Goal: Task Accomplishment & Management: Manage account settings

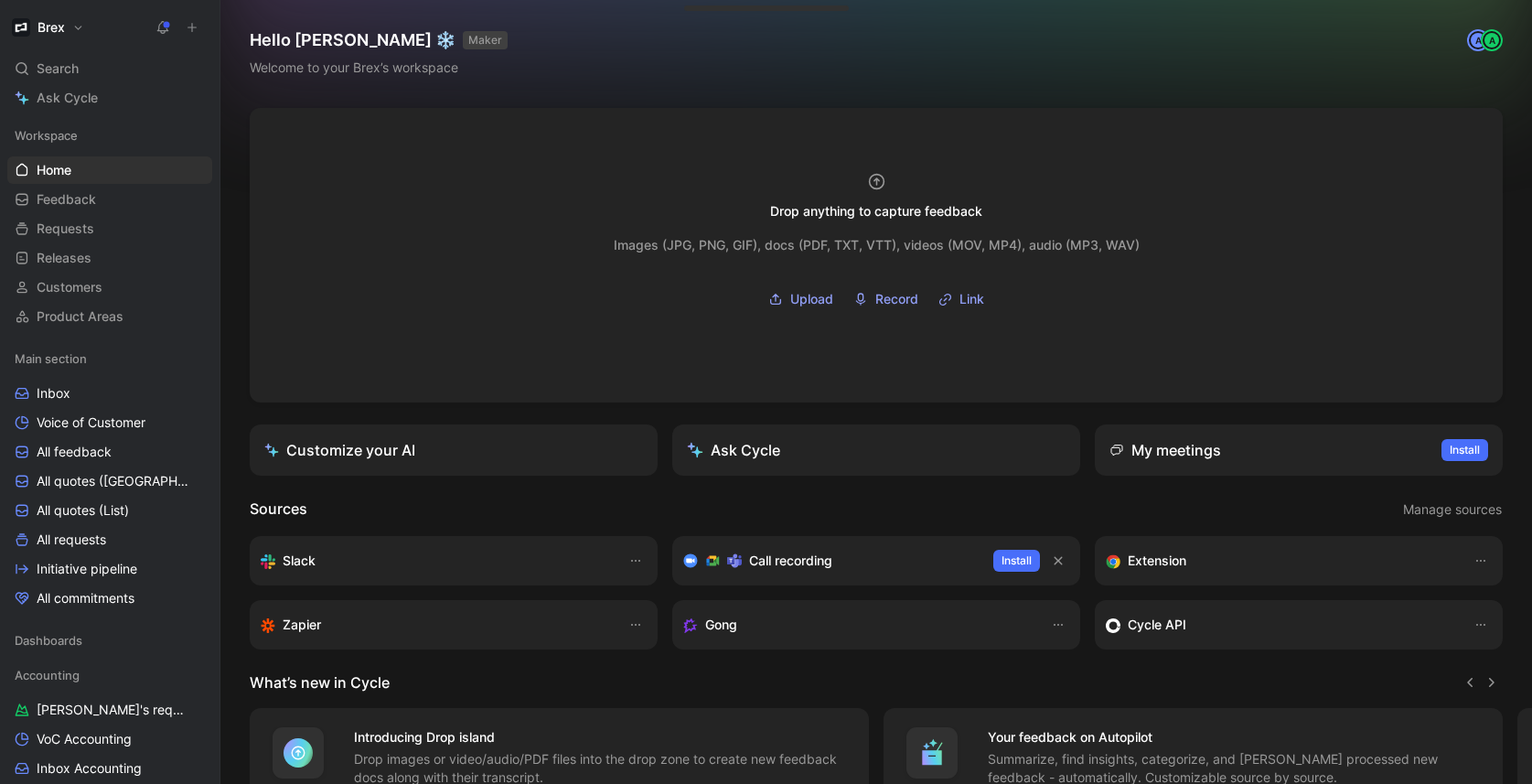
scroll to position [400, 0]
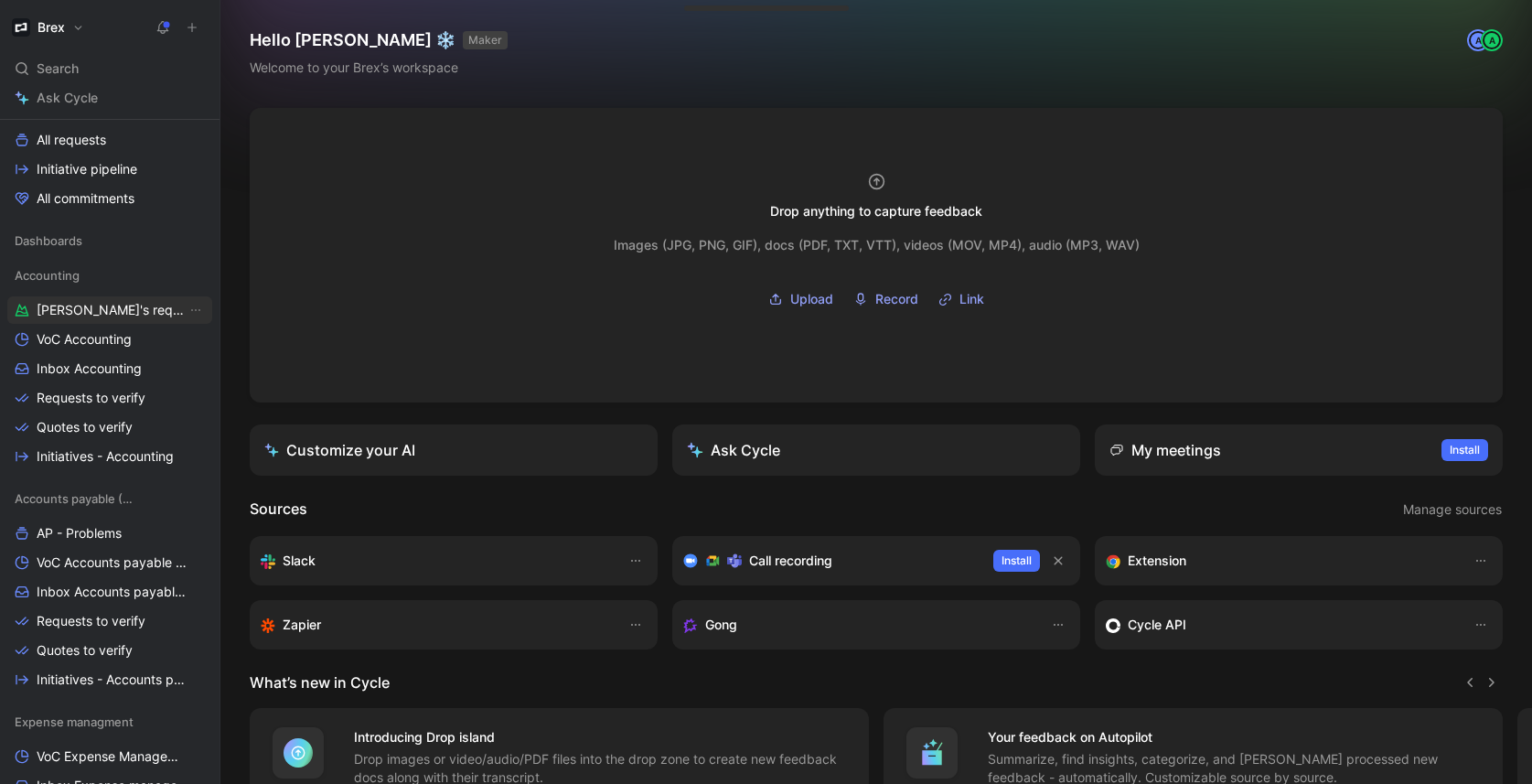
click at [102, 308] on span "[PERSON_NAME]'s requests" at bounding box center [111, 310] width 150 height 18
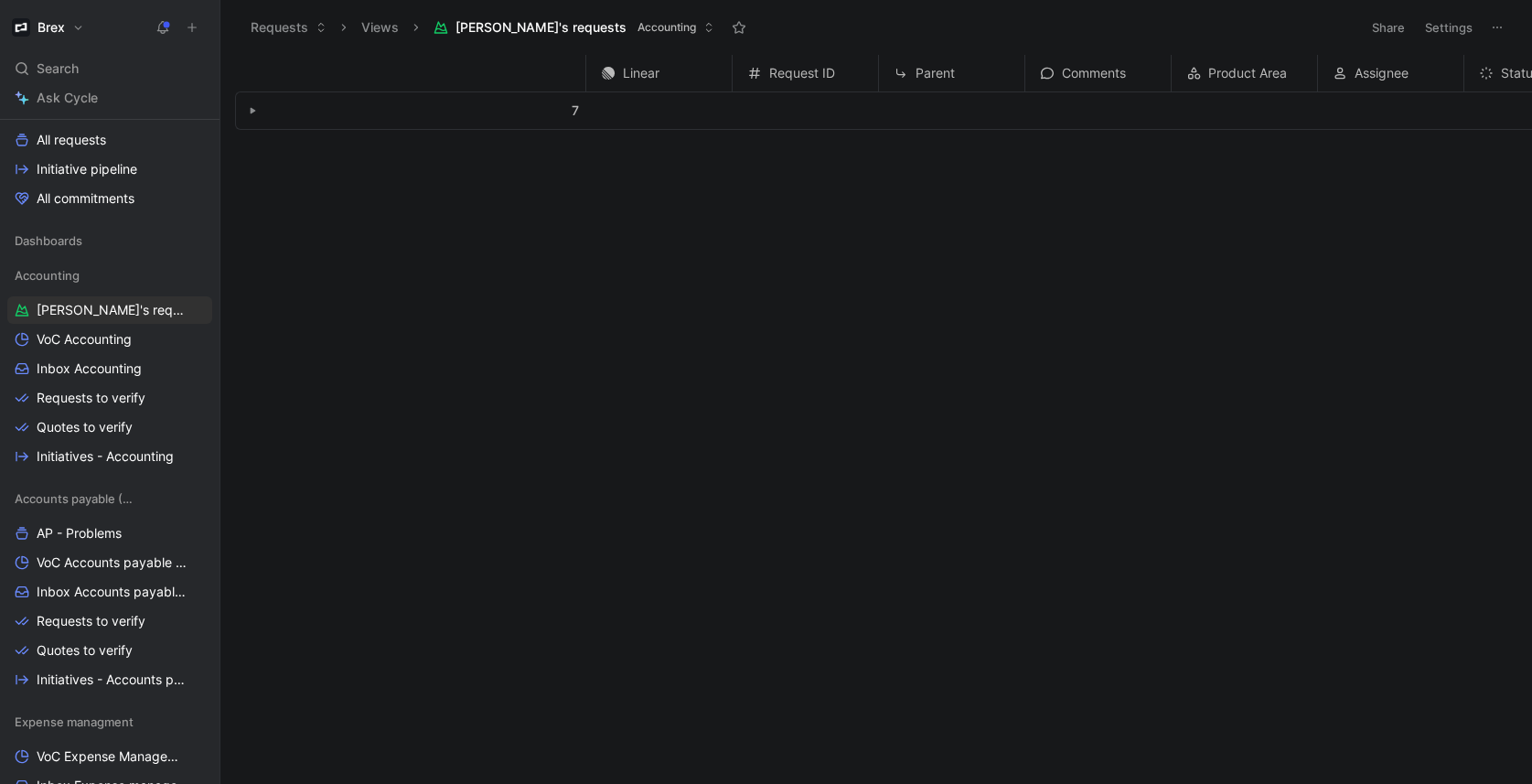
click at [248, 115] on button "button" at bounding box center [252, 110] width 18 height 18
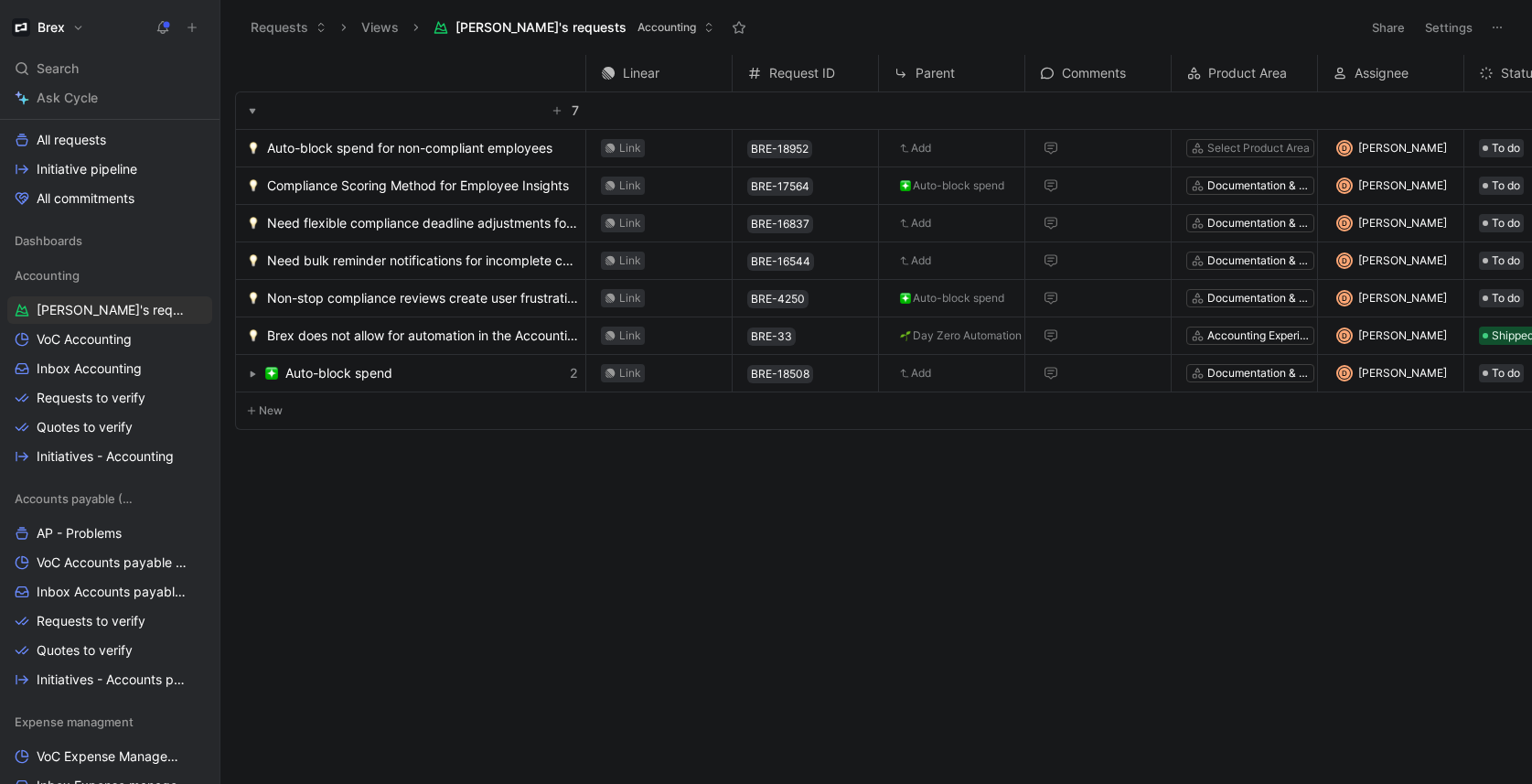
click at [253, 373] on use "button" at bounding box center [253, 374] width 6 height 7
click at [253, 373] on use "button" at bounding box center [252, 375] width 7 height 6
click at [170, 275] on use "button" at bounding box center [174, 275] width 8 height 8
click at [333, 525] on div at bounding box center [766, 392] width 1532 height 784
click at [88, 273] on icon at bounding box center [91, 274] width 12 height 12
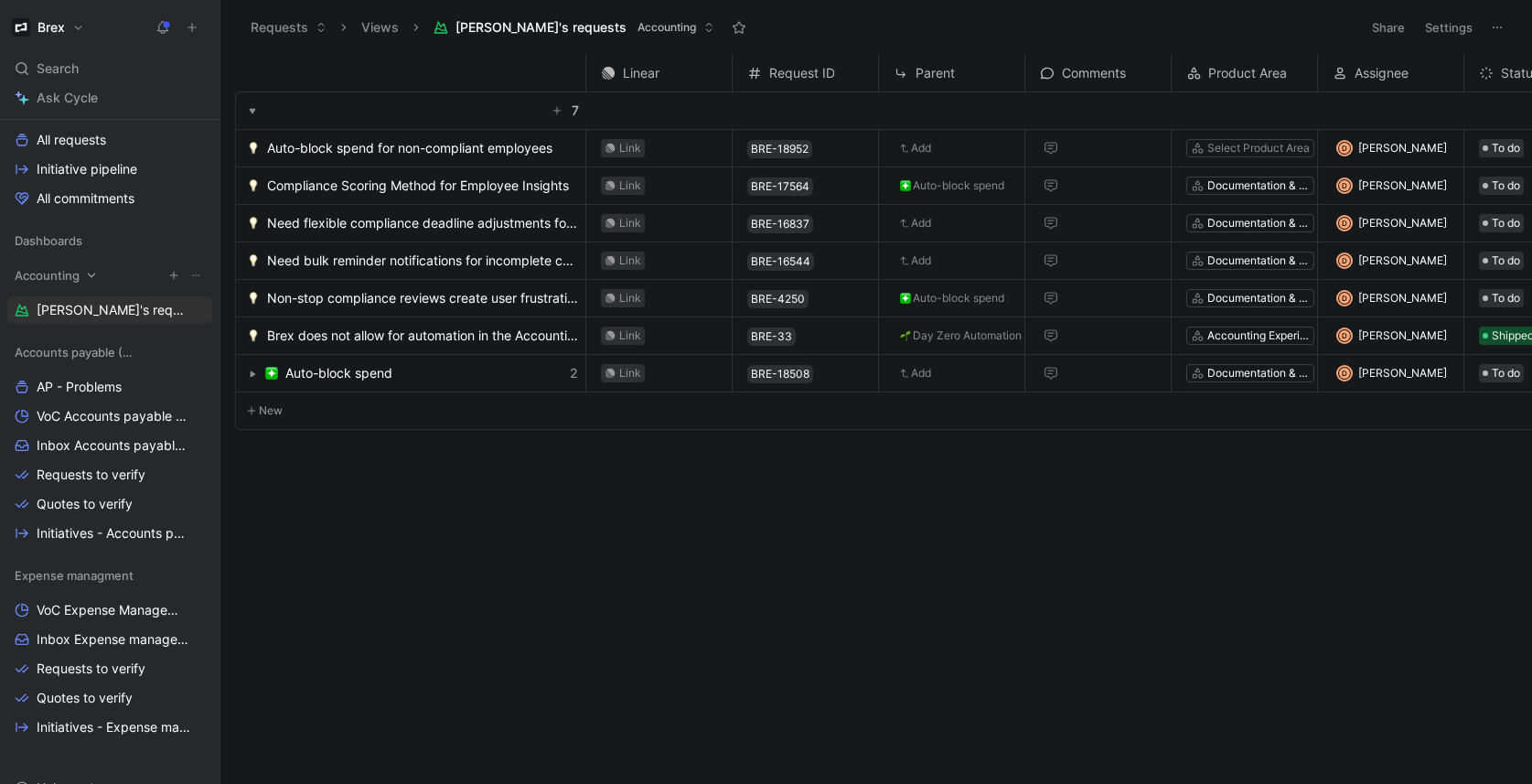
click at [88, 273] on icon at bounding box center [92, 274] width 9 height 5
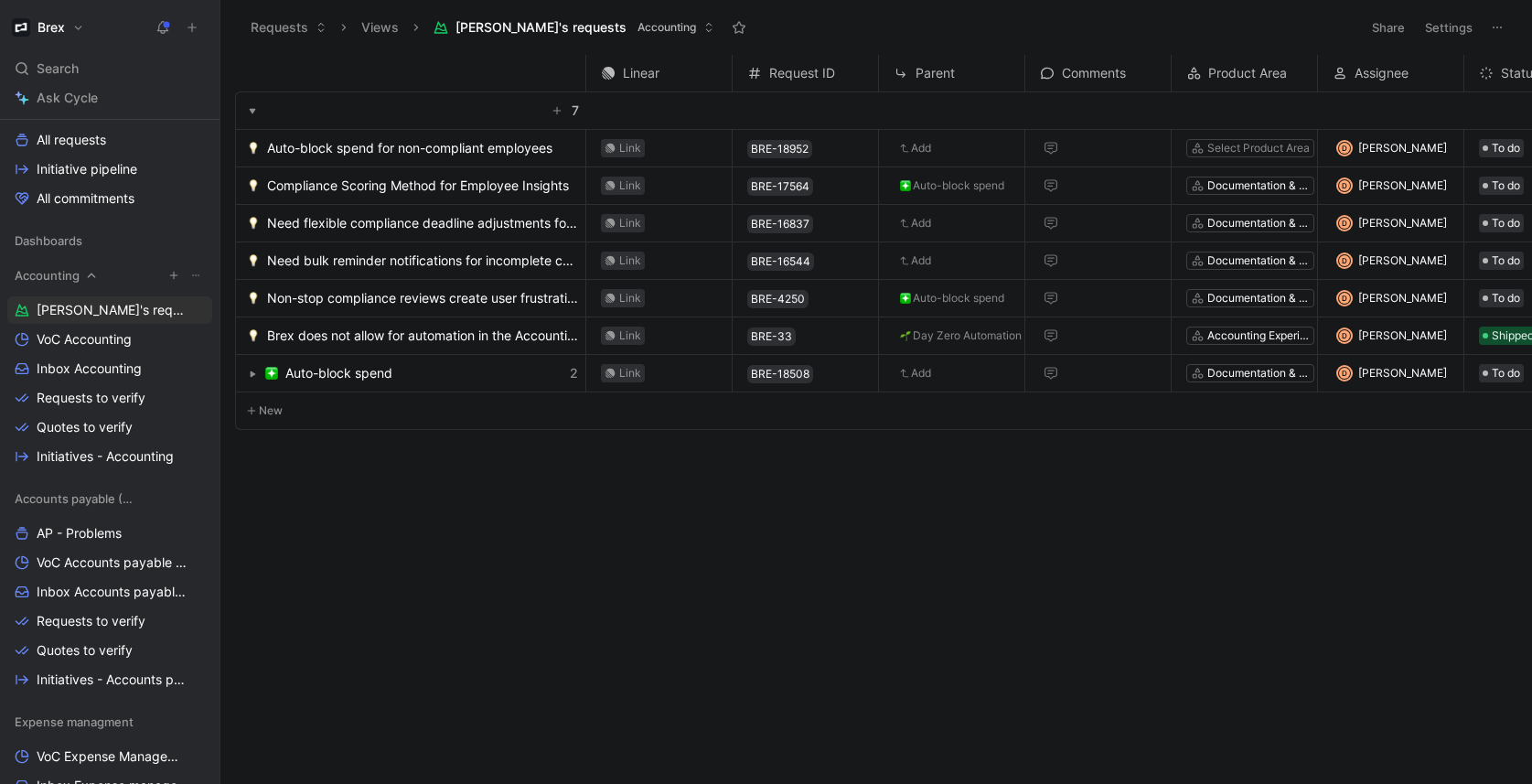
click at [190, 271] on icon at bounding box center [195, 274] width 11 height 11
click at [169, 275] on icon "button" at bounding box center [174, 274] width 11 height 11
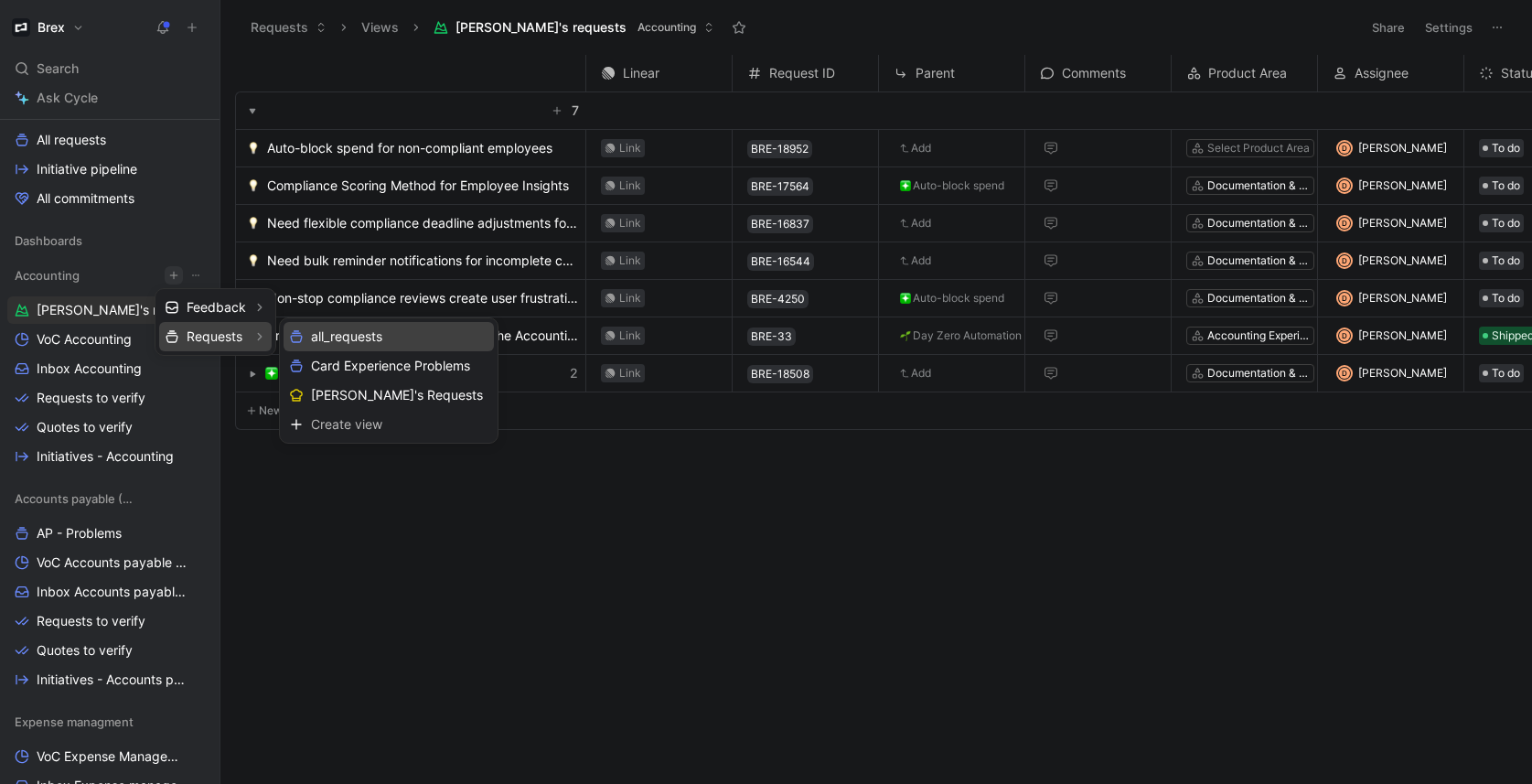
click at [407, 338] on div "all_requests" at bounding box center [388, 336] width 210 height 30
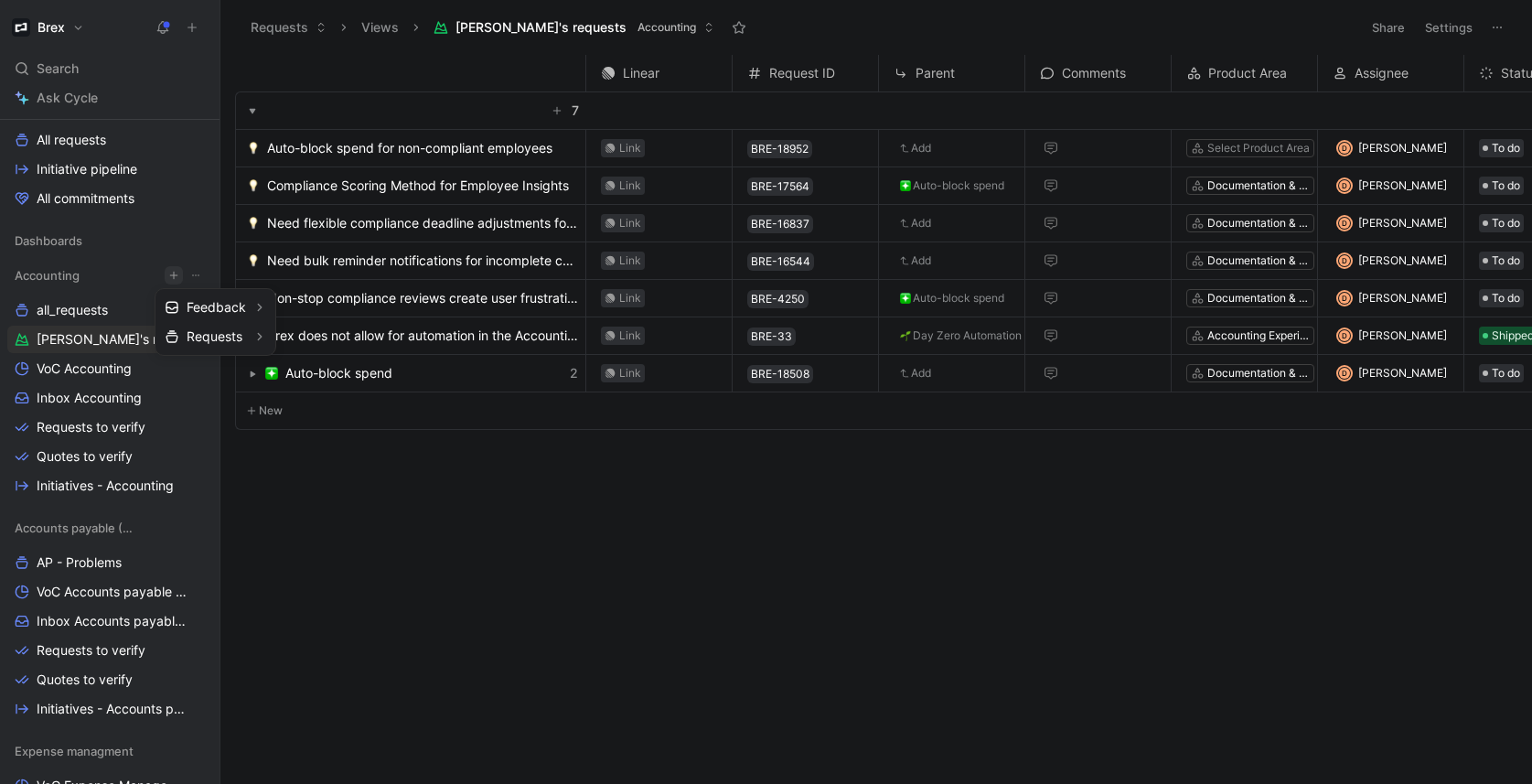
click at [107, 319] on div at bounding box center [766, 392] width 1532 height 784
click at [104, 308] on span "all_requests" at bounding box center [72, 310] width 71 height 18
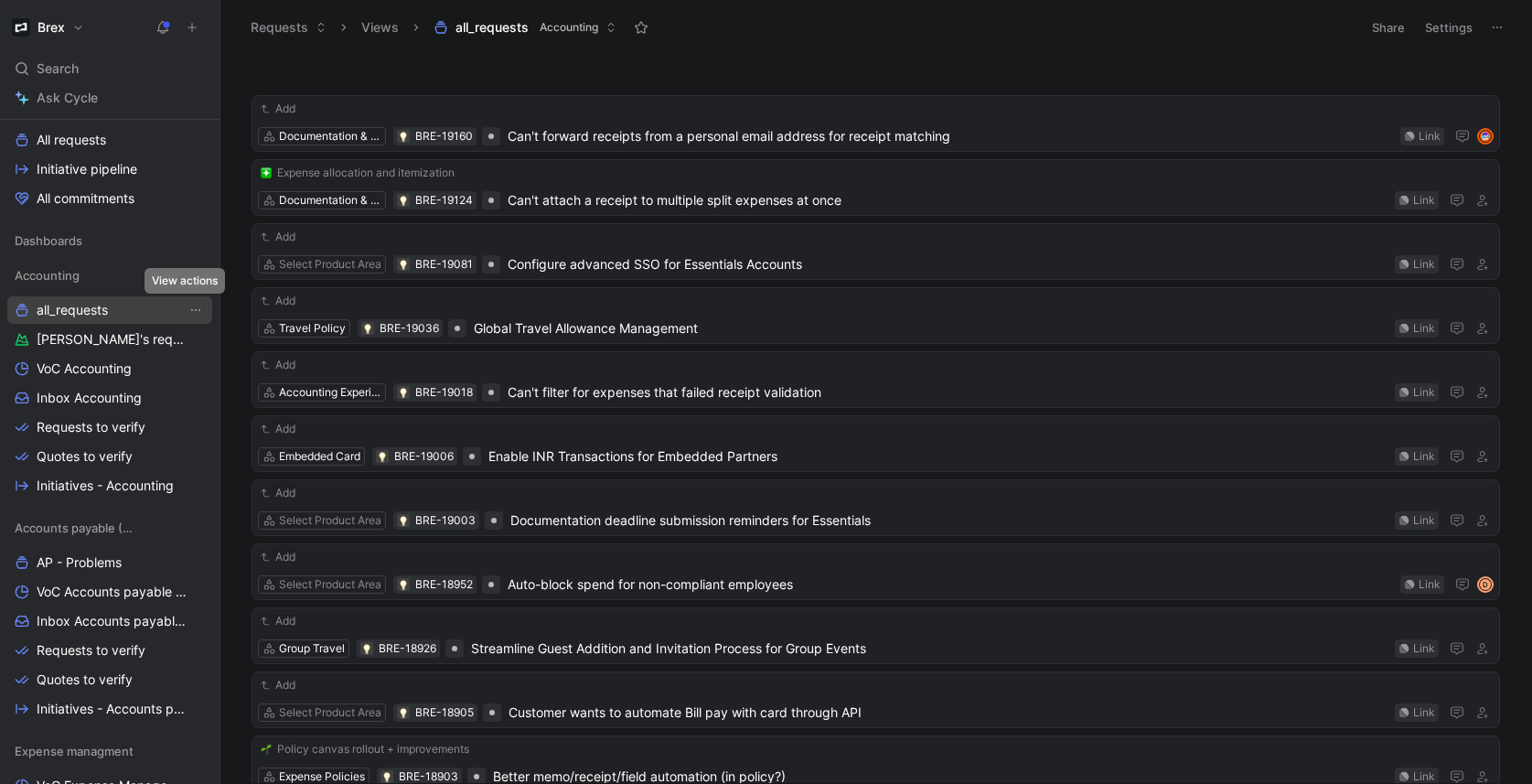
click at [192, 308] on icon "View actions" at bounding box center [196, 310] width 14 height 14
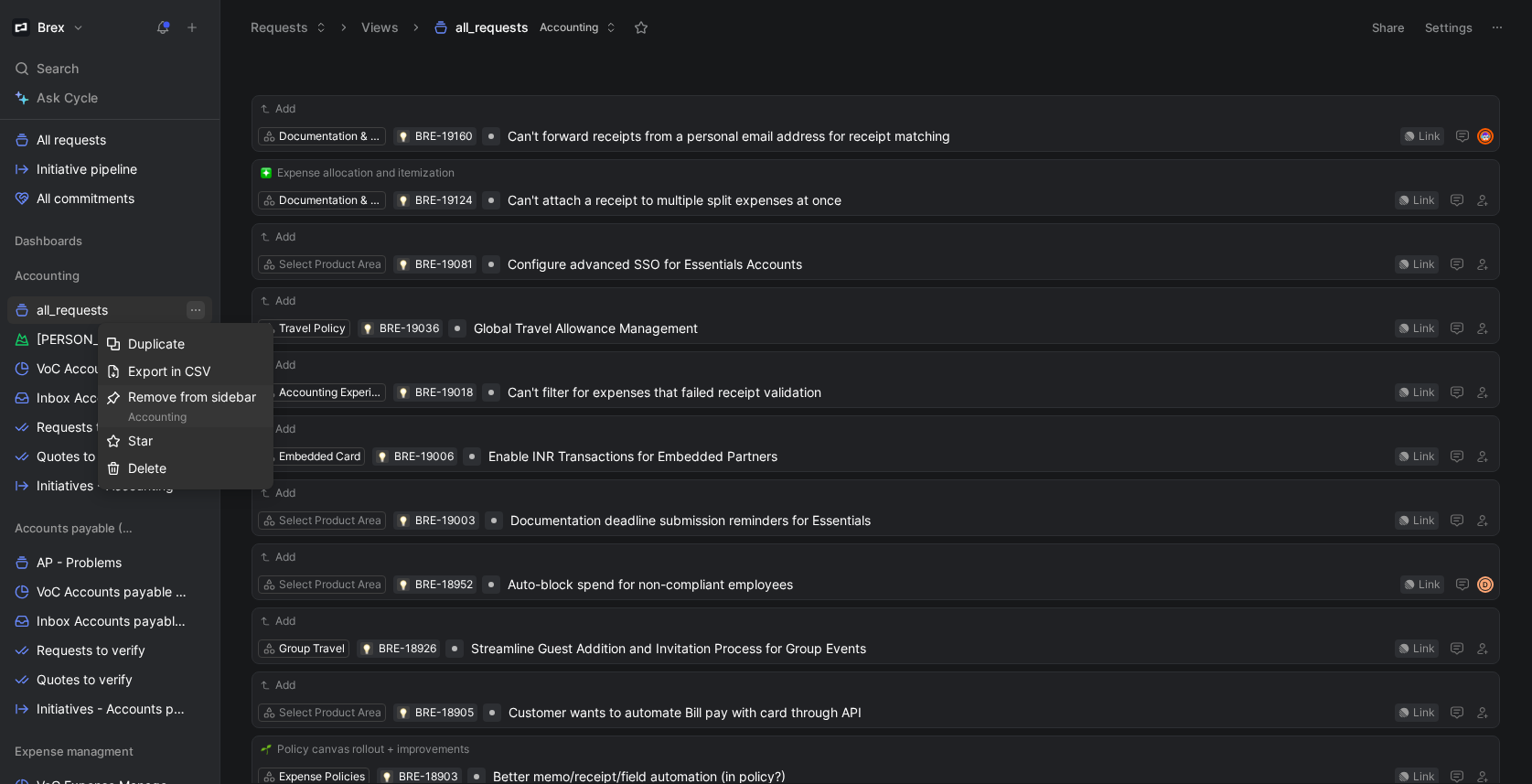
click at [197, 403] on div "Remove from sidebar Accounting" at bounding box center [197, 406] width 137 height 40
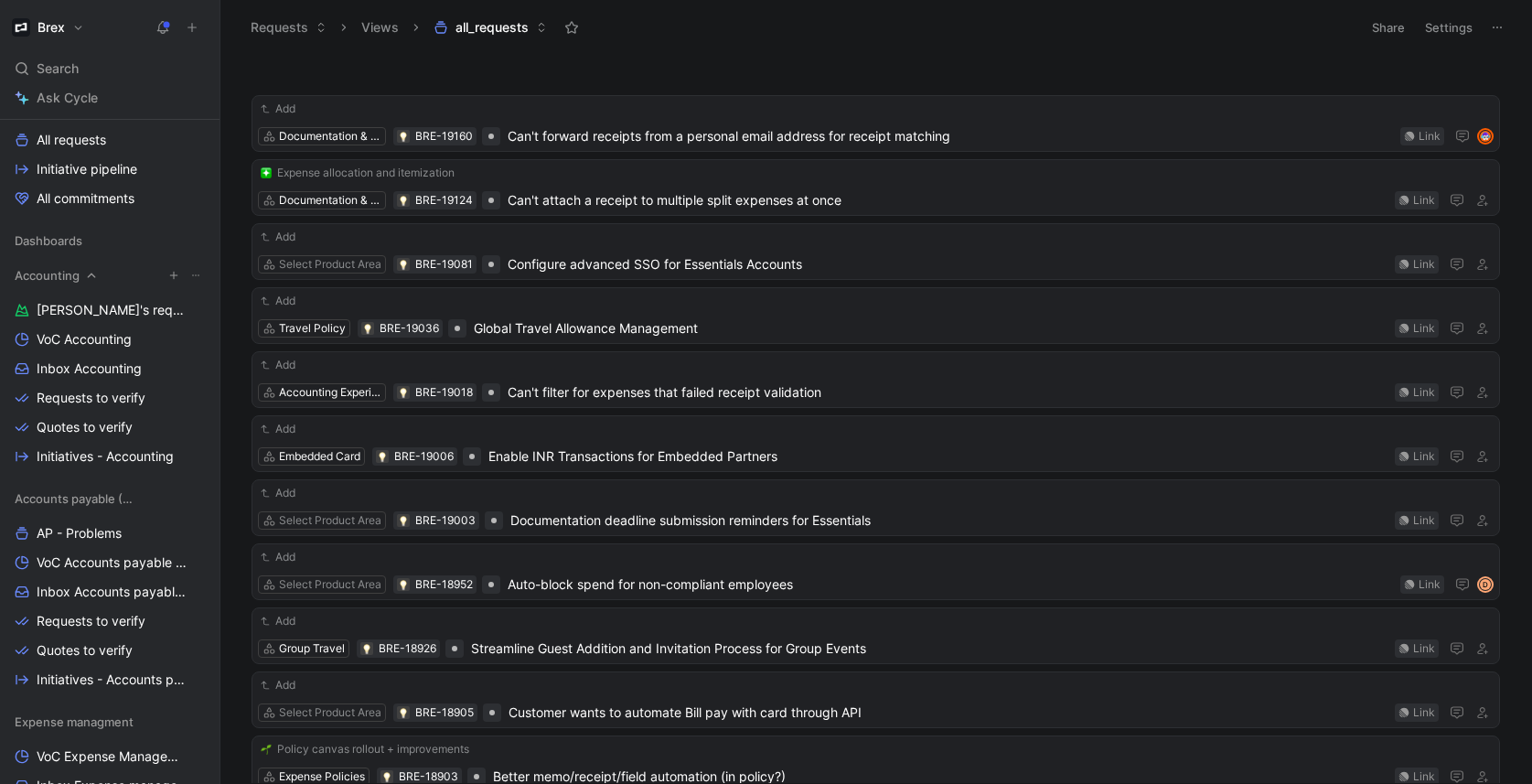
click at [170, 274] on use "button" at bounding box center [174, 275] width 8 height 8
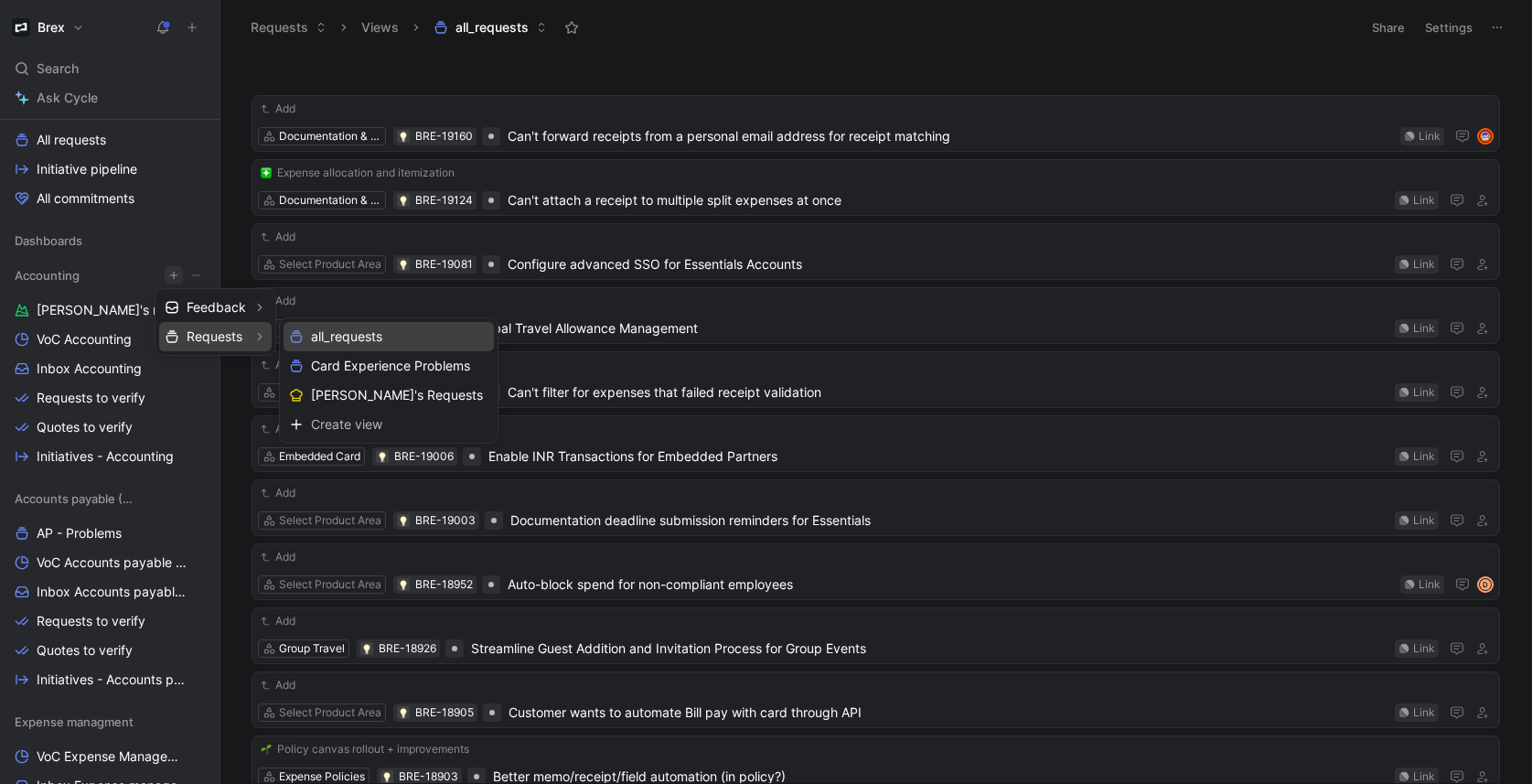
click at [328, 338] on span "all_requests" at bounding box center [346, 336] width 71 height 17
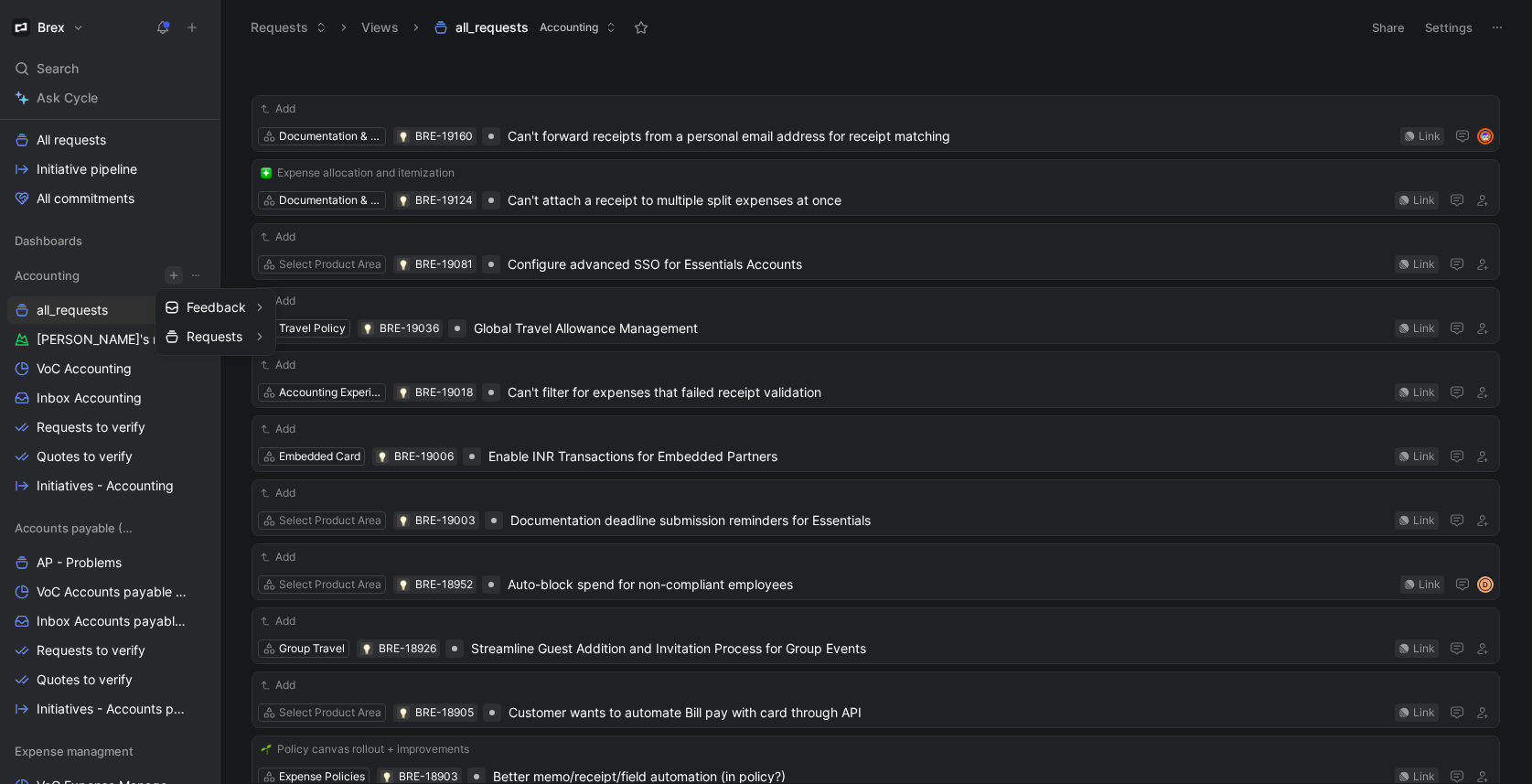
click at [99, 308] on div at bounding box center [766, 392] width 1532 height 784
click at [193, 308] on button "View actions" at bounding box center [196, 310] width 18 height 18
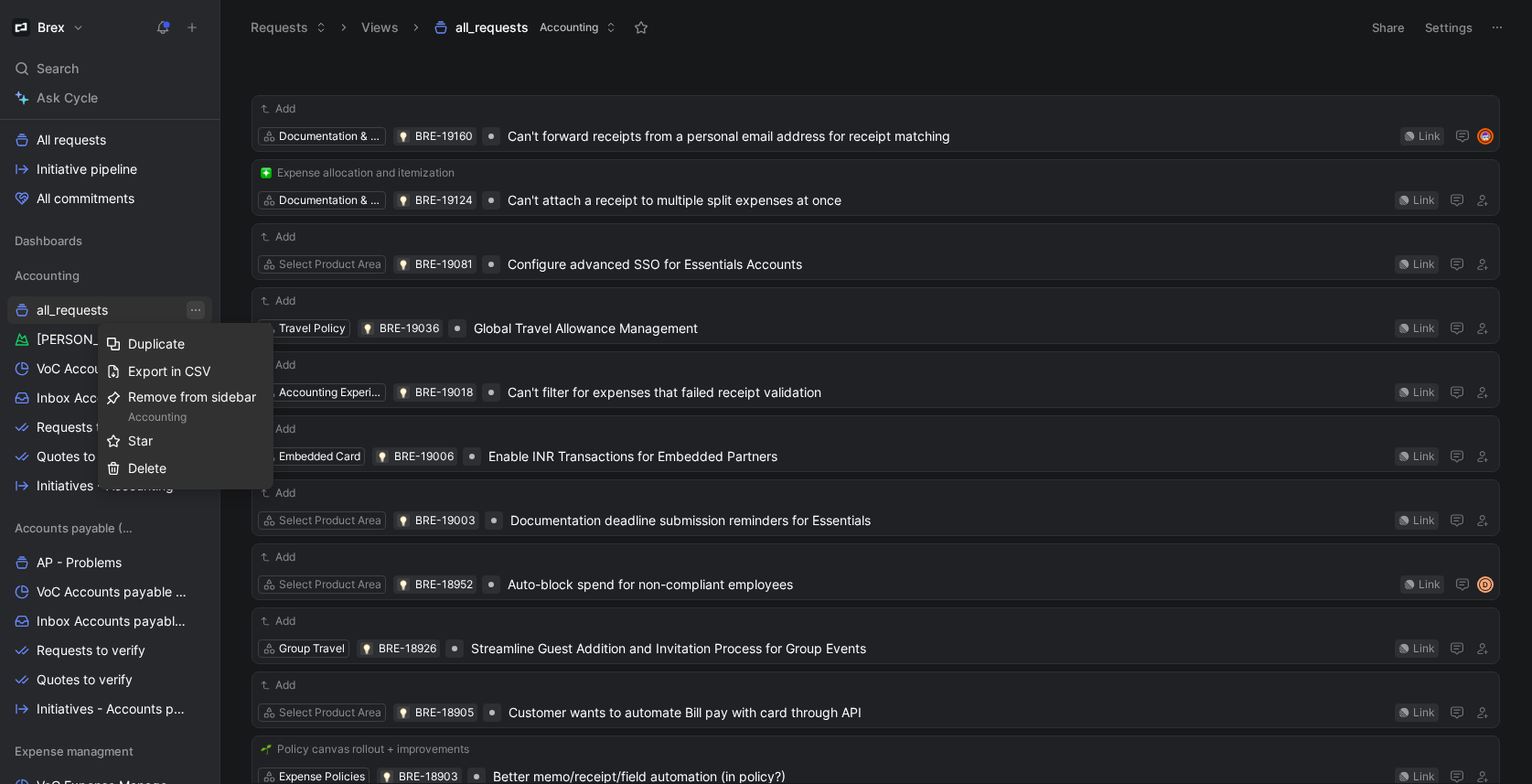
click at [228, 403] on div "Remove from sidebar Accounting" at bounding box center [197, 406] width 137 height 40
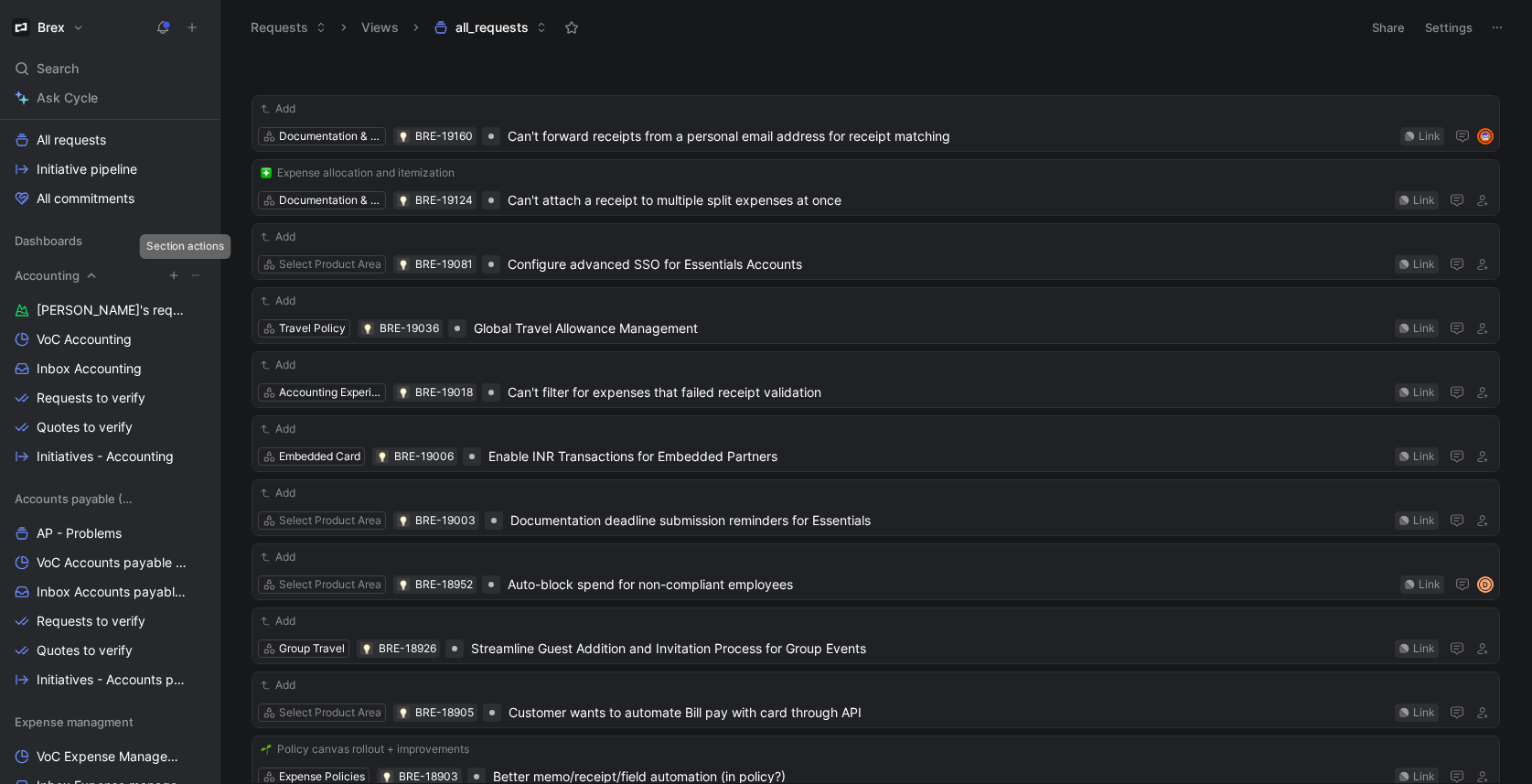
click at [190, 277] on button at bounding box center [196, 275] width 18 height 18
click at [169, 274] on icon "button" at bounding box center [174, 274] width 11 height 11
click at [81, 358] on div at bounding box center [766, 392] width 1532 height 784
click at [105, 403] on span "Requests to verify" at bounding box center [91, 397] width 109 height 18
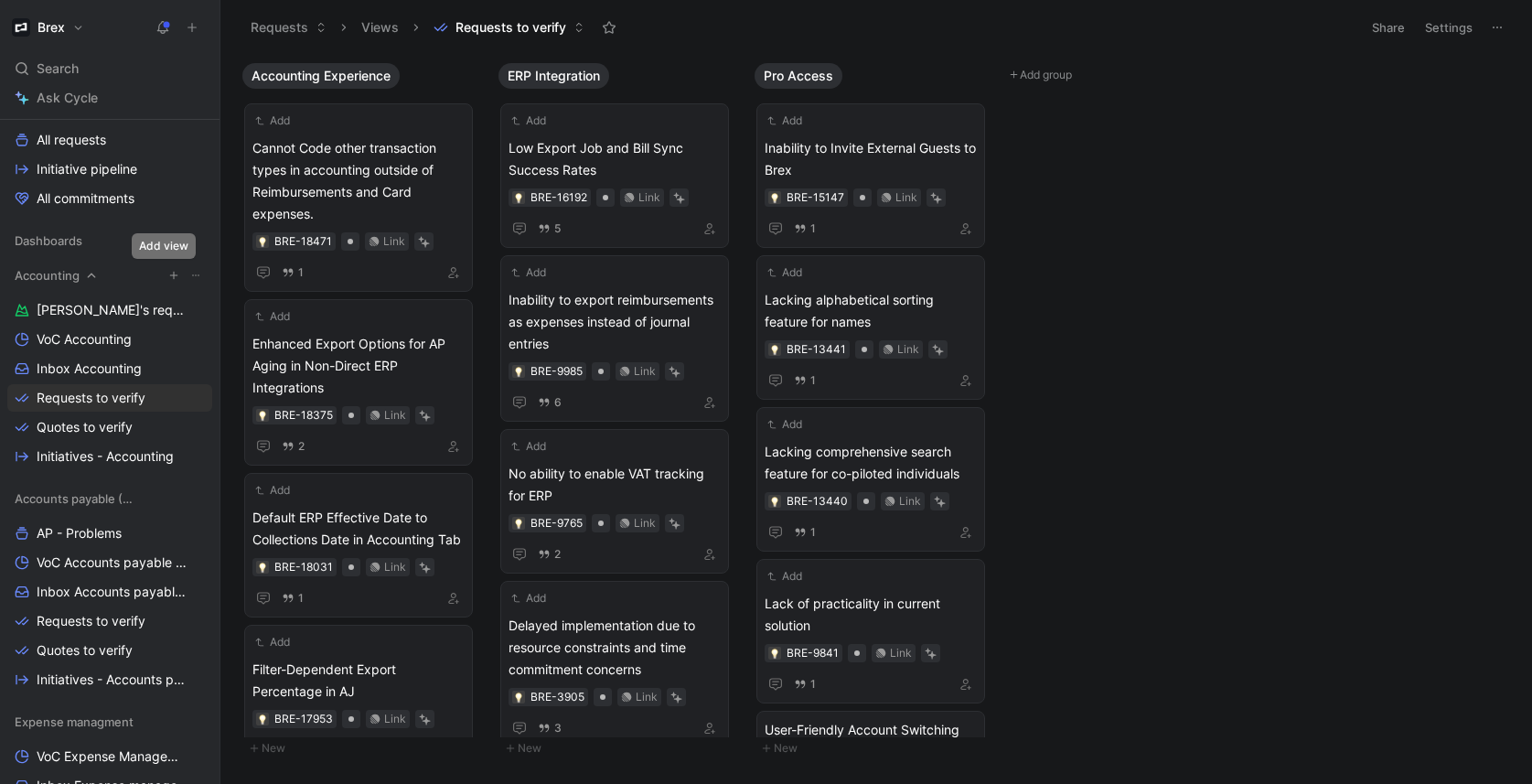
click at [169, 278] on icon "button" at bounding box center [174, 274] width 11 height 11
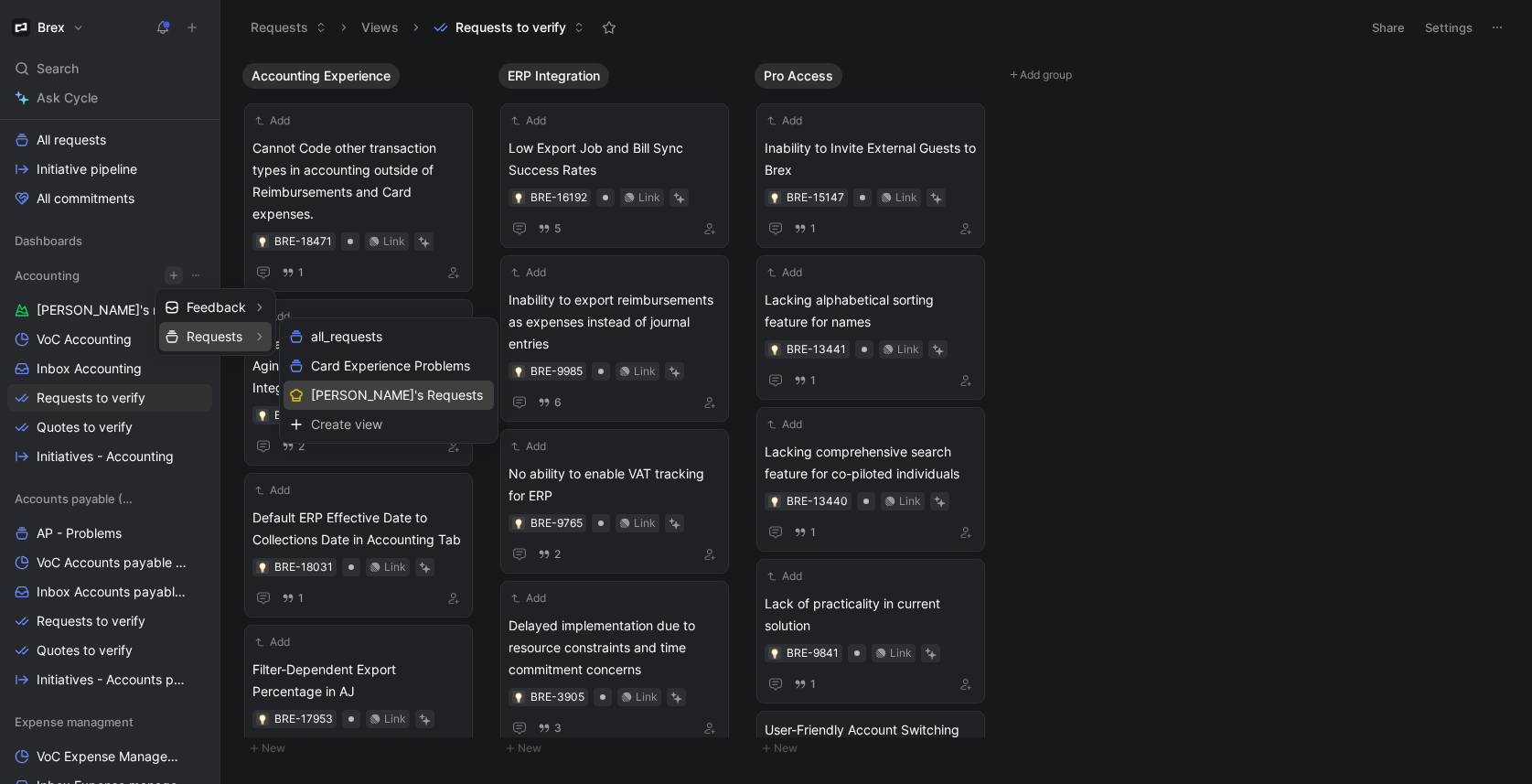
click at [360, 387] on span "Michael's Requests" at bounding box center [396, 395] width 172 height 17
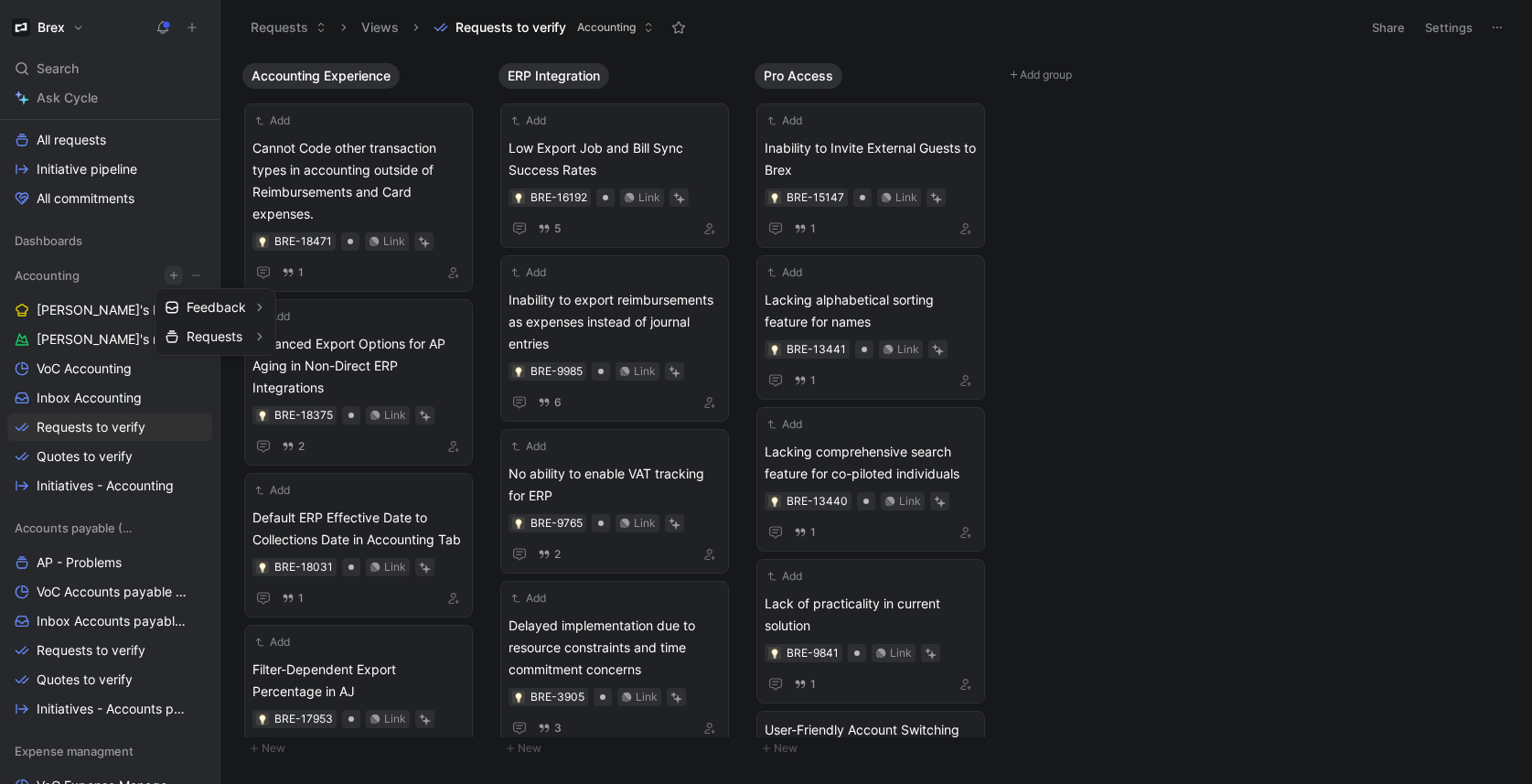
click at [52, 305] on div at bounding box center [766, 392] width 1532 height 784
click at [70, 309] on span "Michael's Requests" at bounding box center [111, 310] width 150 height 18
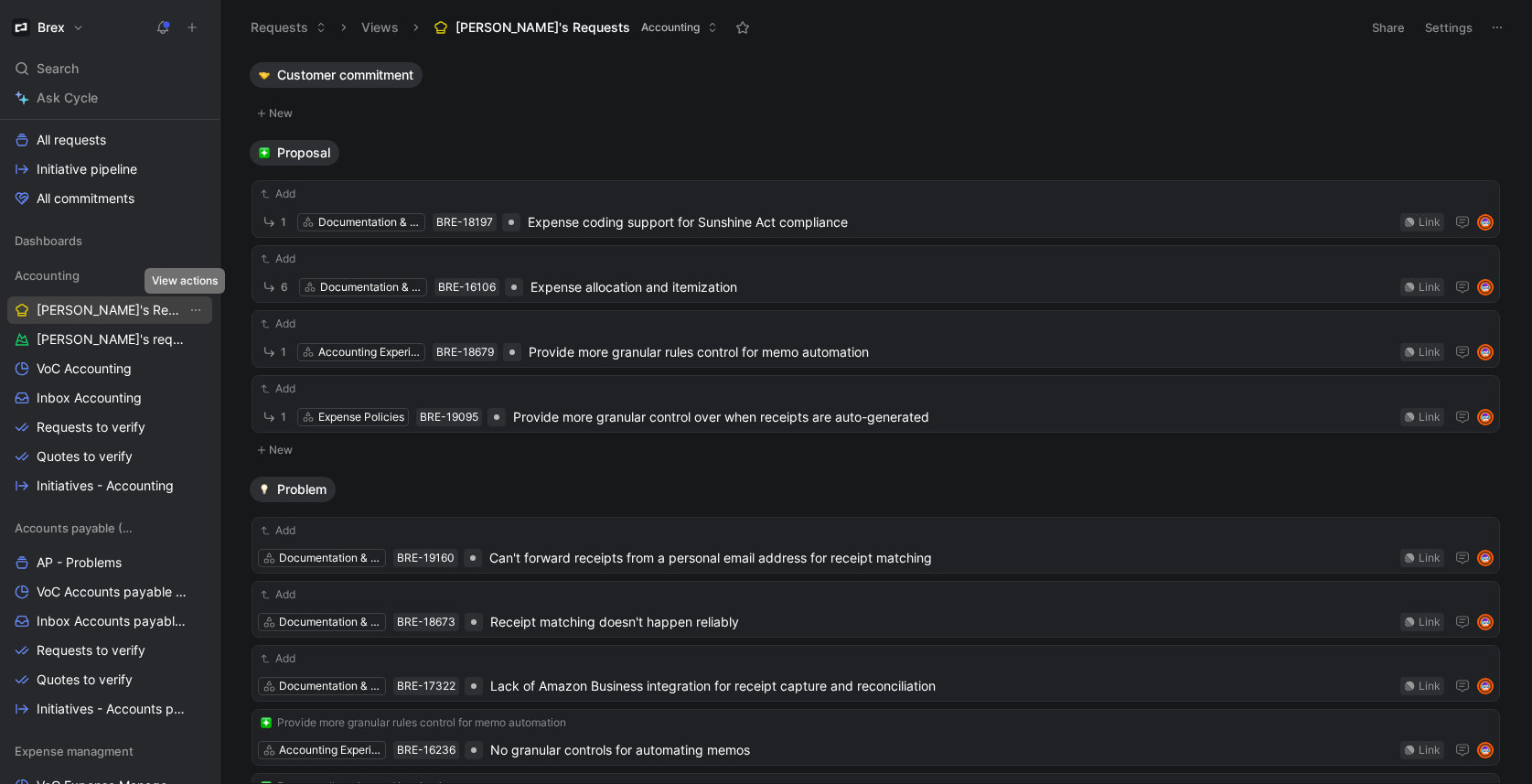
click at [189, 313] on icon "View actions" at bounding box center [196, 310] width 14 height 14
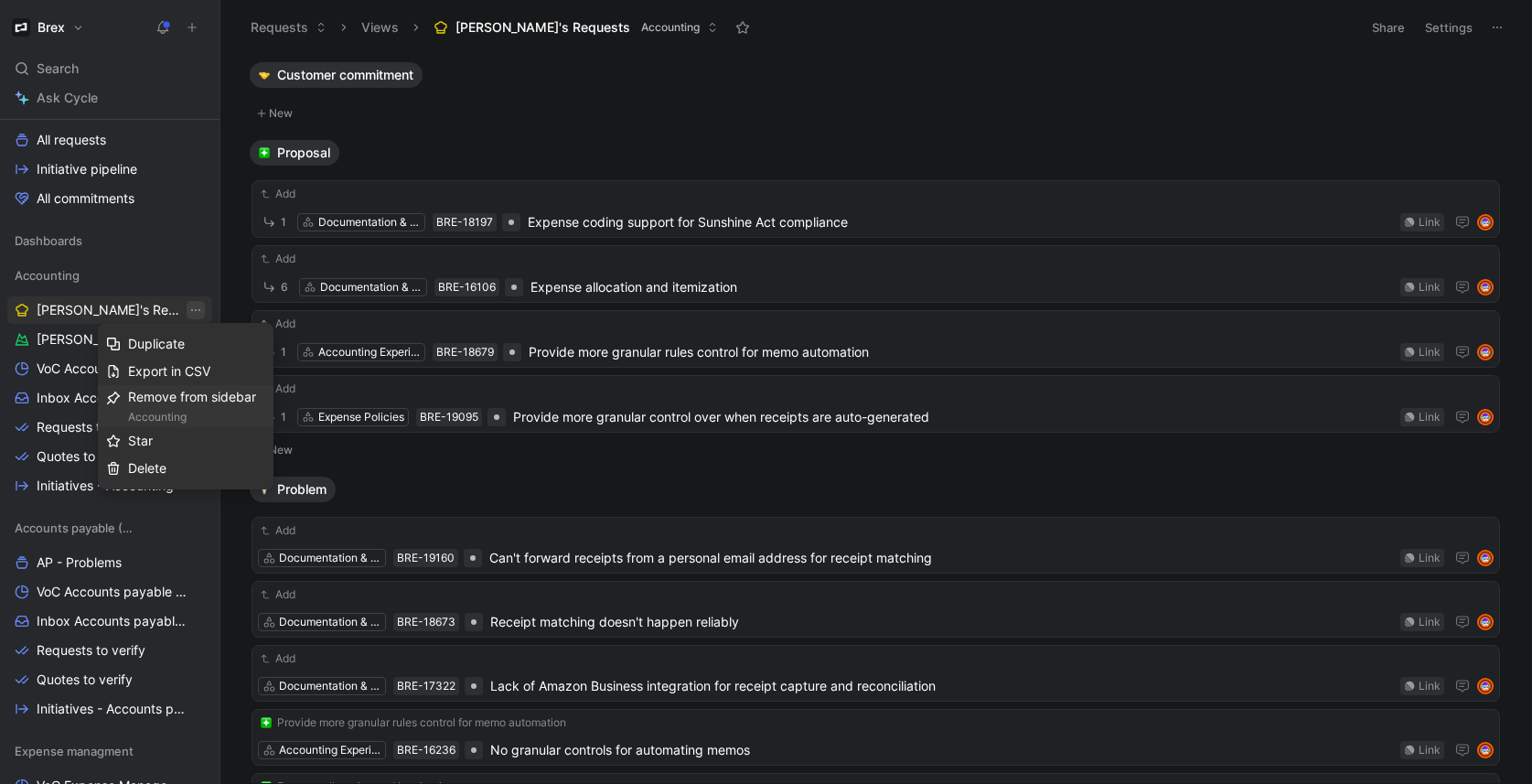
click at [225, 411] on div "Accounting" at bounding box center [197, 416] width 137 height 18
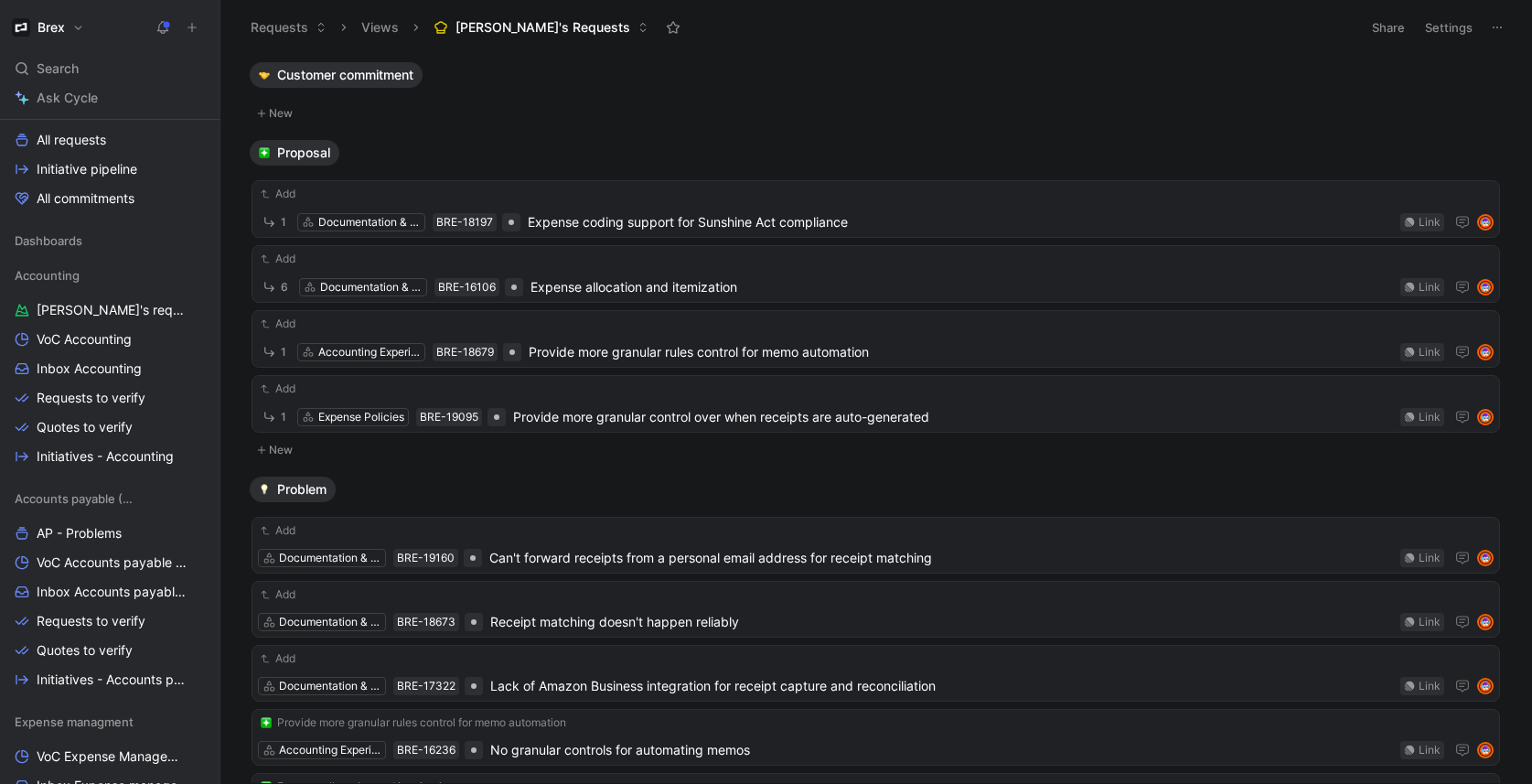
click at [395, 28] on button "Views" at bounding box center [380, 27] width 54 height 28
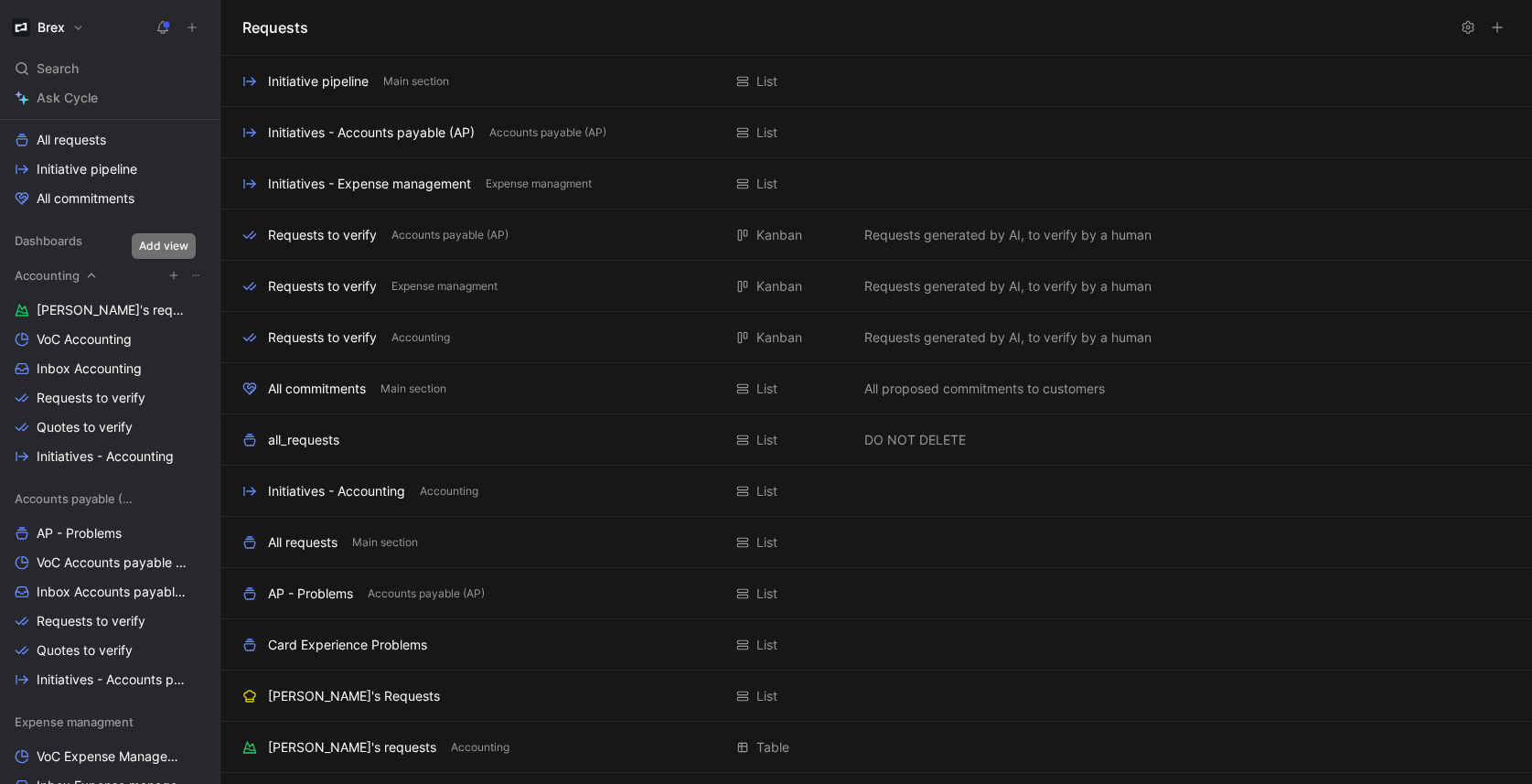
click at [169, 276] on icon "button" at bounding box center [174, 274] width 11 height 11
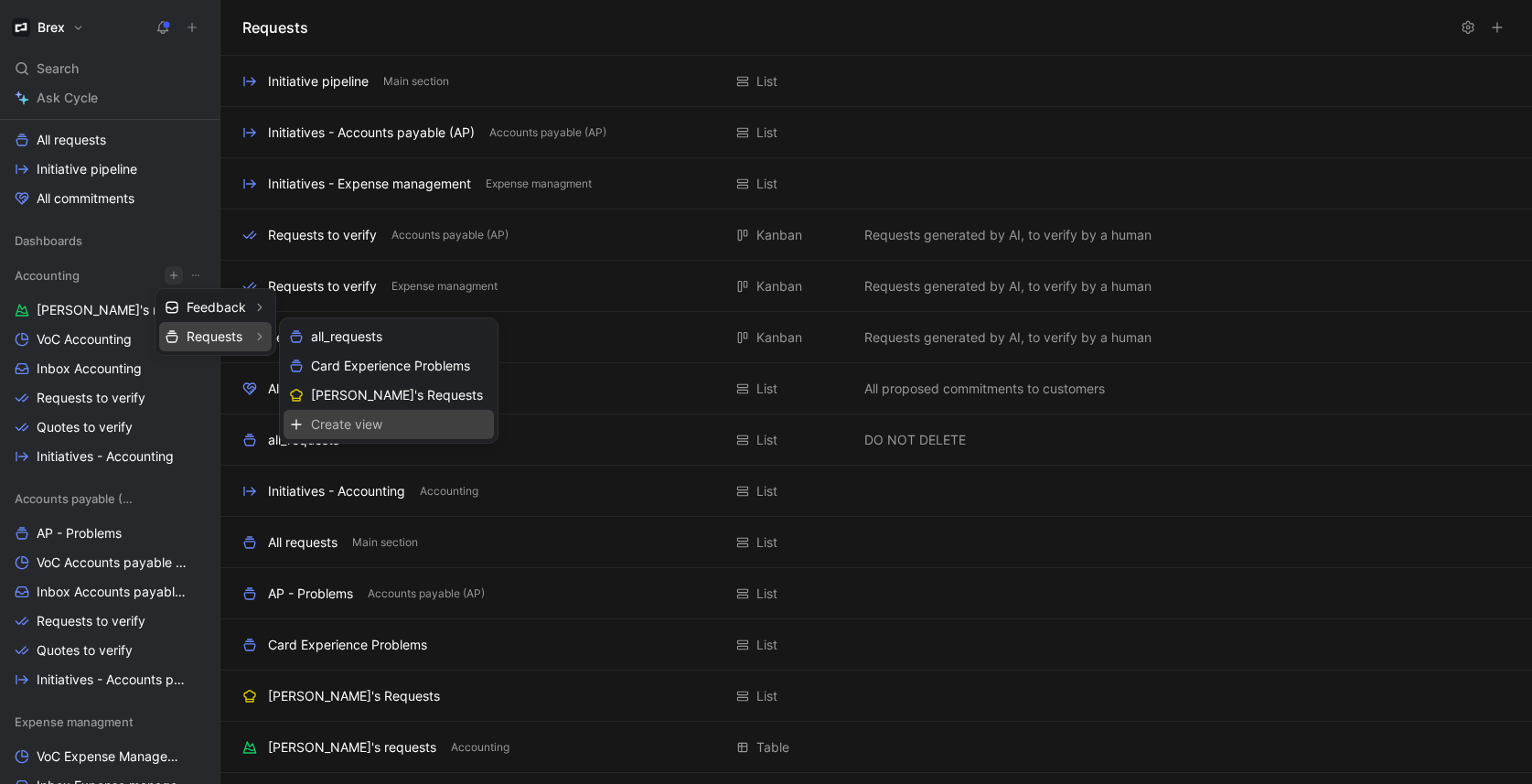
click at [356, 422] on span "Create view" at bounding box center [346, 424] width 71 height 17
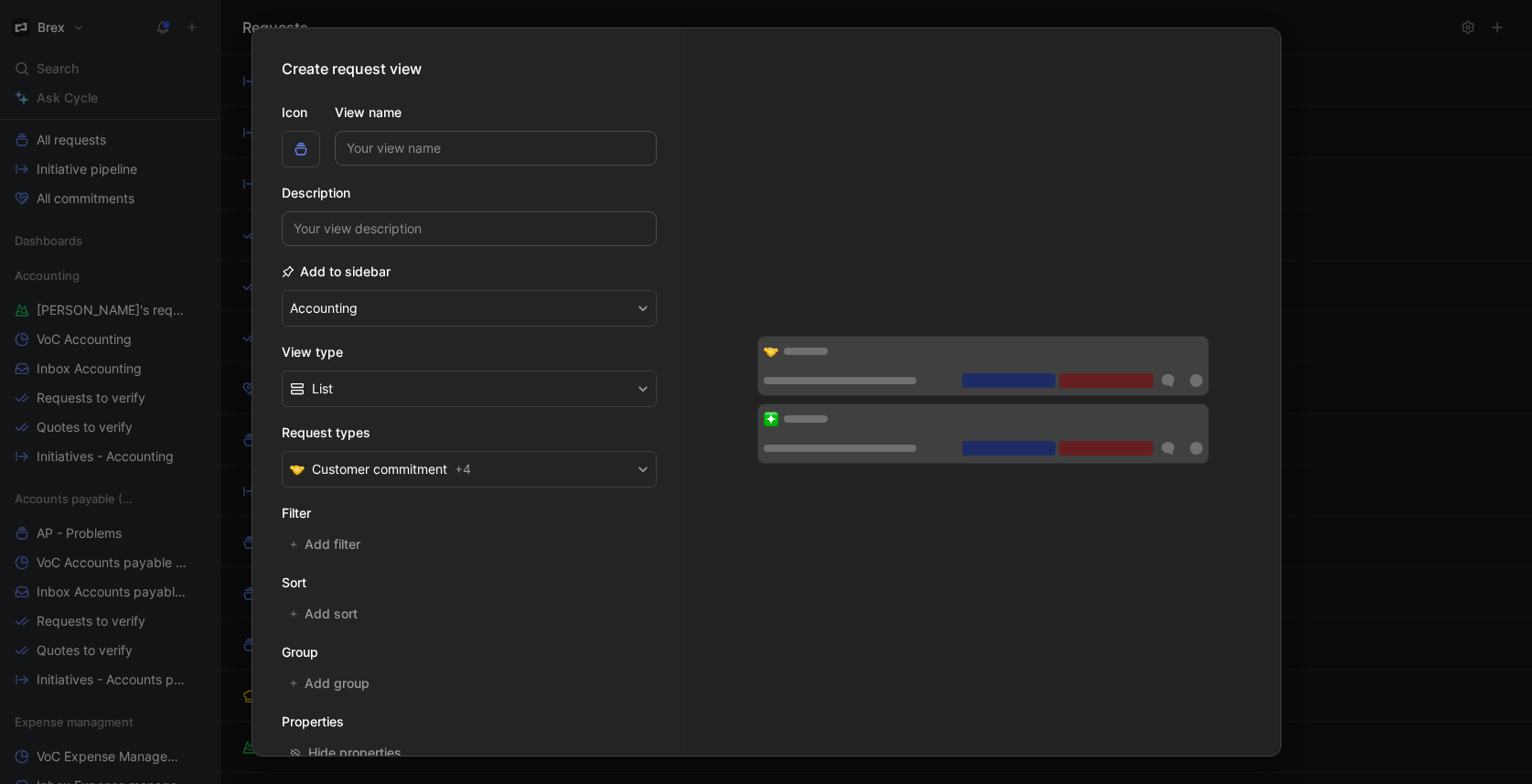
click at [487, 118] on label "View name" at bounding box center [496, 112] width 322 height 22
click at [487, 130] on input "View name" at bounding box center [496, 148] width 322 height 35
click at [394, 154] on input "View name" at bounding box center [496, 148] width 322 height 35
type input "[PERSON_NAME] Request"
click at [279, 178] on div "Create request view Icon View name Wilson's Request Description Add to sidebar …" at bounding box center [469, 392] width 433 height 726
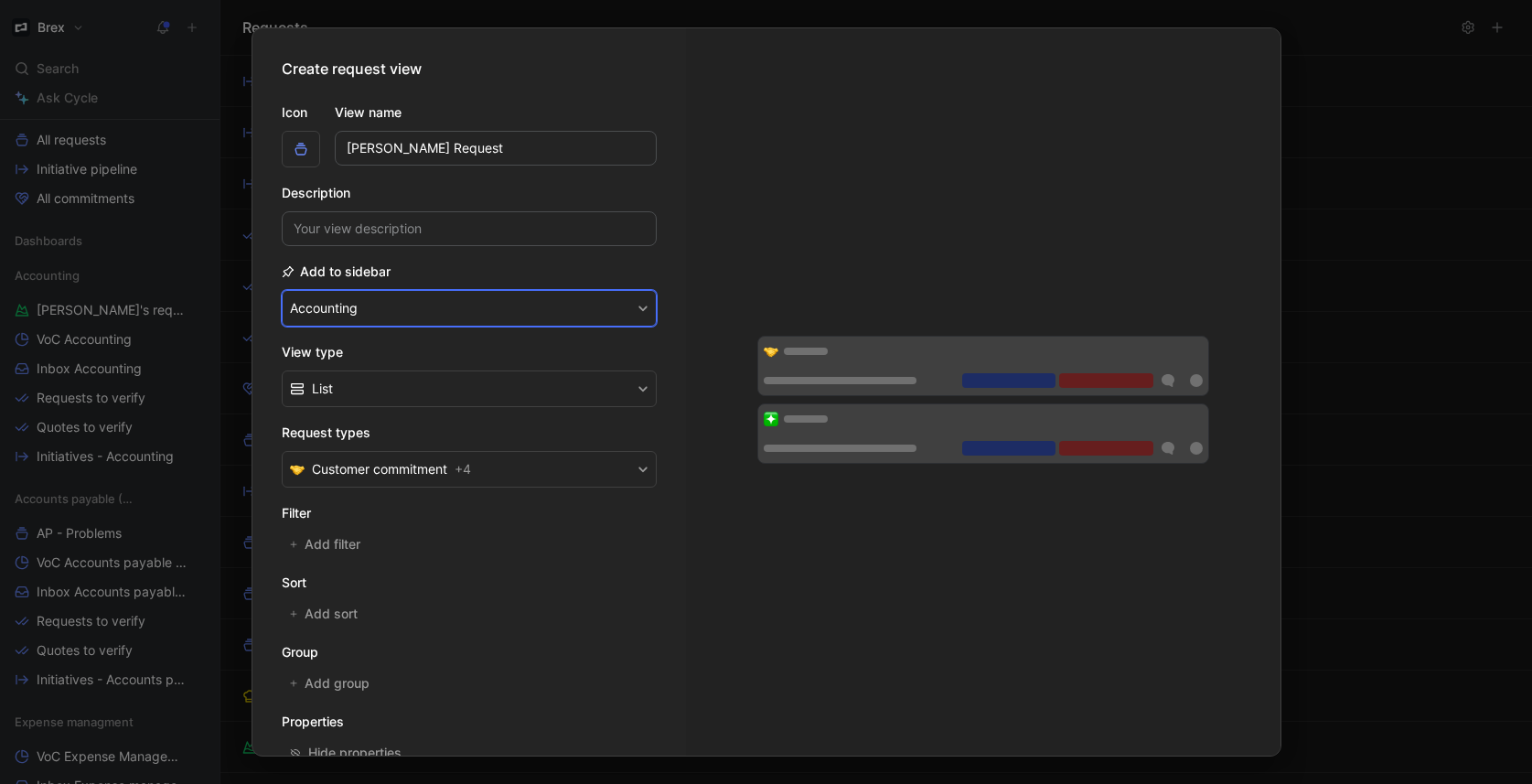
click at [398, 306] on button "Accounting" at bounding box center [469, 308] width 375 height 36
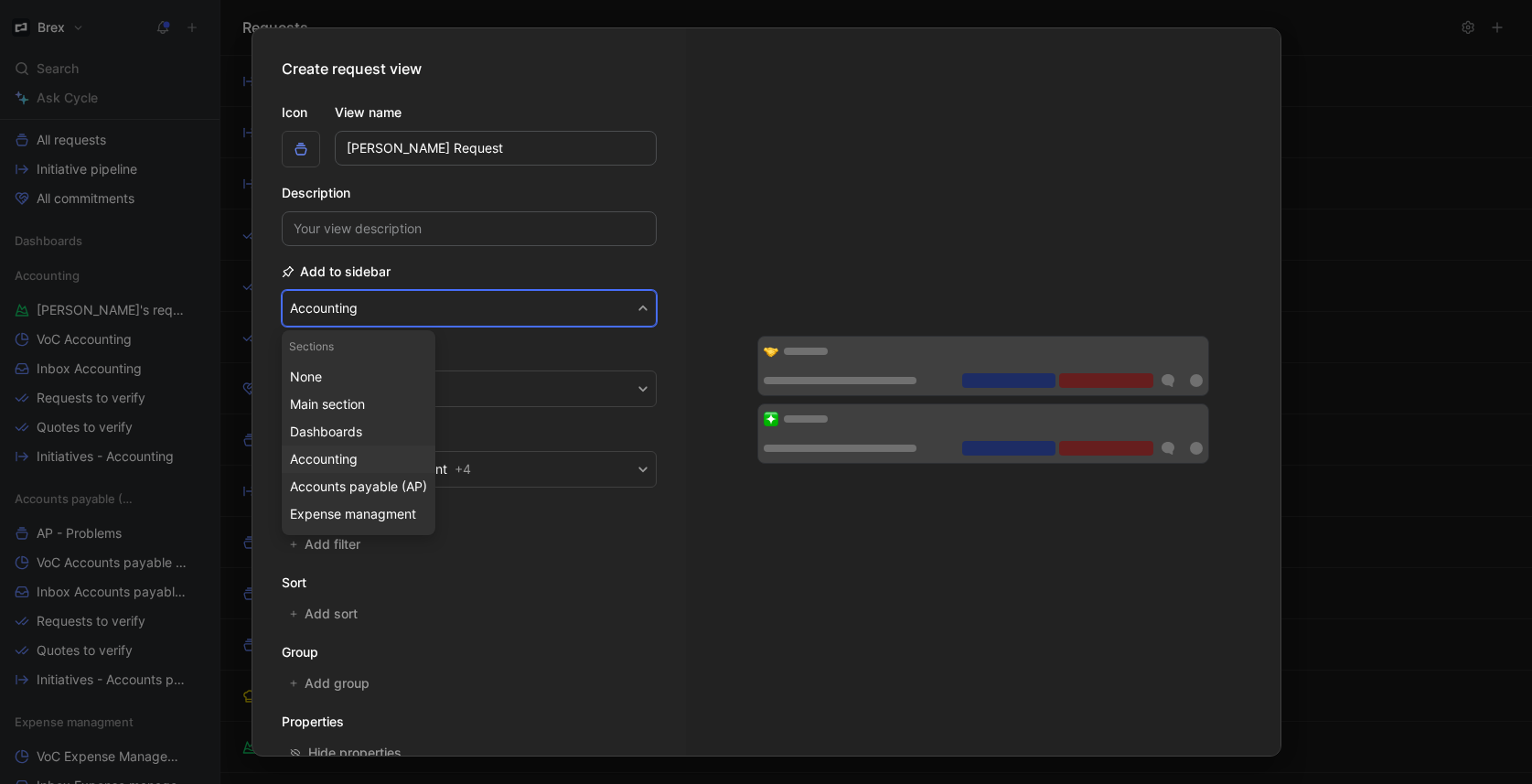
click at [381, 458] on div "Accounting" at bounding box center [358, 458] width 137 height 22
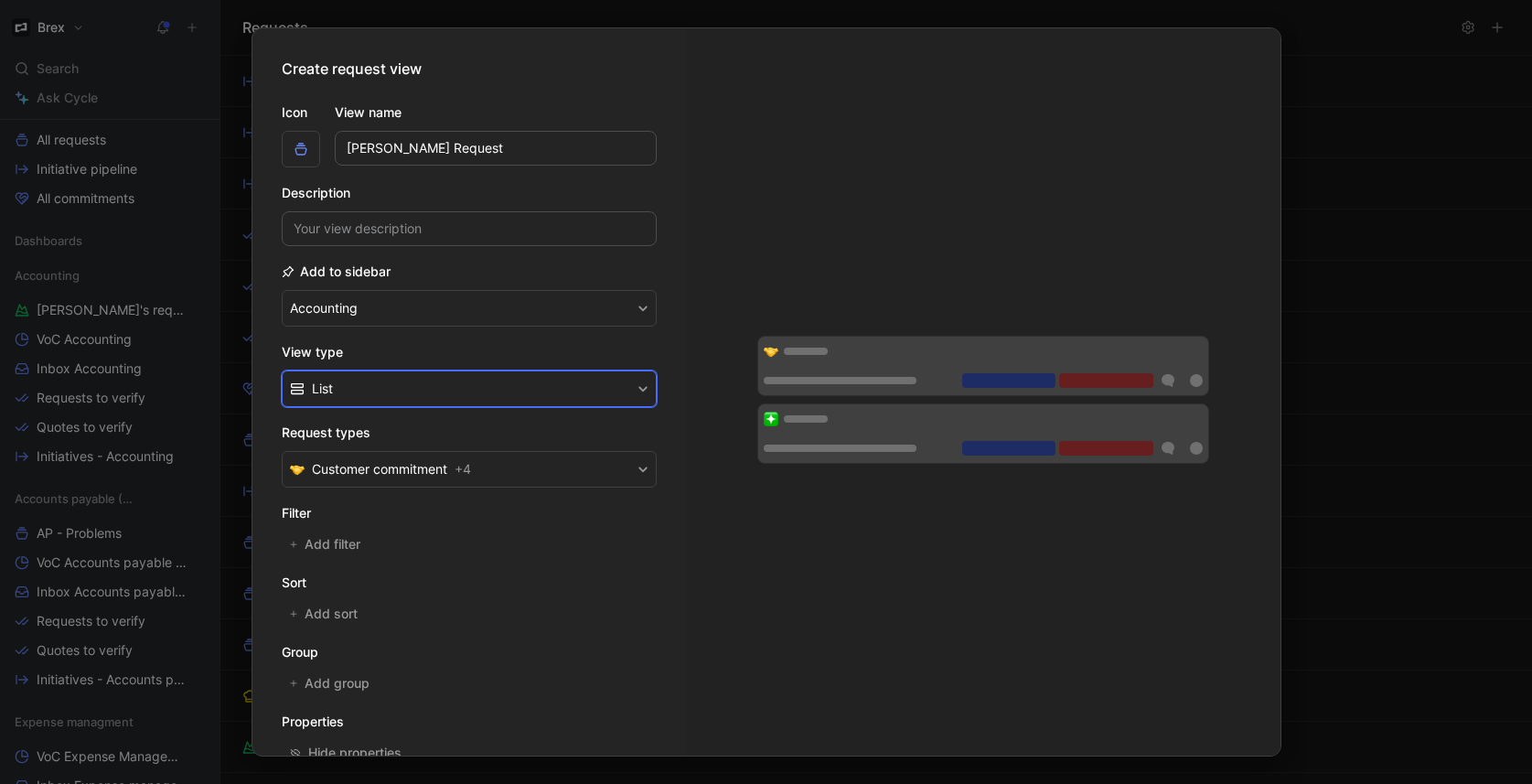
click at [393, 386] on button "List" at bounding box center [469, 388] width 375 height 36
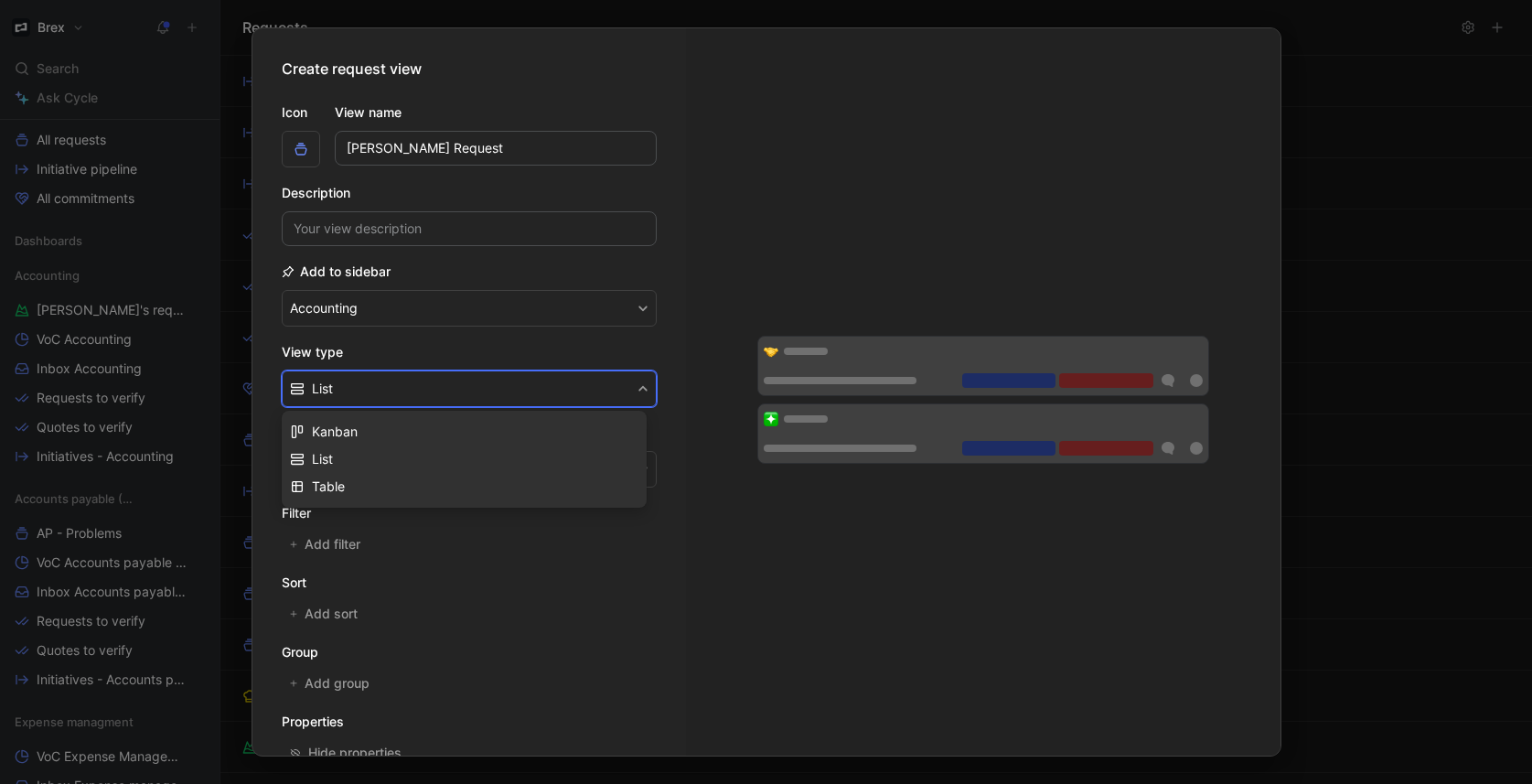
click at [380, 452] on div "List" at bounding box center [475, 458] width 327 height 22
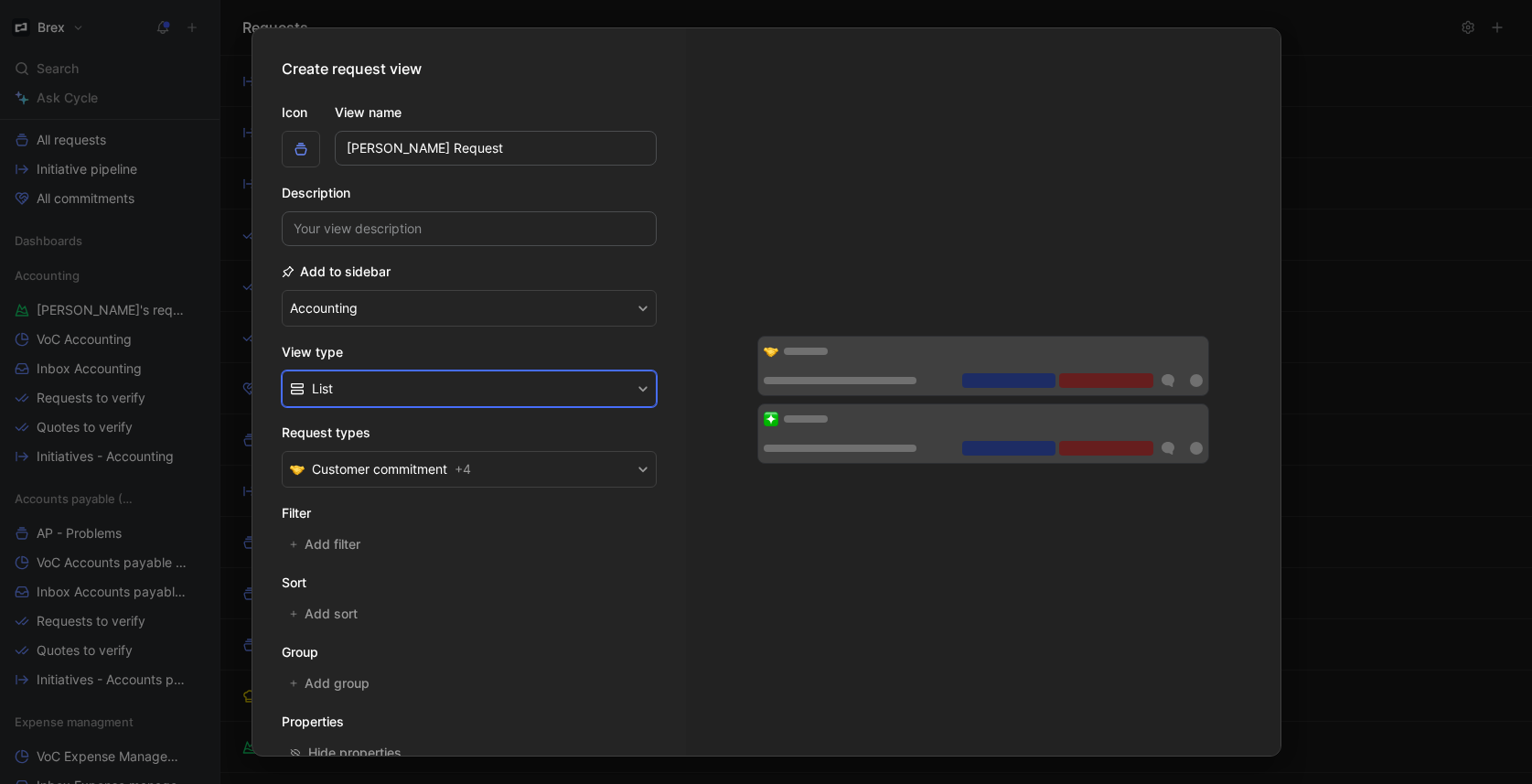
click at [385, 393] on button "List" at bounding box center [469, 388] width 375 height 36
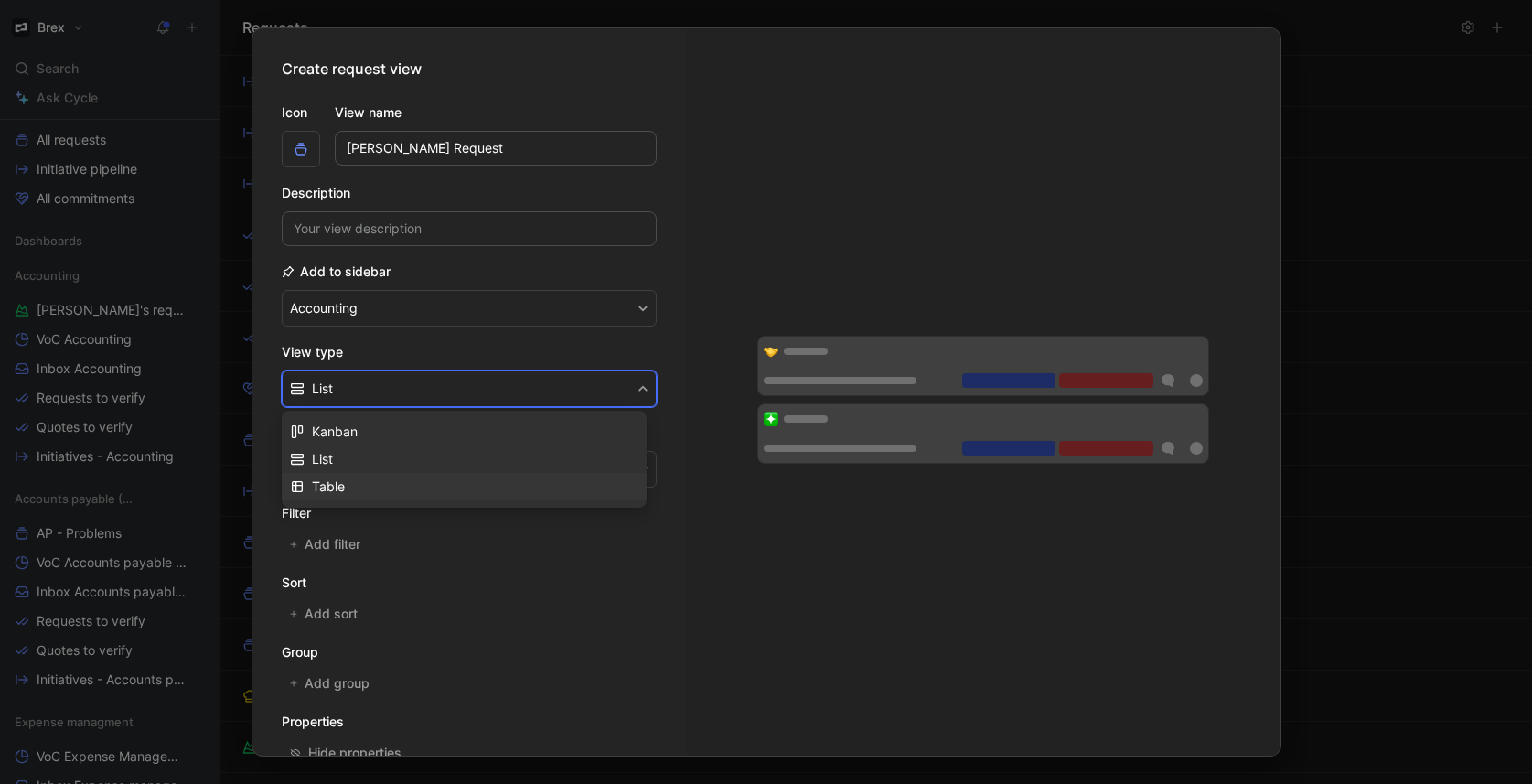
click at [356, 478] on div "Table" at bounding box center [475, 486] width 327 height 22
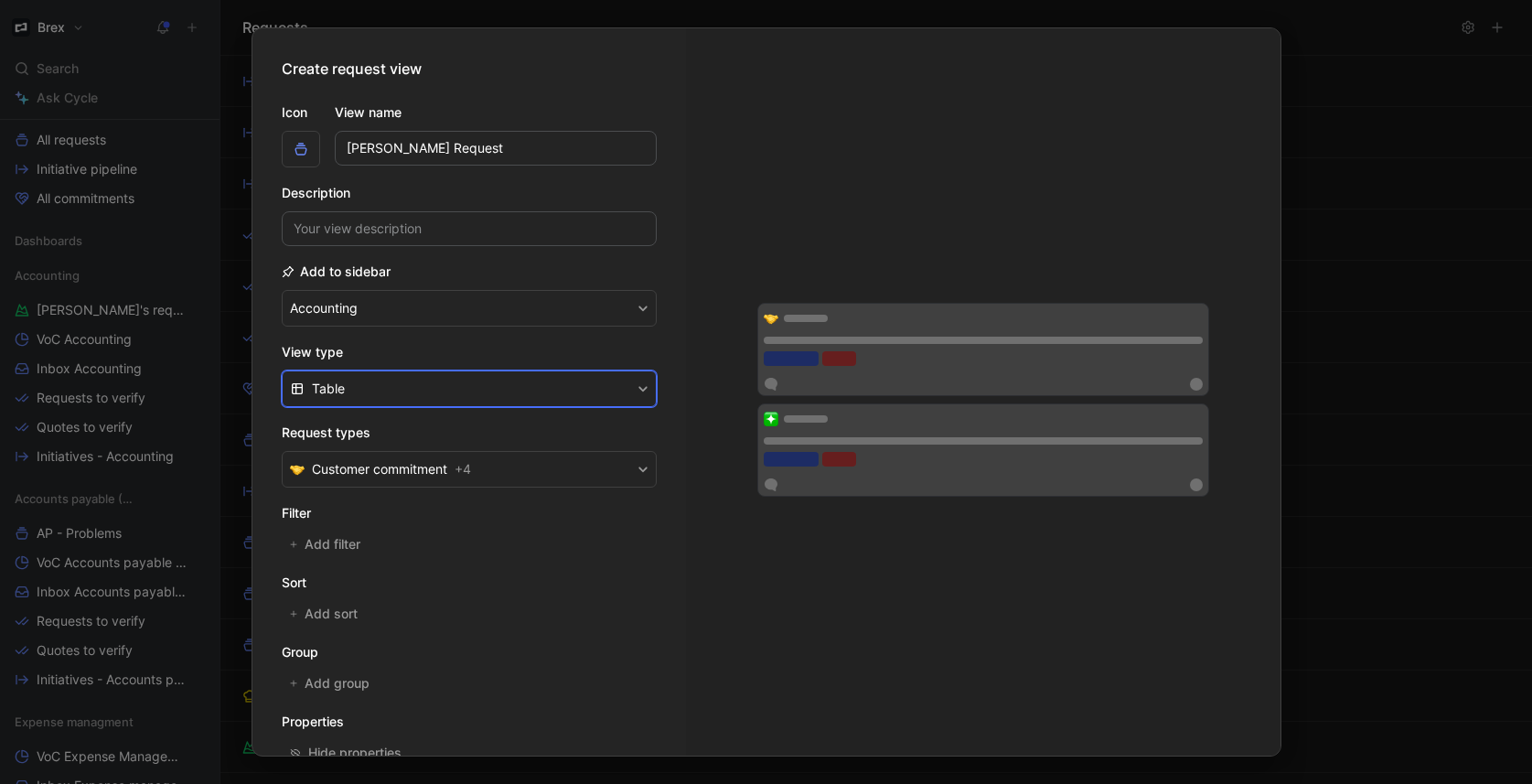
click at [385, 395] on button "Table" at bounding box center [469, 388] width 375 height 36
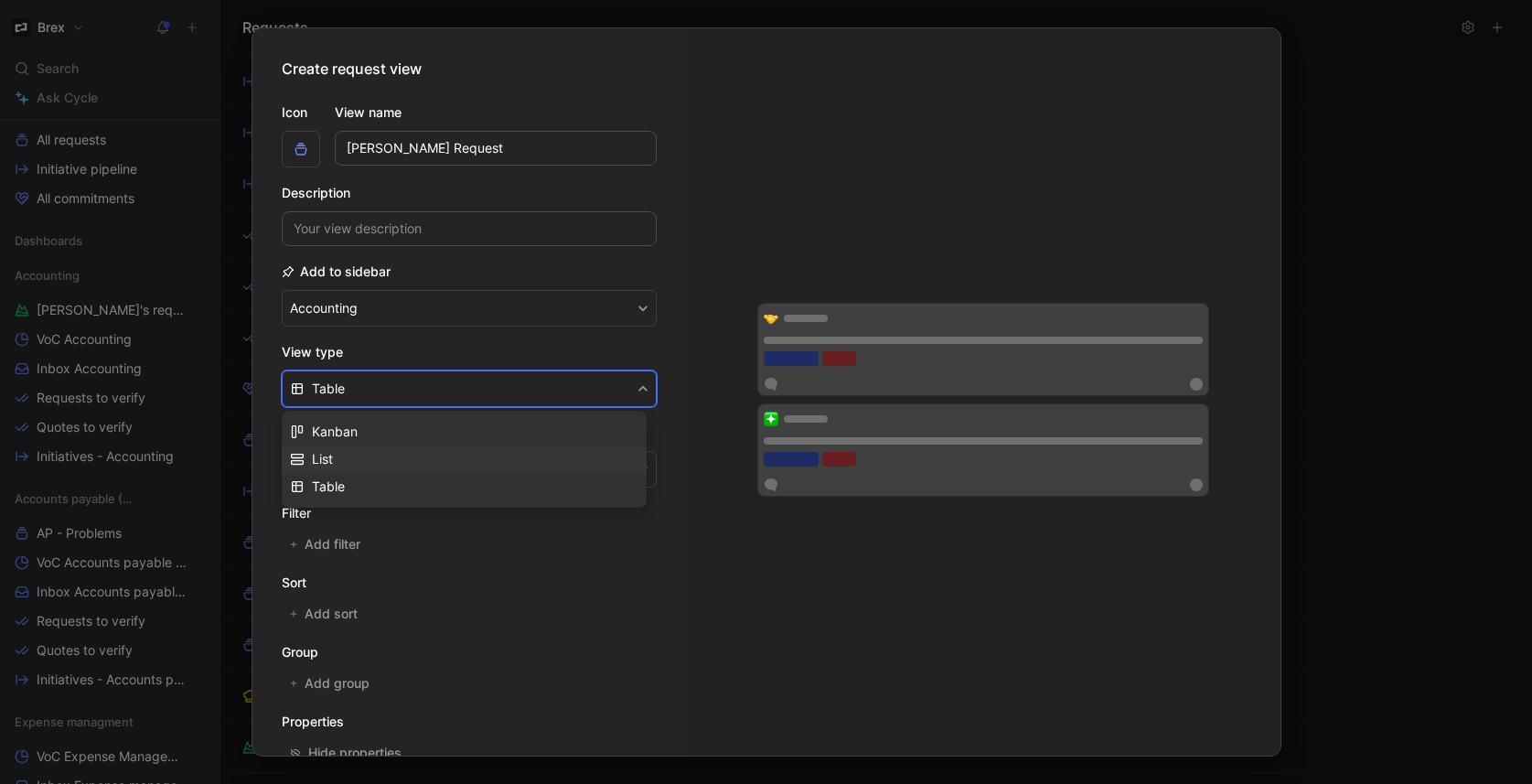
click at [362, 462] on div "List" at bounding box center [475, 458] width 327 height 22
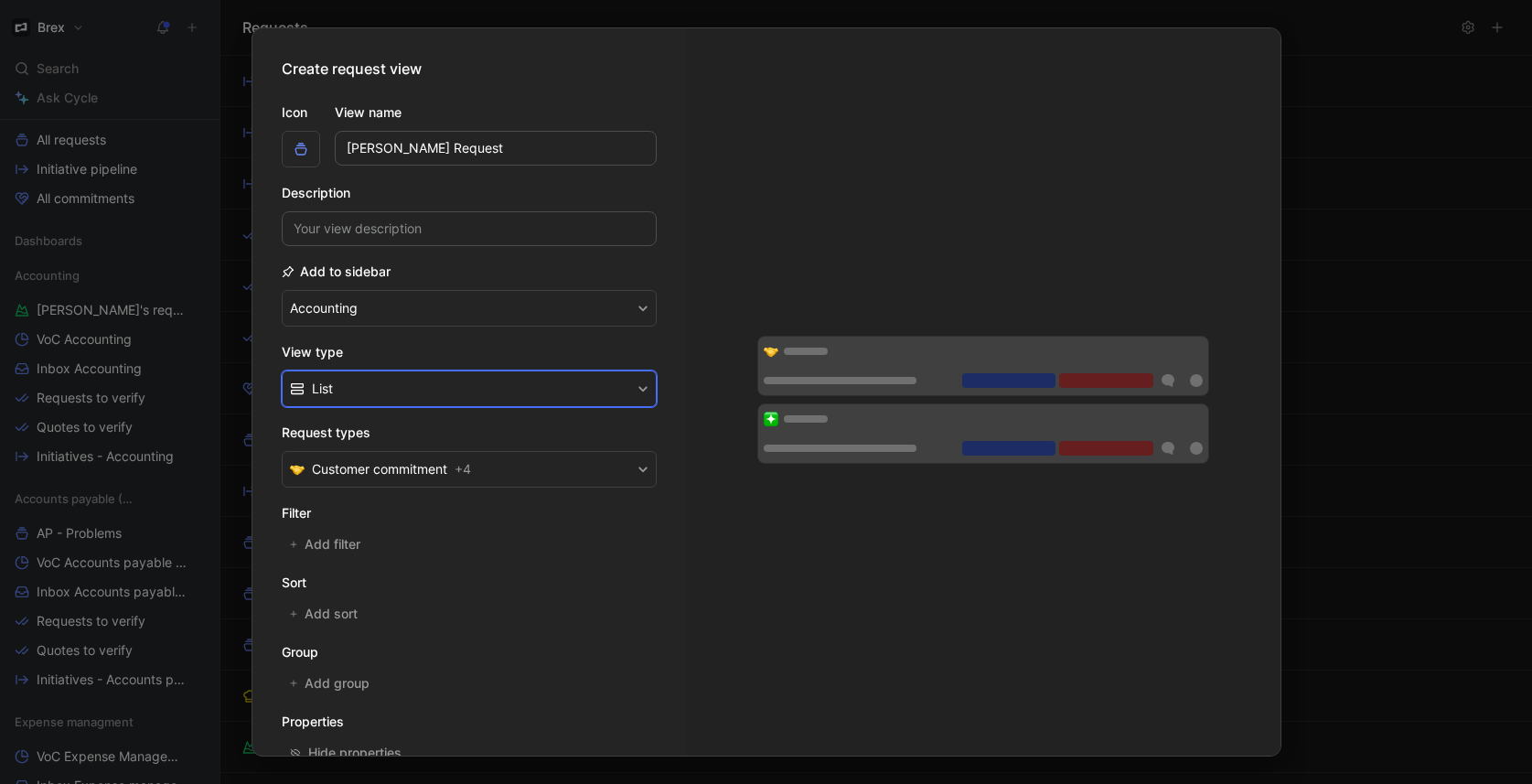
click at [388, 385] on button "List" at bounding box center [469, 388] width 375 height 36
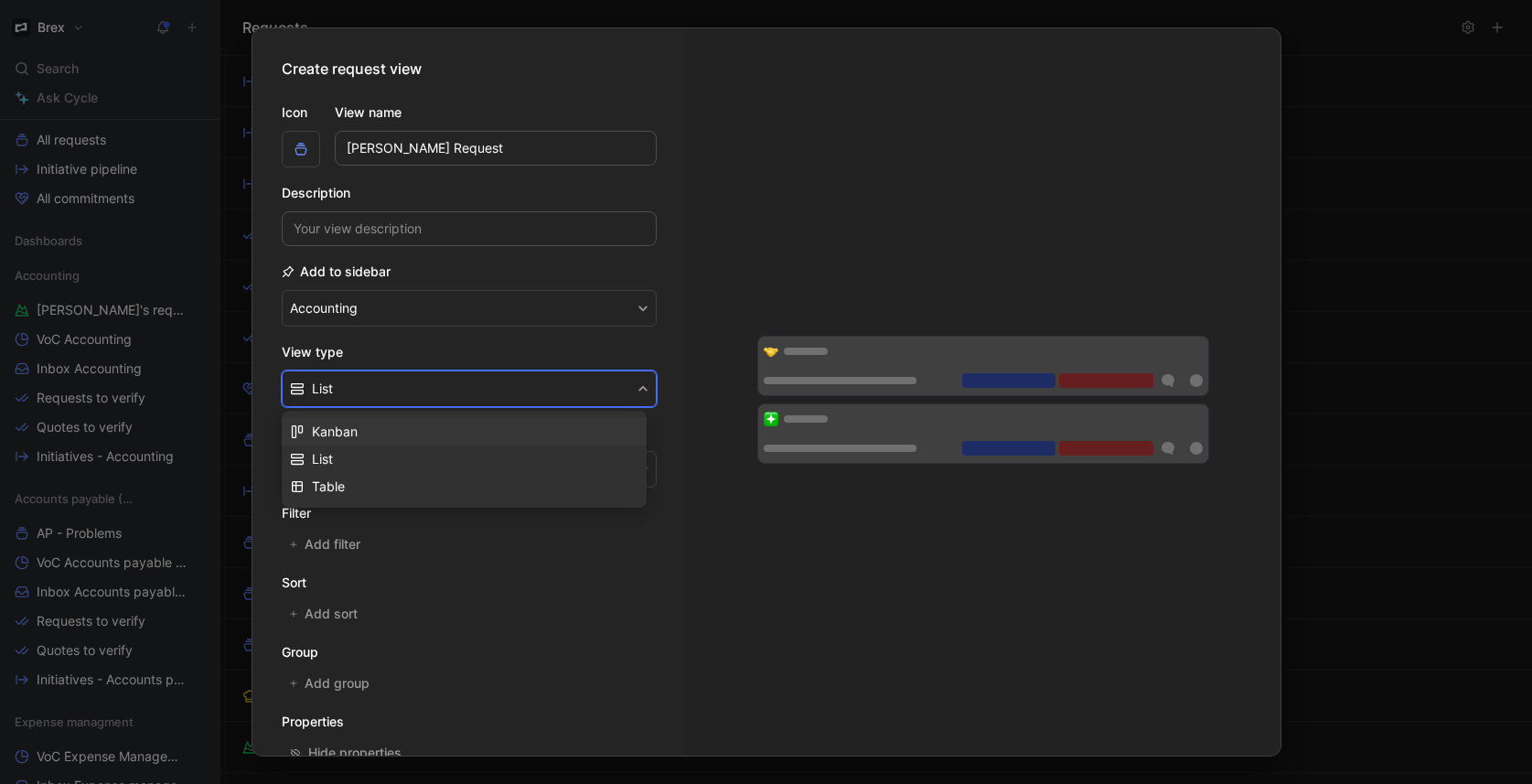
click at [367, 427] on div "Kanban" at bounding box center [475, 431] width 327 height 22
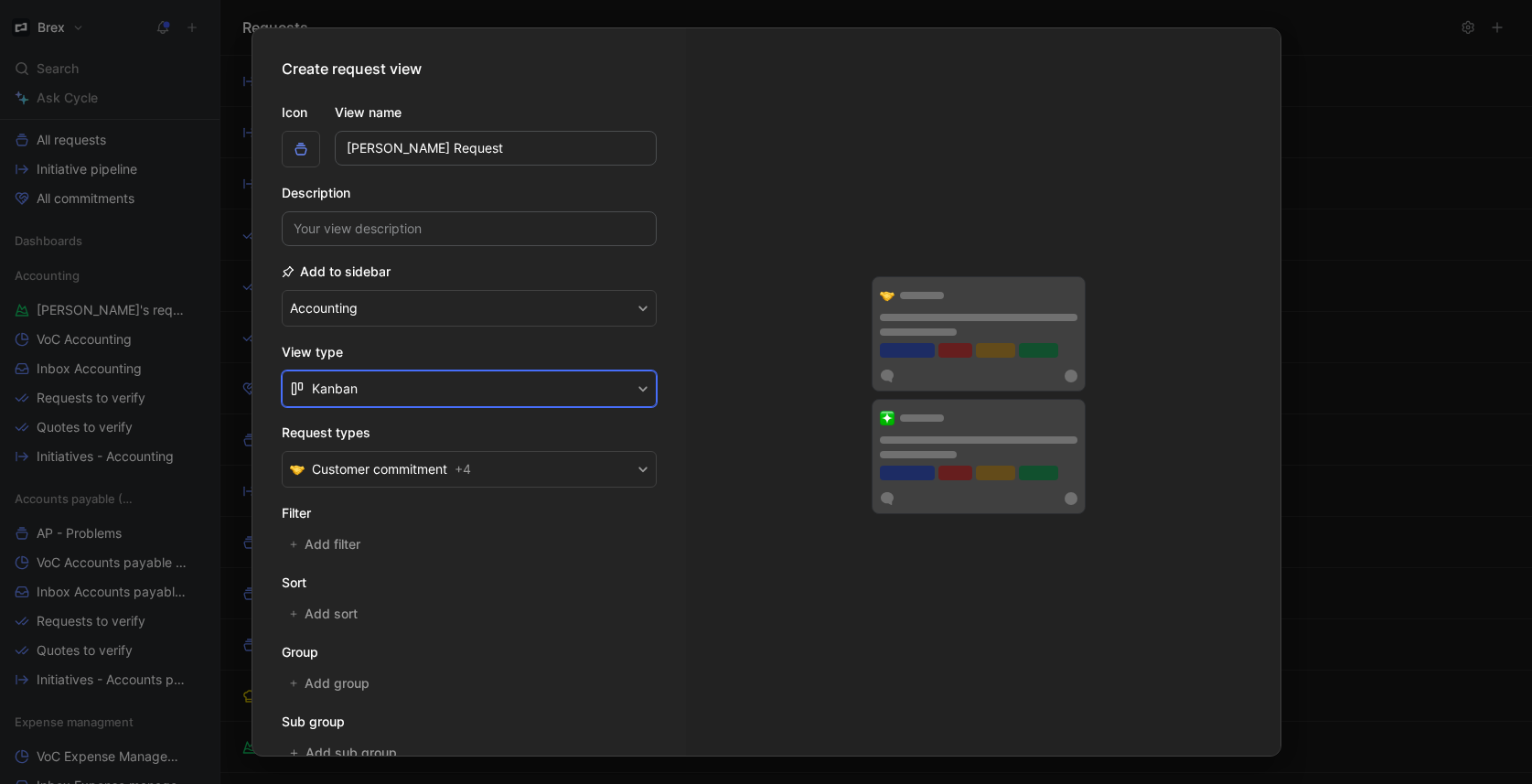
click at [384, 394] on button "Kanban" at bounding box center [469, 388] width 375 height 36
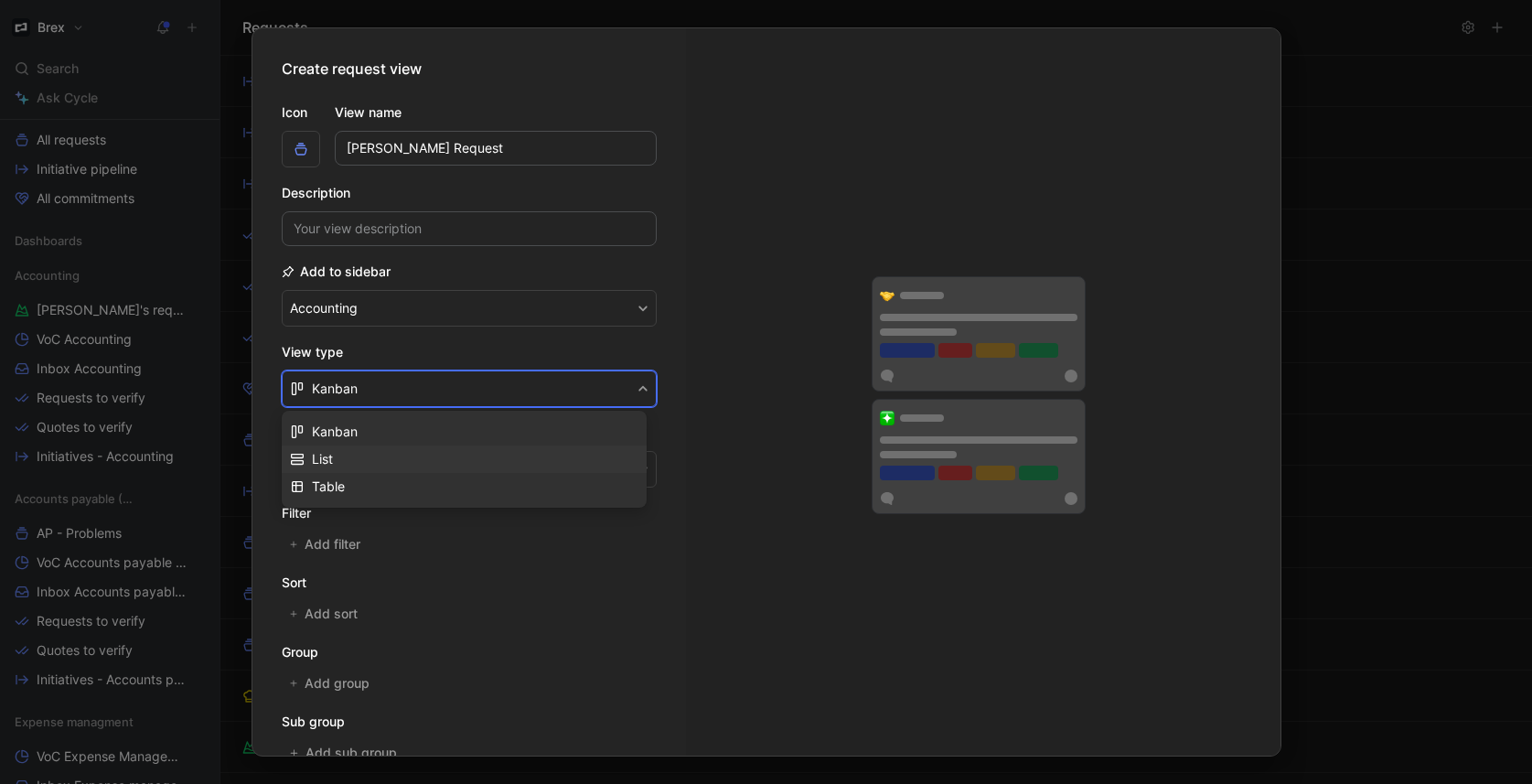
click at [349, 464] on div "List" at bounding box center [475, 458] width 327 height 22
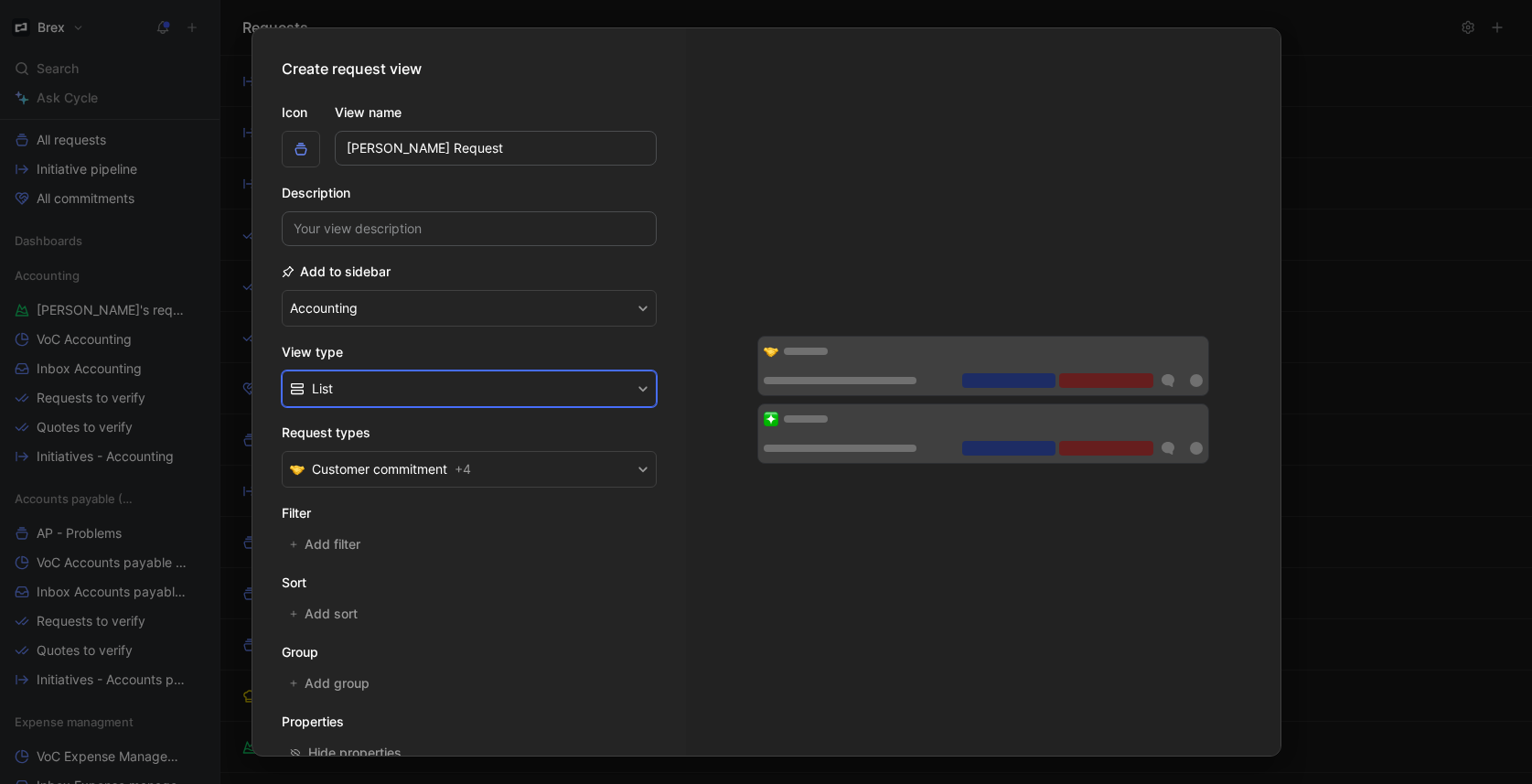
click at [415, 389] on button "List" at bounding box center [469, 388] width 375 height 36
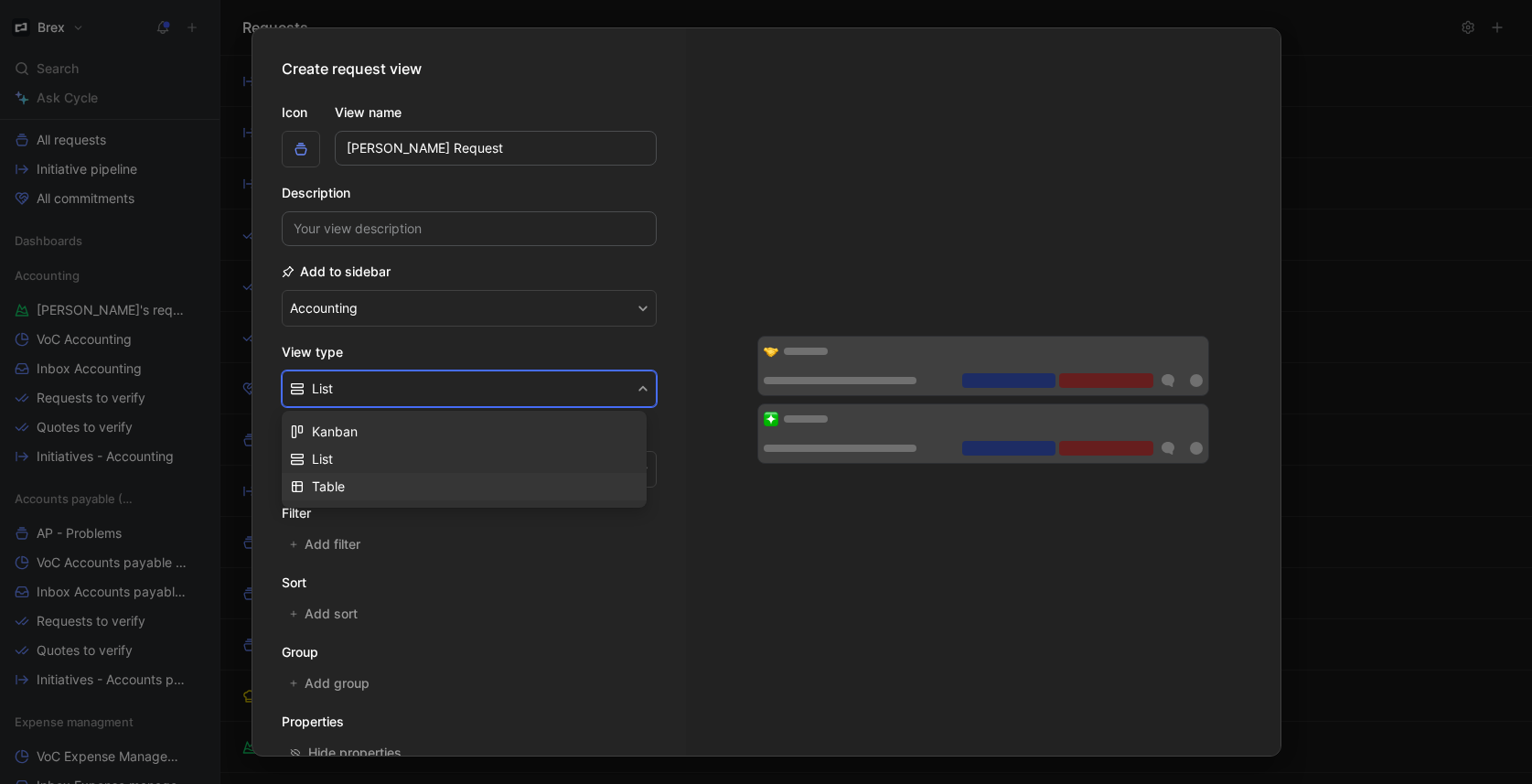
click at [374, 490] on div "Table" at bounding box center [475, 486] width 327 height 22
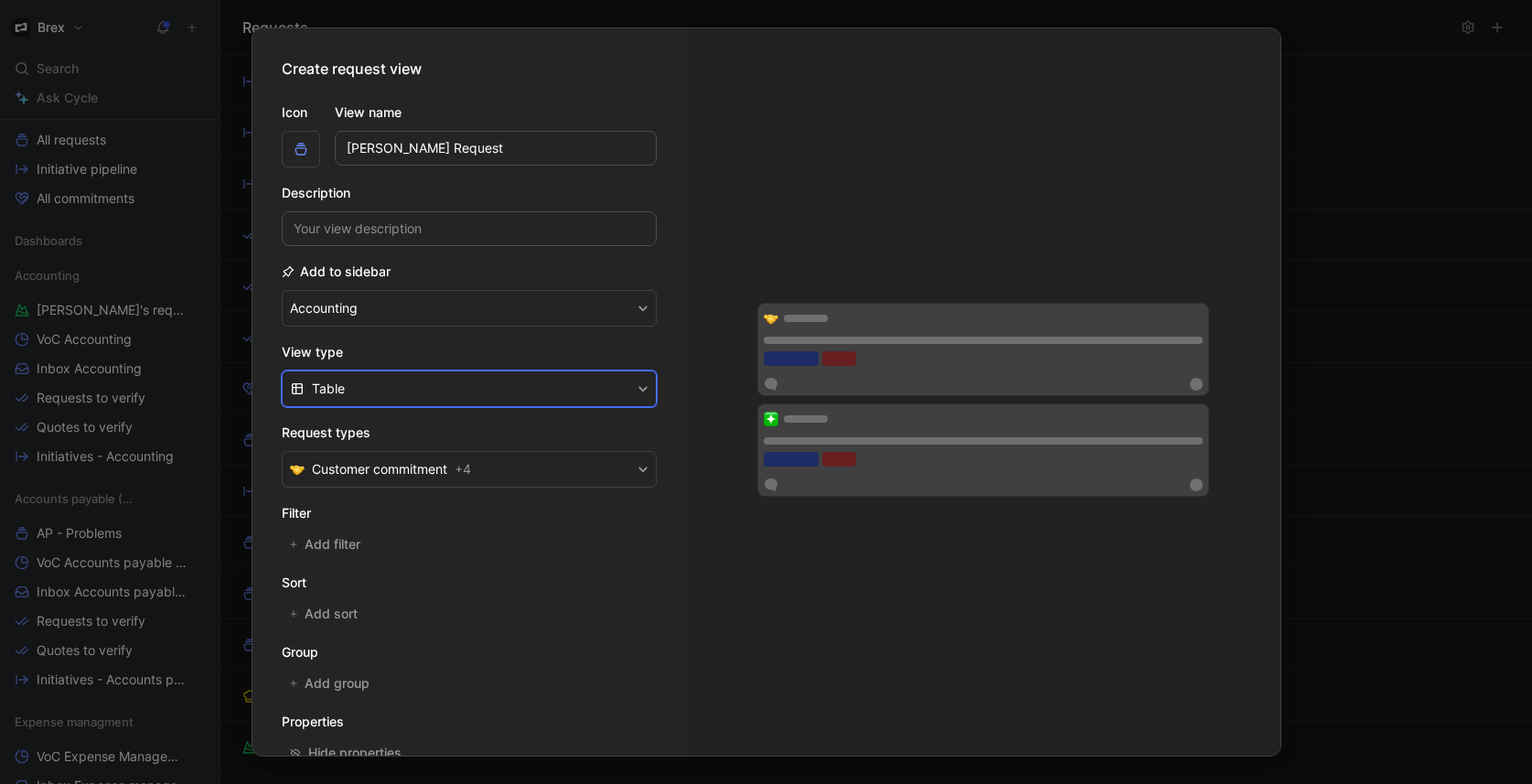
click at [415, 387] on button "Table" at bounding box center [469, 388] width 375 height 36
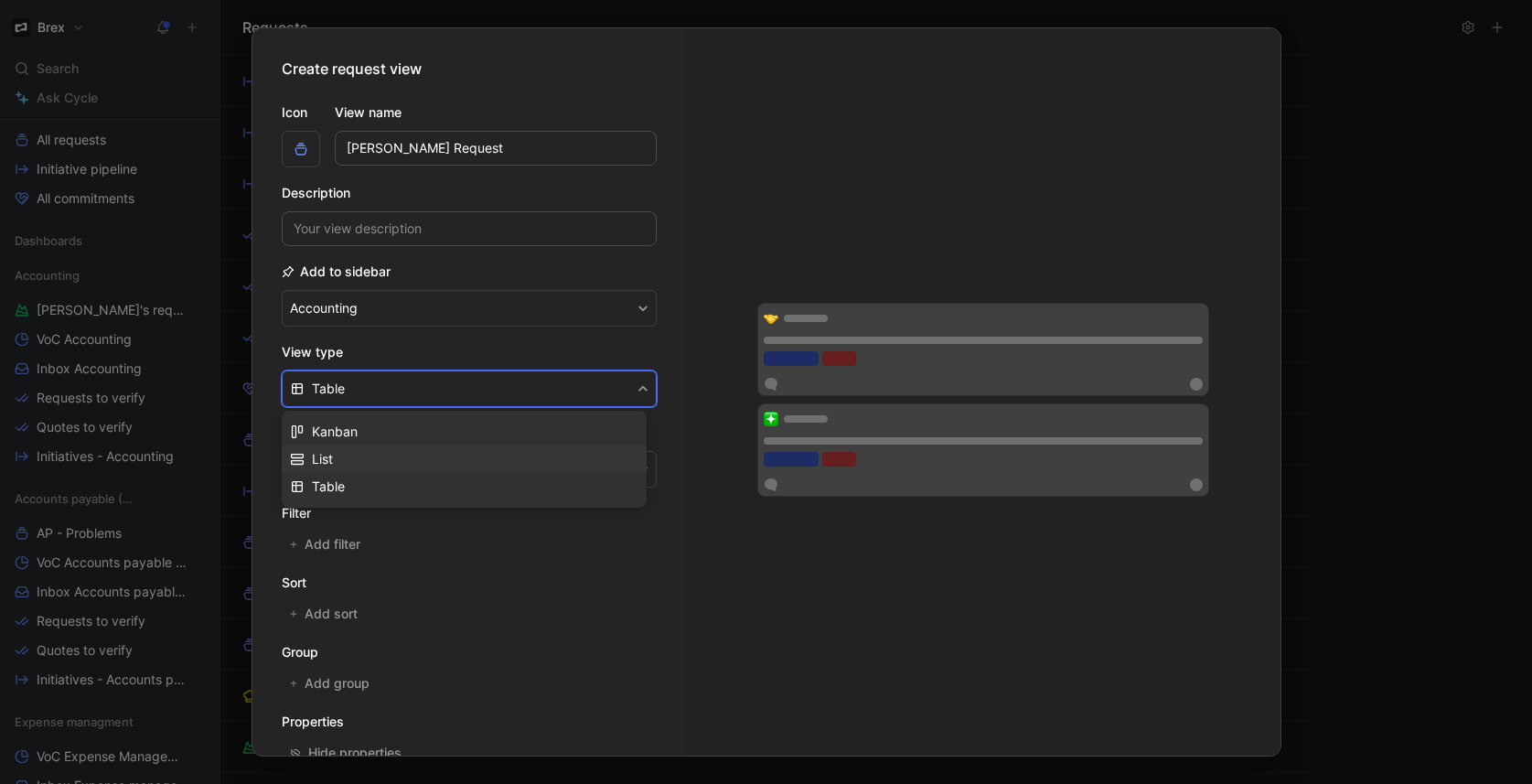
click at [383, 455] on div "List" at bounding box center [475, 458] width 327 height 22
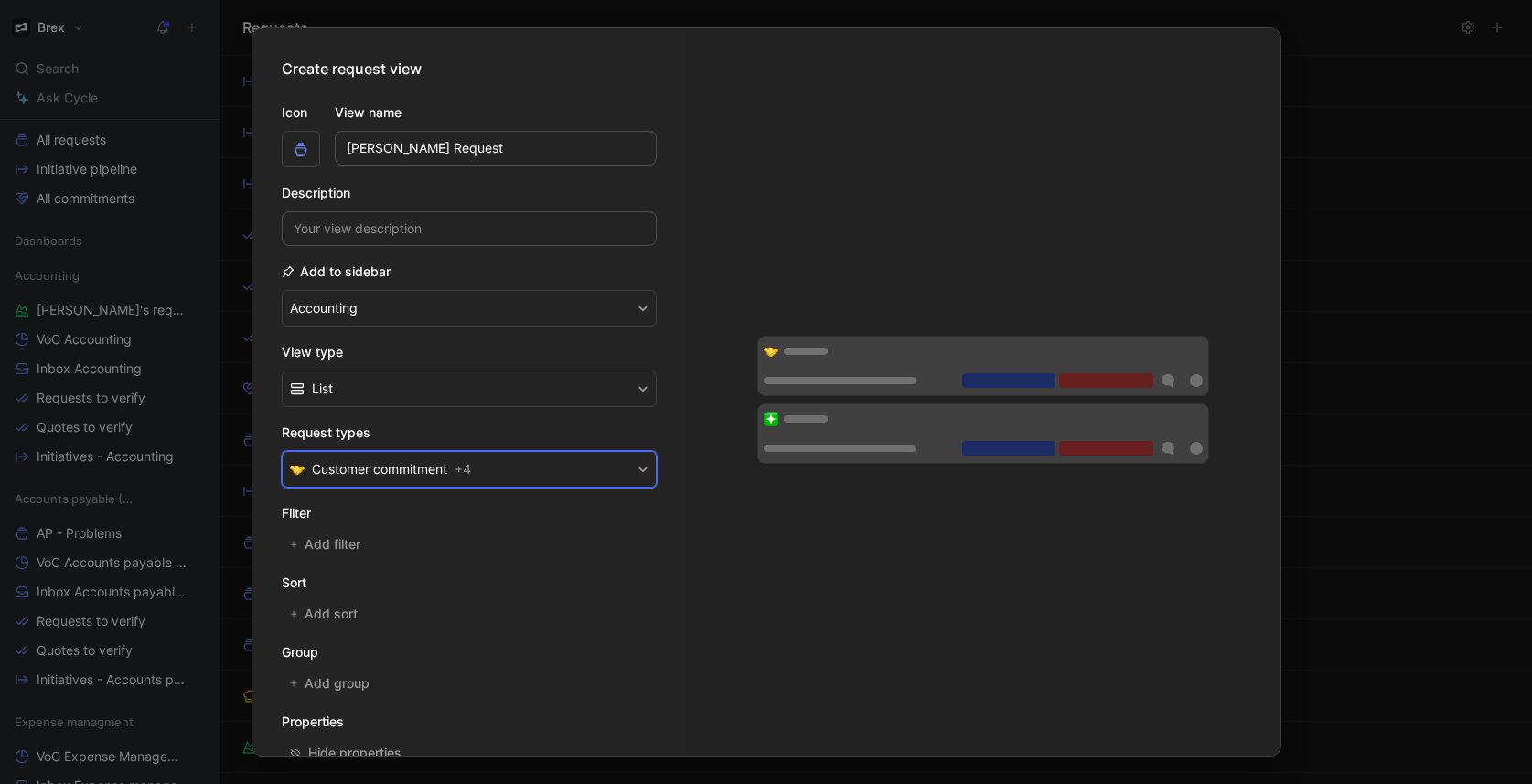
click at [488, 466] on button "Customer commitment + 4" at bounding box center [469, 469] width 375 height 36
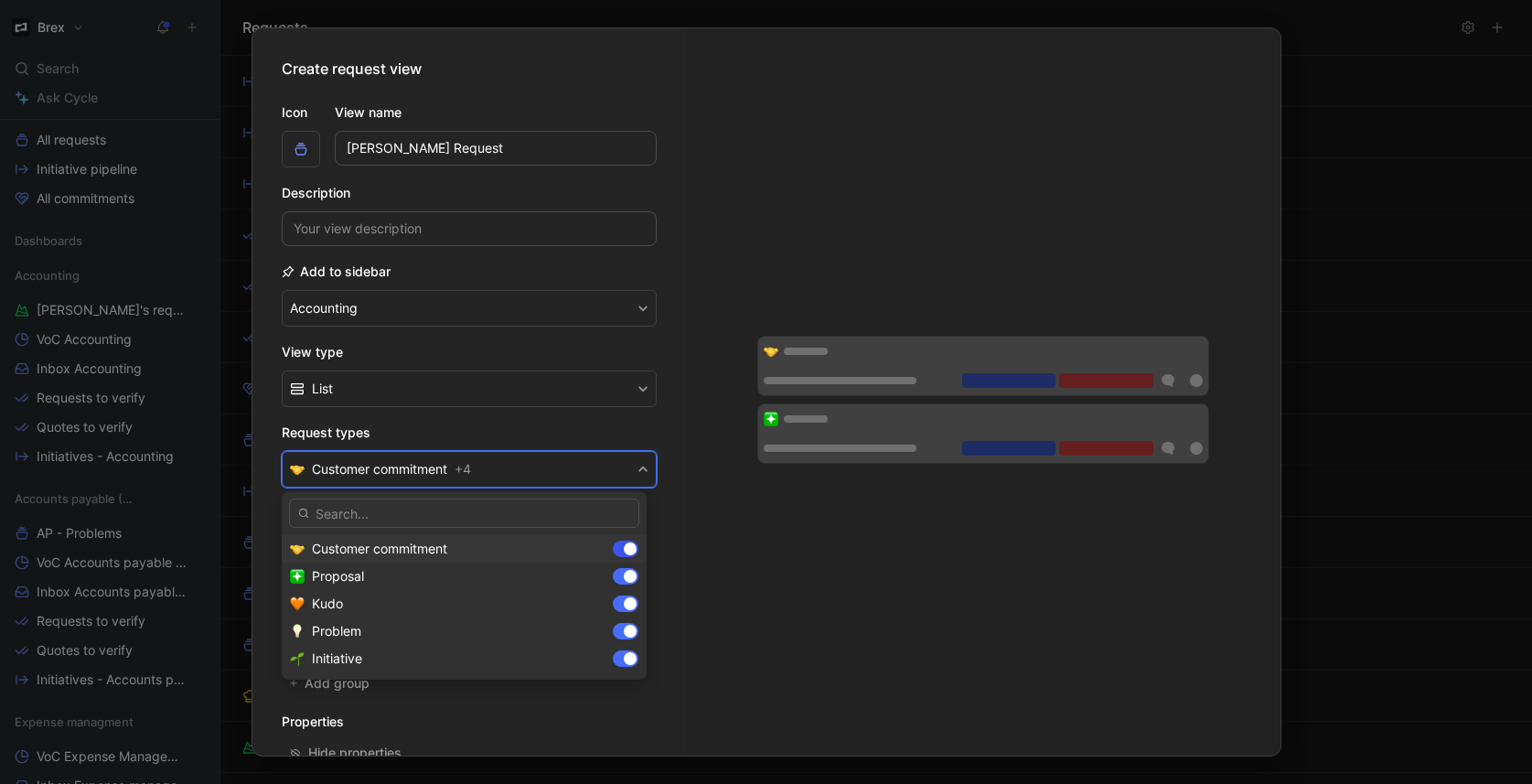
click at [627, 542] on div at bounding box center [630, 548] width 12 height 12
click at [624, 577] on div at bounding box center [630, 575] width 12 height 12
click at [626, 609] on div at bounding box center [625, 603] width 26 height 16
click at [629, 659] on div at bounding box center [630, 657] width 12 height 12
click at [627, 658] on div at bounding box center [625, 657] width 26 height 16
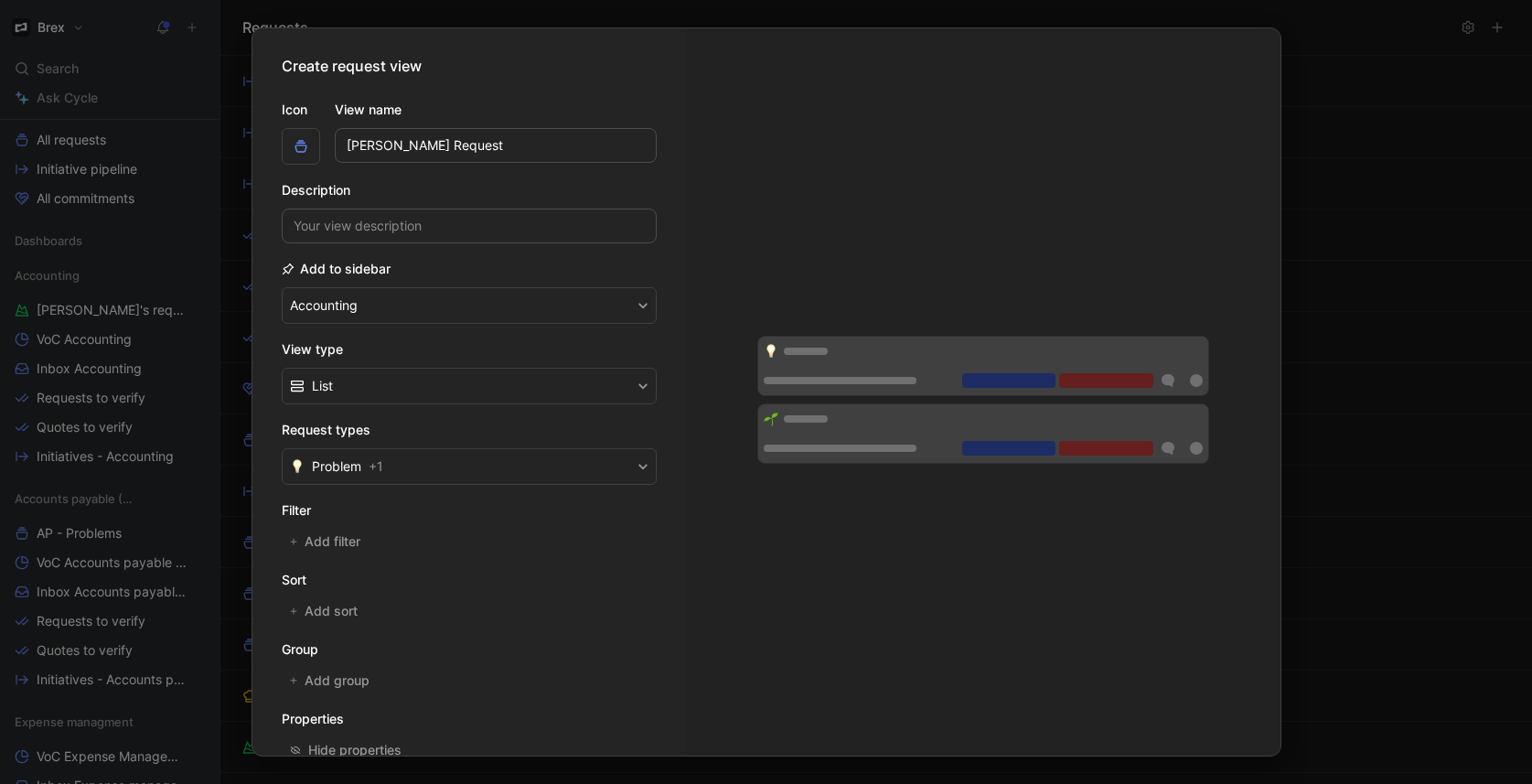
scroll to position [4, 0]
click at [330, 542] on span "Add filter" at bounding box center [334, 540] width 58 height 22
click at [328, 548] on span "Creator" at bounding box center [337, 543] width 45 height 22
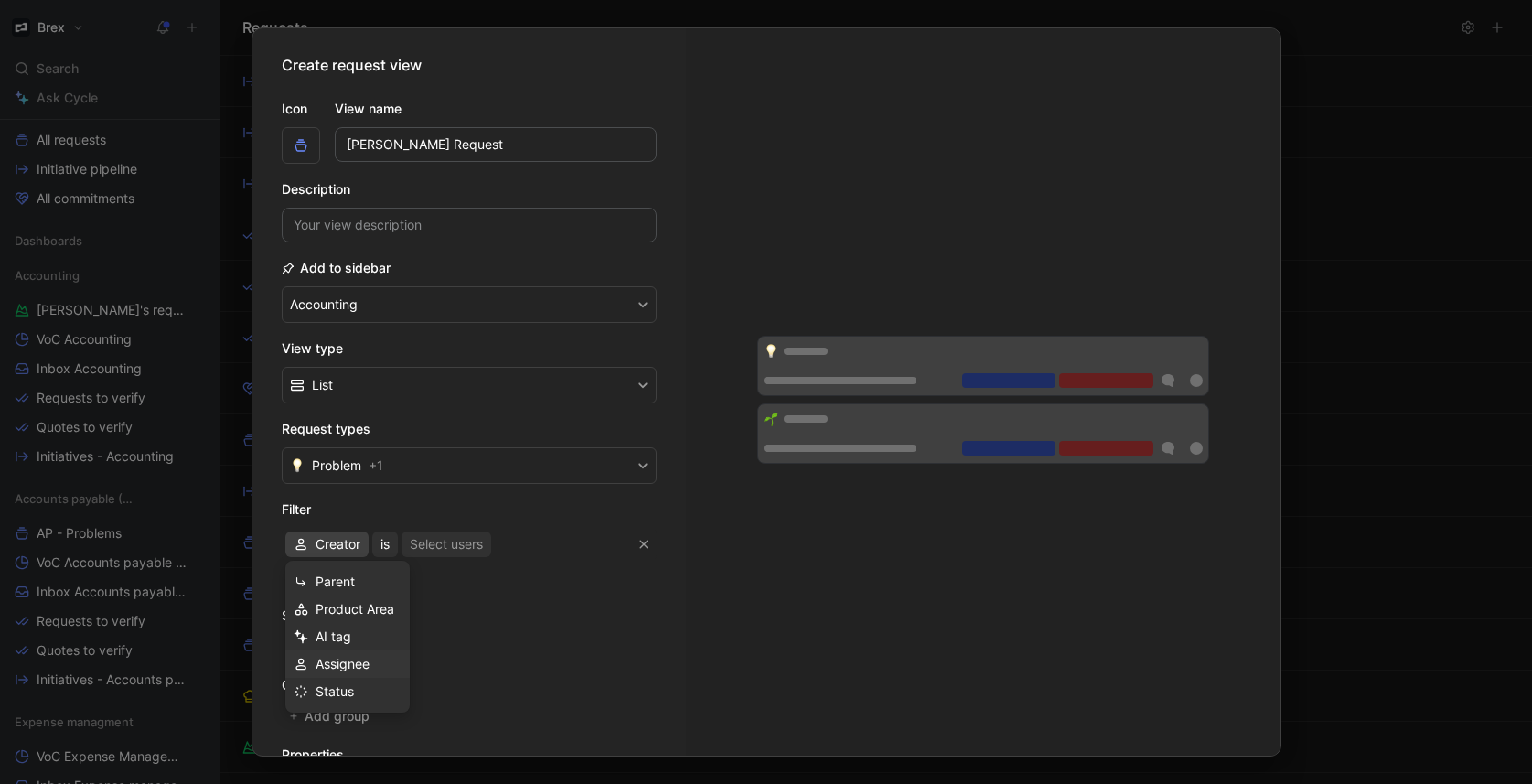
click at [367, 661] on span "Assignee" at bounding box center [342, 663] width 54 height 15
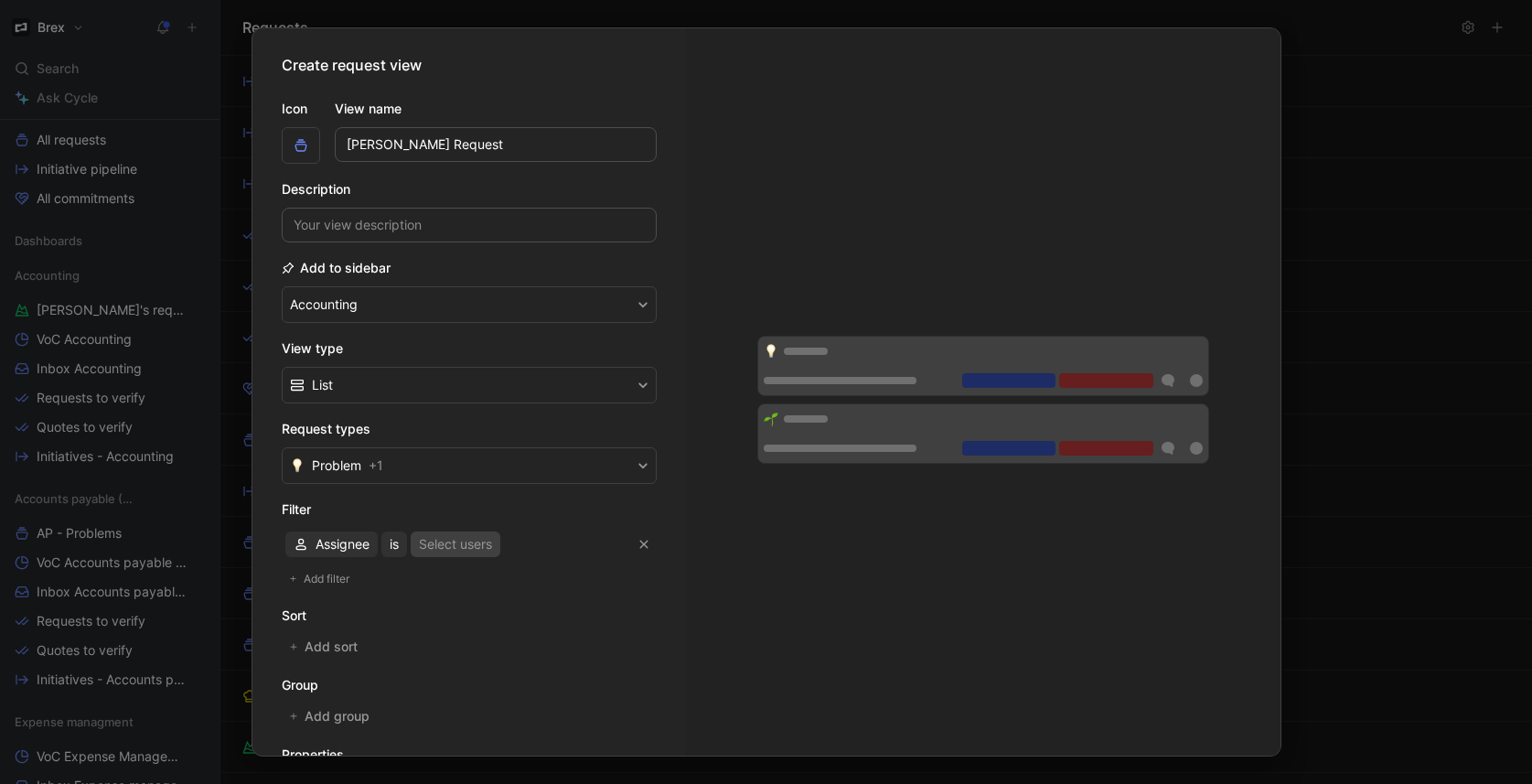
click at [451, 544] on div "Select users" at bounding box center [455, 543] width 73 height 22
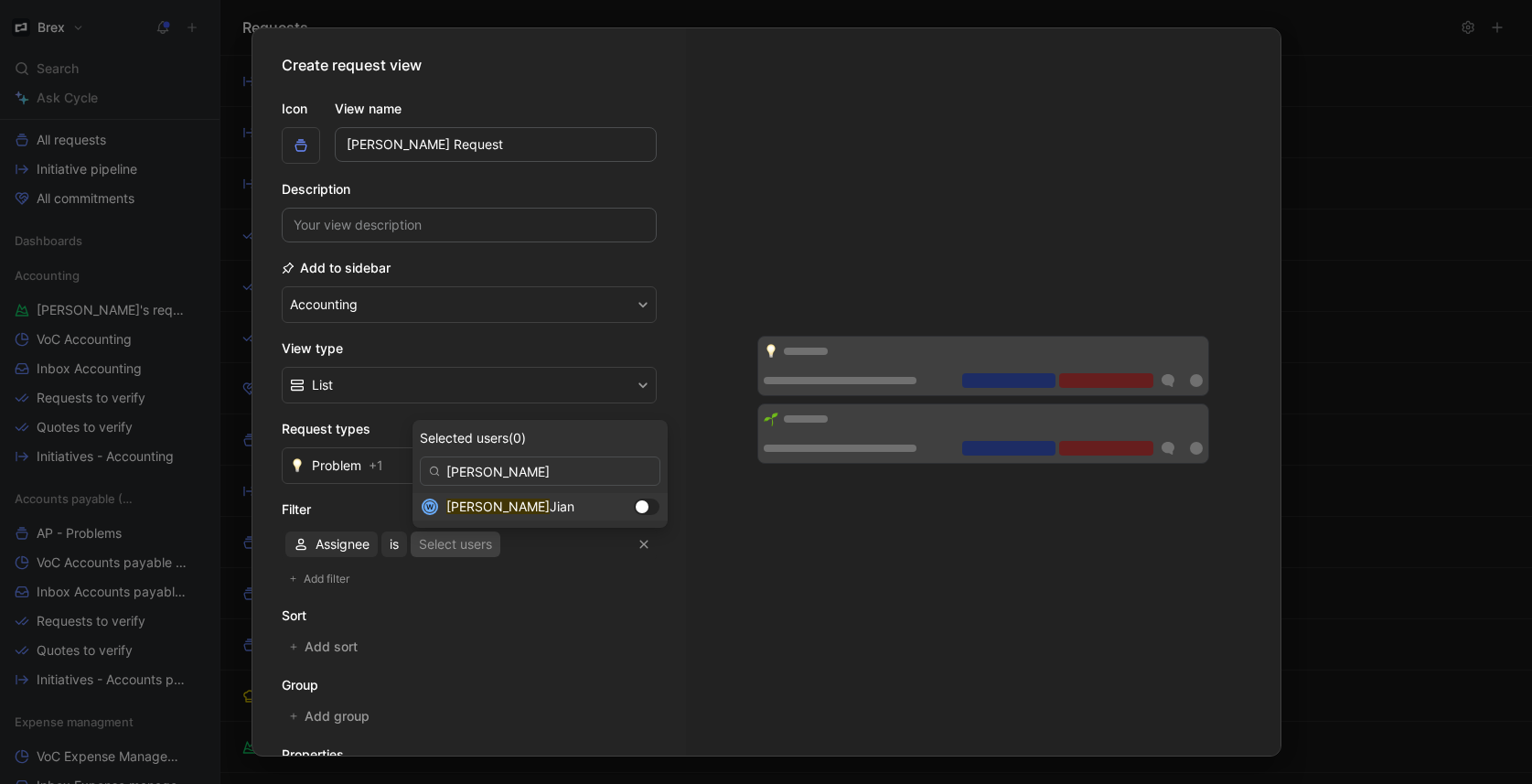
type input "wilson"
click at [636, 507] on div at bounding box center [641, 506] width 12 height 12
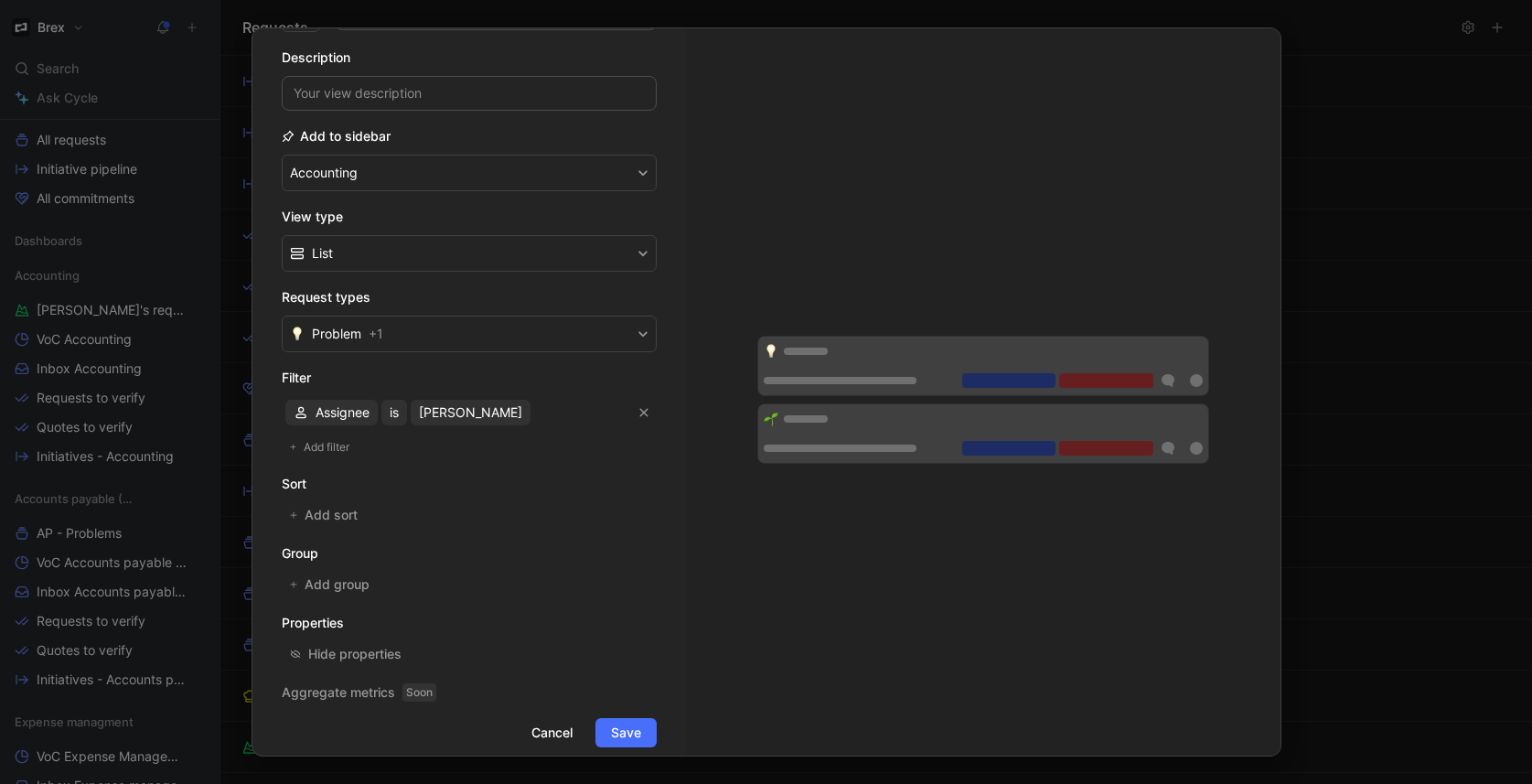
scroll to position [156, 0]
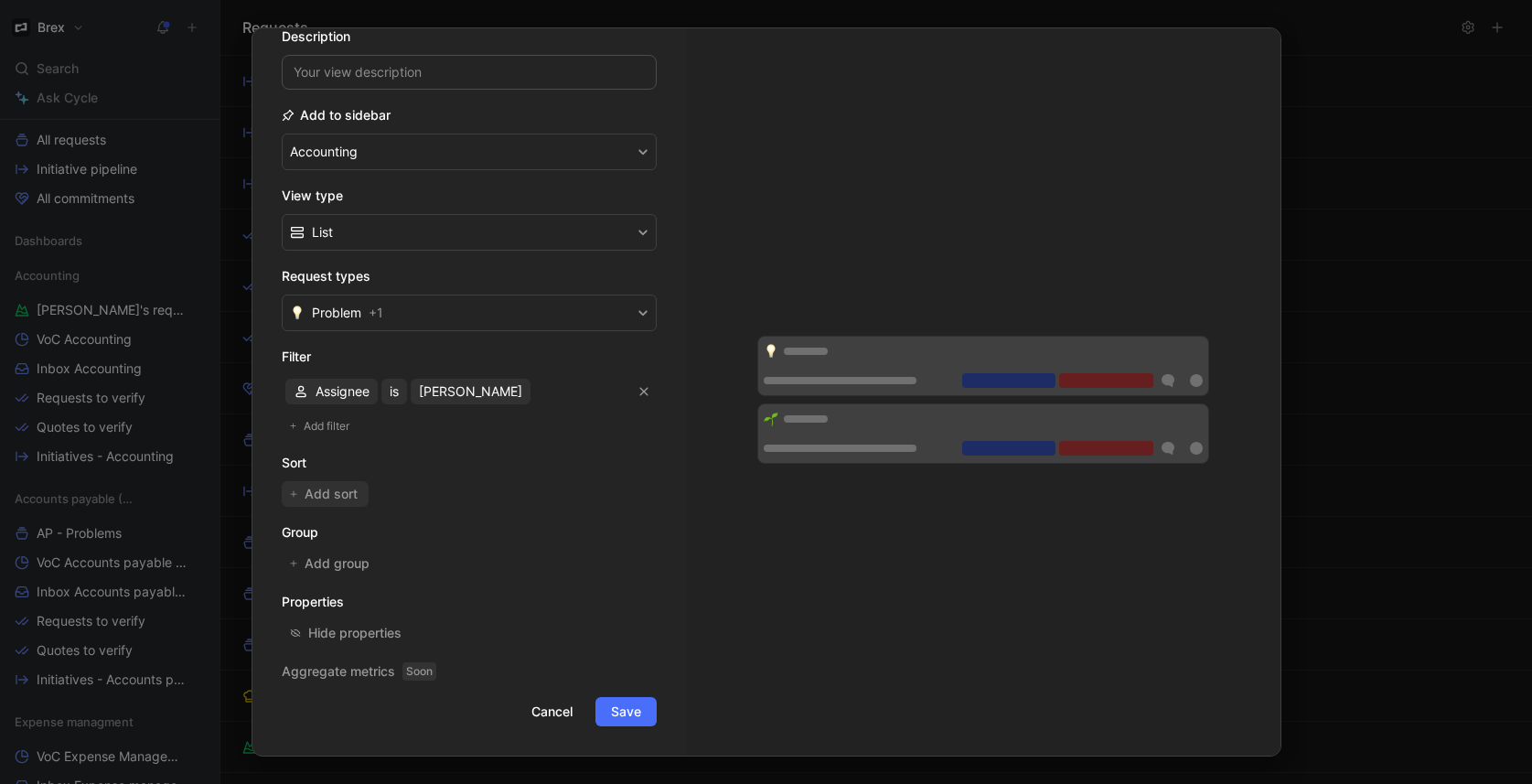
click at [339, 497] on span "Add sort" at bounding box center [332, 494] width 55 height 22
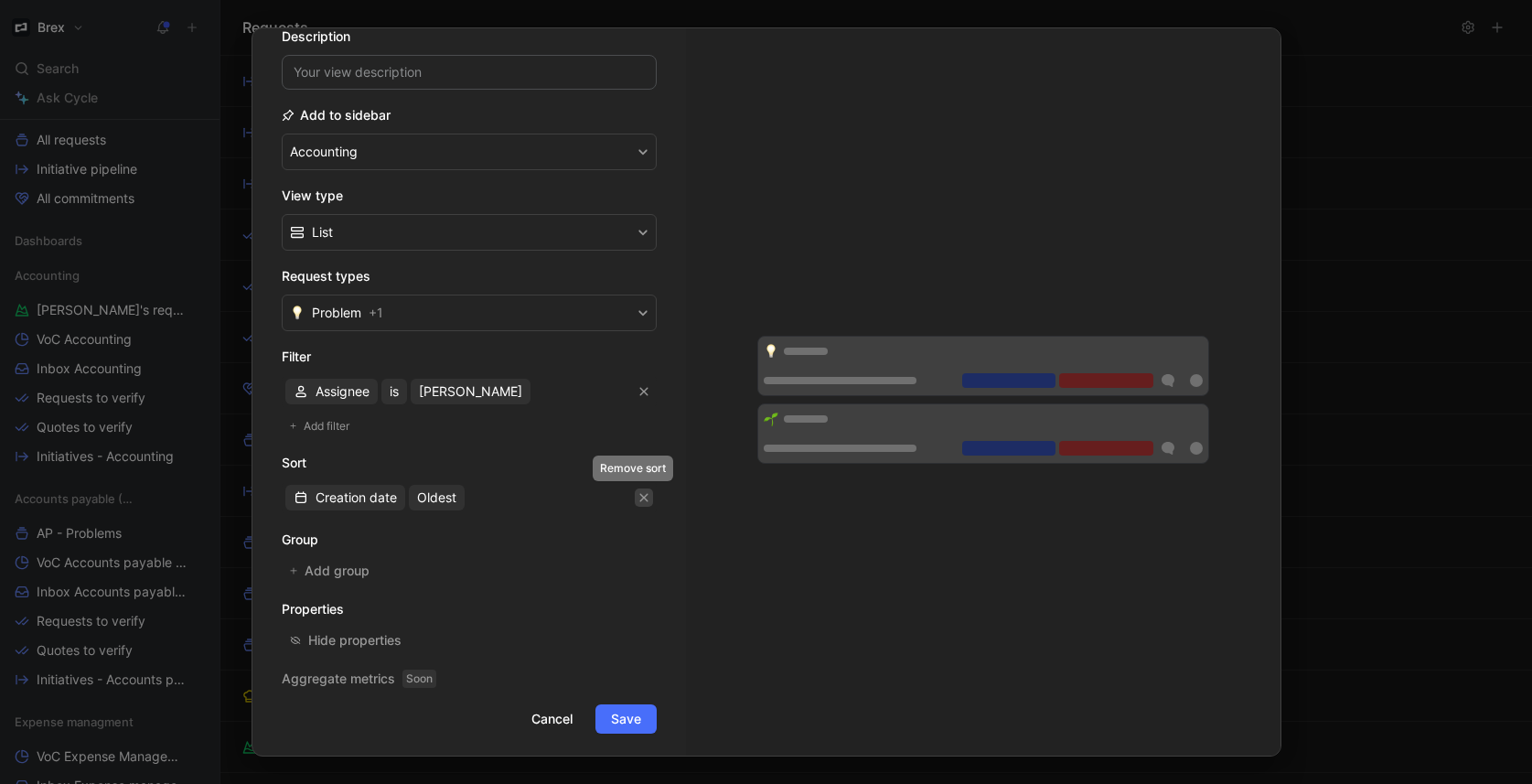
click at [638, 501] on icon "button" at bounding box center [643, 496] width 11 height 11
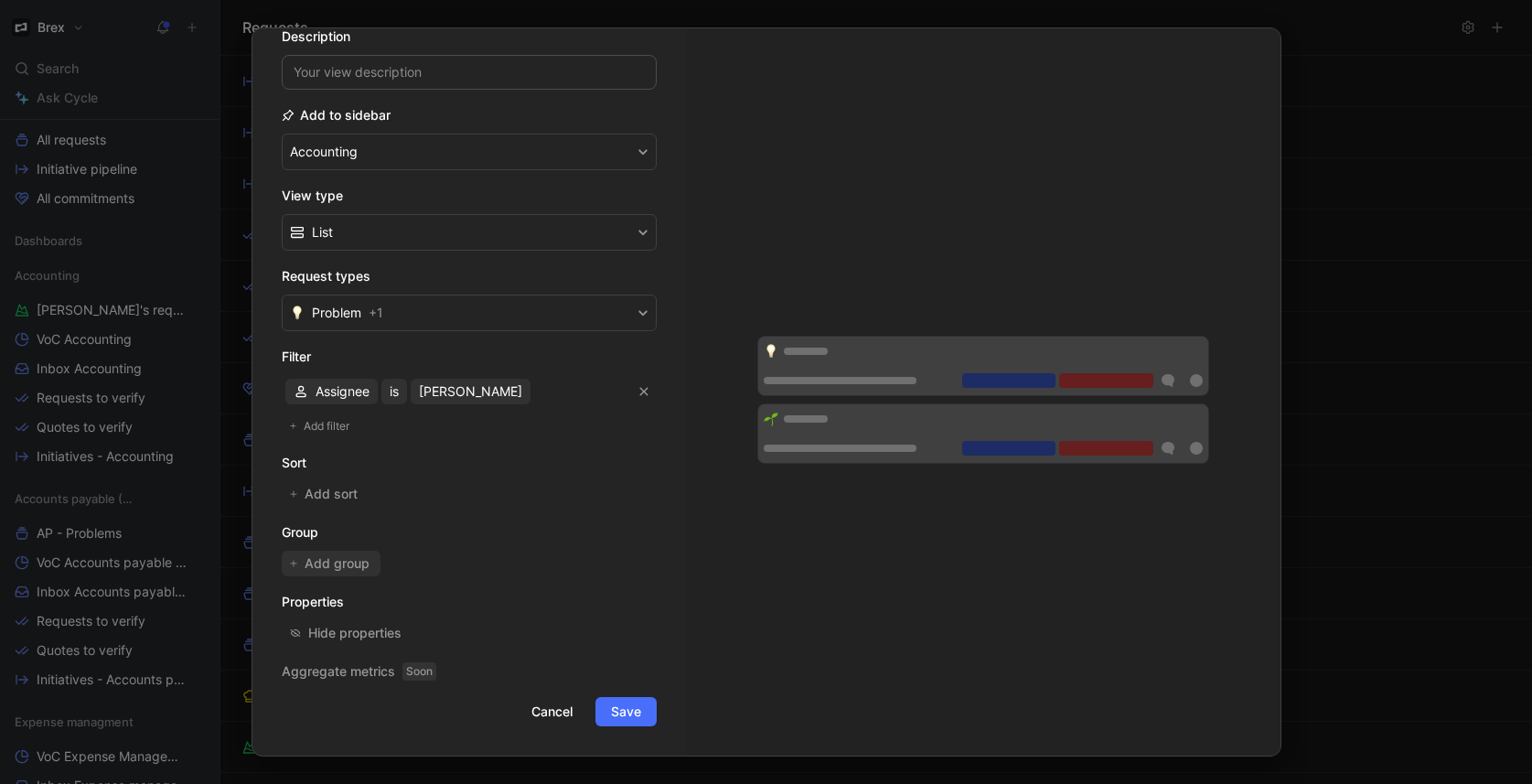
click at [341, 566] on span "Add group" at bounding box center [338, 563] width 67 height 22
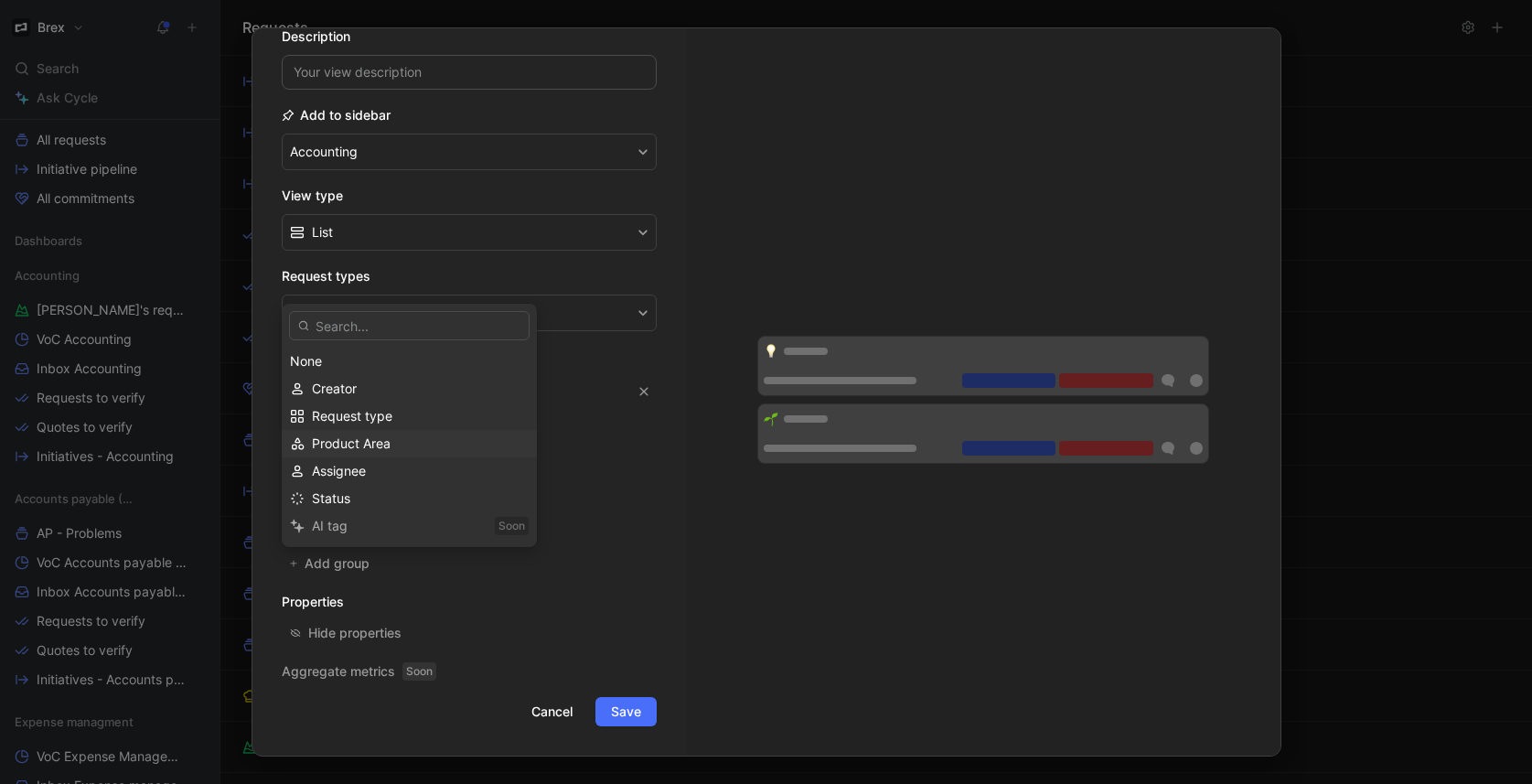
click at [400, 450] on div "Product Area" at bounding box center [420, 443] width 217 height 22
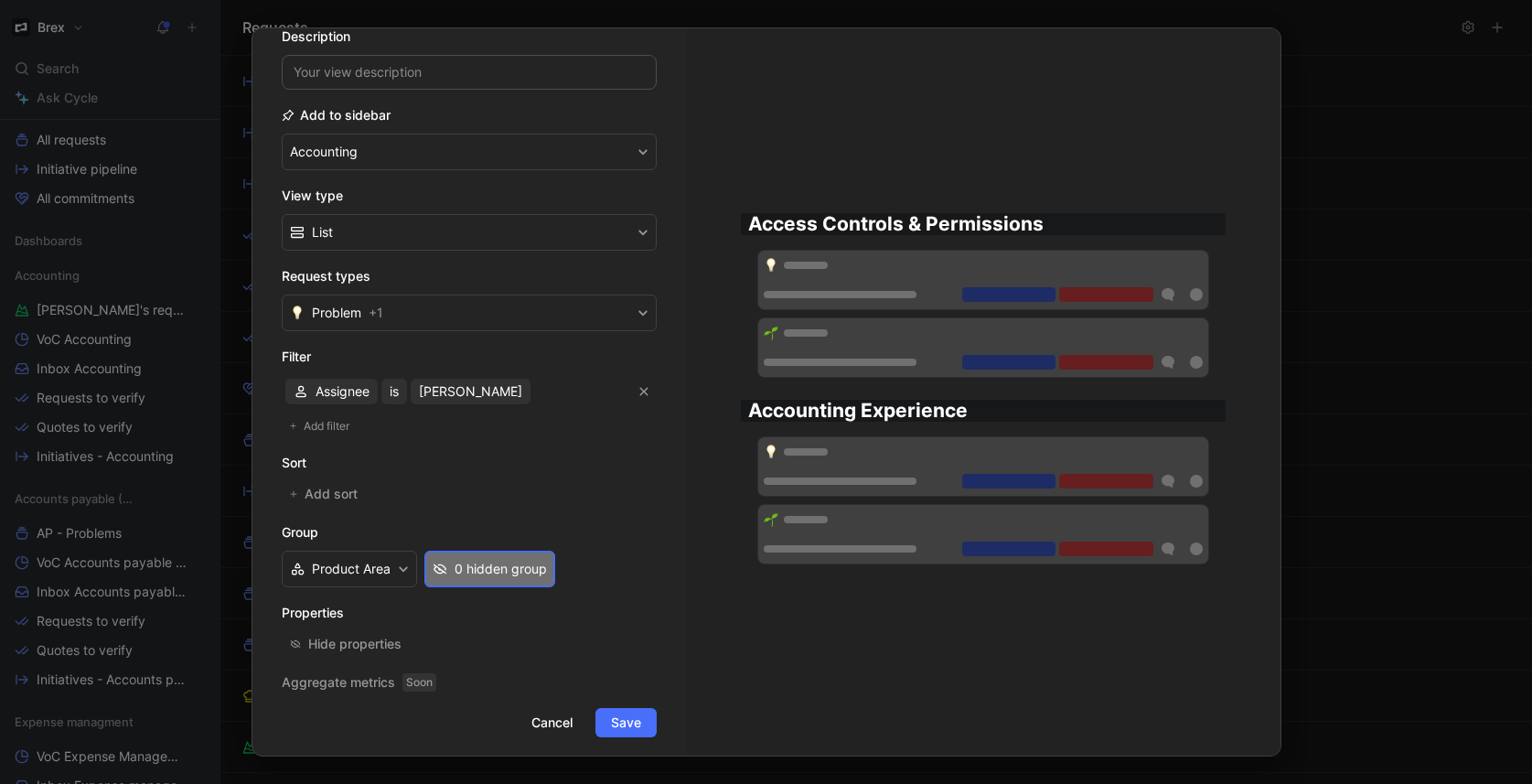
click at [496, 568] on div "0 hidden group" at bounding box center [500, 568] width 92 height 22
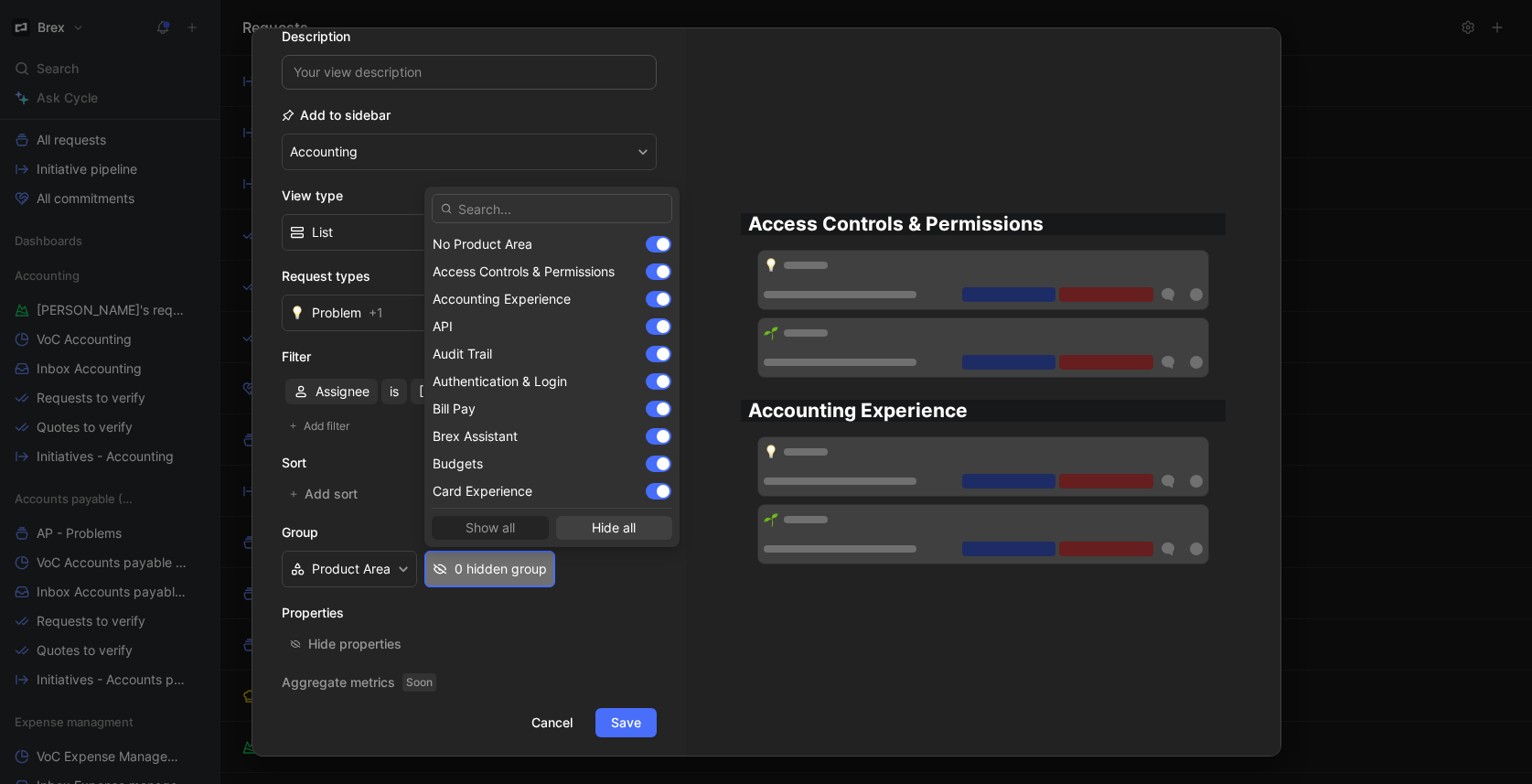
click at [607, 531] on span "Hide all" at bounding box center [615, 527] width 101 height 22
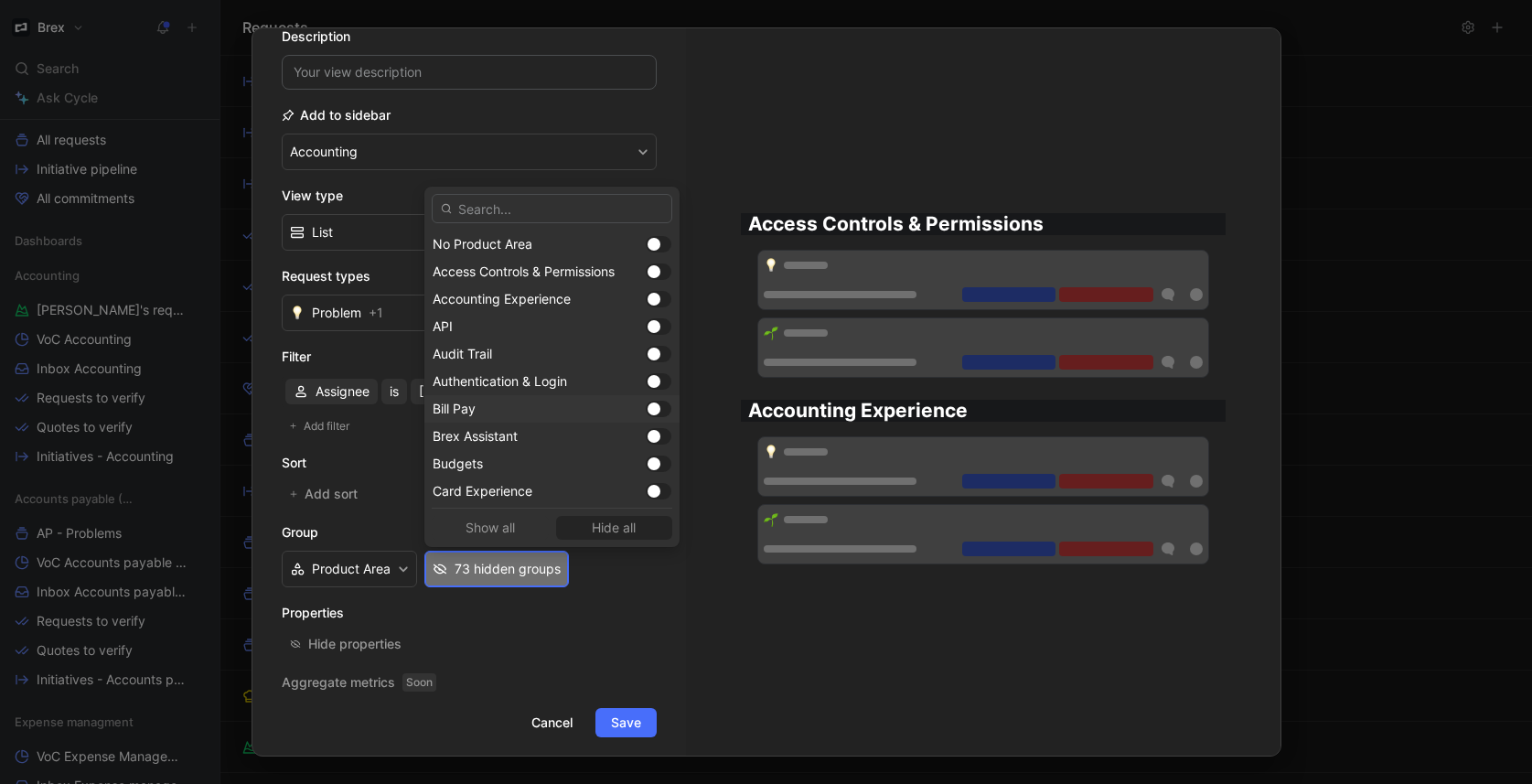
click at [647, 409] on div at bounding box center [653, 408] width 12 height 12
click at [645, 381] on div at bounding box center [658, 377] width 26 height 16
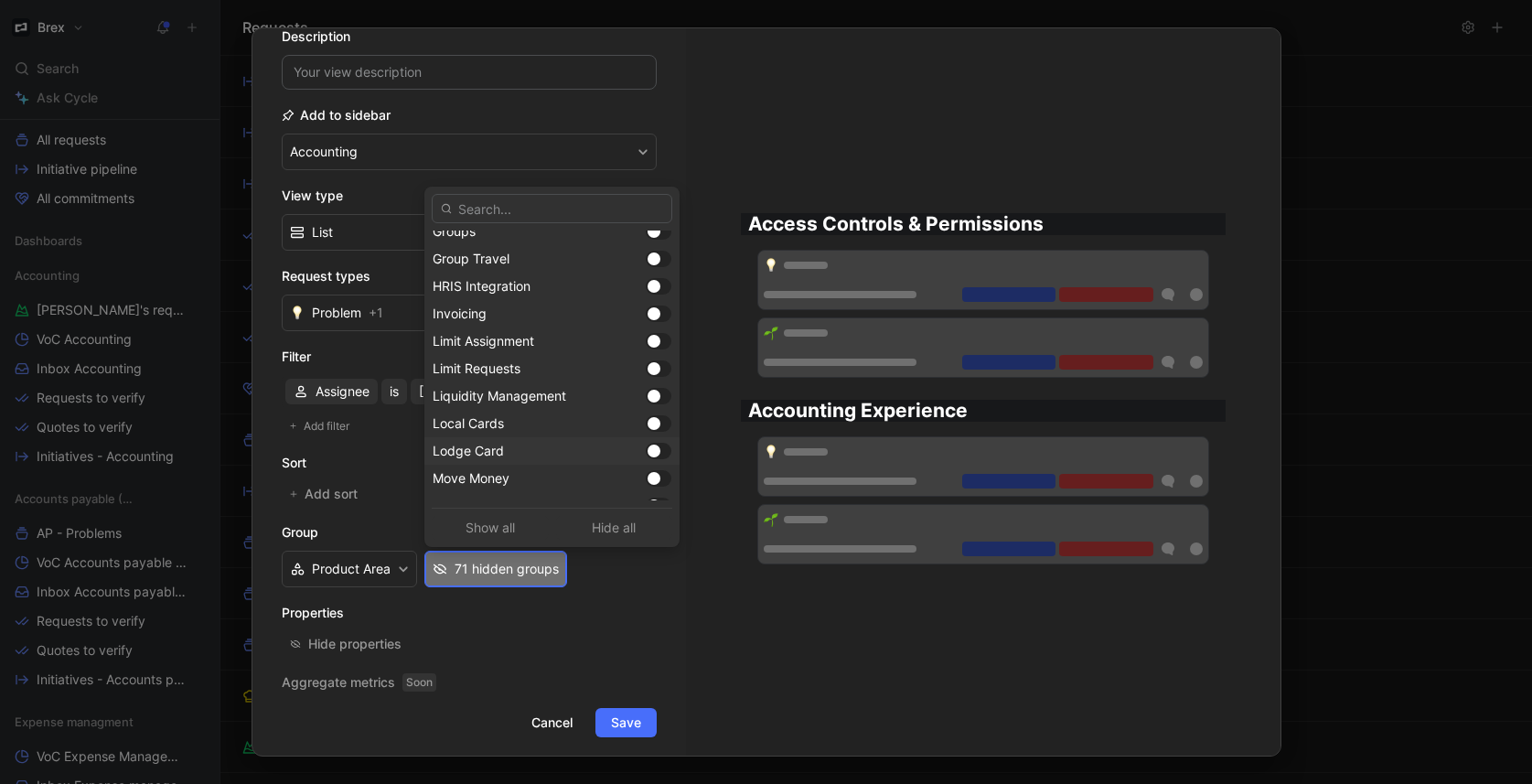
scroll to position [1733, 0]
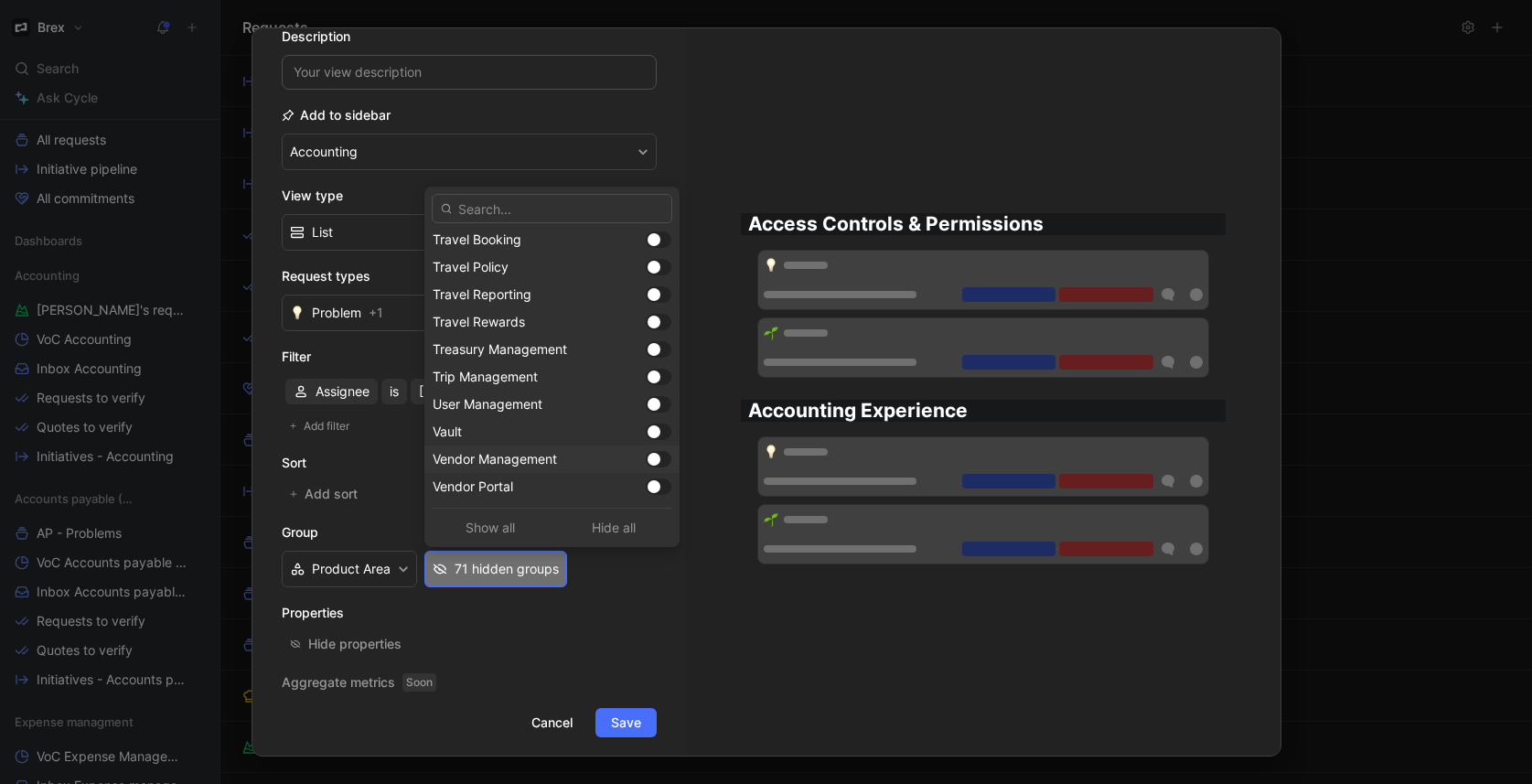
click at [647, 459] on div at bounding box center [653, 458] width 12 height 12
click at [647, 487] on div at bounding box center [653, 486] width 12 height 12
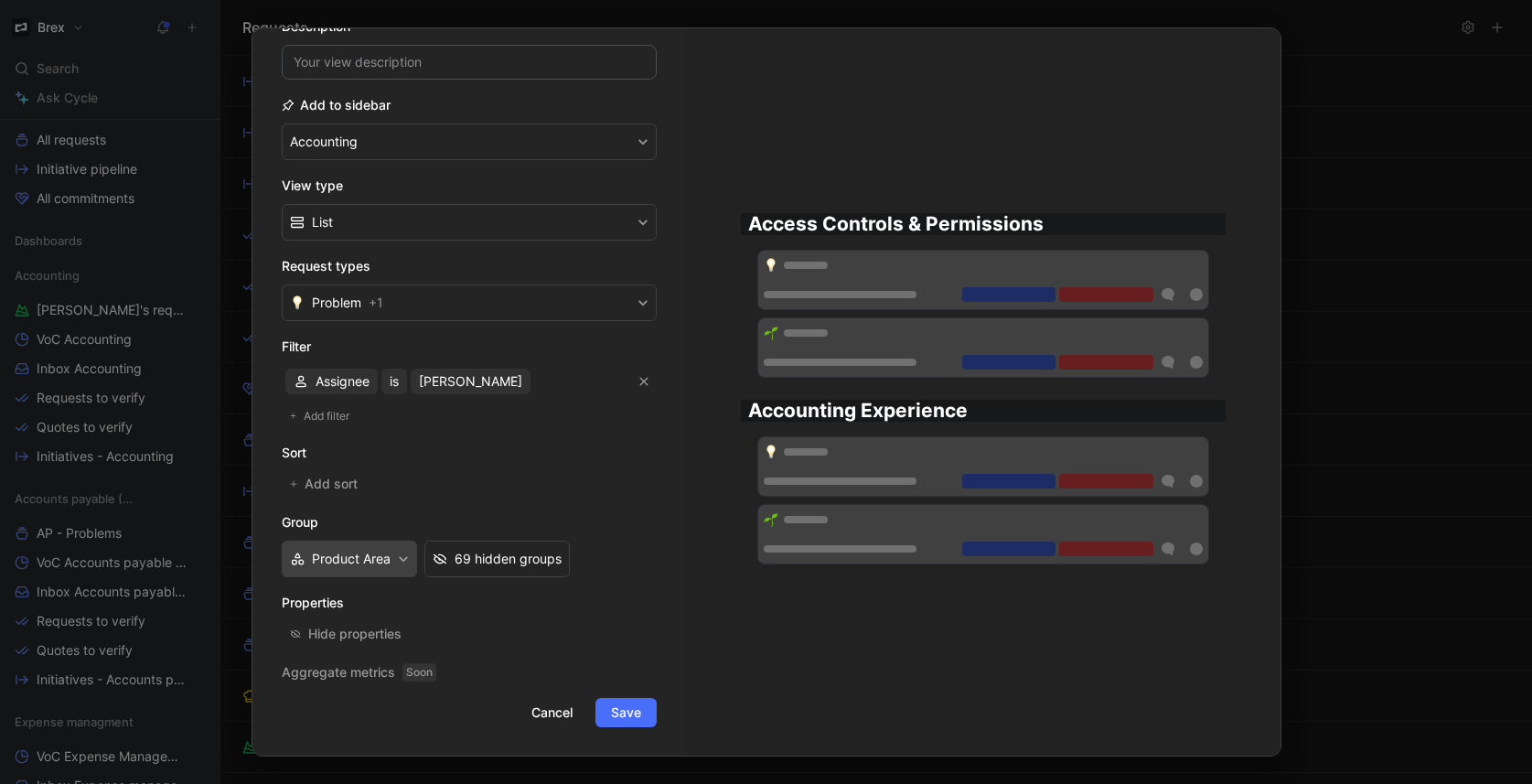
scroll to position [168, 0]
click at [363, 625] on div "Hide properties" at bounding box center [354, 633] width 93 height 22
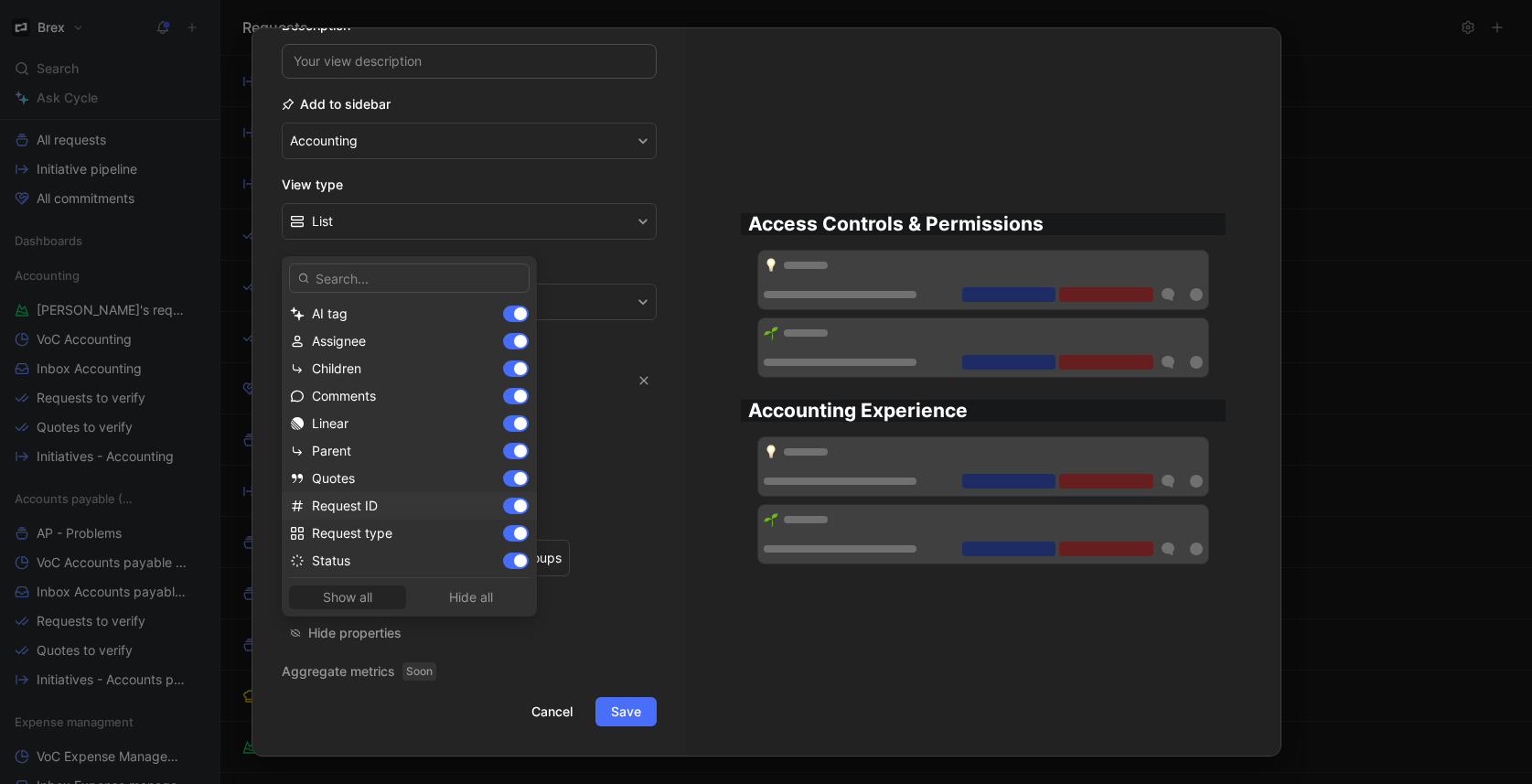
scroll to position [5, 0]
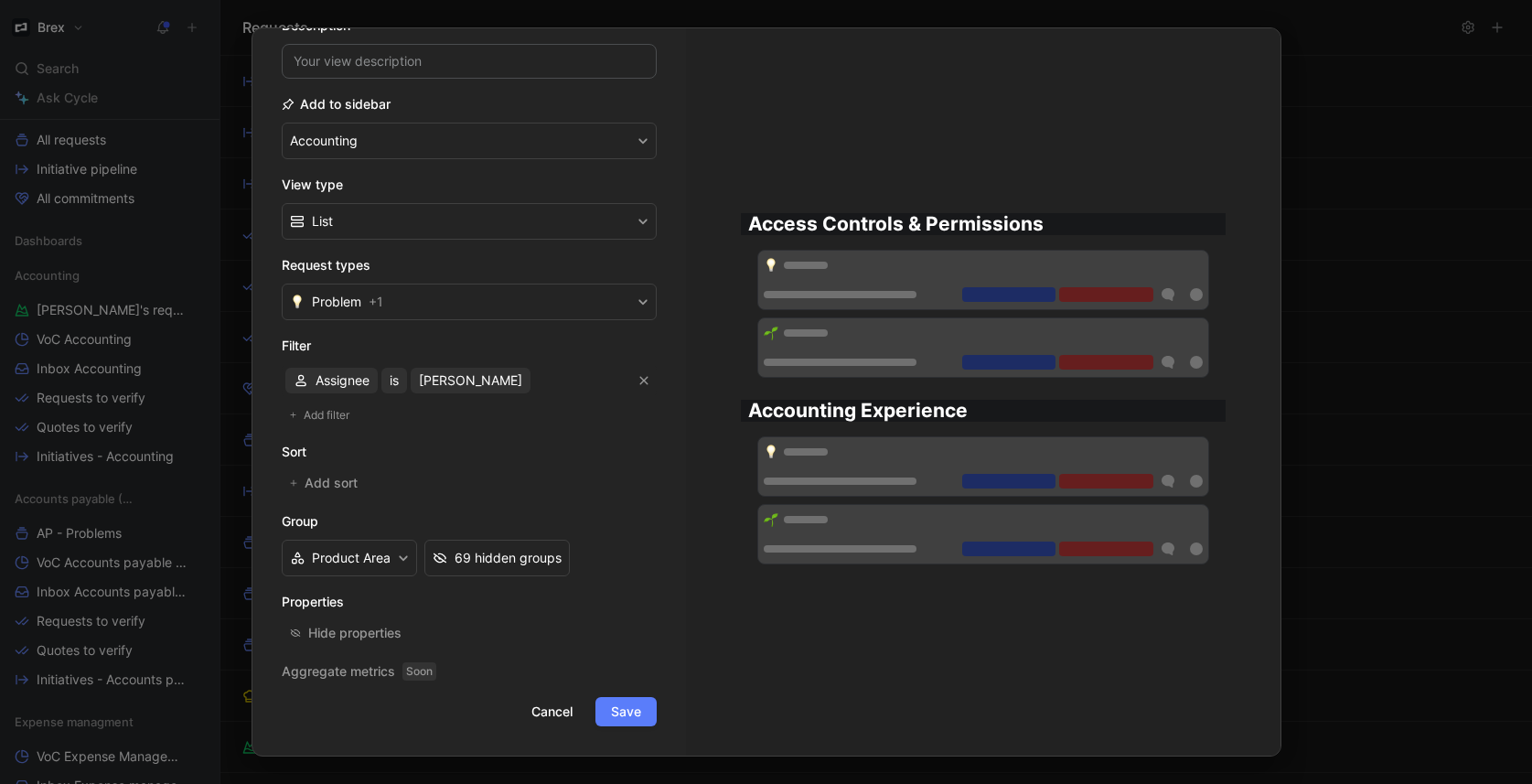
click at [636, 716] on button "Save" at bounding box center [626, 711] width 61 height 30
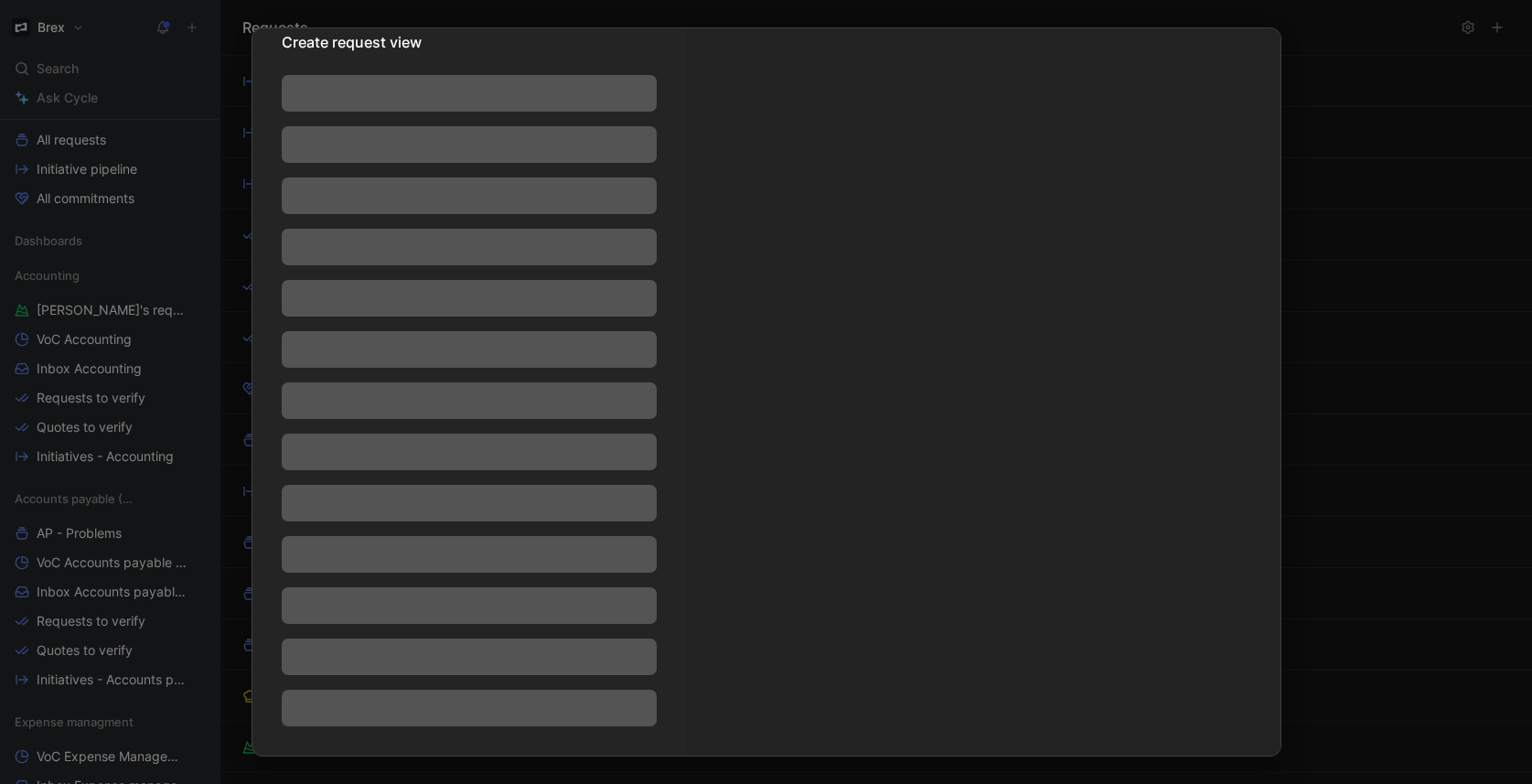
scroll to position [27, 0]
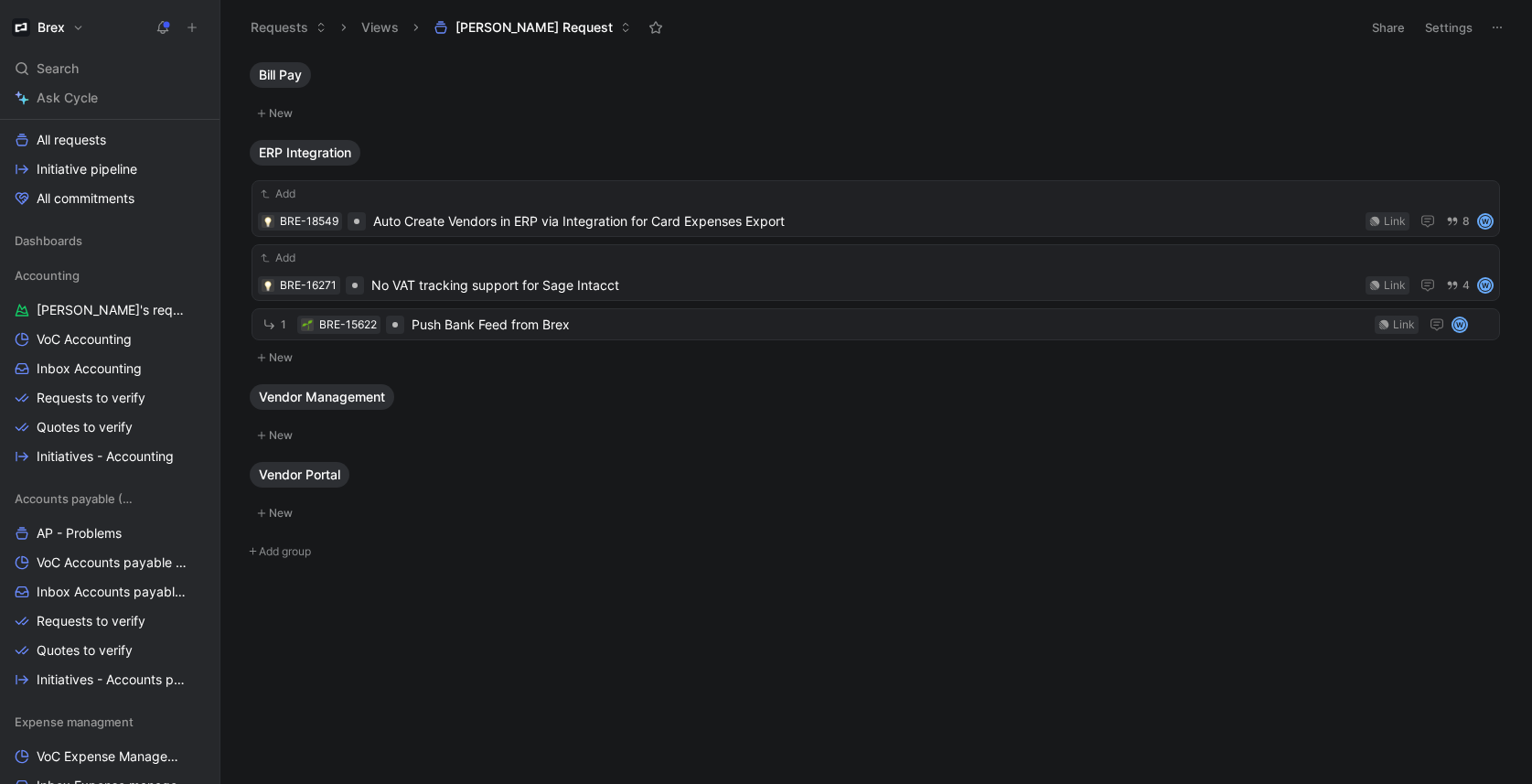
click at [521, 31] on span "[PERSON_NAME] Request" at bounding box center [534, 27] width 157 height 18
click at [127, 303] on span "[PERSON_NAME]'s requests" at bounding box center [111, 310] width 150 height 18
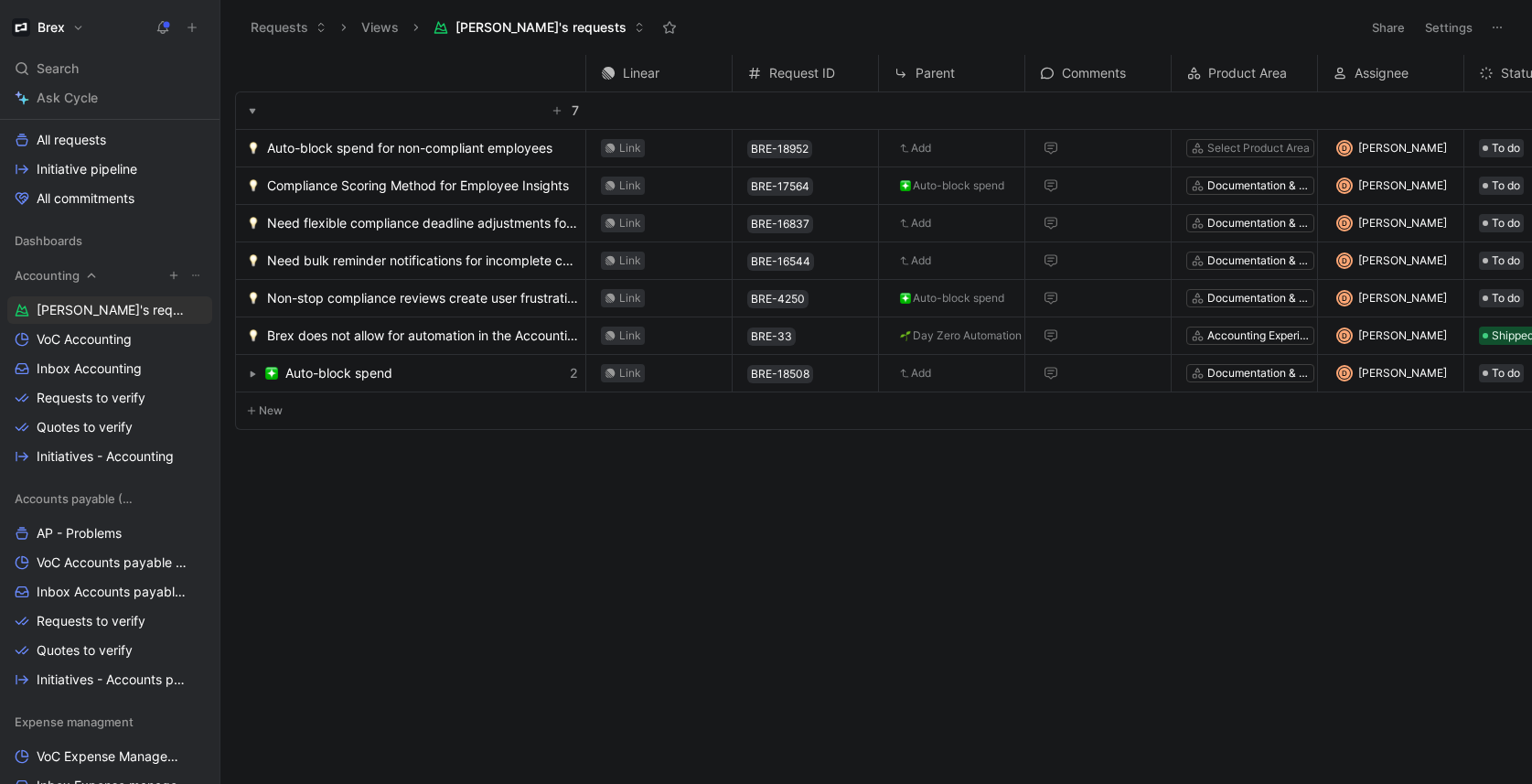
click at [76, 276] on span "Accounting" at bounding box center [47, 275] width 65 height 18
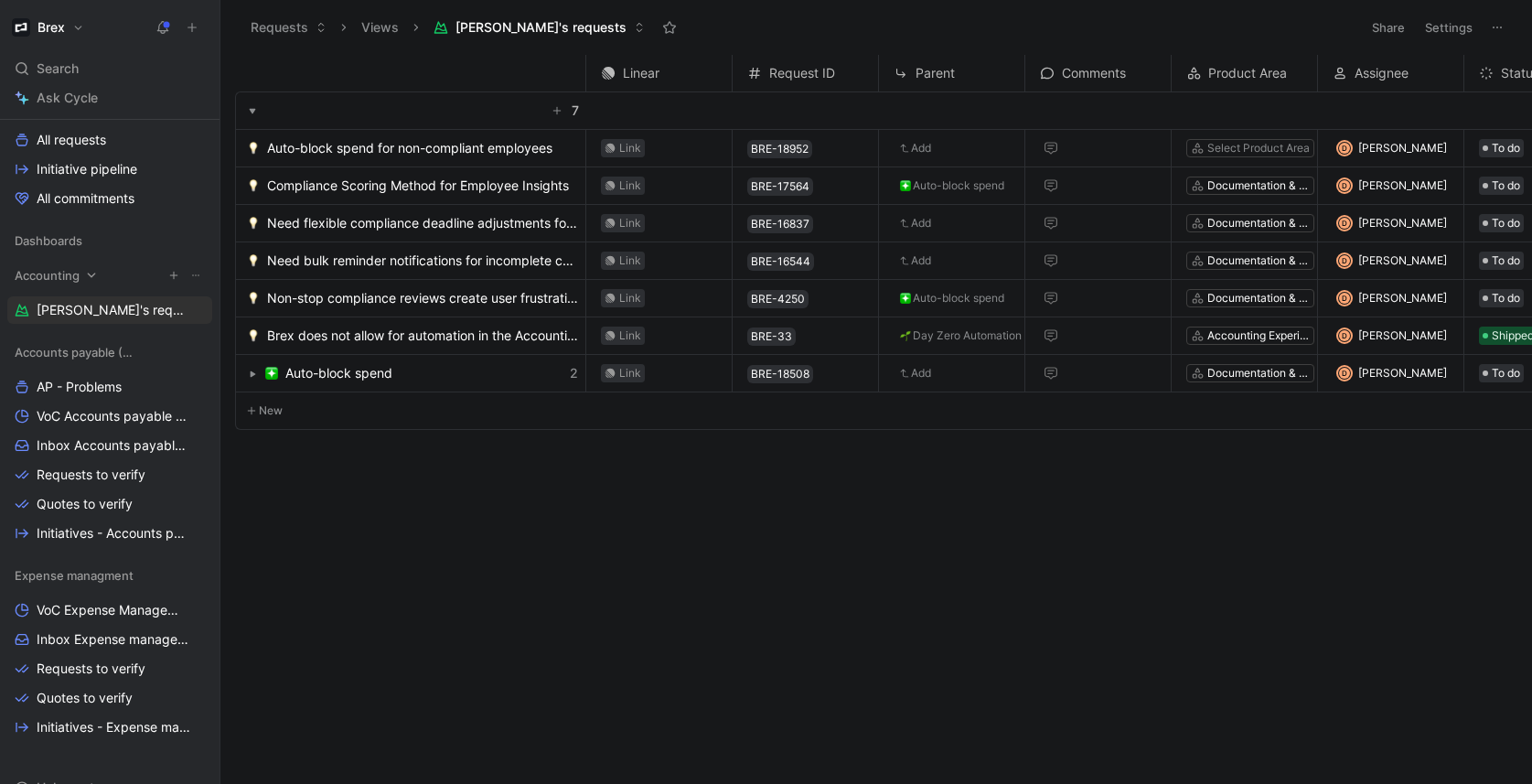
click at [76, 276] on span "Accounting" at bounding box center [47, 275] width 65 height 18
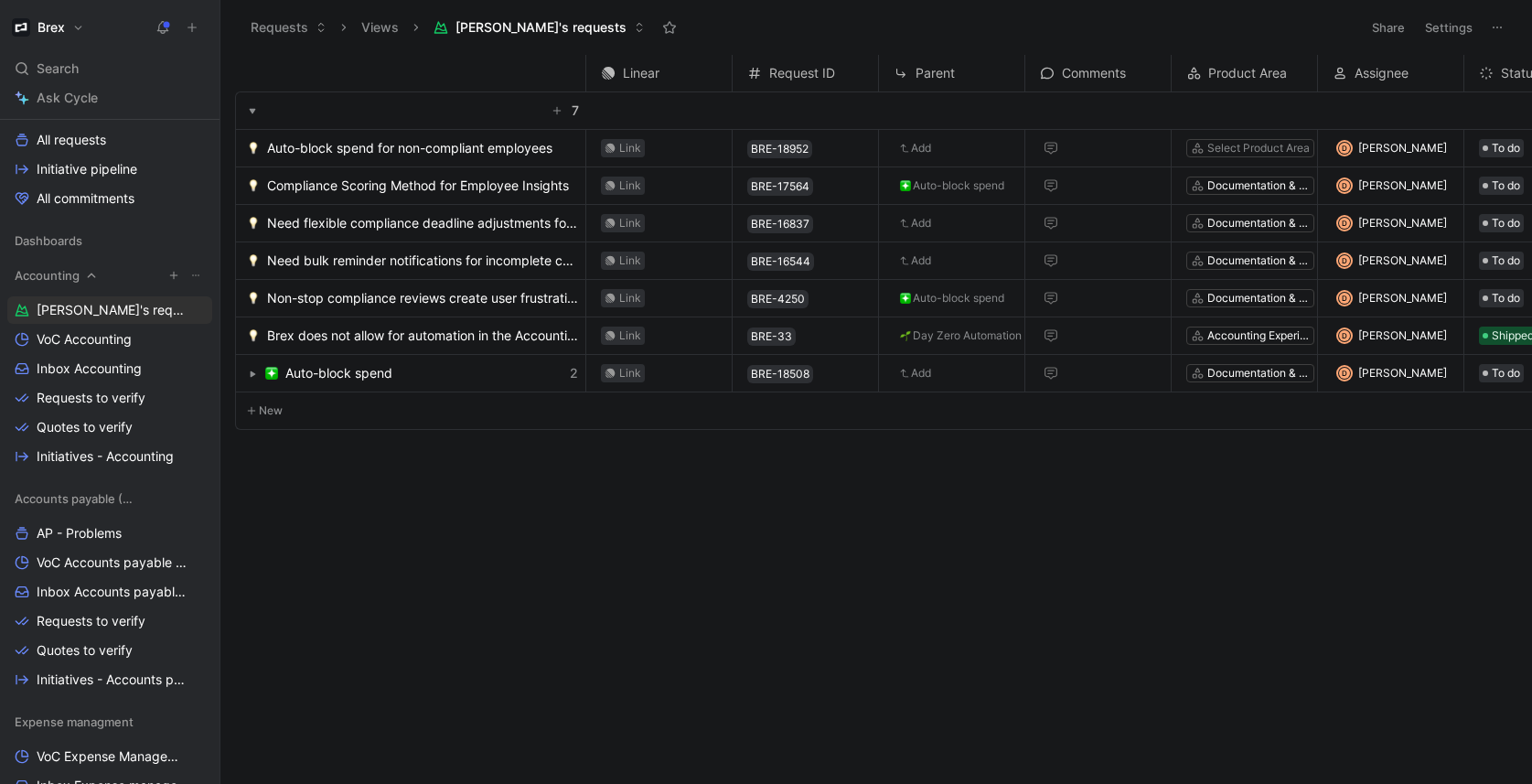
click at [69, 278] on span "Accounting" at bounding box center [47, 275] width 65 height 18
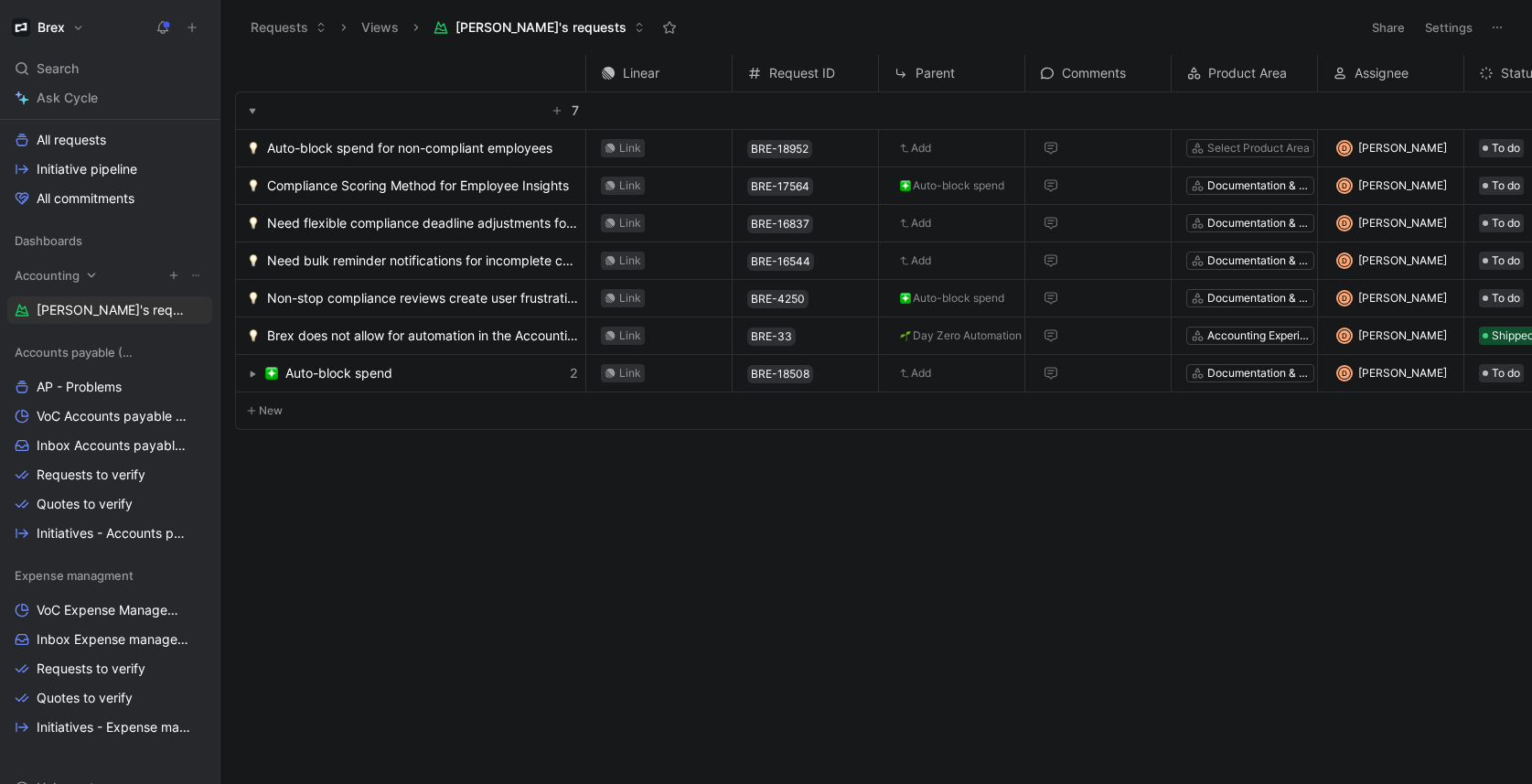
click at [58, 277] on span "Accounting" at bounding box center [47, 275] width 65 height 18
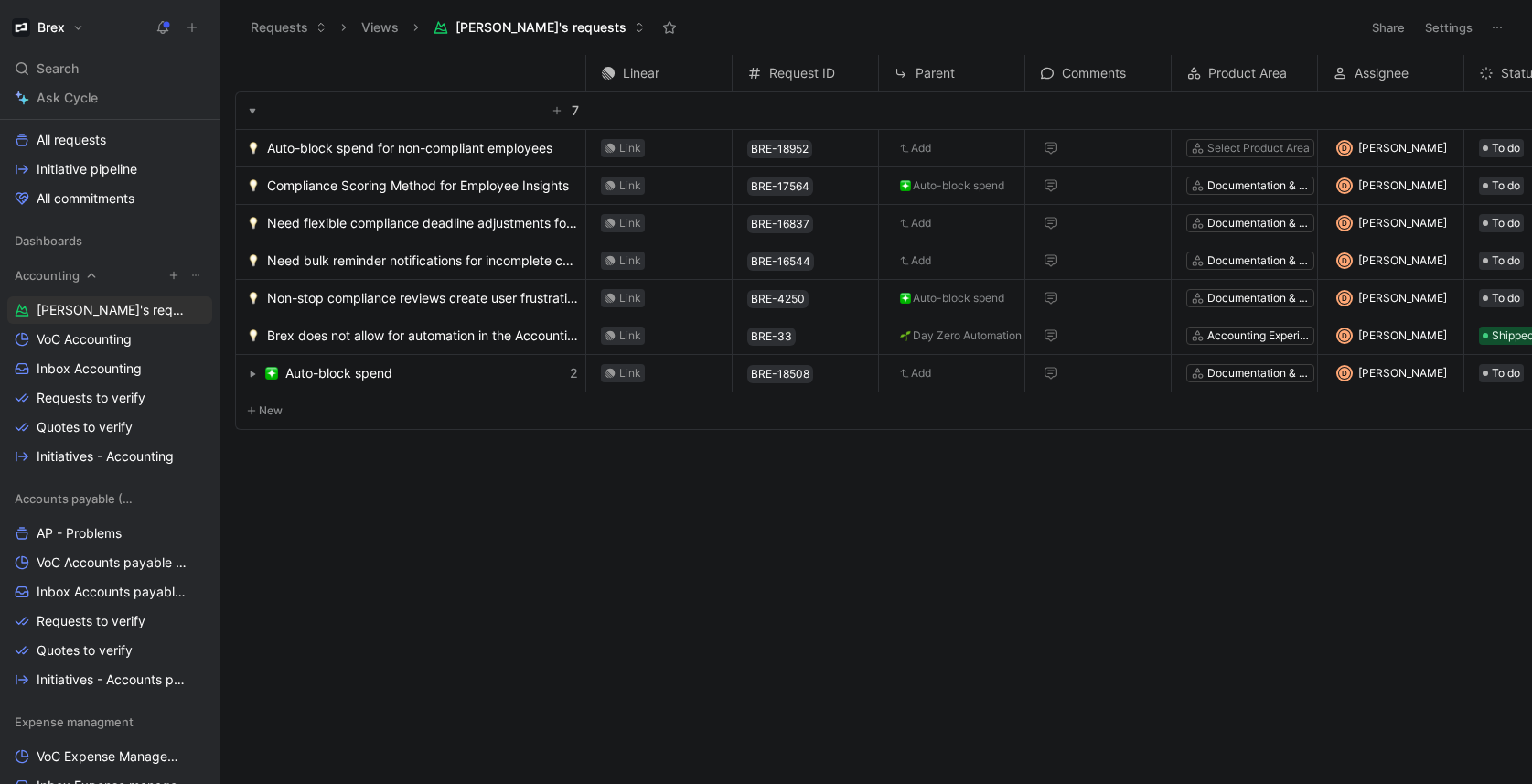
click at [197, 277] on div "Accounting" at bounding box center [110, 275] width 205 height 28
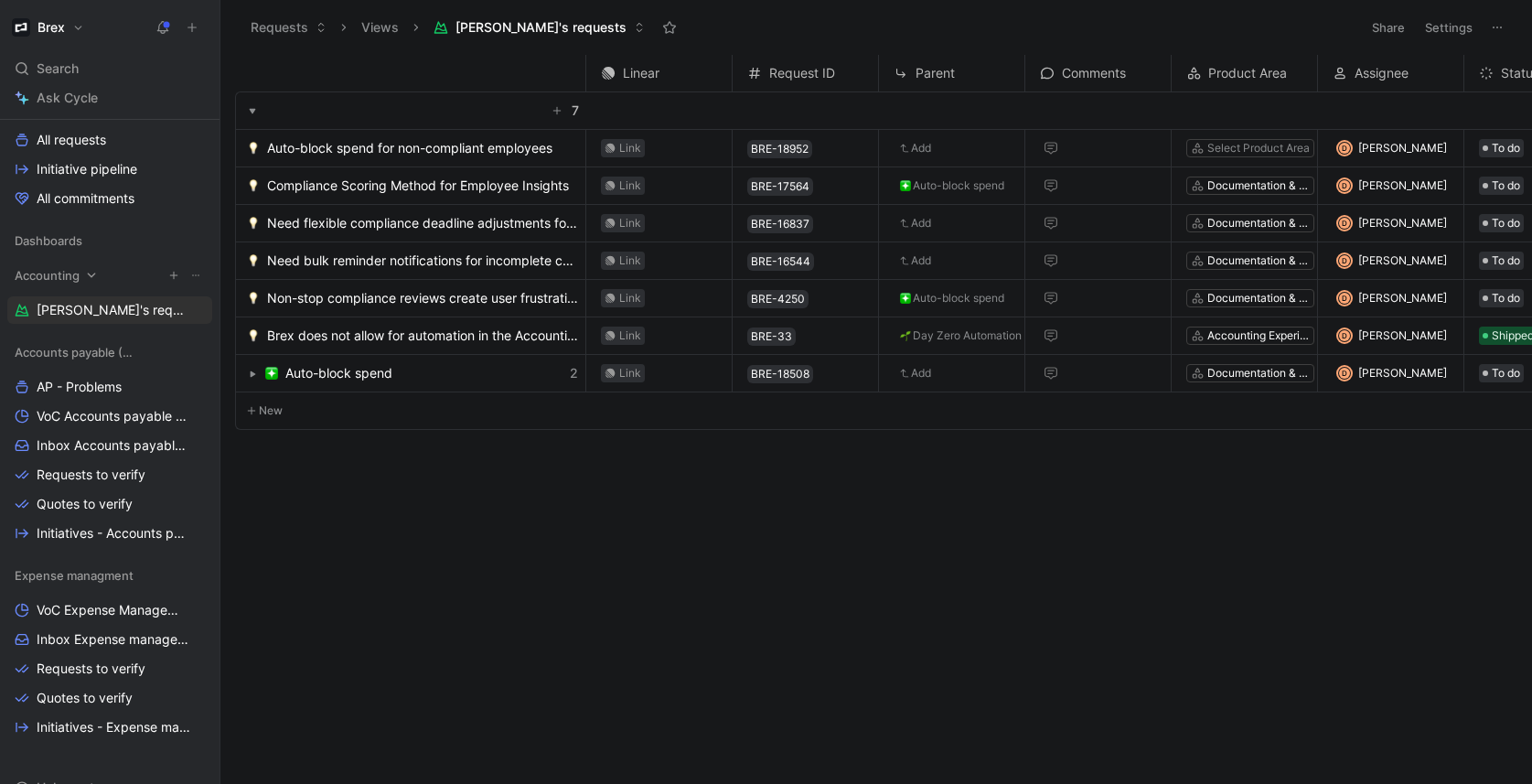
click at [191, 276] on button at bounding box center [196, 275] width 18 height 18
click at [169, 274] on icon "button" at bounding box center [174, 274] width 11 height 11
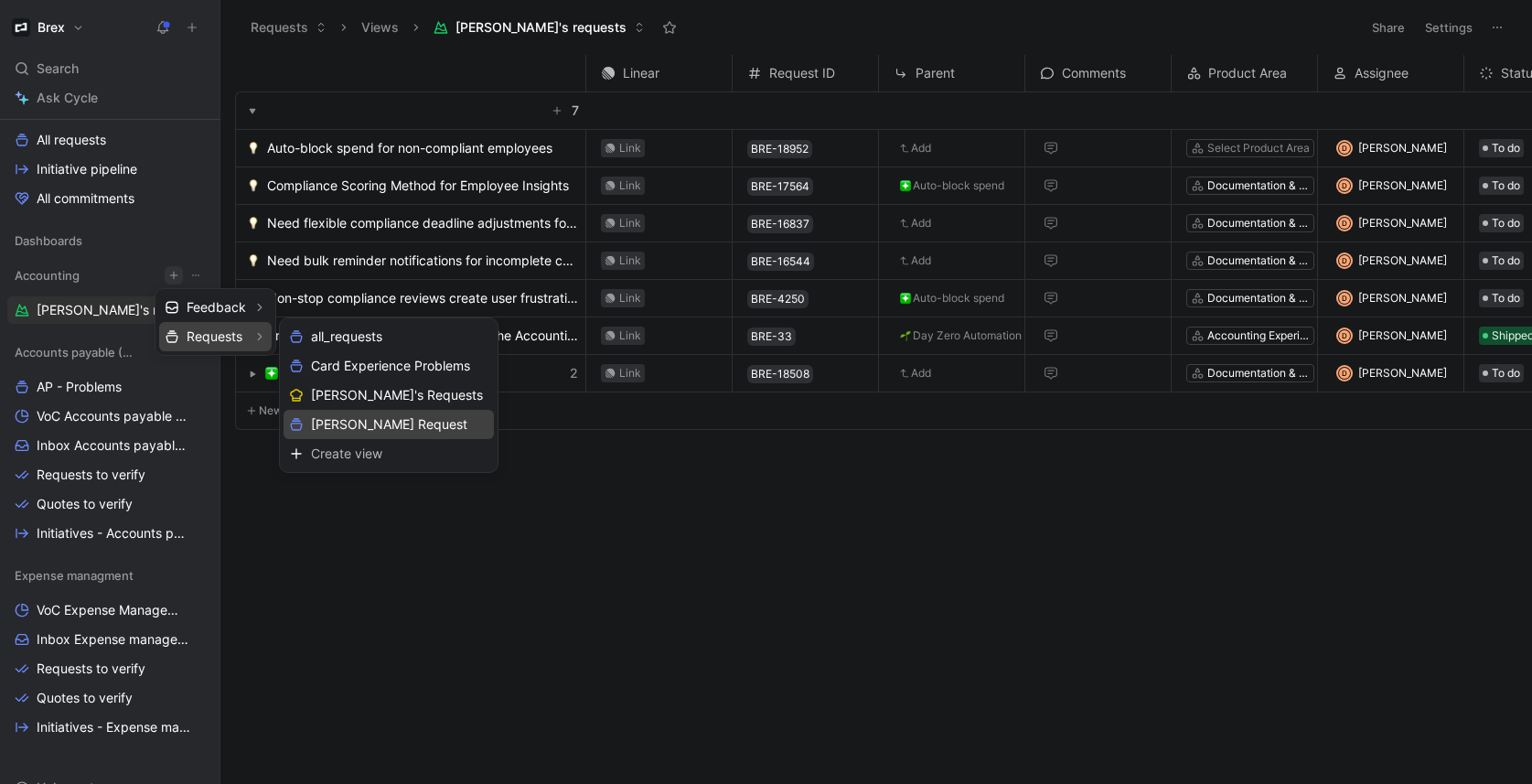
click at [401, 423] on span "[PERSON_NAME] Request" at bounding box center [388, 424] width 156 height 17
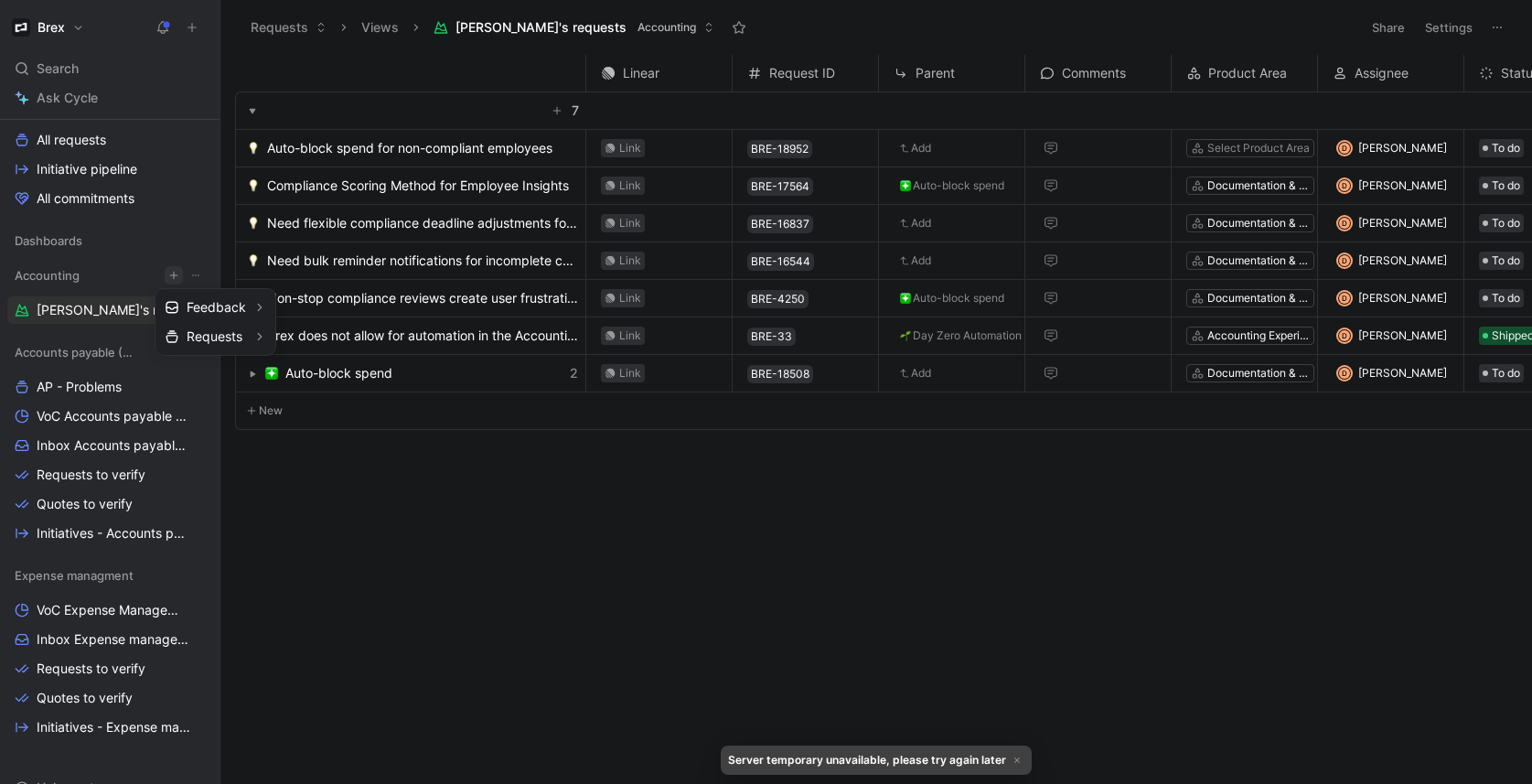
click at [108, 305] on div at bounding box center [766, 392] width 1532 height 784
click at [89, 310] on span "[PERSON_NAME]'s requests" at bounding box center [111, 310] width 150 height 18
click at [70, 280] on span "Accounting" at bounding box center [47, 275] width 65 height 18
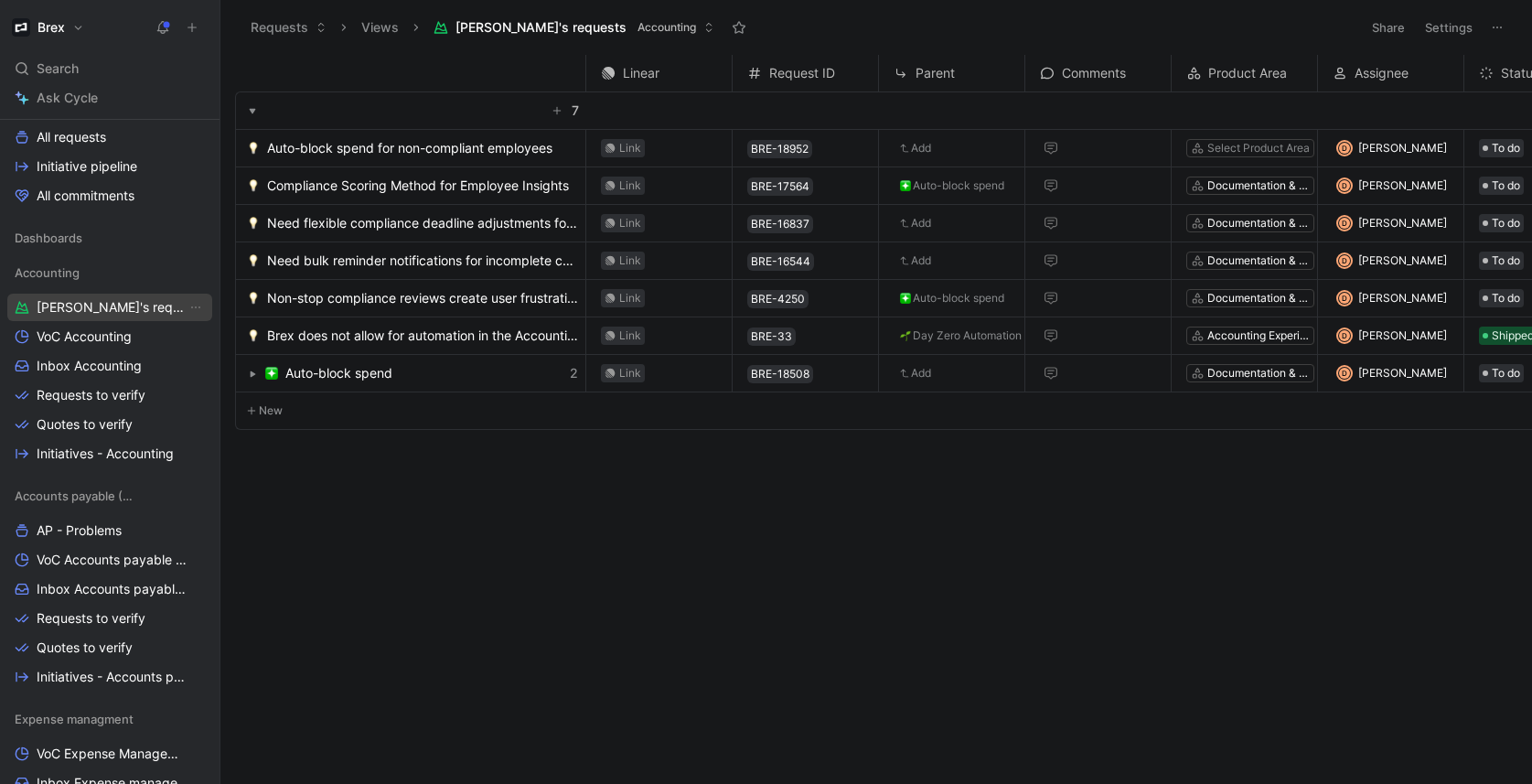
scroll to position [404, 0]
click at [169, 275] on icon "button" at bounding box center [174, 271] width 11 height 11
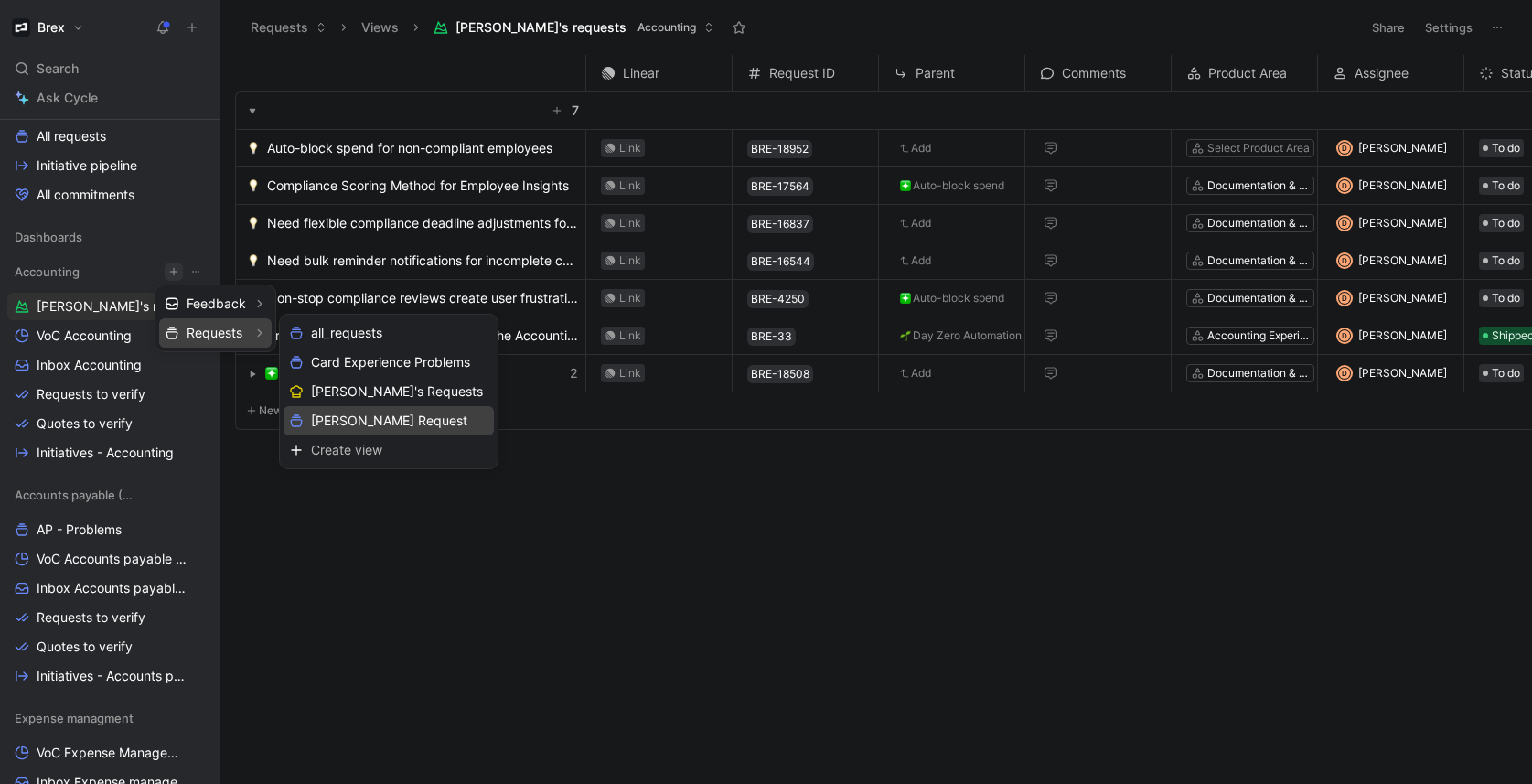
click at [396, 417] on span "[PERSON_NAME] Request" at bounding box center [388, 420] width 156 height 17
click at [359, 412] on span "[PERSON_NAME] Request" at bounding box center [388, 420] width 156 height 17
click at [386, 411] on span "[PERSON_NAME] Request" at bounding box center [388, 420] width 156 height 17
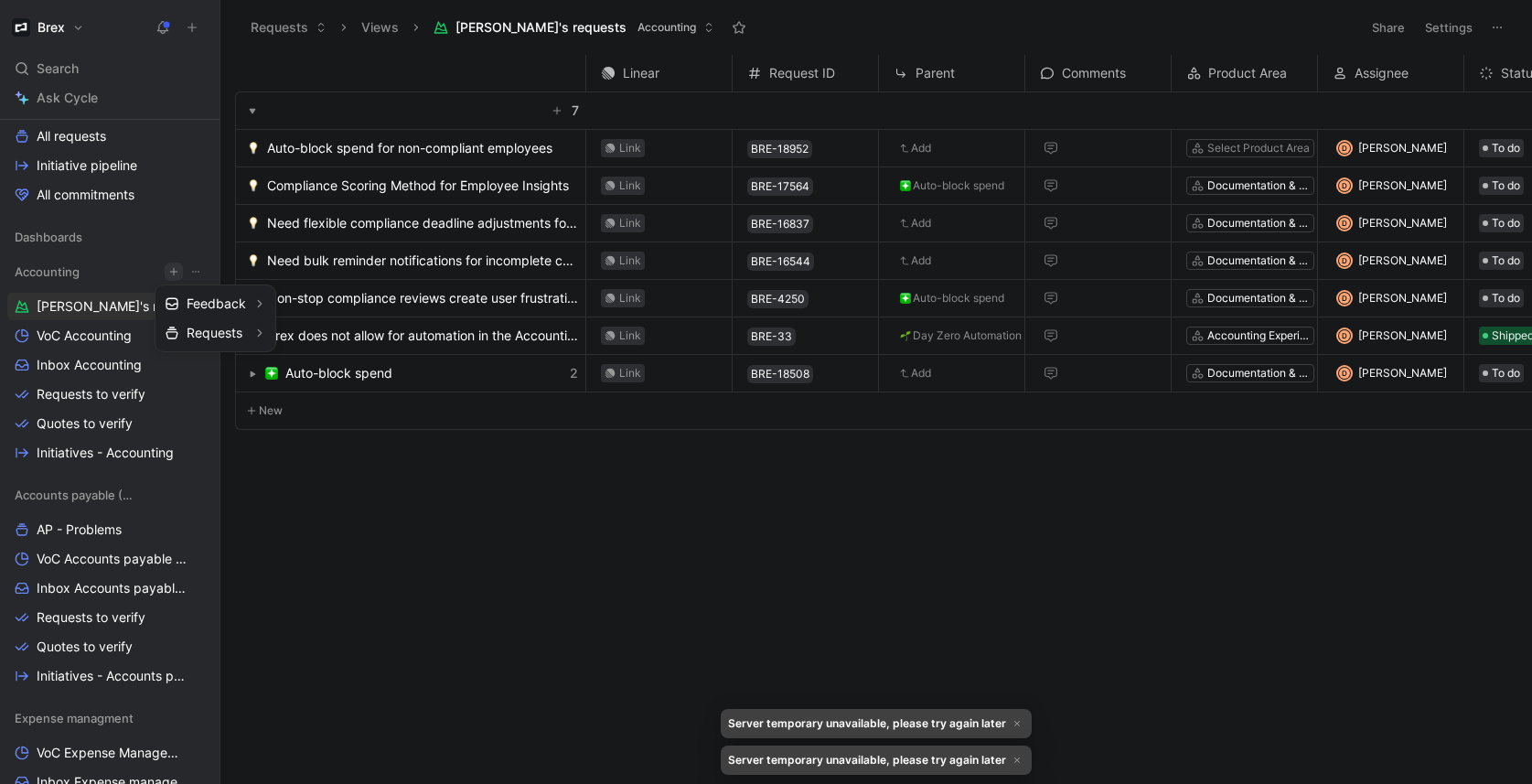
click at [637, 517] on div at bounding box center [766, 392] width 1532 height 784
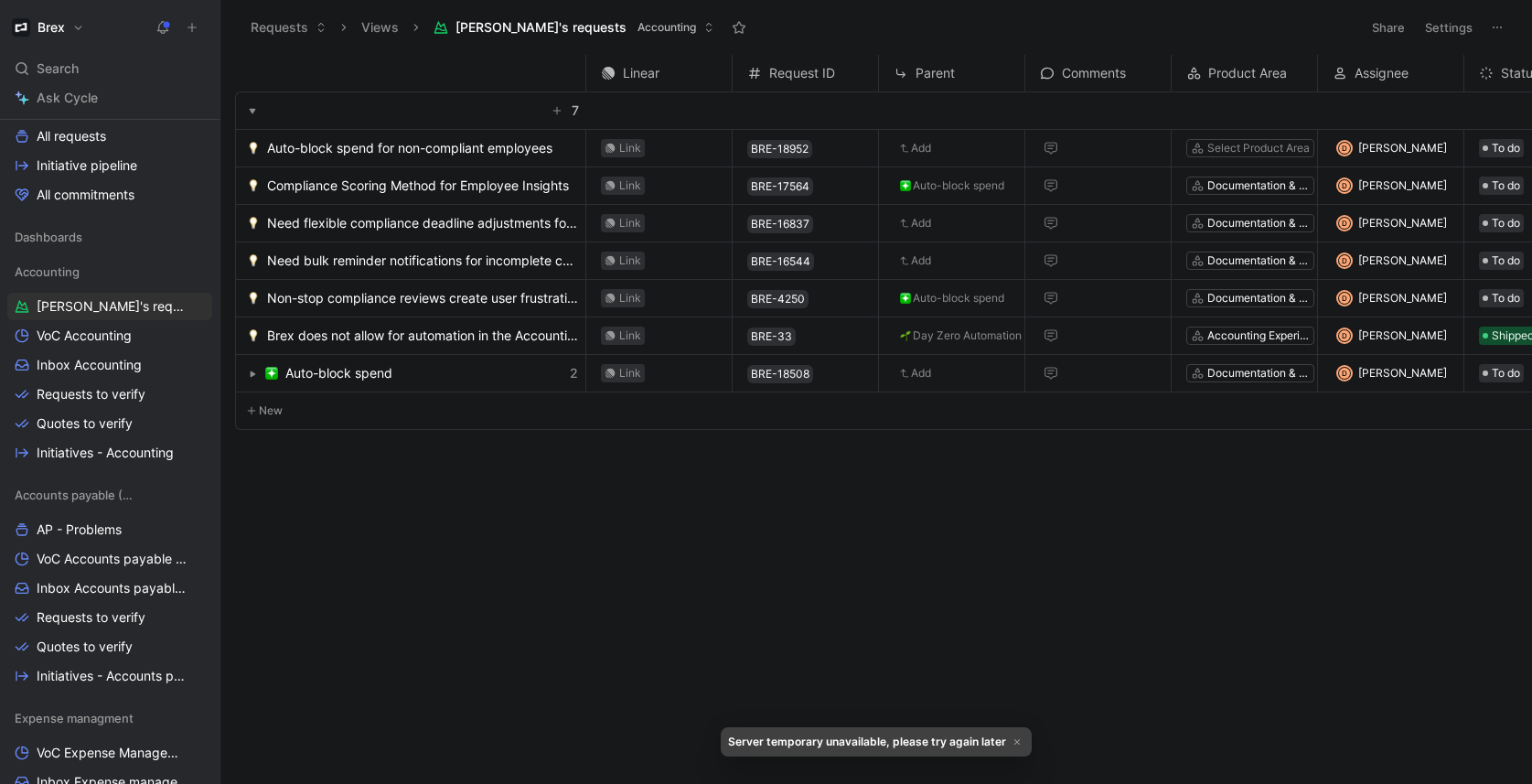
click at [394, 27] on button "Views" at bounding box center [380, 27] width 54 height 28
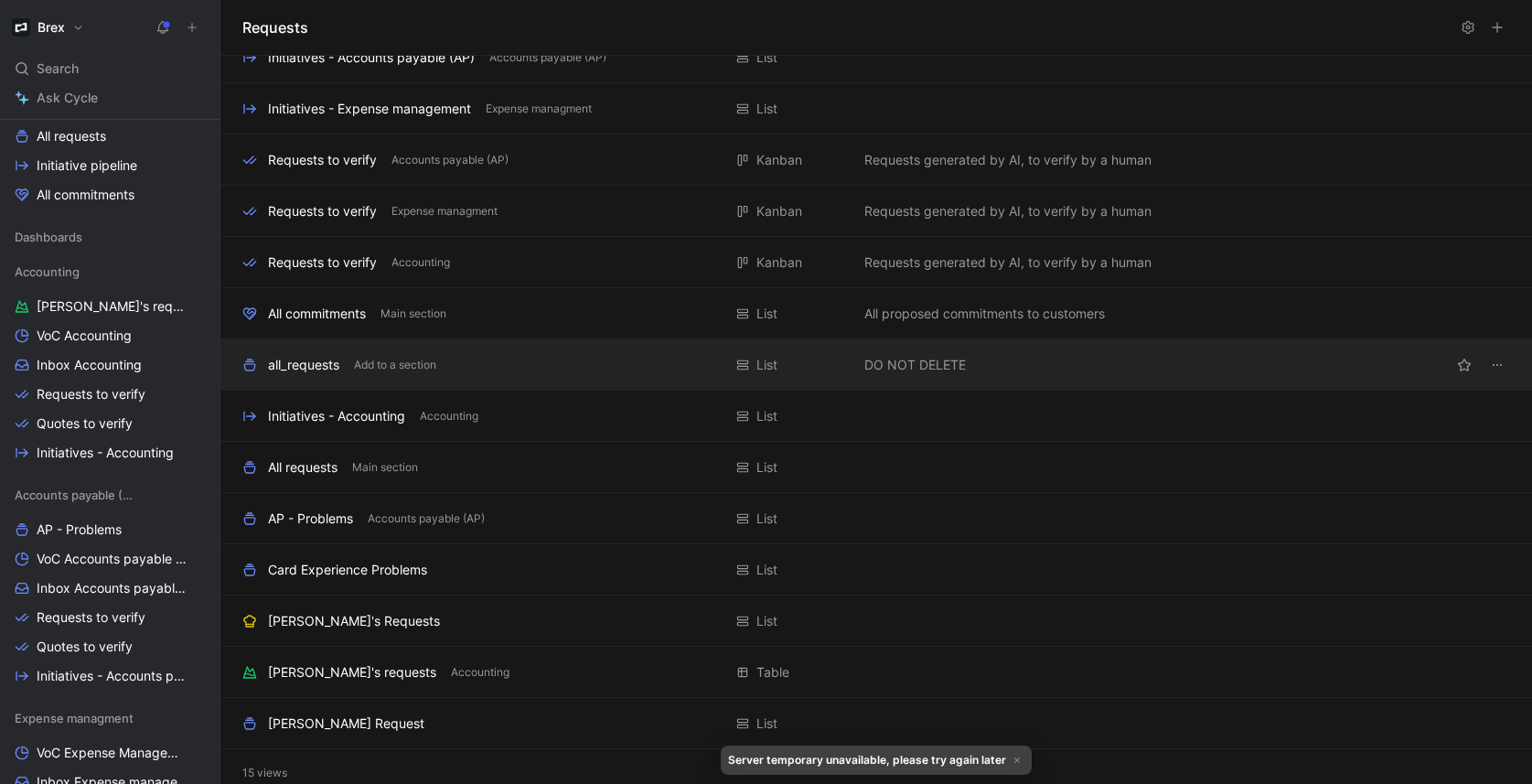
scroll to position [88, 0]
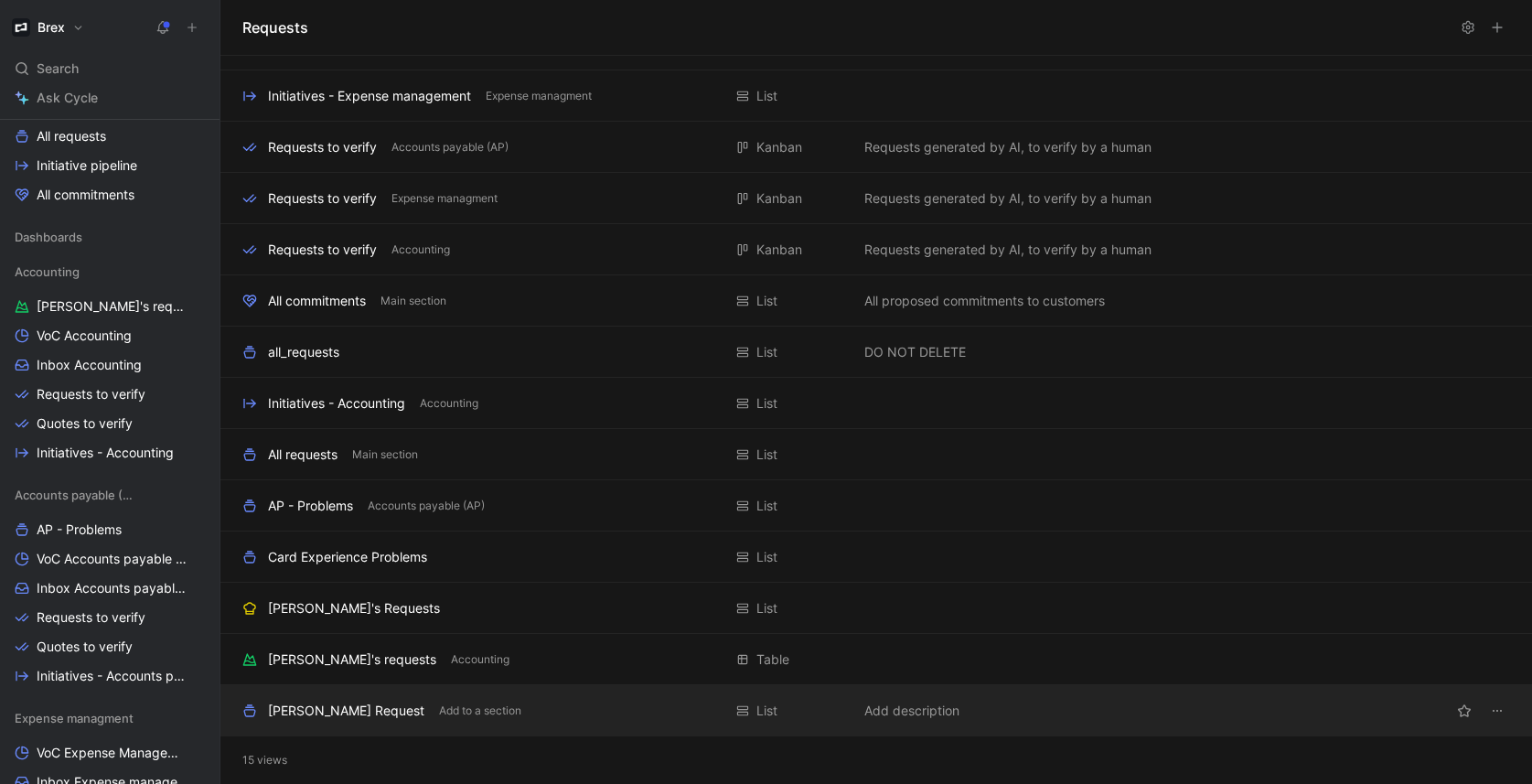
click at [340, 705] on div "[PERSON_NAME] Request" at bounding box center [346, 710] width 156 height 22
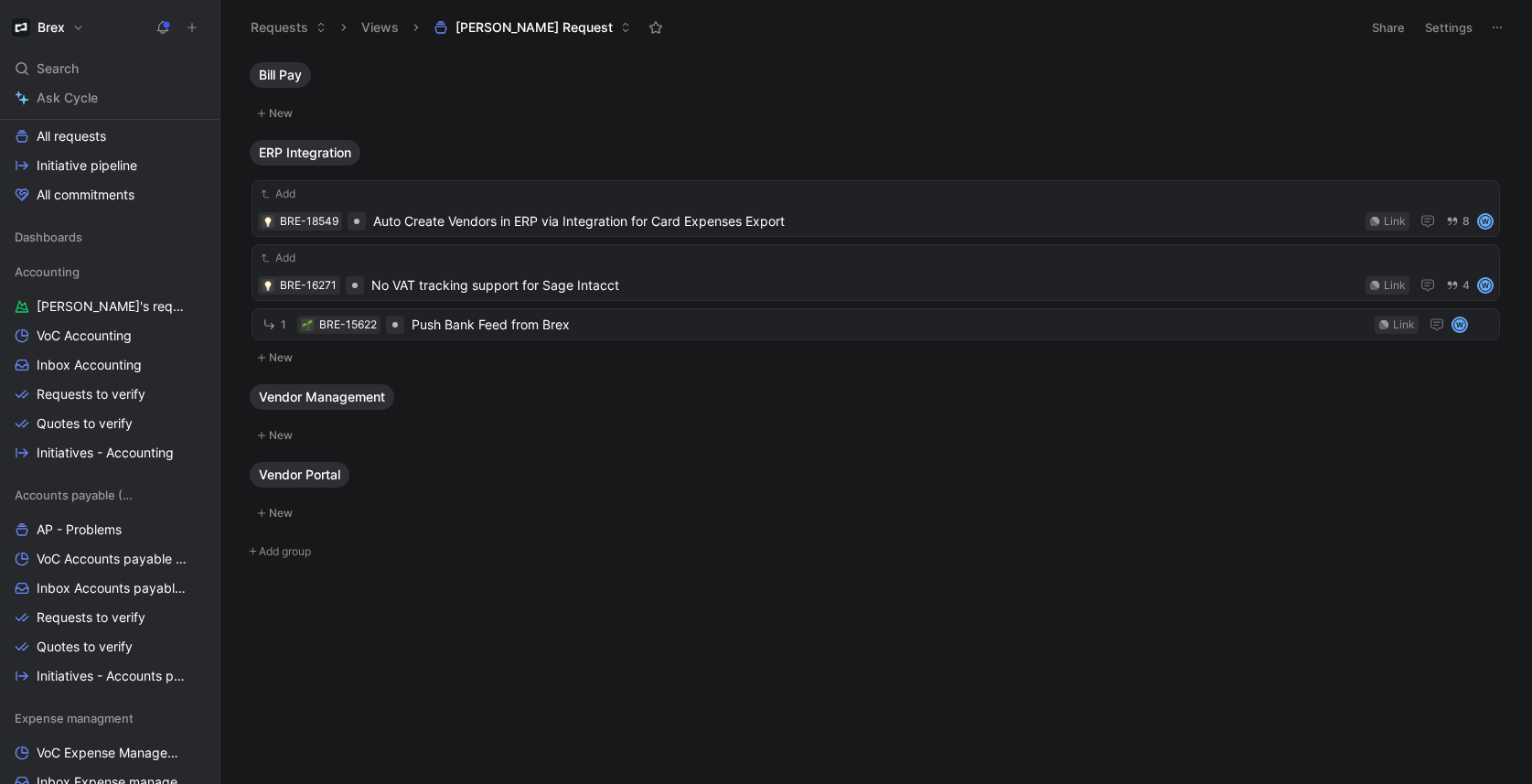
click at [1463, 28] on button "Settings" at bounding box center [1449, 27] width 64 height 26
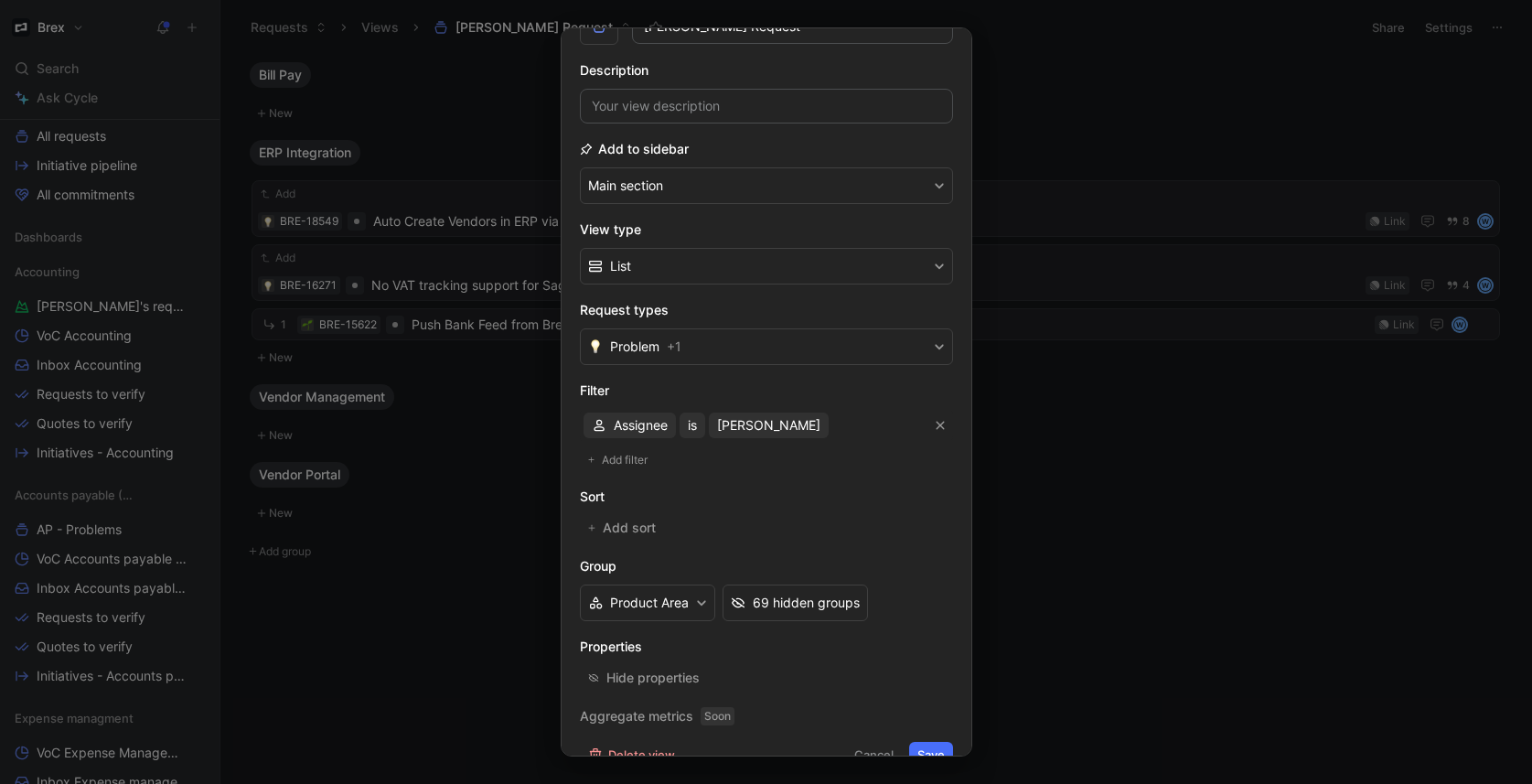
scroll to position [134, 0]
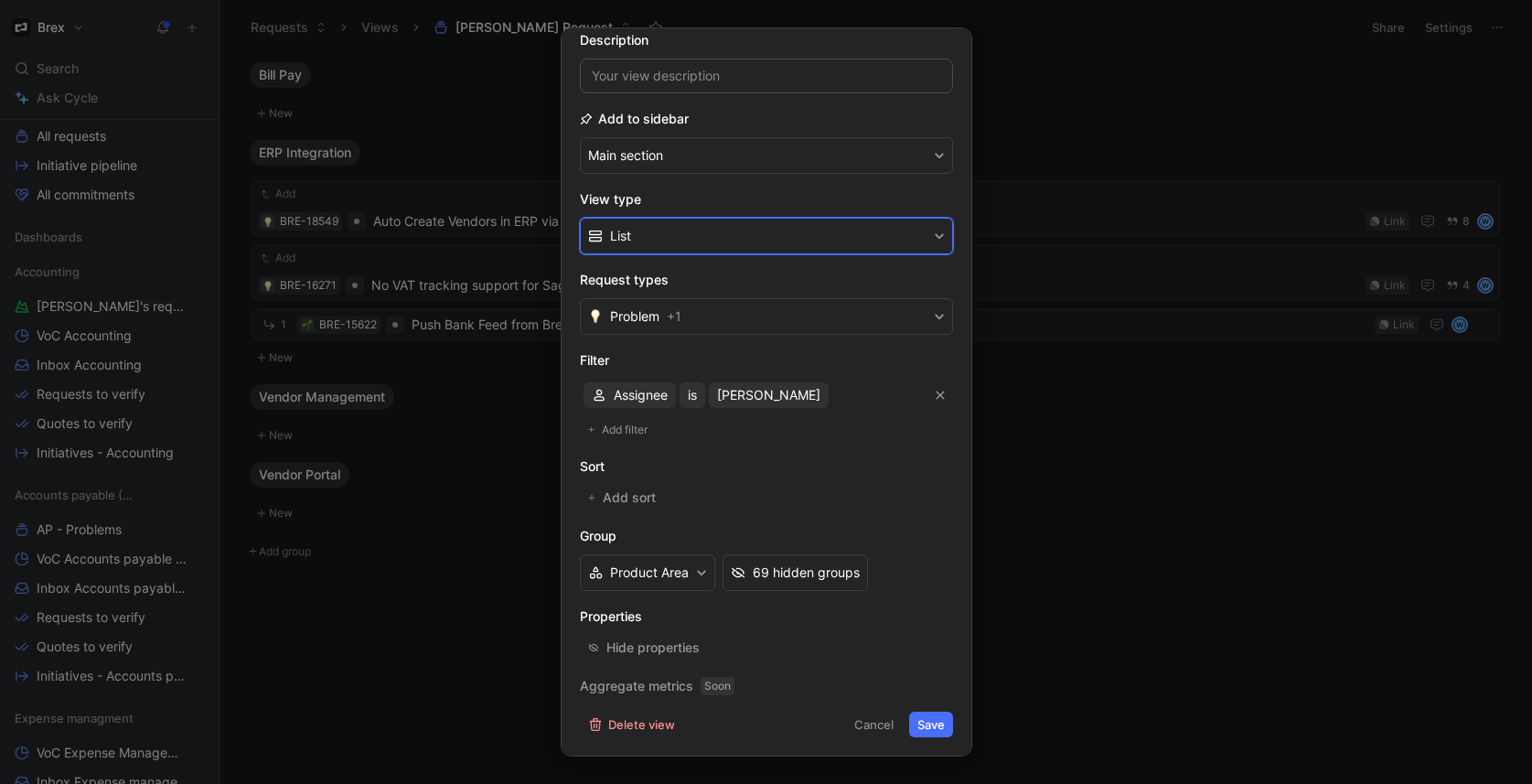
click at [691, 225] on button "List" at bounding box center [766, 236] width 373 height 36
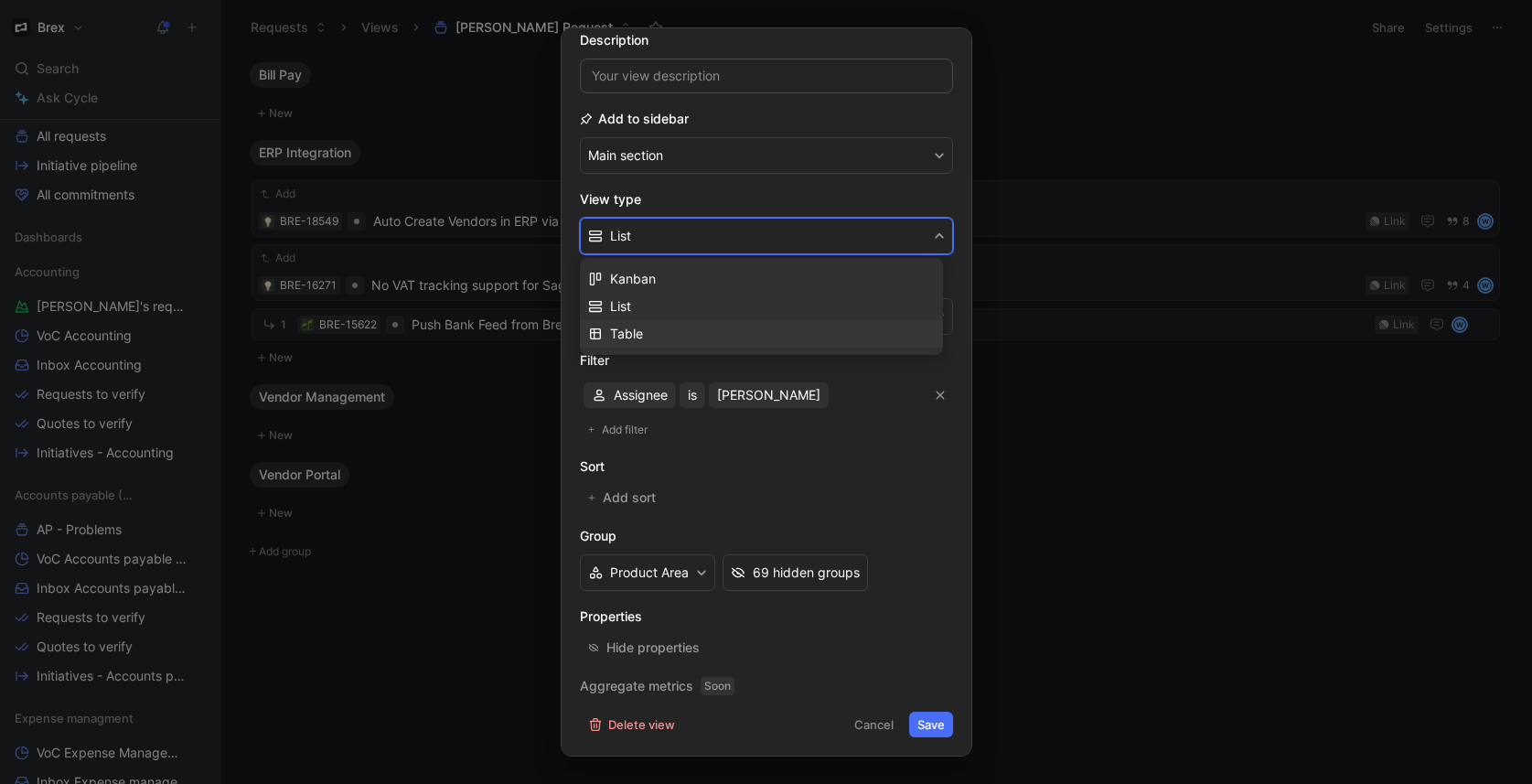
click at [656, 330] on div "Table" at bounding box center [772, 334] width 325 height 22
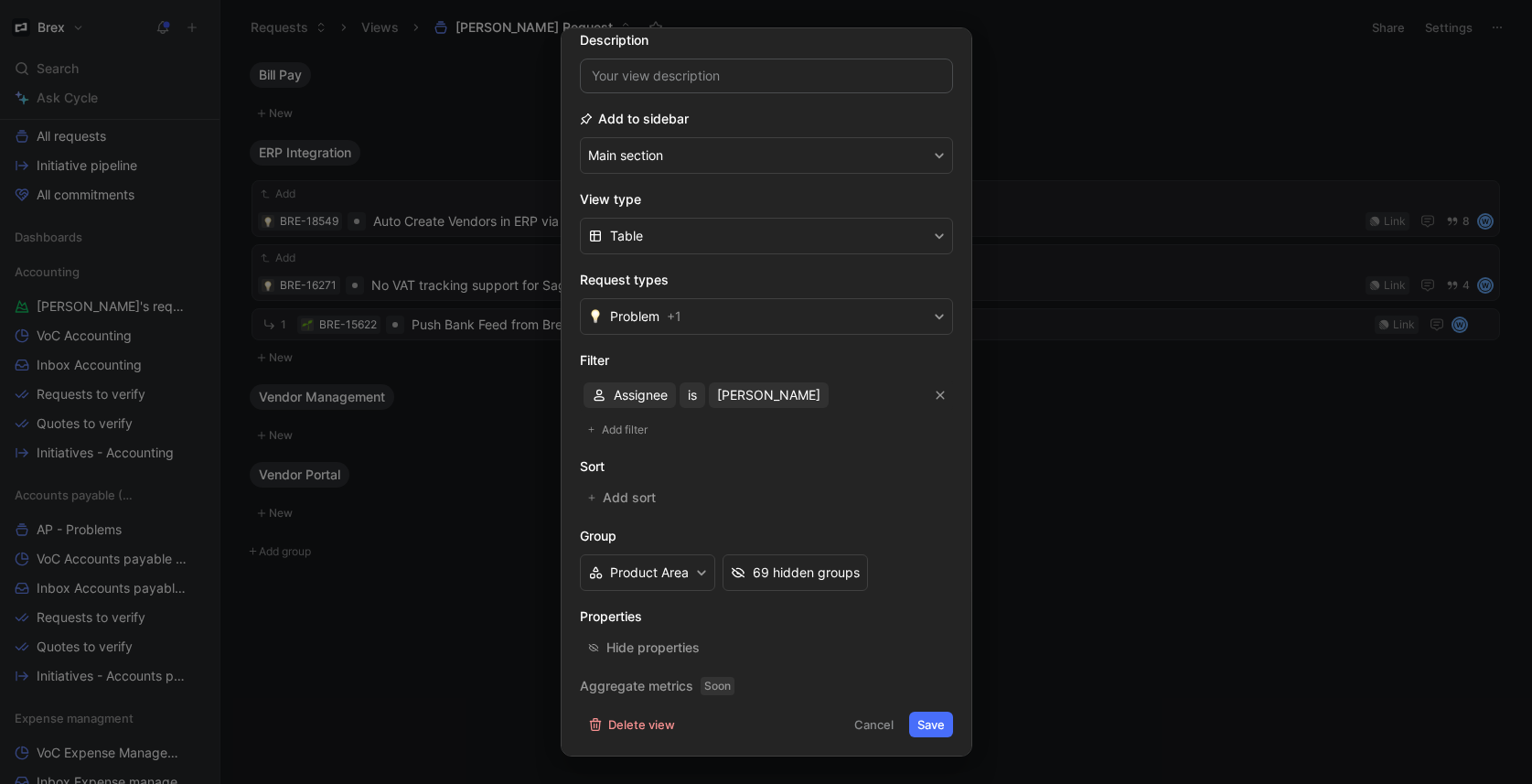
click at [925, 723] on button "Save" at bounding box center [931, 724] width 44 height 26
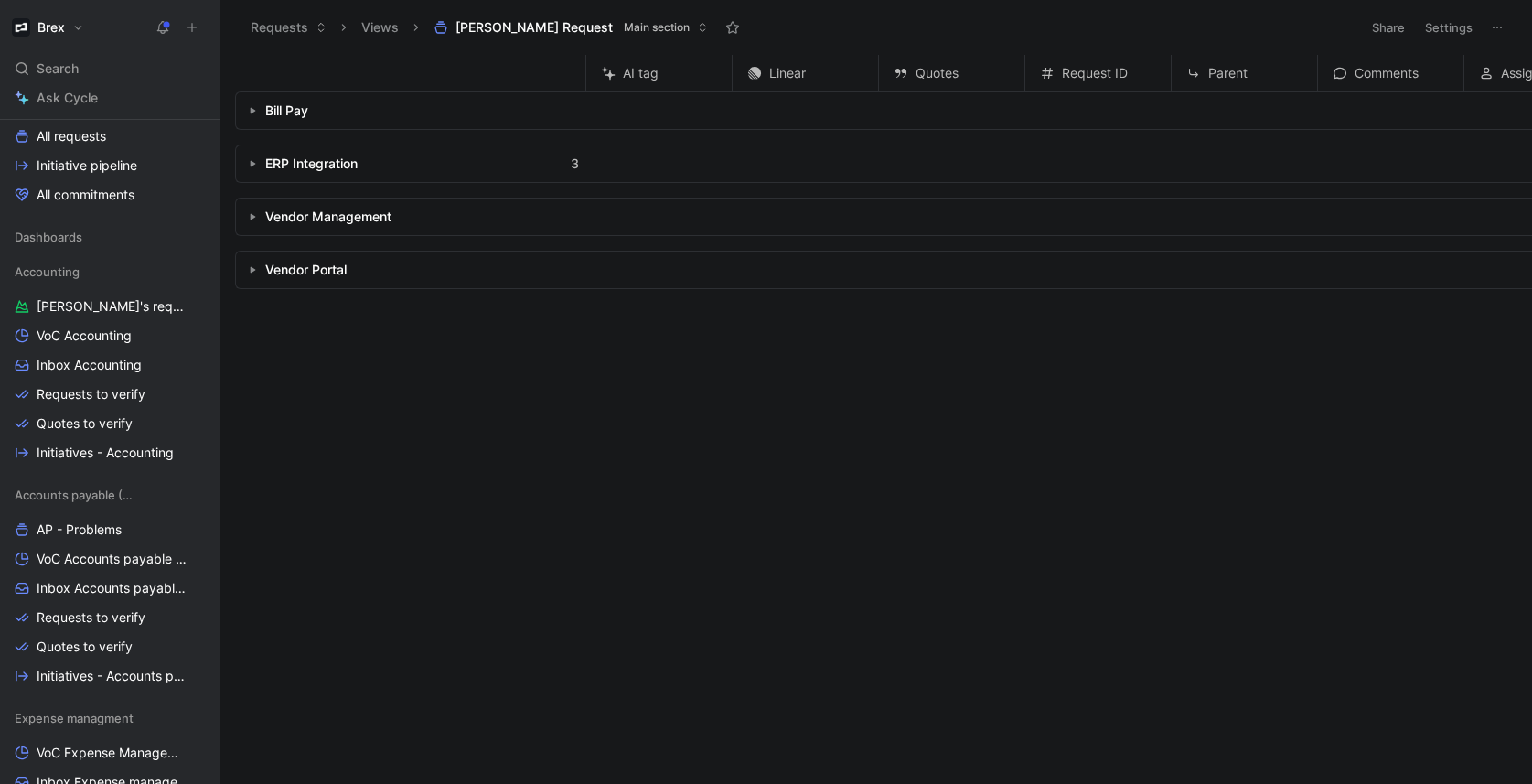
scroll to position [404, 0]
click at [252, 162] on use "button" at bounding box center [253, 164] width 6 height 7
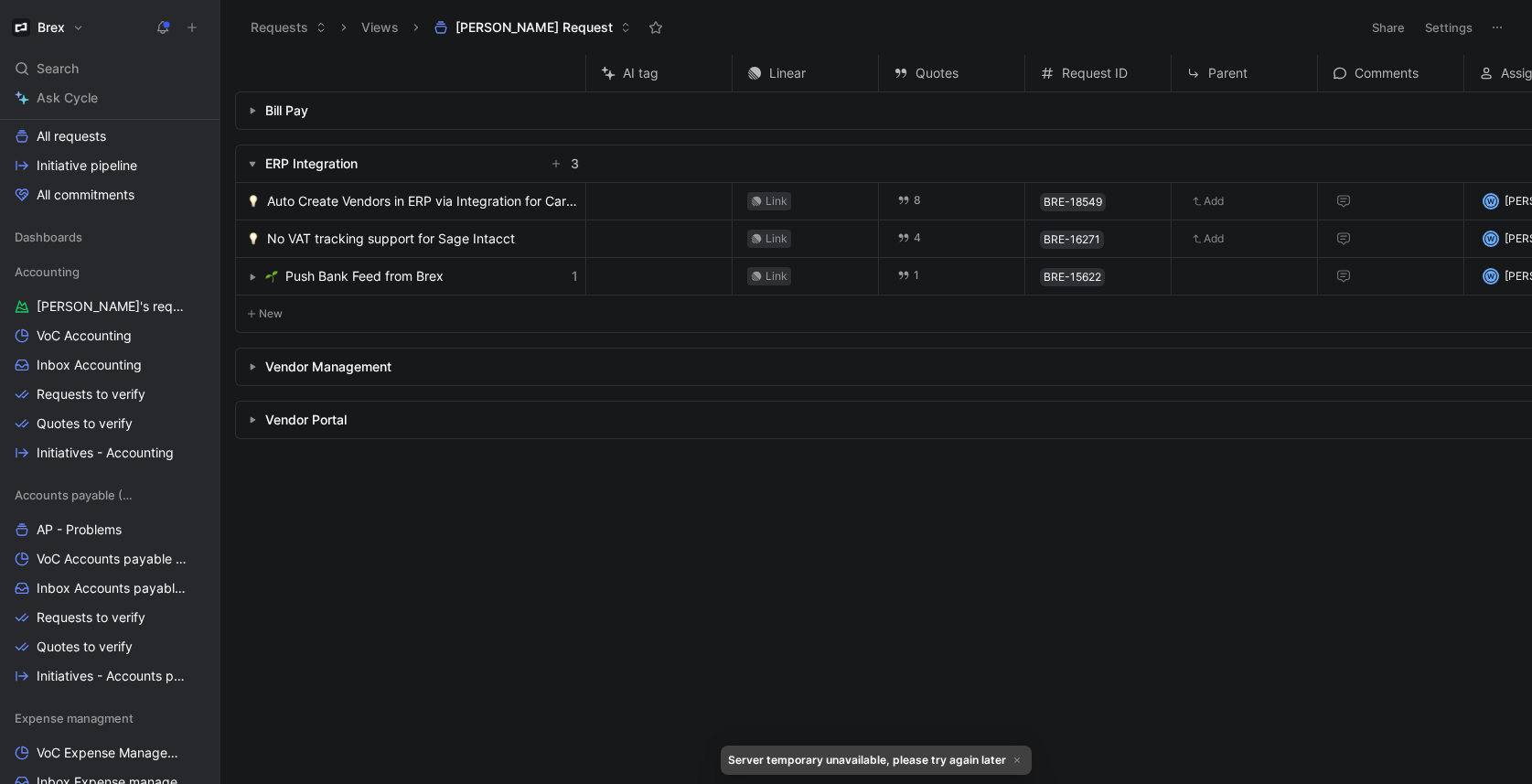
click at [253, 109] on use "button" at bounding box center [253, 111] width 6 height 7
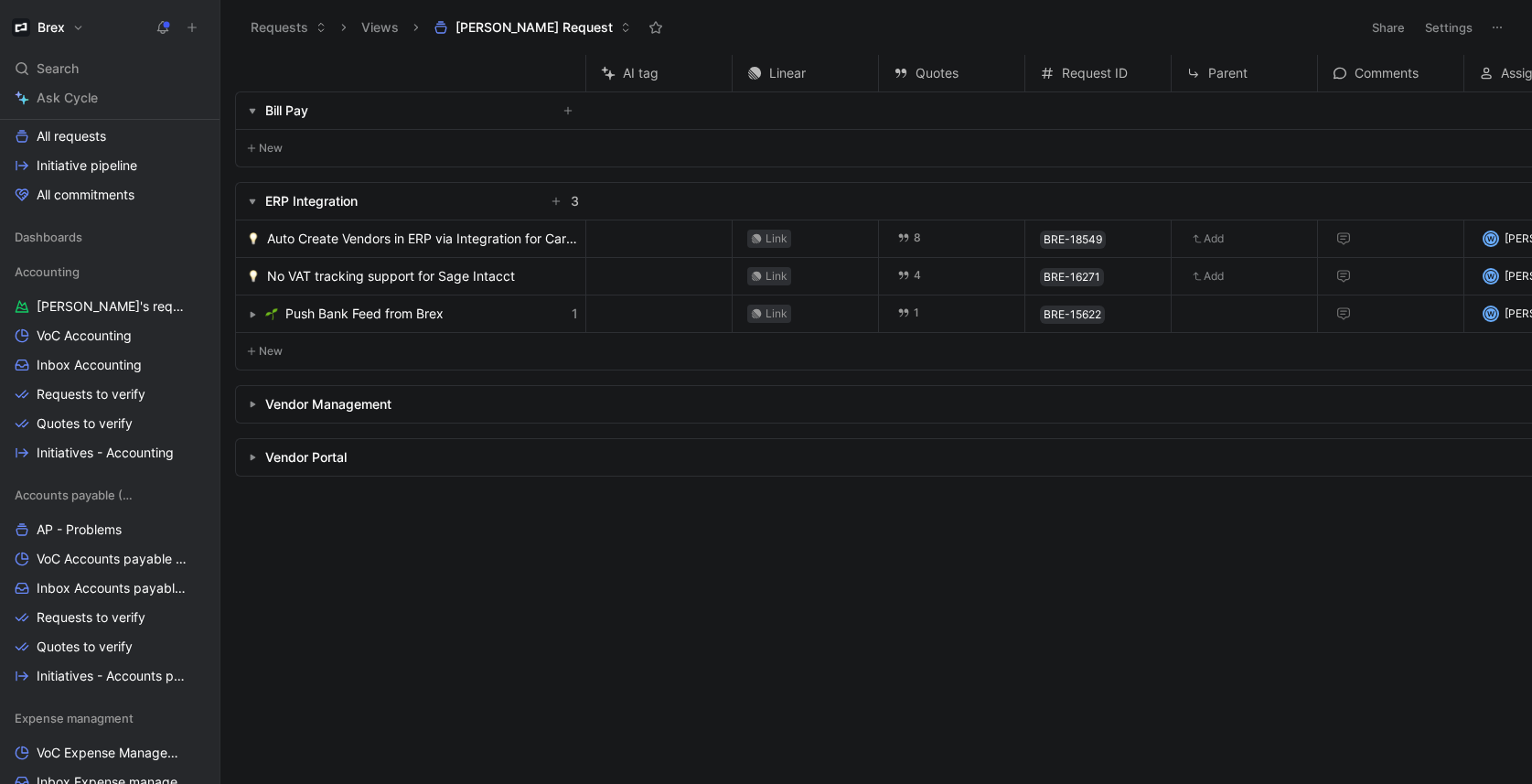
click at [253, 109] on use "button" at bounding box center [252, 112] width 7 height 6
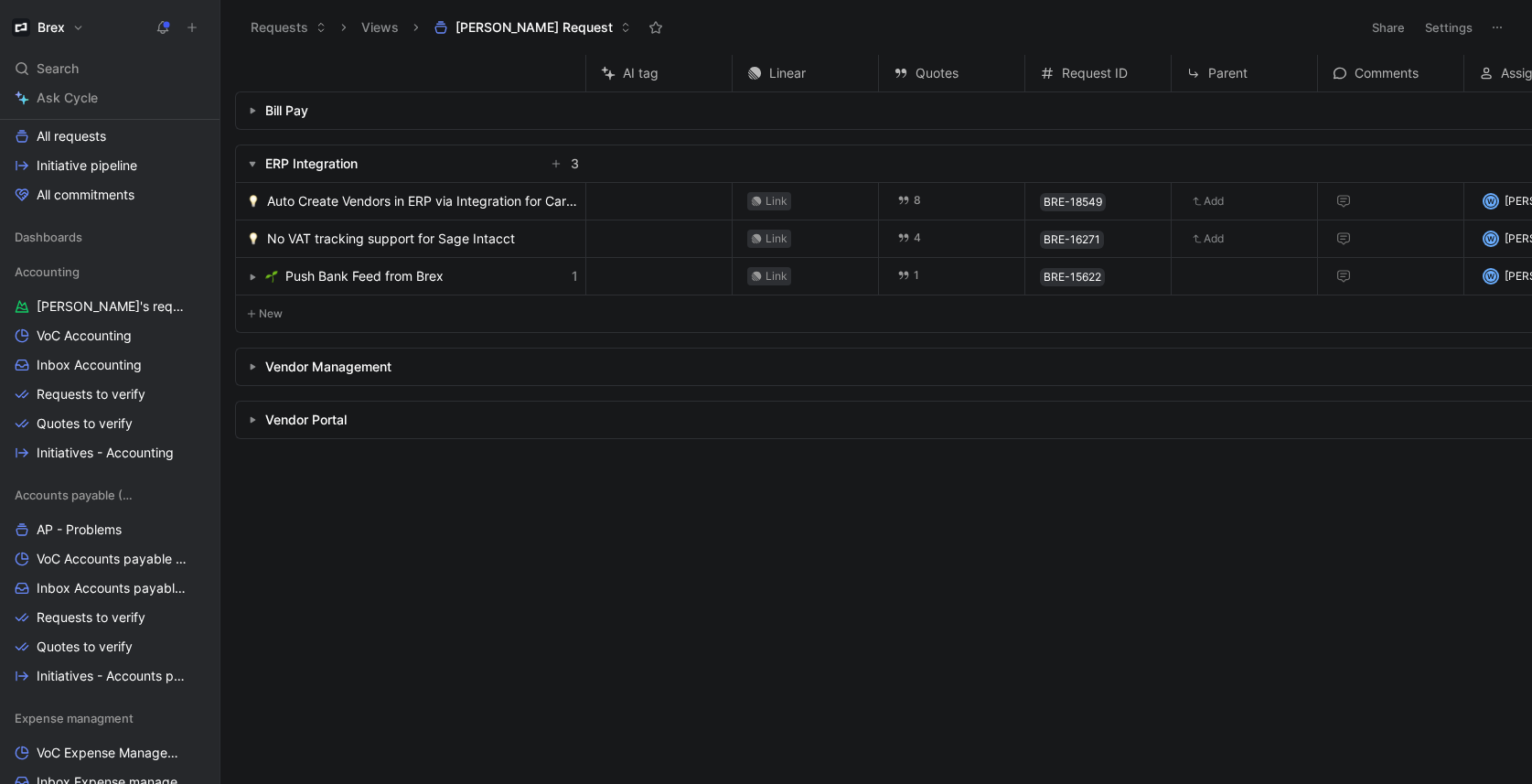
click at [245, 365] on button "button" at bounding box center [252, 366] width 18 height 18
click at [248, 365] on icon "button" at bounding box center [252, 367] width 8 height 8
click at [250, 410] on button "button" at bounding box center [252, 419] width 18 height 18
click at [247, 417] on button "button" at bounding box center [252, 419] width 18 height 18
click at [249, 165] on icon "button" at bounding box center [252, 164] width 8 height 8
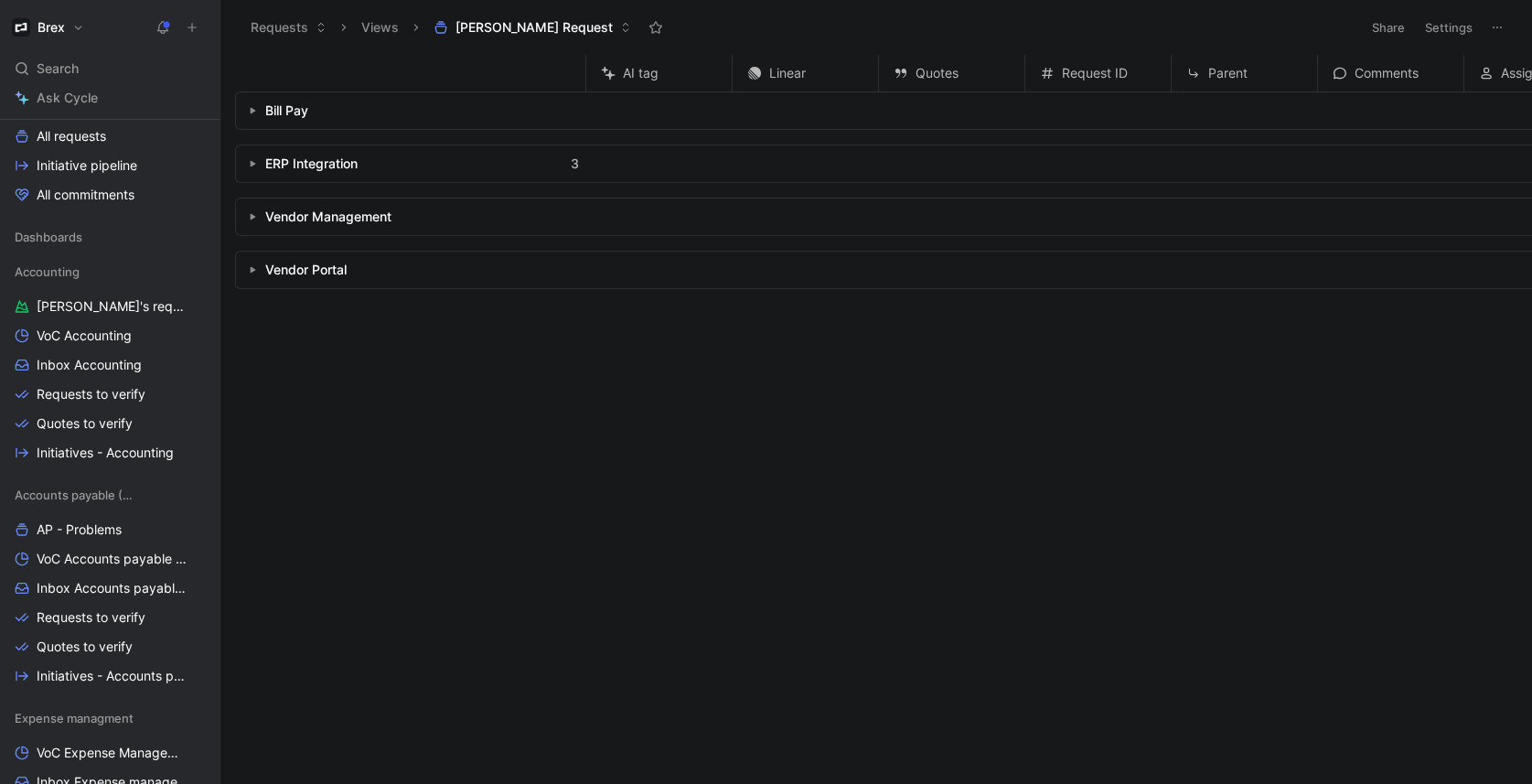
click at [250, 165] on use "button" at bounding box center [253, 164] width 6 height 7
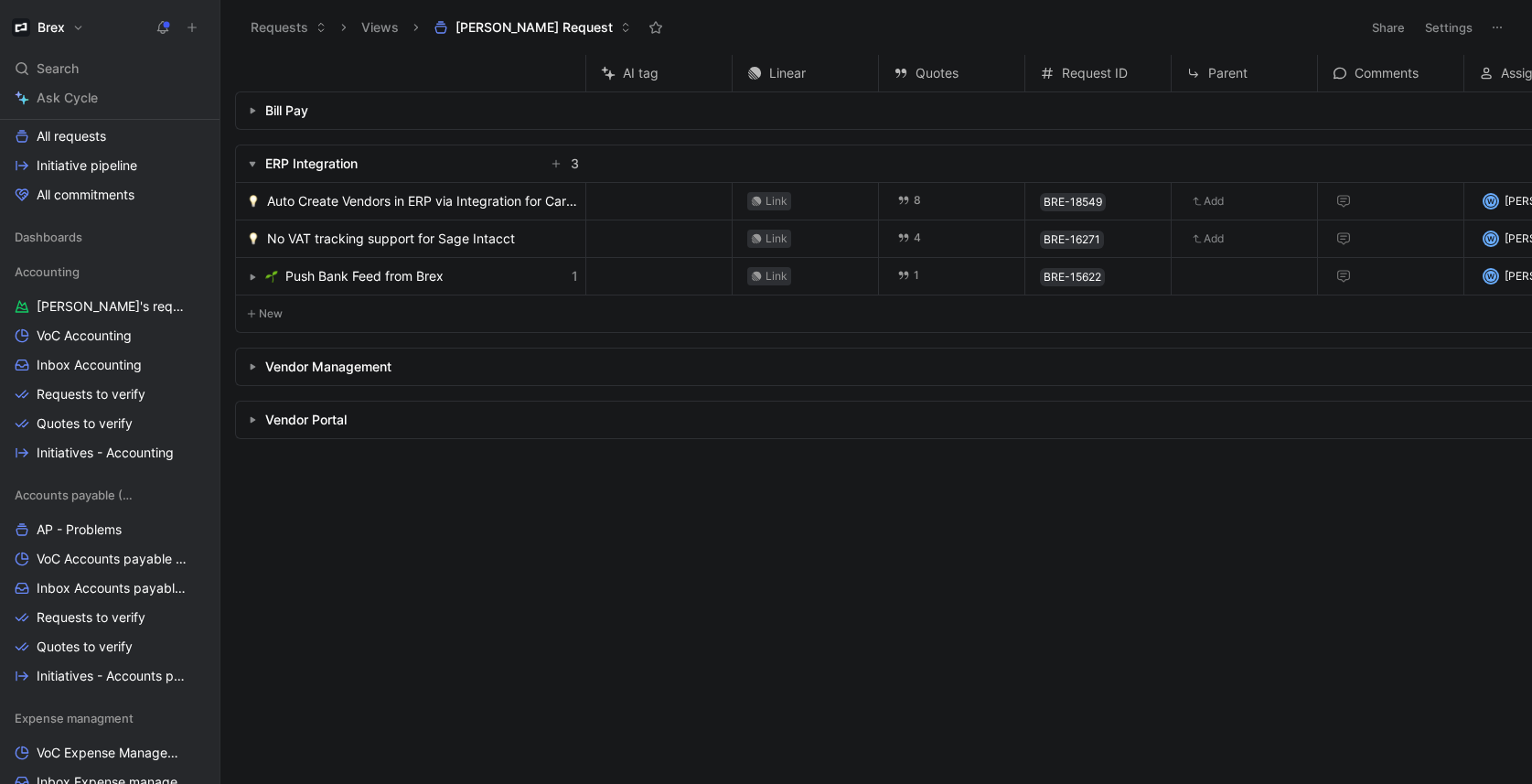
click at [252, 273] on icon "button" at bounding box center [252, 277] width 8 height 8
click at [250, 283] on button "button" at bounding box center [252, 277] width 18 height 18
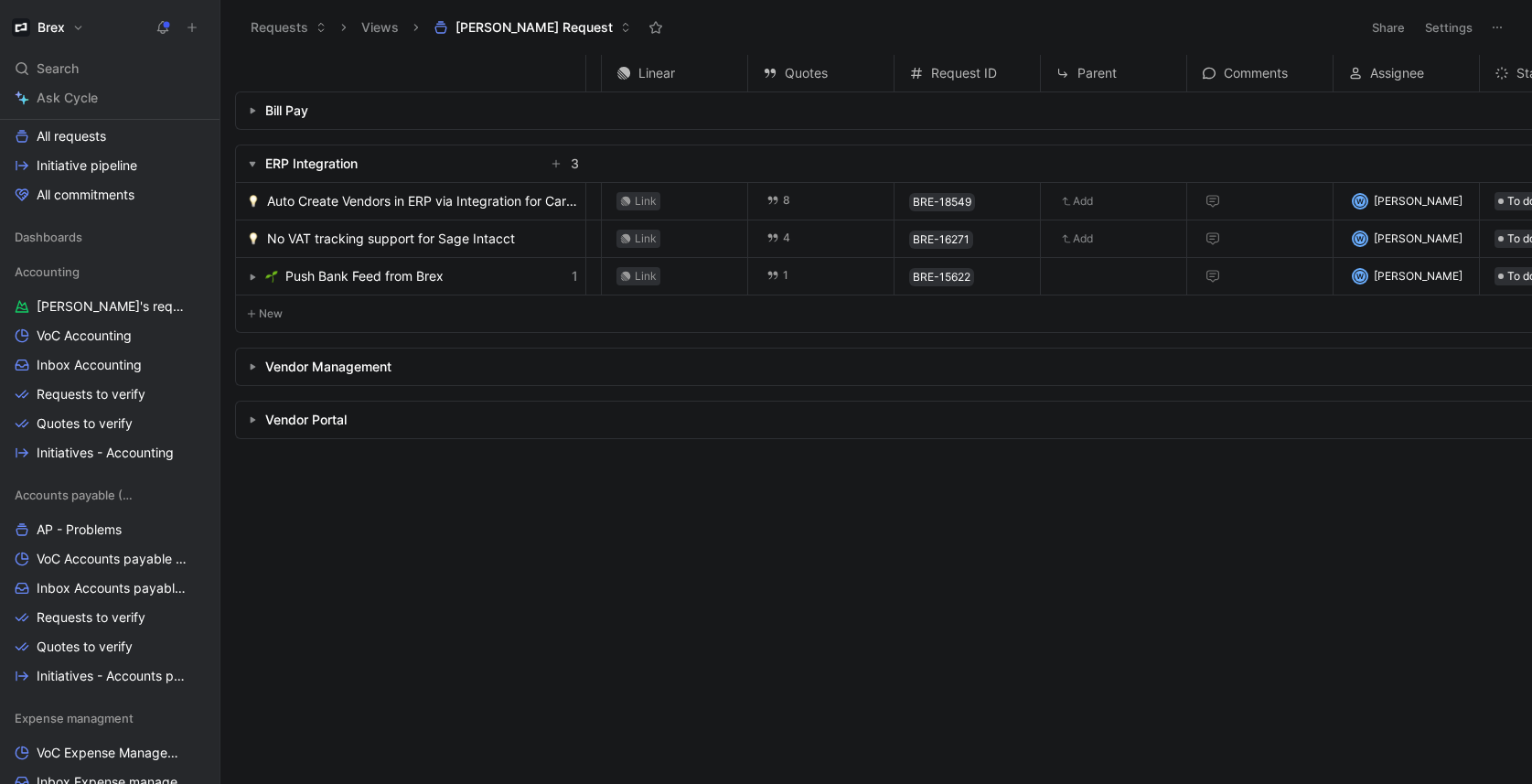
scroll to position [0, 0]
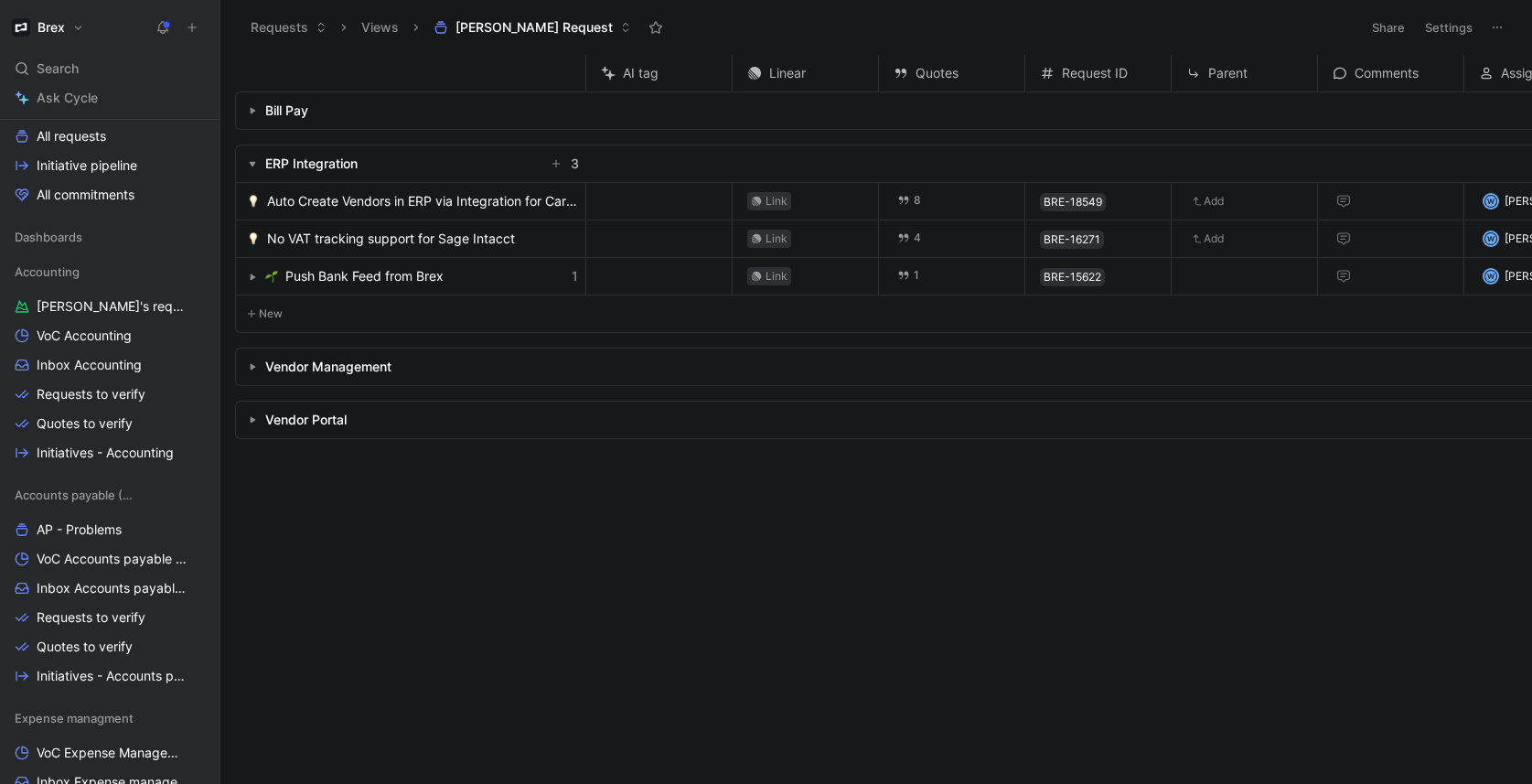
drag, startPoint x: 250, startPoint y: 367, endPoint x: 261, endPoint y: 364, distance: 11.4
click at [250, 367] on use "button" at bounding box center [253, 367] width 6 height 7
click at [80, 68] on div "Search ⌘ K" at bounding box center [110, 68] width 205 height 28
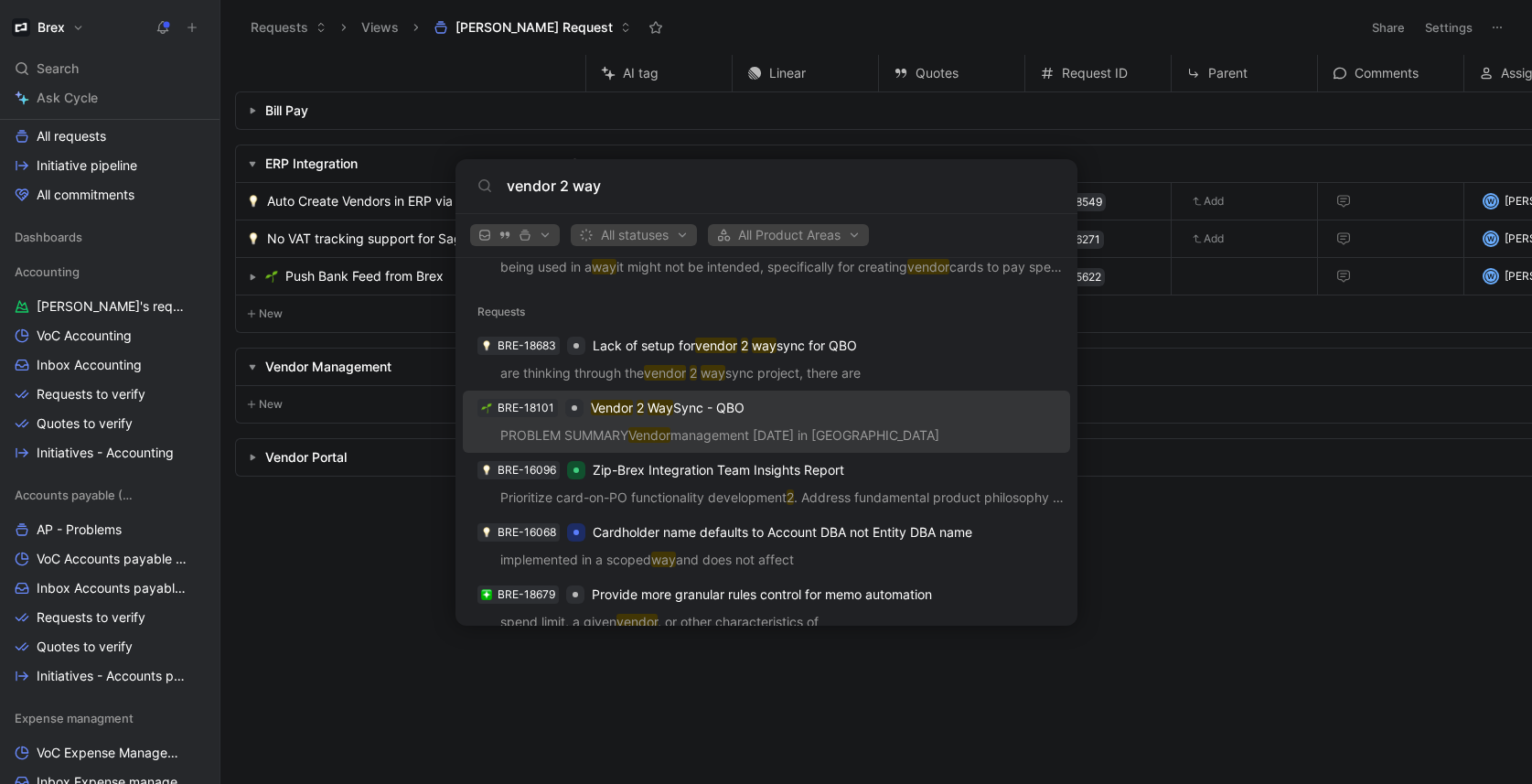
scroll to position [1767, 0]
type input "vendor 2 way"
click at [757, 418] on div "BRE-18101 Vendor 2 Way Sync - QBO" at bounding box center [766, 405] width 596 height 33
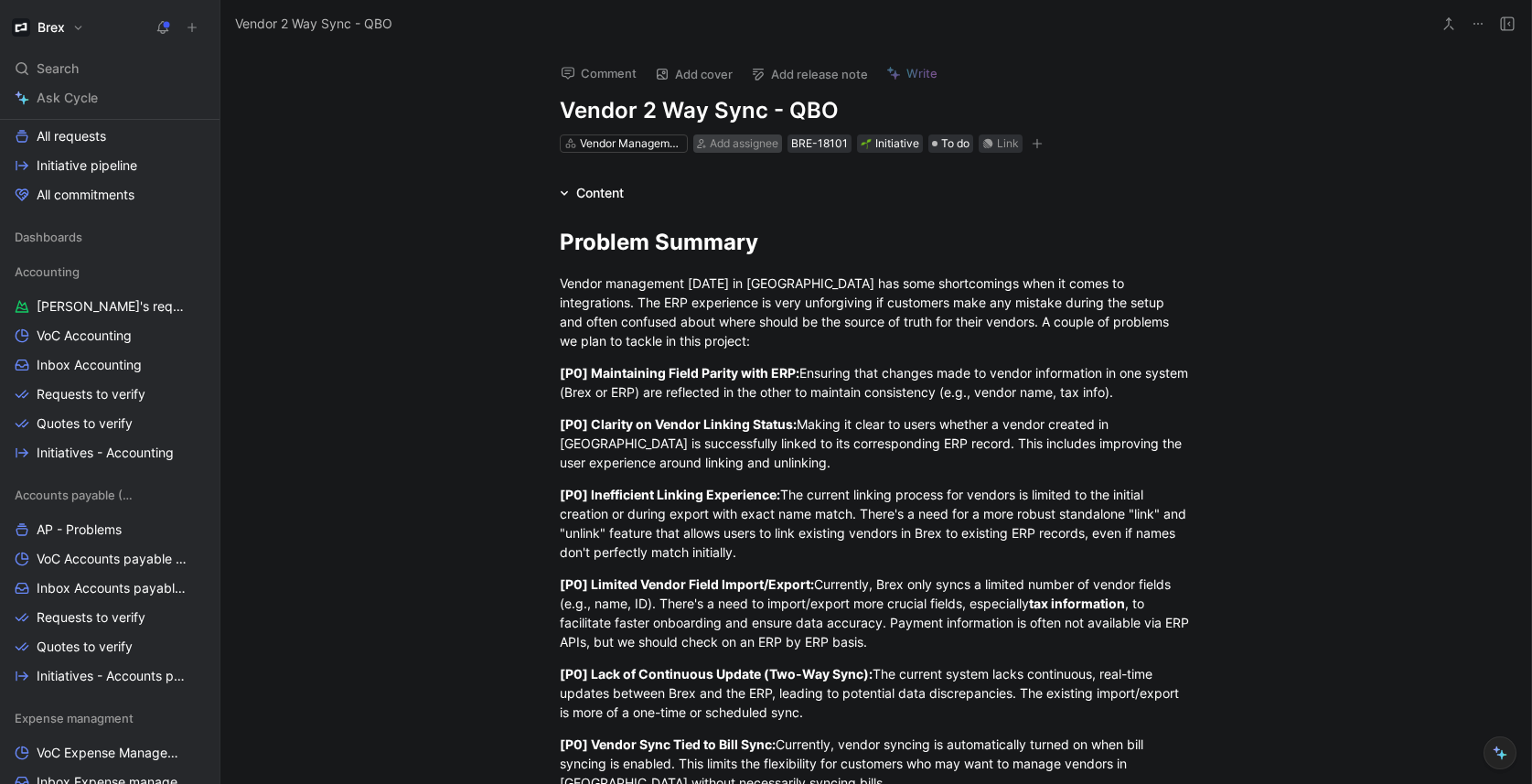
click at [709, 142] on span "Add assignee" at bounding box center [744, 143] width 69 height 13
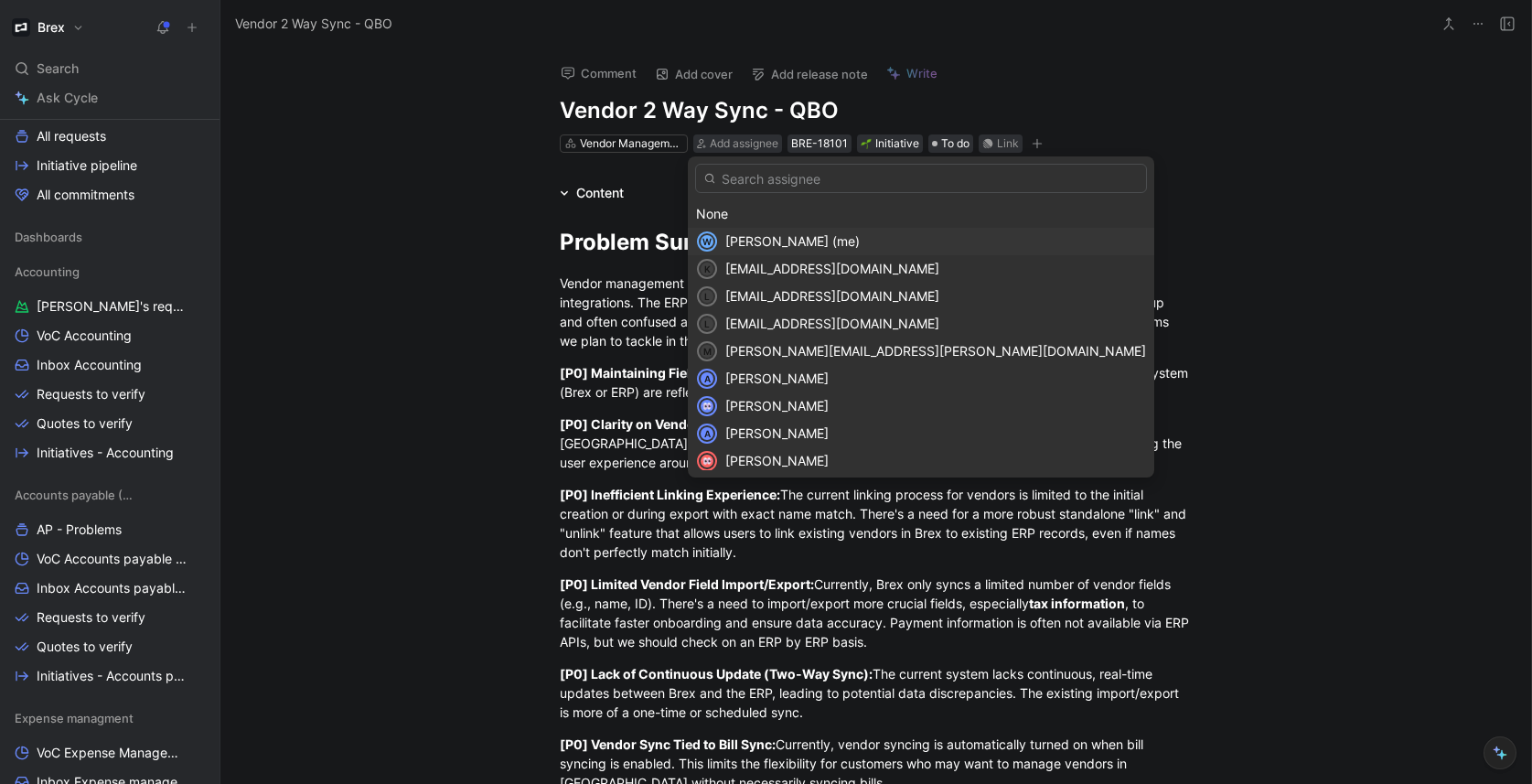
click at [780, 231] on div "Wilson Jian (me)" at bounding box center [935, 241] width 421 height 22
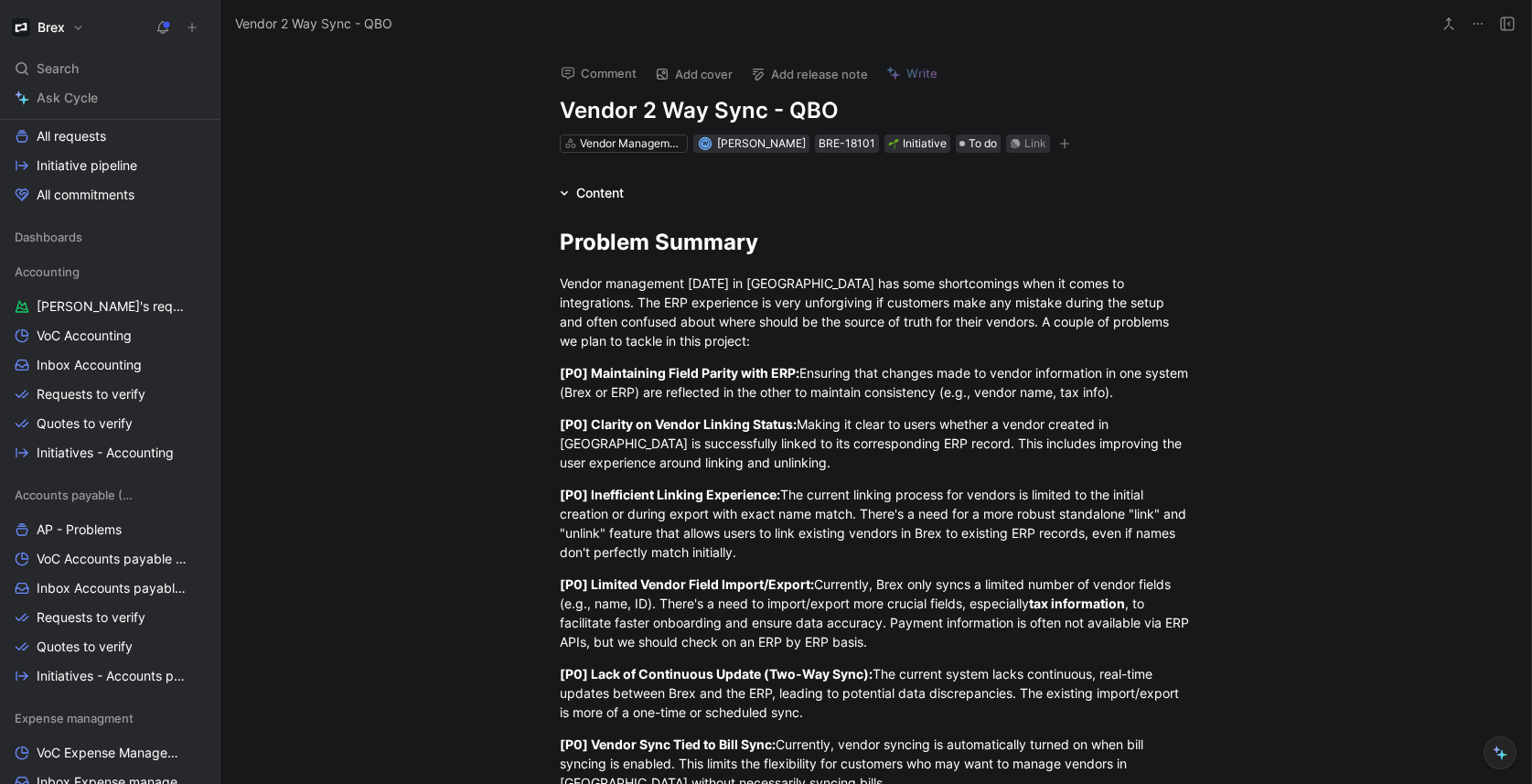
click at [457, 319] on div "Problem Summary Vendor management today in Brex has some shortcomings when it c…" at bounding box center [875, 623] width 1311 height 839
click at [82, 270] on div "Accounting" at bounding box center [110, 271] width 205 height 28
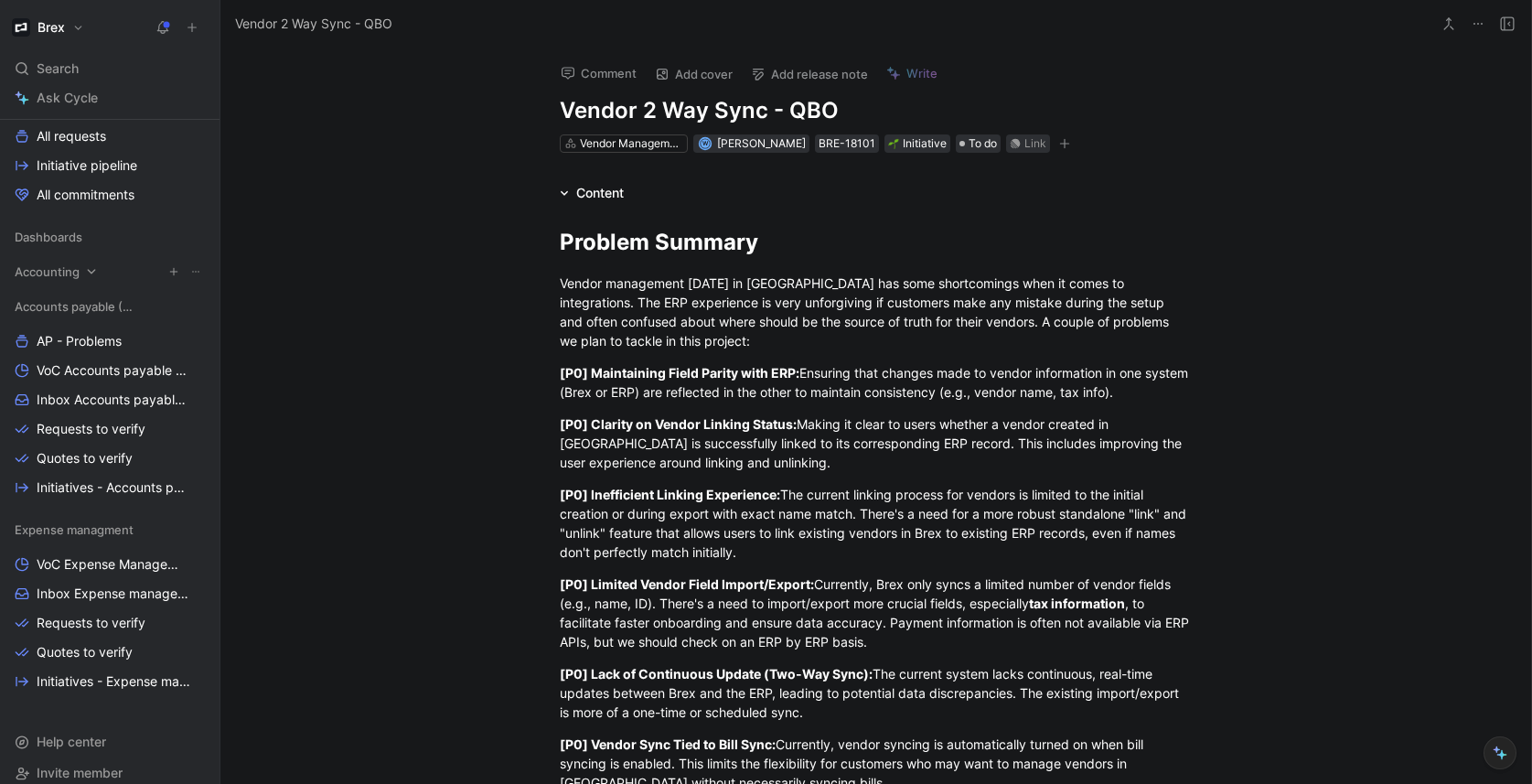
click at [82, 271] on div "Accounting" at bounding box center [110, 271] width 205 height 28
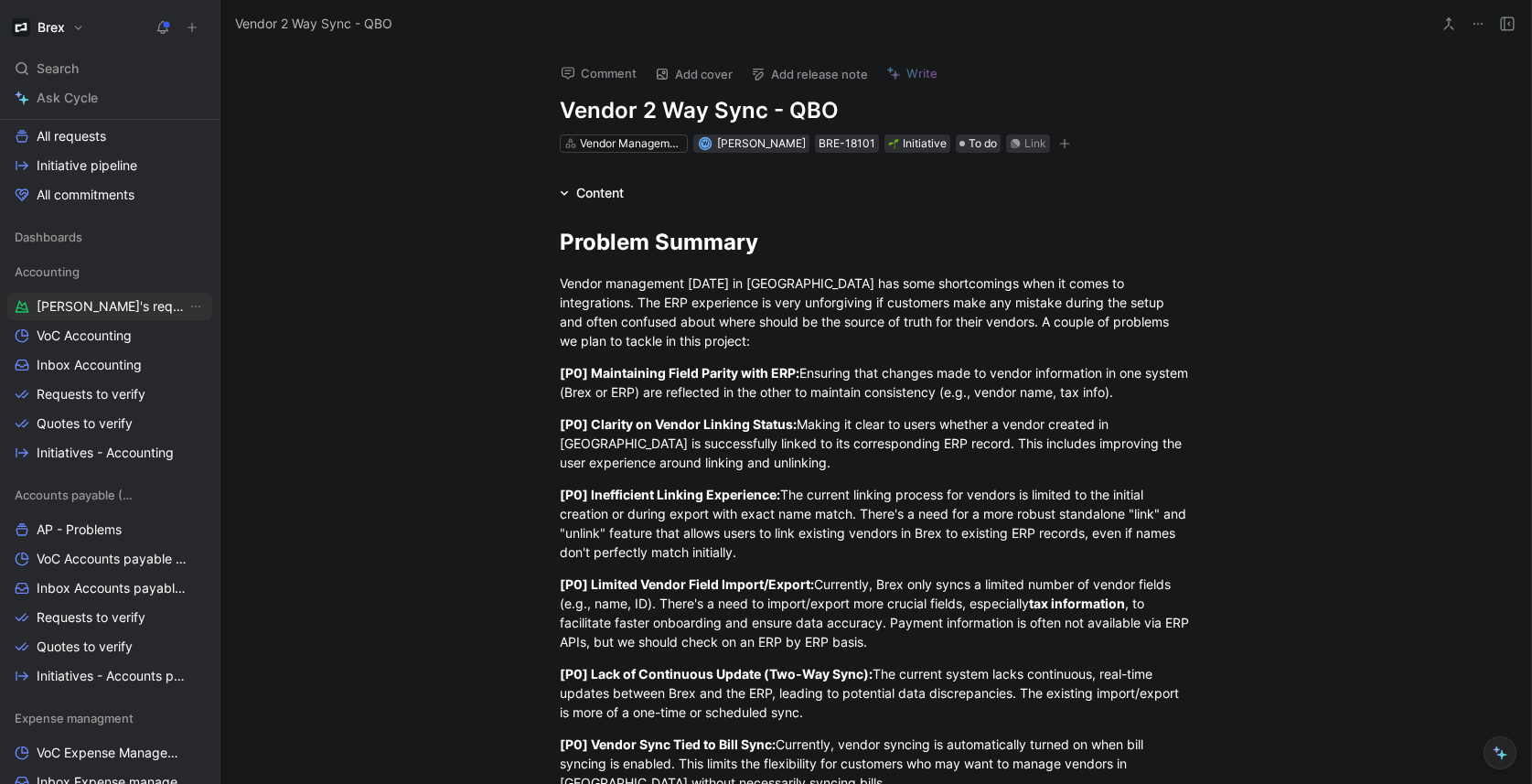
click at [95, 302] on span "[PERSON_NAME]'s requests" at bounding box center [111, 306] width 150 height 18
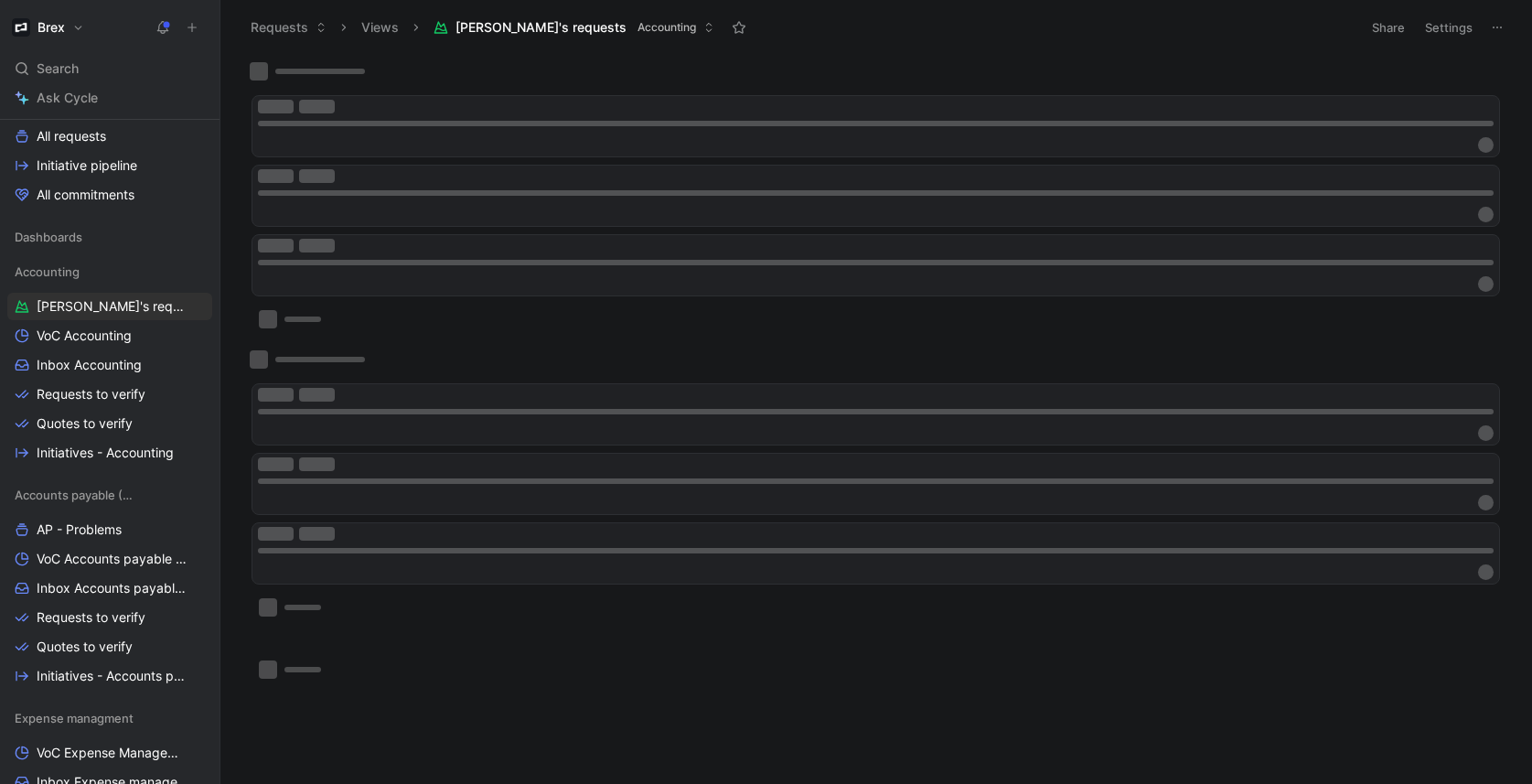
click at [380, 33] on button "Views" at bounding box center [380, 27] width 54 height 28
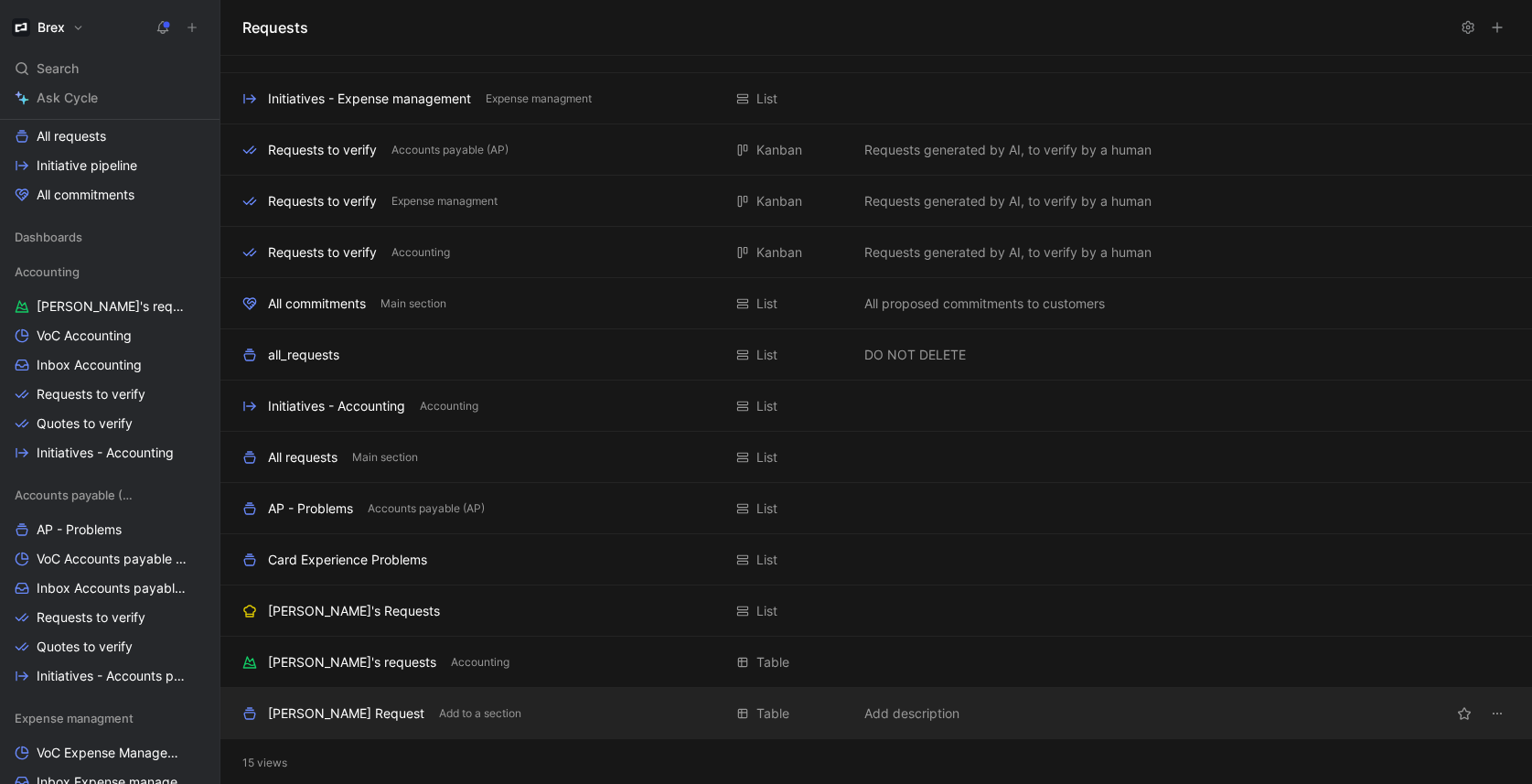
scroll to position [88, 0]
click at [1462, 714] on button "button" at bounding box center [1464, 710] width 26 height 26
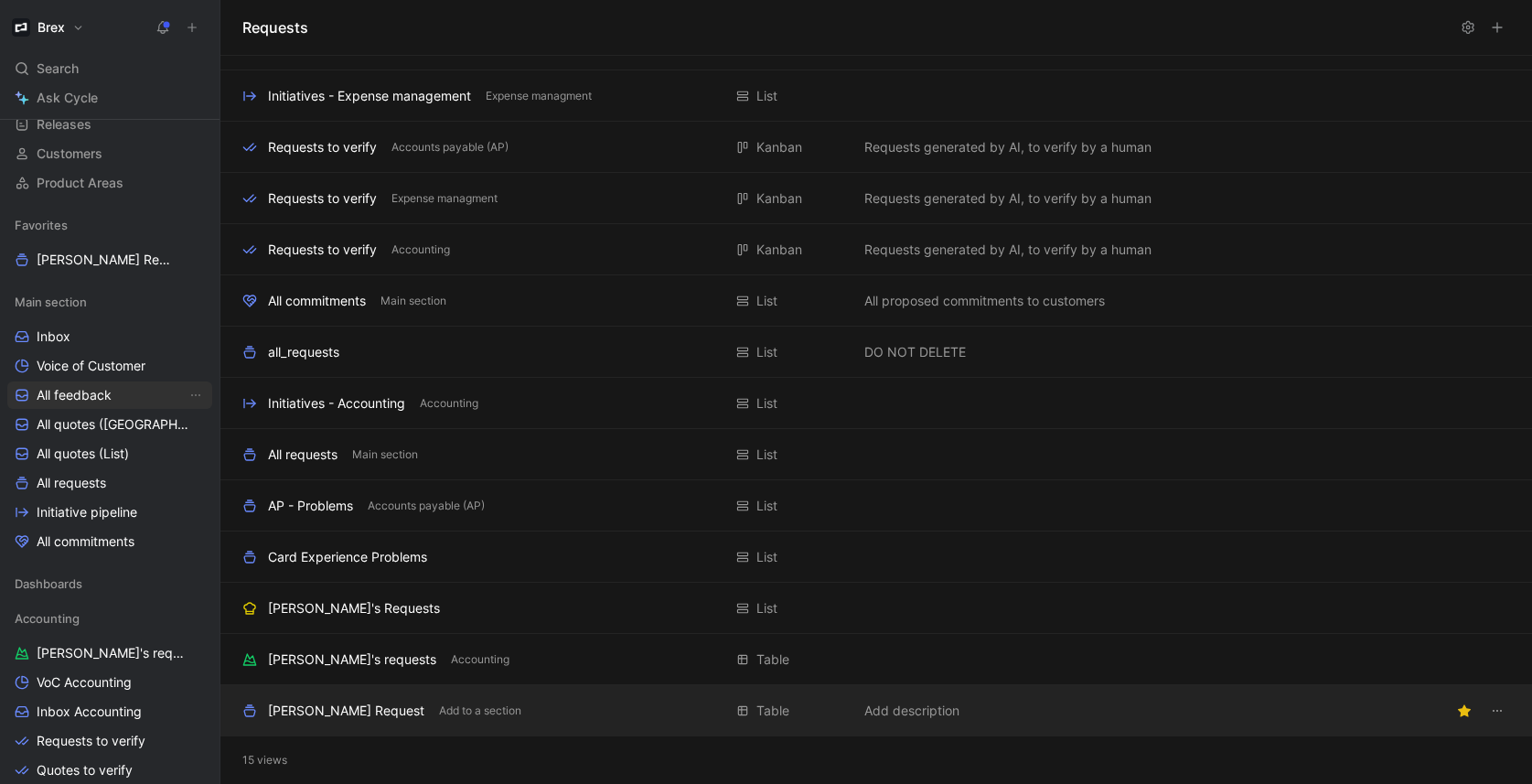
scroll to position [0, 0]
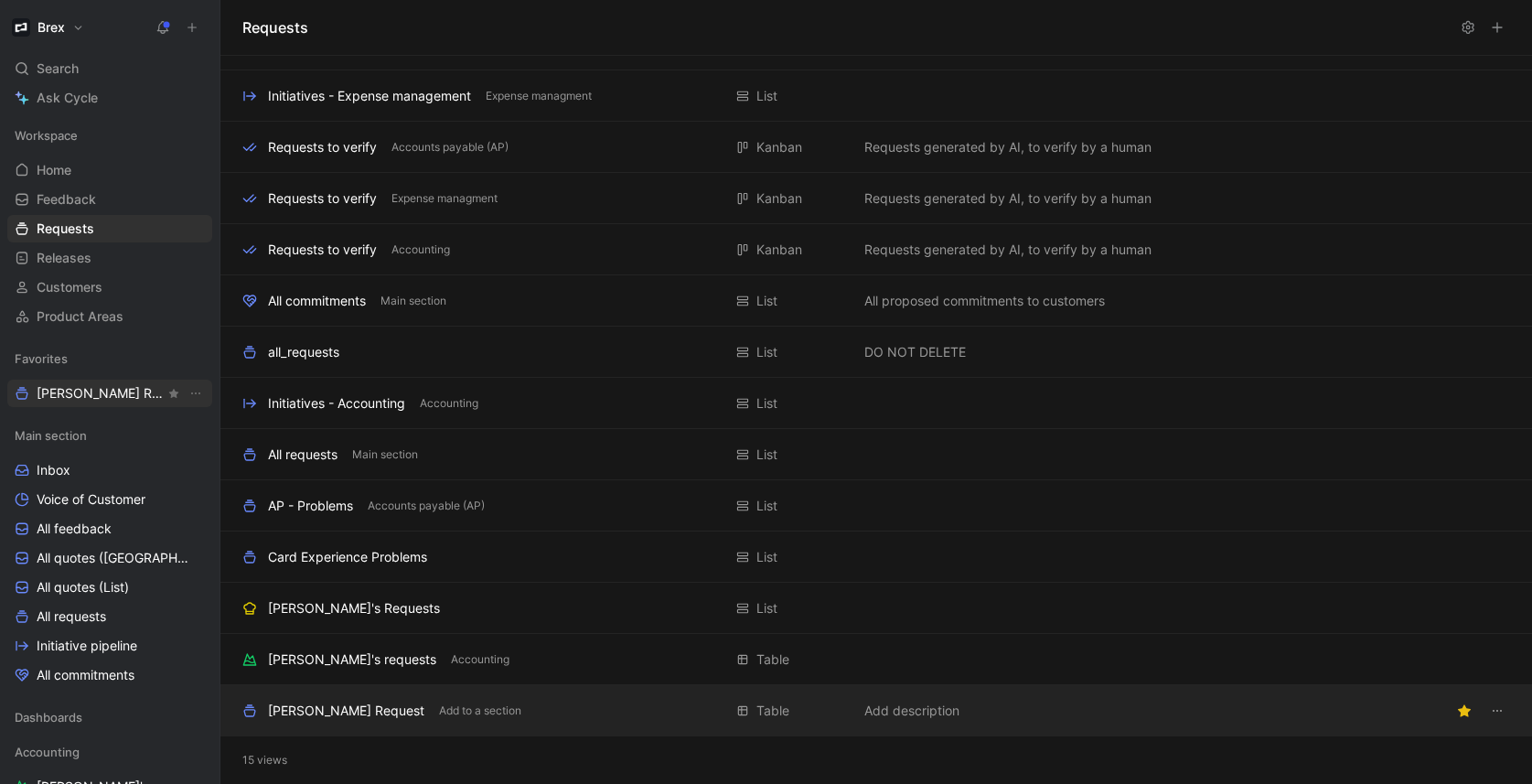
click at [105, 387] on span "[PERSON_NAME] Request" at bounding box center [101, 393] width 128 height 18
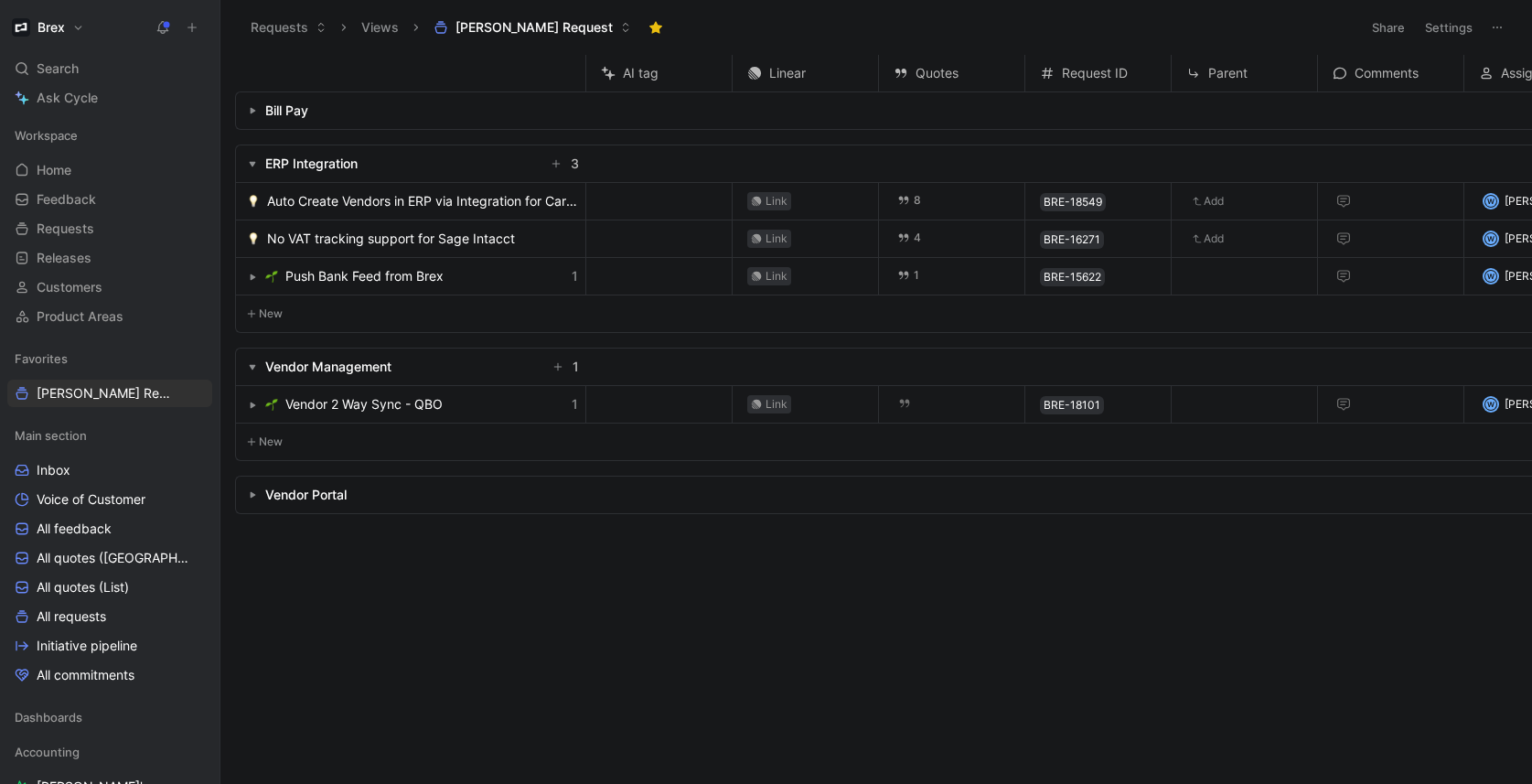
click at [250, 406] on use "button" at bounding box center [253, 405] width 6 height 7
click at [250, 406] on use "button" at bounding box center [252, 406] width 7 height 6
click at [250, 406] on use "button" at bounding box center [253, 405] width 6 height 7
click at [250, 406] on use "button" at bounding box center [252, 406] width 7 height 6
click at [250, 406] on use "button" at bounding box center [253, 405] width 6 height 7
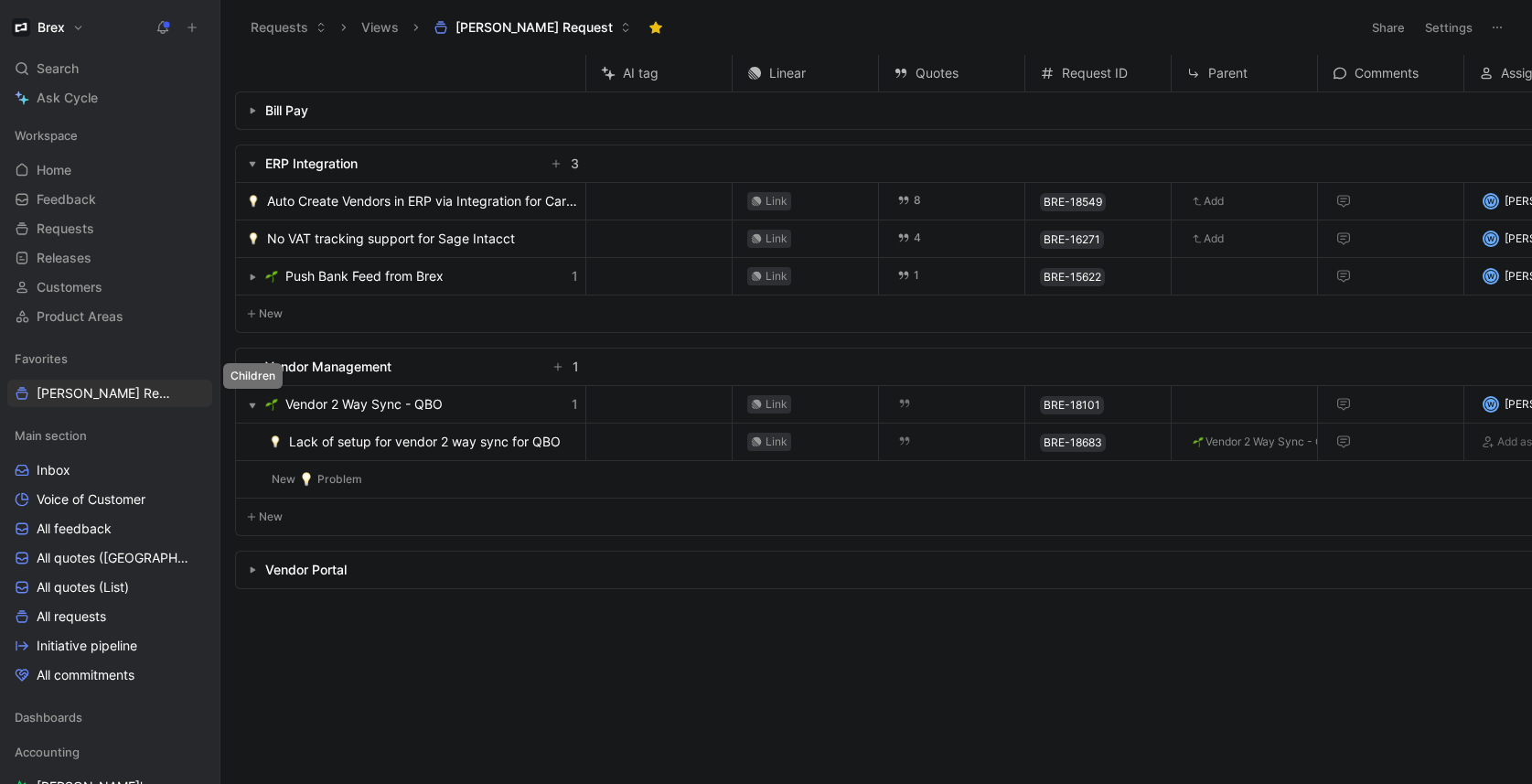
click at [249, 404] on icon "button" at bounding box center [252, 405] width 8 height 8
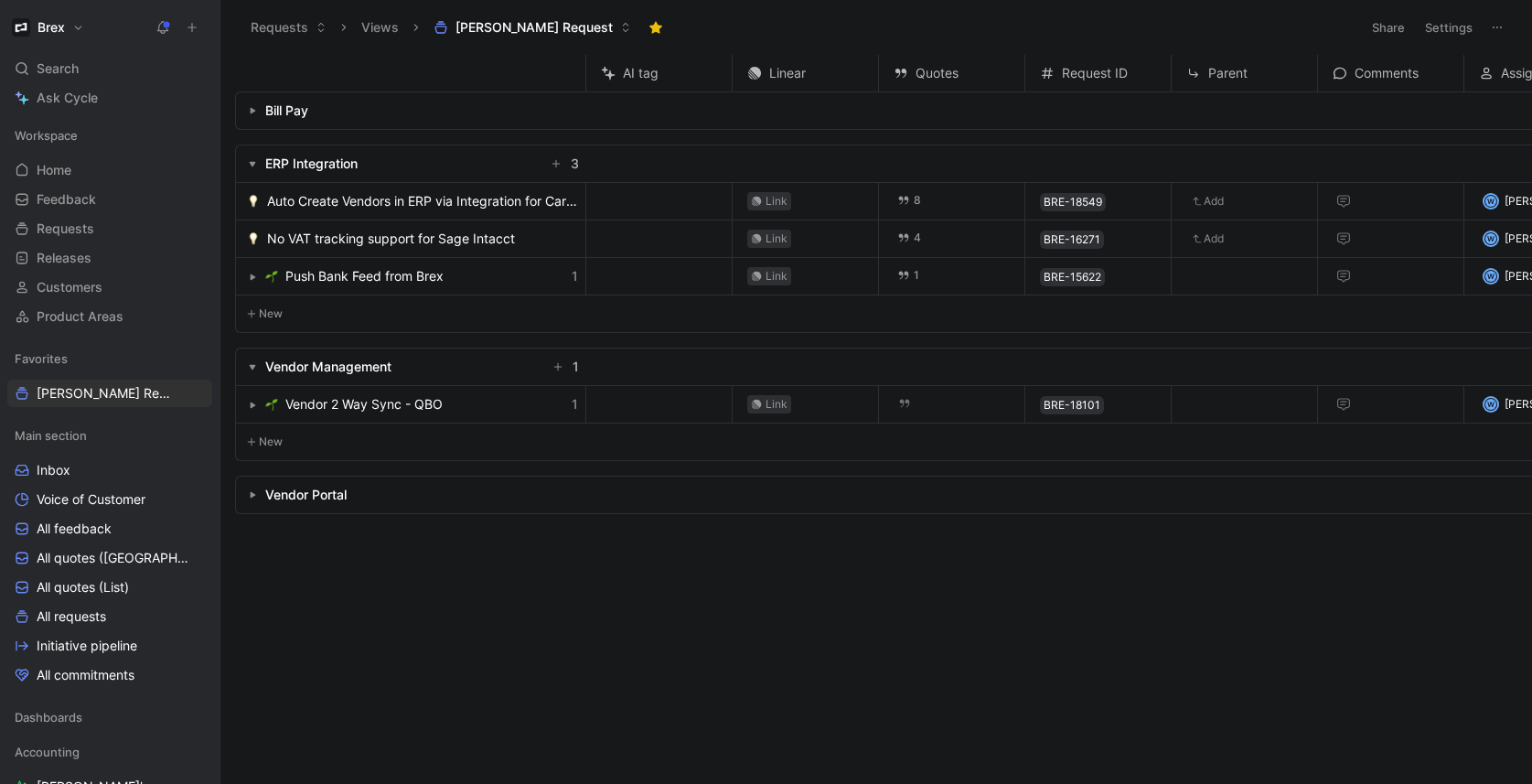
click at [253, 273] on icon "button" at bounding box center [252, 277] width 8 height 8
click at [255, 277] on icon "button" at bounding box center [252, 277] width 8 height 8
click at [254, 277] on use "button" at bounding box center [253, 277] width 6 height 7
click at [254, 277] on icon "button" at bounding box center [252, 277] width 8 height 8
click at [250, 493] on use "button" at bounding box center [253, 495] width 6 height 7
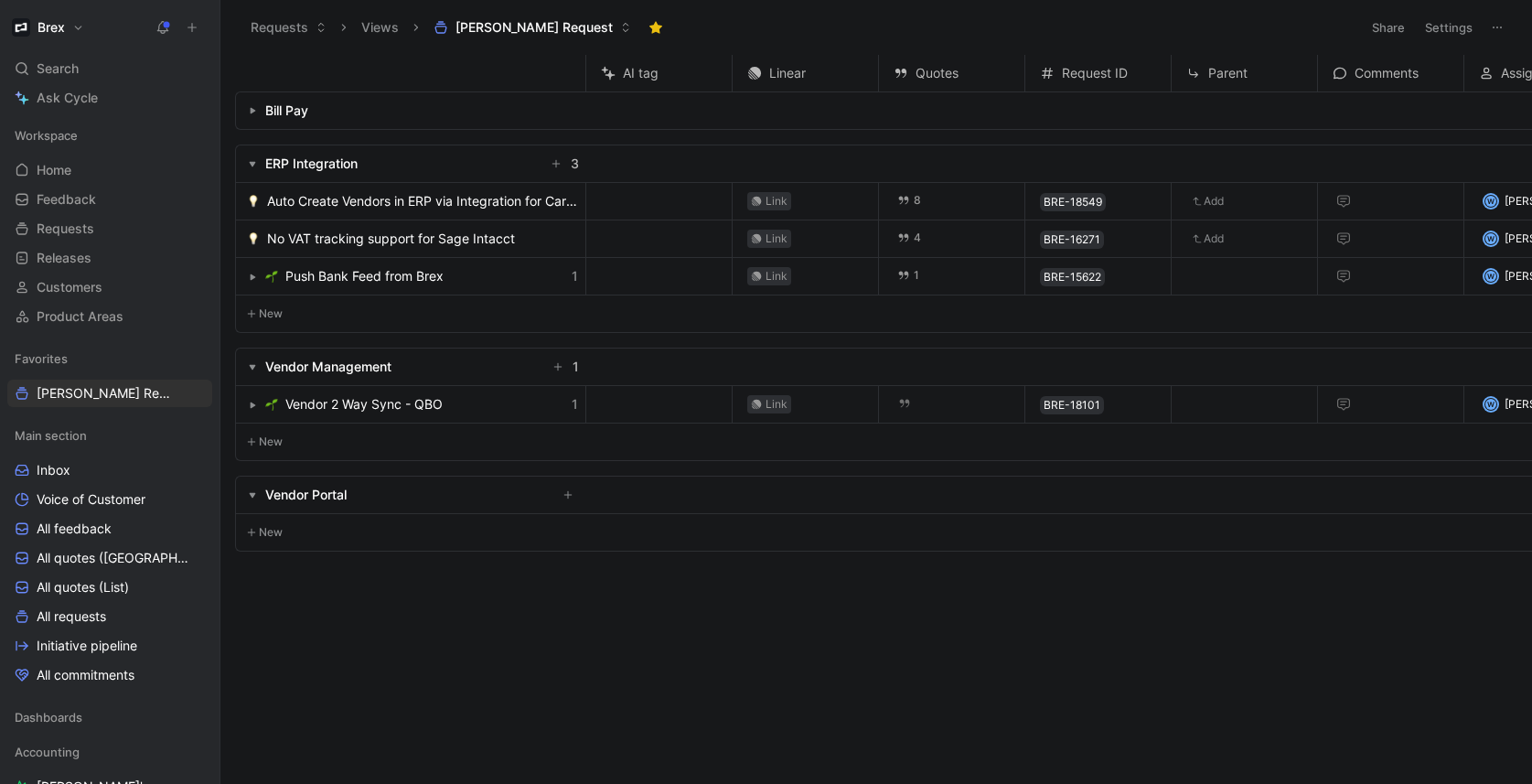
click at [250, 493] on use "button" at bounding box center [252, 496] width 7 height 6
click at [85, 71] on div "Search ⌘ K" at bounding box center [110, 68] width 205 height 28
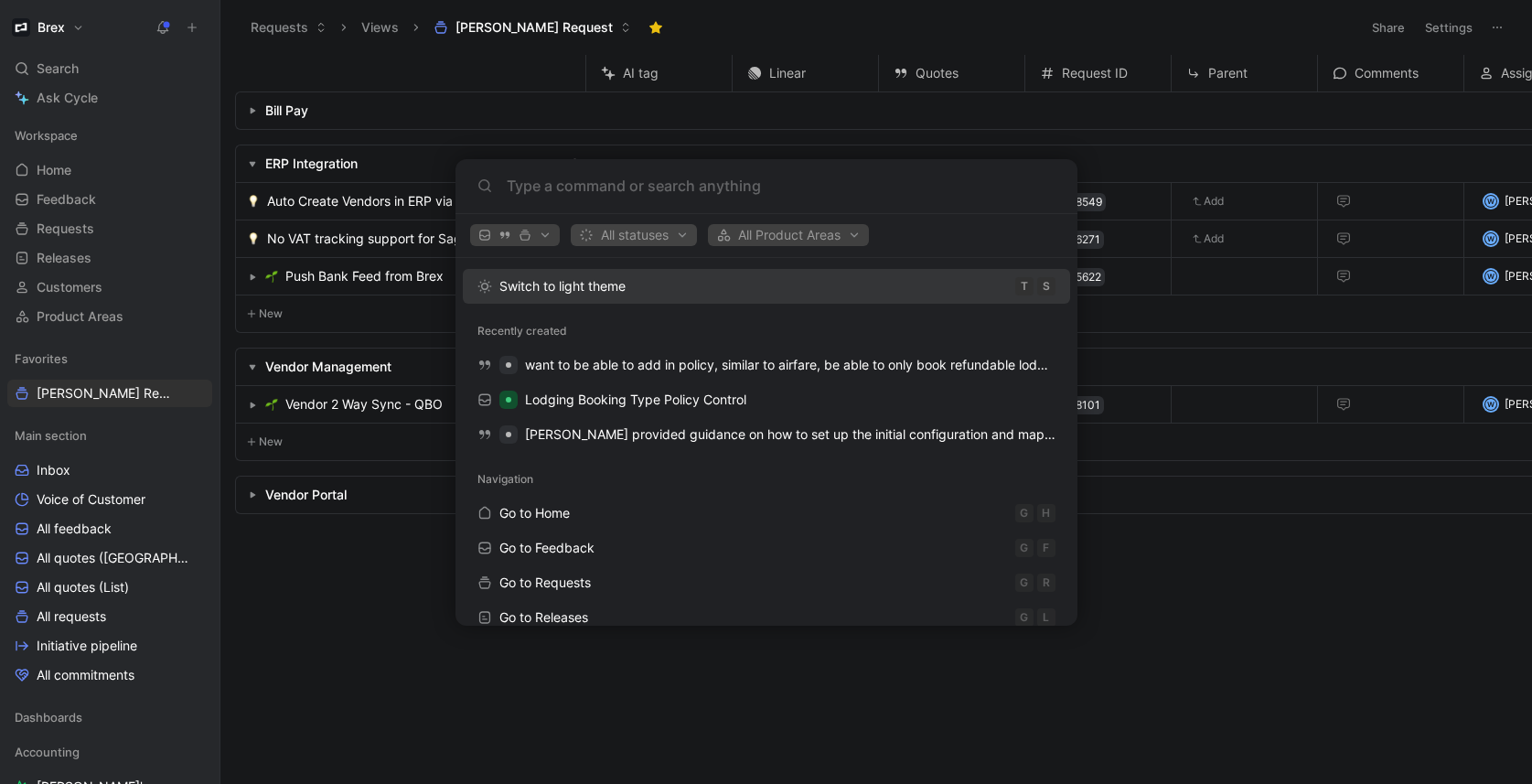
click at [671, 239] on span "All statuses" at bounding box center [634, 235] width 109 height 22
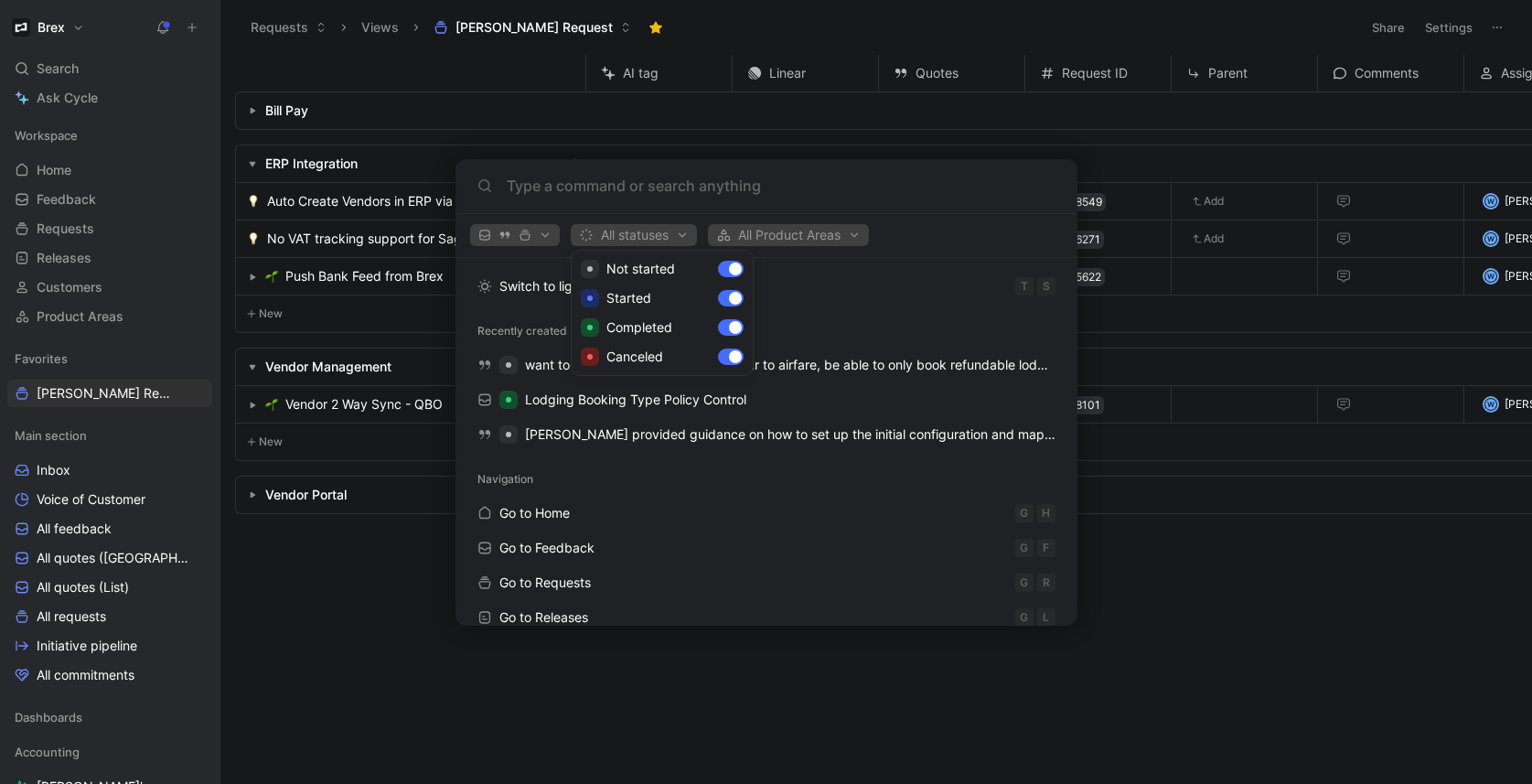
click at [671, 239] on div at bounding box center [766, 392] width 1532 height 784
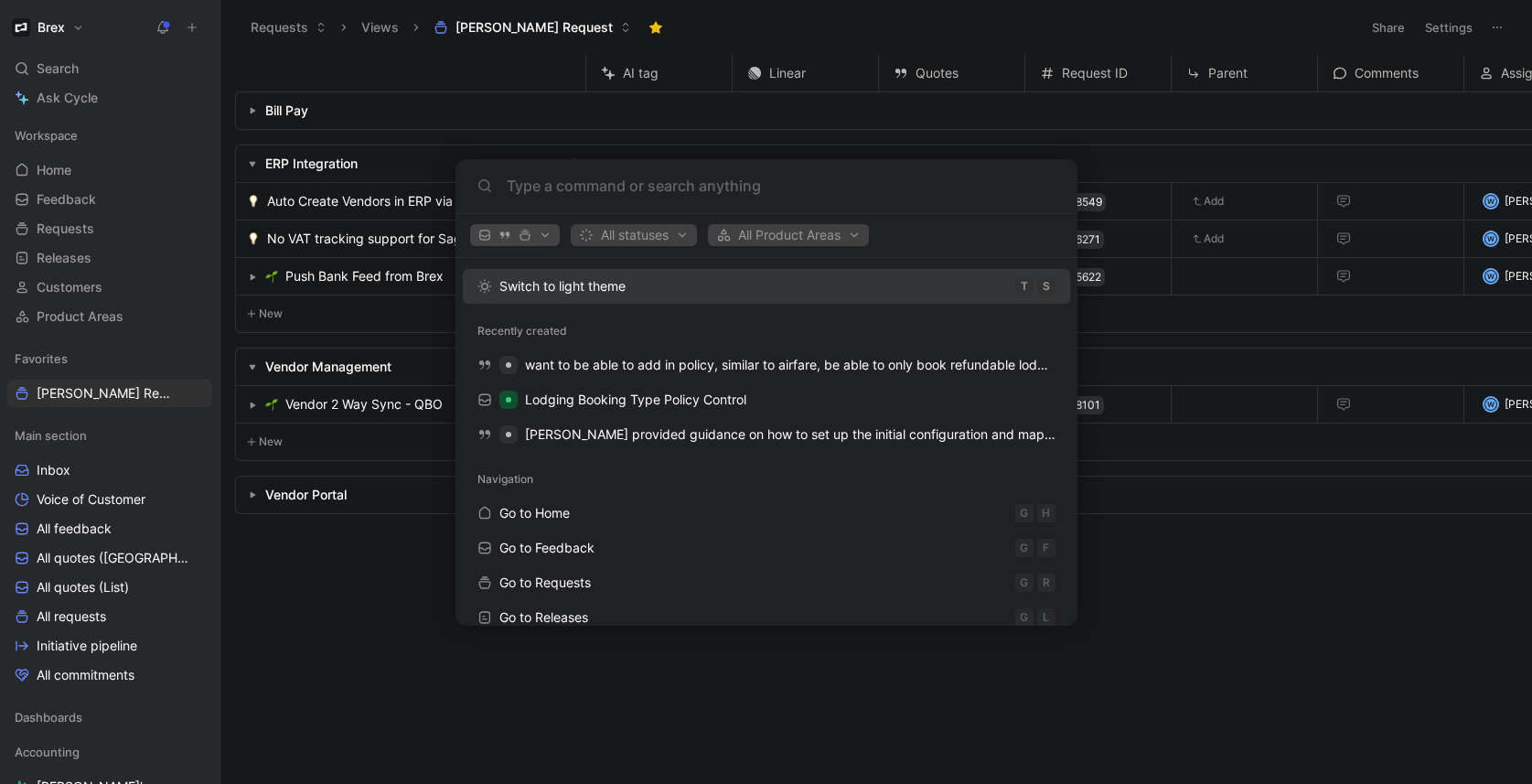
click at [552, 231] on button "button" at bounding box center [514, 235] width 89 height 22
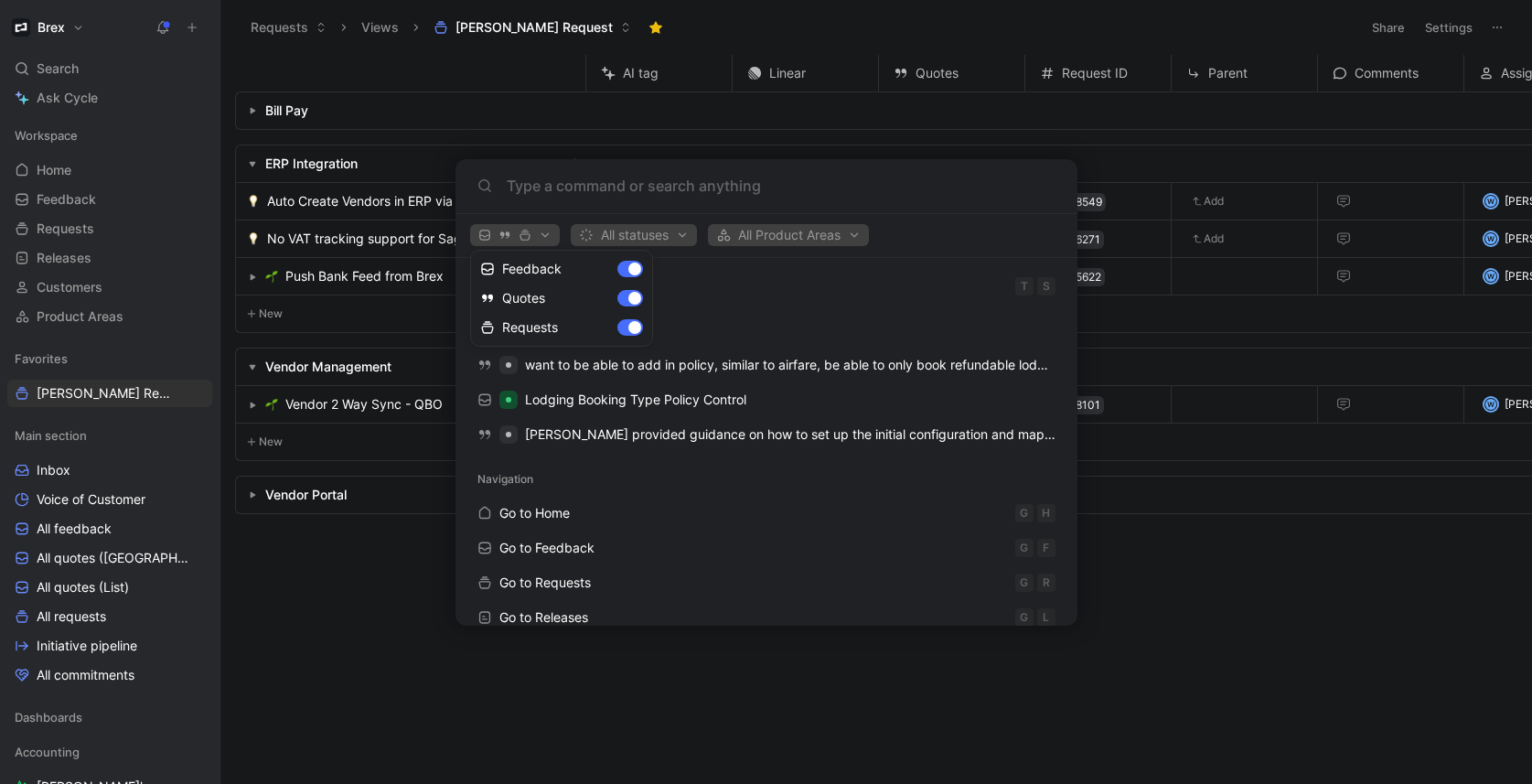
click at [546, 232] on div at bounding box center [766, 392] width 1532 height 784
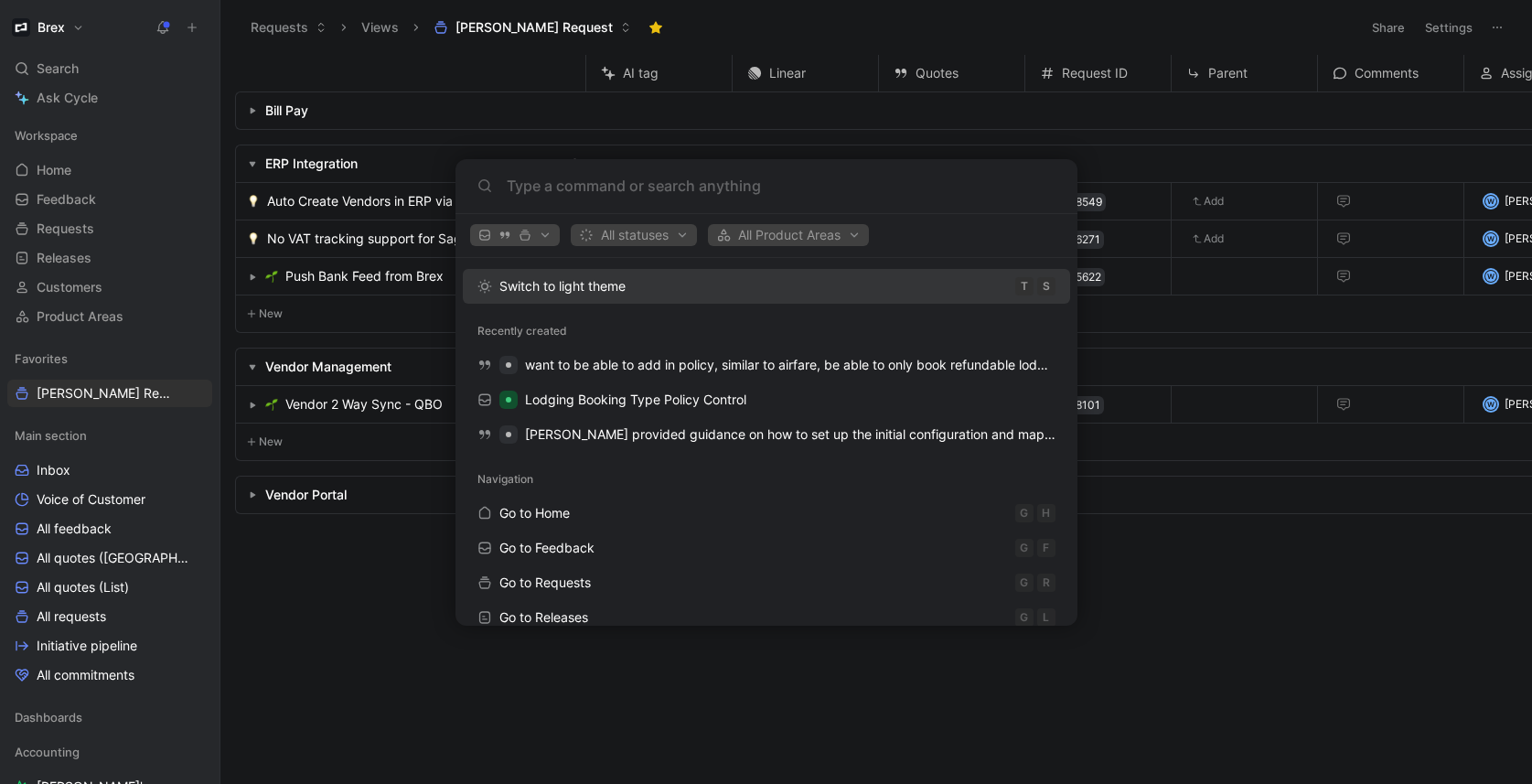
click at [488, 240] on icon "button" at bounding box center [484, 234] width 12 height 12
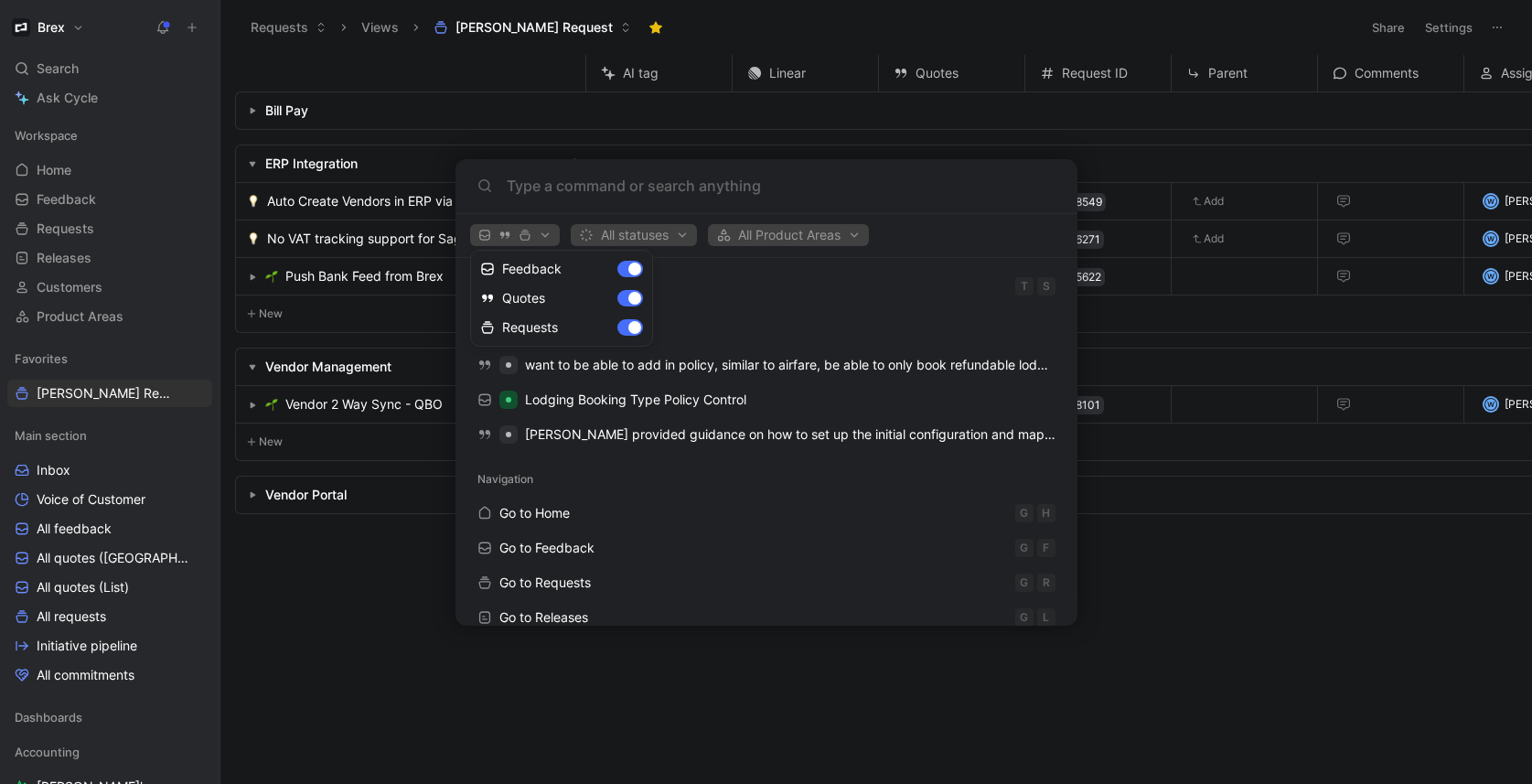
click at [864, 245] on div at bounding box center [766, 392] width 1532 height 784
click at [836, 237] on span "All Product Areas" at bounding box center [788, 235] width 145 height 22
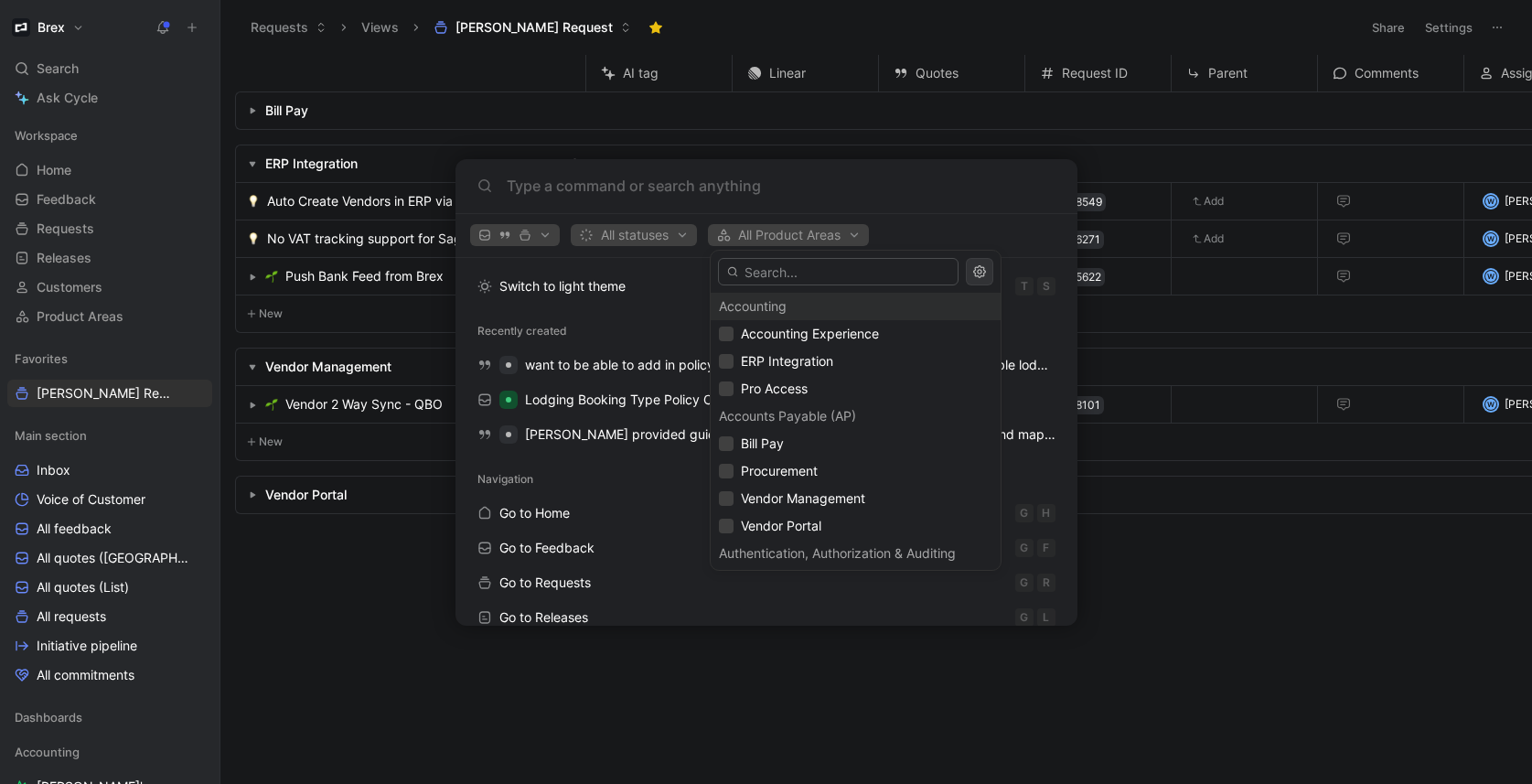
click at [841, 237] on div at bounding box center [766, 392] width 1532 height 784
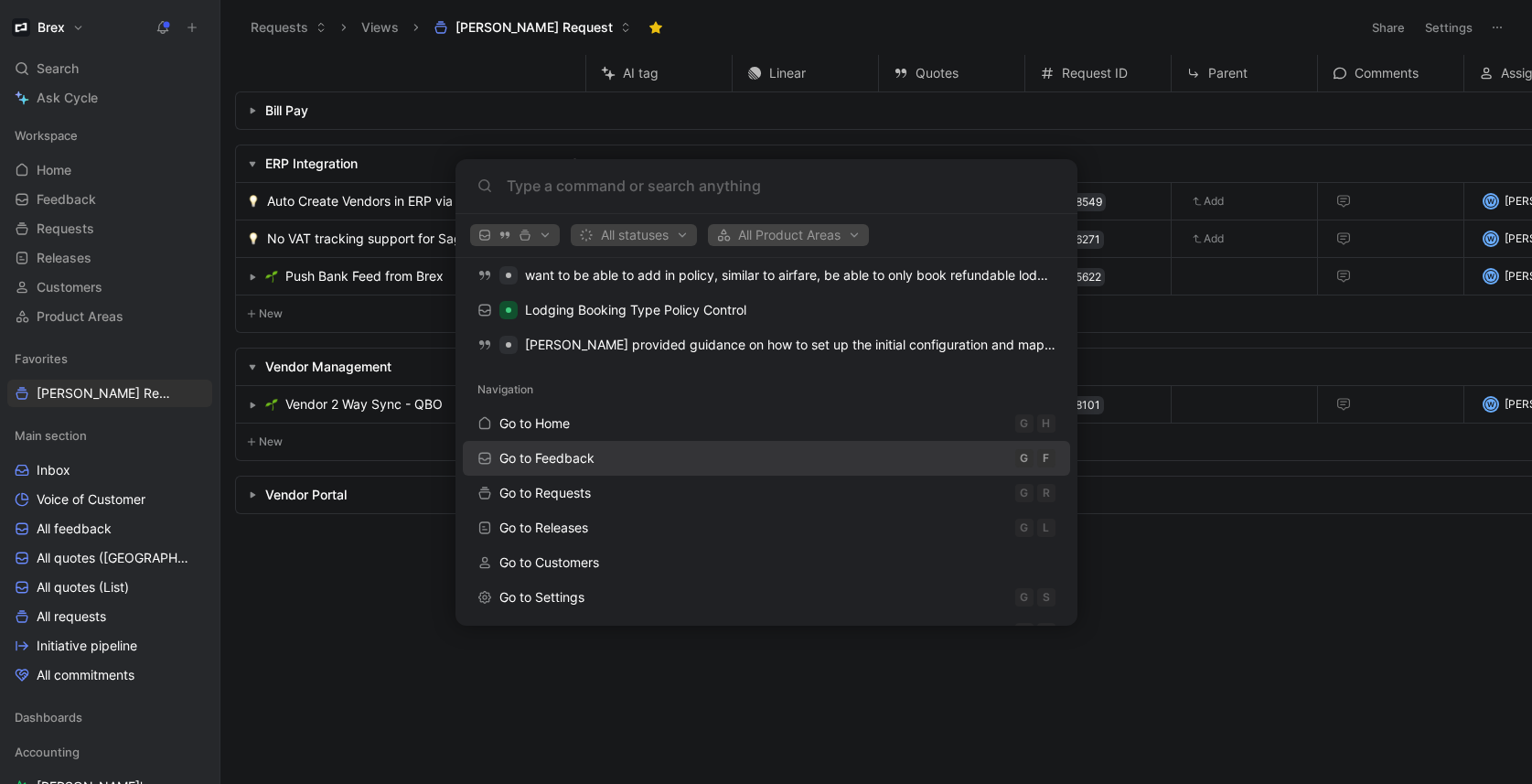
scroll to position [128, 0]
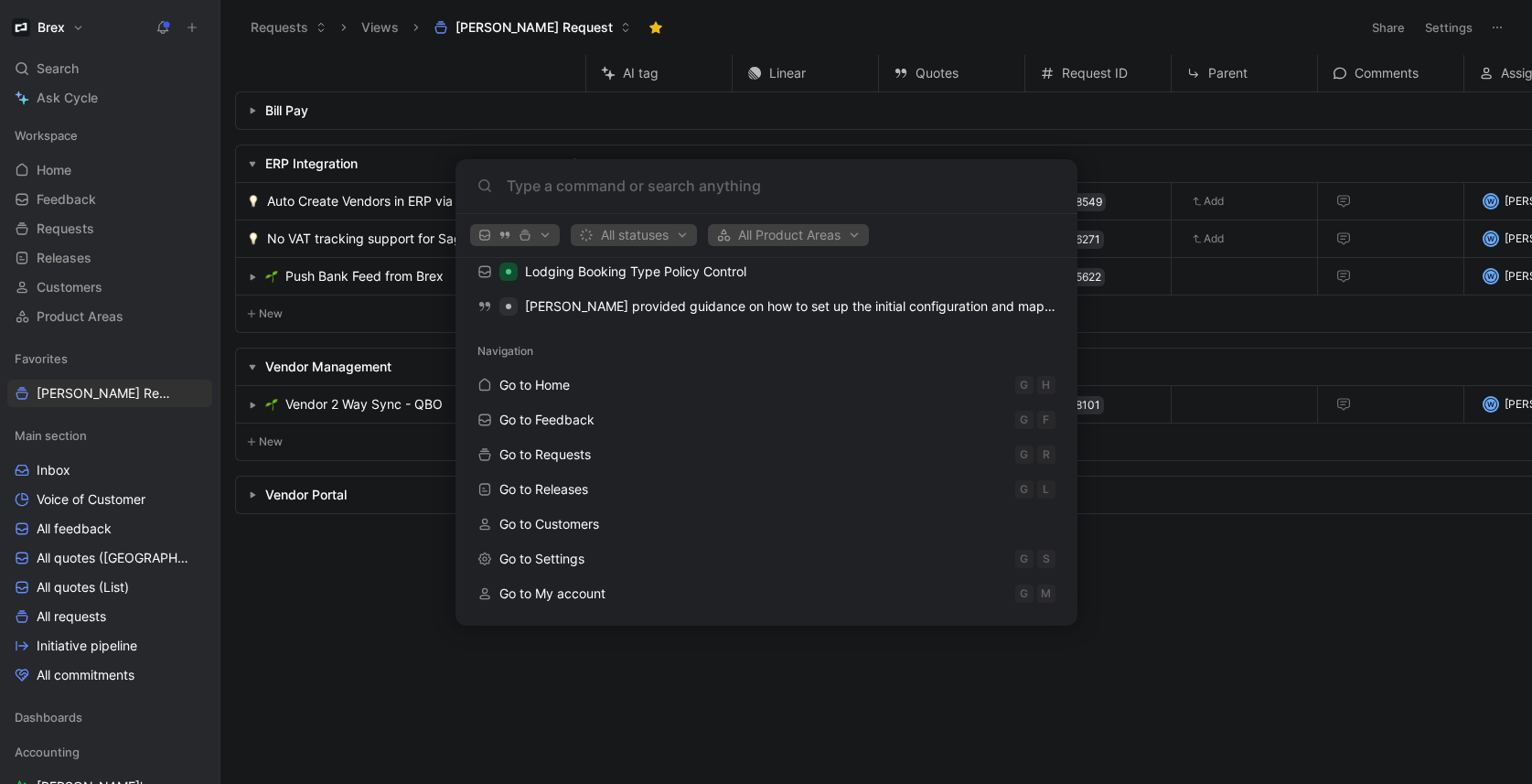
click at [347, 652] on body "Brex Search ⌘ K Ask Cycle Workspace Home G then H Feedback G then F Requests G …" at bounding box center [766, 392] width 1532 height 784
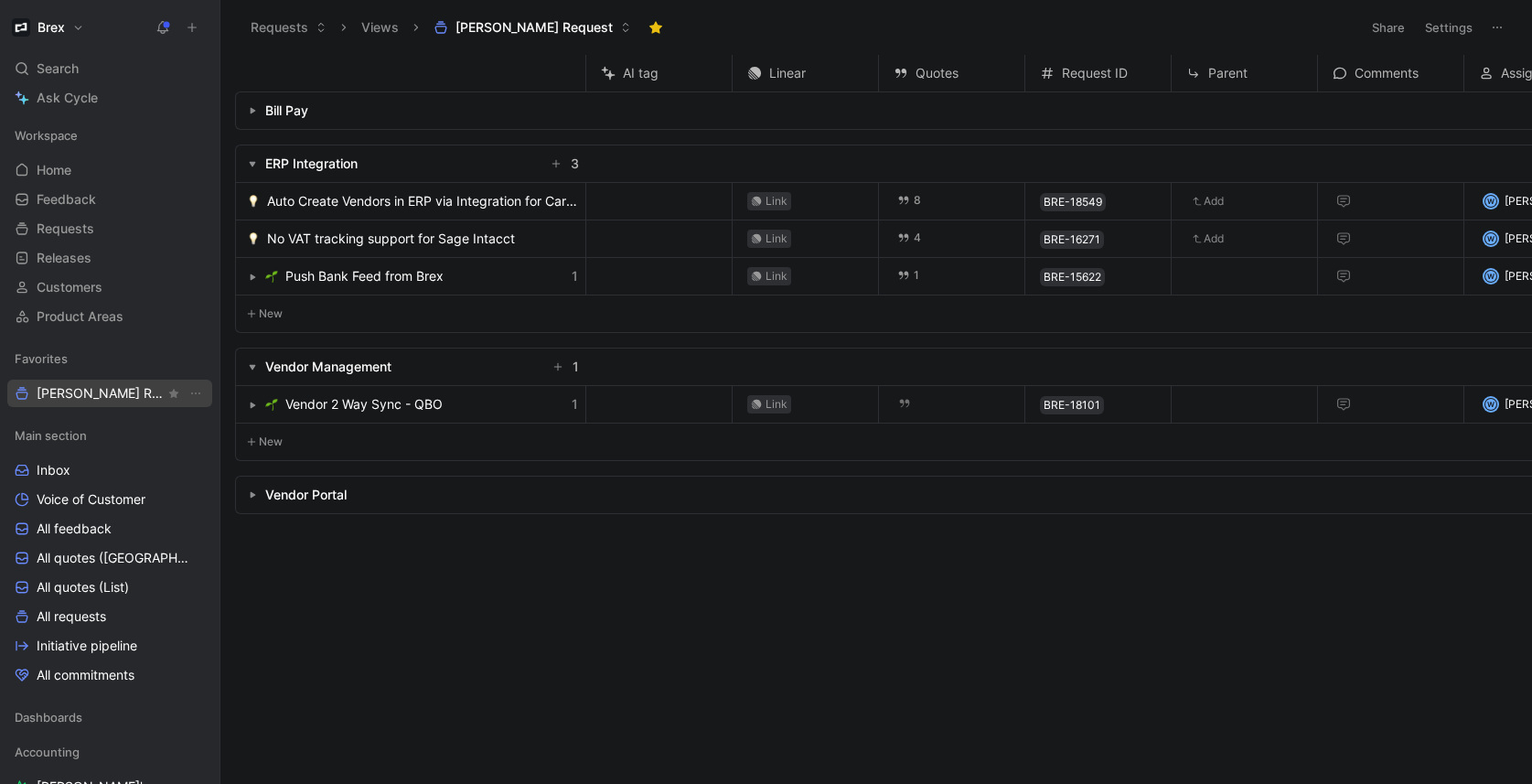
click at [80, 390] on span "[PERSON_NAME] Request" at bounding box center [101, 393] width 128 height 18
click at [249, 500] on button "button" at bounding box center [252, 495] width 18 height 18
click at [255, 109] on icon "button" at bounding box center [252, 111] width 8 height 8
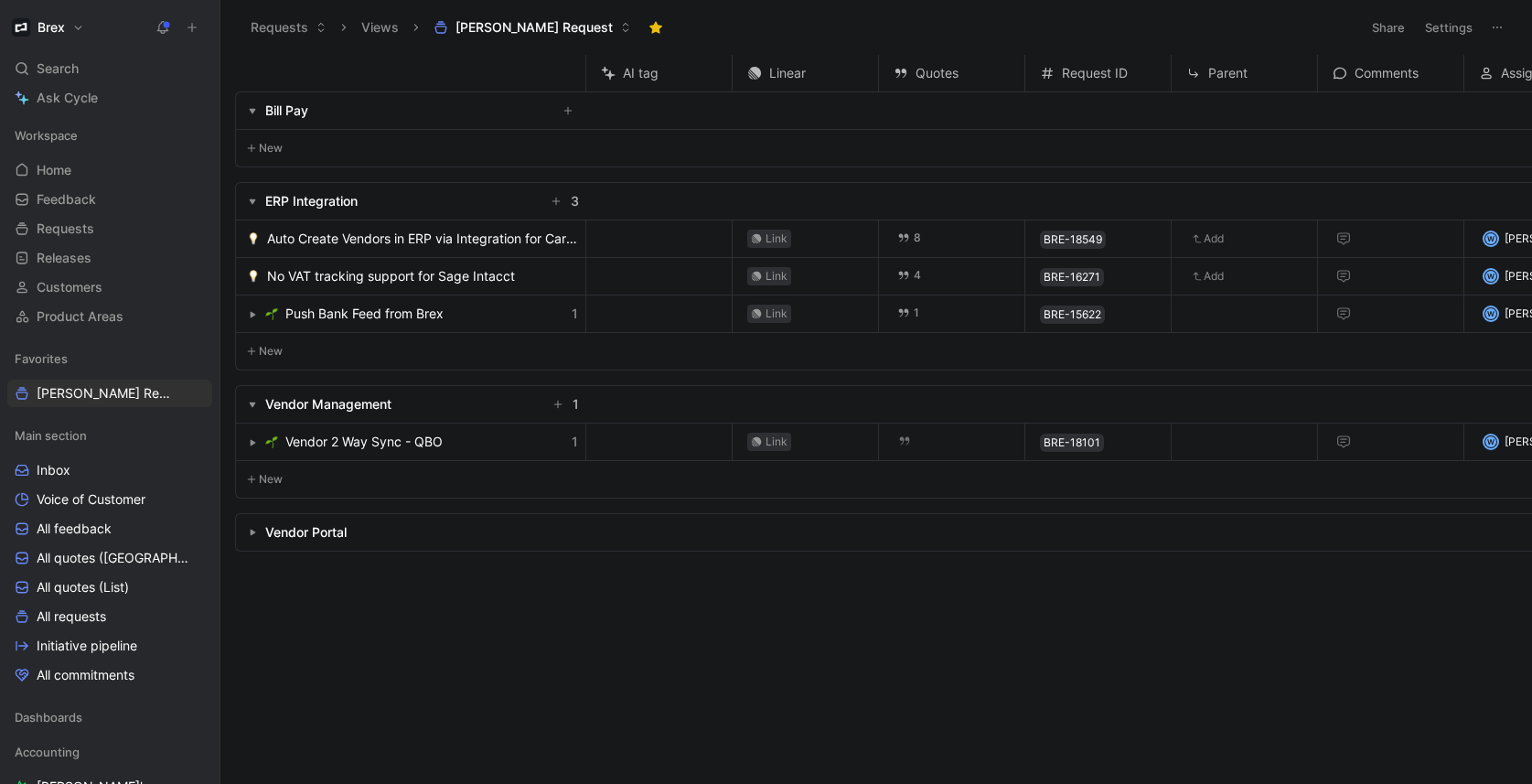
click at [476, 242] on span "Auto Create Vendors in ERP via Integration for Card Expenses Export" at bounding box center [423, 239] width 311 height 22
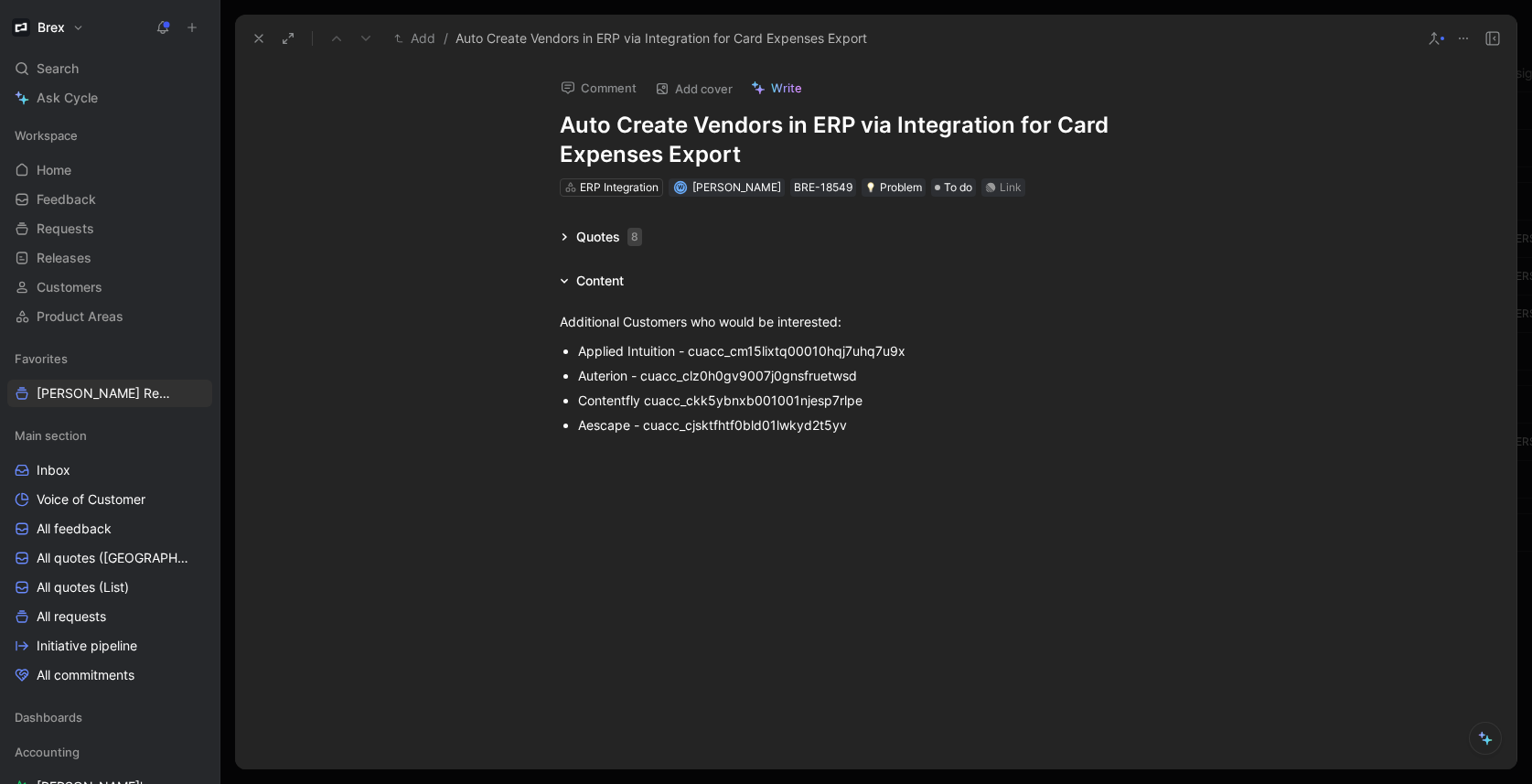
click at [562, 241] on icon at bounding box center [565, 237] width 10 height 10
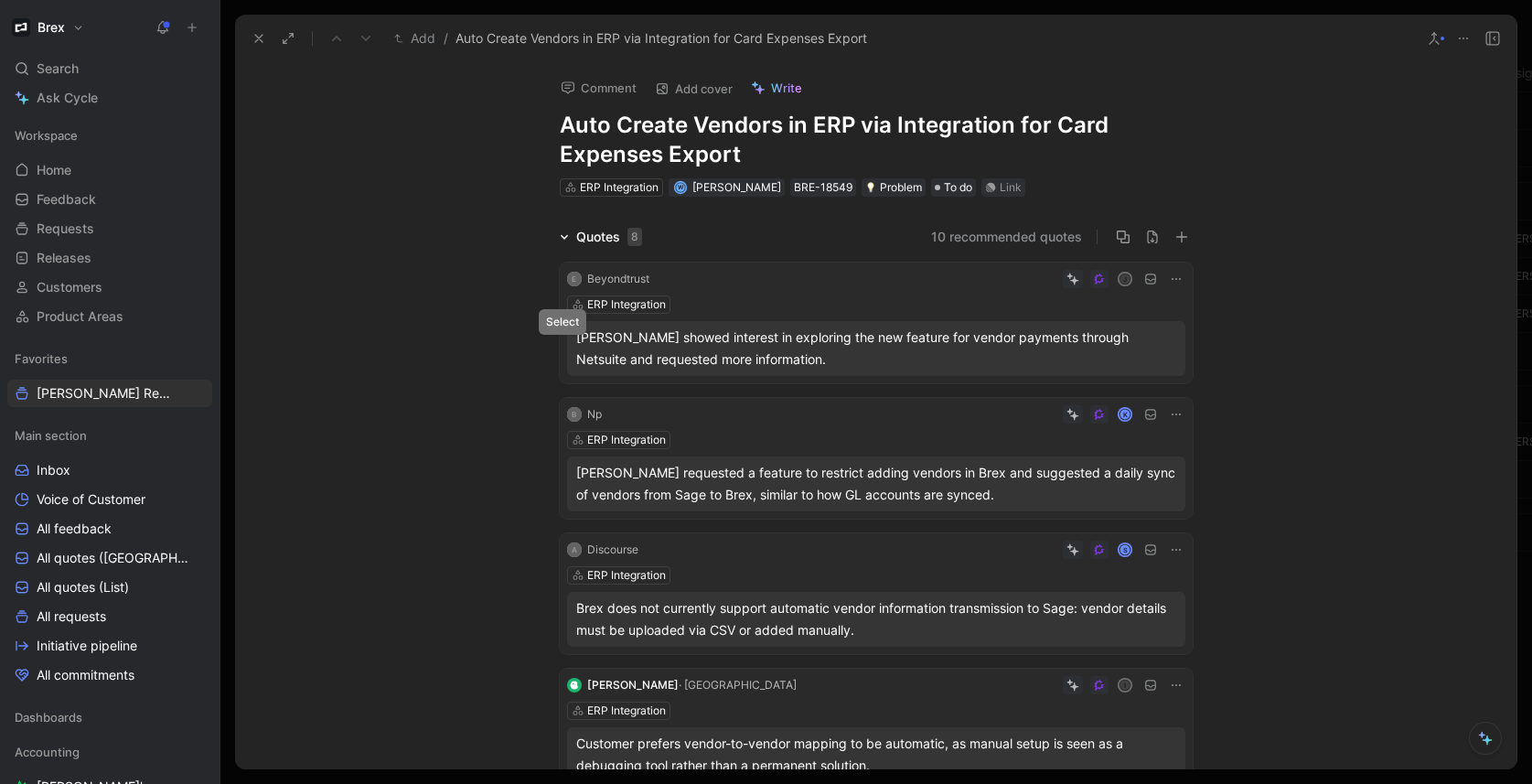
click at [563, 353] on button at bounding box center [568, 348] width 12 height 12
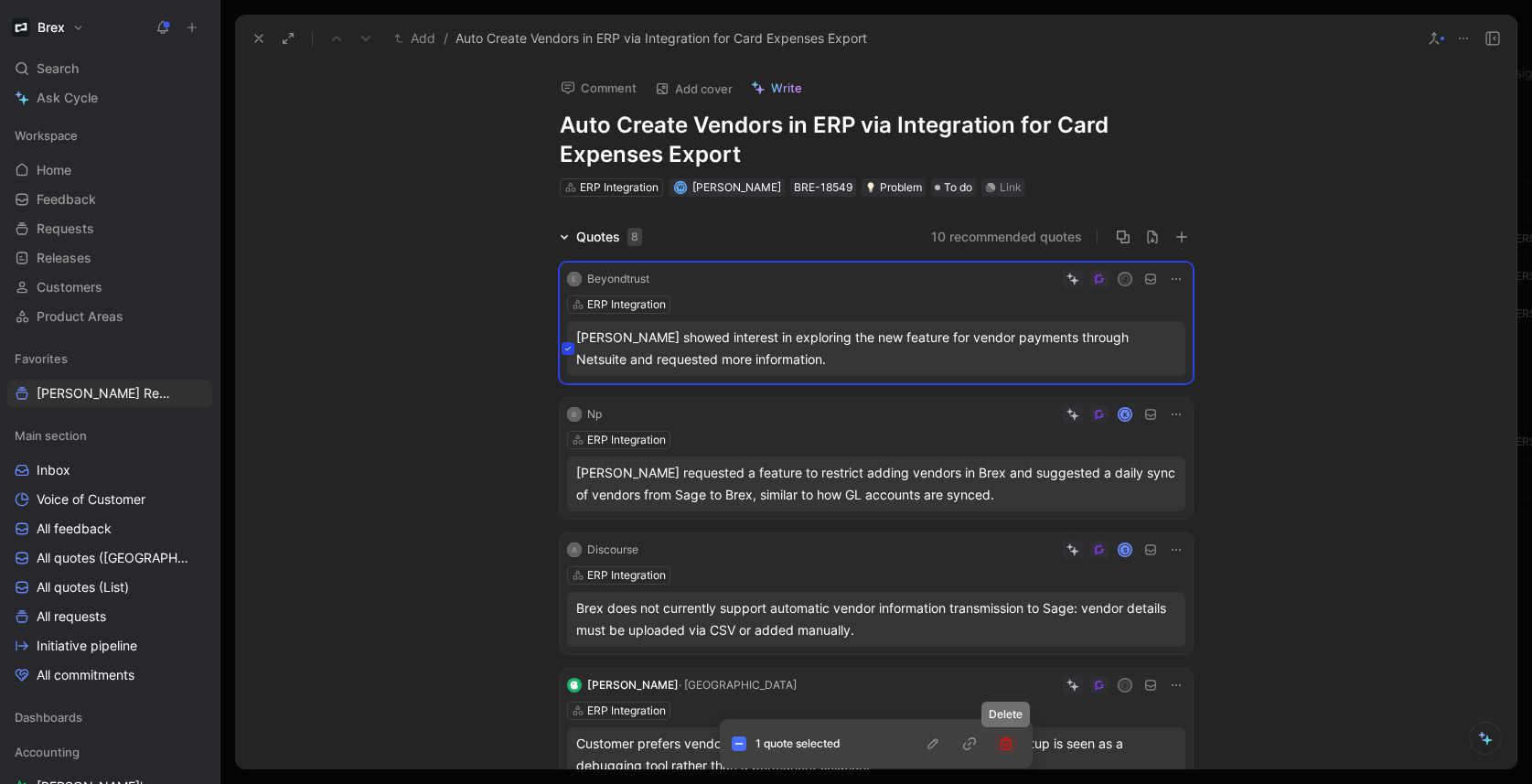
click at [1008, 742] on icon "button" at bounding box center [1006, 743] width 14 height 14
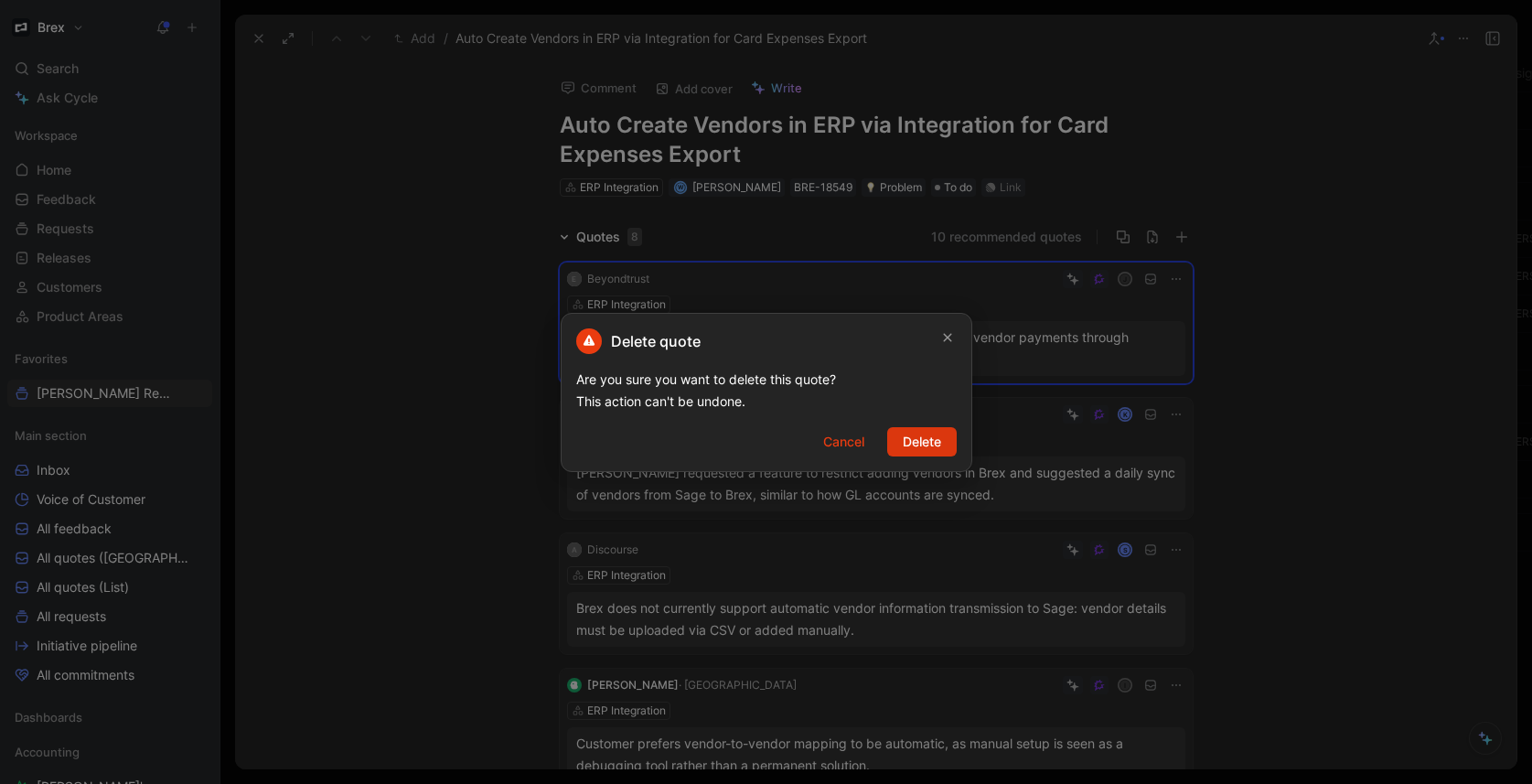
click at [931, 446] on span "Delete" at bounding box center [922, 441] width 38 height 22
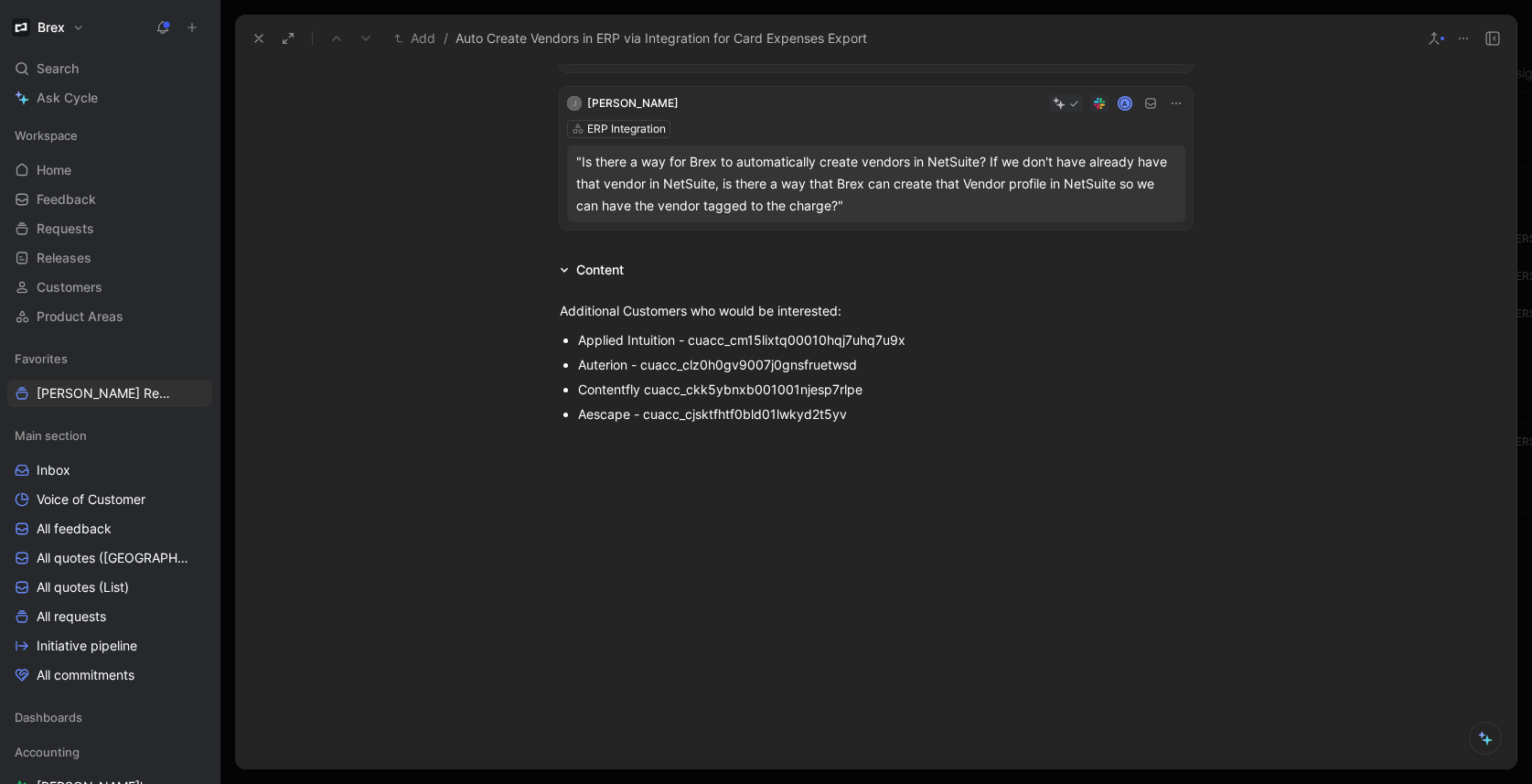
scroll to position [963, 0]
click at [865, 416] on div "Aescape - cuacc_cjsktfhtf0bld01lwkyd2t5yv" at bounding box center [885, 417] width 615 height 19
click at [446, 322] on div "Additional Customers who would be interested: Applied Intuition - cuacc_cm15lix…" at bounding box center [875, 376] width 1281 height 185
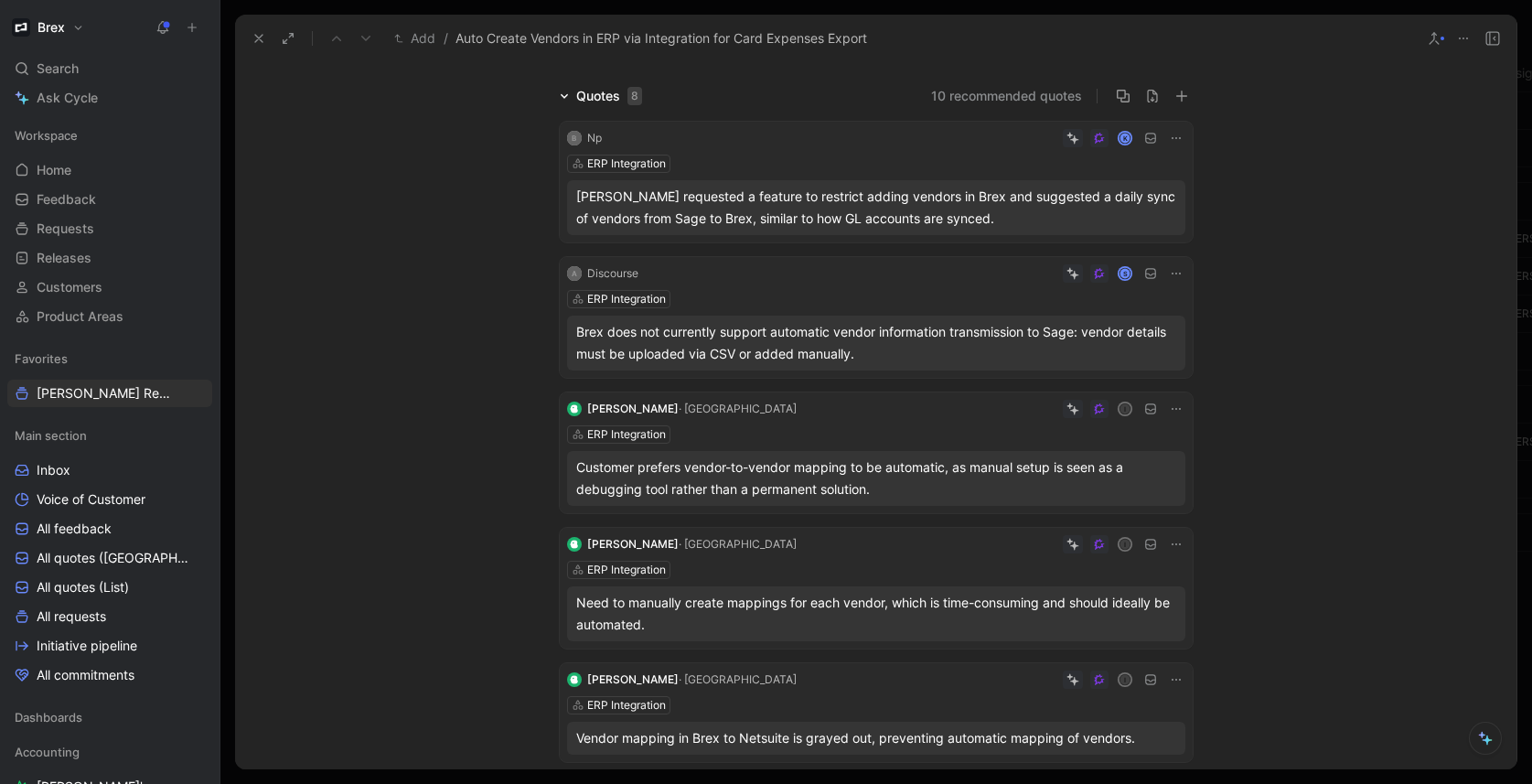
scroll to position [0, 0]
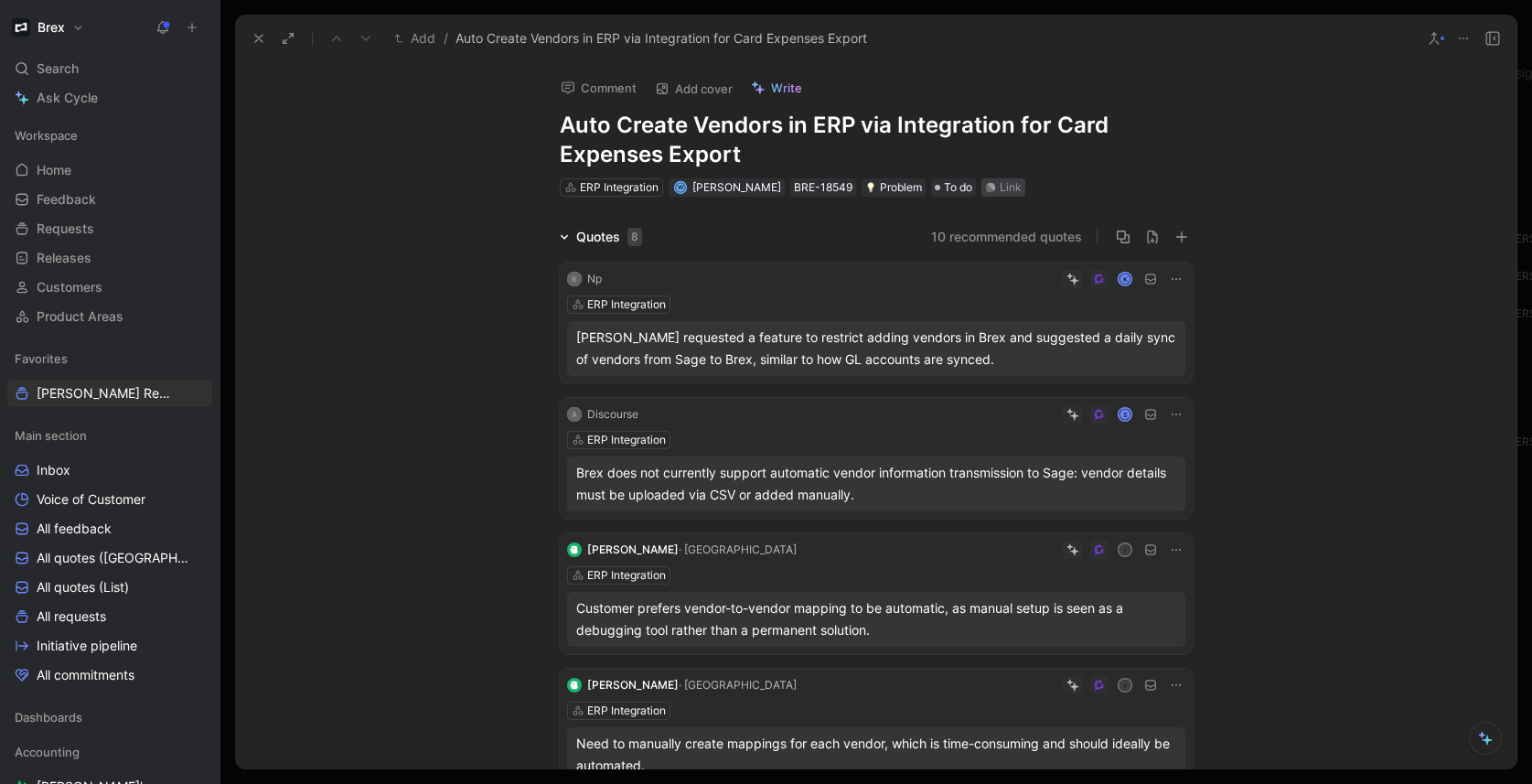
click at [1000, 190] on div "Link" at bounding box center [1010, 187] width 22 height 18
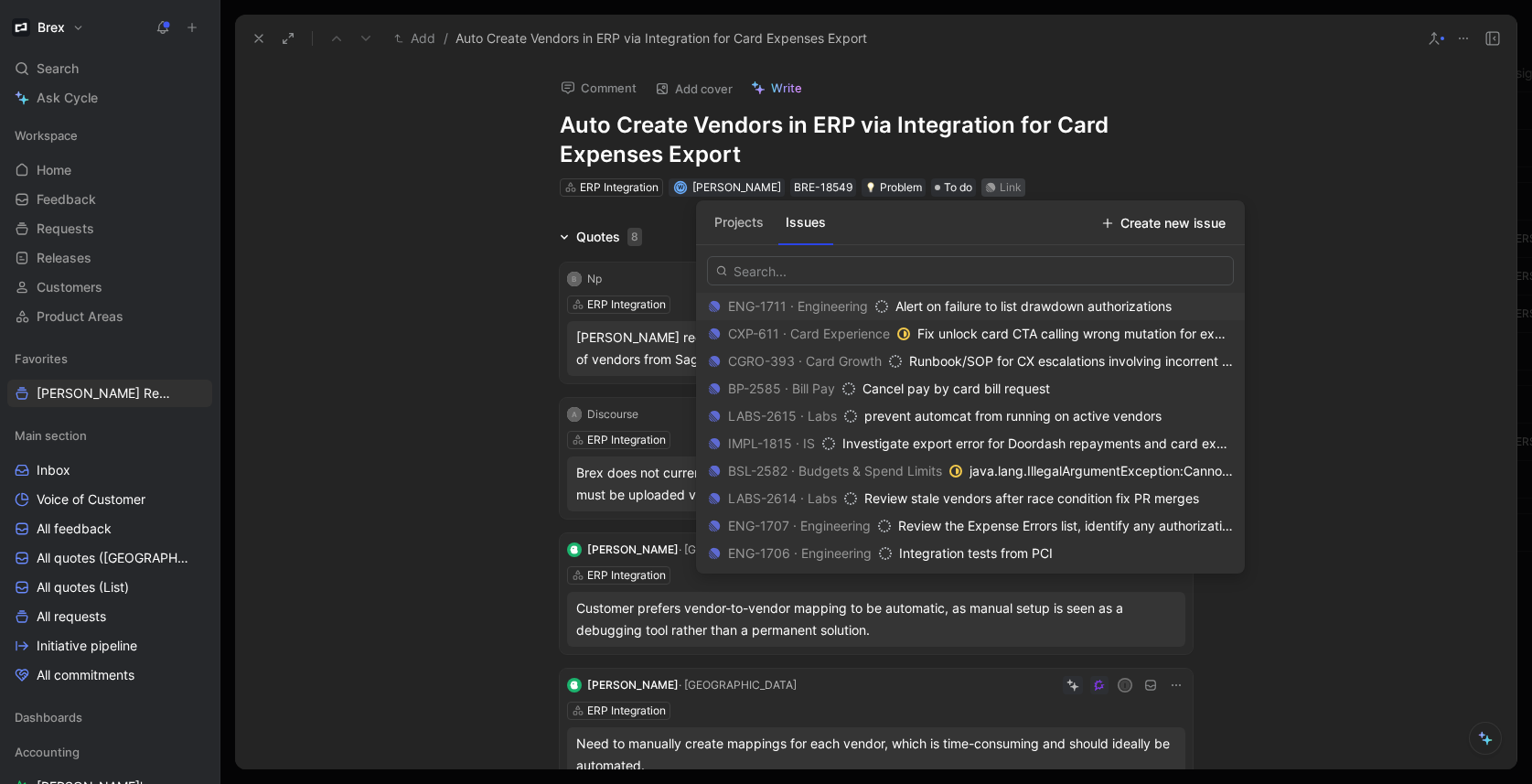
click at [742, 229] on button "Projects" at bounding box center [738, 222] width 64 height 30
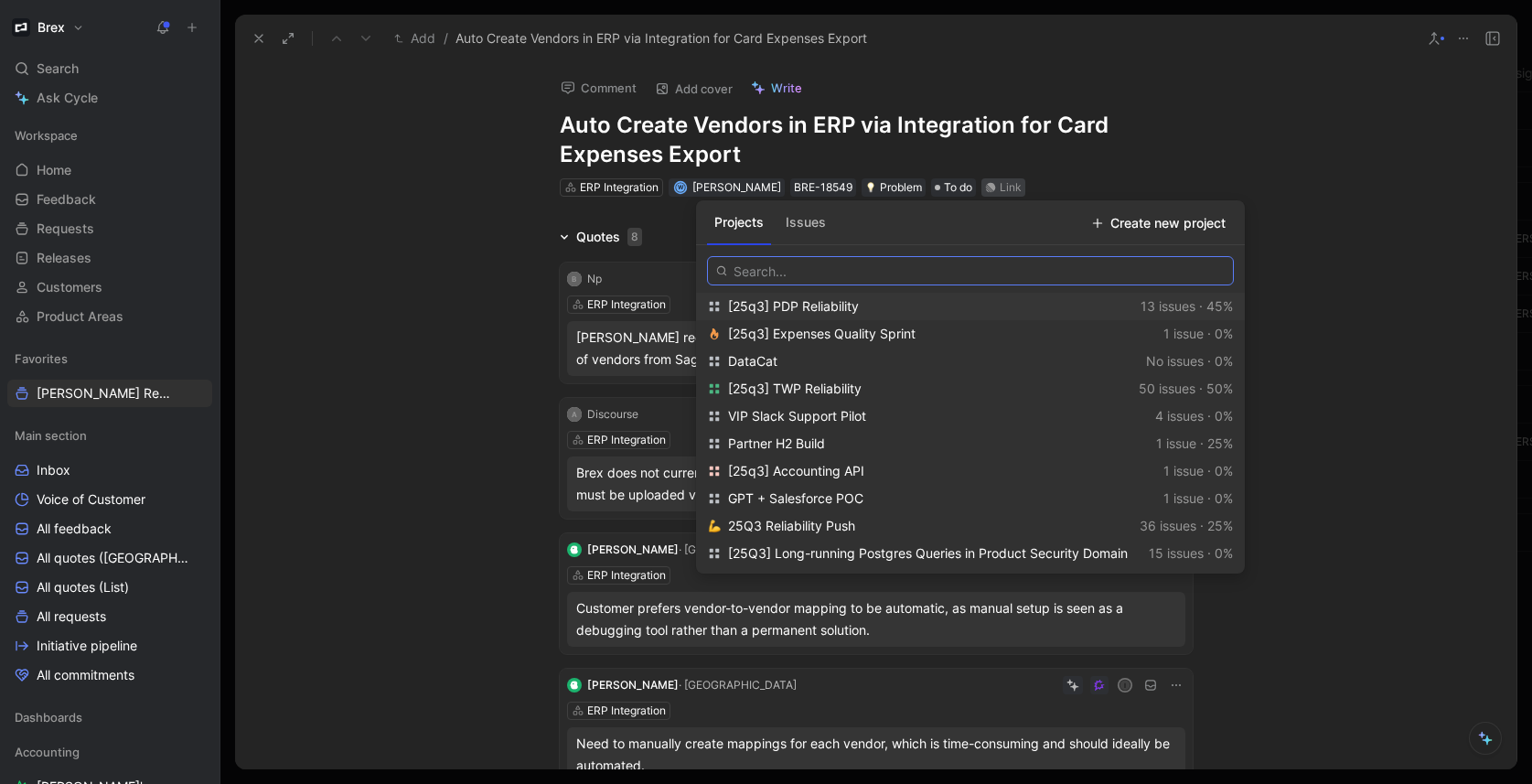
click at [966, 271] on input "text" at bounding box center [969, 270] width 526 height 30
click at [786, 270] on input "text" at bounding box center [969, 270] width 526 height 30
click at [804, 226] on button "Issues" at bounding box center [805, 222] width 55 height 30
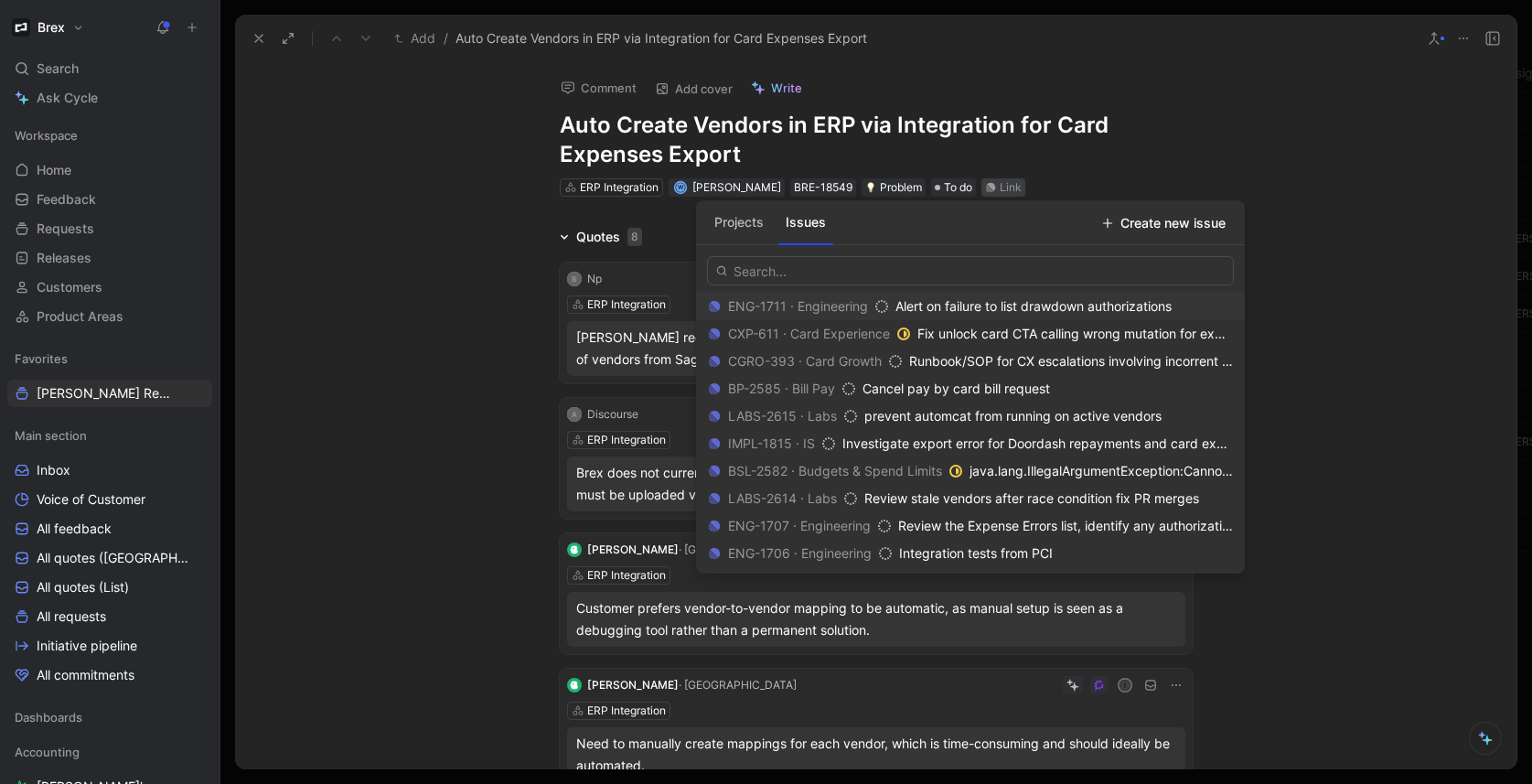
click at [739, 227] on button "Projects" at bounding box center [738, 222] width 64 height 30
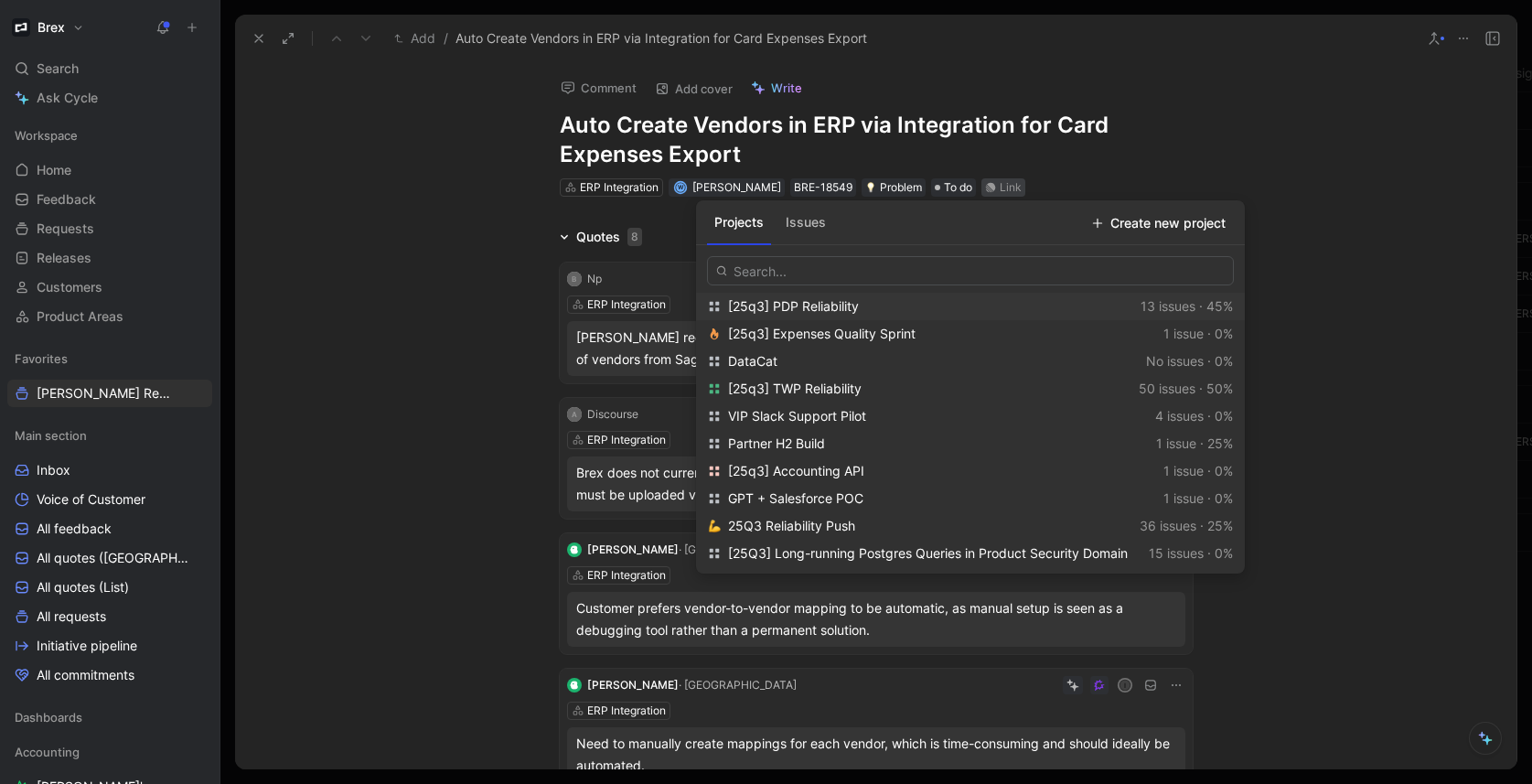
click at [800, 224] on button "Issues" at bounding box center [805, 222] width 55 height 30
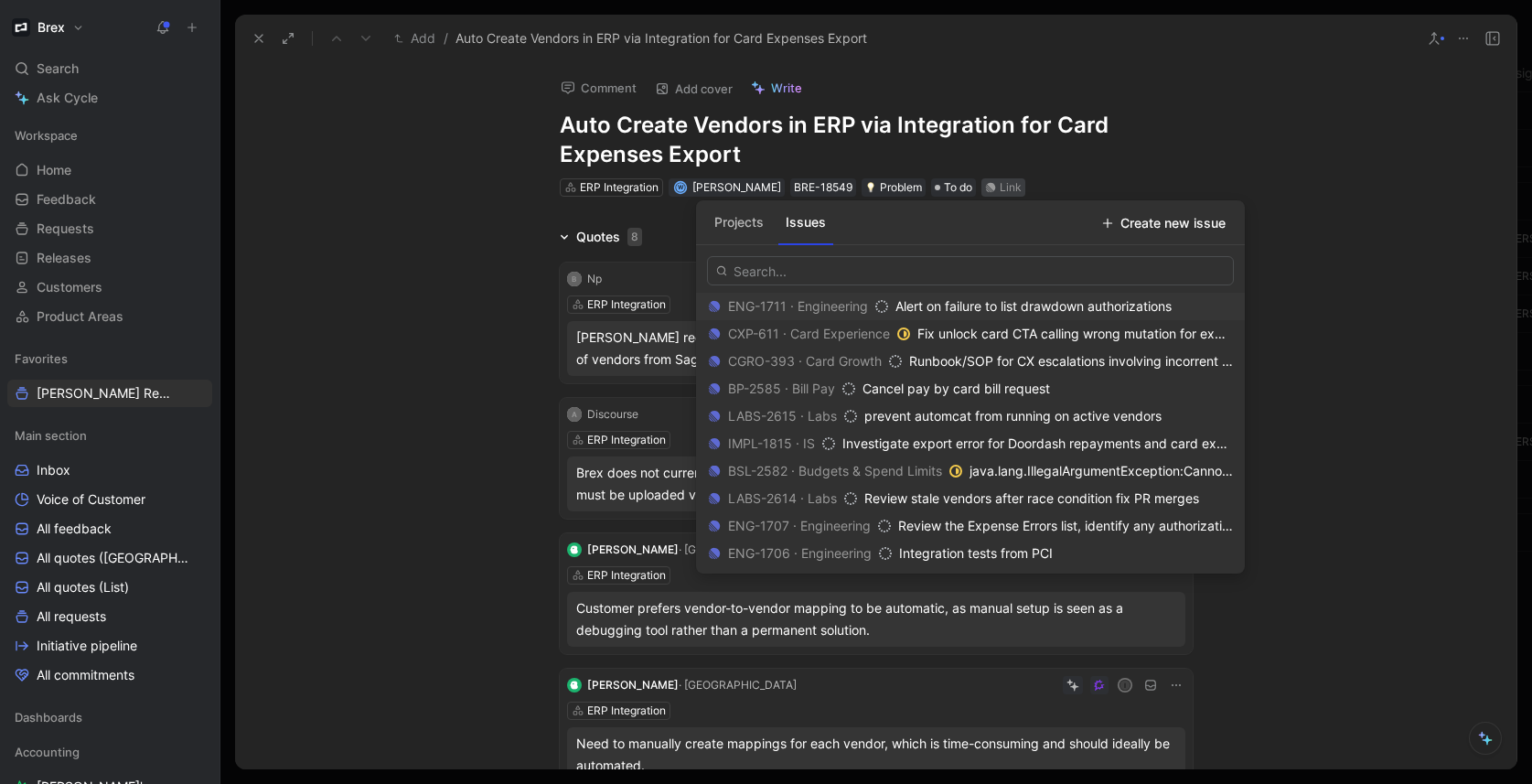
click at [744, 225] on button "Projects" at bounding box center [738, 222] width 64 height 30
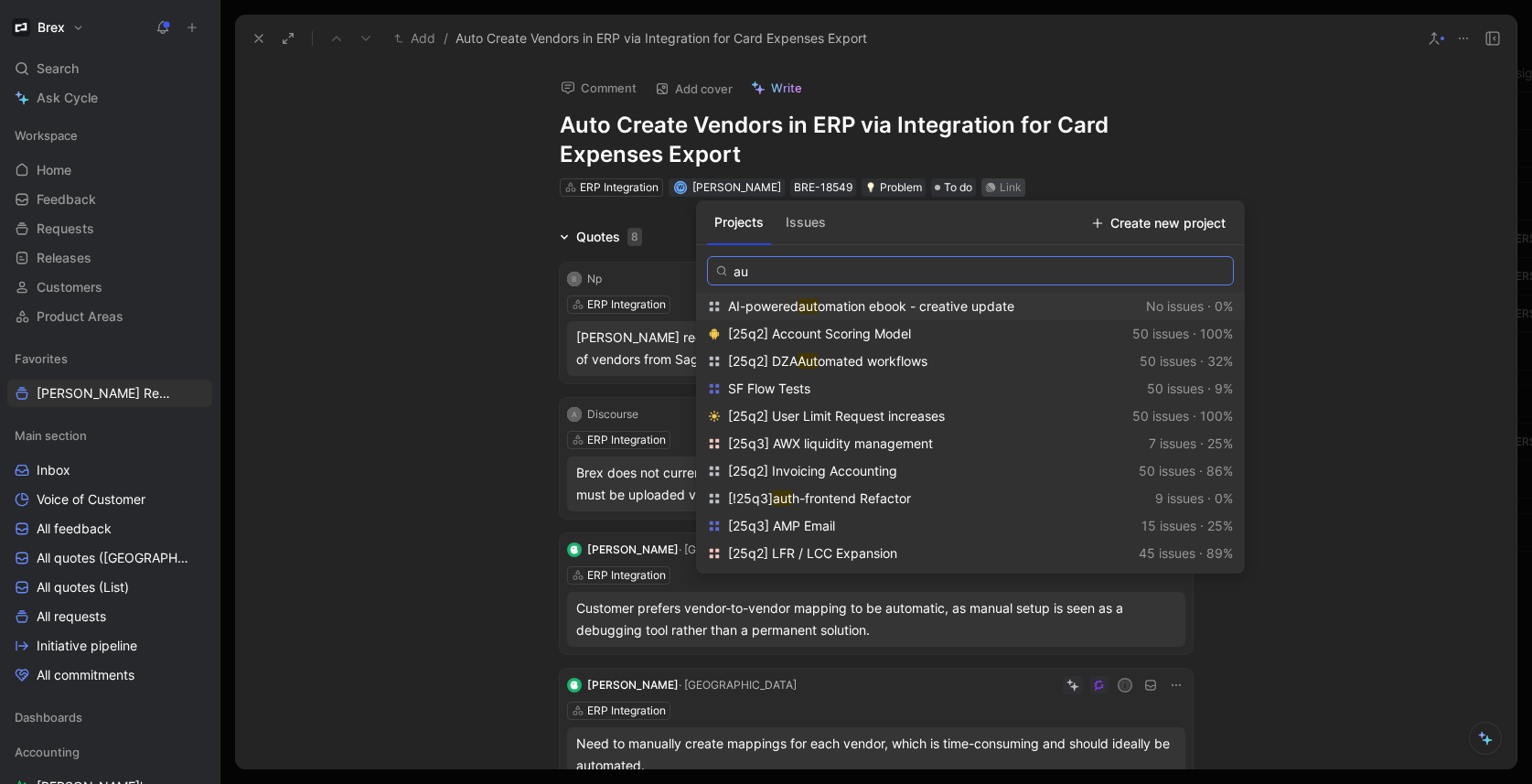
type input "a"
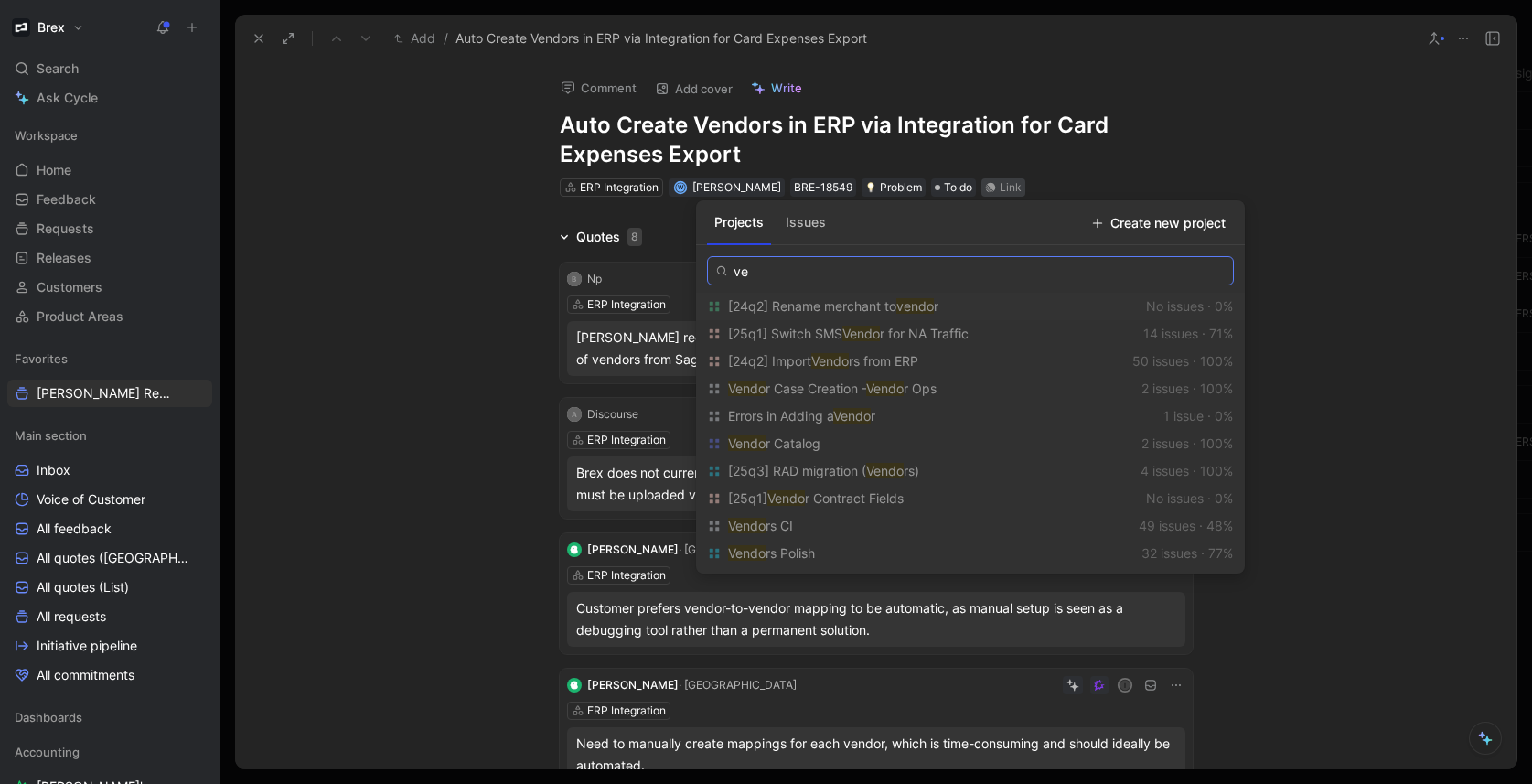
type input "v"
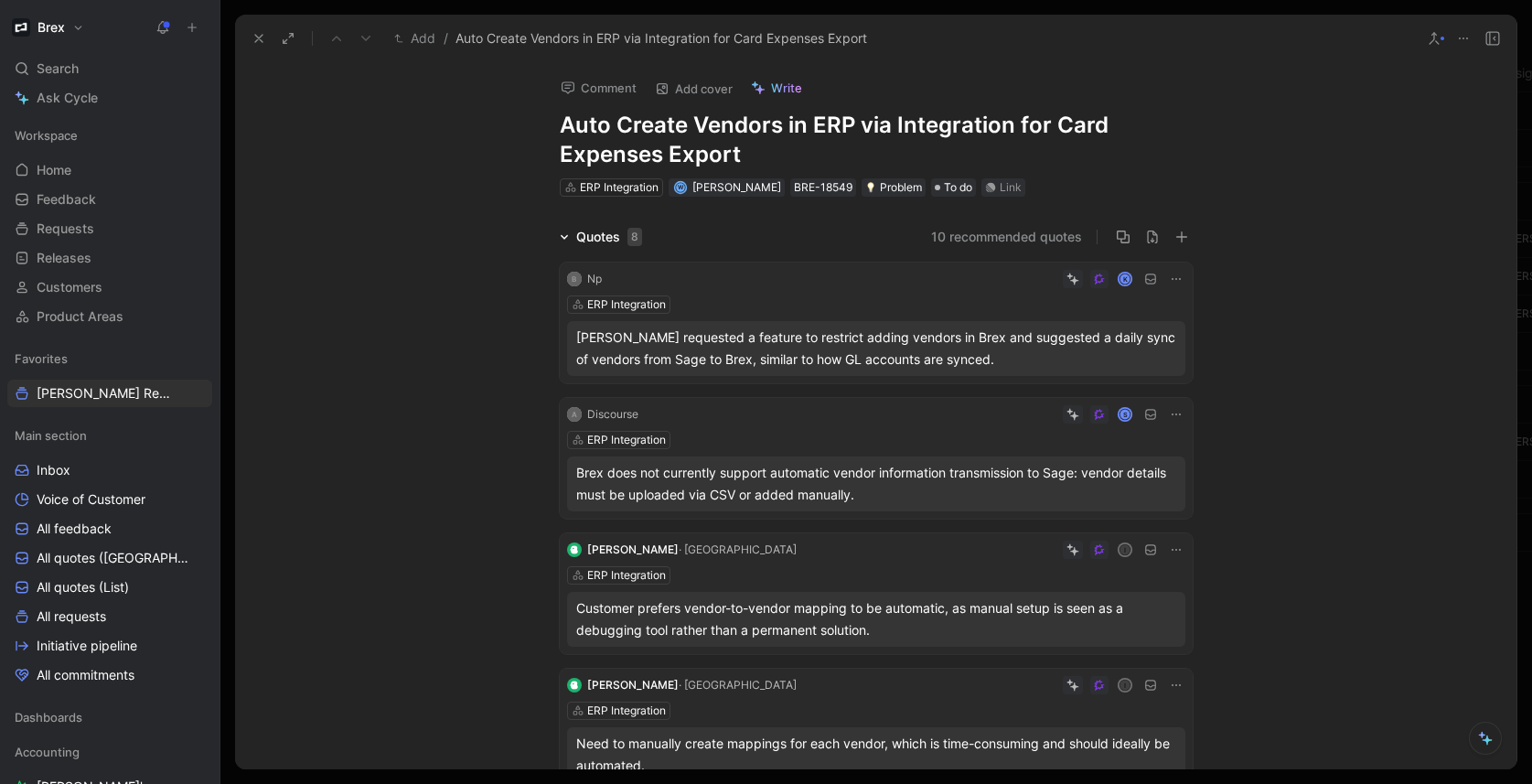
click at [552, 234] on div "Quotes 8" at bounding box center [600, 237] width 97 height 22
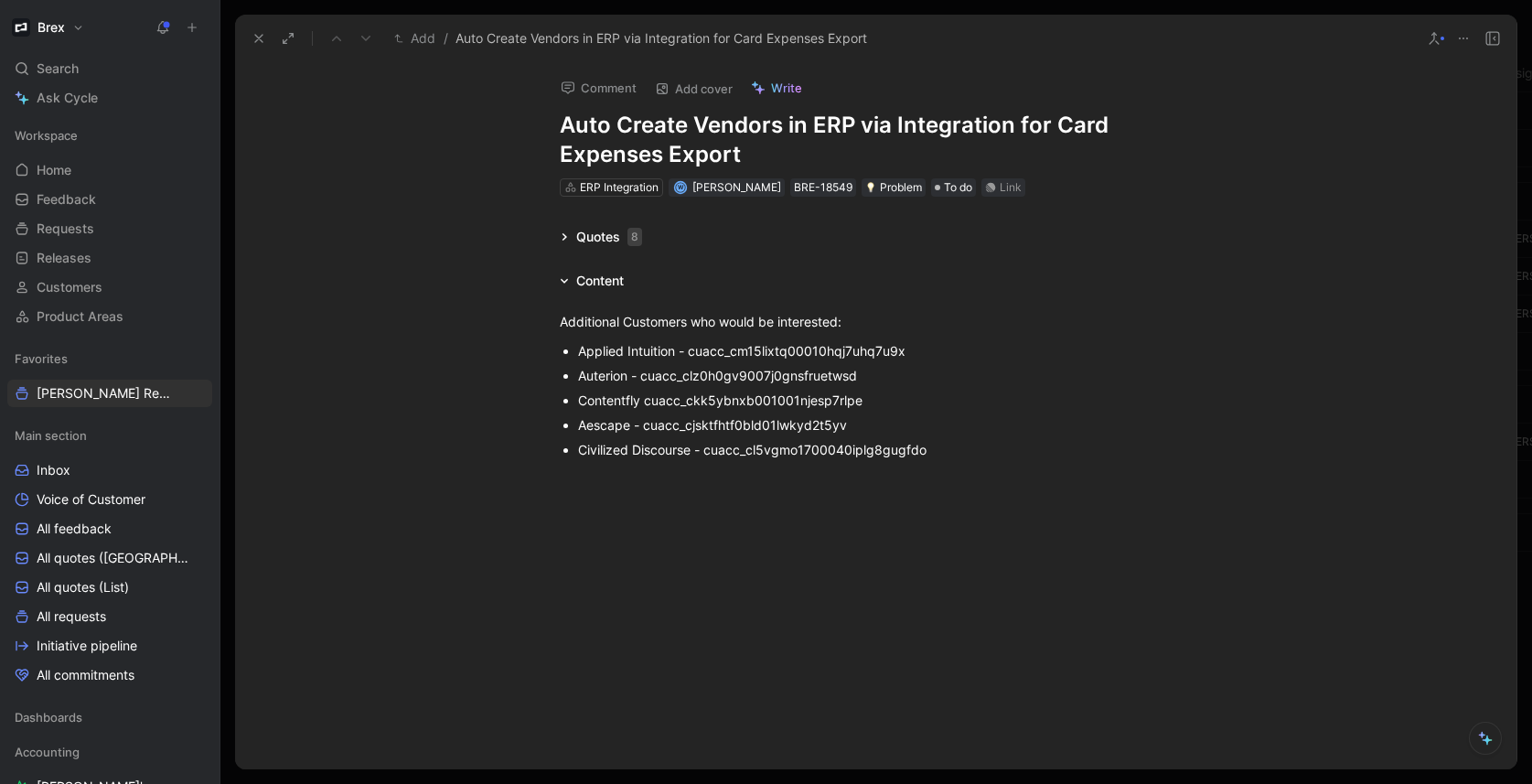
click at [552, 275] on div "Content" at bounding box center [592, 280] width 79 height 22
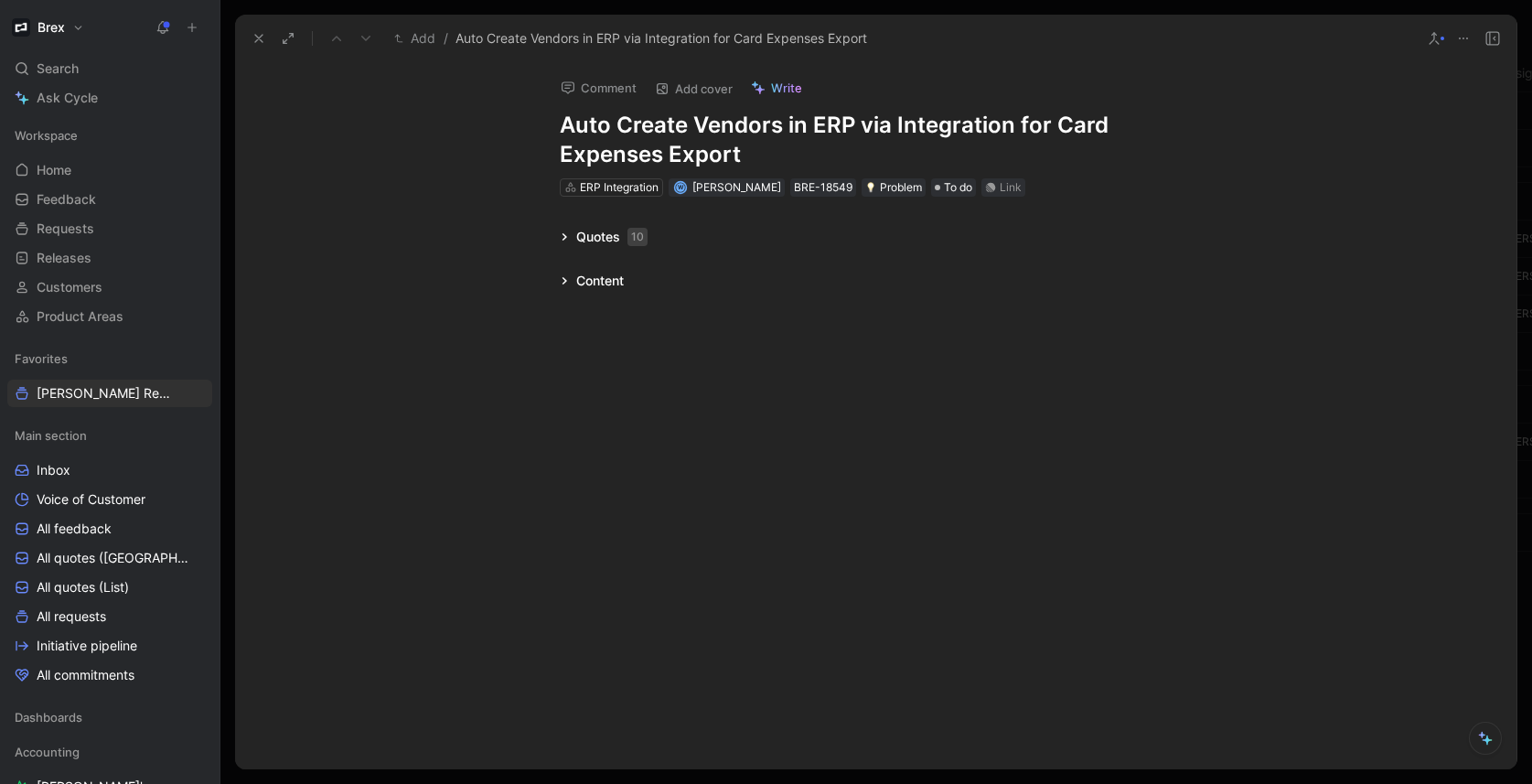
click at [569, 235] on div "Quotes 10" at bounding box center [603, 237] width 103 height 22
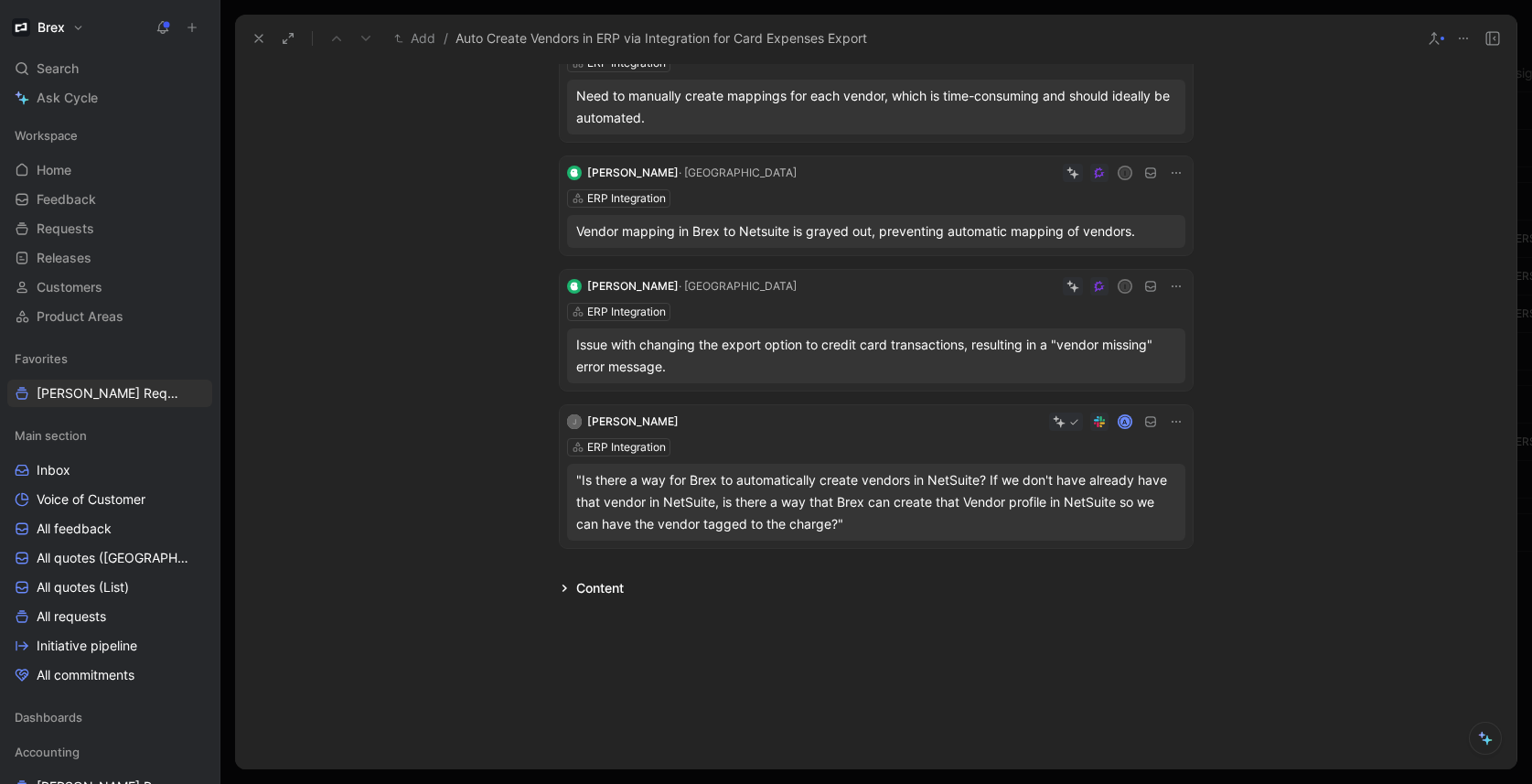
scroll to position [1102, 0]
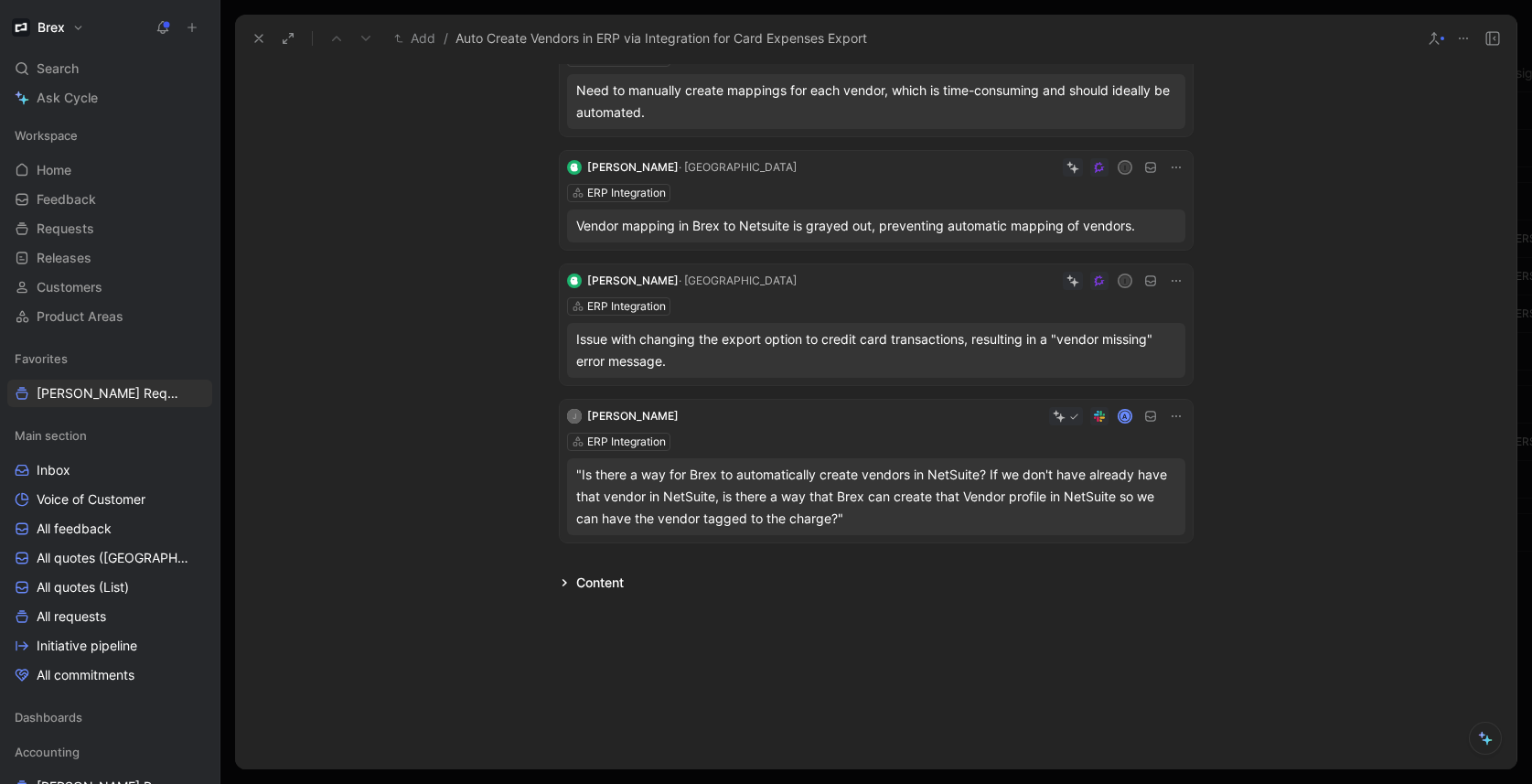
click at [552, 583] on div "Content" at bounding box center [592, 582] width 79 height 22
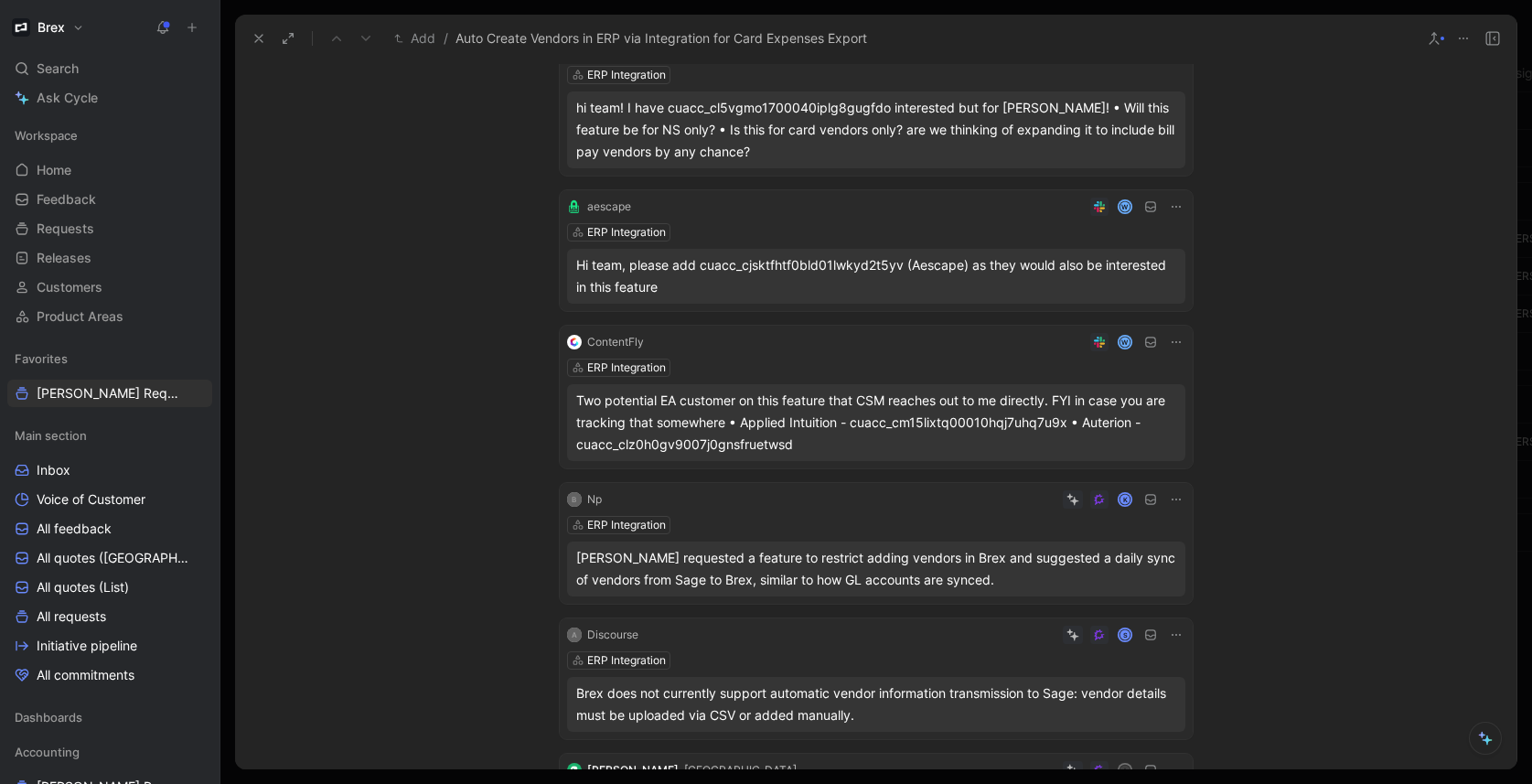
scroll to position [0, 0]
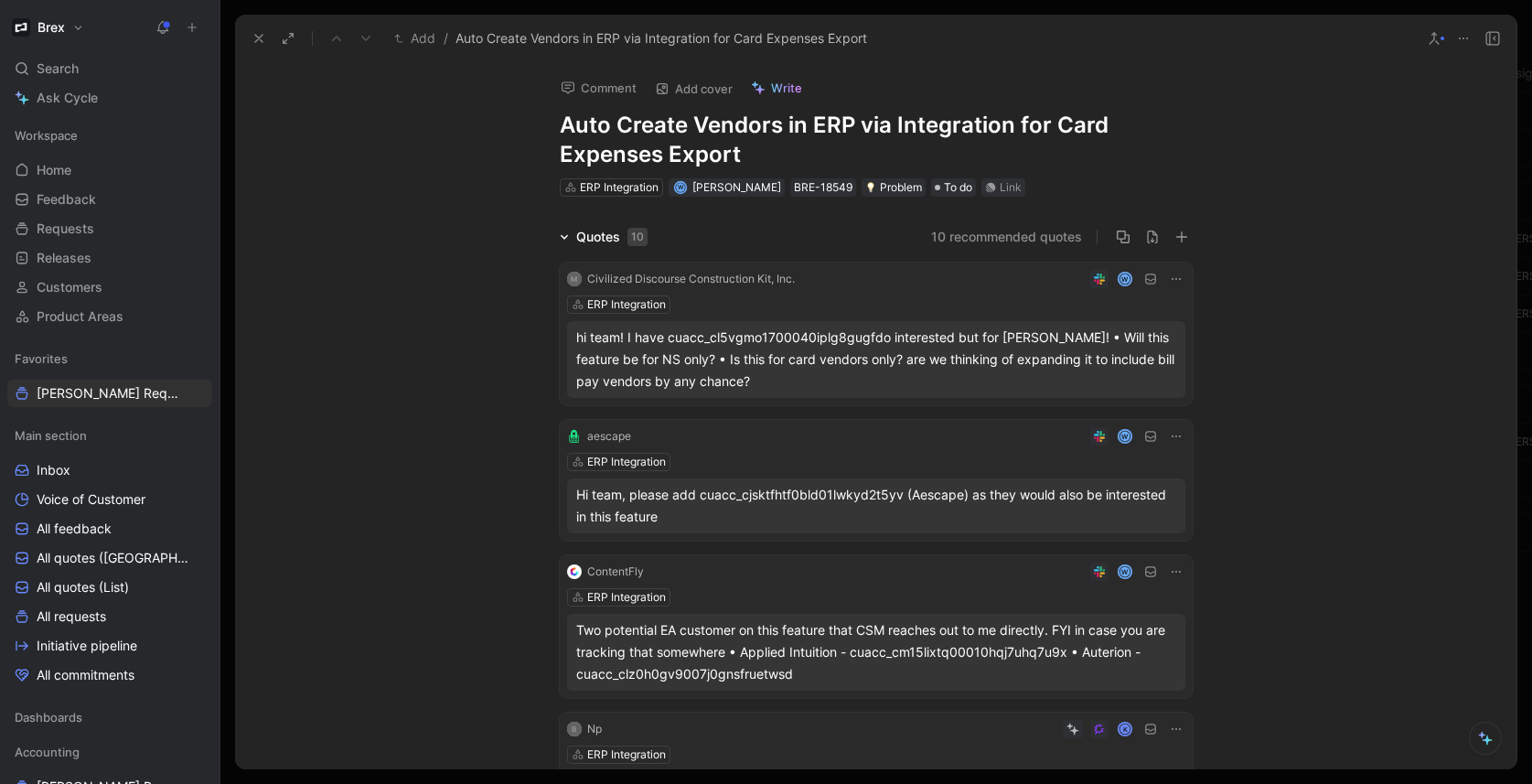
click at [560, 238] on icon at bounding box center [565, 237] width 10 height 10
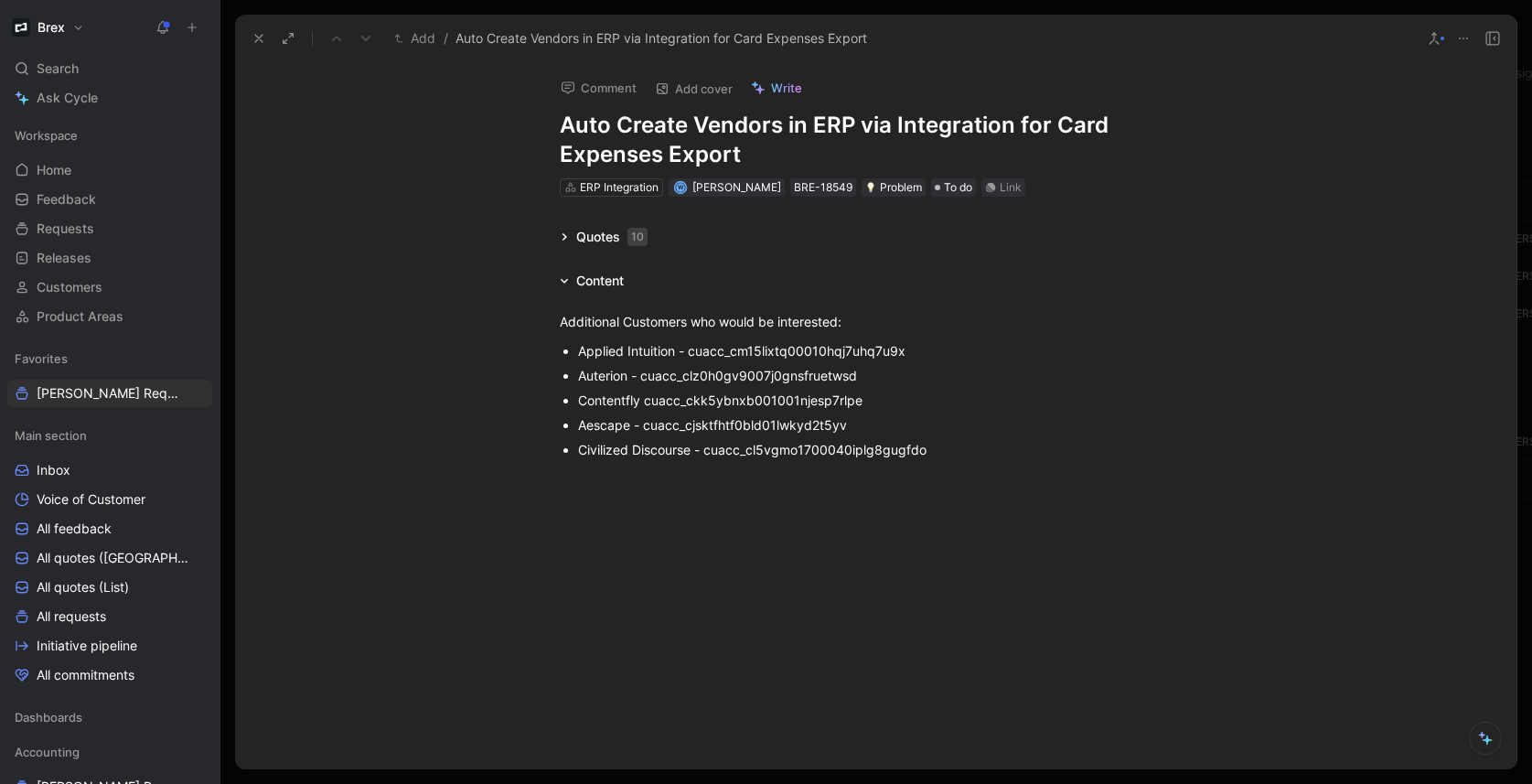
click at [254, 50] on button at bounding box center [259, 38] width 26 height 26
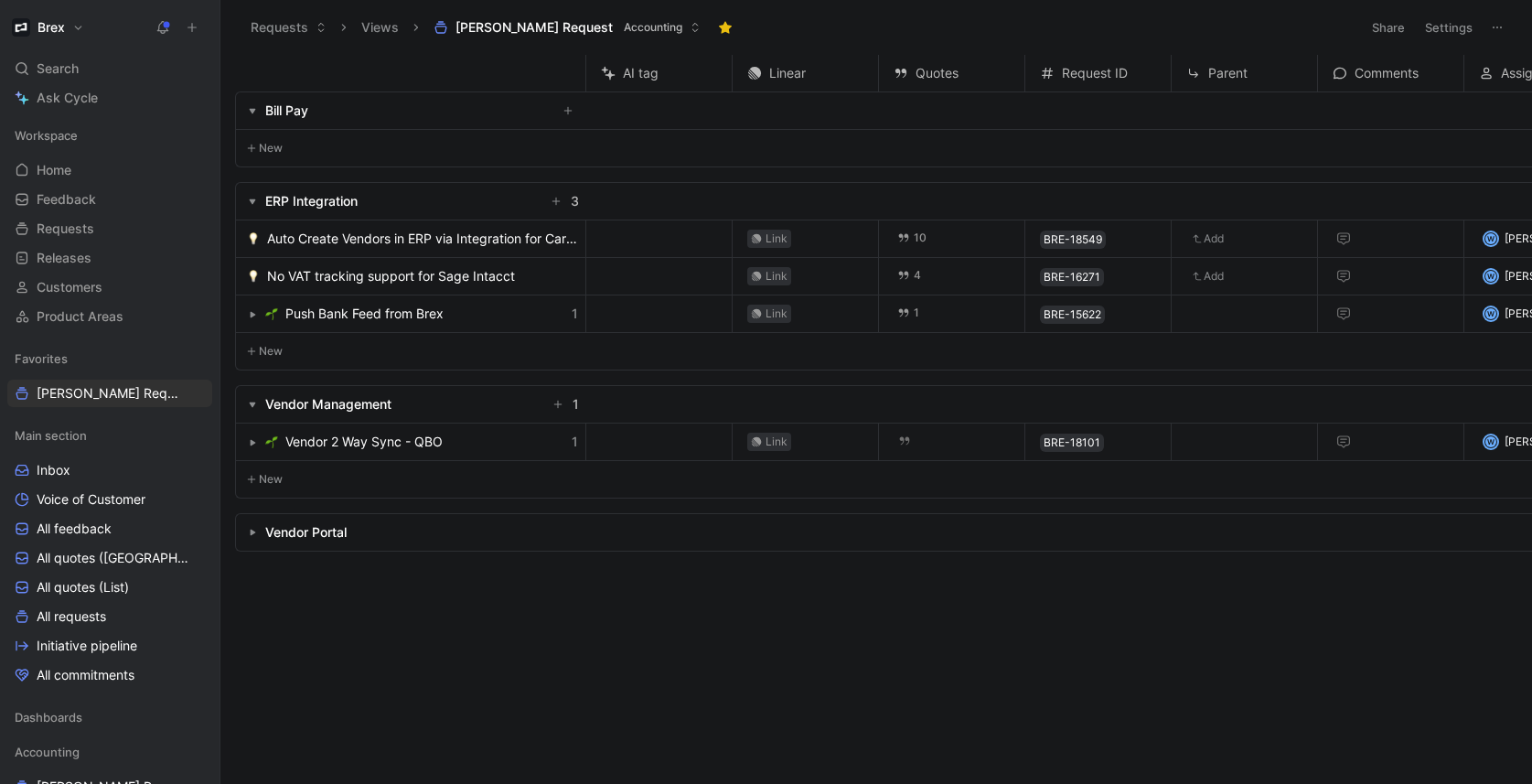
click at [246, 196] on button "button" at bounding box center [252, 200] width 18 height 18
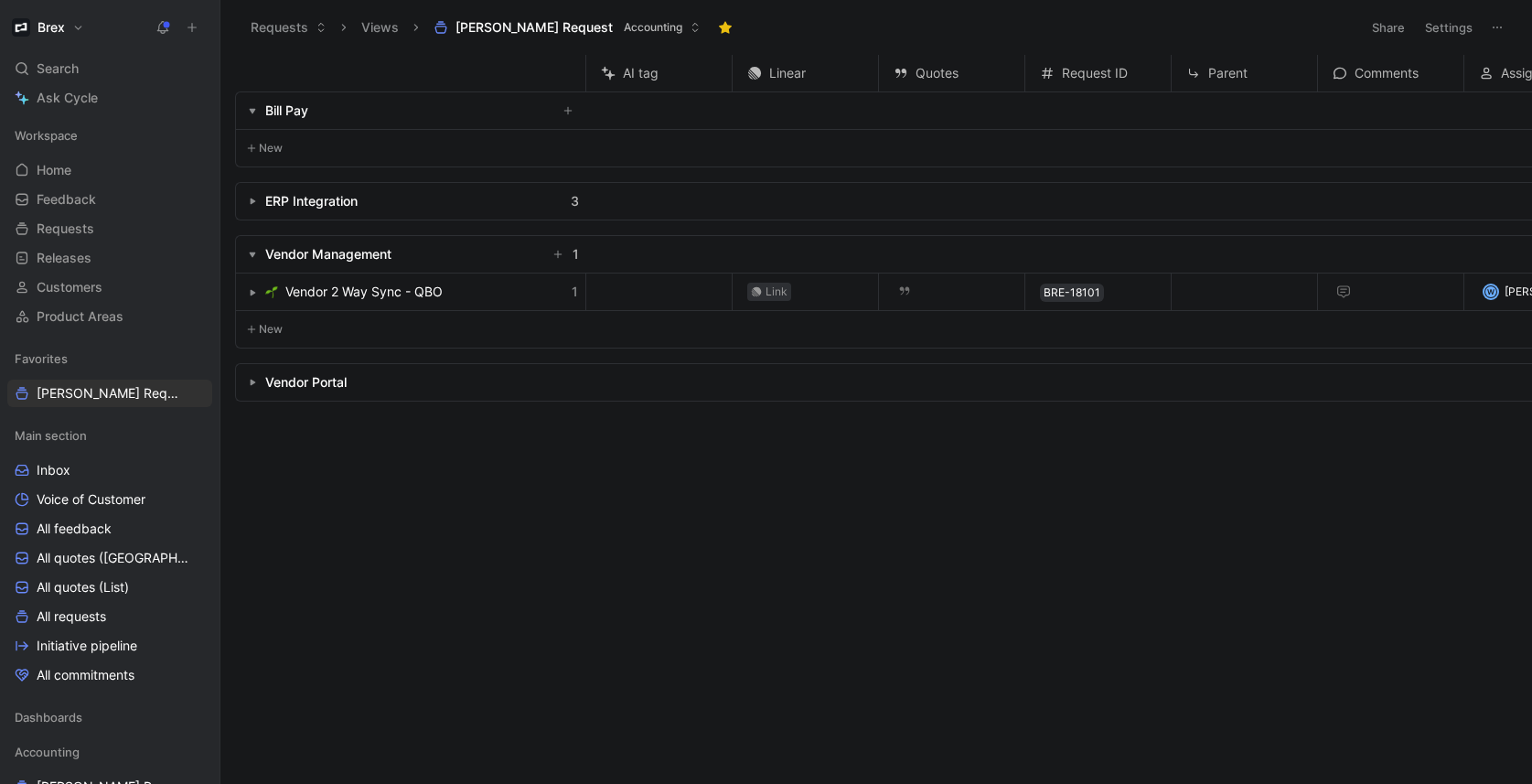
click at [252, 198] on use "button" at bounding box center [253, 201] width 6 height 7
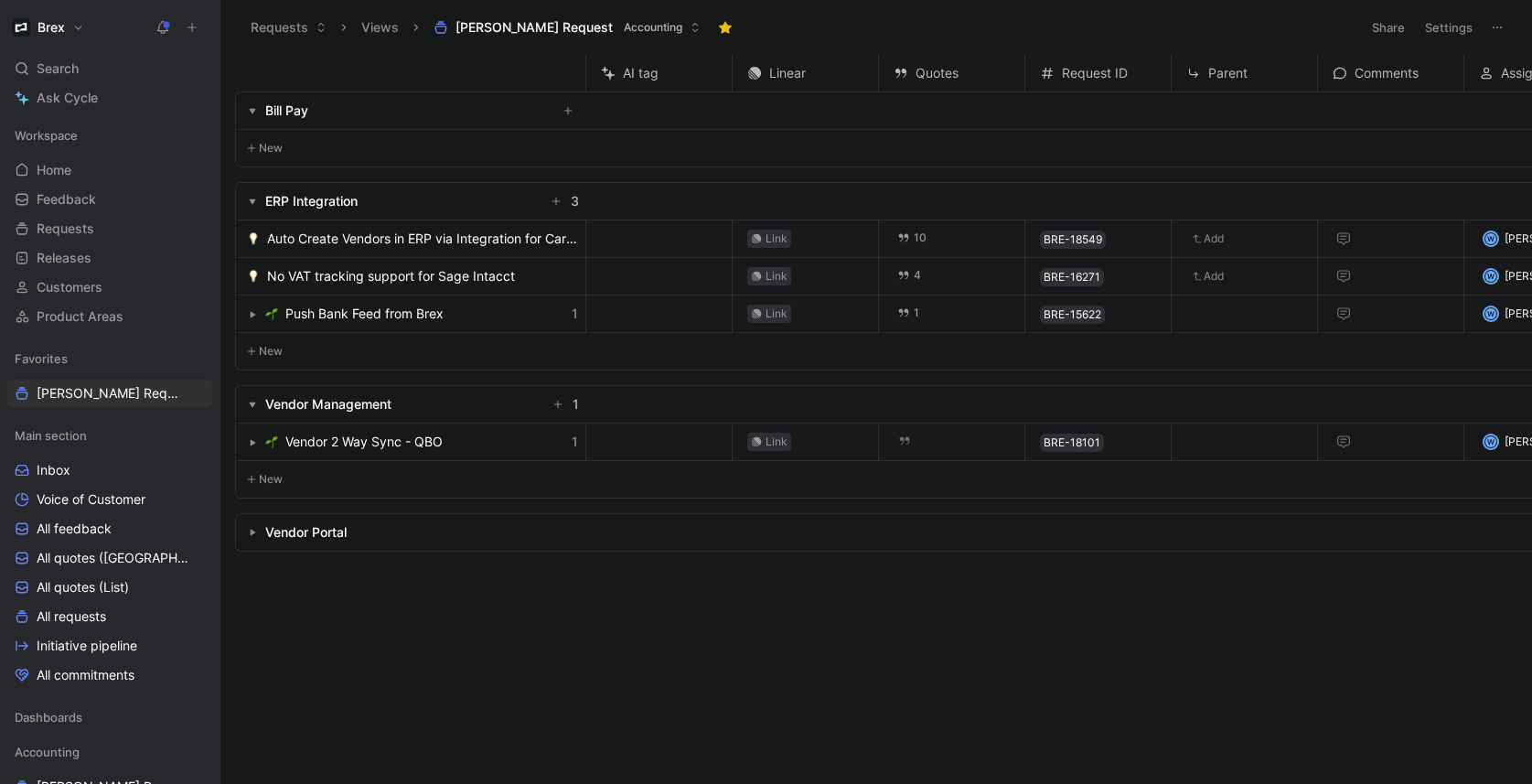
click at [249, 111] on icon "button" at bounding box center [252, 111] width 8 height 8
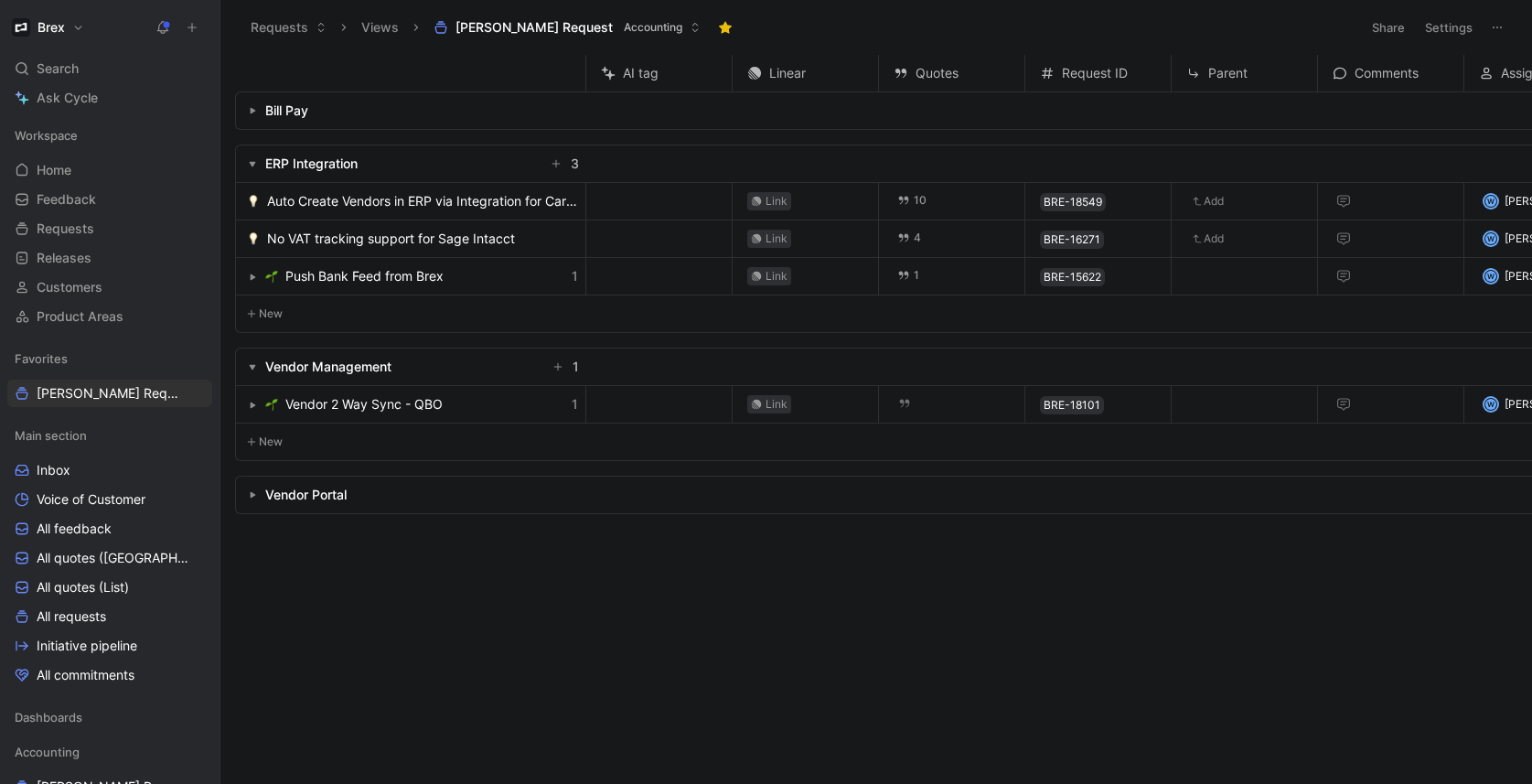
click at [250, 111] on use "button" at bounding box center [253, 111] width 6 height 7
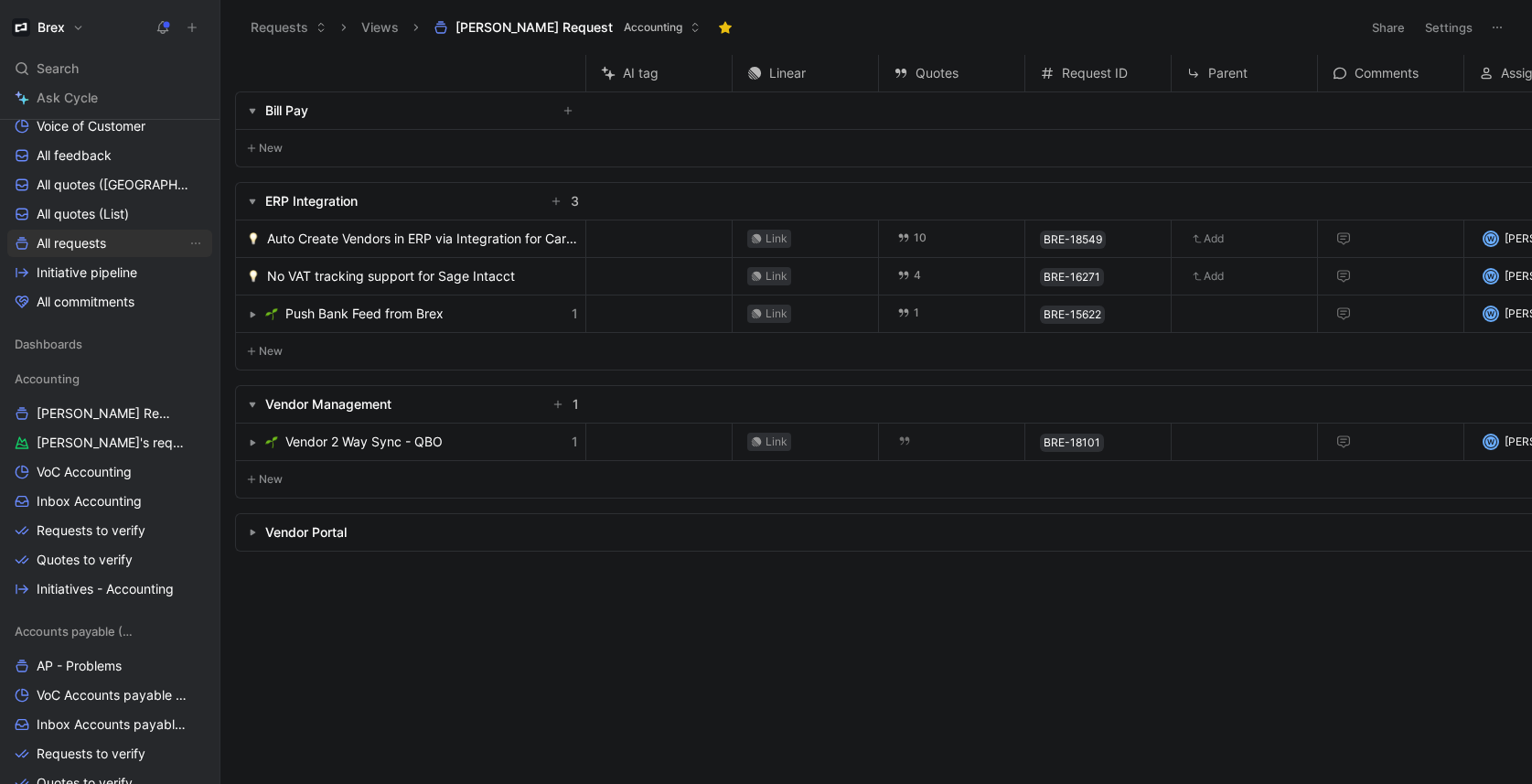
scroll to position [375, 0]
click at [189, 413] on icon "View actions" at bounding box center [196, 411] width 14 height 14
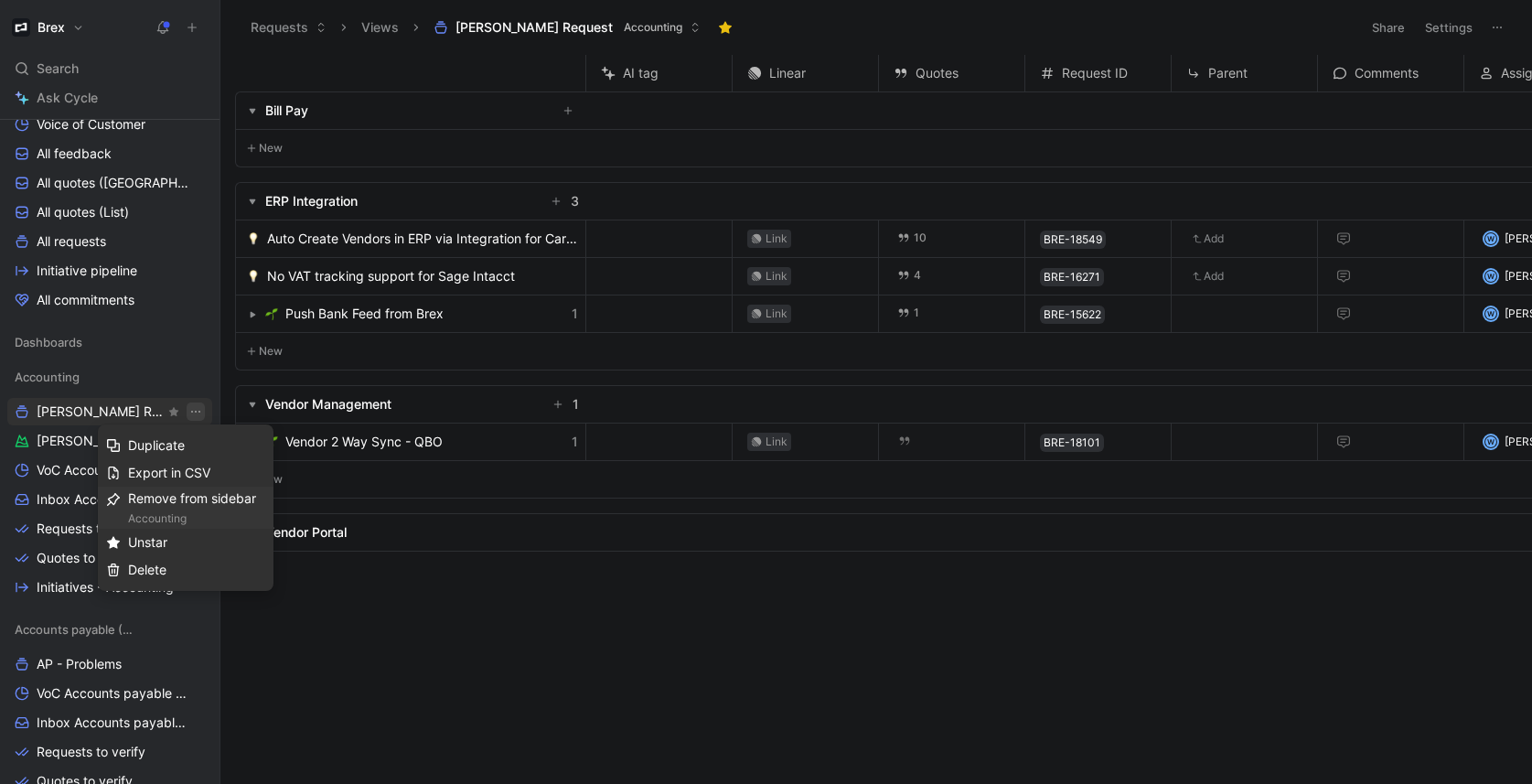
click at [217, 517] on div "Accounting" at bounding box center [197, 518] width 137 height 18
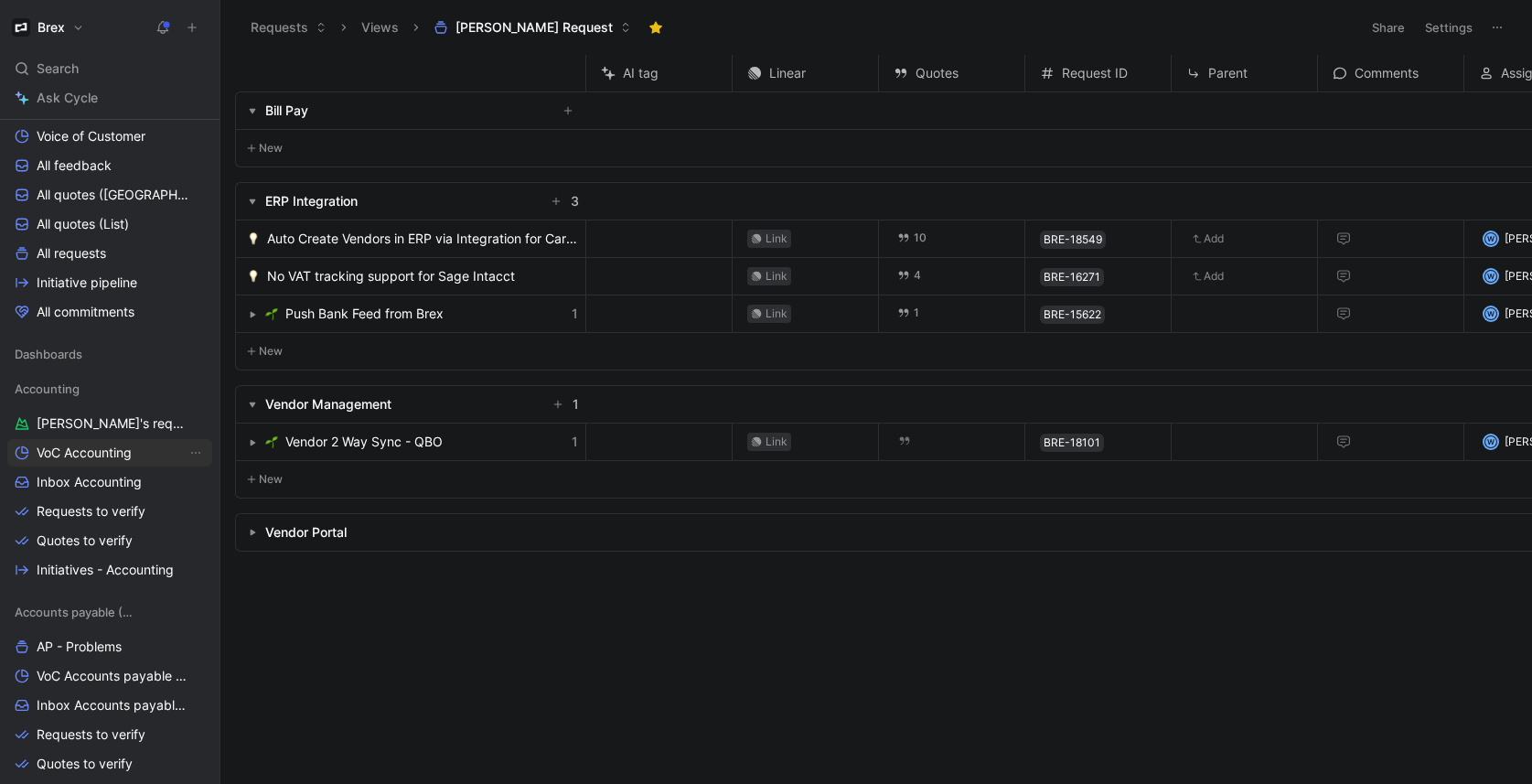
scroll to position [361, 0]
click at [110, 505] on span "Requests to verify" at bounding box center [91, 513] width 109 height 18
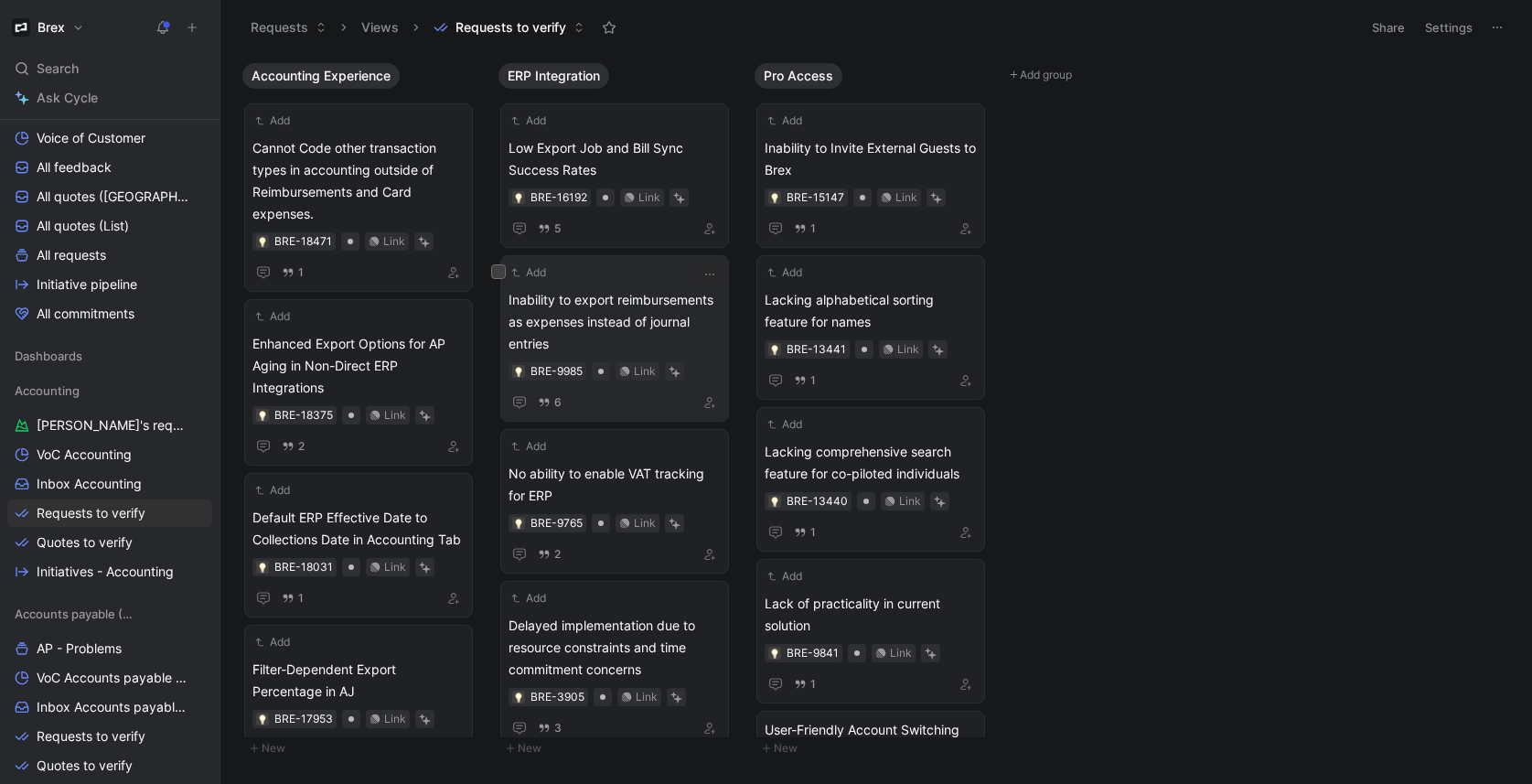
click at [635, 317] on span "Inability to export reimbursements as expenses instead of journal entries" at bounding box center [614, 321] width 212 height 66
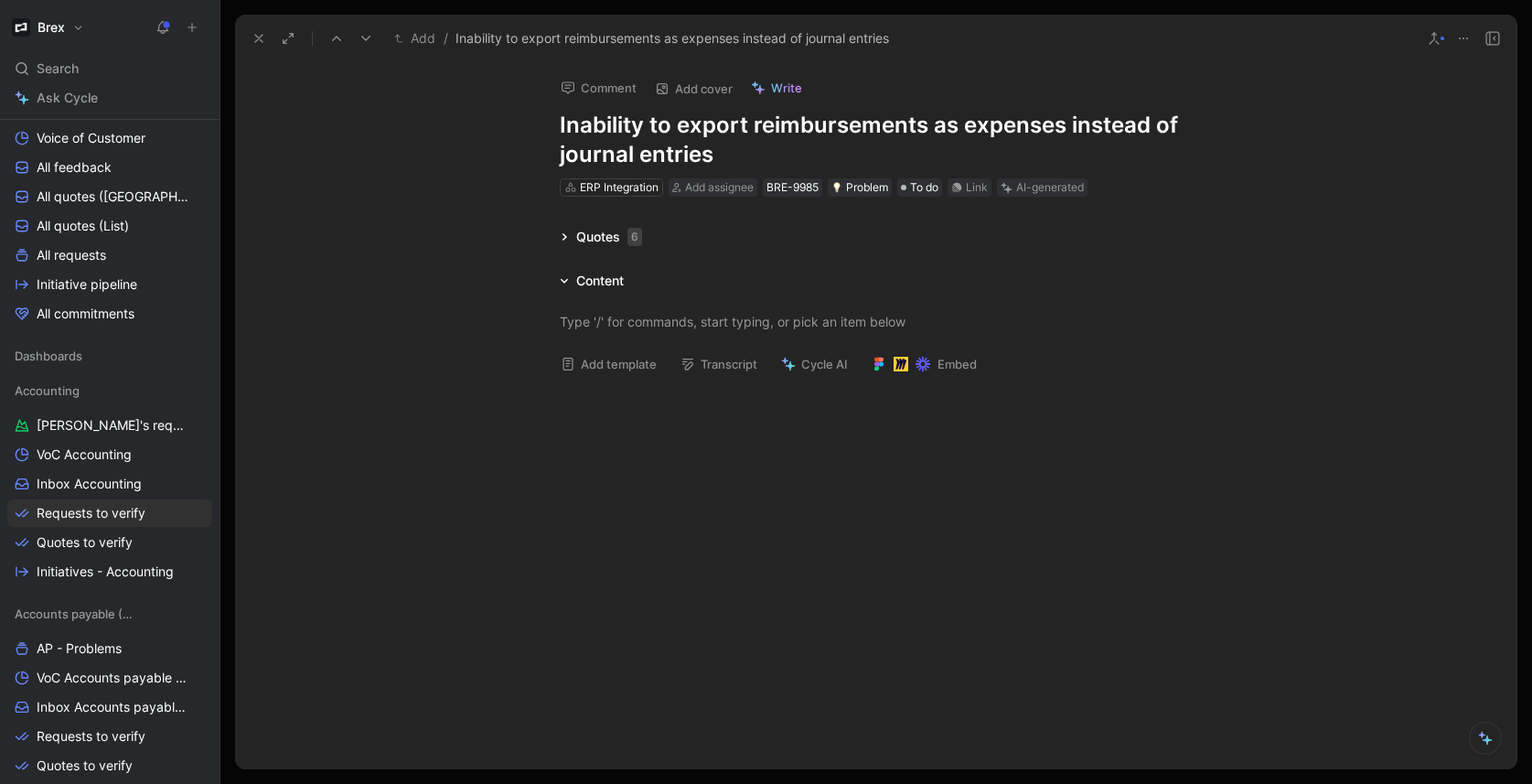
click at [560, 239] on icon at bounding box center [565, 237] width 10 height 10
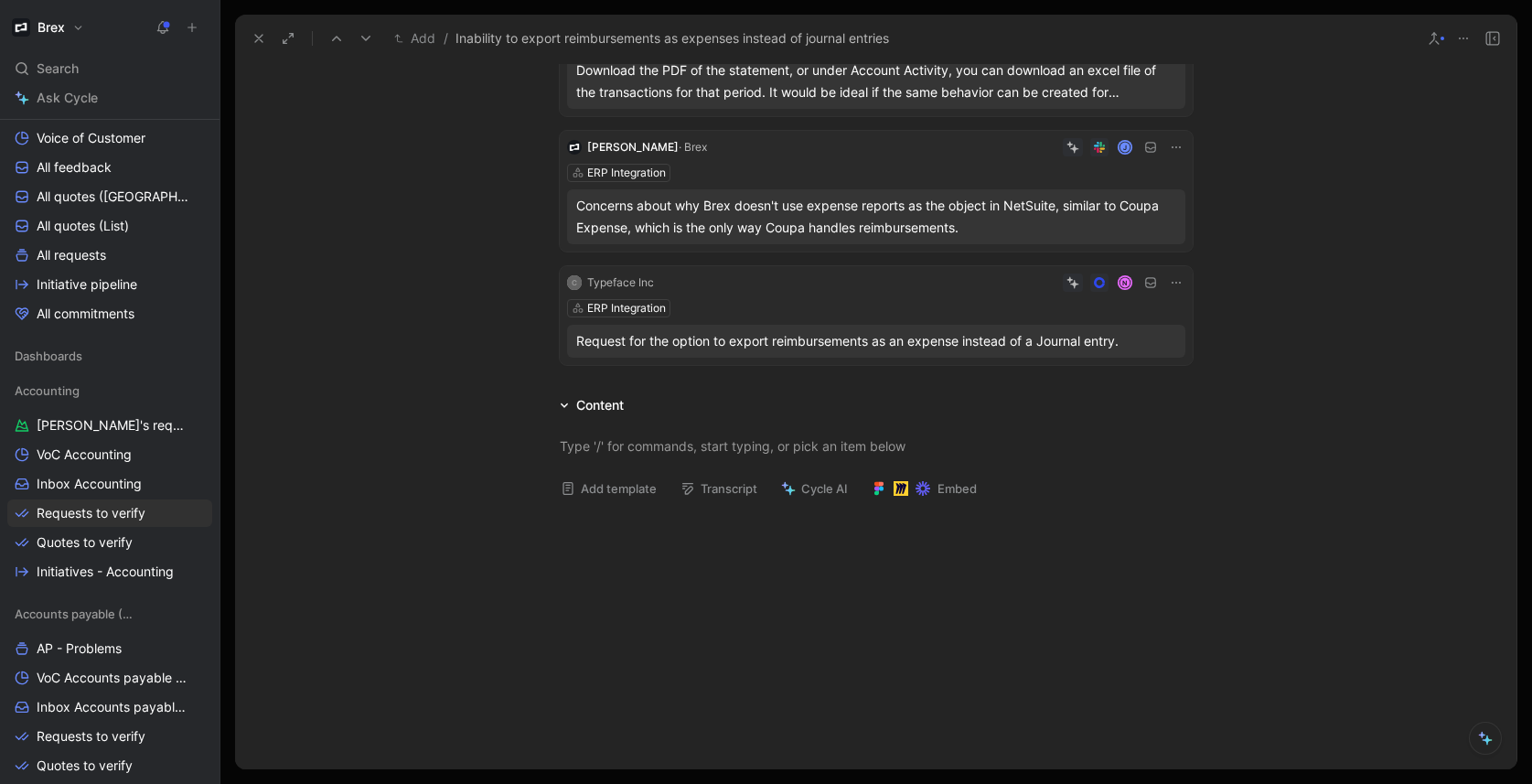
scroll to position [600, 0]
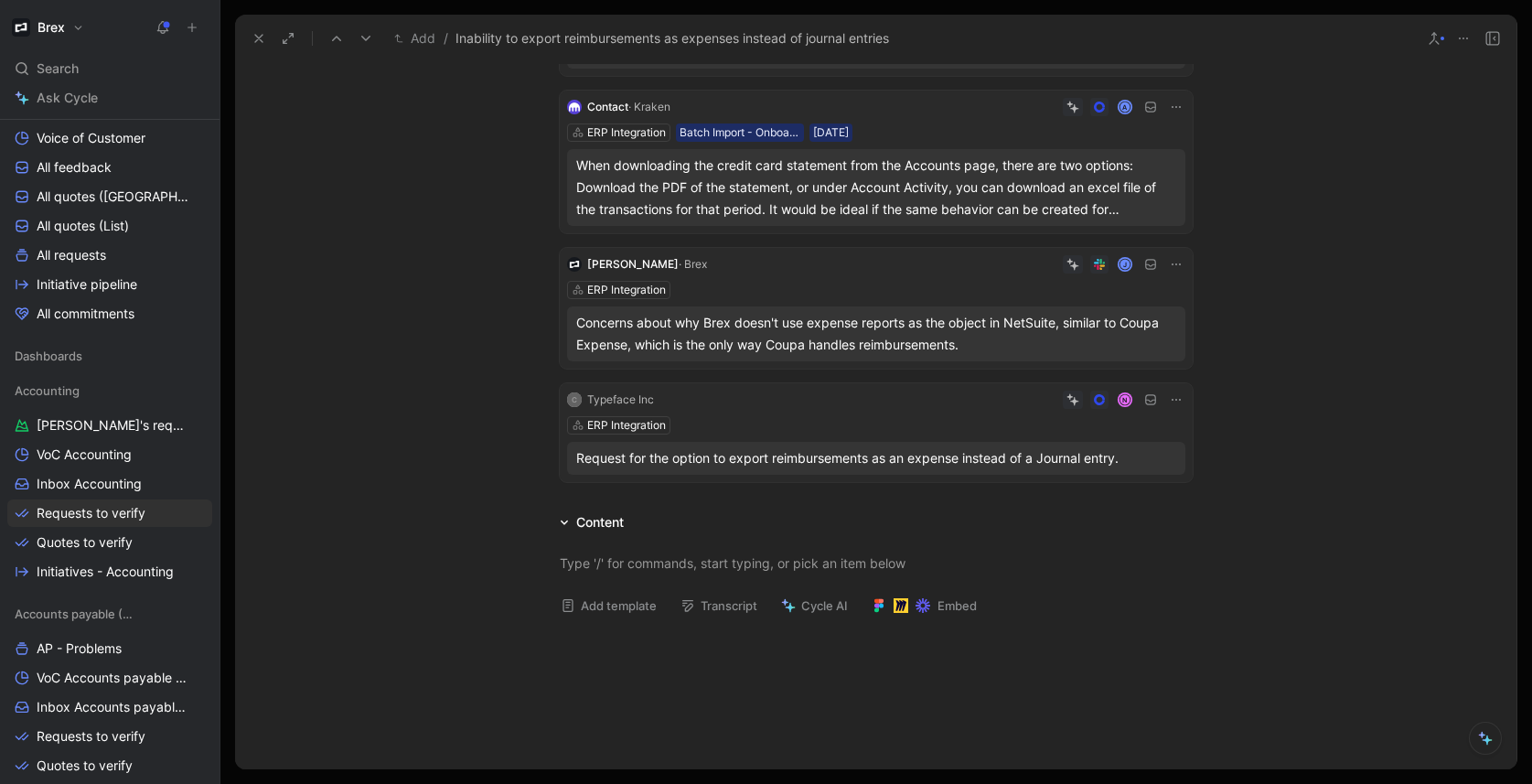
click at [883, 277] on div "Tanya Firdman · Brex J ERP Integration Concerns about why Brex doesn't use expe…" at bounding box center [876, 309] width 633 height 121
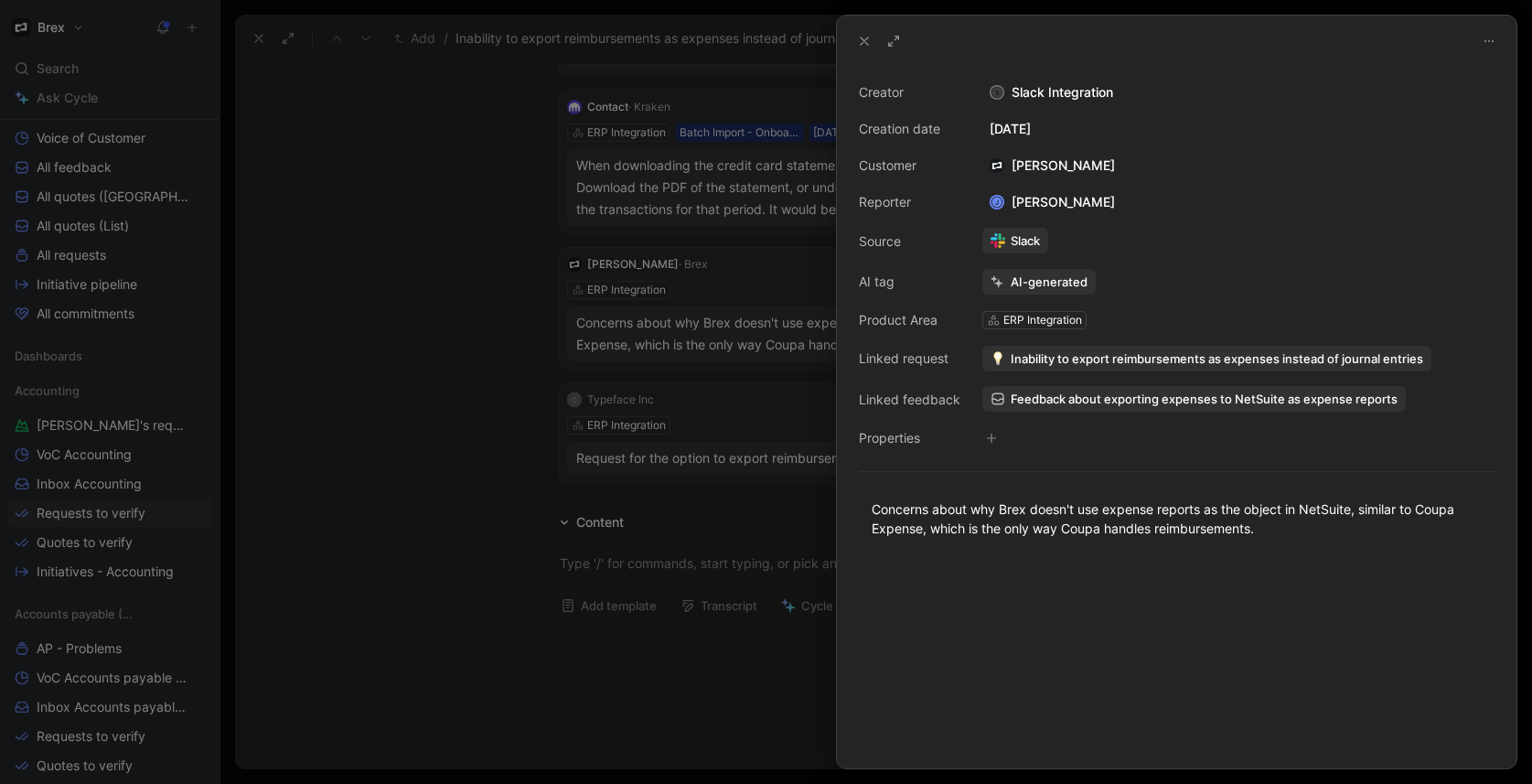
click at [1062, 365] on span "Inability to export reimbursements as expenses instead of journal entries" at bounding box center [1217, 357] width 412 height 16
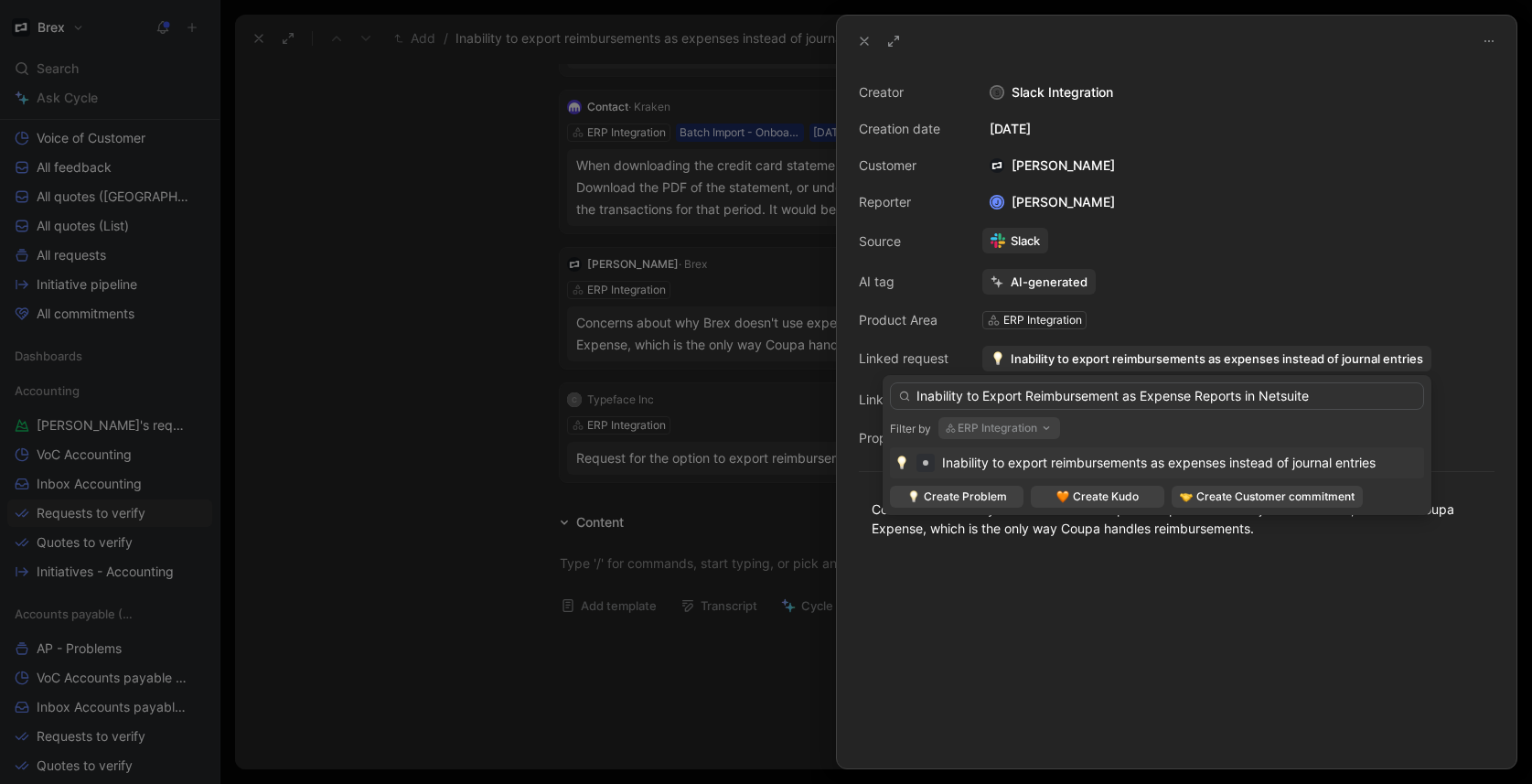
click at [1122, 402] on input "Inability to Export Reimbursement as Expense Reports in Netsuite" at bounding box center [1156, 396] width 534 height 28
click at [1337, 400] on input "Inability to Export Reimbursements as Expense Reports in Netsuite" at bounding box center [1156, 396] width 534 height 28
type input "Inability to Export Reimbursements as Expense Reports in Netsuite"
click at [965, 495] on span "Create Problem" at bounding box center [964, 496] width 83 height 18
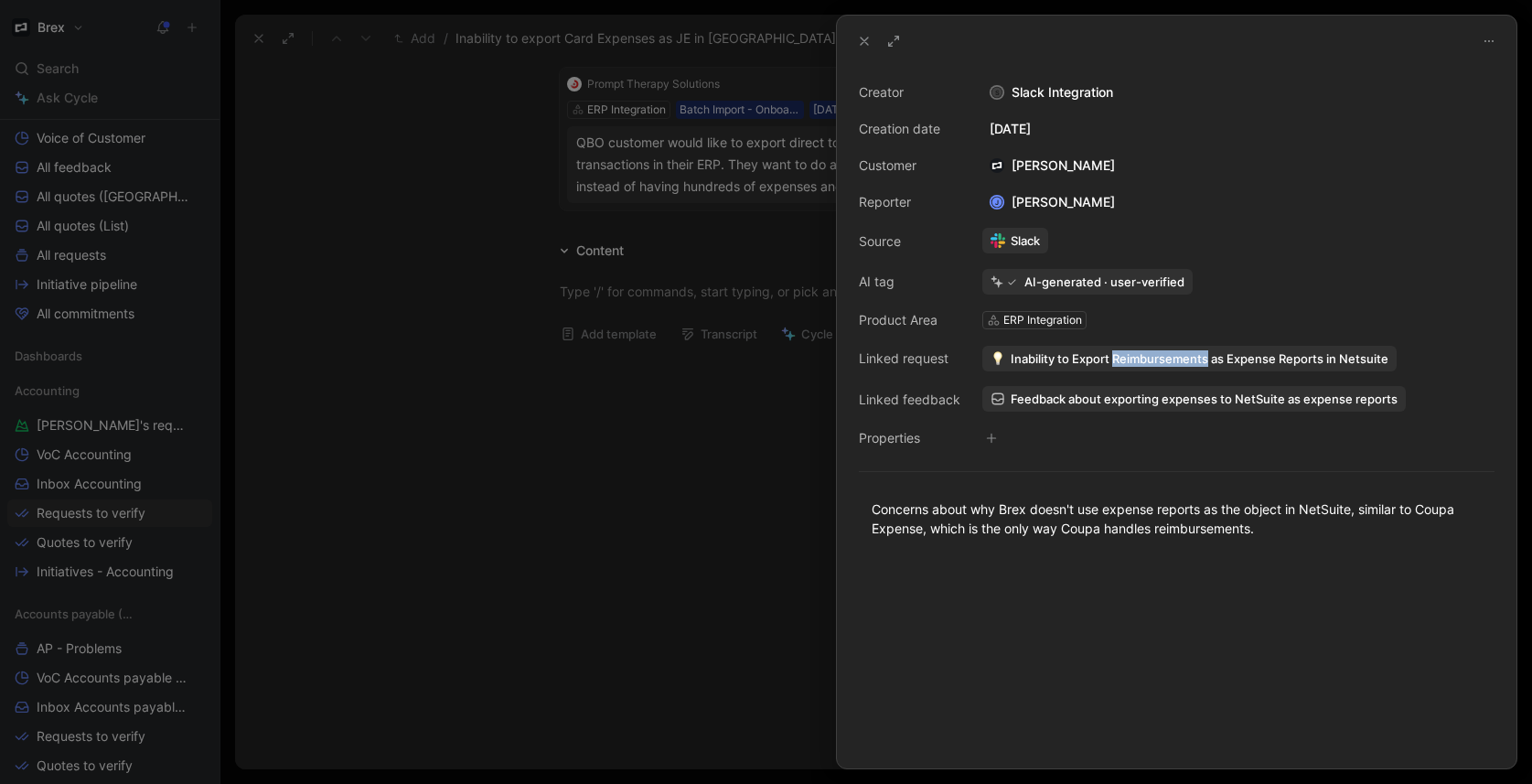
scroll to position [330, 0]
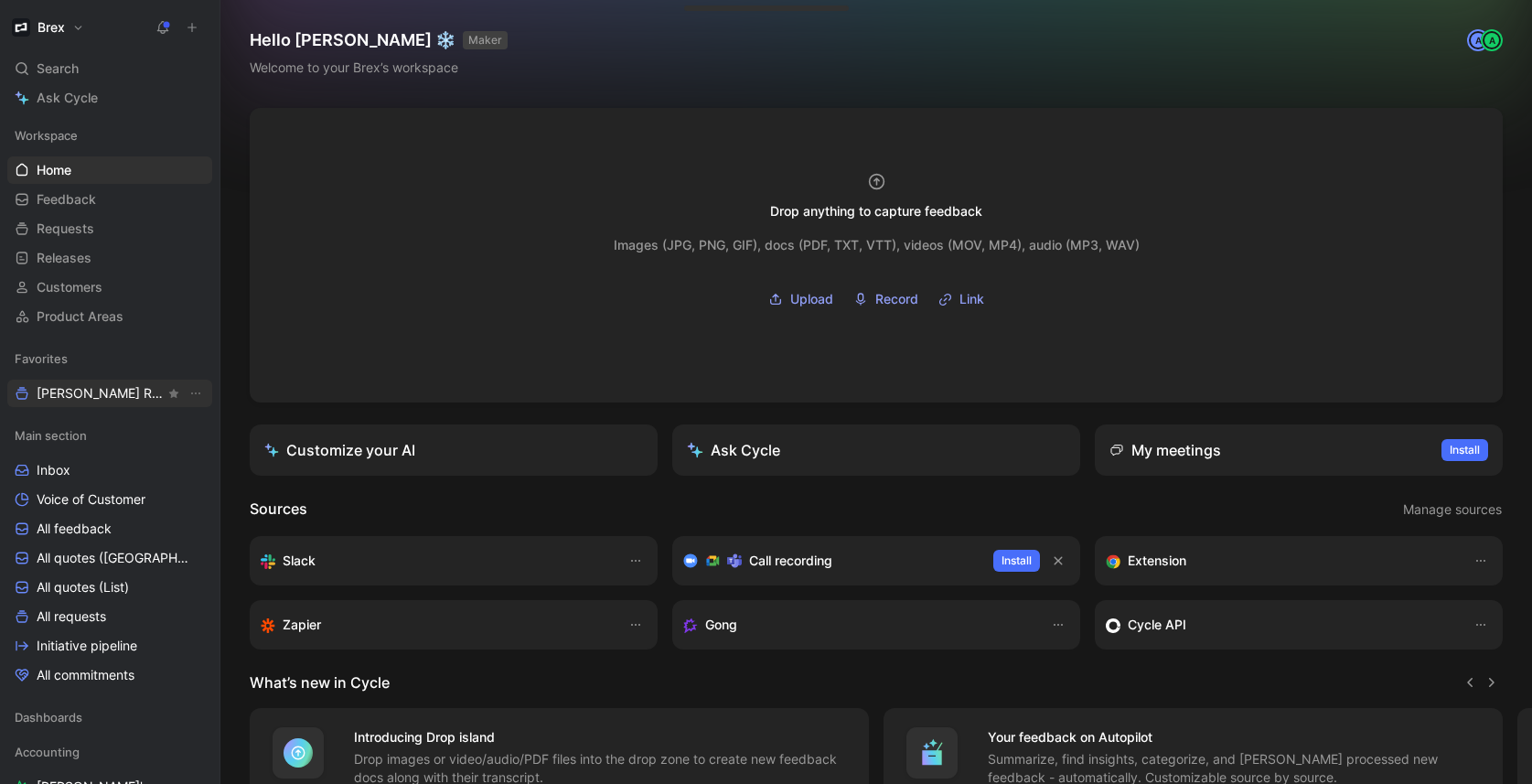
click at [84, 398] on span "[PERSON_NAME] Request" at bounding box center [101, 393] width 128 height 18
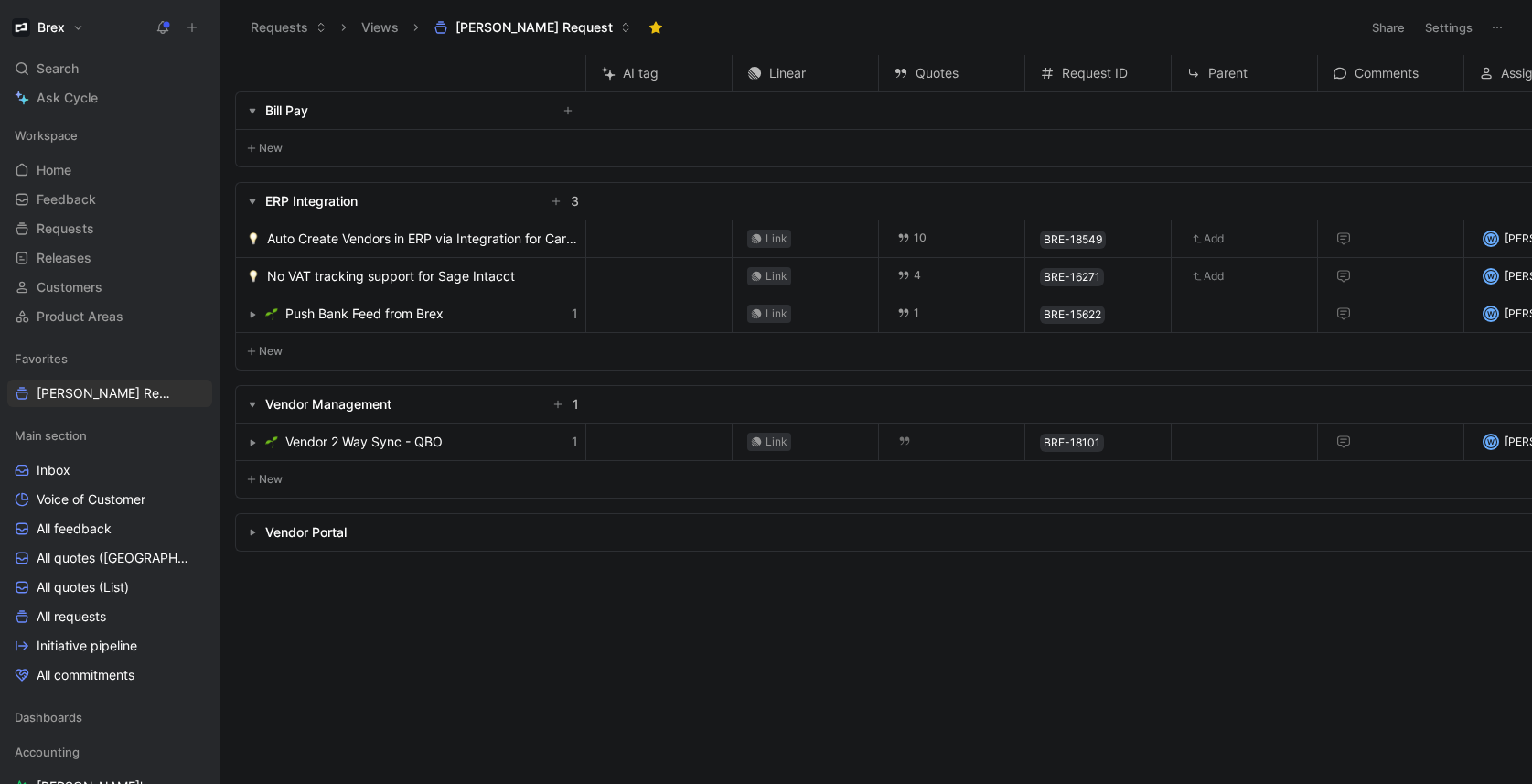
click at [83, 63] on div "Search ⌘ K" at bounding box center [110, 68] width 205 height 28
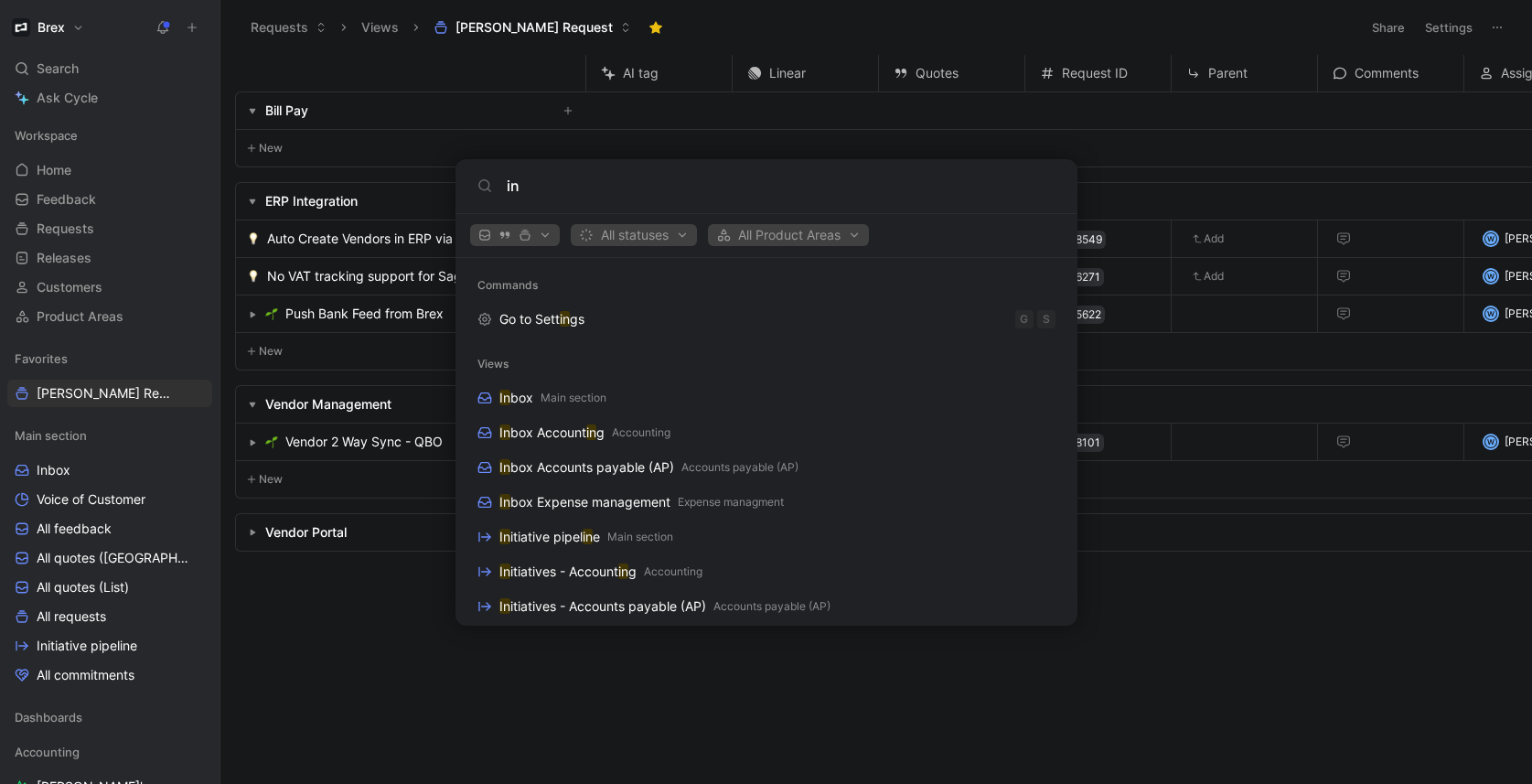
type input "i"
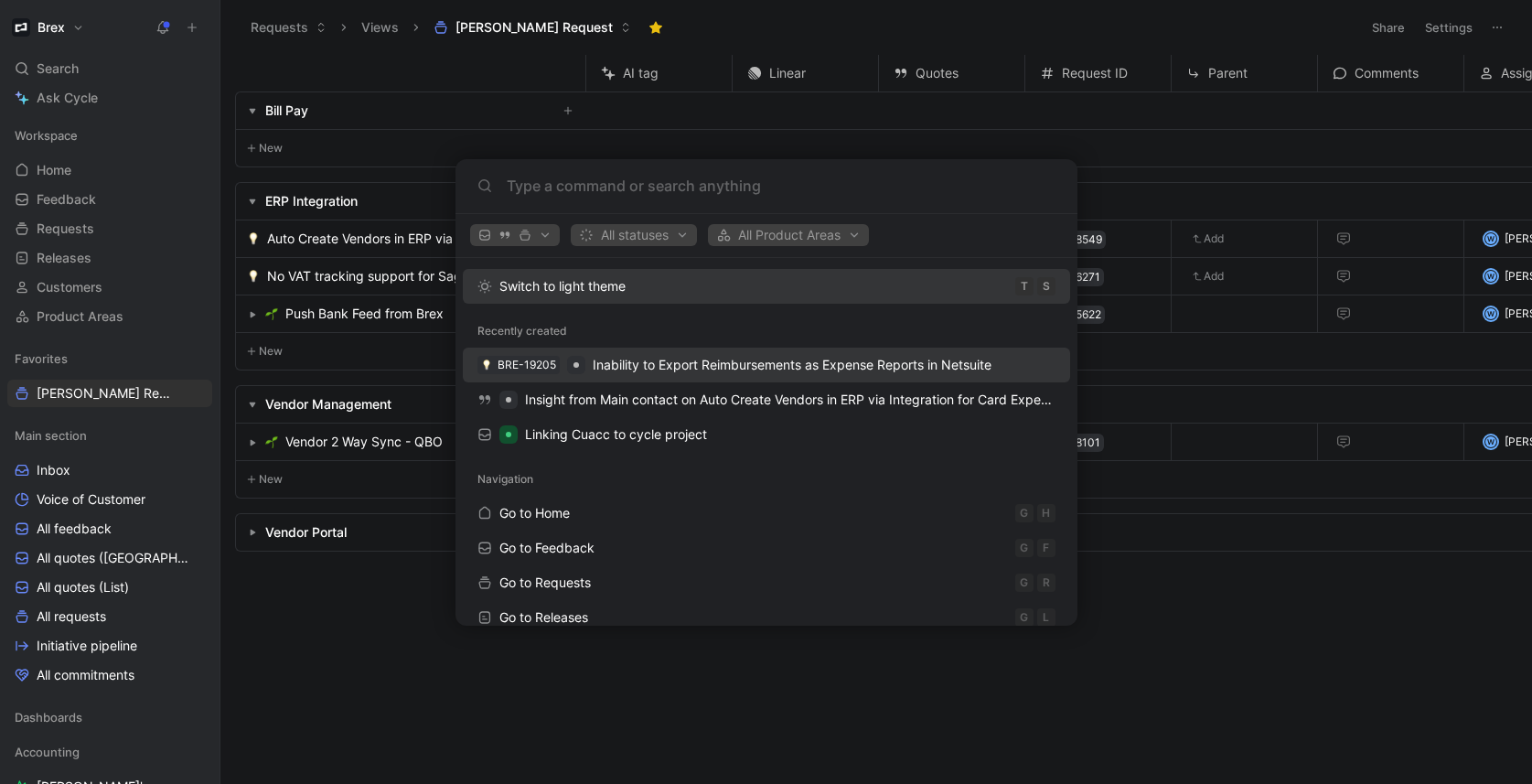
click at [782, 363] on span "Inability to Export Reimbursements as Expense Reports in Netsuite" at bounding box center [792, 364] width 399 height 15
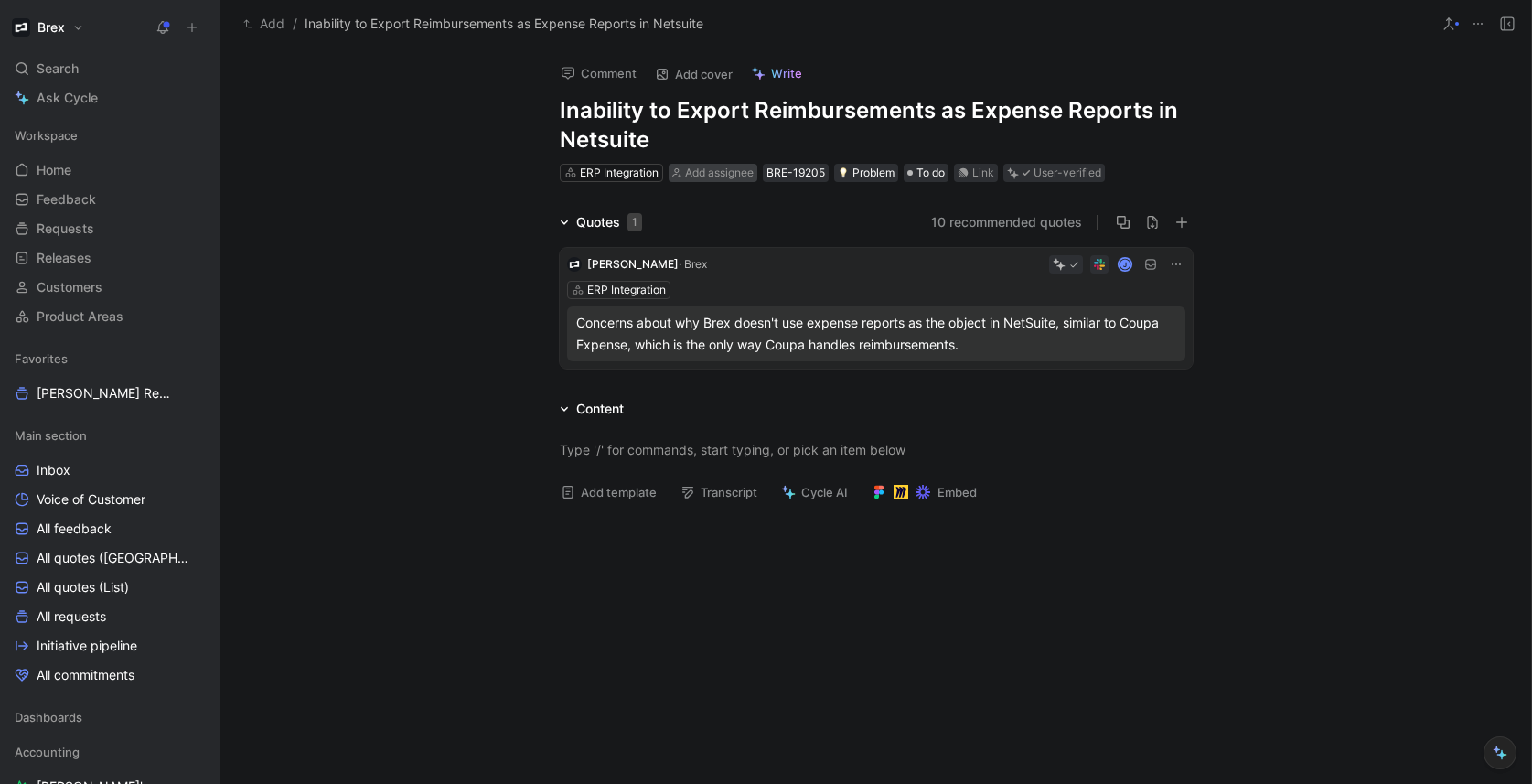
click at [714, 172] on span "Add assignee" at bounding box center [720, 173] width 69 height 13
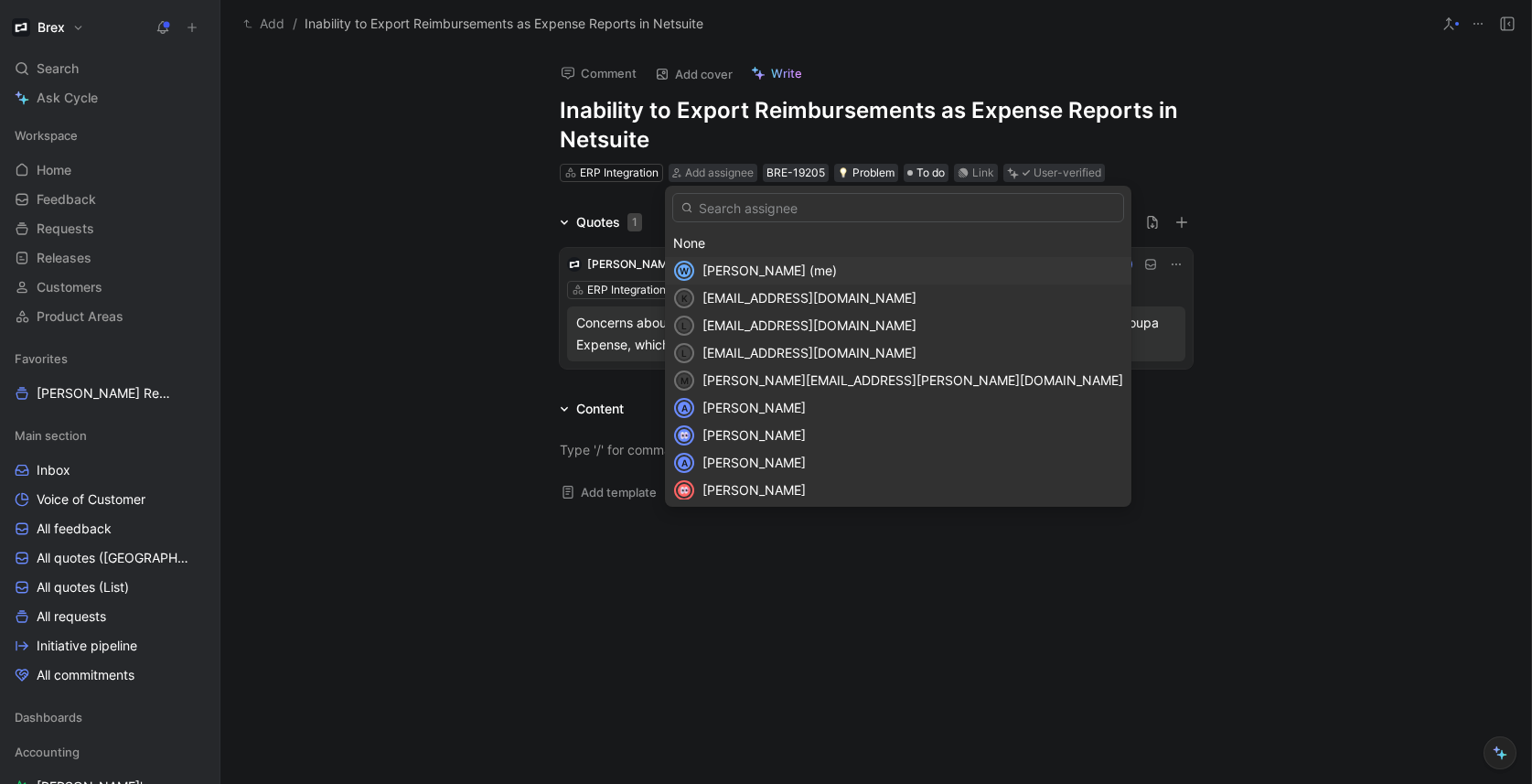
click at [751, 270] on span "Wilson Jian (me)" at bounding box center [770, 270] width 134 height 15
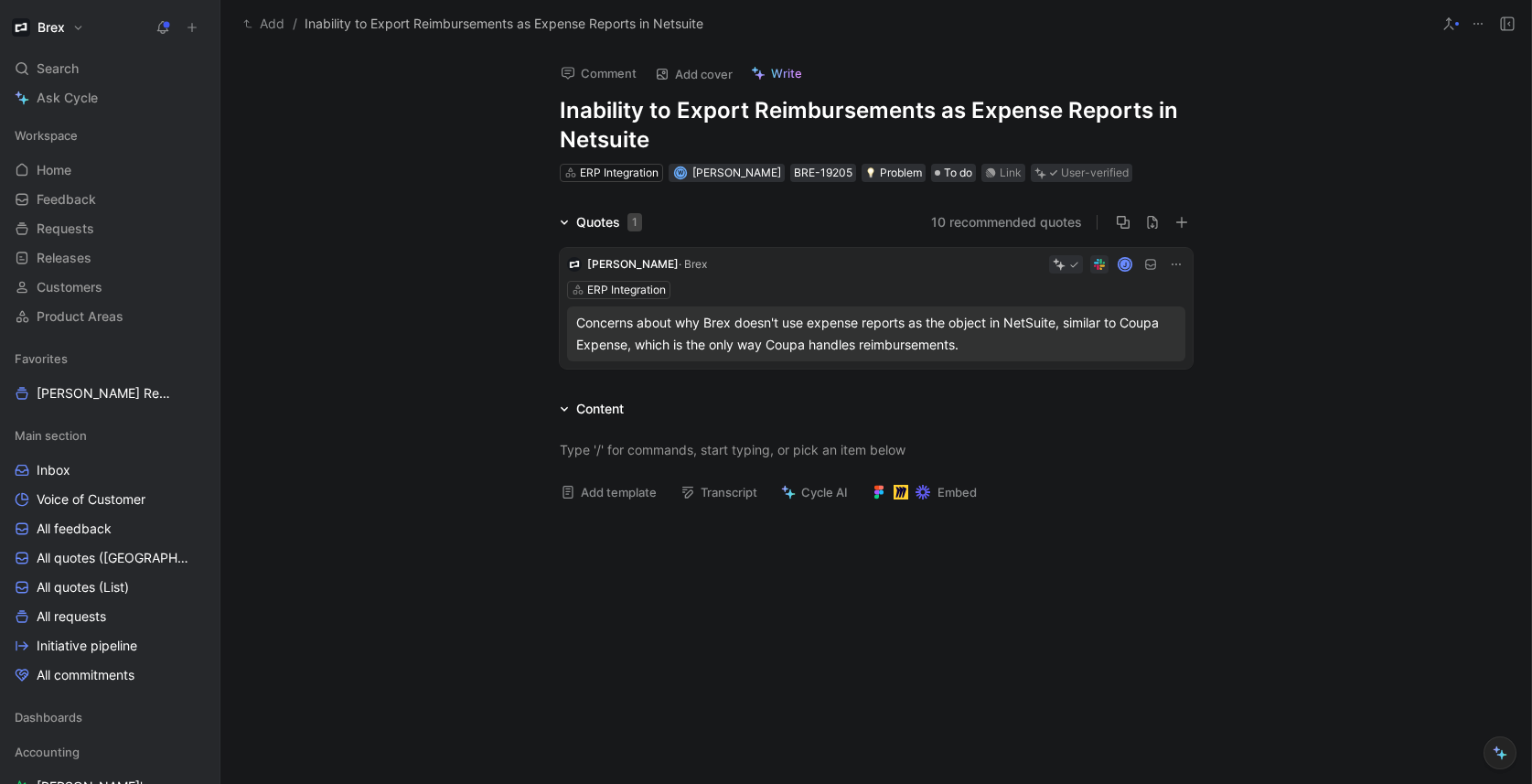
click at [1420, 309] on div "Quotes 1 10 recommended quotes Tanya Firdman · Brex J ERP Integration Concerns …" at bounding box center [875, 293] width 1311 height 165
click at [77, 73] on span "Search" at bounding box center [58, 68] width 42 height 22
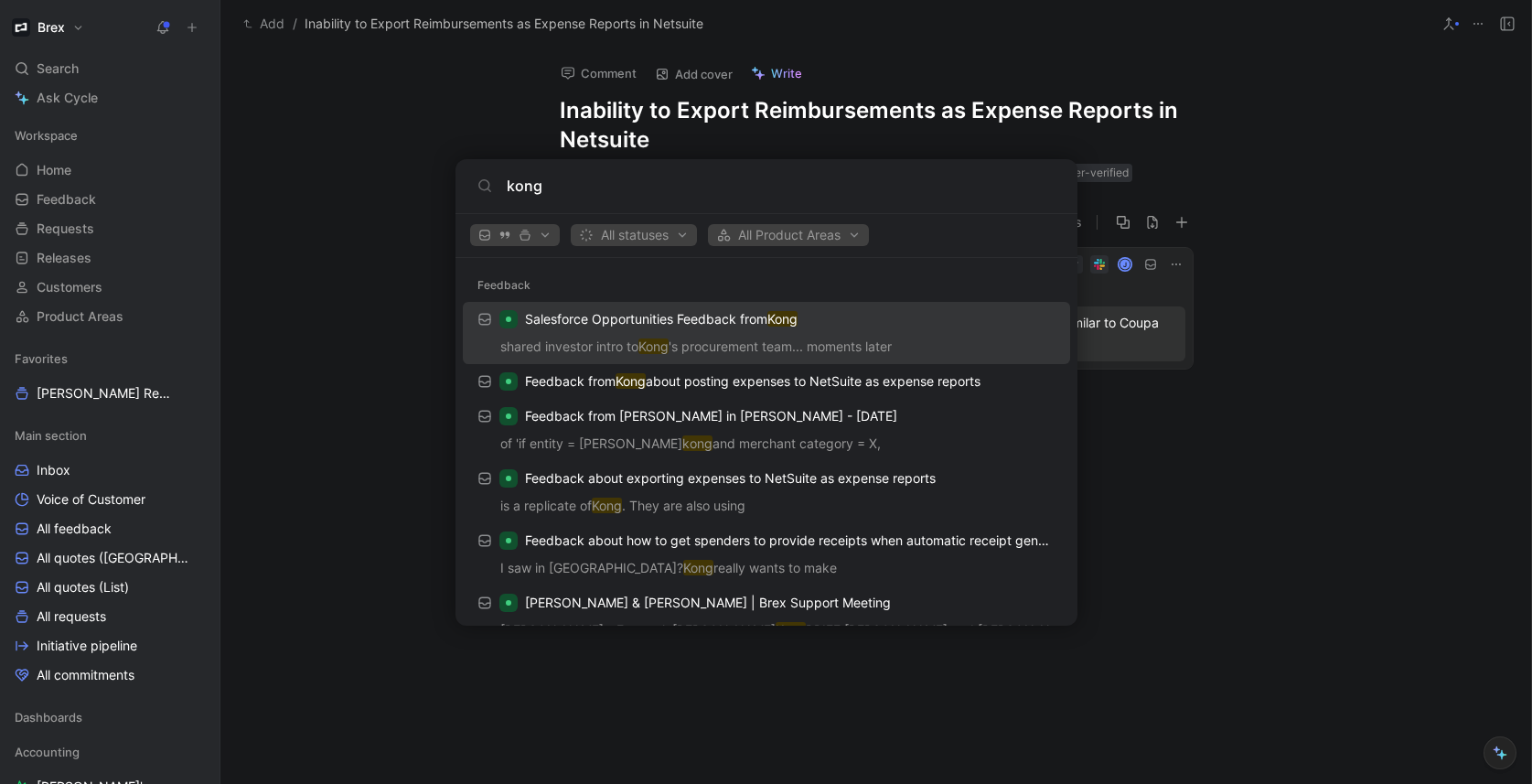
type input "kong"
click at [248, 94] on body "Brex Search ⌘ K Ask Cycle Workspace Home G then H Feedback G then F Requests G …" at bounding box center [766, 392] width 1532 height 784
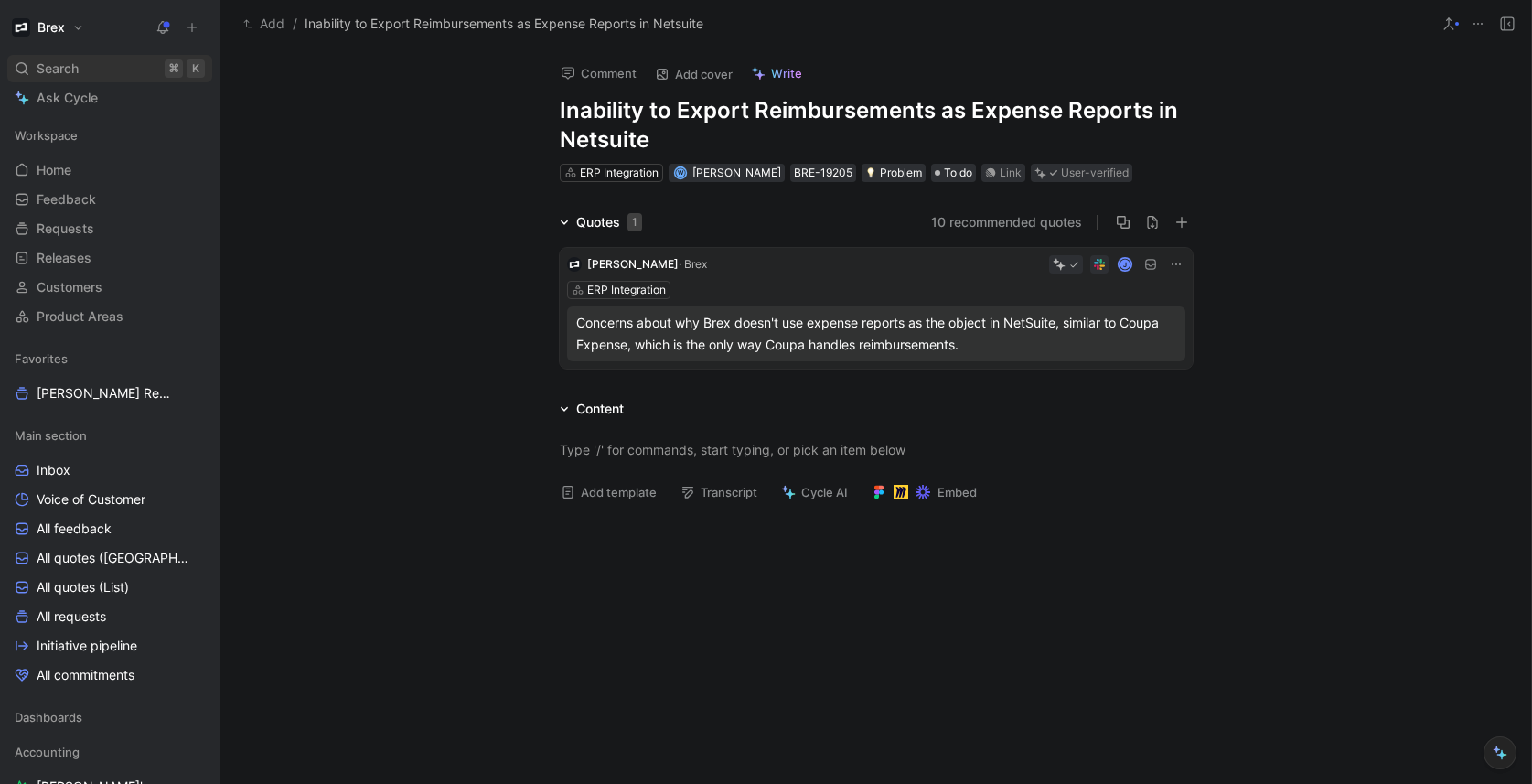
click at [99, 70] on div "Search ⌘ K" at bounding box center [110, 68] width 205 height 28
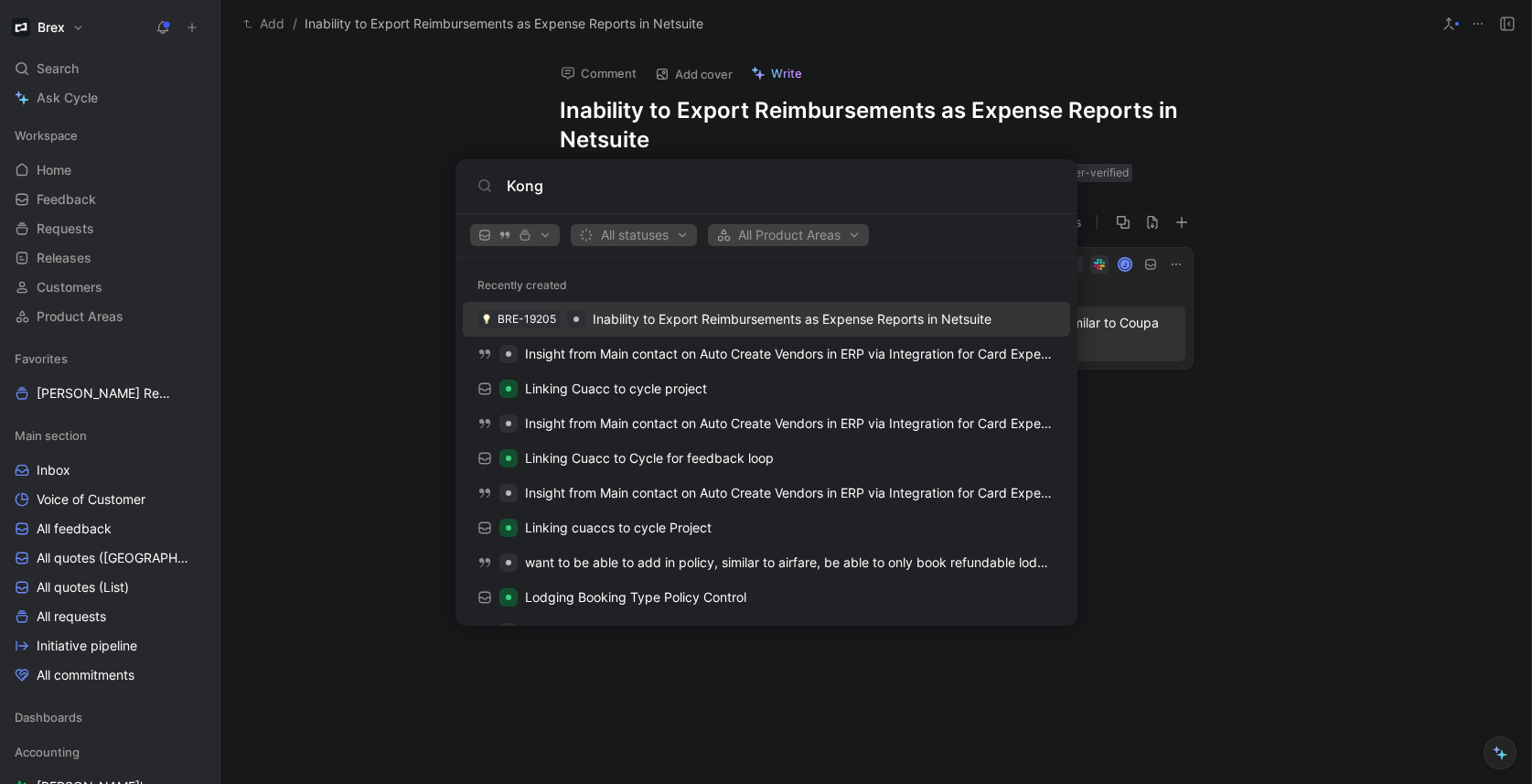
type input "Kong"
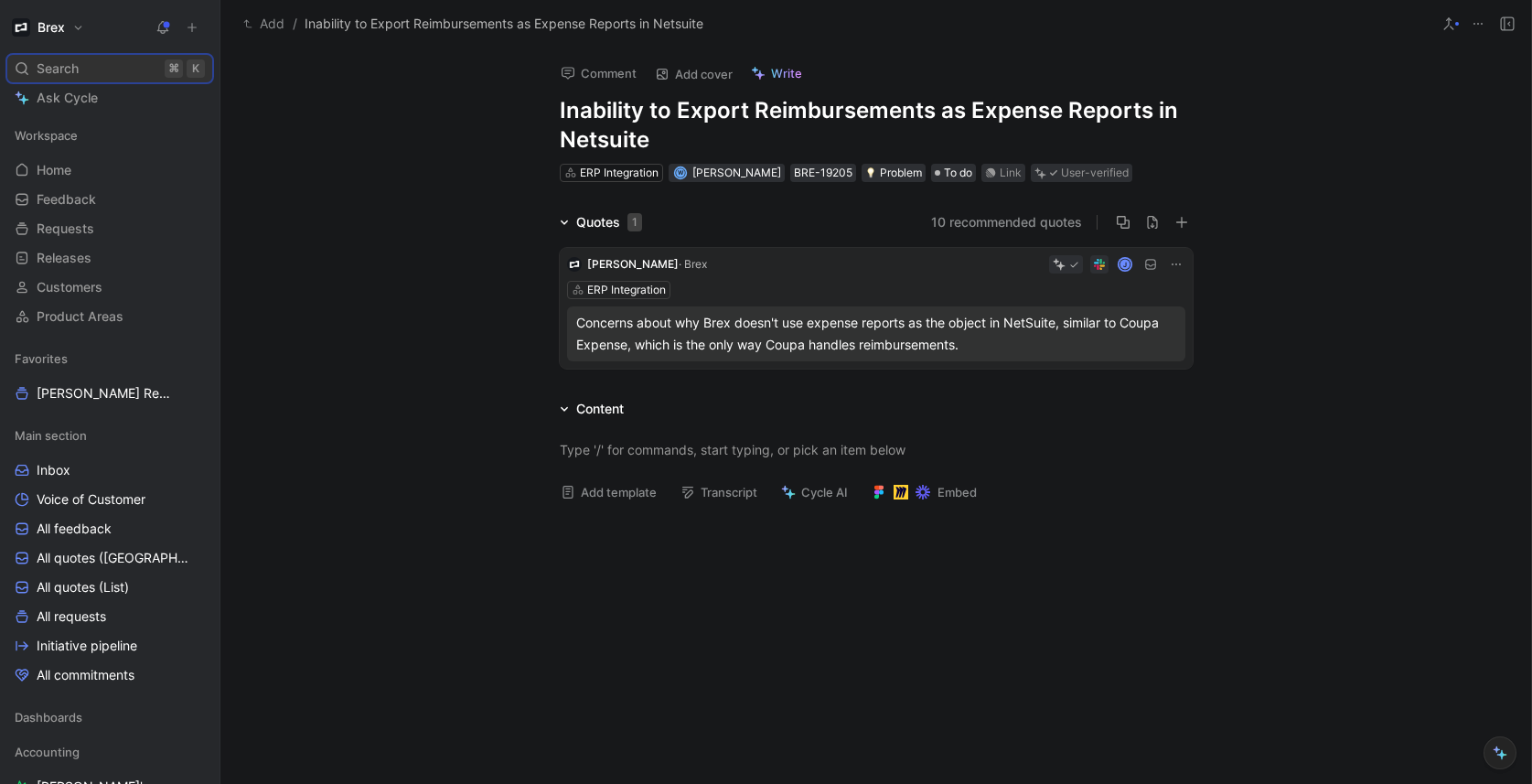
click at [77, 72] on span "Search" at bounding box center [58, 68] width 42 height 22
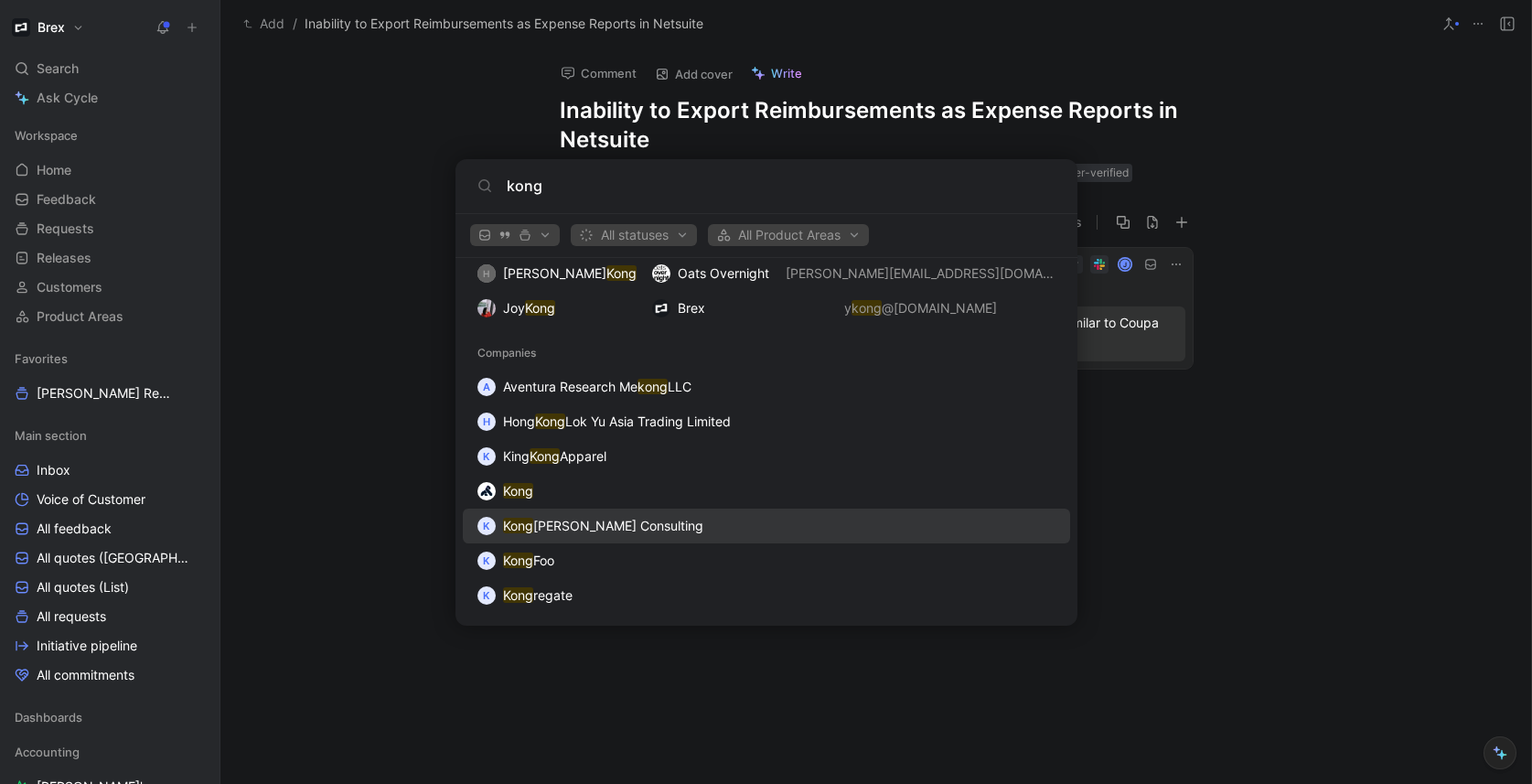
scroll to position [955, 0]
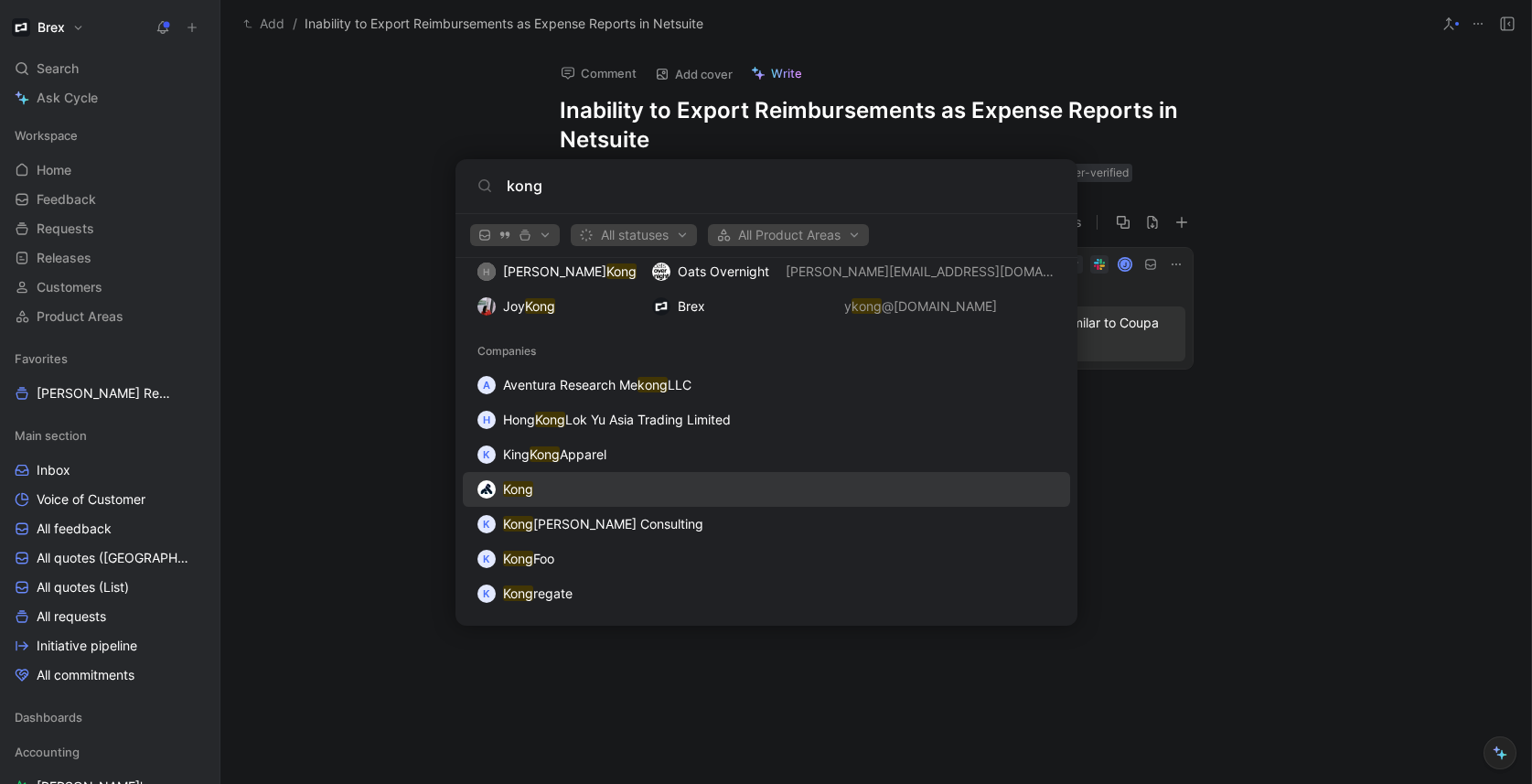
type input "kong"
click at [559, 488] on div "Kong" at bounding box center [766, 489] width 596 height 33
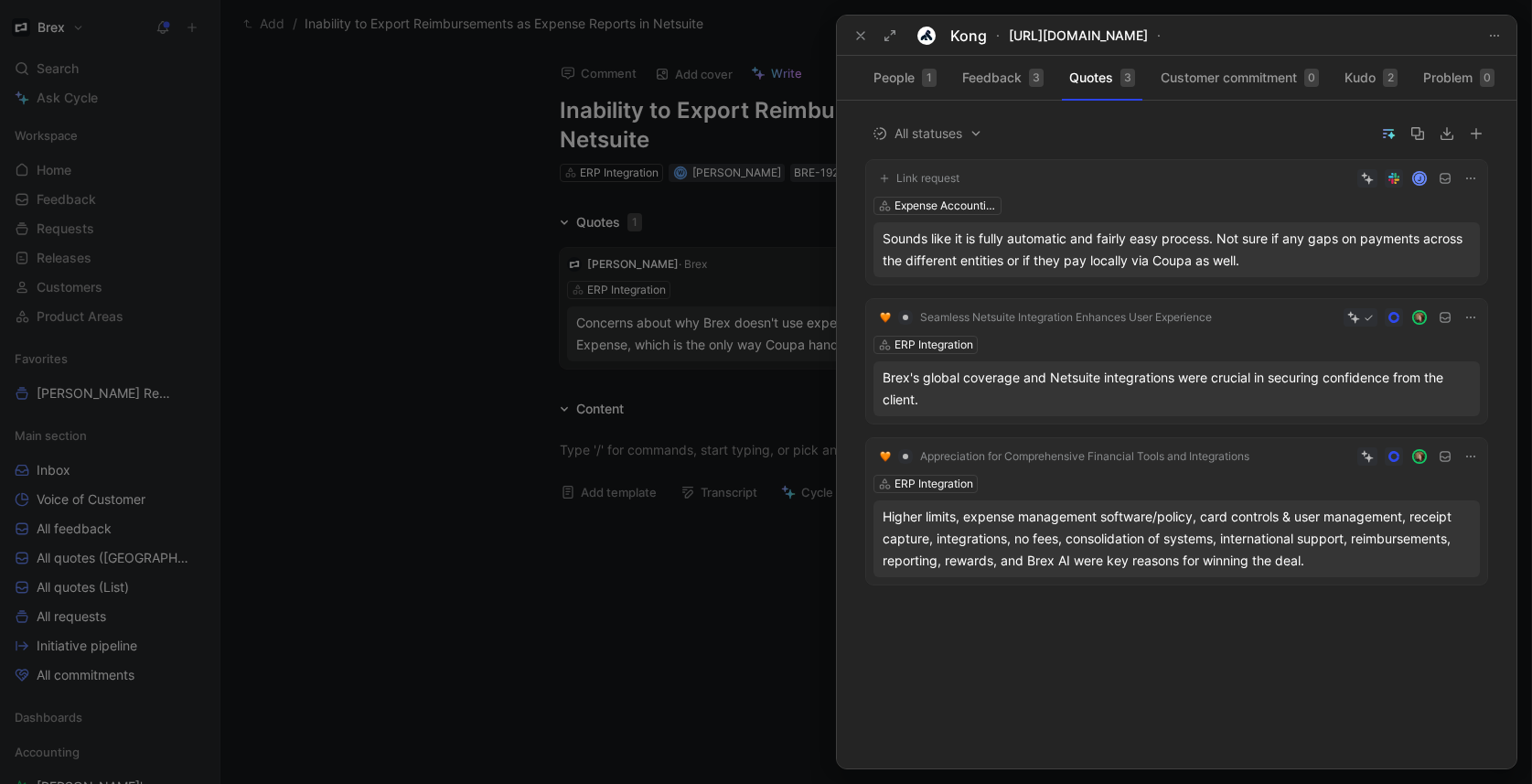
click at [520, 248] on div at bounding box center [766, 392] width 1532 height 784
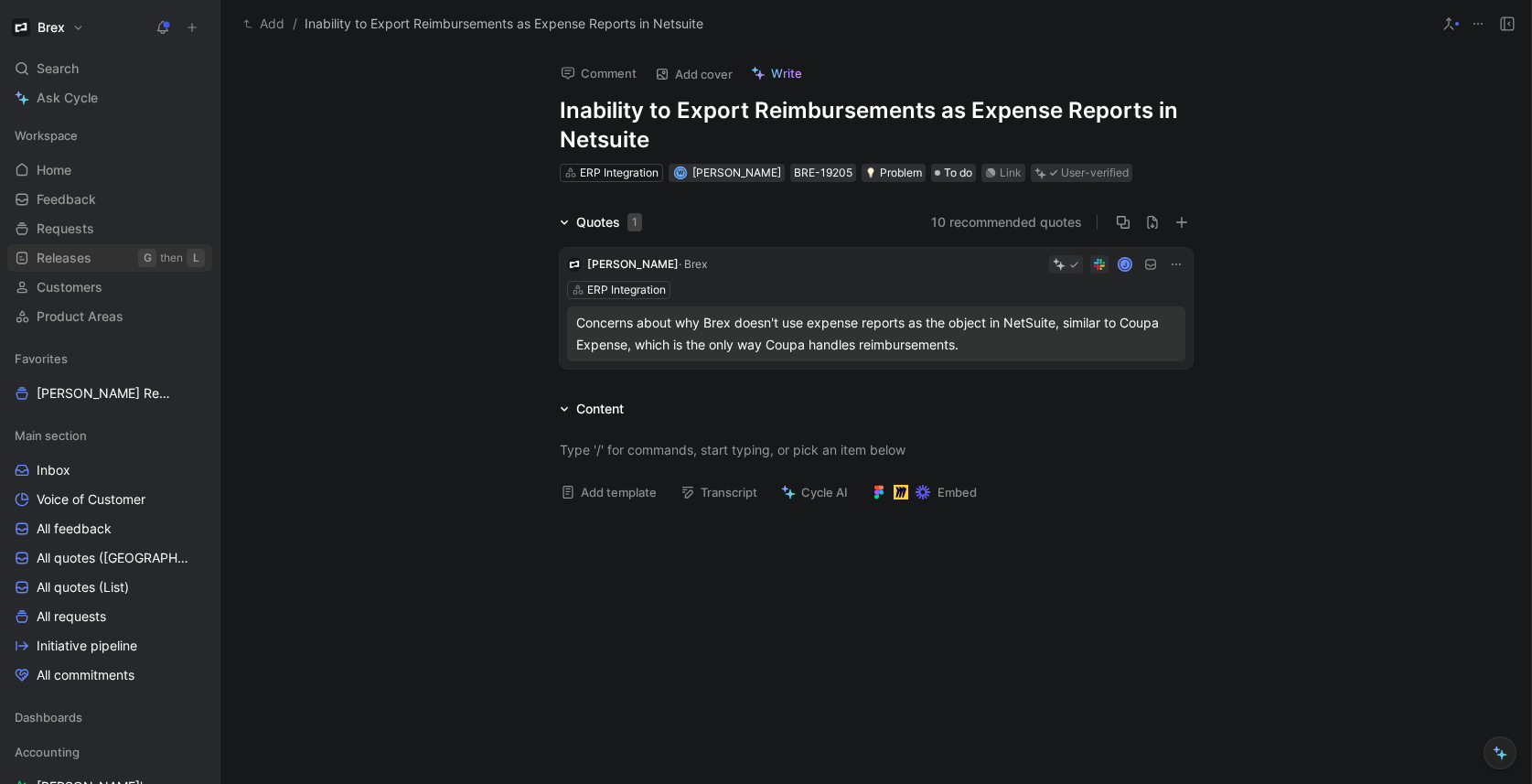
click at [79, 254] on span "Releases" at bounding box center [63, 257] width 55 height 18
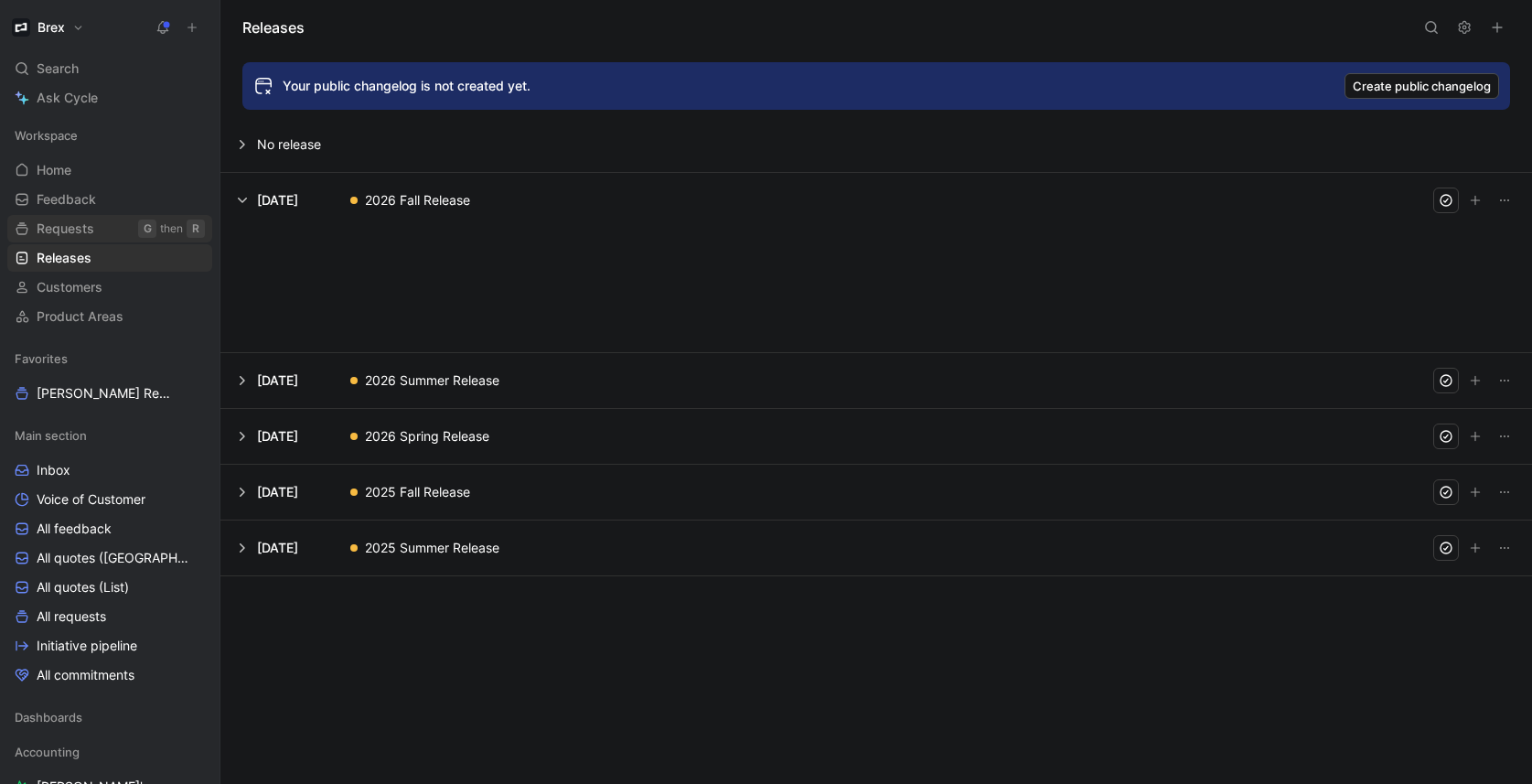
click at [78, 229] on span "Requests" at bounding box center [65, 228] width 58 height 18
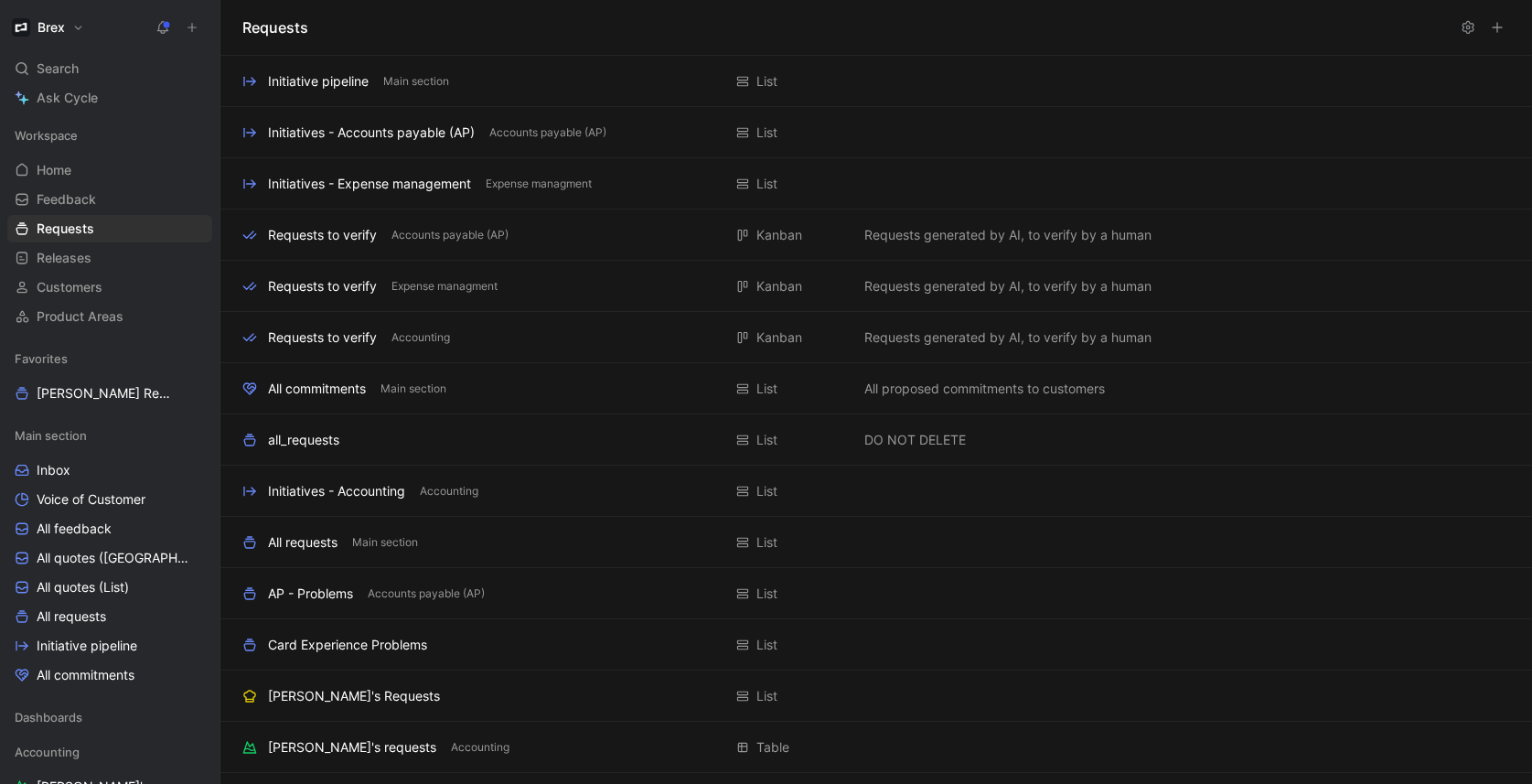
click at [183, 34] on button at bounding box center [192, 27] width 26 height 26
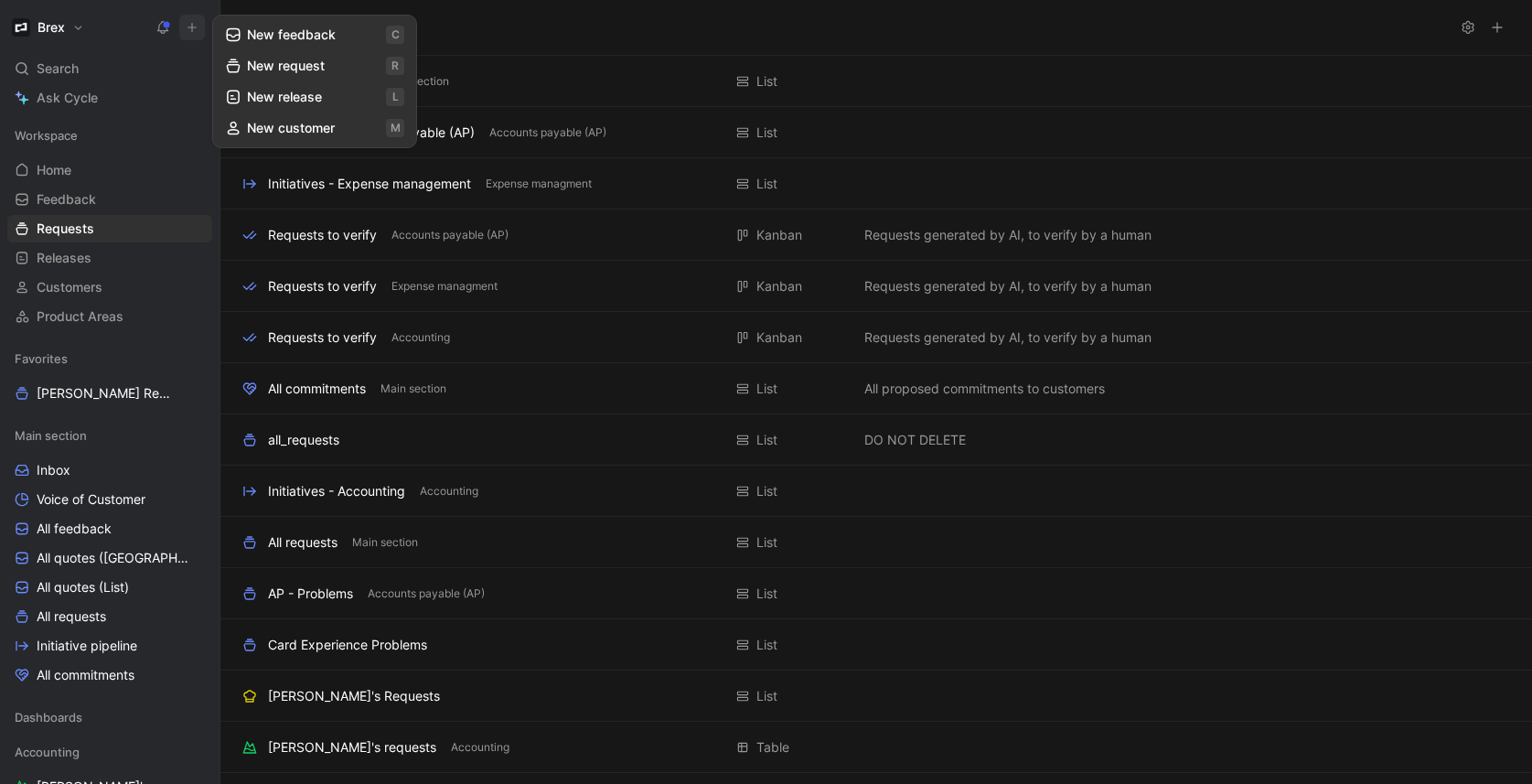
click at [290, 70] on button "New request r" at bounding box center [314, 65] width 196 height 31
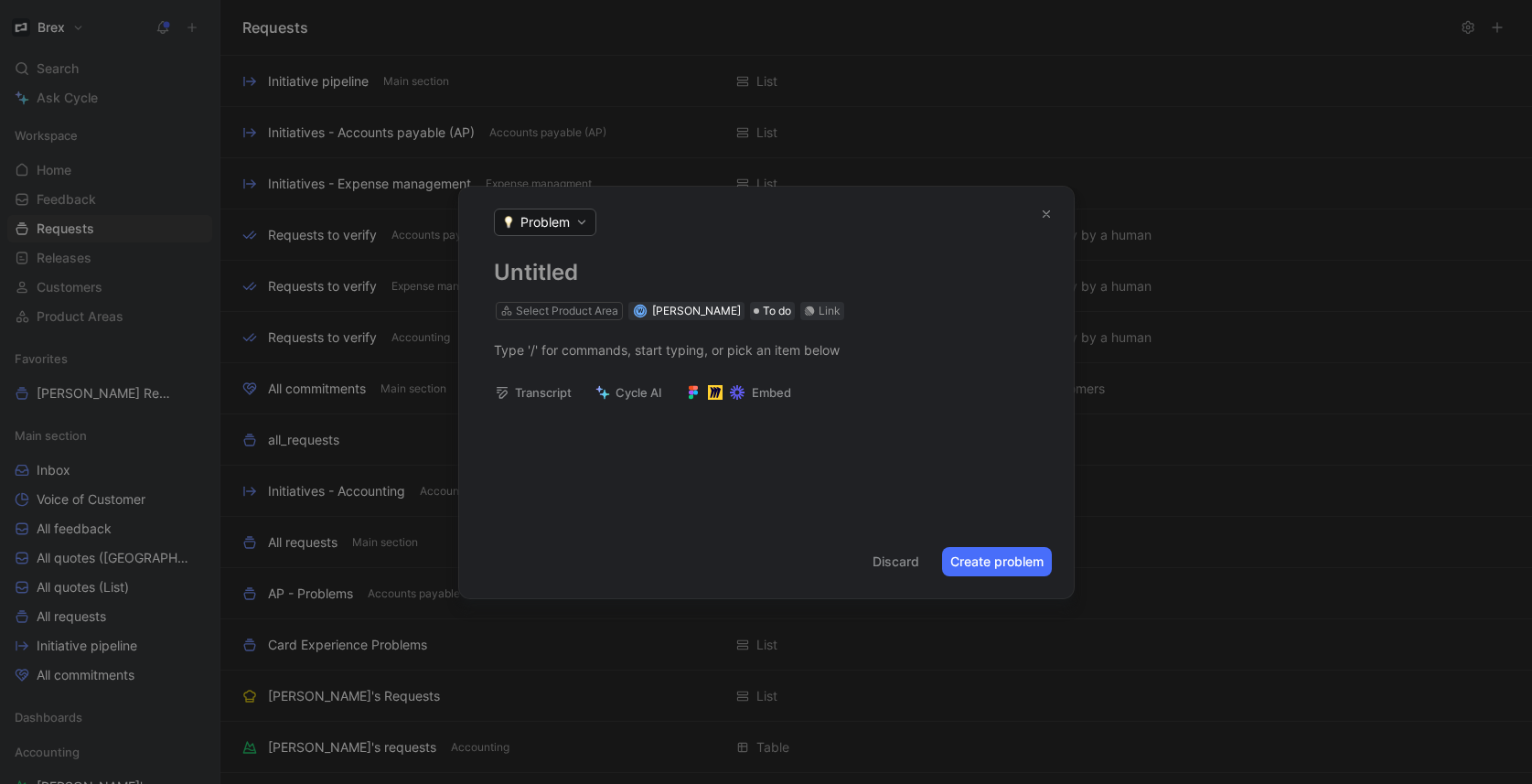
click at [1045, 210] on icon "button" at bounding box center [1046, 214] width 12 height 12
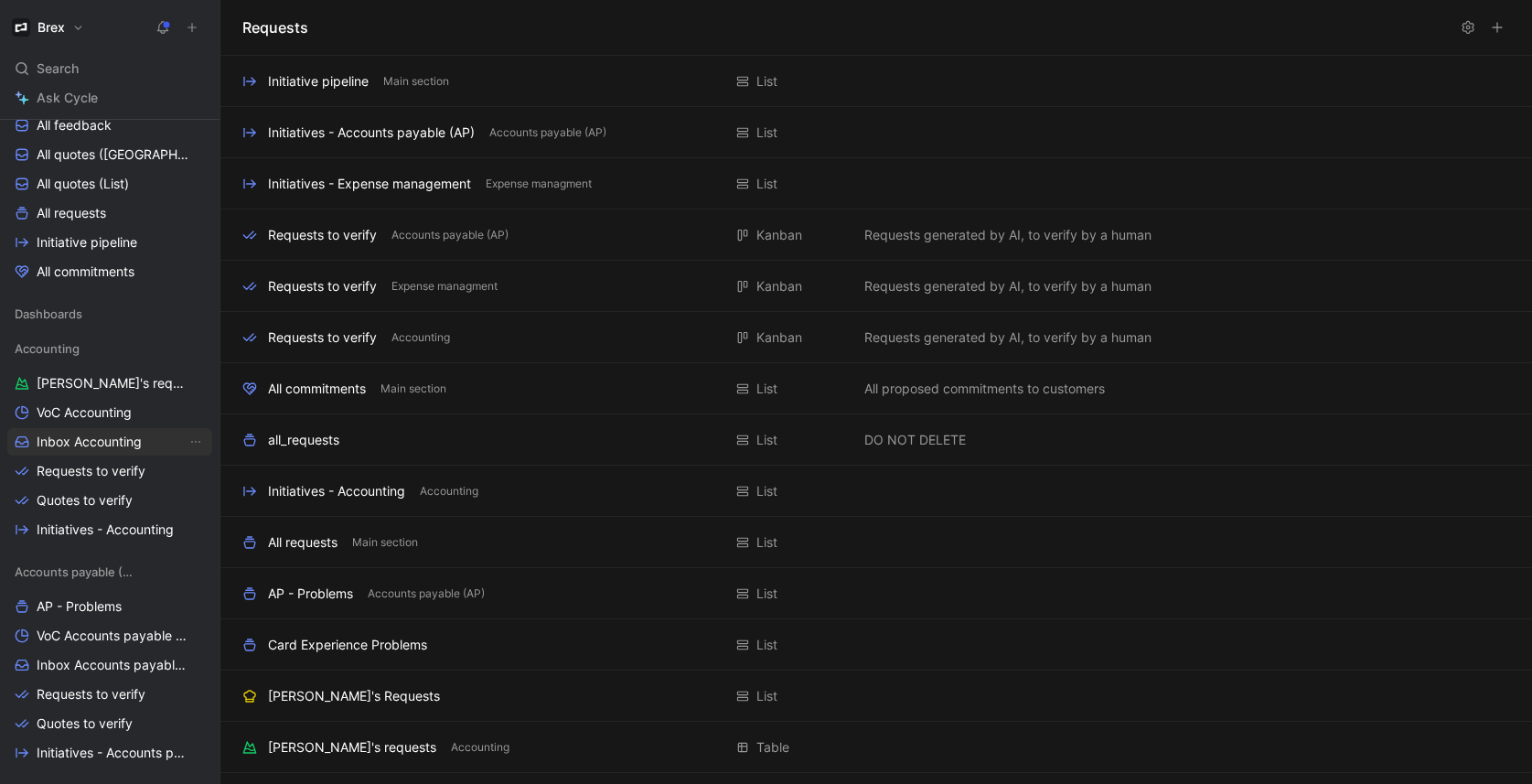
scroll to position [430, 0]
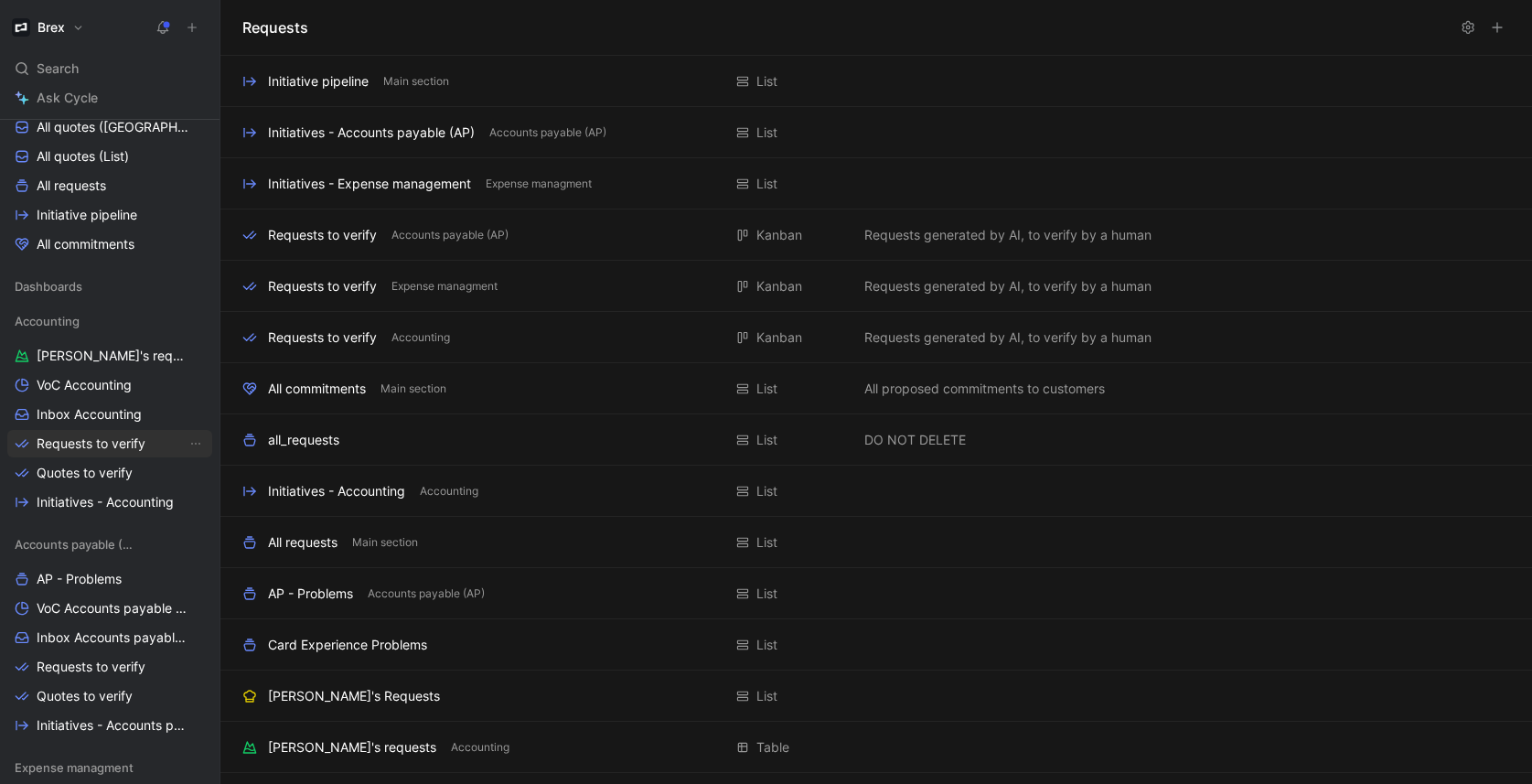
click at [105, 445] on span "Requests to verify" at bounding box center [91, 443] width 109 height 18
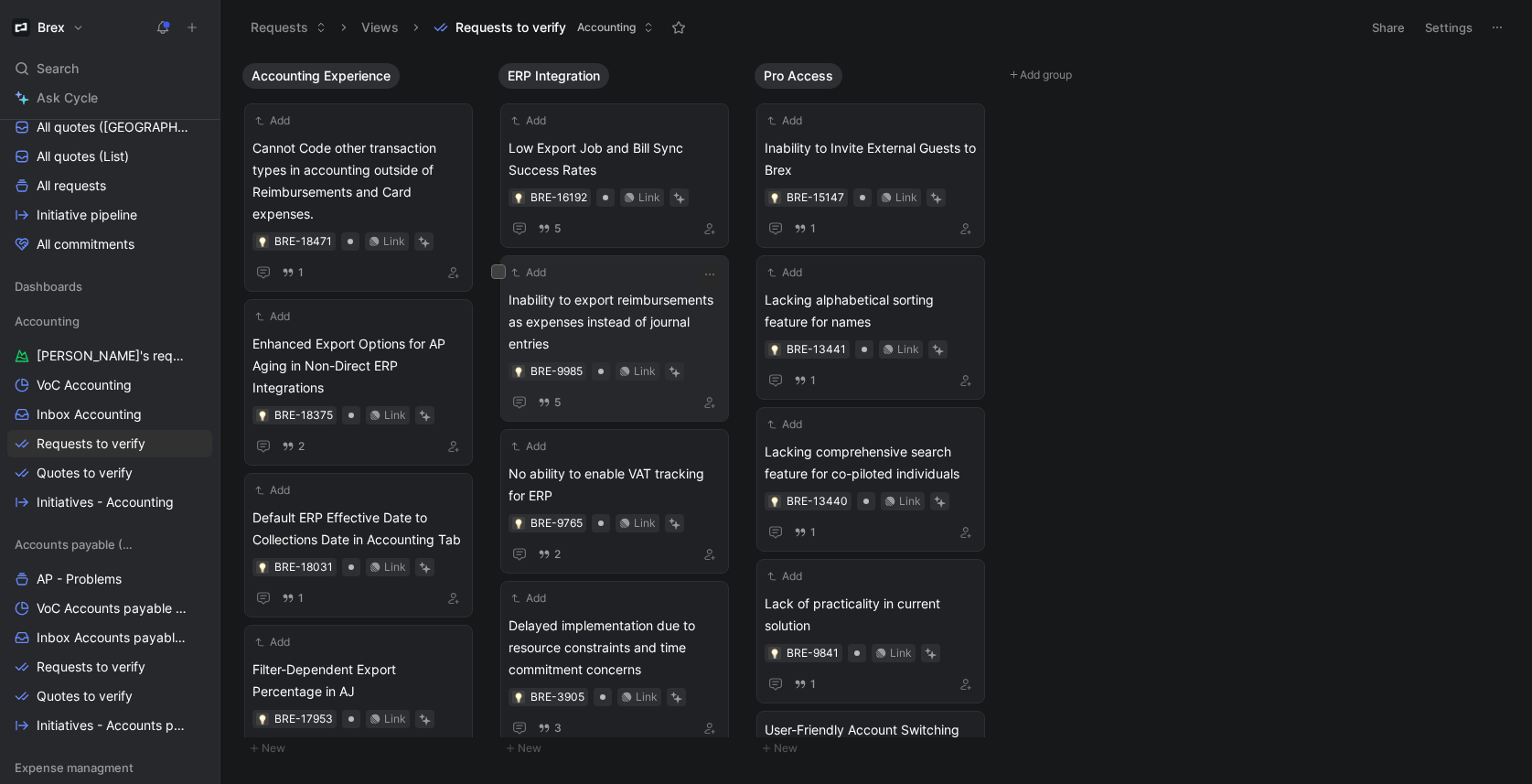
click at [645, 320] on span "Inability to export reimbursements as expenses instead of journal entries" at bounding box center [614, 321] width 212 height 66
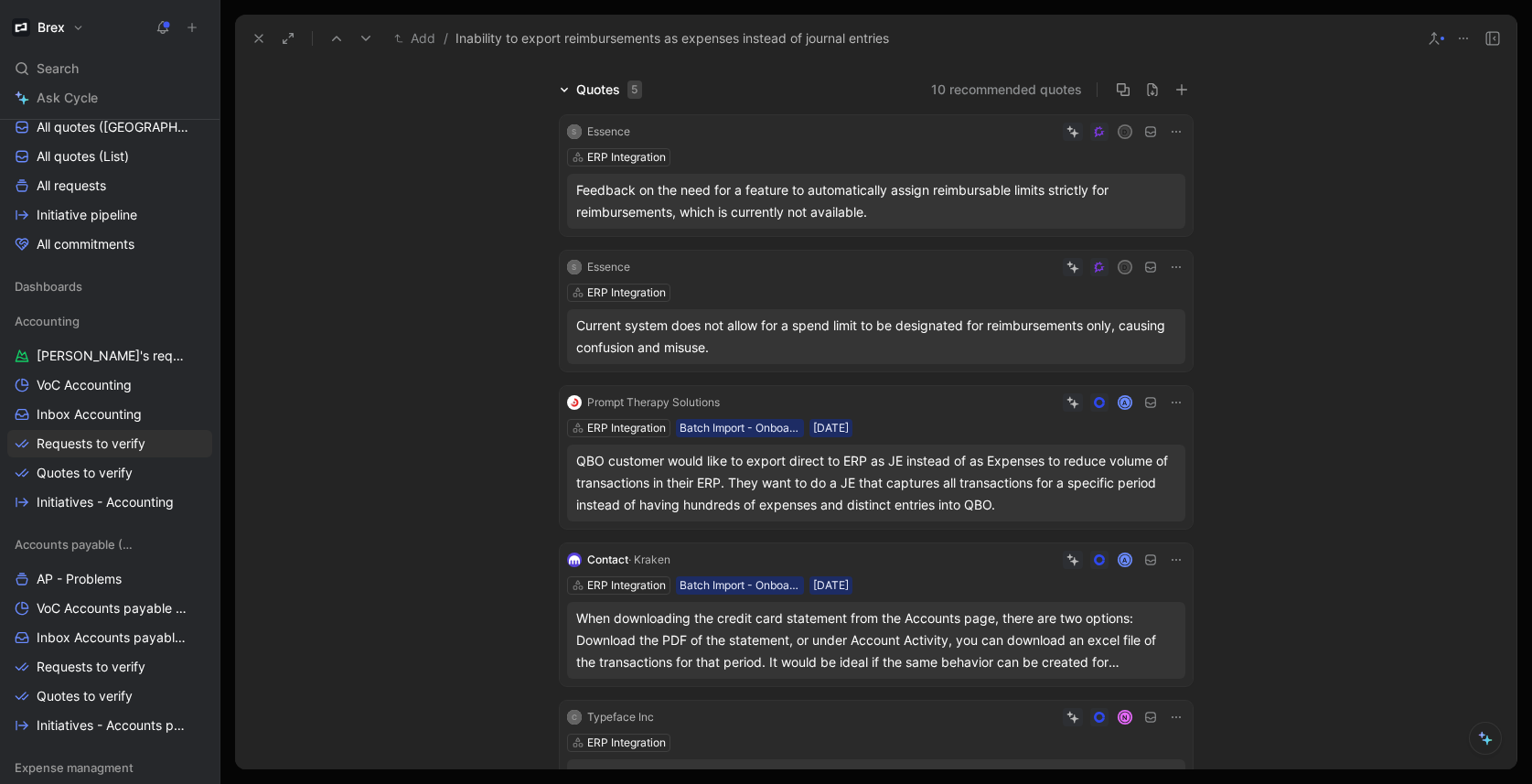
scroll to position [116, 0]
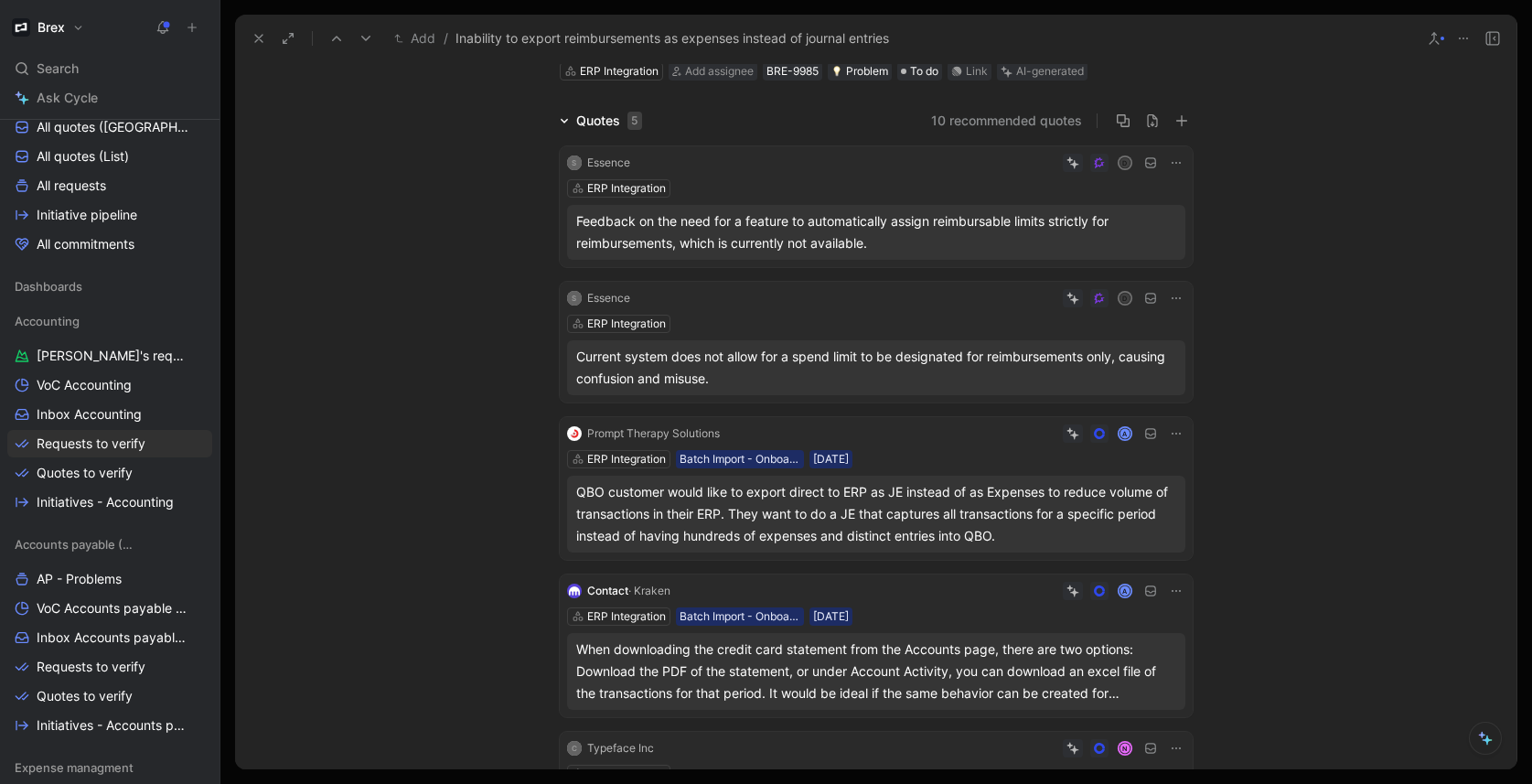
click at [565, 367] on icon at bounding box center [569, 368] width 8 height 8
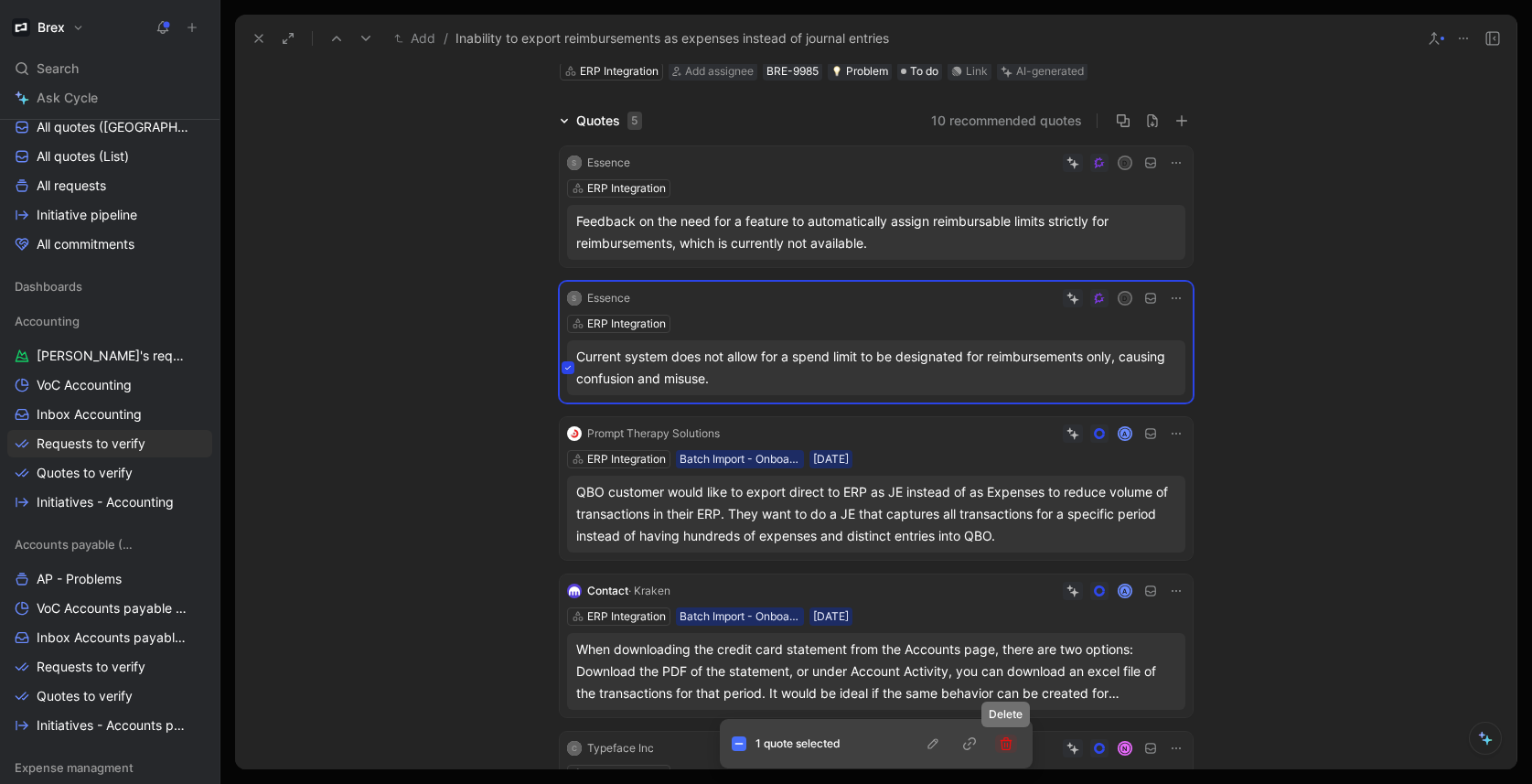
click at [1012, 747] on button "button" at bounding box center [1006, 743] width 22 height 18
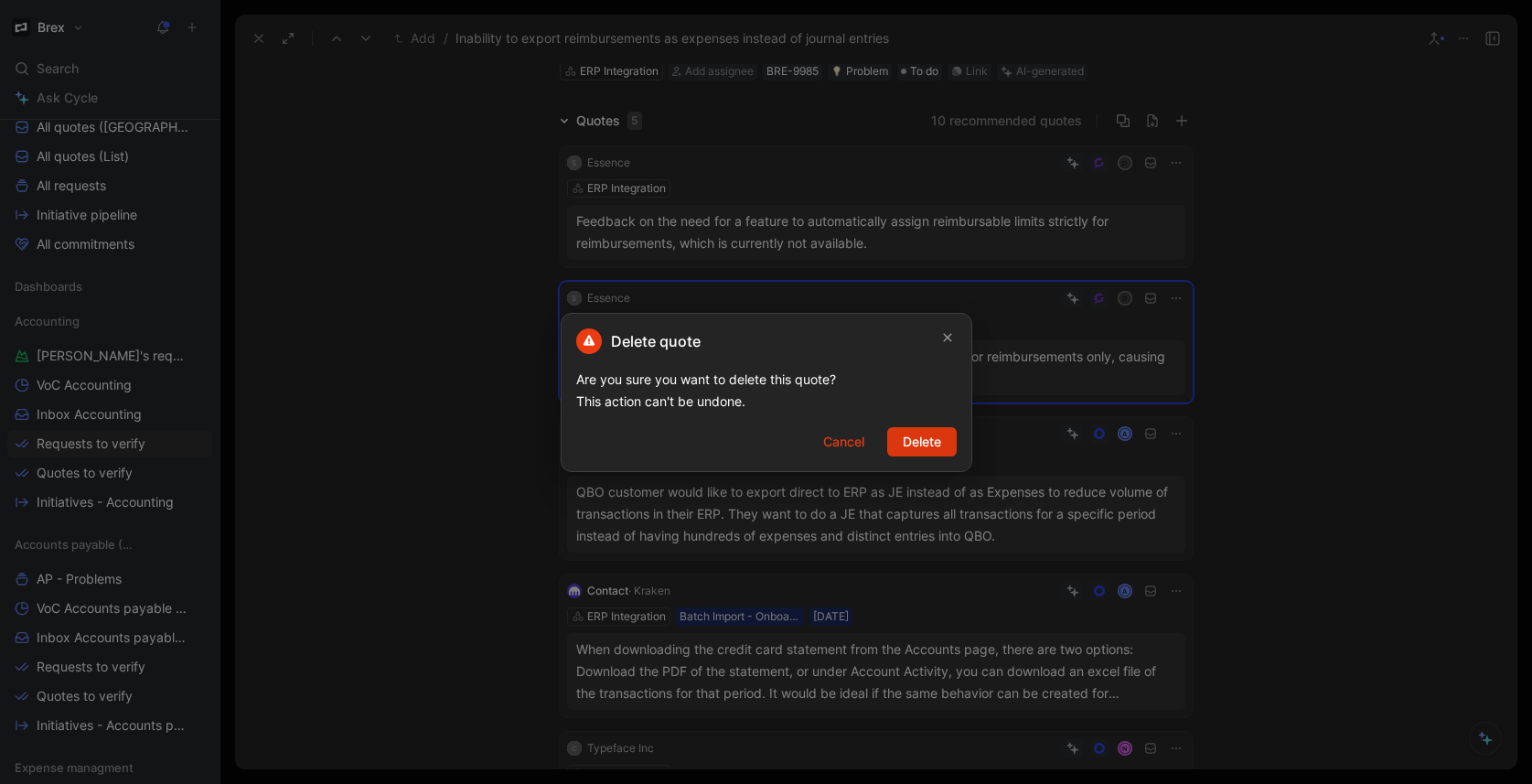
click at [946, 445] on button "Delete" at bounding box center [921, 441] width 70 height 30
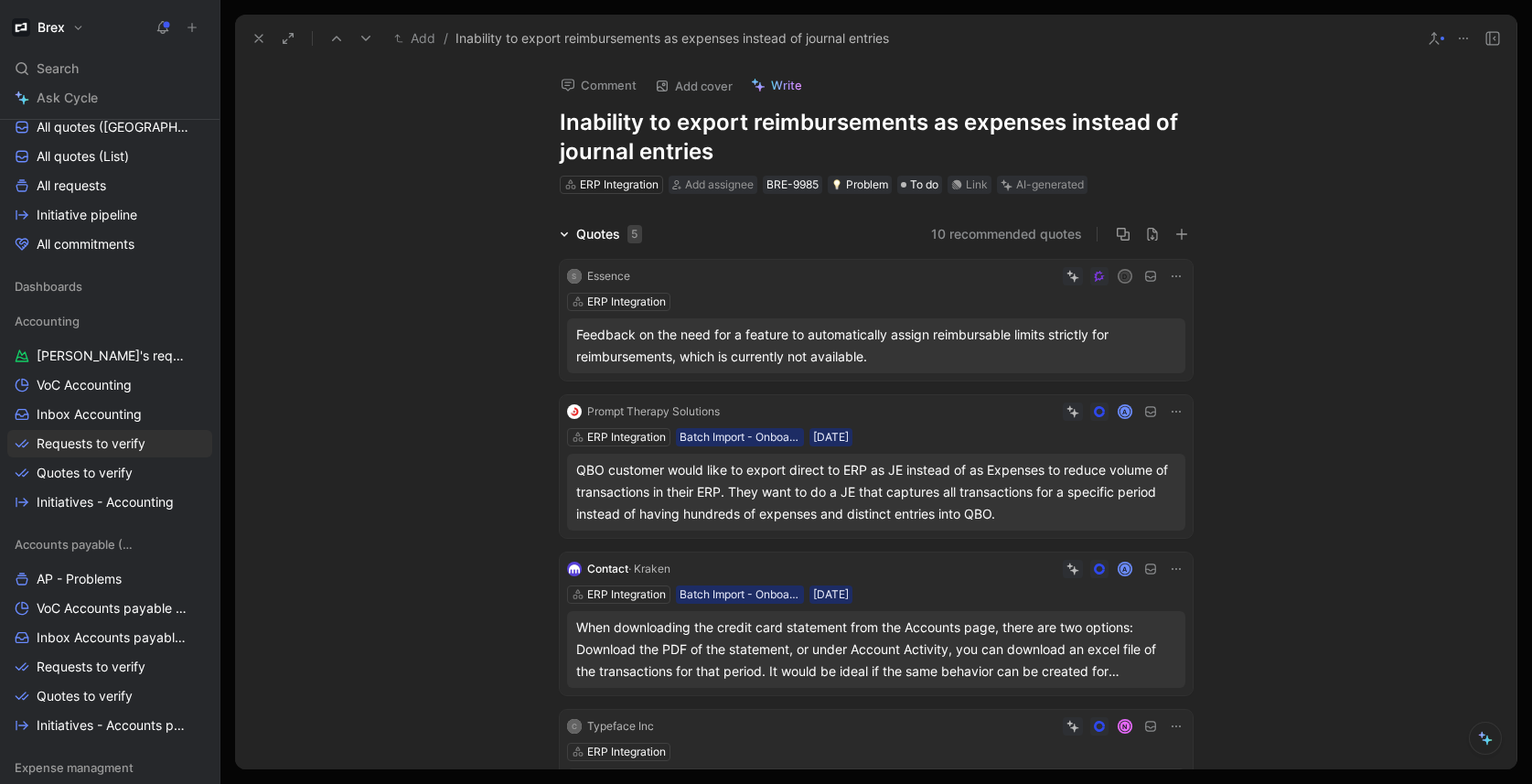
scroll to position [0, 0]
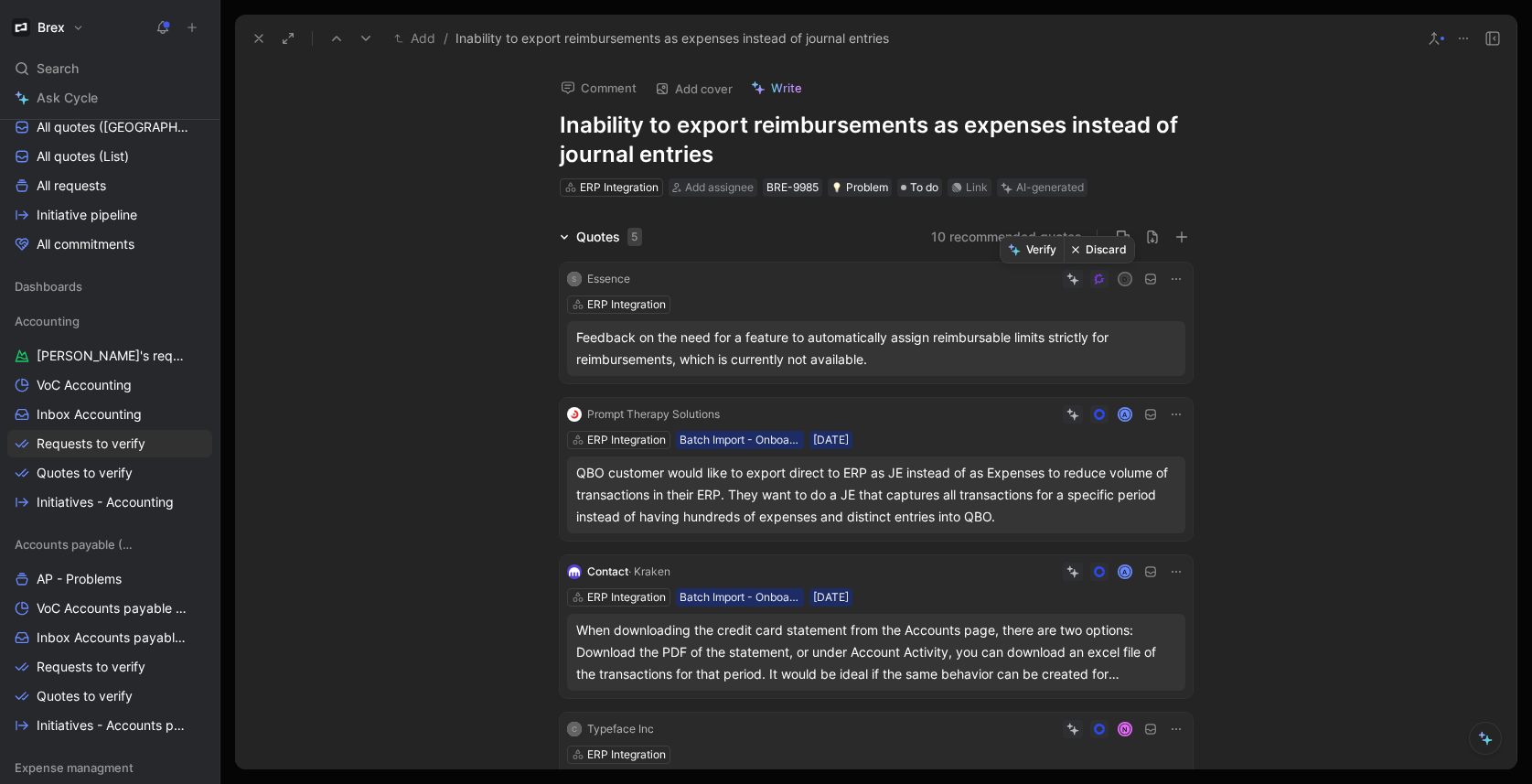
click at [1107, 244] on button "Discard" at bounding box center [1098, 249] width 70 height 26
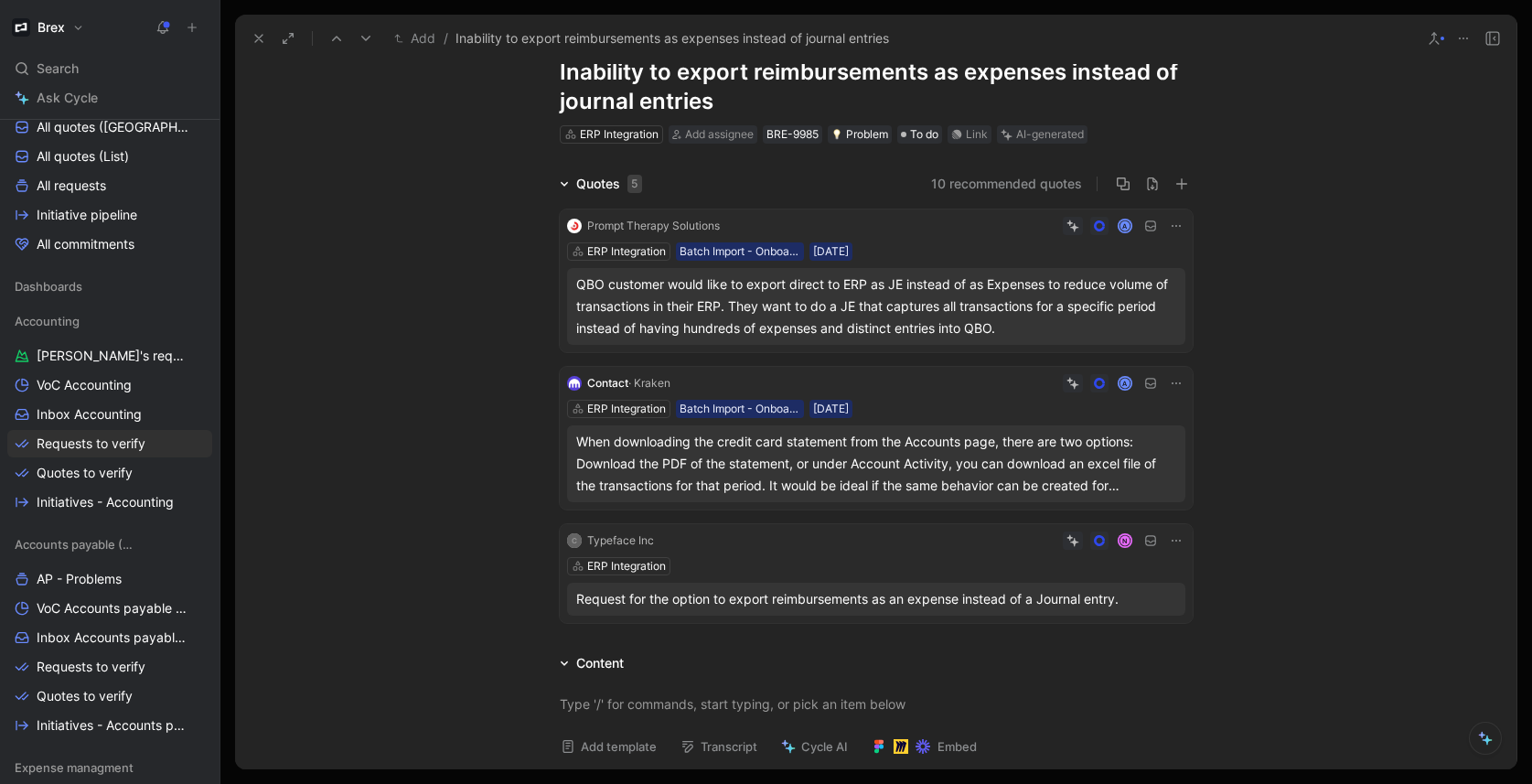
scroll to position [47, 0]
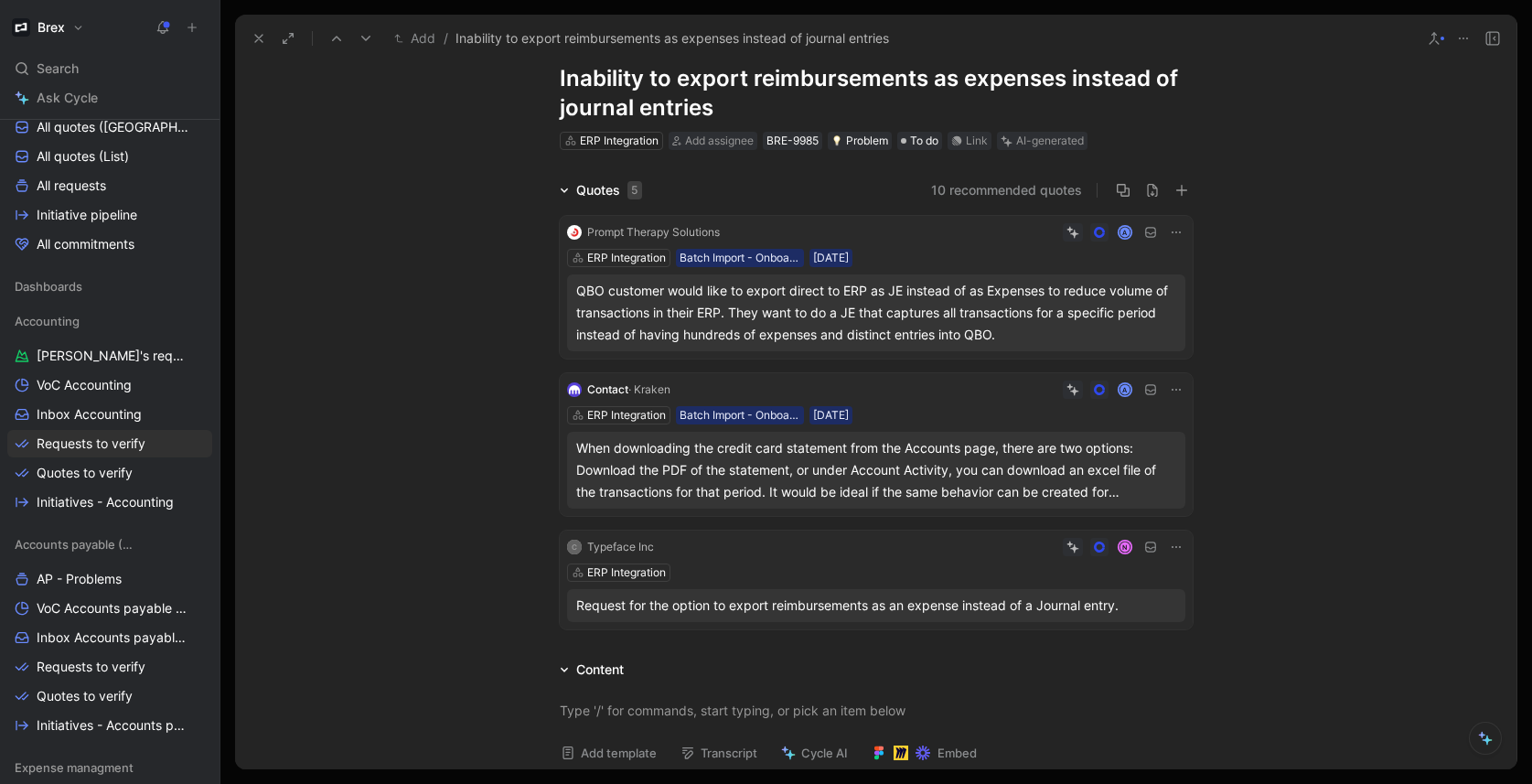
click at [944, 557] on div "C Typeface Inc N ERP Integration Request for the option to export reimbursement…" at bounding box center [876, 579] width 633 height 99
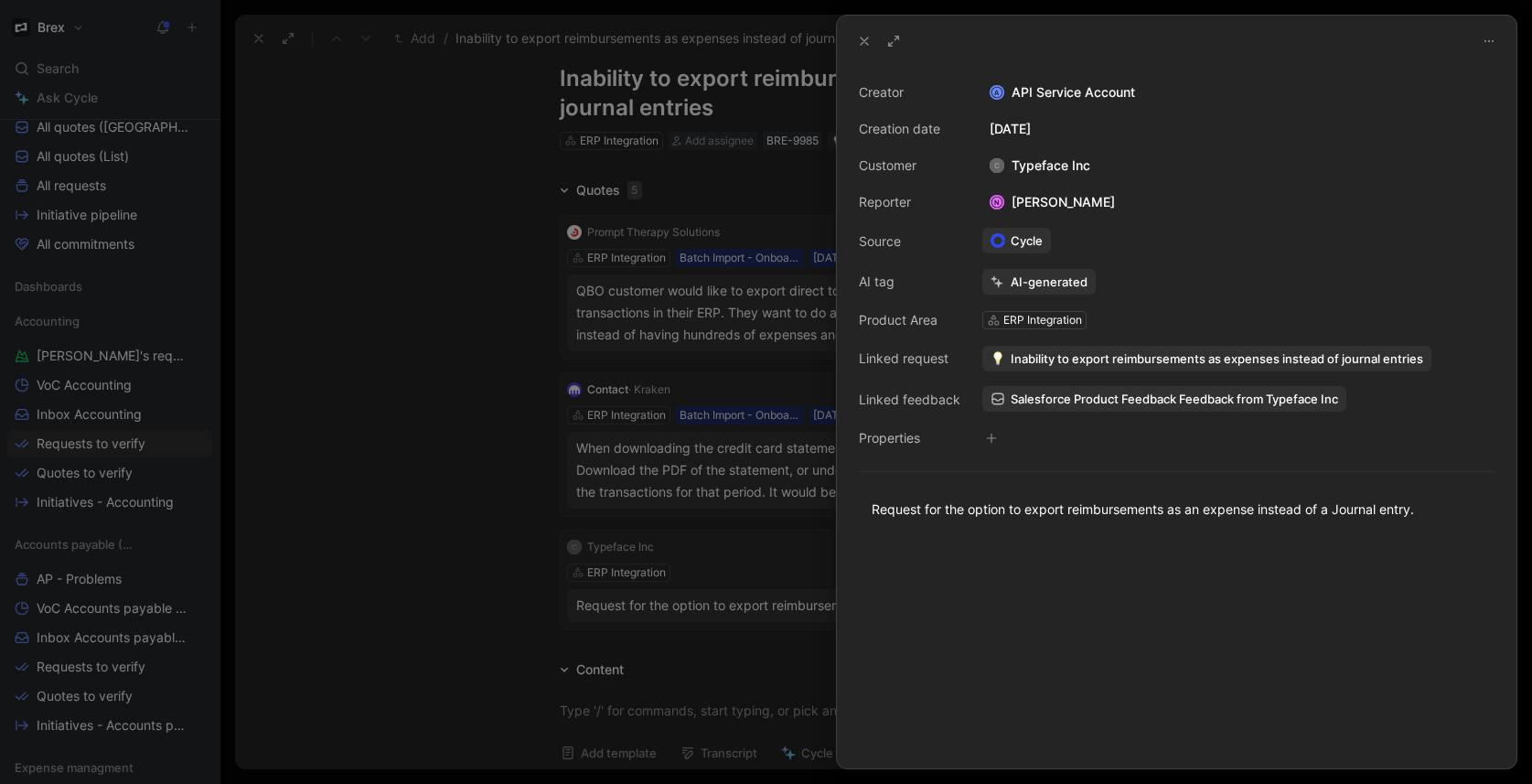
click at [1139, 356] on span "Inability to export reimbursements as expenses instead of journal entries" at bounding box center [1217, 357] width 412 height 16
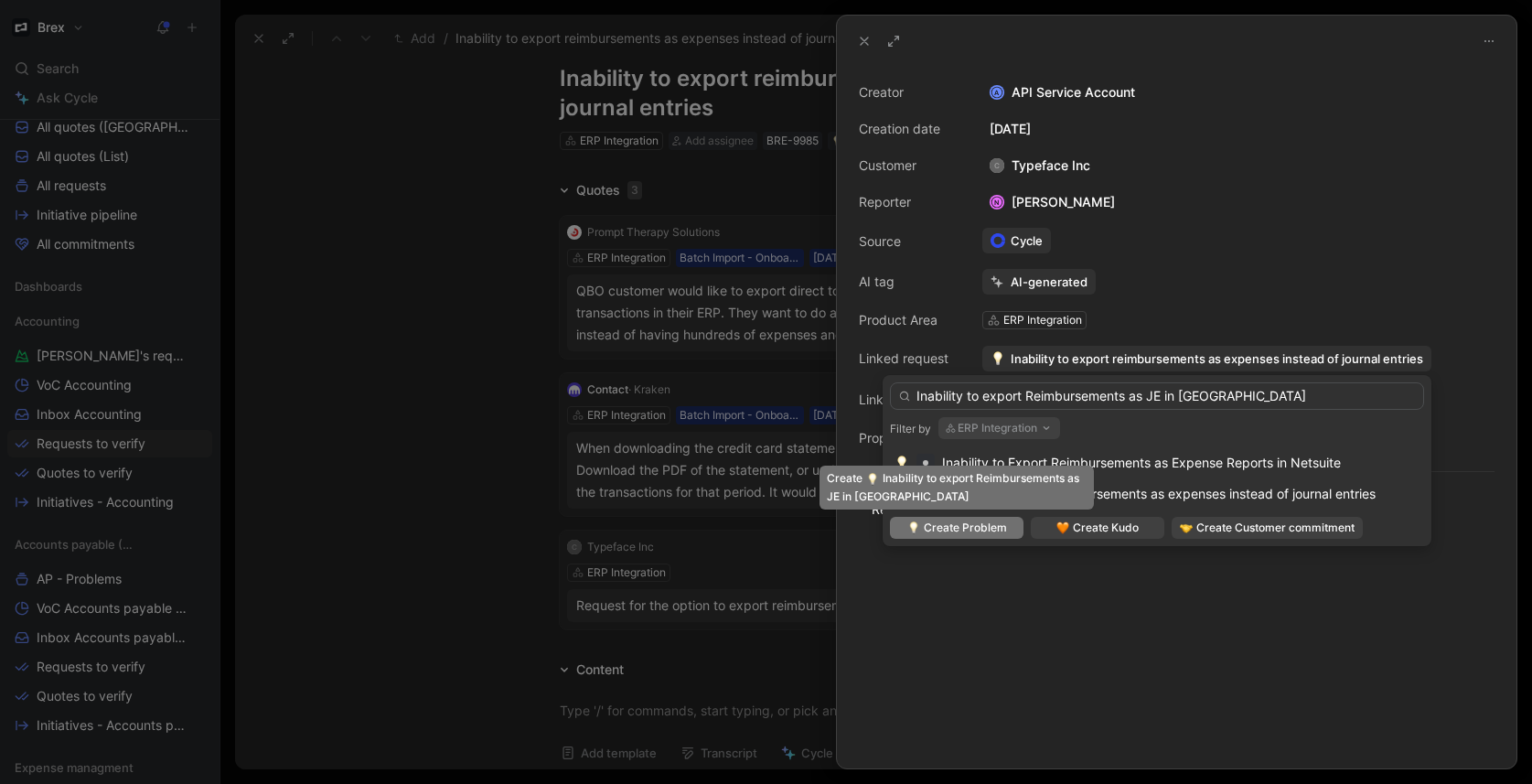
type input "Inability to export Reimbursements as JE in QBO"
click at [971, 533] on span "Create Problem" at bounding box center [964, 527] width 83 height 18
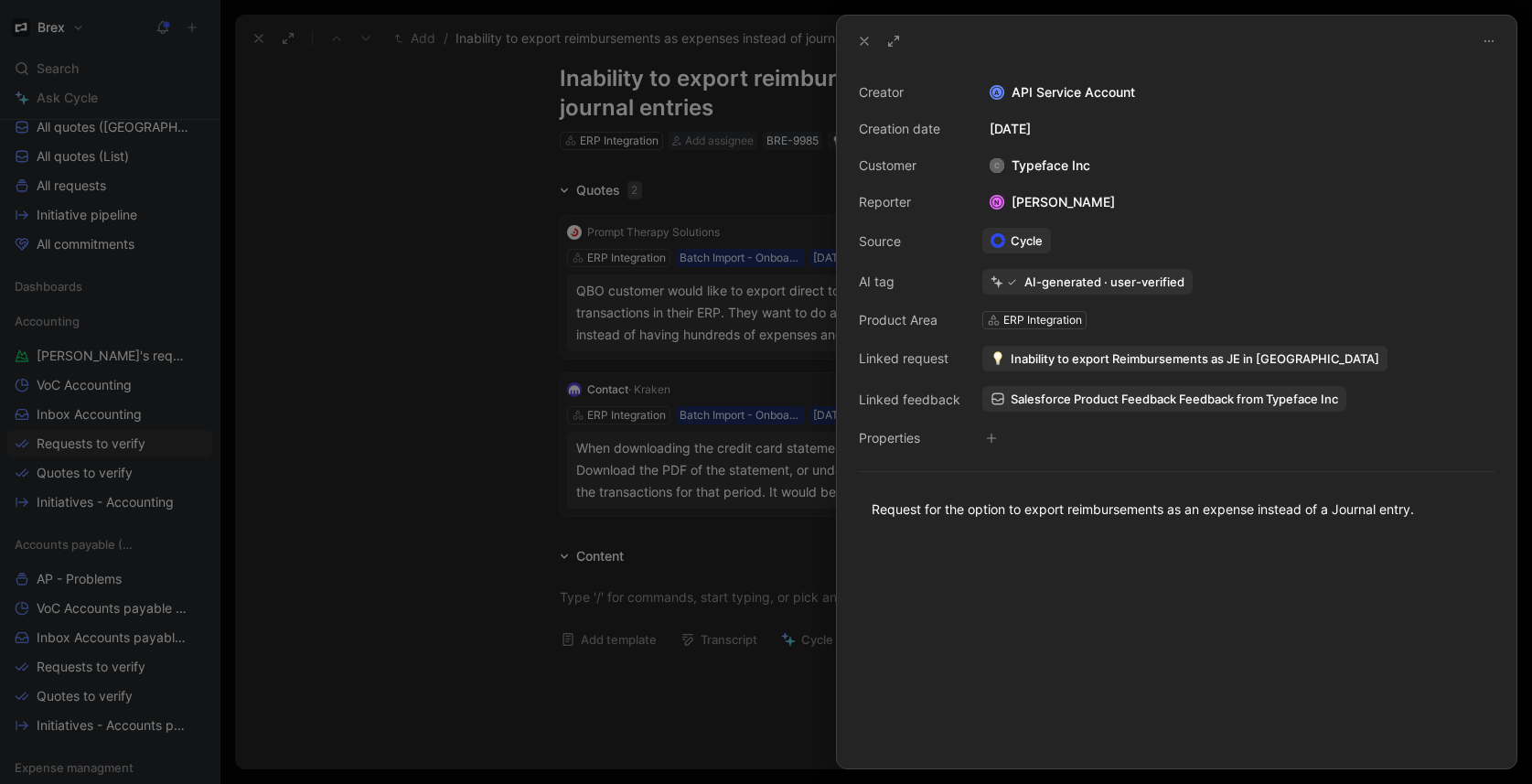
click at [1168, 327] on div "Creator A API Service Account Creation date June 6, 2025 Customer C Typeface In…" at bounding box center [1176, 265] width 636 height 367
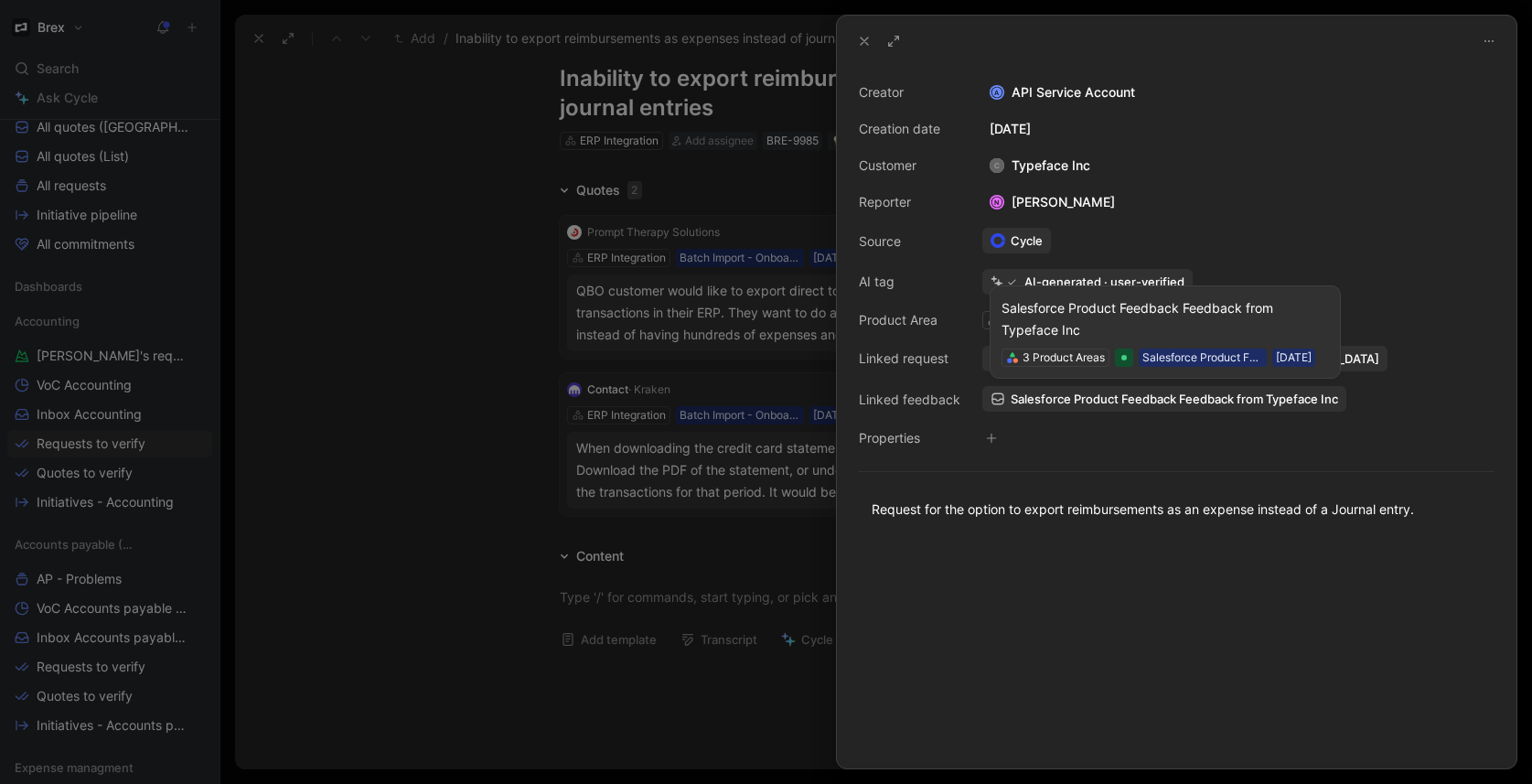
click at [1085, 357] on div "3 Product Areas Salesforce Product Feedback 05/06/2025" at bounding box center [1166, 357] width 328 height 18
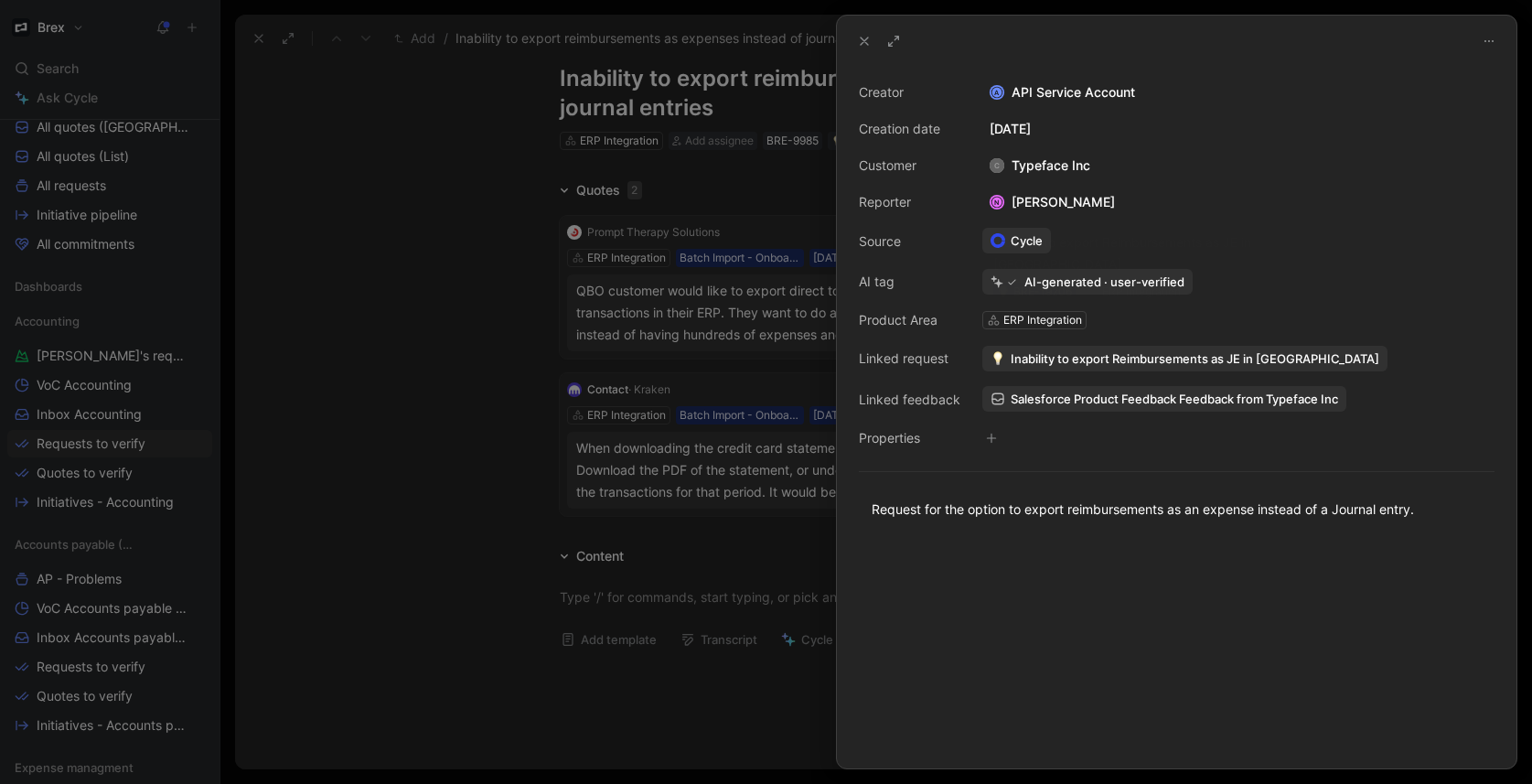
click at [1081, 359] on span "Inability to export Reimbursements as JE in QBO" at bounding box center [1195, 357] width 368 height 16
click at [1120, 351] on span "Inability to export Reimbursements as JE in QBO" at bounding box center [1195, 357] width 368 height 16
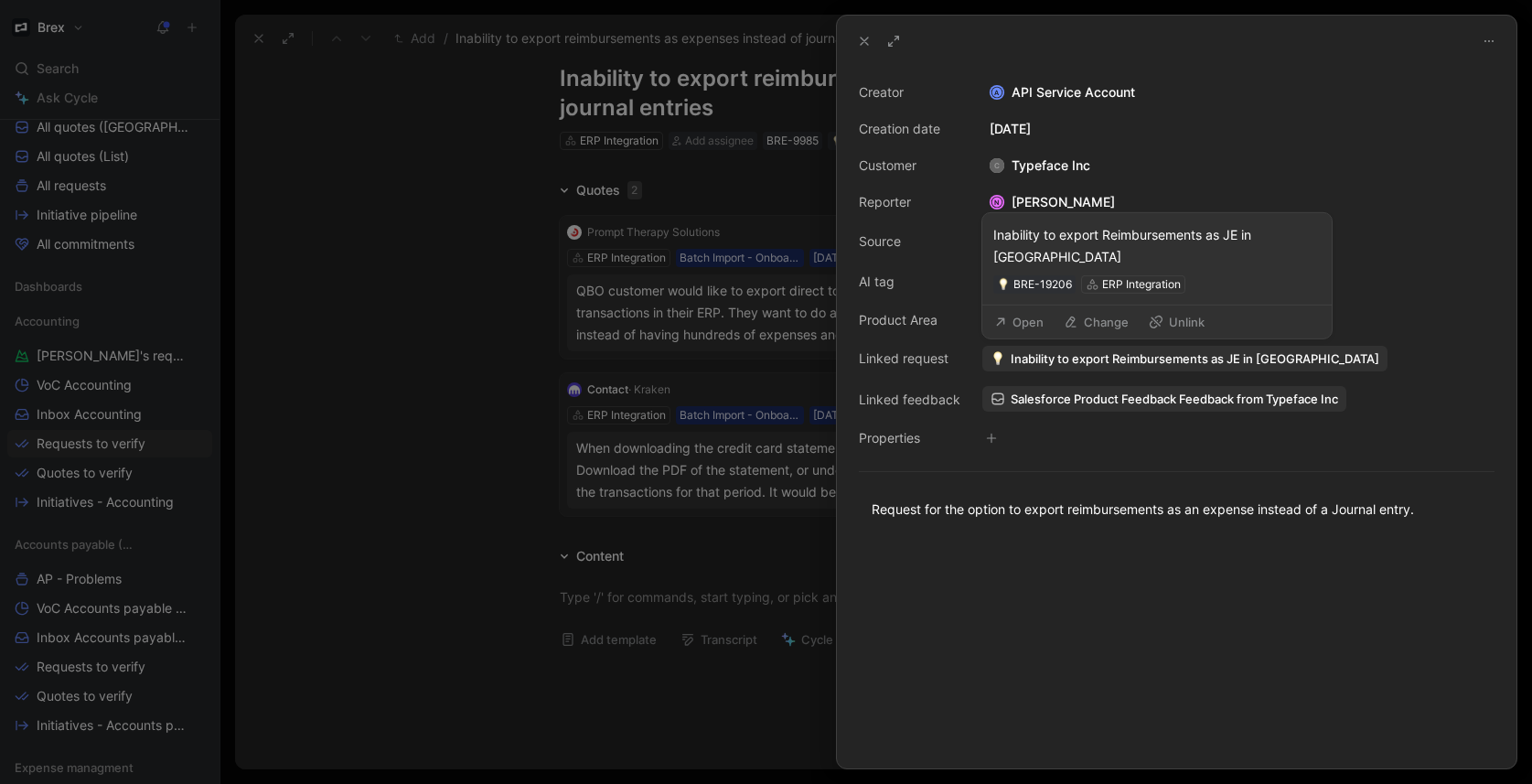
click at [1193, 357] on span "Inability to export Reimbursements as JE in QBO" at bounding box center [1195, 357] width 368 height 16
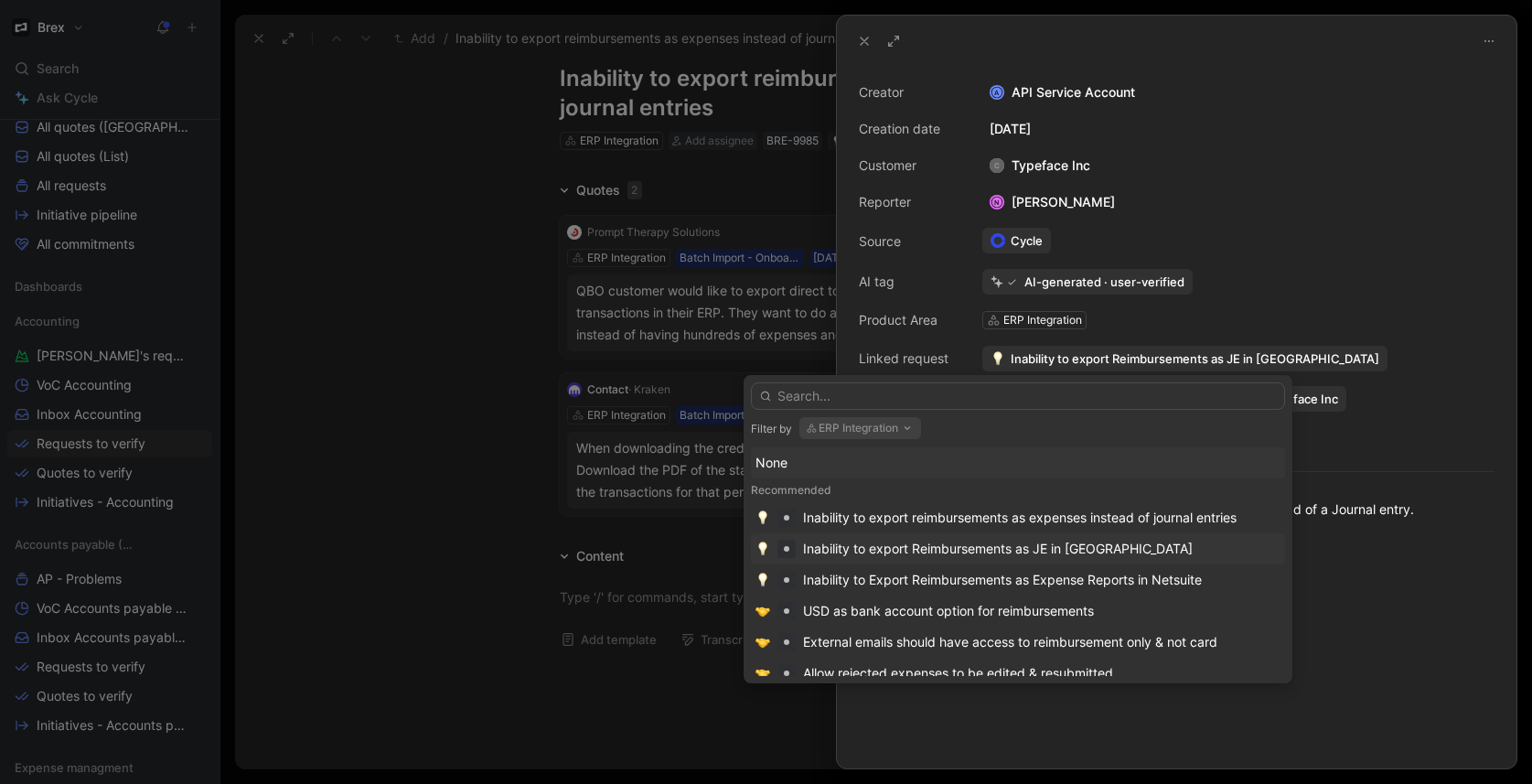
click at [973, 546] on div "Inability to export Reimbursements as JE in QBO" at bounding box center [998, 548] width 389 height 22
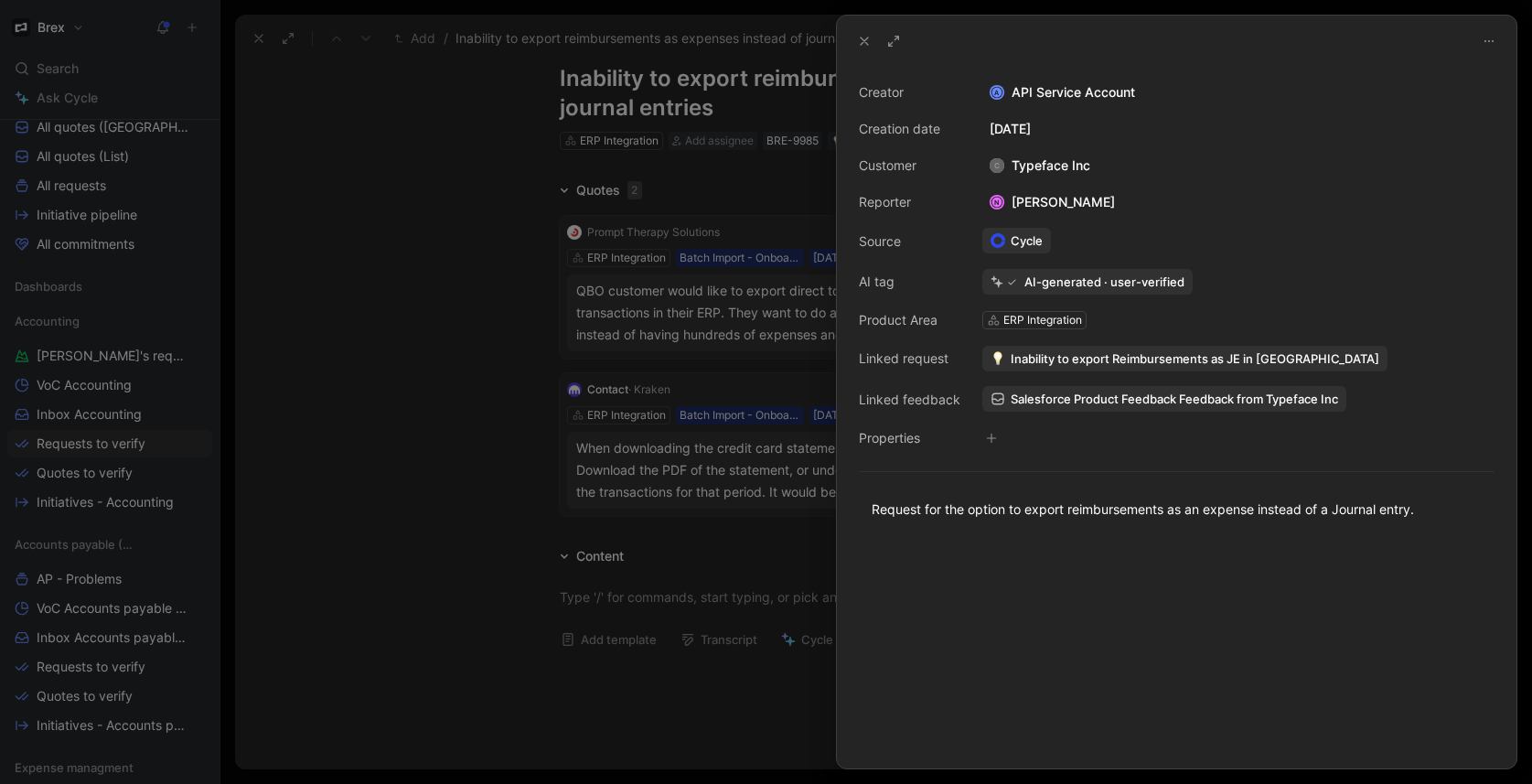
drag, startPoint x: 450, startPoint y: 190, endPoint x: 245, endPoint y: 56, distance: 244.9
click at [449, 189] on div at bounding box center [766, 392] width 1532 height 784
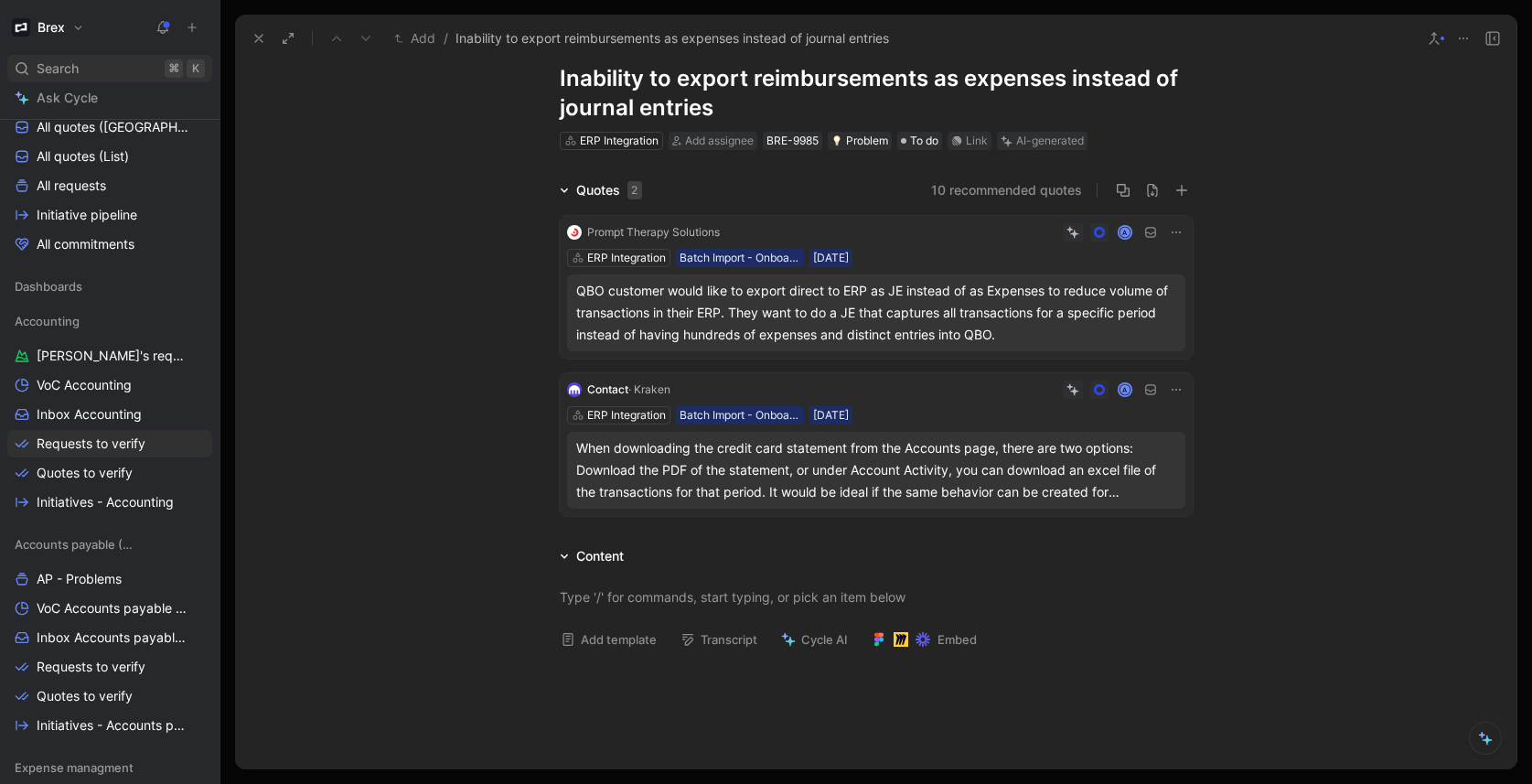
click at [119, 67] on div "Search ⌘ K" at bounding box center [110, 68] width 205 height 28
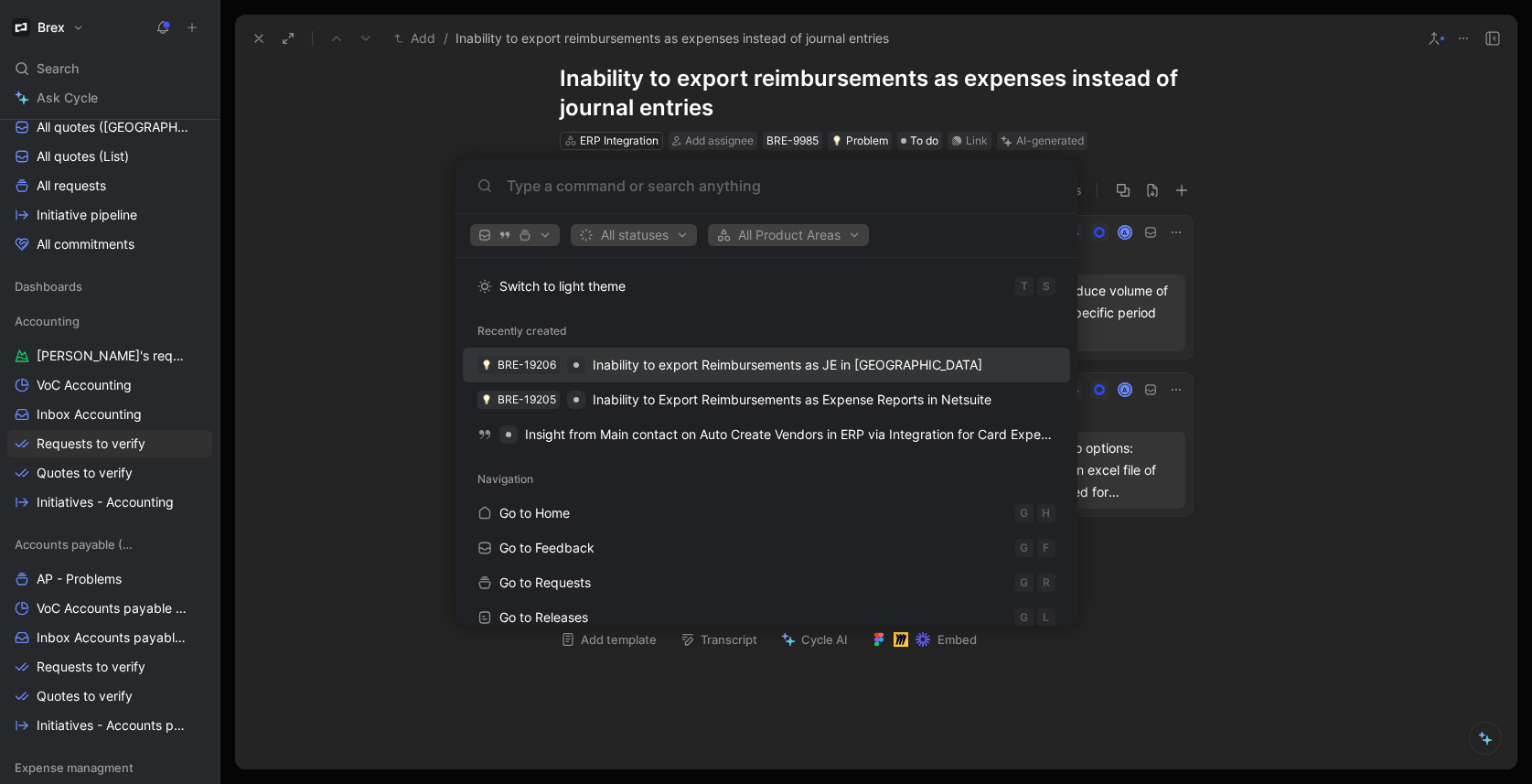
click at [744, 372] on span "Inability to export Reimbursements as JE in QBO" at bounding box center [787, 364] width 389 height 22
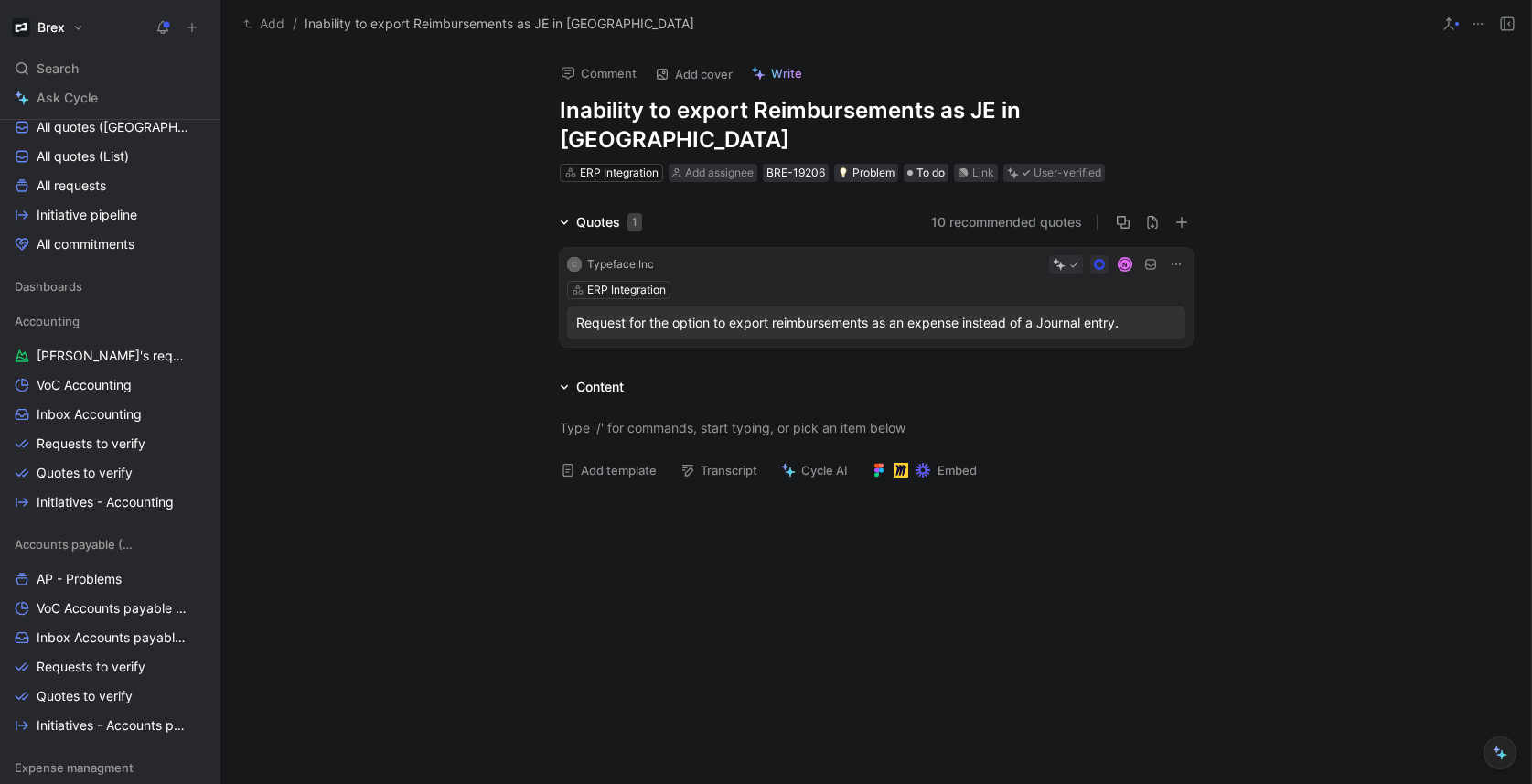
click at [981, 107] on h1 "Inability to export Reimbursements as JE in QBO" at bounding box center [876, 125] width 633 height 58
click at [1397, 409] on div at bounding box center [875, 427] width 1311 height 59
click at [705, 166] on span "Add assignee" at bounding box center [720, 173] width 69 height 13
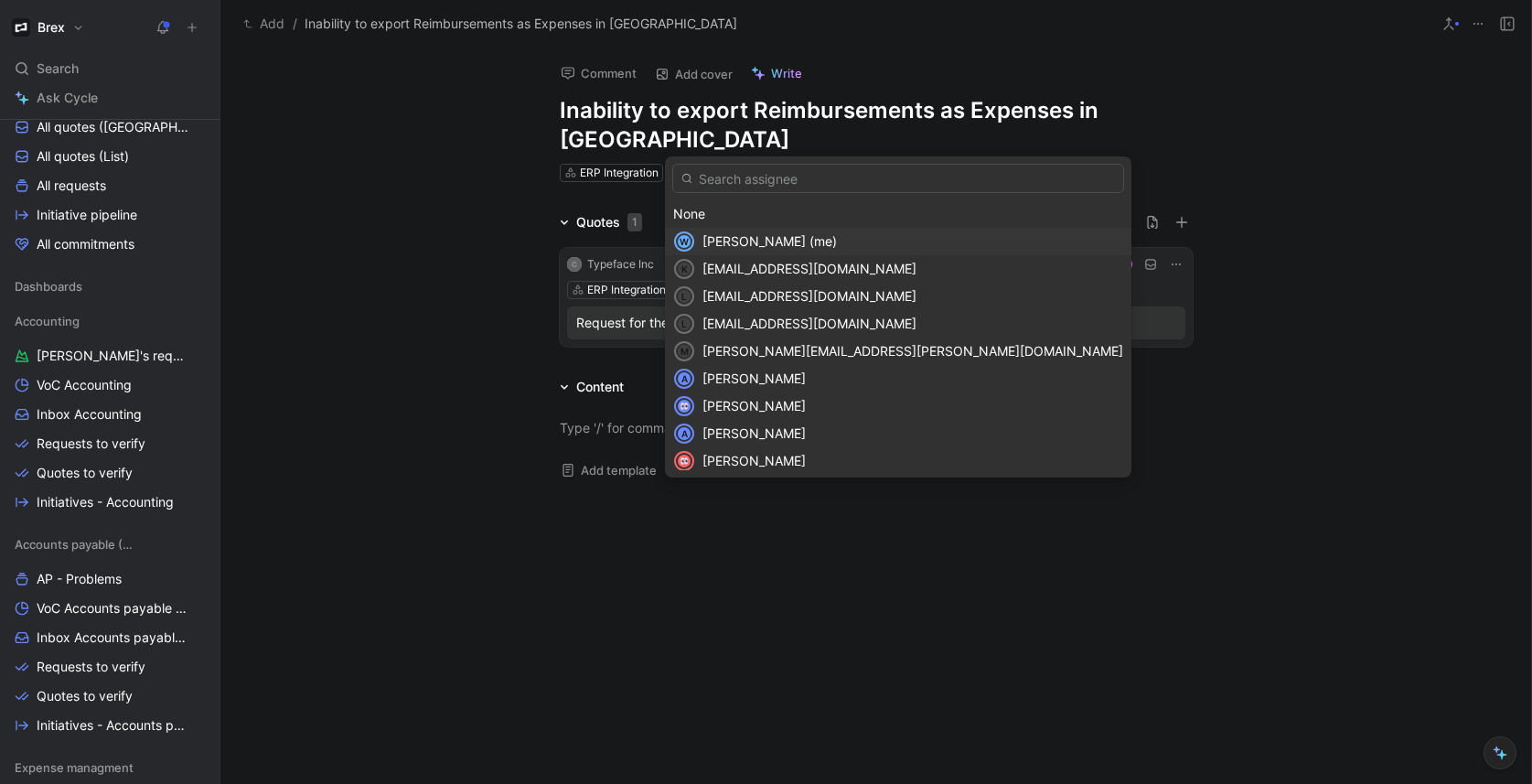
click at [760, 242] on span "Wilson Jian (me)" at bounding box center [770, 241] width 134 height 15
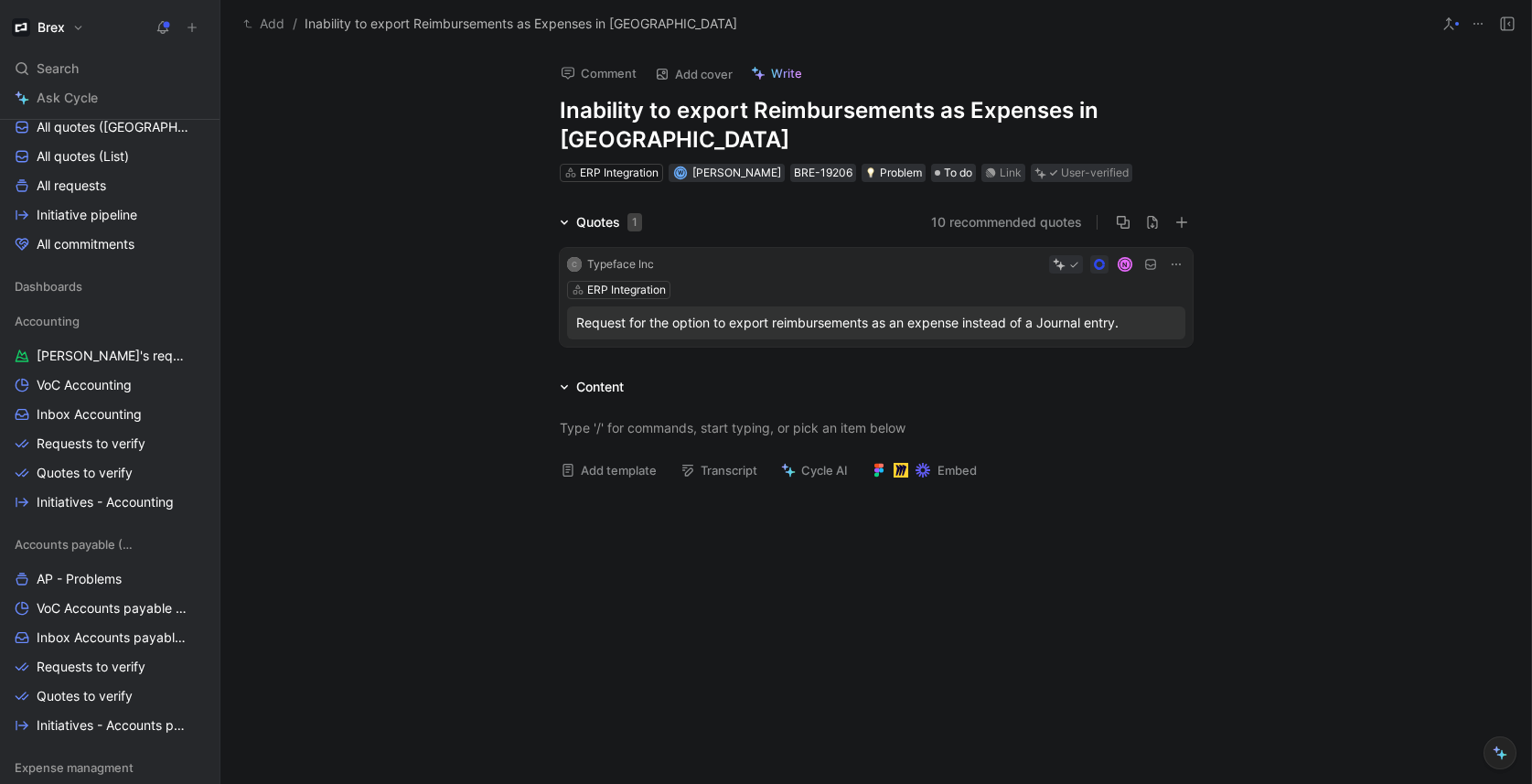
click at [1179, 510] on div at bounding box center [875, 611] width 1311 height 235
click at [943, 164] on span "To do" at bounding box center [958, 173] width 29 height 18
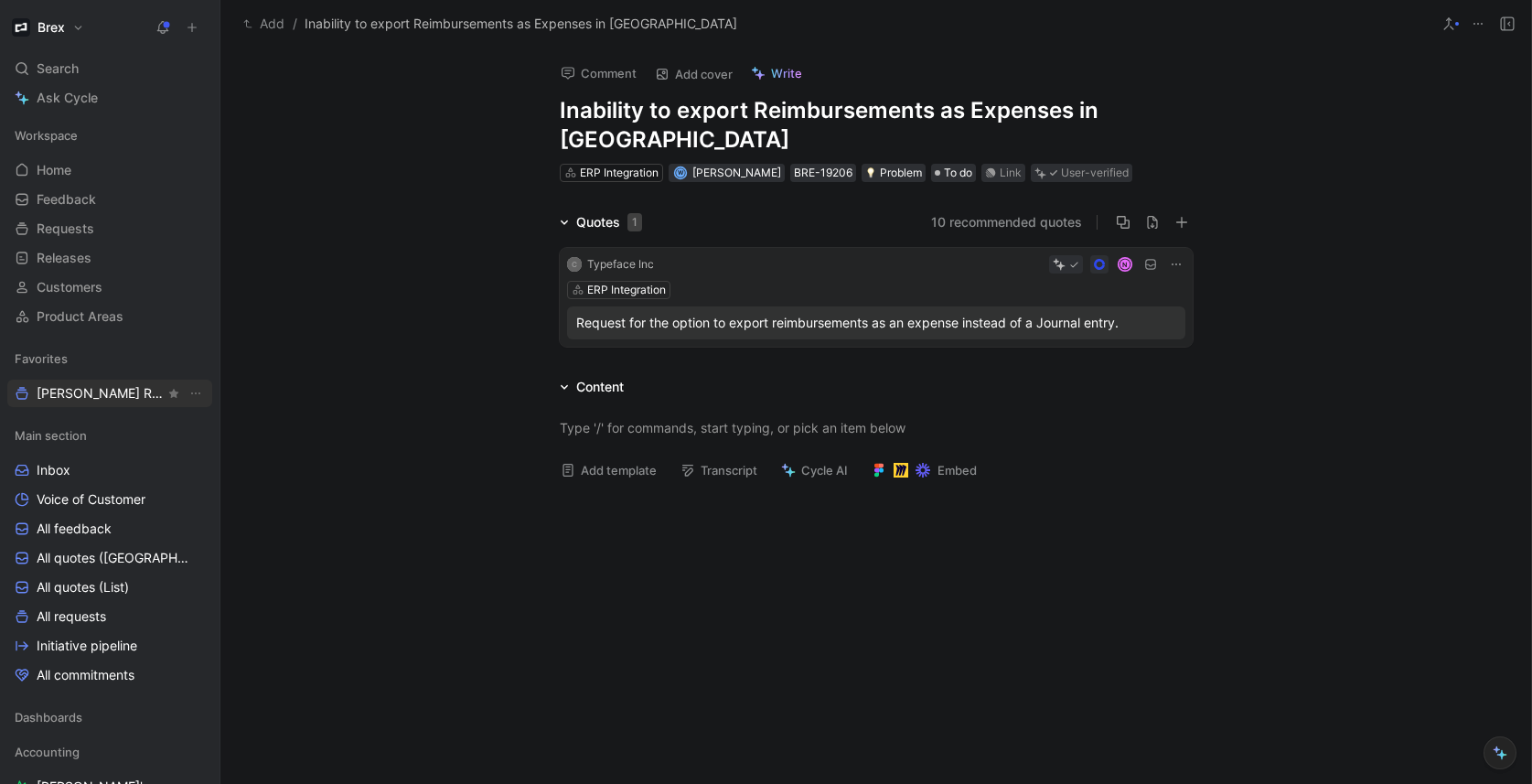
click at [80, 400] on span "[PERSON_NAME] Request" at bounding box center [101, 393] width 128 height 18
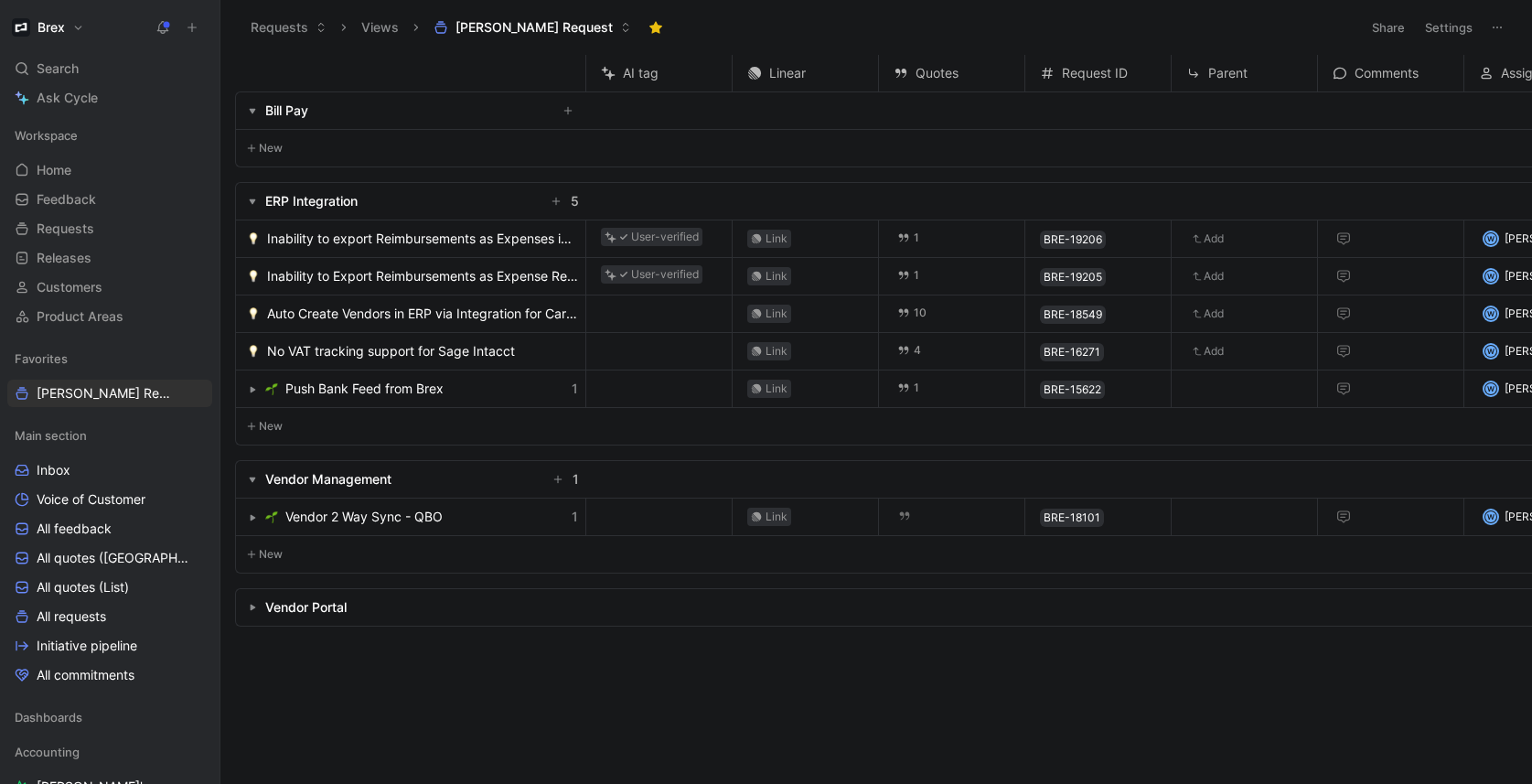
drag, startPoint x: 591, startPoint y: 75, endPoint x: 582, endPoint y: 77, distance: 9.2
click at [590, 75] on div "AI tag" at bounding box center [659, 73] width 146 height 22
click at [1457, 37] on button "Settings" at bounding box center [1449, 27] width 64 height 26
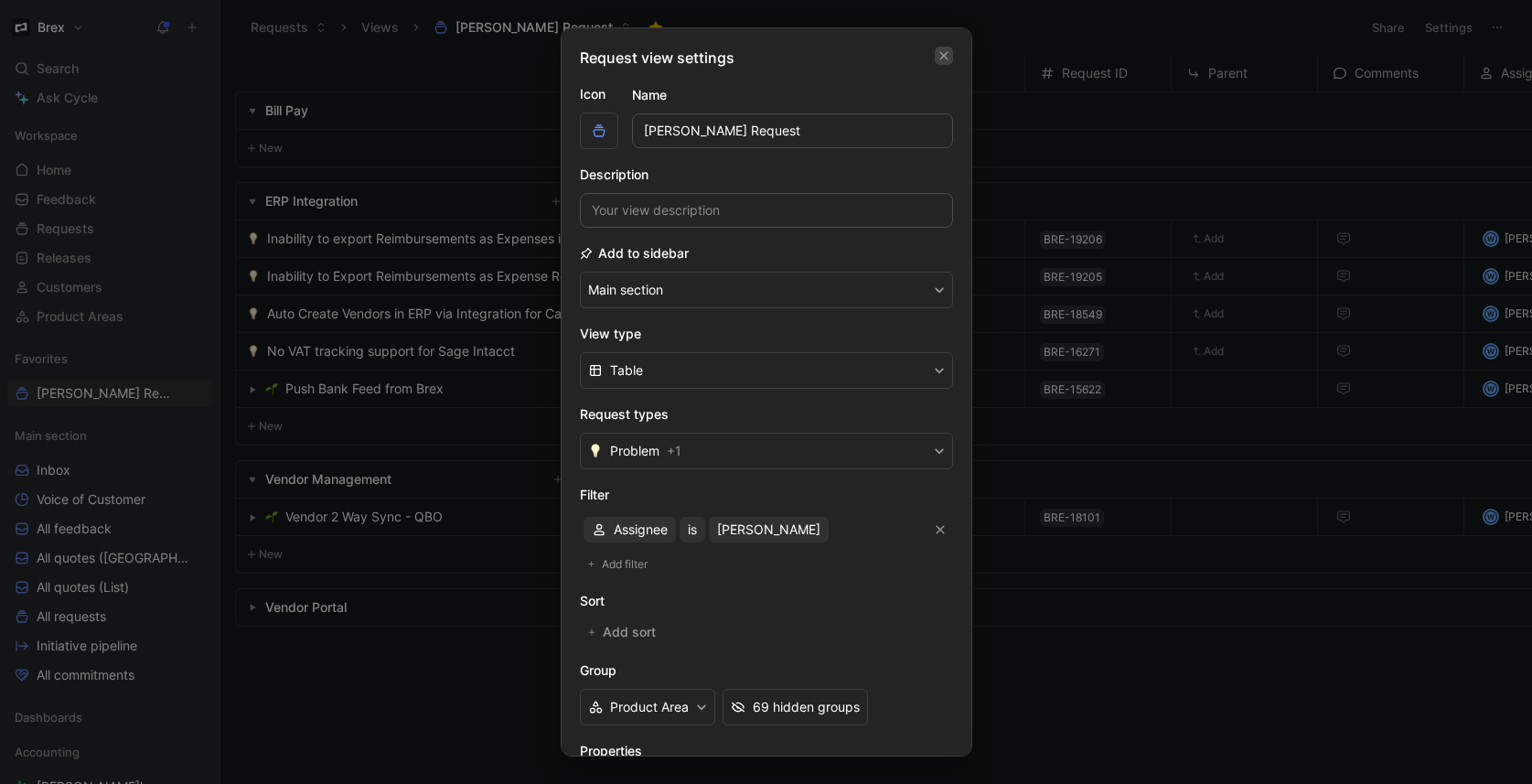
click at [939, 59] on icon "button" at bounding box center [943, 56] width 11 height 14
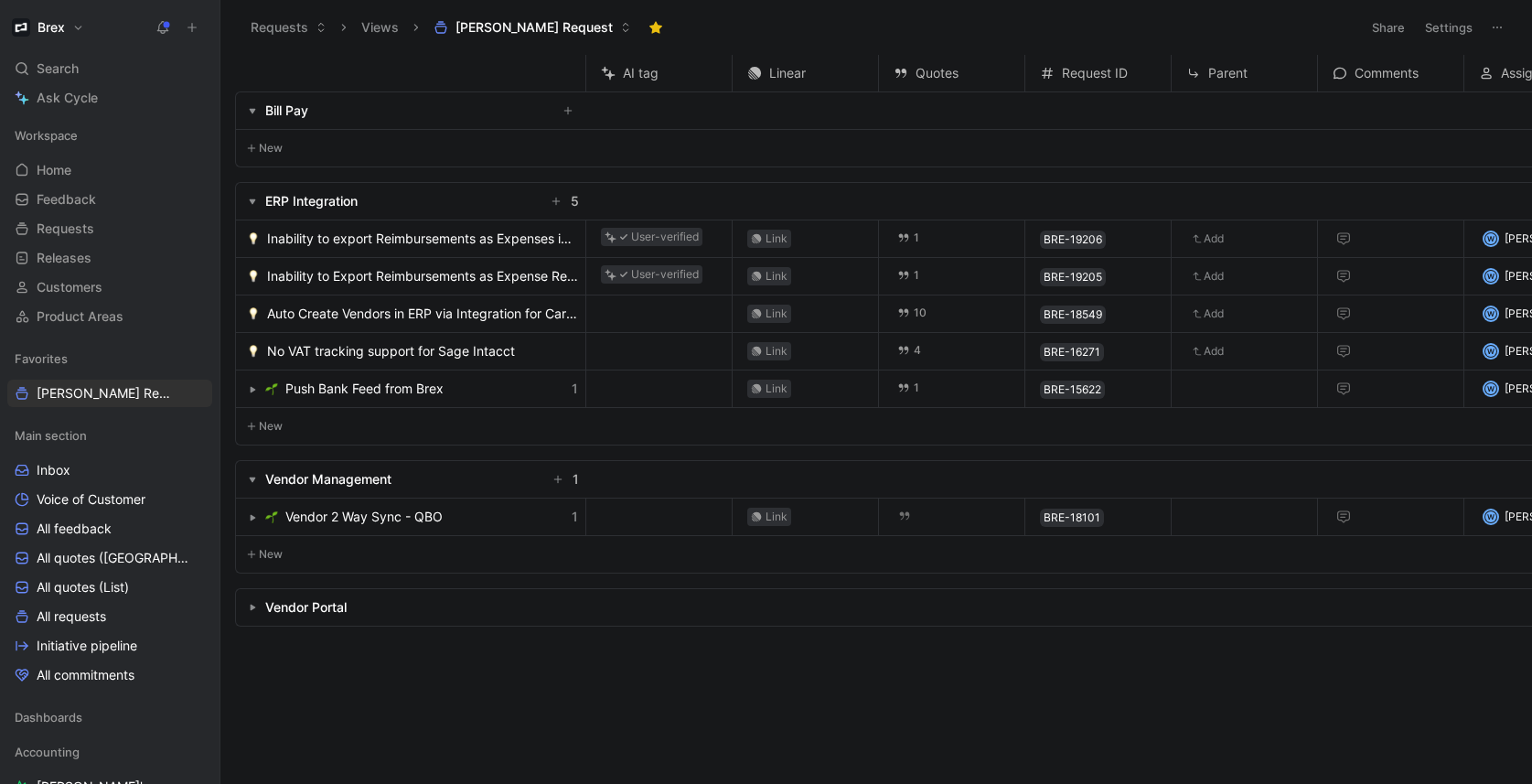
drag, startPoint x: 588, startPoint y: 68, endPoint x: 646, endPoint y: 66, distance: 58.0
click at [619, 68] on div "AI tag" at bounding box center [659, 73] width 146 height 22
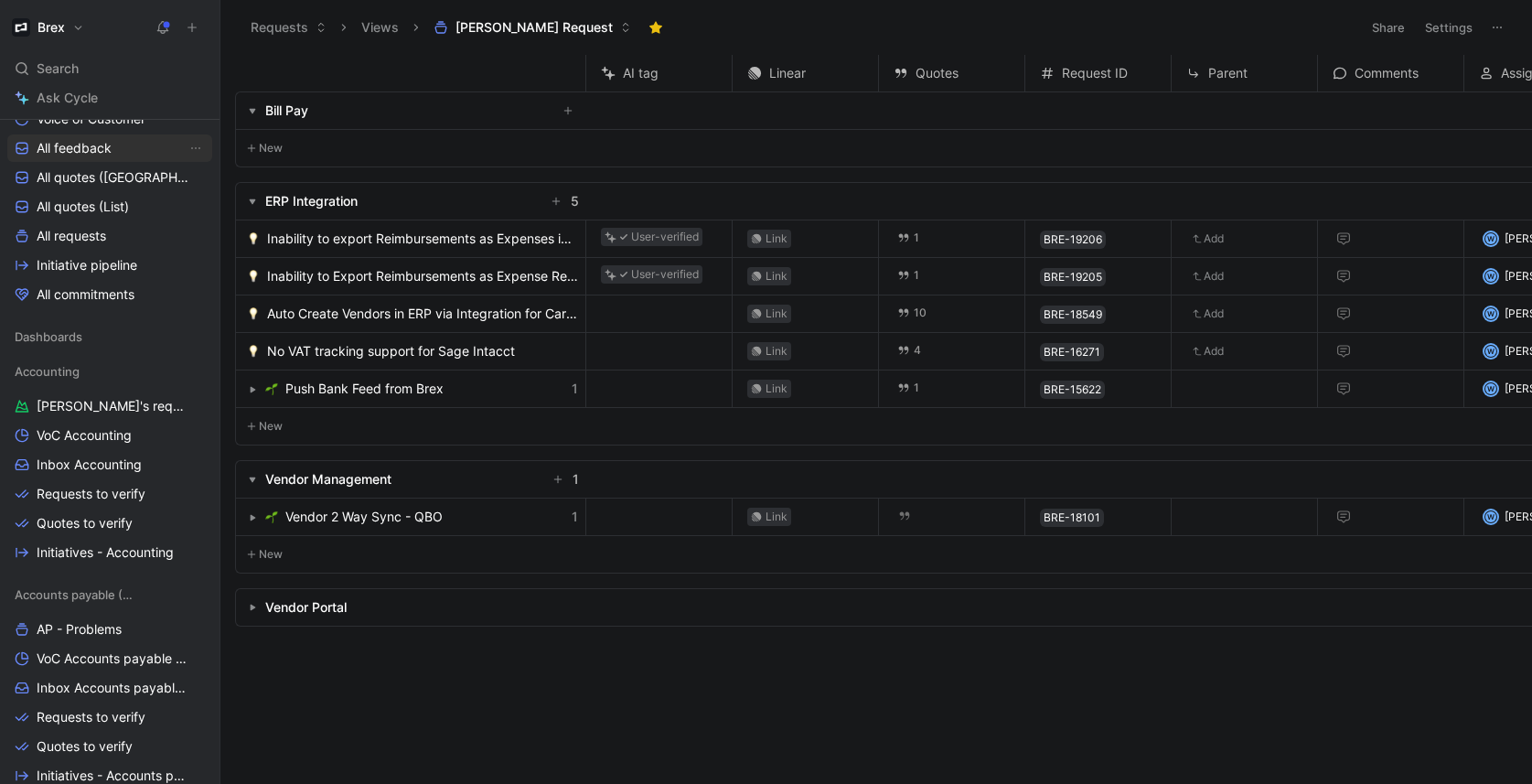
scroll to position [384, 0]
click at [89, 493] on span "Requests to verify" at bounding box center [91, 490] width 109 height 18
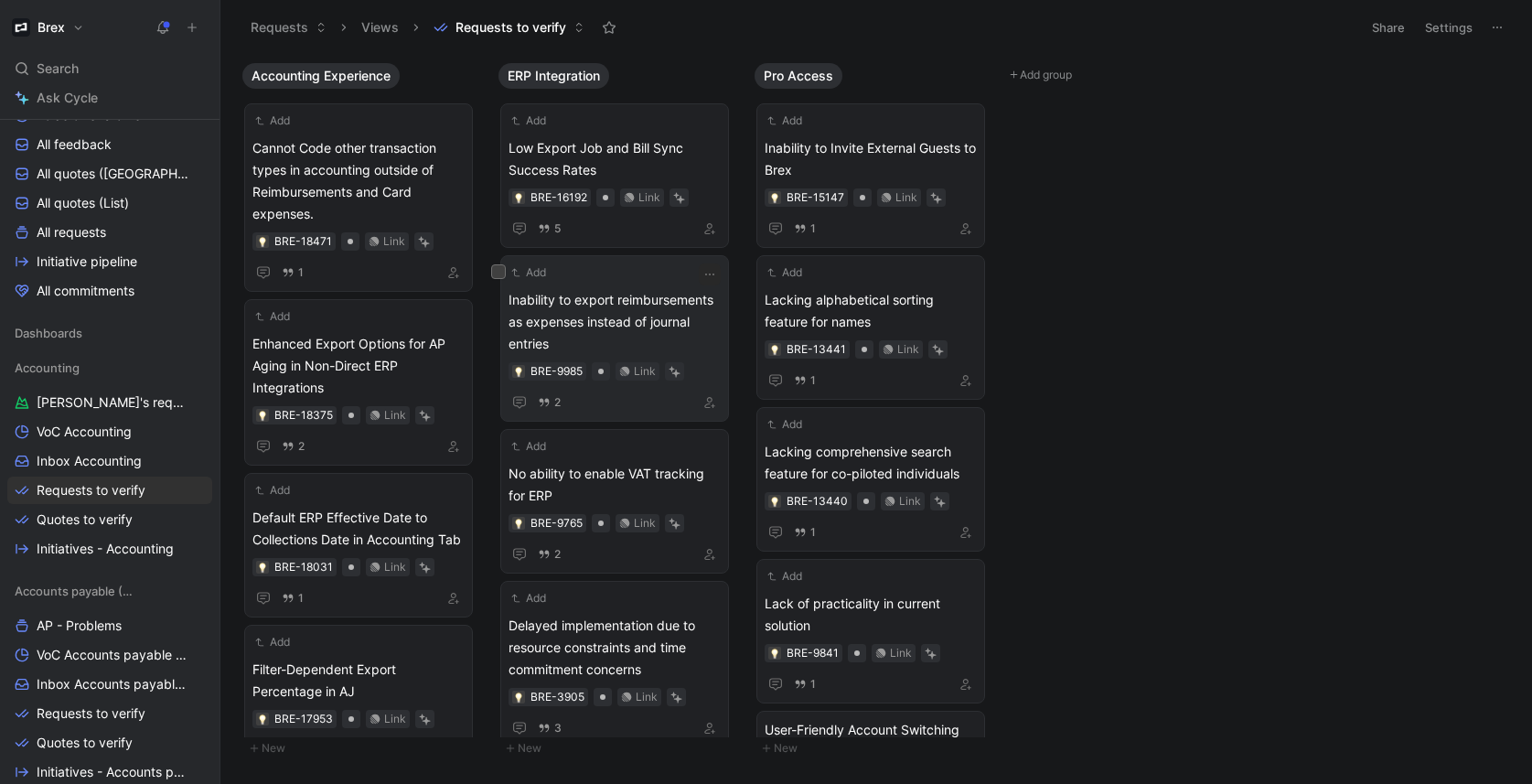
click at [608, 312] on span "Inability to export reimbursements as expenses instead of journal entries" at bounding box center [614, 321] width 212 height 66
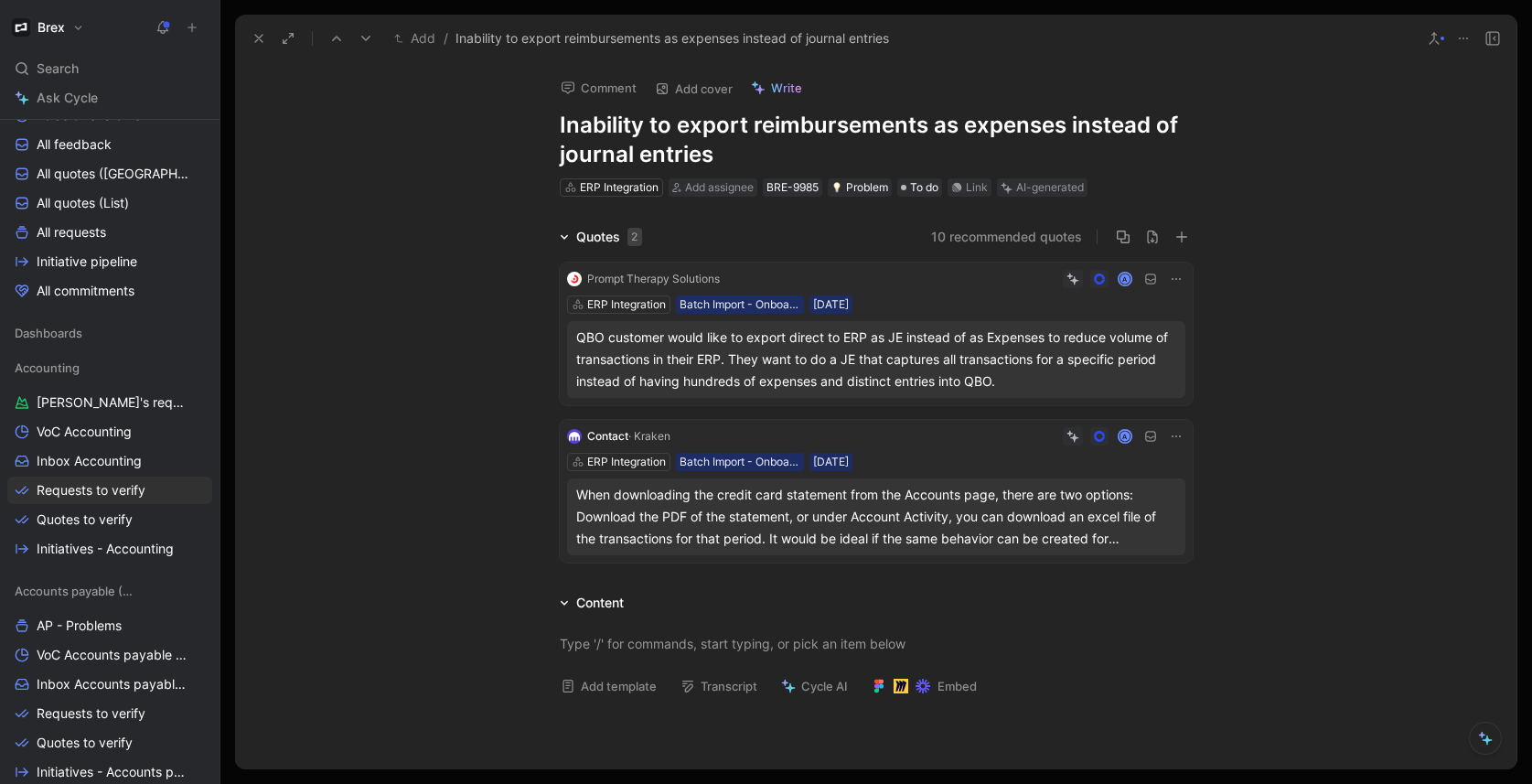
click at [824, 151] on h1 "Inability to export reimbursements as expenses instead of journal entries" at bounding box center [876, 139] width 633 height 58
drag, startPoint x: 778, startPoint y: 153, endPoint x: 771, endPoint y: 123, distance: 30.8
click at [780, 123] on h1 "Inability to export reimbursements as expenses instead of journal entries" at bounding box center [876, 139] width 633 height 58
click at [771, 123] on h1 "Inability to export reimbursements as expenses instead of journal entries" at bounding box center [876, 139] width 633 height 58
drag, startPoint x: 778, startPoint y: 149, endPoint x: 750, endPoint y: 128, distance: 35.0
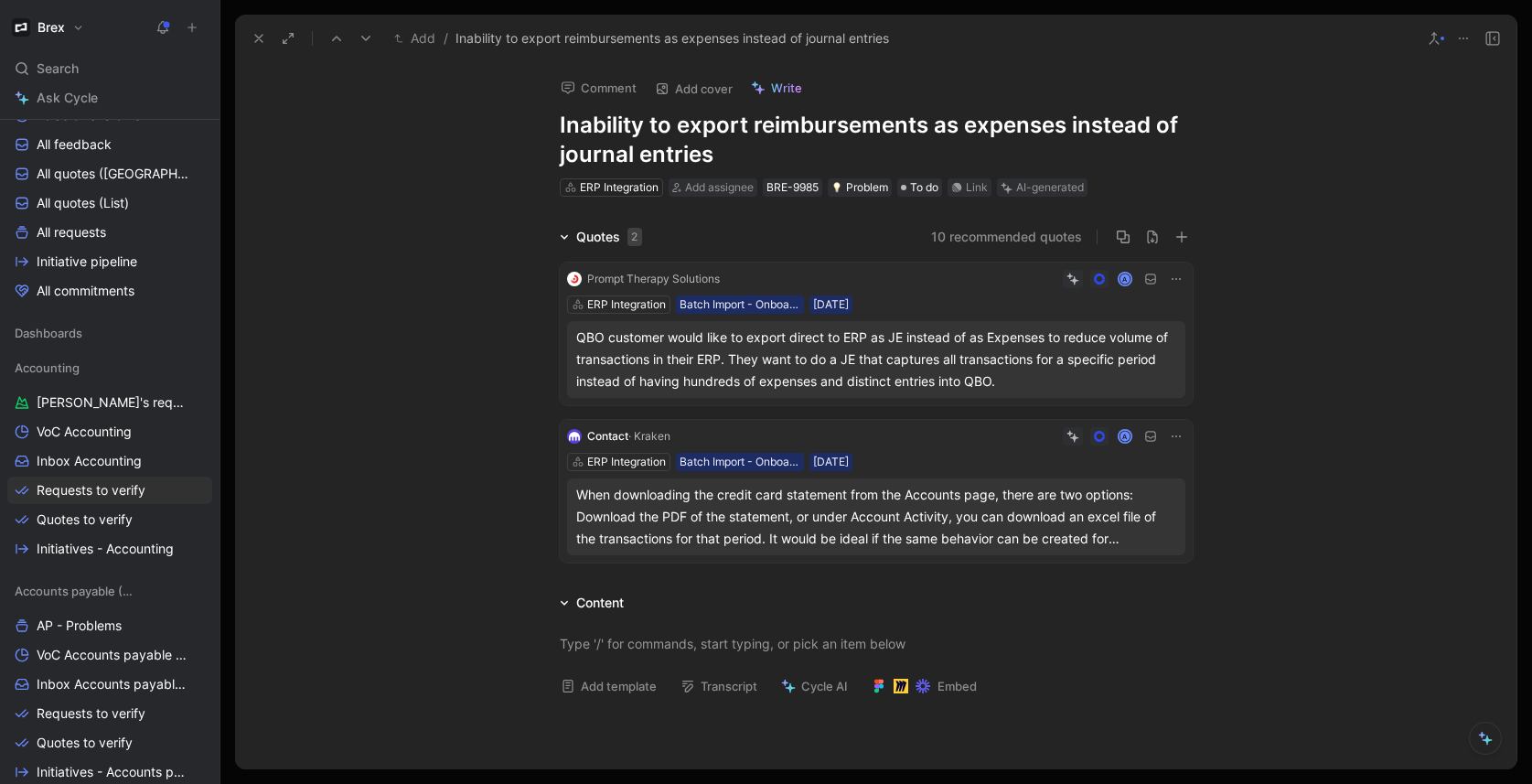
click at [750, 128] on h1 "Inability to export reimbursements as expenses instead of journal entries" at bounding box center [876, 139] width 633 height 58
click at [501, 226] on div "Quotes 2 10 recommended quotes Prompt Therapy Solutions A ERP Integration Batch…" at bounding box center [875, 398] width 1281 height 344
click at [1093, 510] on div "When downloading the credit card statement from the Accounts page, there are tw…" at bounding box center [876, 517] width 600 height 66
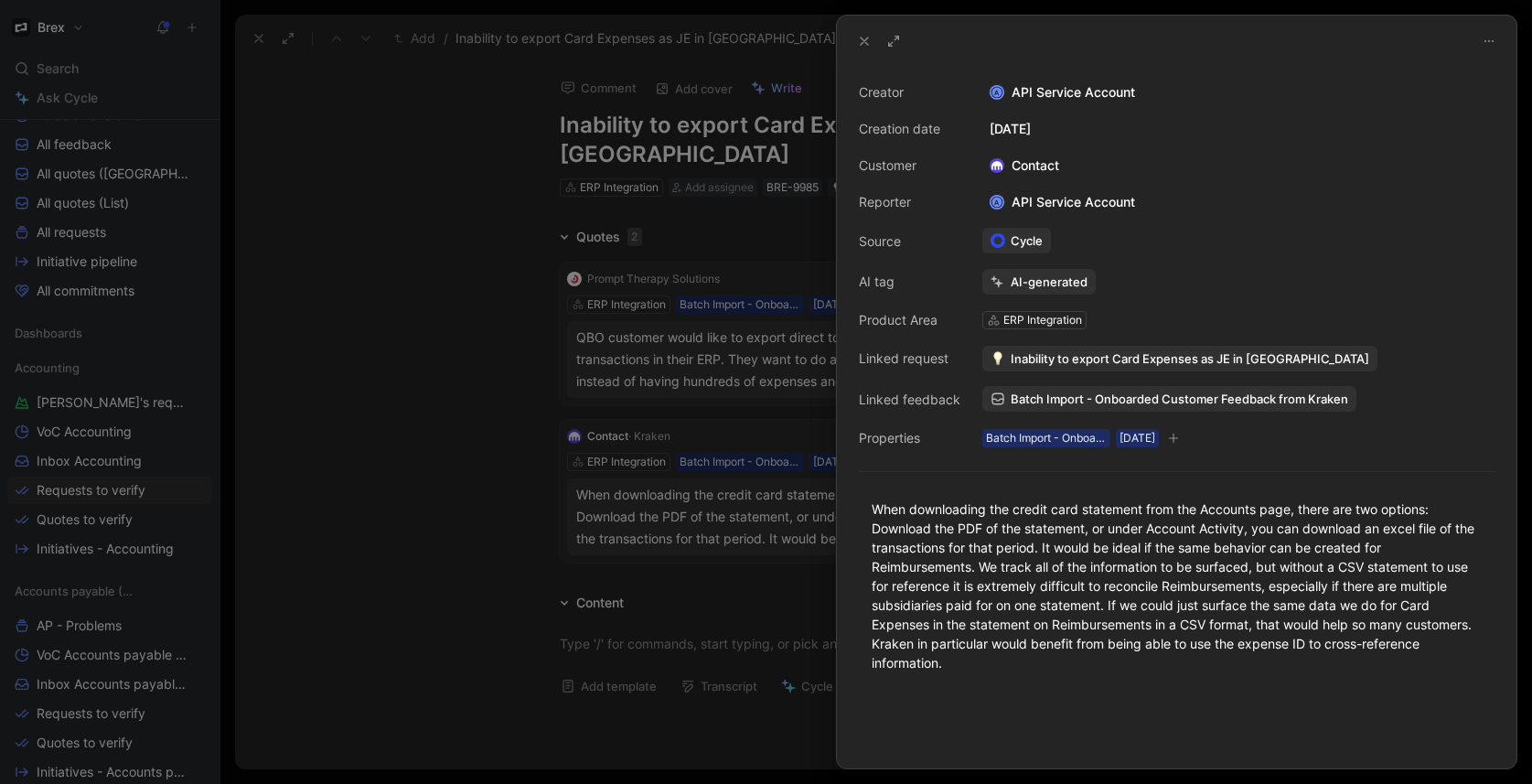
click at [860, 47] on icon at bounding box center [864, 40] width 14 height 14
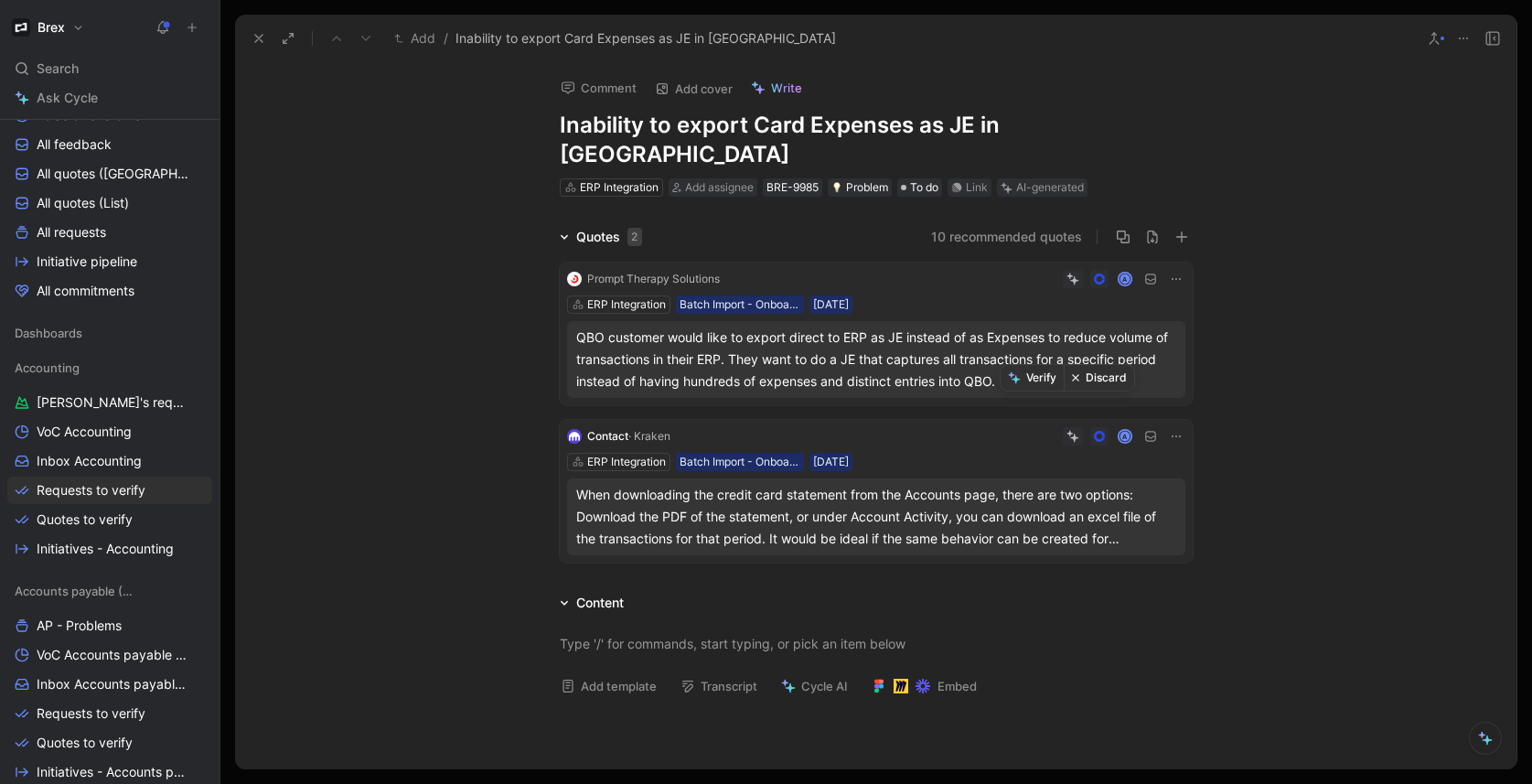
click at [1085, 380] on button "Discard" at bounding box center [1098, 378] width 70 height 26
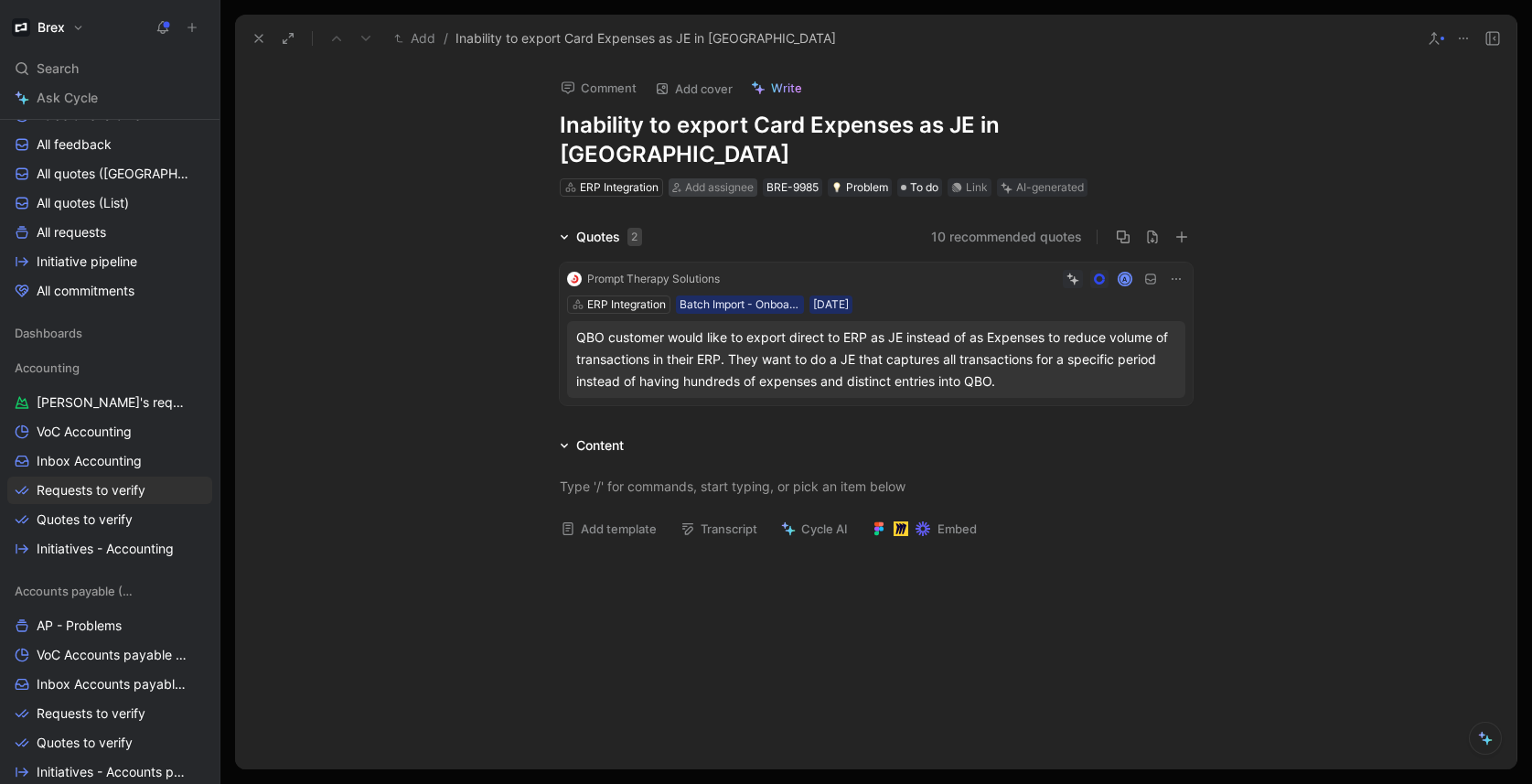
click at [720, 180] on span "Add assignee" at bounding box center [720, 187] width 69 height 13
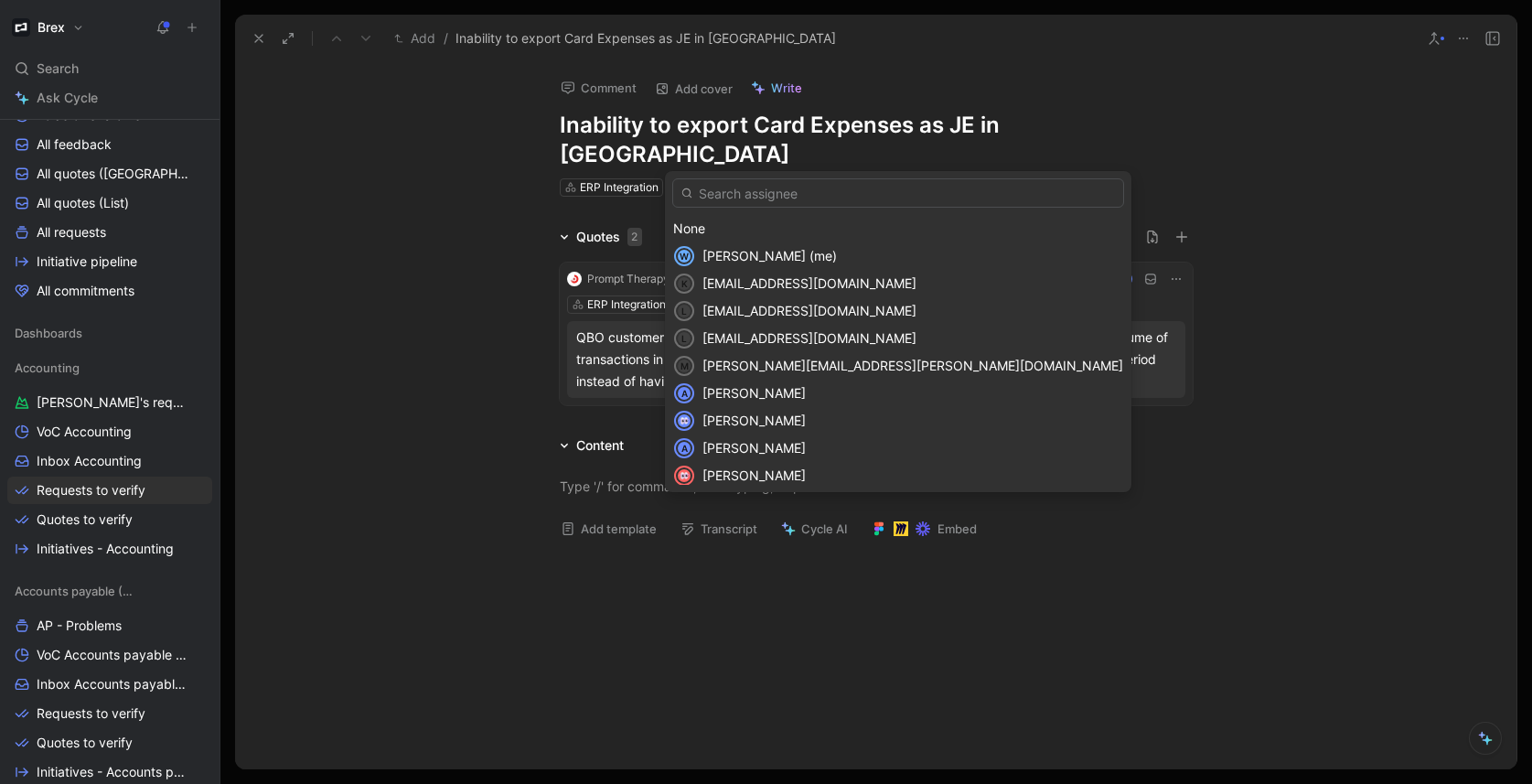
click at [756, 253] on span "[PERSON_NAME] (me)" at bounding box center [770, 256] width 134 height 15
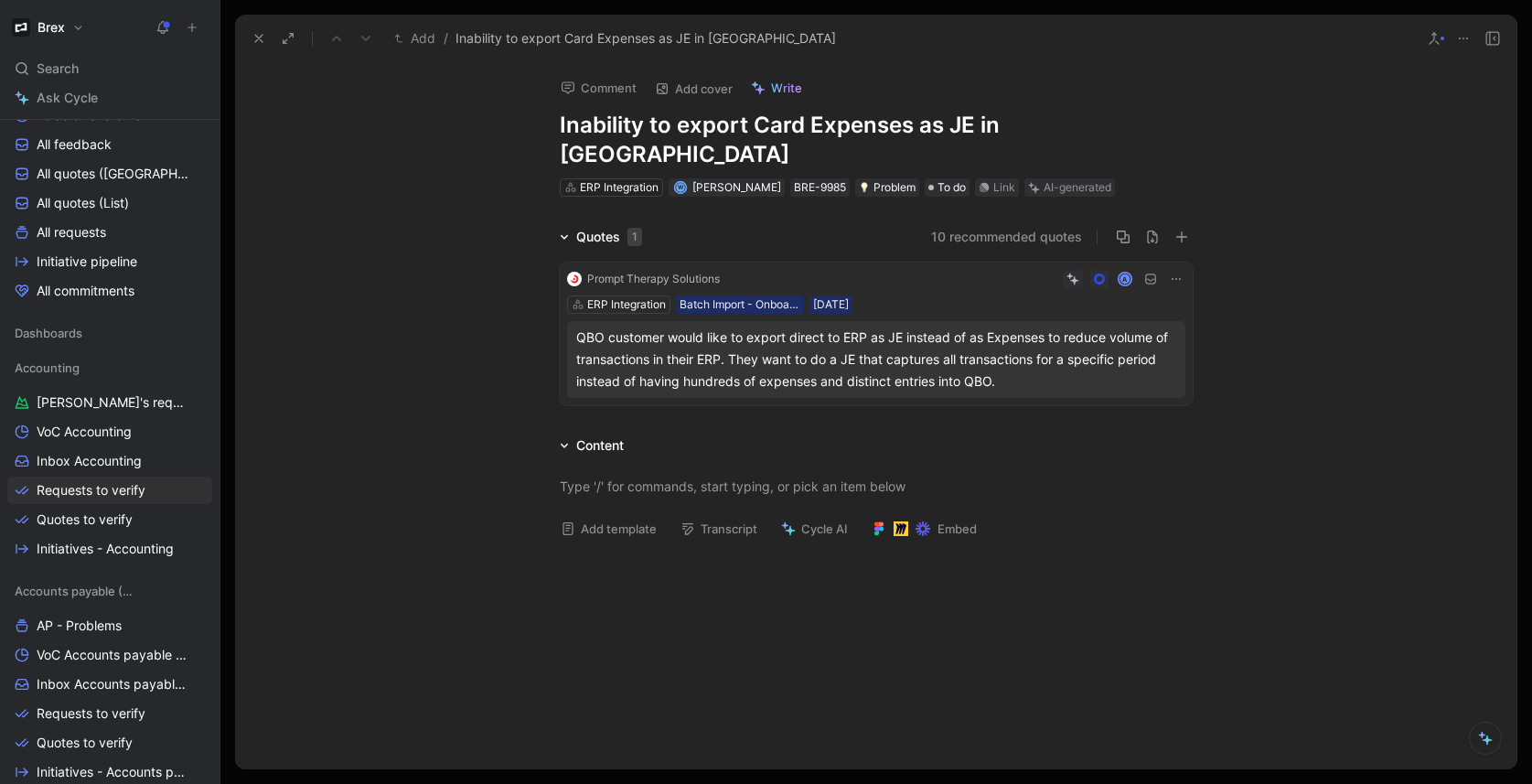
drag, startPoint x: 1176, startPoint y: 545, endPoint x: 1164, endPoint y: 545, distance: 12.0
click at [1176, 553] on div at bounding box center [875, 670] width 1281 height 235
click at [455, 226] on div "Quotes 1 10 recommended quotes Prompt Therapy Solutions A ERP Integration Batch…" at bounding box center [875, 319] width 1281 height 187
click at [995, 127] on button "Verify" at bounding box center [1003, 128] width 63 height 26
click at [266, 41] on icon at bounding box center [258, 37] width 14 height 14
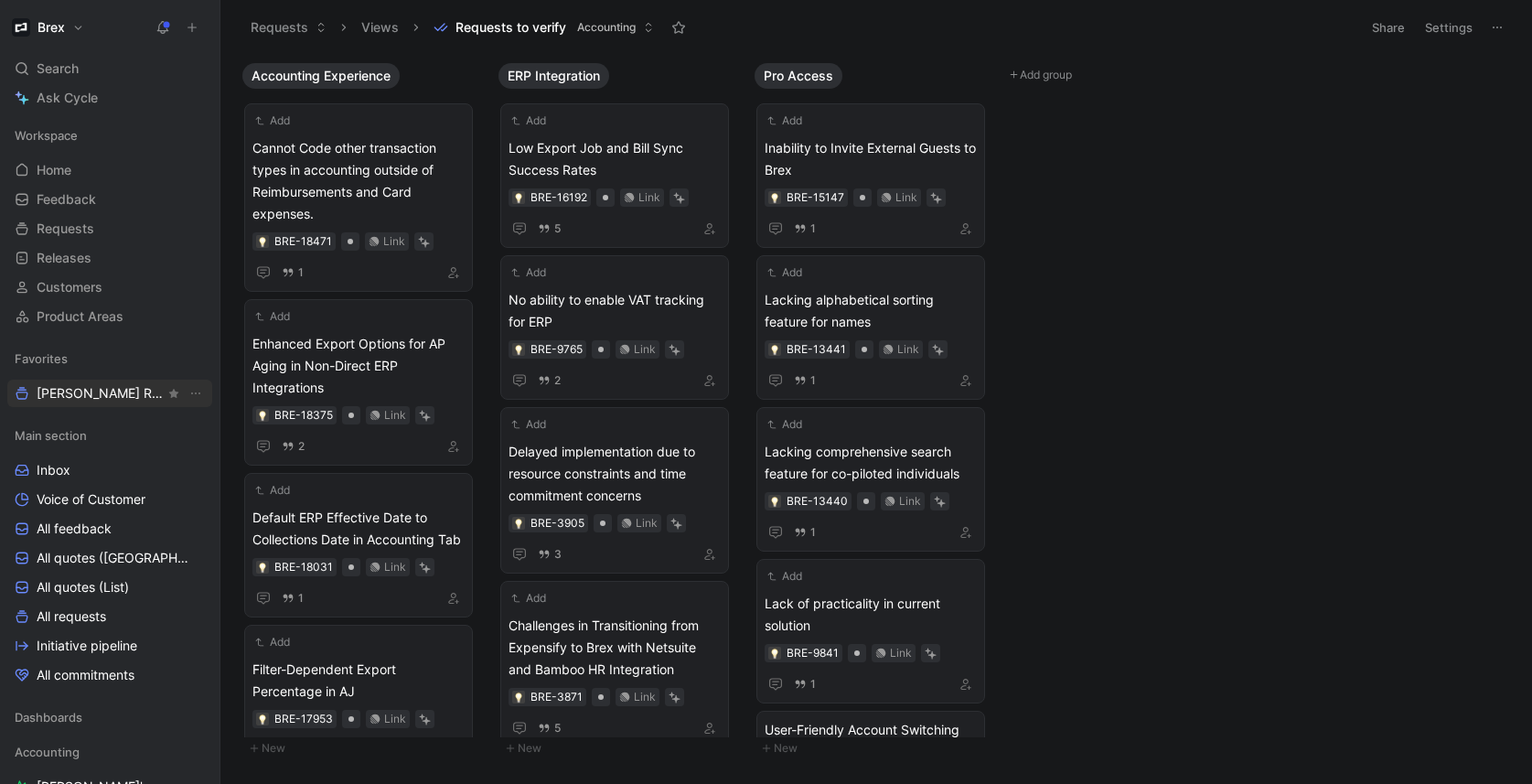
click at [77, 402] on span "[PERSON_NAME] Request" at bounding box center [101, 393] width 128 height 18
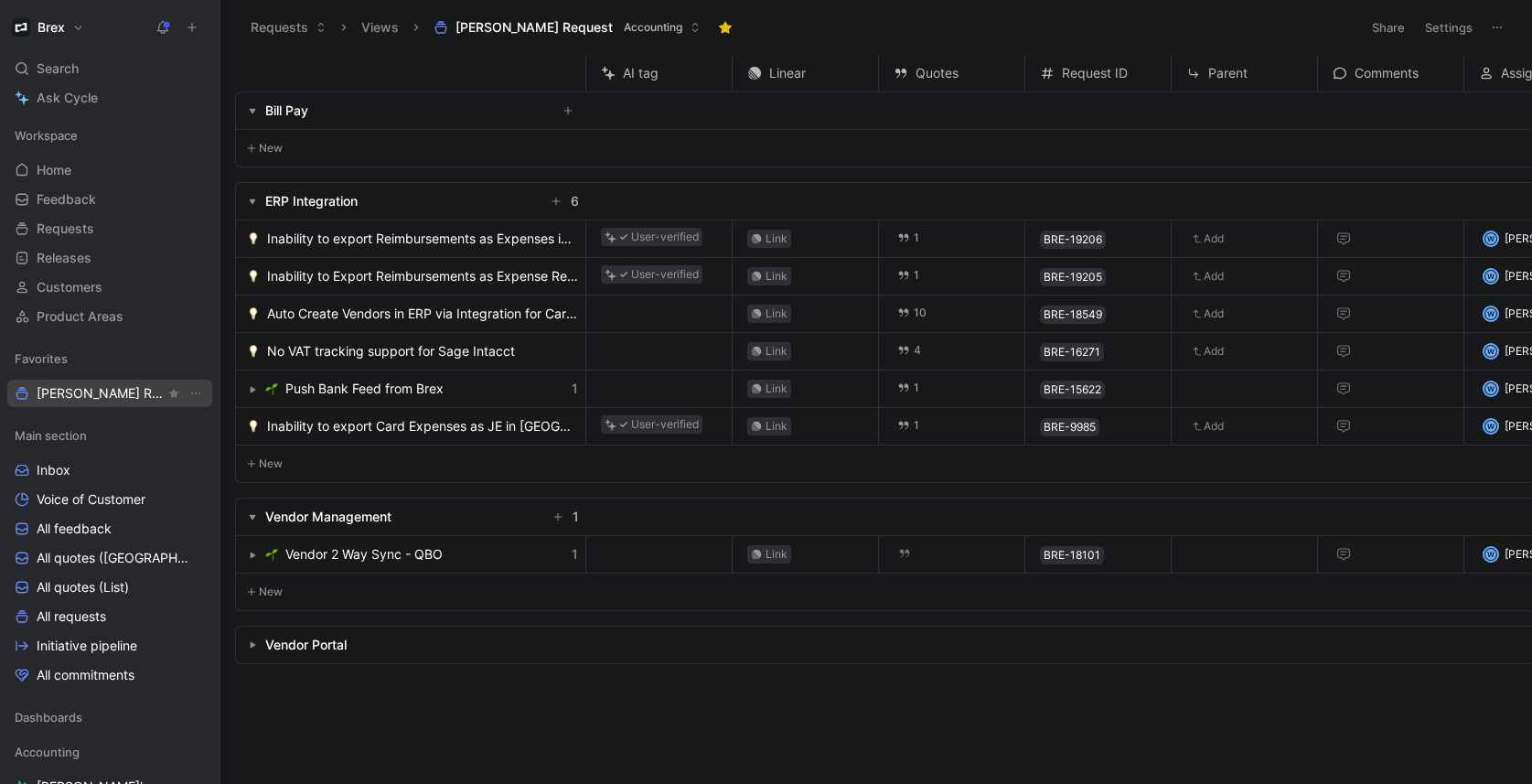
click at [99, 392] on span "[PERSON_NAME] Request" at bounding box center [101, 393] width 128 height 18
click at [249, 641] on icon "button" at bounding box center [252, 645] width 8 height 8
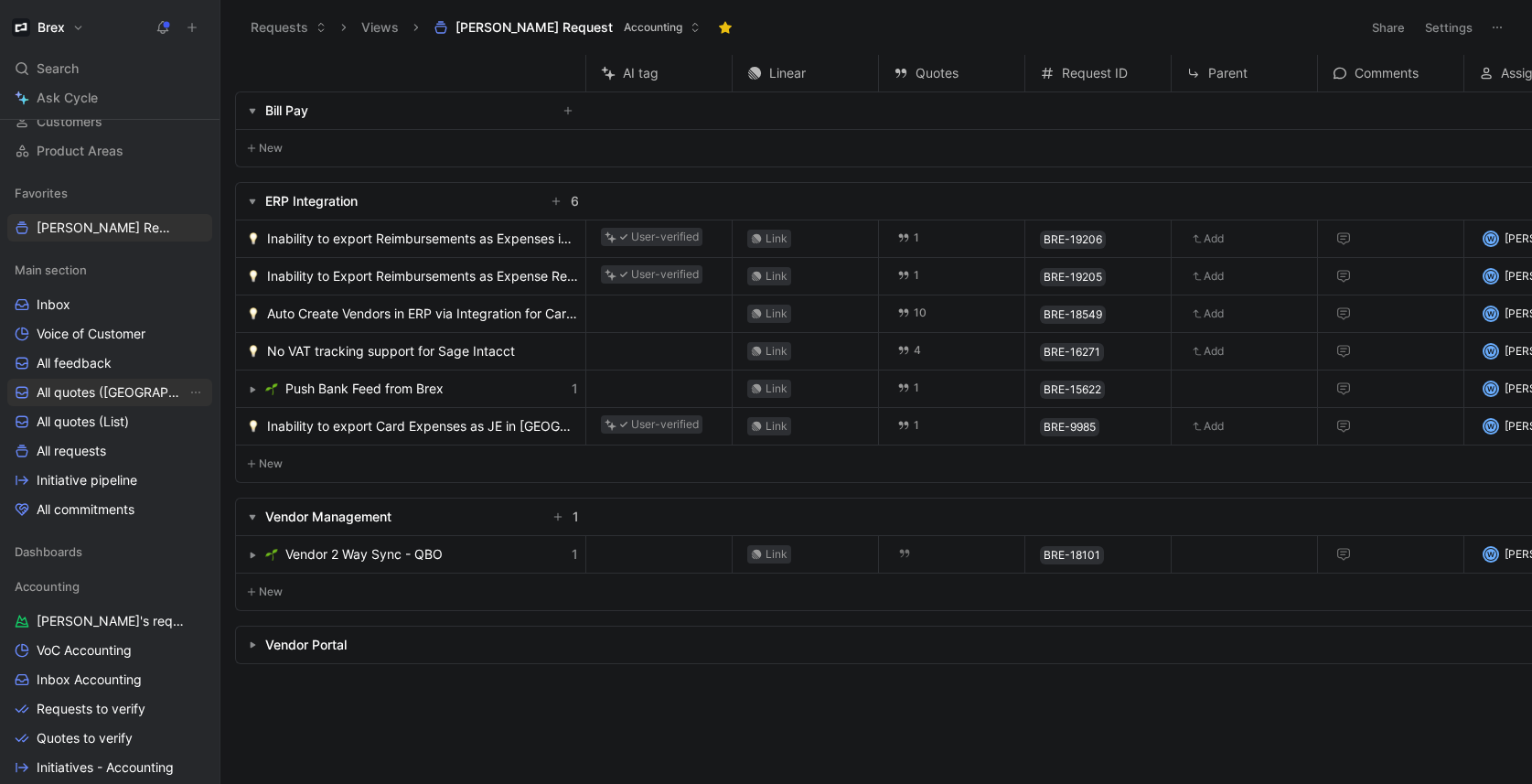
scroll to position [205, 0]
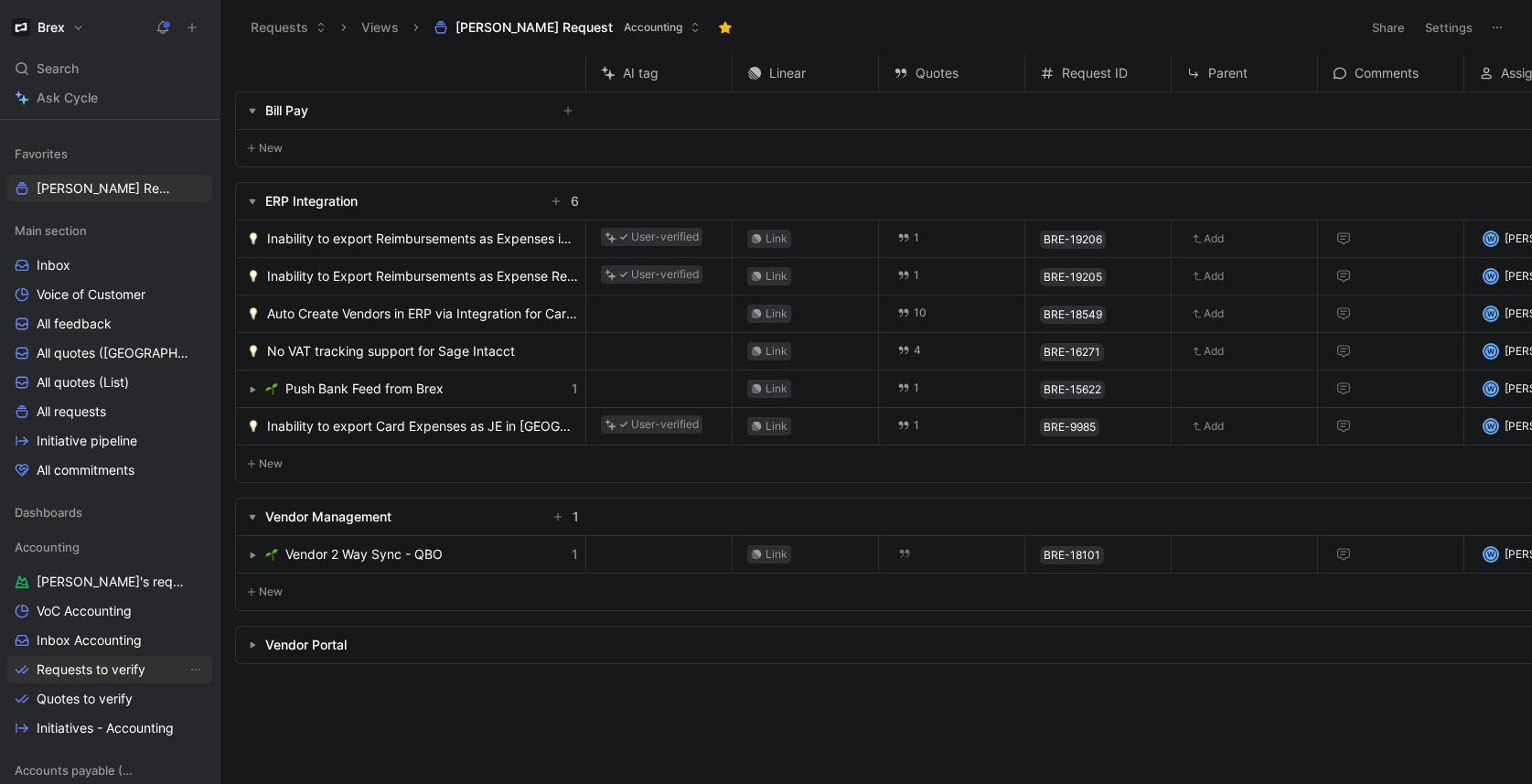
click at [106, 665] on span "Requests to verify" at bounding box center [91, 669] width 109 height 18
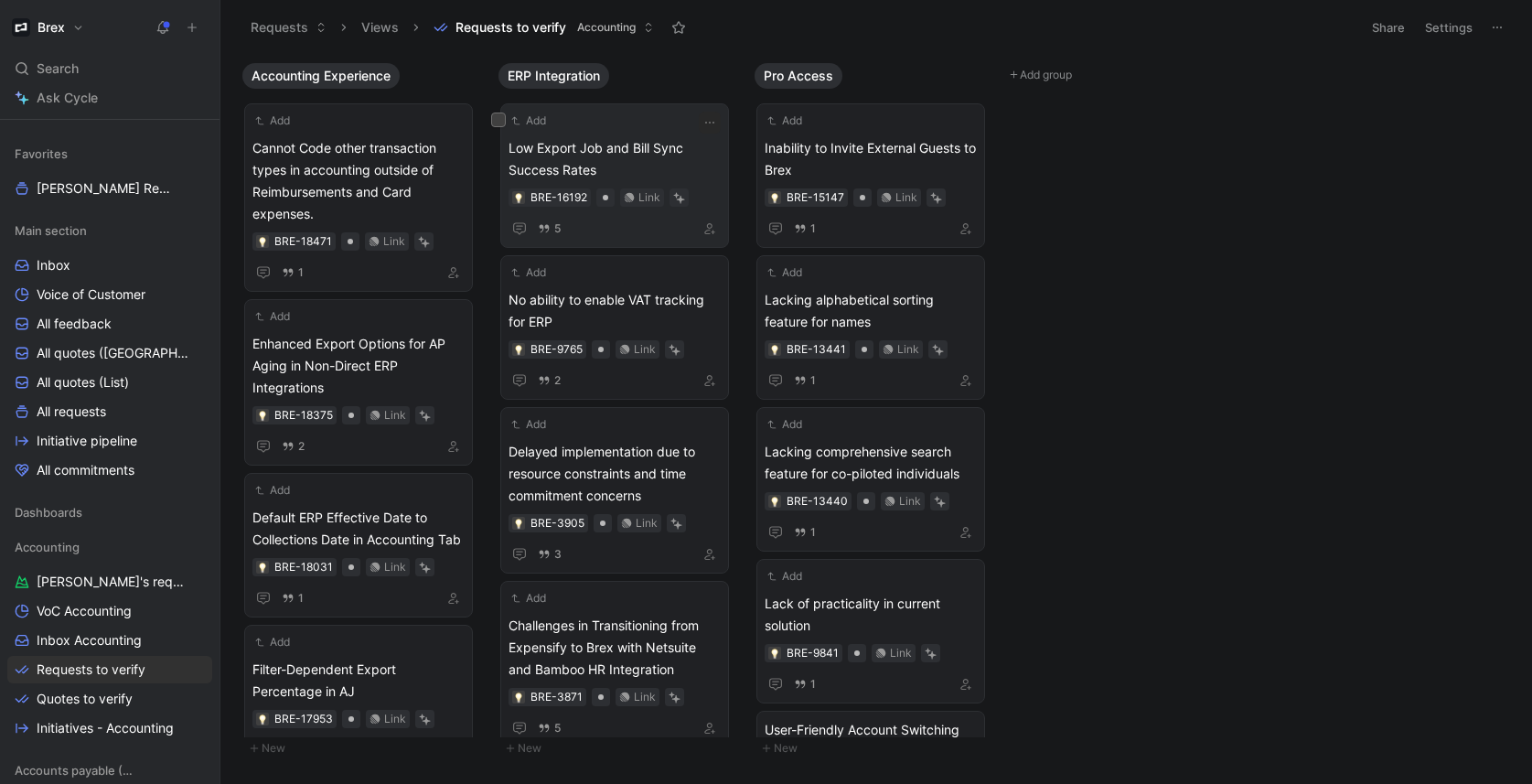
click at [621, 142] on span "Low Export Job and Bill Sync Success Rates" at bounding box center [614, 159] width 212 height 44
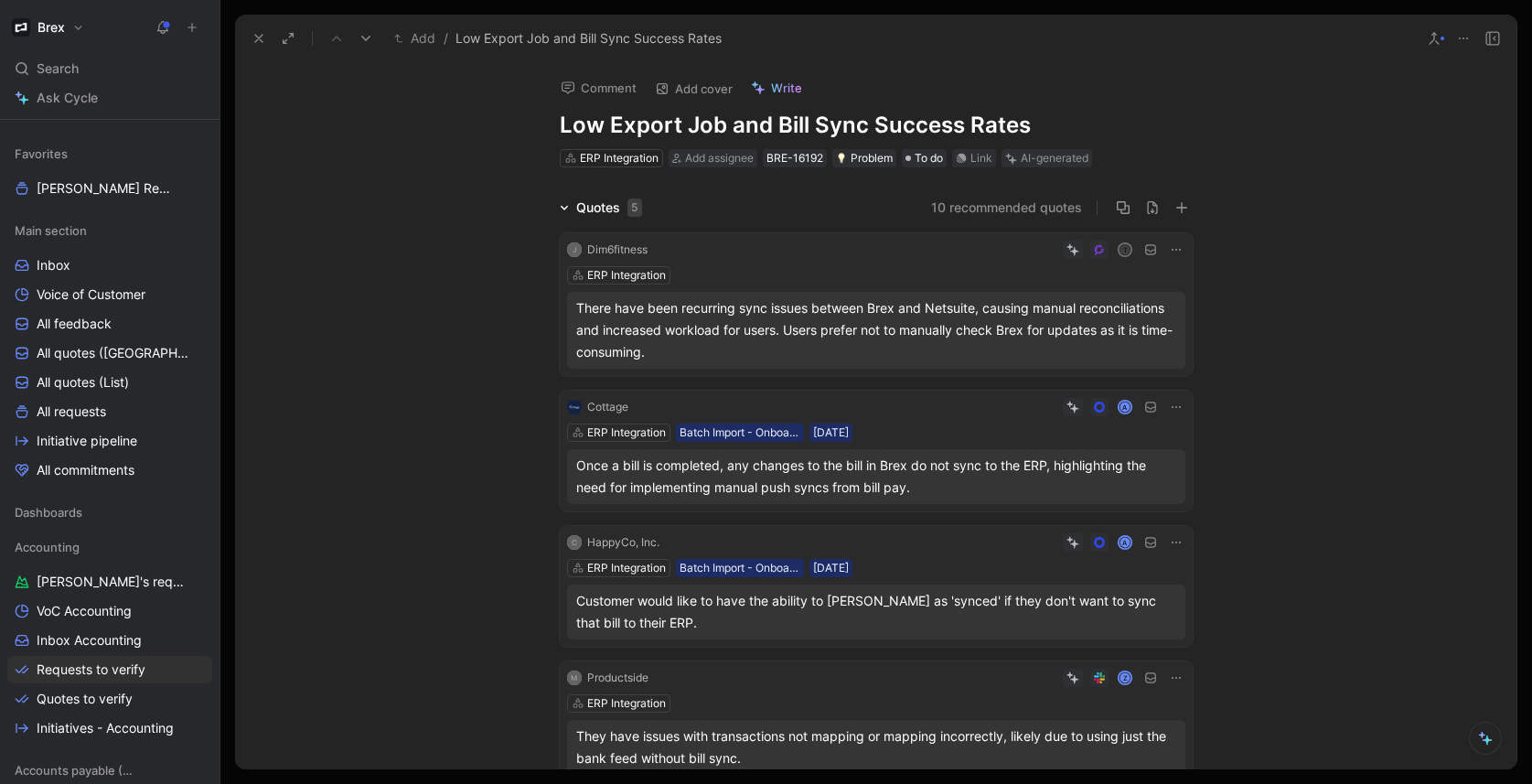
click at [934, 458] on div "Once a bill is completed, any changes to the bill in Brex do not sync to the ER…" at bounding box center [876, 476] width 600 height 44
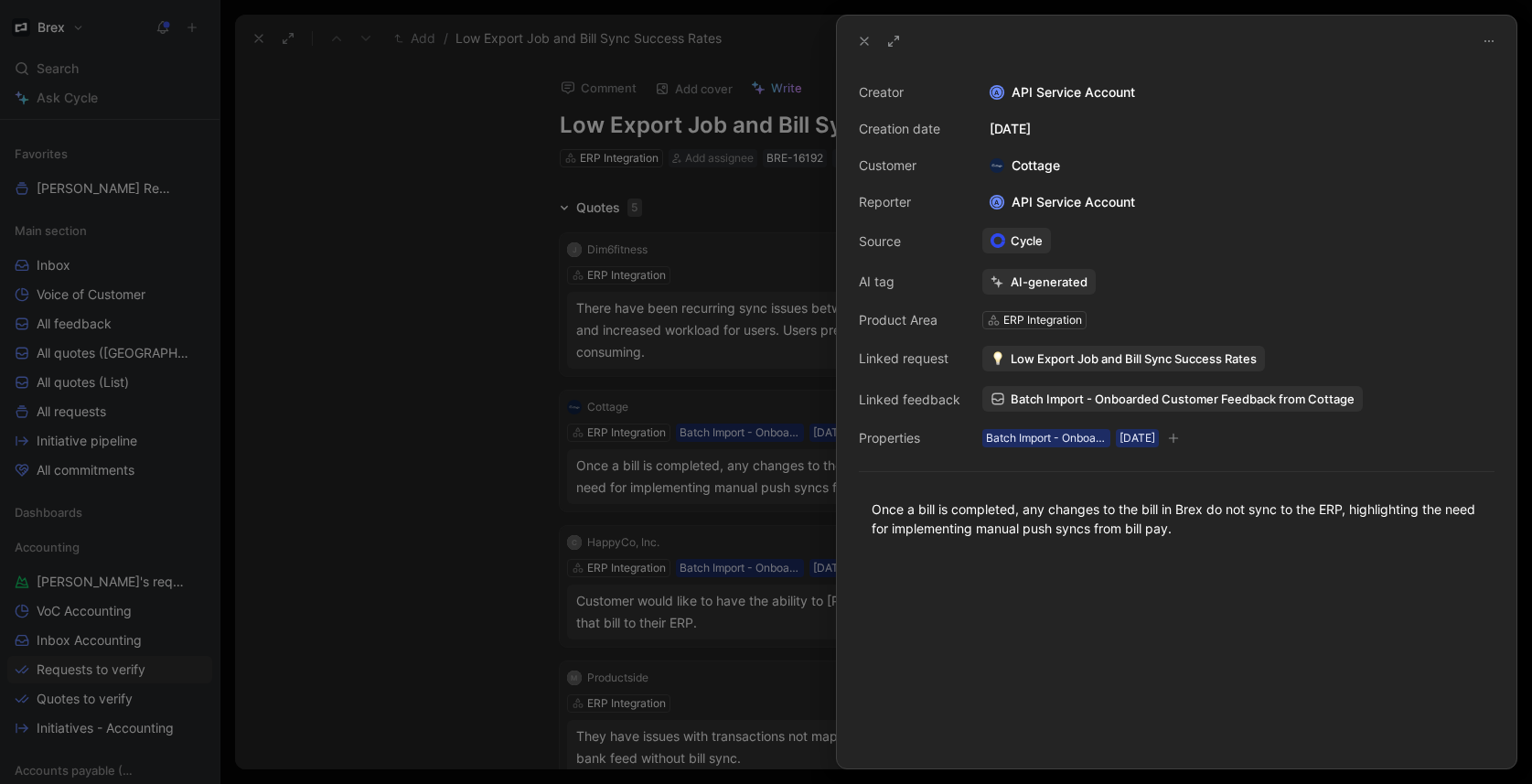
click at [1198, 365] on span "Low Export Job and Bill Sync Success Rates" at bounding box center [1133, 357] width 246 height 16
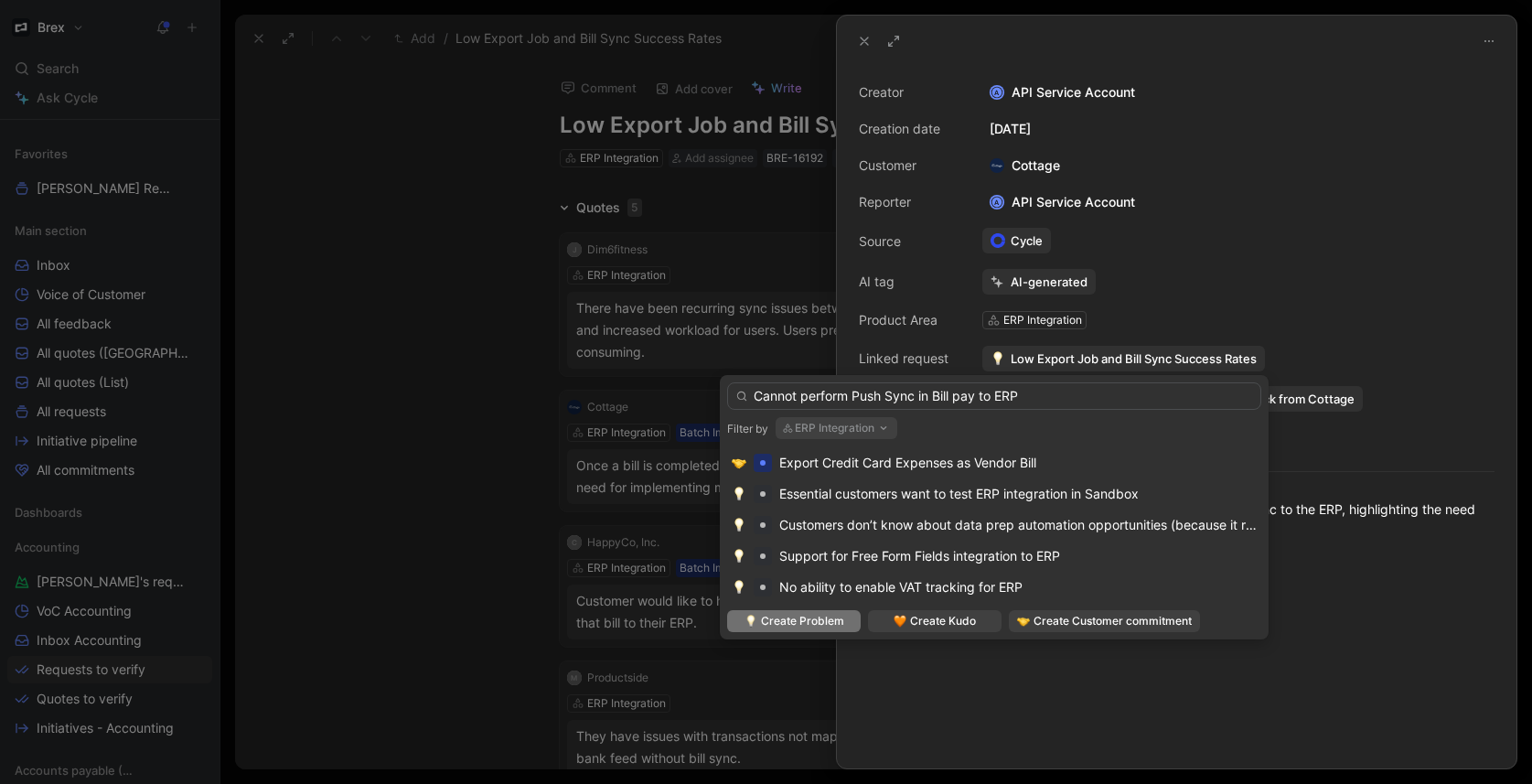
click at [1039, 393] on input "Cannot perform Push Sync in Bill pay to ERP" at bounding box center [993, 396] width 534 height 28
click at [894, 392] on input "Cannot perform Push Sync in Bill pay to ERP" at bounding box center [993, 396] width 534 height 28
click at [827, 394] on input "Cannot perform Push Sync in Bill pay to ERP" at bounding box center [993, 396] width 534 height 28
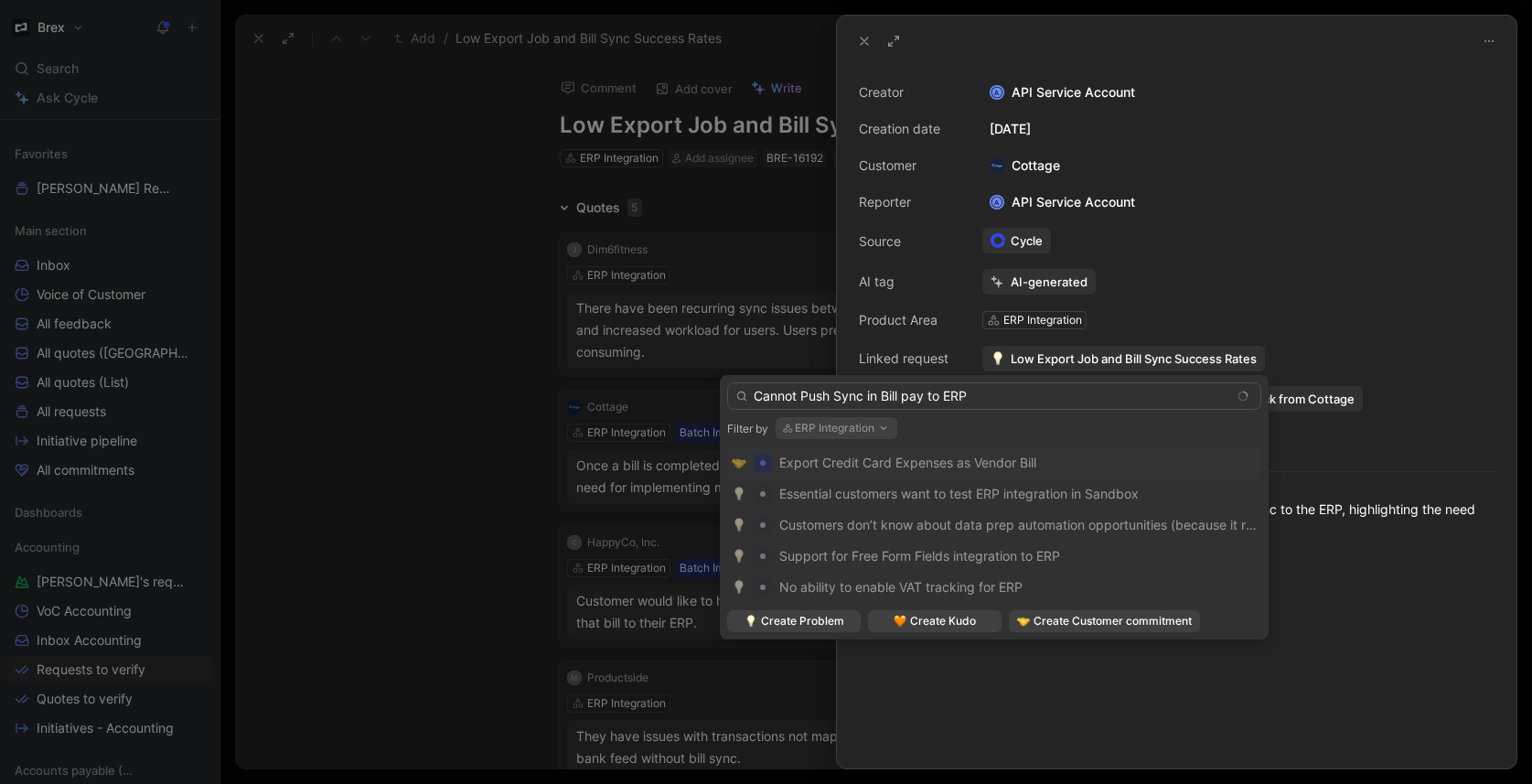
click at [1004, 395] on input "Cannot Push Sync in Bill pay to ERP" at bounding box center [993, 396] width 534 height 28
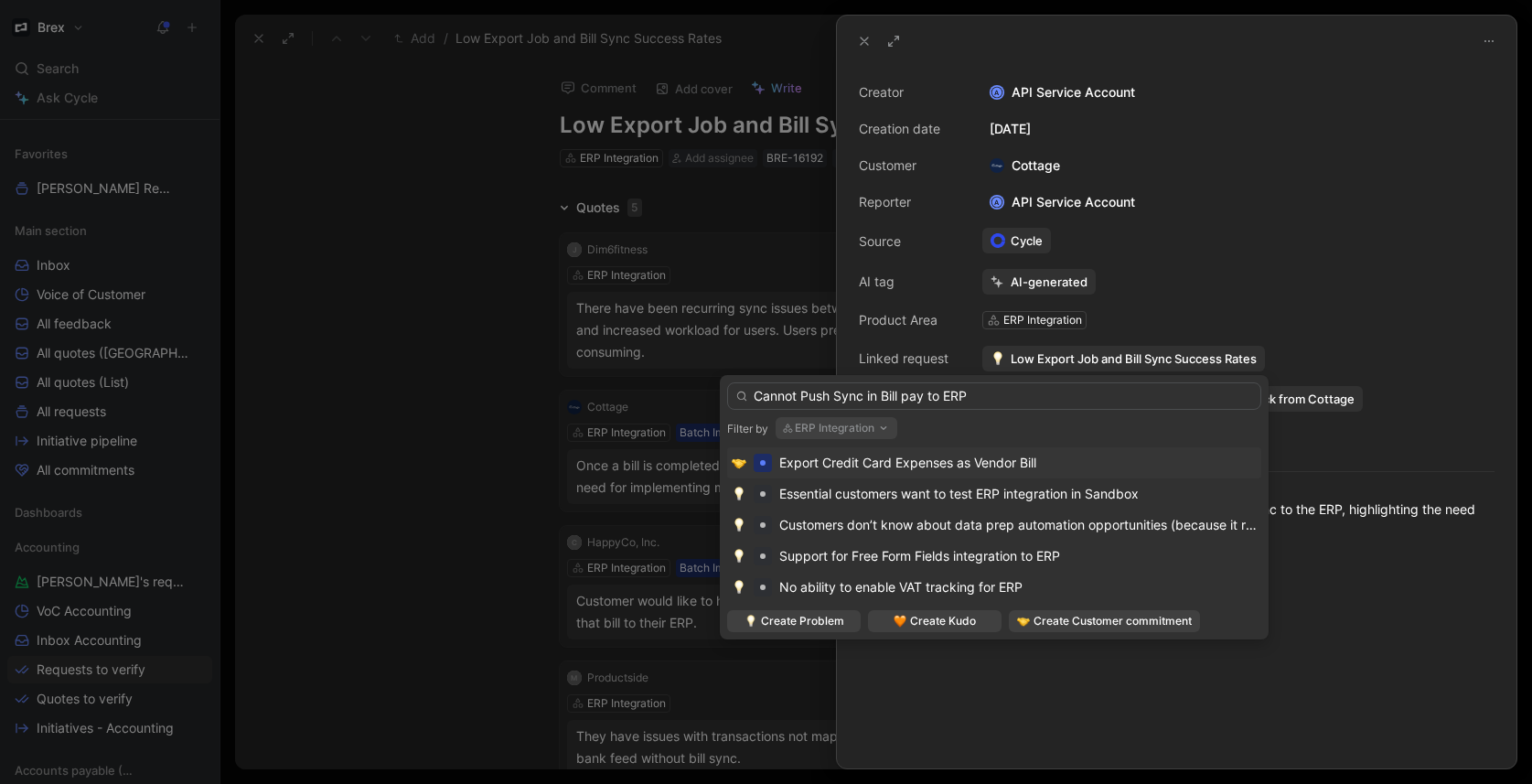
click at [1033, 393] on input "Cannot Push Sync in Bill pay to ERP" at bounding box center [993, 396] width 534 height 28
click at [879, 396] on input "Cannot Push Sync in Bill pay to ERP" at bounding box center [993, 396] width 534 height 28
click at [871, 394] on input "Cannot Push Sync in Bill pay to ERP" at bounding box center [993, 396] width 534 height 28
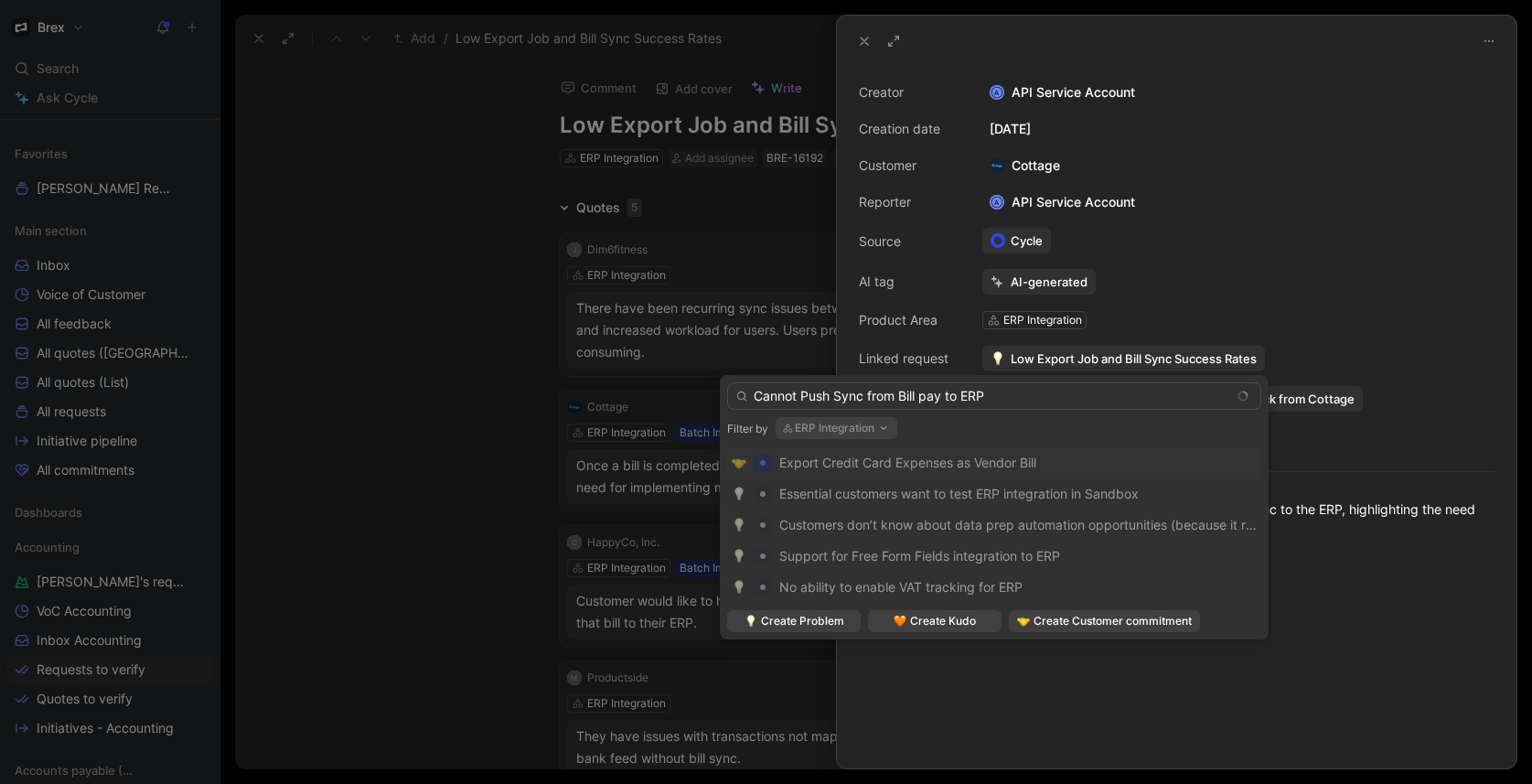
click at [1027, 393] on input "Cannot Push Sync from Bill pay to ERP" at bounding box center [993, 396] width 534 height 28
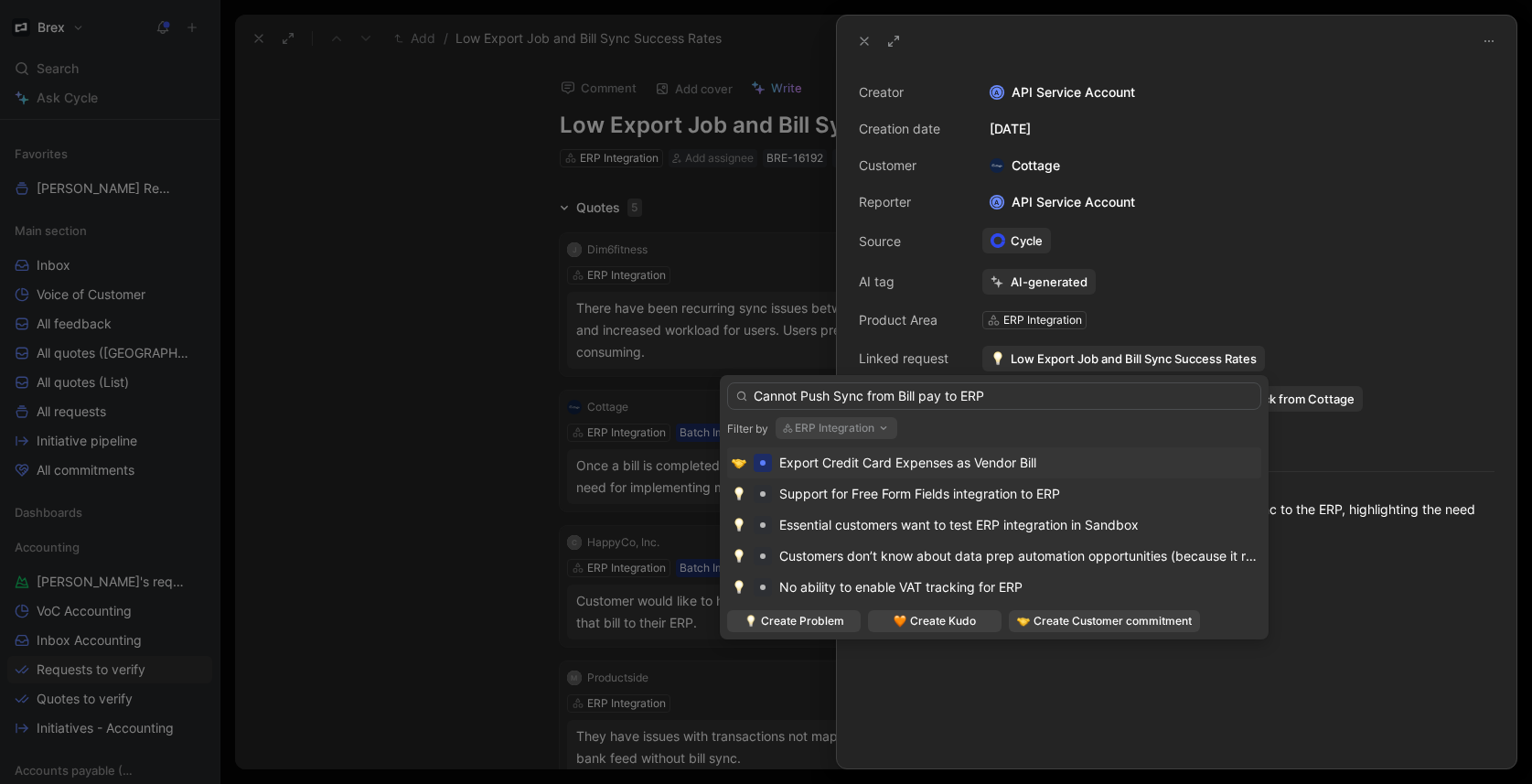
type input "Cannot Push Sync from Bill pay to ERP"
click at [866, 423] on button "ERP Integration" at bounding box center [836, 427] width 122 height 22
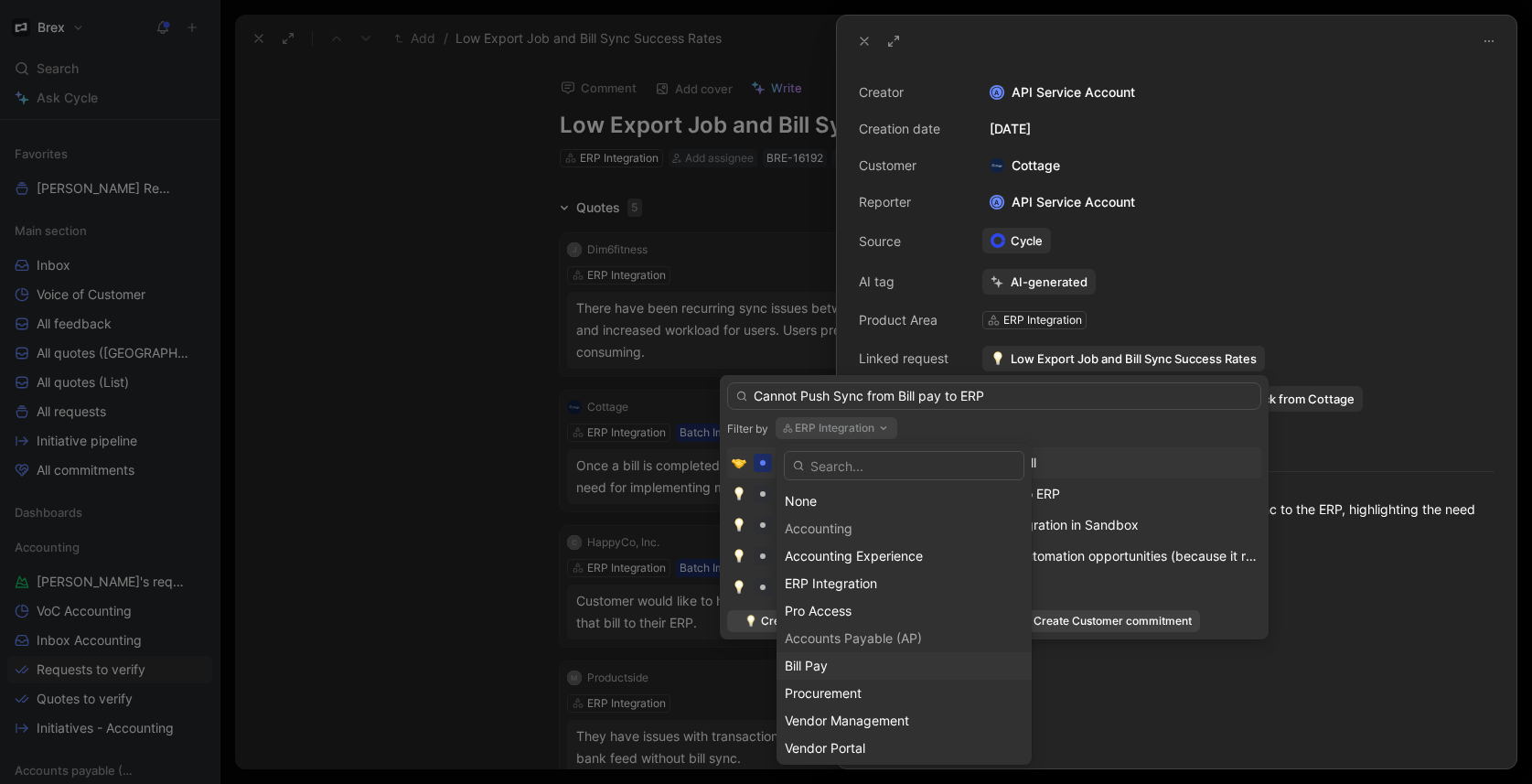
click at [830, 662] on div "Bill Pay" at bounding box center [903, 665] width 239 height 22
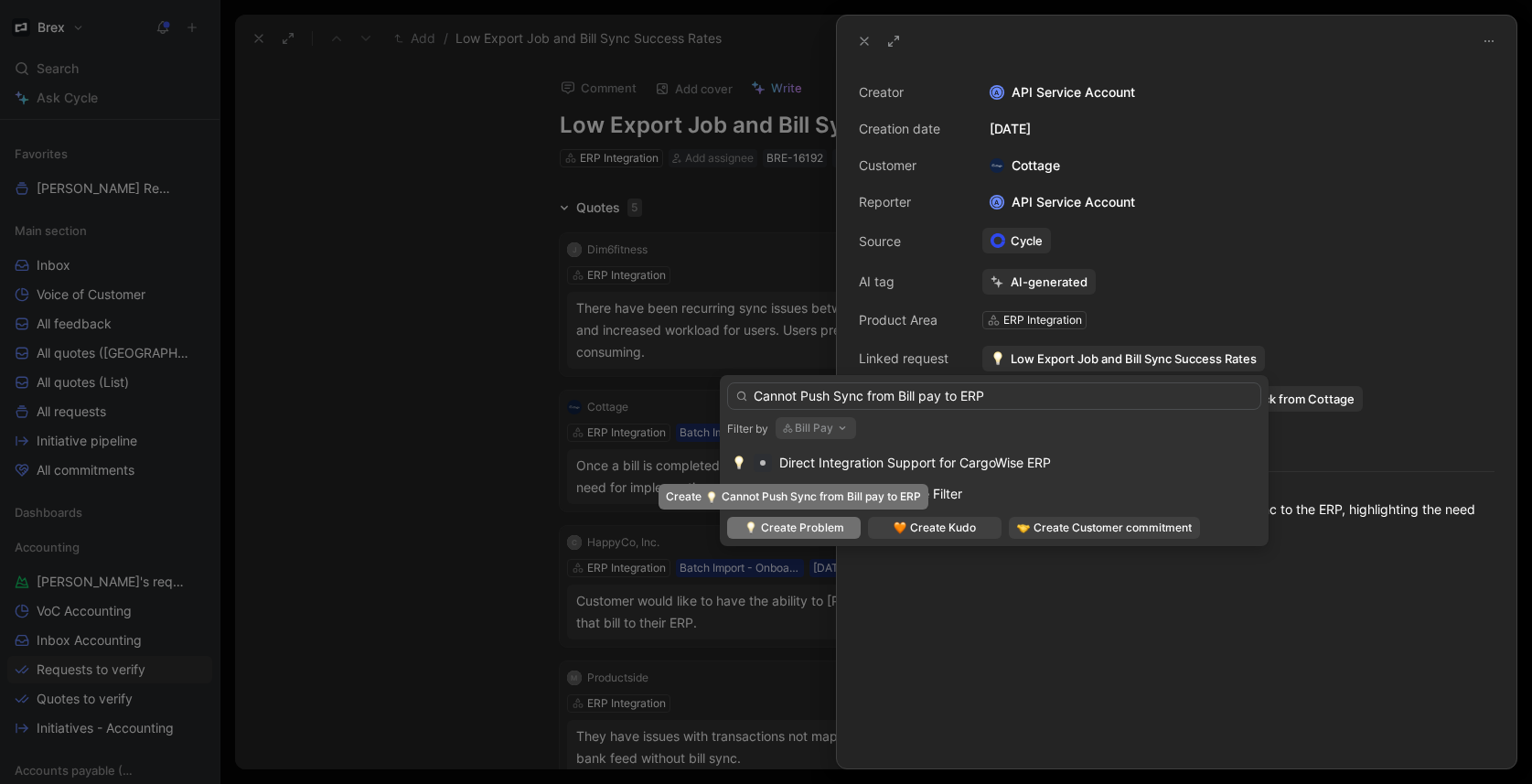
click at [826, 533] on span "Create Problem" at bounding box center [802, 527] width 83 height 18
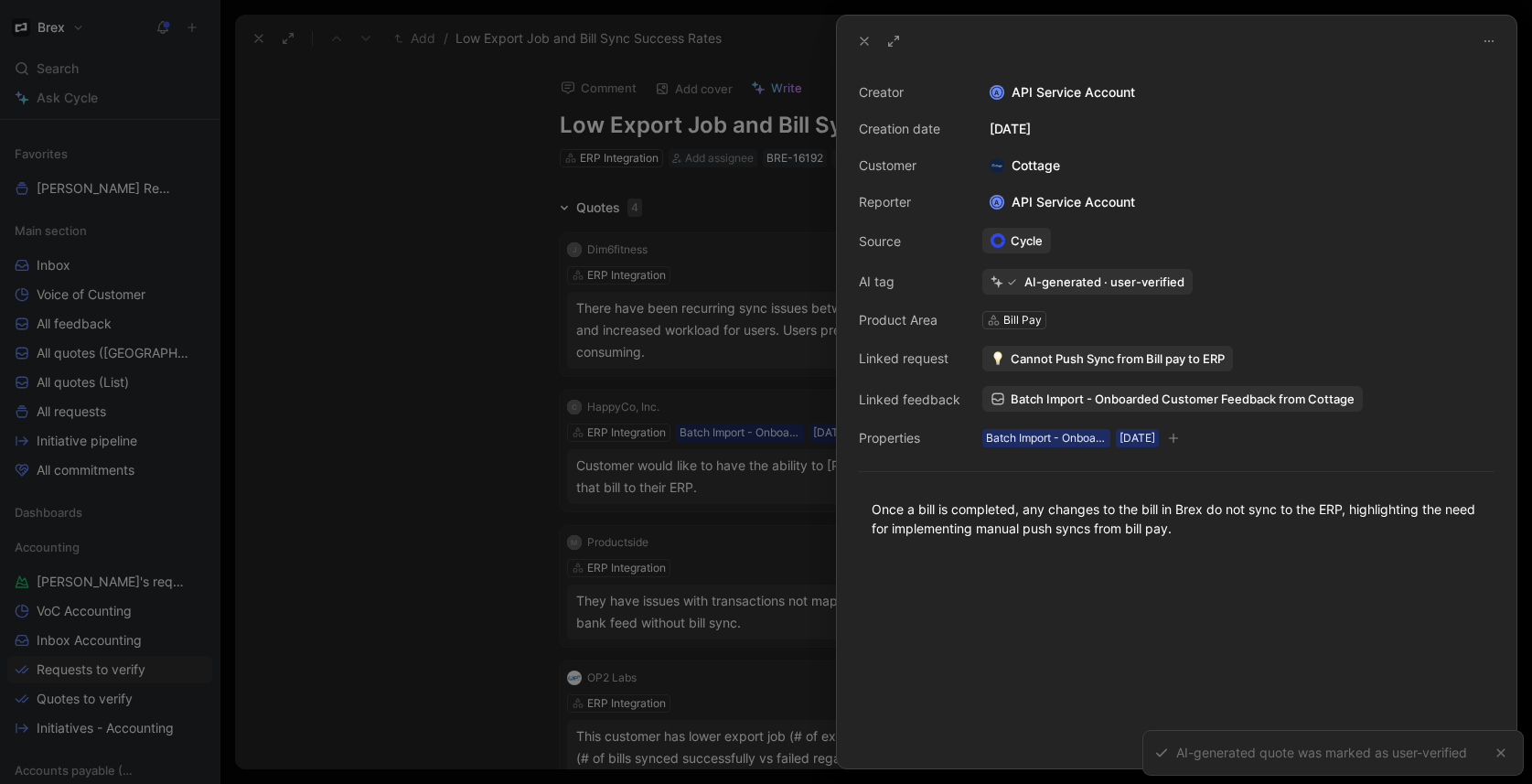
click at [453, 384] on div at bounding box center [766, 392] width 1532 height 784
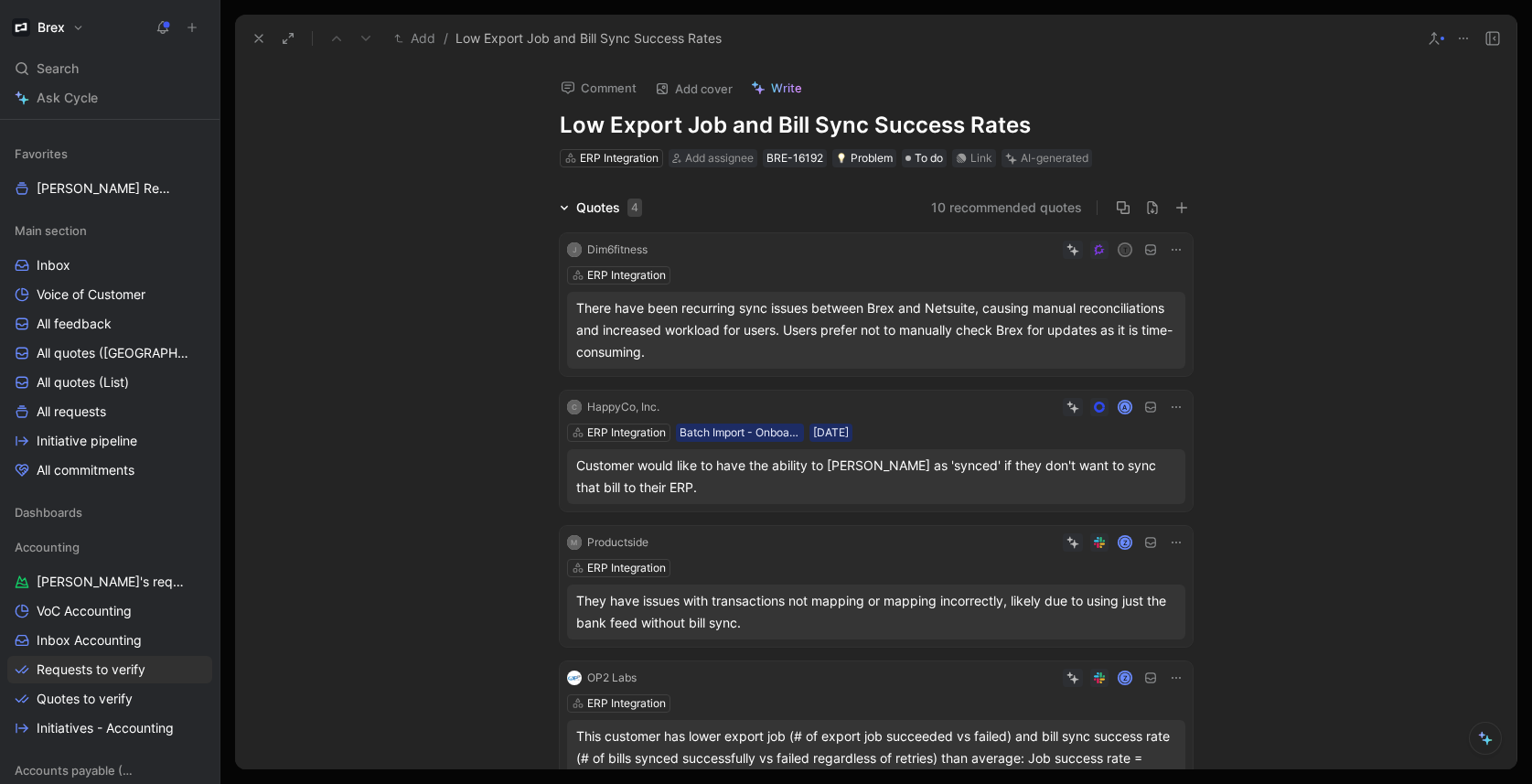
click at [911, 421] on div "C HappyCo, Inc. A ERP Integration Batch Import - Onboarded Customer 04/12/2024 …" at bounding box center [876, 450] width 633 height 121
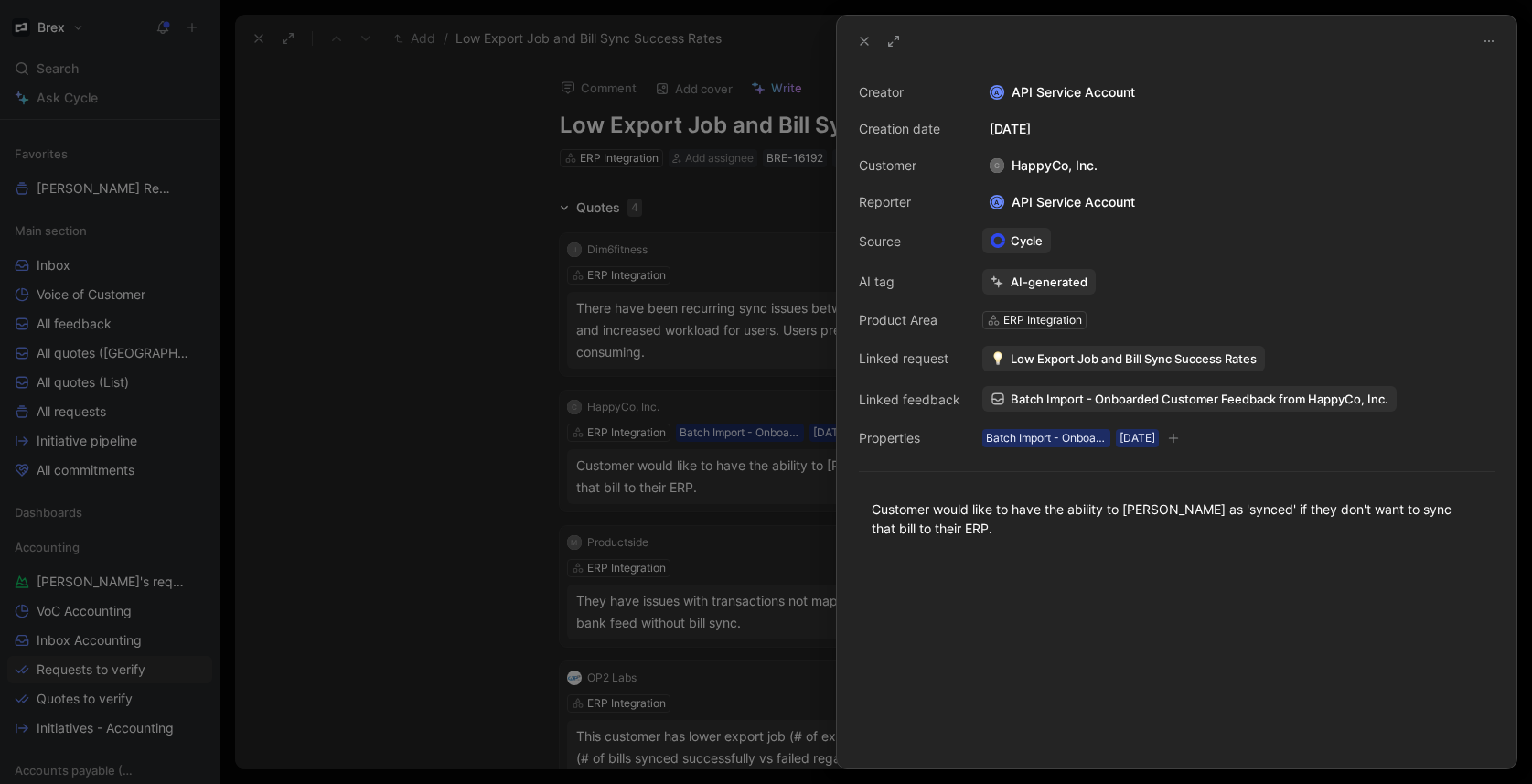
click at [1073, 358] on span "Low Export Job and Bill Sync Success Rates" at bounding box center [1133, 357] width 246 height 16
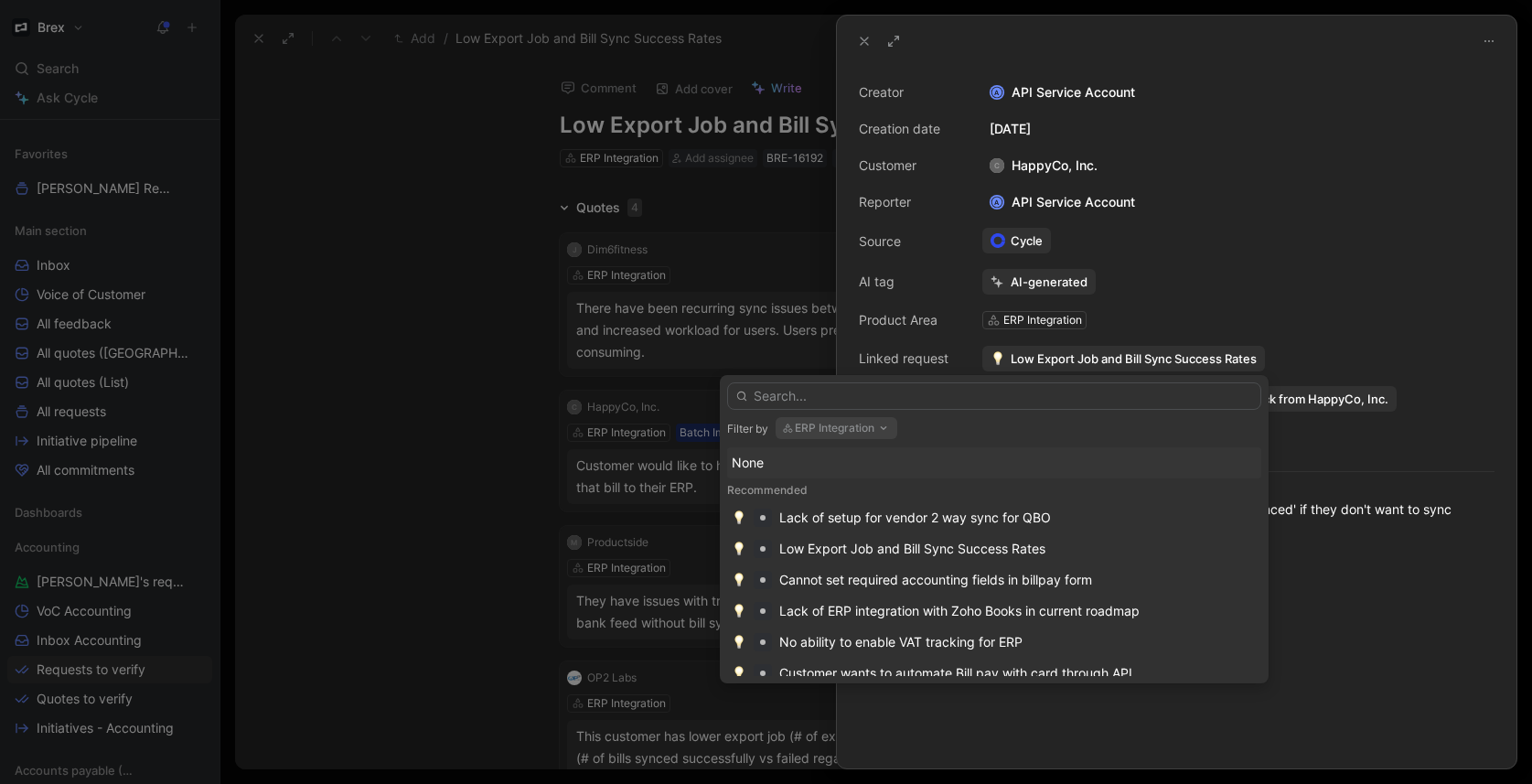
click at [835, 427] on button "ERP Integration" at bounding box center [836, 427] width 122 height 22
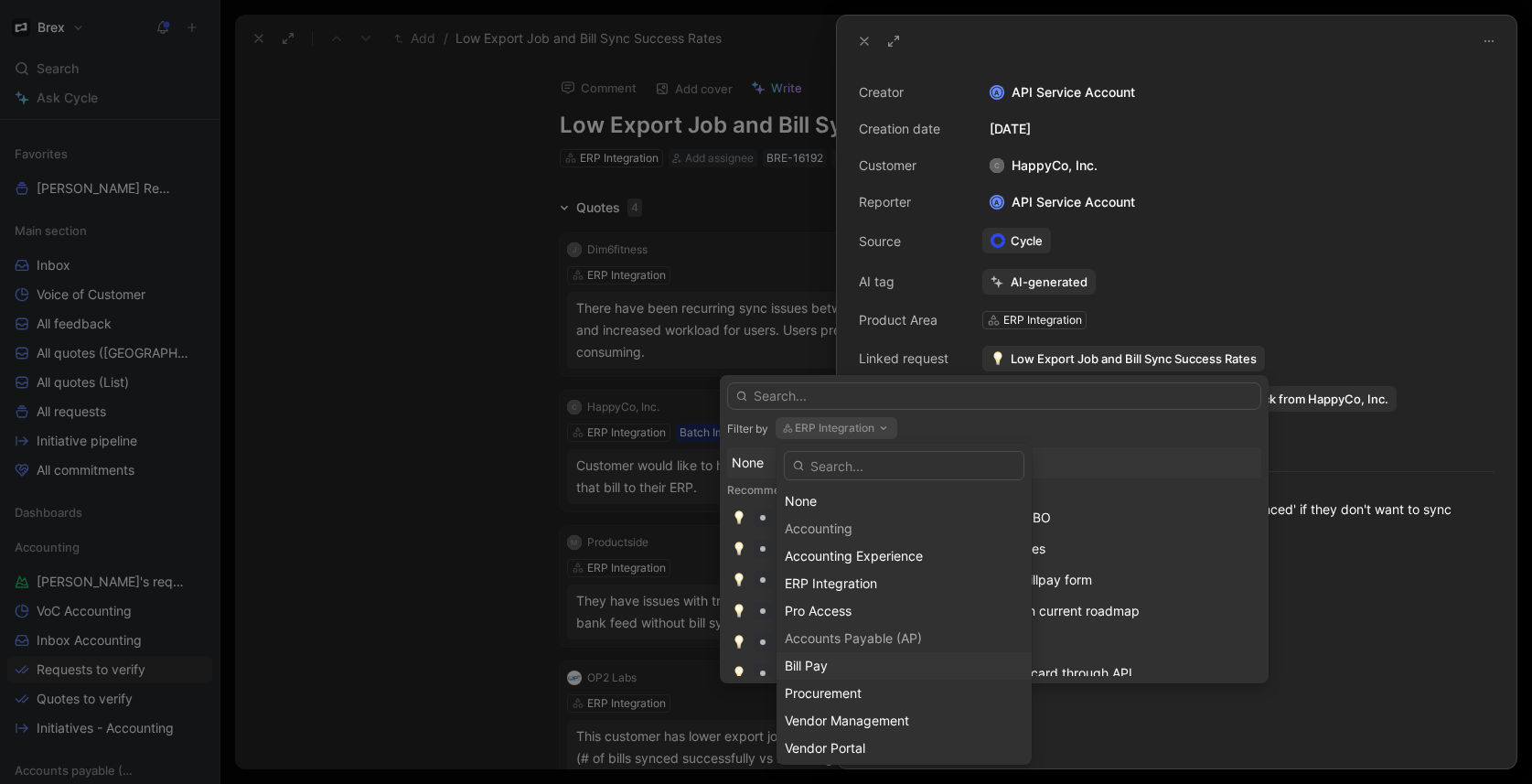
click at [849, 667] on div "Bill Pay" at bounding box center [903, 665] width 239 height 22
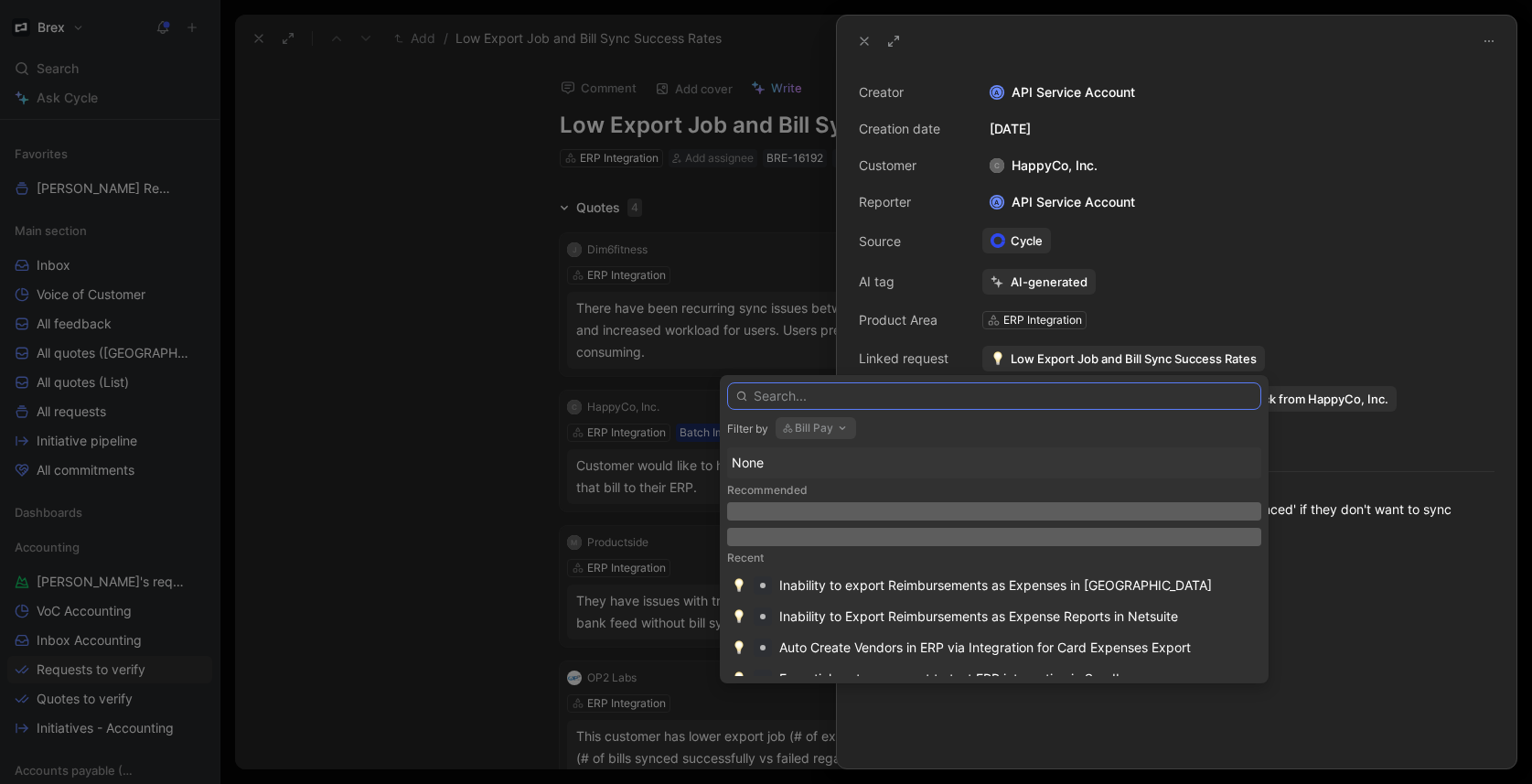
click at [850, 390] on input "text" at bounding box center [993, 396] width 534 height 28
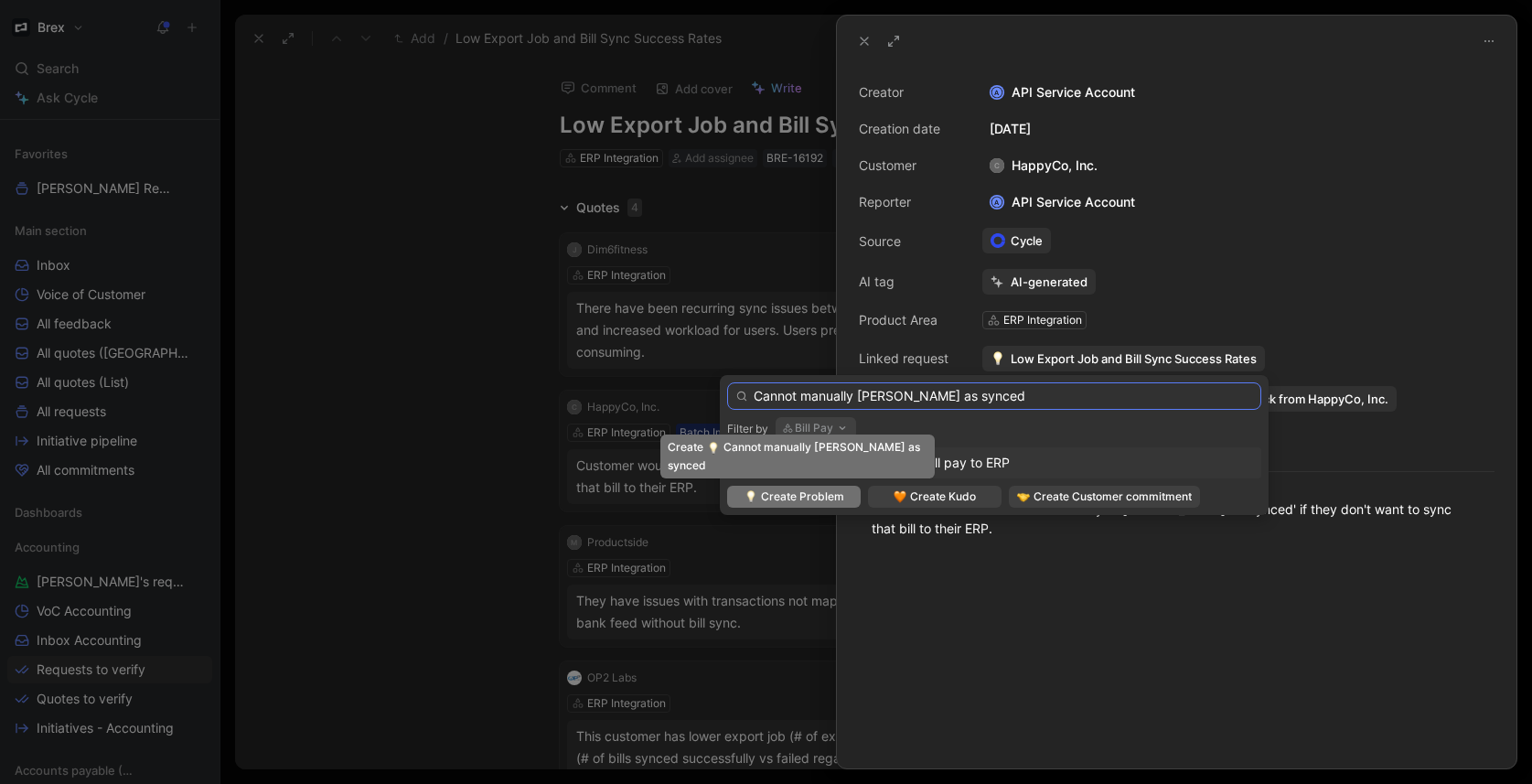
type input "Cannot manually [PERSON_NAME] as synced"
click at [819, 497] on span "Create Problem" at bounding box center [802, 496] width 83 height 18
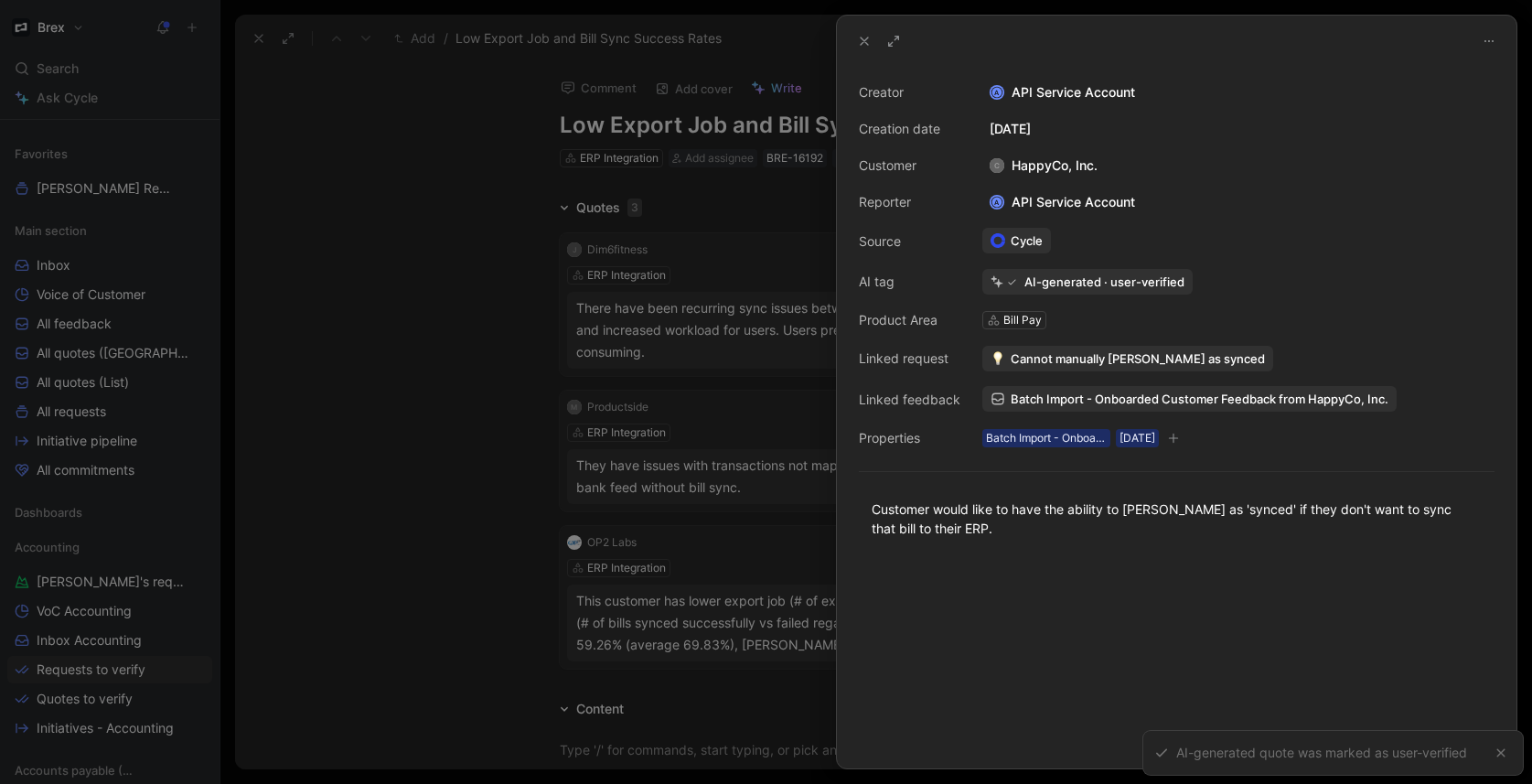
click at [501, 404] on div at bounding box center [766, 392] width 1532 height 784
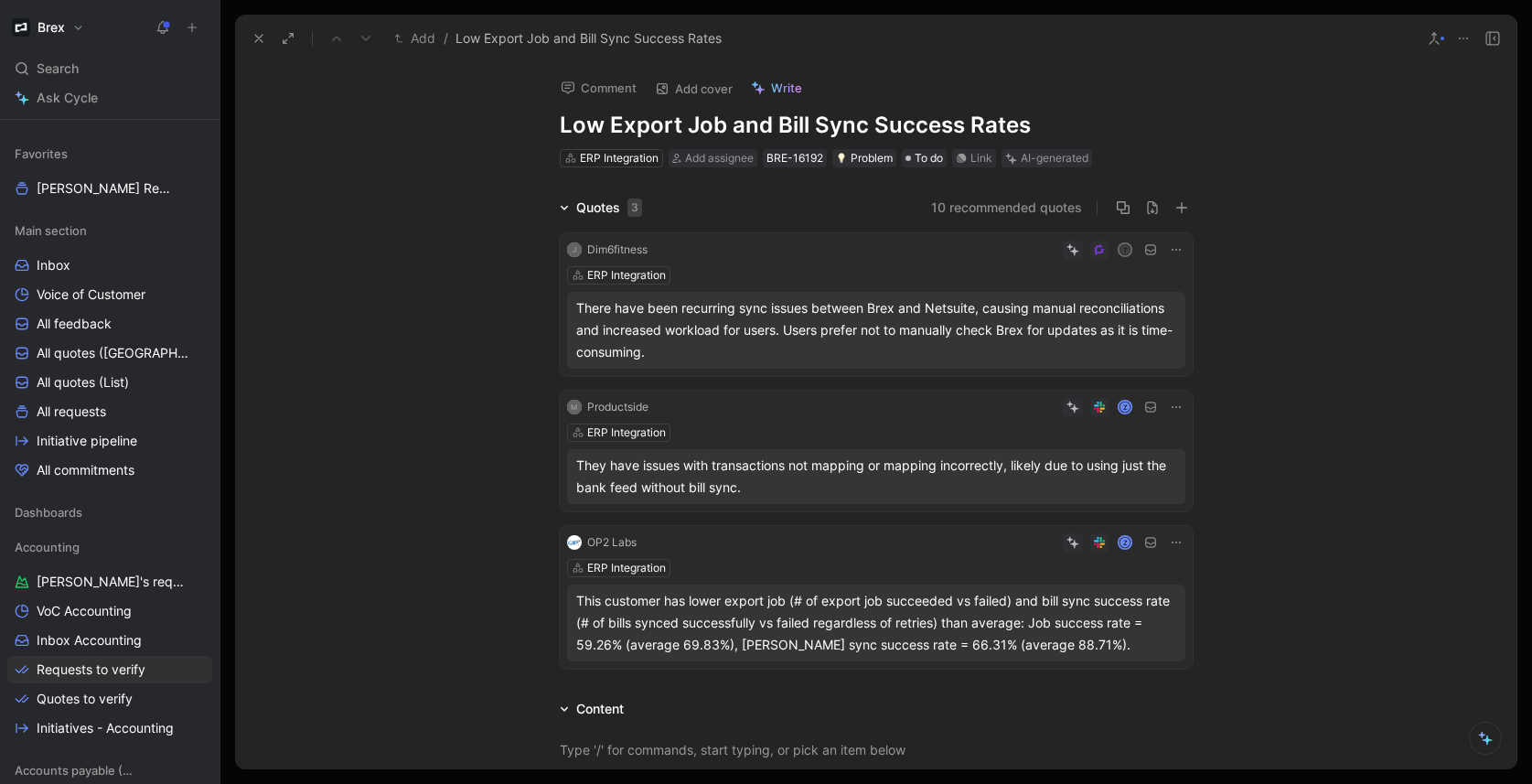
click at [1034, 121] on h1 "Low Export Job and Bill Sync Success Rates" at bounding box center [876, 125] width 633 height 30
click at [453, 269] on div "Quotes 3 10 recommended quotes J Dim6fitness T ERP Integration There have been …" at bounding box center [875, 436] width 1281 height 479
click at [923, 348] on div "There have been recurring sync issues between Brex and Netsuite, causing manual…" at bounding box center [876, 330] width 600 height 66
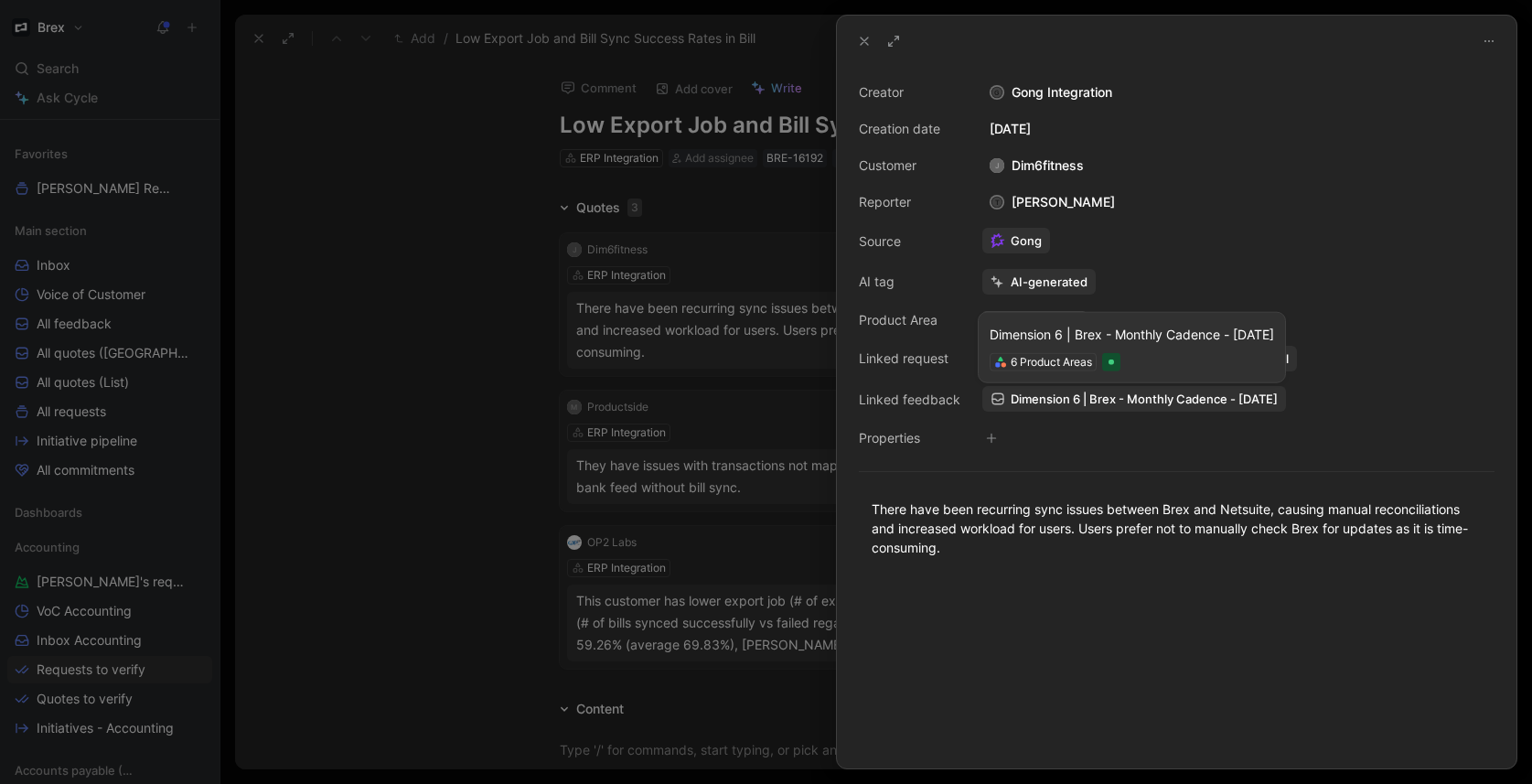
click at [1012, 396] on span "Dimension 6 | Brex - Monthly Cadence - 8/22/2025" at bounding box center [1144, 398] width 267 height 16
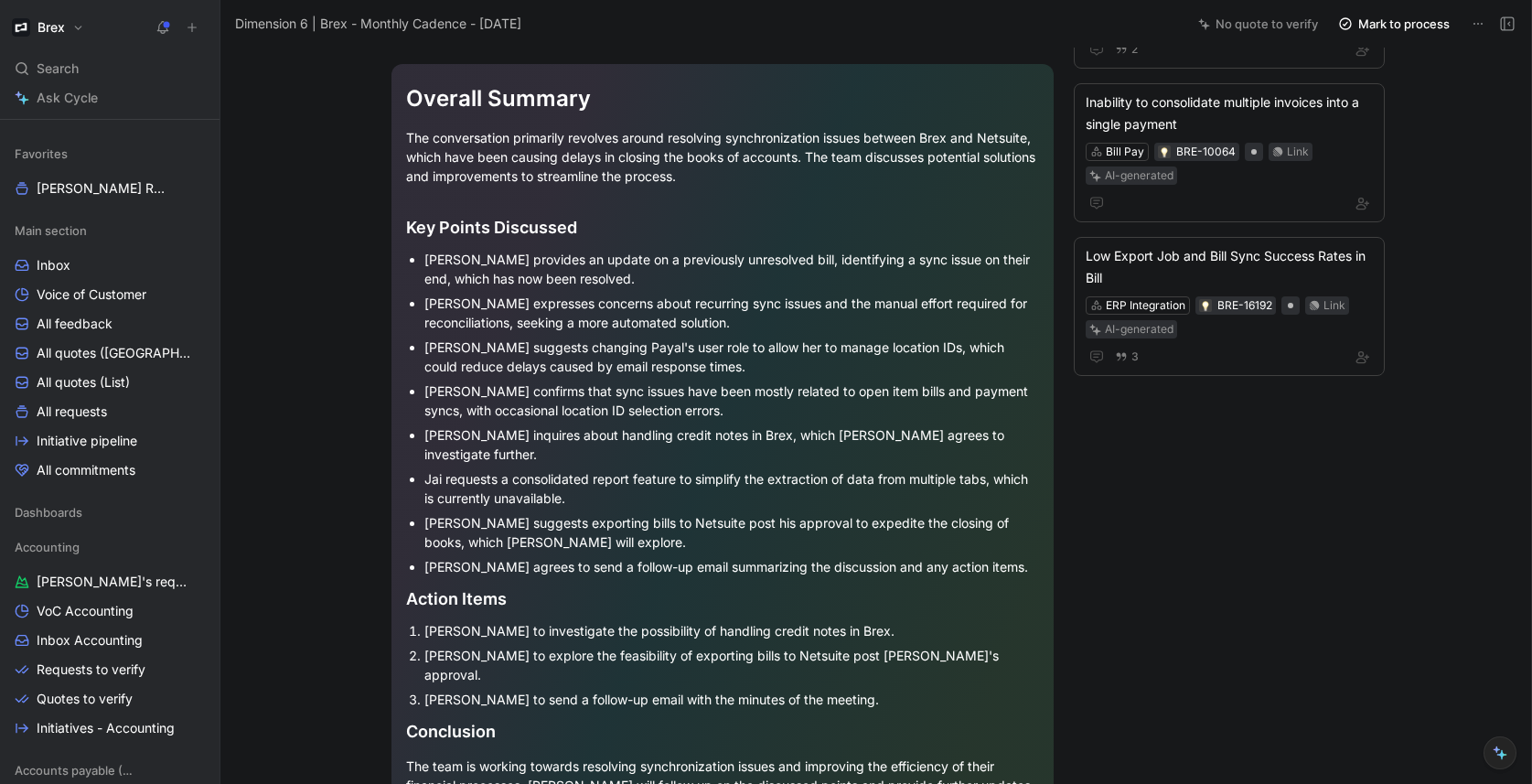
scroll to position [493, 0]
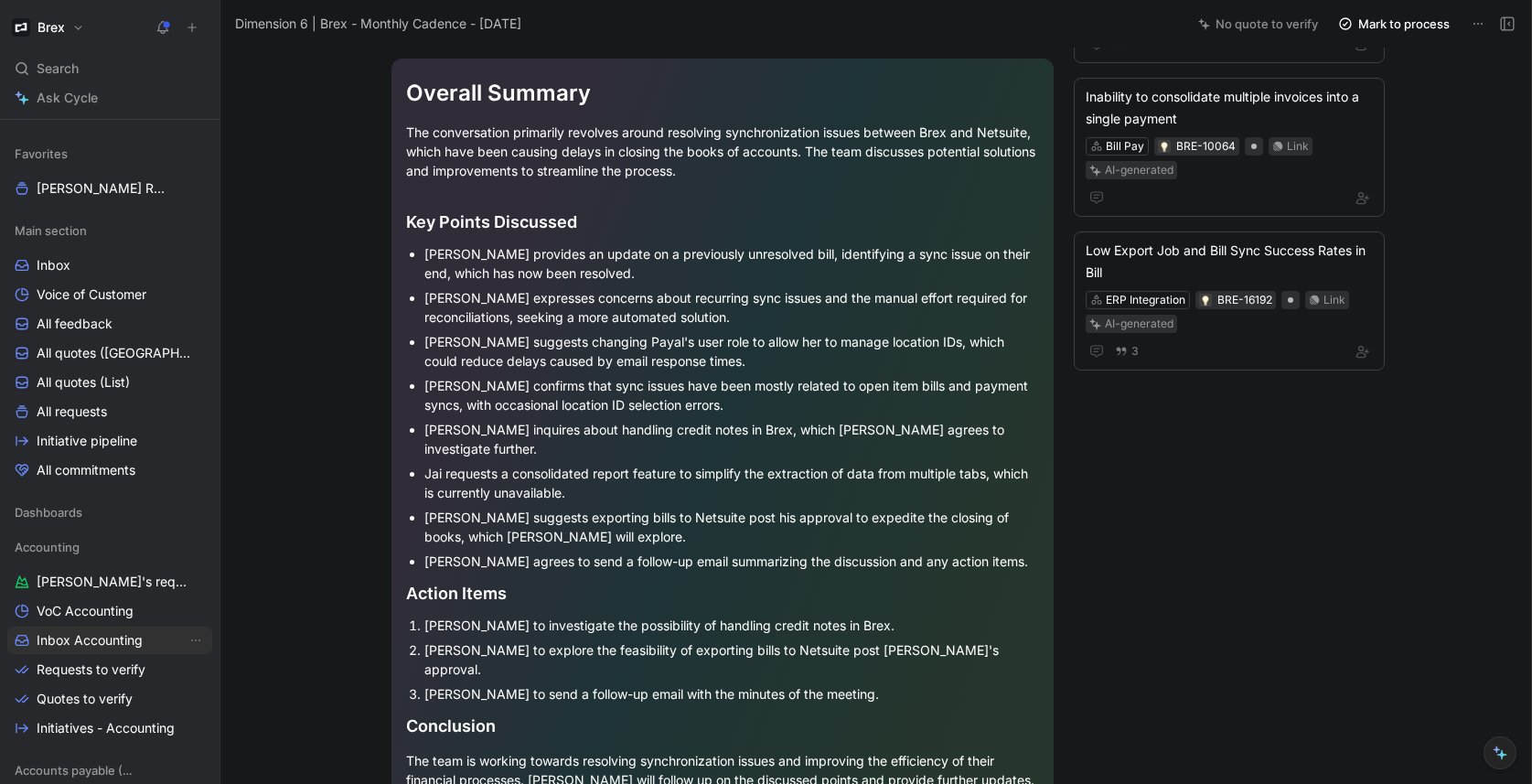
click at [85, 644] on span "Inbox Accounting" at bounding box center [89, 639] width 106 height 18
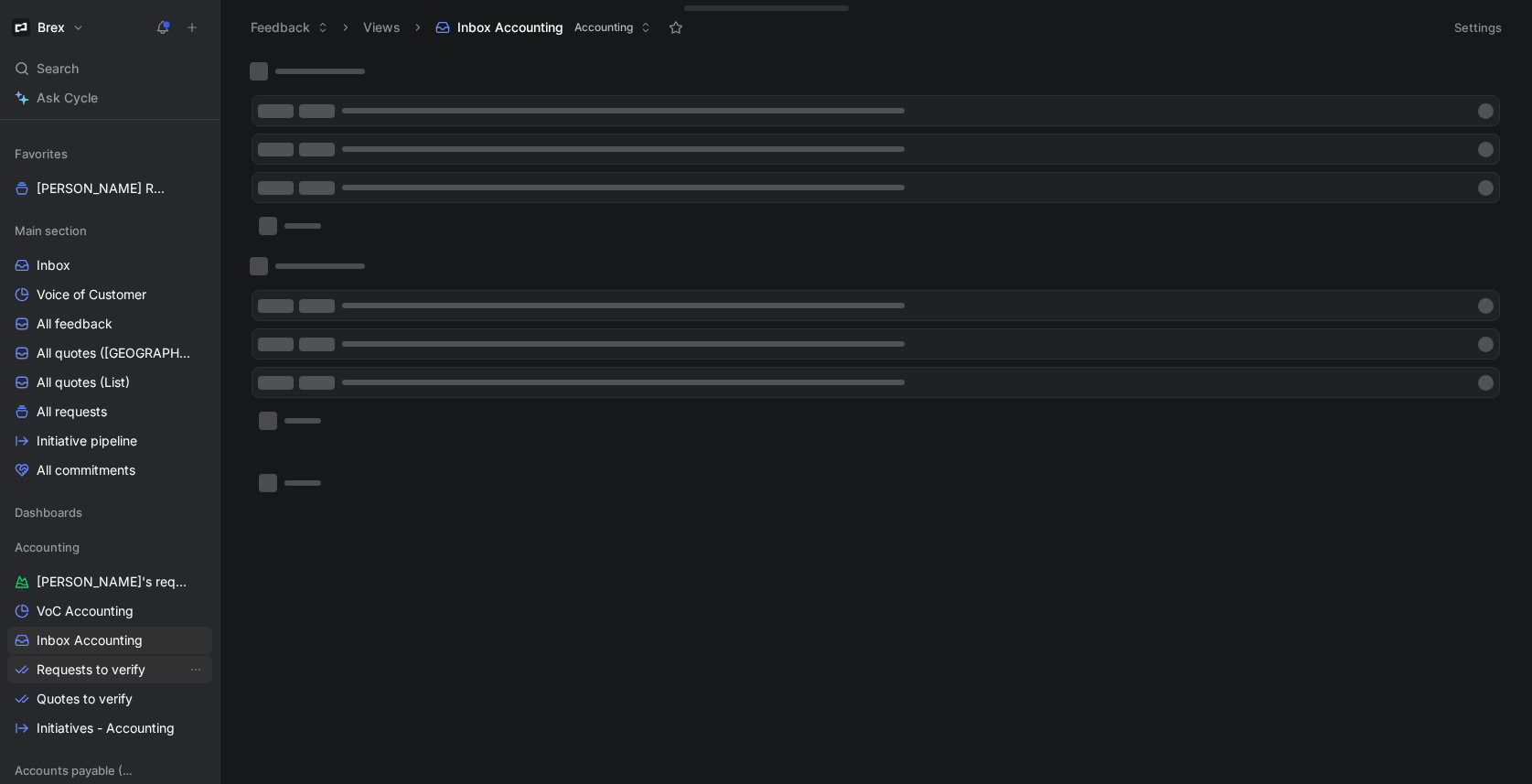
click at [90, 665] on span "Requests to verify" at bounding box center [91, 669] width 109 height 18
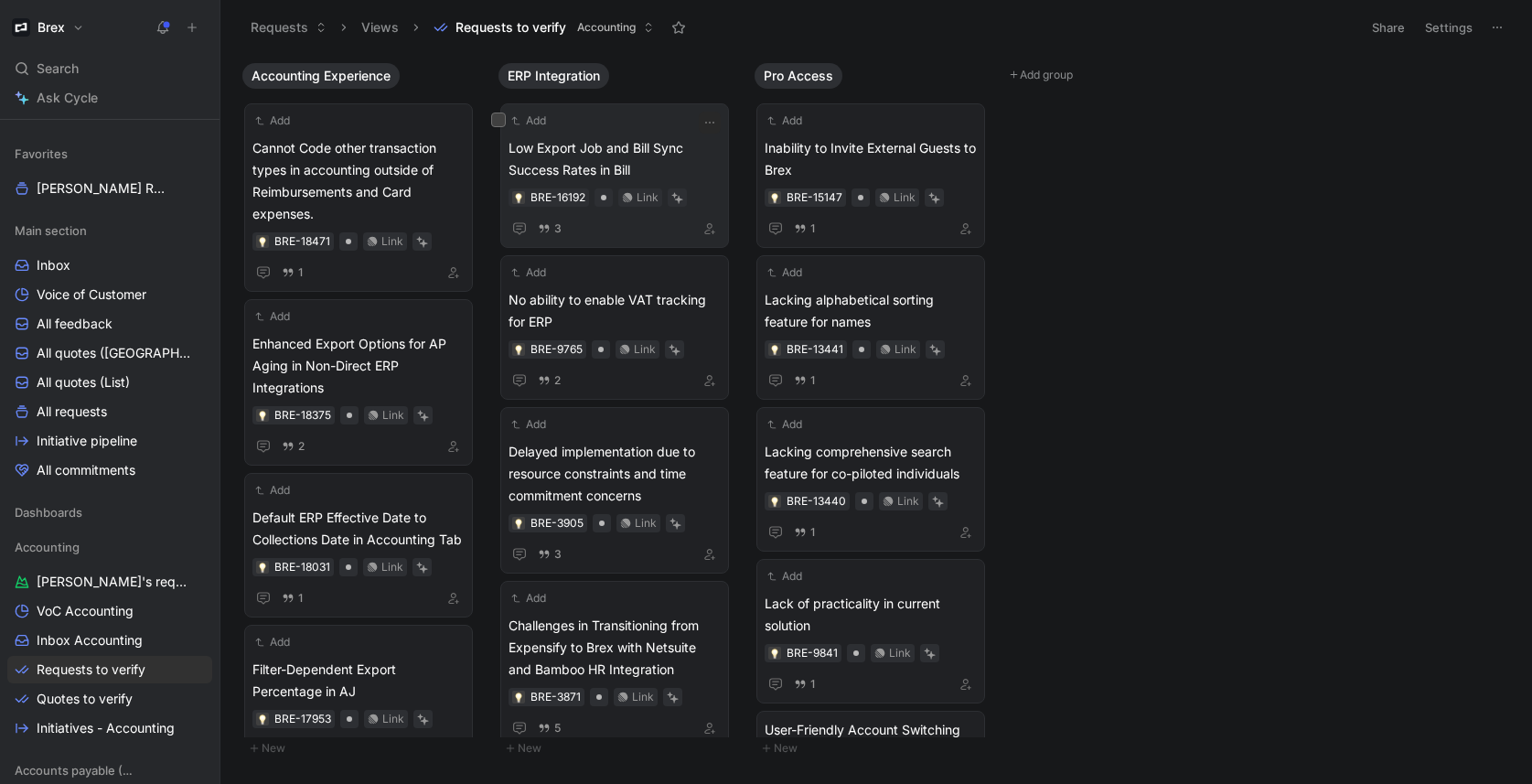
click at [624, 175] on span "Low Export Job and Bill Sync Success Rates in Bill" at bounding box center [614, 159] width 212 height 44
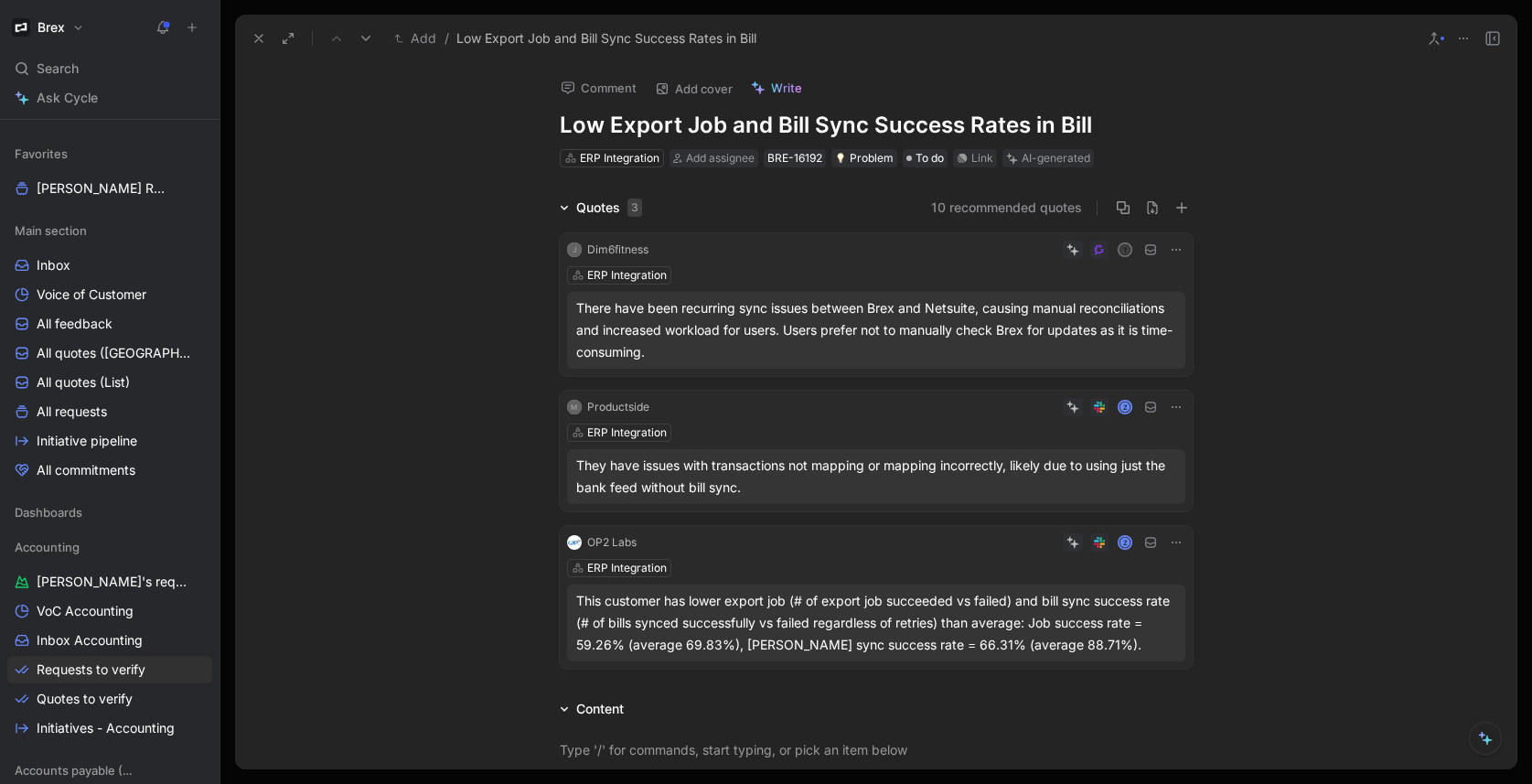
click at [1070, 127] on h1 "Low Export Job and Bill Sync Success Rates in Bill" at bounding box center [876, 125] width 633 height 30
click at [1084, 125] on h1 "Low Export Job and Bill Sync Success Rates in Bill" at bounding box center [876, 125] width 633 height 30
click at [1381, 406] on div "Quotes 3 10 recommended quotes J Dim6fitness T ERP Integration There have been …" at bounding box center [875, 436] width 1281 height 479
click at [609, 160] on div "ERP Integration" at bounding box center [619, 157] width 80 height 18
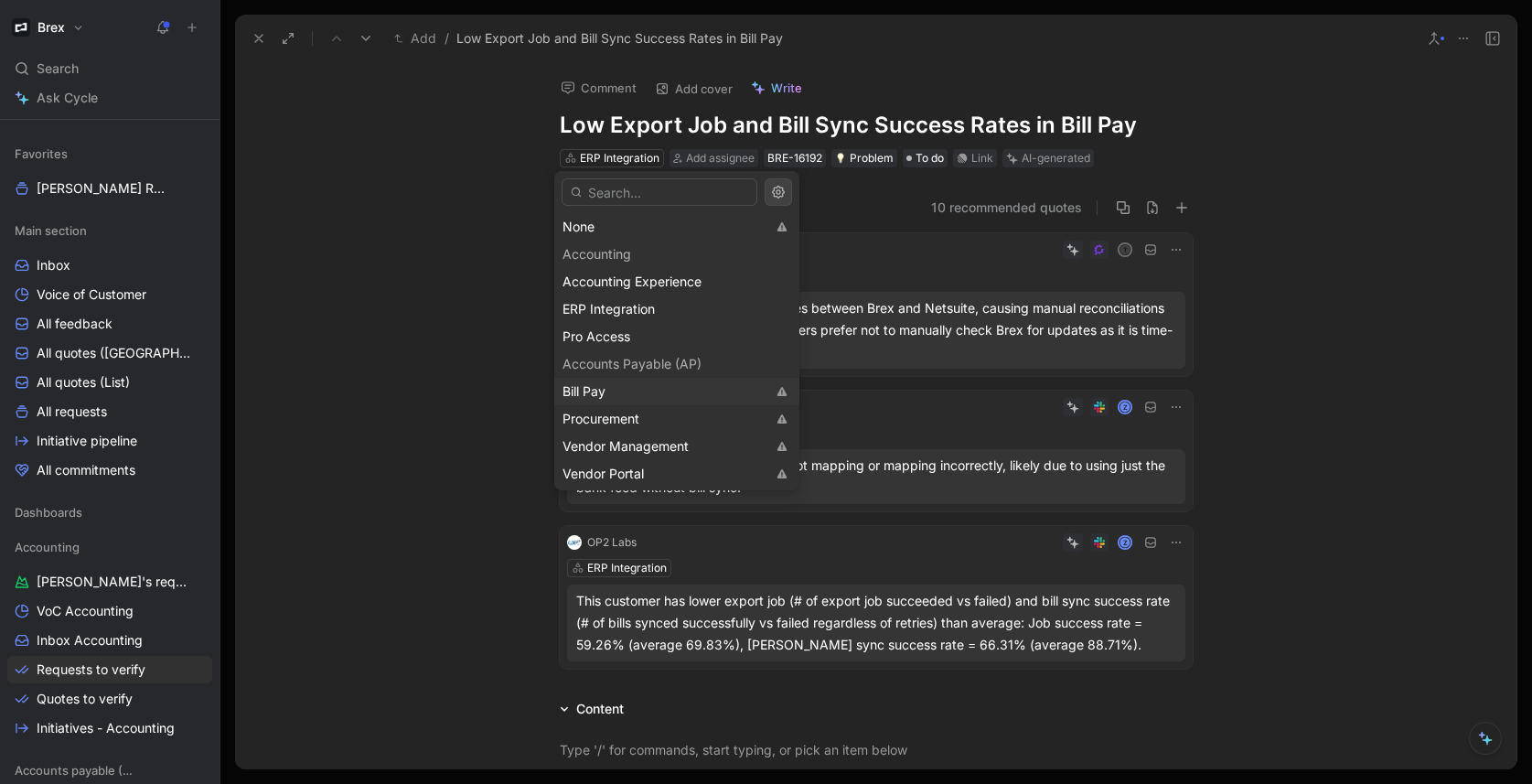
click at [631, 394] on div "Bill Pay" at bounding box center [664, 391] width 203 height 22
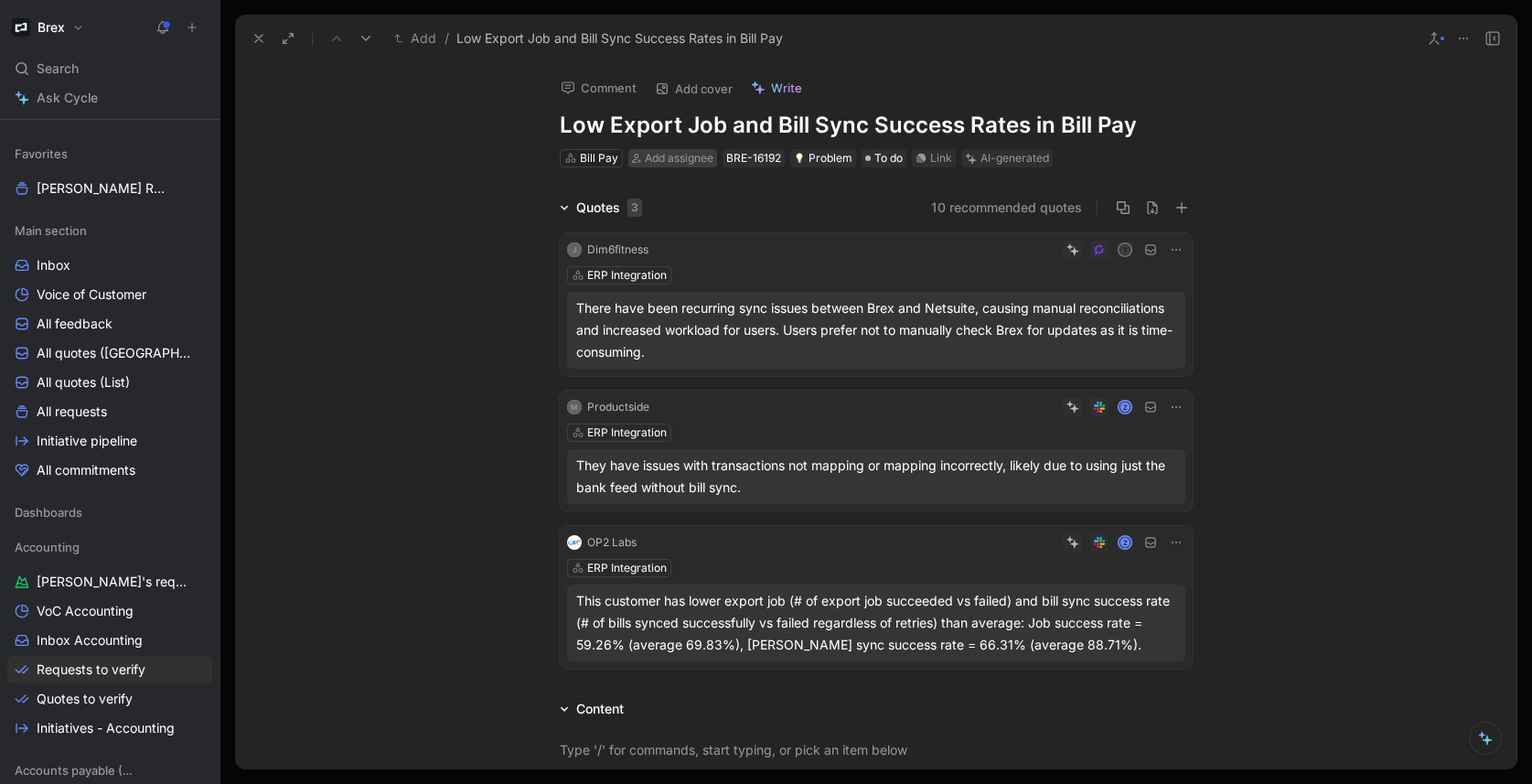
click at [662, 157] on span "Add assignee" at bounding box center [680, 157] width 69 height 13
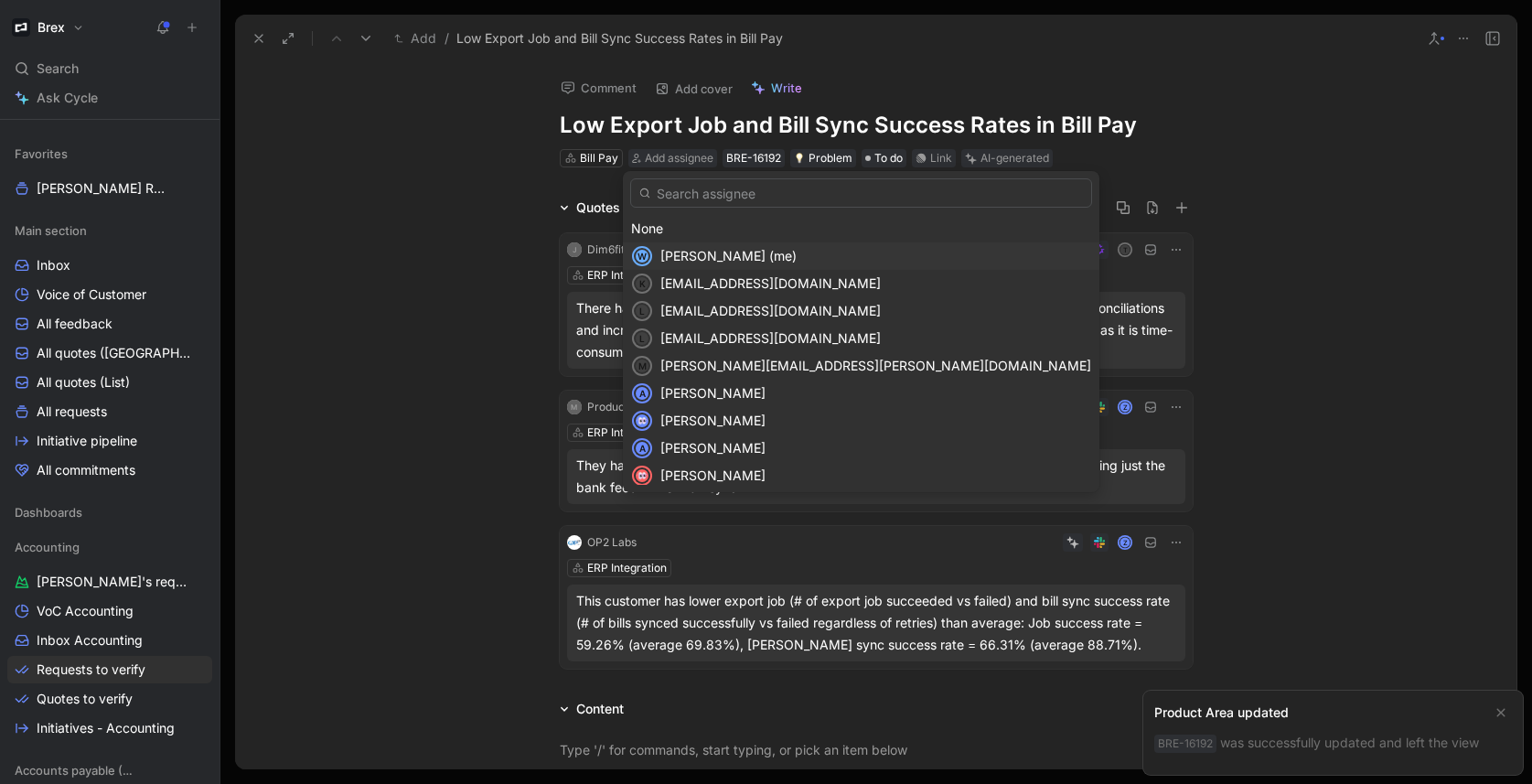
click at [688, 251] on span "[PERSON_NAME] (me)" at bounding box center [729, 256] width 136 height 15
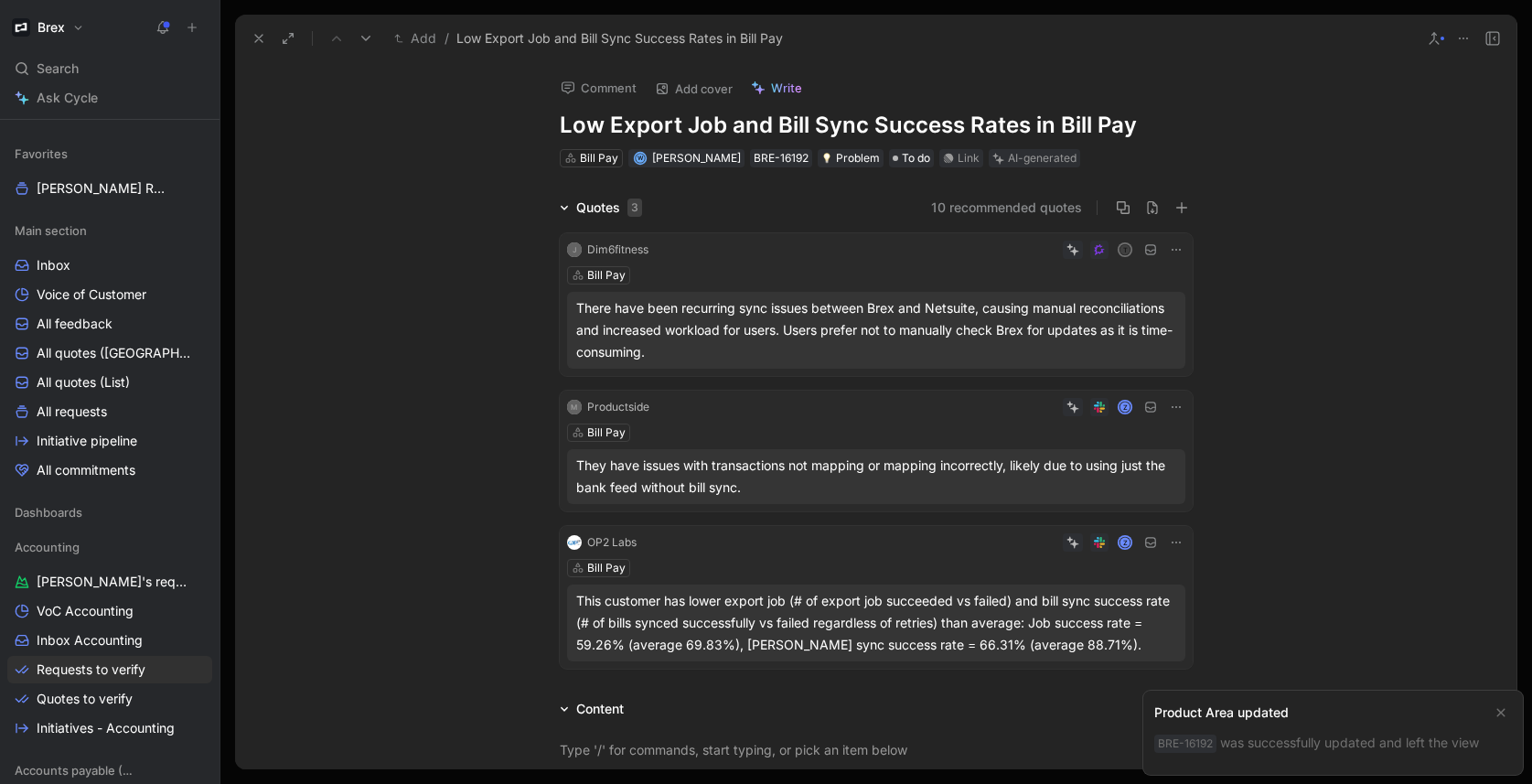
click at [478, 252] on div "Quotes 3 10 recommended quotes J Dim6fitness T Bill Pay There have been recurri…" at bounding box center [875, 436] width 1281 height 479
click at [109, 189] on span "[PERSON_NAME] Request" at bounding box center [101, 188] width 128 height 18
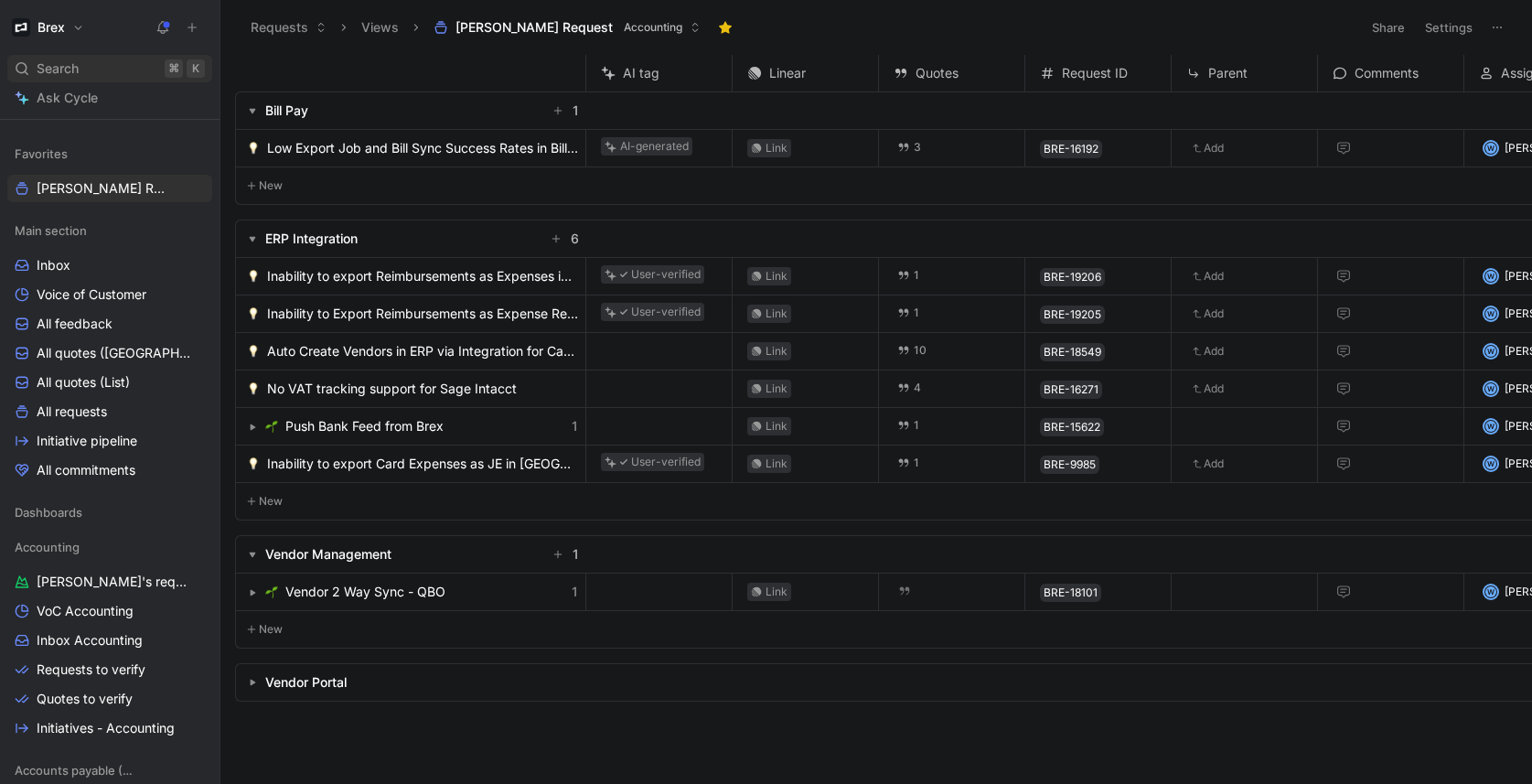
click at [72, 67] on span "Search" at bounding box center [58, 68] width 42 height 22
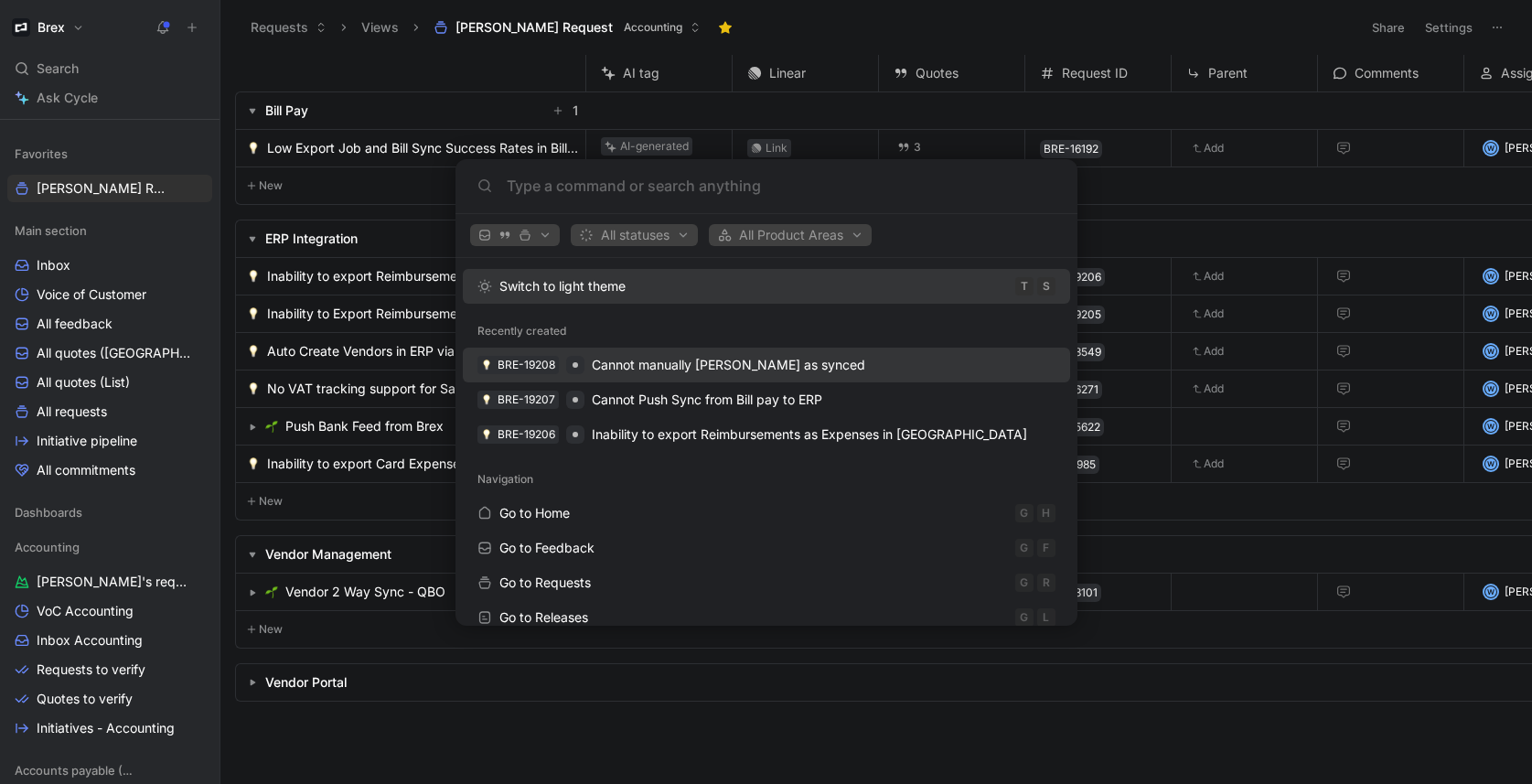
click at [670, 360] on span "Cannot manually [PERSON_NAME] as synced" at bounding box center [728, 364] width 273 height 15
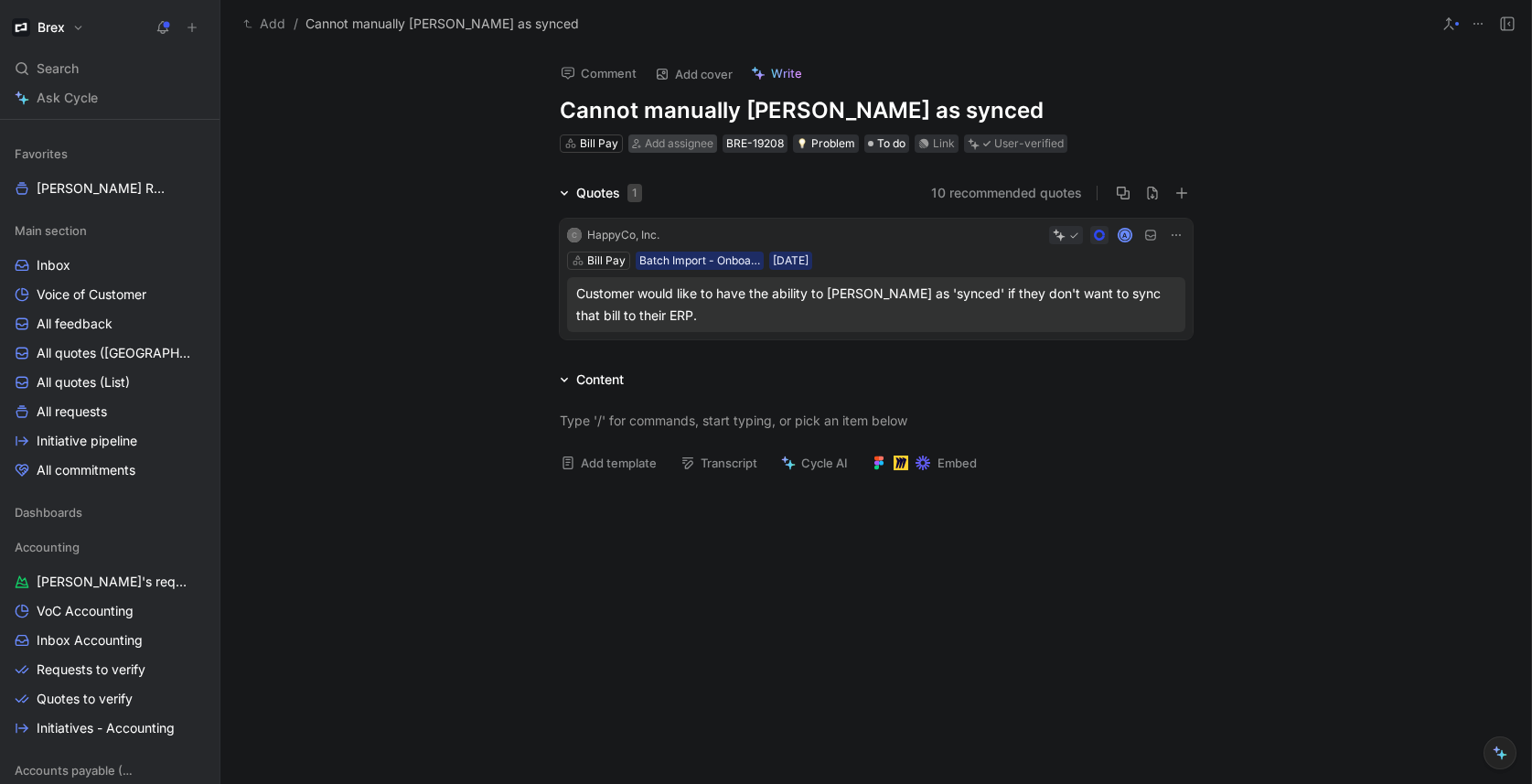
click at [645, 143] on span "Add assignee" at bounding box center [680, 143] width 69 height 13
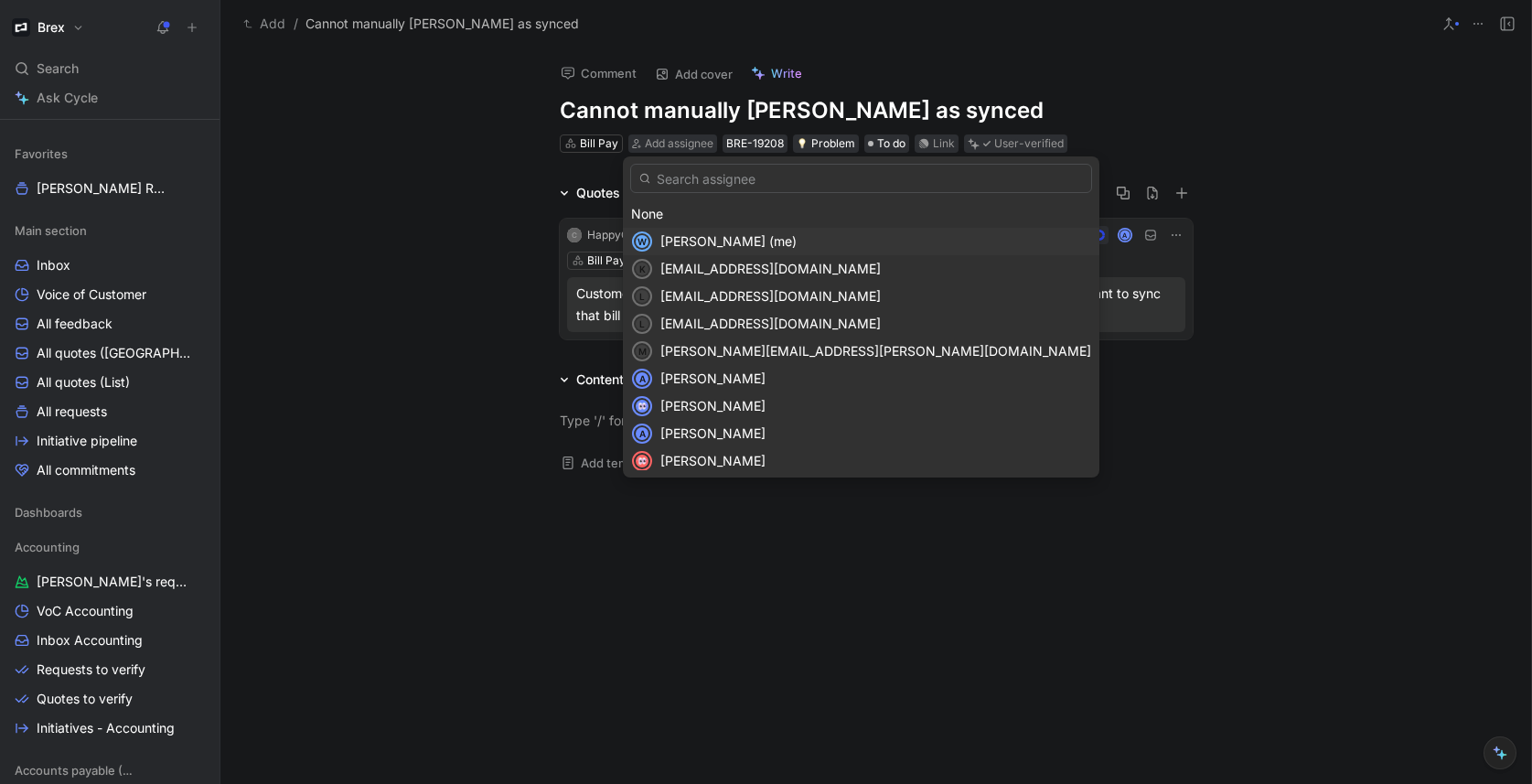
click at [710, 237] on span "[PERSON_NAME] (me)" at bounding box center [729, 241] width 136 height 15
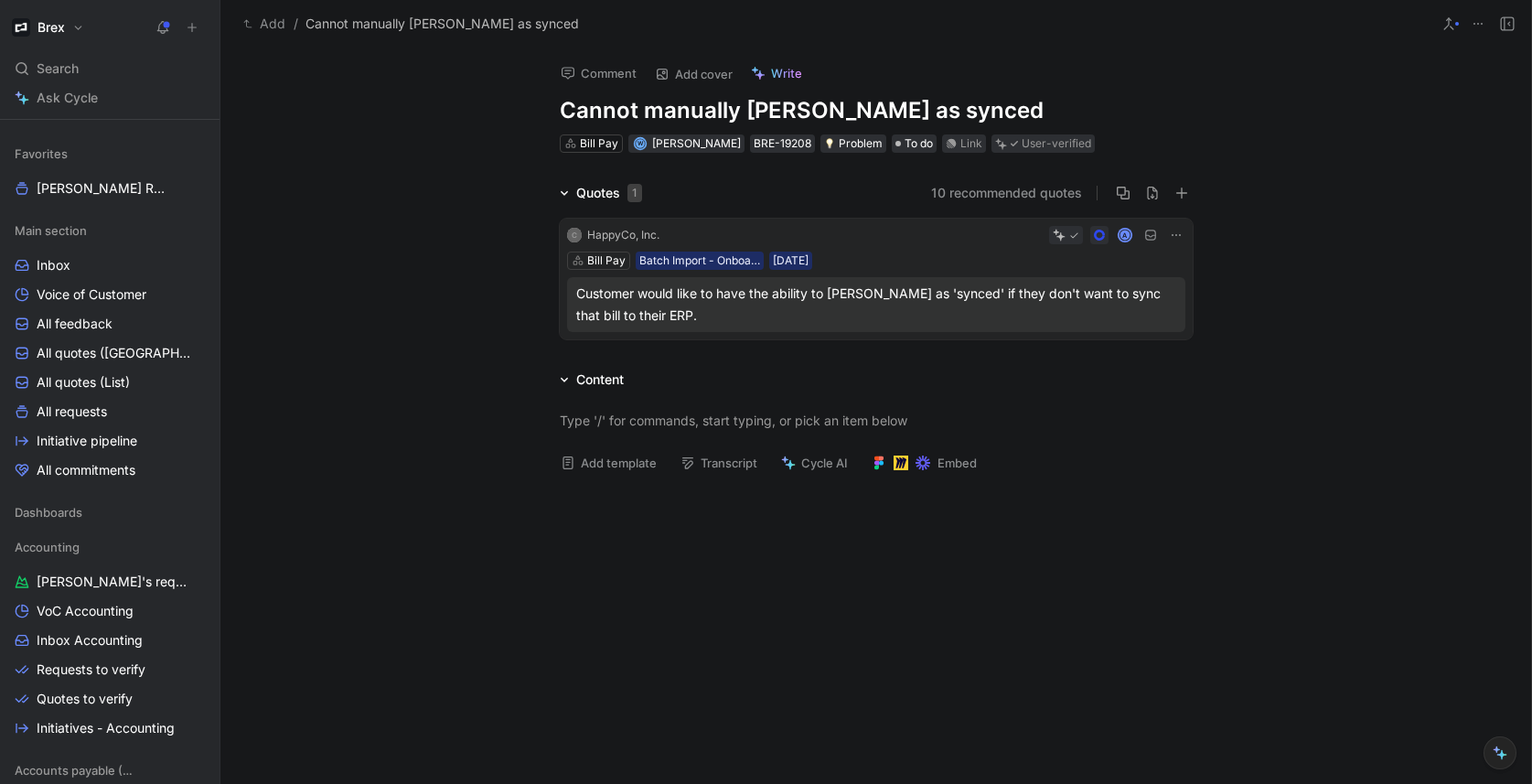
click at [349, 255] on div "Quotes 1 10 recommended quotes C HappyCo, Inc. A Bill Pay Batch Import - Onboar…" at bounding box center [875, 265] width 1311 height 165
click at [96, 69] on div "Search ⌘ K" at bounding box center [110, 68] width 205 height 28
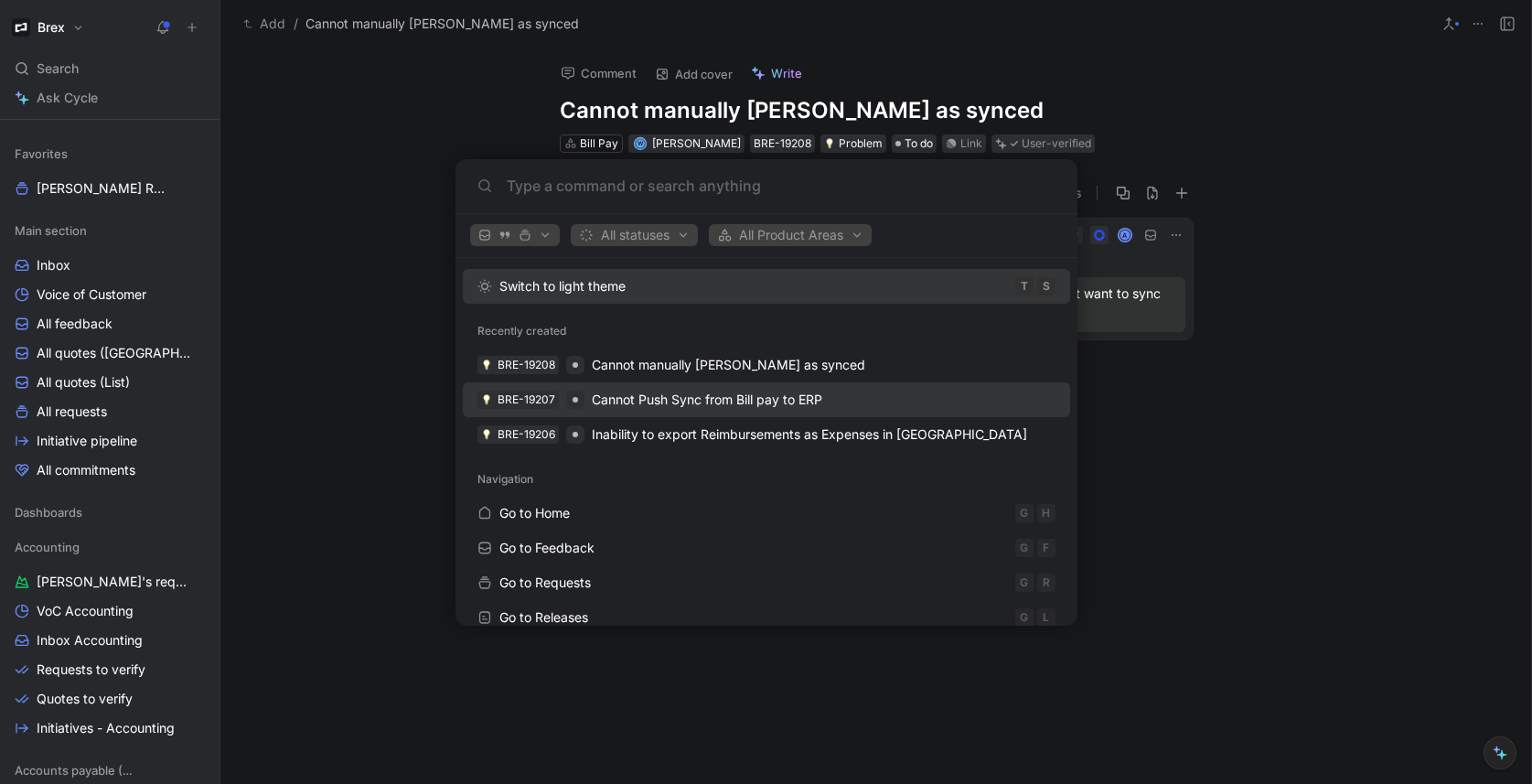
click at [724, 397] on span "Cannot Push Sync from Bill pay to ERP" at bounding box center [707, 399] width 230 height 15
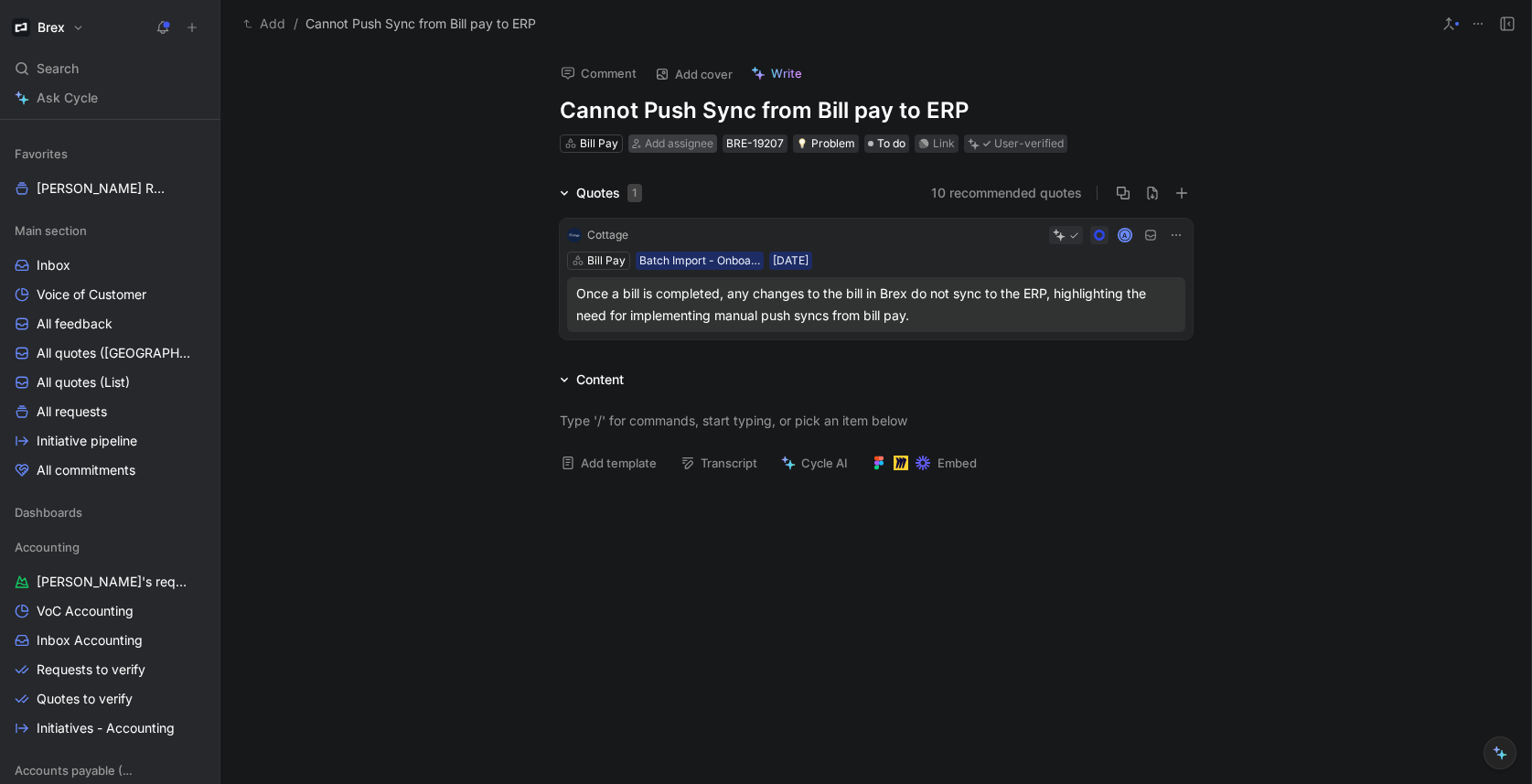
click at [683, 140] on span "Add assignee" at bounding box center [680, 143] width 69 height 13
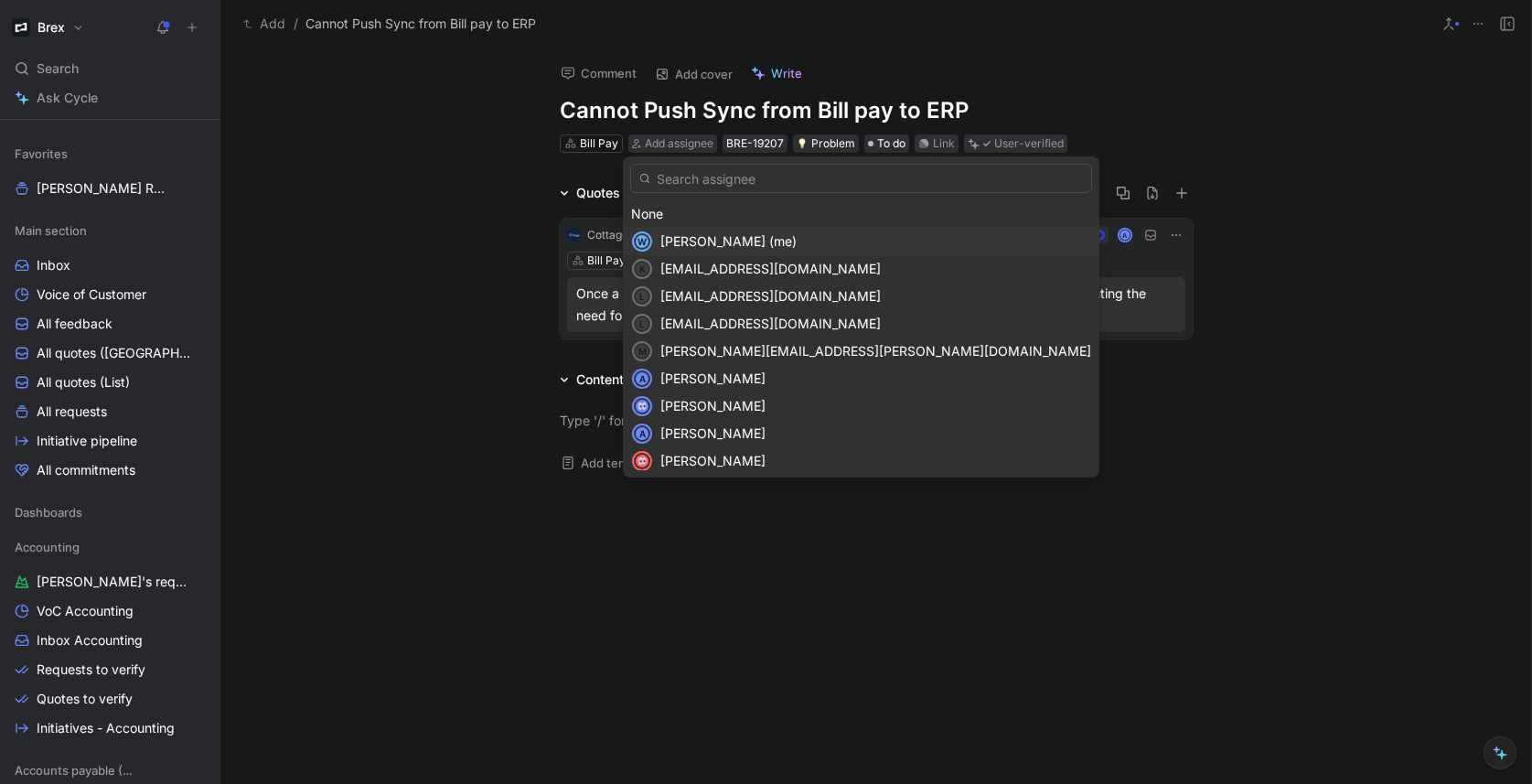
click at [741, 235] on span "[PERSON_NAME] (me)" at bounding box center [729, 241] width 136 height 15
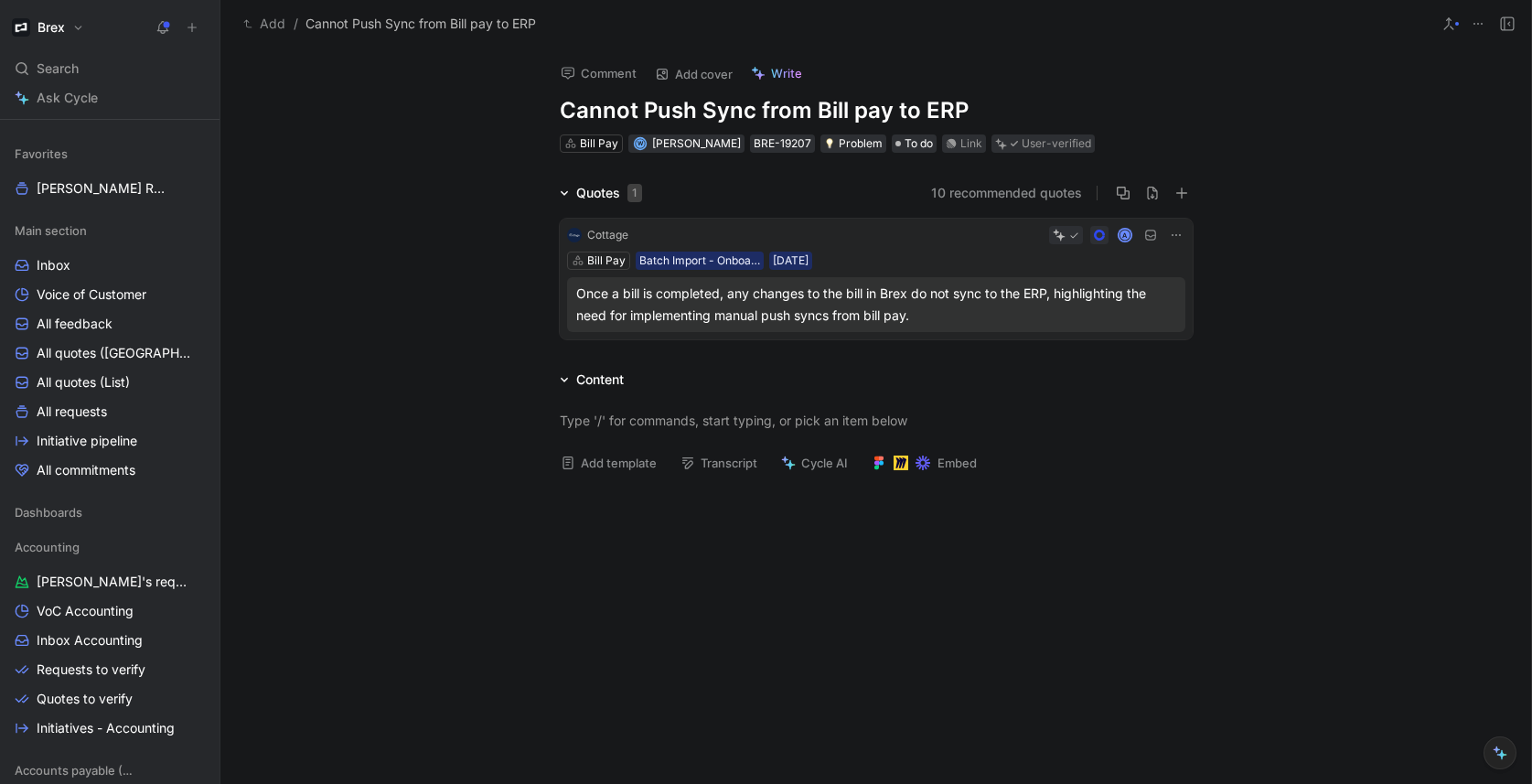
click at [429, 313] on div "Quotes 1 10 recommended quotes Cottage A Bill Pay Batch Import - Onboarded Cust…" at bounding box center [875, 265] width 1311 height 165
click at [100, 185] on span "[PERSON_NAME] Request" at bounding box center [101, 188] width 128 height 18
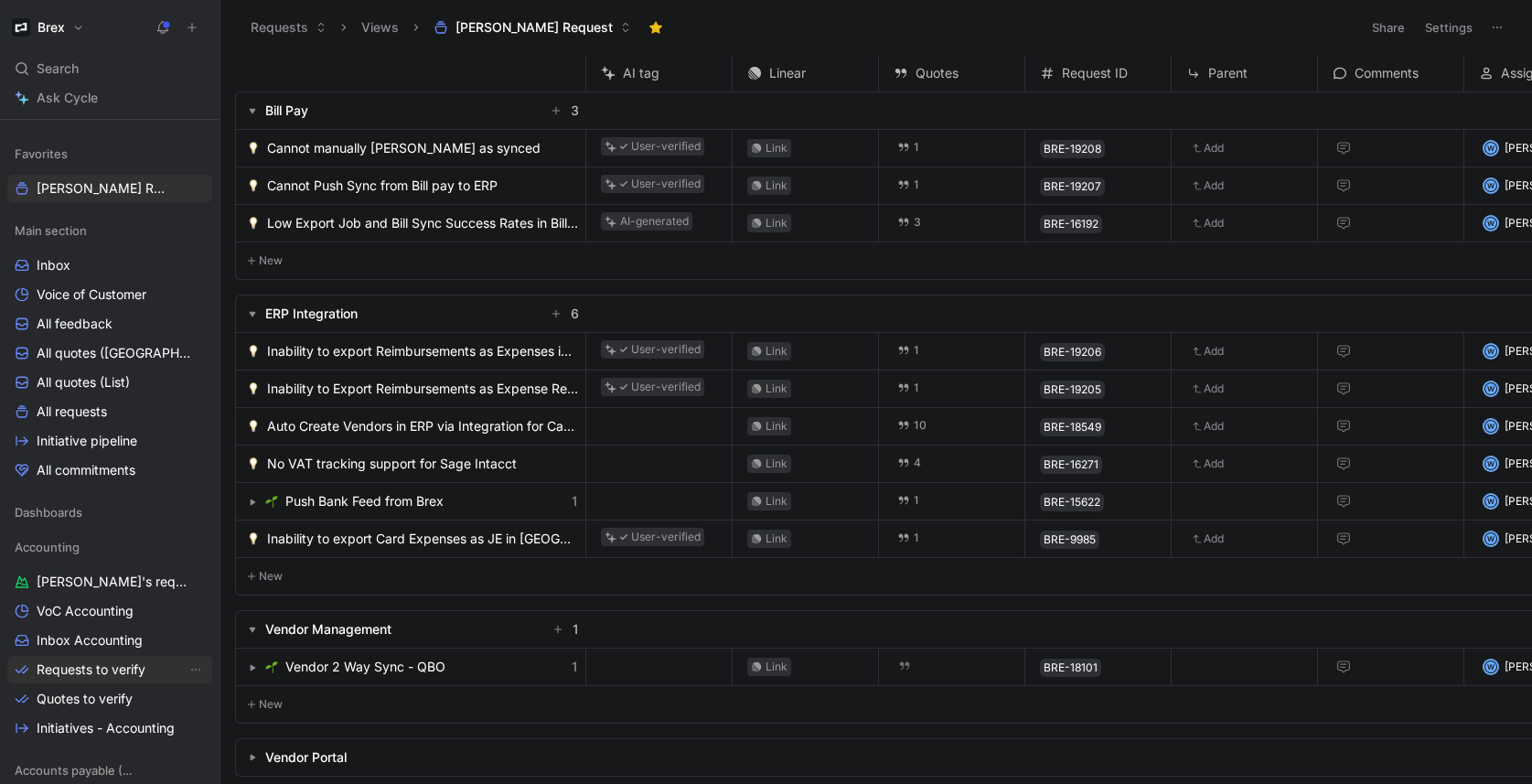
click at [82, 662] on span "Requests to verify" at bounding box center [91, 669] width 109 height 18
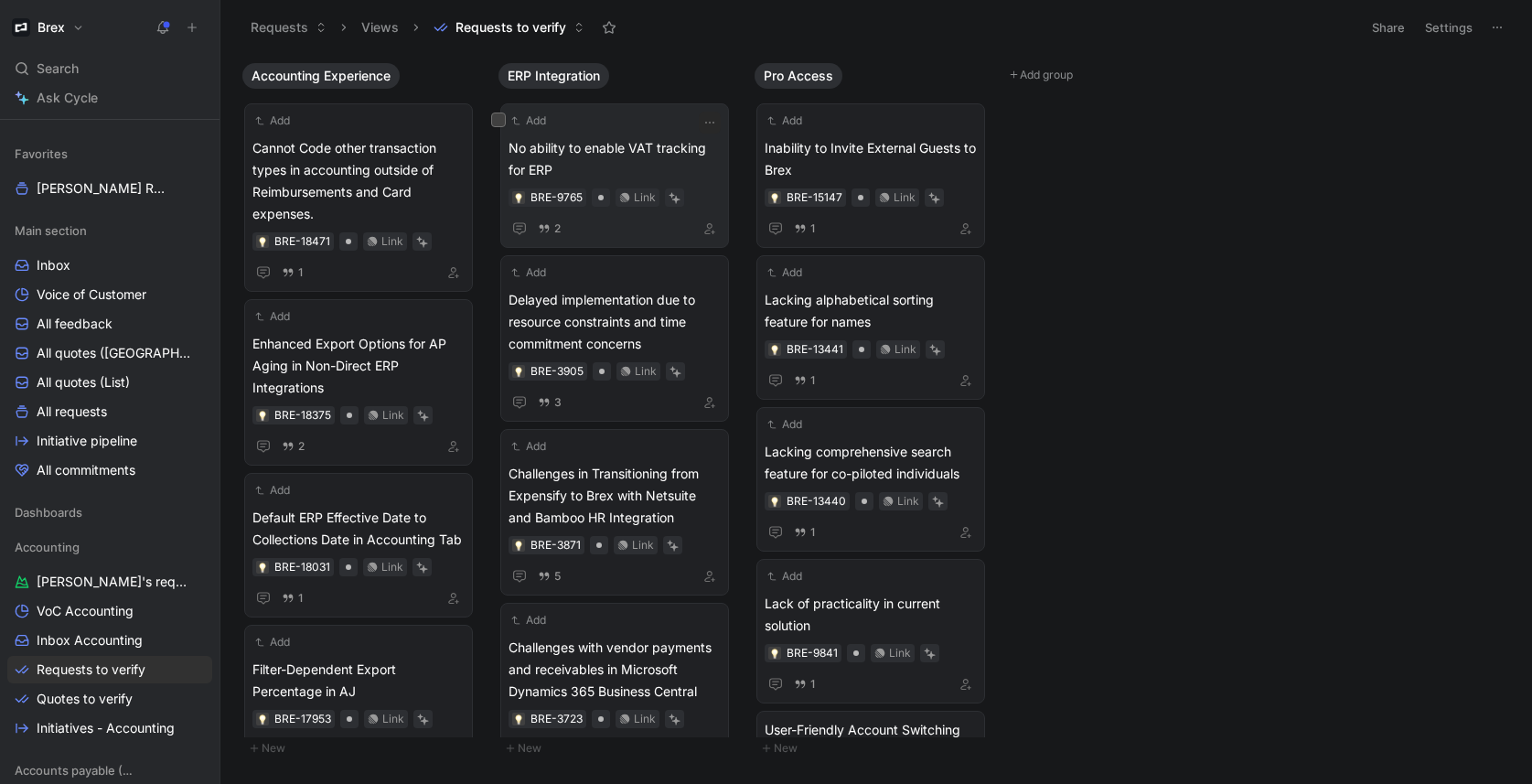
click at [595, 149] on span "No ability to enable VAT tracking for ERP" at bounding box center [614, 159] width 212 height 44
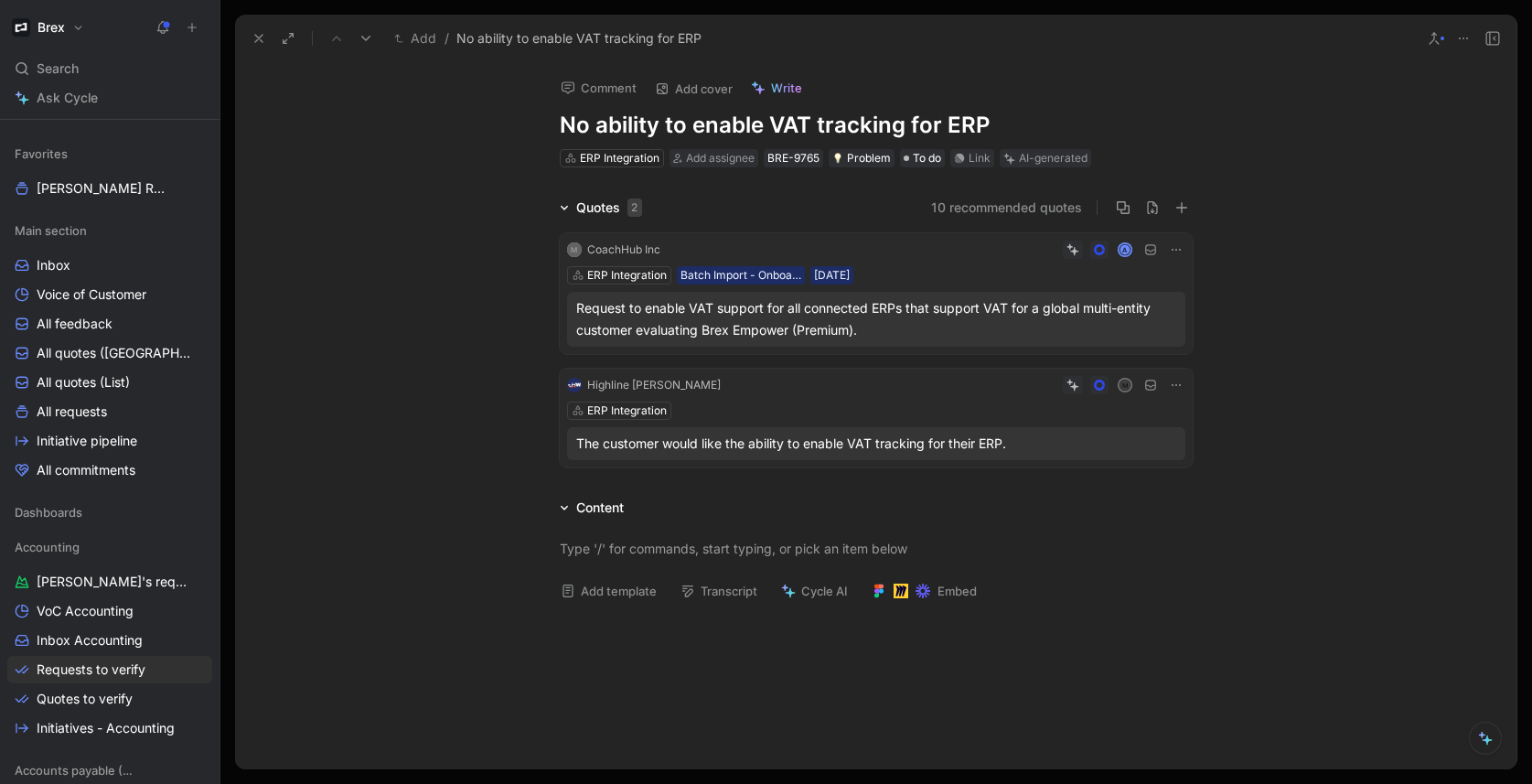
click at [913, 329] on div "Request to enable VAT support for all connected ERPs that support VAT for a glo…" at bounding box center [876, 319] width 600 height 44
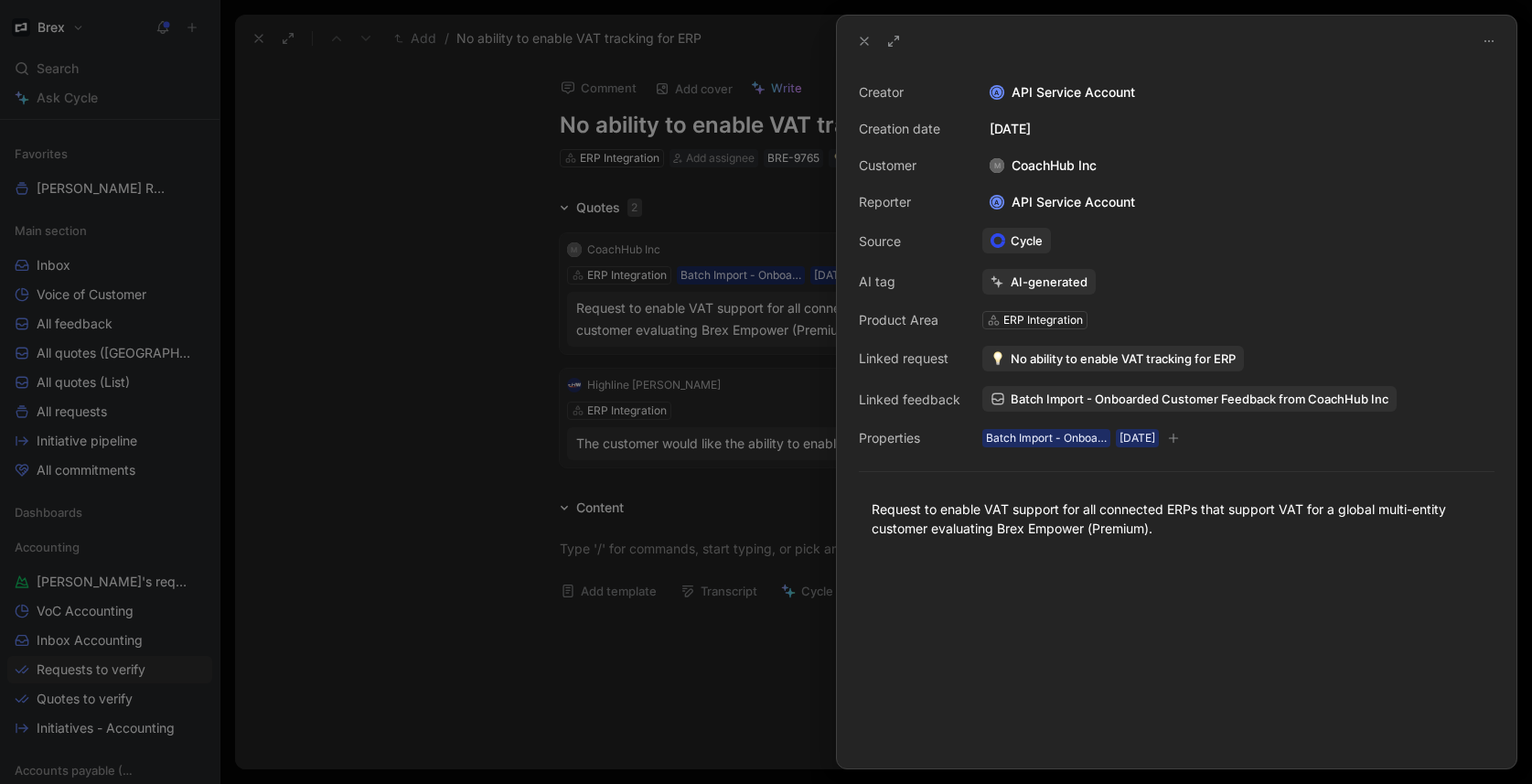
click at [401, 478] on div at bounding box center [766, 392] width 1532 height 784
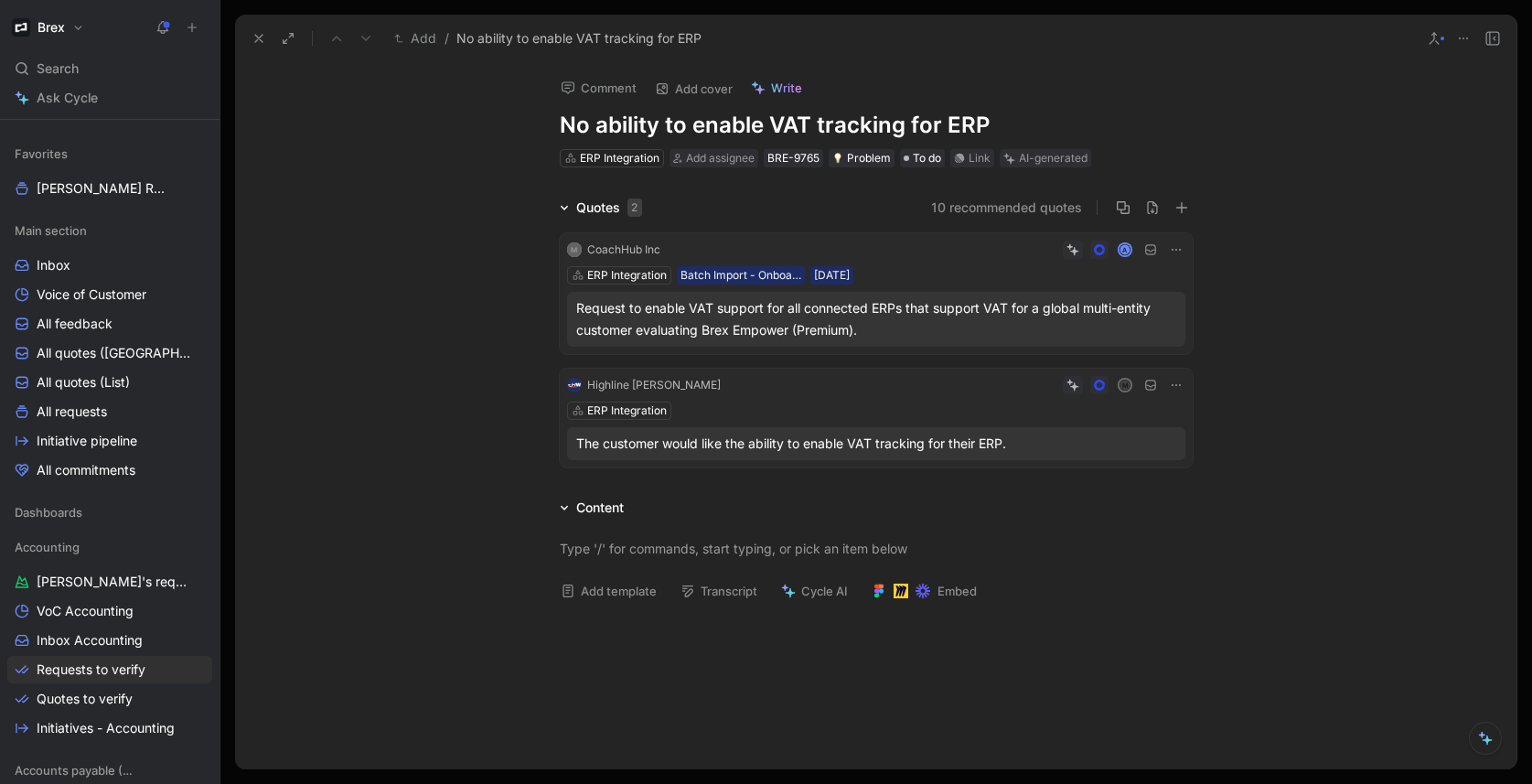
click at [968, 423] on div "Highline Warren M ERP Integration The customer would like the ability to enable…" at bounding box center [876, 417] width 633 height 99
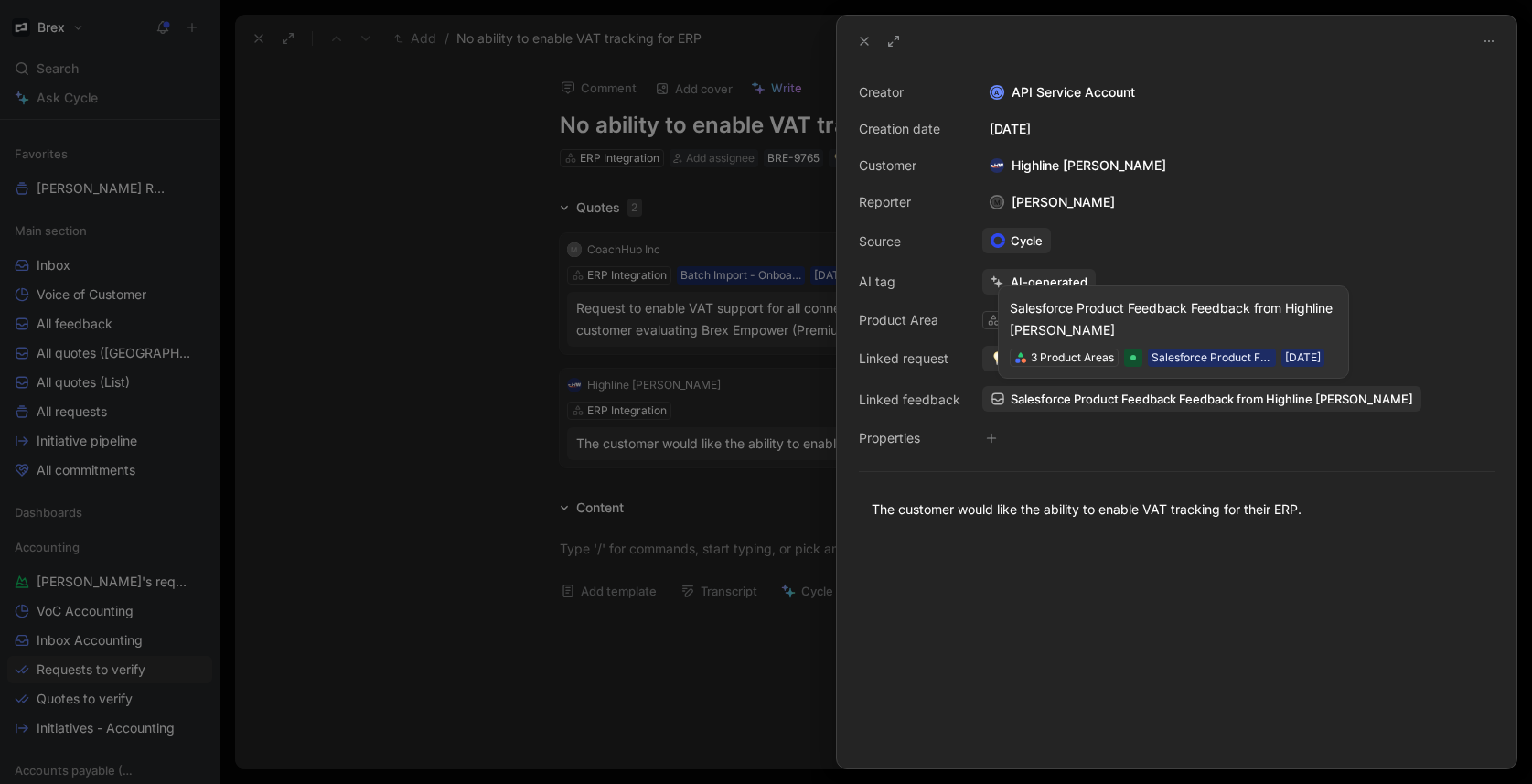
click at [1126, 400] on span "Salesforce Product Feedback Feedback from Highline Warren" at bounding box center [1212, 398] width 403 height 16
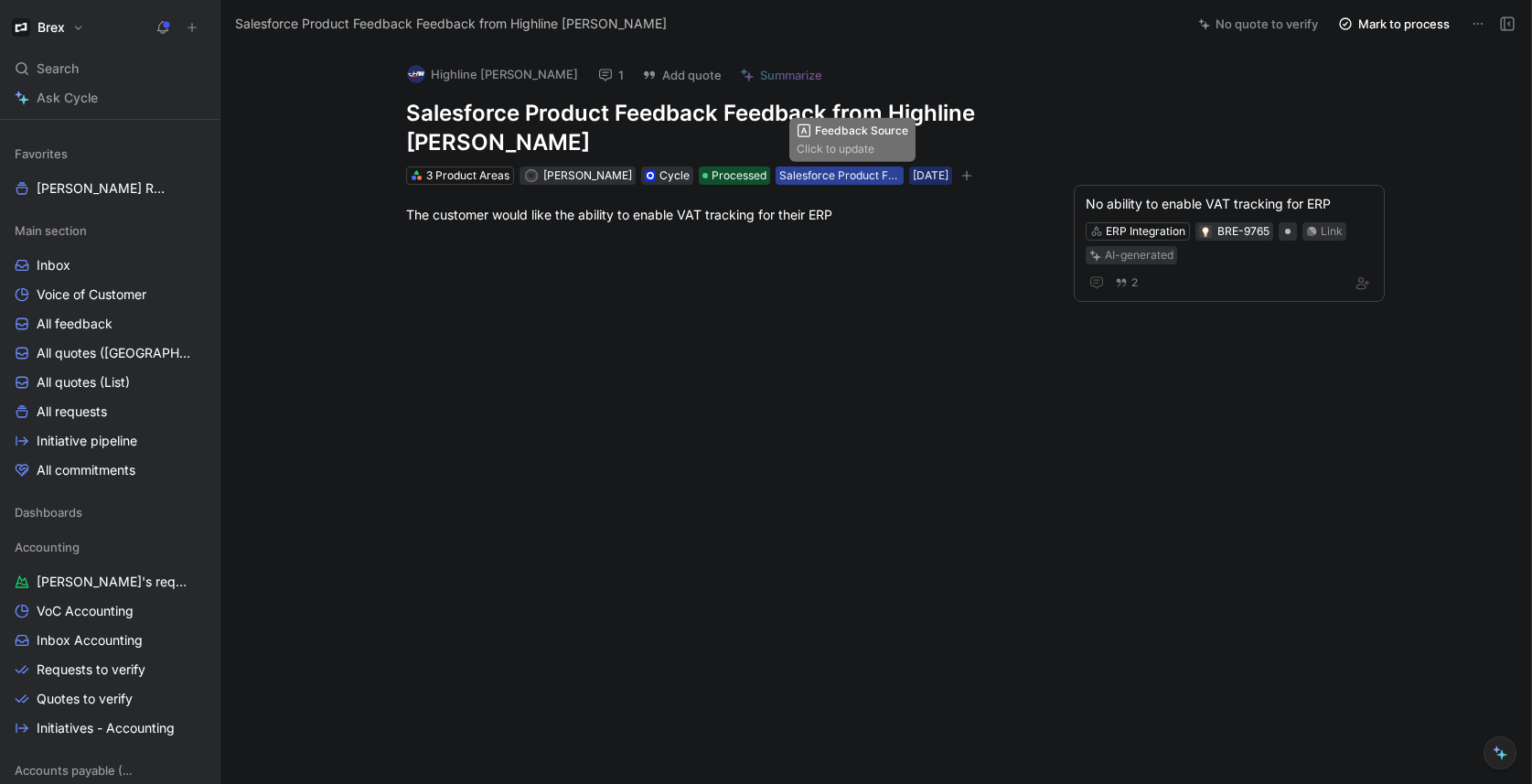
click at [861, 179] on div "Salesforce Product Feedback" at bounding box center [840, 175] width 121 height 18
click at [688, 215] on div "The customer would like the ability to enable VAT tracking for their ERP" at bounding box center [723, 215] width 633 height 19
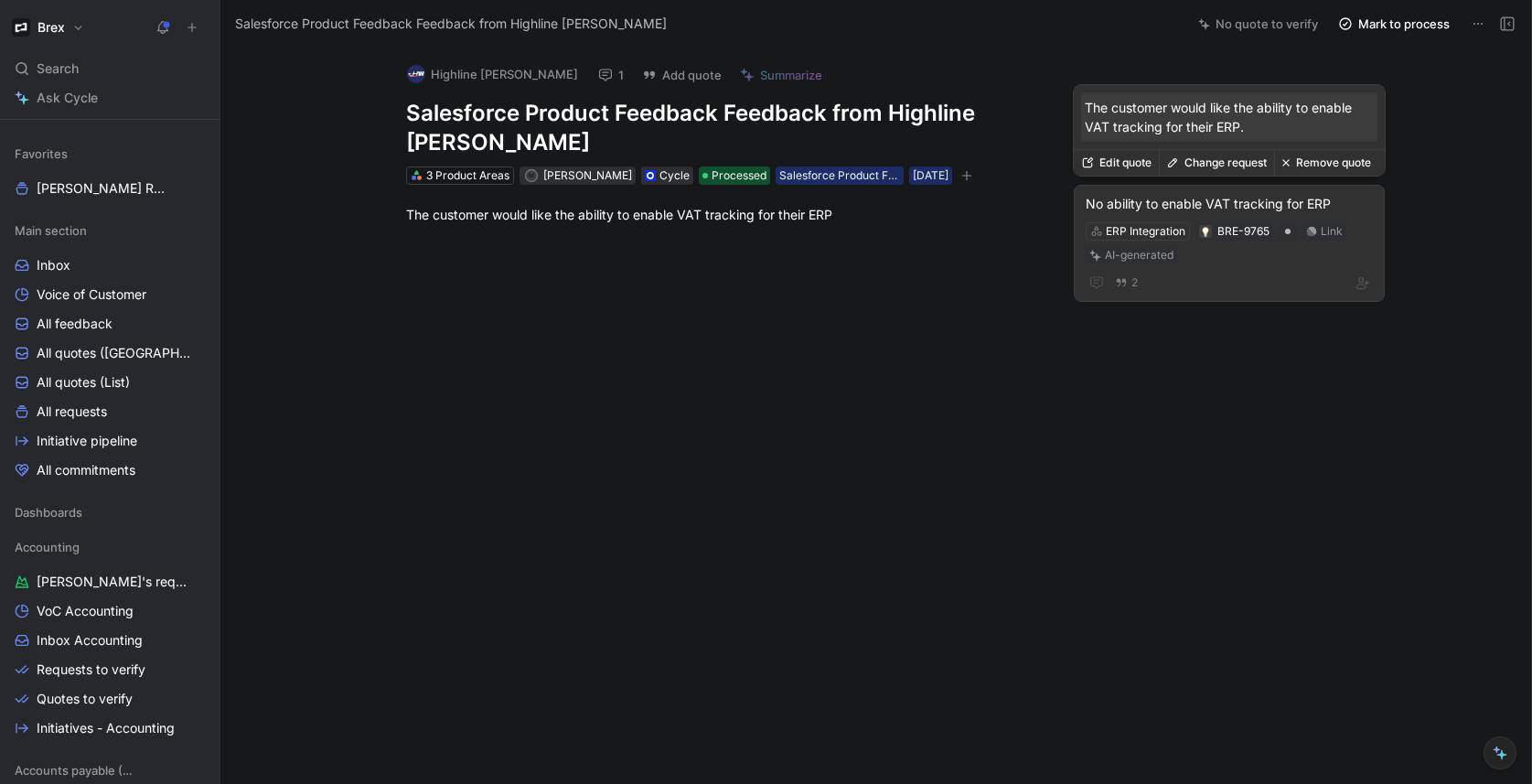
click at [1182, 196] on div "No ability to enable VAT tracking for ERP" at bounding box center [1229, 203] width 288 height 22
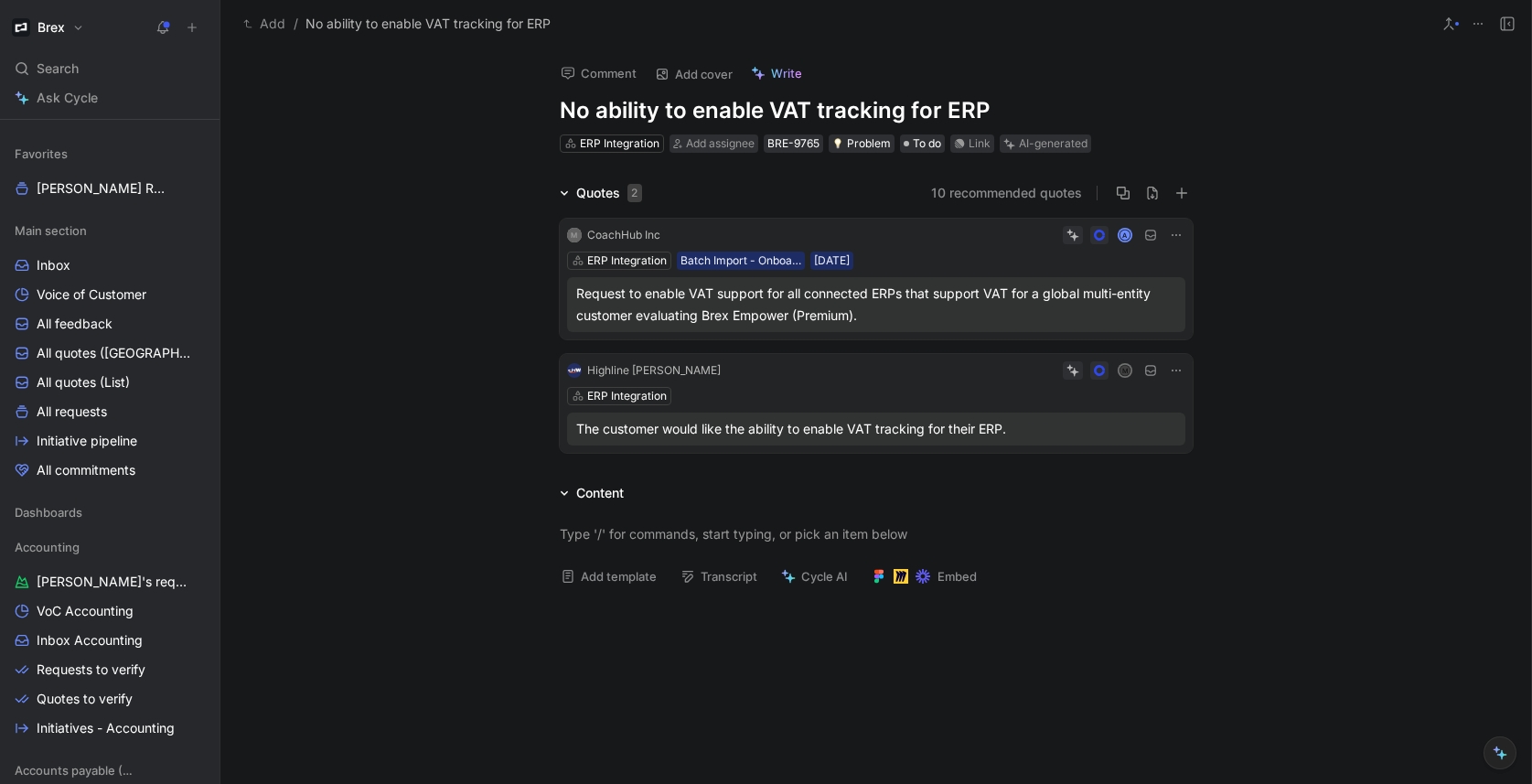
click at [883, 380] on div "Highline Warren M ERP Integration The customer would like the ability to enable…" at bounding box center [876, 403] width 633 height 99
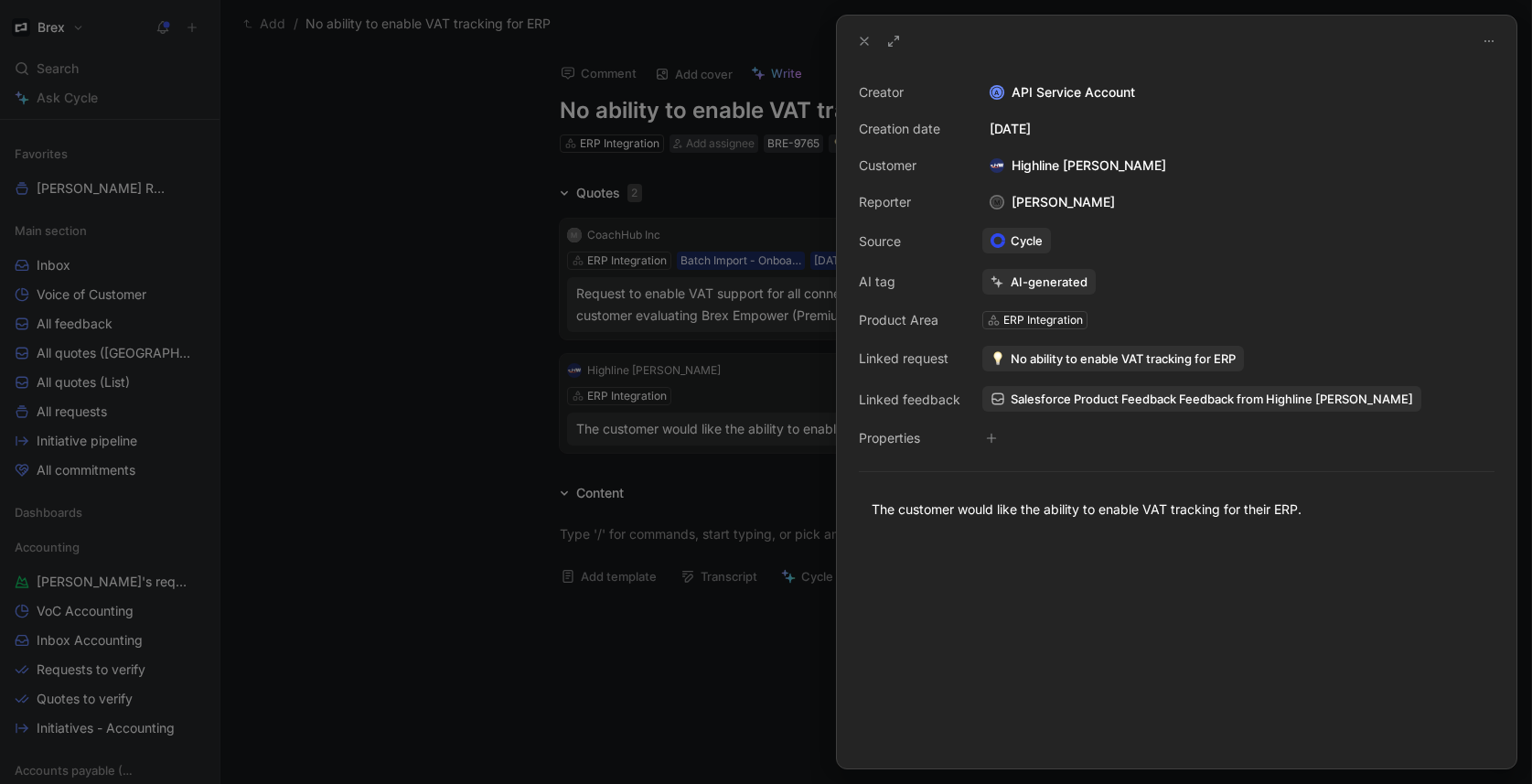
click at [1035, 357] on span "No ability to enable VAT tracking for ERP" at bounding box center [1123, 357] width 225 height 16
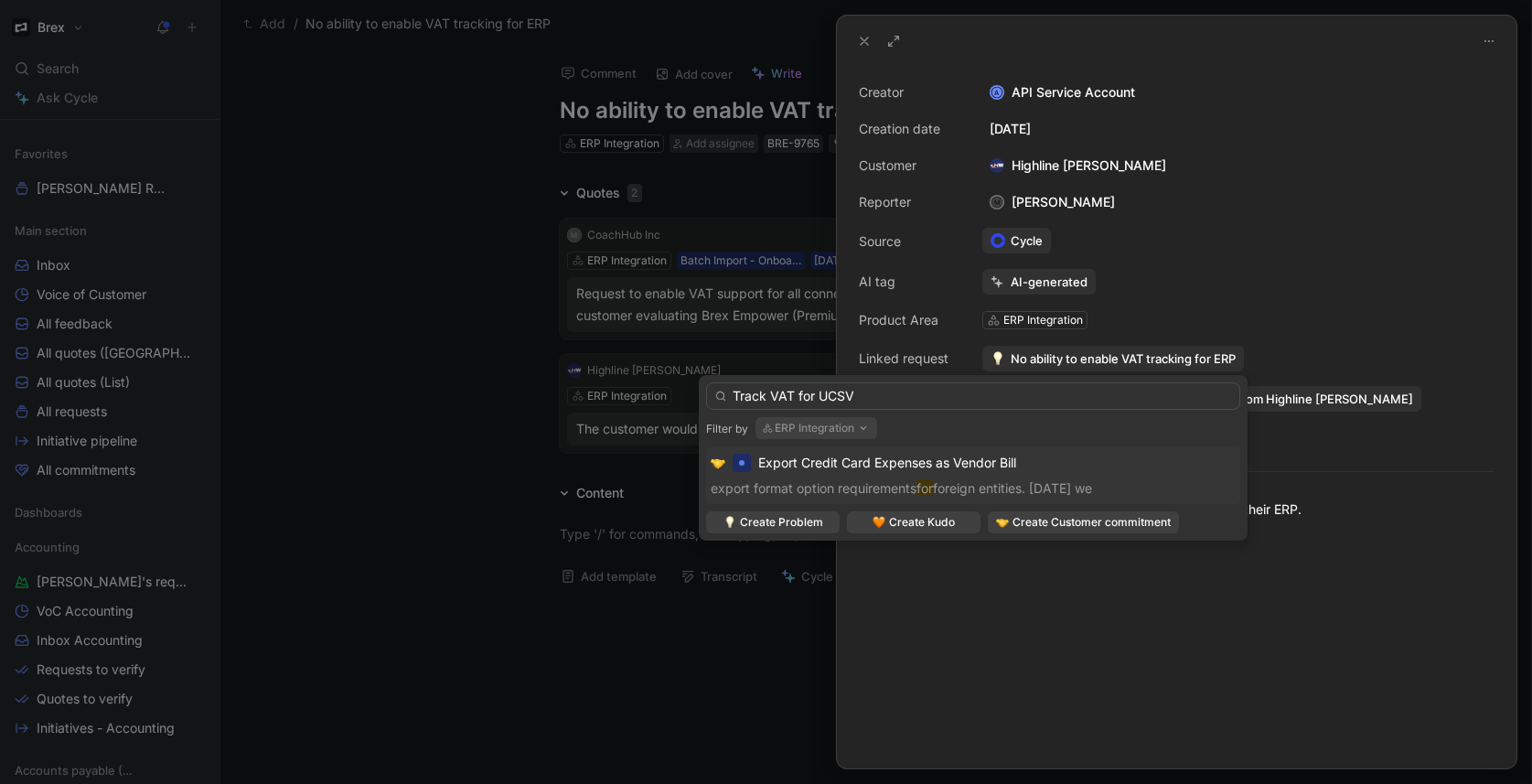
click at [760, 394] on input "Track VAT for UCSV" at bounding box center [972, 396] width 534 height 28
click at [934, 404] on input "Enabling VAT for UCSV" at bounding box center [972, 396] width 534 height 28
type input "Enabling VAT for UCSV"
click at [800, 522] on span "Create Problem" at bounding box center [781, 521] width 83 height 18
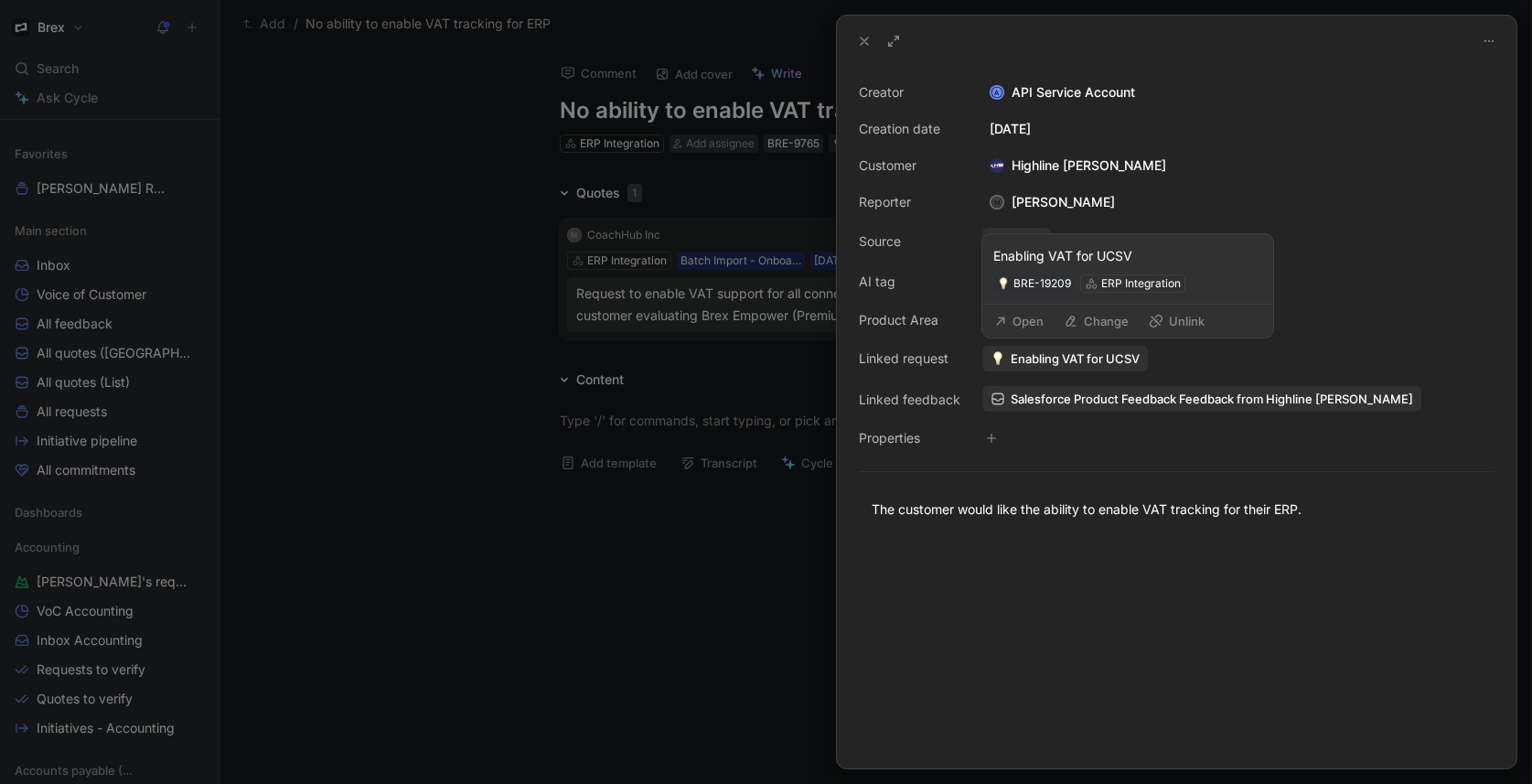
click at [1015, 321] on button "Open" at bounding box center [1018, 320] width 66 height 26
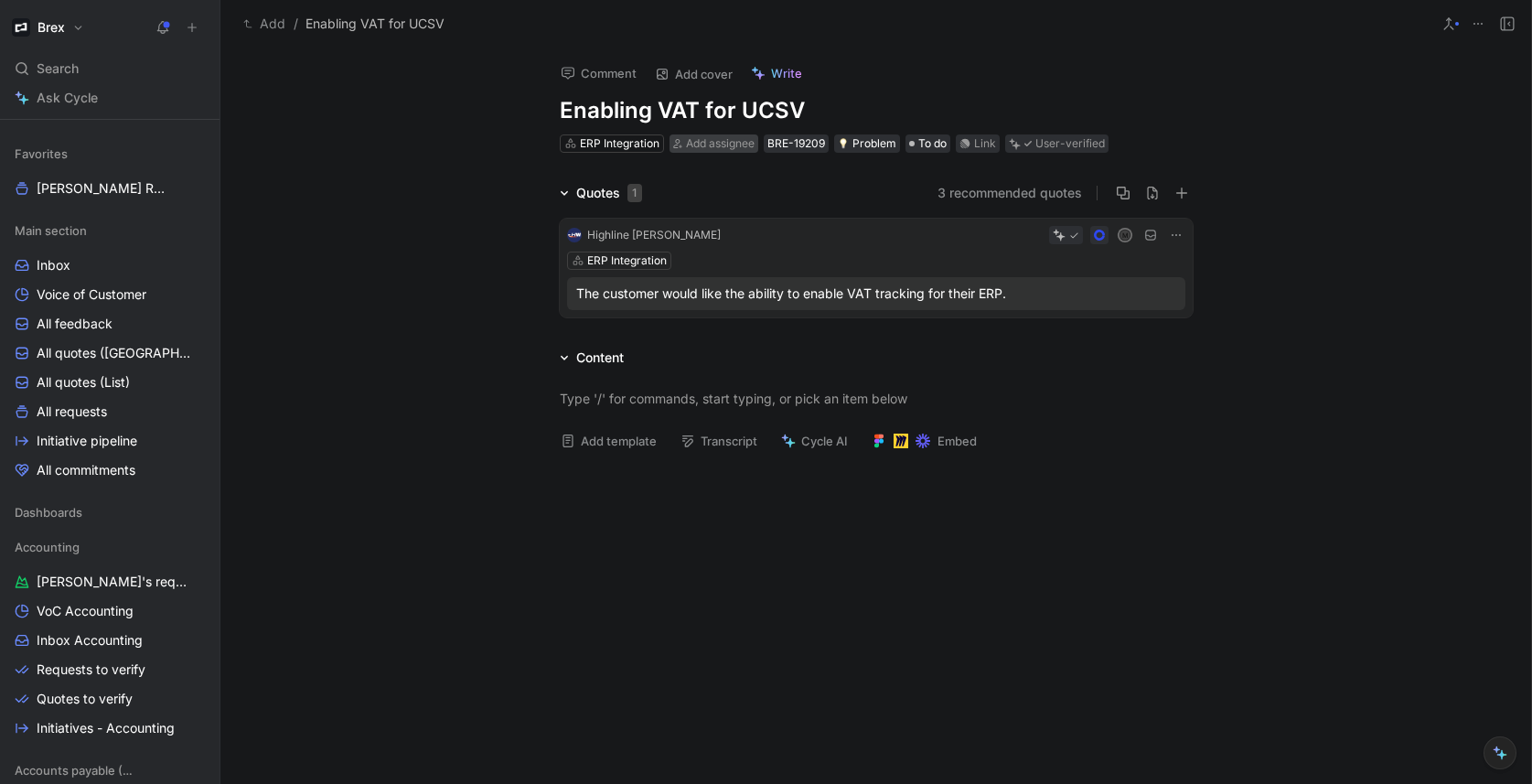
click at [707, 146] on span "Add assignee" at bounding box center [720, 143] width 69 height 13
click at [928, 146] on span "To do" at bounding box center [933, 143] width 29 height 18
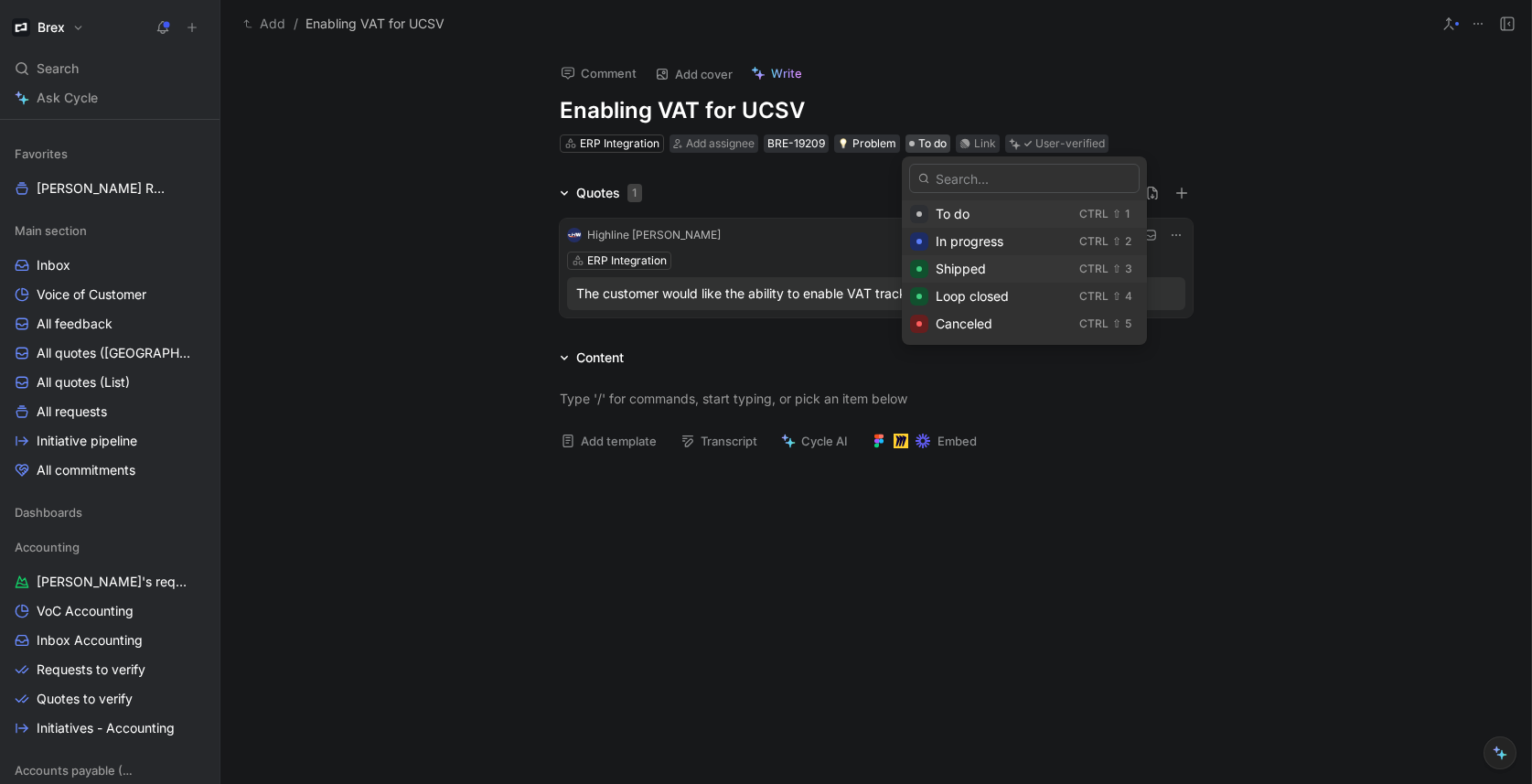
click at [985, 270] on span "Shipped" at bounding box center [961, 268] width 50 height 15
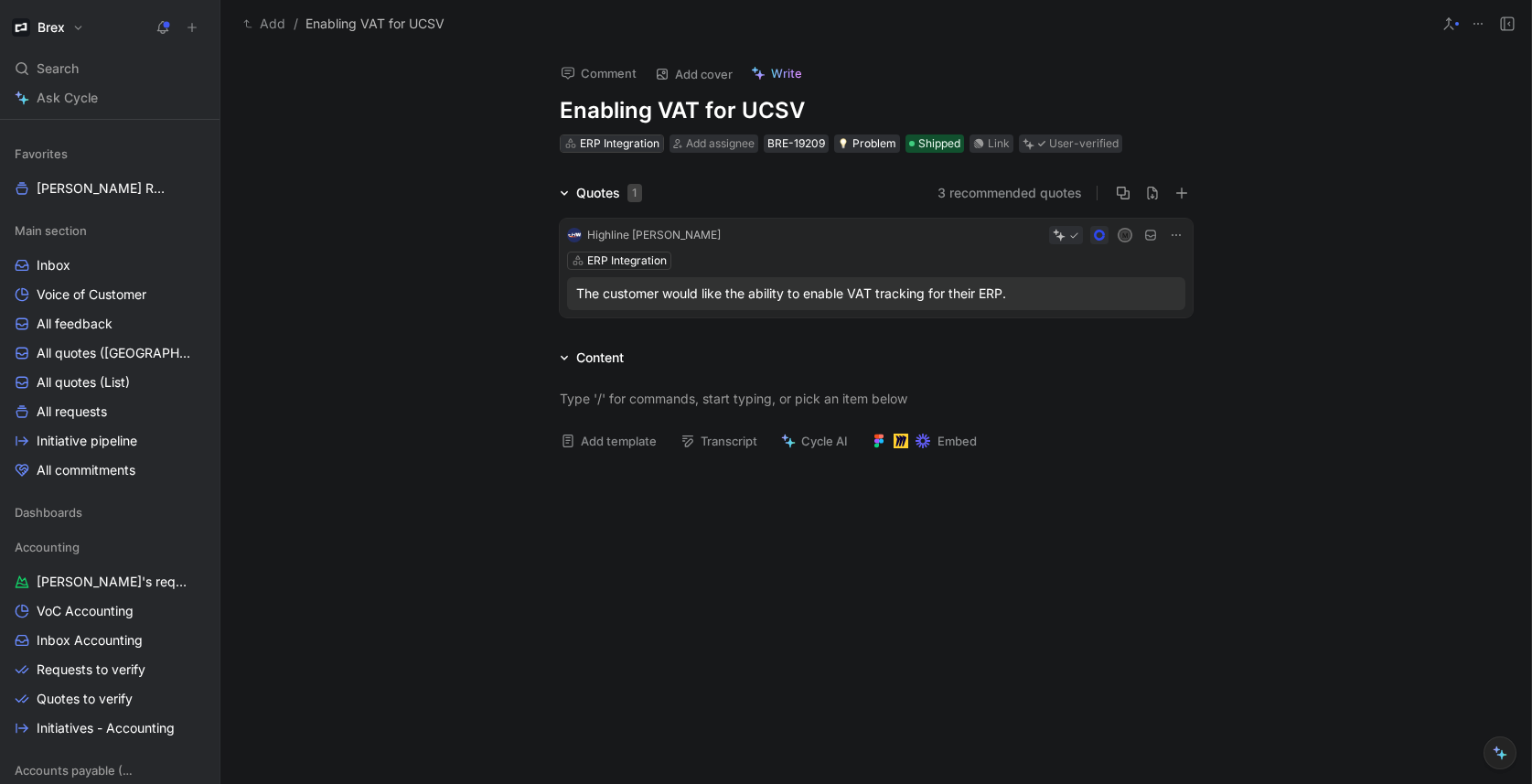
click at [635, 143] on div "ERP Integration" at bounding box center [619, 143] width 80 height 18
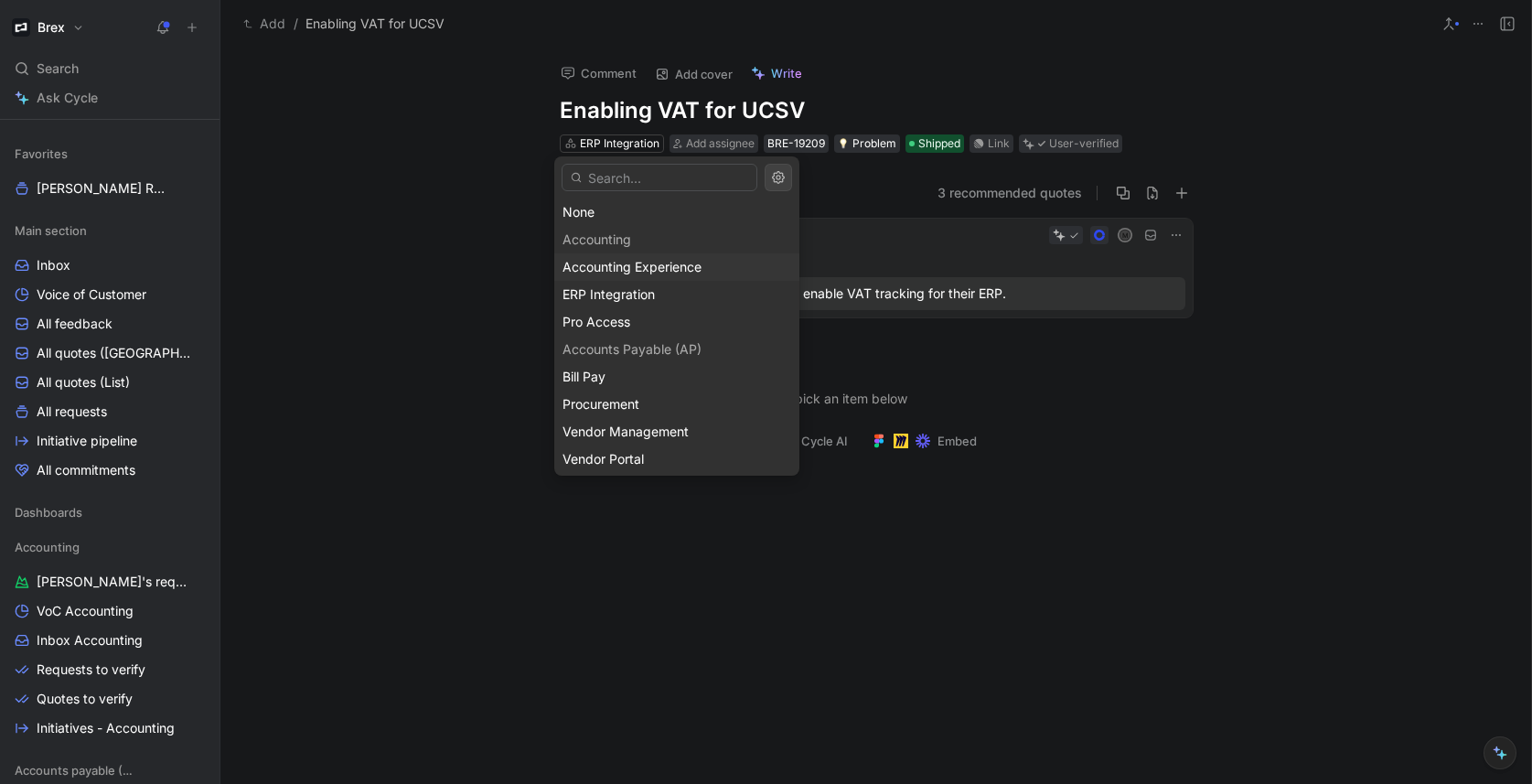
click at [655, 256] on div "Accounting Experience" at bounding box center [677, 266] width 228 height 22
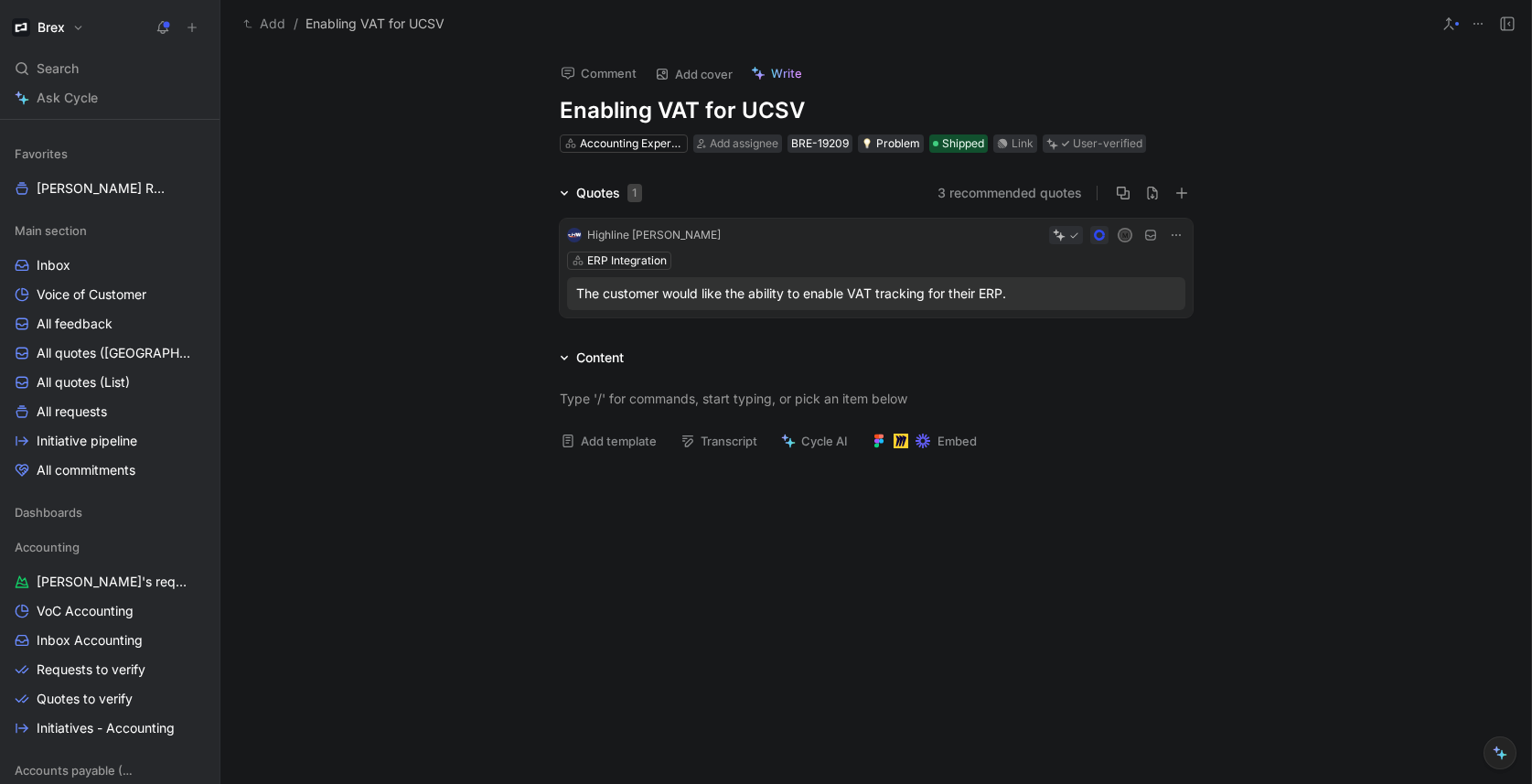
drag, startPoint x: 422, startPoint y: 195, endPoint x: 524, endPoint y: 181, distance: 103.0
click at [422, 195] on div "Quotes 1 3 recommended quotes Highline Warren M ERP Integration The customer wo…" at bounding box center [875, 253] width 1311 height 143
click at [956, 192] on button "3 recommended quotes" at bounding box center [1010, 193] width 145 height 22
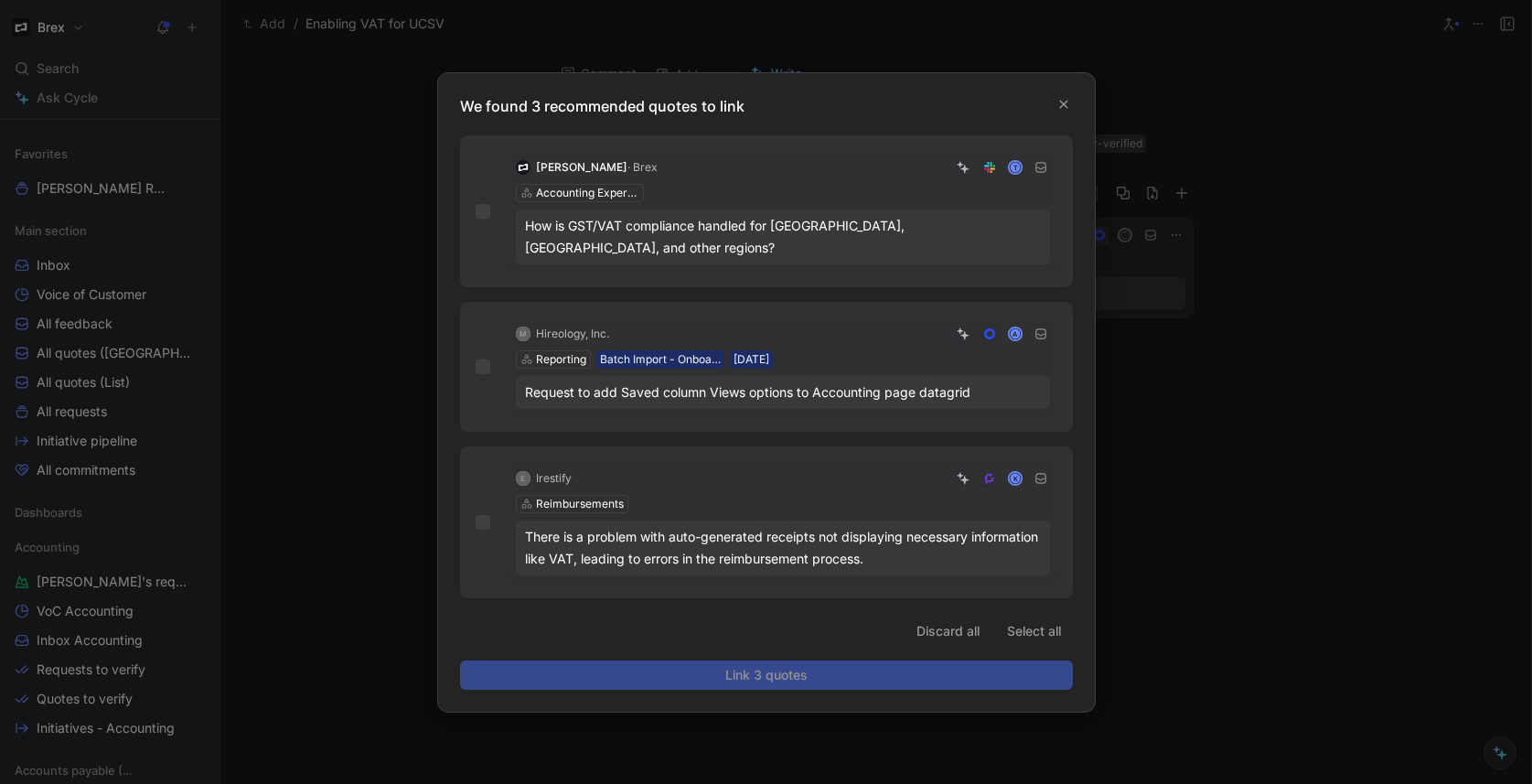
click at [1066, 109] on icon "button" at bounding box center [1063, 104] width 11 height 11
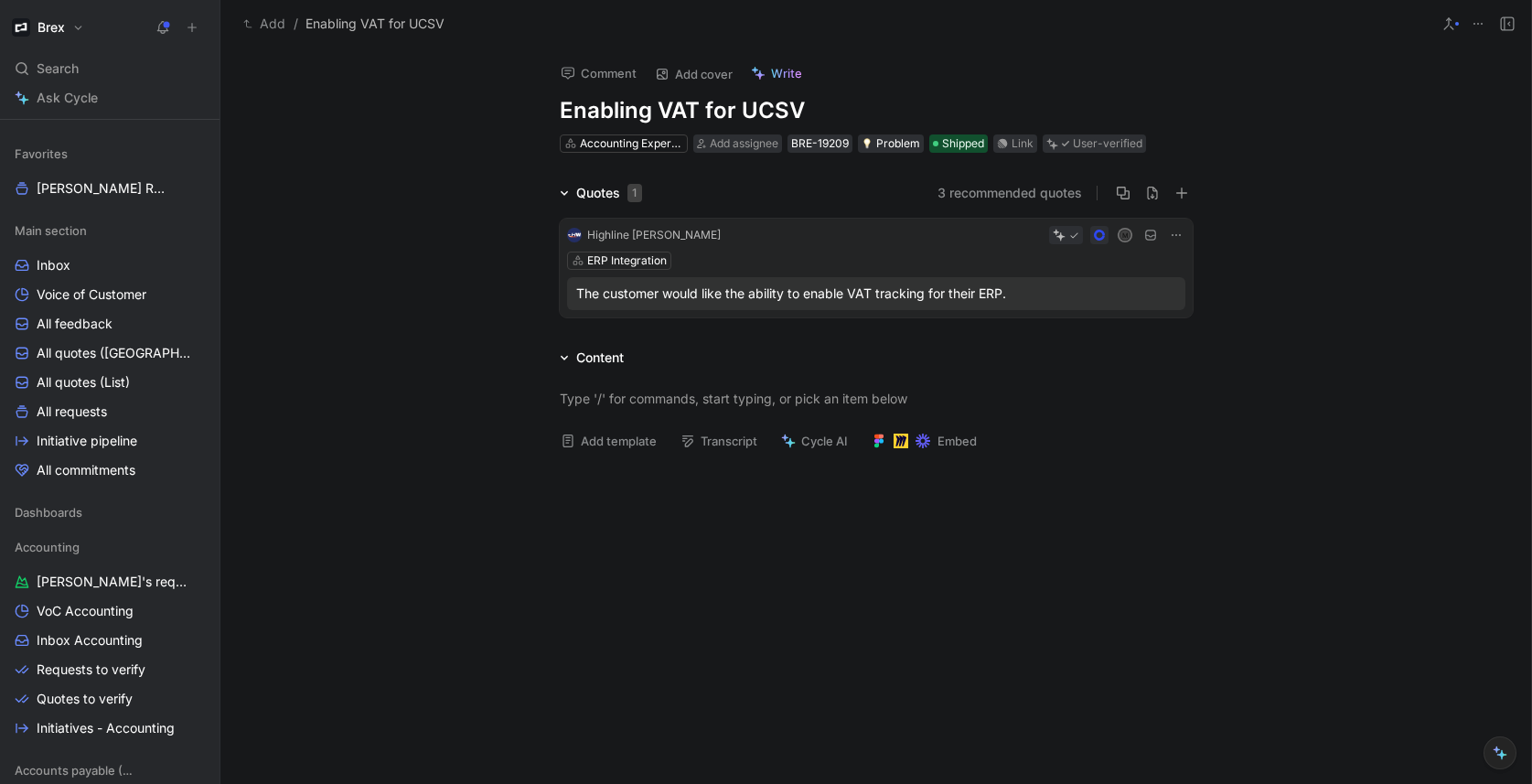
drag, startPoint x: 388, startPoint y: 407, endPoint x: 398, endPoint y: 396, distance: 14.9
click at [388, 407] on div at bounding box center [875, 398] width 1311 height 59
click at [95, 192] on span "[PERSON_NAME] Request" at bounding box center [101, 188] width 128 height 18
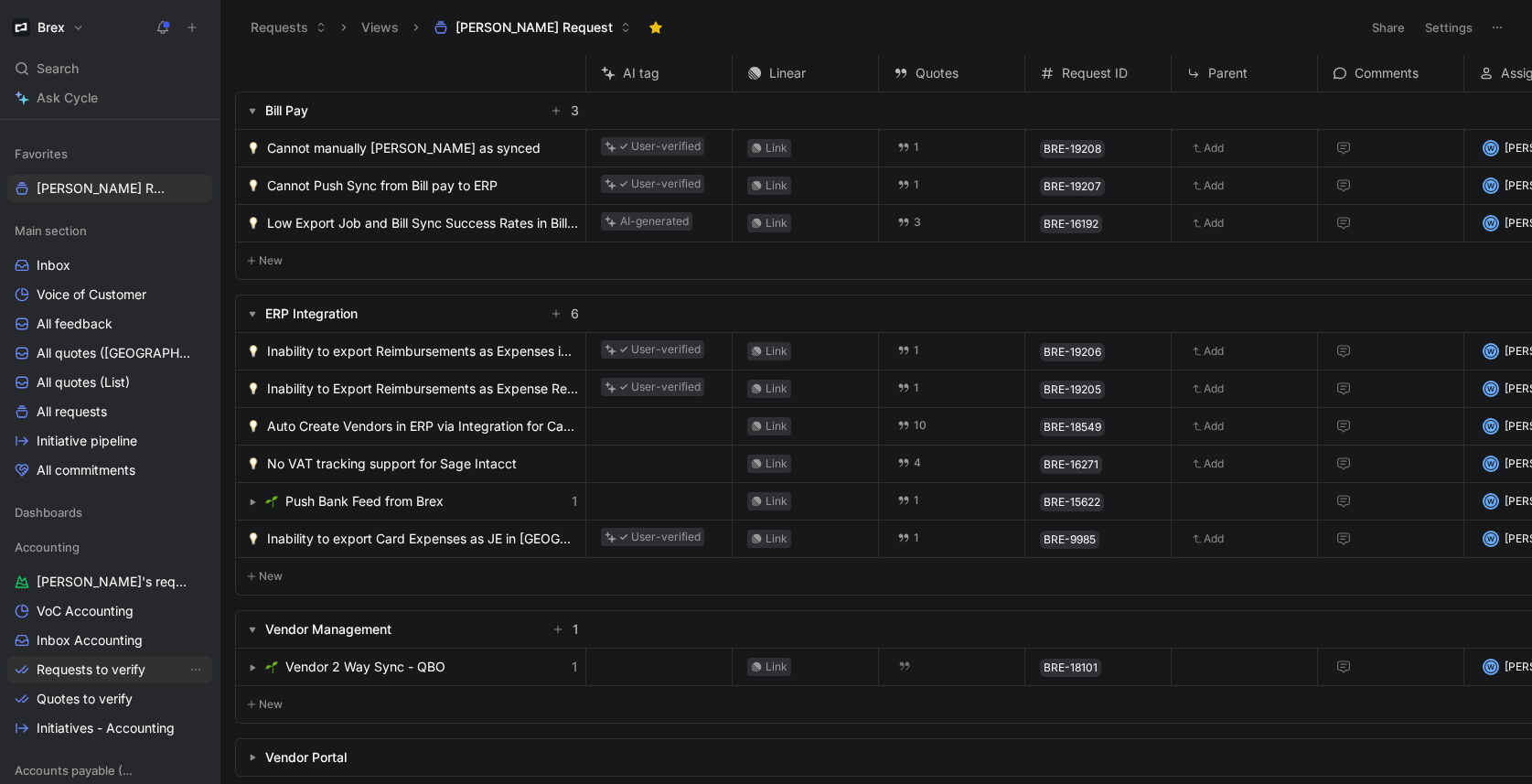
click at [104, 675] on span "Requests to verify" at bounding box center [91, 669] width 109 height 18
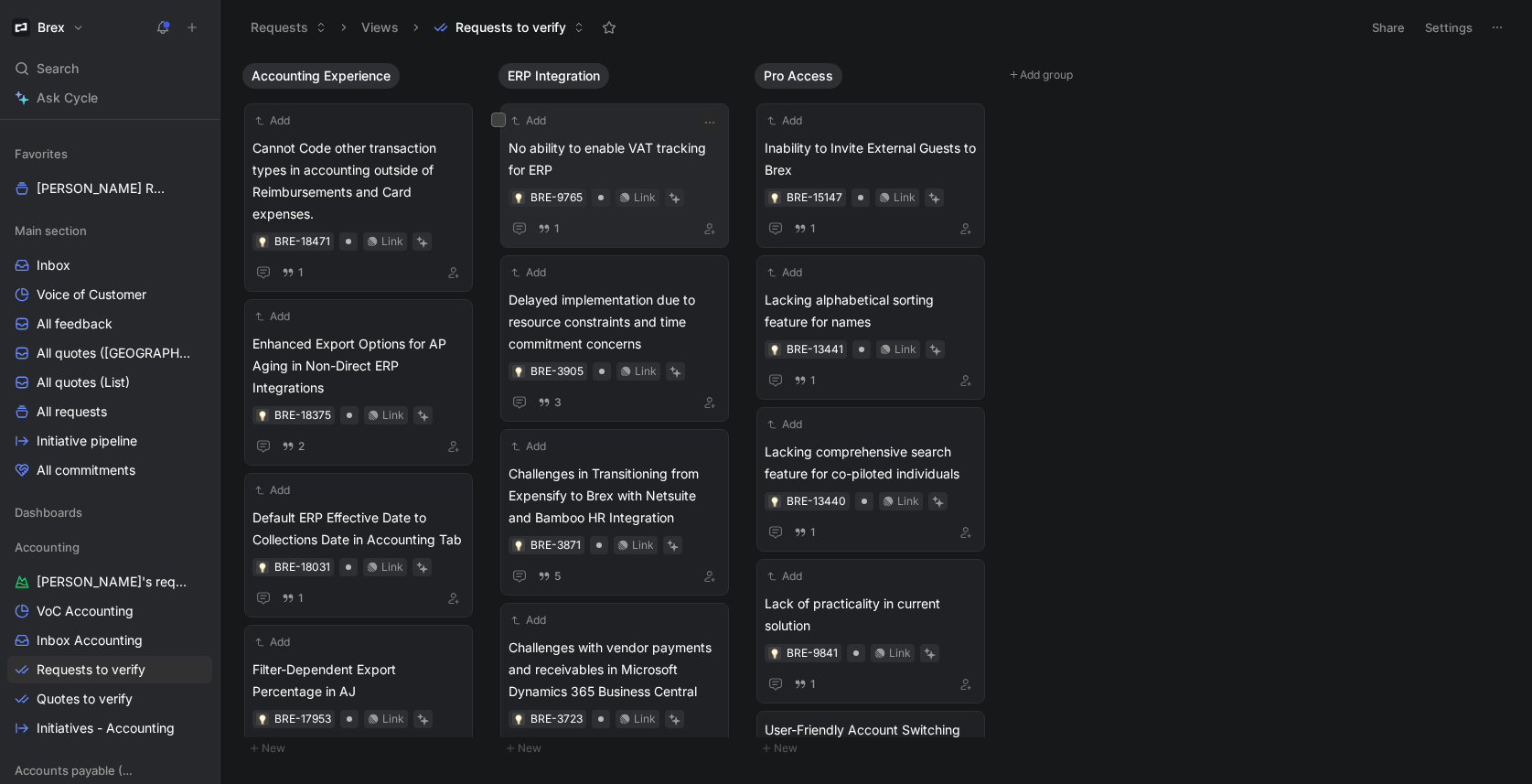
click at [614, 153] on span "No ability to enable VAT tracking for ERP" at bounding box center [614, 159] width 212 height 44
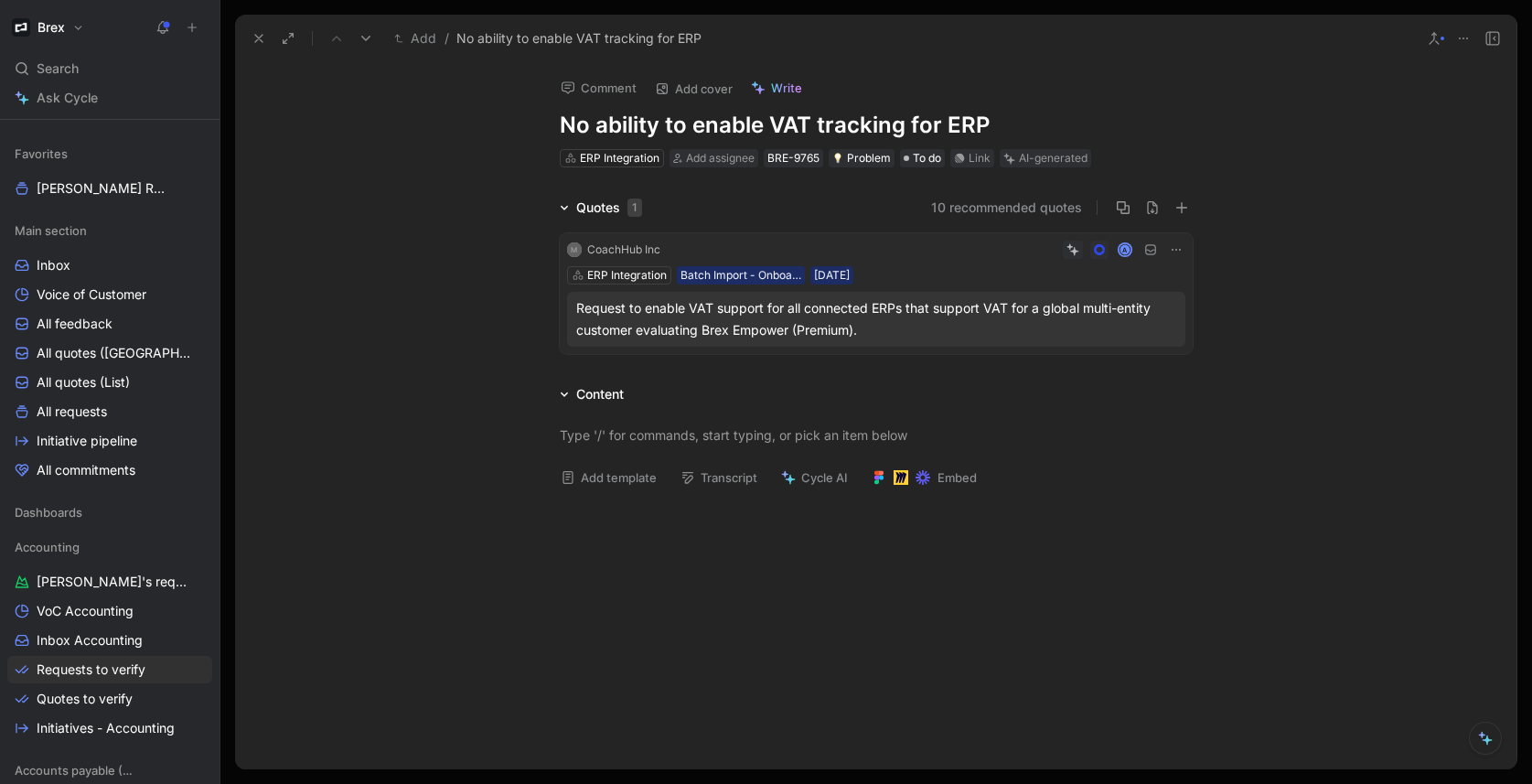
click at [943, 318] on div "Request to enable VAT support for all connected ERPs that support VAT for a glo…" at bounding box center [876, 319] width 600 height 44
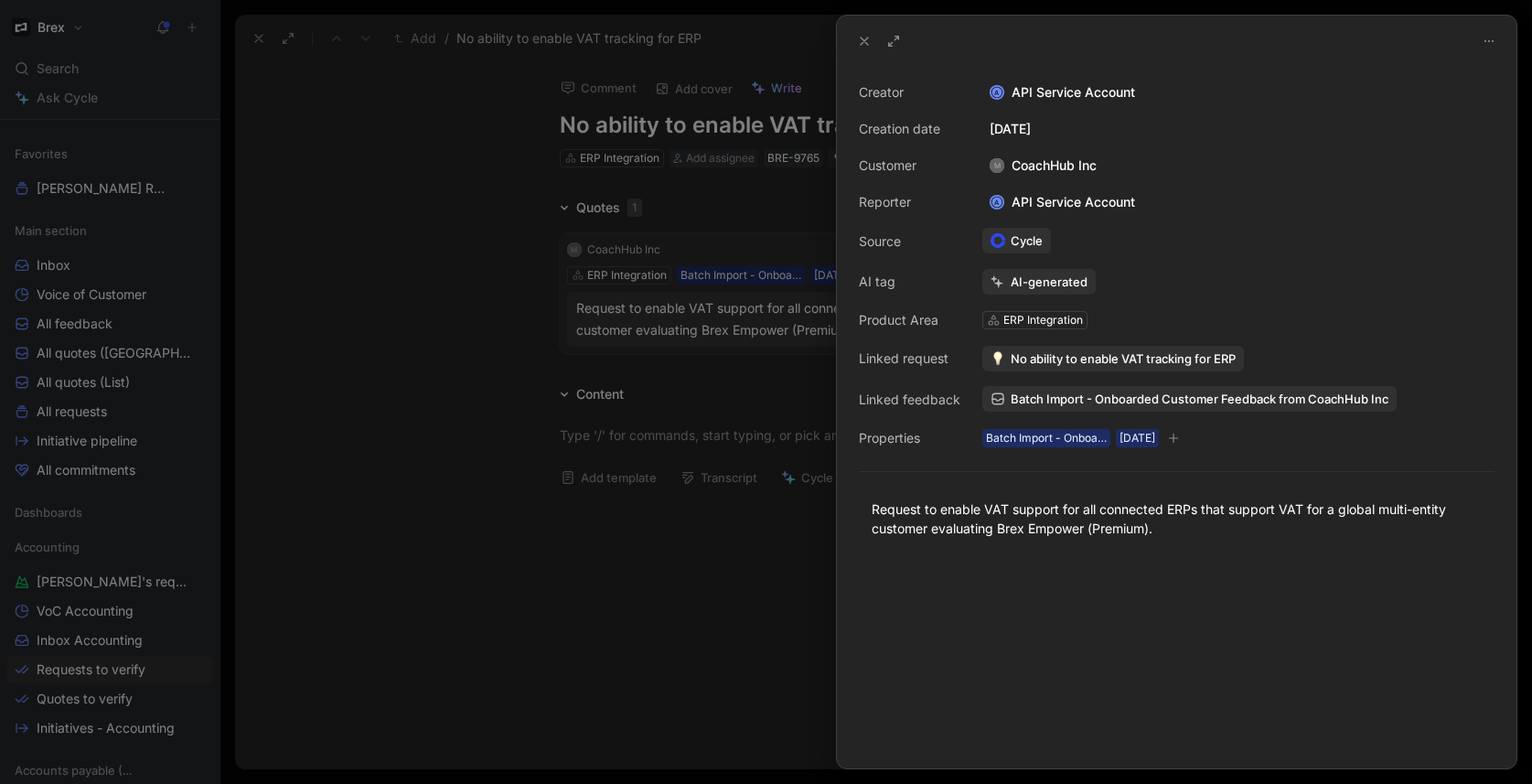
click at [1087, 401] on span "Batch Import - Onboarded Customer Feedback from CoachHub Inc" at bounding box center [1199, 398] width 378 height 16
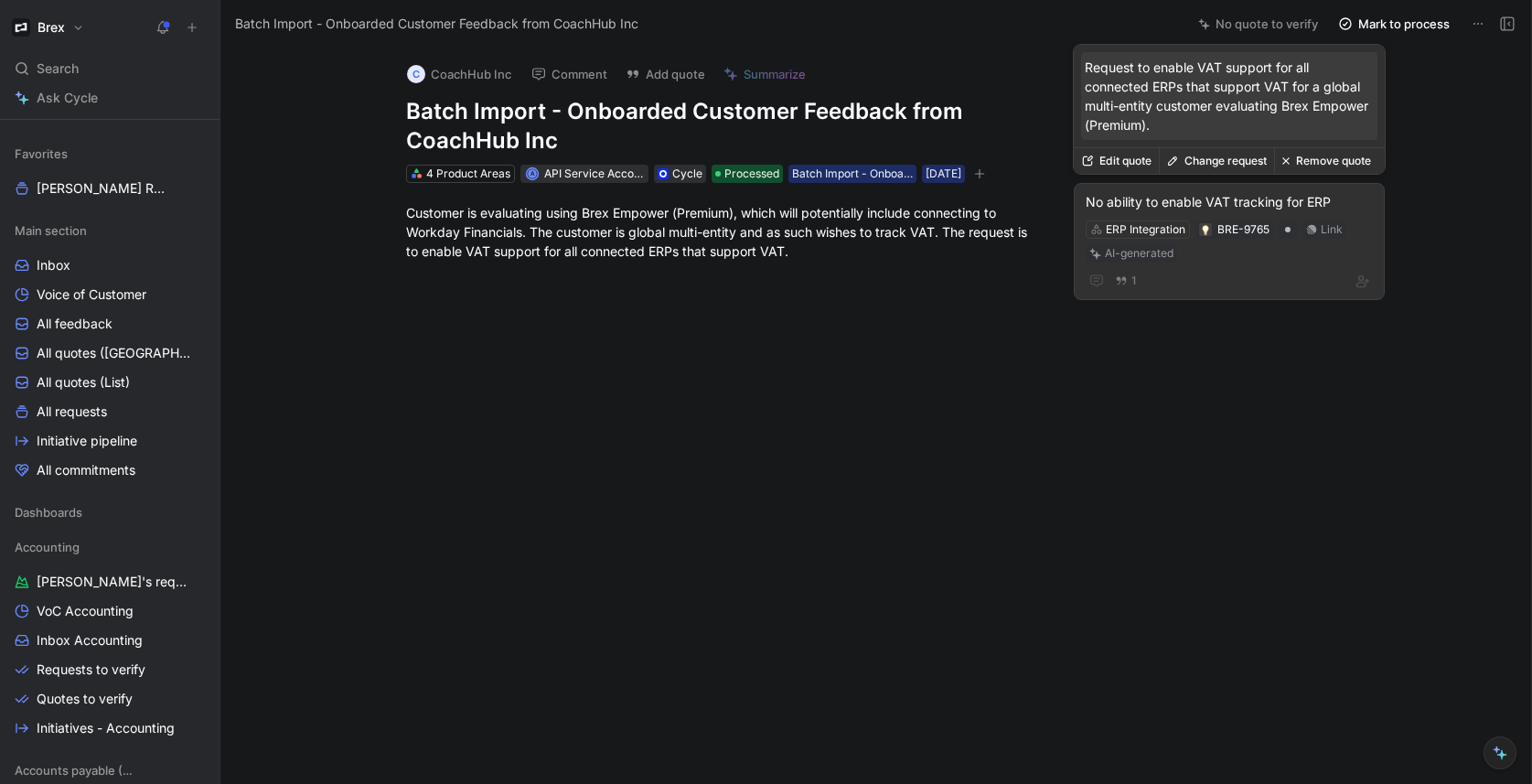
click at [1250, 202] on div "No ability to enable VAT tracking for ERP" at bounding box center [1229, 201] width 288 height 22
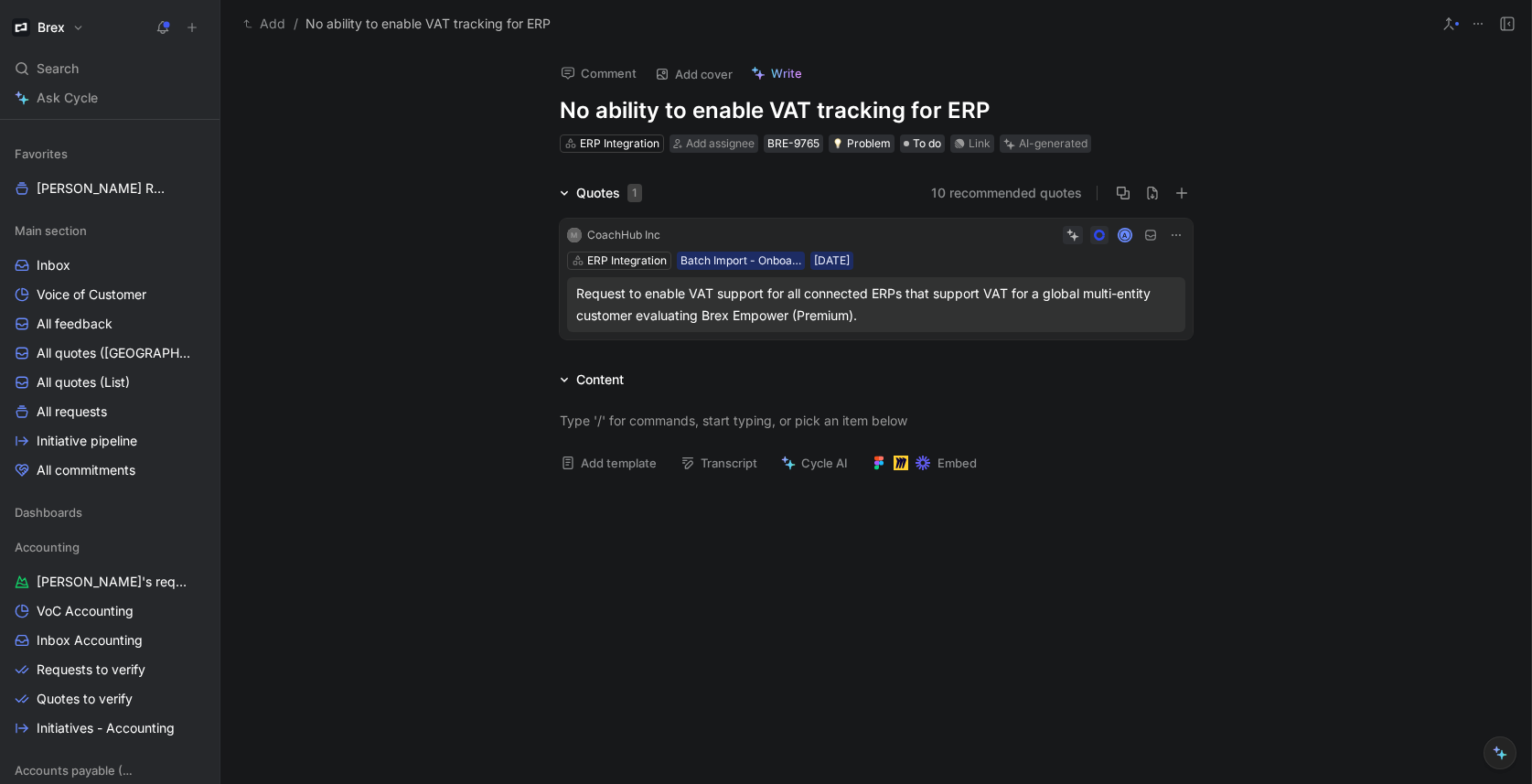
click at [727, 111] on h1 "No ability to enable VAT tracking for ERP" at bounding box center [876, 110] width 633 height 30
click at [433, 298] on div "Quotes 1 10 recommended quotes M CoachHub Inc A ERP Integration Batch Import - …" at bounding box center [875, 265] width 1311 height 165
click at [732, 137] on span "Add assignee" at bounding box center [720, 143] width 69 height 13
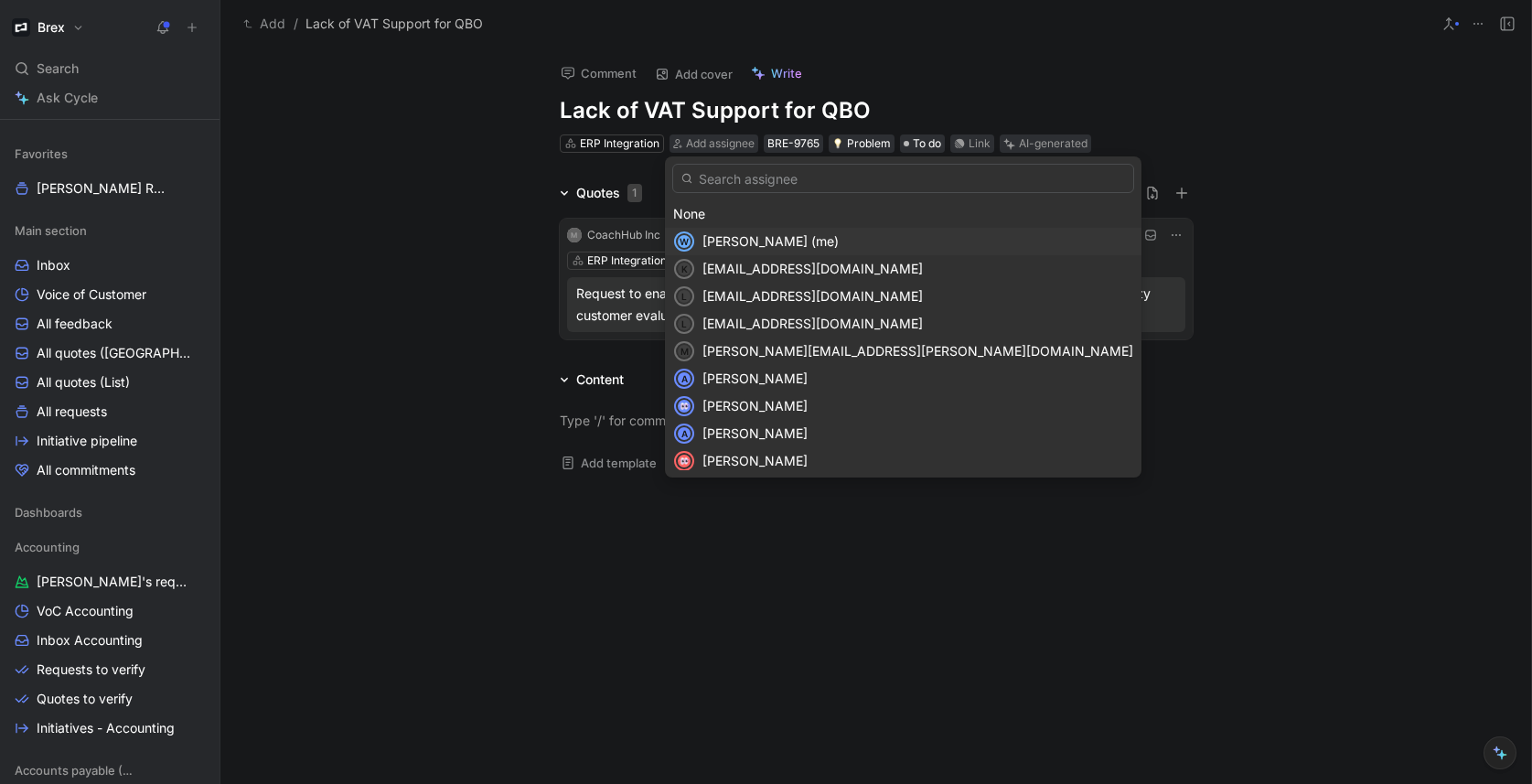
click at [742, 237] on span "[PERSON_NAME] (me)" at bounding box center [771, 241] width 136 height 15
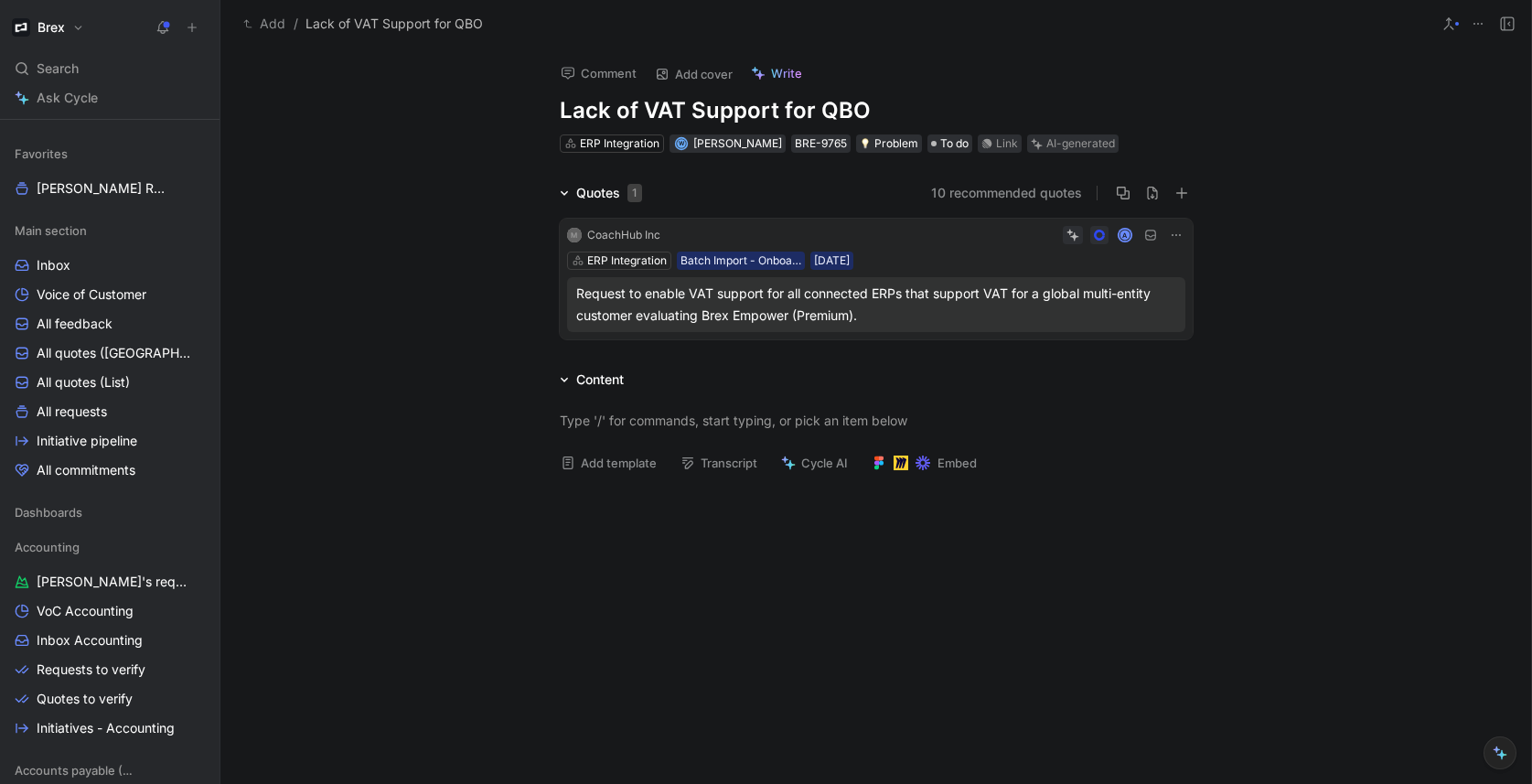
click at [416, 341] on div "Quotes 1 10 recommended quotes M CoachHub Inc A ERP Integration Batch Import - …" at bounding box center [875, 265] width 1311 height 165
click at [1038, 185] on button "10 recommended quotes" at bounding box center [1006, 193] width 151 height 22
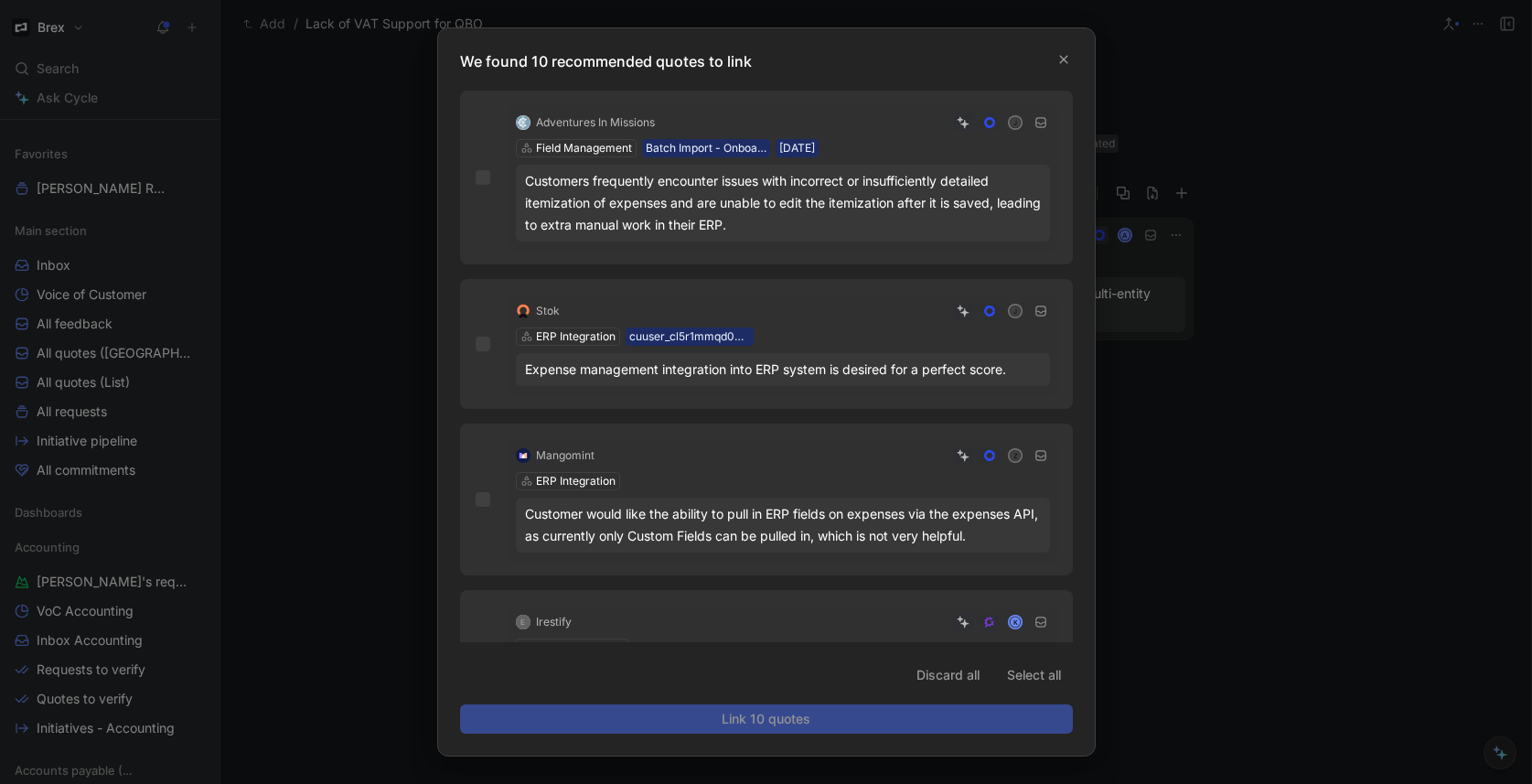
click at [1272, 478] on div at bounding box center [766, 392] width 1532 height 784
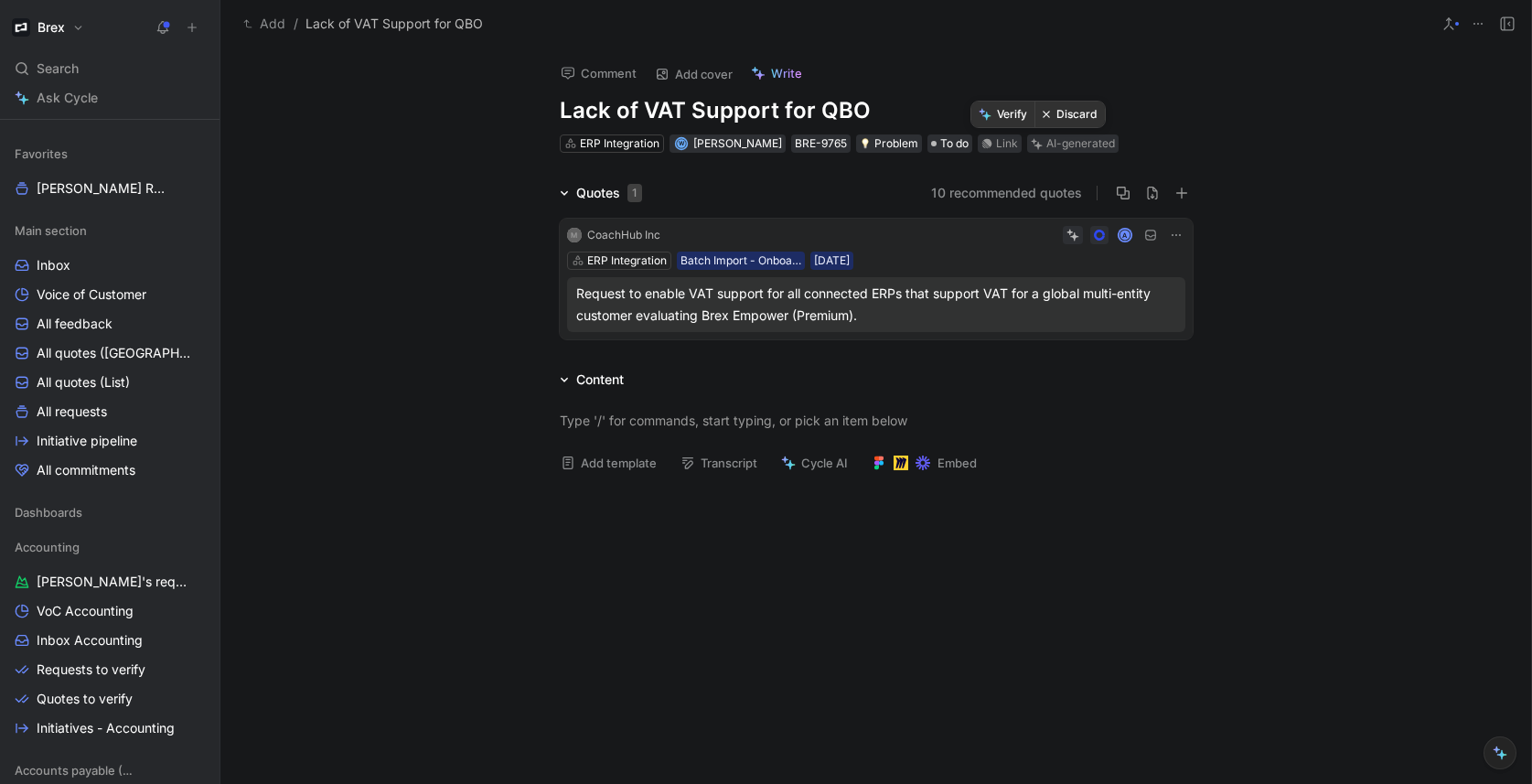
click at [1011, 104] on button "Verify" at bounding box center [1003, 114] width 63 height 26
click at [90, 667] on span "Requests to verify" at bounding box center [91, 669] width 109 height 18
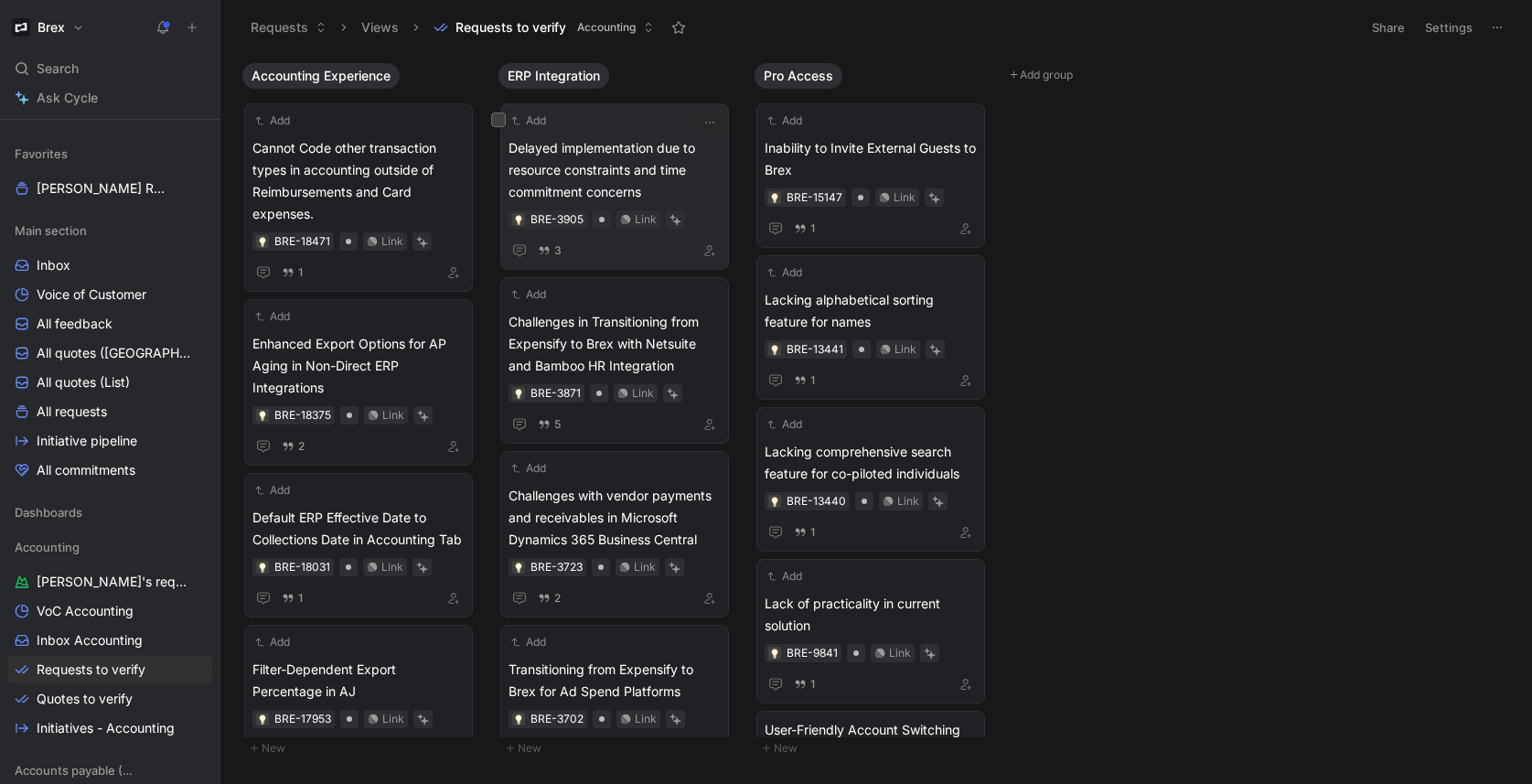
click at [630, 153] on span "Delayed implementation due to resource constraints and time commitment concerns" at bounding box center [614, 170] width 212 height 66
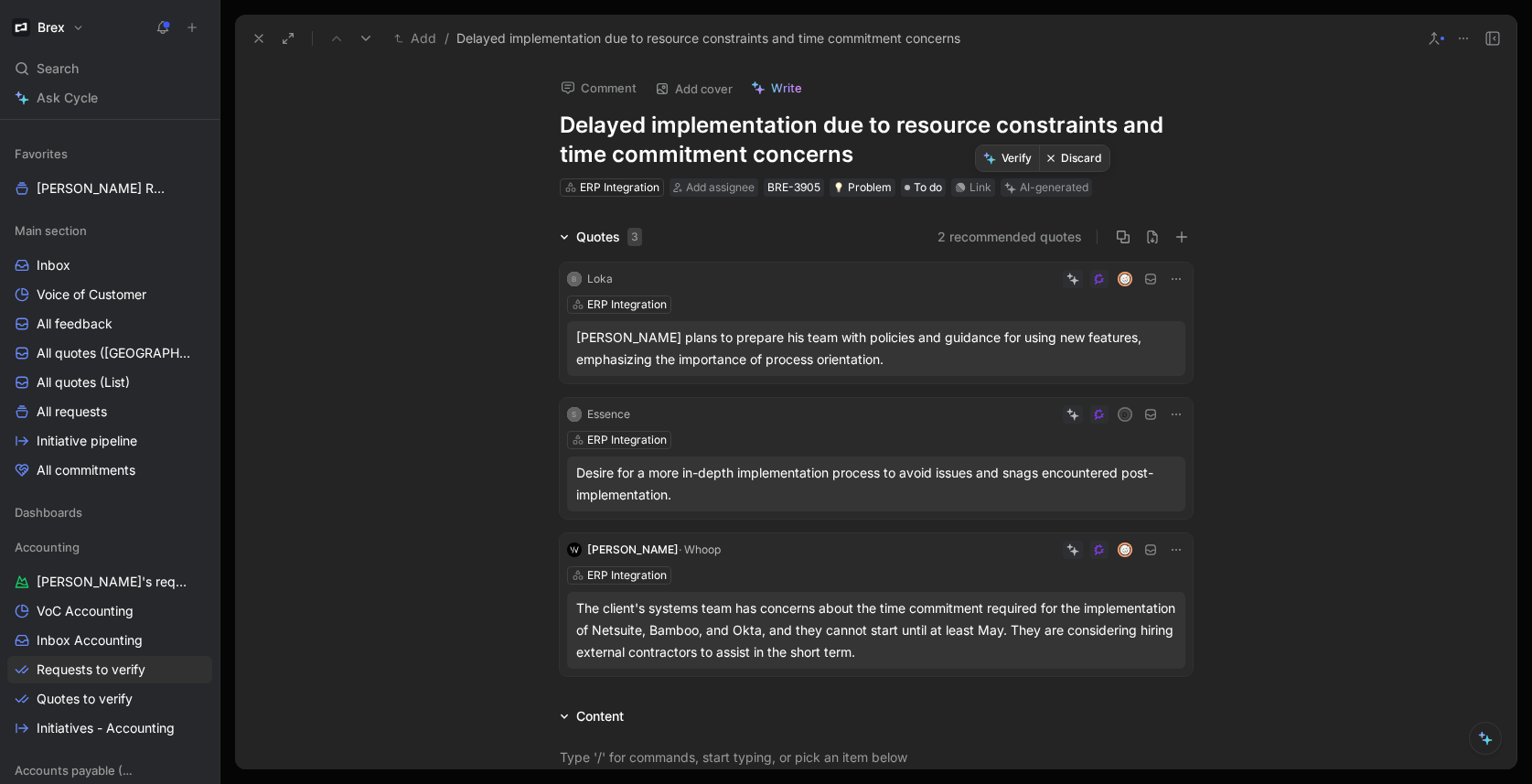
click at [1081, 152] on button "Discard" at bounding box center [1074, 158] width 70 height 26
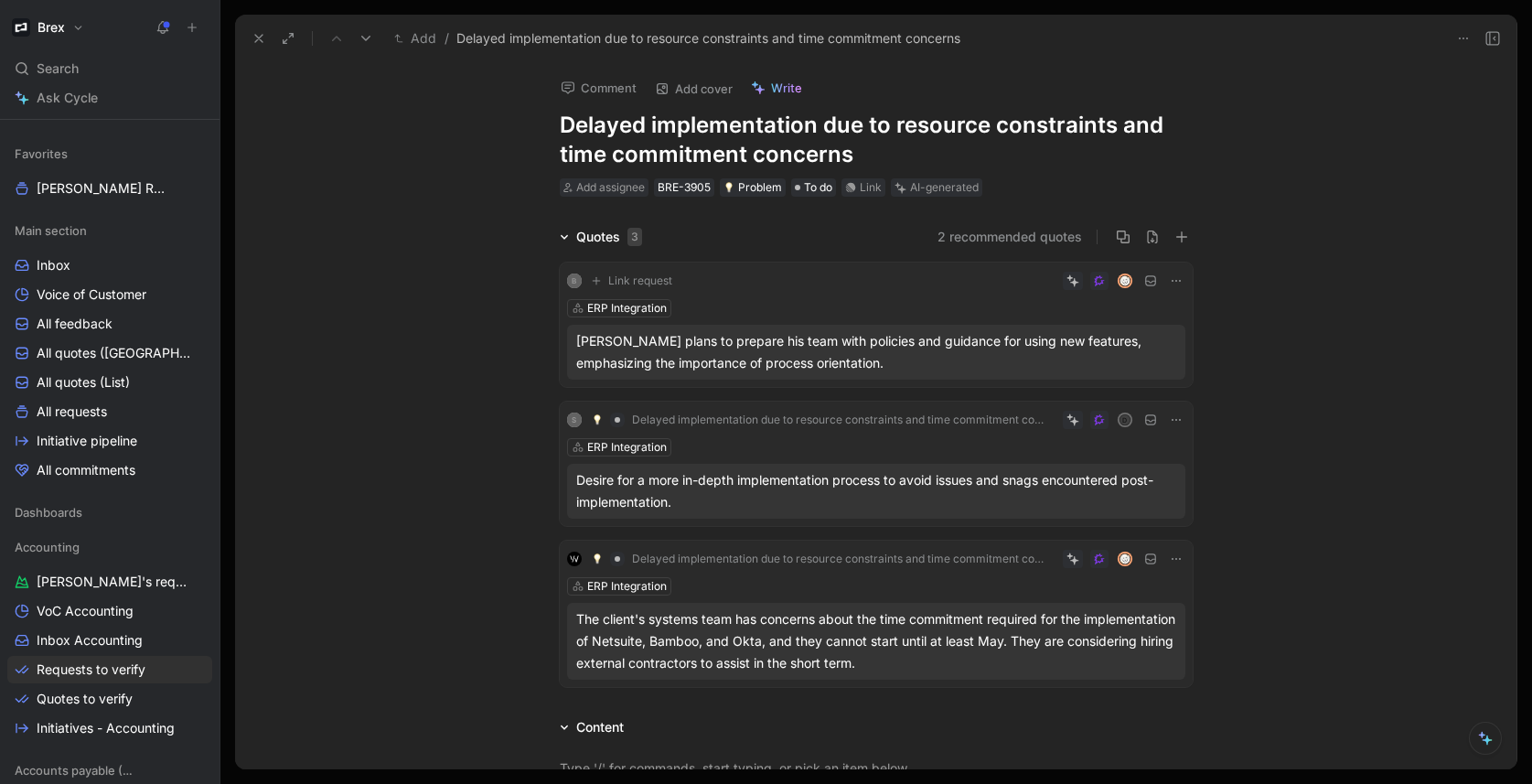
click at [248, 40] on button at bounding box center [259, 38] width 26 height 26
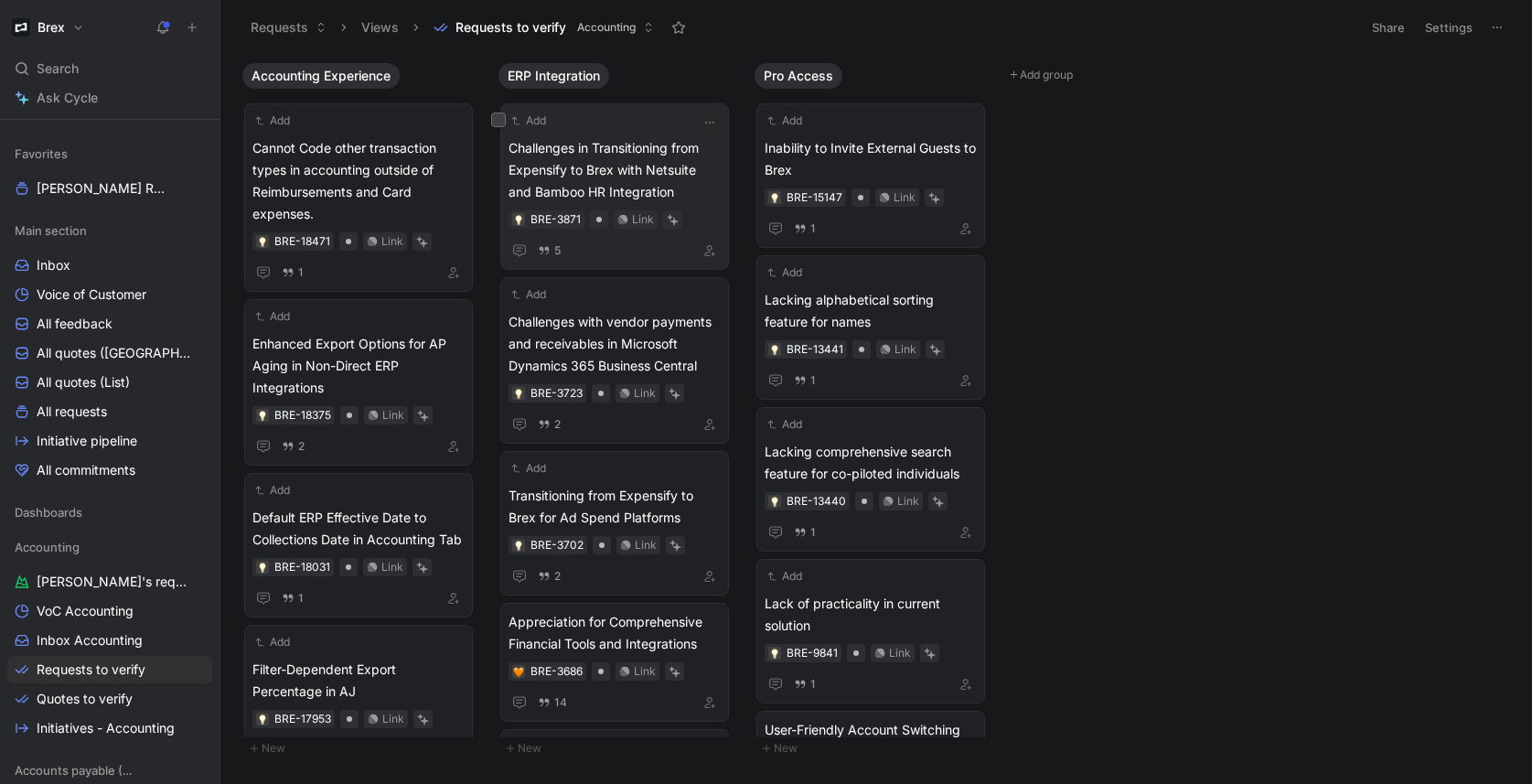
click at [641, 163] on span "Challenges in Transitioning from Expensify to Brex with Netsuite and Bamboo HR …" at bounding box center [614, 170] width 212 height 66
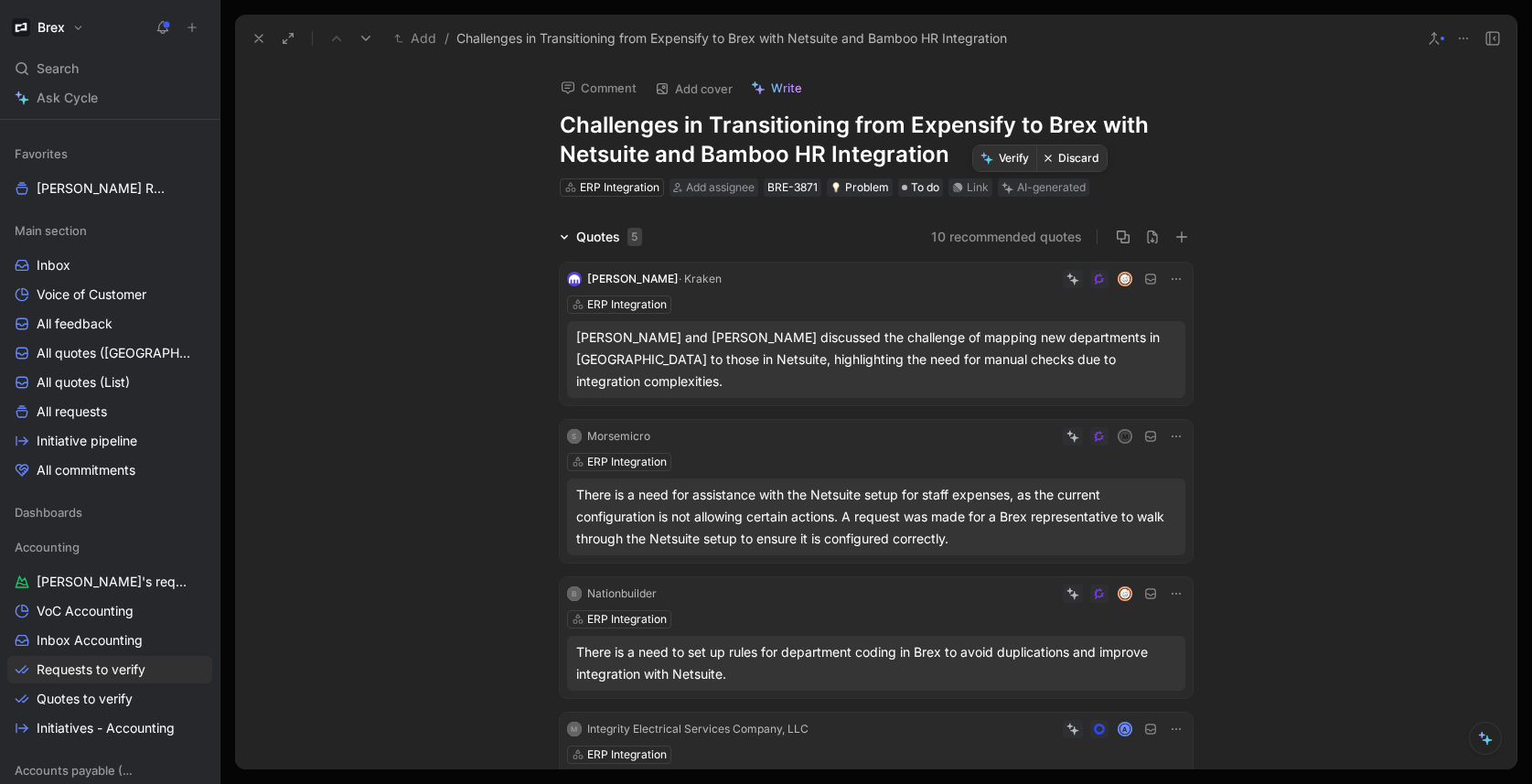
click at [1069, 163] on button "Discard" at bounding box center [1071, 158] width 70 height 26
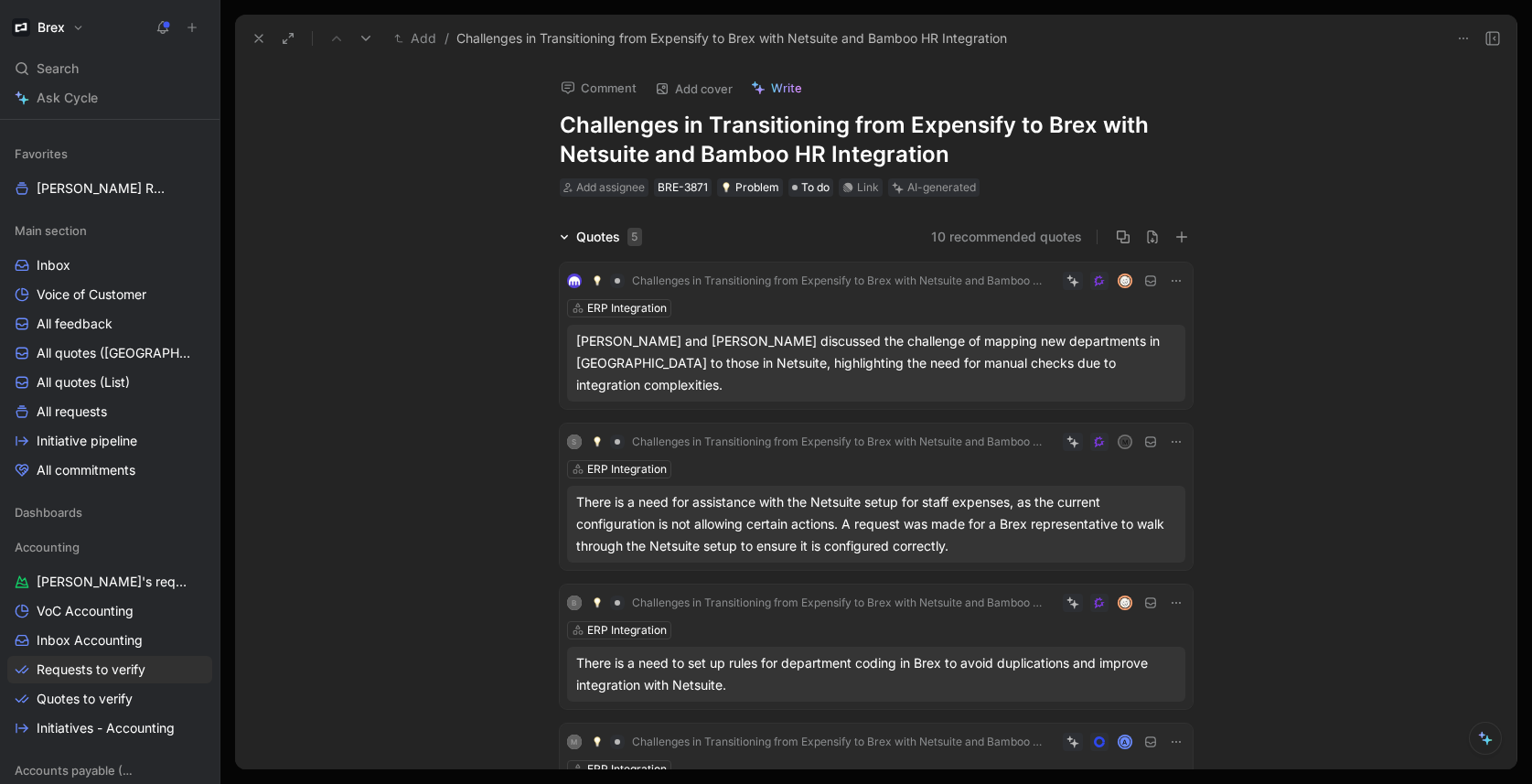
click at [264, 38] on icon at bounding box center [258, 37] width 14 height 14
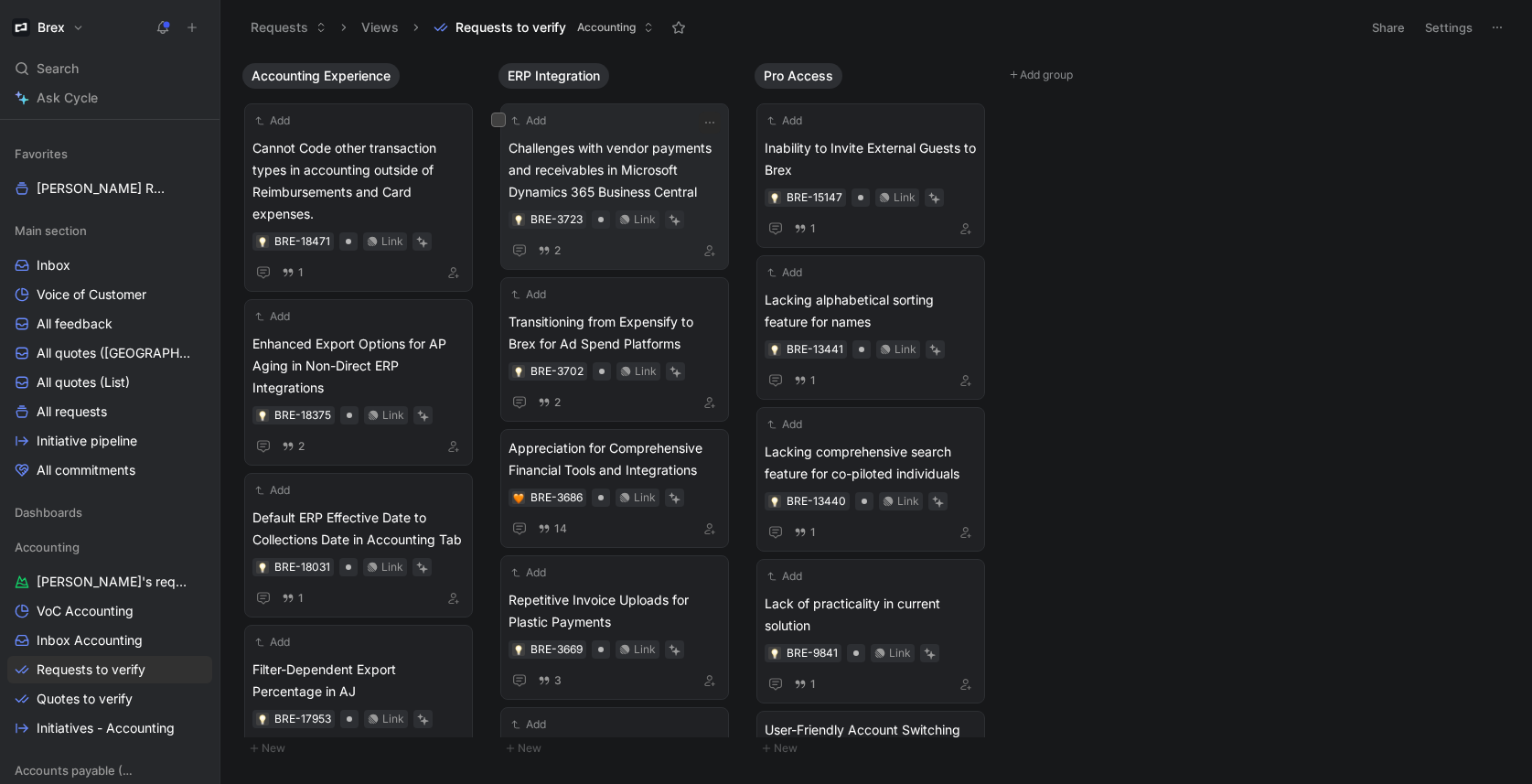
click at [663, 171] on span "Challenges with vendor payments and receivables in Microsoft Dynamics 365 Busin…" at bounding box center [614, 170] width 212 height 66
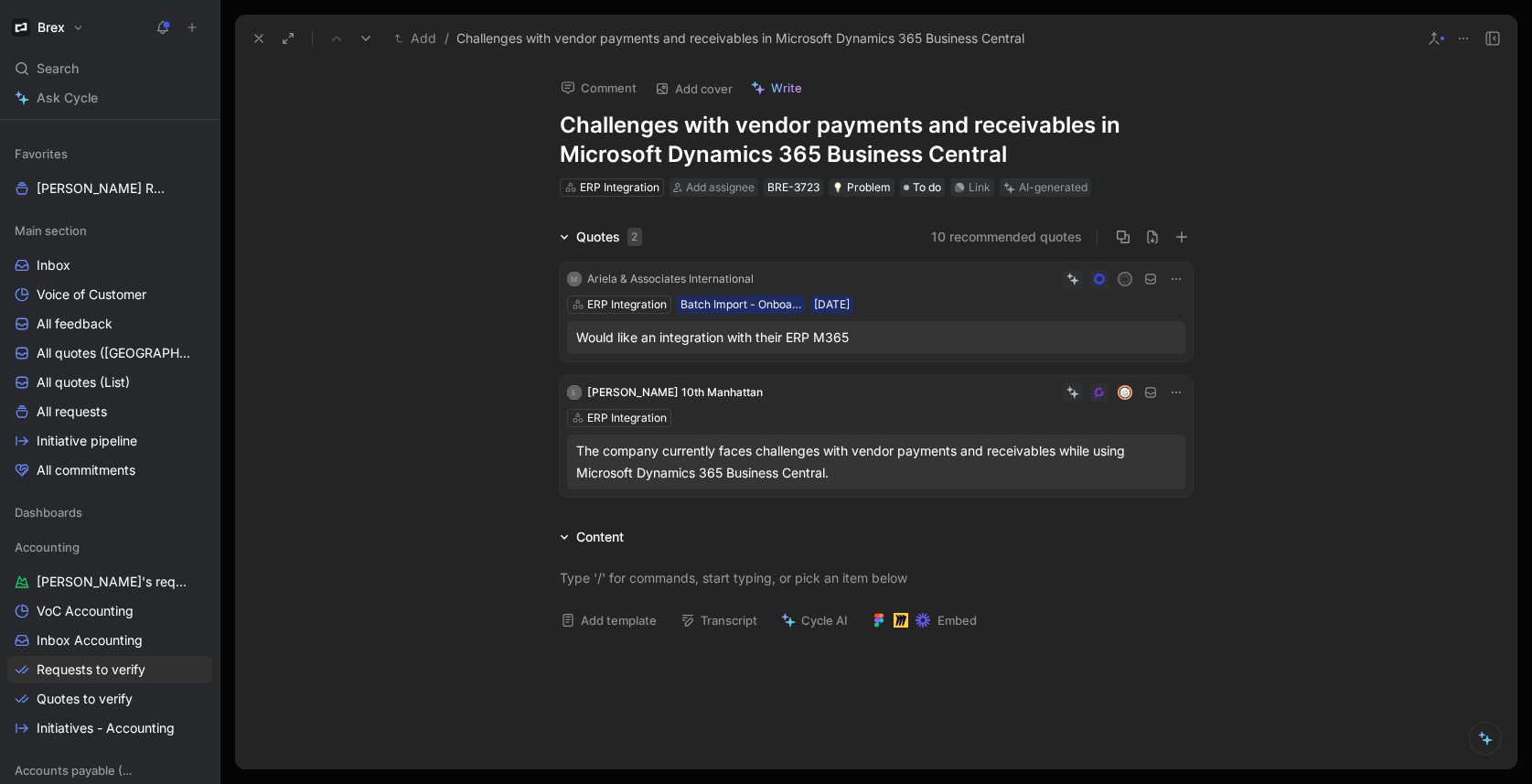
click at [777, 150] on h1 "Challenges with vendor payments and receivables in Microsoft Dynamics 365 Busin…" at bounding box center [876, 139] width 633 height 58
drag, startPoint x: 1010, startPoint y: 154, endPoint x: 516, endPoint y: 109, distance: 496.0
click at [516, 109] on div "Comment Add cover Write Challenges with vendor payments and receivables in Micr…" at bounding box center [875, 415] width 1281 height 706
click at [966, 235] on button "10 recommended quotes" at bounding box center [1006, 237] width 151 height 22
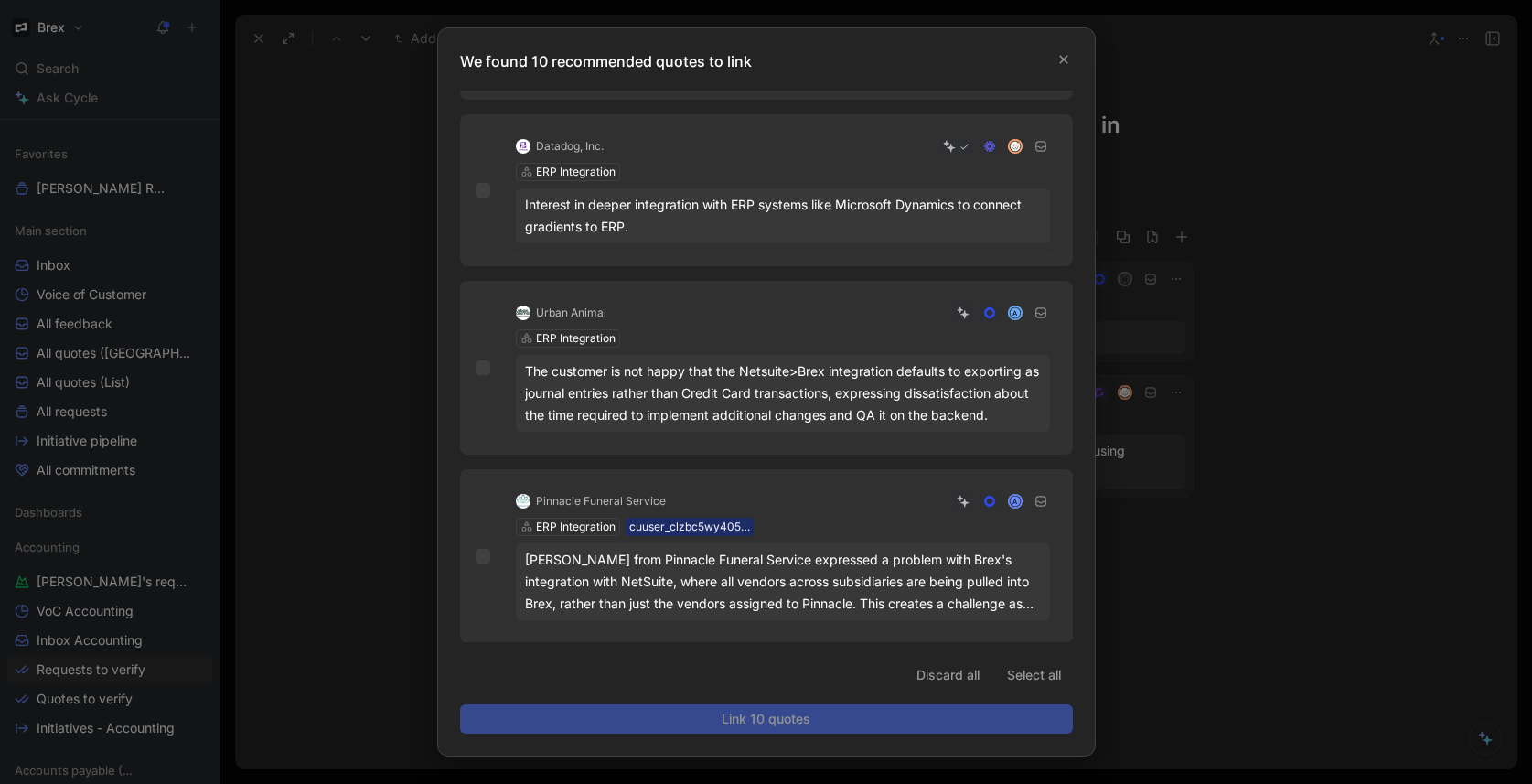
scroll to position [1164, 0]
click at [1357, 536] on div at bounding box center [766, 392] width 1532 height 784
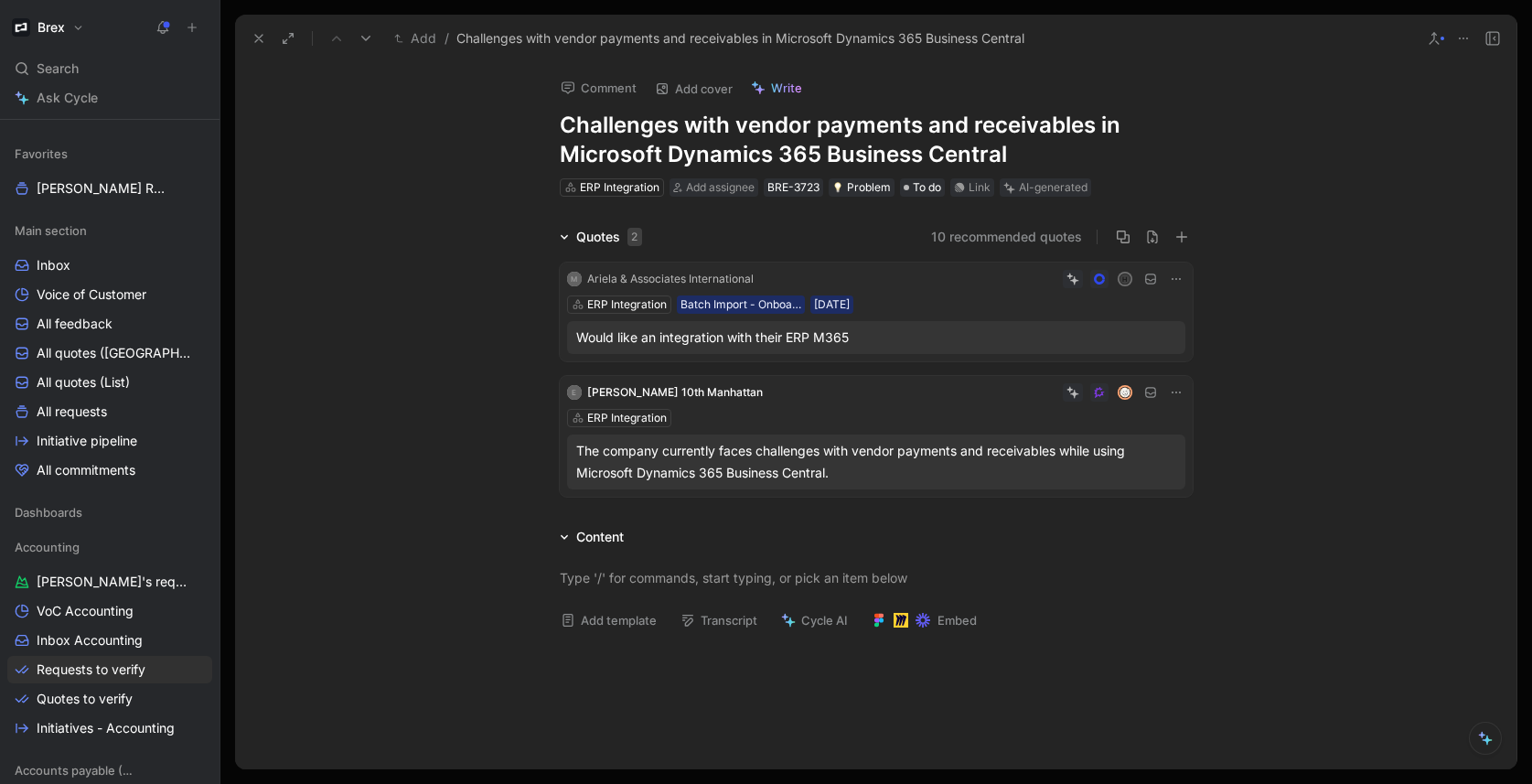
click at [731, 404] on div "E Ersin Sakmar 10th Manhattan ERP Integration The company currently faces chall…" at bounding box center [876, 436] width 633 height 121
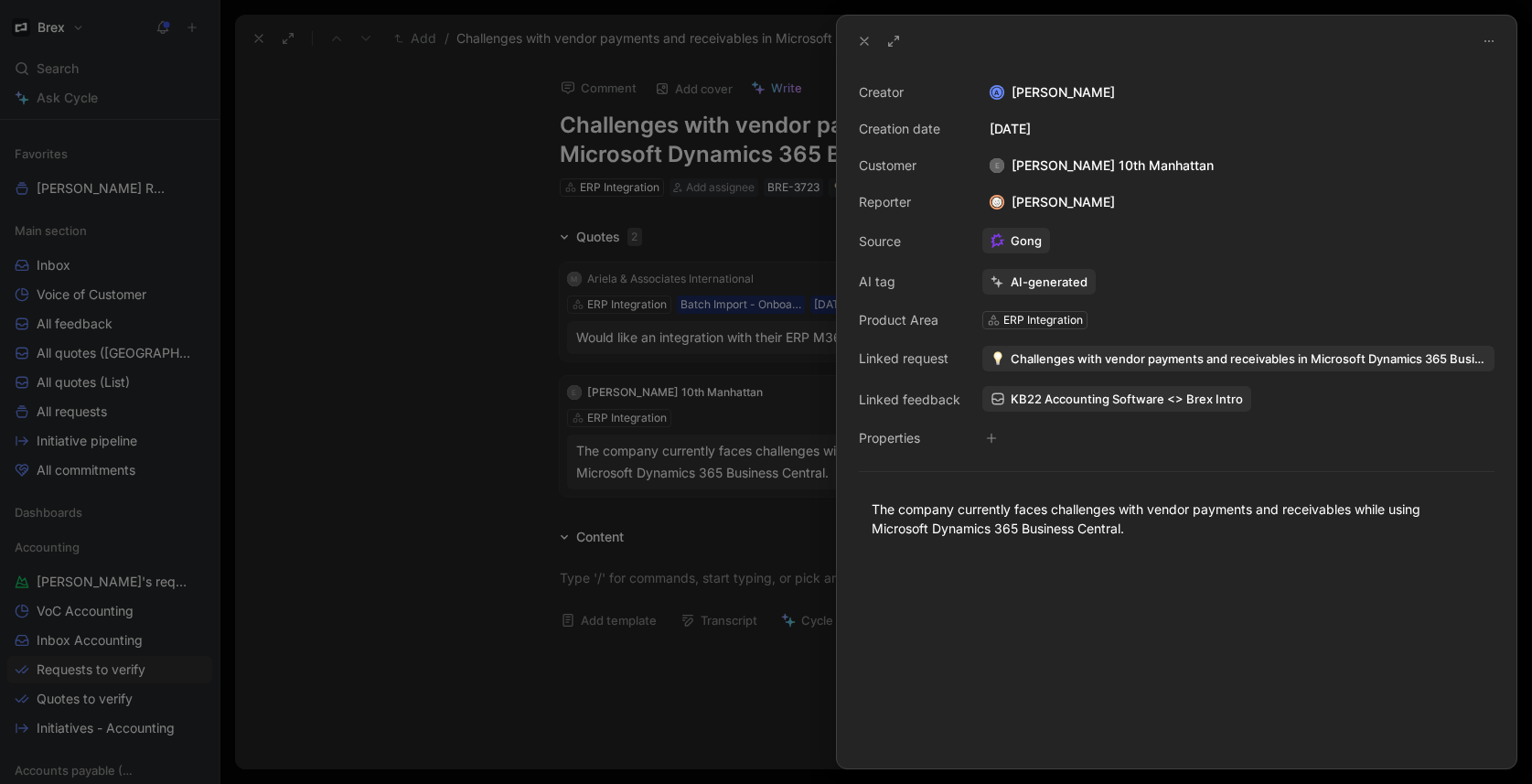
drag, startPoint x: 1191, startPoint y: 164, endPoint x: 1010, endPoint y: 171, distance: 181.1
click at [1010, 171] on div "E Ersin Sakmar 10th Manhattan" at bounding box center [1102, 165] width 239 height 22
copy div "Ersin Sakmar 10th Manhattan"
click at [1130, 363] on div "9 Product Areas" at bounding box center [1115, 357] width 268 height 18
click at [1016, 394] on span "KB22 Accounting Software <> Brex Intro" at bounding box center [1126, 398] width 232 height 16
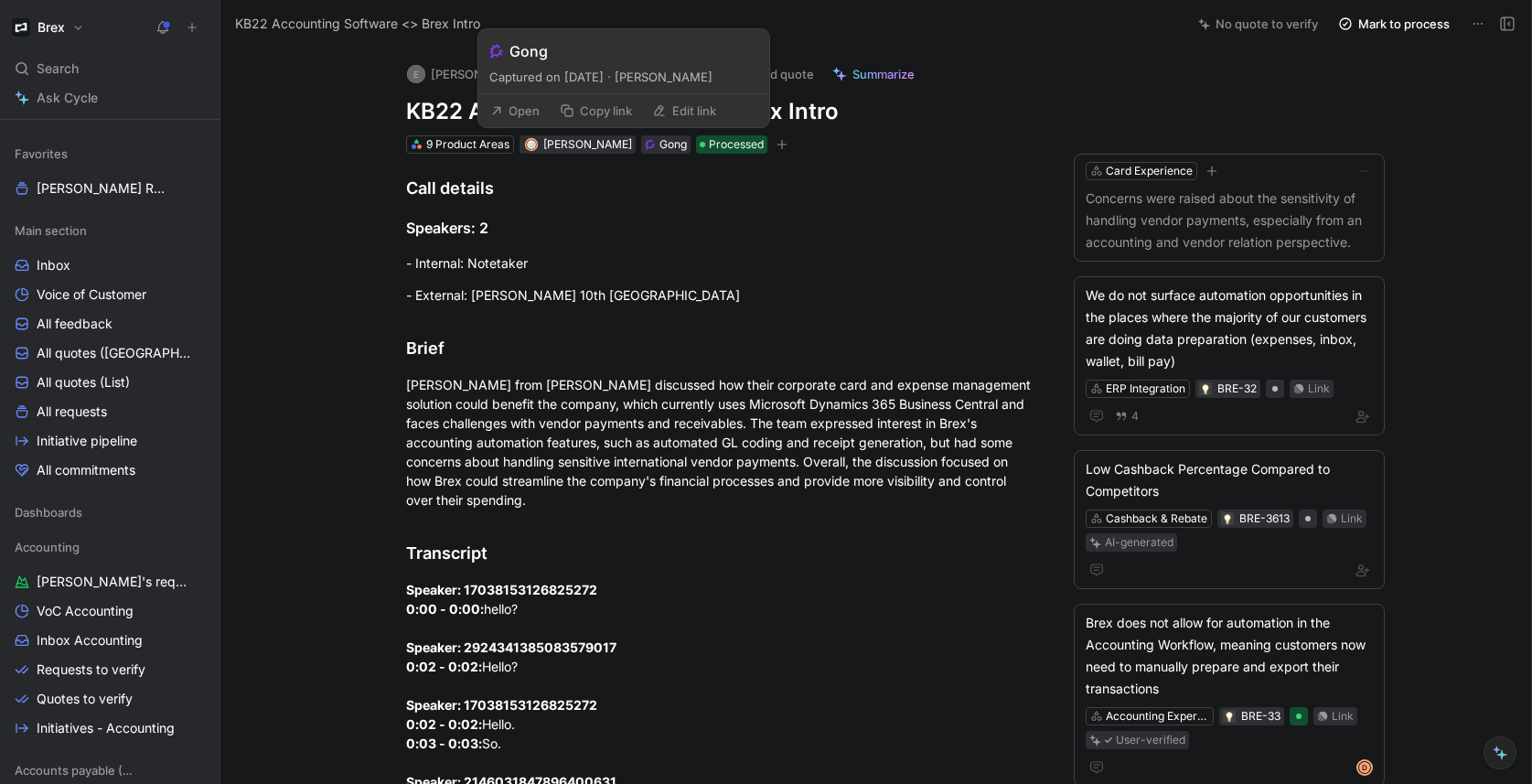
drag, startPoint x: 671, startPoint y: 79, endPoint x: 789, endPoint y: 77, distance: 118.0
click at [758, 77] on div "Captured on January 13, 2025 · Alexander Wynaendts" at bounding box center [623, 77] width 268 height 18
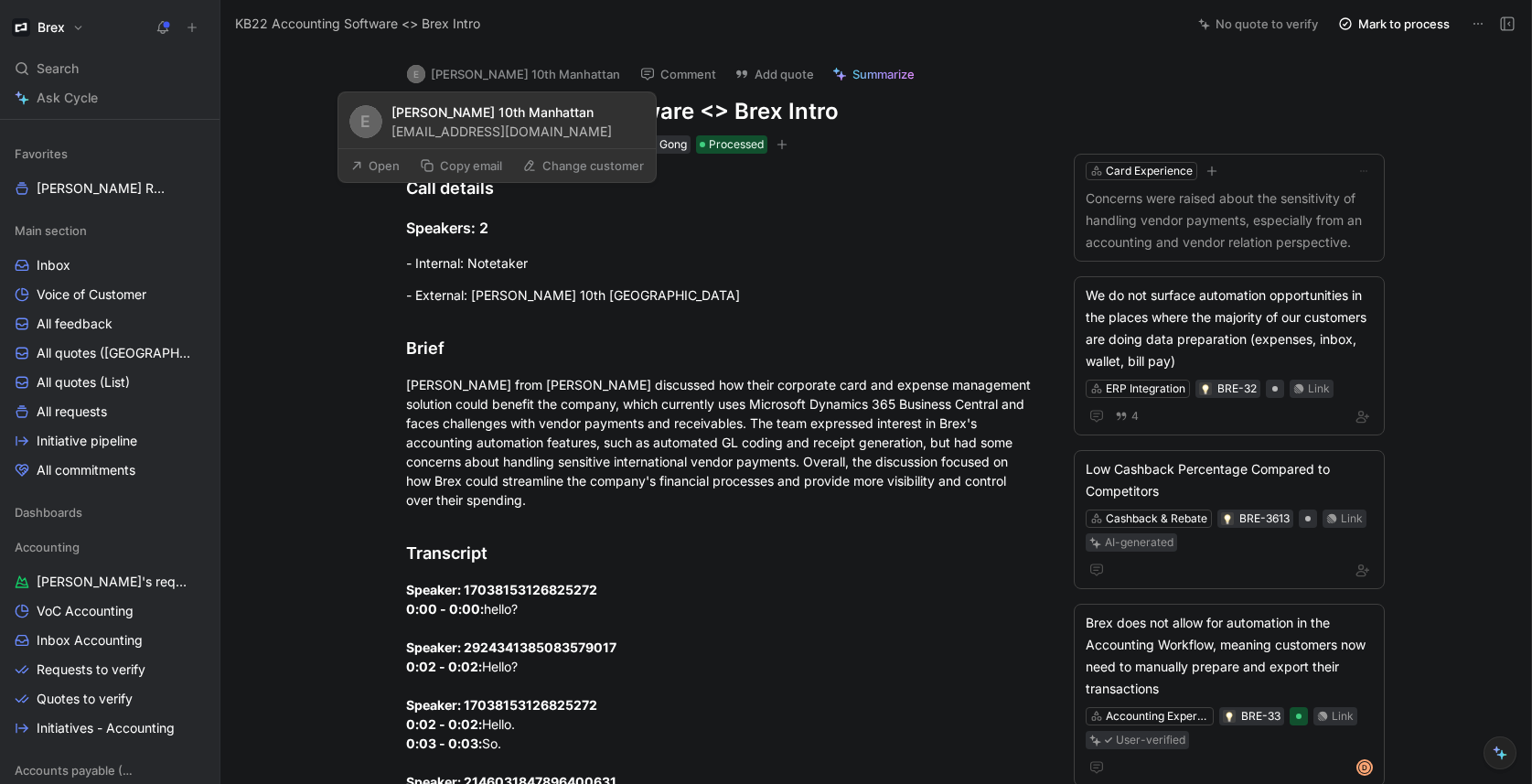
drag, startPoint x: 534, startPoint y: 134, endPoint x: 451, endPoint y: 109, distance: 86.7
click at [391, 129] on div "11013174@gmail.com" at bounding box center [501, 131] width 221 height 17
copy div "11013174@gmail.com"
click at [494, 129] on div "11013174@gmail.com" at bounding box center [501, 131] width 221 height 17
click at [493, 129] on div "11013174@gmail.com" at bounding box center [501, 131] width 221 height 17
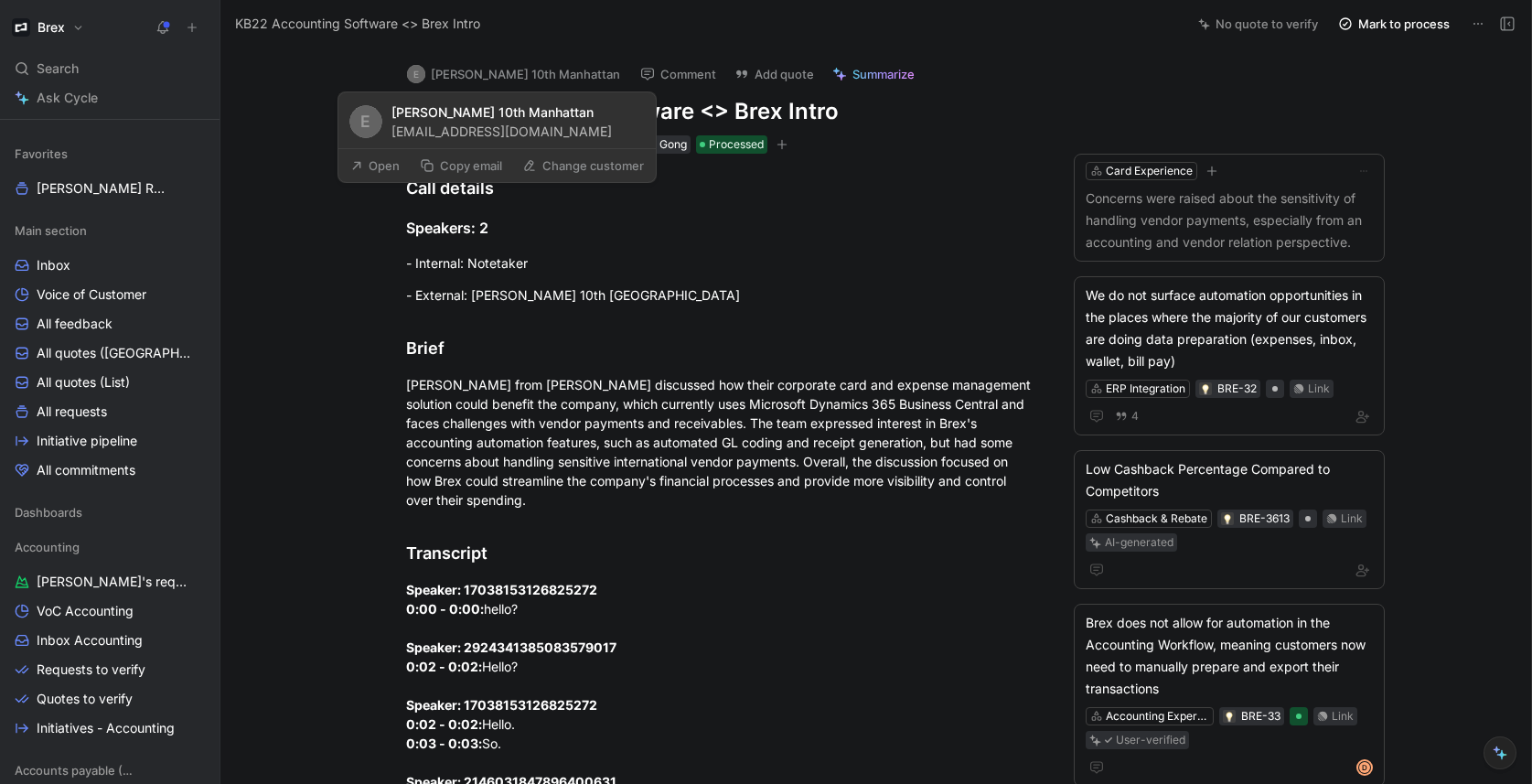
click at [493, 129] on div "11013174@gmail.com" at bounding box center [501, 131] width 221 height 17
click at [480, 161] on button "Copy email" at bounding box center [460, 165] width 99 height 26
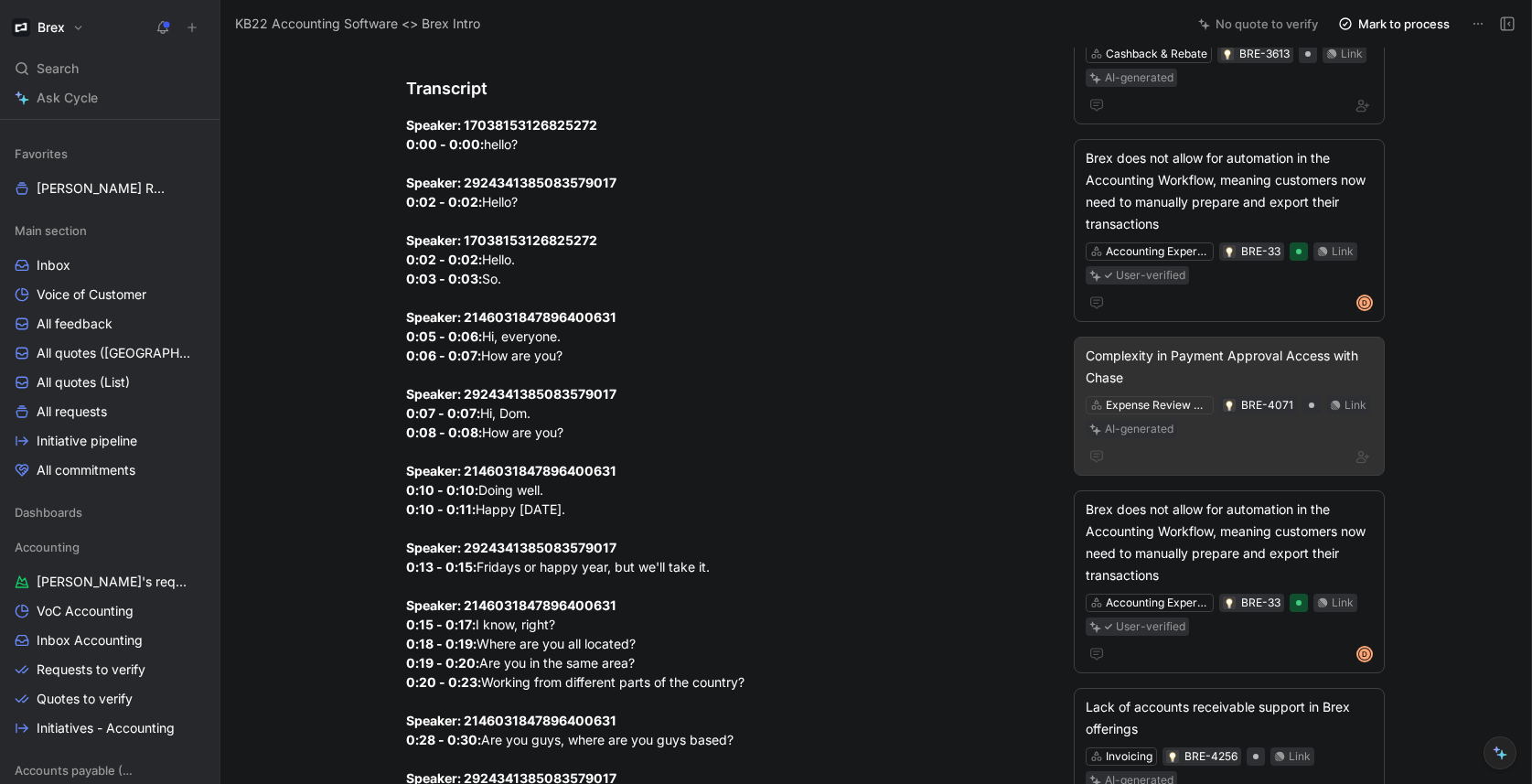
scroll to position [849, 0]
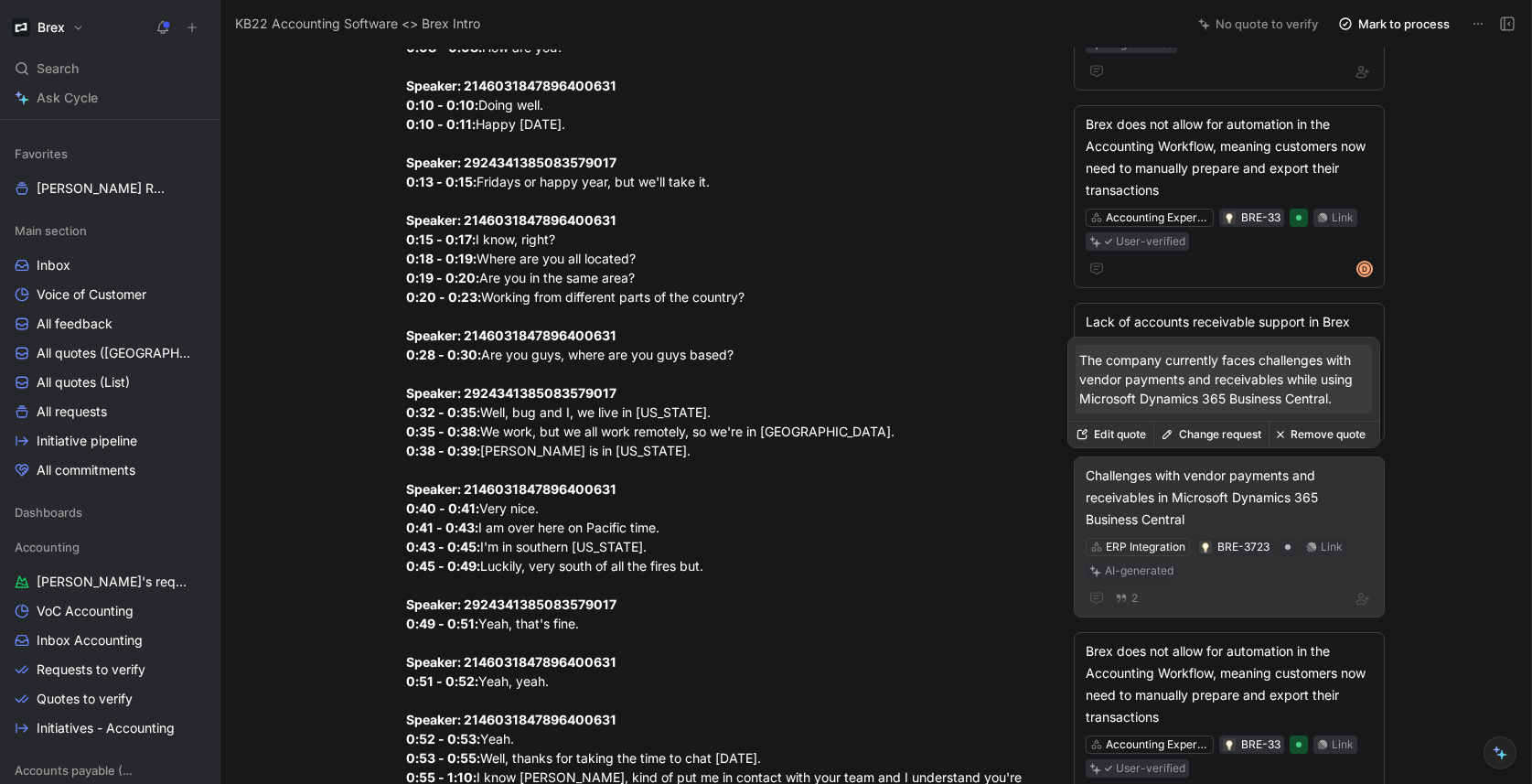
click at [1209, 491] on div "Challenges with vendor payments and receivables in Microsoft Dynamics 365 Busin…" at bounding box center [1229, 497] width 288 height 66
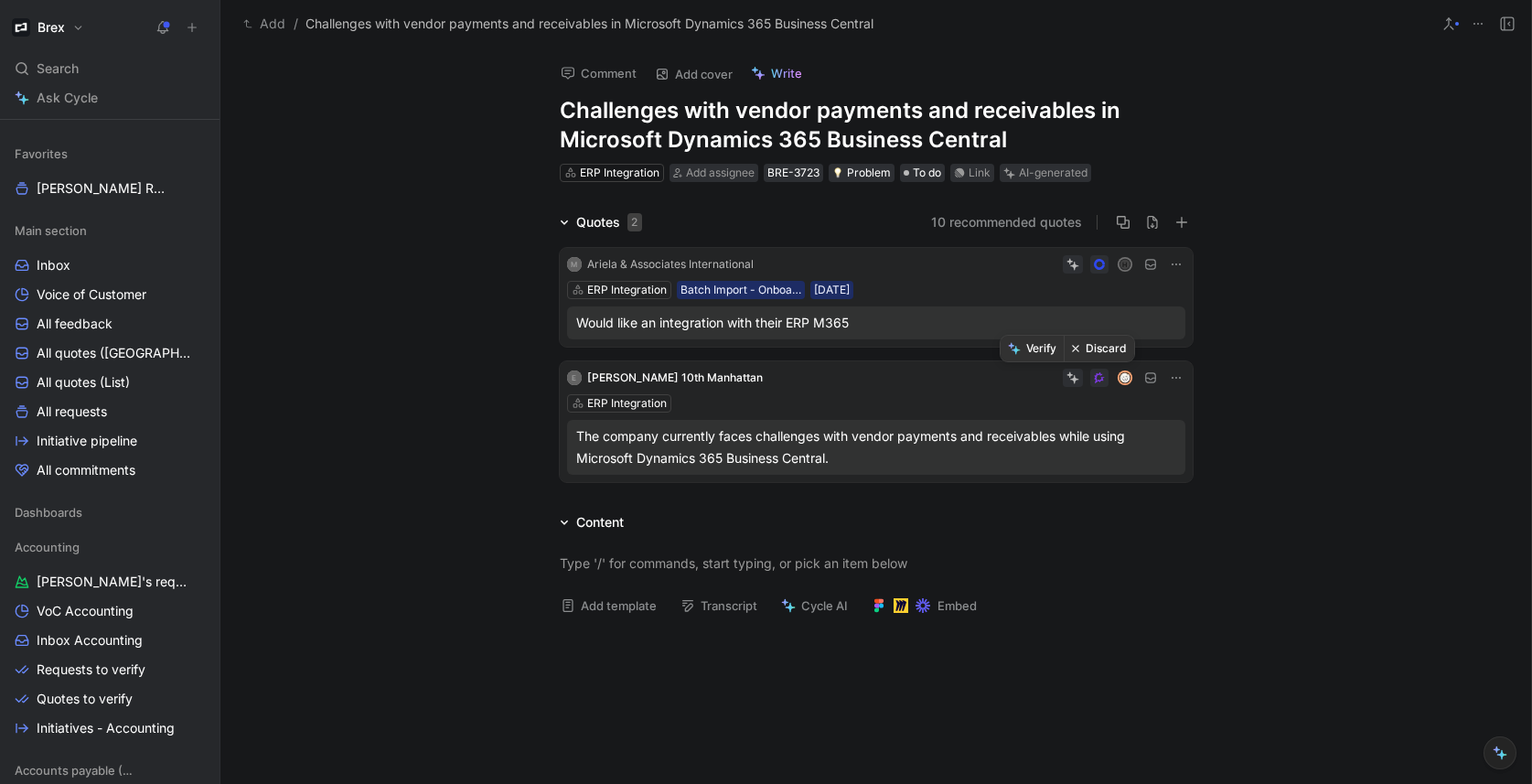
click at [1095, 349] on button "Discard" at bounding box center [1098, 348] width 70 height 26
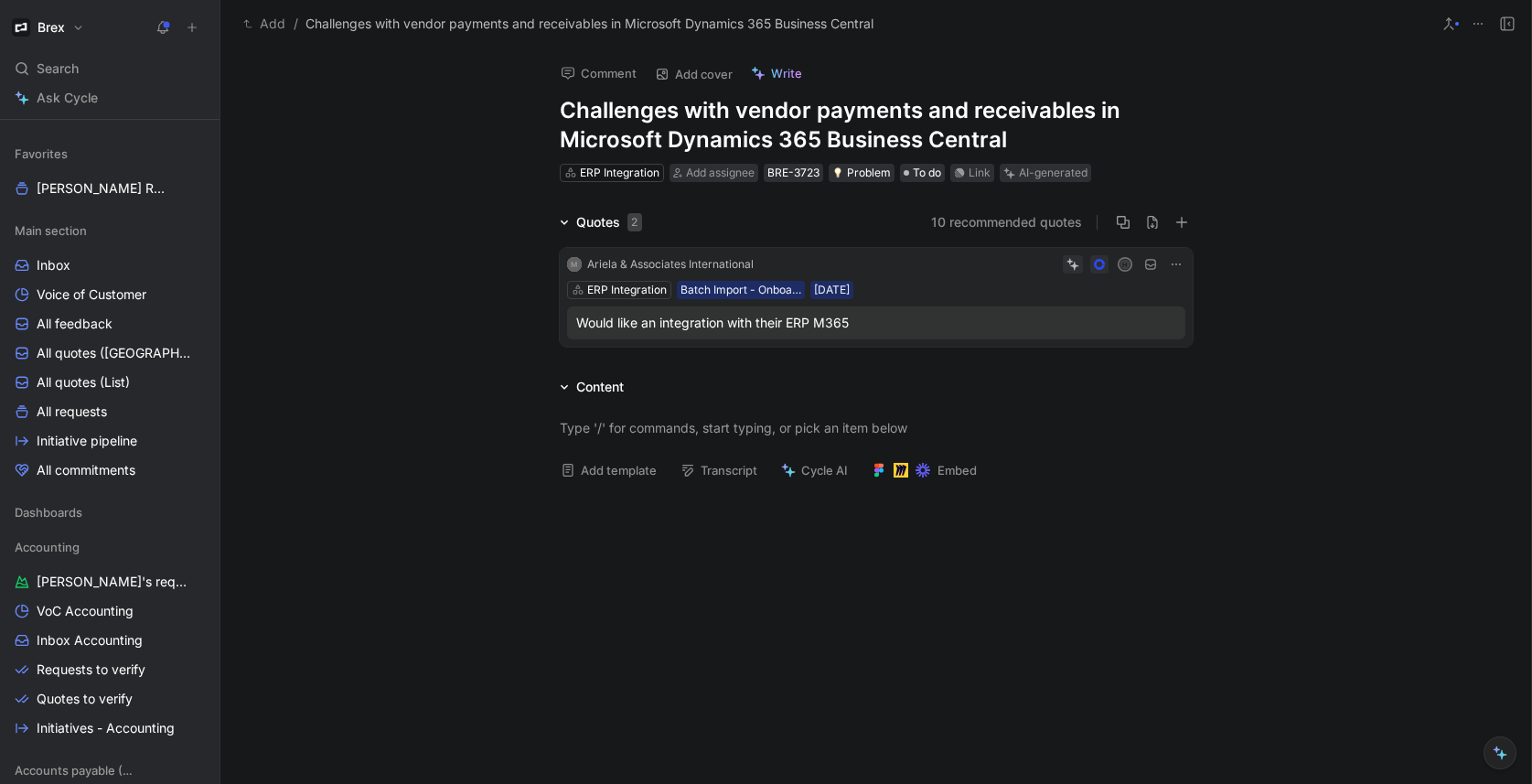
drag, startPoint x: 917, startPoint y: 136, endPoint x: 532, endPoint y: 93, distance: 387.4
click at [532, 93] on div "Comment Add cover Write Challenges with vendor payments and receivables in Micr…" at bounding box center [876, 116] width 703 height 136
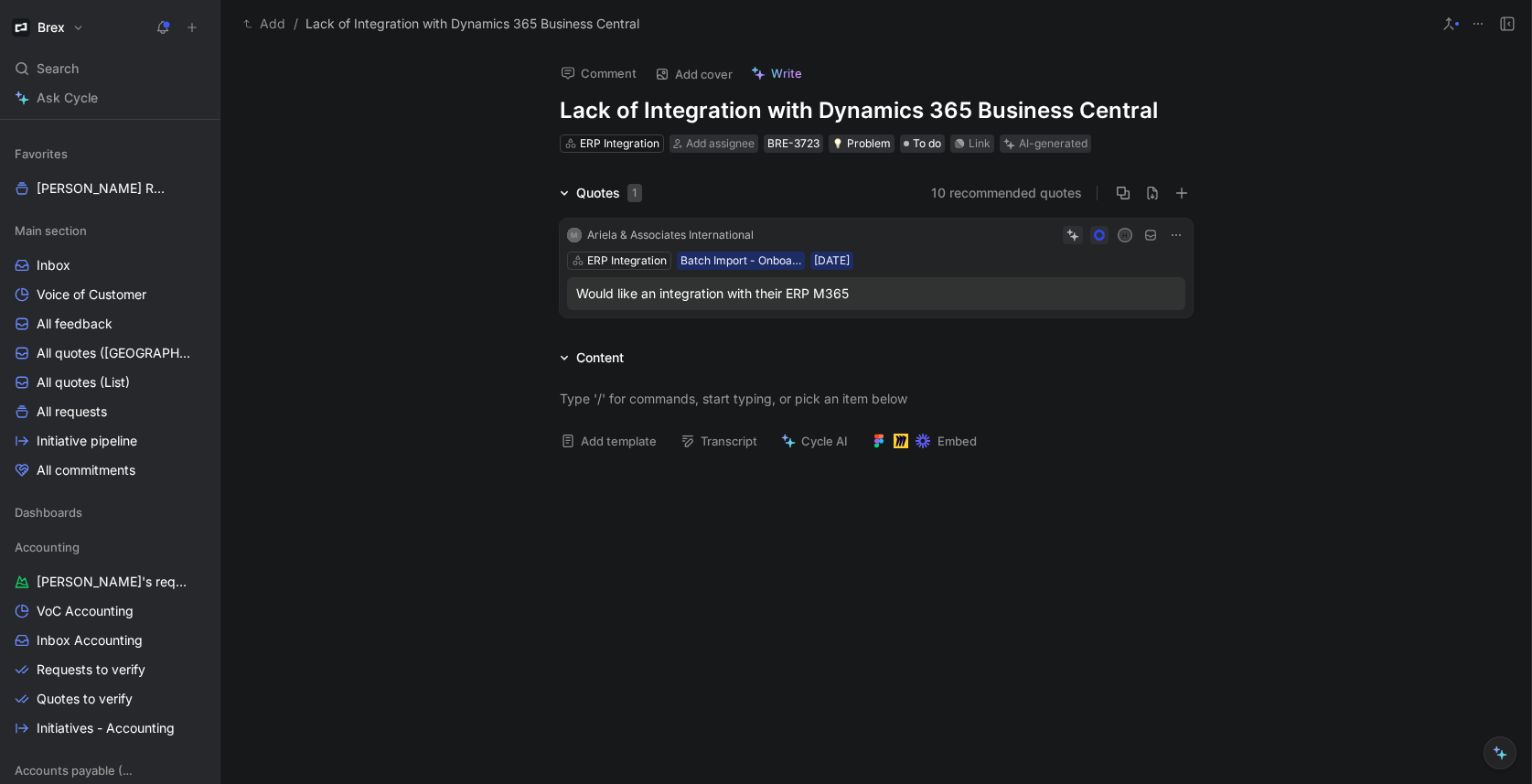
click at [414, 265] on div "Quotes 1 10 recommended quotes M Ariela & Associates International H ERP Integr…" at bounding box center [875, 253] width 1311 height 143
click at [734, 146] on span "Add assignee" at bounding box center [720, 143] width 69 height 13
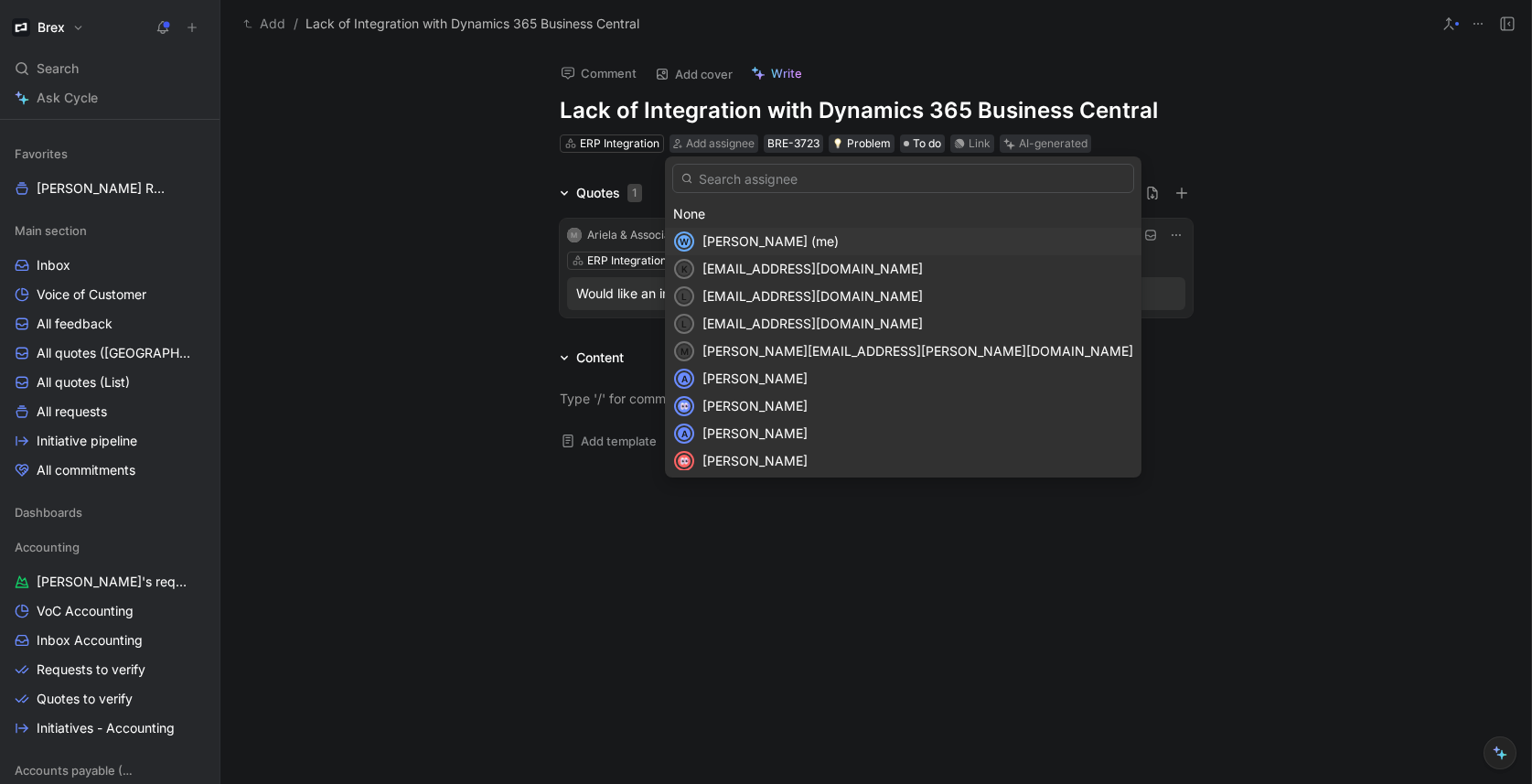
click at [754, 239] on span "Wilson Jian (me)" at bounding box center [771, 241] width 136 height 15
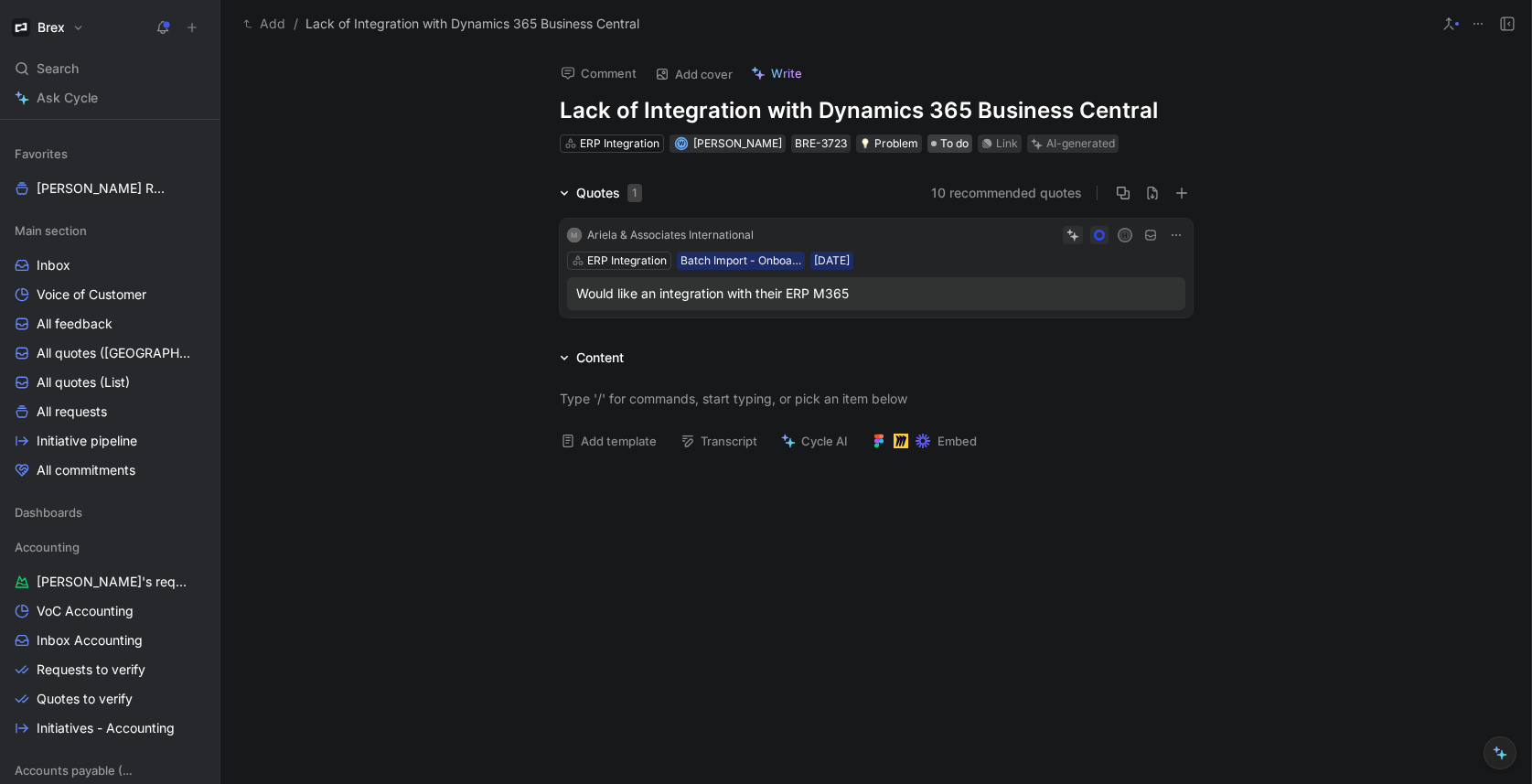
click at [940, 138] on span "To do" at bounding box center [955, 143] width 29 height 18
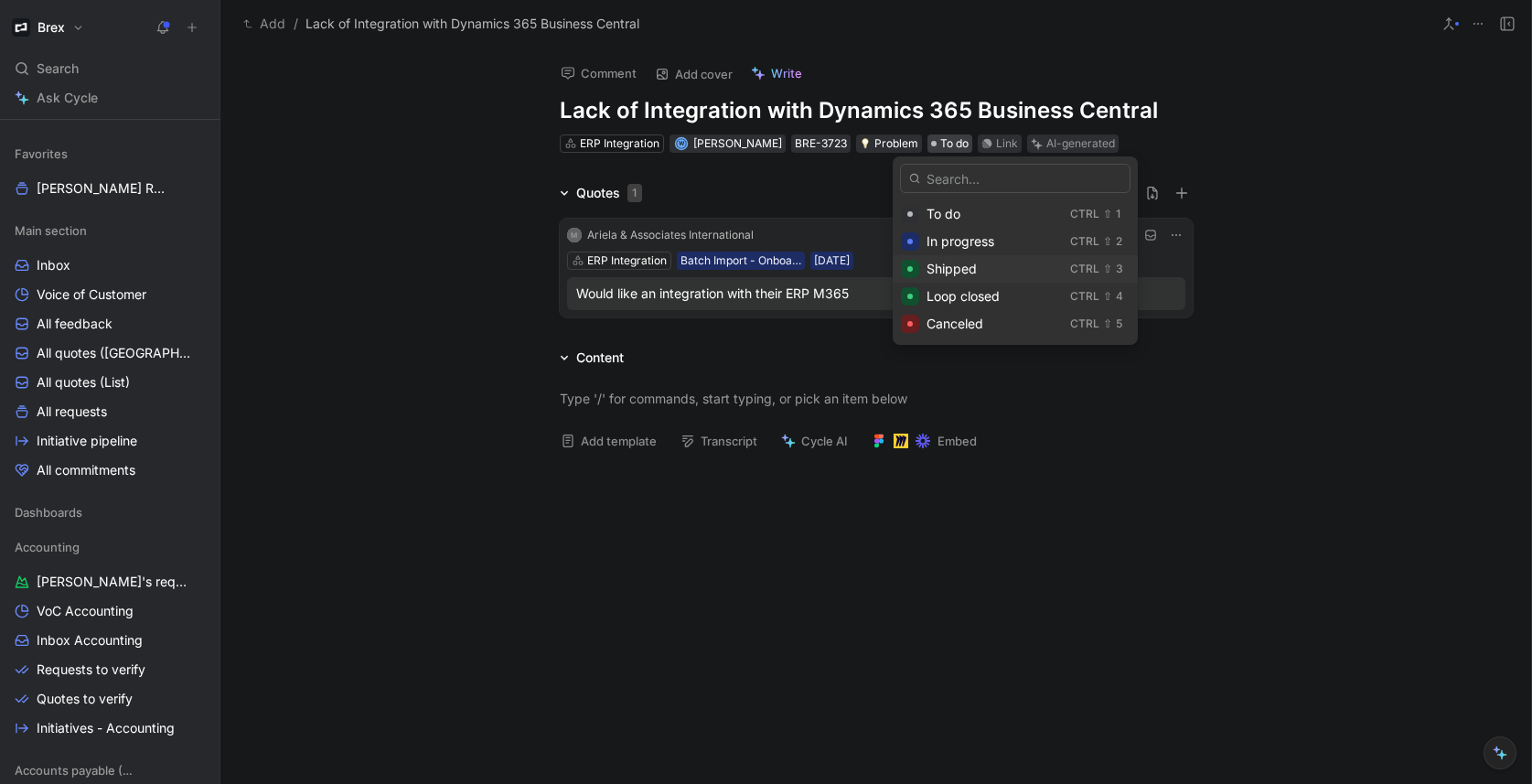
click at [1009, 272] on div "Shipped" at bounding box center [994, 268] width 136 height 22
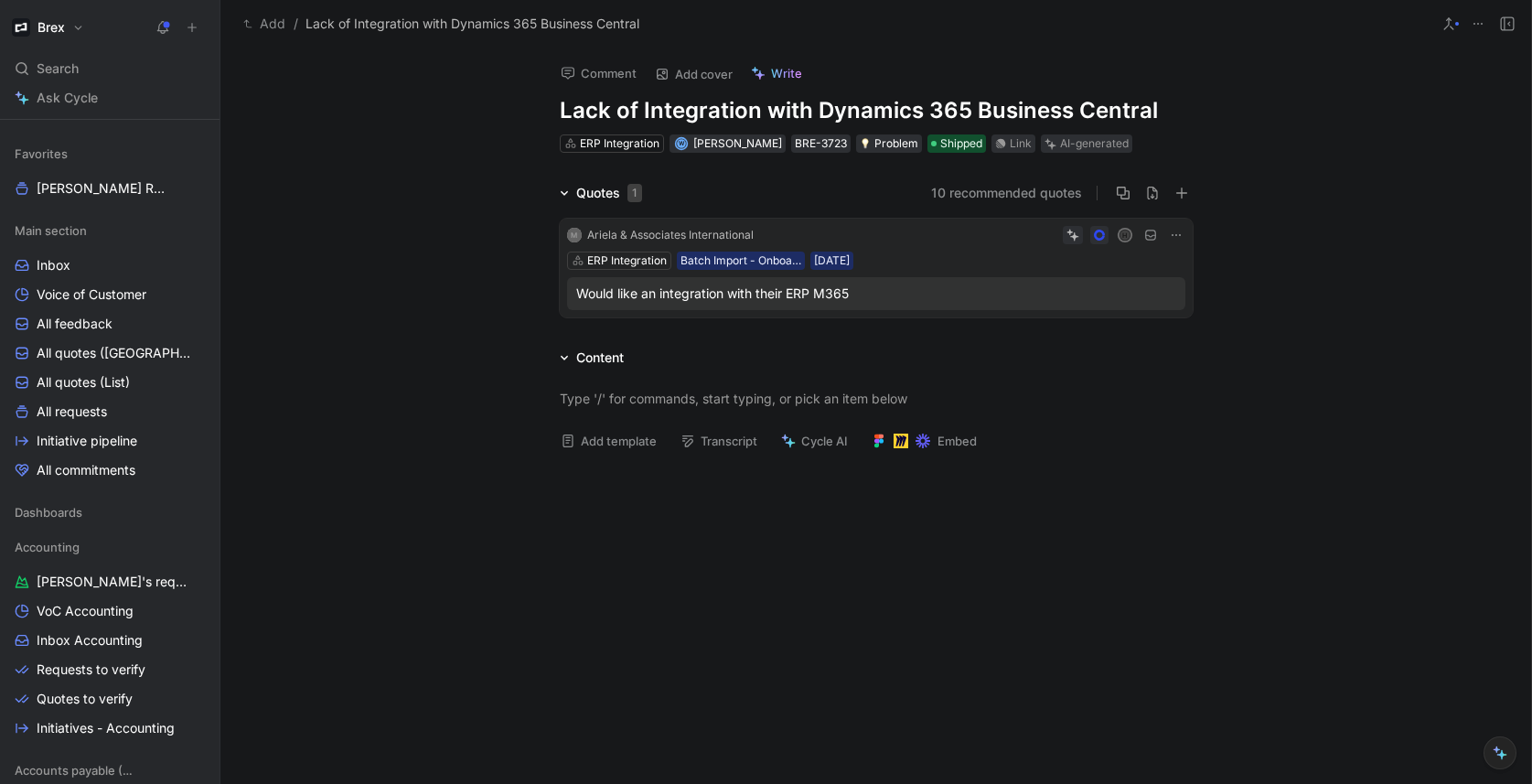
click at [442, 277] on div "Quotes 1 10 recommended quotes M Ariela & Associates International H ERP Integr…" at bounding box center [875, 253] width 1311 height 143
click at [1001, 201] on button "10 recommended quotes" at bounding box center [1006, 193] width 151 height 22
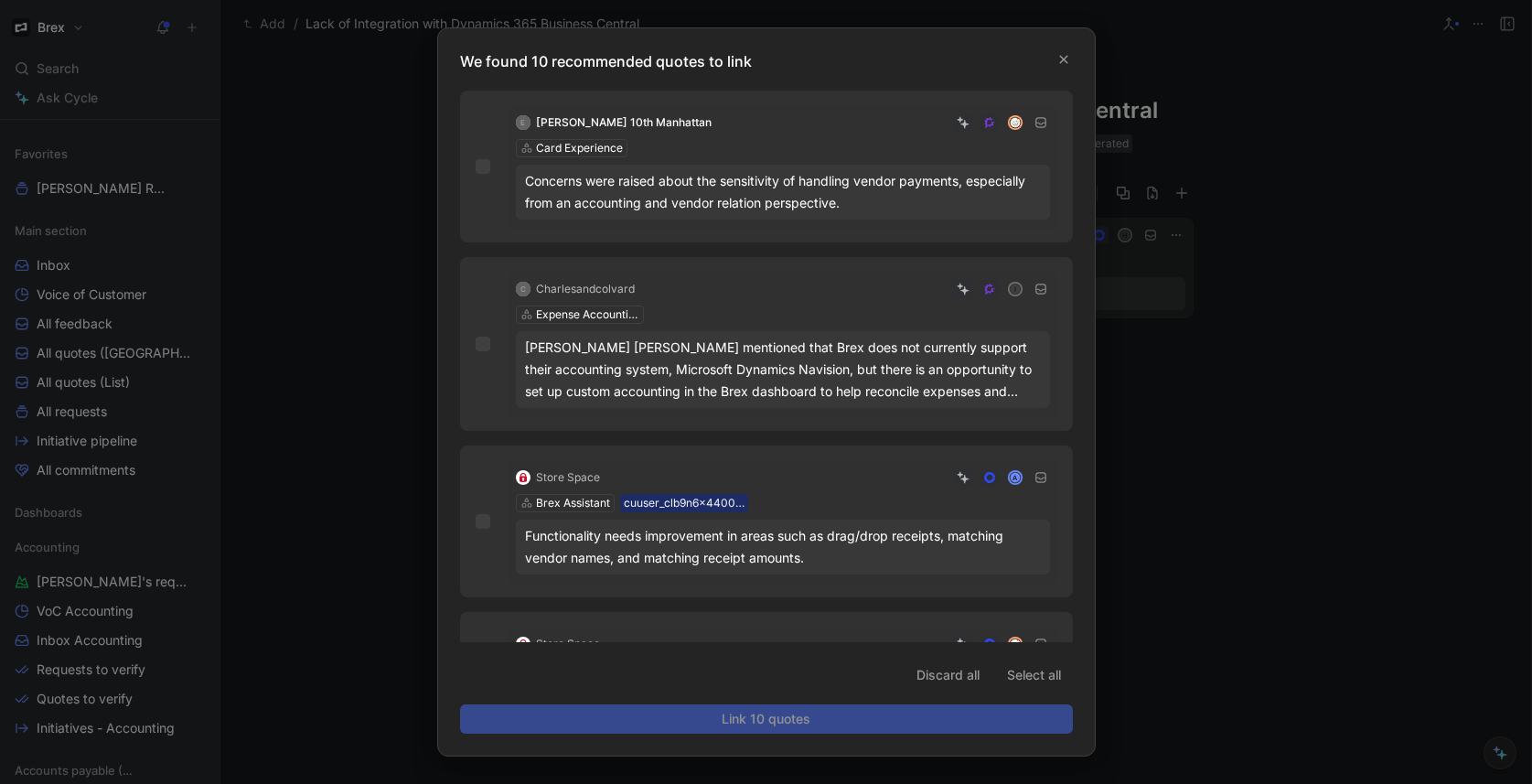
click at [1288, 456] on div at bounding box center [766, 392] width 1532 height 784
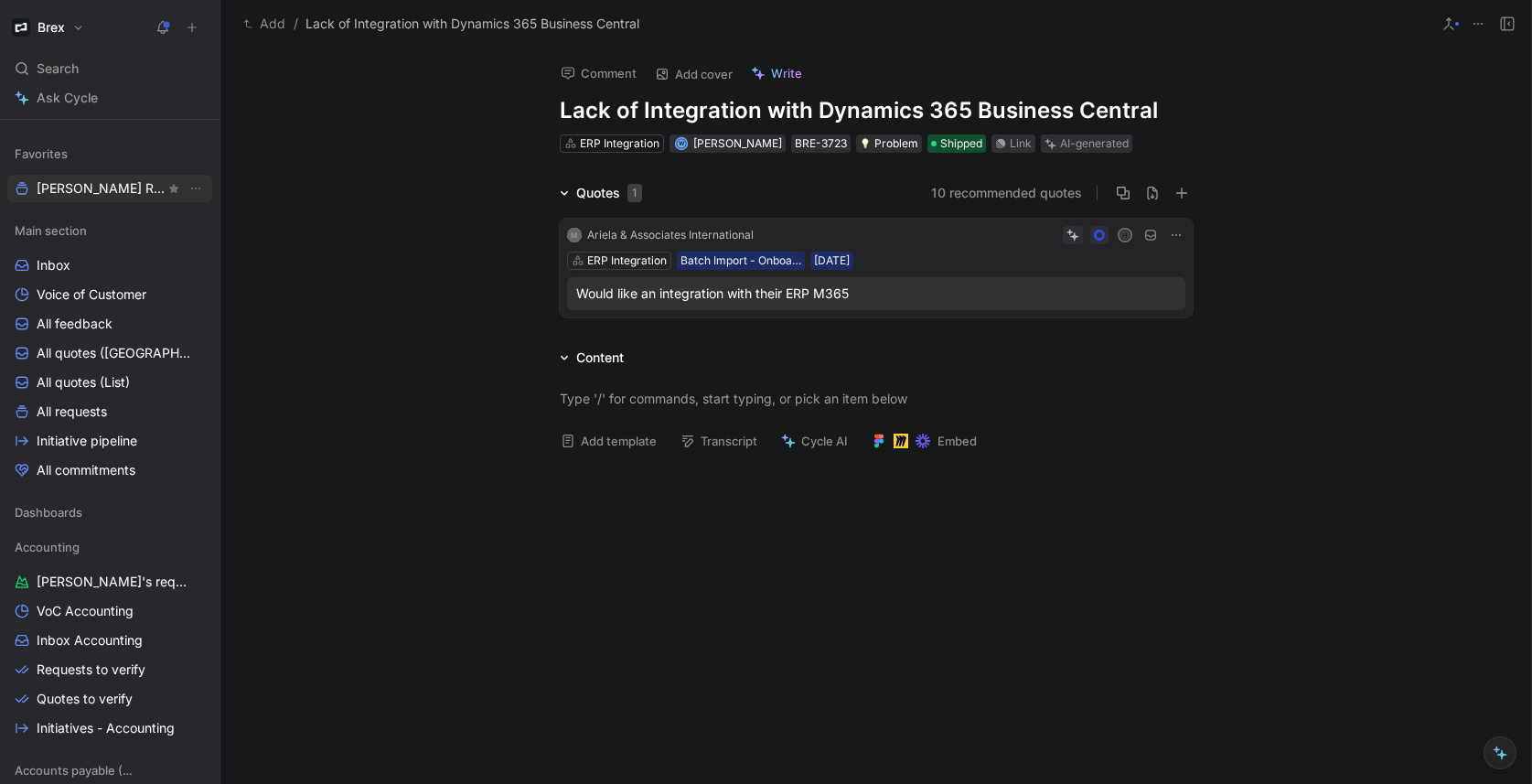
click at [107, 186] on span "[PERSON_NAME] Request" at bounding box center [101, 188] width 128 height 18
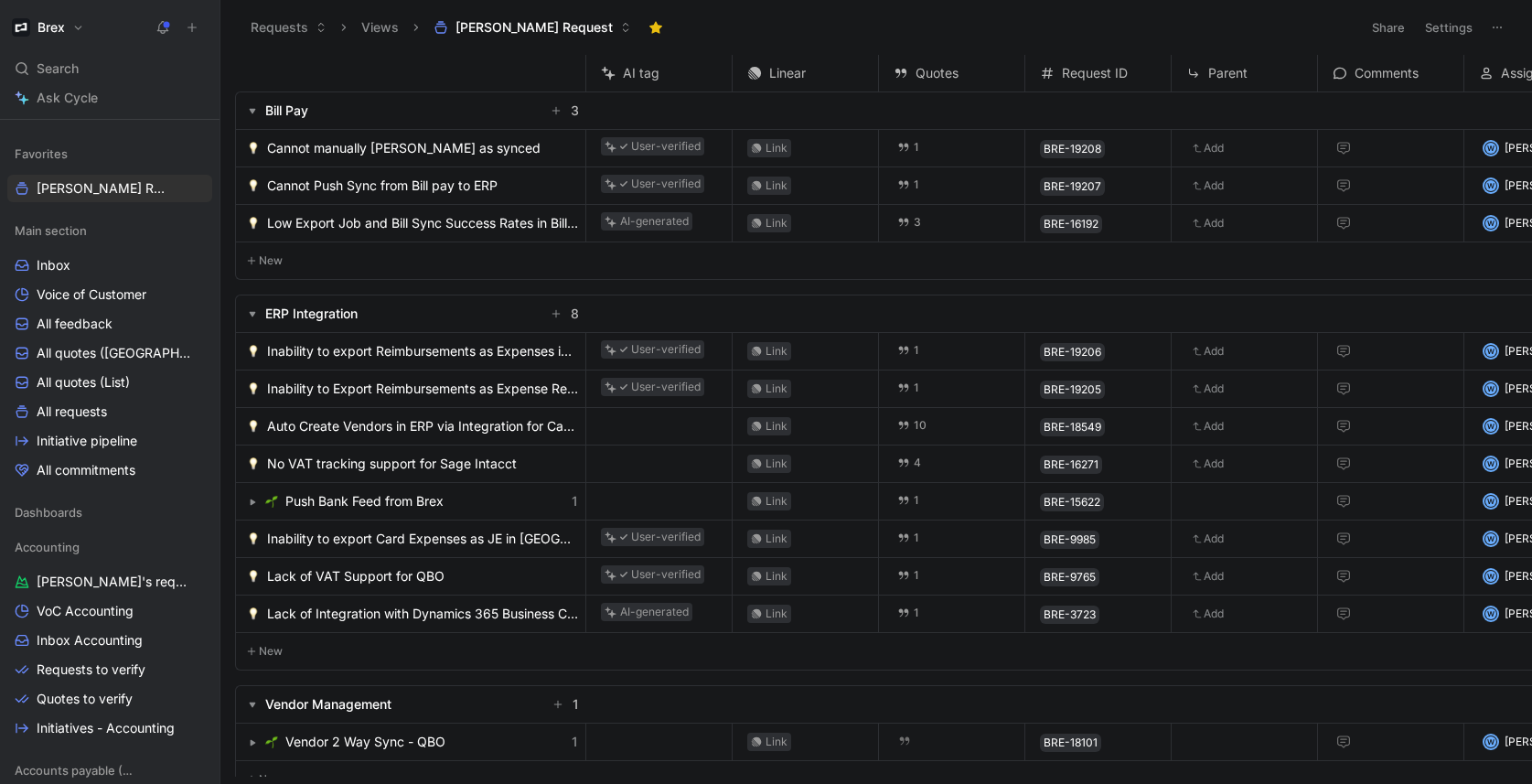
click at [1449, 27] on button "Settings" at bounding box center [1449, 27] width 64 height 26
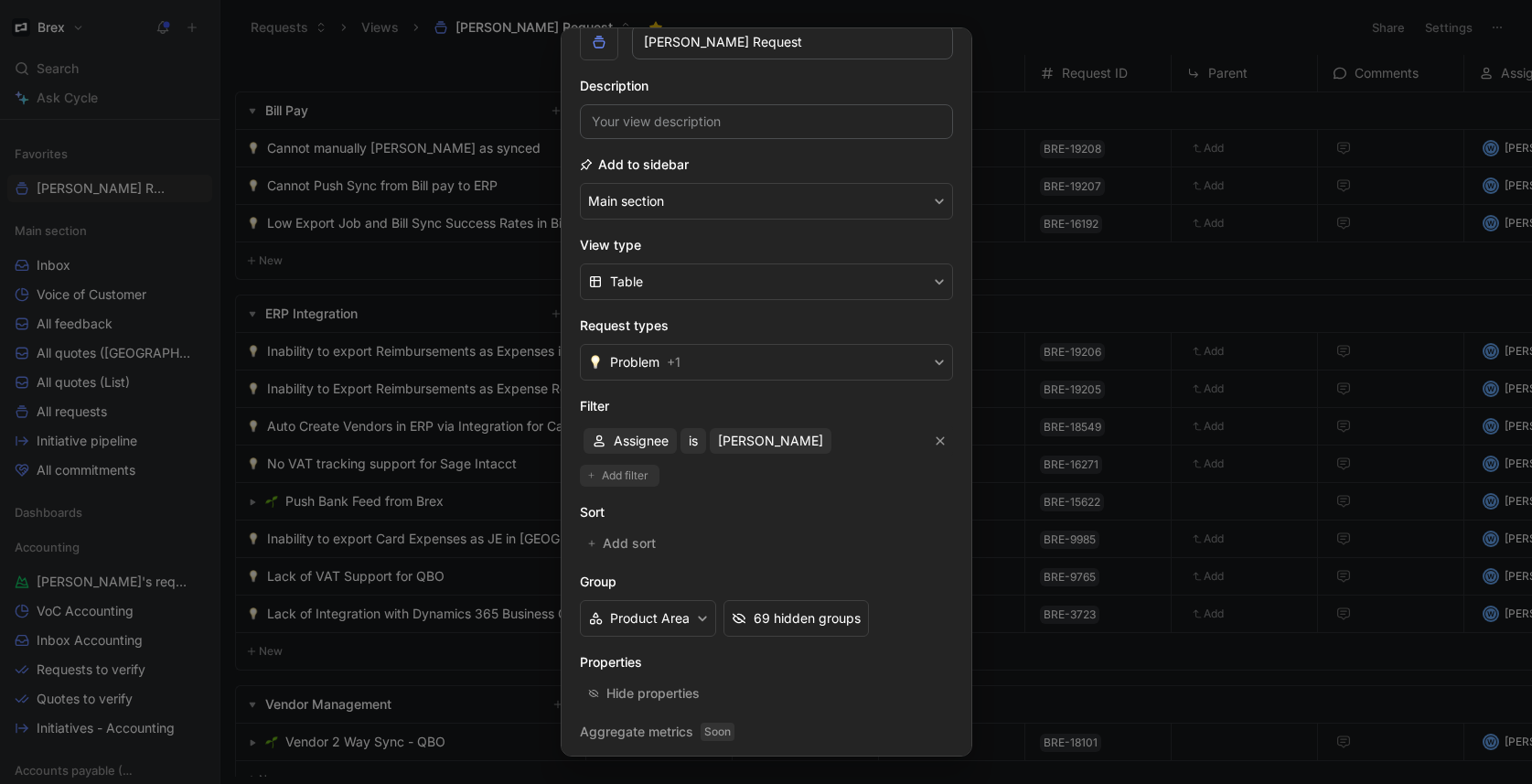
scroll to position [94, 0]
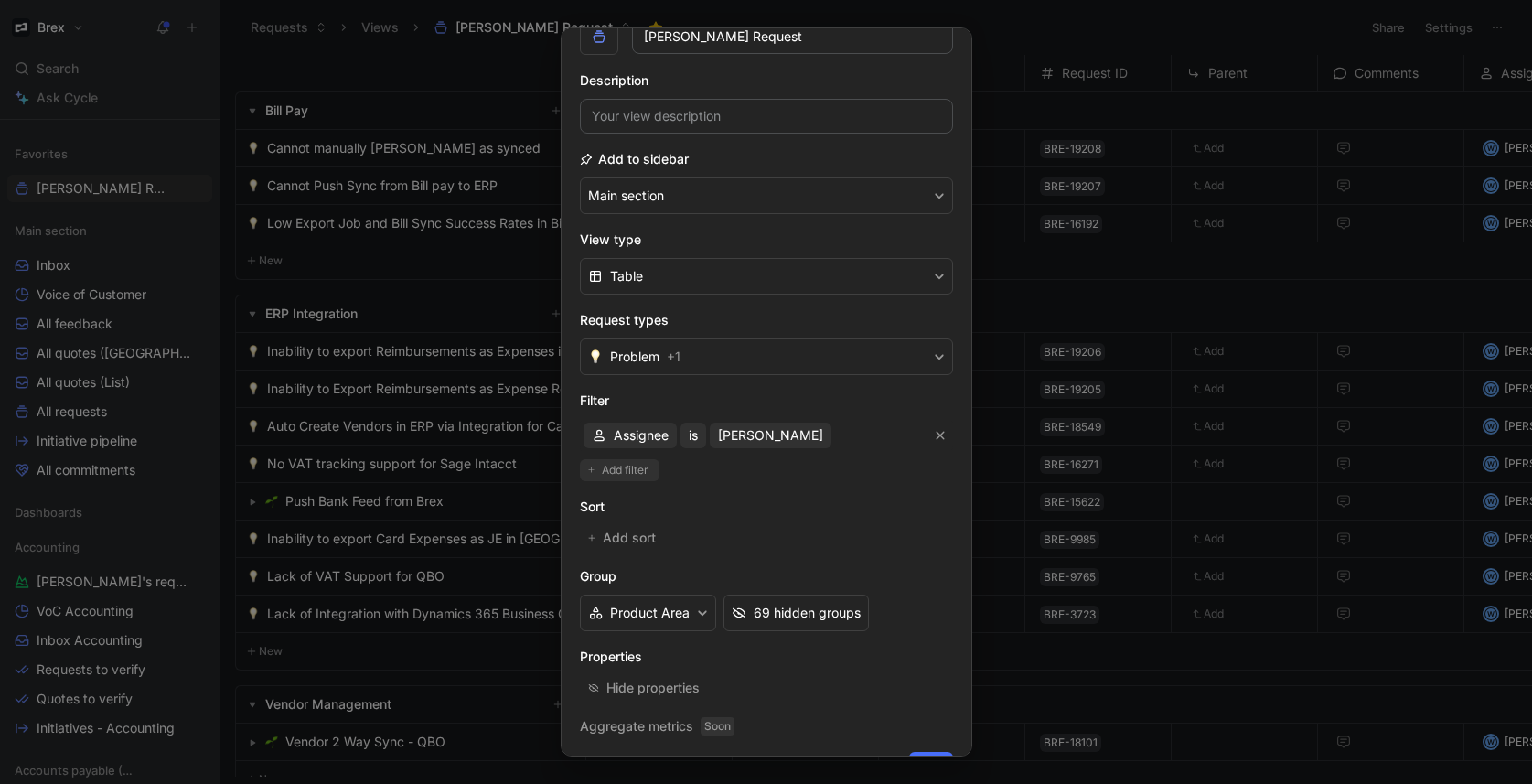
click at [625, 472] on span "Add filter" at bounding box center [626, 470] width 49 height 18
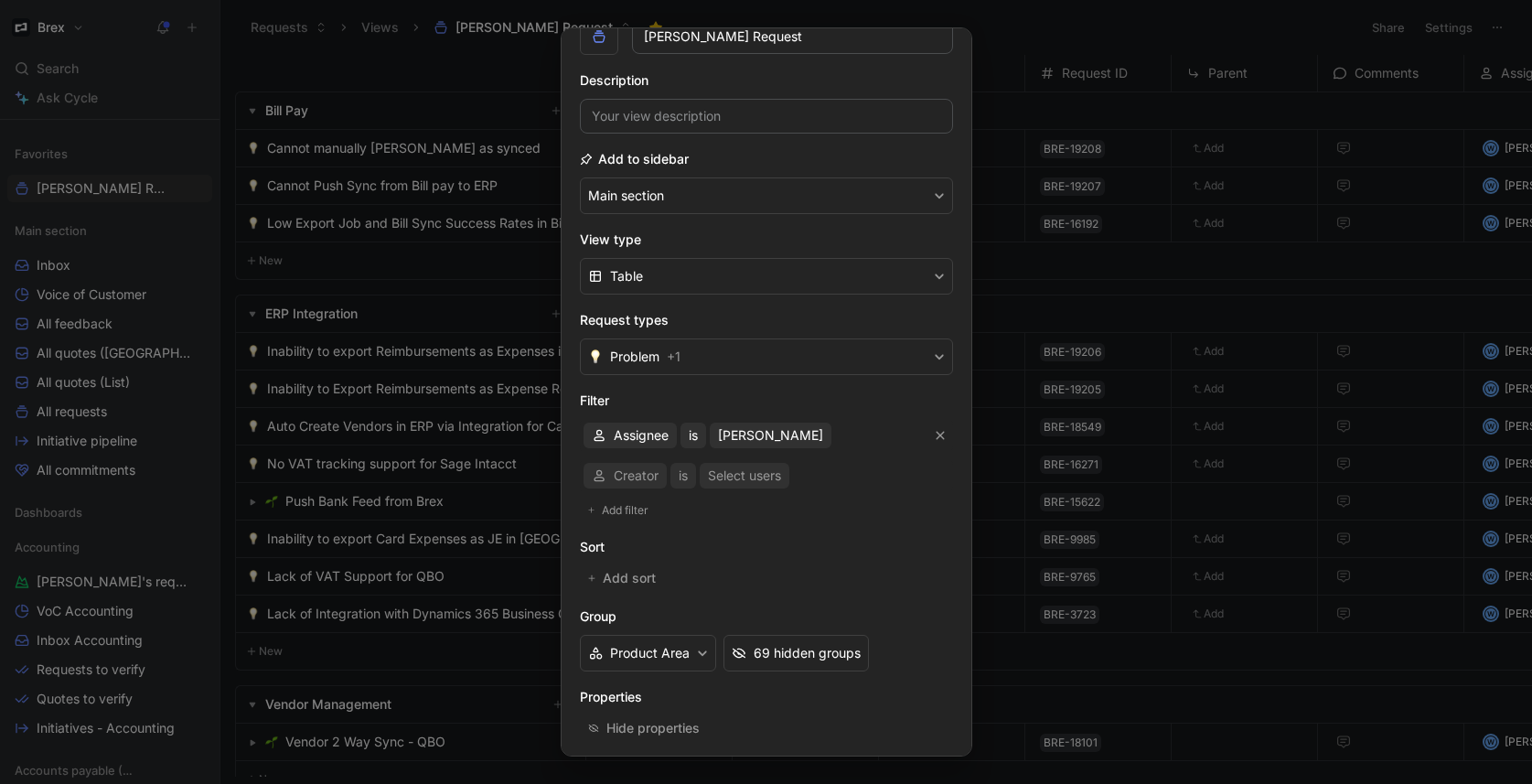
click at [641, 478] on div "Creator is Select users" at bounding box center [766, 475] width 373 height 33
click at [650, 477] on div "Creator is Select users" at bounding box center [766, 475] width 373 height 33
click at [642, 476] on span "Creator" at bounding box center [636, 475] width 45 height 22
click at [635, 591] on span "Status" at bounding box center [633, 594] width 38 height 15
click at [678, 478] on span "is" at bounding box center [677, 475] width 10 height 22
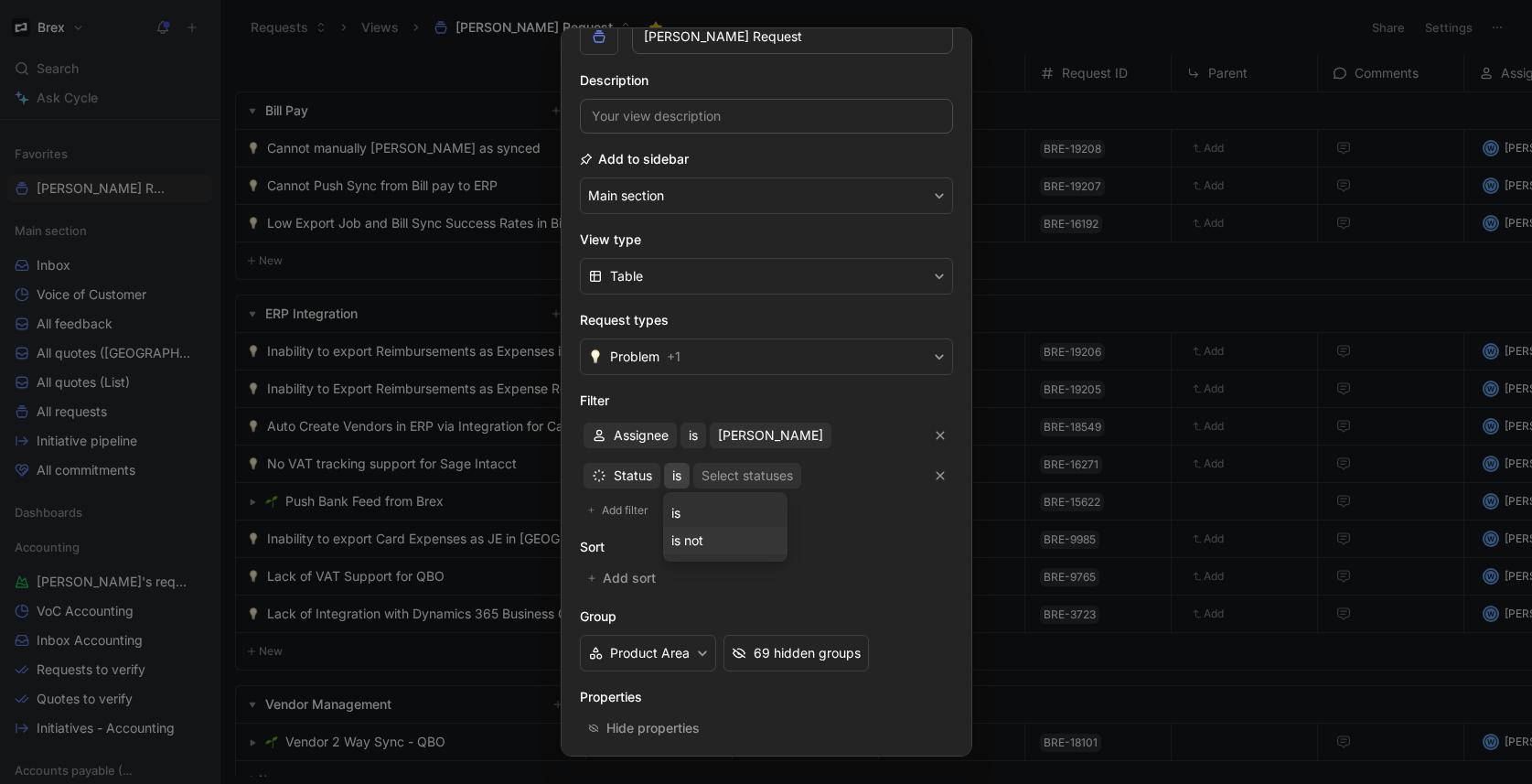
click at [697, 533] on span "is not" at bounding box center [686, 540] width 32 height 15
click at [758, 470] on div "Select statuses" at bounding box center [752, 475] width 91 height 22
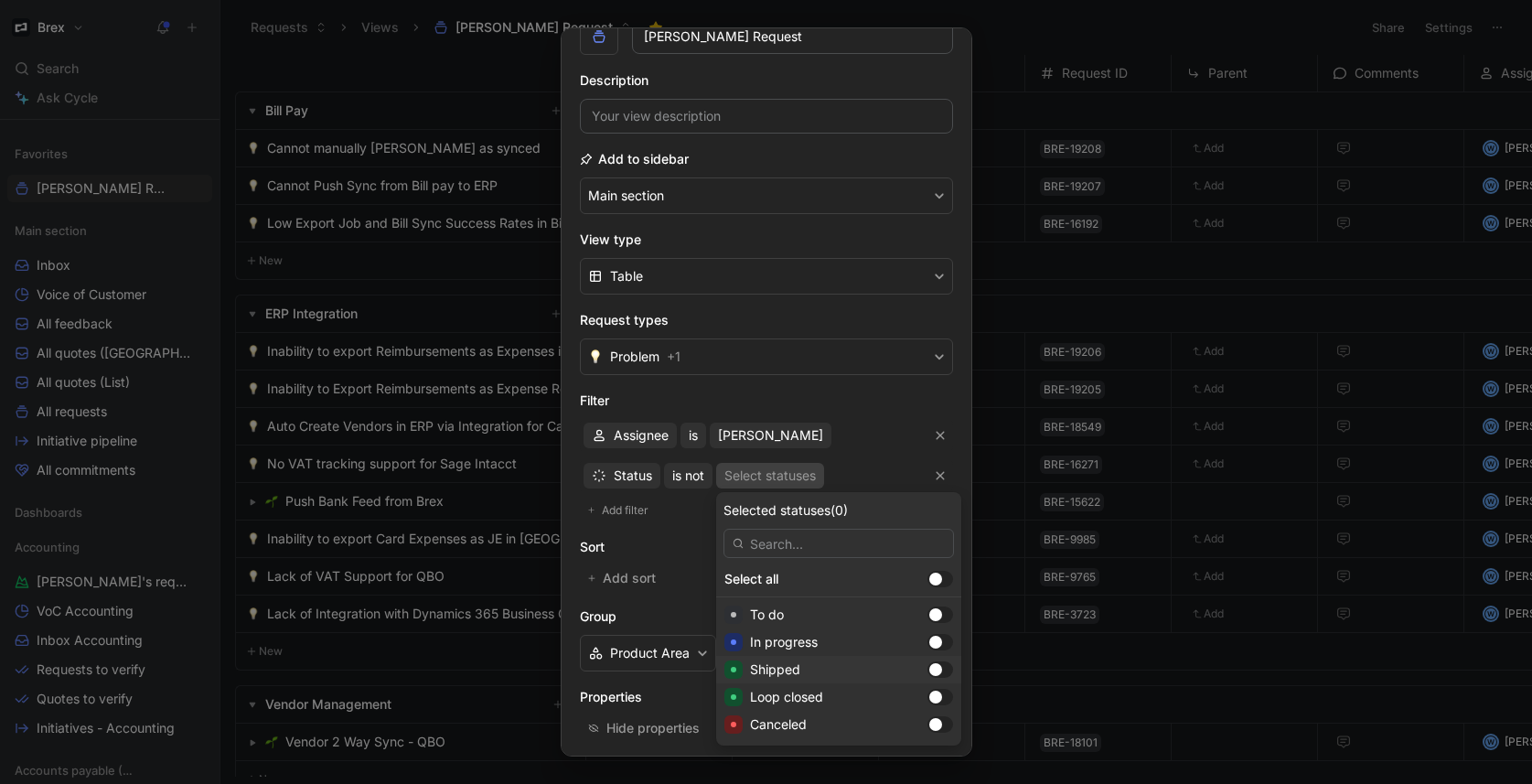
click at [929, 666] on div at bounding box center [935, 669] width 12 height 12
click at [929, 695] on div at bounding box center [935, 696] width 12 height 12
click at [927, 726] on div at bounding box center [940, 724] width 26 height 16
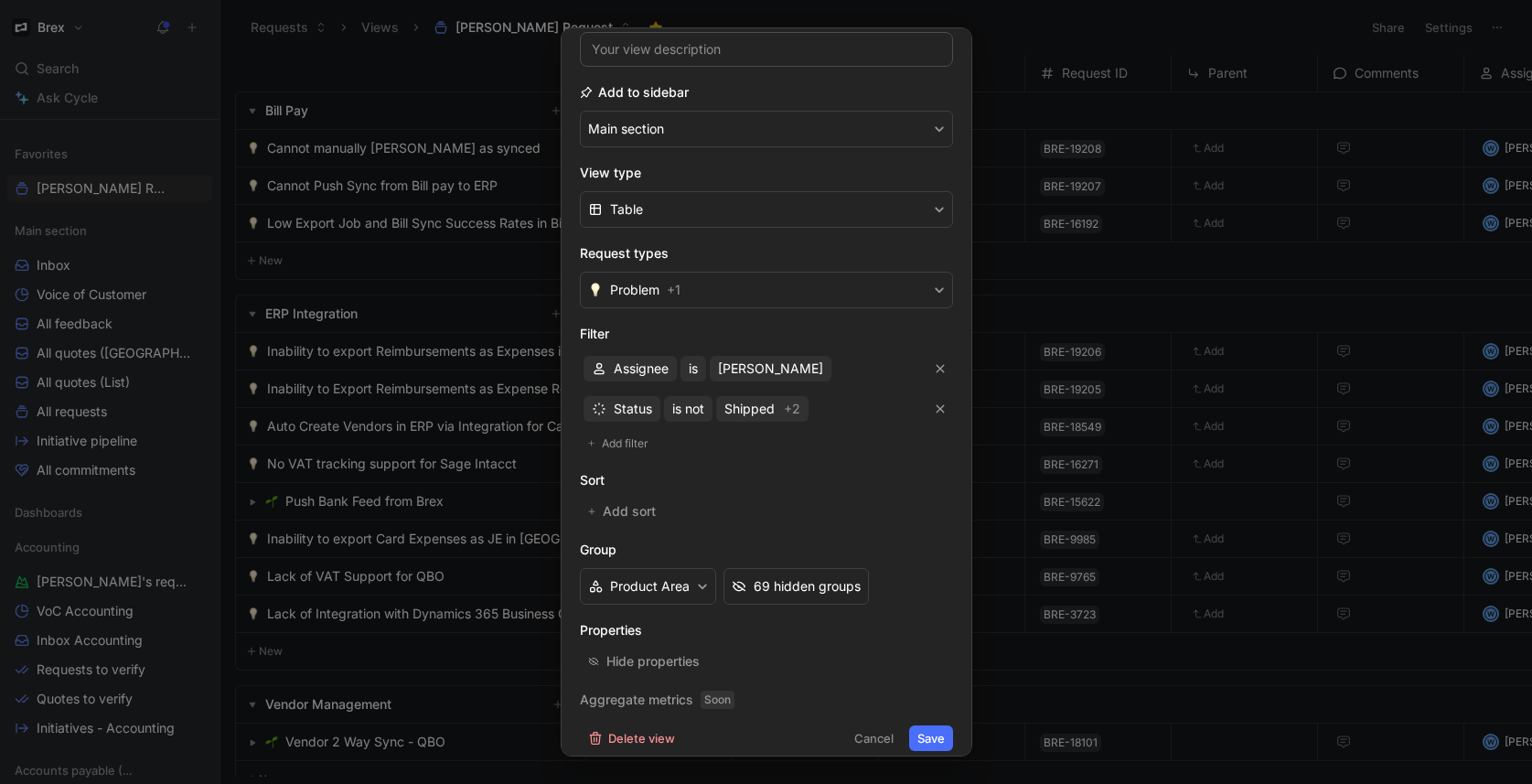
scroll to position [174, 0]
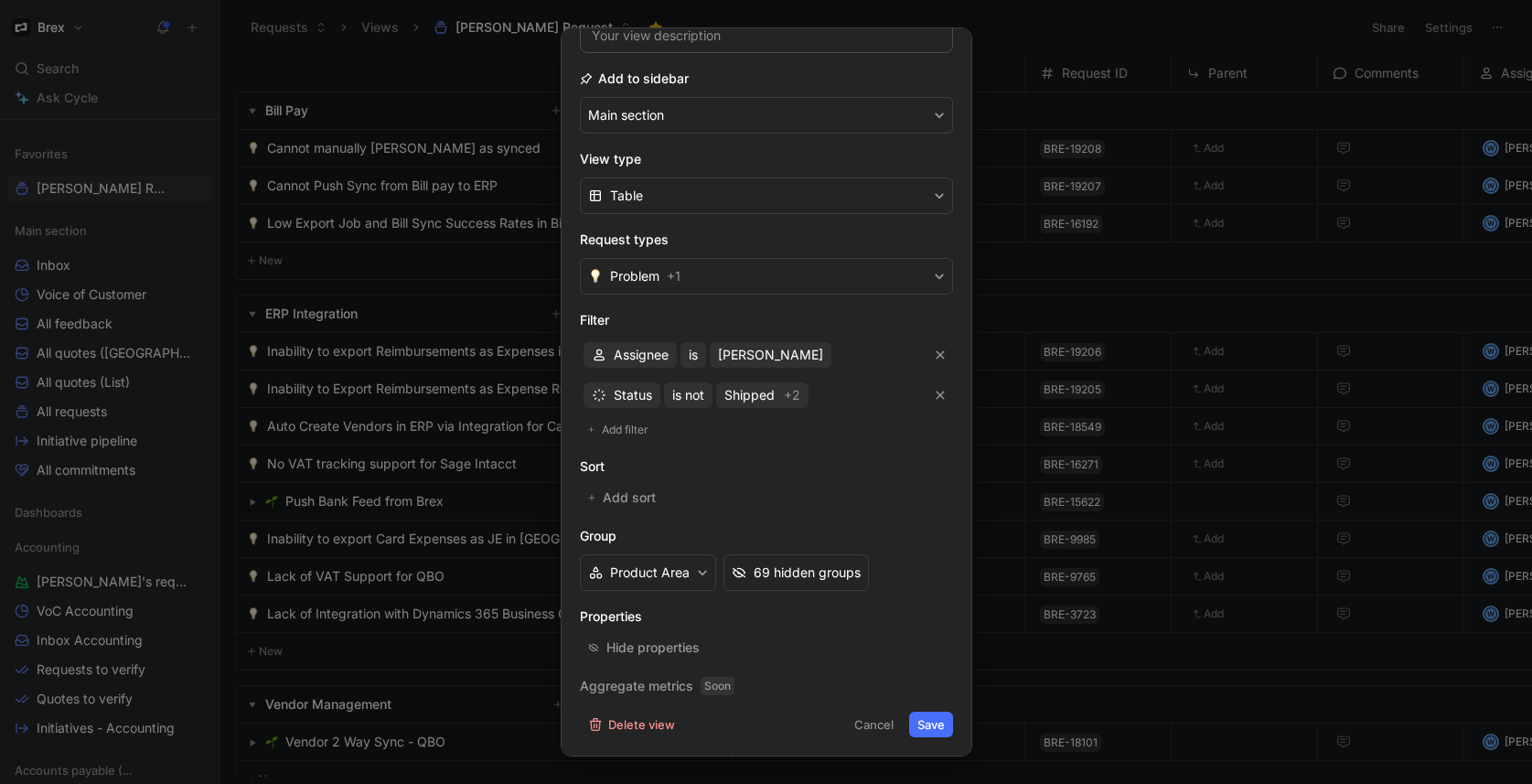
click at [943, 737] on div "Request view settings Icon Name Wilson's Request Description Add to sidebar Mai…" at bounding box center [766, 392] width 411 height 728
click at [939, 728] on button "Save" at bounding box center [931, 724] width 44 height 26
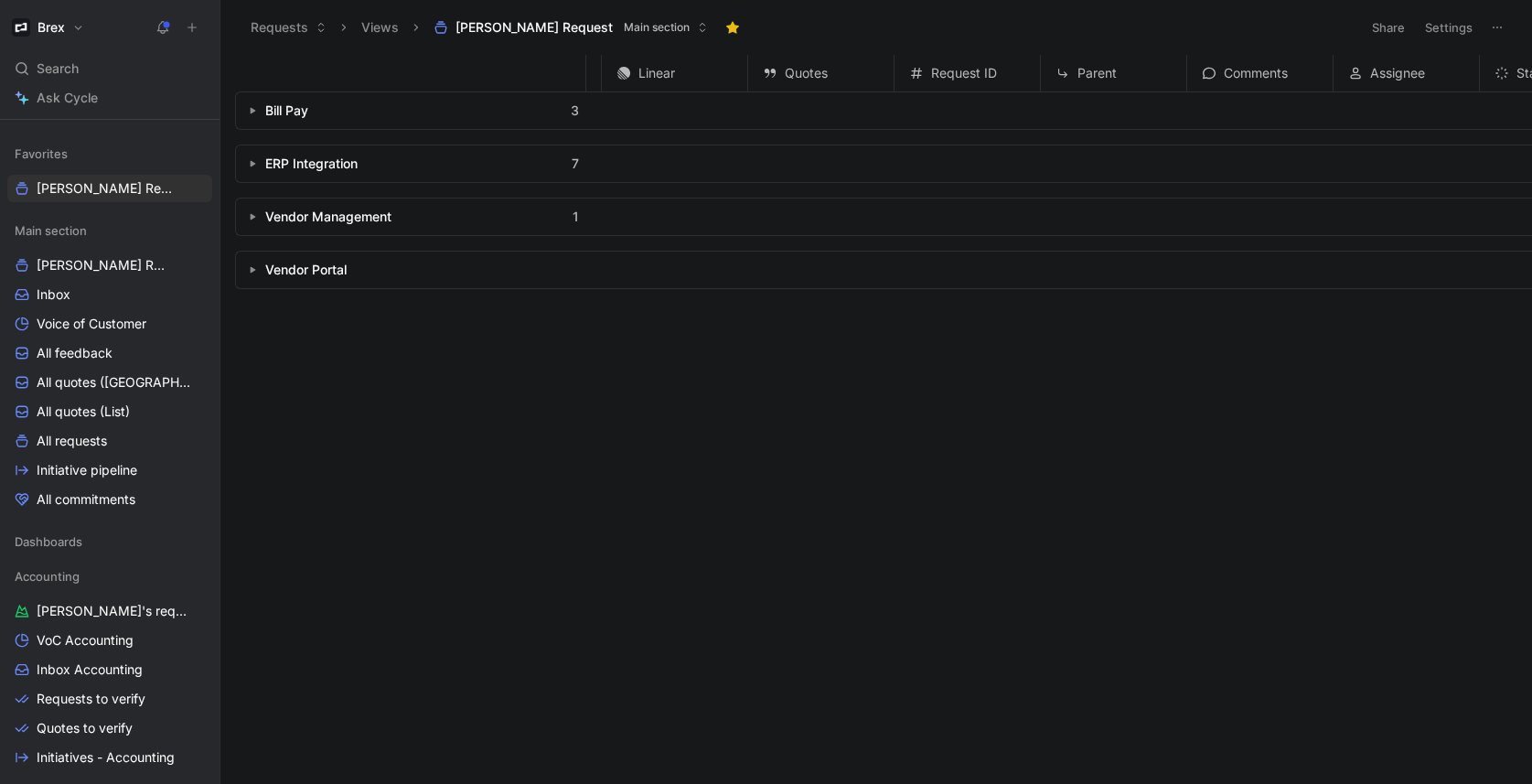
scroll to position [0, 0]
click at [257, 111] on button "button" at bounding box center [252, 110] width 18 height 18
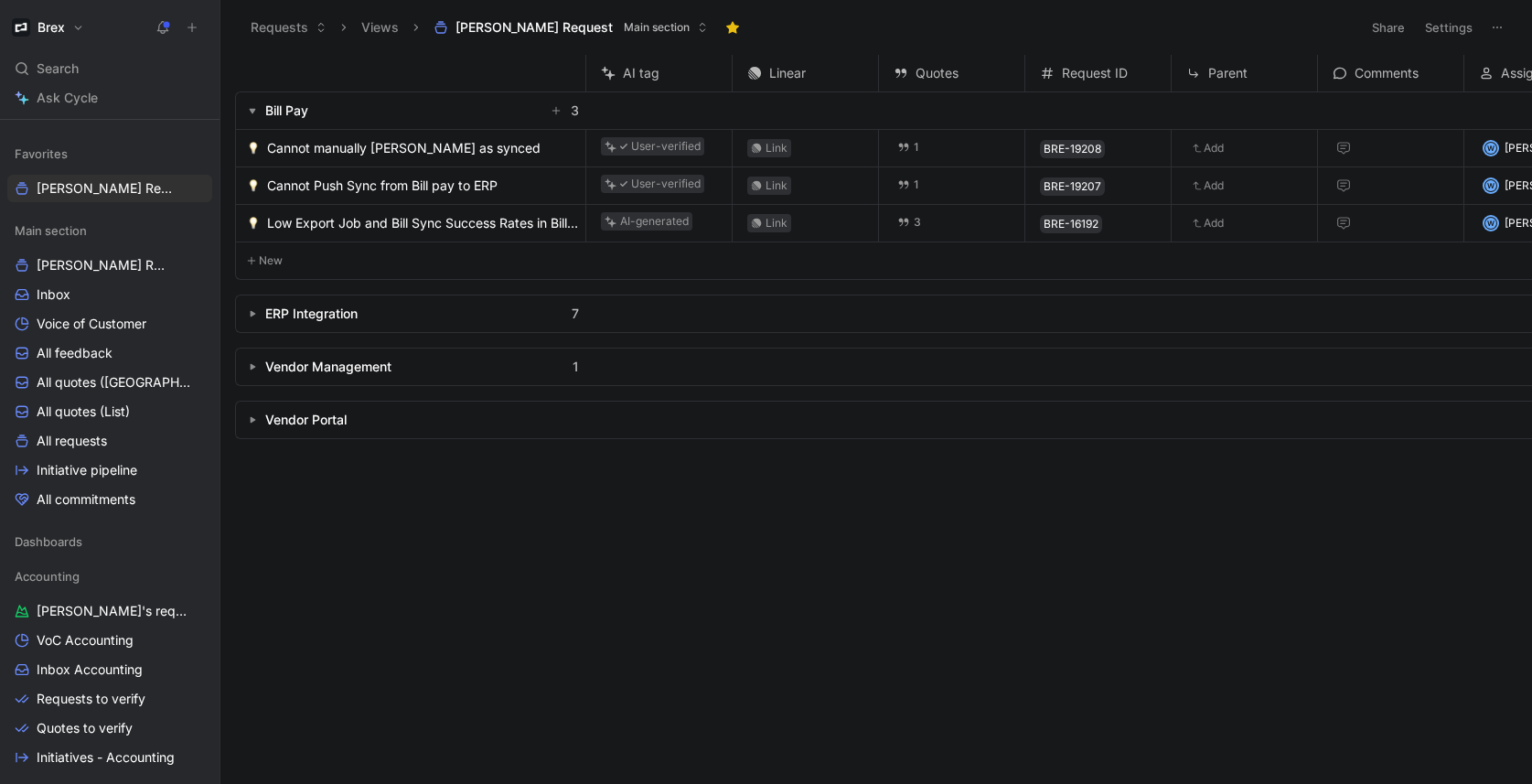
click at [253, 311] on icon "button" at bounding box center [252, 313] width 8 height 8
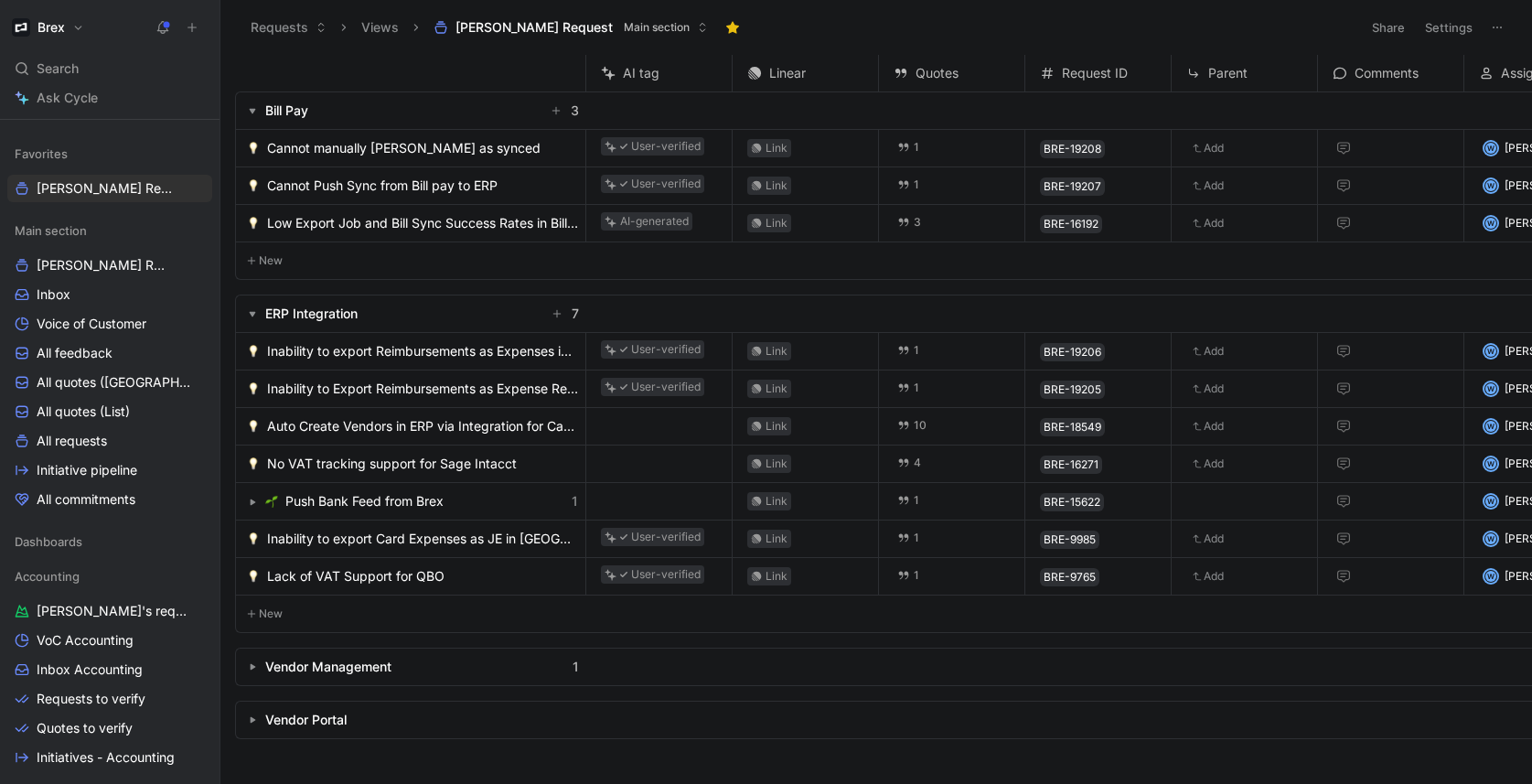
click at [248, 676] on div "Vendor Management 1" at bounding box center [410, 666] width 350 height 36
drag, startPoint x: 248, startPoint y: 667, endPoint x: 259, endPoint y: 656, distance: 15.6
click at [247, 667] on button "button" at bounding box center [252, 666] width 18 height 18
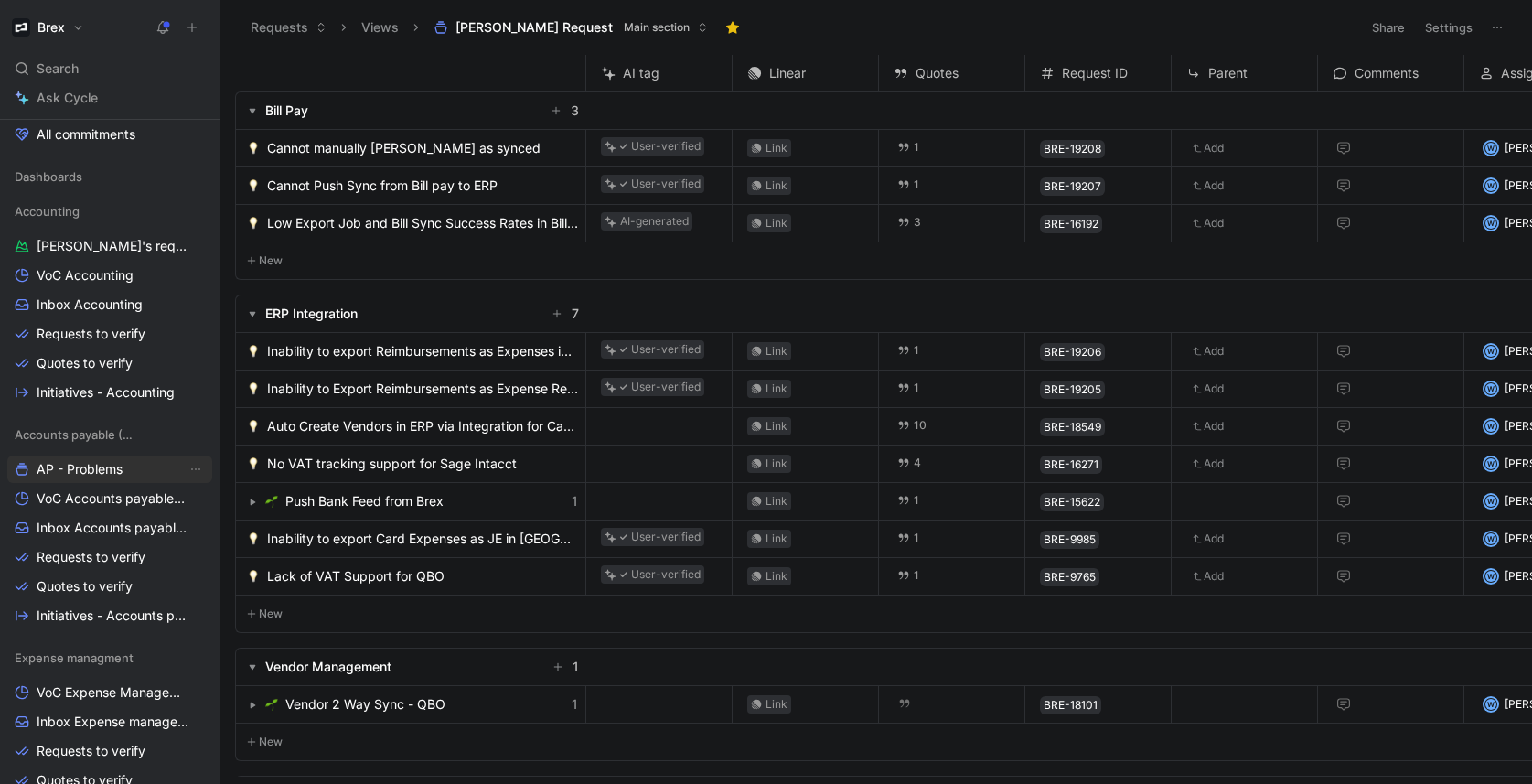
scroll to position [573, 0]
click at [93, 552] on span "Requests to verify" at bounding box center [91, 553] width 109 height 18
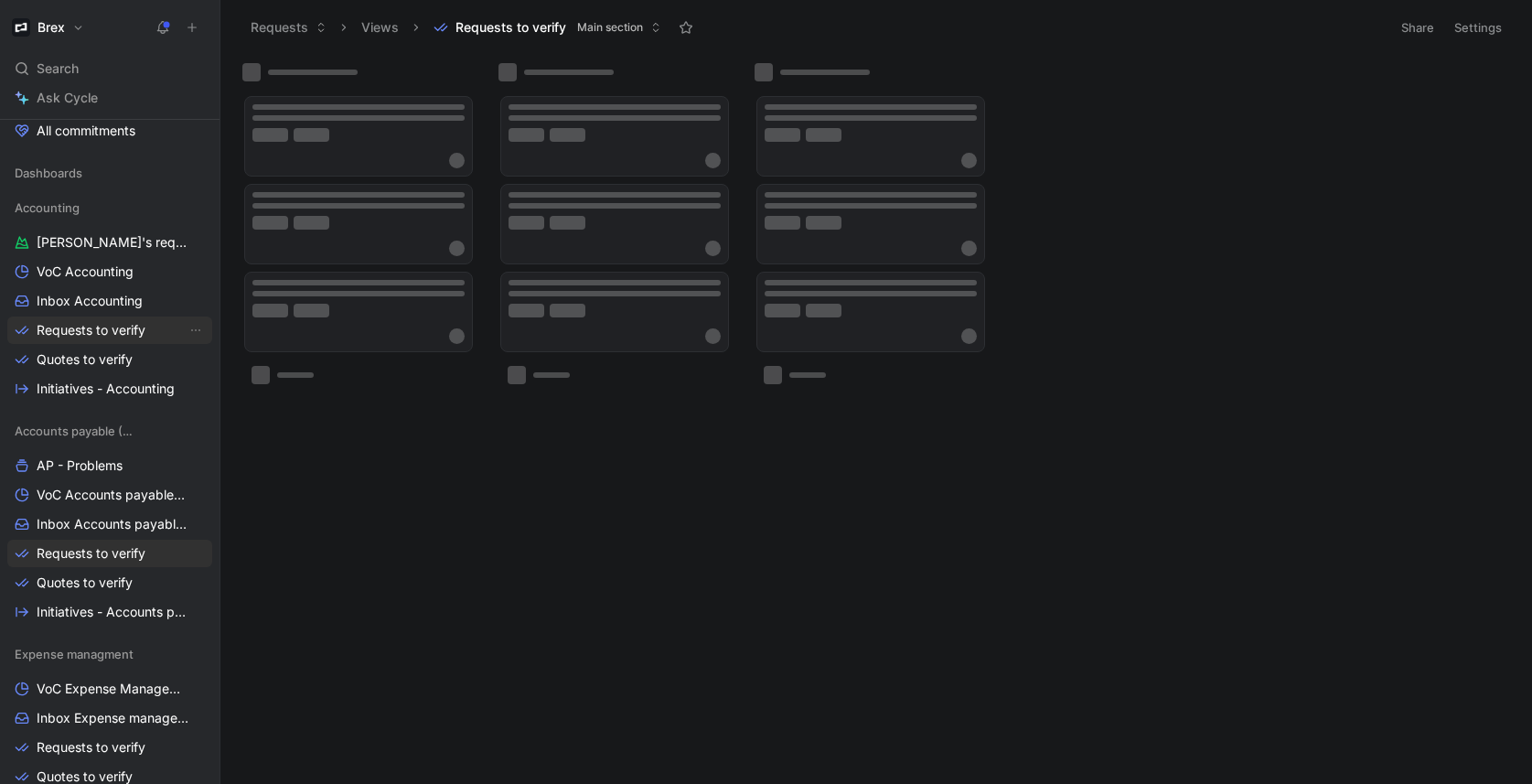
click at [90, 336] on span "Requests to verify" at bounding box center [91, 330] width 109 height 18
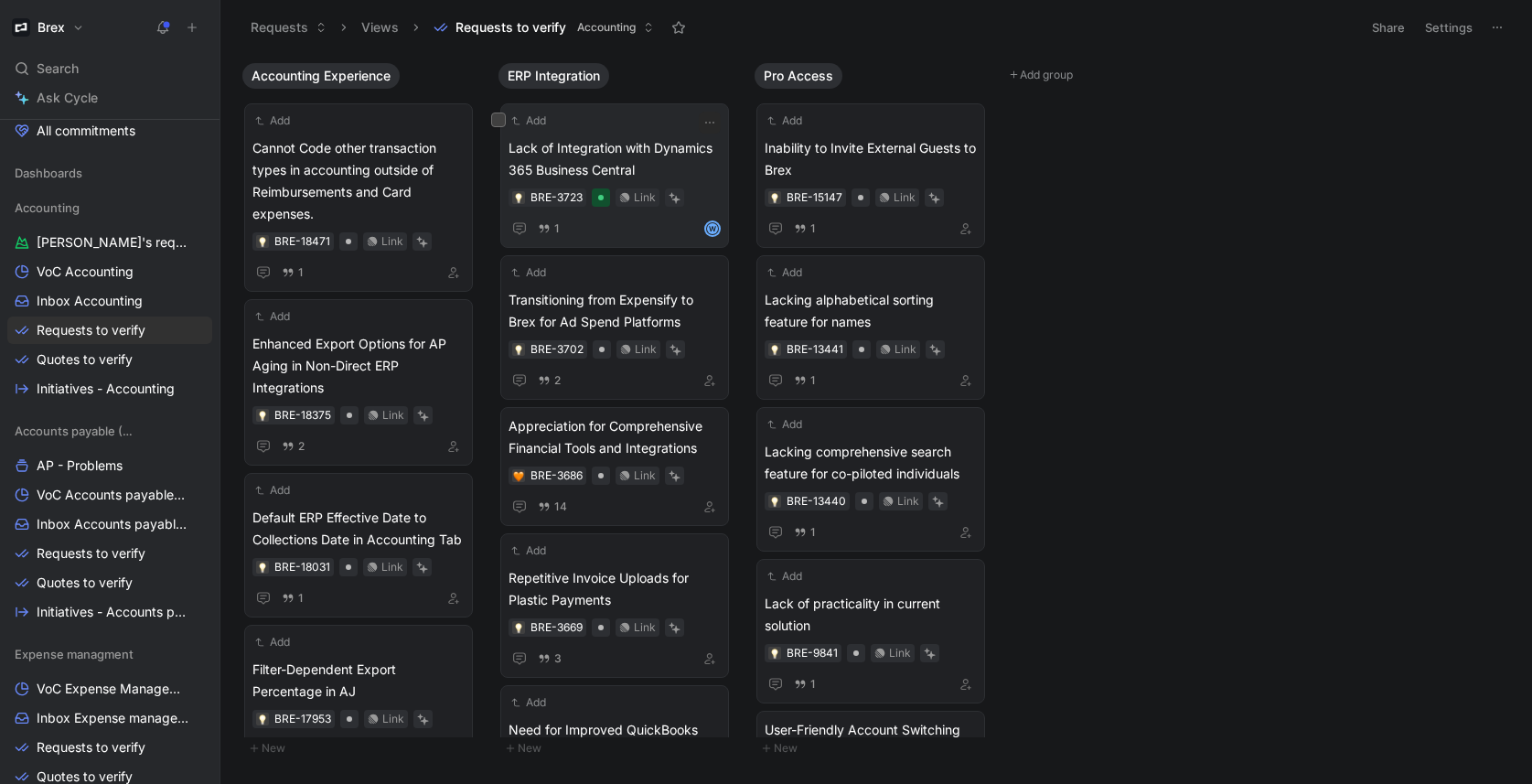
click at [574, 150] on span "Lack of Integration with Dynamics 365 Business Central" at bounding box center [614, 159] width 212 height 44
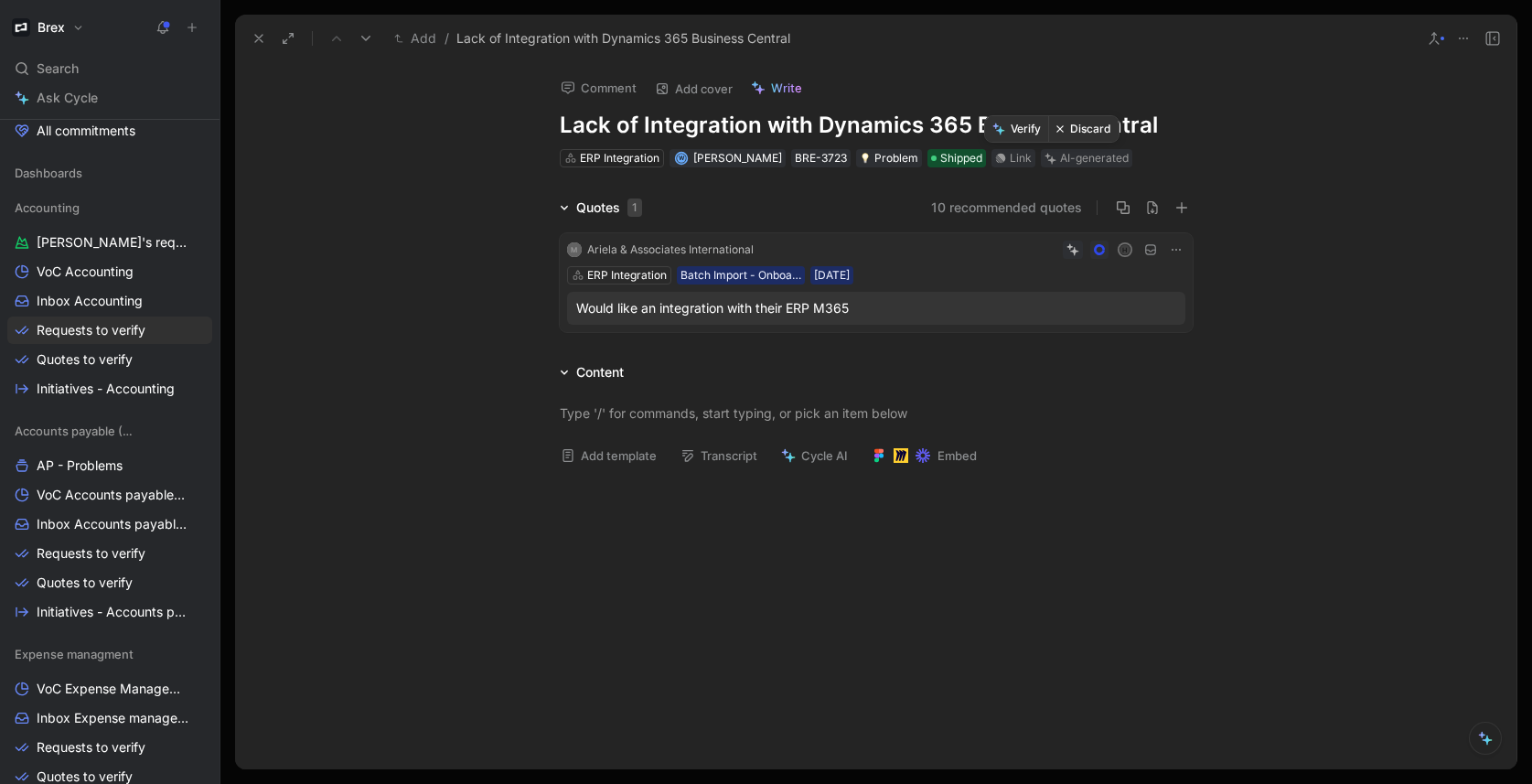
click at [1019, 132] on button "Verify" at bounding box center [1016, 128] width 63 height 26
click at [246, 43] on button at bounding box center [259, 38] width 26 height 26
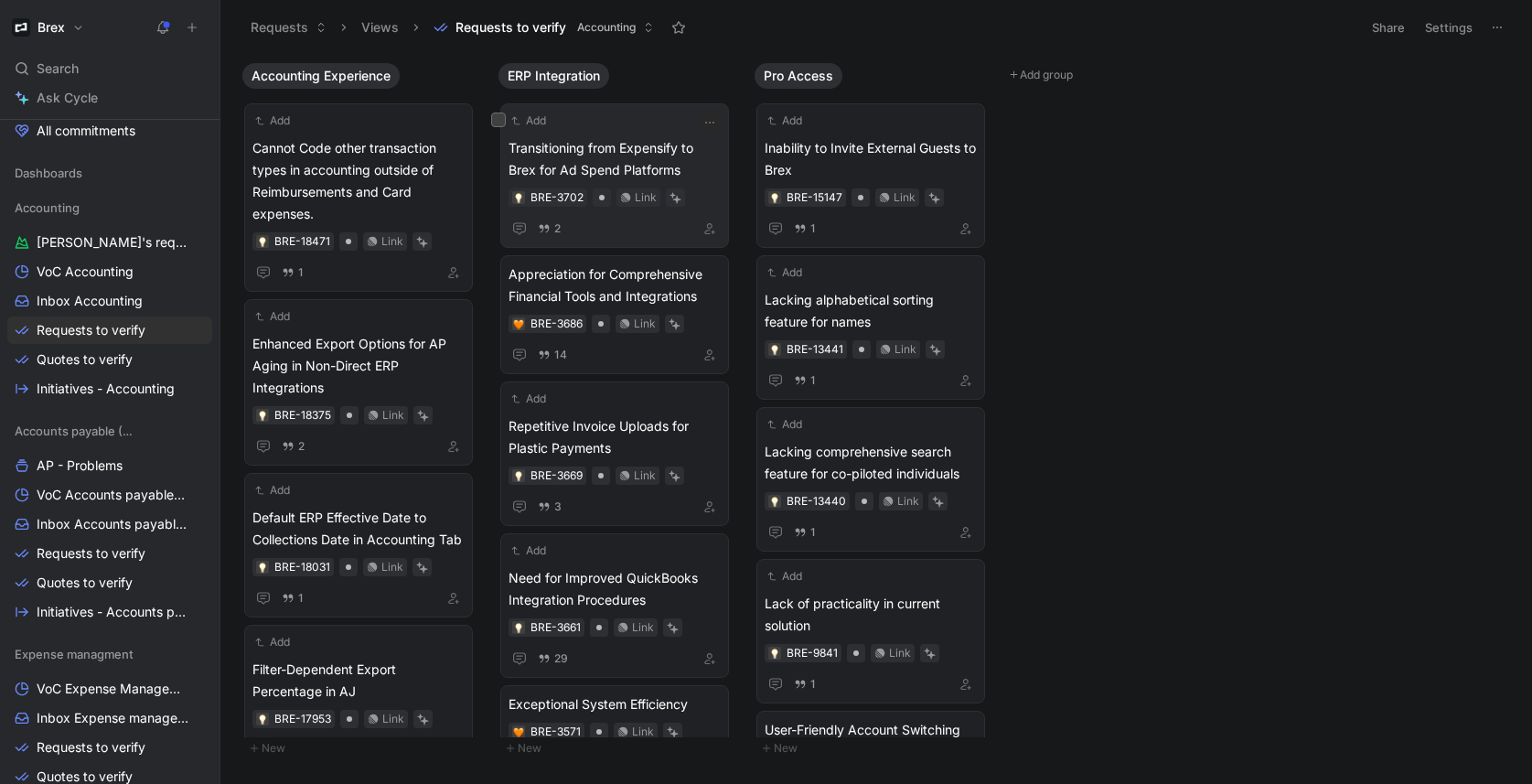
click at [638, 163] on span "Transitioning from Expensify to Brex for Ad Spend Platforms" at bounding box center [614, 159] width 212 height 44
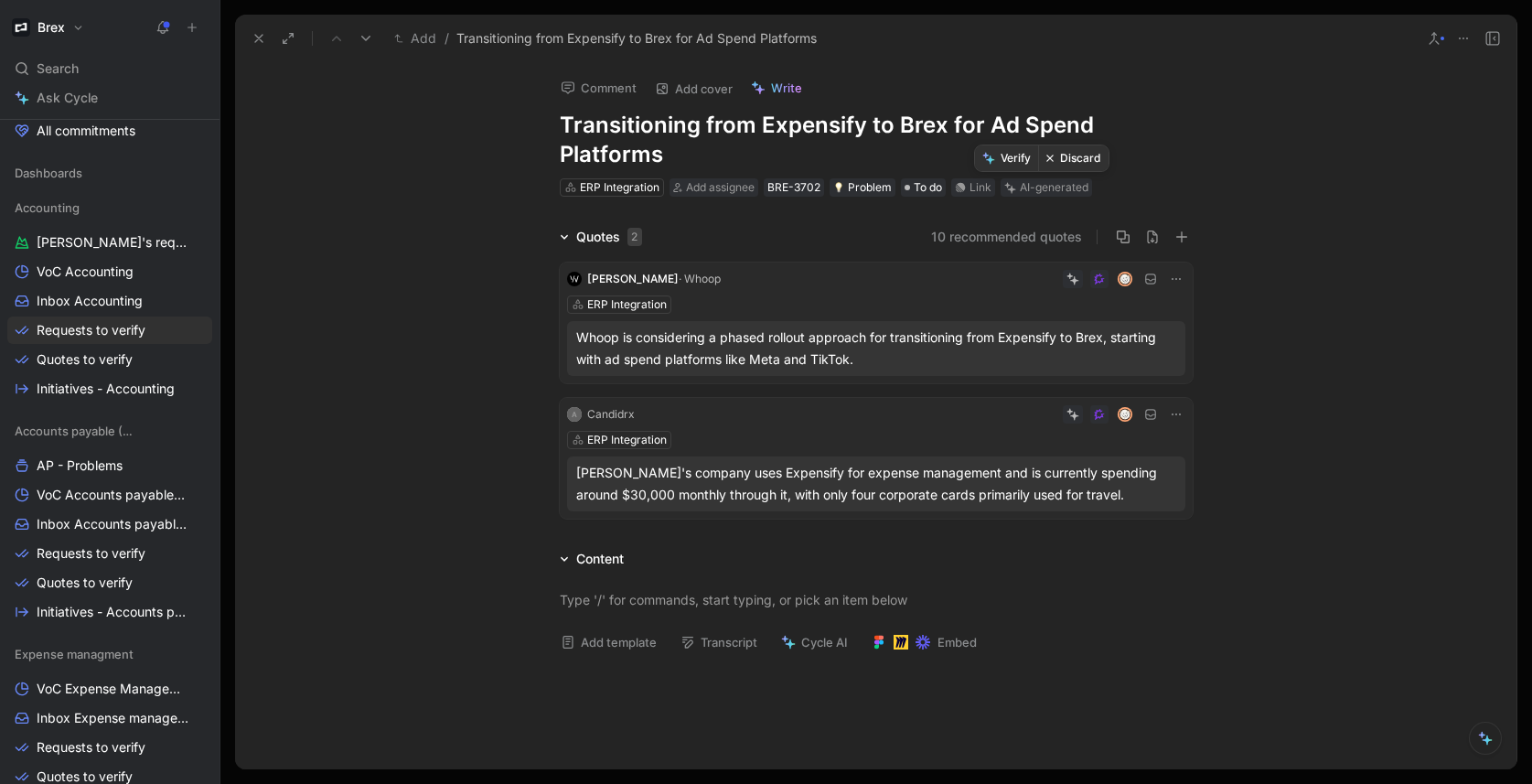
click at [1080, 164] on button "Discard" at bounding box center [1073, 158] width 70 height 26
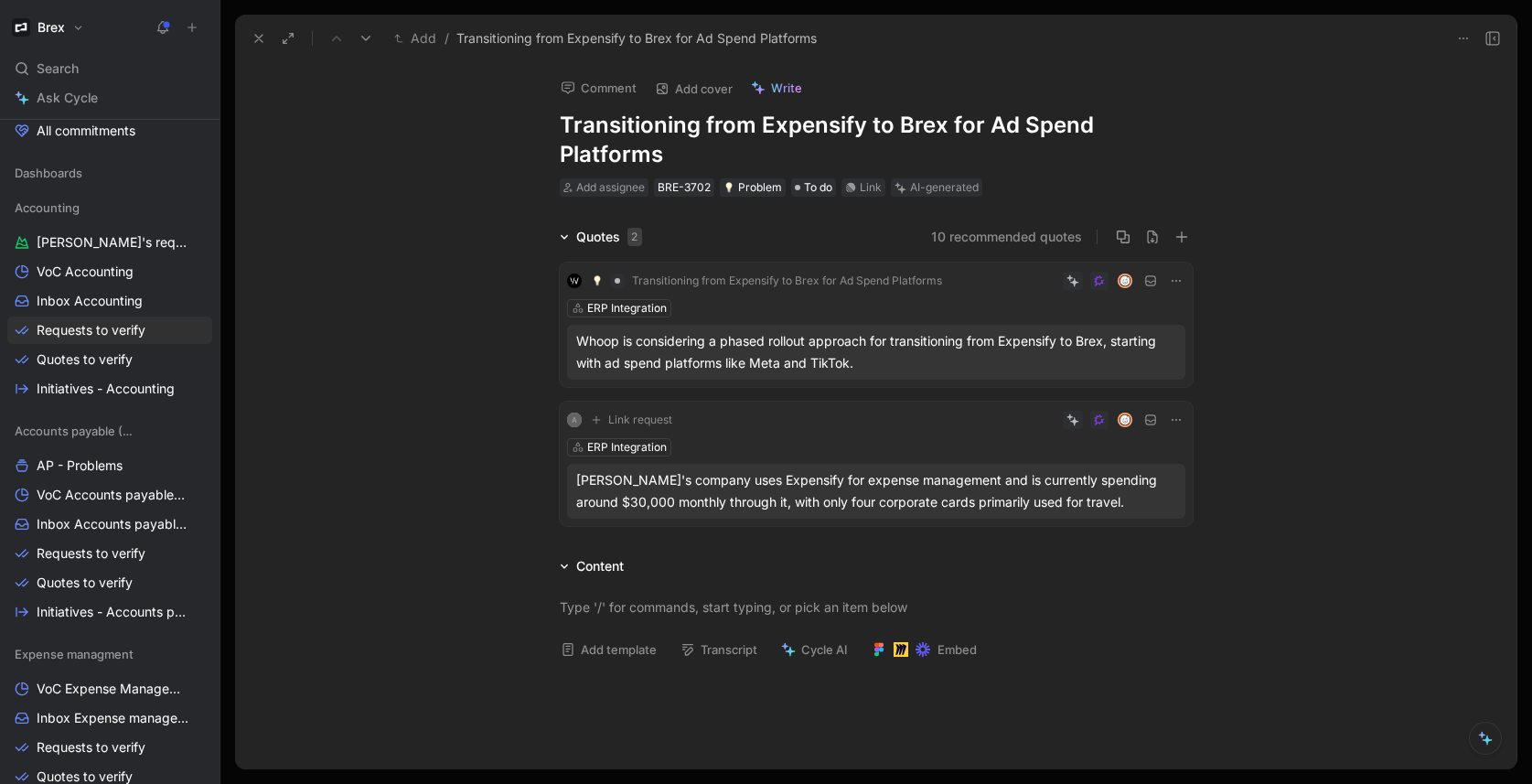
click at [262, 39] on icon at bounding box center [258, 37] width 14 height 14
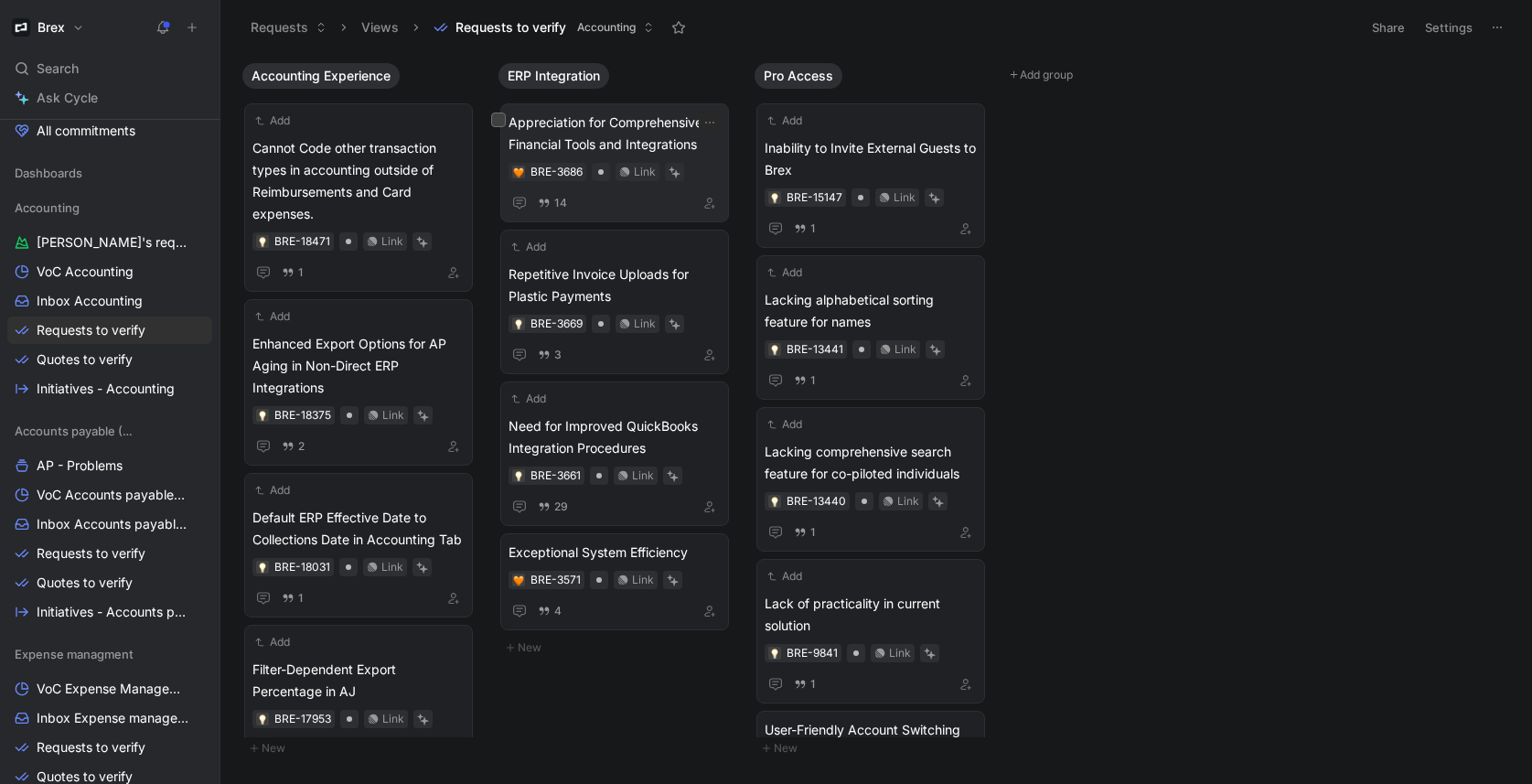
click at [639, 129] on span "Appreciation for Comprehensive Financial Tools and Integrations" at bounding box center [614, 133] width 212 height 44
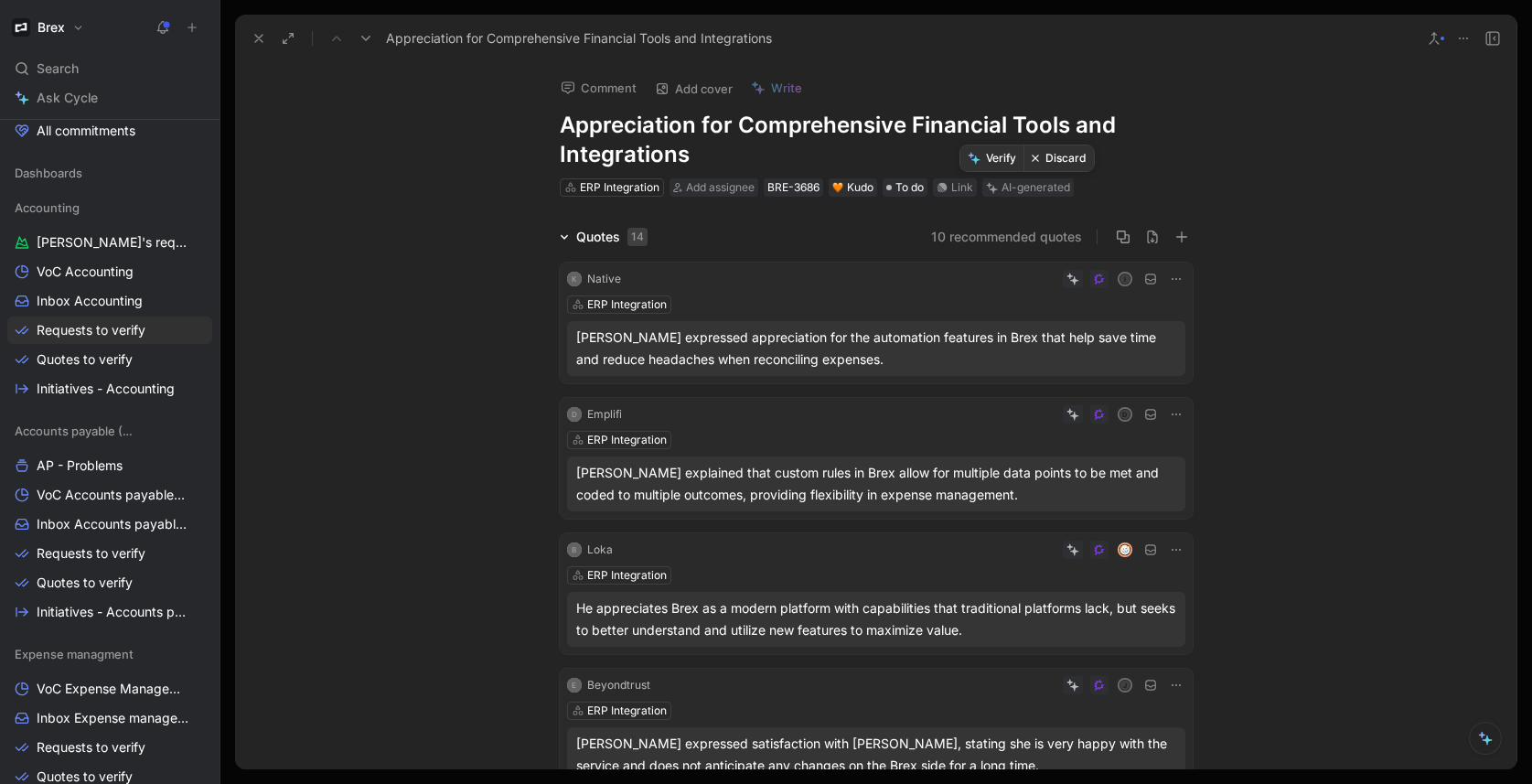
click at [1062, 167] on button "Discard" at bounding box center [1057, 158] width 70 height 26
click at [263, 38] on icon at bounding box center [258, 37] width 14 height 14
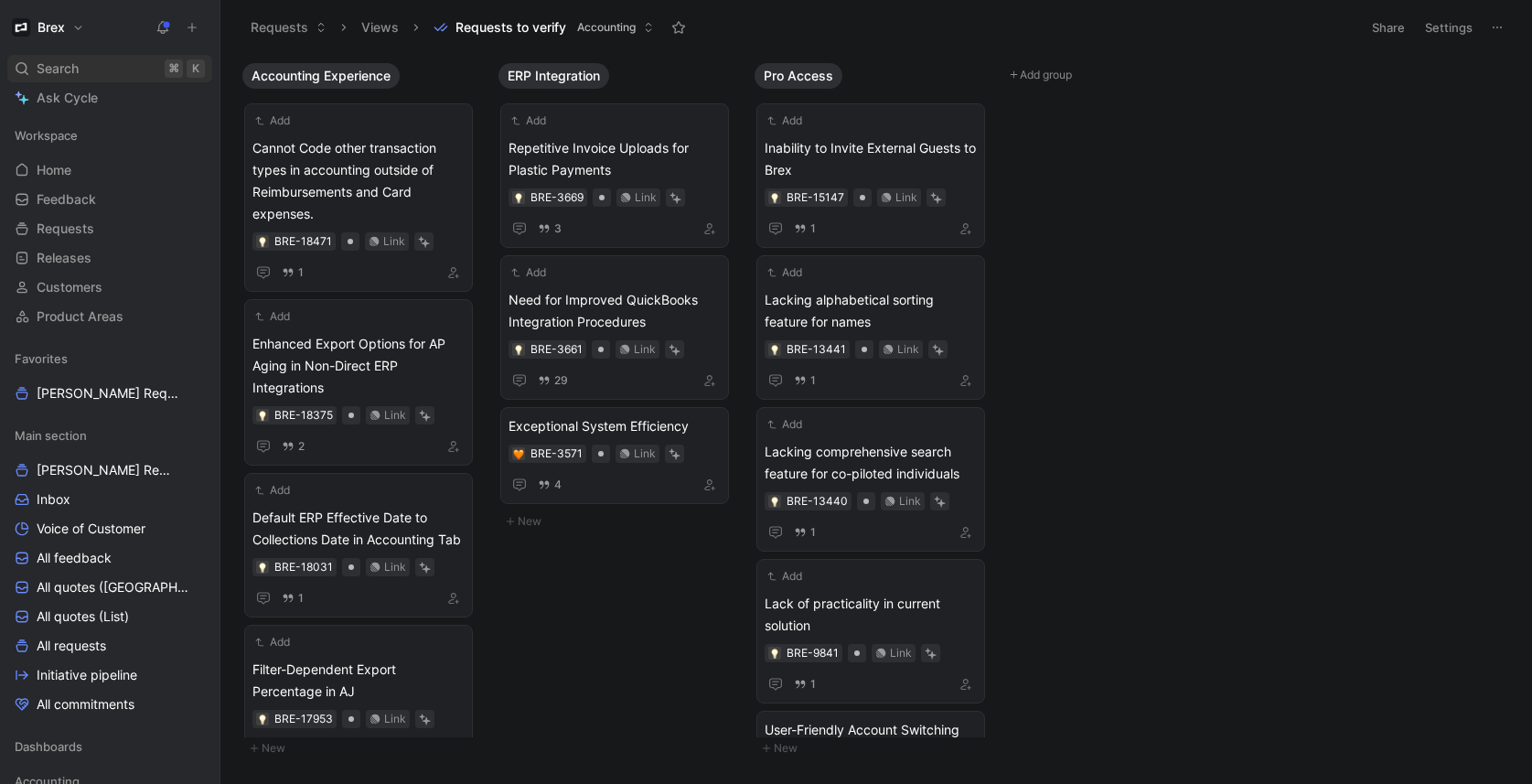
click at [89, 65] on div "Search ⌘ K" at bounding box center [110, 68] width 205 height 28
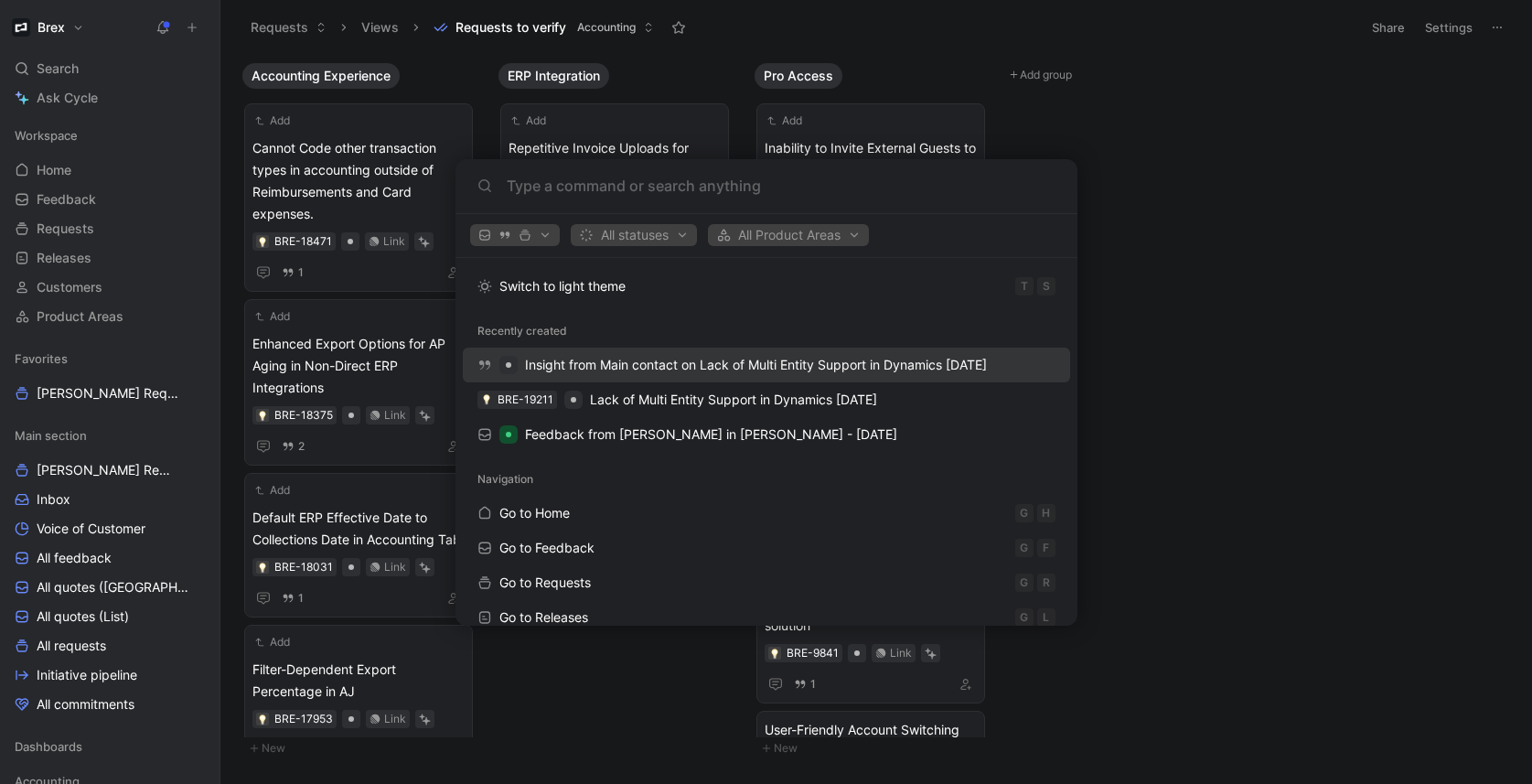
click at [777, 365] on span "Insight from Main contact on Lack of Multi Entity Support in Dynamics 365 BC" at bounding box center [756, 364] width 462 height 15
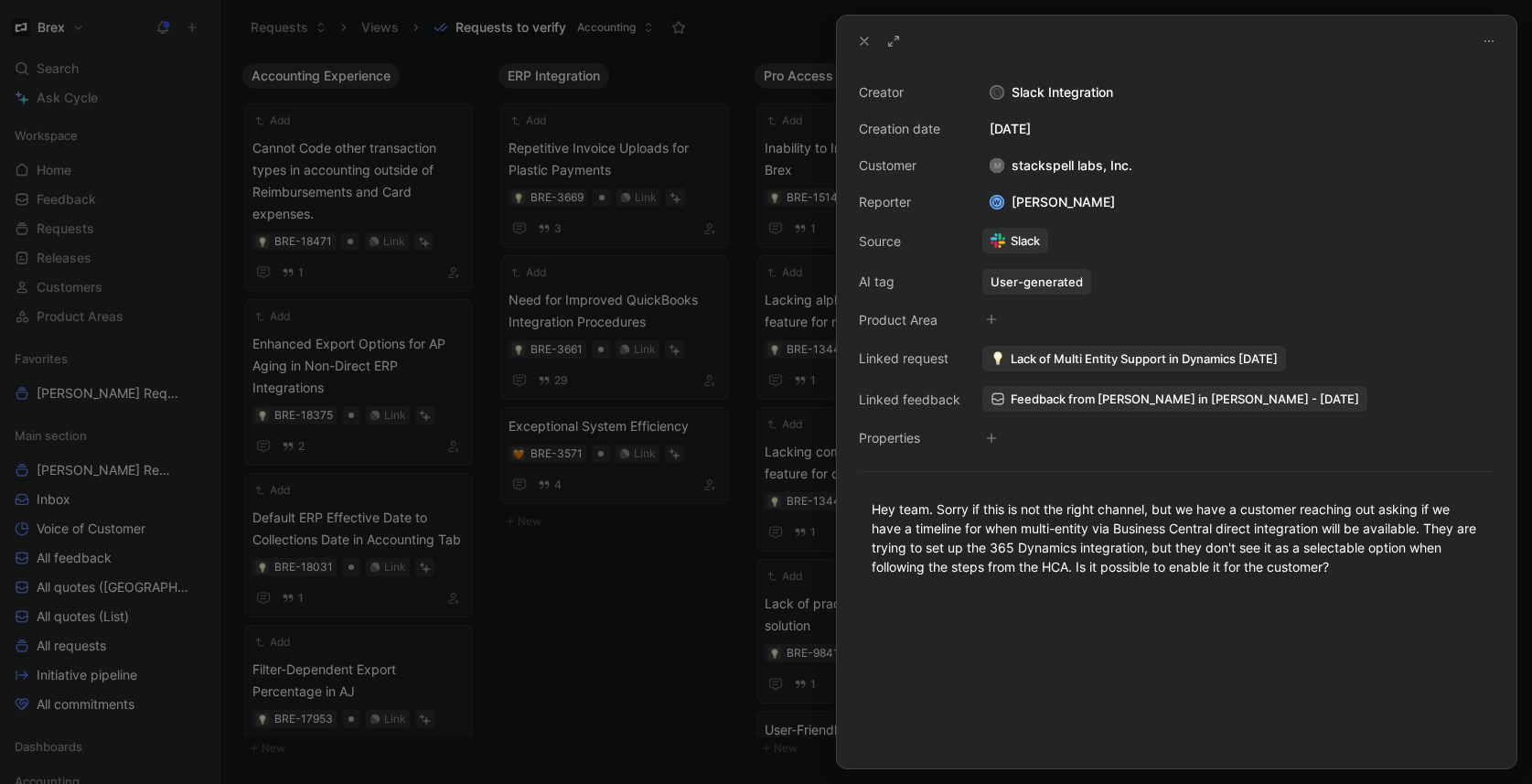
click at [1100, 356] on span "Lack of Multi Entity Support in Dynamics 365 BC" at bounding box center [1144, 357] width 267 height 16
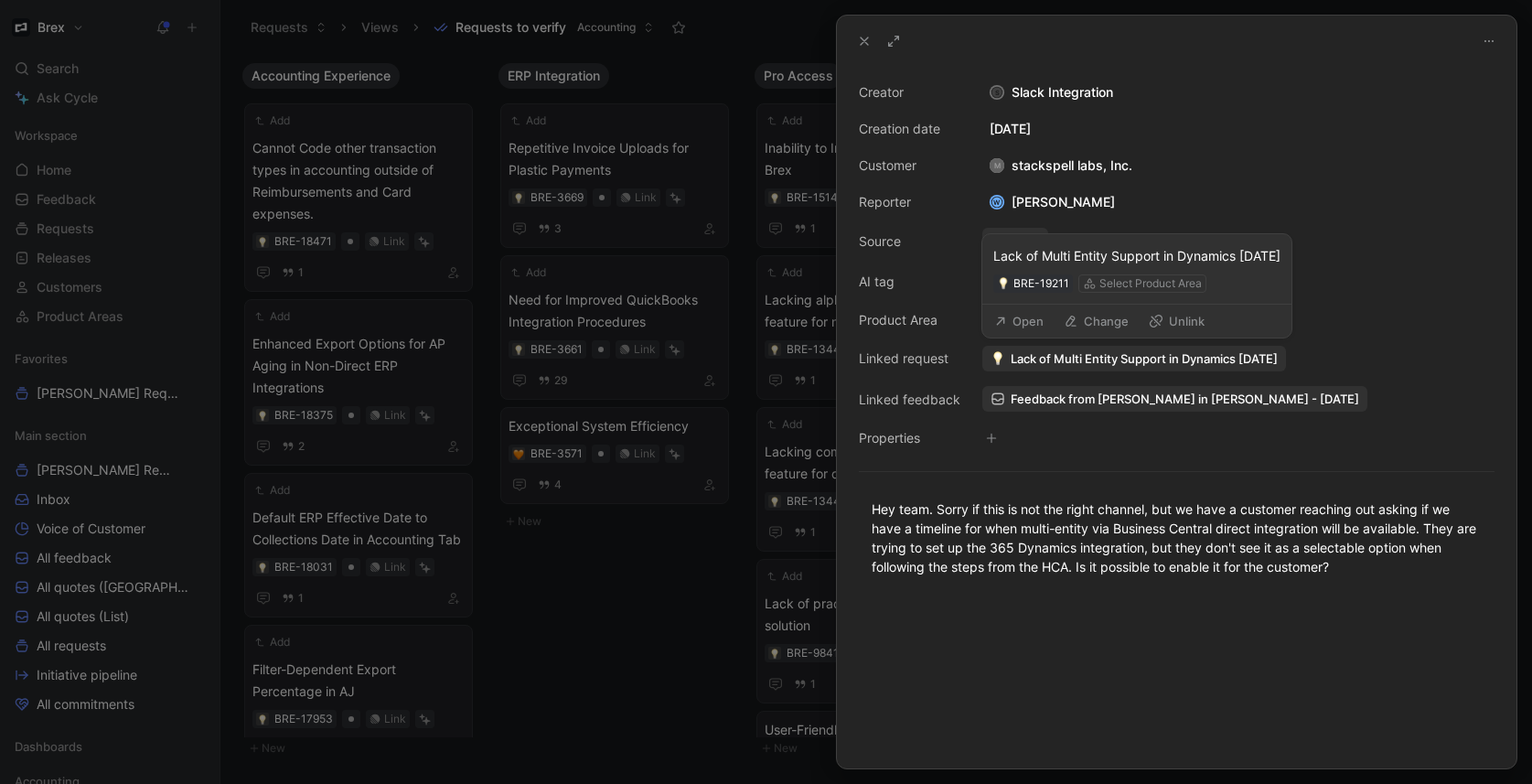
click at [1019, 327] on button "Open" at bounding box center [1018, 320] width 66 height 26
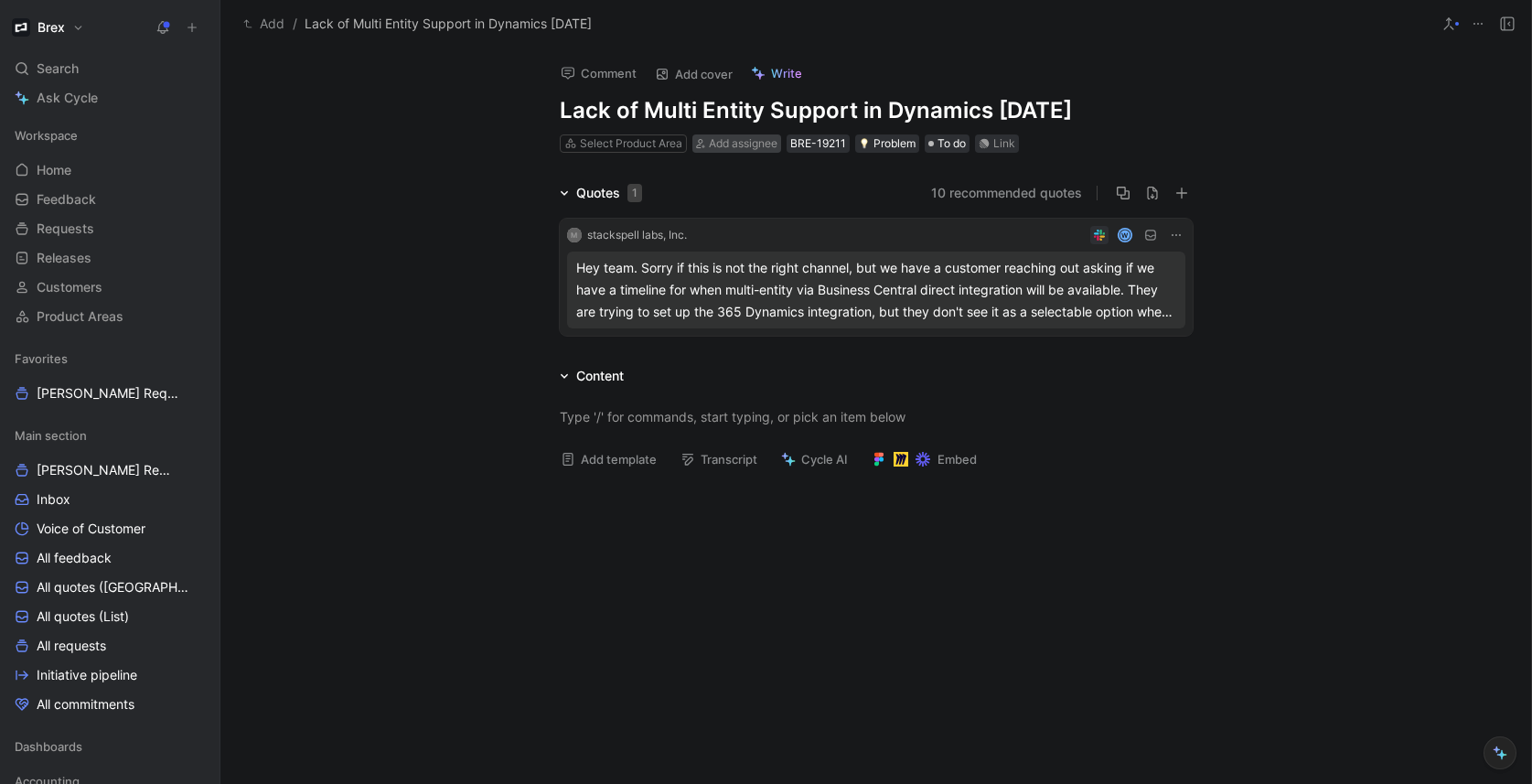
click at [727, 144] on span "Add assignee" at bounding box center [743, 143] width 69 height 13
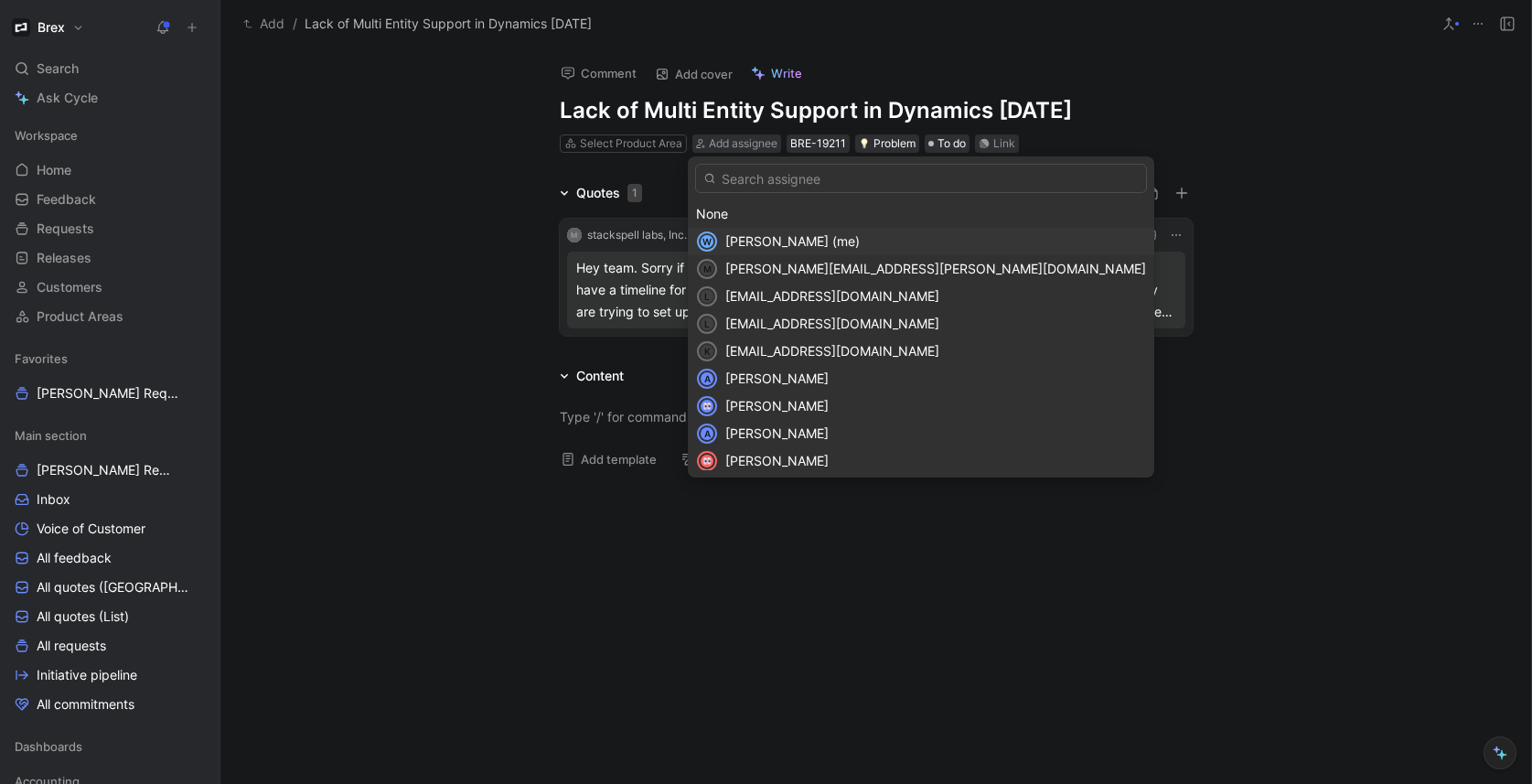
click at [772, 243] on span "Wilson Jian (me)" at bounding box center [792, 241] width 134 height 15
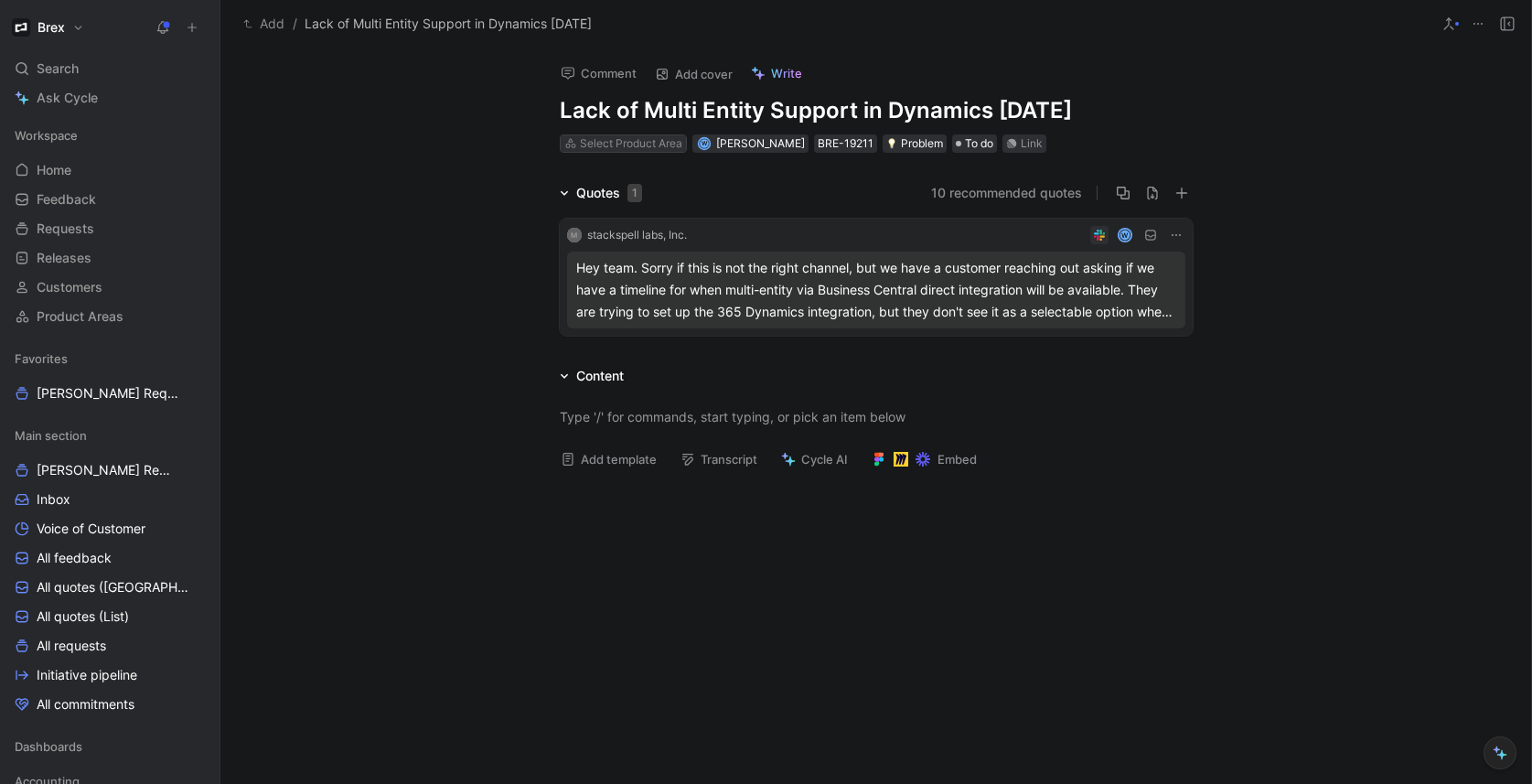
click at [651, 145] on div "Select Product Area" at bounding box center [631, 143] width 103 height 18
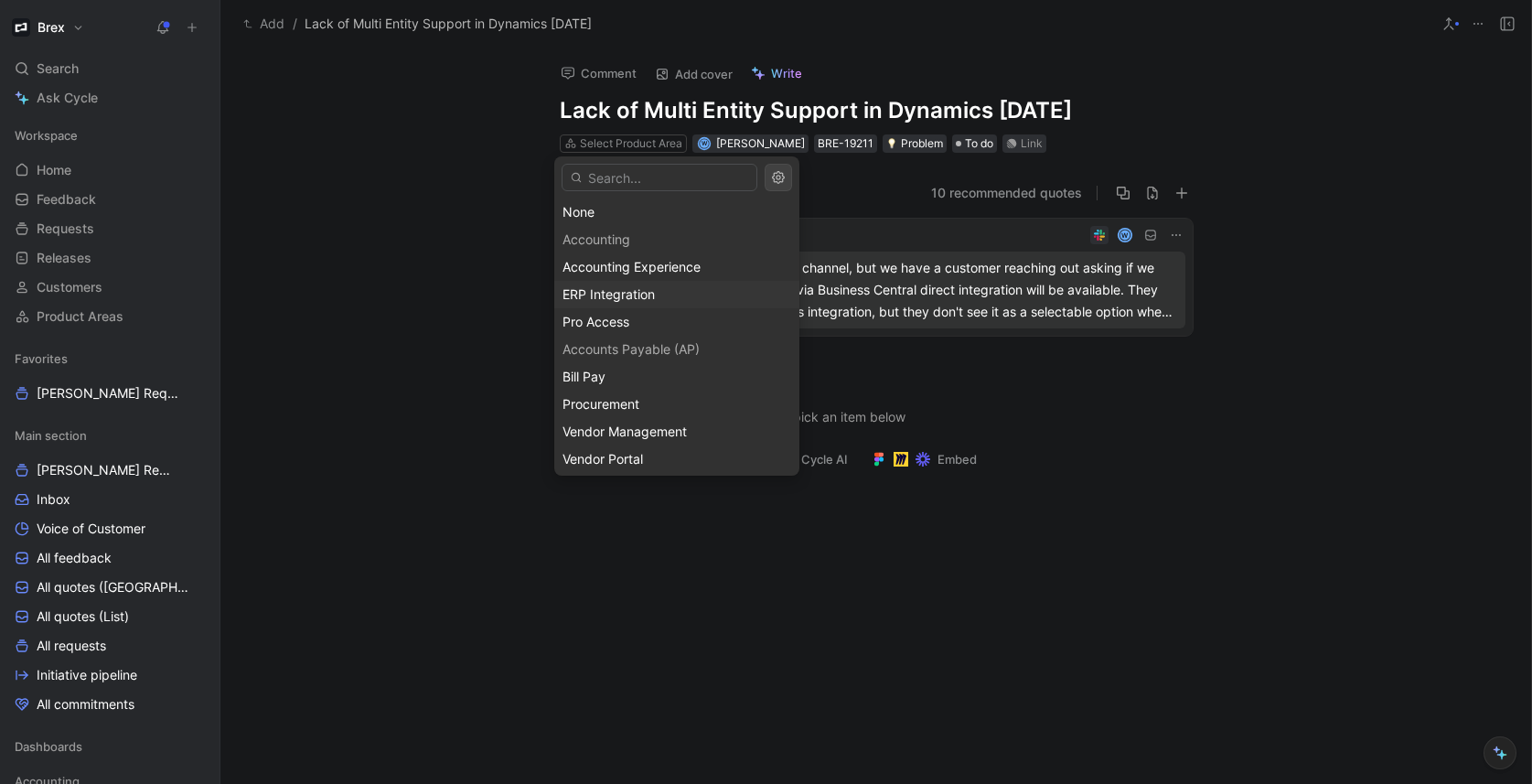
click at [653, 299] on span "ERP Integration" at bounding box center [609, 294] width 92 height 15
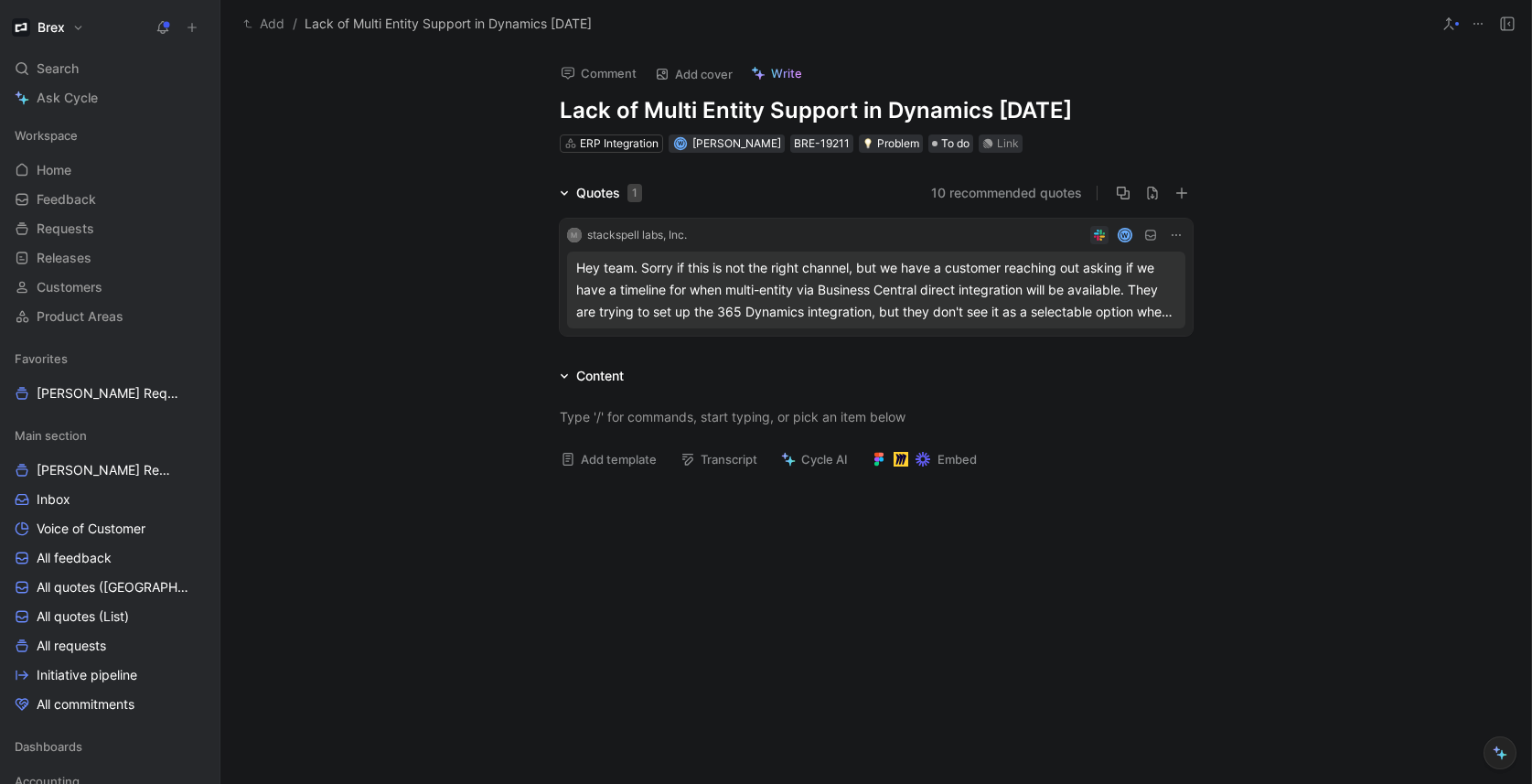
click at [1250, 461] on div "Add template Transcript Cycle AI Embed" at bounding box center [875, 435] width 1311 height 97
click at [1338, 344] on div "Quotes 1 10 recommended quotes M stackspell labs, Inc. W Hey team. Sorry if thi…" at bounding box center [875, 450] width 1311 height 537
click at [973, 190] on button "10 recommended quotes" at bounding box center [1006, 193] width 151 height 22
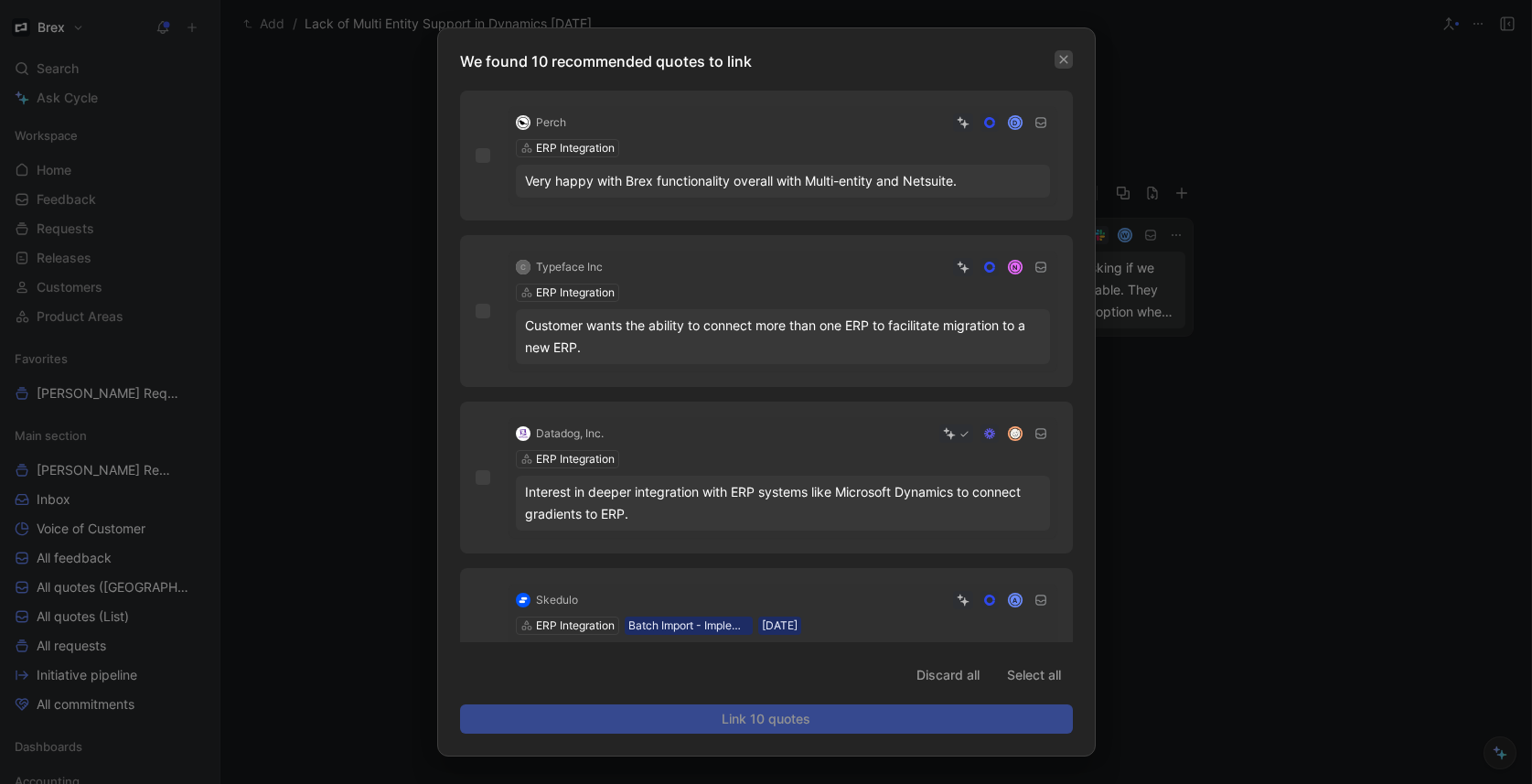
click at [1055, 53] on button "button" at bounding box center [1063, 58] width 18 height 18
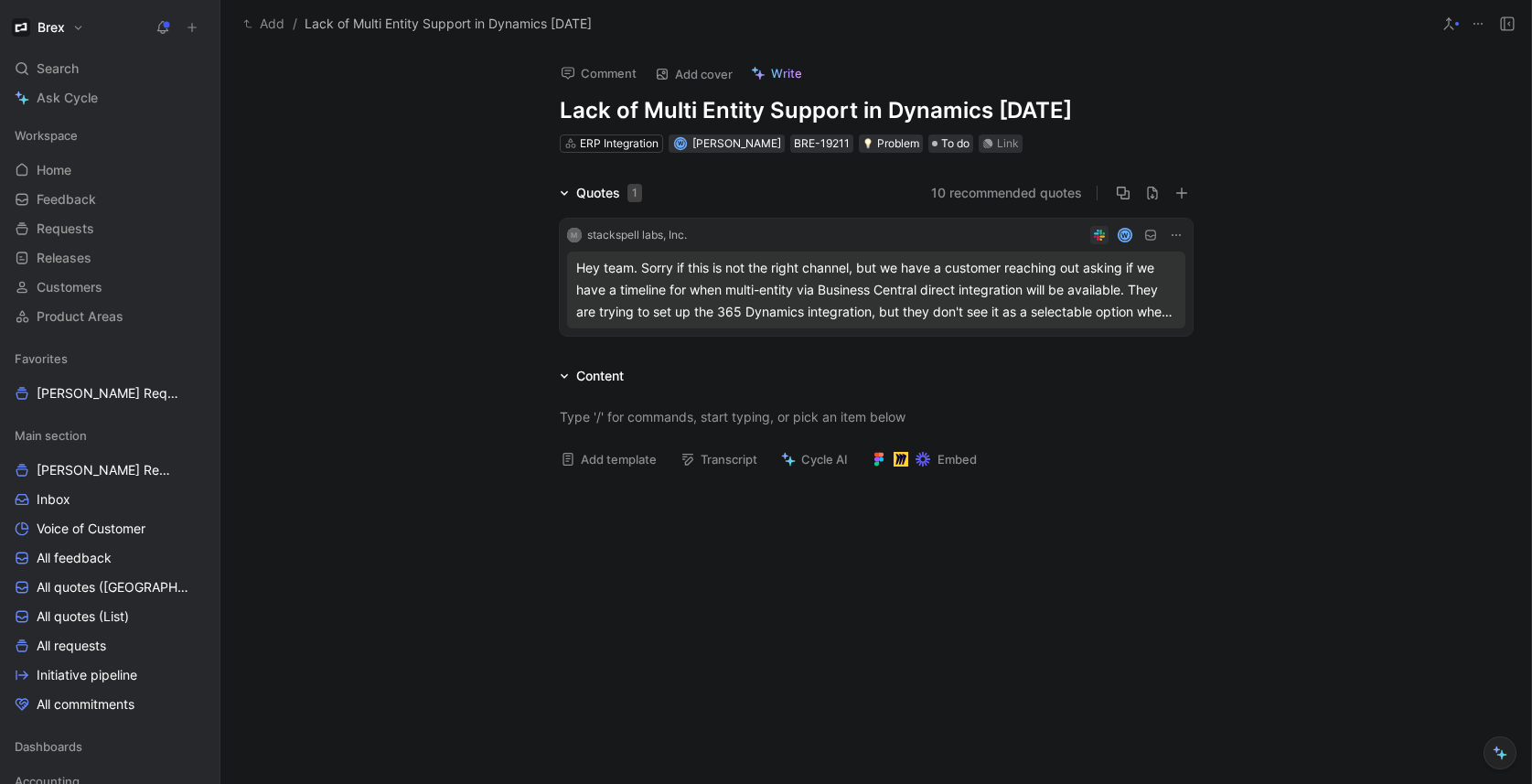
click at [389, 165] on div "Comment Add cover Write Lack of Multi Entity Support in Dynamics 365 BC ERP Int…" at bounding box center [875, 416] width 1311 height 736
click at [192, 31] on icon at bounding box center [192, 27] width 12 height 12
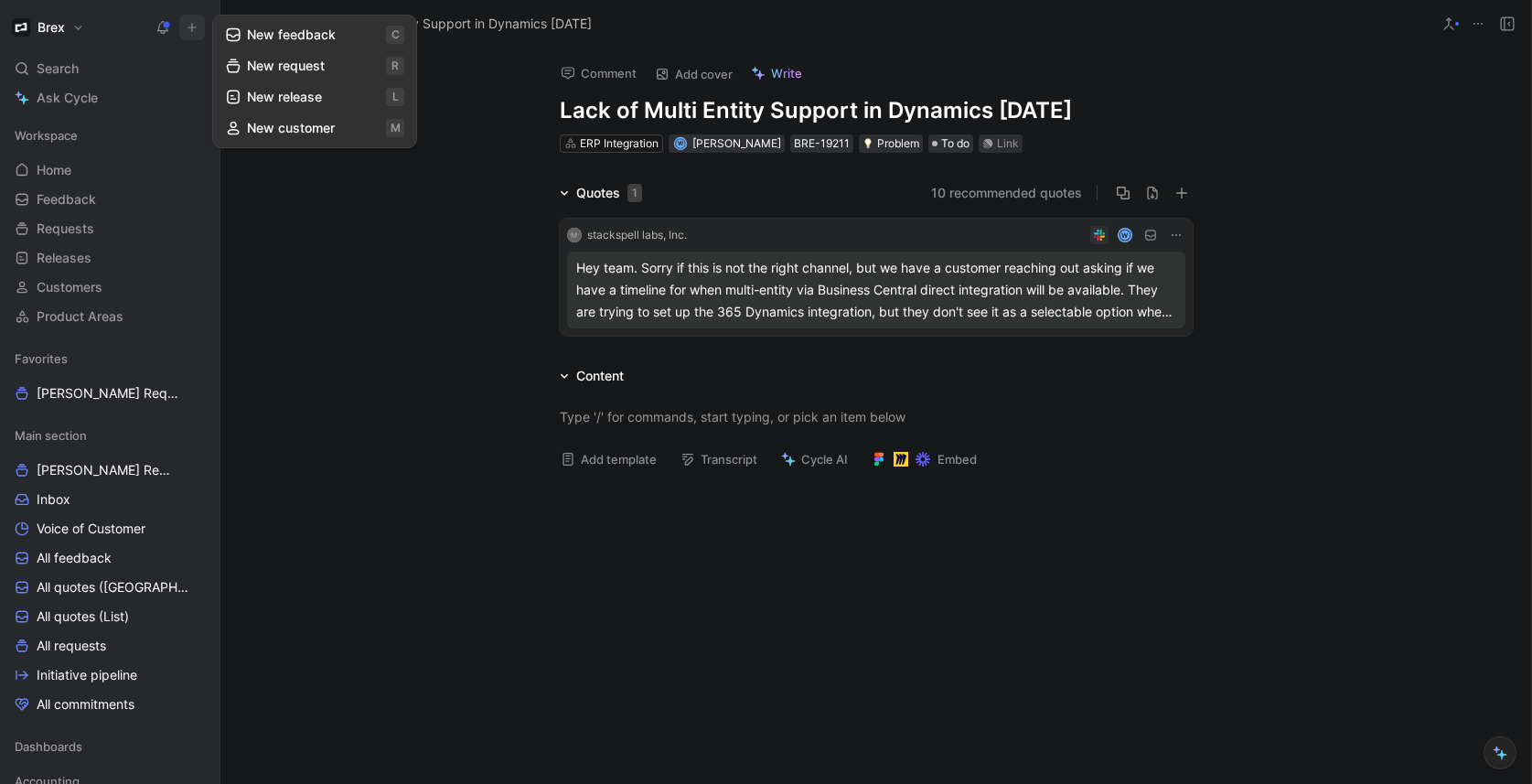
click at [308, 41] on button "New feedback c" at bounding box center [314, 35] width 196 height 31
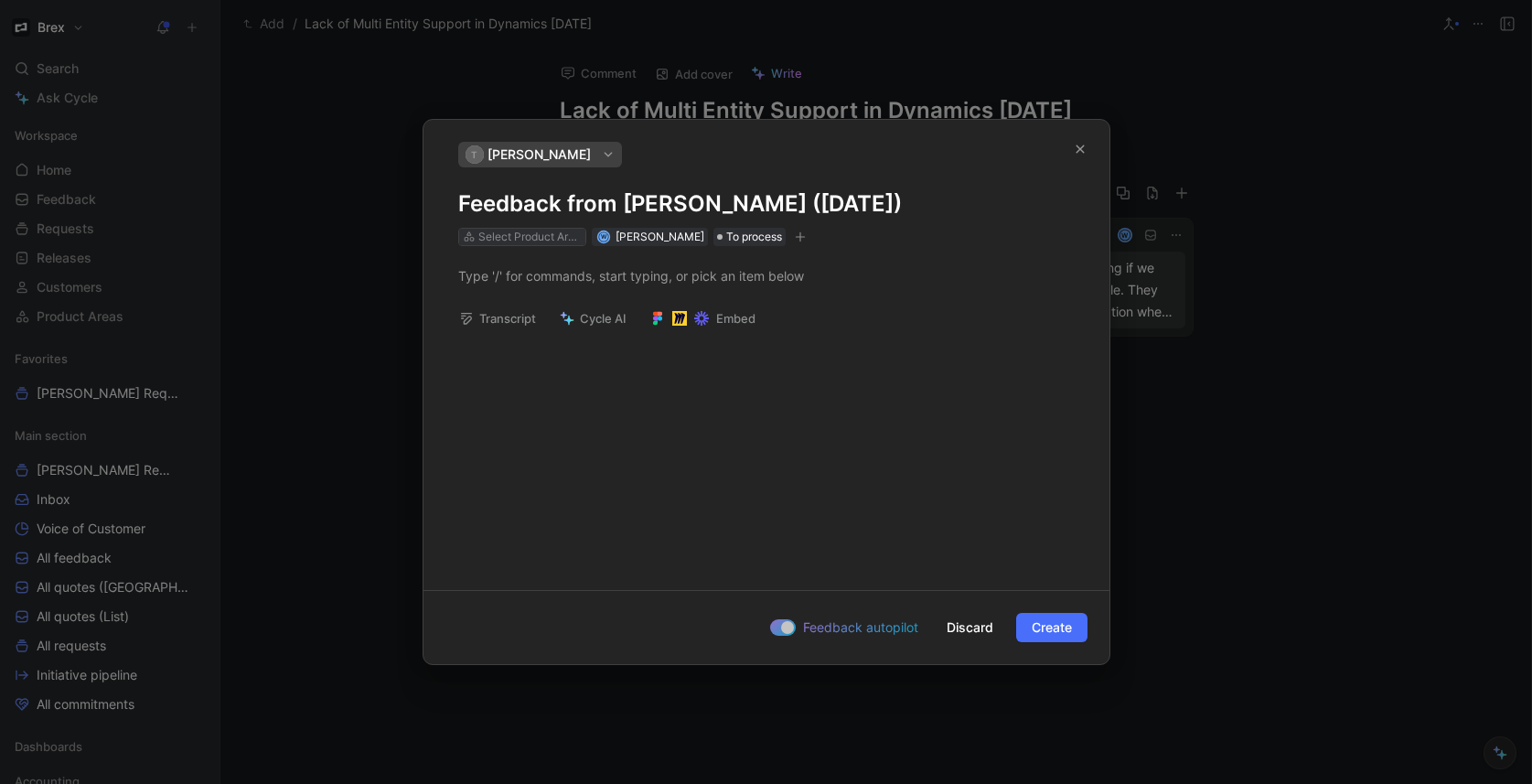
click at [553, 233] on div "Select Product Areas" at bounding box center [529, 237] width 103 height 18
click at [526, 152] on span "Tom Myers" at bounding box center [539, 154] width 104 height 22
click at [1086, 149] on button "button" at bounding box center [1079, 149] width 30 height 30
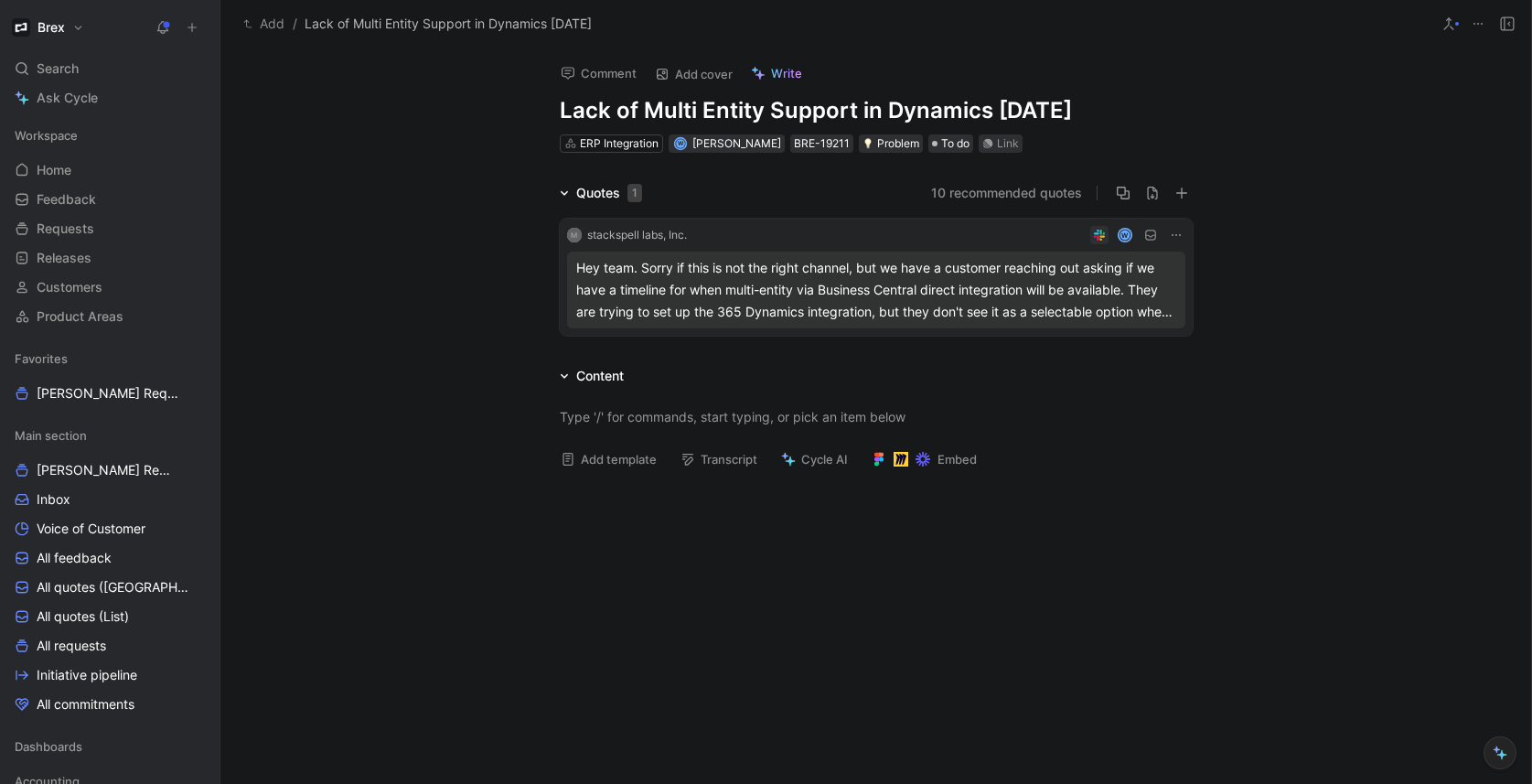
click at [187, 29] on icon at bounding box center [192, 27] width 12 height 12
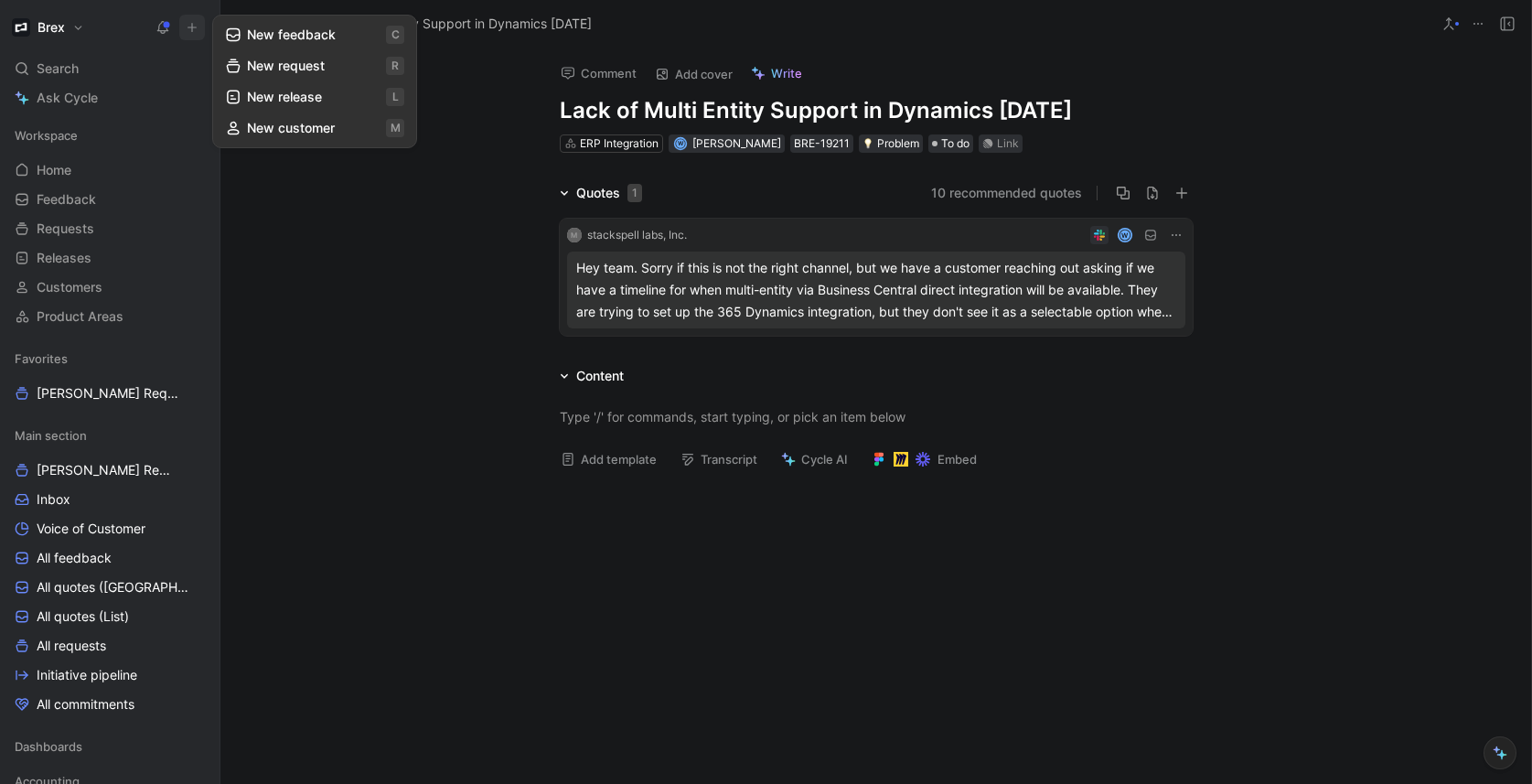
click at [317, 35] on button "New feedback c" at bounding box center [314, 35] width 196 height 31
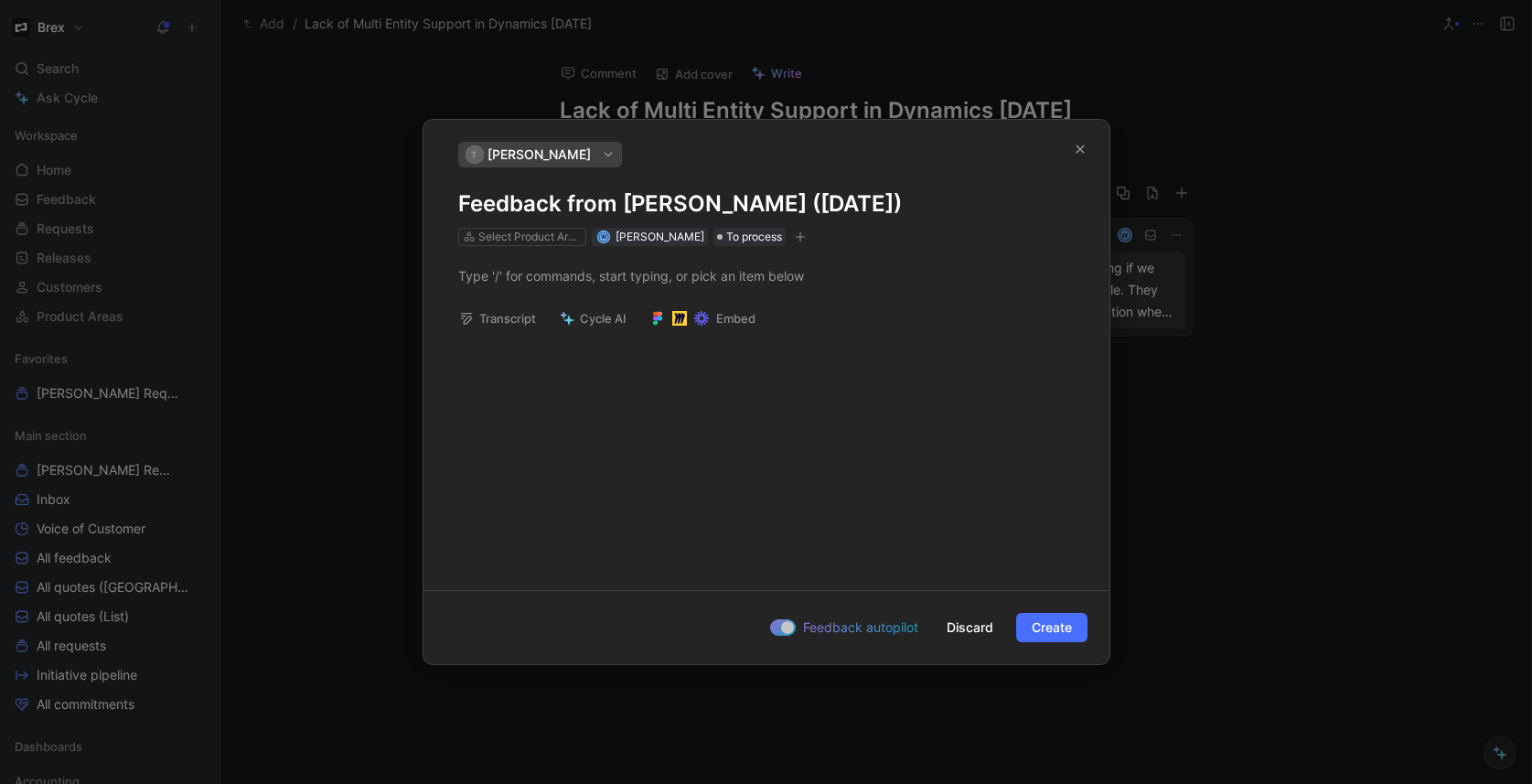
click at [546, 155] on span "Tom Myers" at bounding box center [539, 154] width 104 height 22
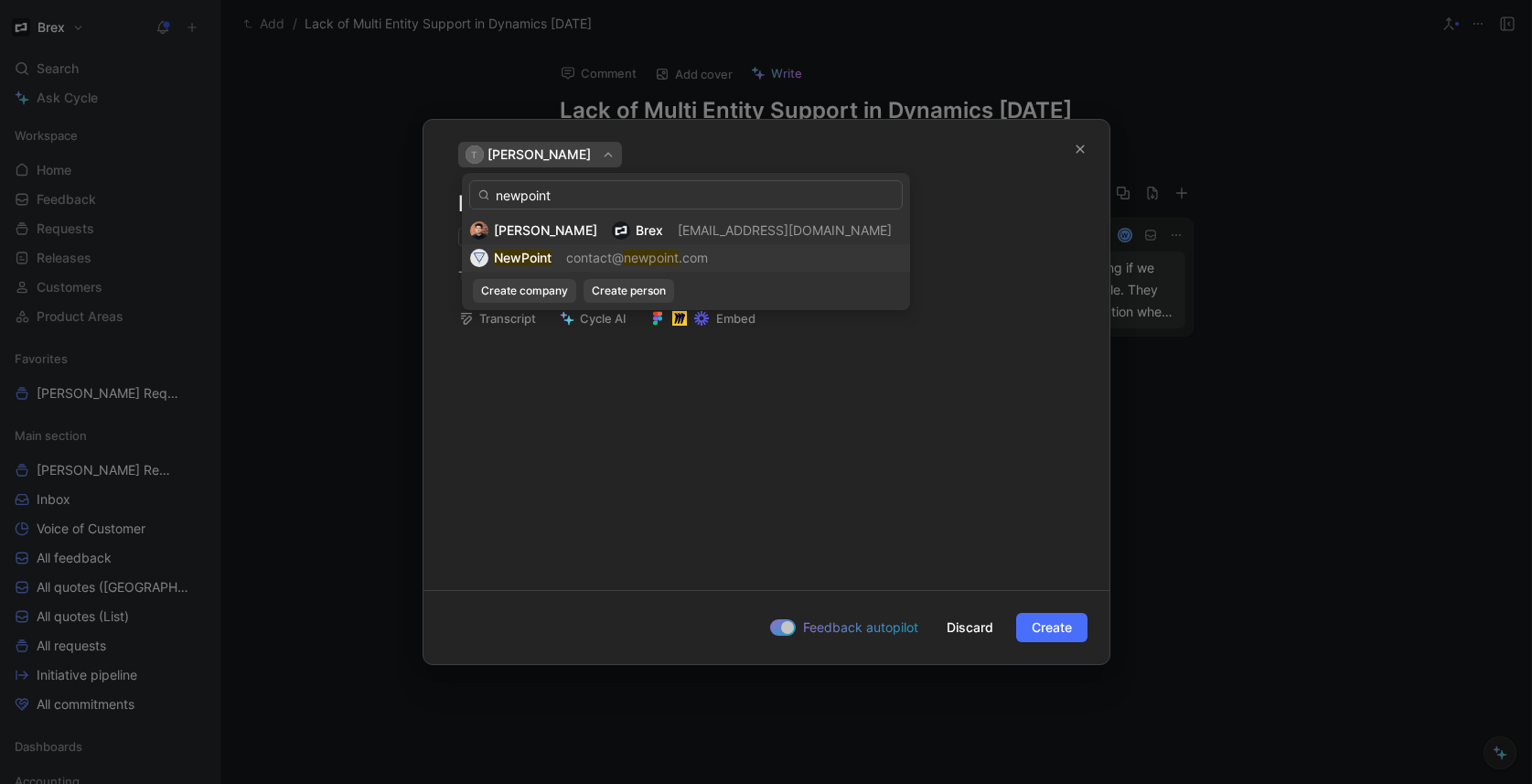
type input "newpoint"
click at [548, 254] on mark "NewPoint" at bounding box center [522, 257] width 58 height 15
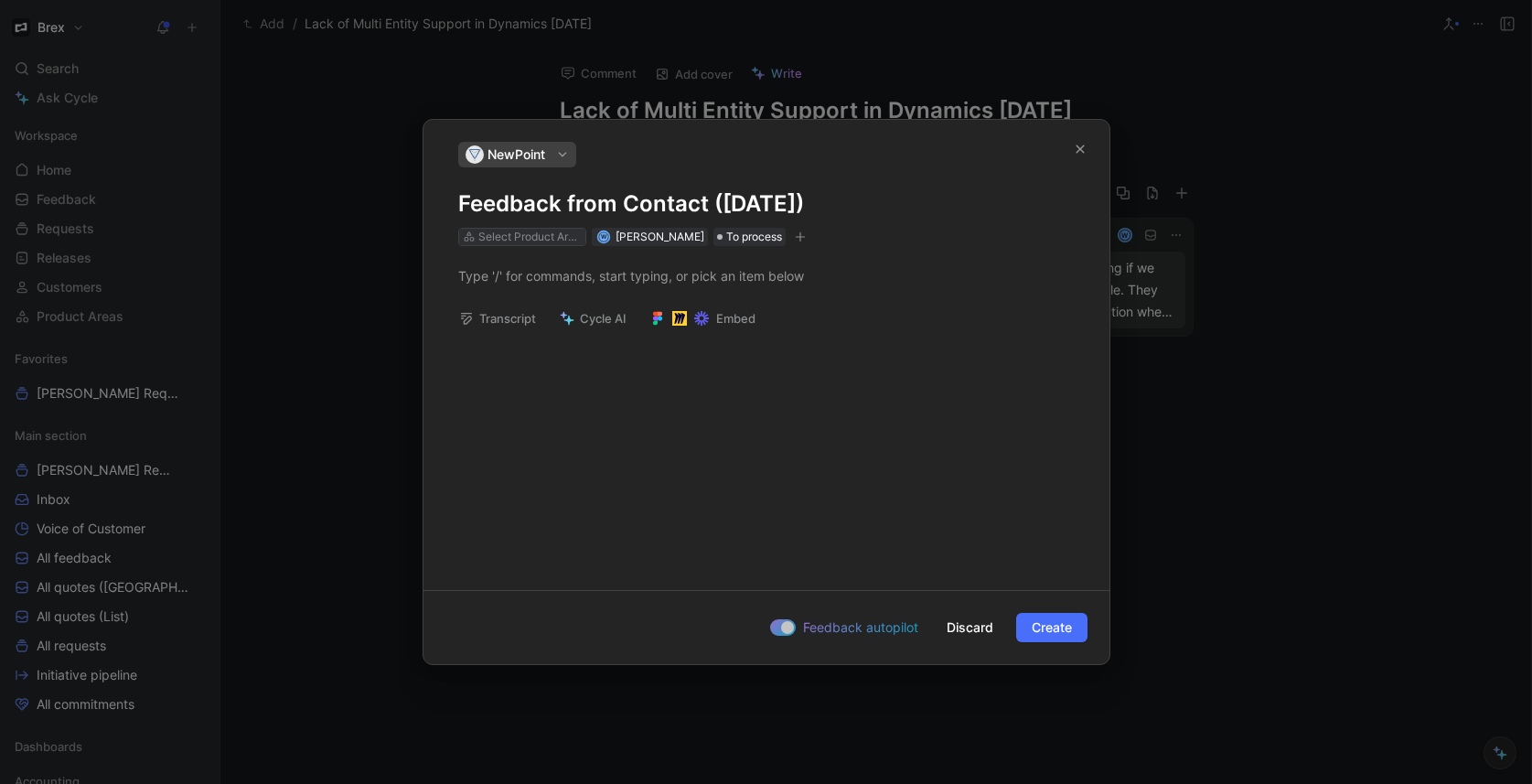
click at [532, 242] on div "Select Product Areas" at bounding box center [529, 237] width 103 height 18
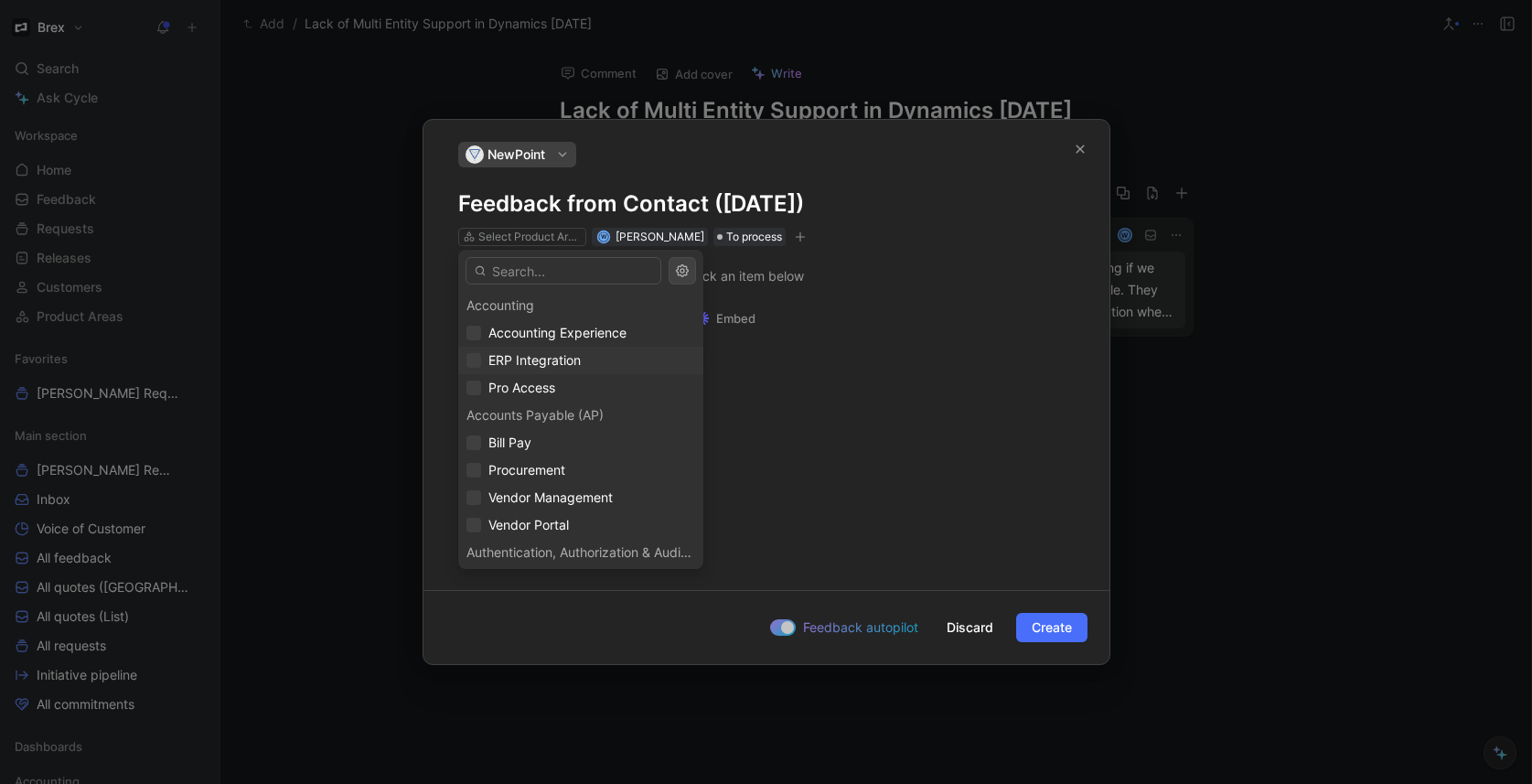
click at [532, 362] on span "ERP Integration" at bounding box center [534, 359] width 92 height 15
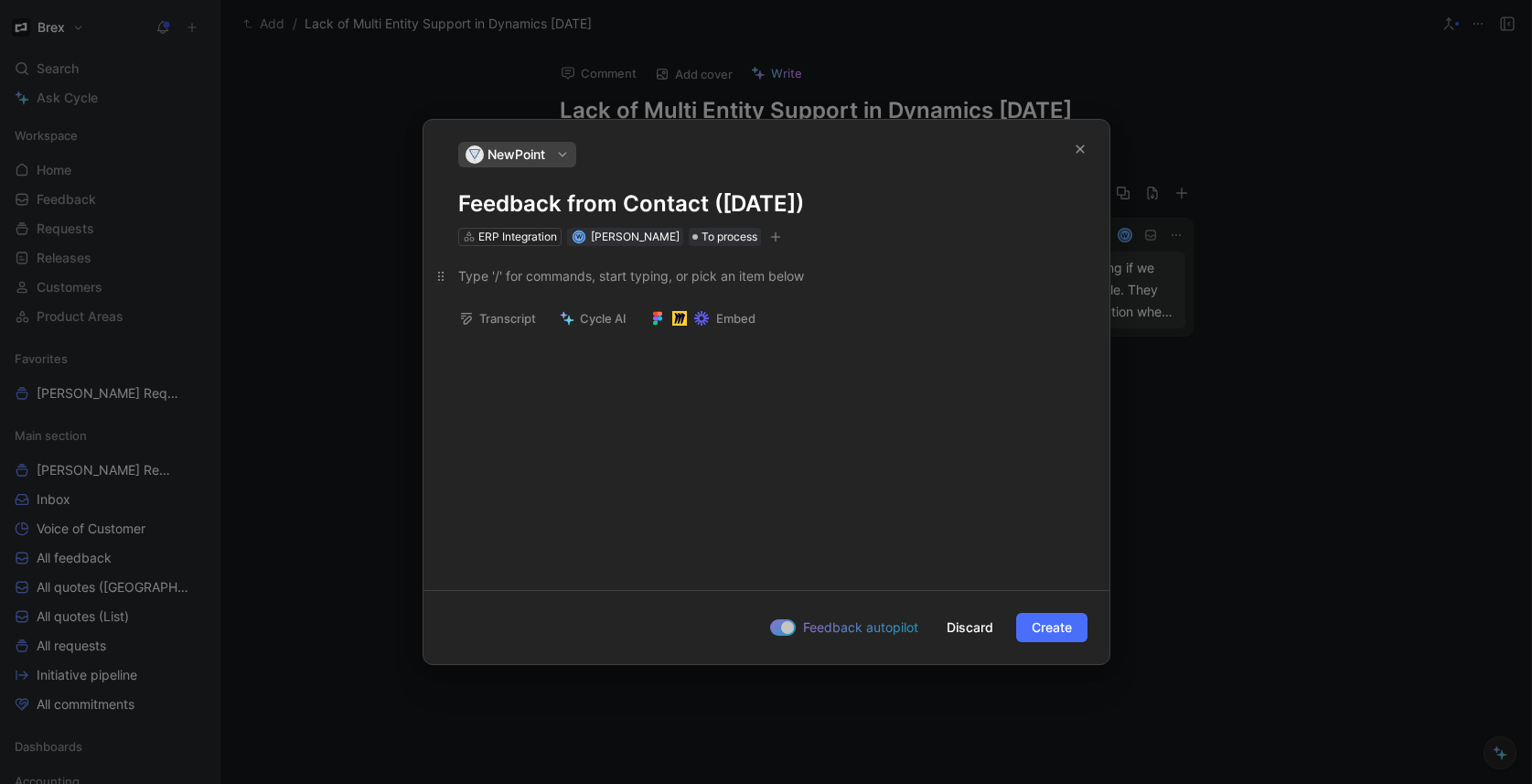
click at [601, 273] on div at bounding box center [766, 276] width 616 height 19
drag, startPoint x: 728, startPoint y: 272, endPoint x: 741, endPoint y: 262, distance: 16.4
click at [727, 272] on div "Customer is currently using Multi Entity on D365 BC" at bounding box center [766, 276] width 616 height 19
click at [855, 263] on p "Customer is currently using Multi Entity on Dynamics 365 BC" at bounding box center [766, 275] width 685 height 30
click at [856, 274] on div "Customer is currently using Multi Entity on Dynamics 365 BC" at bounding box center [766, 276] width 616 height 19
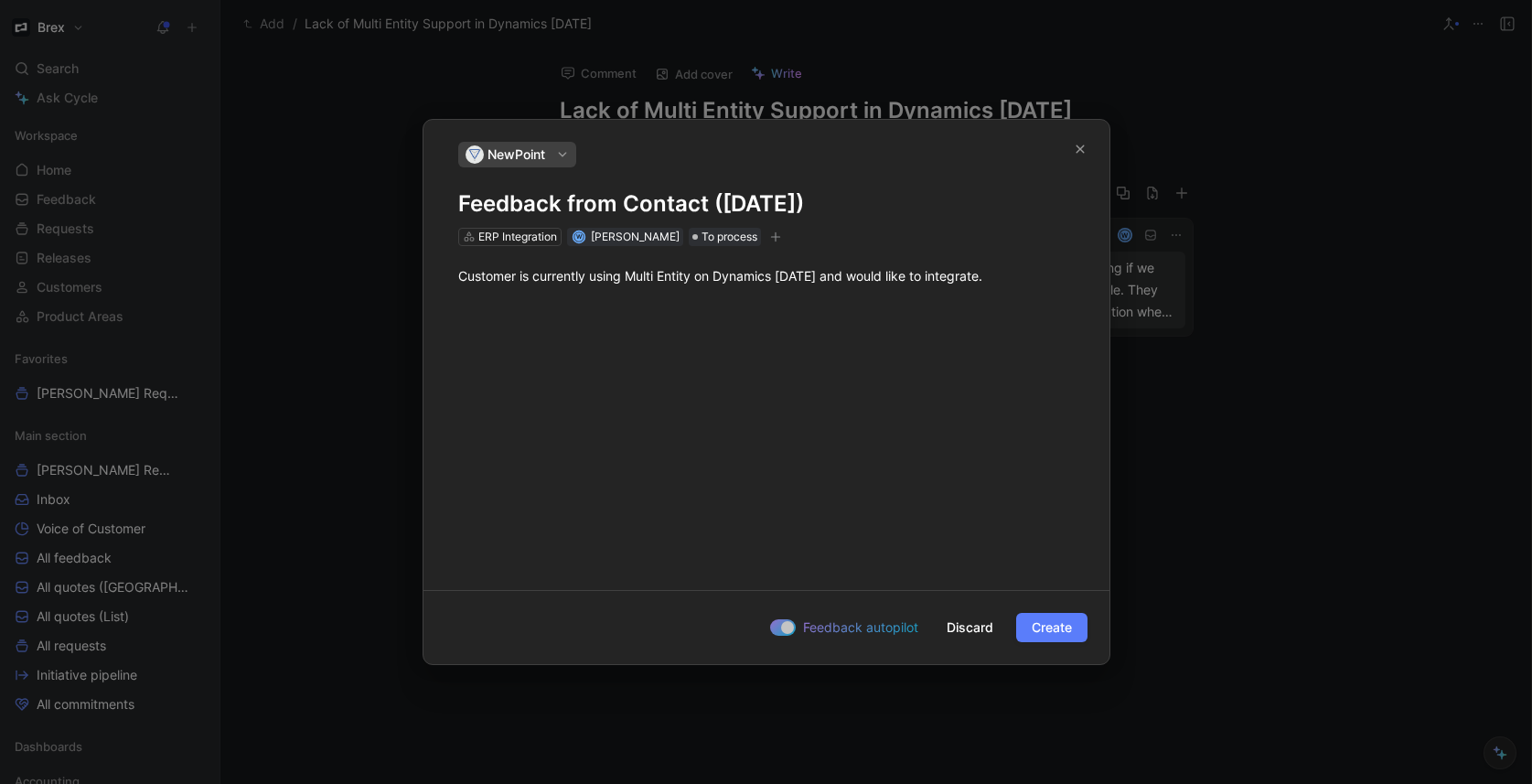
click at [1052, 626] on span "Create" at bounding box center [1052, 627] width 40 height 22
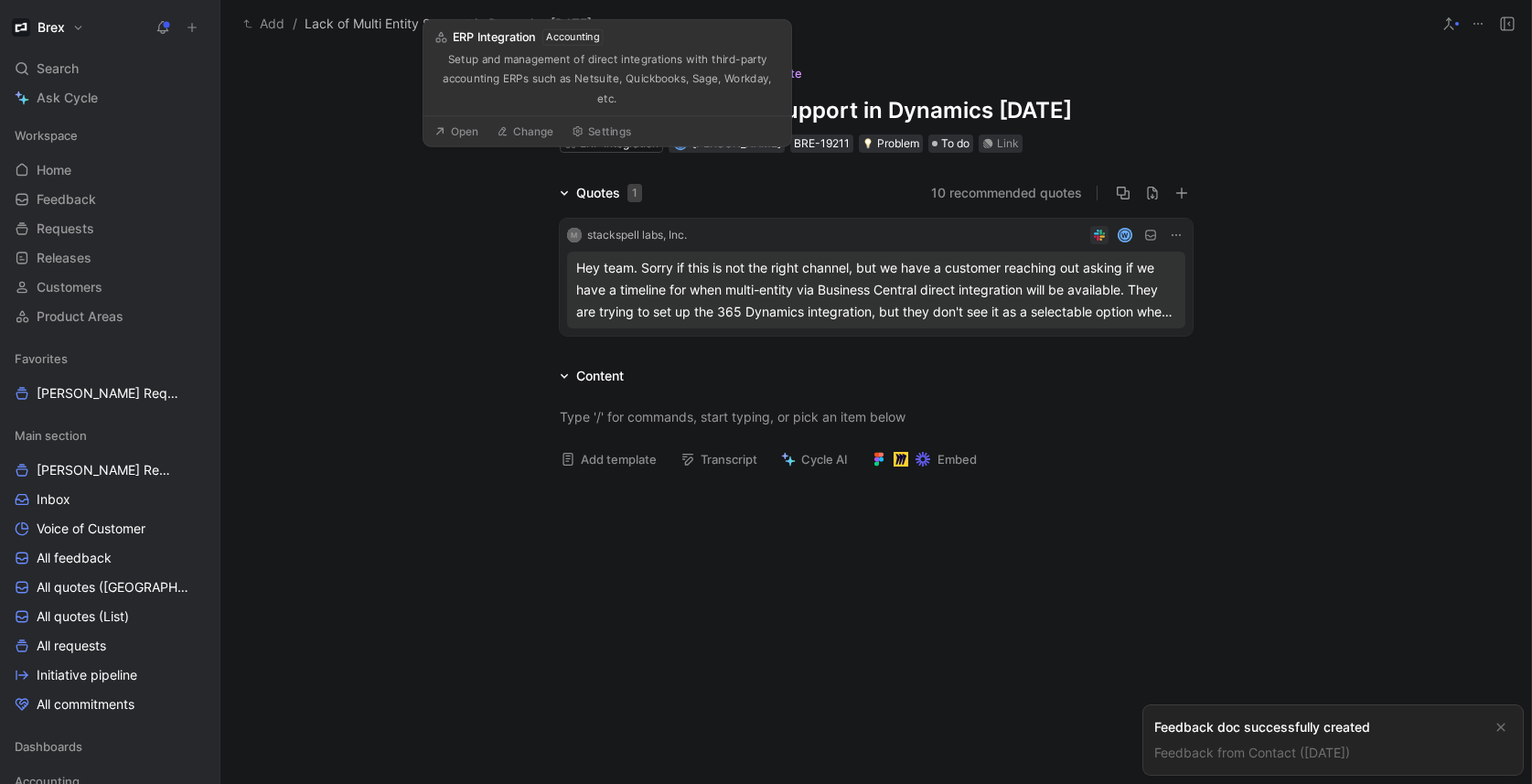
click at [964, 187] on button "10 recommended quotes" at bounding box center [1006, 193] width 151 height 22
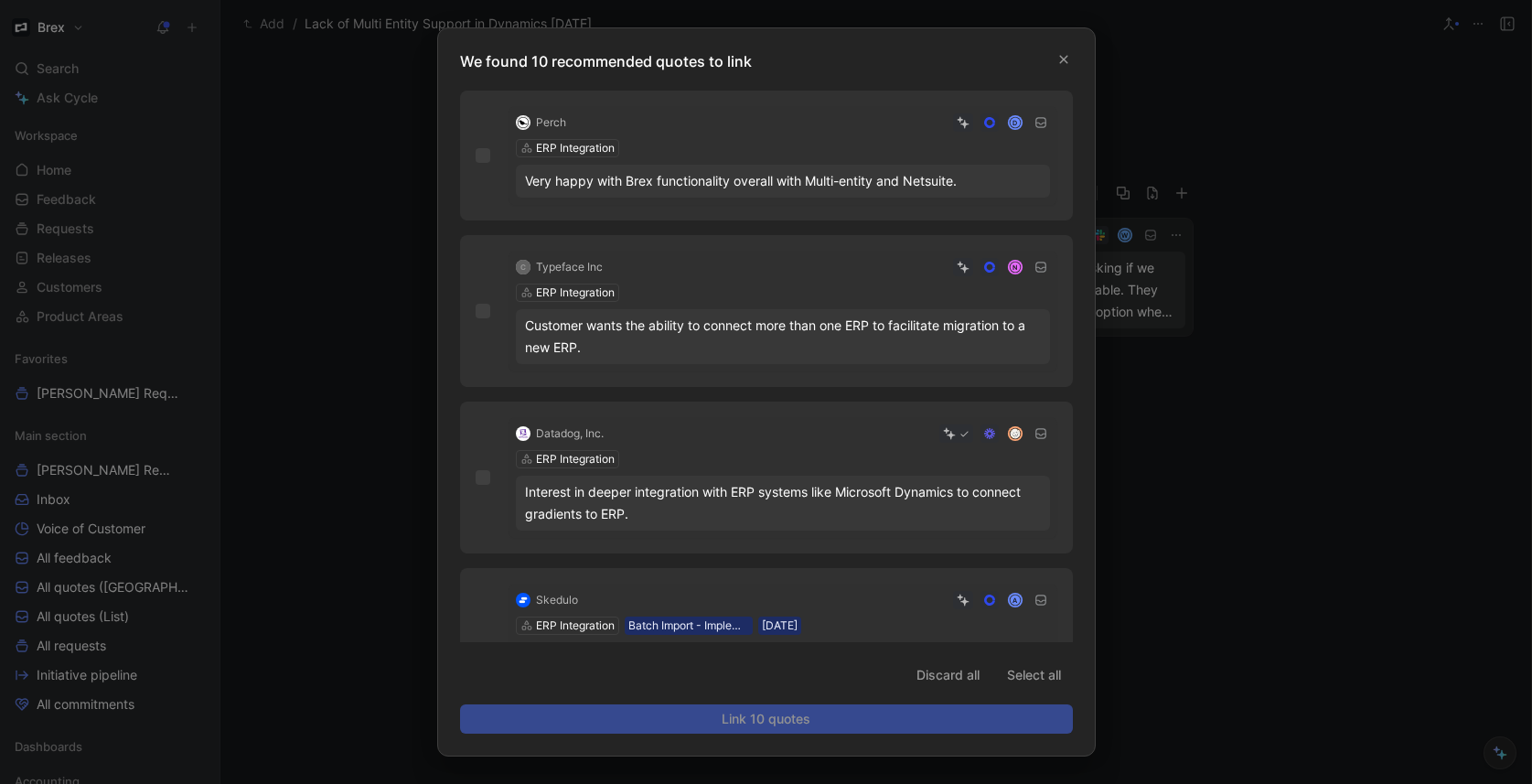
click at [1265, 417] on div at bounding box center [766, 392] width 1532 height 784
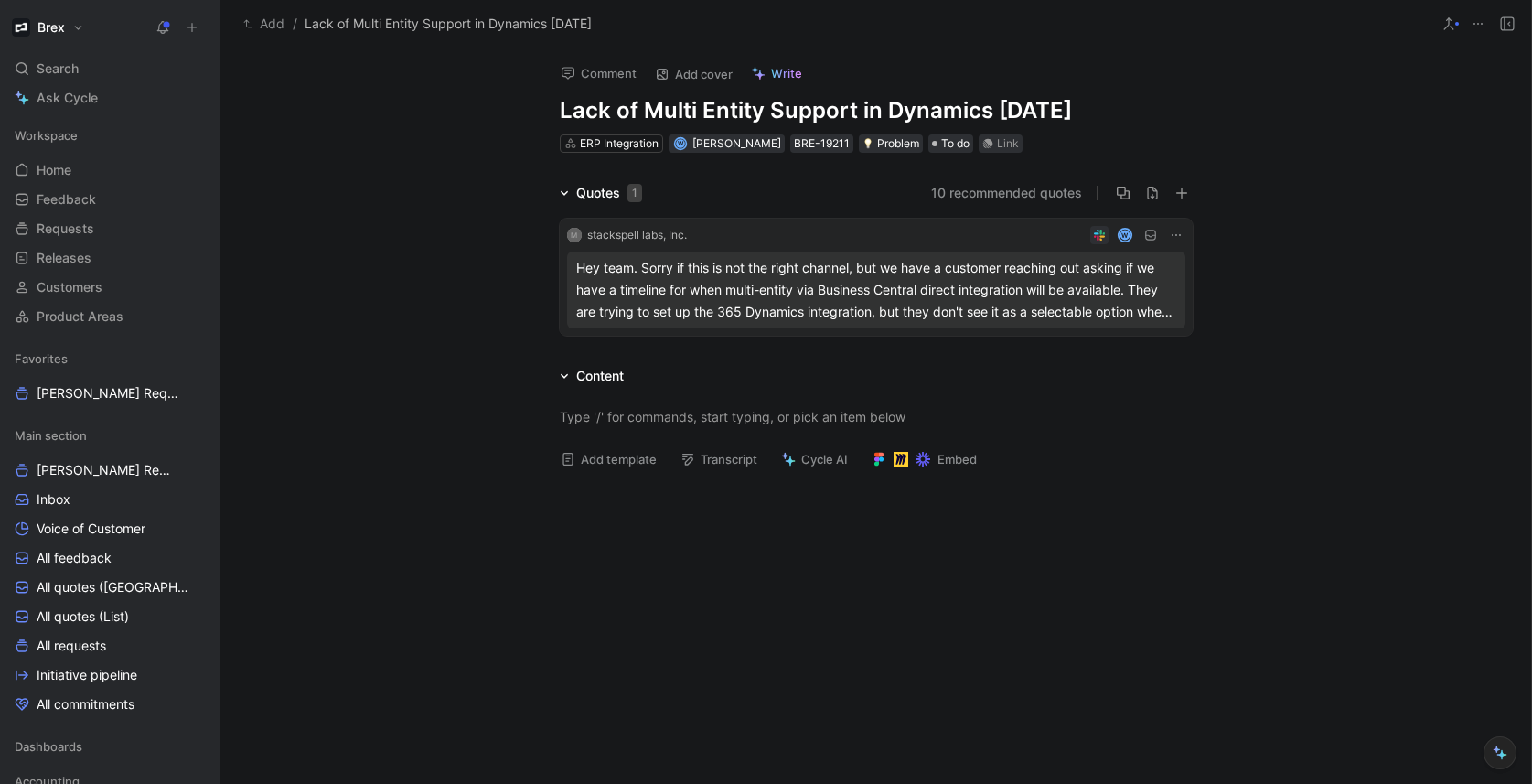
click at [1028, 192] on button "10 recommended quotes" at bounding box center [1006, 193] width 151 height 22
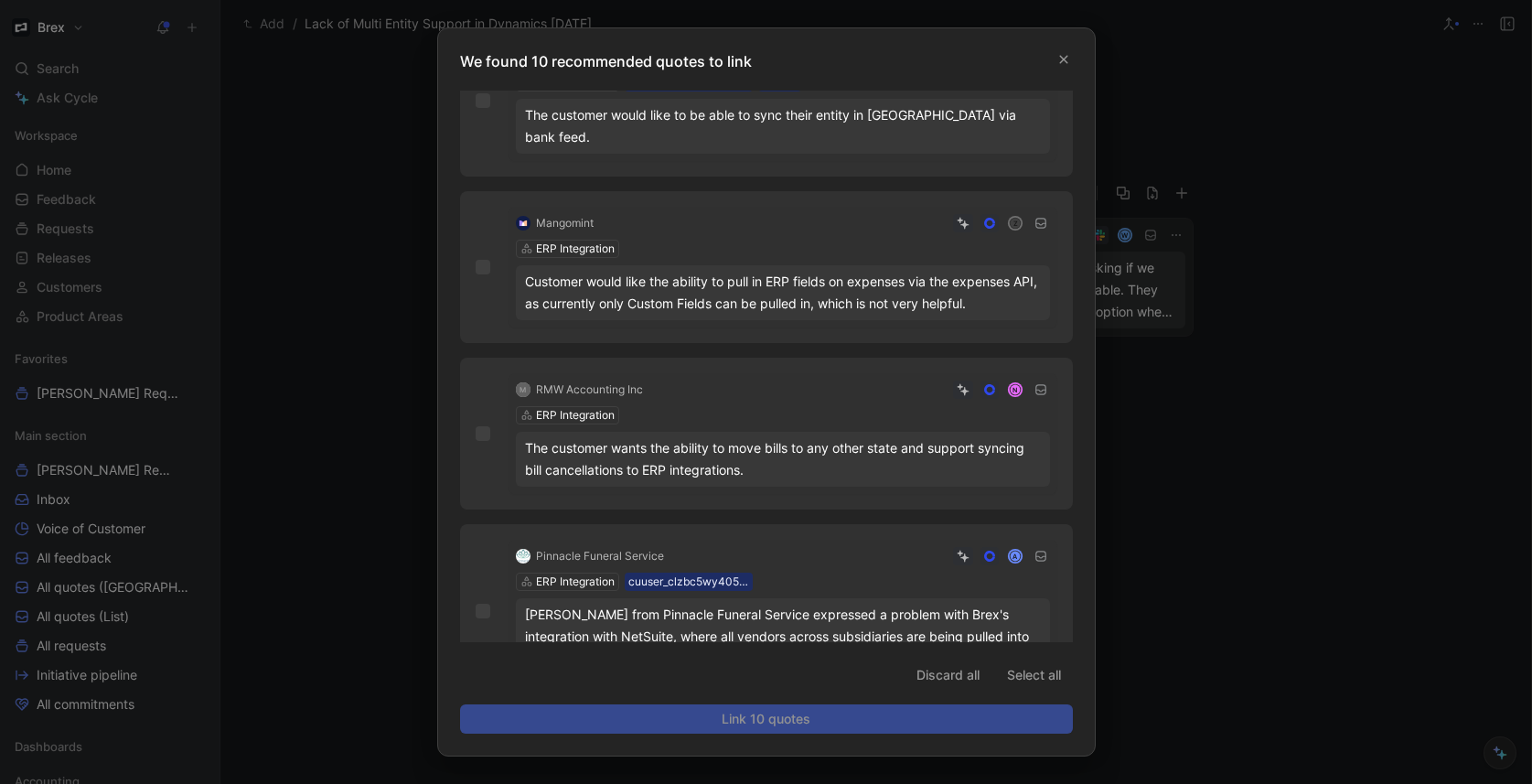
scroll to position [1141, 0]
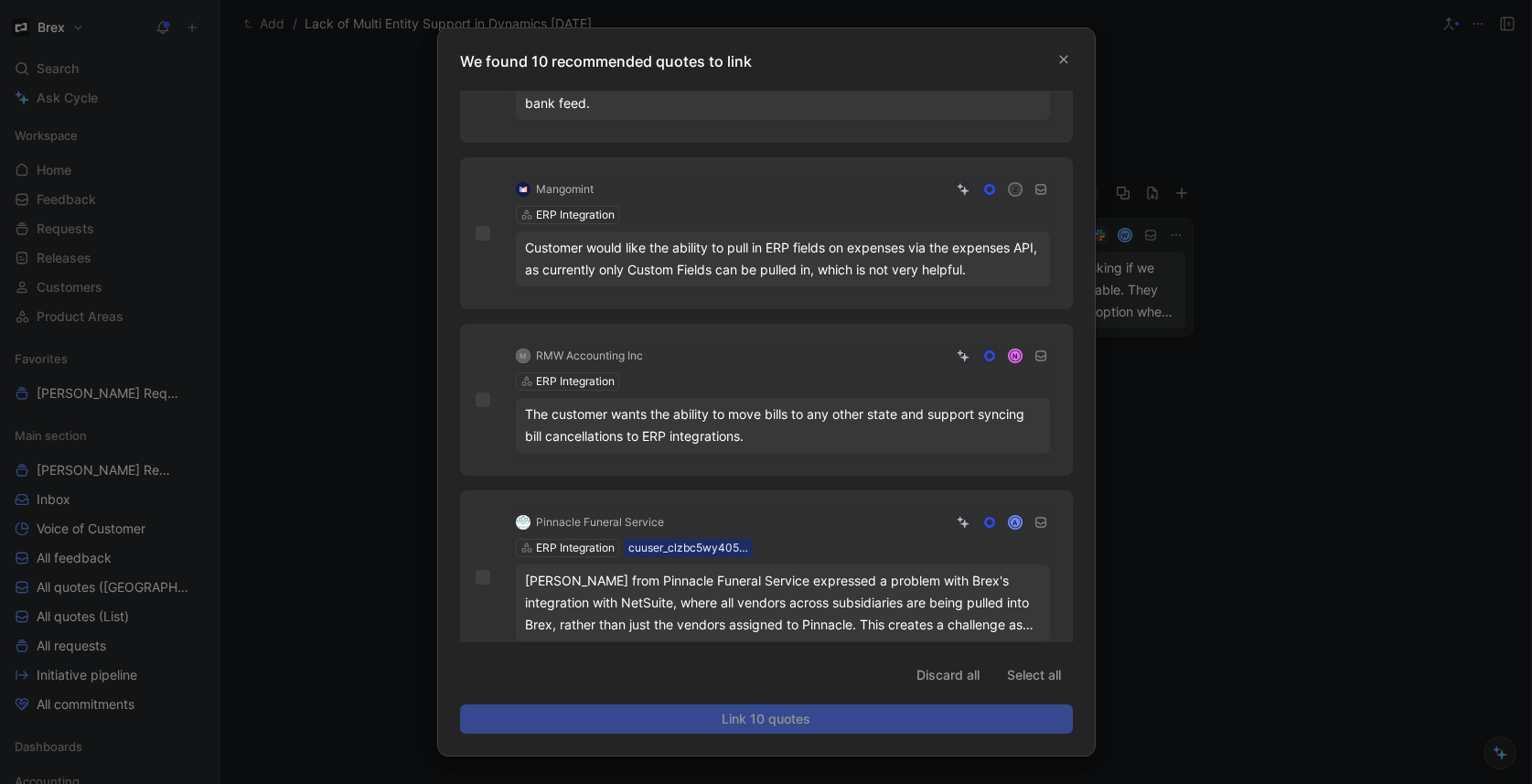
click at [1321, 477] on div at bounding box center [766, 392] width 1532 height 784
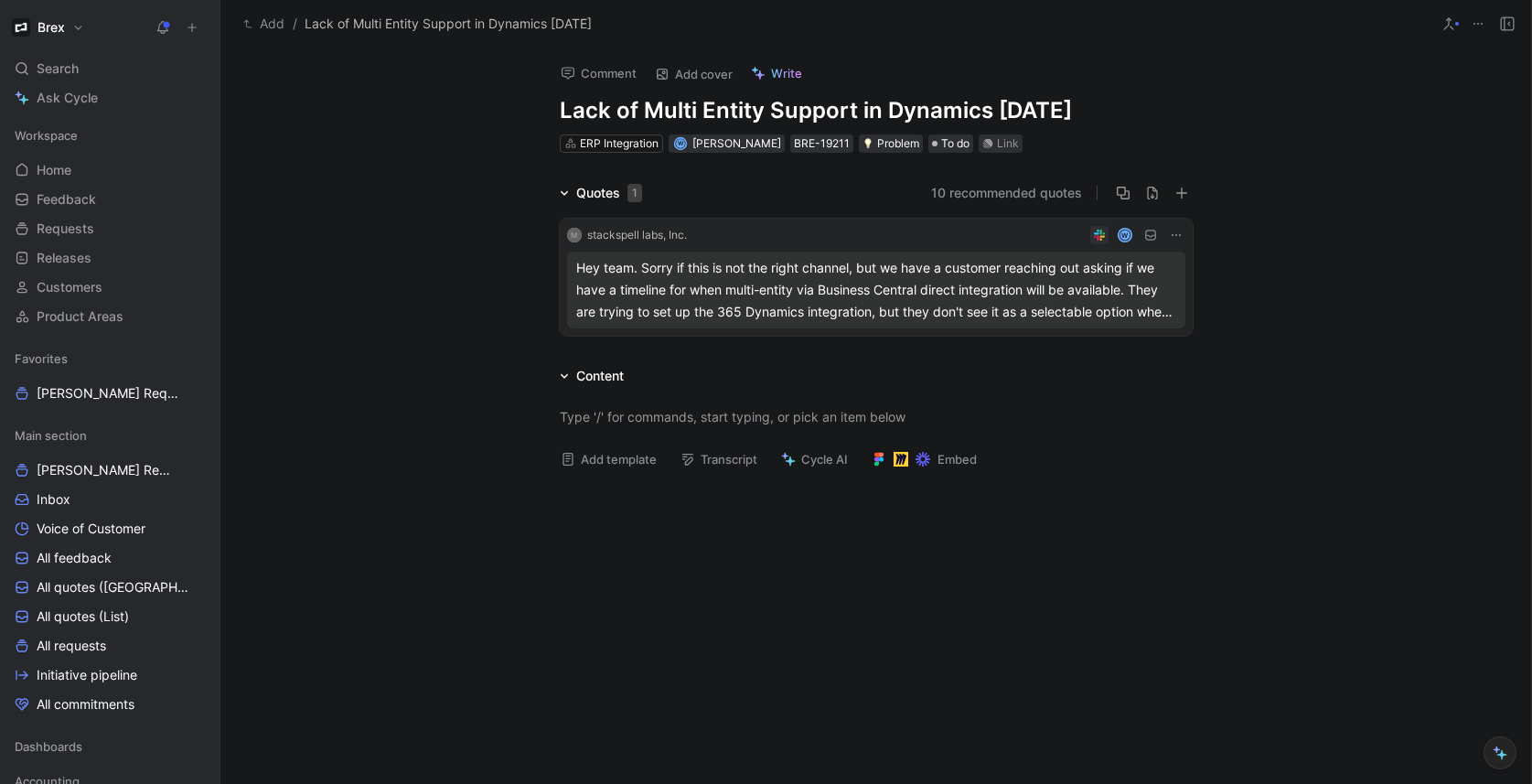
click at [1052, 189] on button "10 recommended quotes" at bounding box center [1006, 193] width 151 height 22
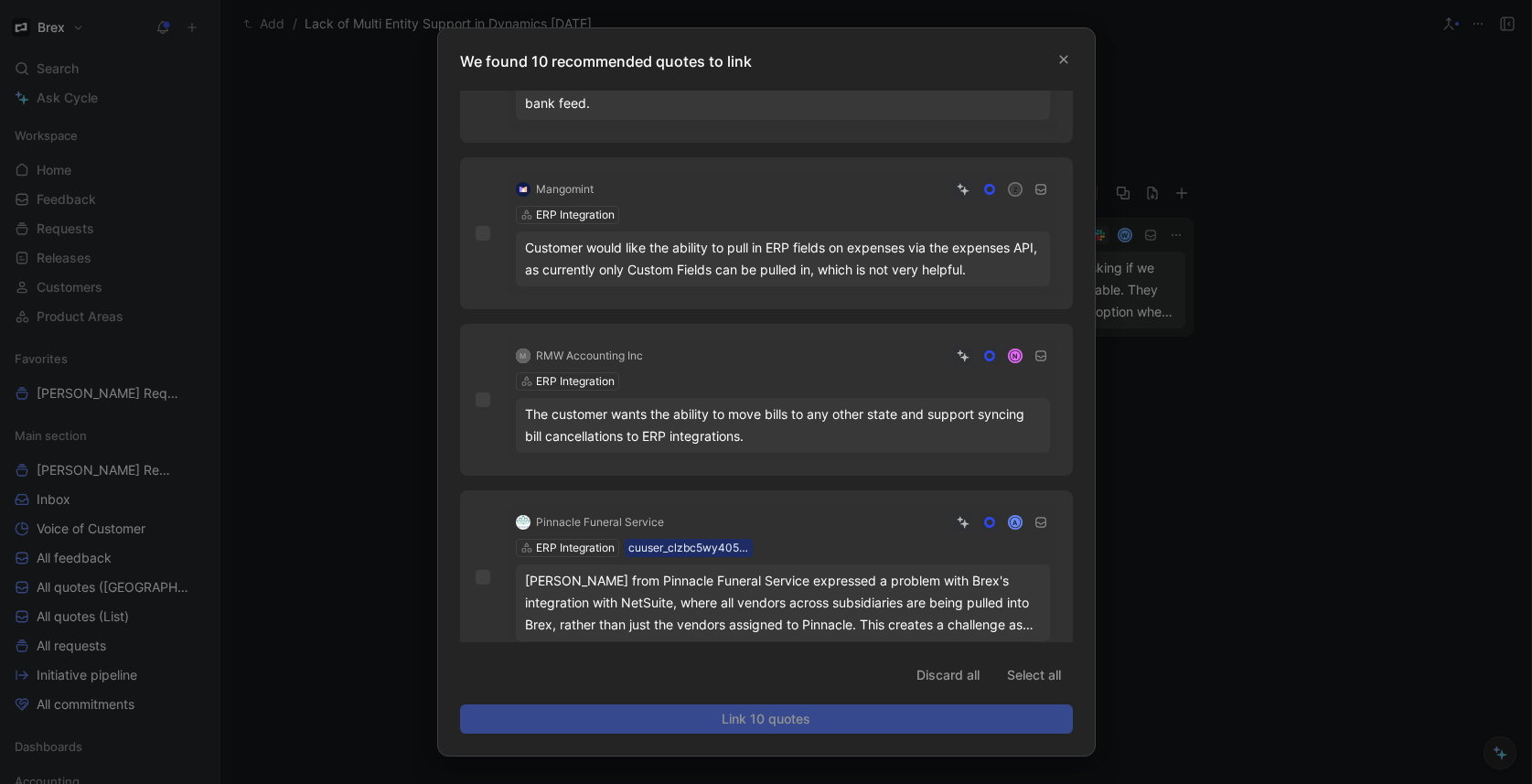
click at [1288, 374] on div at bounding box center [766, 392] width 1532 height 784
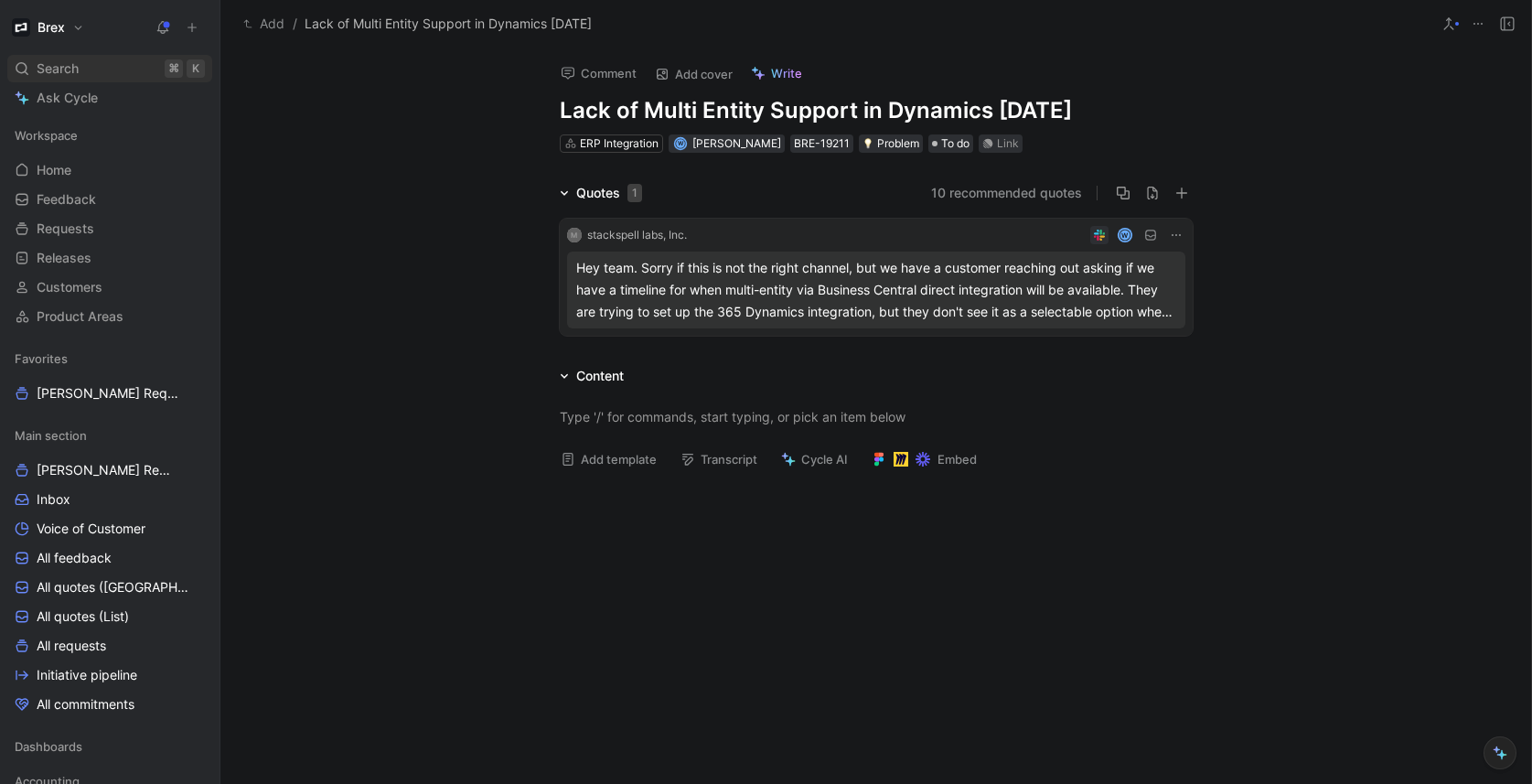
click at [52, 68] on span "Search" at bounding box center [58, 68] width 42 height 22
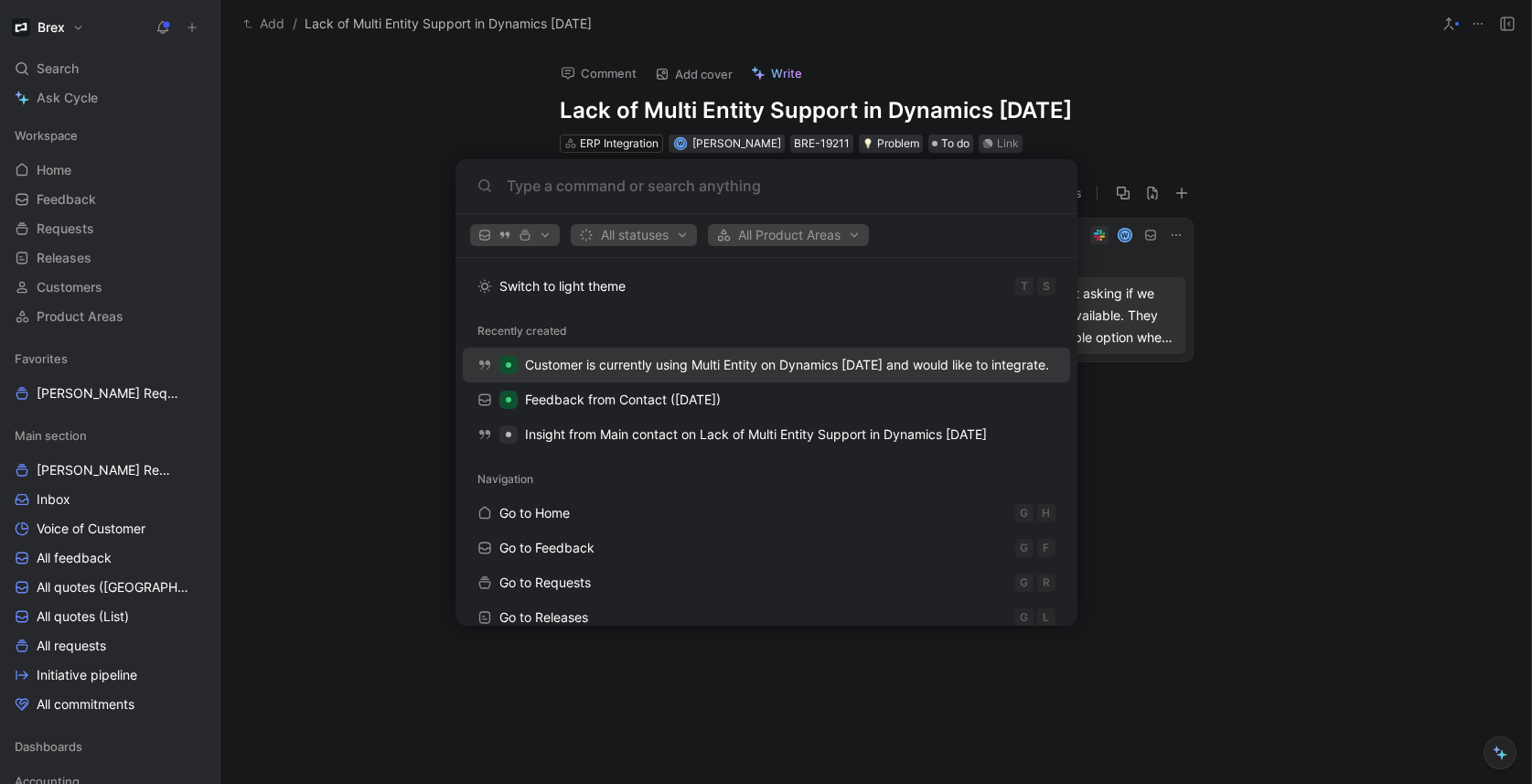
click at [873, 364] on span "Customer is currently using Multi Entity on Dynamics [DATE] and would like to i…" at bounding box center [787, 364] width 524 height 15
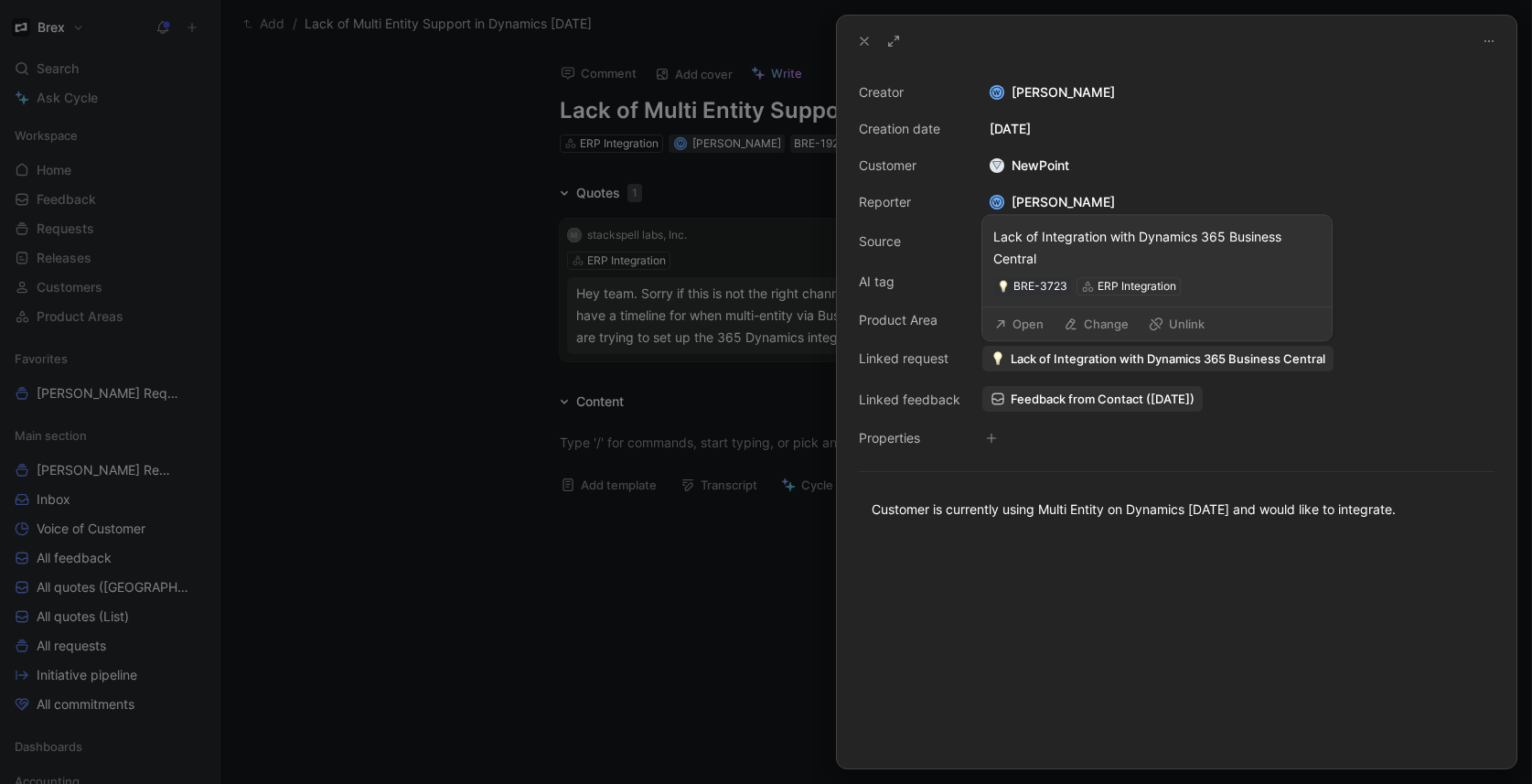
click at [1075, 365] on span "Lack of Integration with Dynamics 365 Business Central" at bounding box center [1168, 357] width 314 height 16
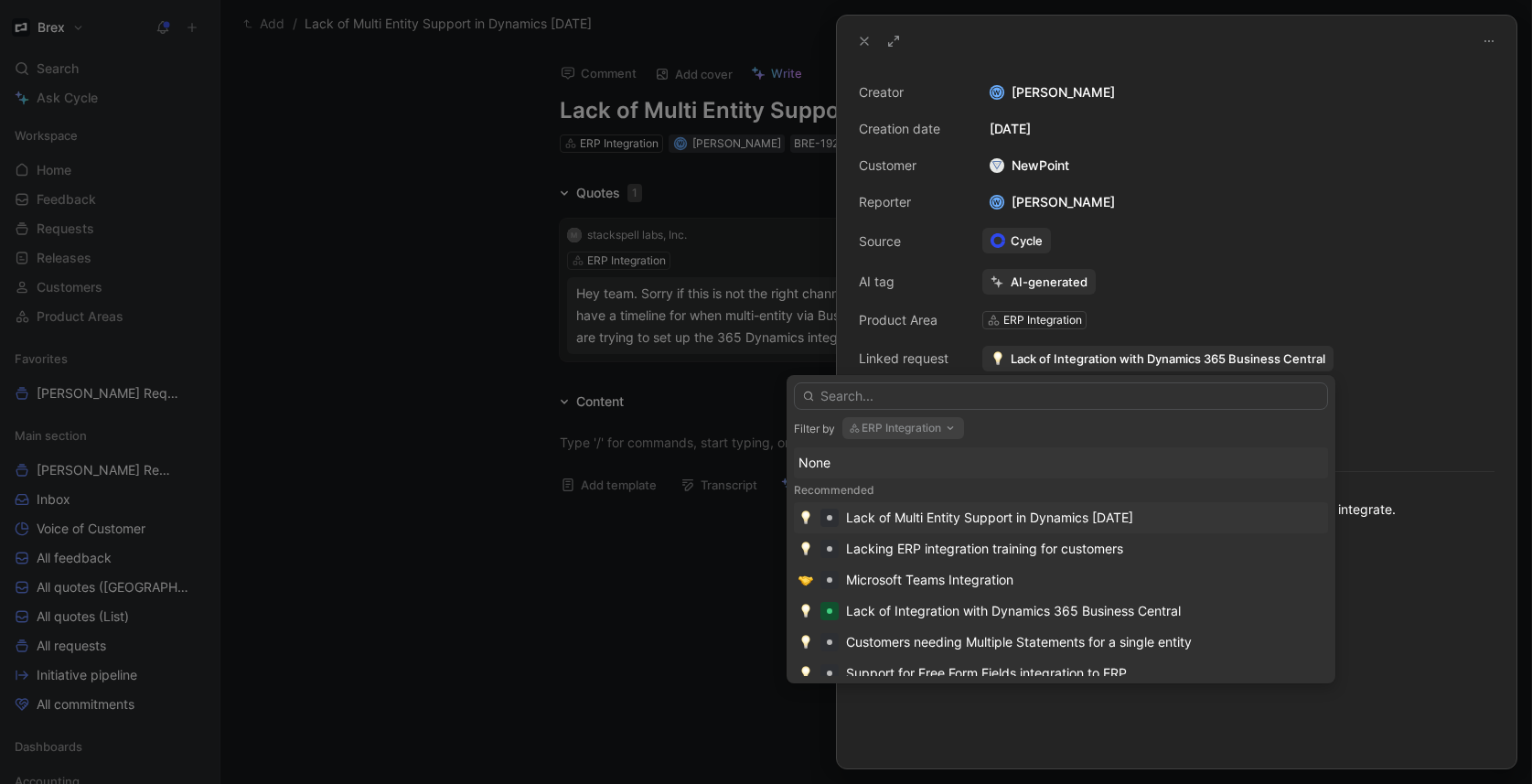
click at [1040, 519] on div "Lack of Multi Entity Support in Dynamics [DATE]" at bounding box center [989, 517] width 288 height 22
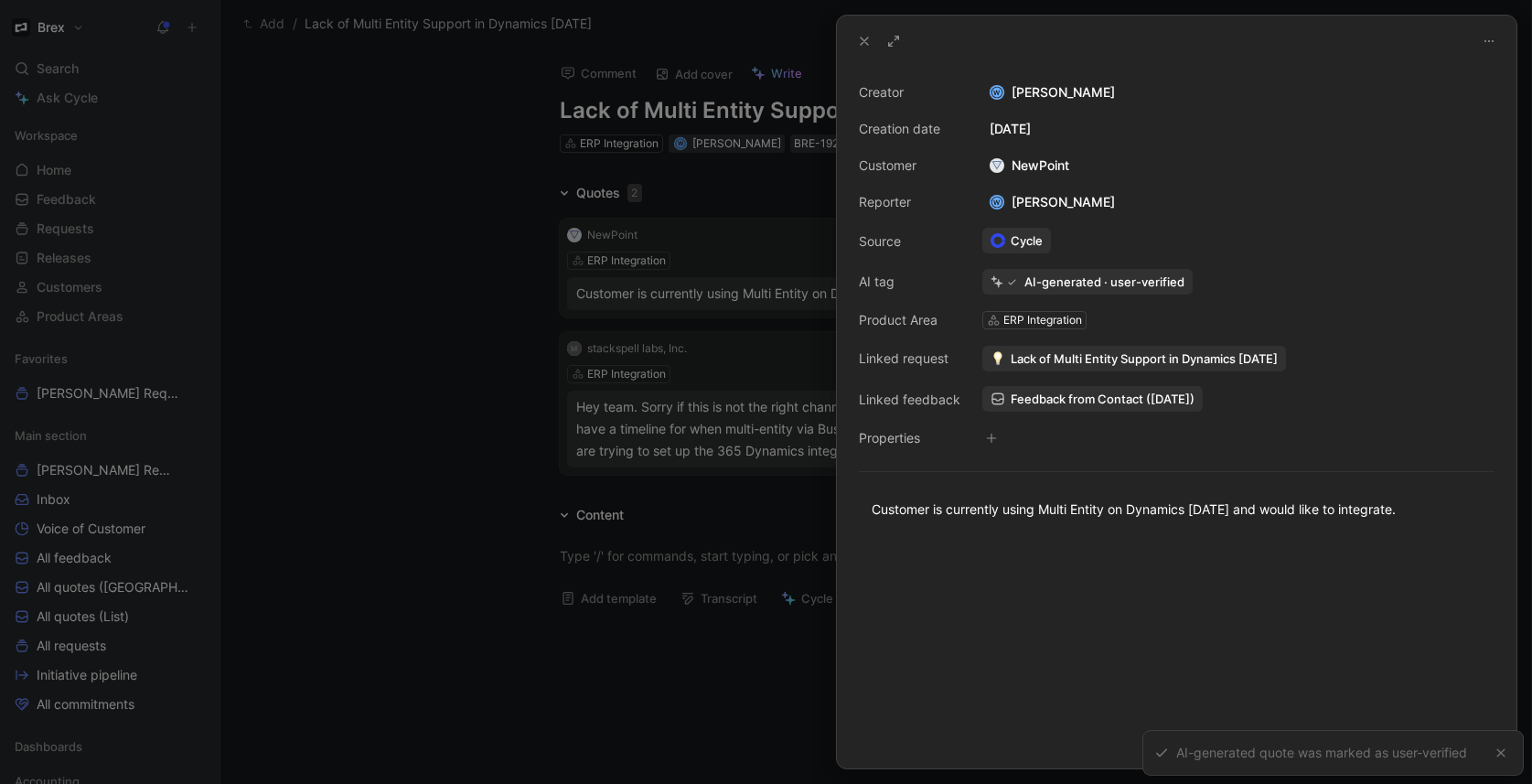
click at [492, 404] on div at bounding box center [766, 392] width 1532 height 784
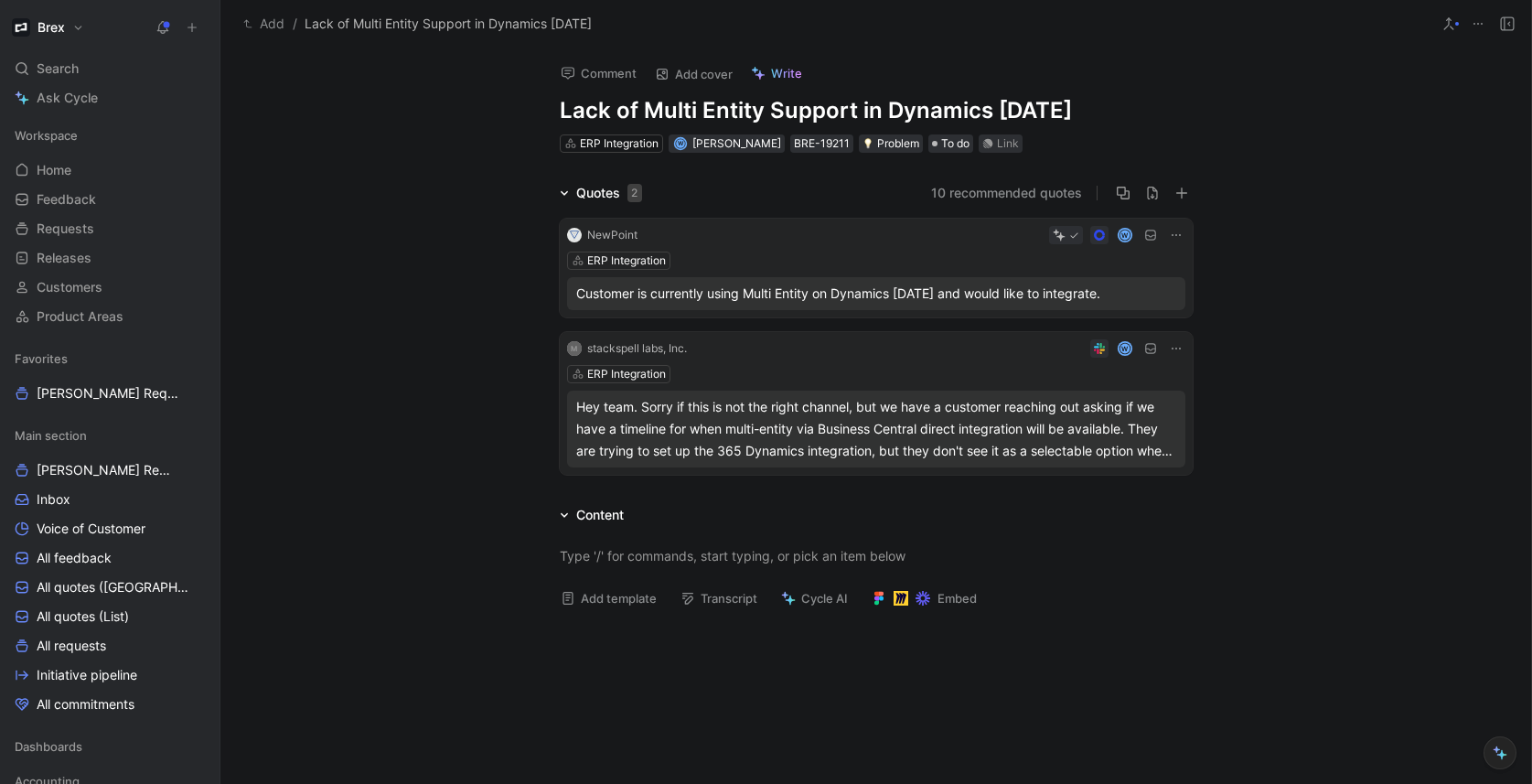
click at [193, 26] on icon at bounding box center [192, 27] width 12 height 12
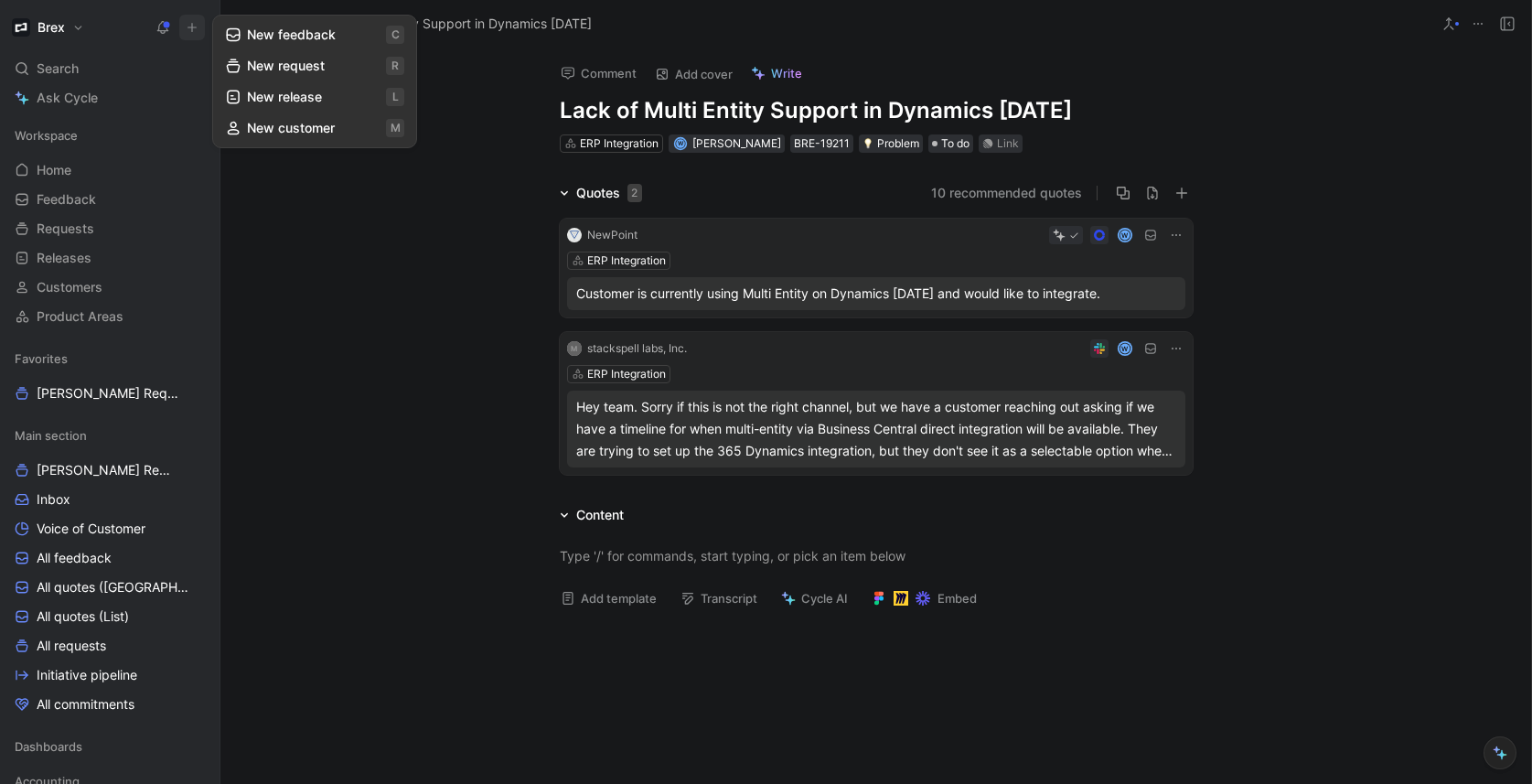
click at [324, 36] on button "New feedback c" at bounding box center [314, 35] width 196 height 31
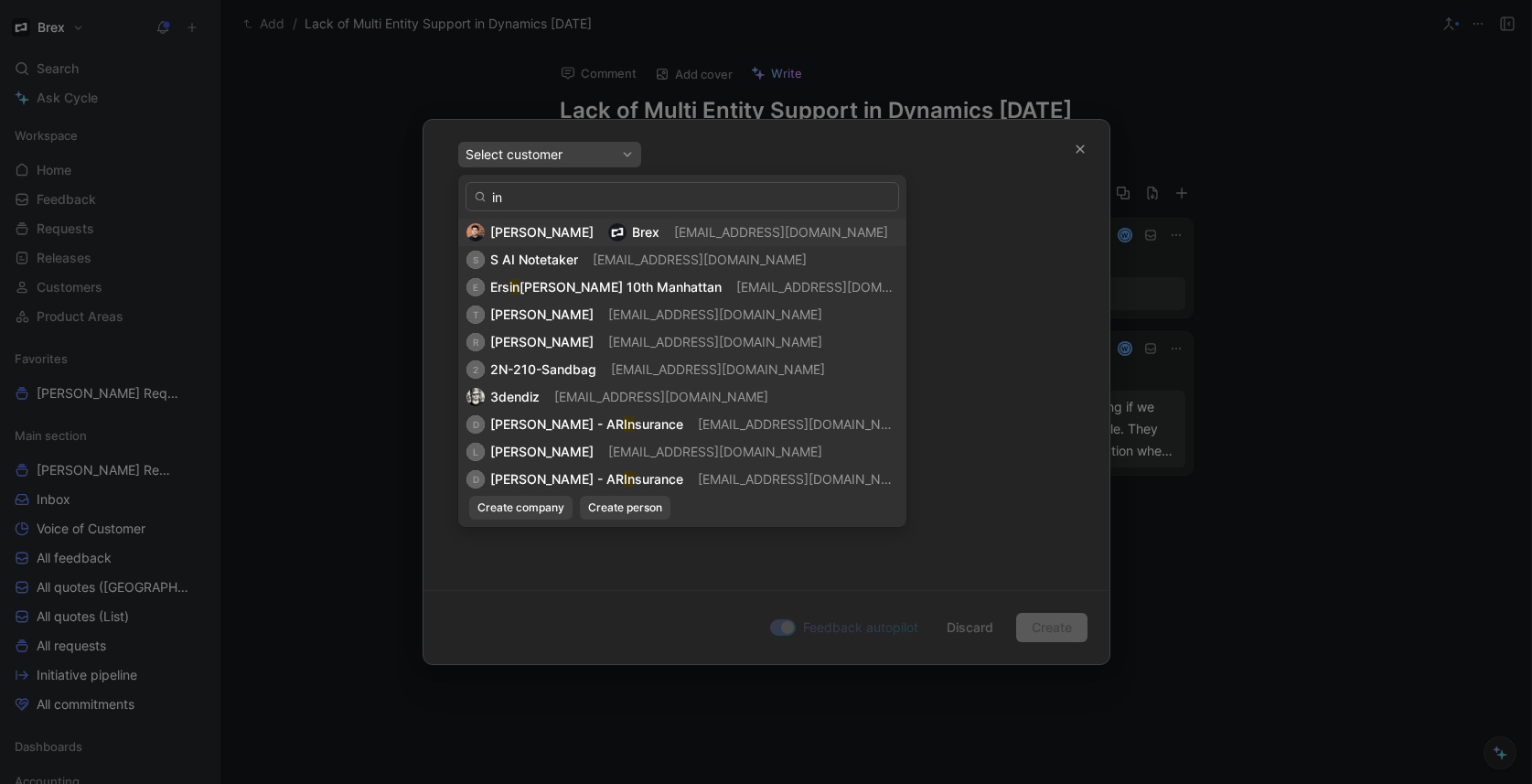
type input "i"
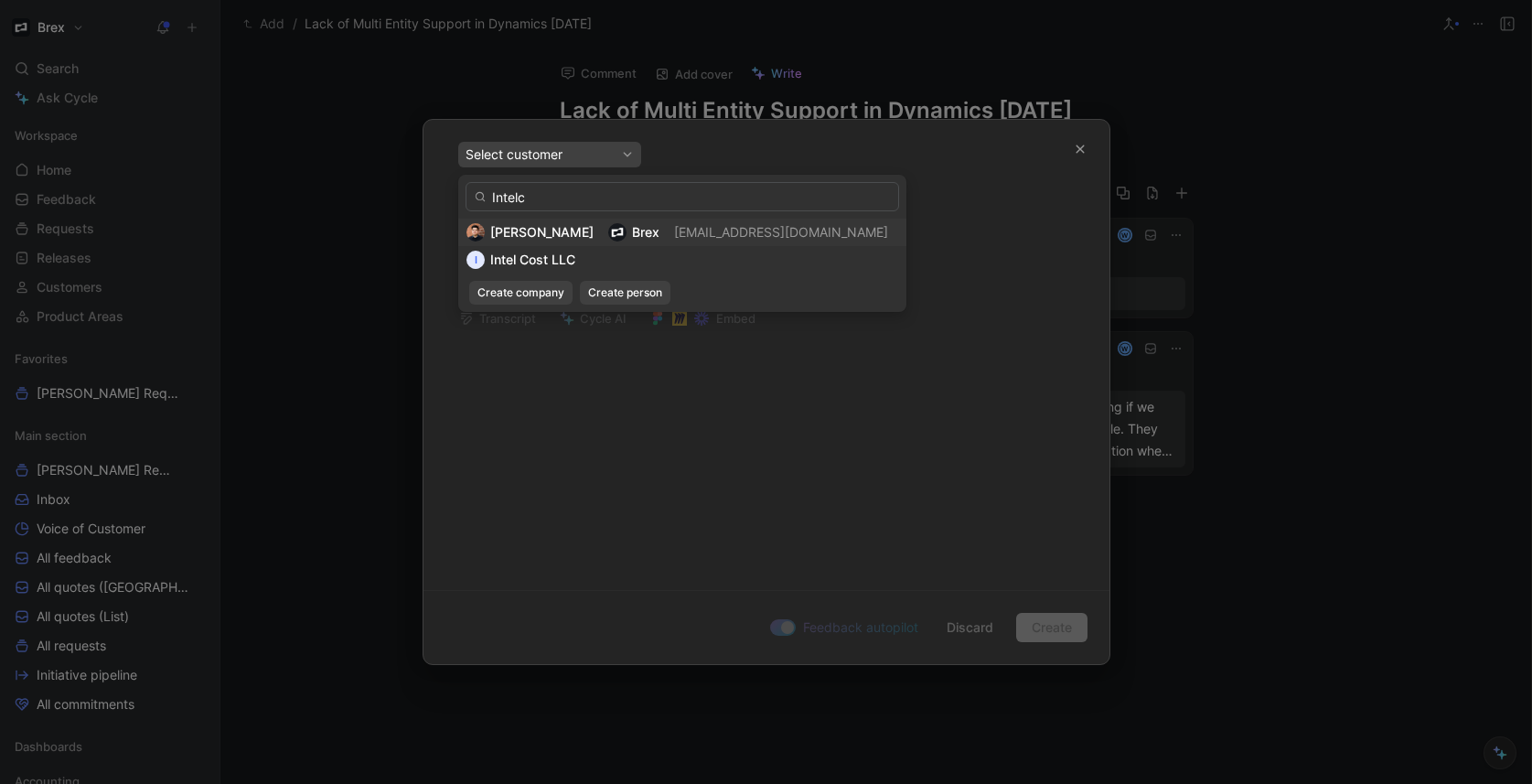
type input "Intelc"
click at [537, 225] on span "[PERSON_NAME]" at bounding box center [542, 232] width 104 height 15
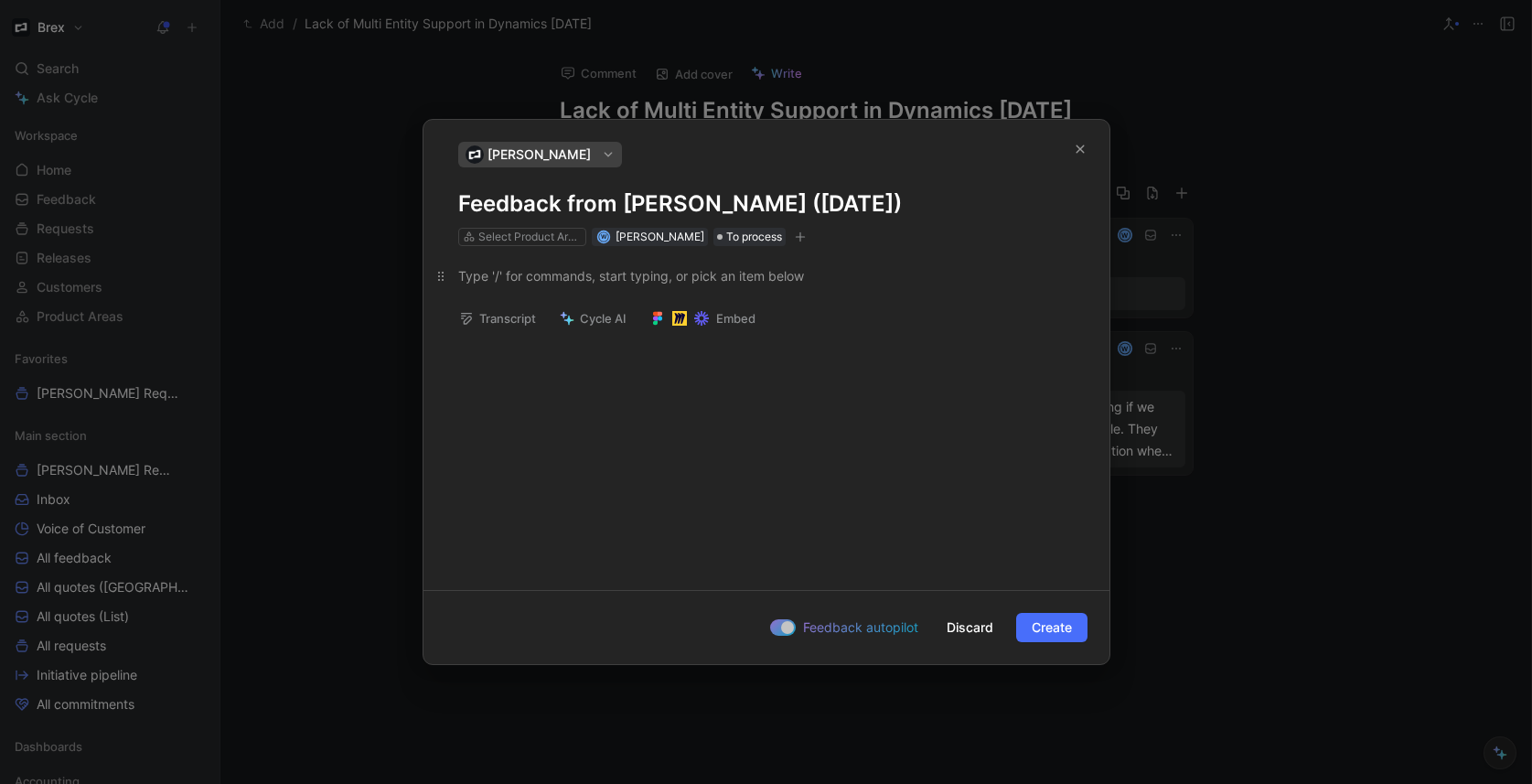
click at [533, 282] on div at bounding box center [766, 276] width 616 height 19
click at [544, 238] on div "Select Product Areas" at bounding box center [529, 237] width 103 height 18
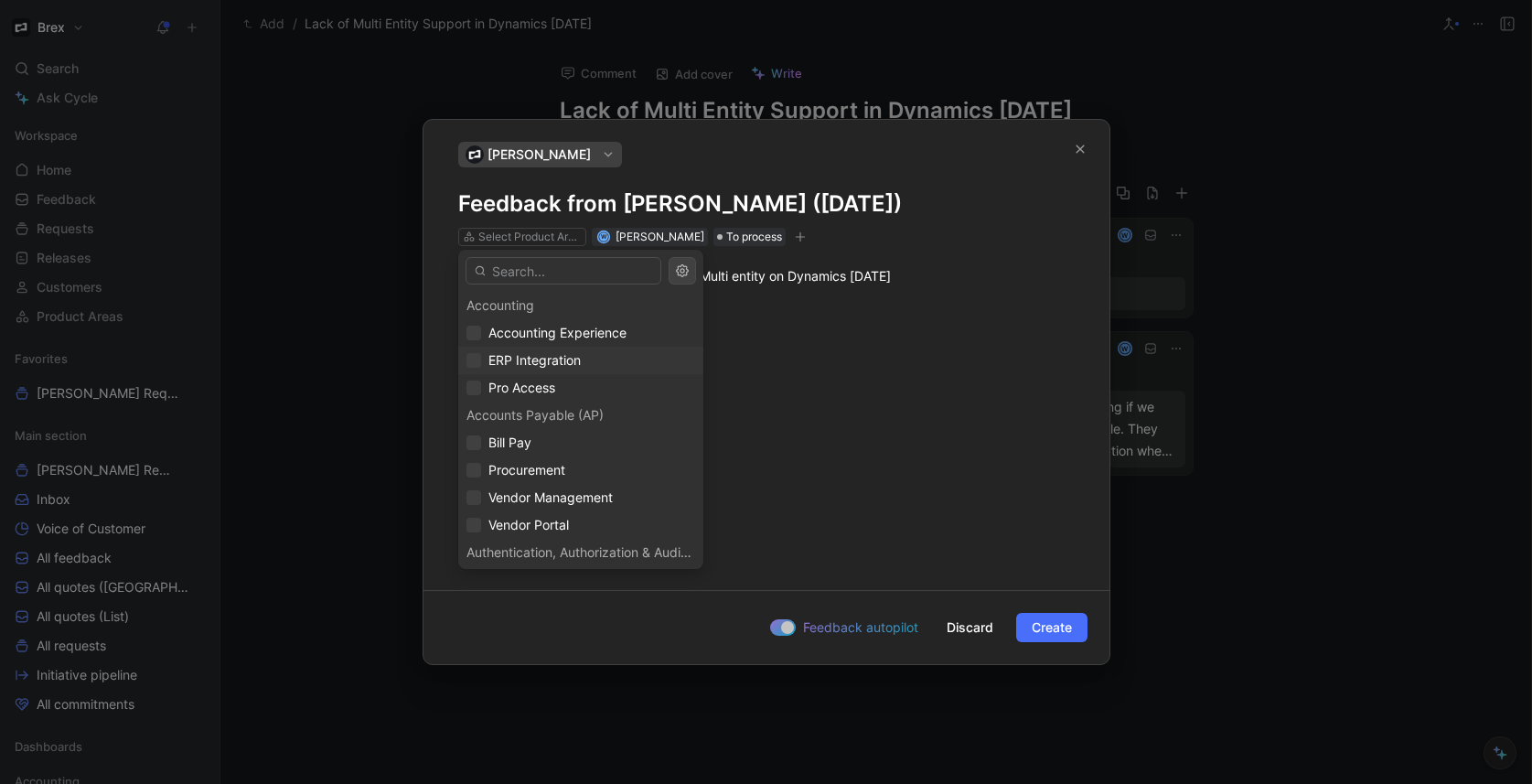
click at [561, 357] on span "ERP Integration" at bounding box center [534, 359] width 92 height 15
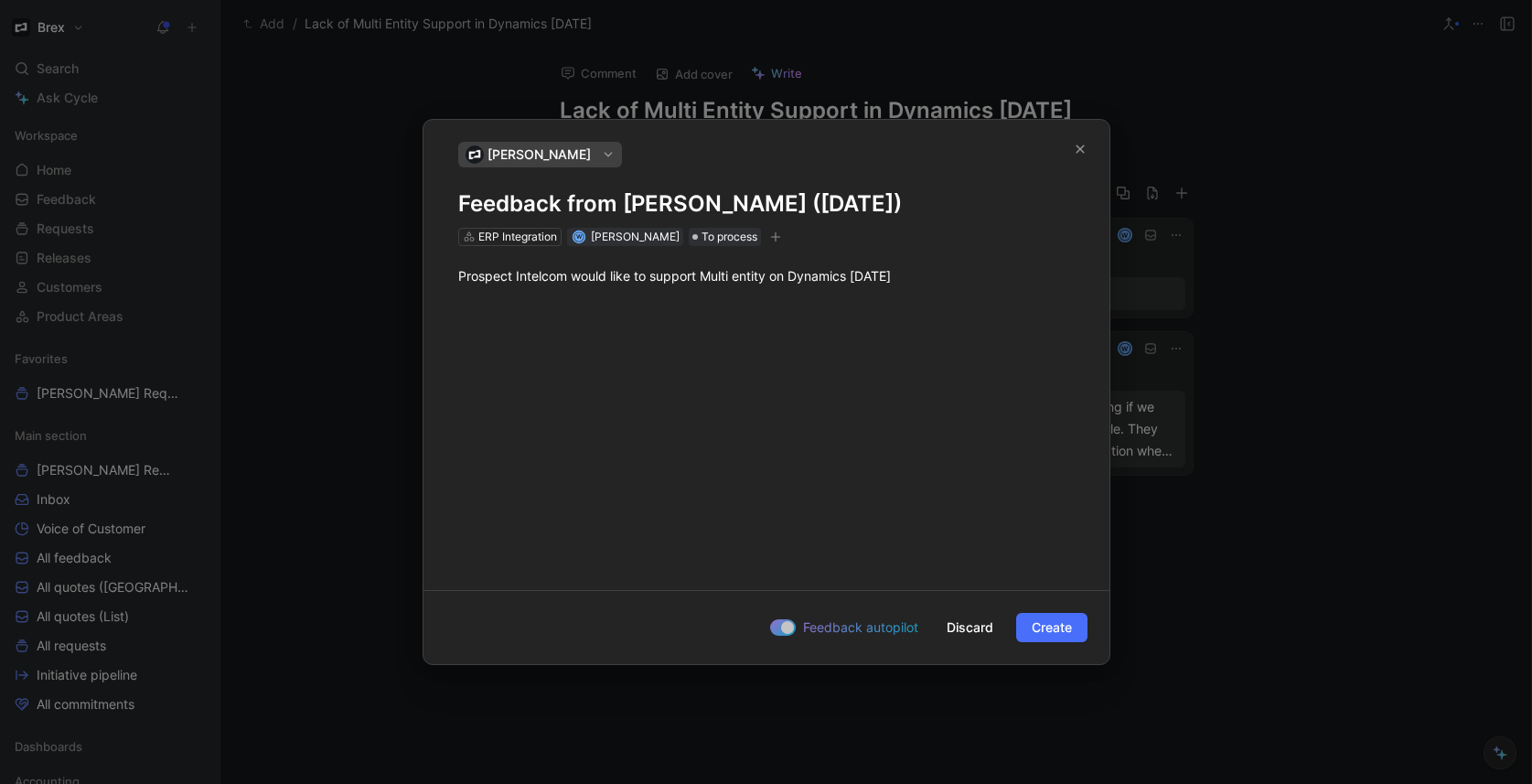
click at [749, 246] on div "Prospect Intelcom would like to support Multi entity on Dynamics [DATE]" at bounding box center [766, 276] width 685 height 59
click at [770, 236] on icon "button" at bounding box center [775, 236] width 11 height 11
click at [702, 242] on span "To process" at bounding box center [730, 237] width 56 height 18
click at [530, 368] on div "Prospect Intelcom would like to support Multi entity on Dynamics [DATE]" at bounding box center [766, 410] width 685 height 329
click at [642, 360] on div "Prospect Intelcom would like to support Multi entity on Dynamics [DATE]" at bounding box center [766, 410] width 685 height 329
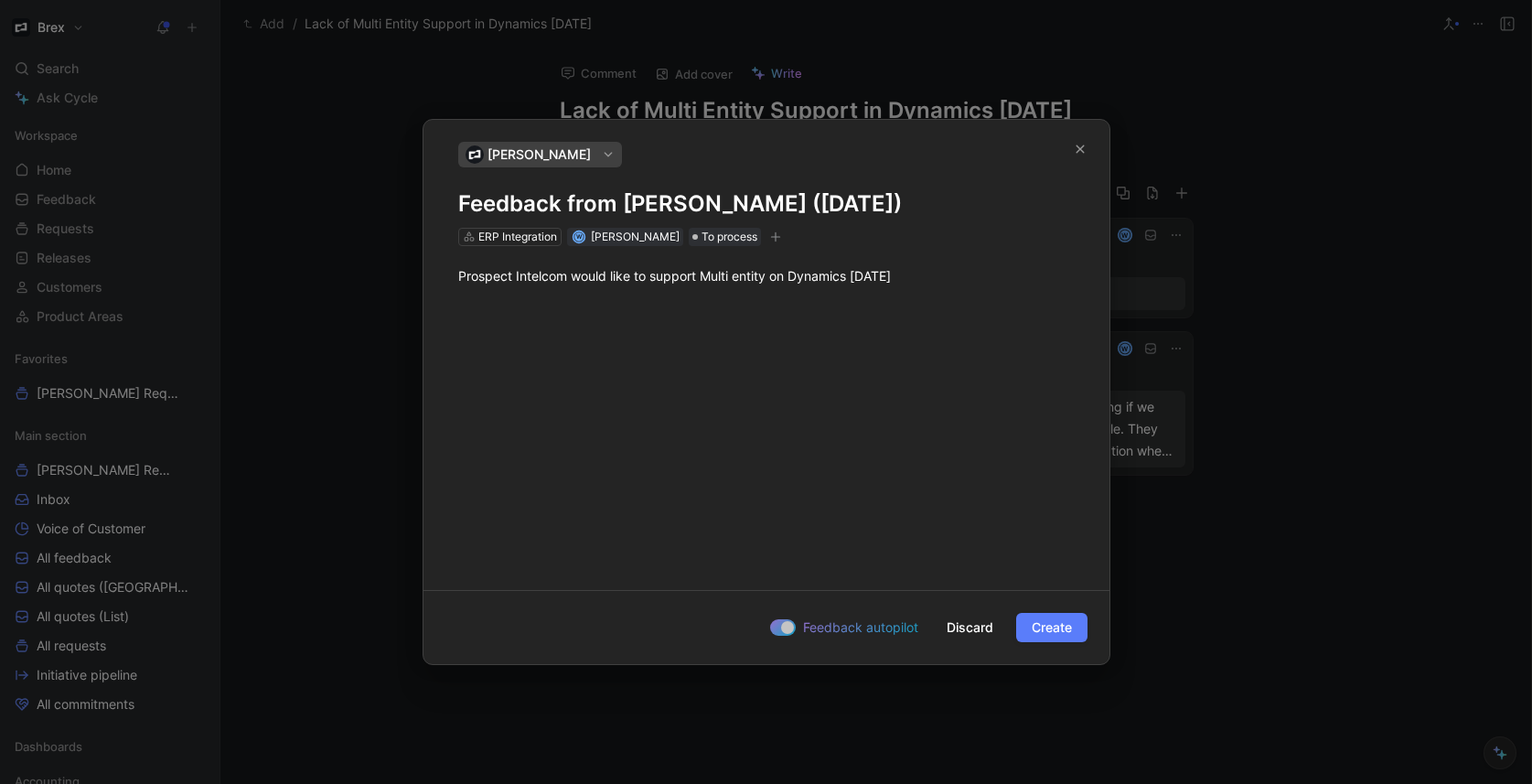
click at [1052, 627] on span "Create" at bounding box center [1052, 627] width 40 height 22
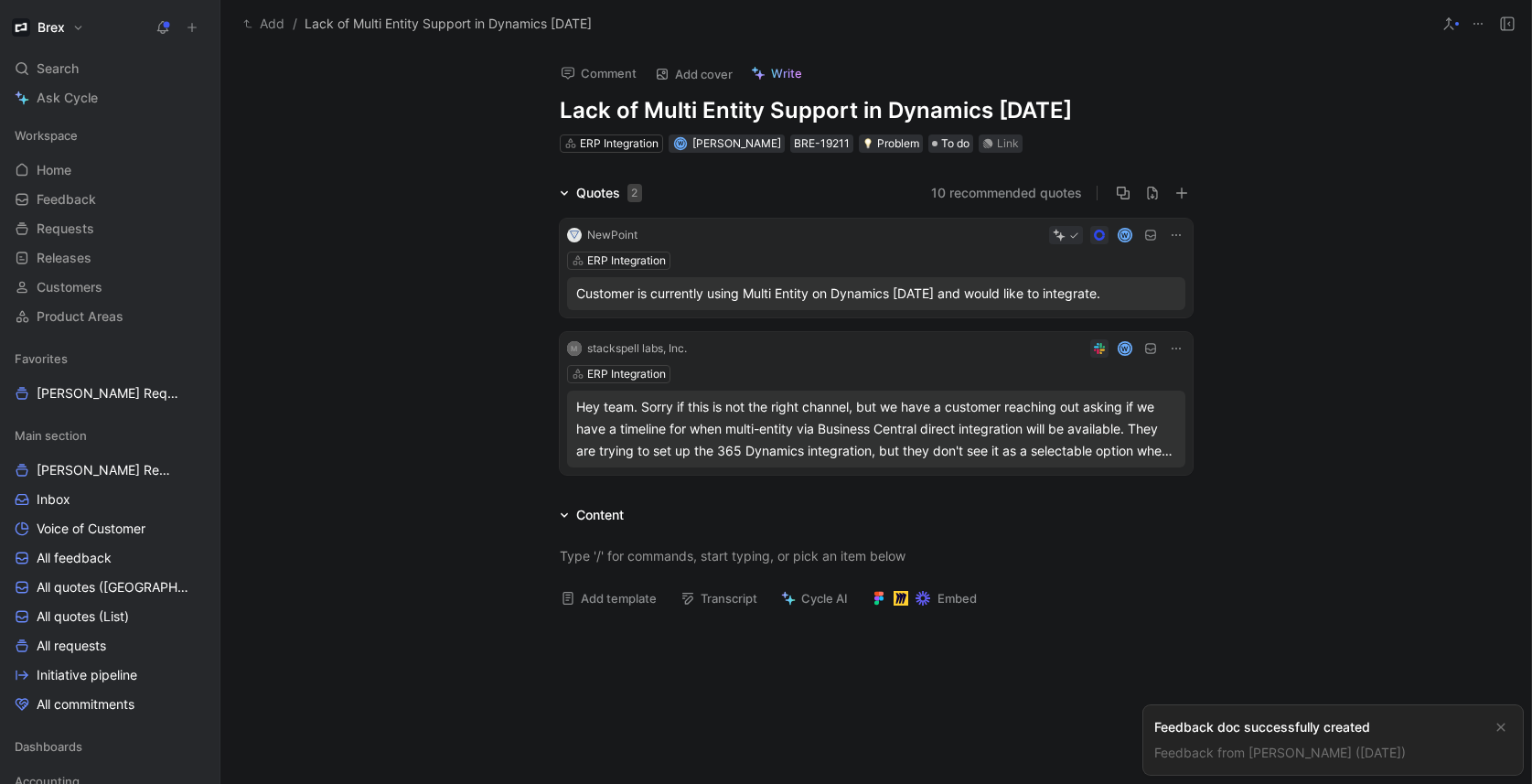
click at [91, 28] on div "Brex" at bounding box center [106, 27] width 197 height 26
click at [76, 26] on button "Brex" at bounding box center [48, 27] width 81 height 26
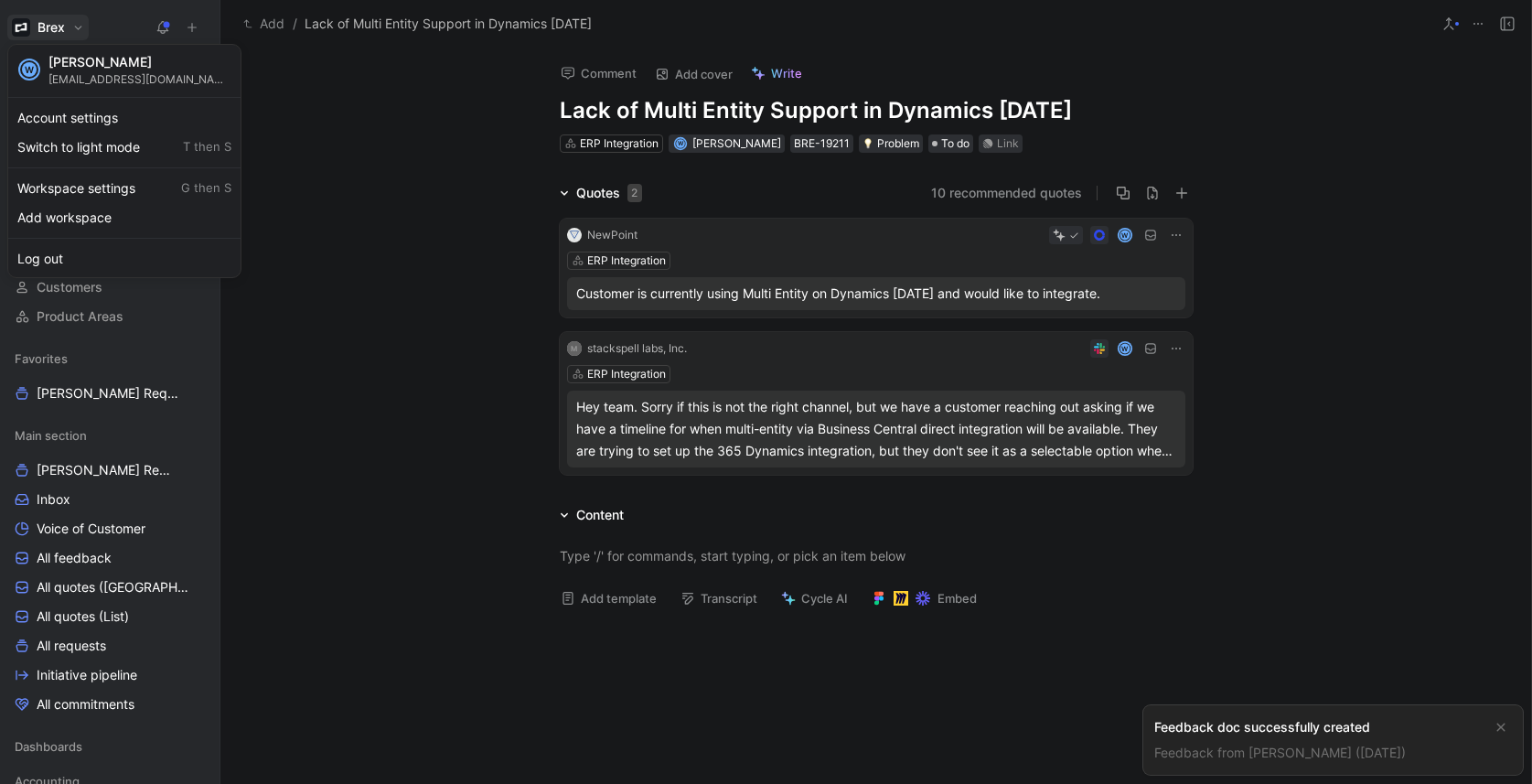
click at [125, 28] on div at bounding box center [766, 392] width 1532 height 784
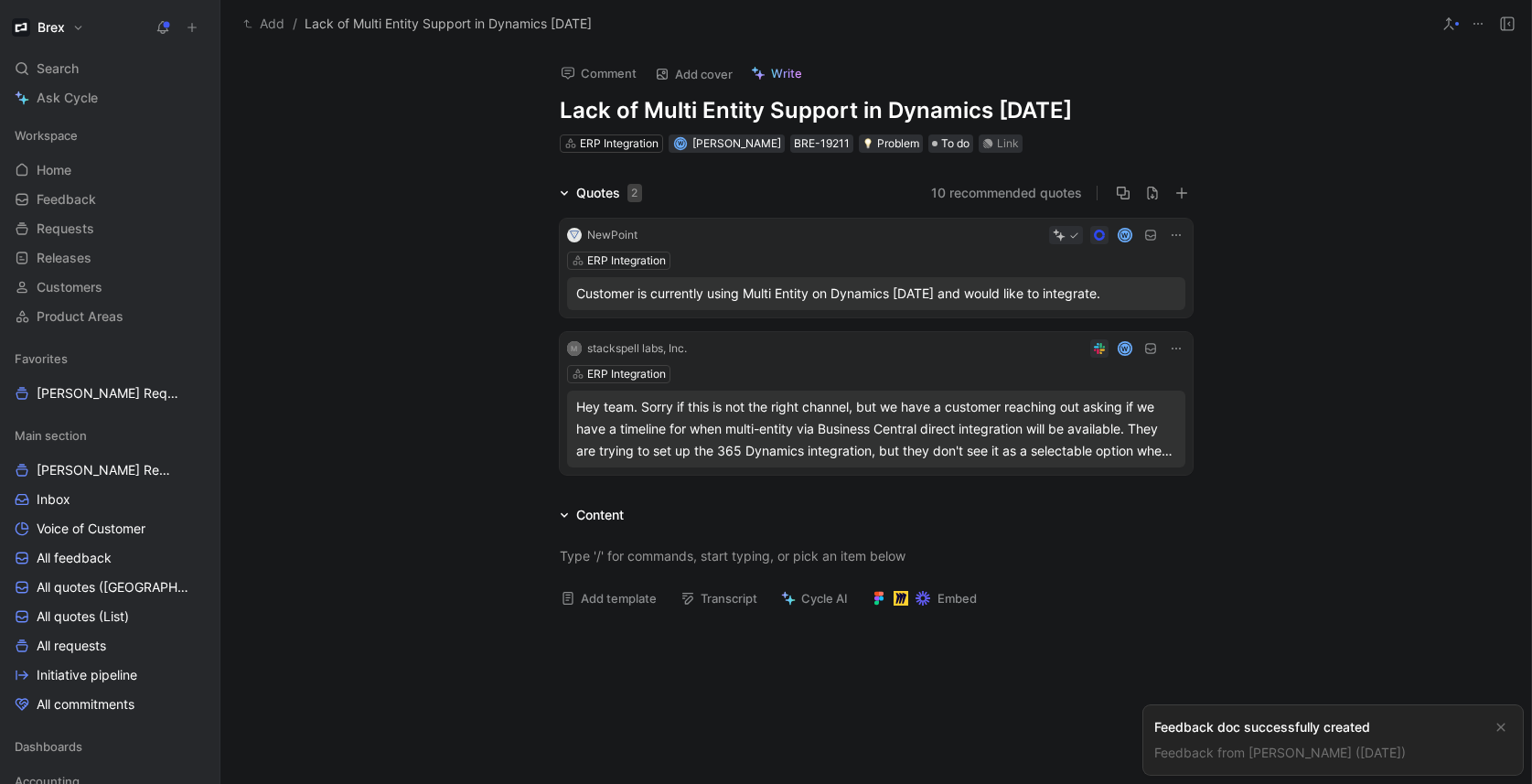
click at [188, 30] on icon at bounding box center [192, 27] width 12 height 12
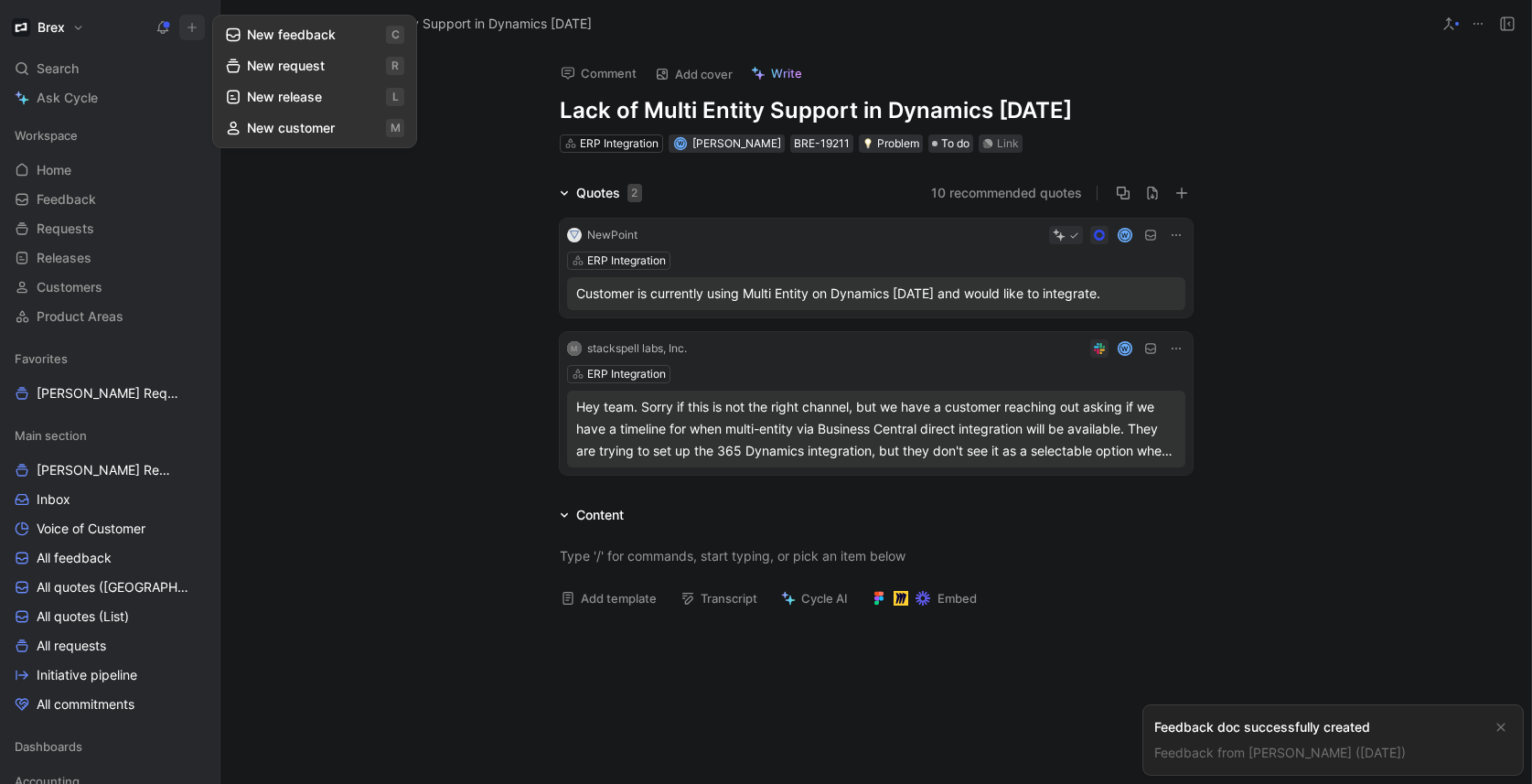
click at [170, 29] on button at bounding box center [162, 27] width 26 height 26
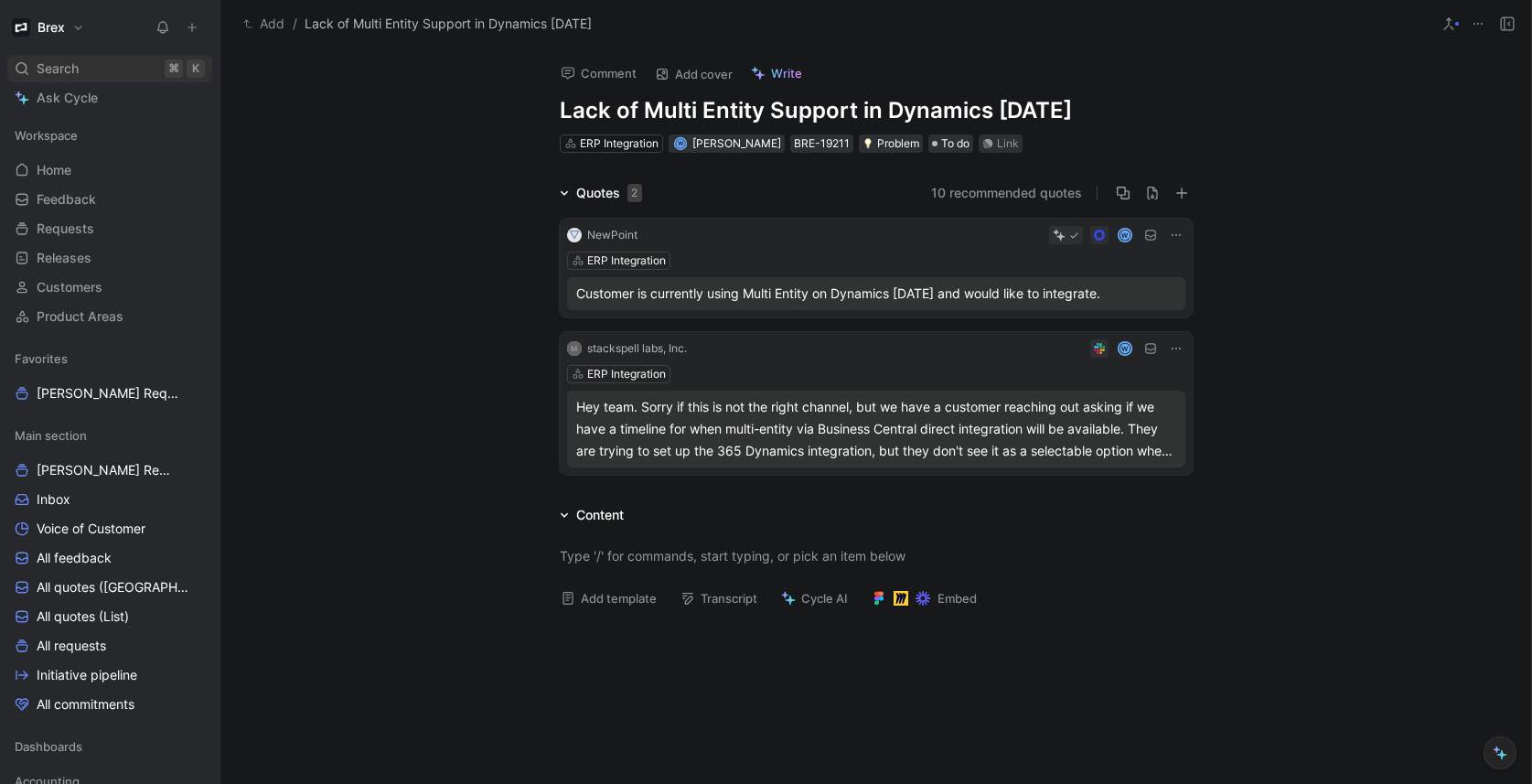
click at [78, 74] on span "Search" at bounding box center [58, 68] width 42 height 22
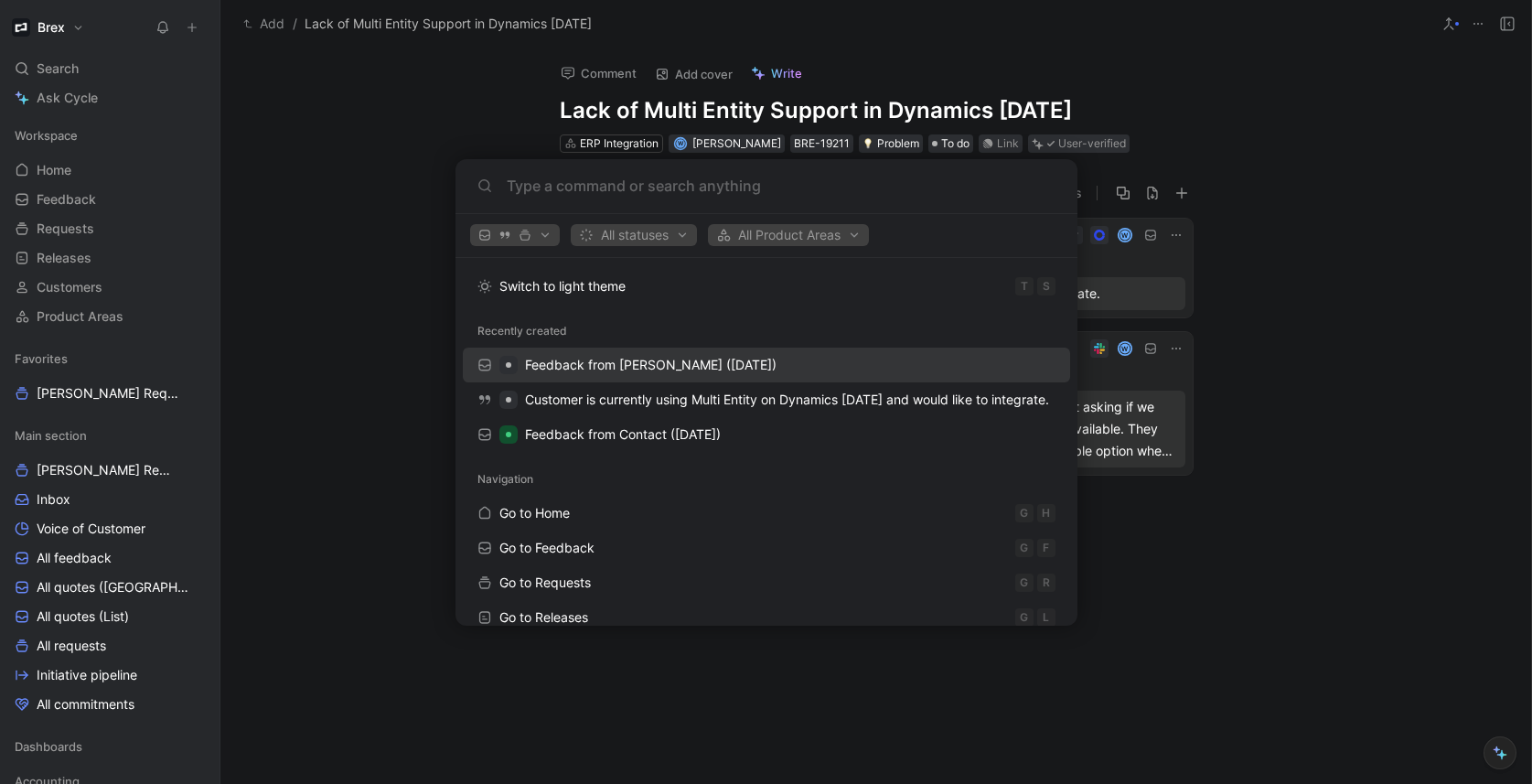
click at [626, 370] on span "Feedback from Wilson Jian (Aug 22, 2025)" at bounding box center [651, 364] width 251 height 15
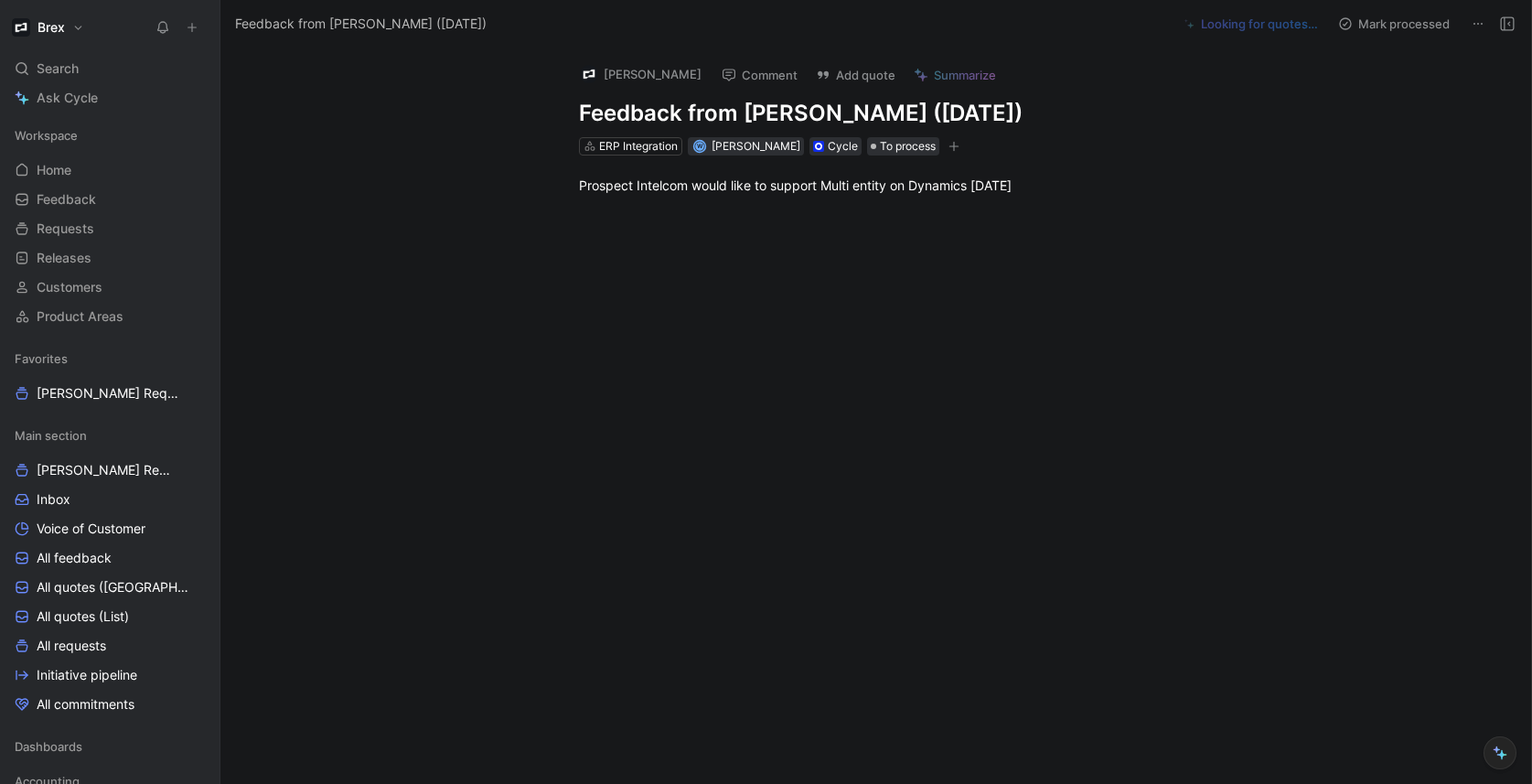
click at [904, 267] on div at bounding box center [894, 332] width 1272 height 235
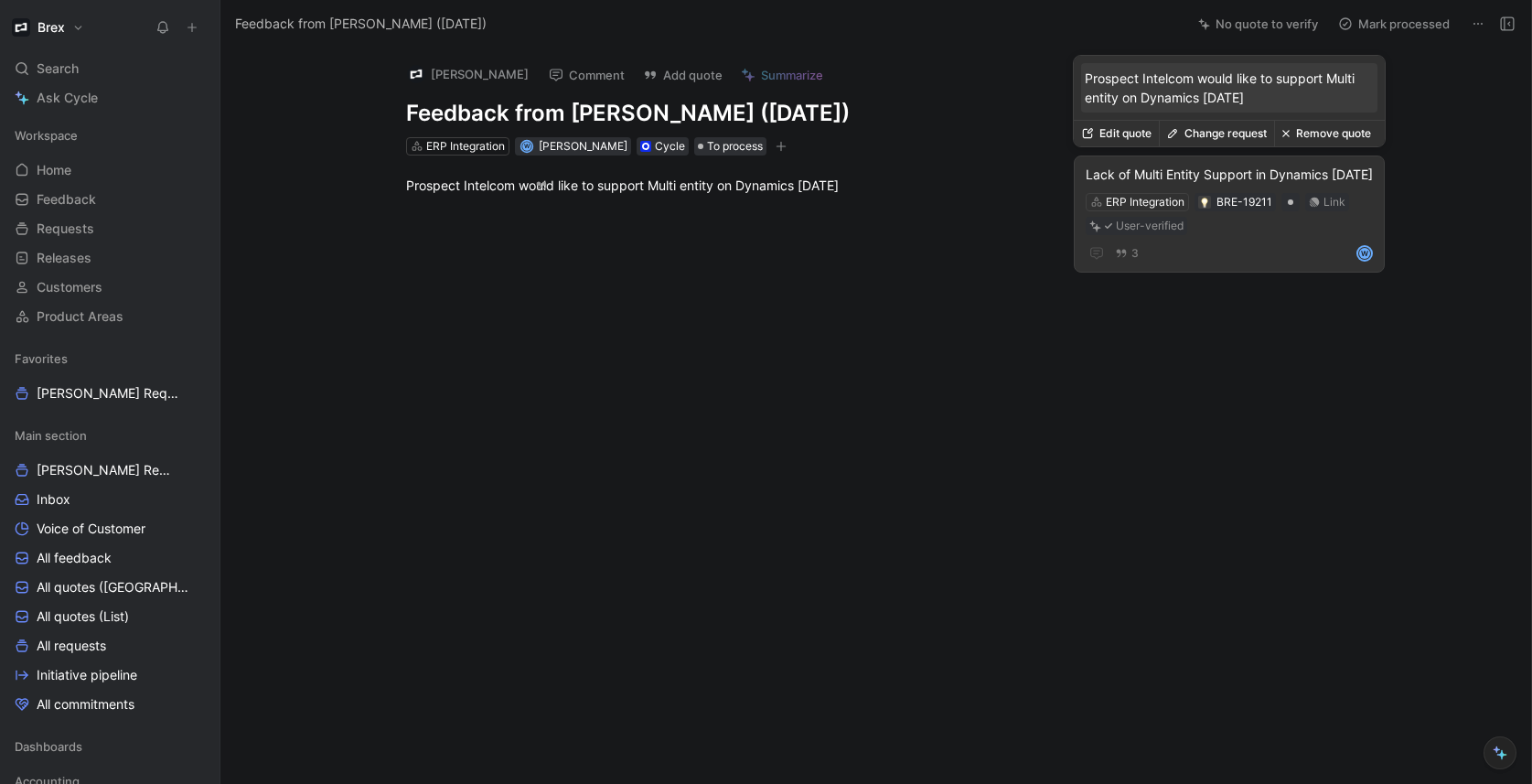
click at [1237, 184] on div "Lack of Multi Entity Support in Dynamics [DATE]" at bounding box center [1229, 174] width 288 height 22
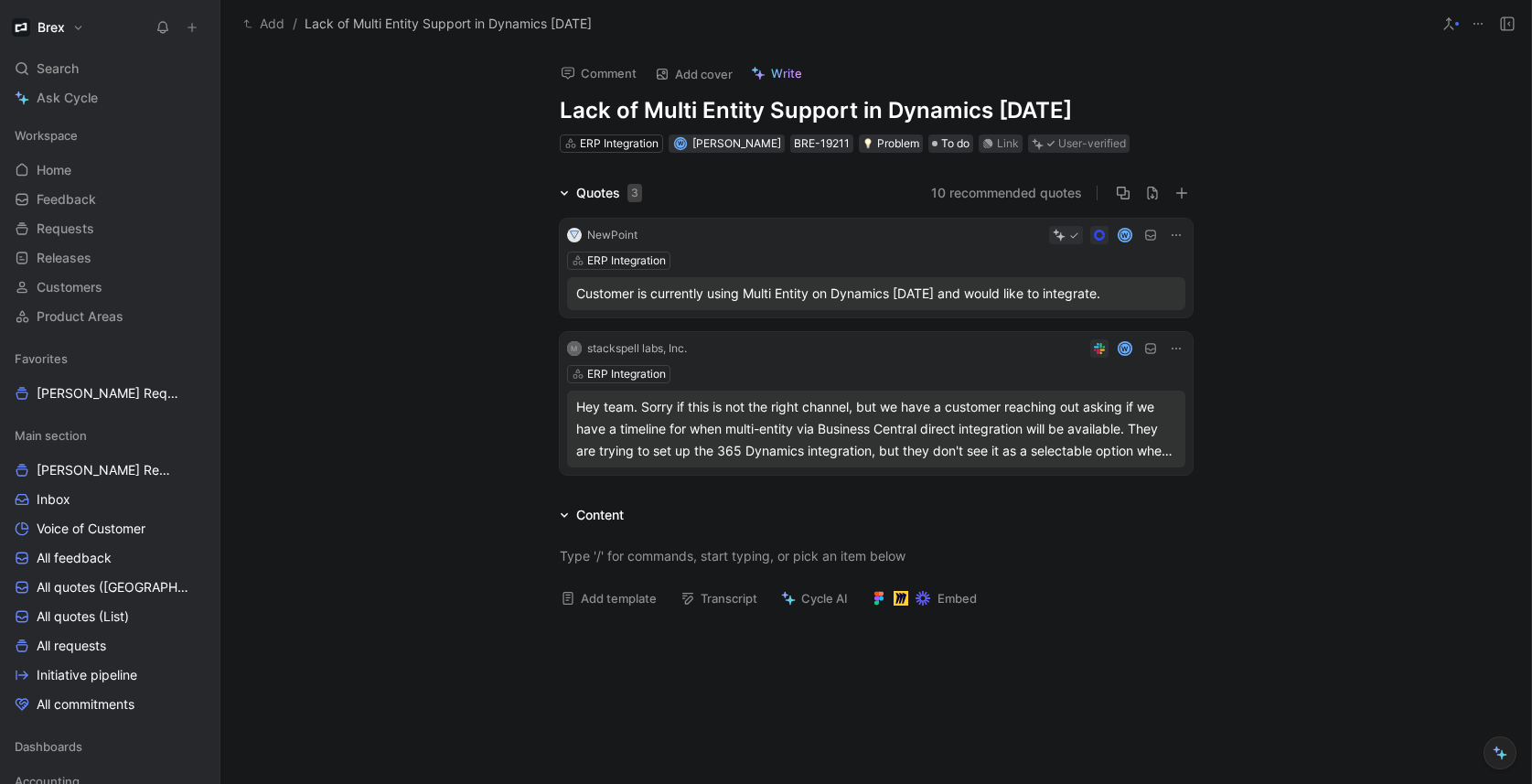
click at [1003, 193] on button "10 recommended quotes" at bounding box center [1006, 193] width 151 height 22
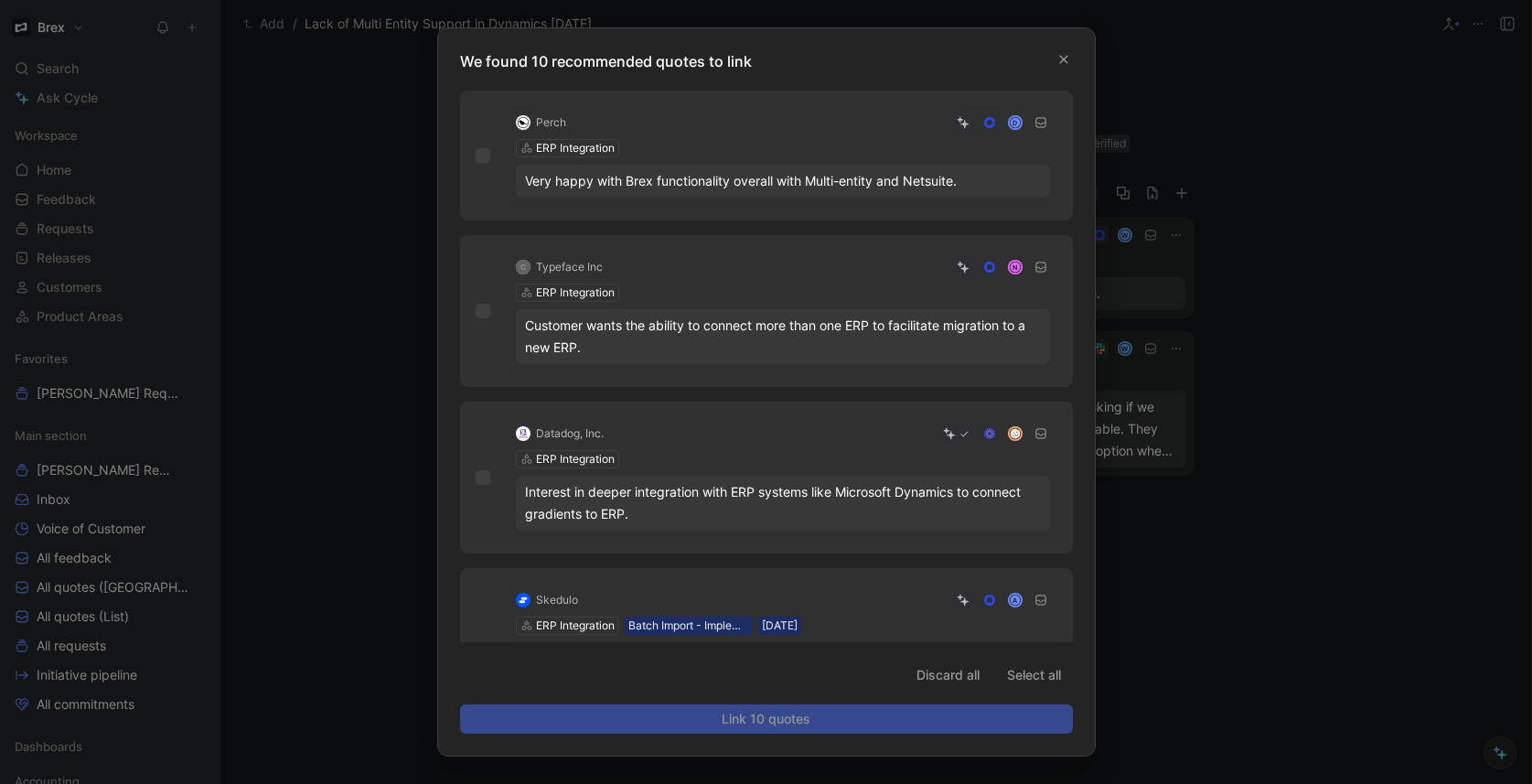
click at [1337, 308] on div at bounding box center [766, 392] width 1532 height 784
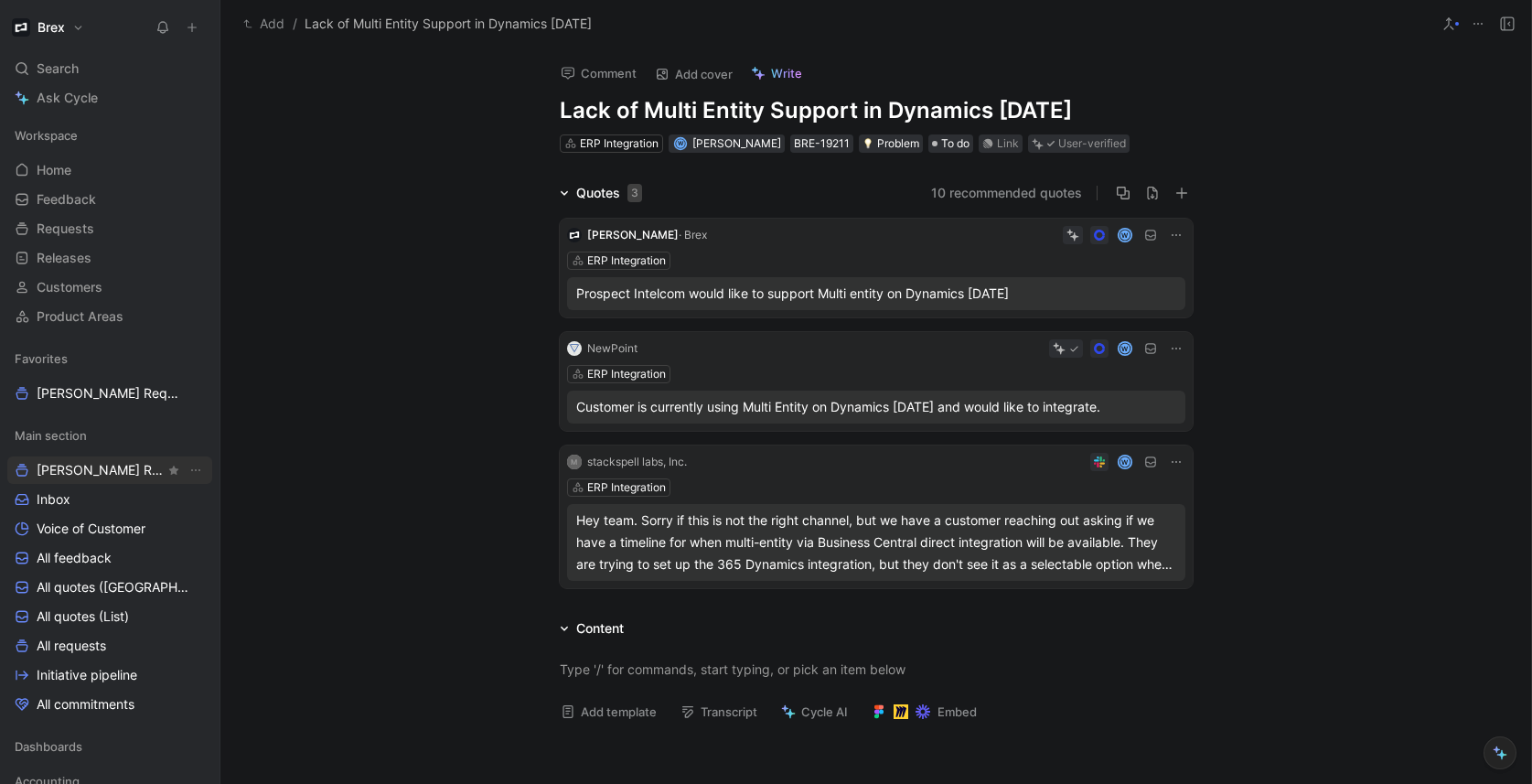
click at [91, 475] on span "[PERSON_NAME] Request" at bounding box center [101, 470] width 128 height 18
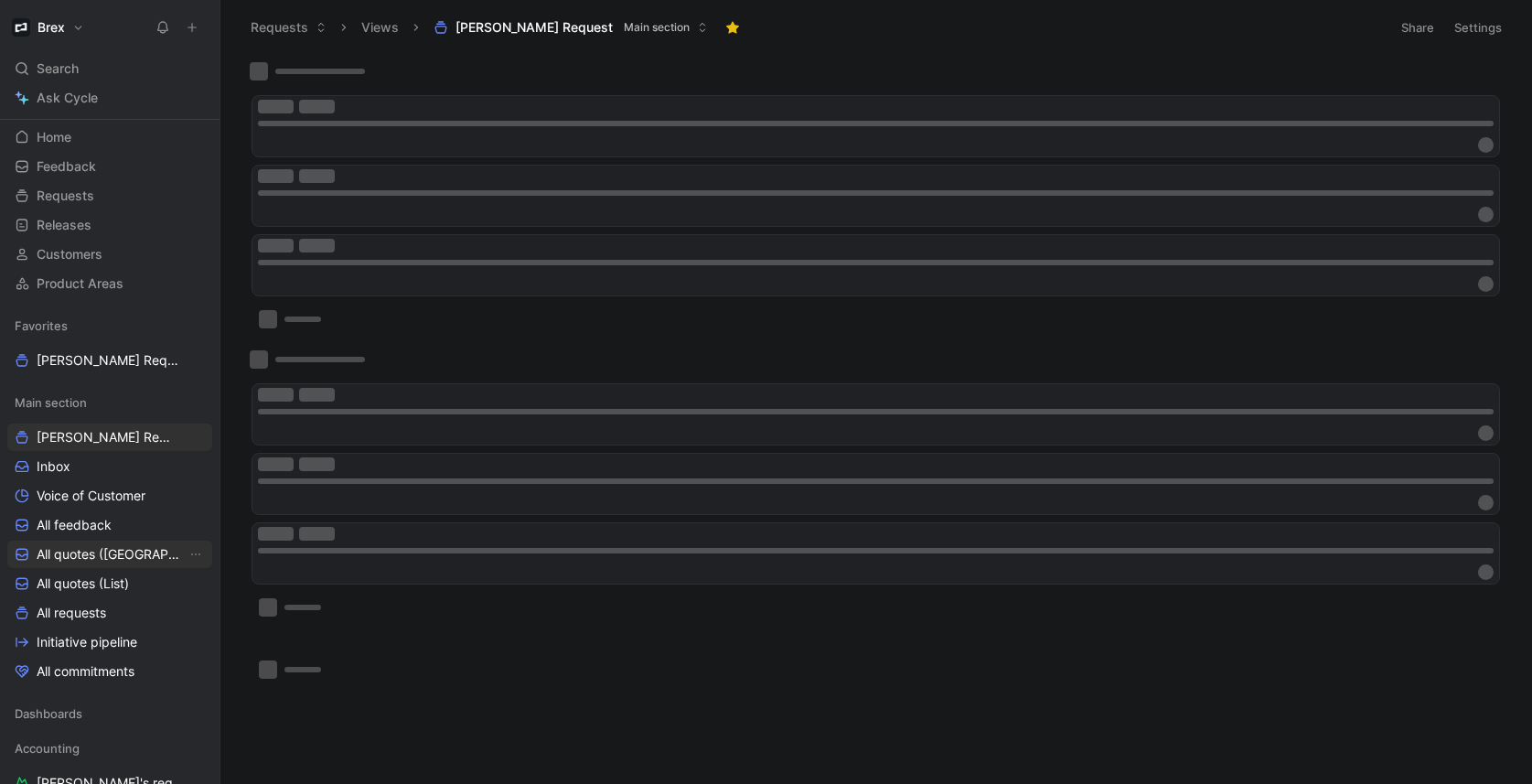
scroll to position [154, 0]
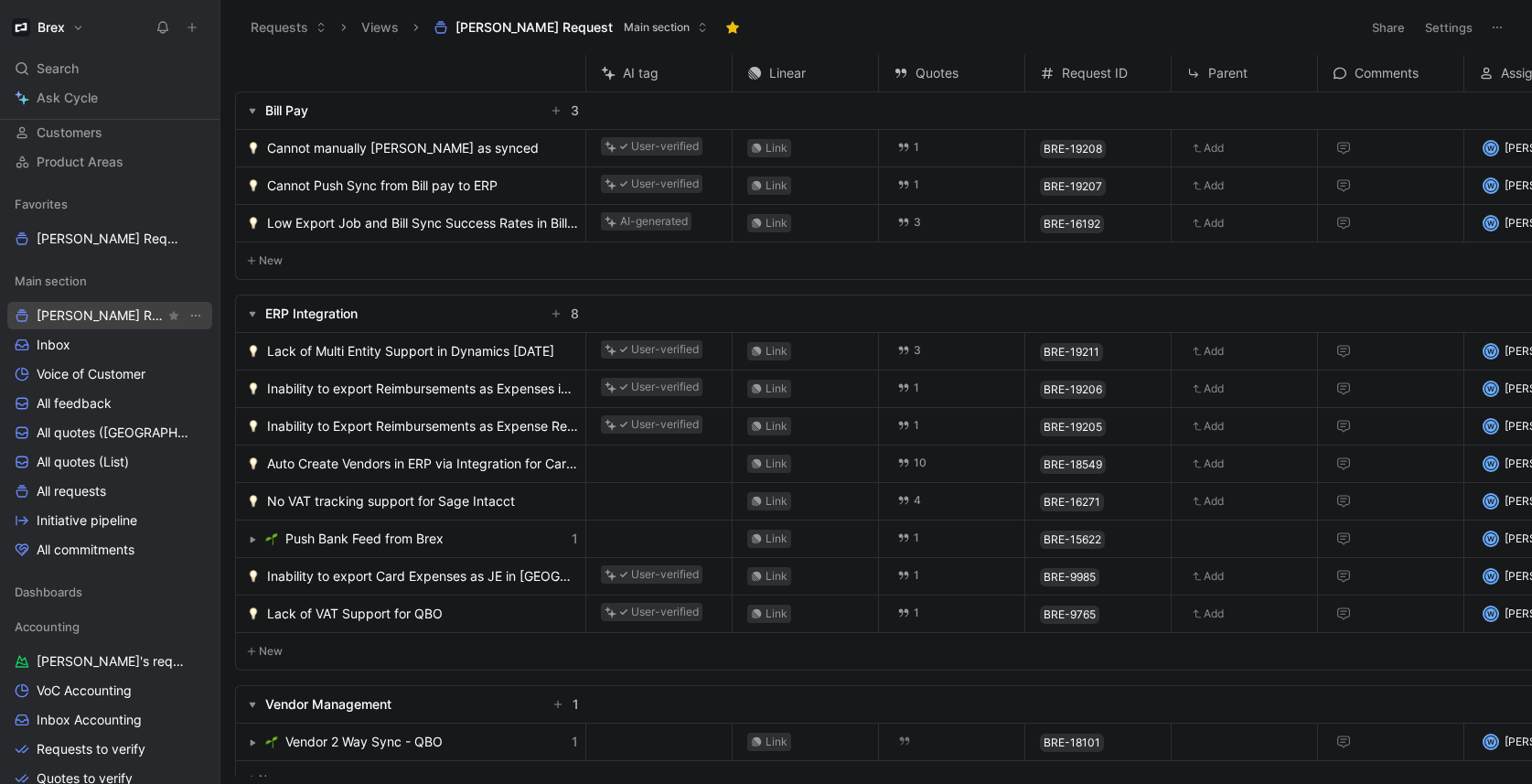
click at [196, 316] on link "[PERSON_NAME] Request" at bounding box center [110, 315] width 205 height 28
click at [189, 316] on icon "View actions" at bounding box center [196, 314] width 14 height 14
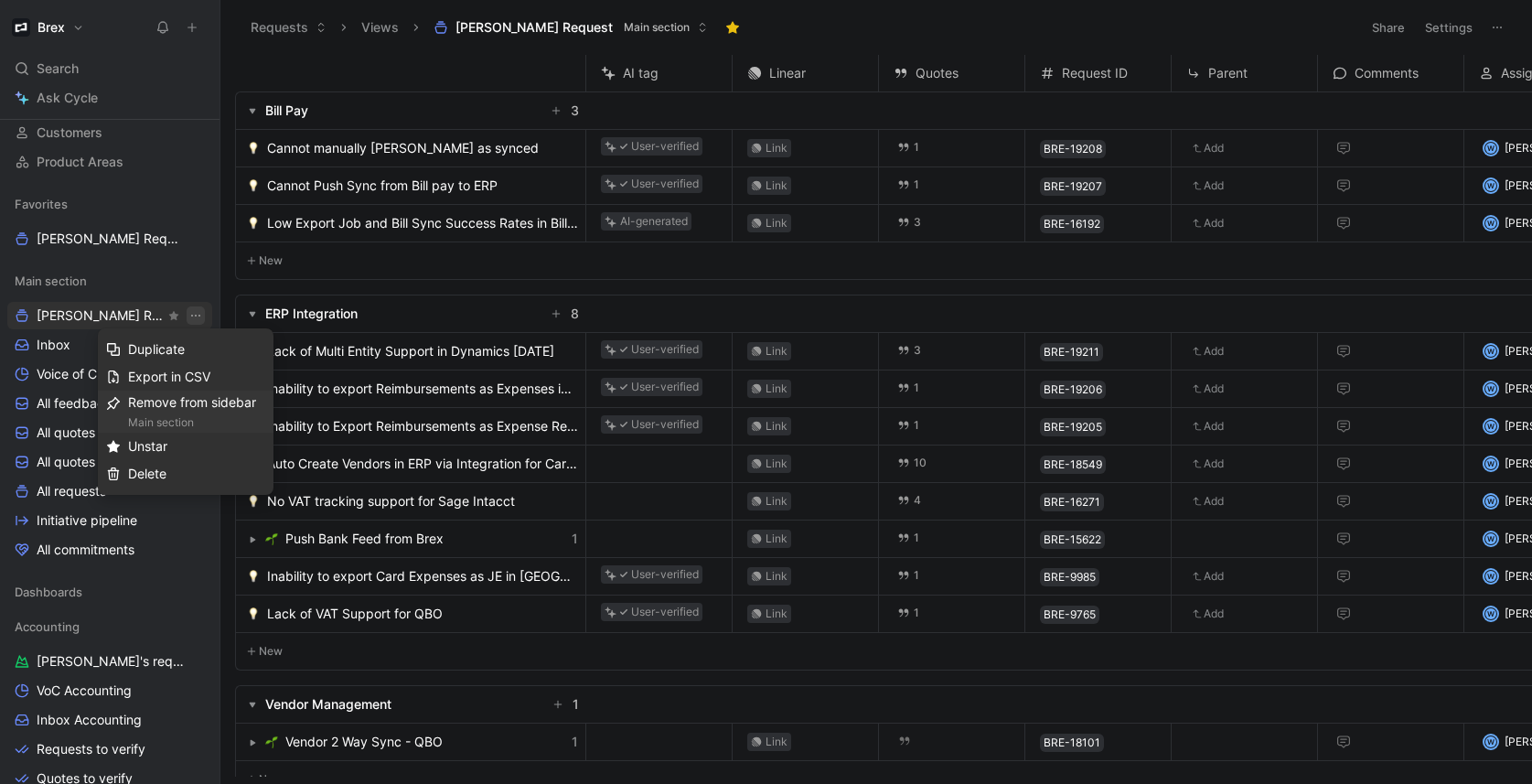
click at [239, 411] on div "Remove from sidebar Main section" at bounding box center [197, 411] width 137 height 40
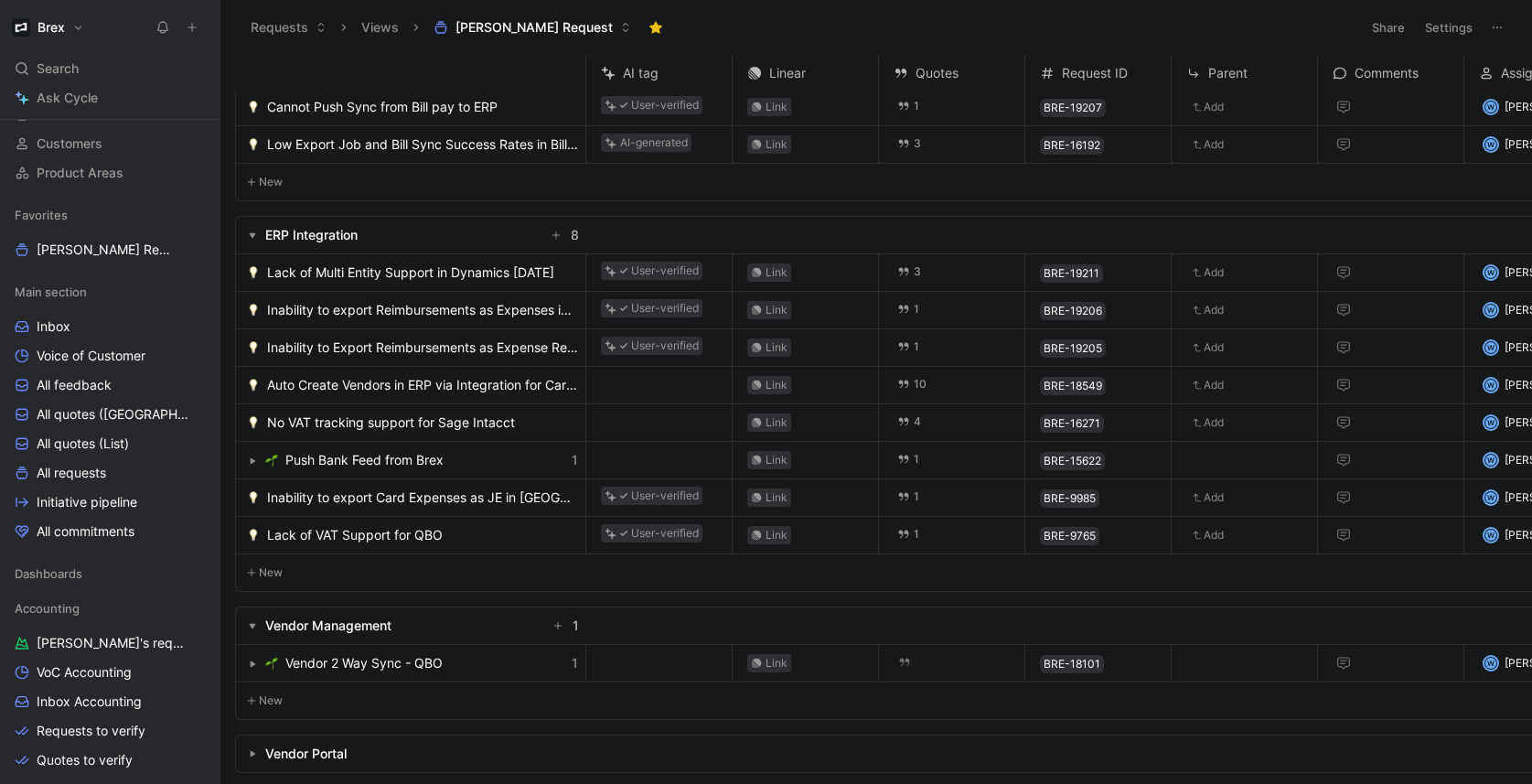
scroll to position [62, 0]
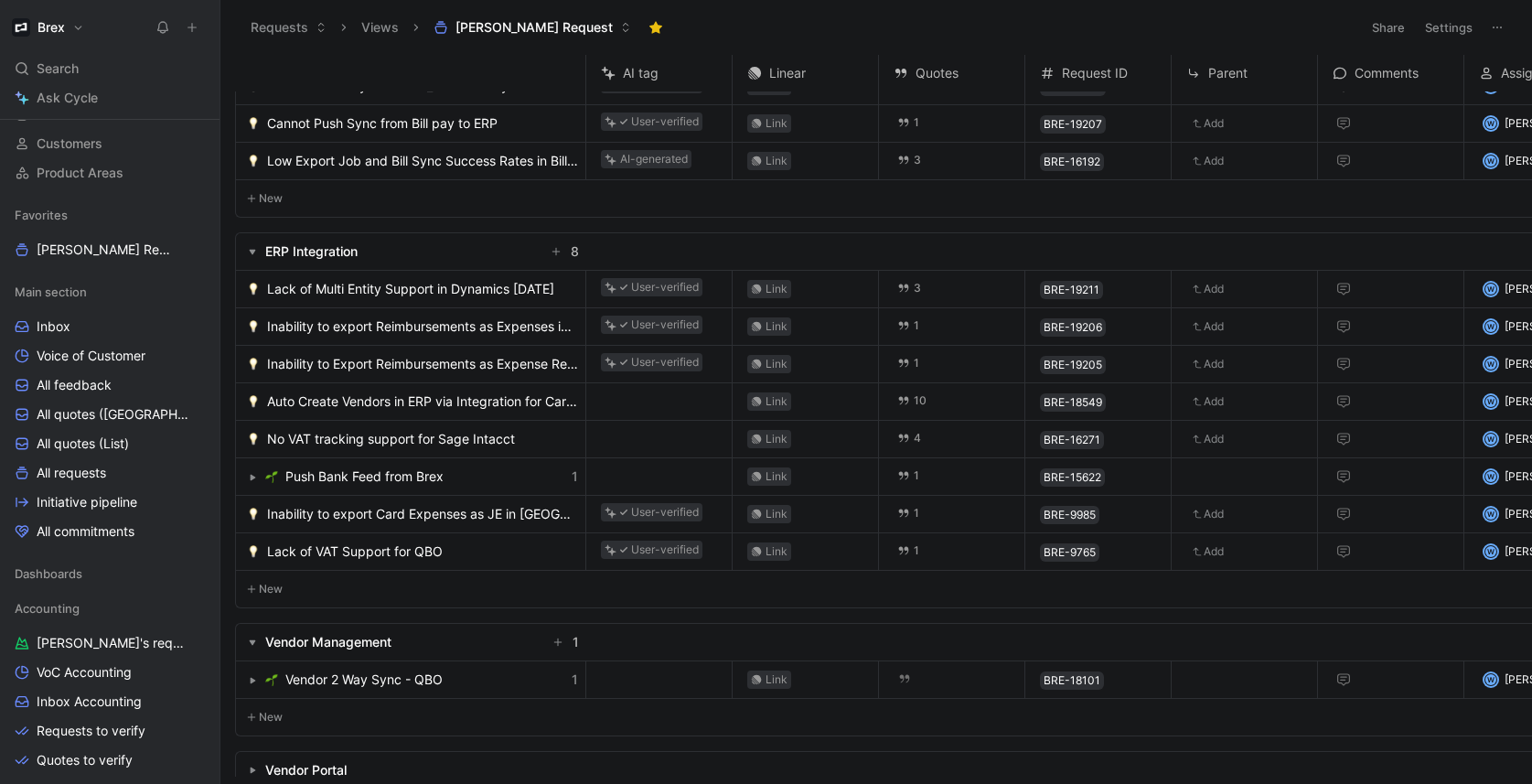
click at [294, 435] on span "No VAT tracking support for Sage Intacct" at bounding box center [391, 438] width 248 height 22
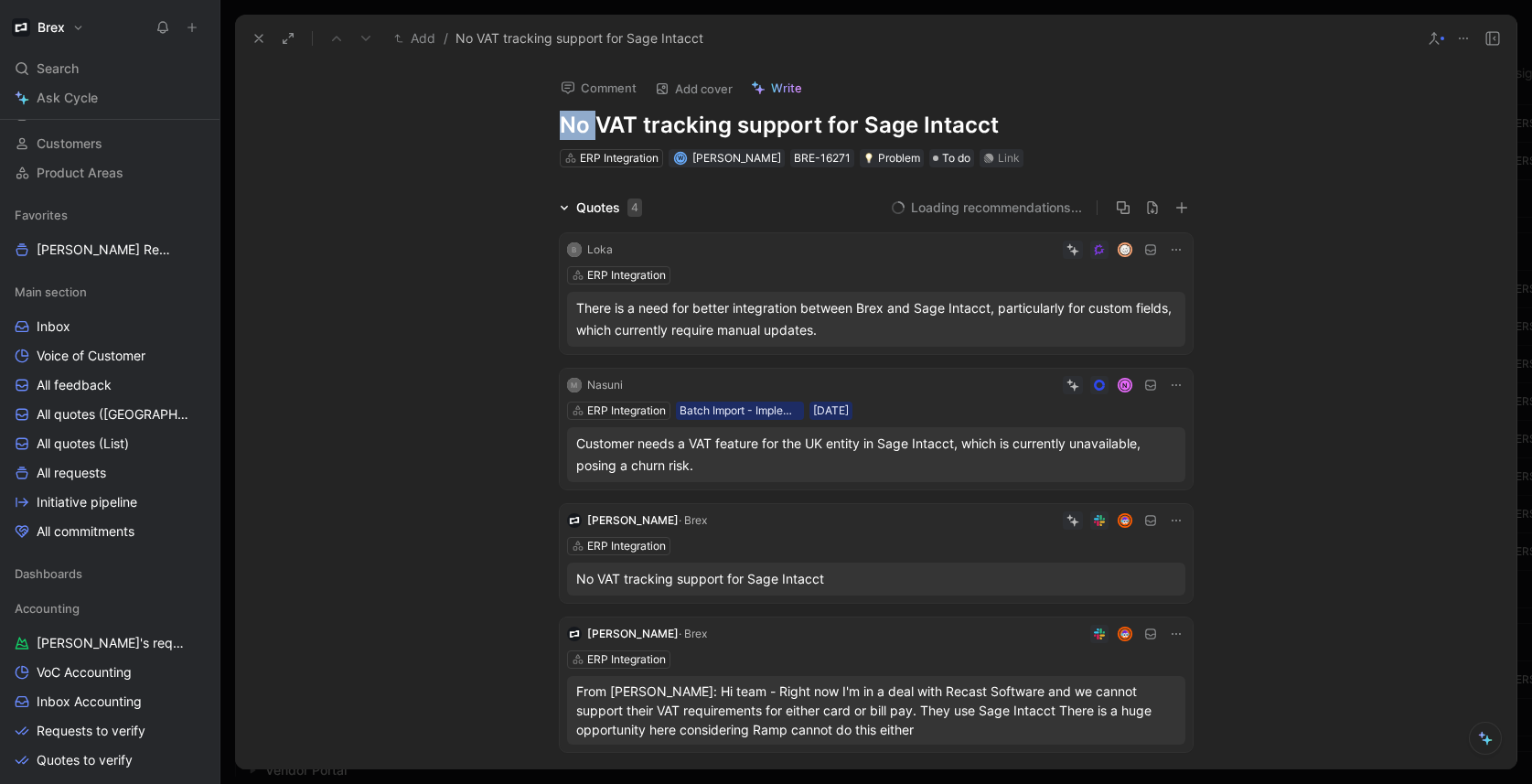
drag, startPoint x: 592, startPoint y: 127, endPoint x: 543, endPoint y: 124, distance: 49.1
click at [543, 124] on div "Comment Add cover Write No VAT tracking support for Sage Intacct ERP Integratio…" at bounding box center [876, 116] width 703 height 107
click at [717, 124] on h1 "Lack of VAT tracking support for Sage Intacct" at bounding box center [876, 125] width 633 height 30
click at [227, 209] on div at bounding box center [876, 392] width 1311 height 784
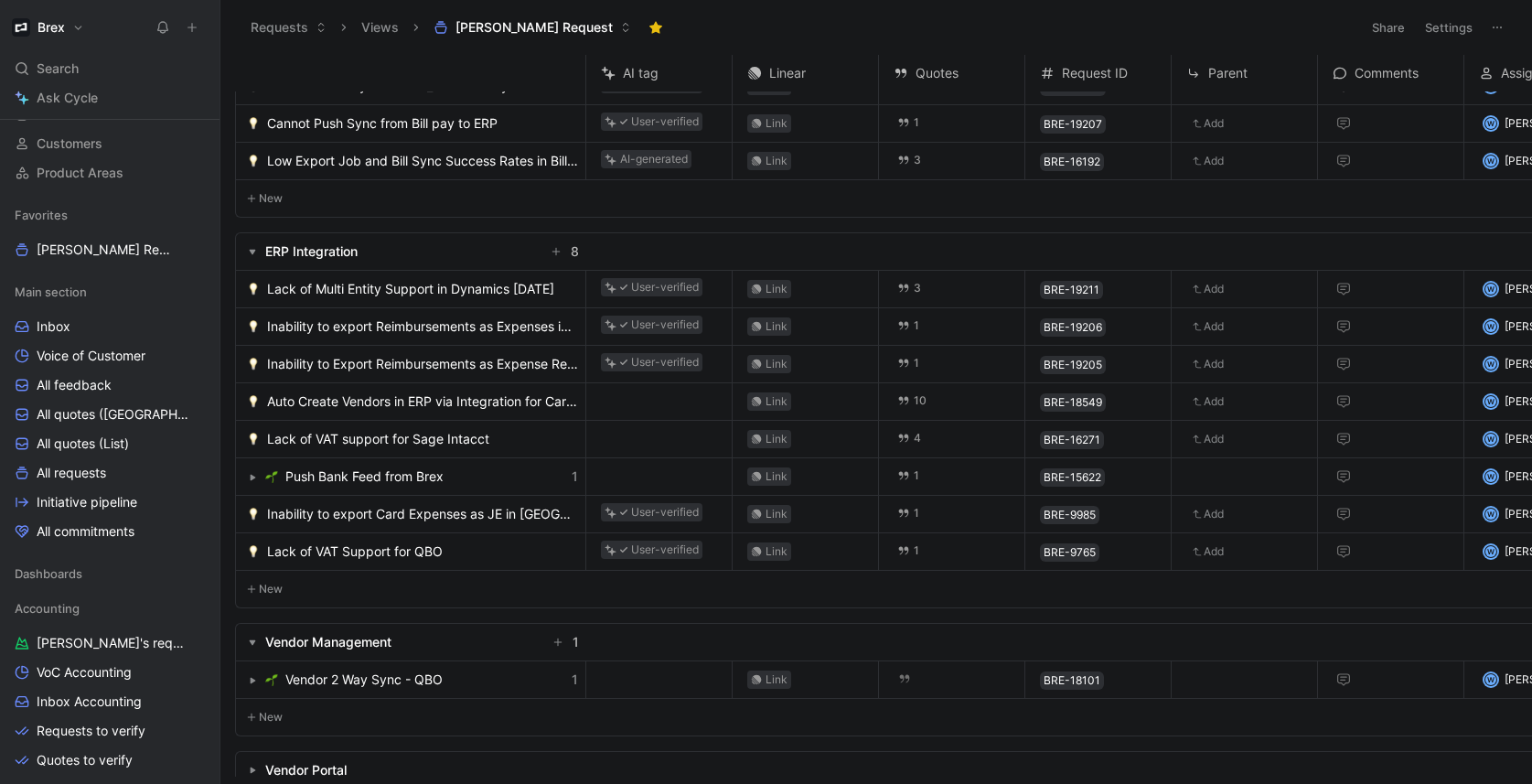
click at [409, 440] on span "Lack of VAT support for Sage Intacct" at bounding box center [379, 438] width 222 height 22
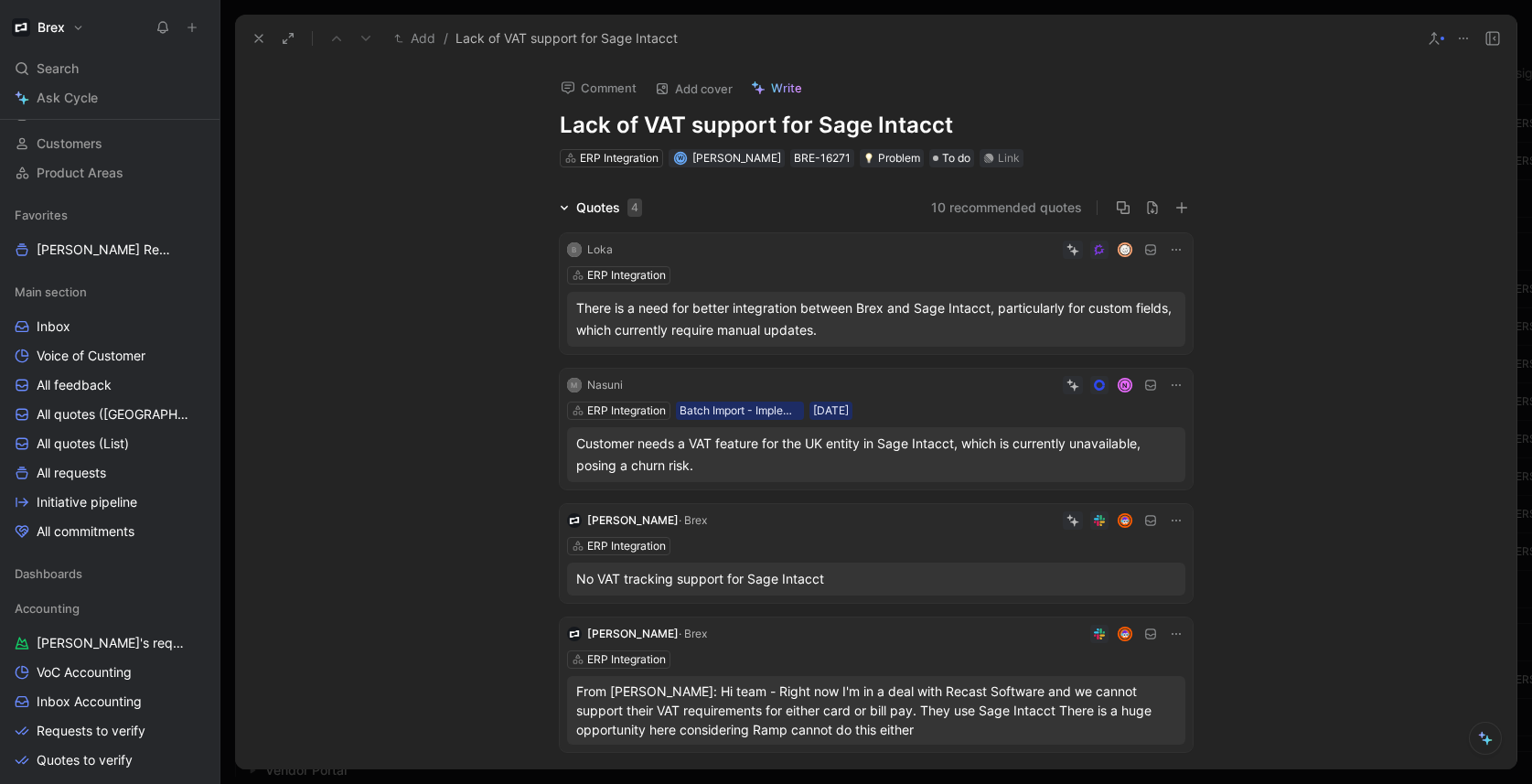
click at [692, 124] on h1 "Lack of VAT support for Sage Intacct" at bounding box center [876, 125] width 633 height 30
click at [227, 263] on div at bounding box center [876, 392] width 1311 height 784
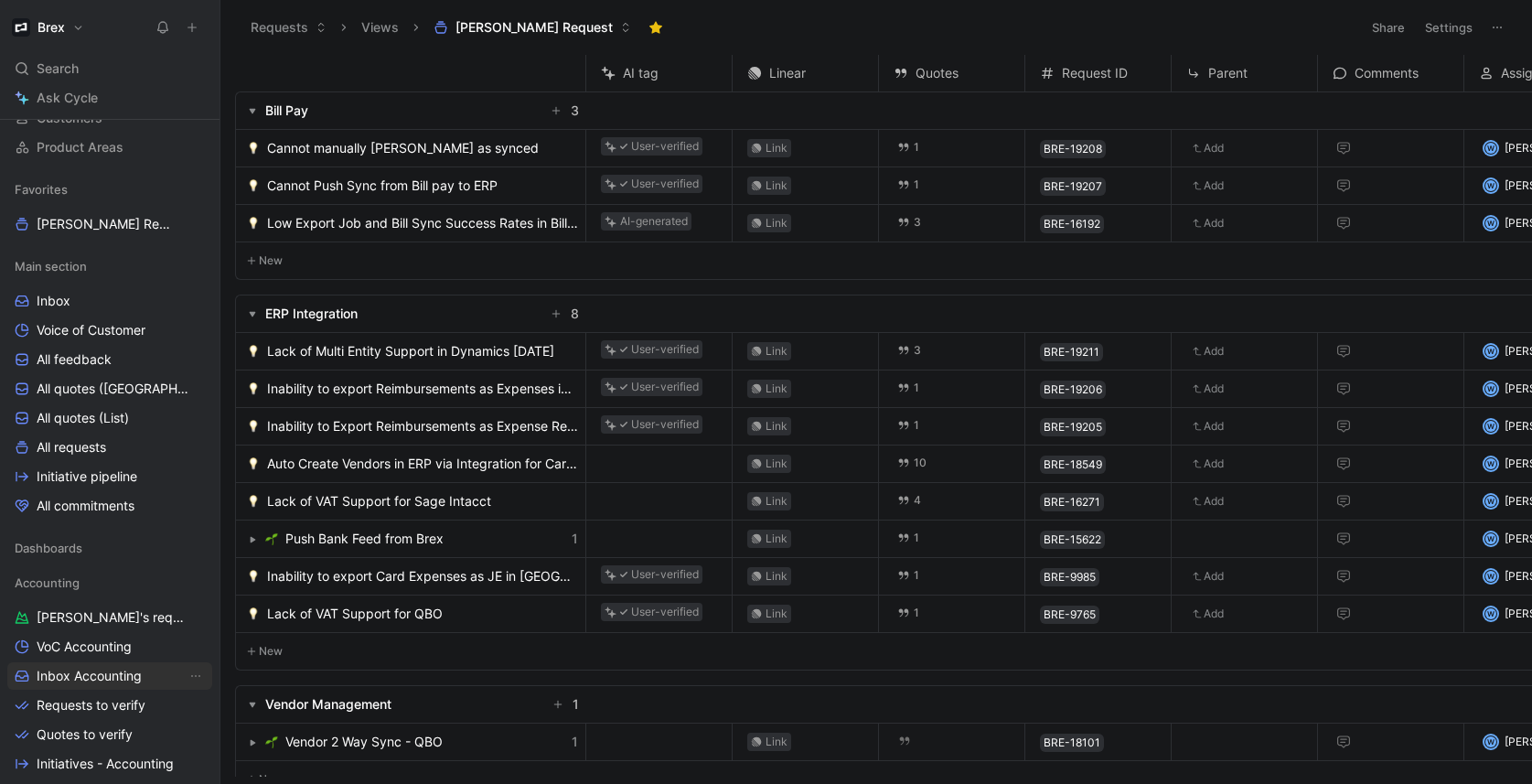
scroll to position [171, 0]
click at [89, 691] on link "Requests to verify" at bounding box center [110, 703] width 205 height 28
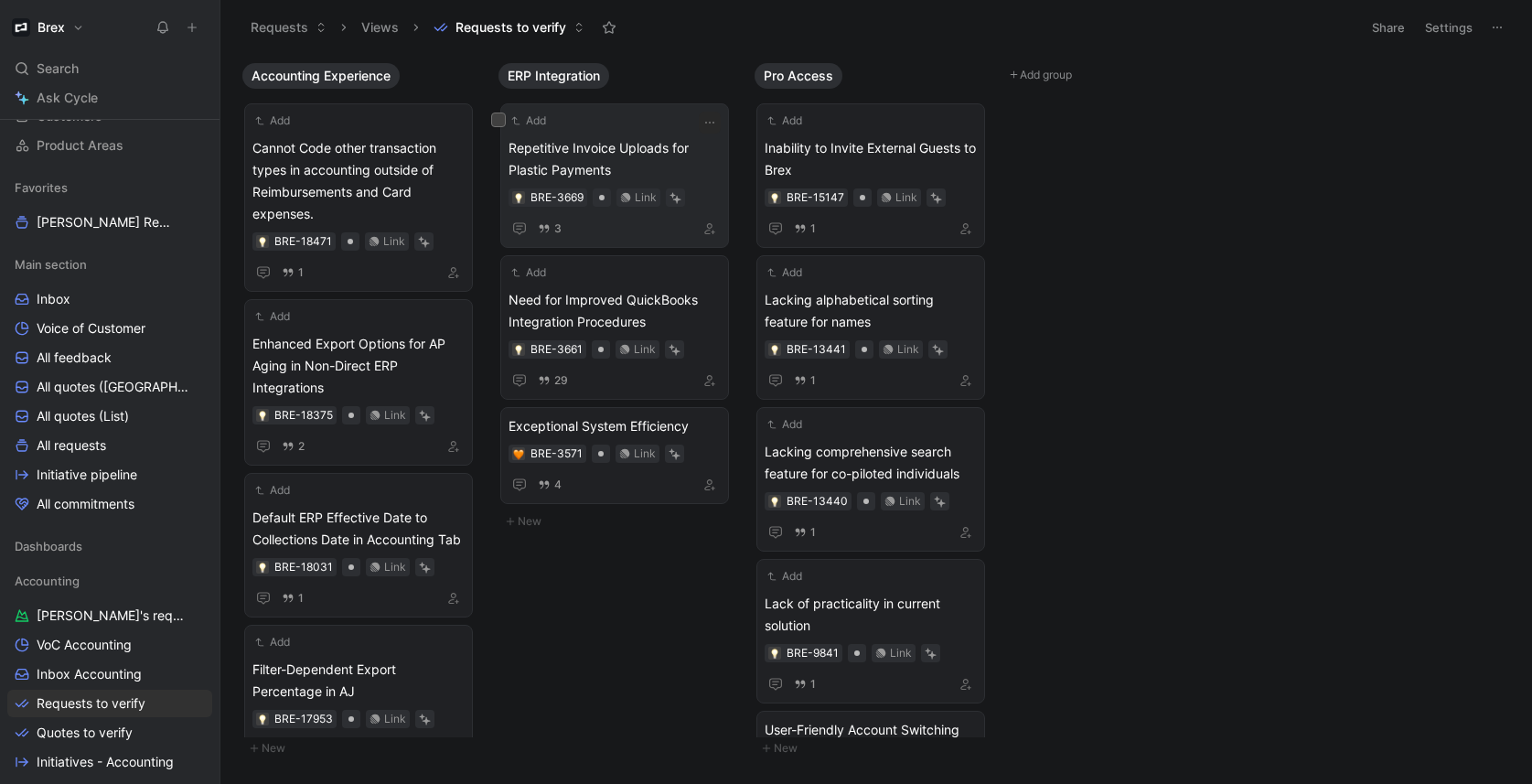
click at [631, 139] on span "Repetitive Invoice Uploads for Plastic Payments" at bounding box center [614, 159] width 212 height 44
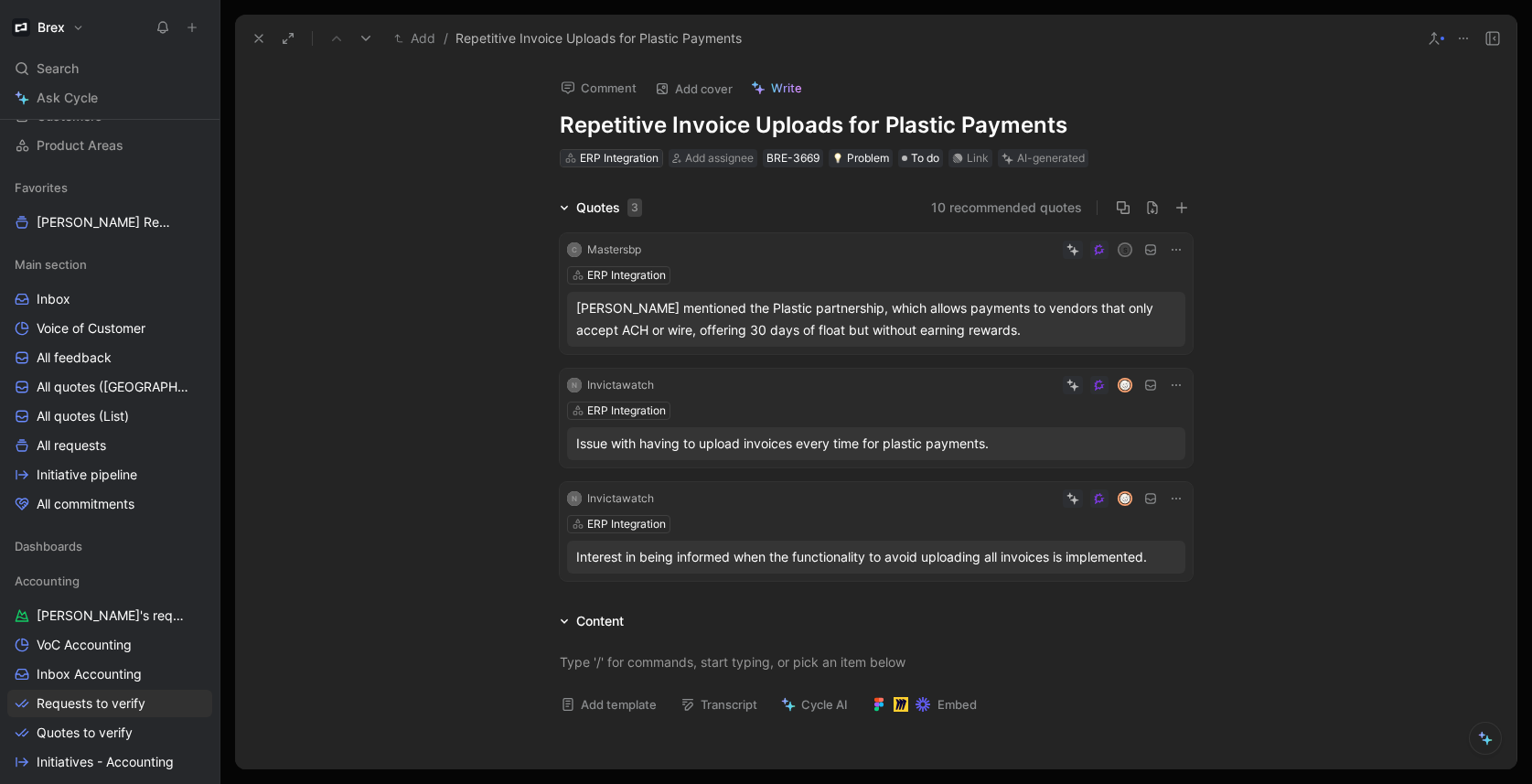
click at [614, 158] on div "ERP Integration" at bounding box center [619, 157] width 79 height 18
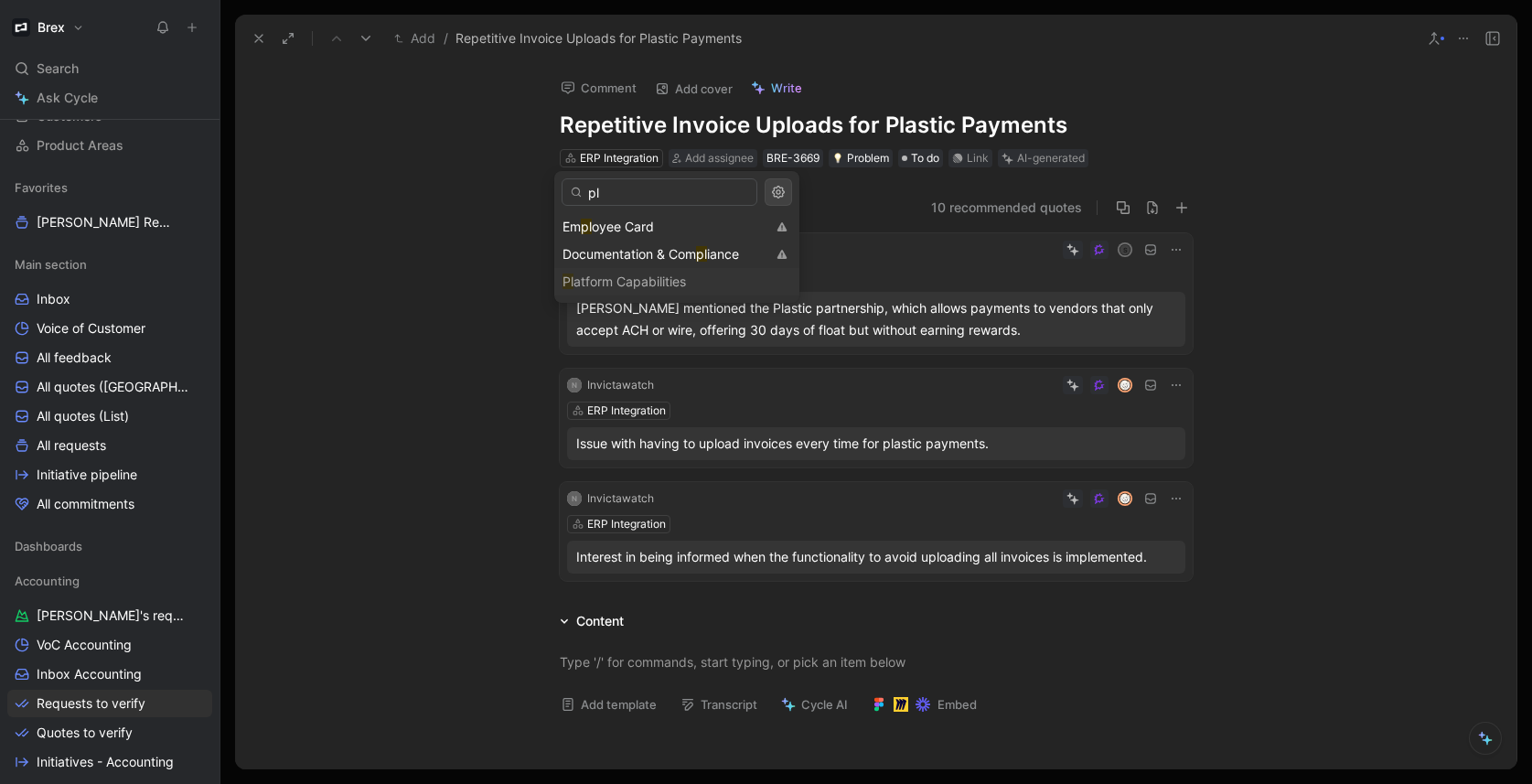
type input "p"
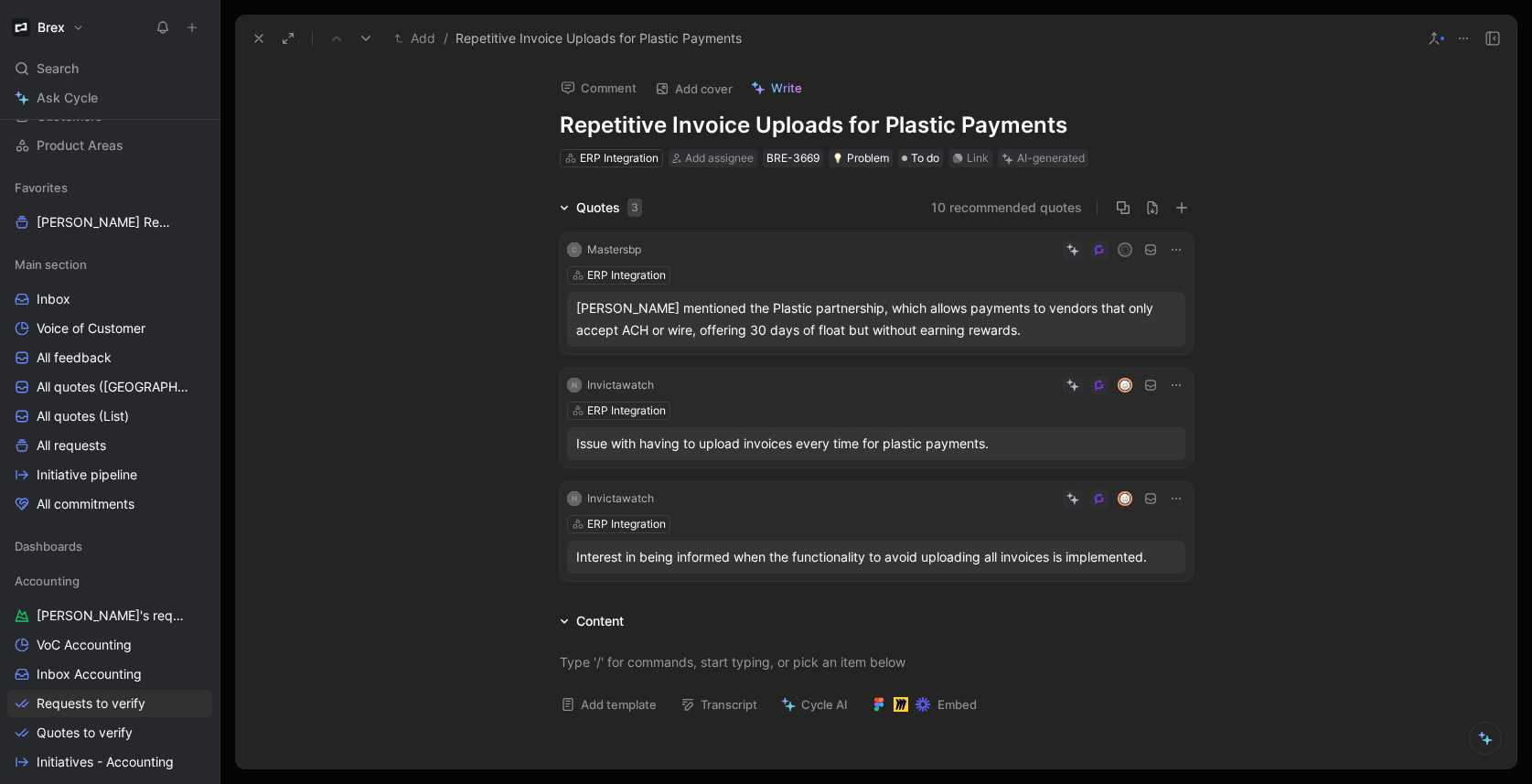
click at [262, 40] on use at bounding box center [259, 38] width 8 height 8
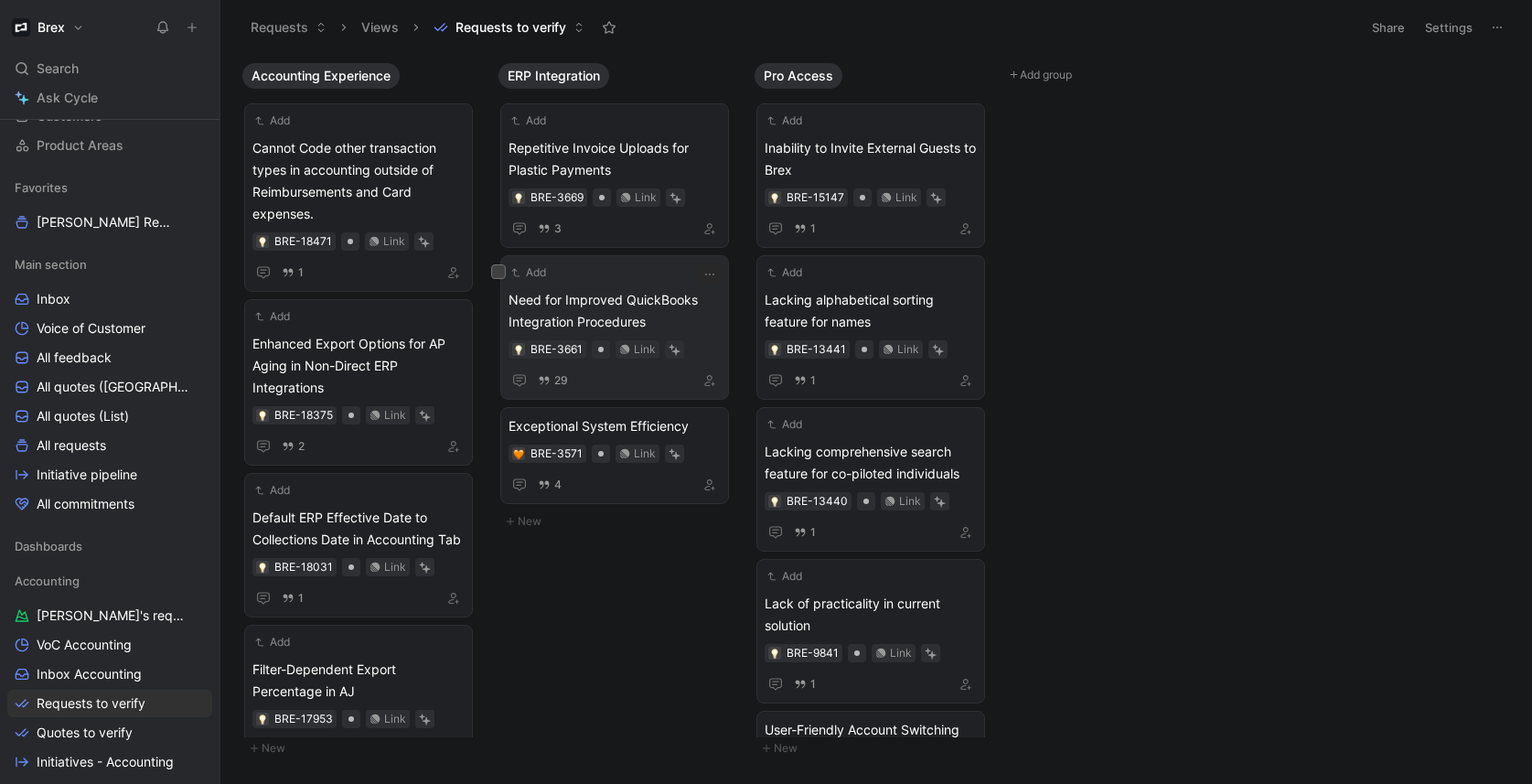
click at [652, 303] on span "Need for Improved QuickBooks Integration Procedures" at bounding box center [614, 311] width 212 height 44
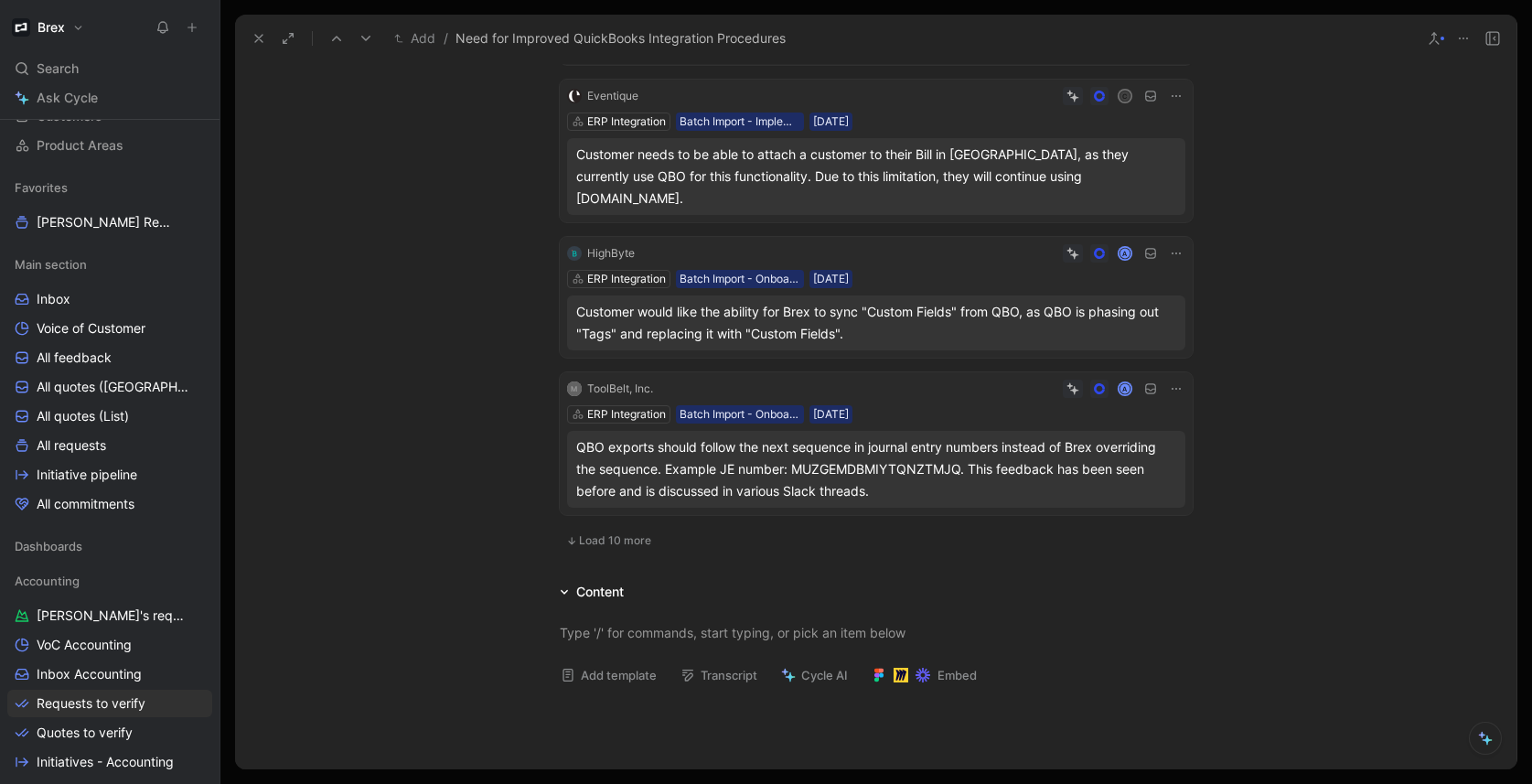
scroll to position [1028, 0]
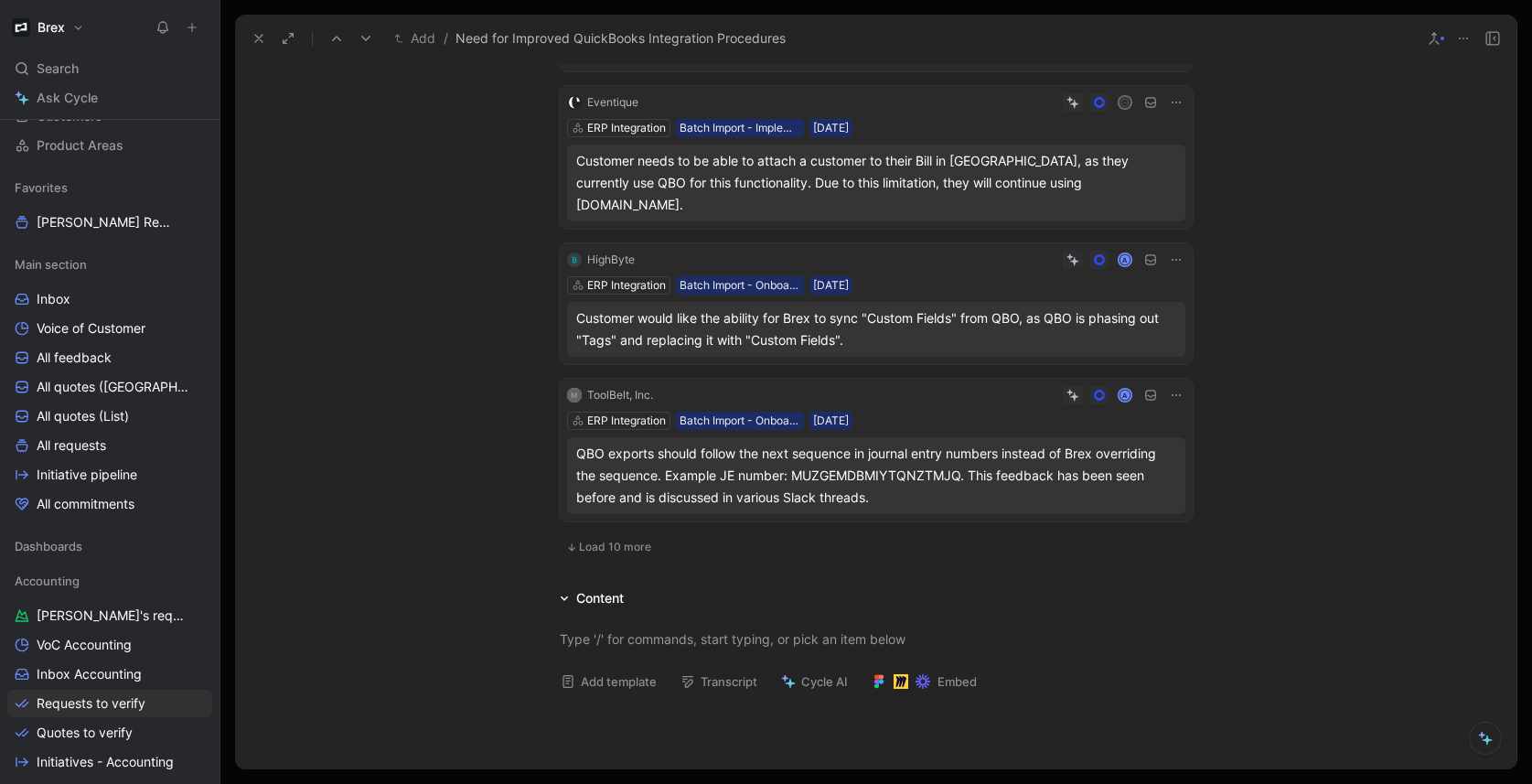
click at [920, 250] on div "A" at bounding box center [914, 259] width 544 height 18
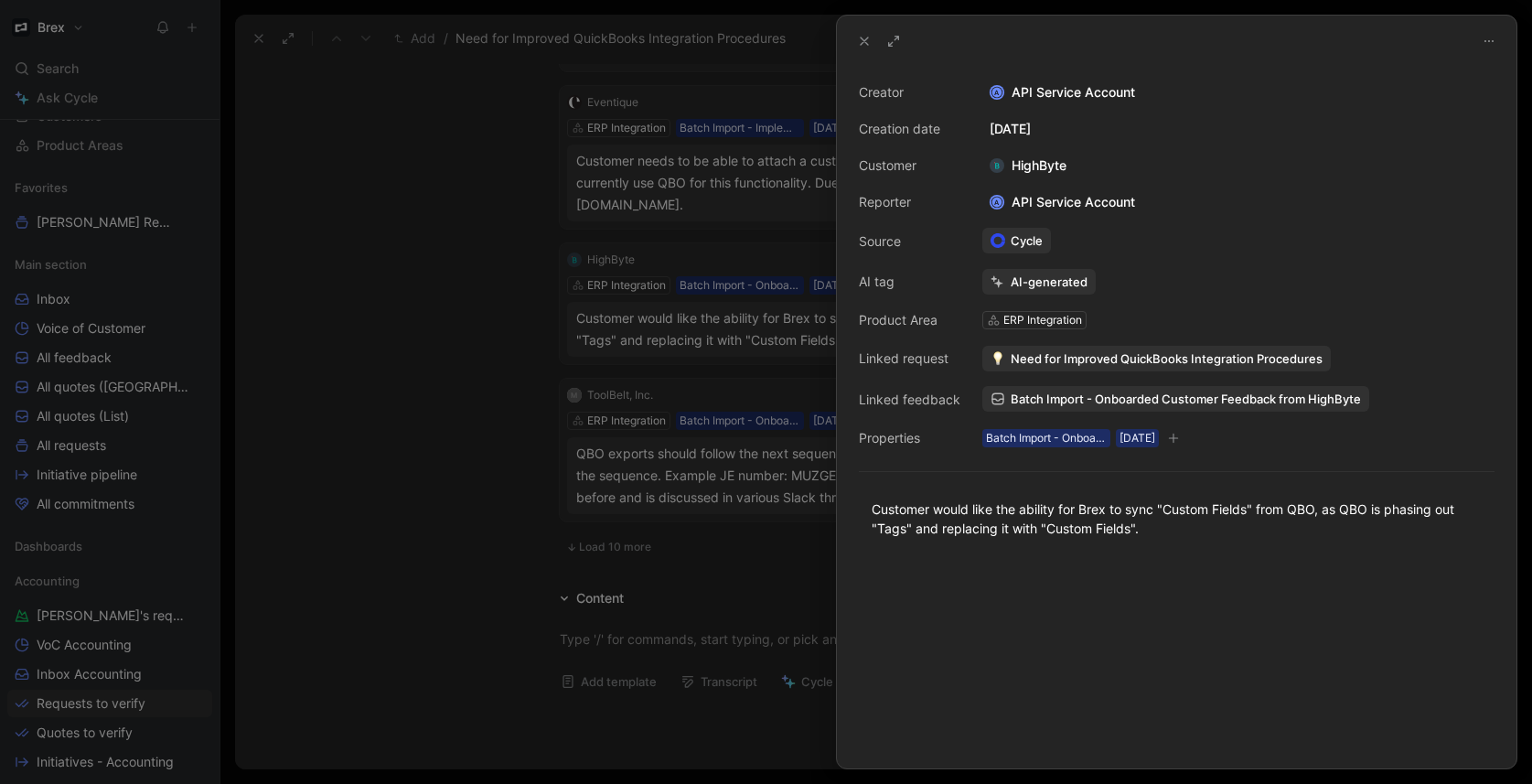
click at [1117, 361] on span "Need for Improved QuickBooks Integration Procedures" at bounding box center [1166, 357] width 312 height 16
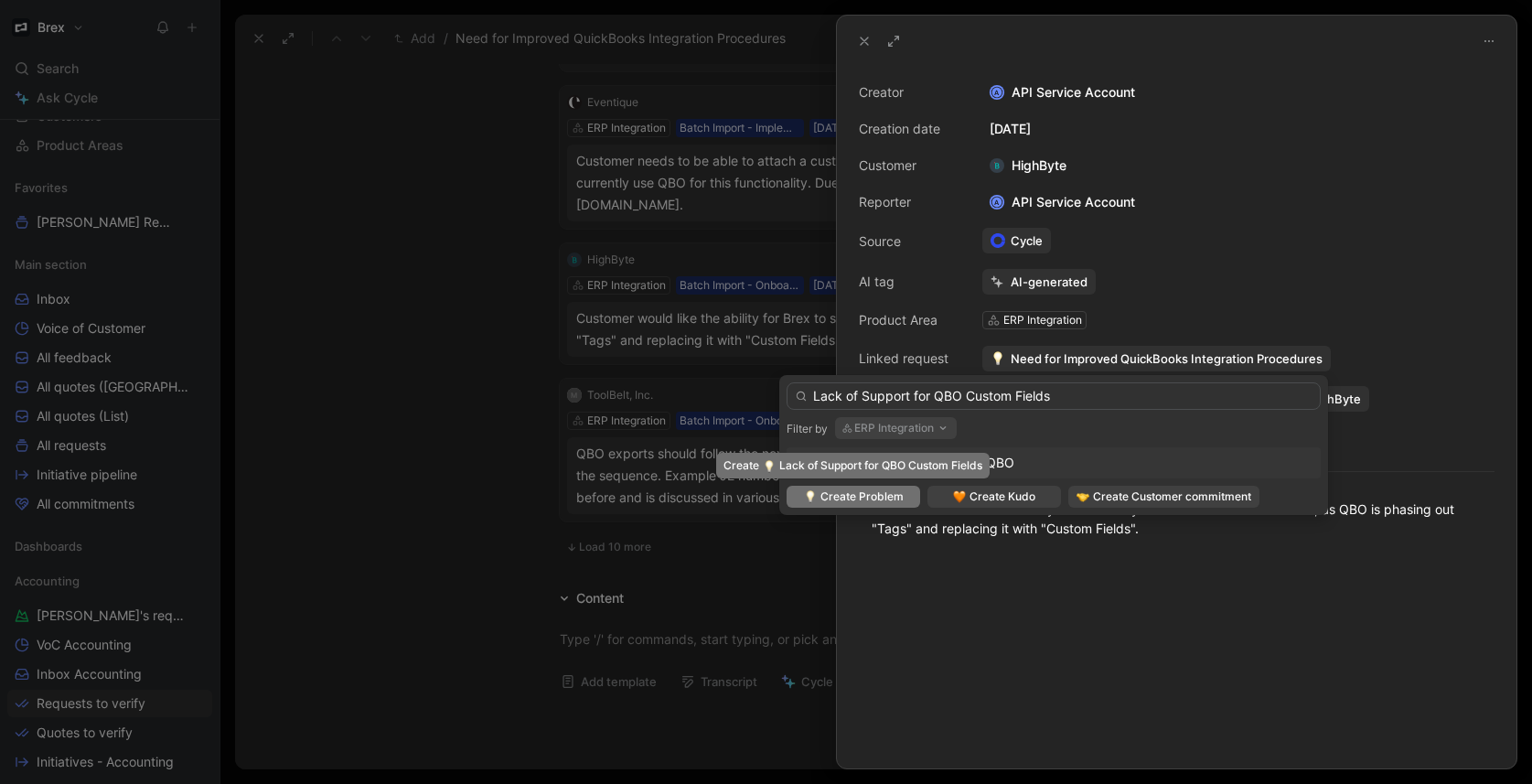
type input "Lack of Support for QBO Custom Fields"
click at [856, 493] on span "Create Problem" at bounding box center [862, 496] width 83 height 18
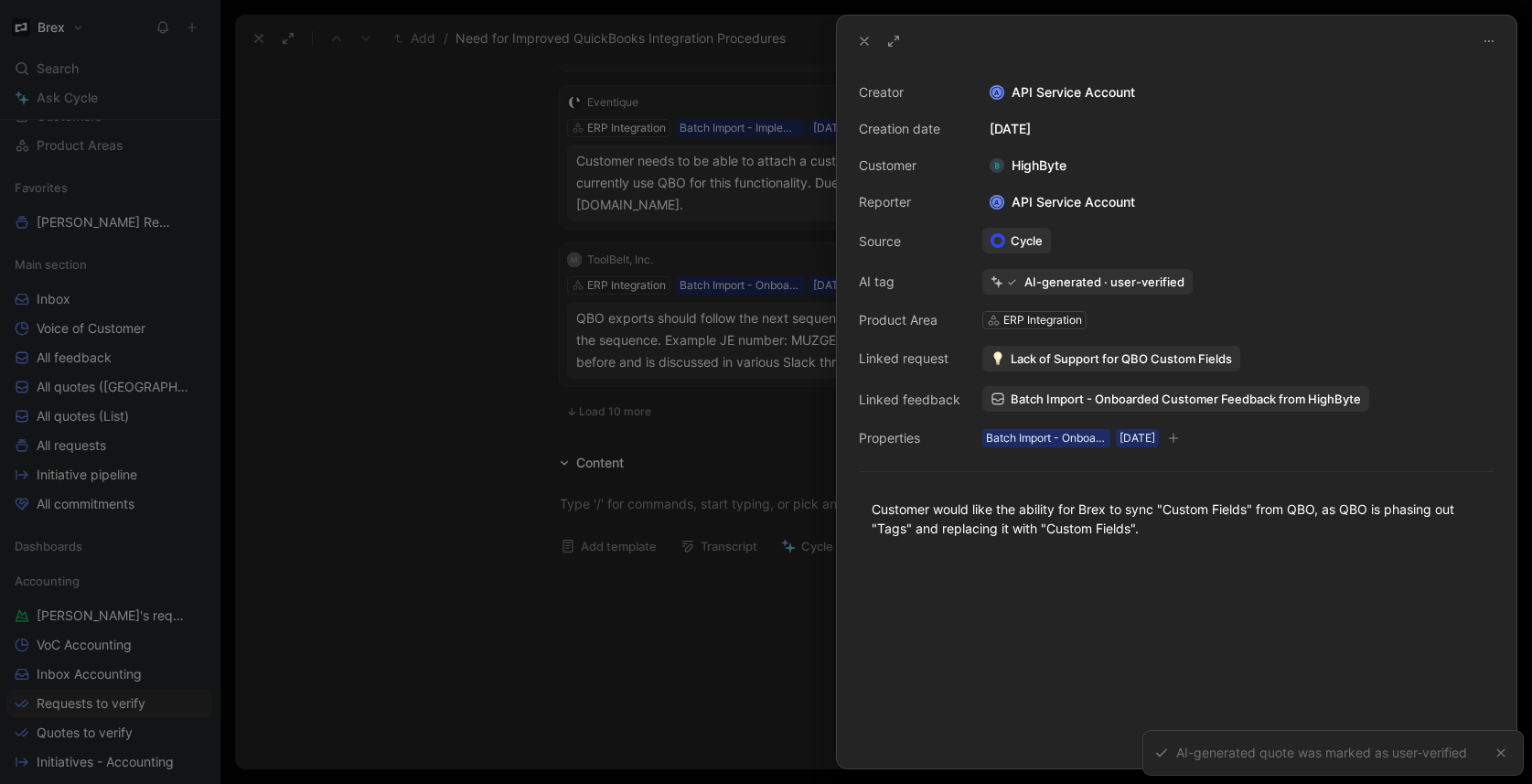
click at [530, 322] on div at bounding box center [766, 392] width 1532 height 784
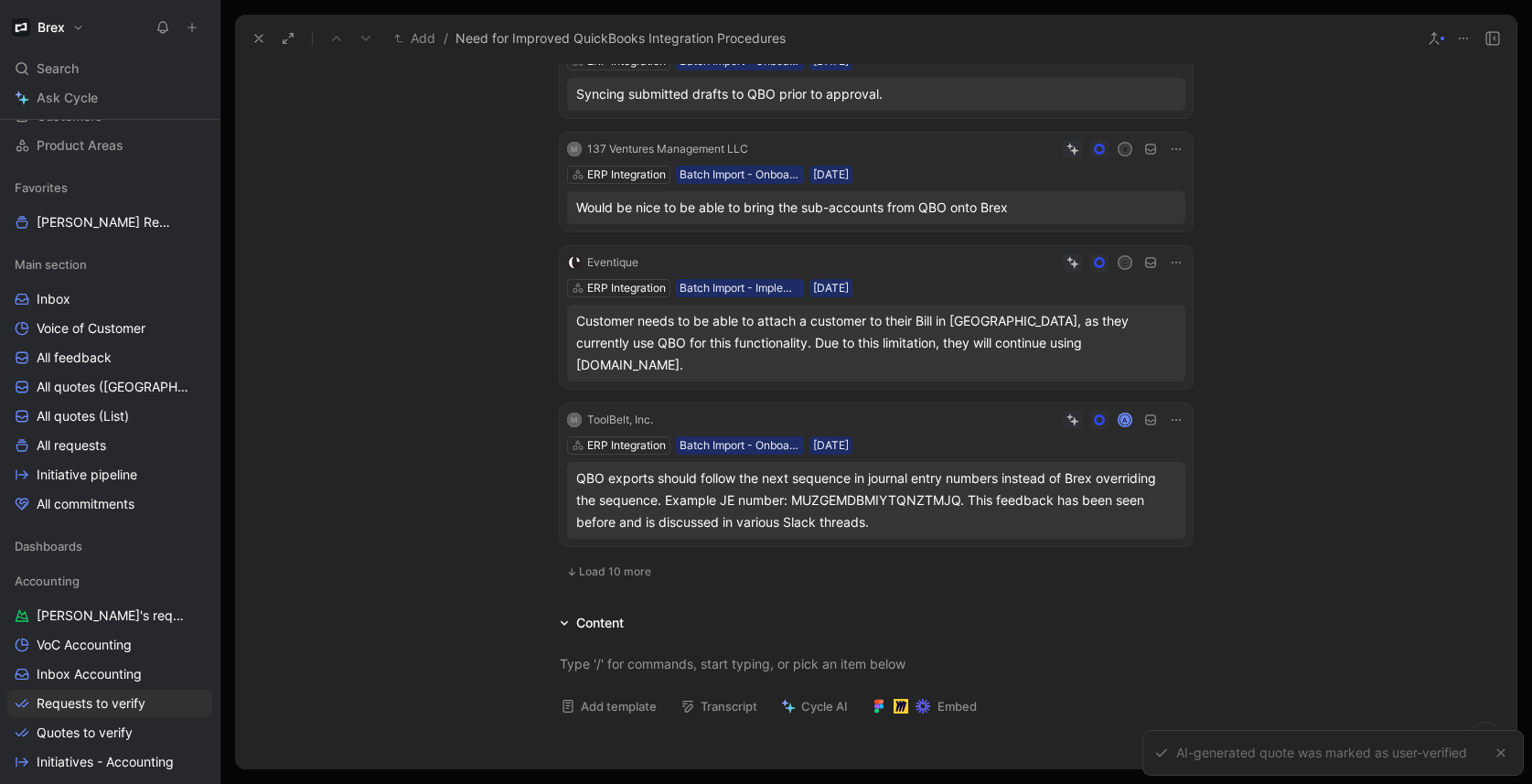
scroll to position [864, 0]
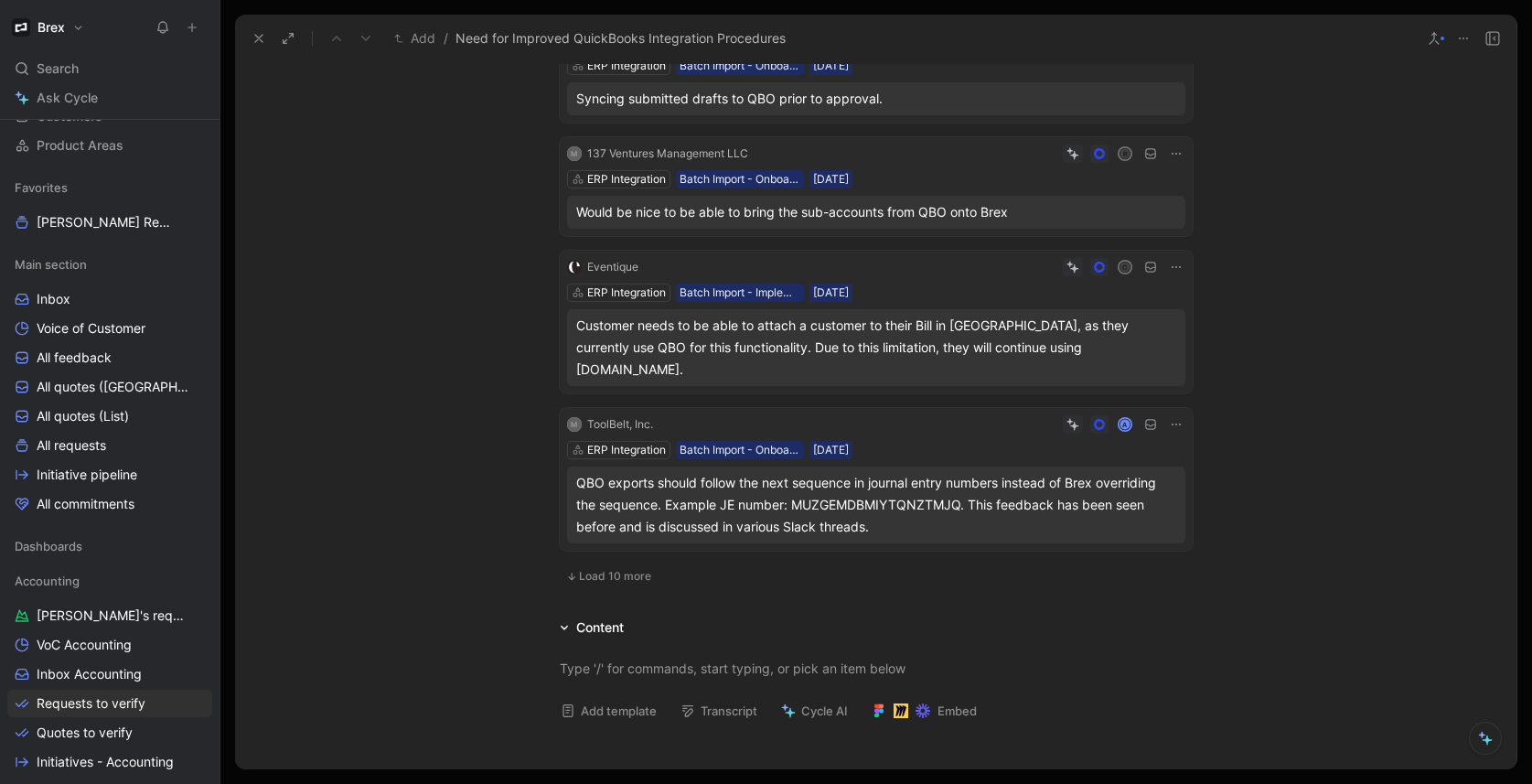
click at [932, 303] on div "Eventique C ERP Integration Batch Import - Implementation [DATE] Customer needs…" at bounding box center [876, 321] width 633 height 143
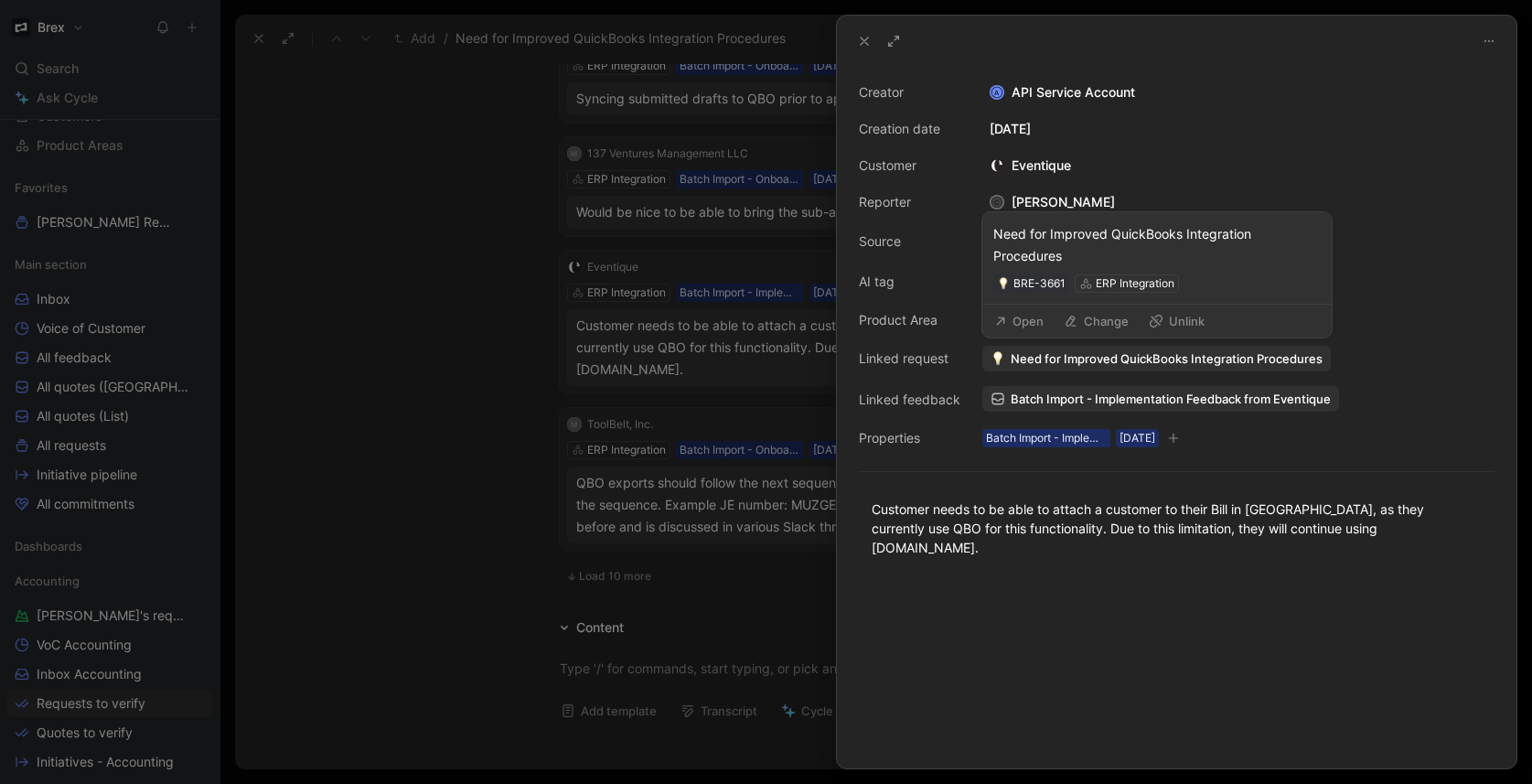
click at [1127, 356] on span "Need for Improved QuickBooks Integration Procedures" at bounding box center [1166, 357] width 312 height 16
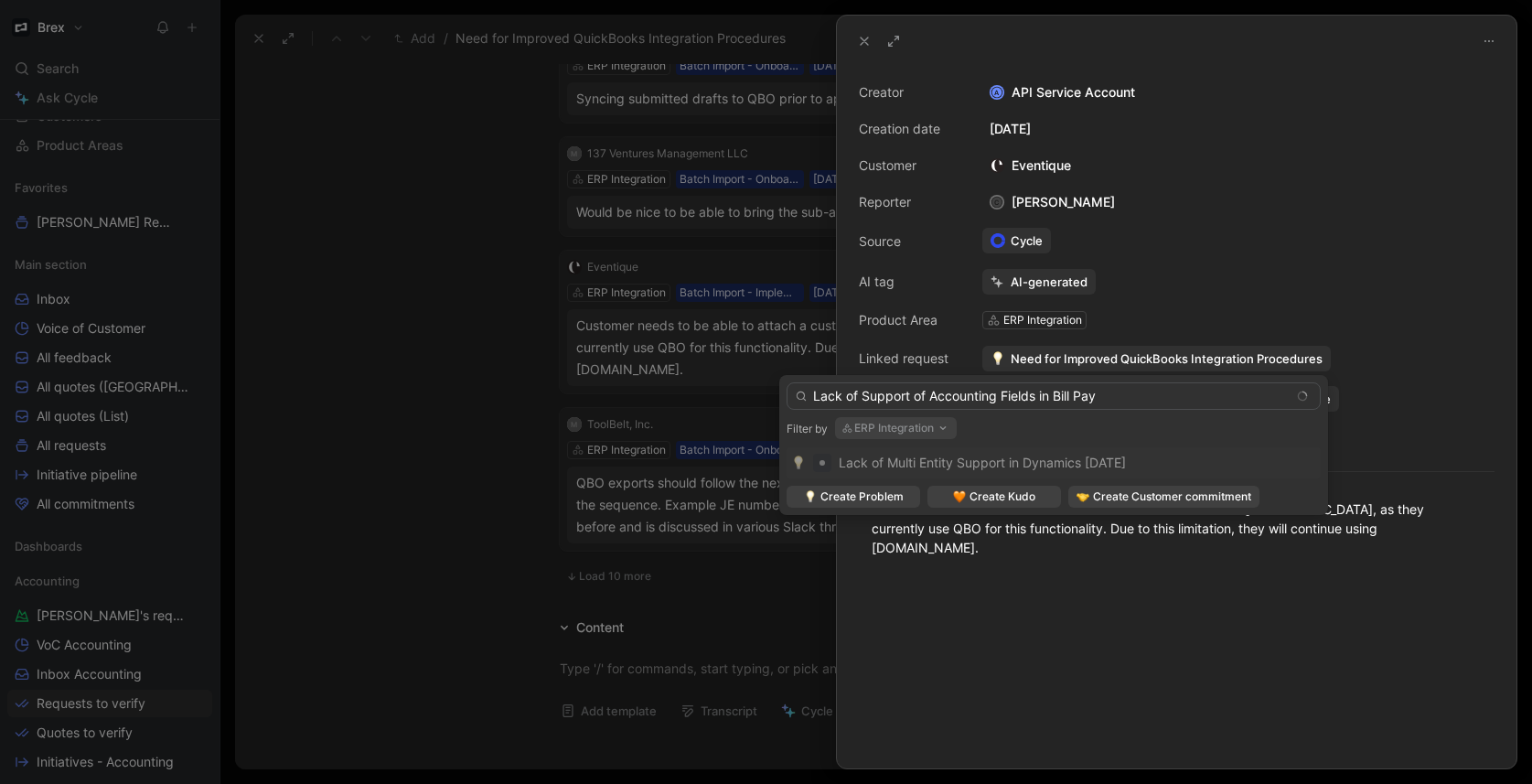
type input "Lack of Support of Accounting Fields in Bill Pay"
click at [914, 427] on button "ERP Integration" at bounding box center [895, 427] width 122 height 22
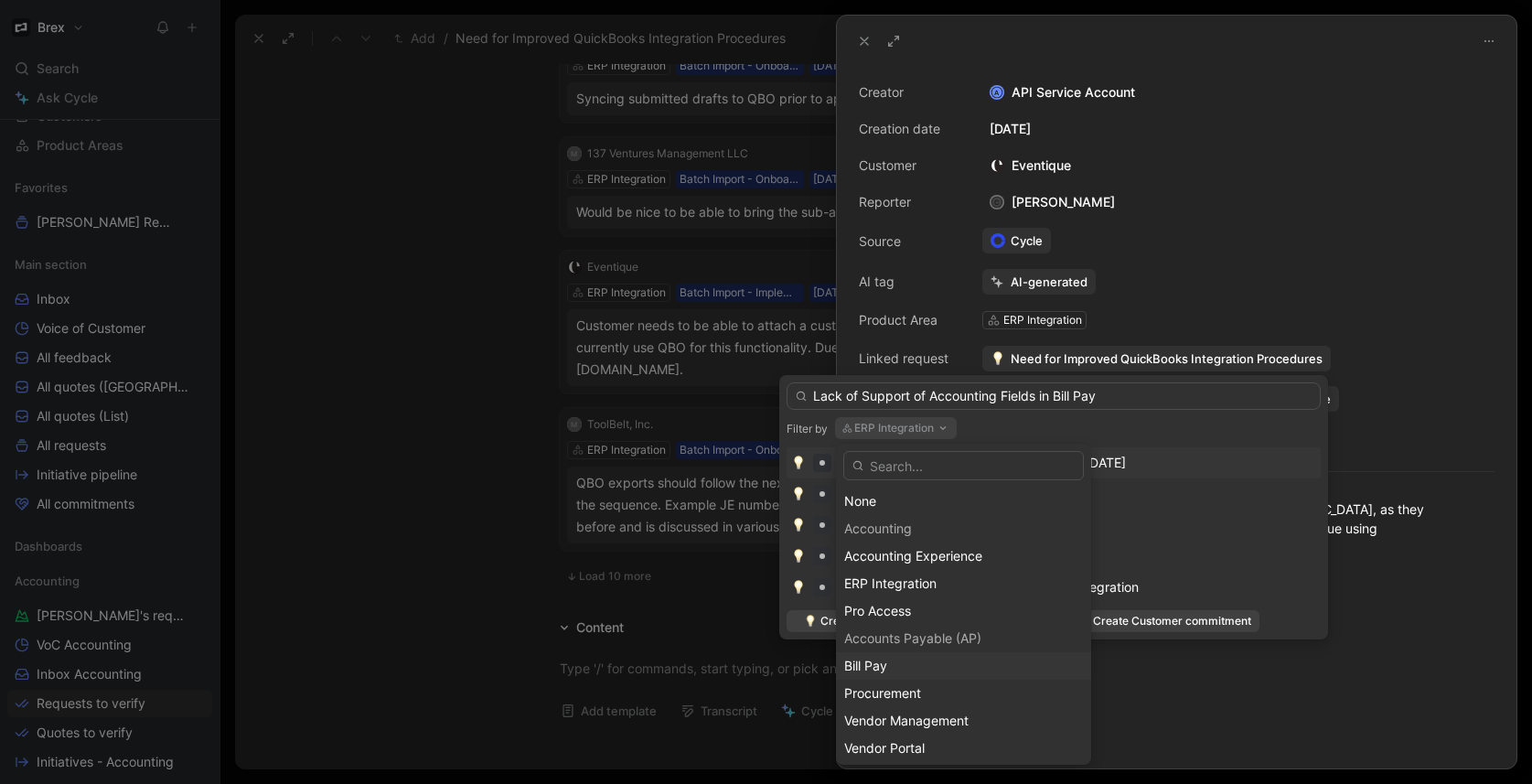
click at [920, 671] on div "Bill Pay" at bounding box center [963, 665] width 239 height 22
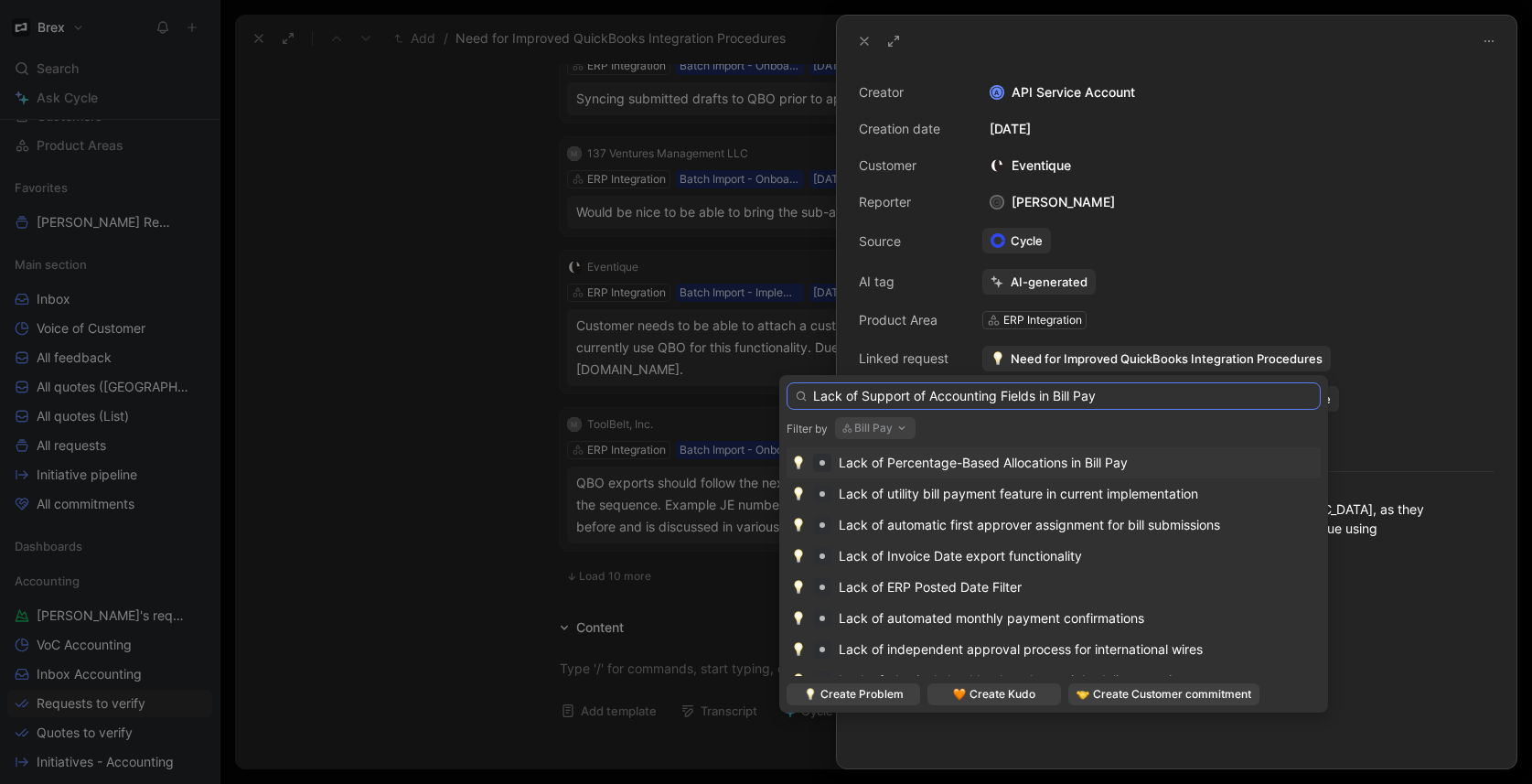
click at [1123, 394] on input "Lack of Support of Accounting Fields in Bill Pay" at bounding box center [1053, 396] width 534 height 28
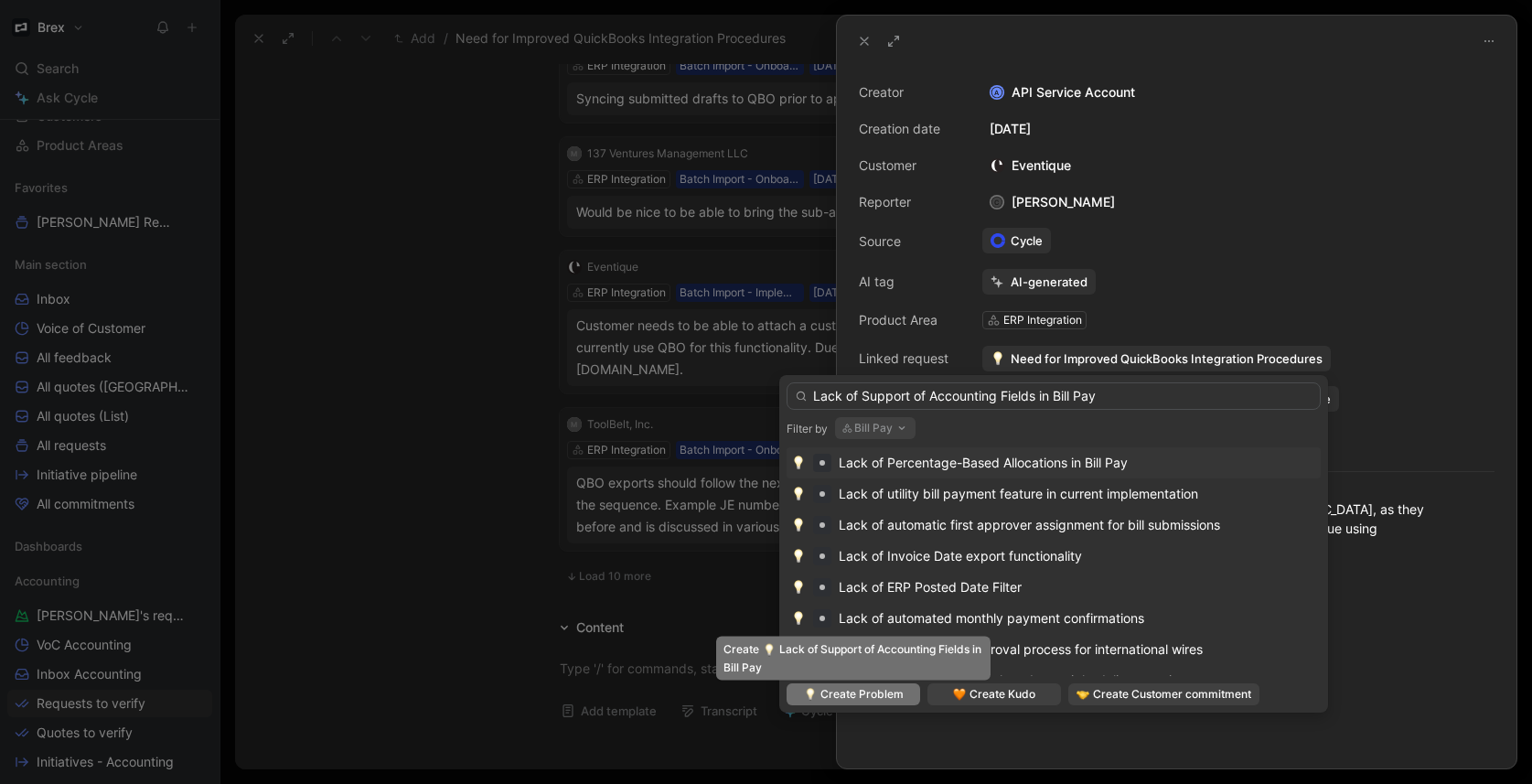
click at [841, 695] on span "Create Problem" at bounding box center [862, 694] width 83 height 18
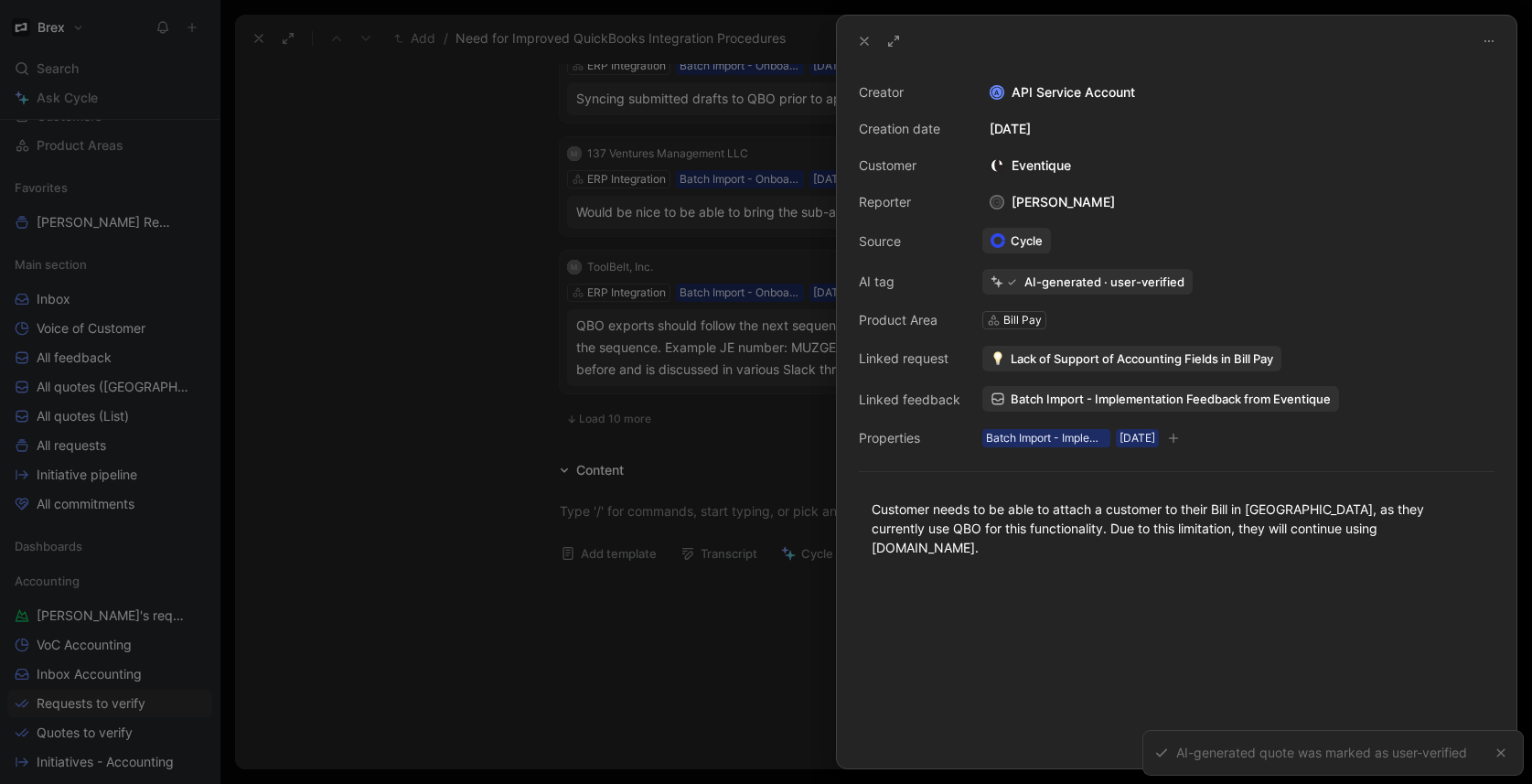
click at [1037, 354] on span "Lack of Support of Accounting Fields in Bill Pay" at bounding box center [1142, 357] width 263 height 16
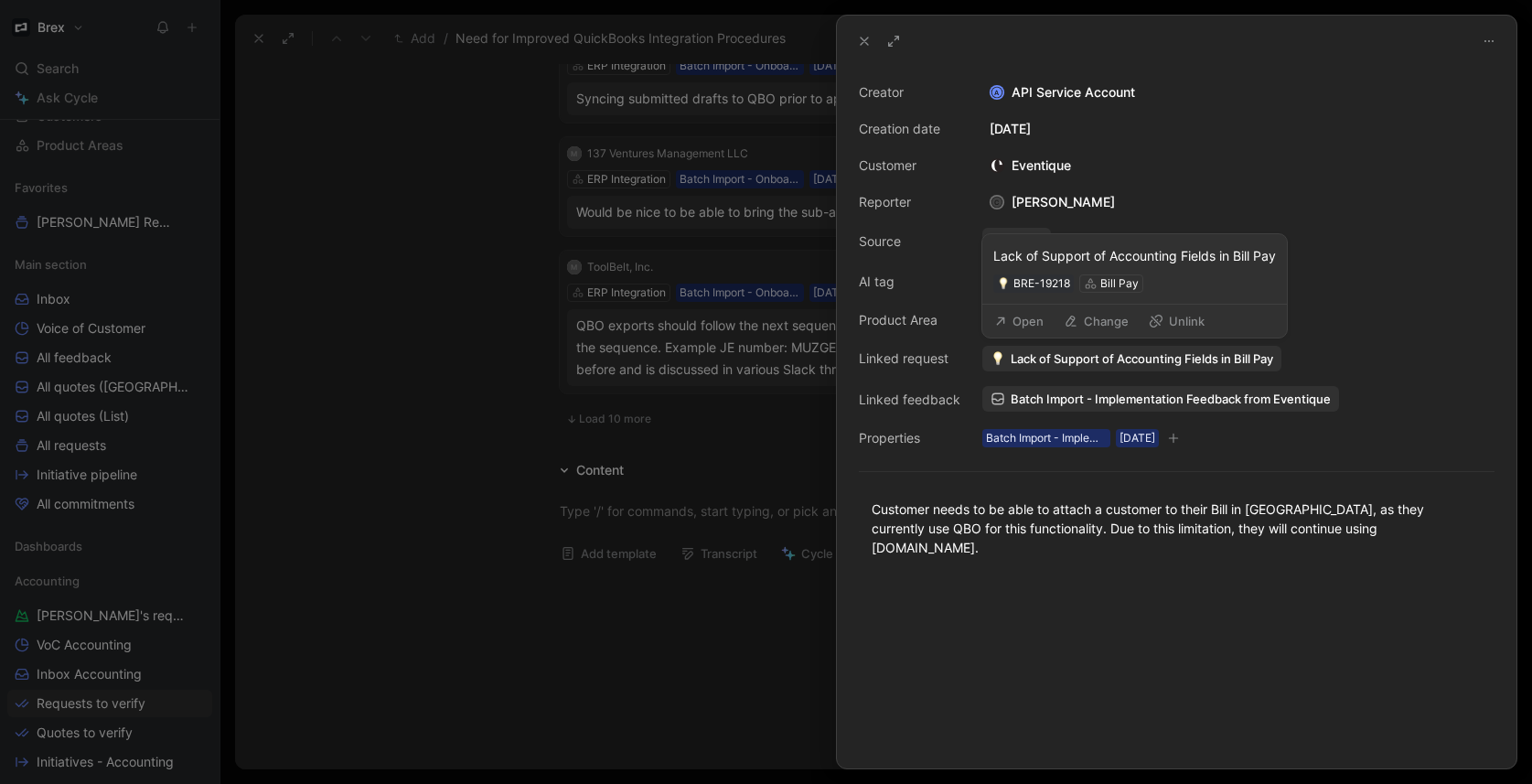
click at [1192, 355] on span "Lack of Support of Accounting Fields in Bill Pay" at bounding box center [1142, 357] width 263 height 16
click at [1002, 317] on use at bounding box center [1001, 321] width 9 height 9
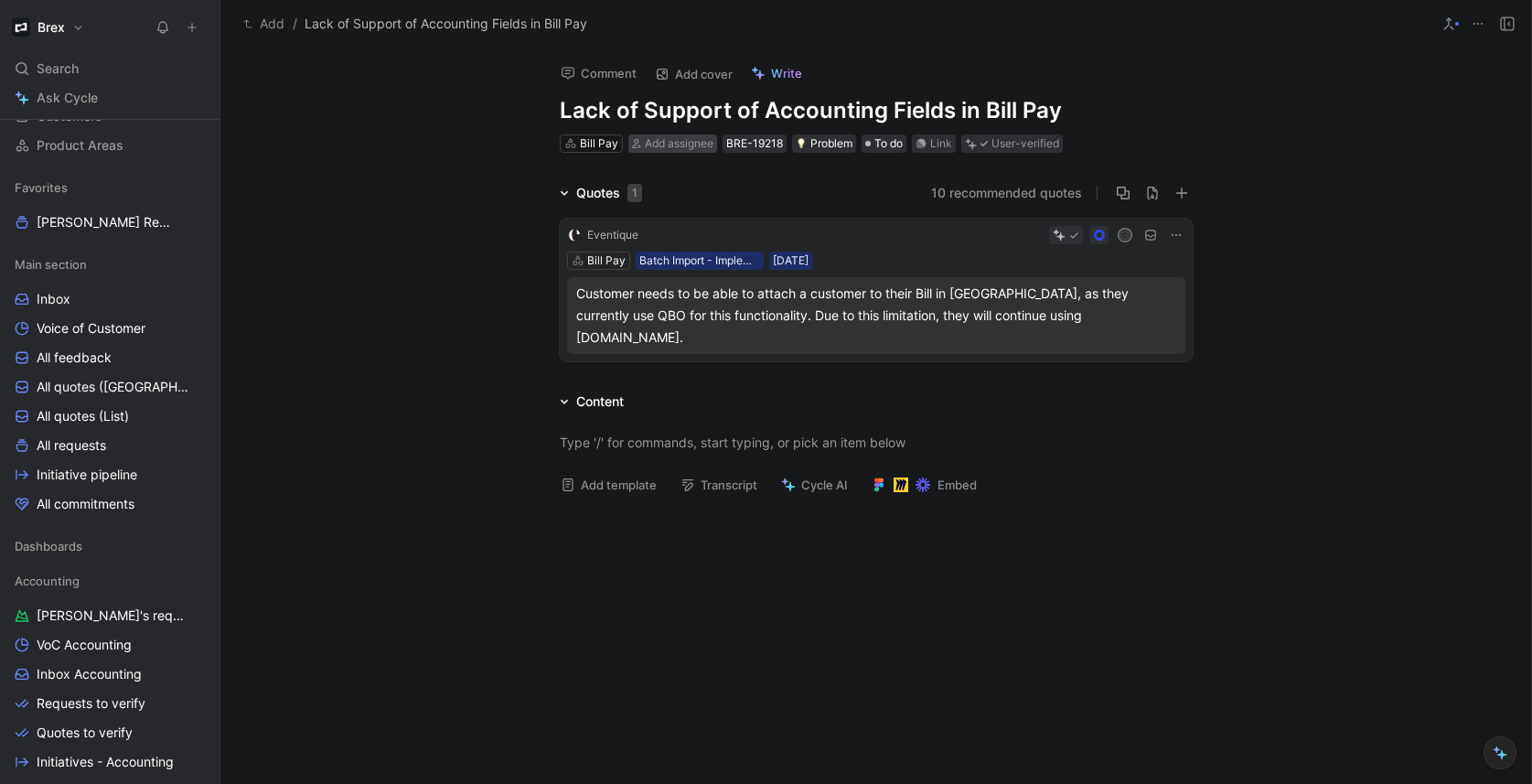
click at [668, 141] on span "Add assignee" at bounding box center [680, 143] width 69 height 13
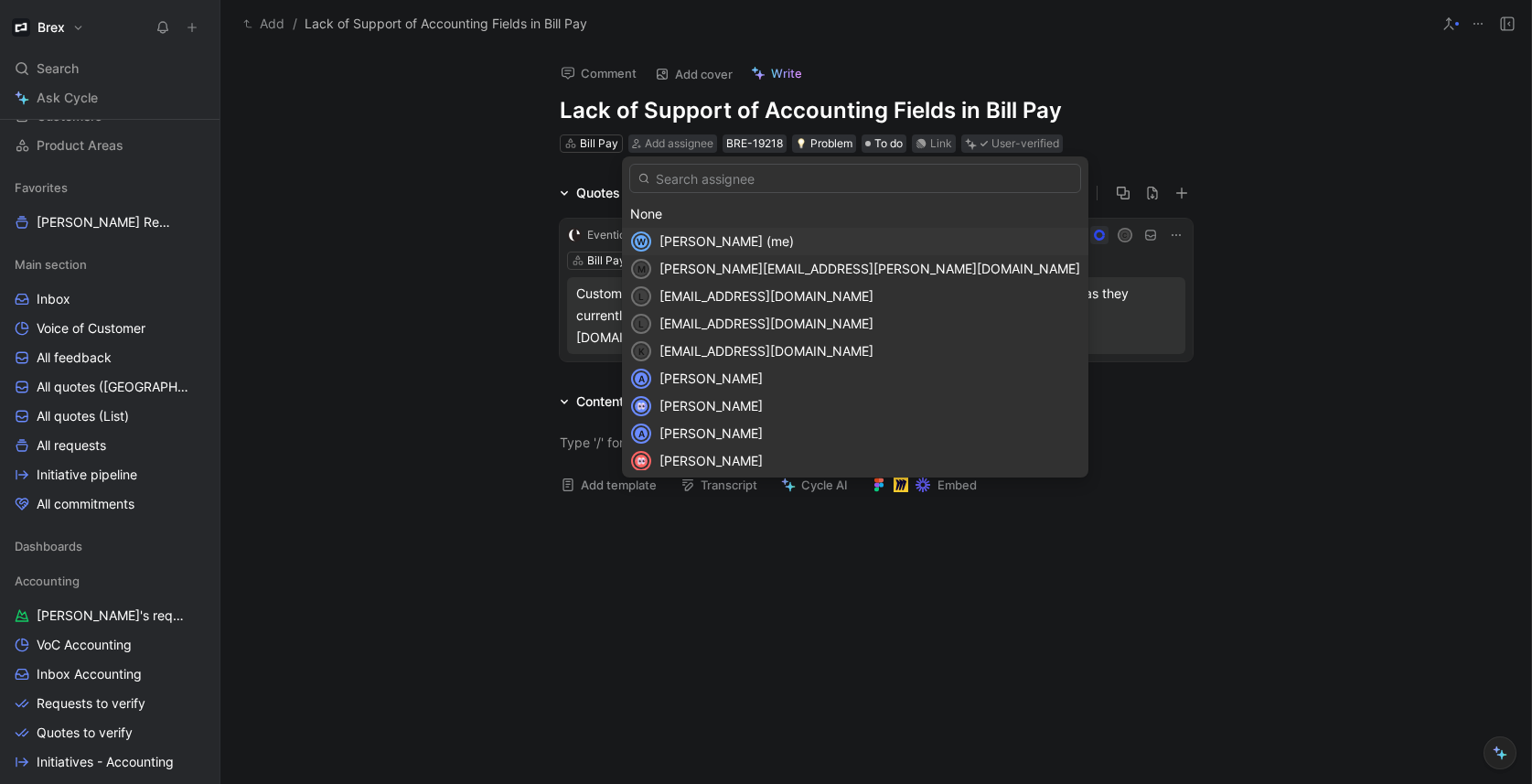
click at [690, 242] on span "[PERSON_NAME] (me)" at bounding box center [727, 241] width 134 height 15
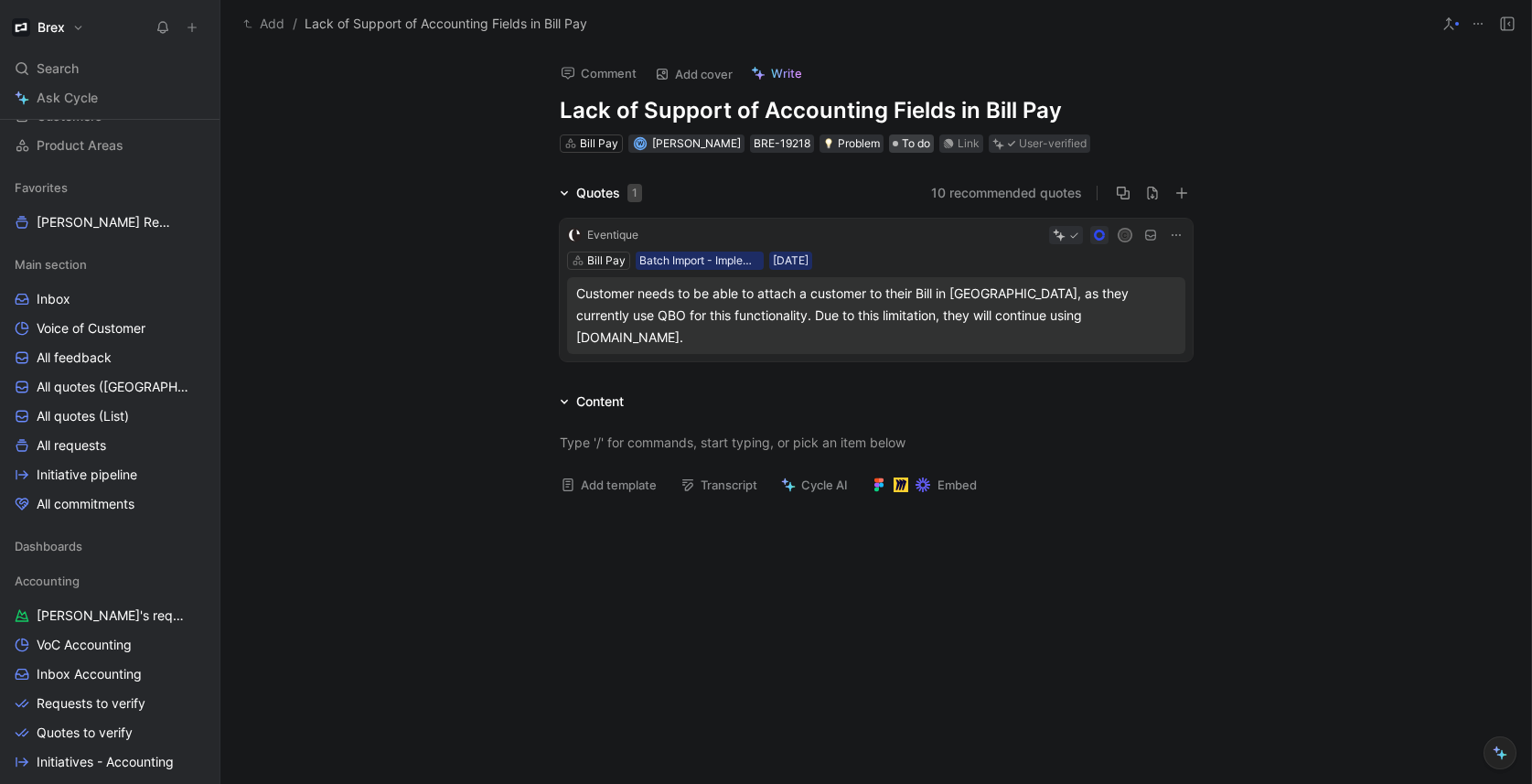
click at [902, 147] on span "To do" at bounding box center [917, 143] width 29 height 18
click at [1362, 417] on div at bounding box center [875, 442] width 1311 height 59
click at [1020, 300] on div "Customer needs to be able to attach a customer to their Bill in Brex, as they c…" at bounding box center [876, 315] width 600 height 66
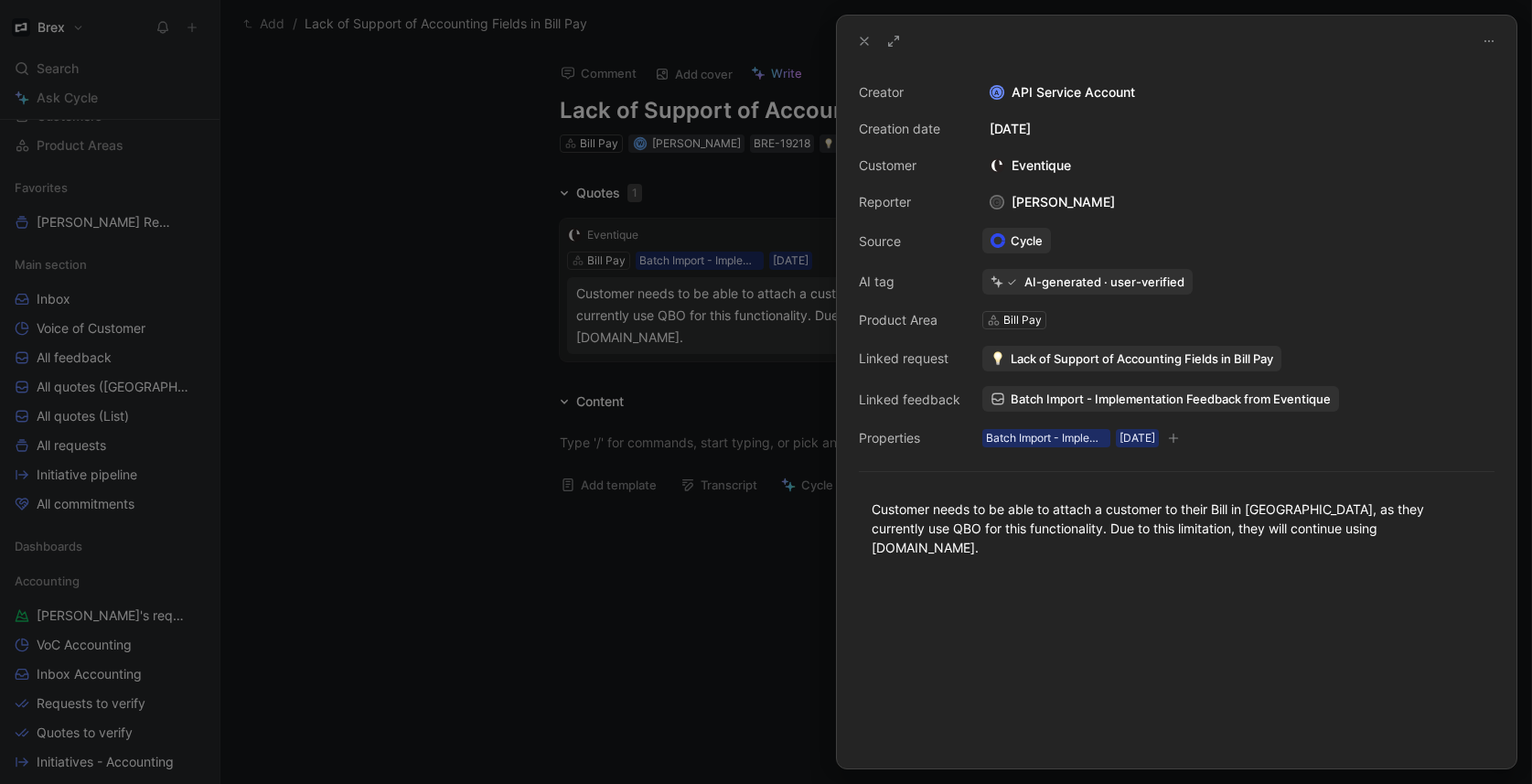
click at [492, 431] on div at bounding box center [766, 392] width 1532 height 784
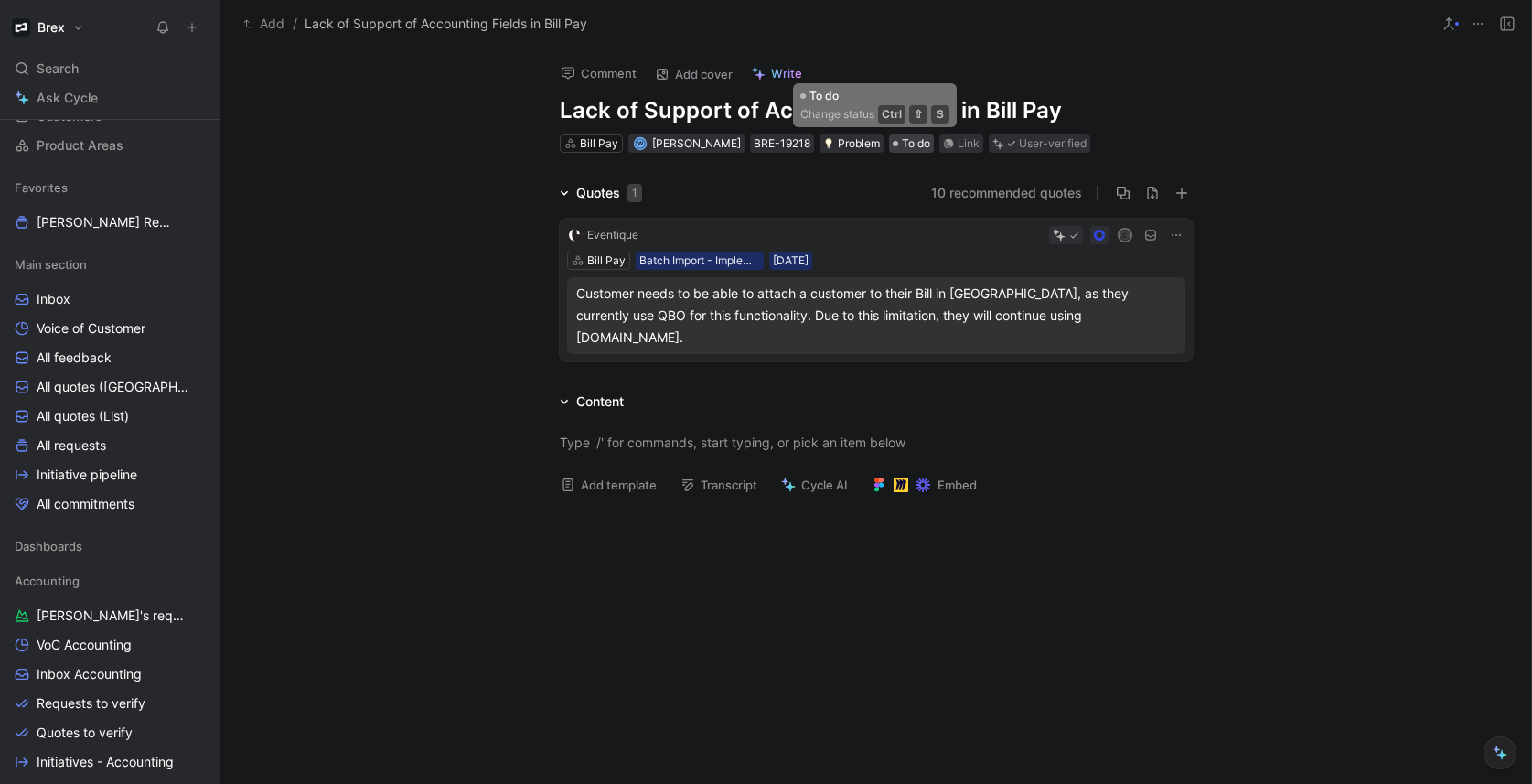
click at [902, 138] on span "To do" at bounding box center [917, 143] width 29 height 18
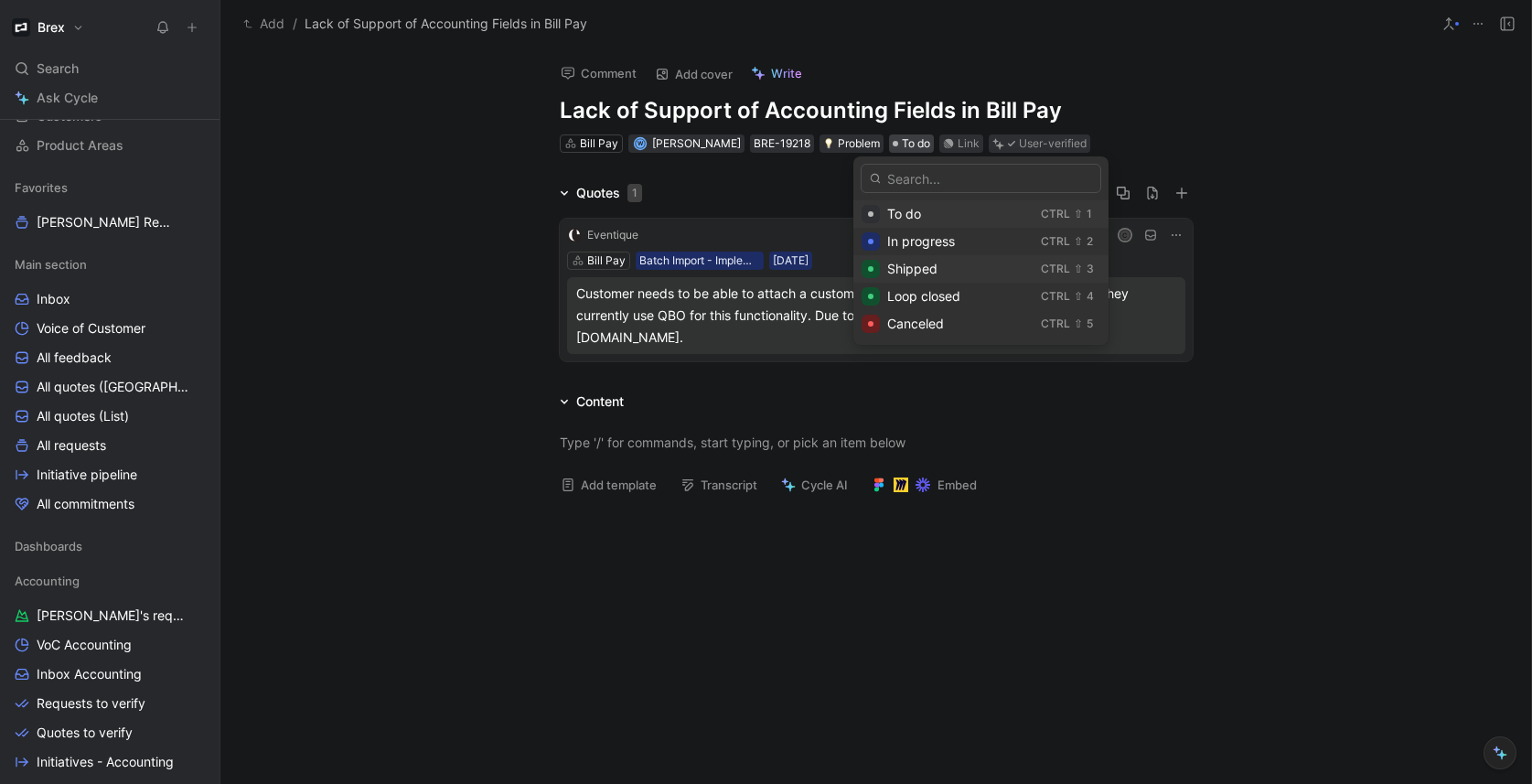
click at [943, 274] on div "Shipped" at bounding box center [960, 268] width 147 height 22
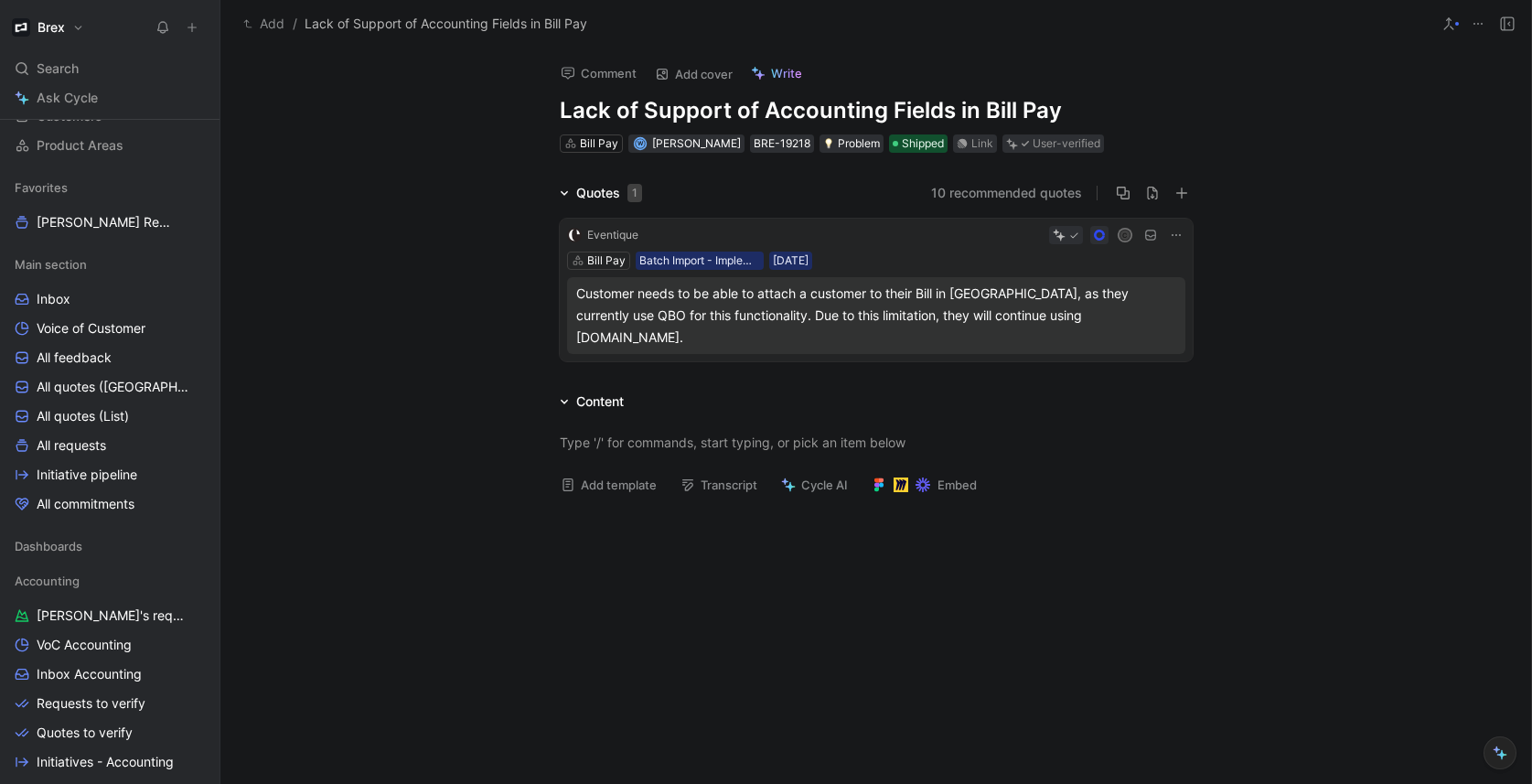
click at [446, 235] on div "Quotes 1 10 recommended quotes Eventique C Bill Pay Batch Import - Implementati…" at bounding box center [875, 275] width 1311 height 187
click at [105, 700] on span "Requests to verify" at bounding box center [91, 703] width 109 height 18
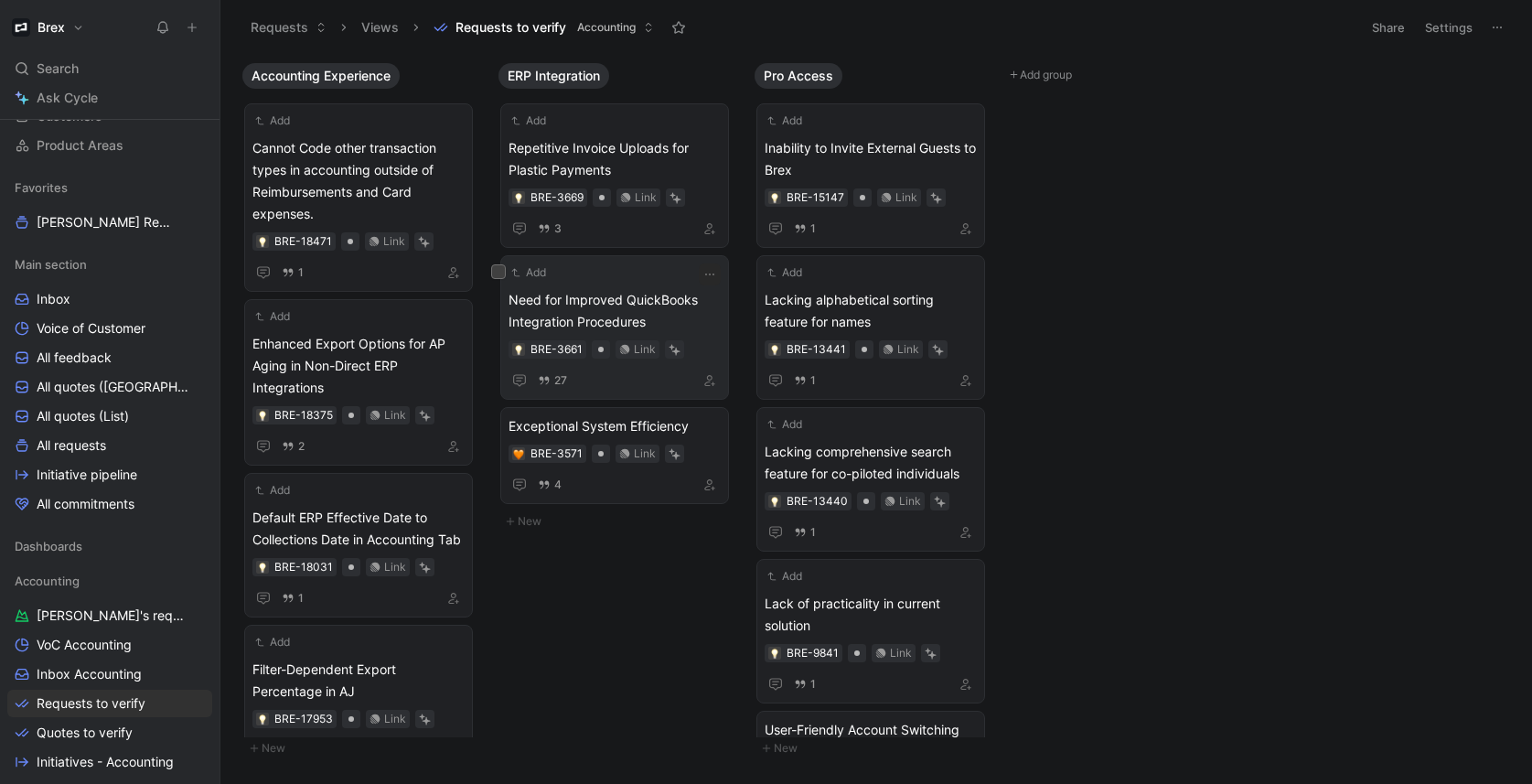
click at [614, 296] on span "Need for Improved QuickBooks Integration Procedures" at bounding box center [614, 311] width 212 height 44
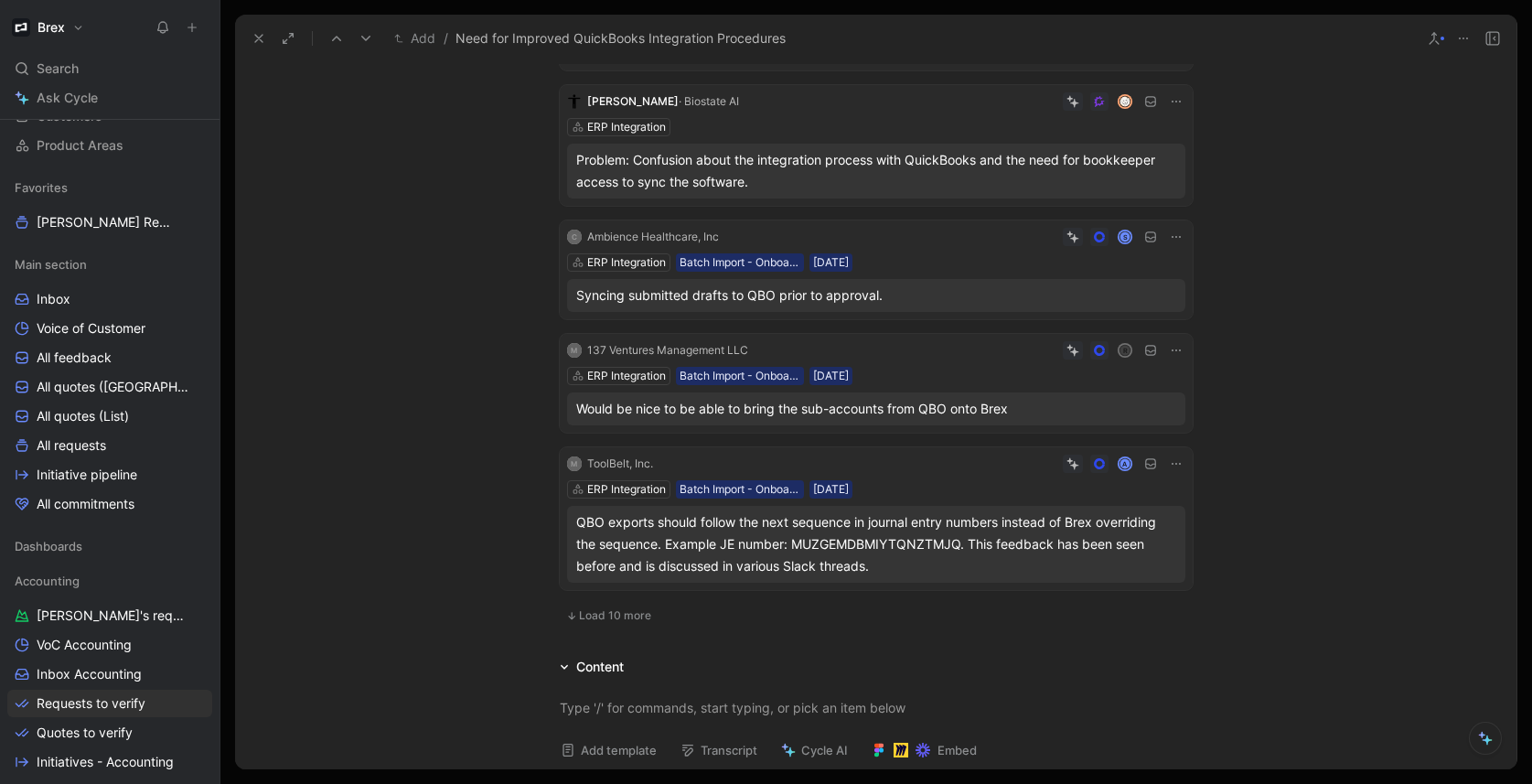
scroll to position [664, 0]
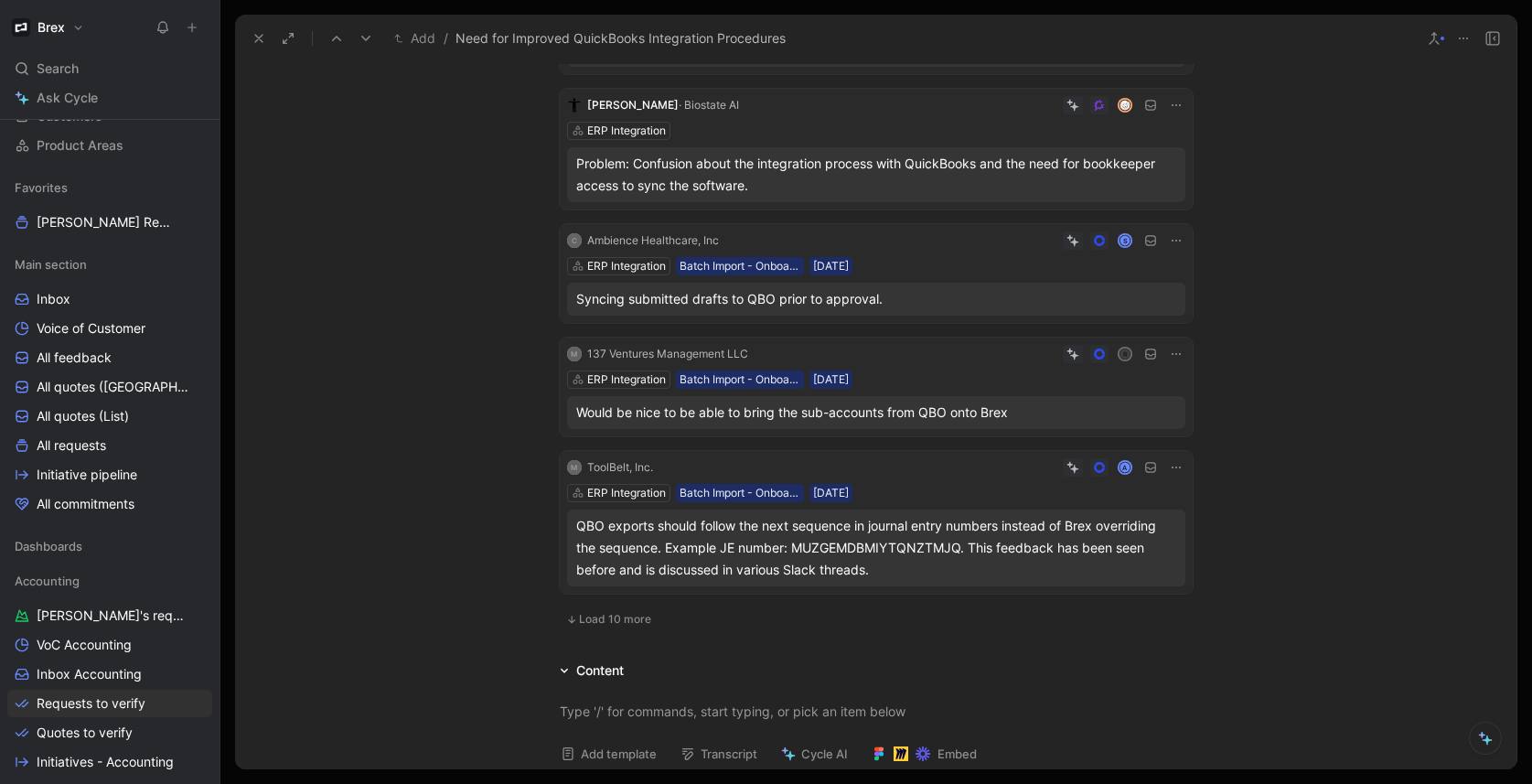
click at [942, 373] on div "ERP Integration Batch Import - Onboarded Customer 24/06/2025" at bounding box center [875, 379] width 618 height 18
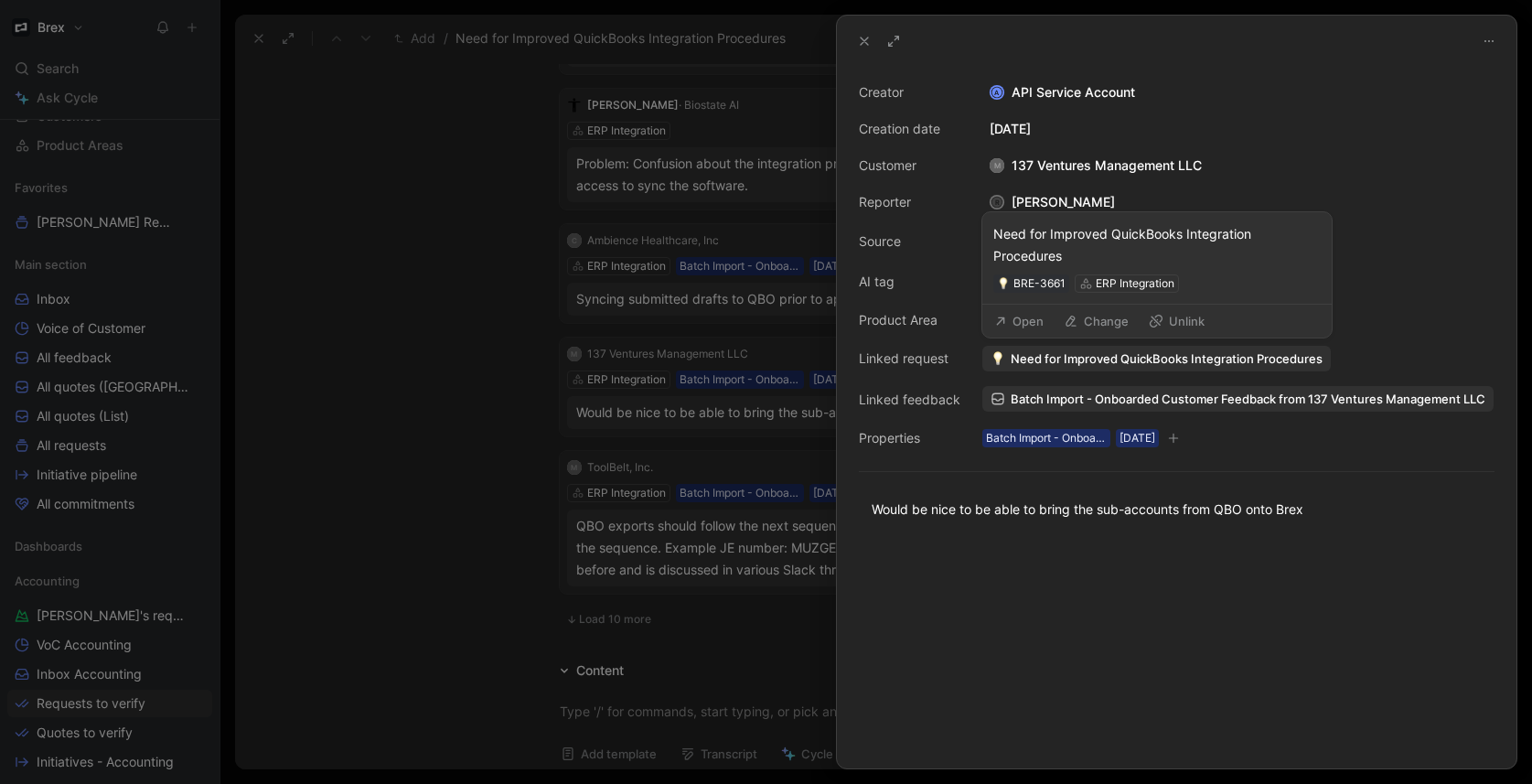
click at [1056, 351] on span "Need for Improved QuickBooks Integration Procedures" at bounding box center [1166, 357] width 312 height 16
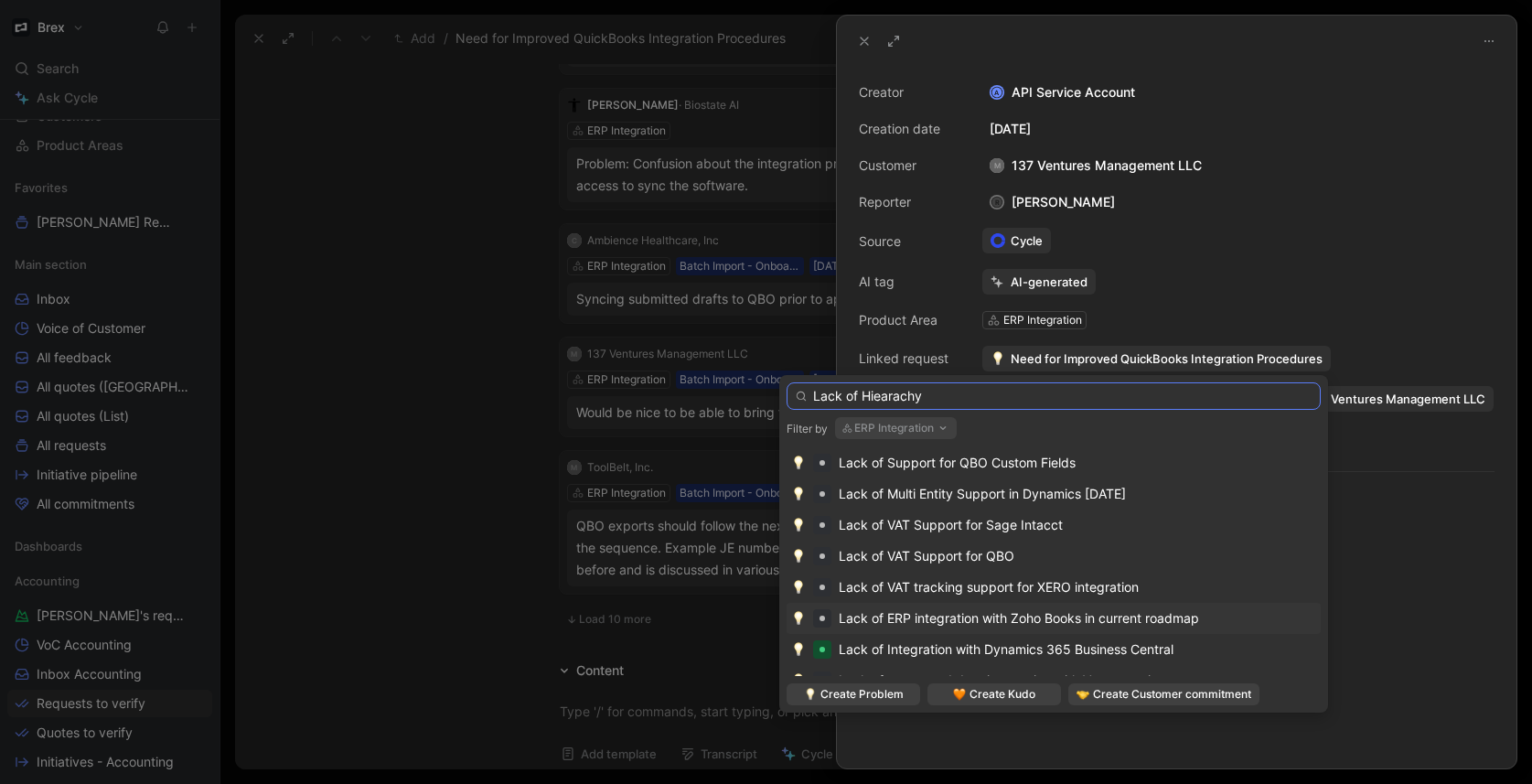
click at [879, 393] on input "Lack of Hiearachy" at bounding box center [1053, 396] width 534 height 28
click at [881, 397] on input "Lack of Hierachy" at bounding box center [1053, 396] width 534 height 28
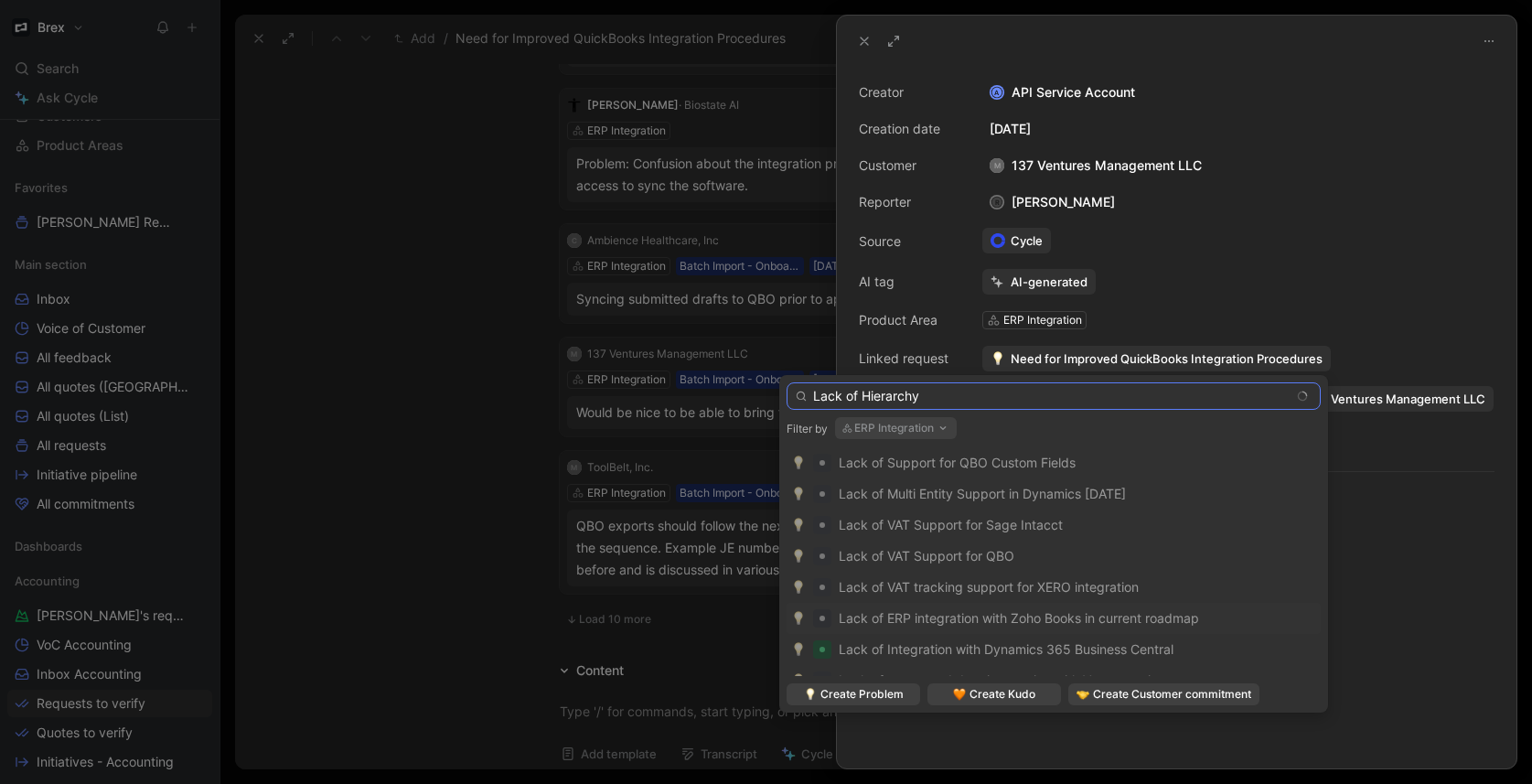
click at [949, 394] on input "Lack of Hierarchy" at bounding box center [1053, 396] width 534 height 28
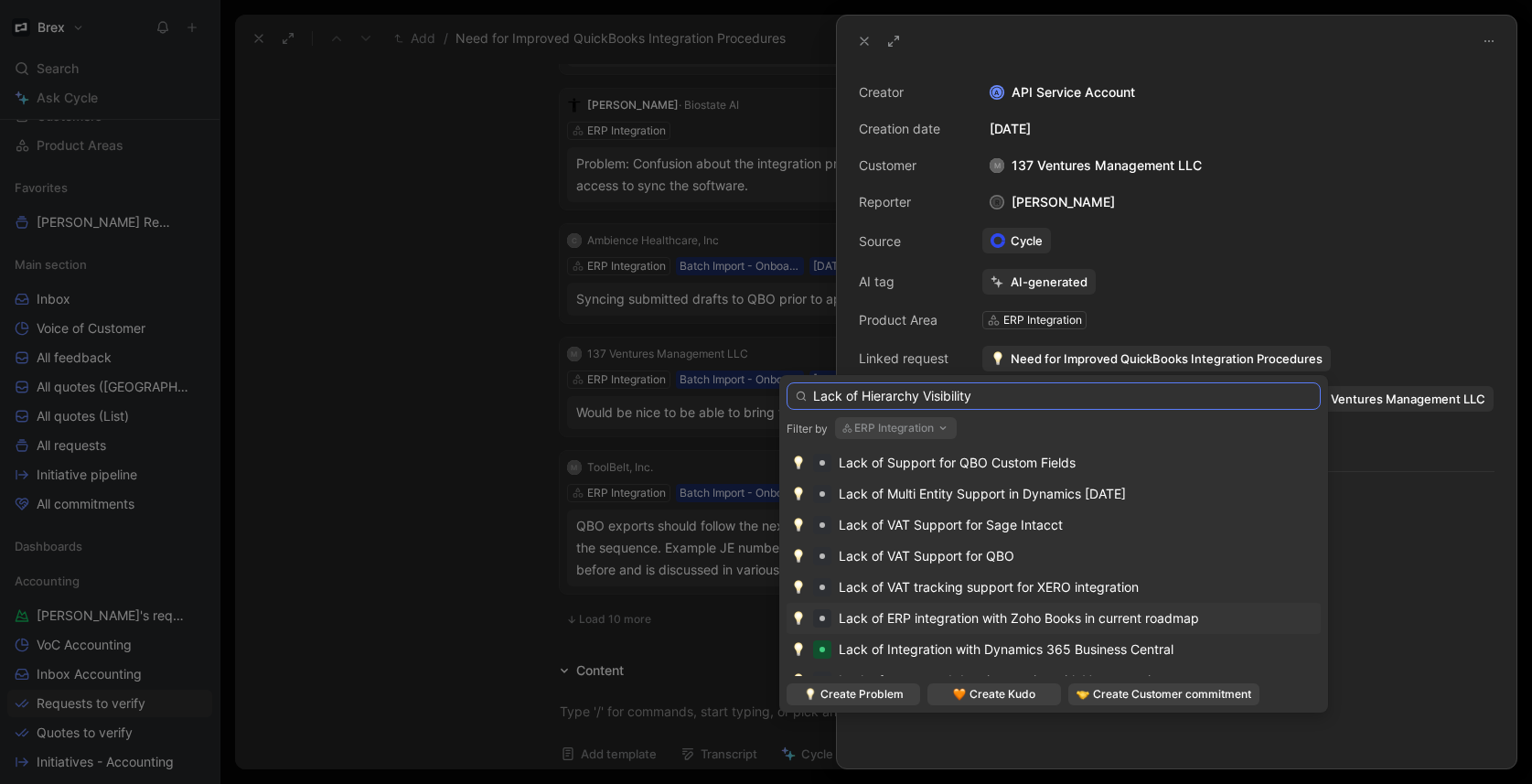
type input "Lack of Hierarchy Visibility"
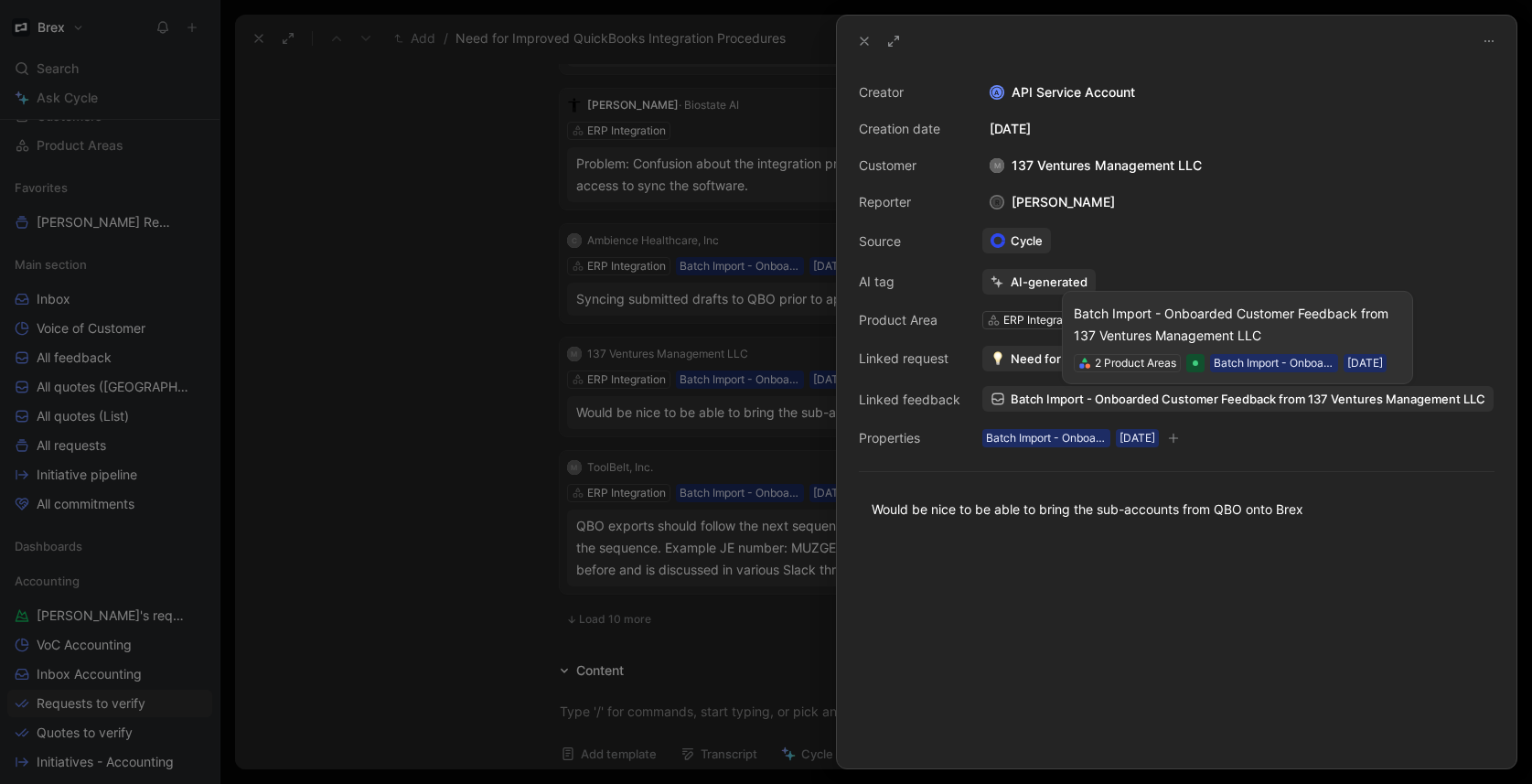
click at [1076, 399] on span "Batch Import - Onboarded Customer Feedback from 137 Ventures Management LLC" at bounding box center [1247, 398] width 475 height 16
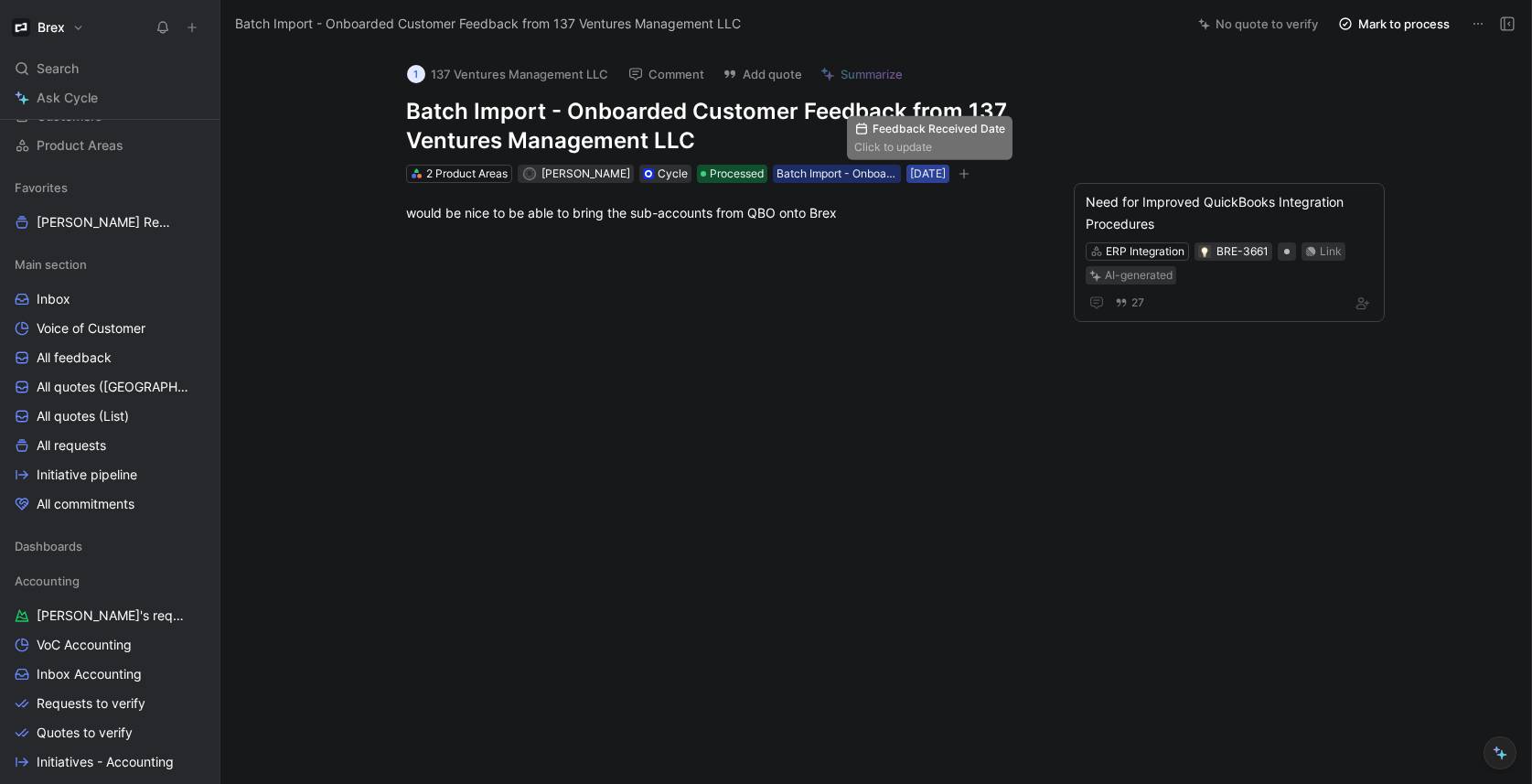
click at [919, 174] on div "24/06/2025" at bounding box center [927, 173] width 35 height 18
click at [736, 313] on div at bounding box center [722, 359] width 926 height 235
click at [116, 714] on link "Requests to verify" at bounding box center [110, 703] width 205 height 28
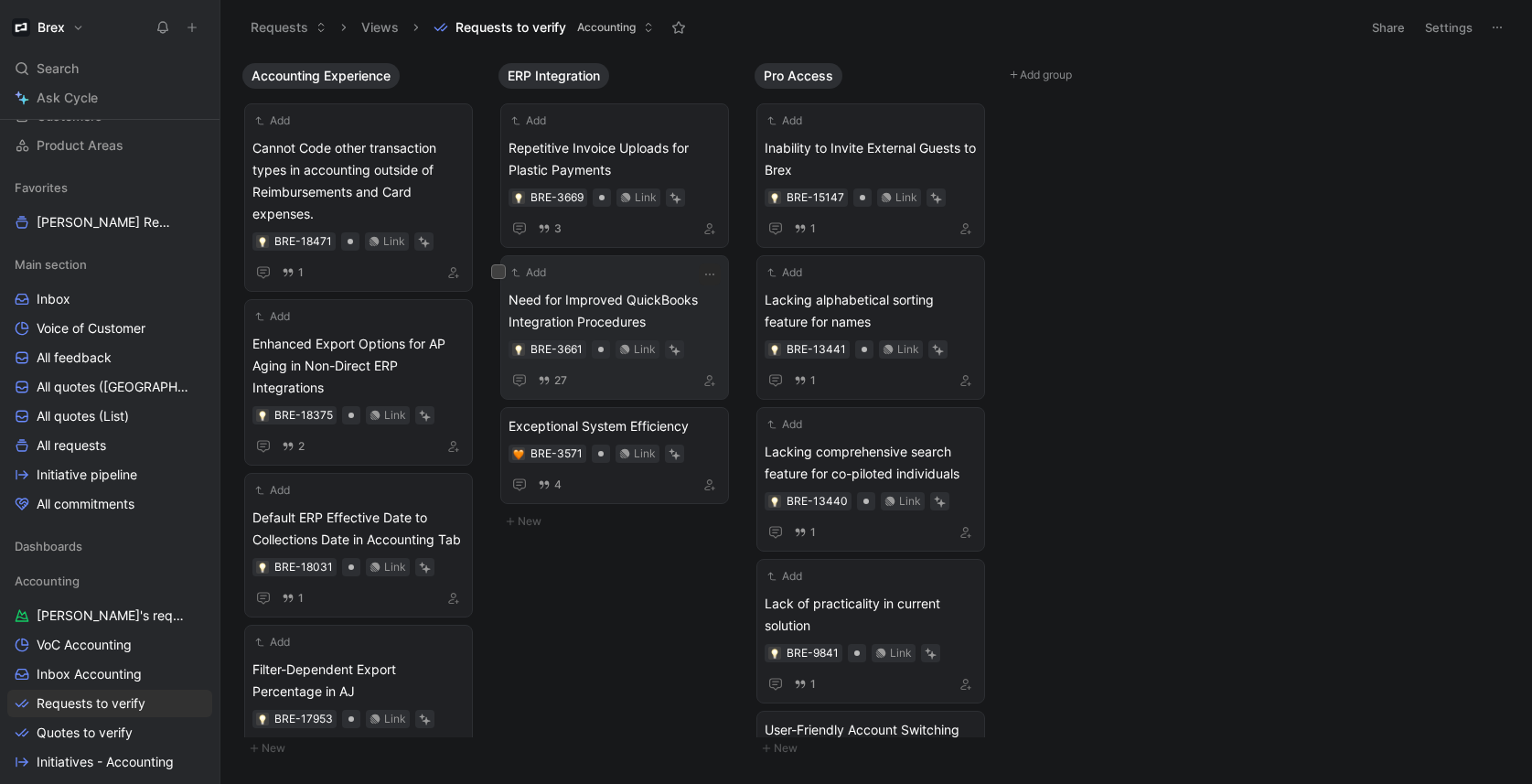
click at [610, 282] on div "Add Need for Improved QuickBooks Integration Procedures BRE-3661 Link 27" at bounding box center [614, 328] width 212 height 128
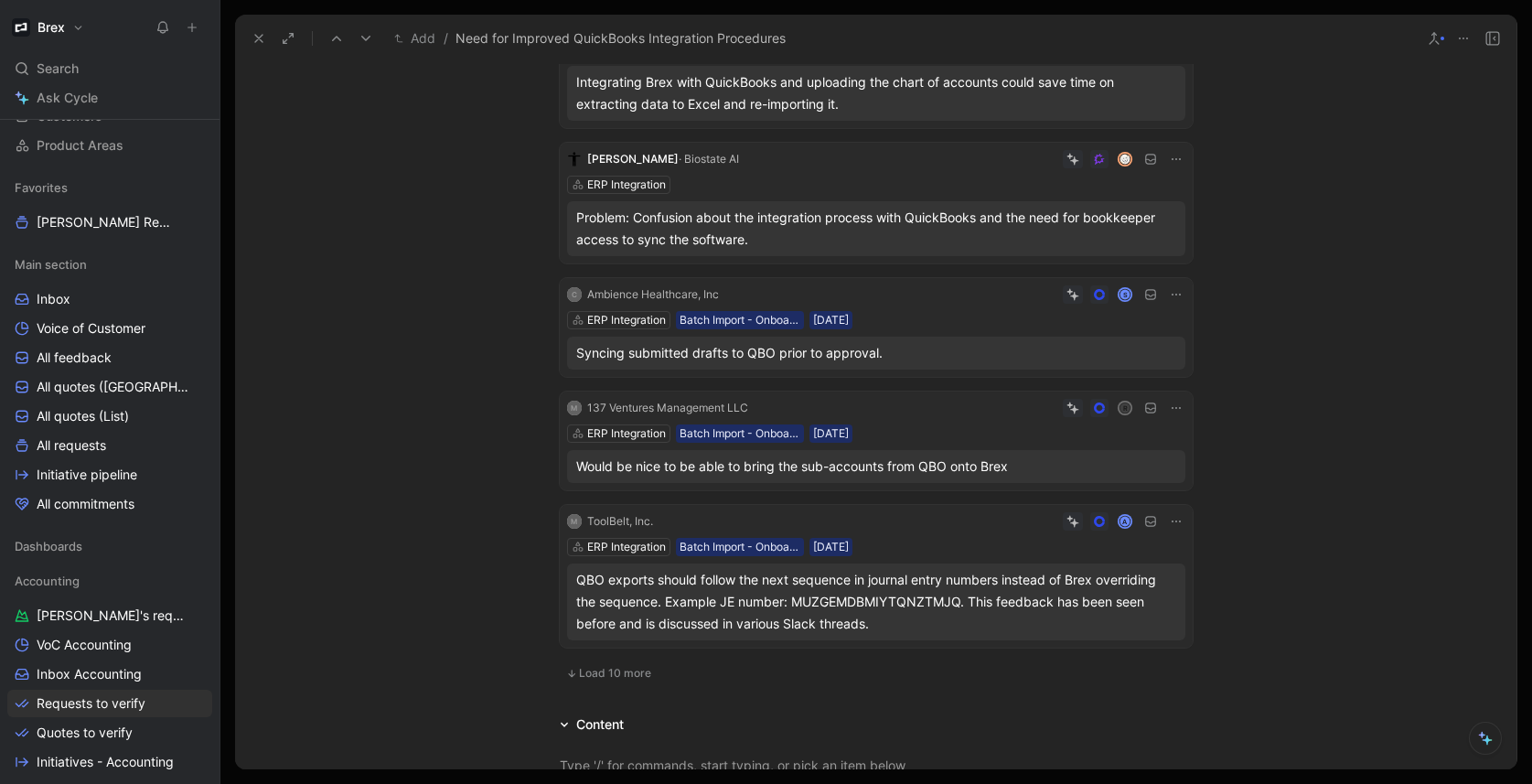
scroll to position [587, 0]
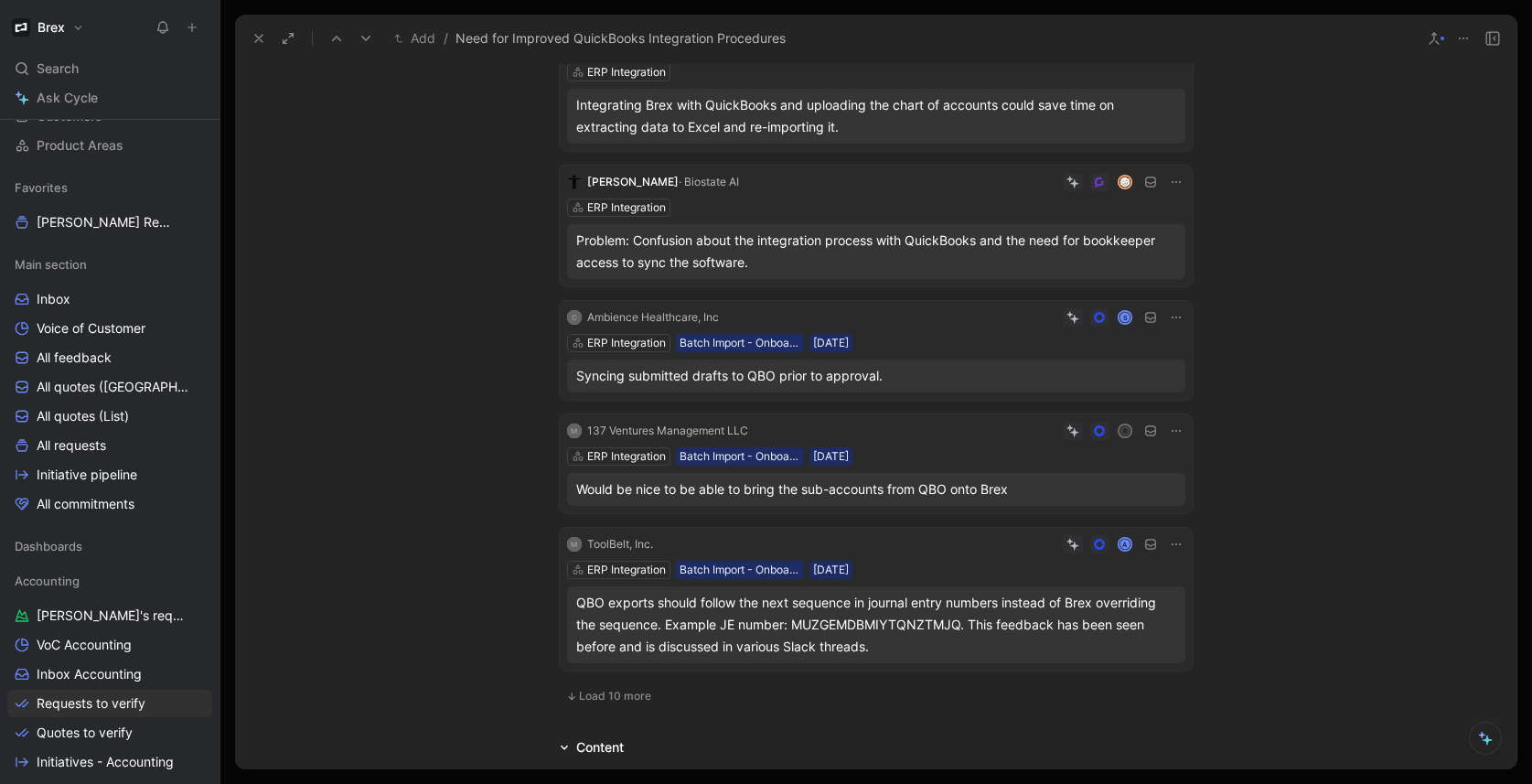
click at [963, 450] on div "ERP Integration Batch Import - Onboarded Customer 24/06/2025" at bounding box center [875, 455] width 618 height 18
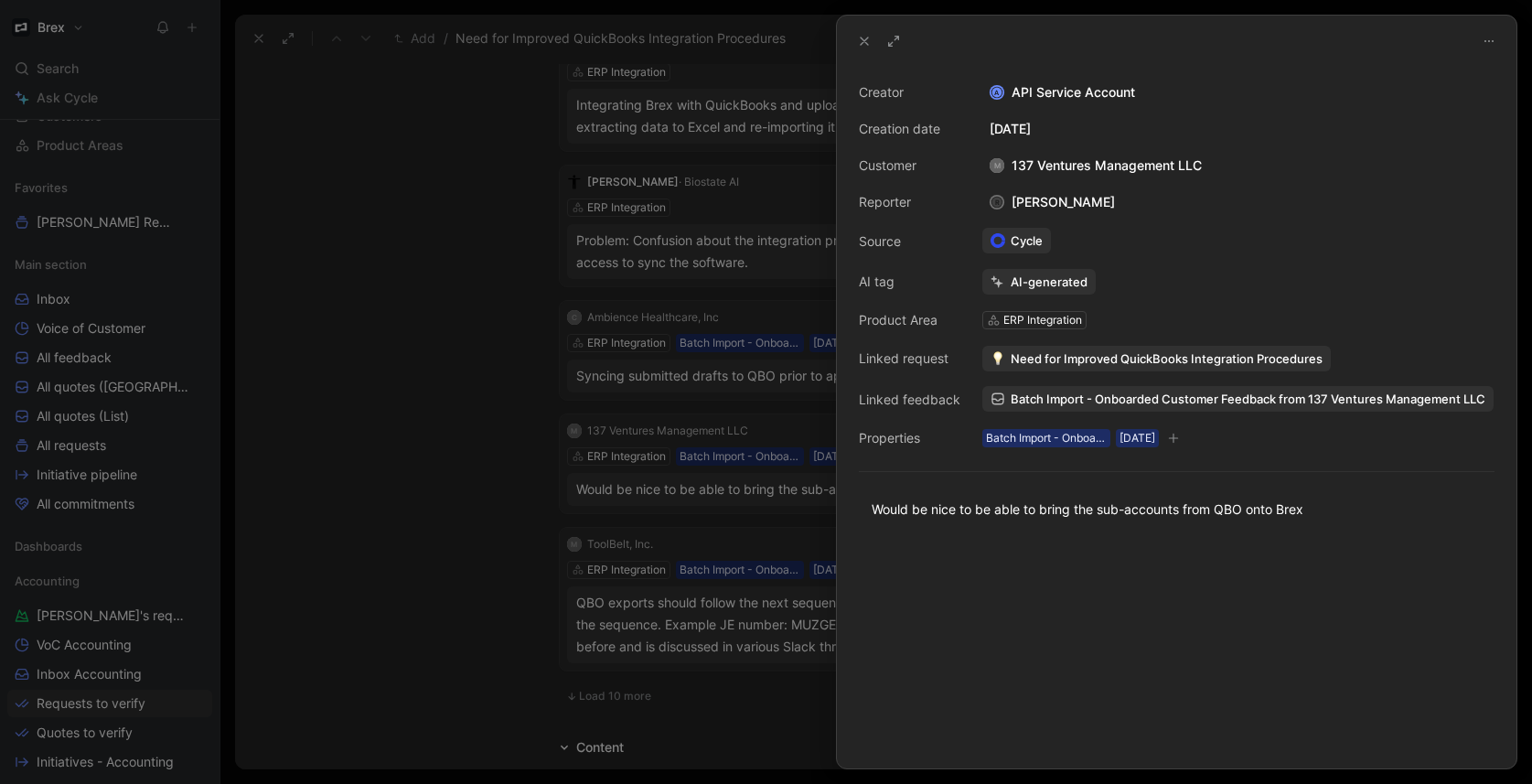
click at [468, 523] on div at bounding box center [766, 392] width 1532 height 784
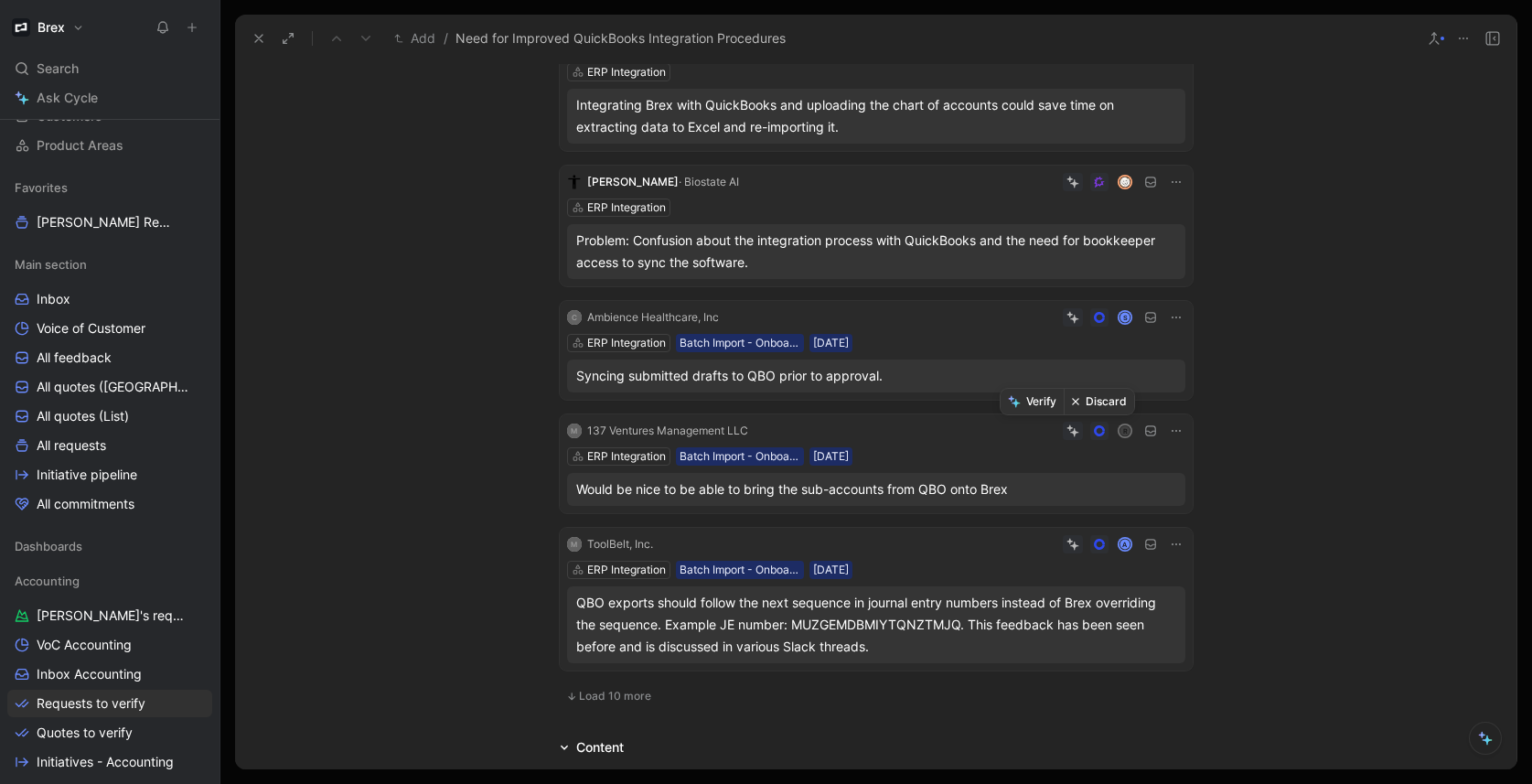
click at [1091, 404] on button "Discard" at bounding box center [1098, 401] width 70 height 26
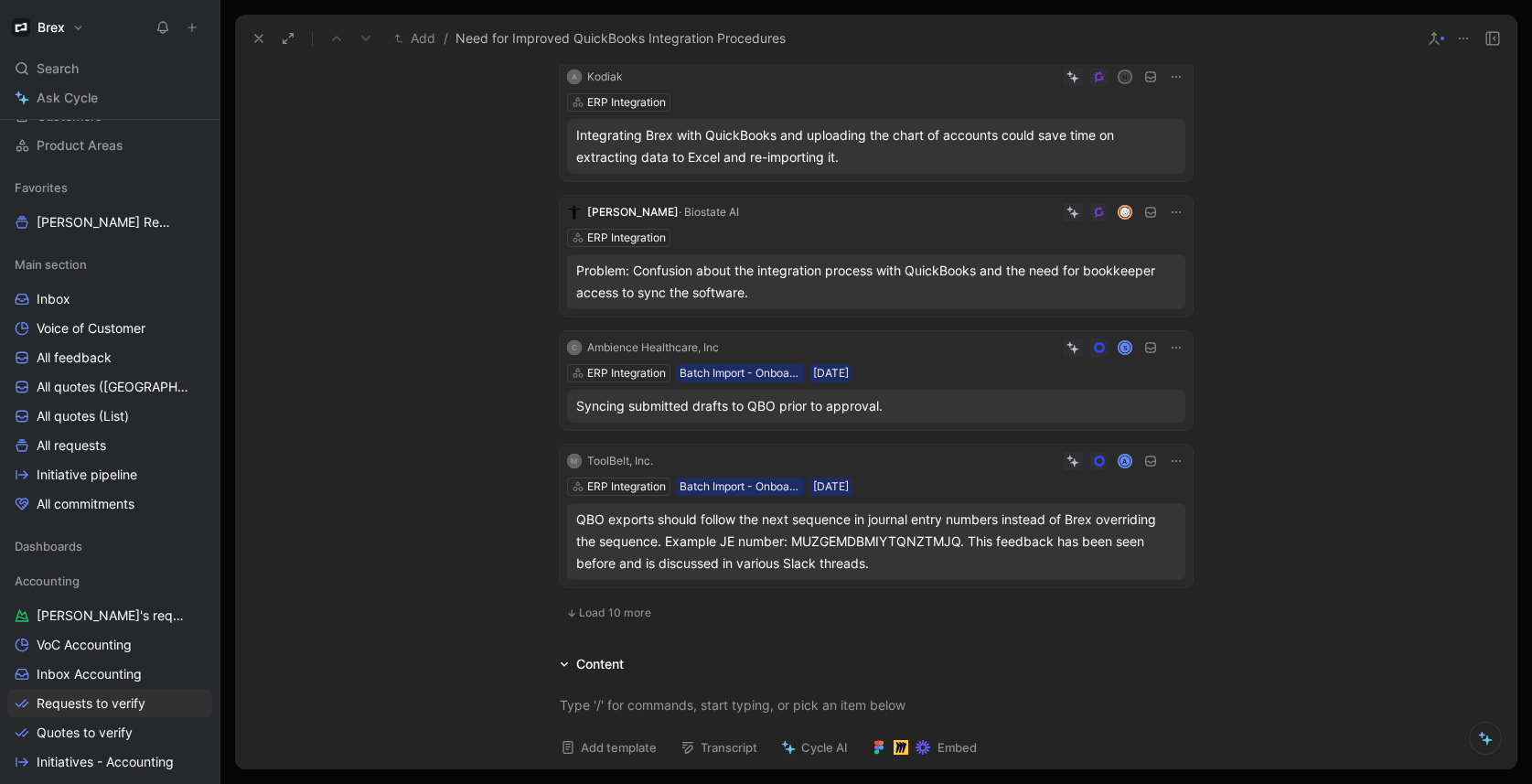
scroll to position [556, 0]
click at [920, 370] on div "ERP Integration Batch Import - Onboarded Customer 31/03/2025" at bounding box center [875, 374] width 618 height 18
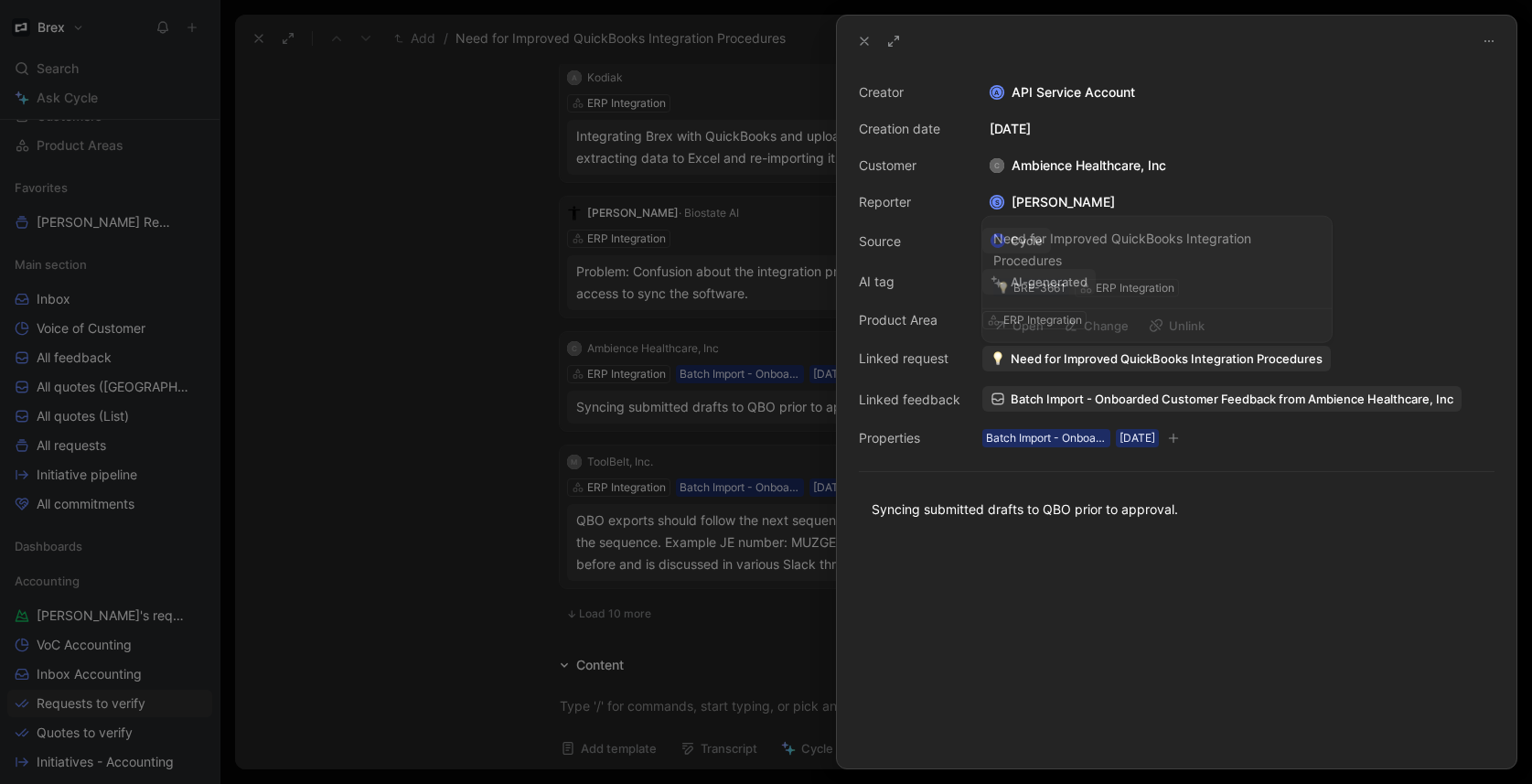
click at [1113, 354] on span "Need for Improved QuickBooks Integration Procedures" at bounding box center [1166, 357] width 312 height 16
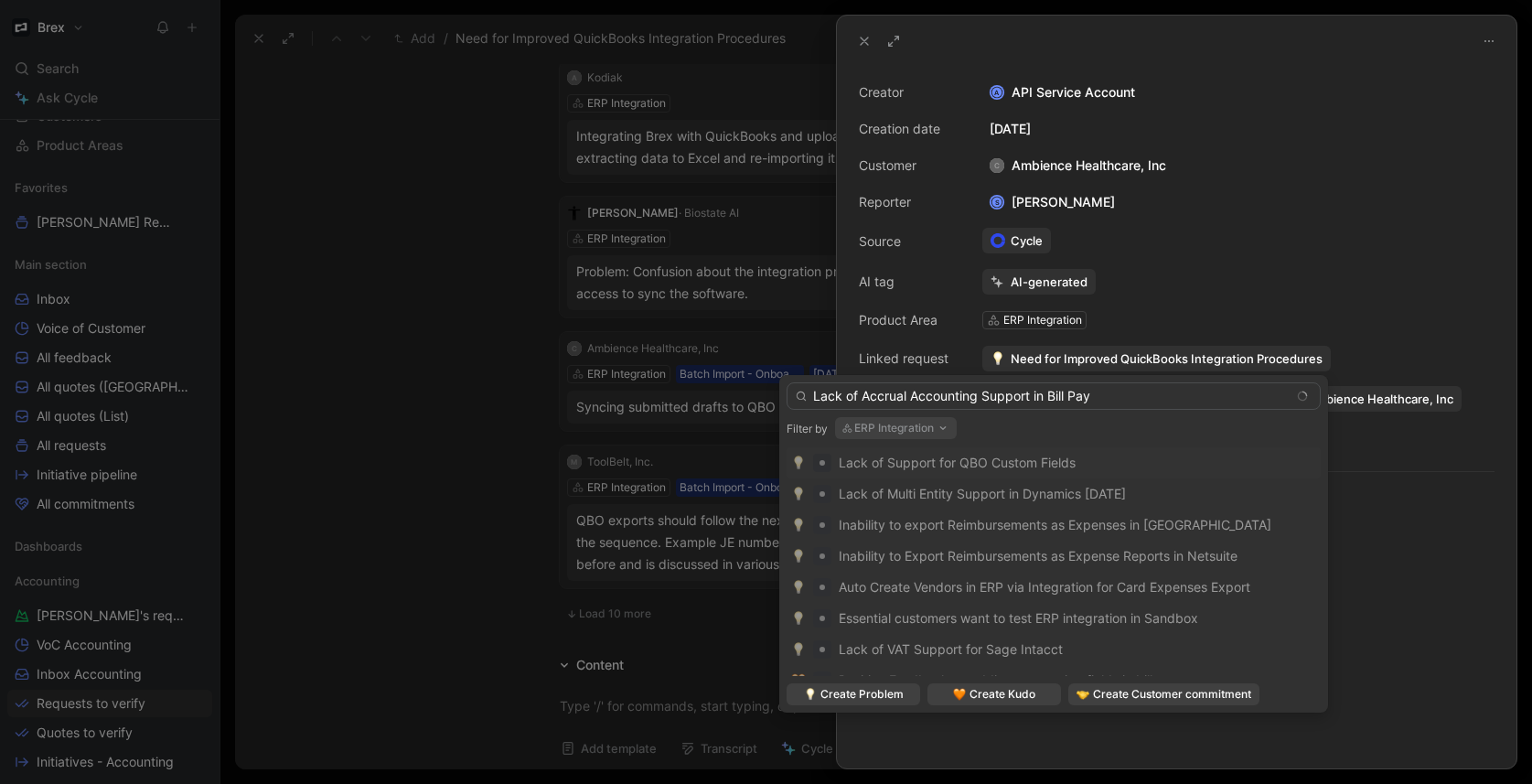
type input "Lack of Accrual Accounting Support in Bill Pay"
click at [902, 425] on button "ERP Integration" at bounding box center [895, 427] width 122 height 22
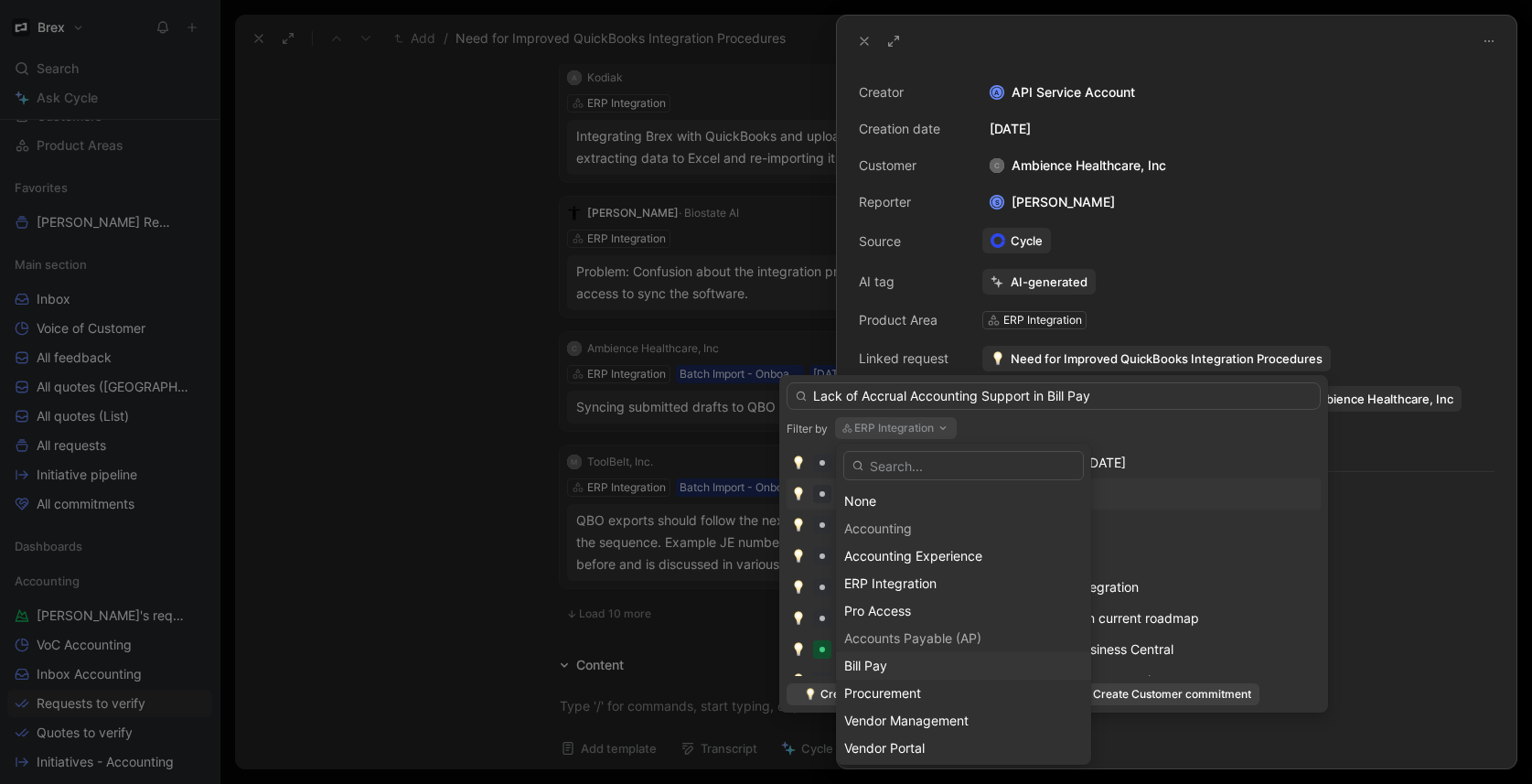
click at [901, 669] on div "Bill Pay" at bounding box center [963, 665] width 239 height 22
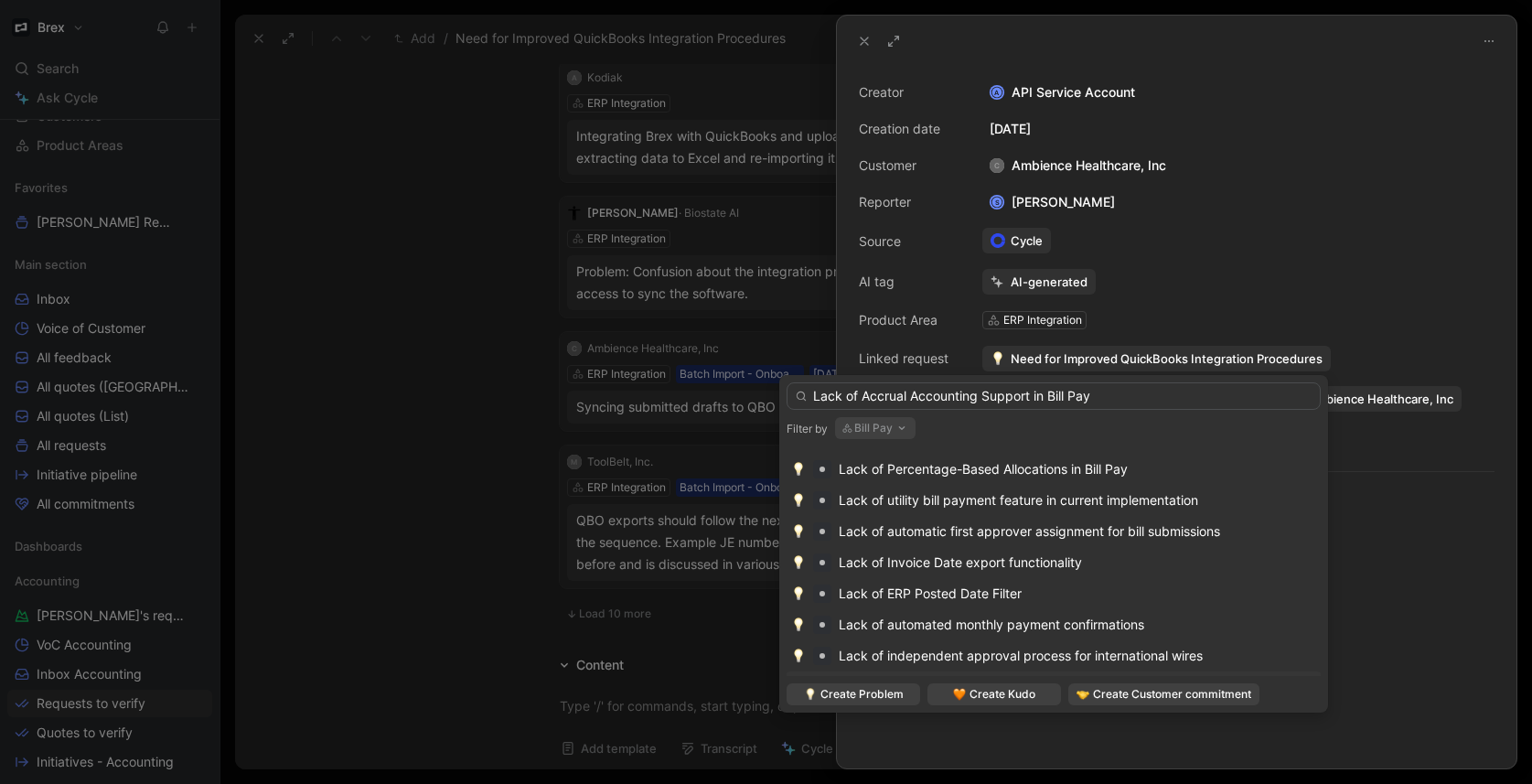
scroll to position [27, 0]
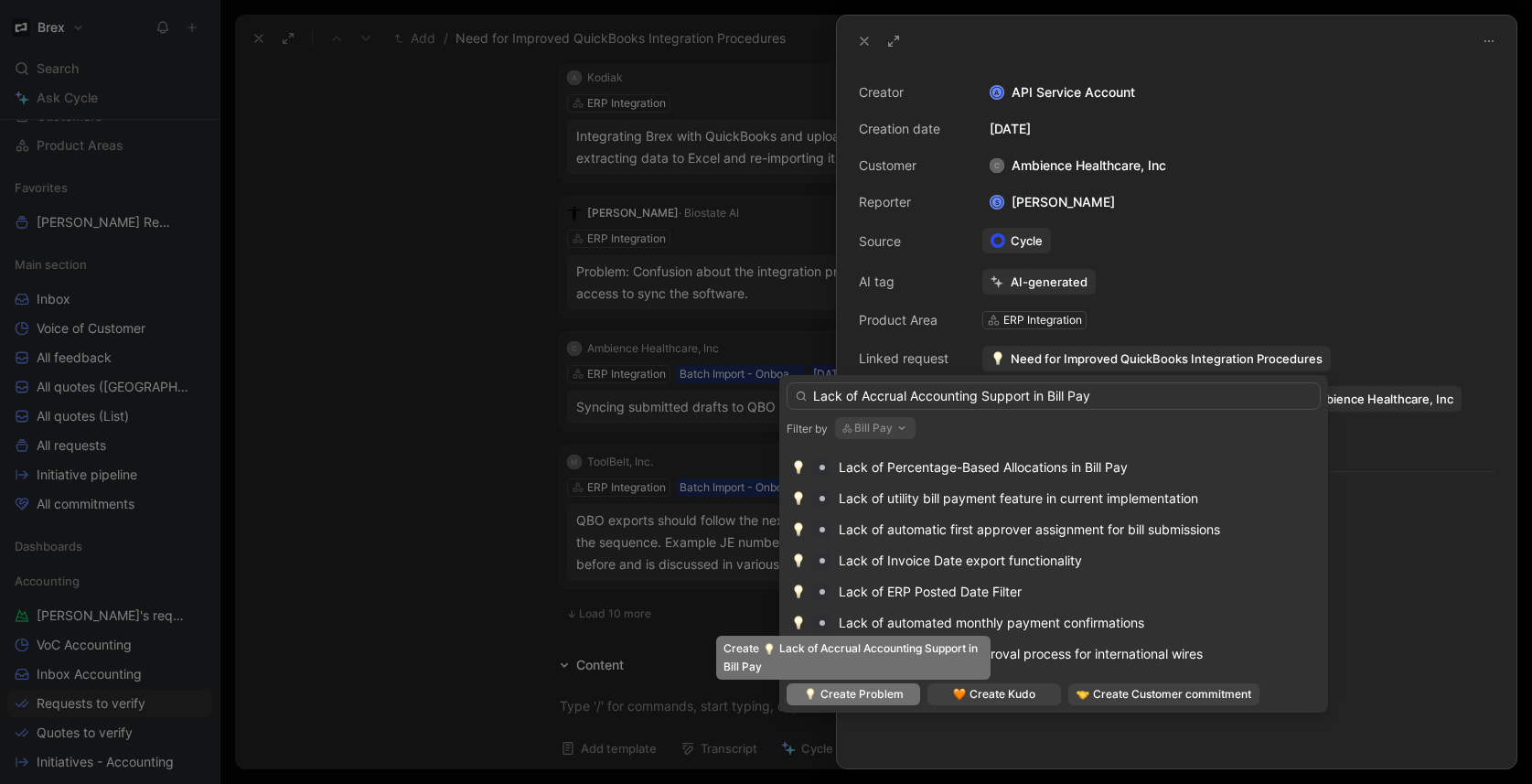
click at [866, 702] on span "Create Problem" at bounding box center [862, 694] width 83 height 18
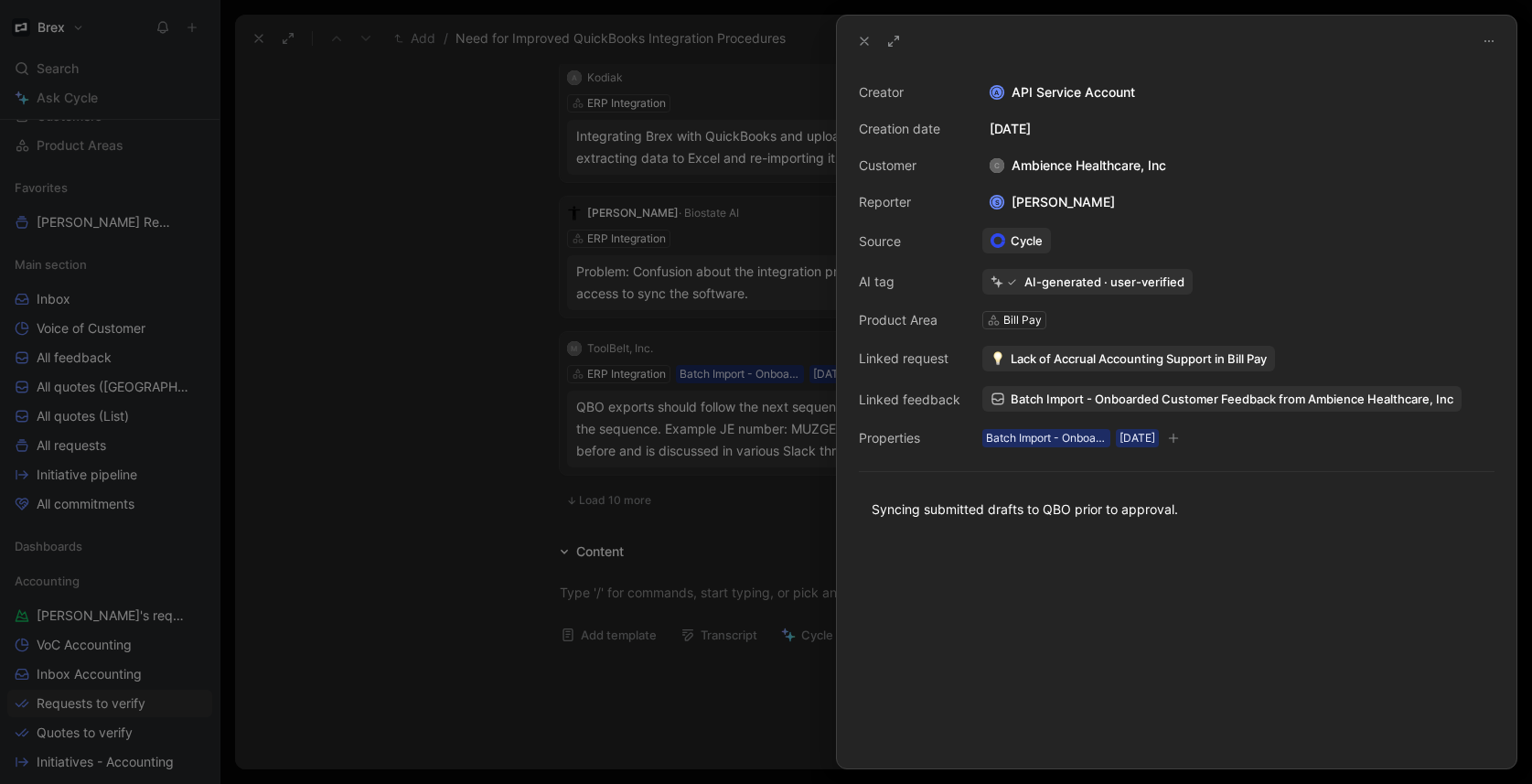
click at [461, 308] on div at bounding box center [766, 392] width 1532 height 784
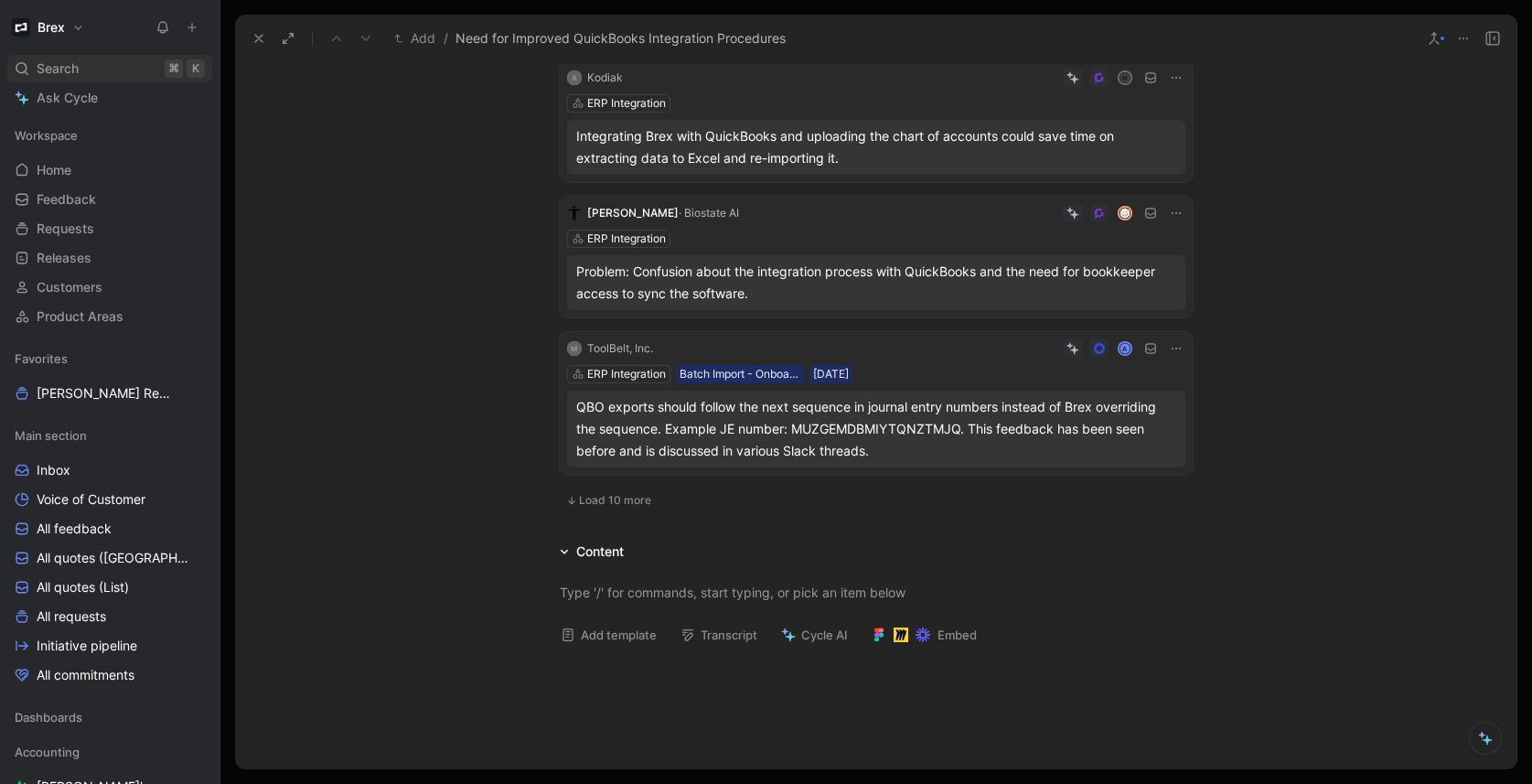
click at [89, 63] on div "Search ⌘ K" at bounding box center [110, 68] width 205 height 28
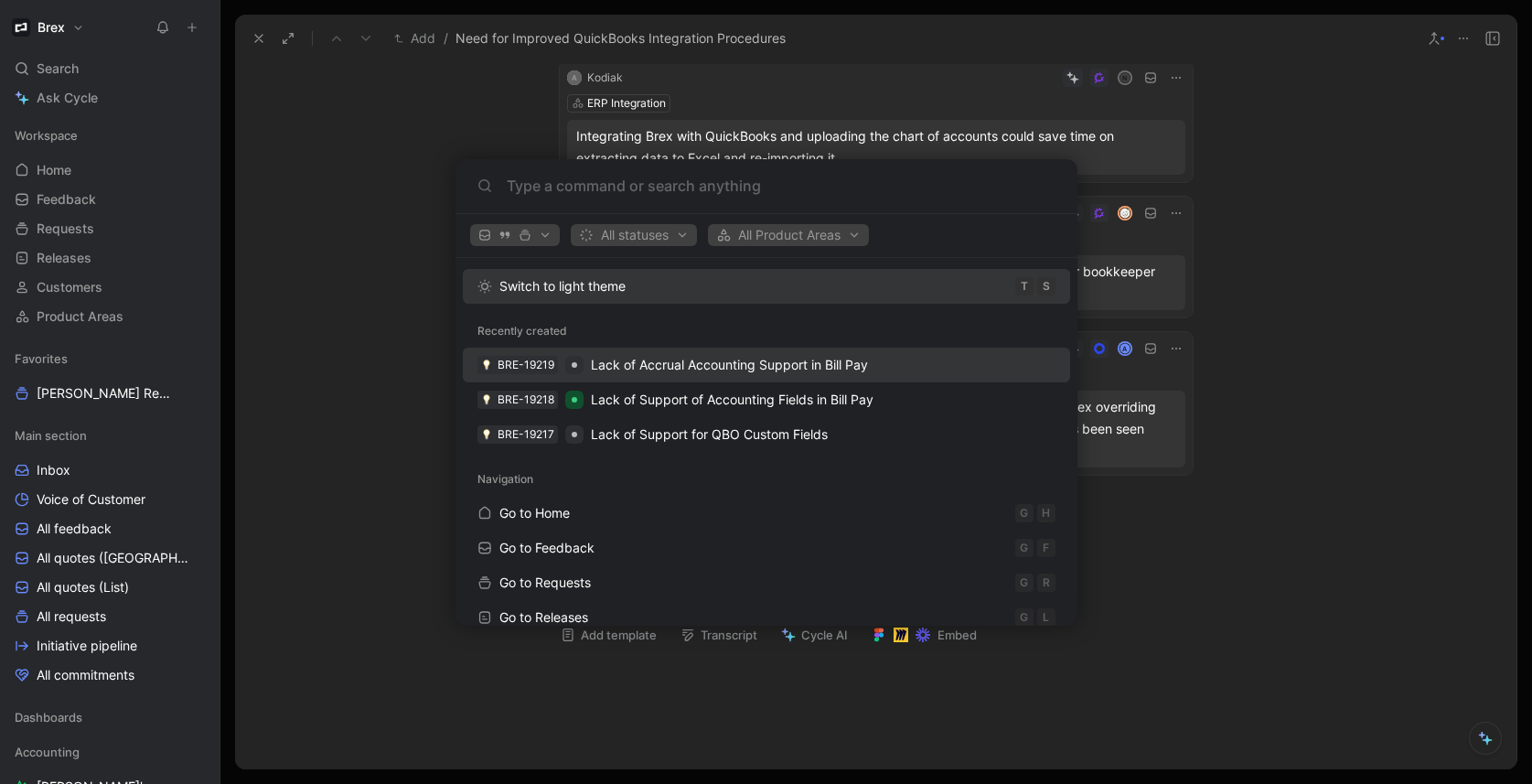
click at [754, 371] on span "Lack of Accrual Accounting Support in Bill Pay" at bounding box center [729, 364] width 277 height 15
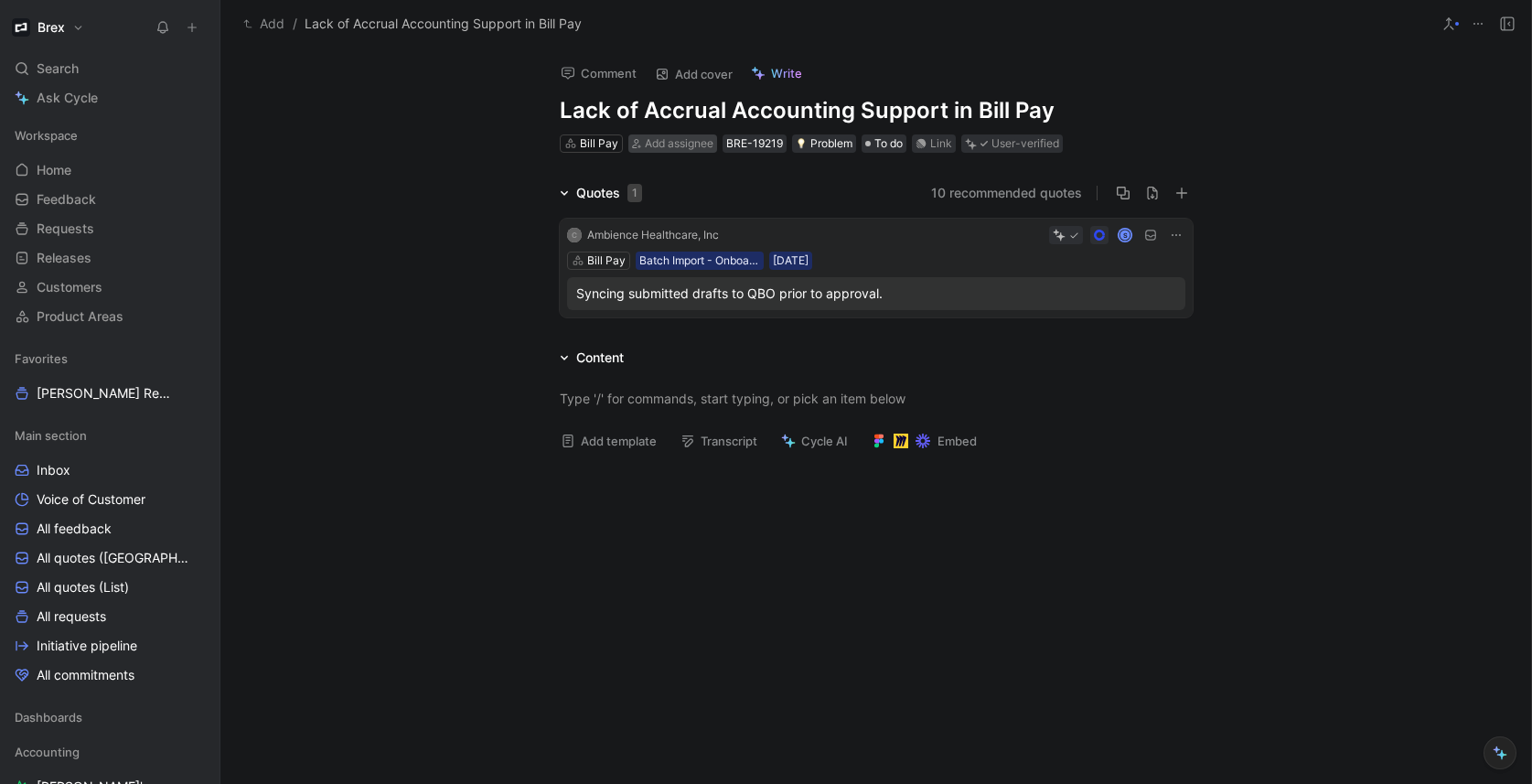
click at [693, 139] on span "Add assignee" at bounding box center [680, 143] width 69 height 13
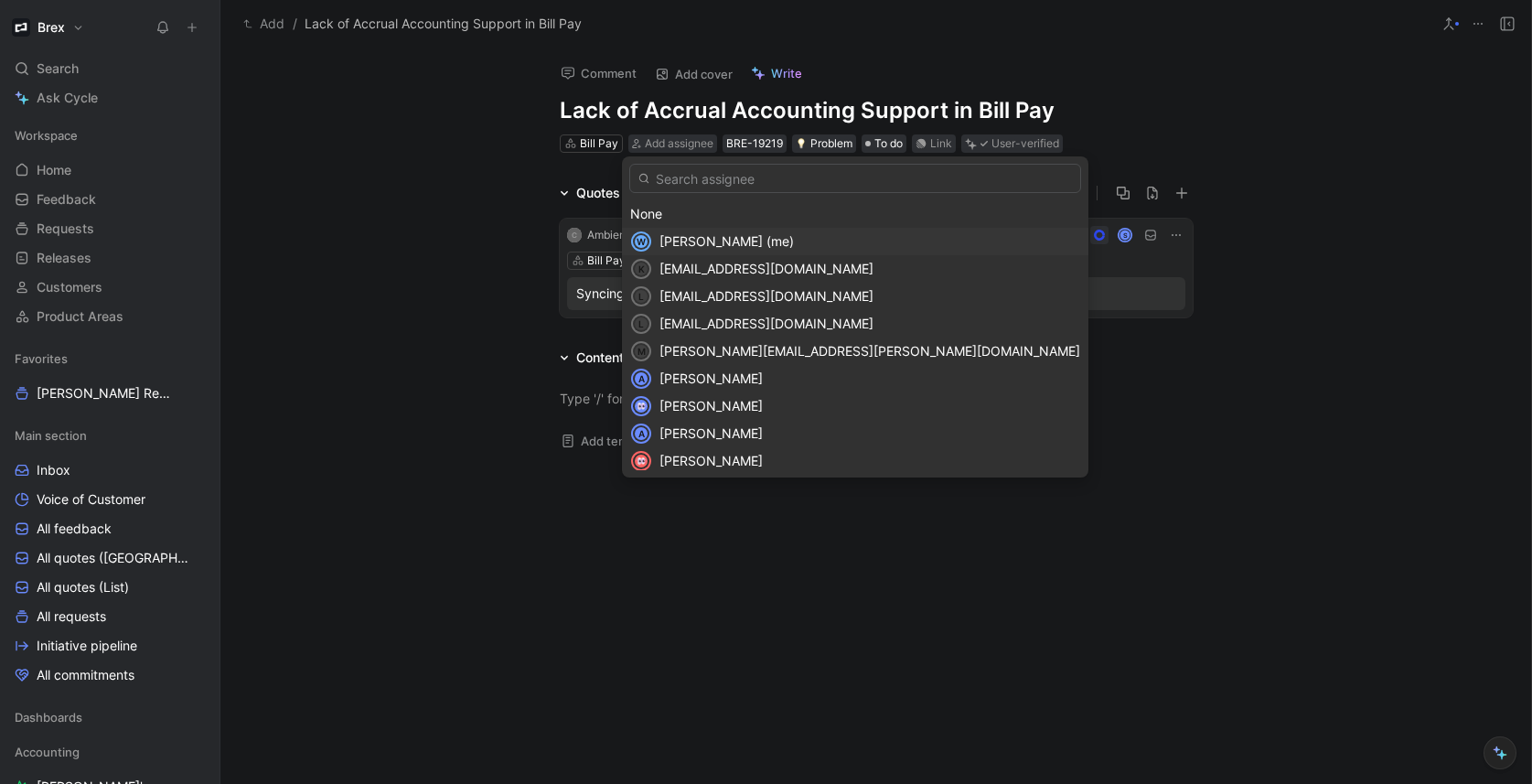
click at [707, 234] on span "[PERSON_NAME] (me)" at bounding box center [727, 241] width 134 height 15
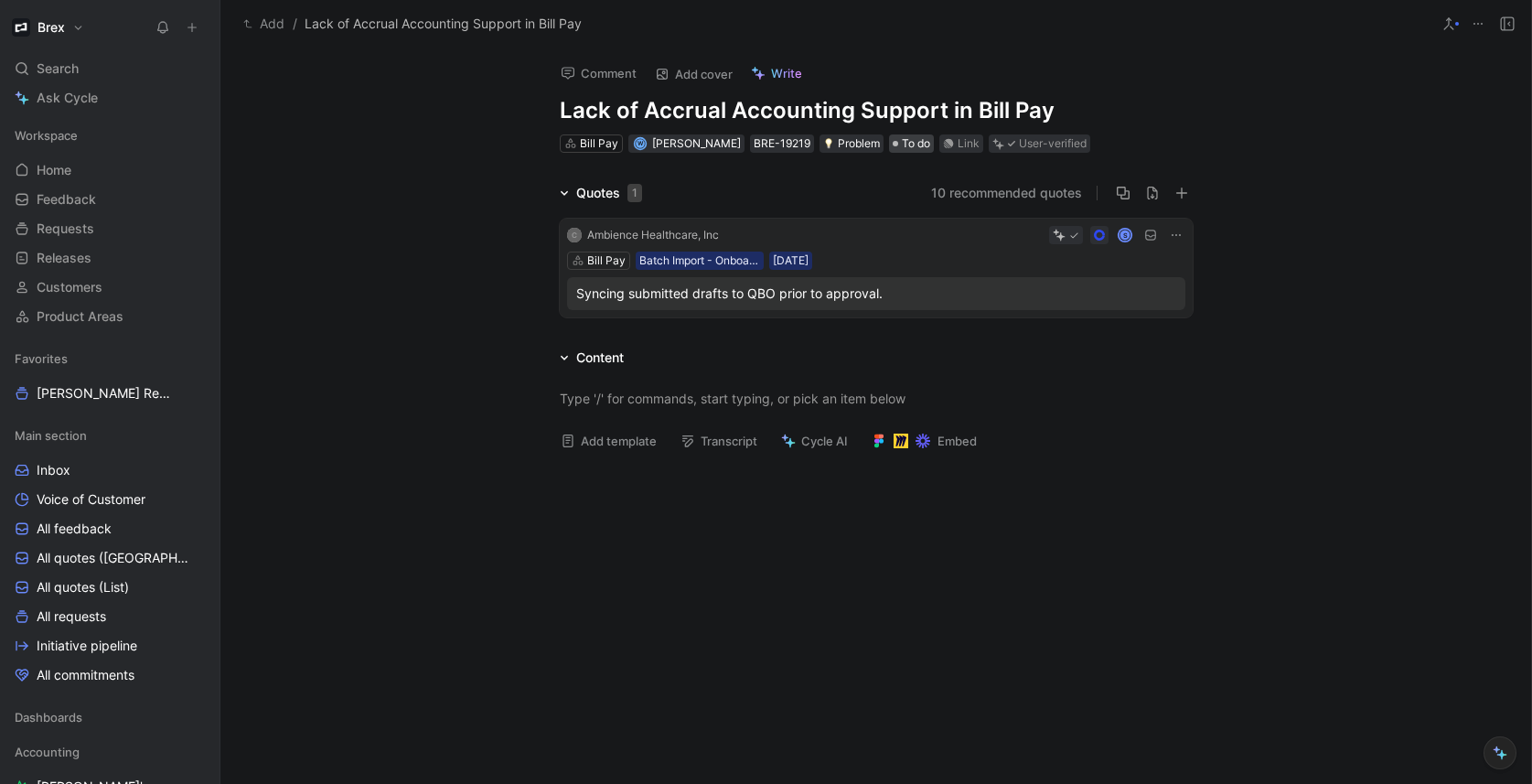
click at [902, 149] on span "To do" at bounding box center [917, 143] width 29 height 18
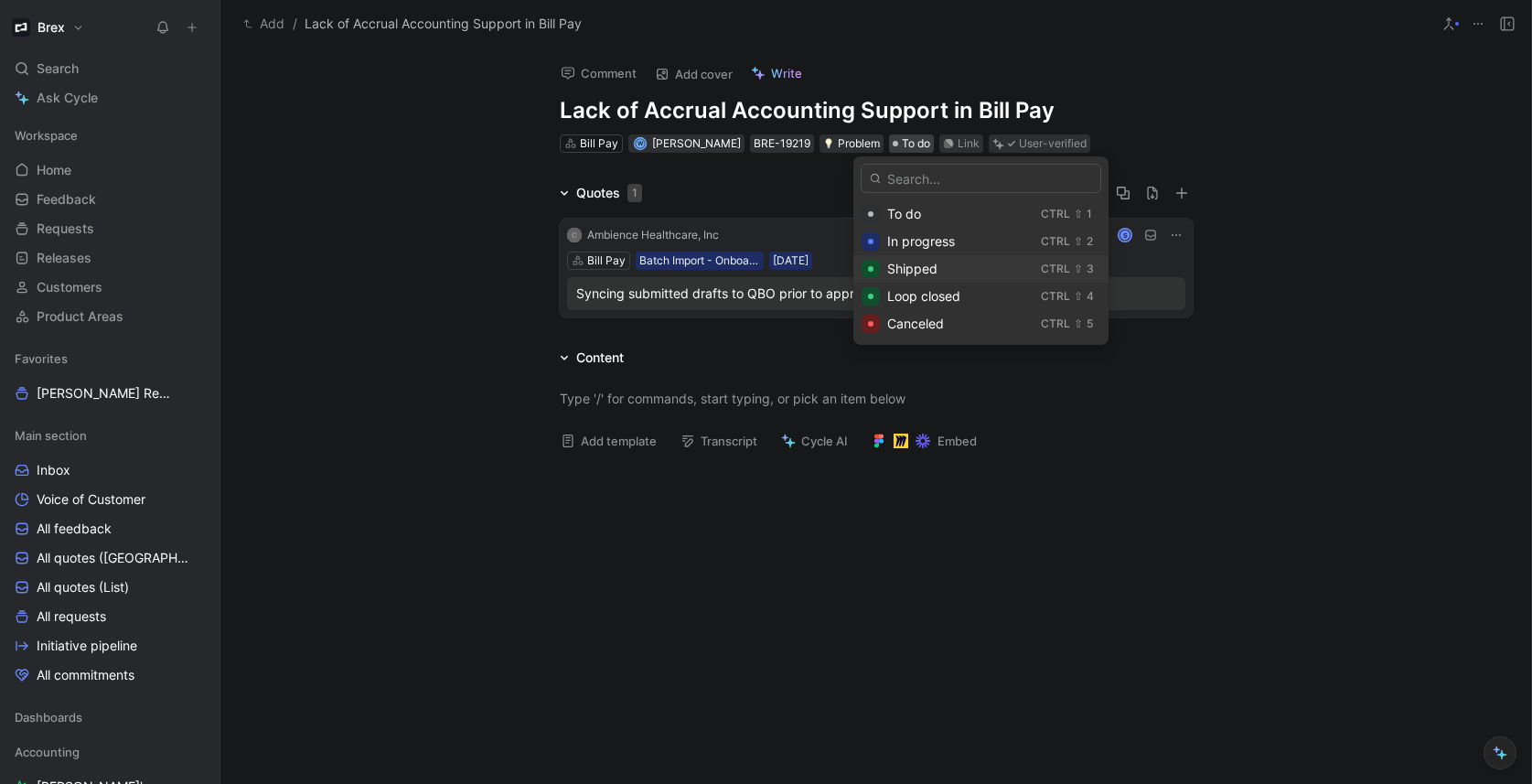
click at [955, 269] on div "Shipped" at bounding box center [960, 268] width 147 height 22
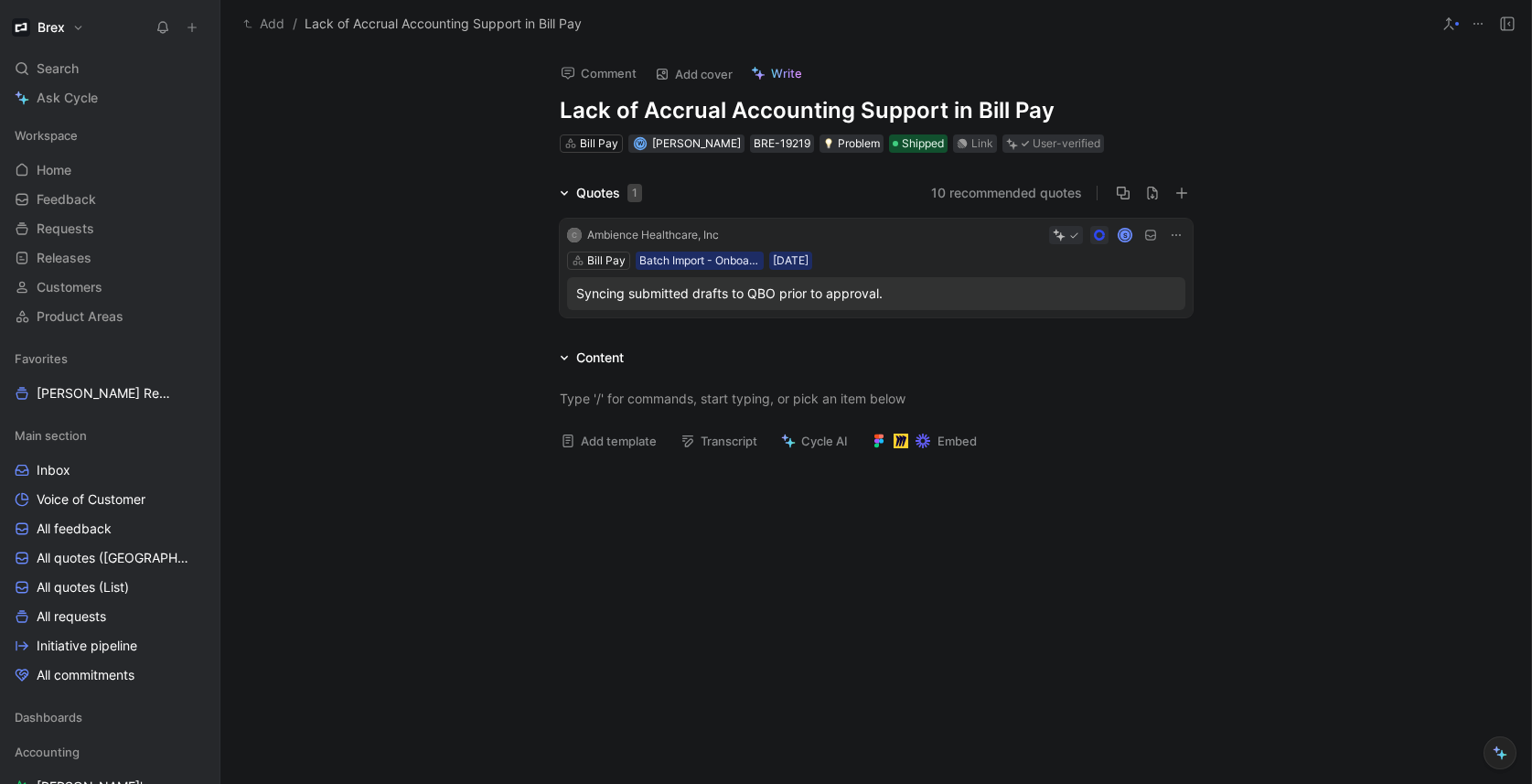
click at [452, 404] on div at bounding box center [875, 398] width 1311 height 59
click at [411, 397] on div at bounding box center [875, 398] width 1311 height 59
click at [1030, 187] on button "10 recommended quotes" at bounding box center [1006, 193] width 151 height 22
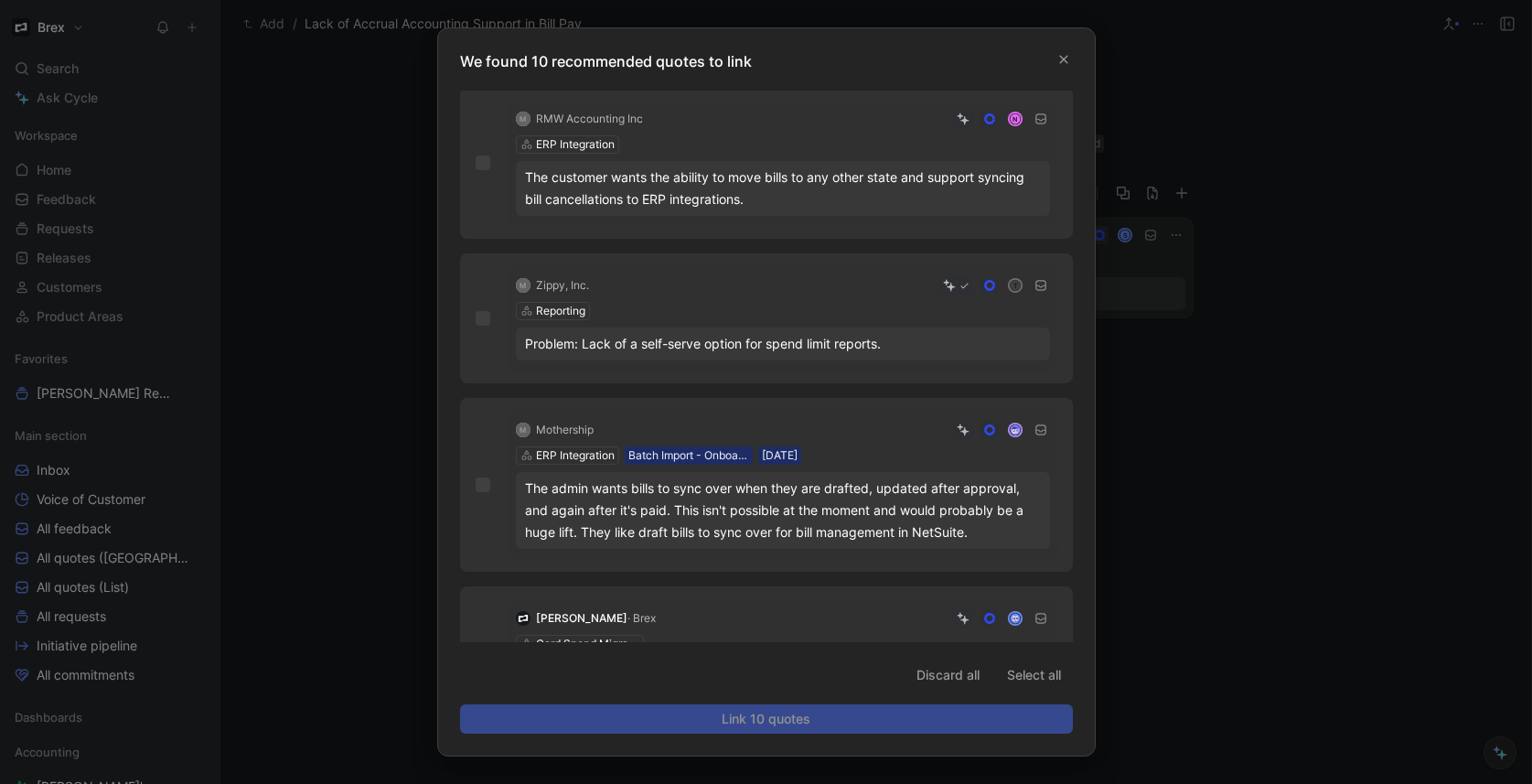
scroll to position [1164, 0]
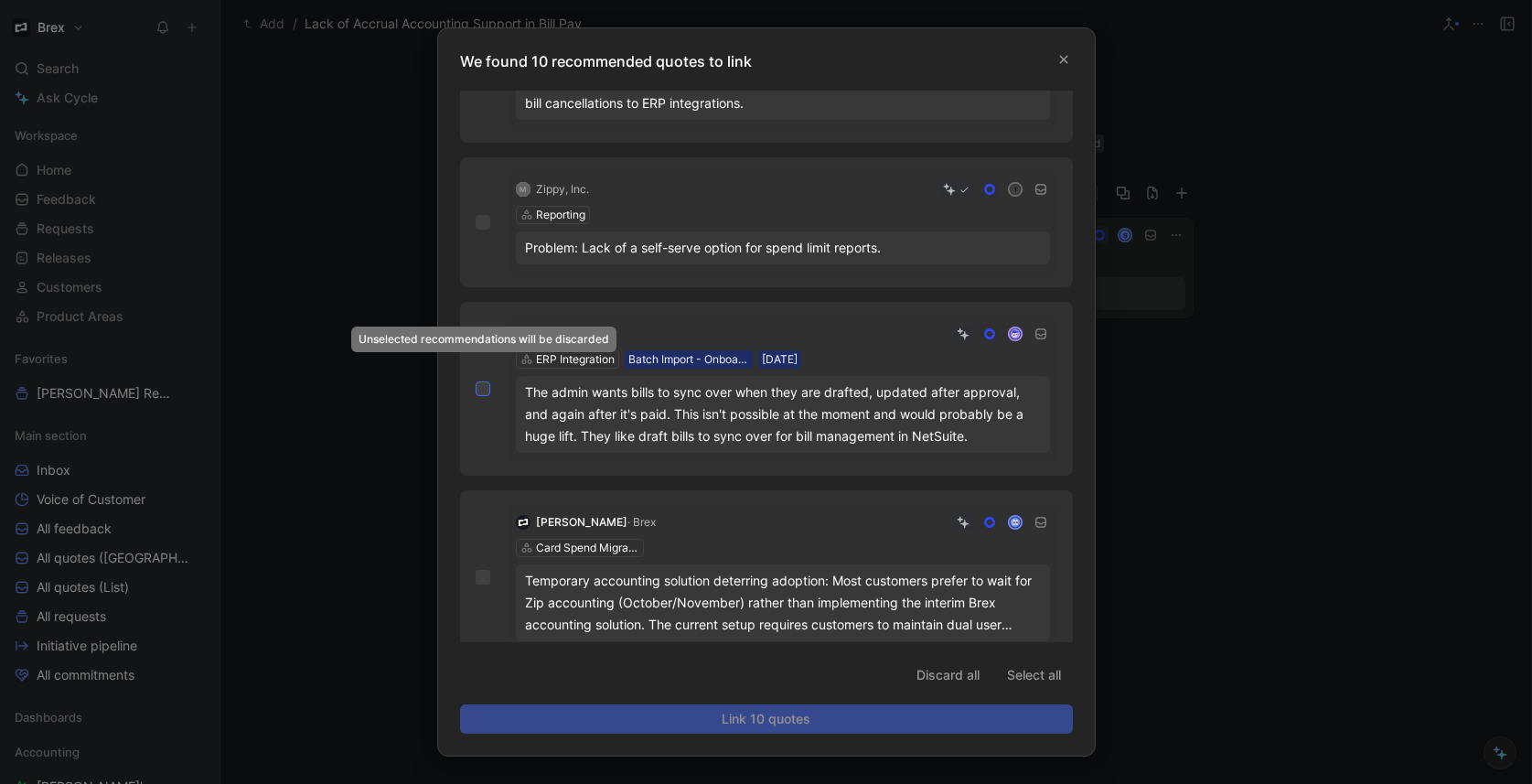
click at [483, 383] on icon at bounding box center [482, 388] width 11 height 11
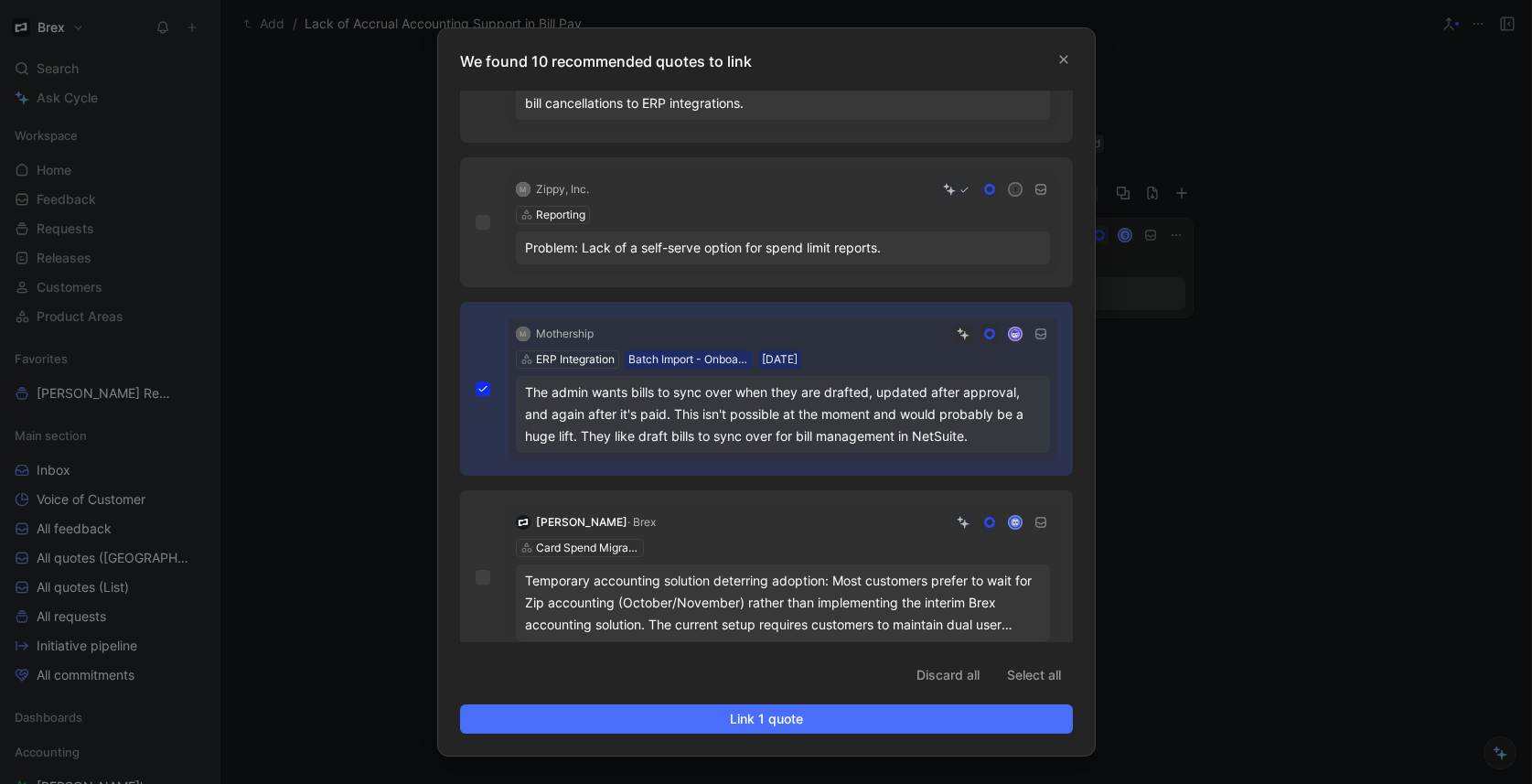
click at [897, 718] on span "Link 1 quote" at bounding box center [766, 718] width 582 height 22
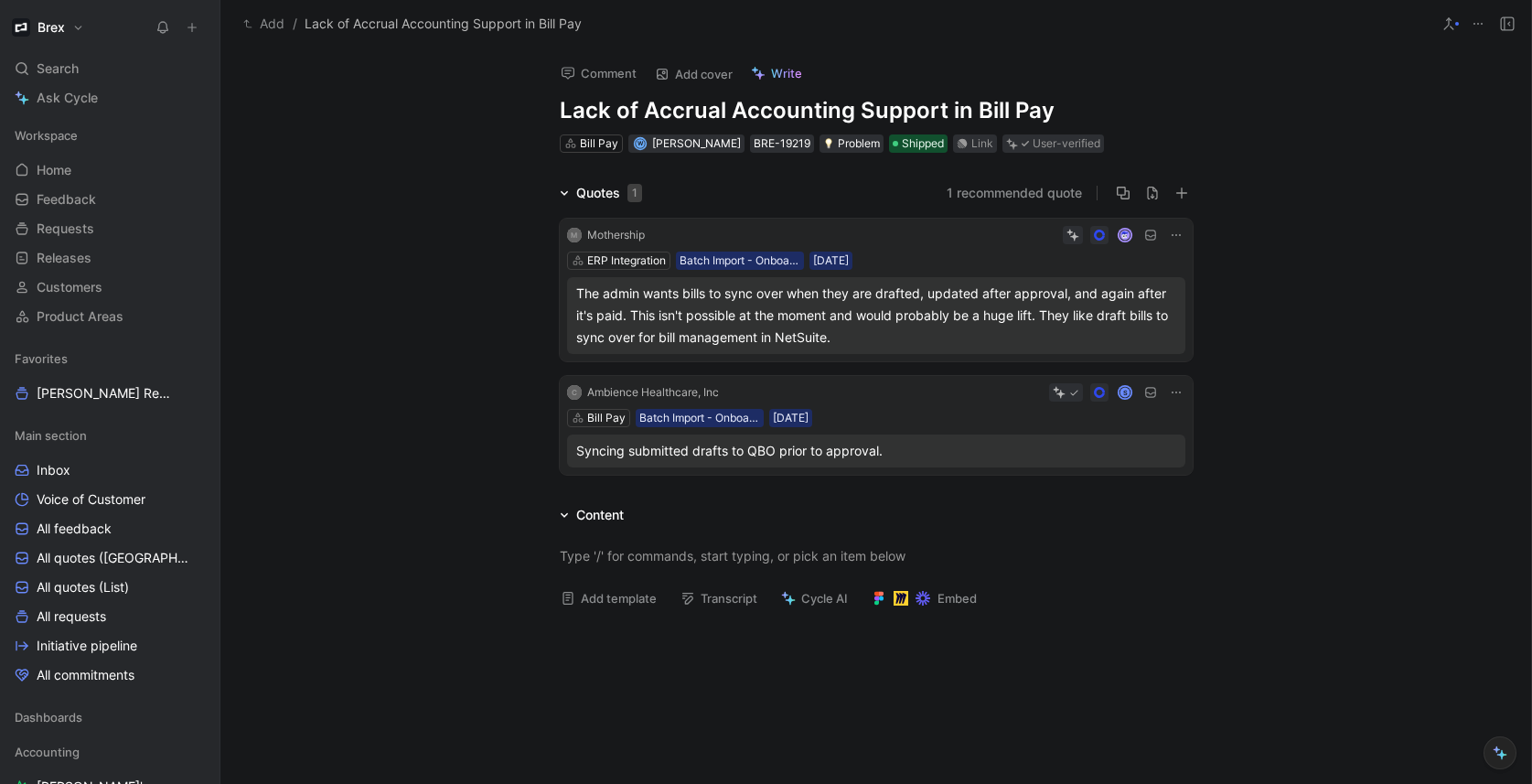
click at [969, 188] on button "1 recommended quote" at bounding box center [1013, 193] width 135 height 22
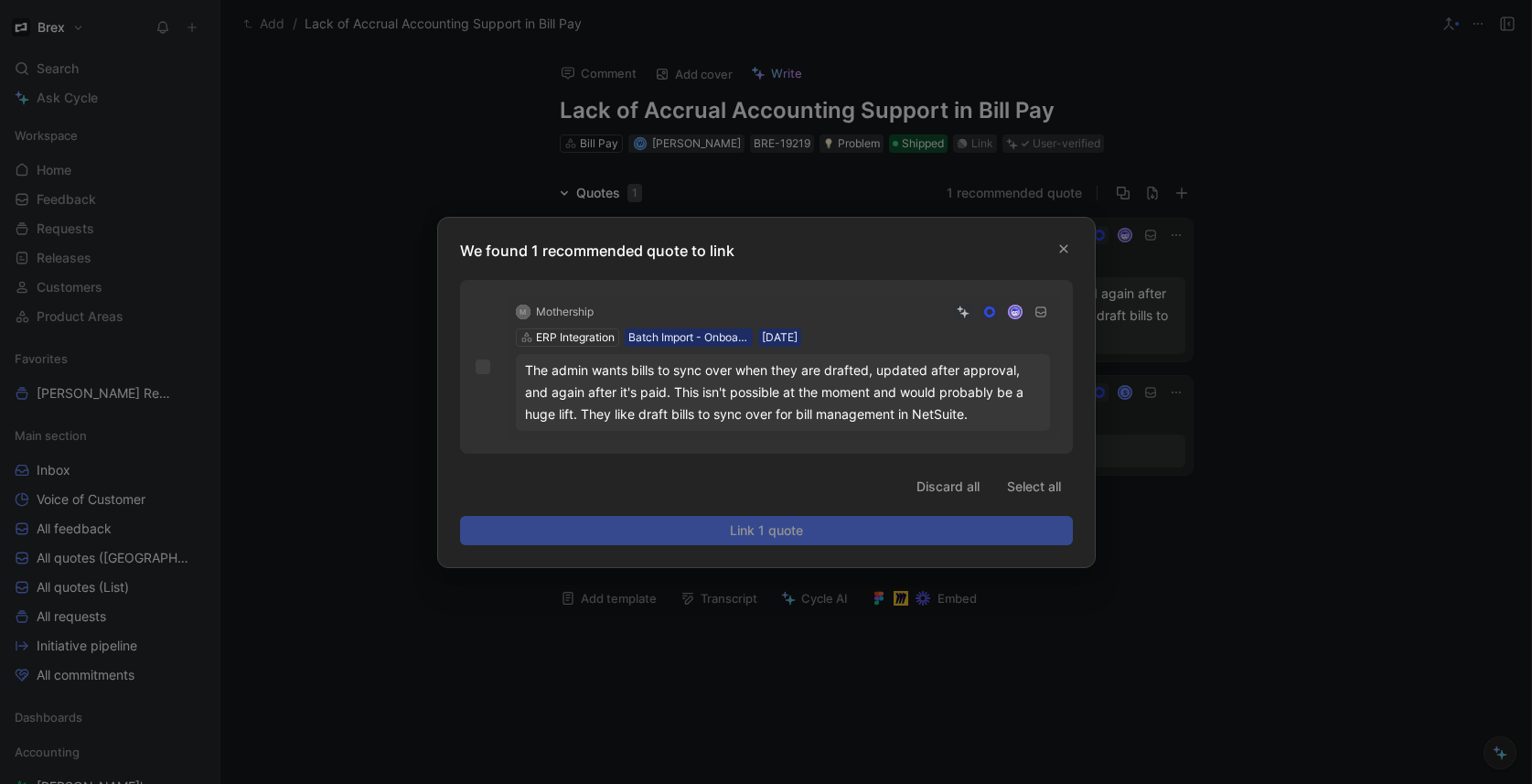
click at [1289, 321] on div at bounding box center [766, 392] width 1532 height 784
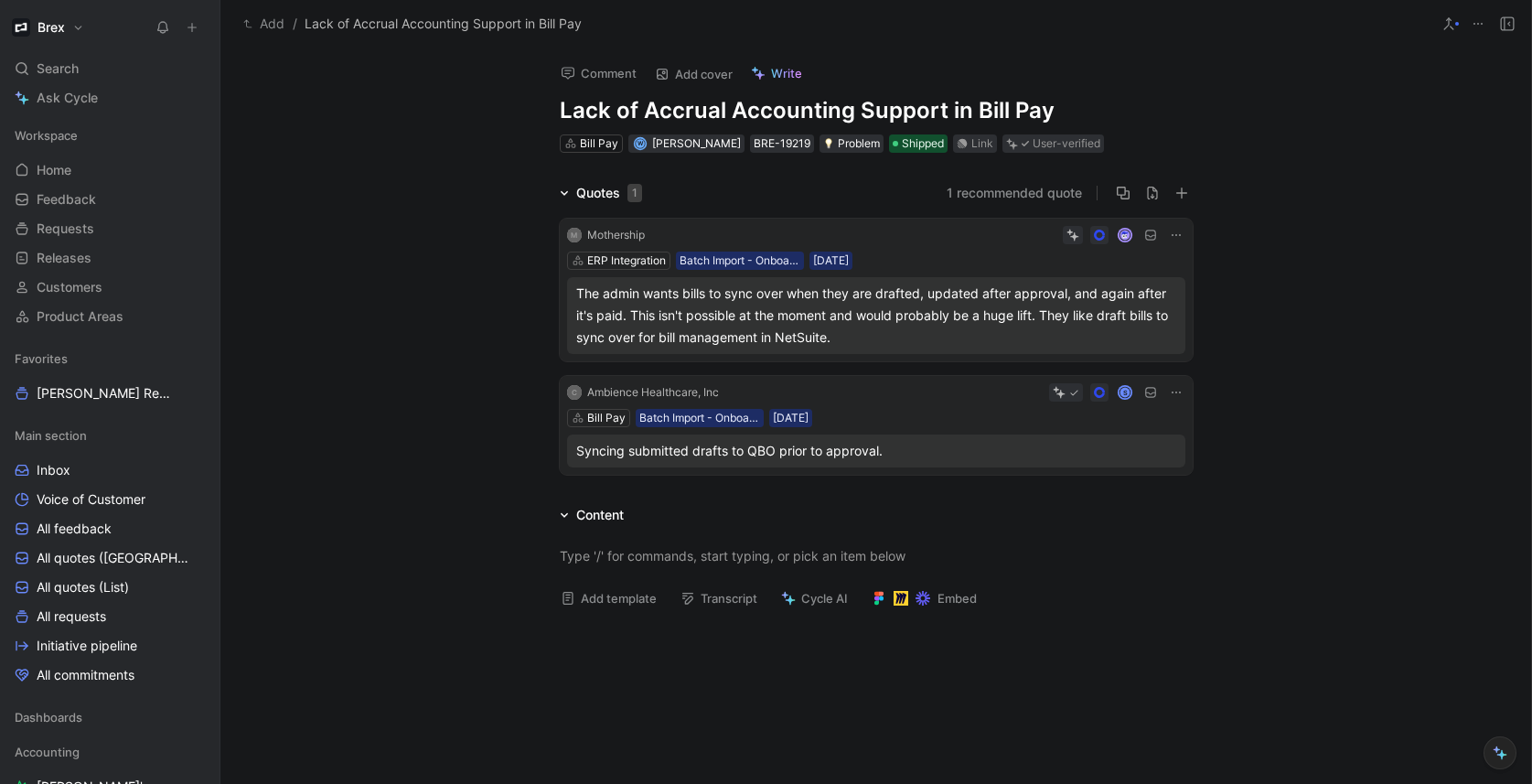
click at [968, 195] on button "1 recommended quote" at bounding box center [1013, 193] width 135 height 22
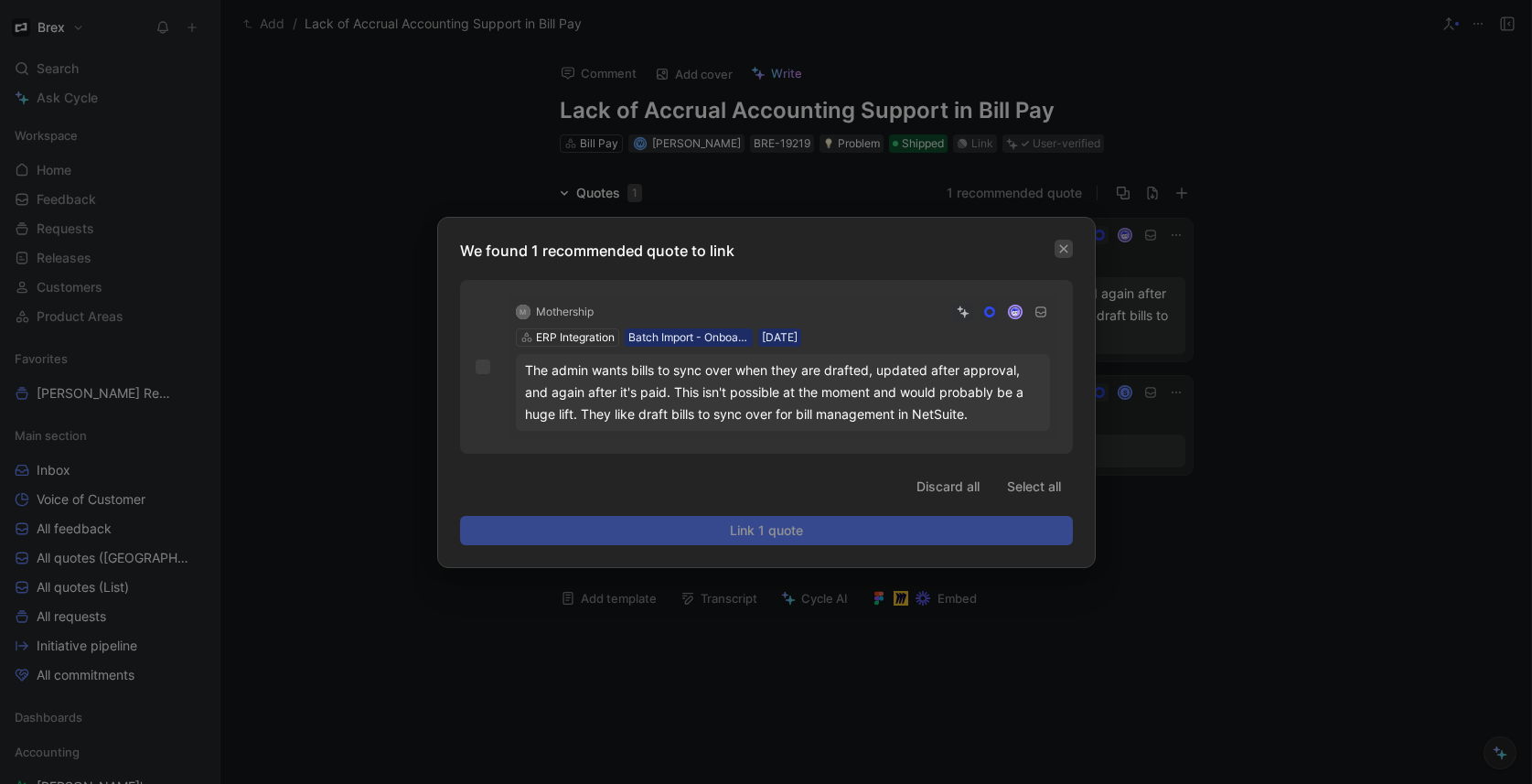
click at [1066, 248] on icon "button" at bounding box center [1063, 248] width 11 height 11
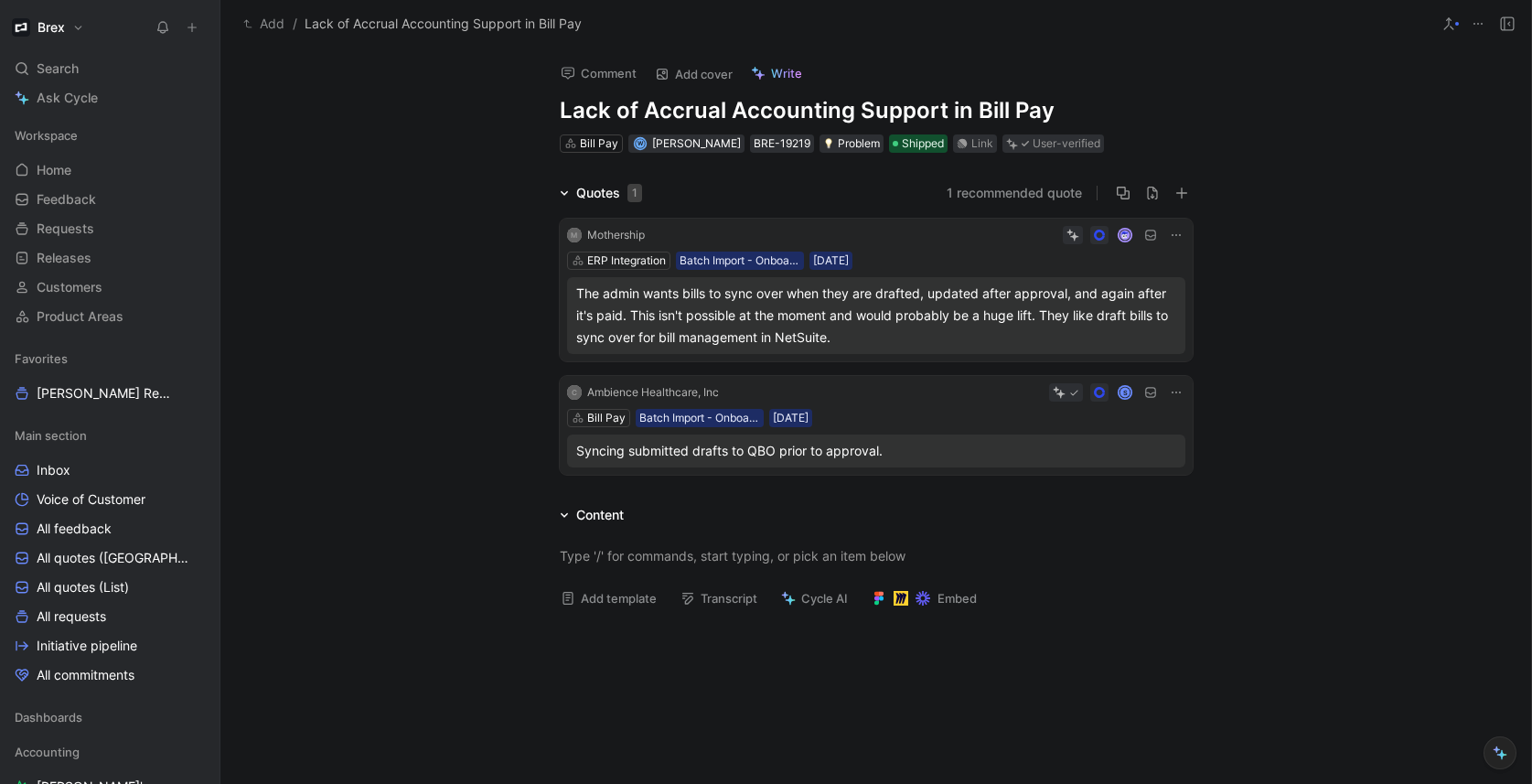
drag, startPoint x: 366, startPoint y: 339, endPoint x: 406, endPoint y: 343, distance: 40.2
click at [366, 339] on div "Quotes 1 1 recommended quote M Mothership ERP Integration Batch Import - Onboar…" at bounding box center [875, 332] width 1311 height 300
click at [576, 183] on div "Quotes 1" at bounding box center [609, 193] width 66 height 22
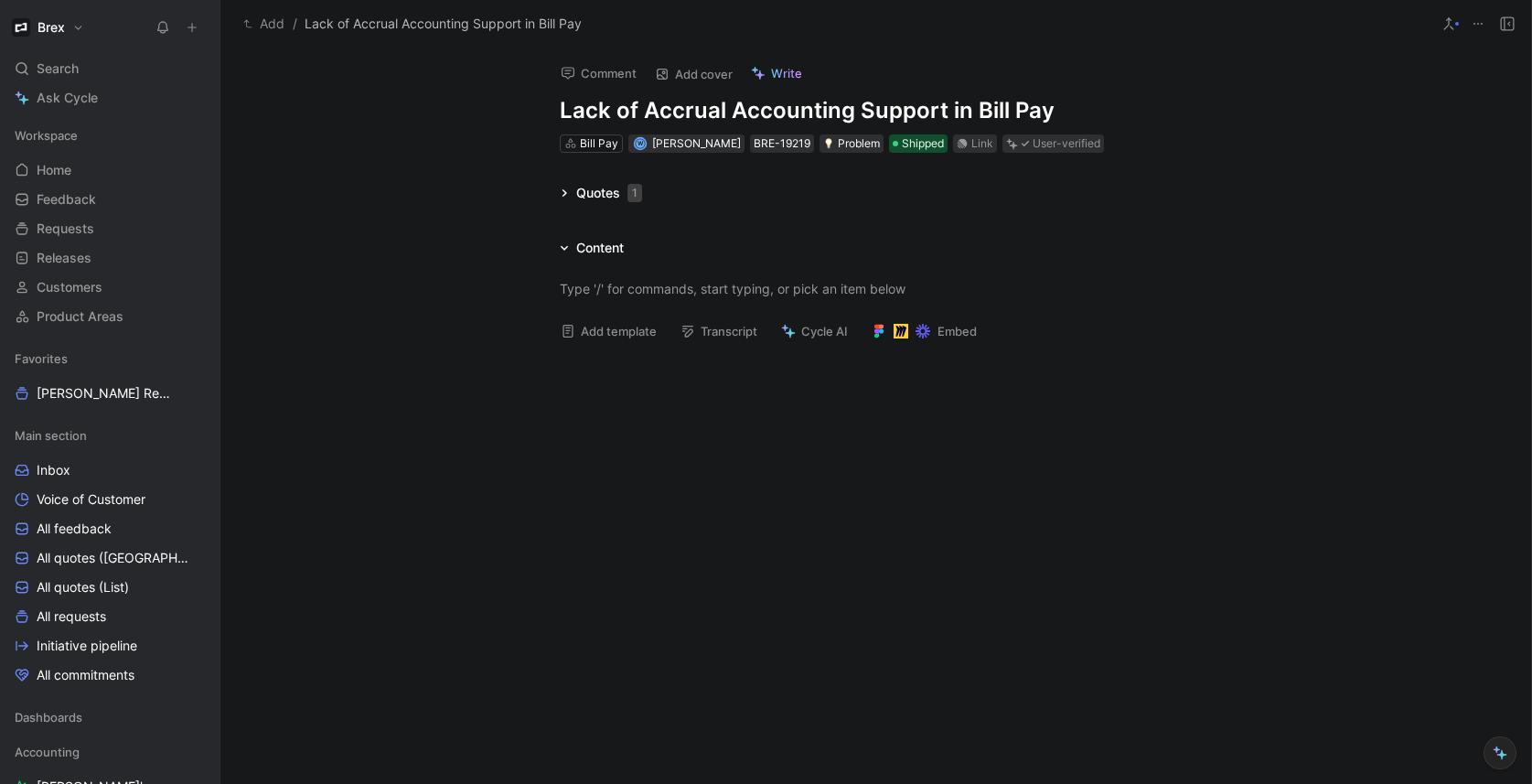
click at [571, 191] on div "Quotes 1" at bounding box center [600, 193] width 97 height 22
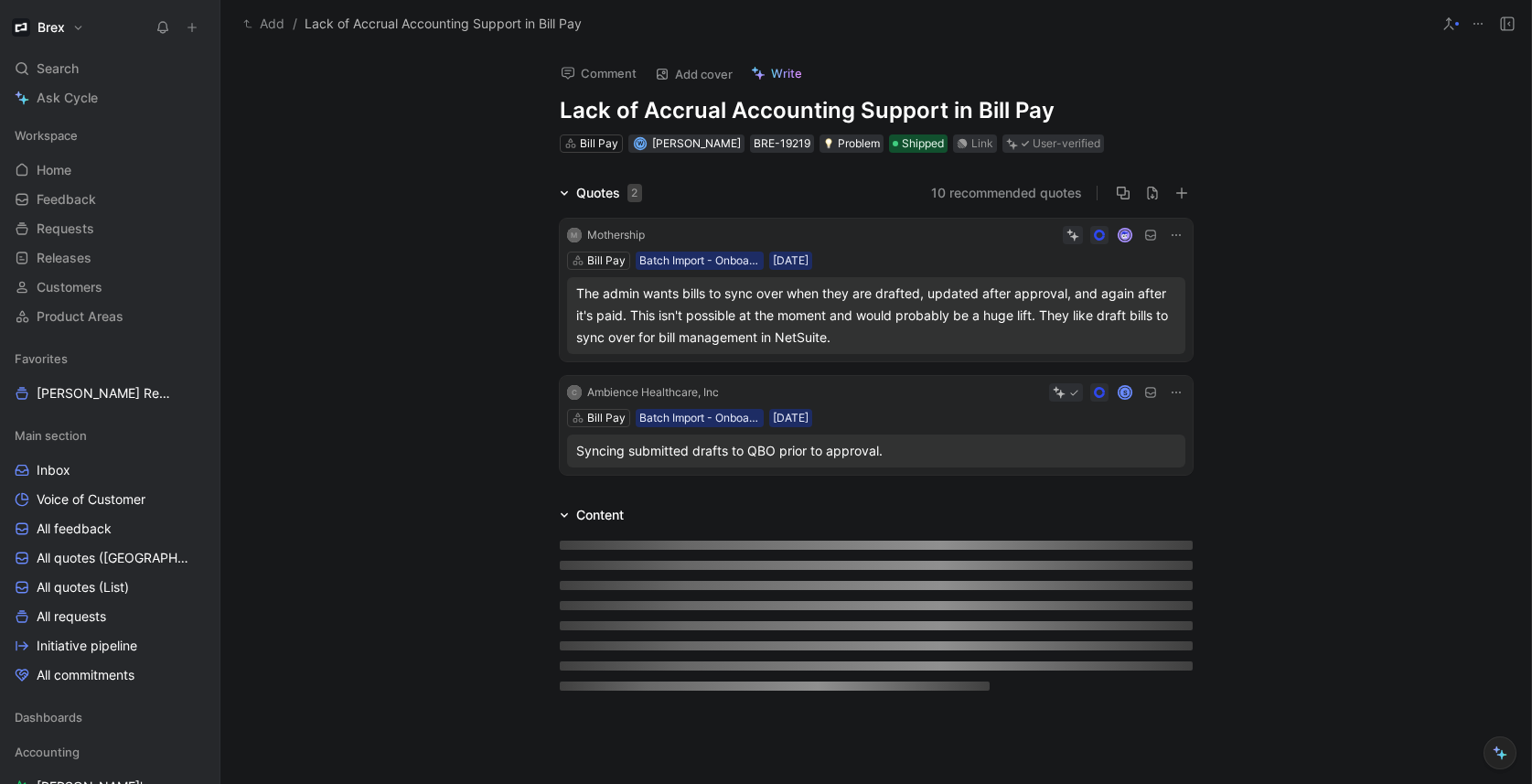
click at [990, 195] on button "10 recommended quotes" at bounding box center [1006, 193] width 151 height 22
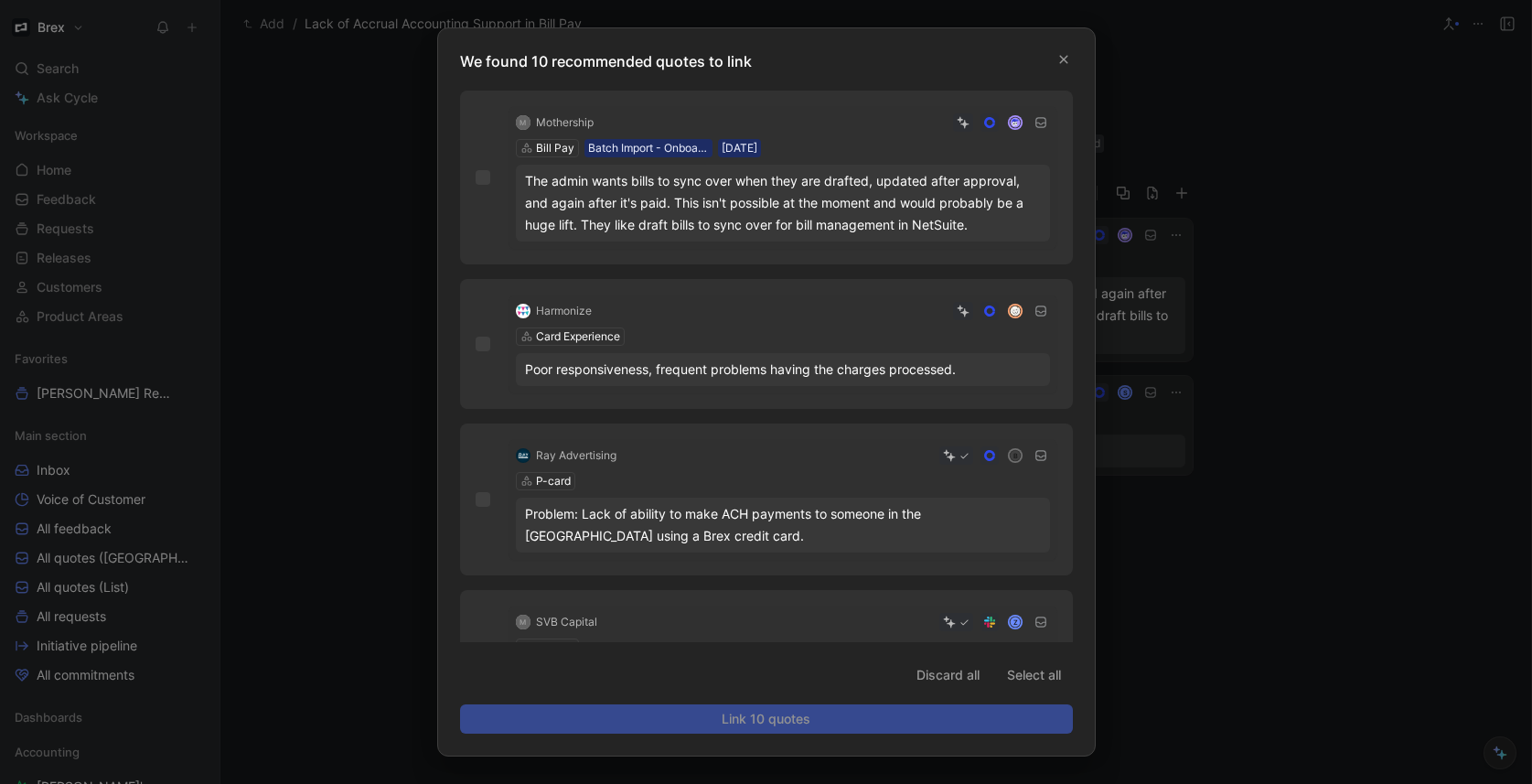
click at [1262, 367] on div at bounding box center [766, 392] width 1532 height 784
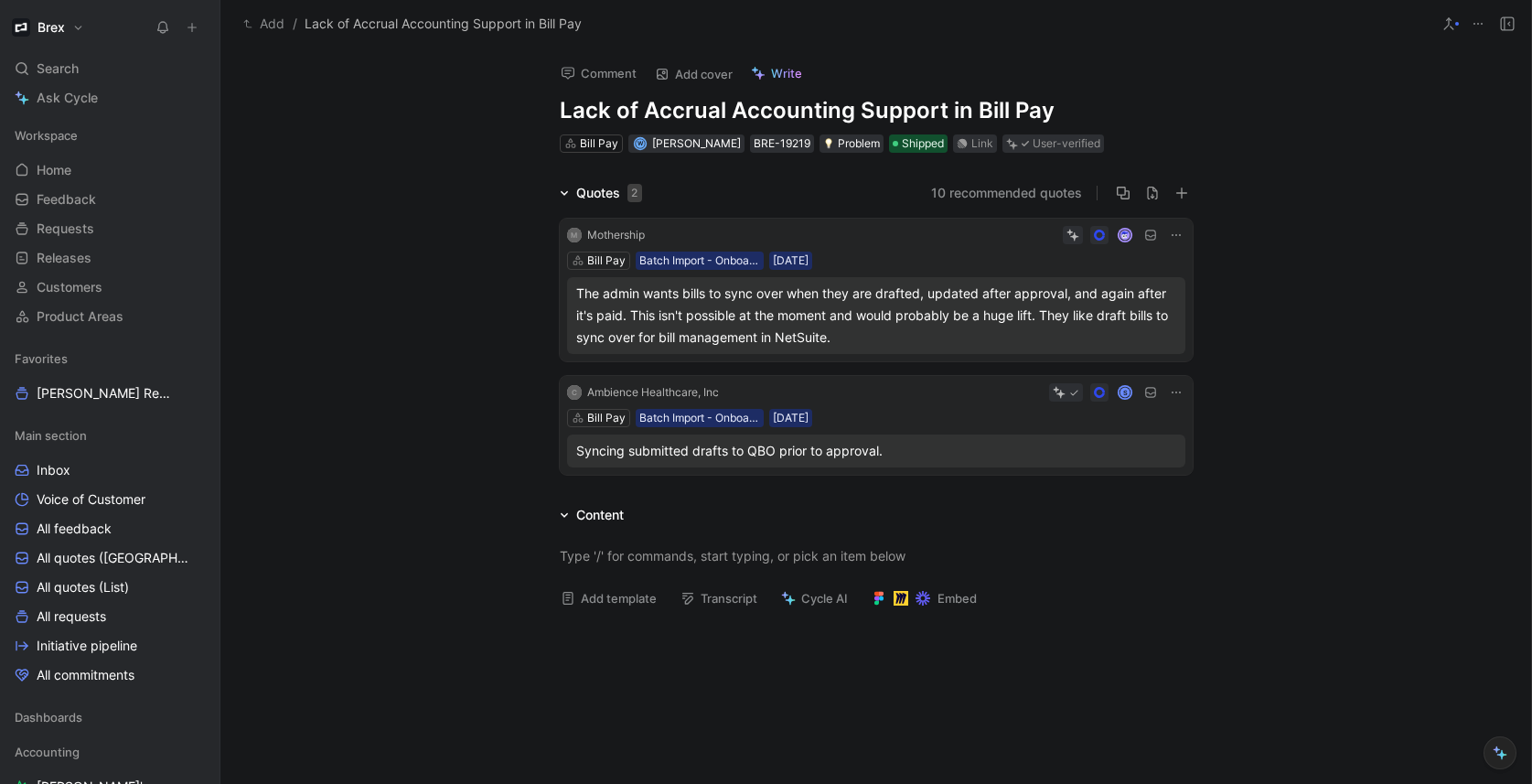
click at [981, 187] on button "10 recommended quotes" at bounding box center [1006, 193] width 151 height 22
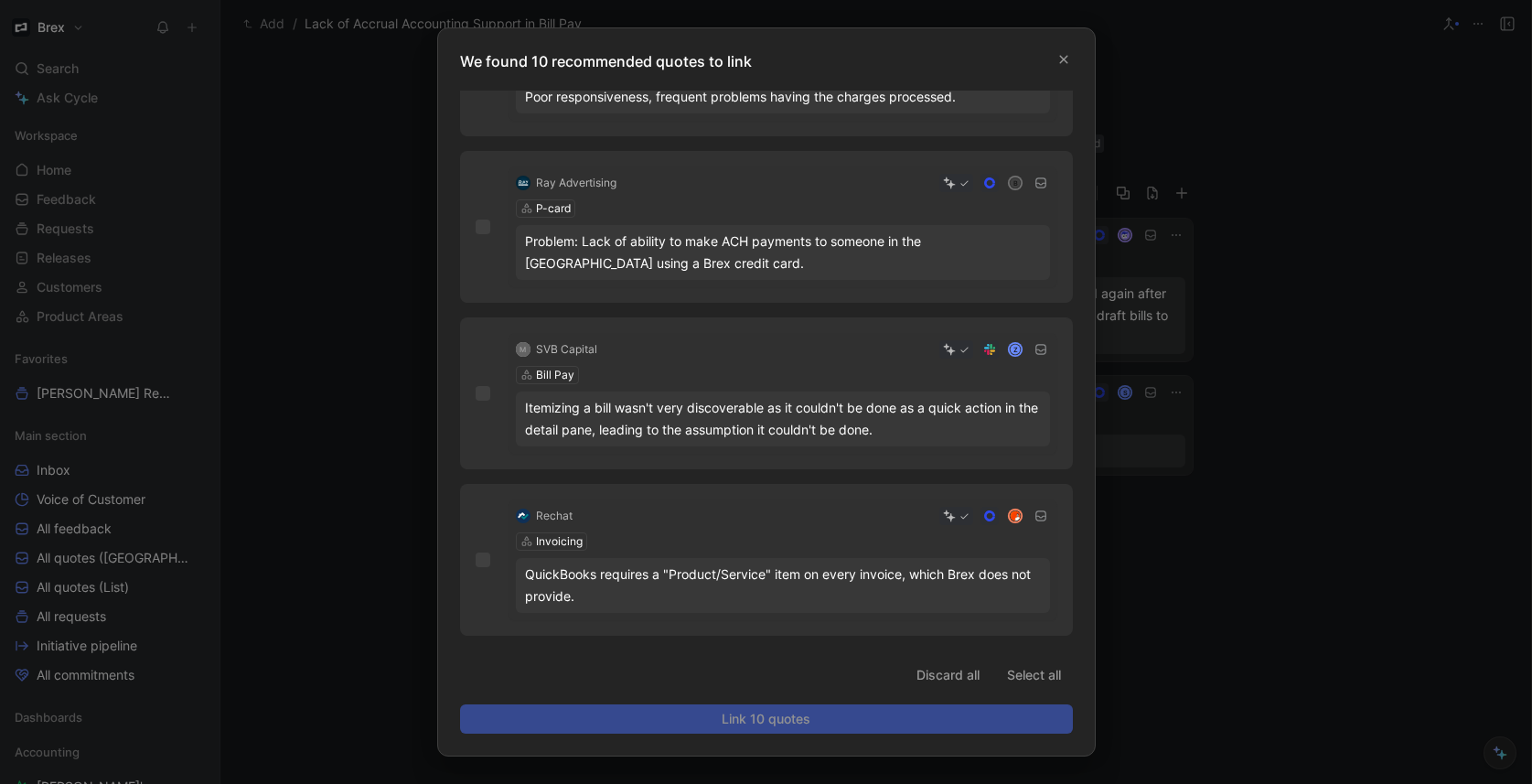
scroll to position [294, 0]
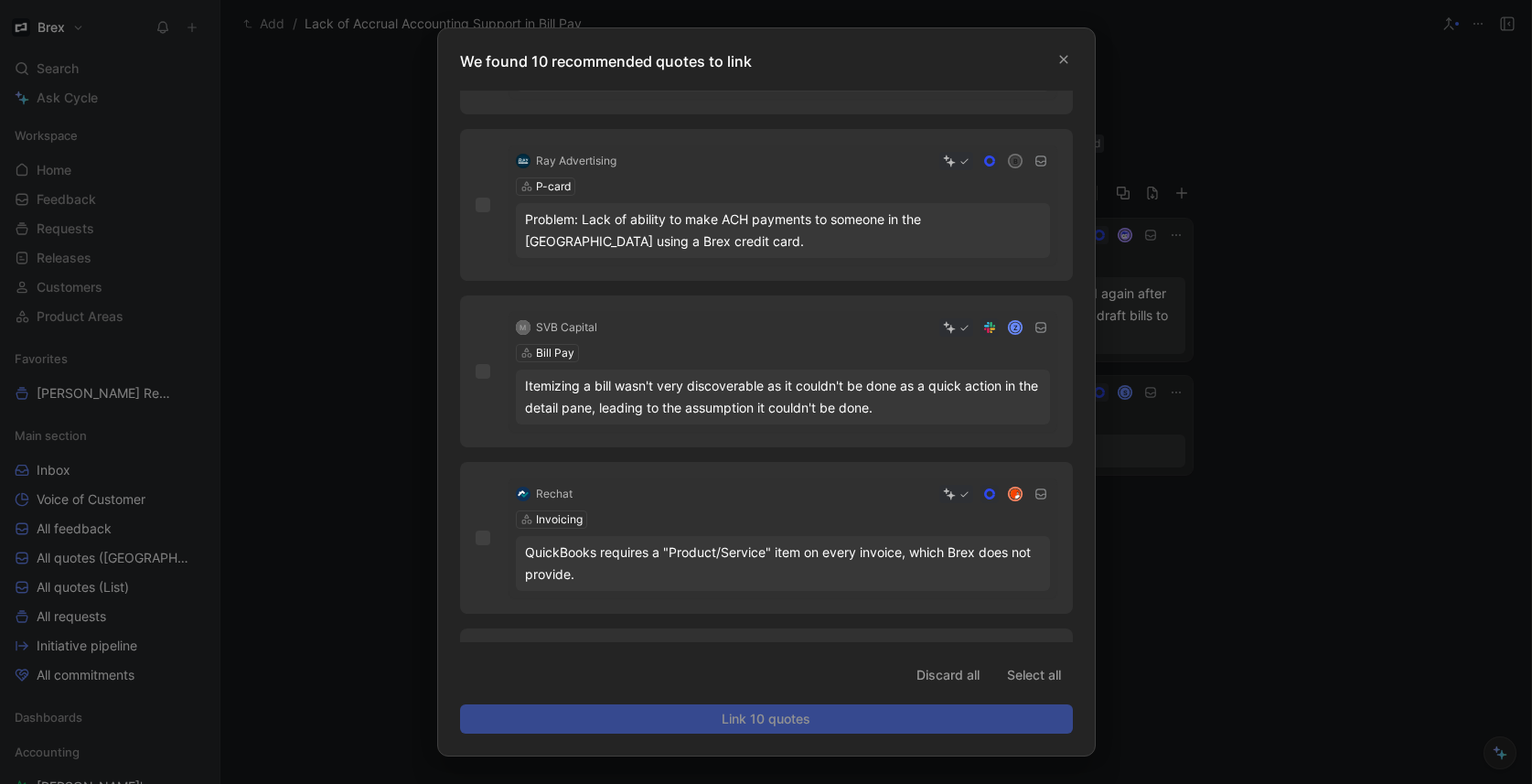
click at [1313, 186] on div at bounding box center [766, 392] width 1532 height 784
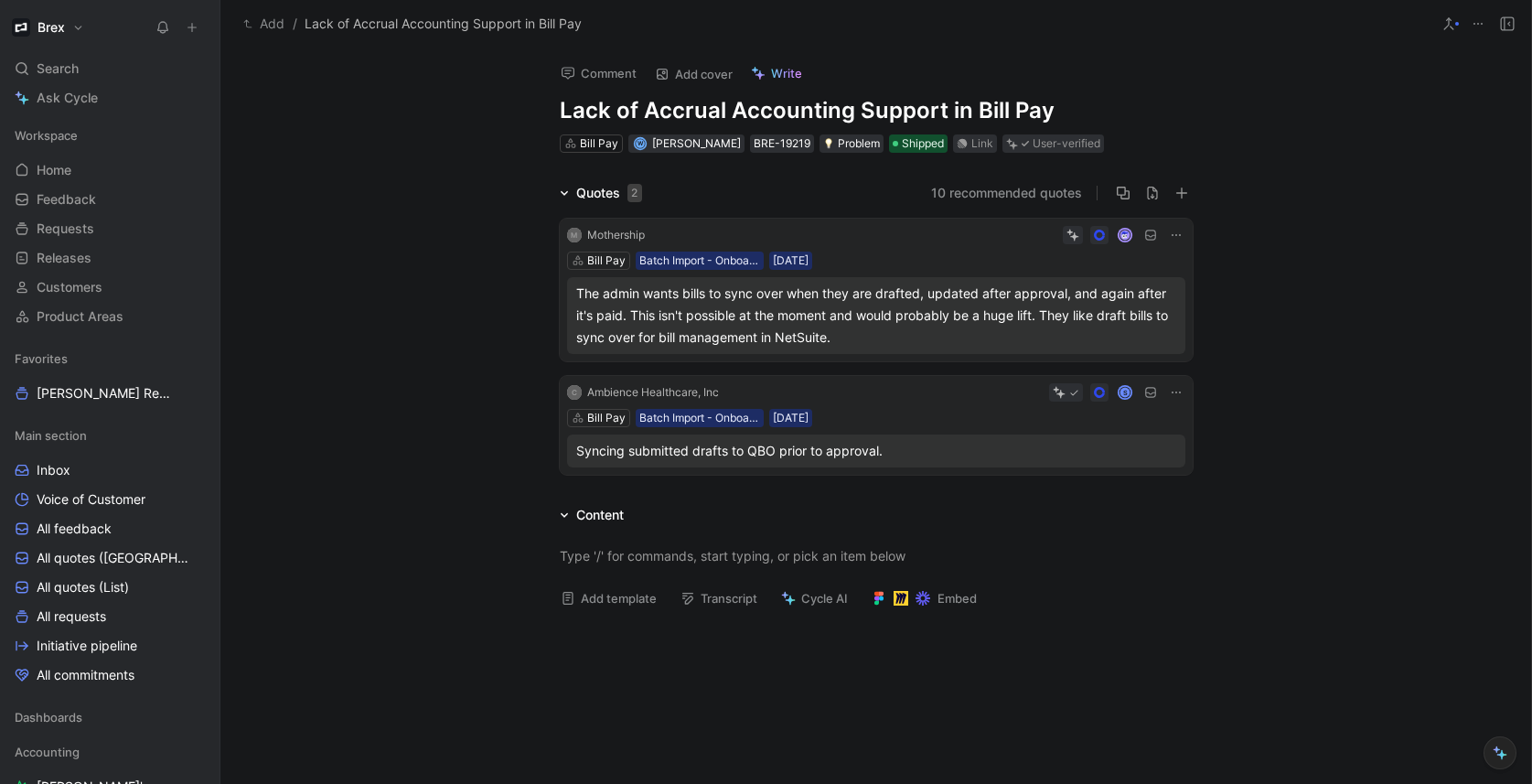
click at [987, 179] on div "Comment Add cover Write Lack of Accrual Accounting Support in Bill Pay Bill Pay…" at bounding box center [875, 416] width 1311 height 736
click at [987, 186] on button "10 recommended quotes" at bounding box center [1006, 193] width 151 height 22
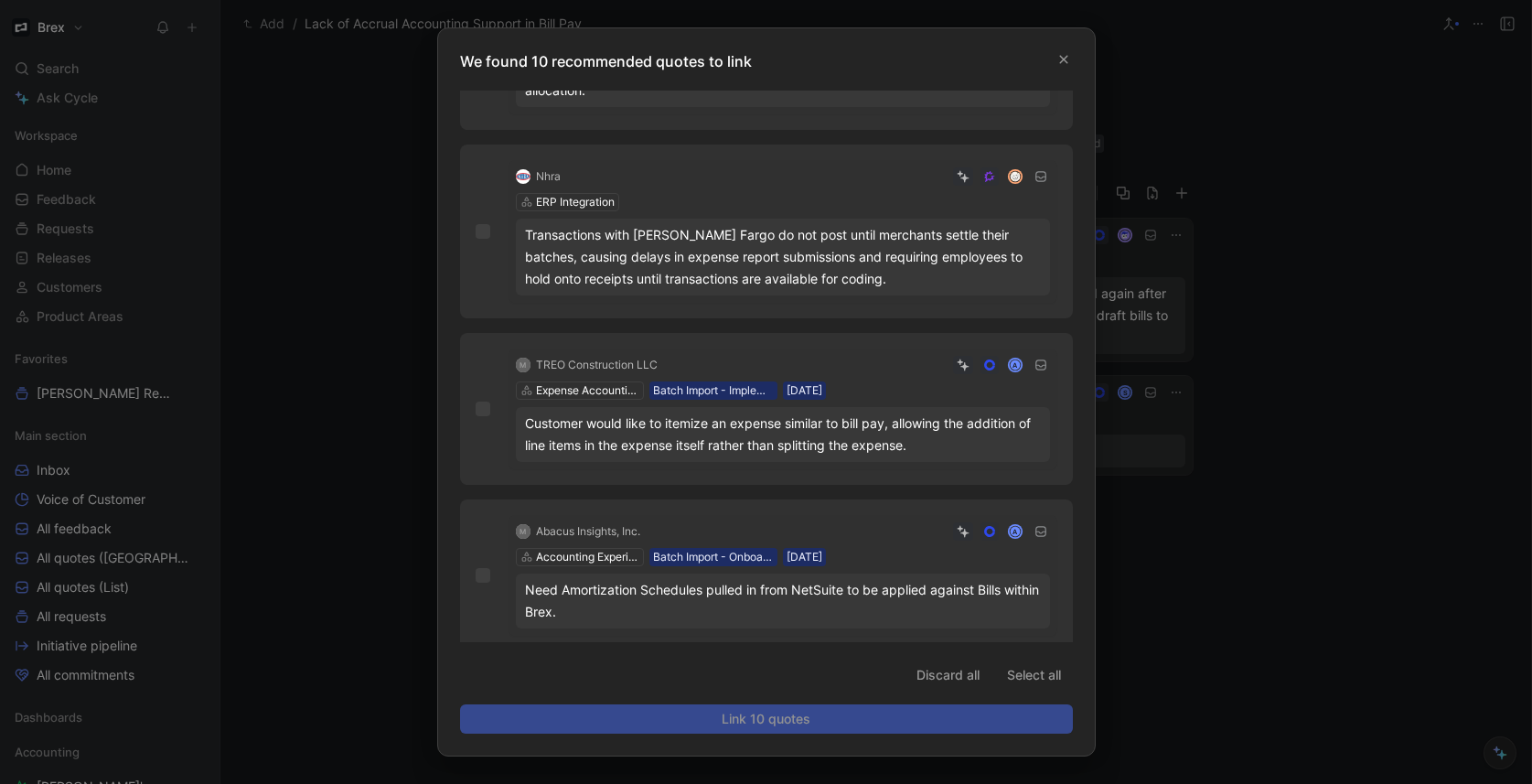
scroll to position [1141, 0]
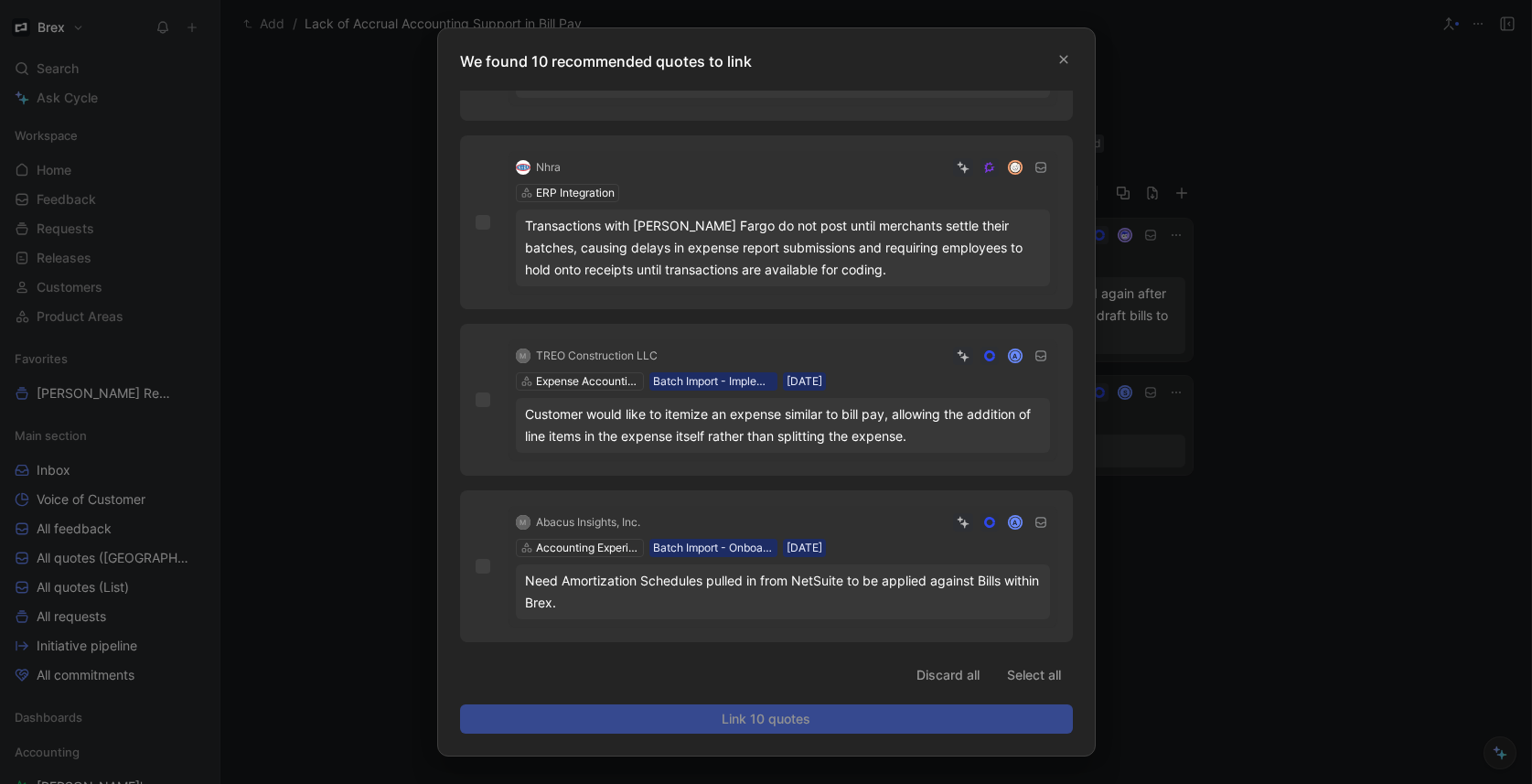
click at [1220, 593] on div at bounding box center [766, 392] width 1532 height 784
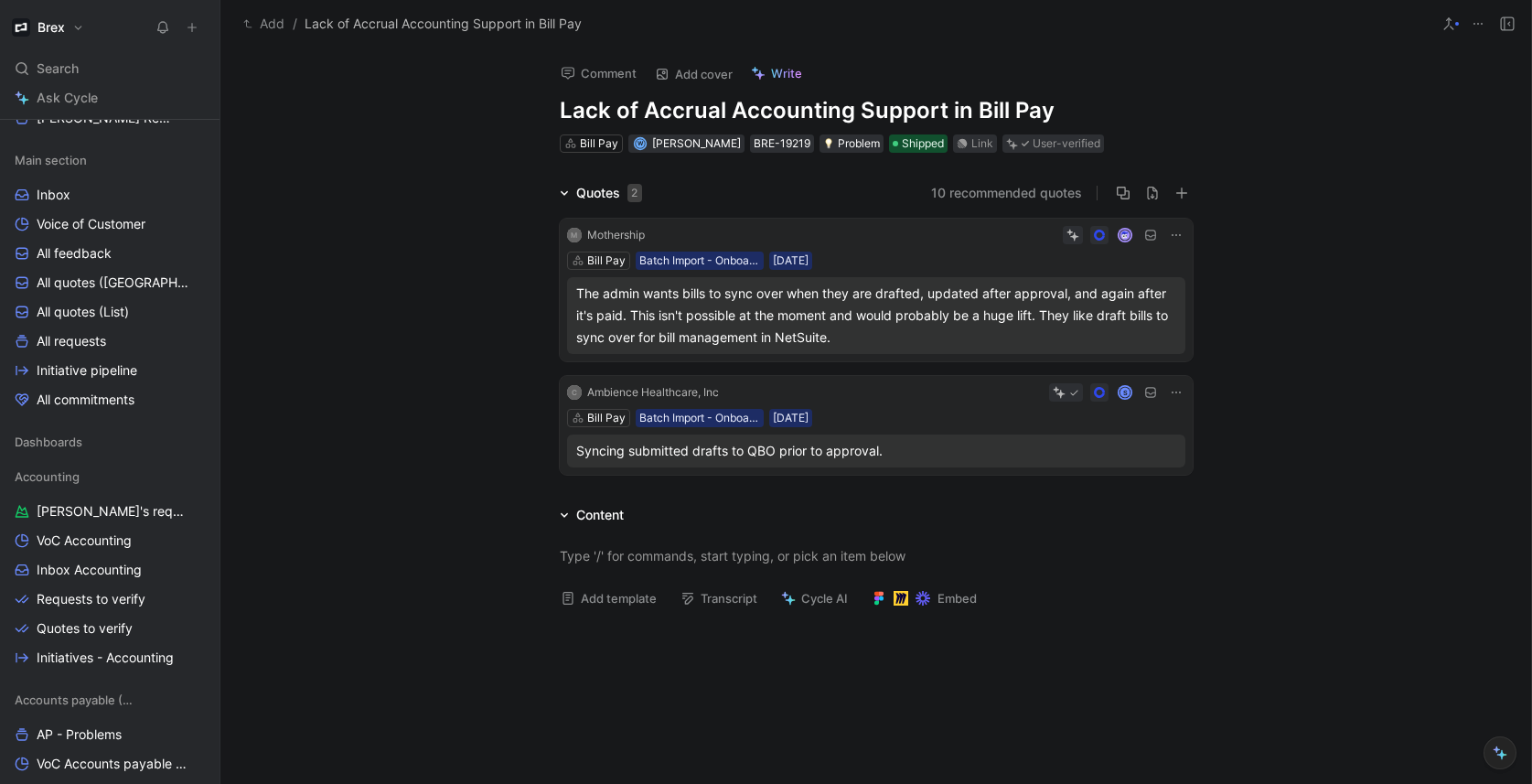
scroll to position [278, 0]
click at [124, 601] on span "Requests to verify" at bounding box center [91, 595] width 109 height 18
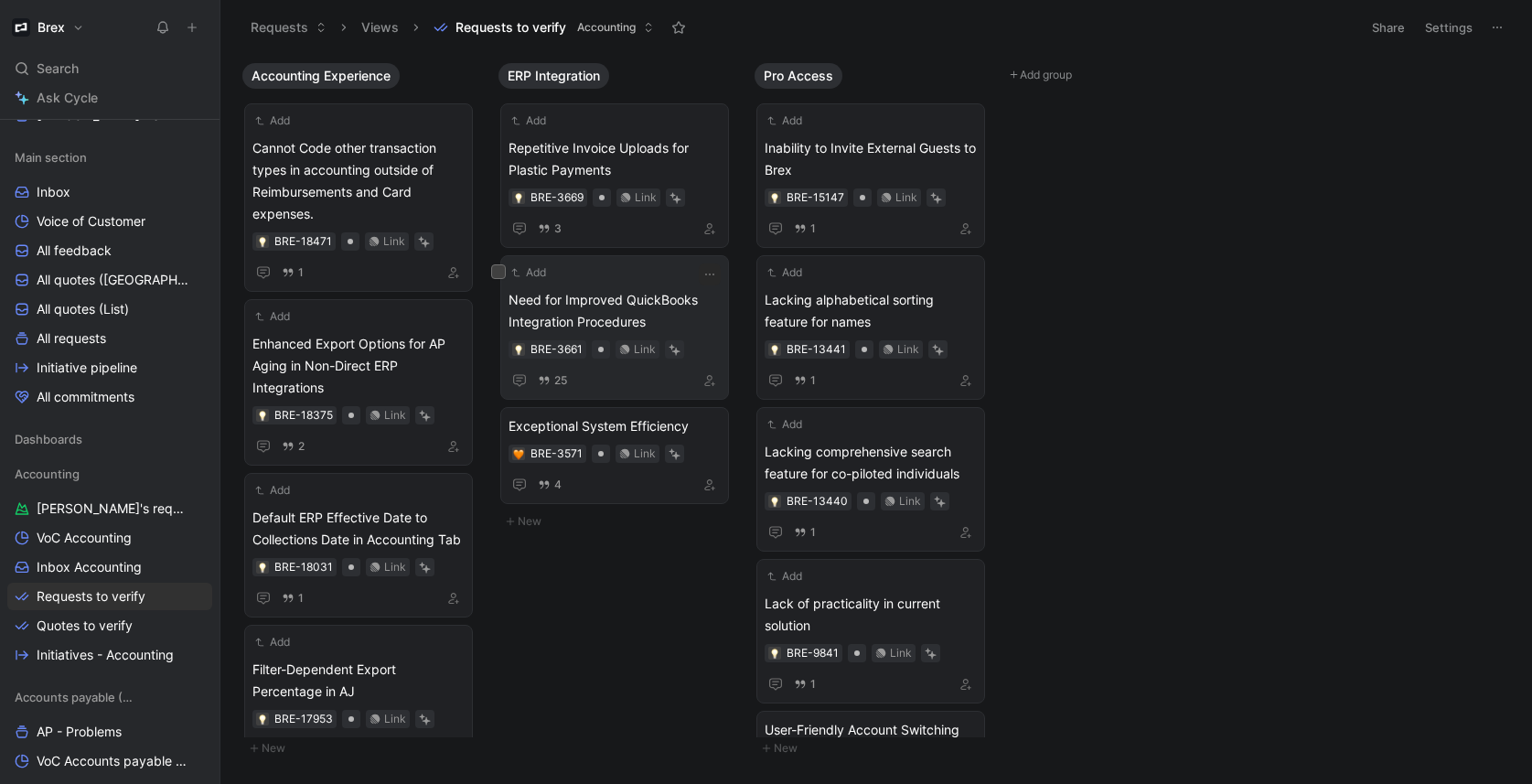
click at [661, 312] on span "Need for Improved QuickBooks Integration Procedures" at bounding box center [614, 311] width 212 height 44
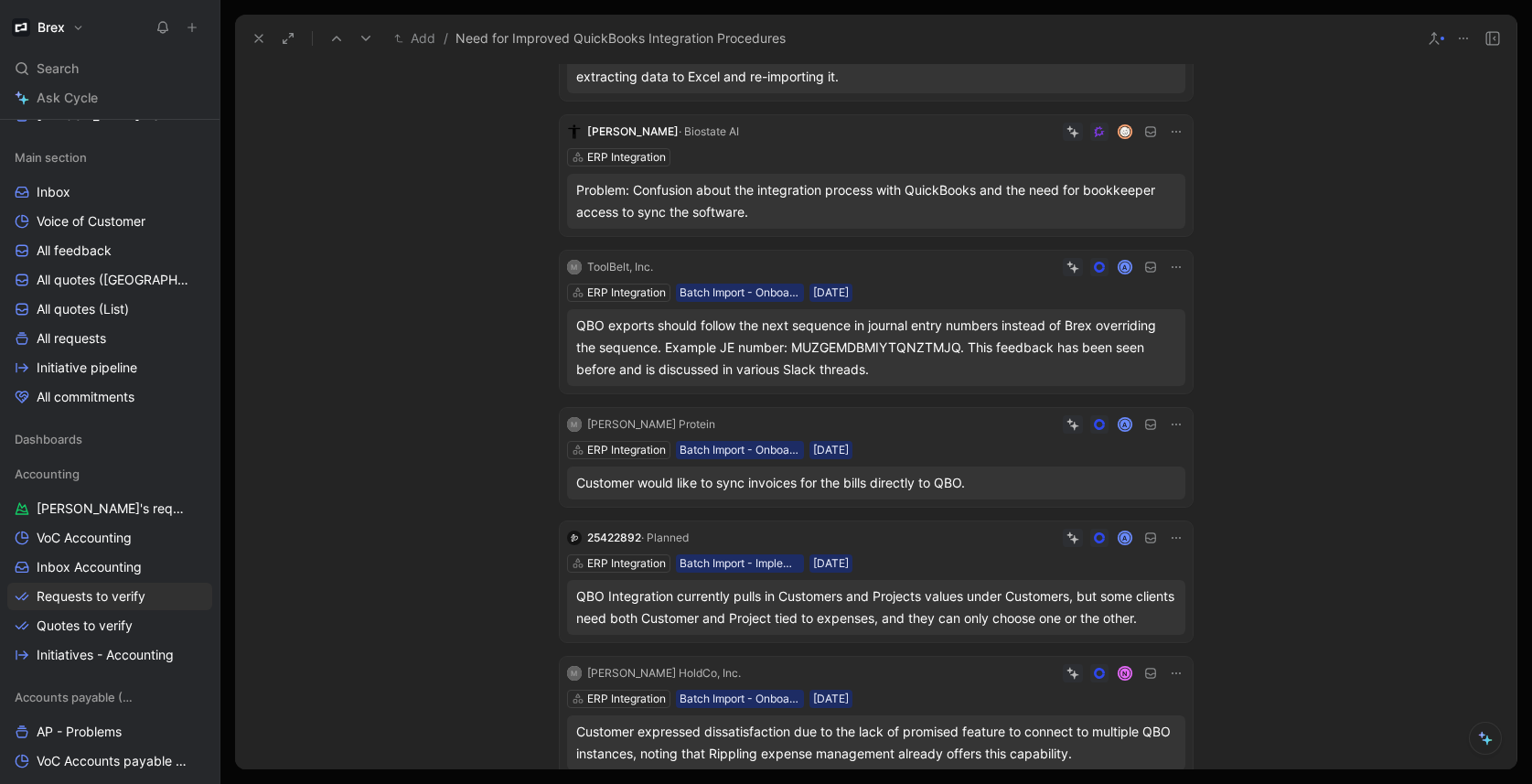
scroll to position [1033, 0]
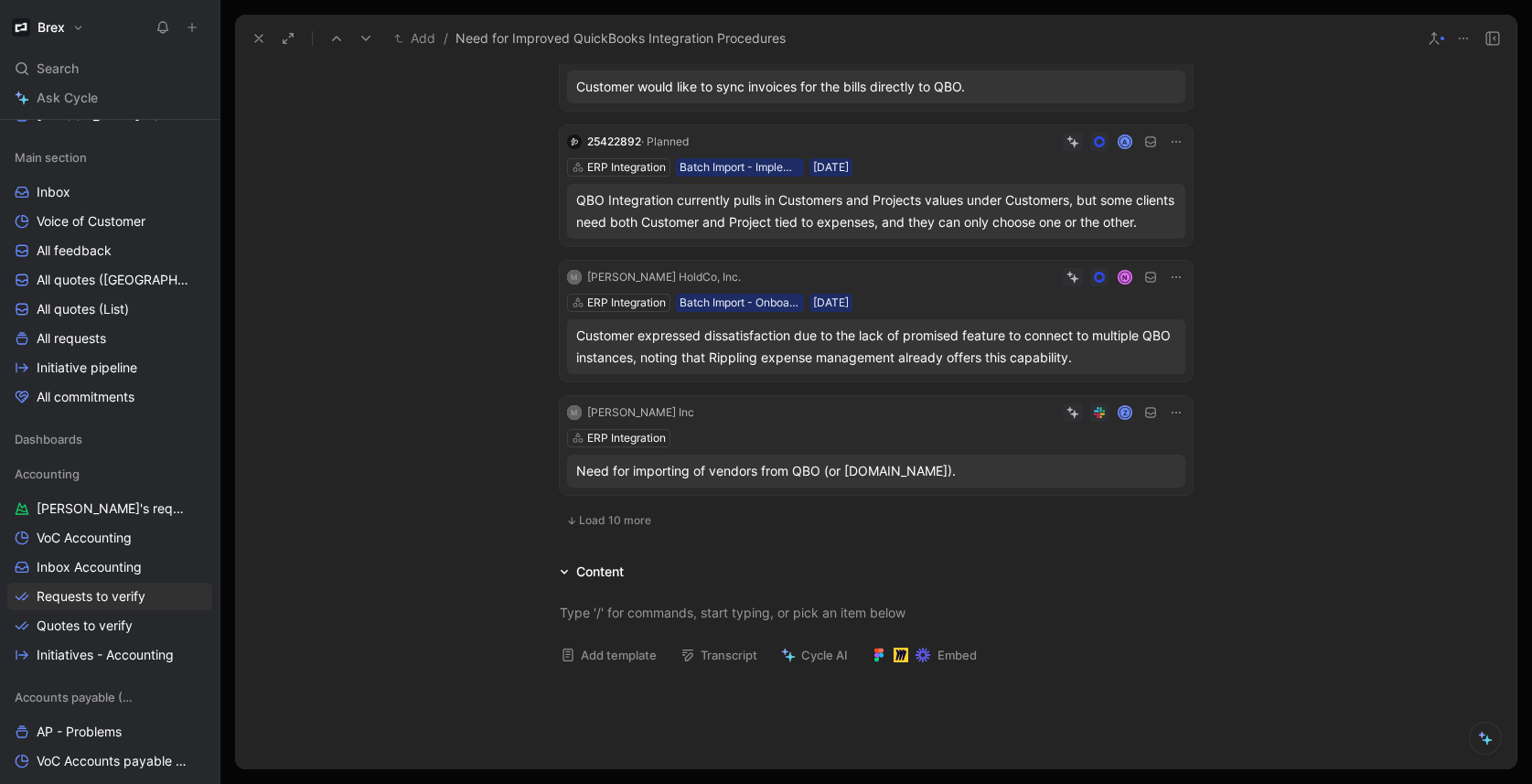
click at [961, 311] on div "ERP Integration Batch Import - Onboarded Customer 18/03/2025" at bounding box center [875, 302] width 618 height 18
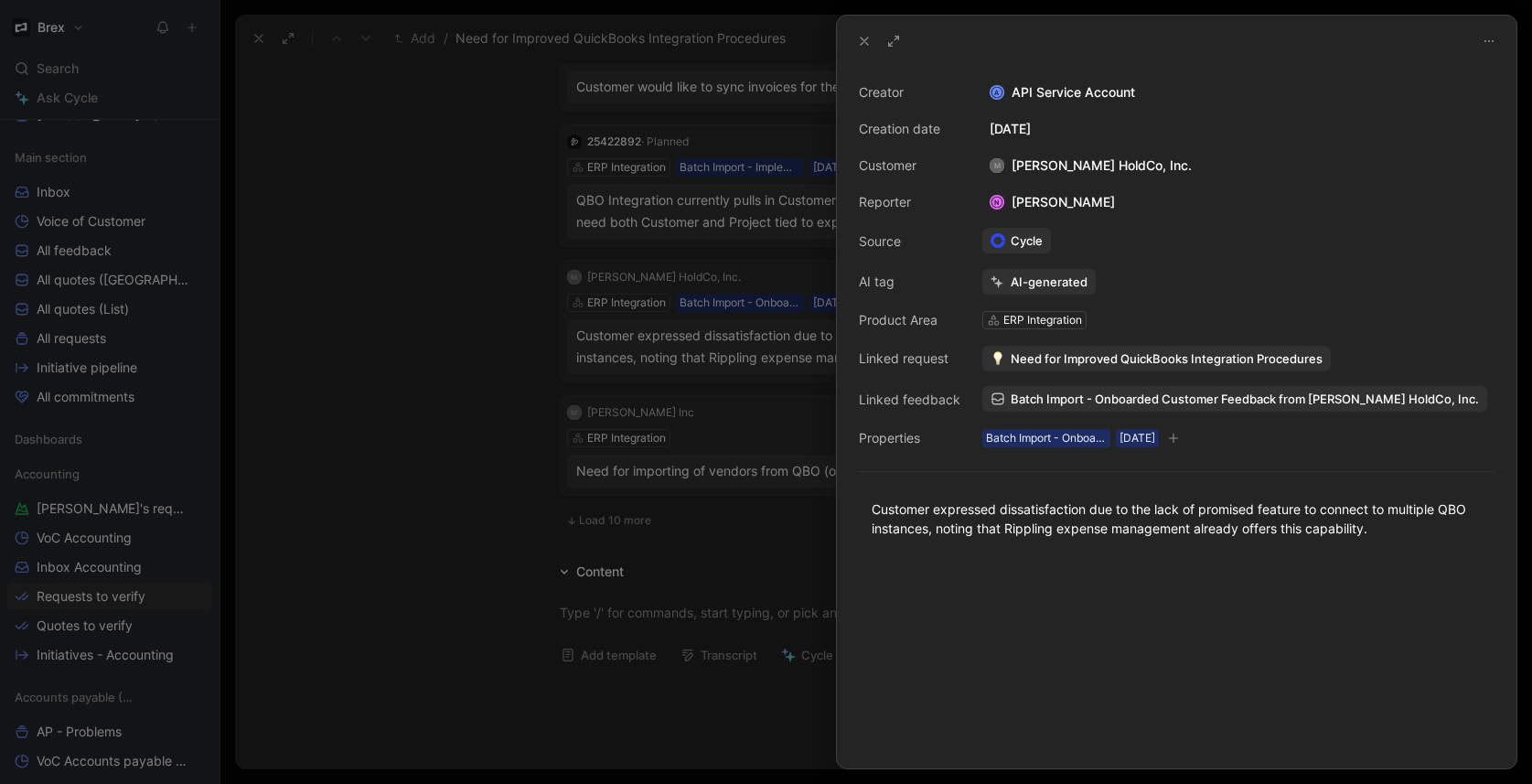
click at [1155, 359] on span "Need for Improved QuickBooks Integration Procedures" at bounding box center [1166, 357] width 312 height 16
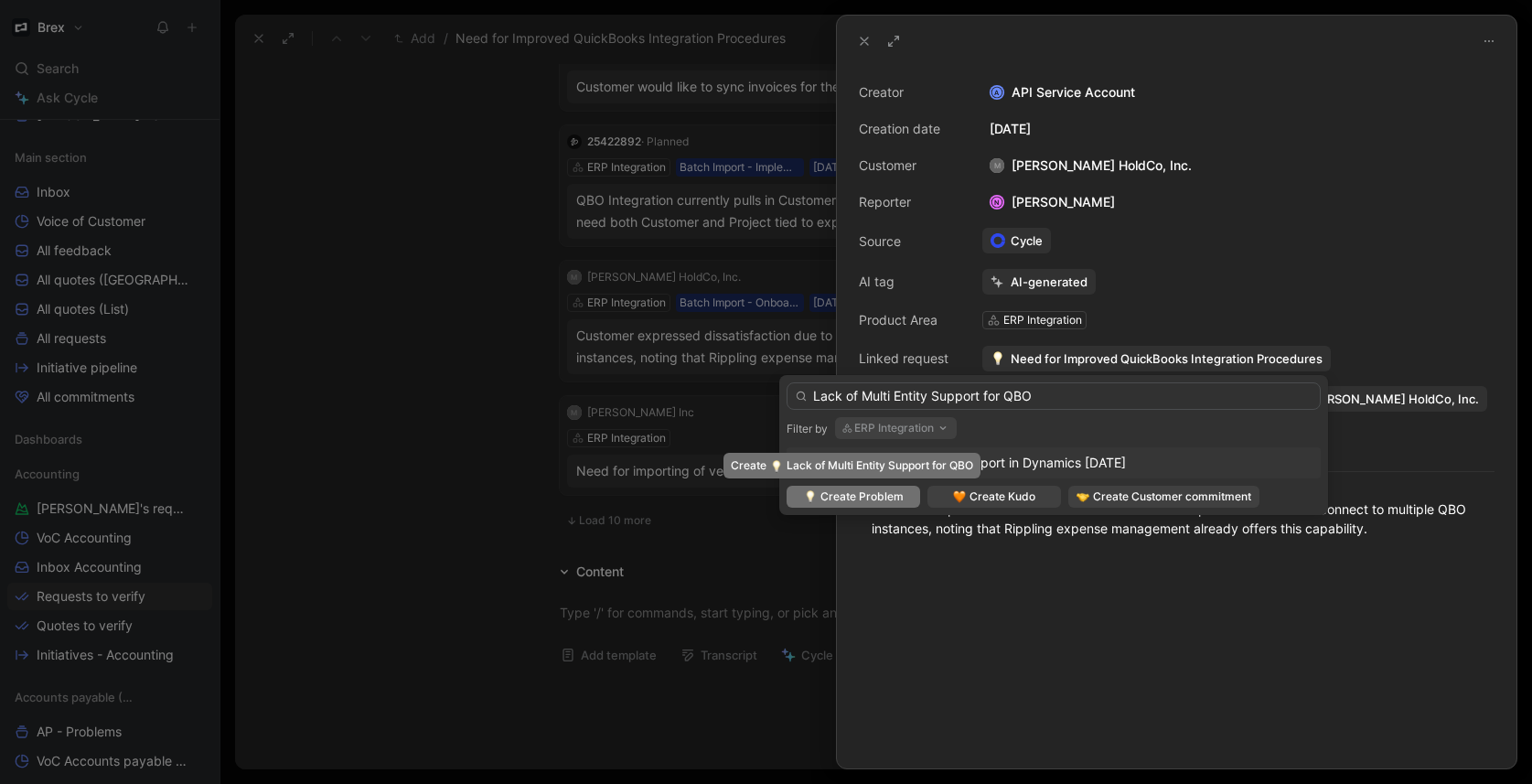
type input "Lack of Multi Entity Support for QBO"
click at [864, 501] on span "Create Problem" at bounding box center [862, 496] width 83 height 18
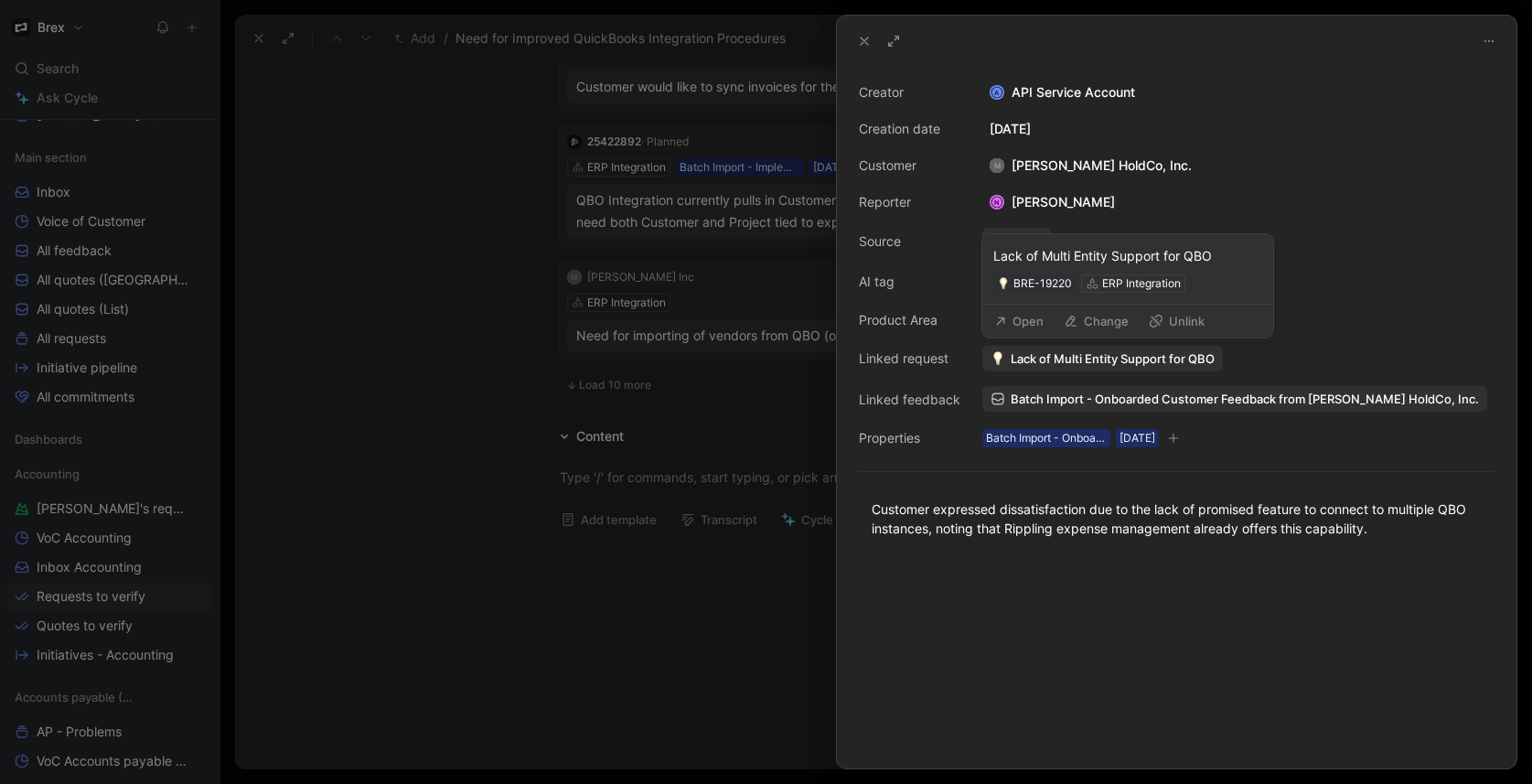
click at [1022, 322] on button "Open" at bounding box center [1018, 320] width 66 height 26
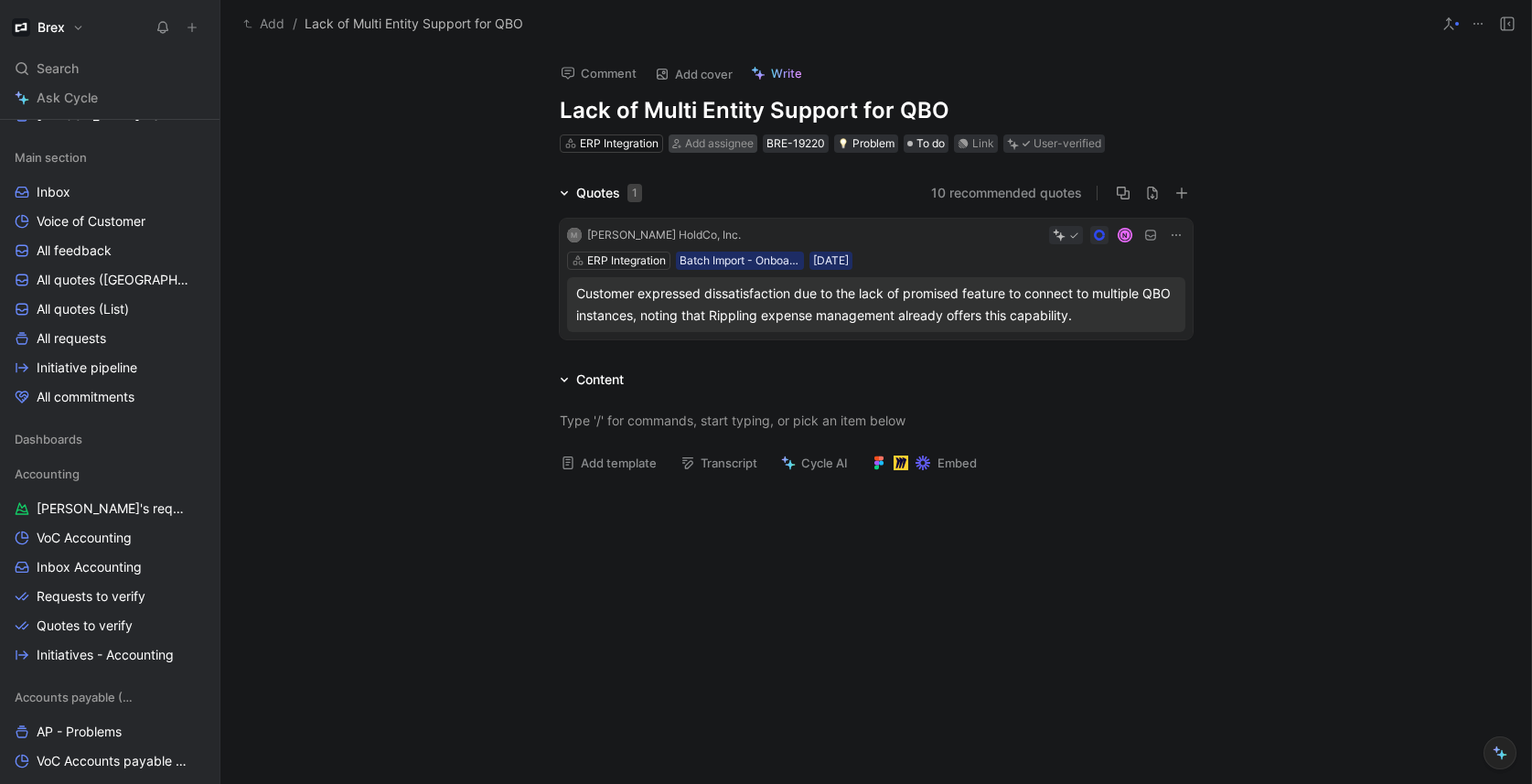
click at [705, 143] on span "Add assignee" at bounding box center [720, 143] width 69 height 13
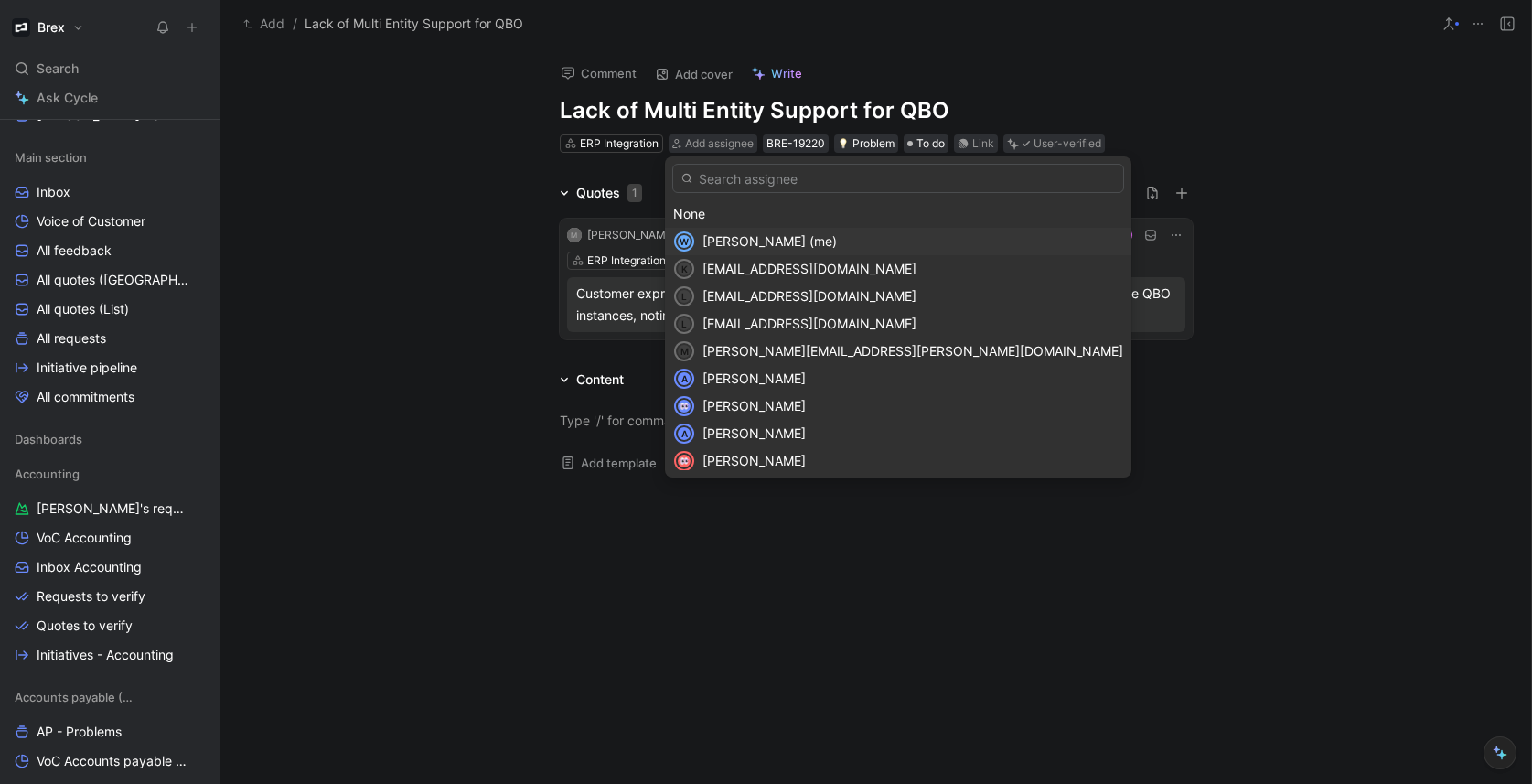
click at [752, 242] on span "[PERSON_NAME] (me)" at bounding box center [770, 241] width 134 height 15
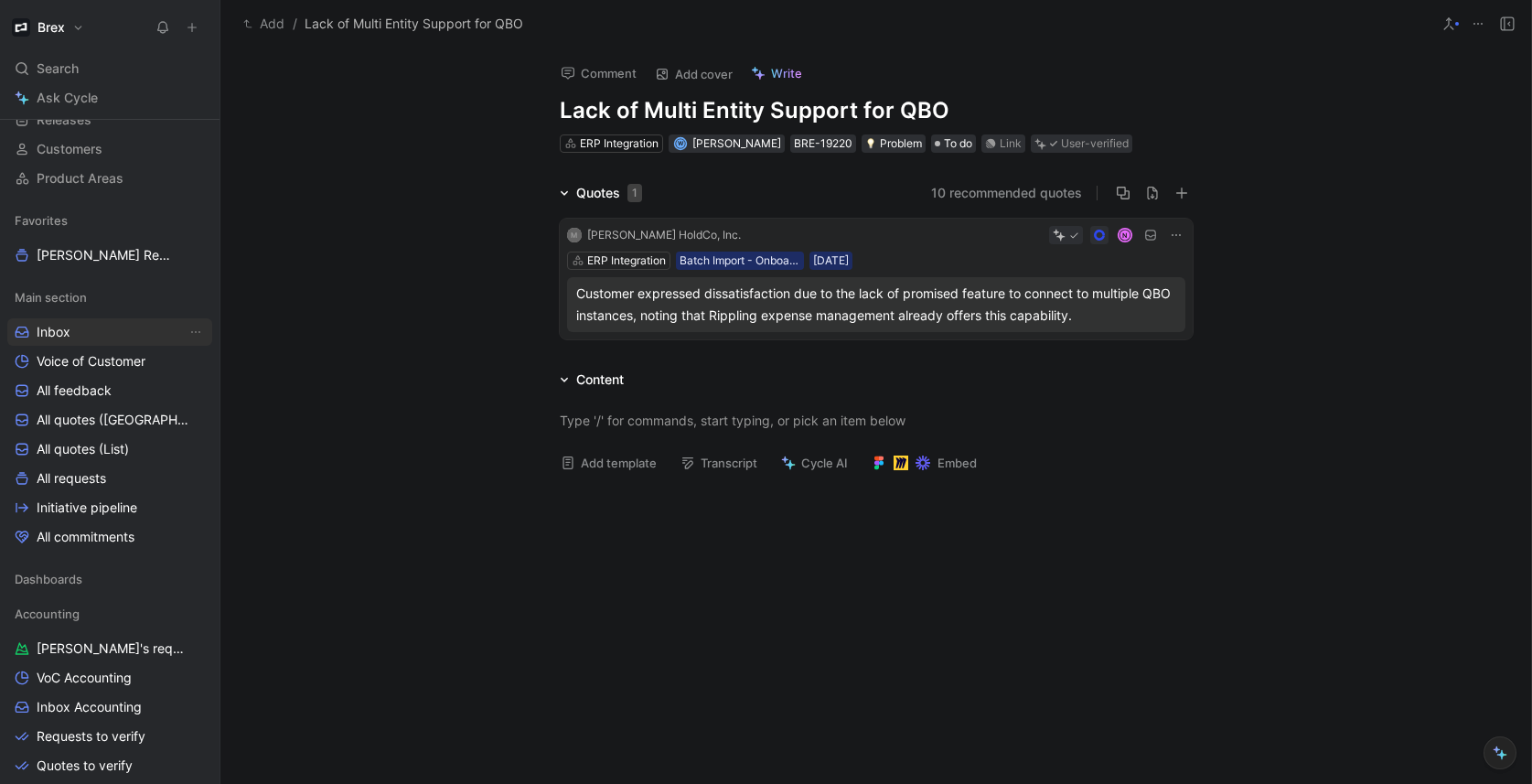
scroll to position [120, 0]
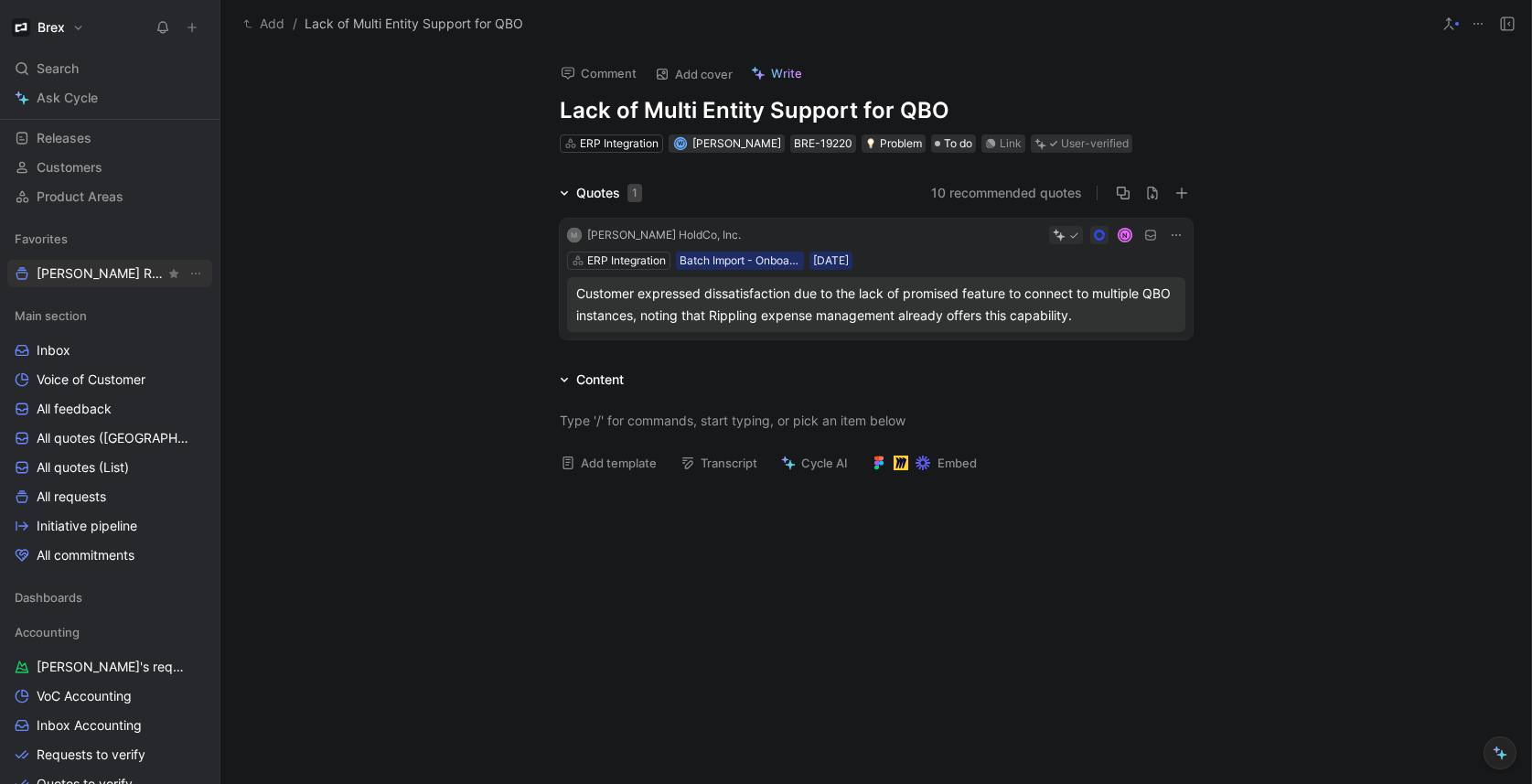
click at [103, 271] on span "[PERSON_NAME] Request" at bounding box center [101, 273] width 128 height 18
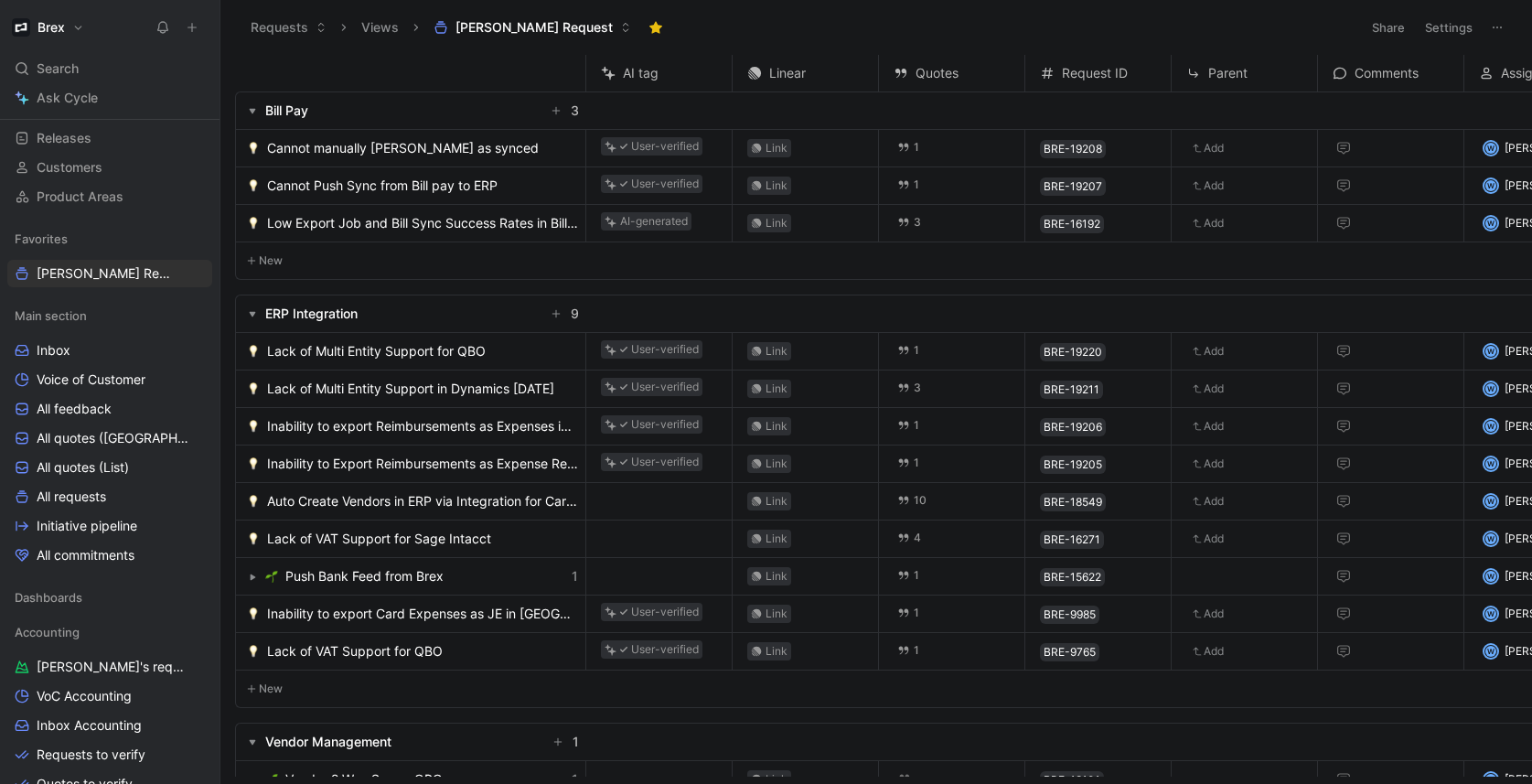
click at [429, 391] on span "Lack of Multi Entity Support in Dynamics 365 BC" at bounding box center [411, 388] width 288 height 22
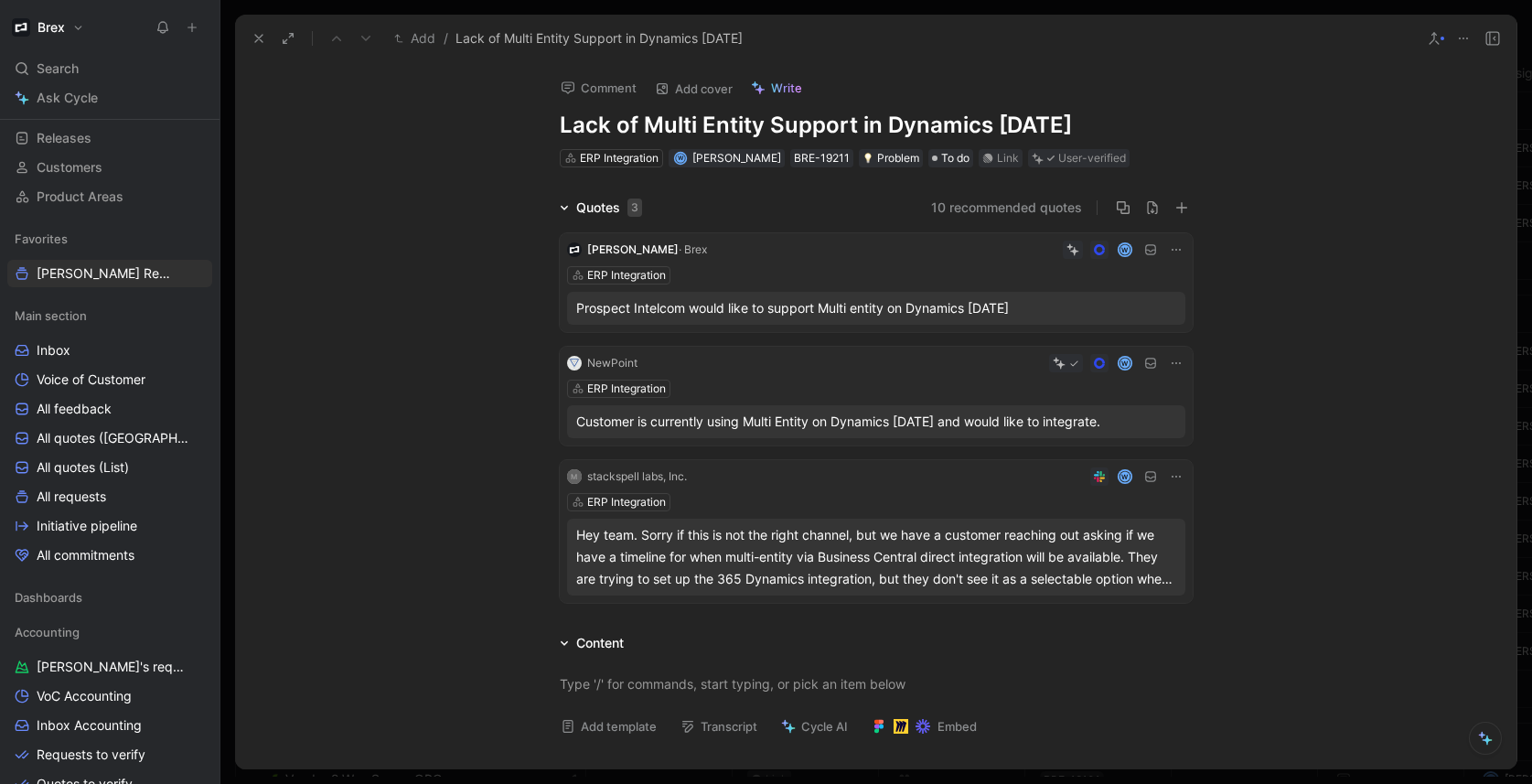
click at [868, 122] on h1 "Lack of Multi Entity Support in Dynamics 365 BC" at bounding box center [876, 125] width 633 height 30
click at [249, 37] on button at bounding box center [259, 38] width 26 height 26
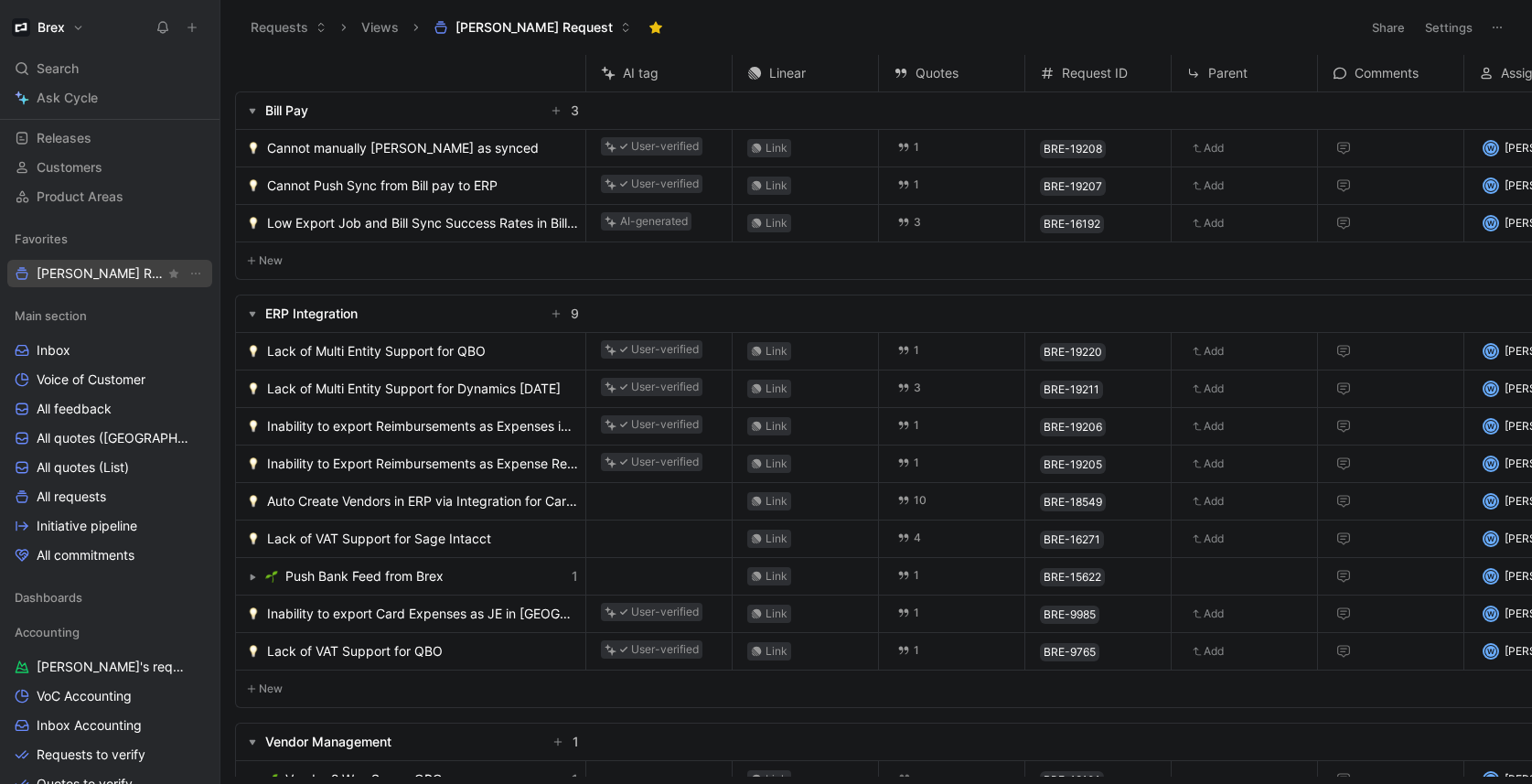
click at [81, 270] on span "[PERSON_NAME] Request" at bounding box center [101, 273] width 128 height 18
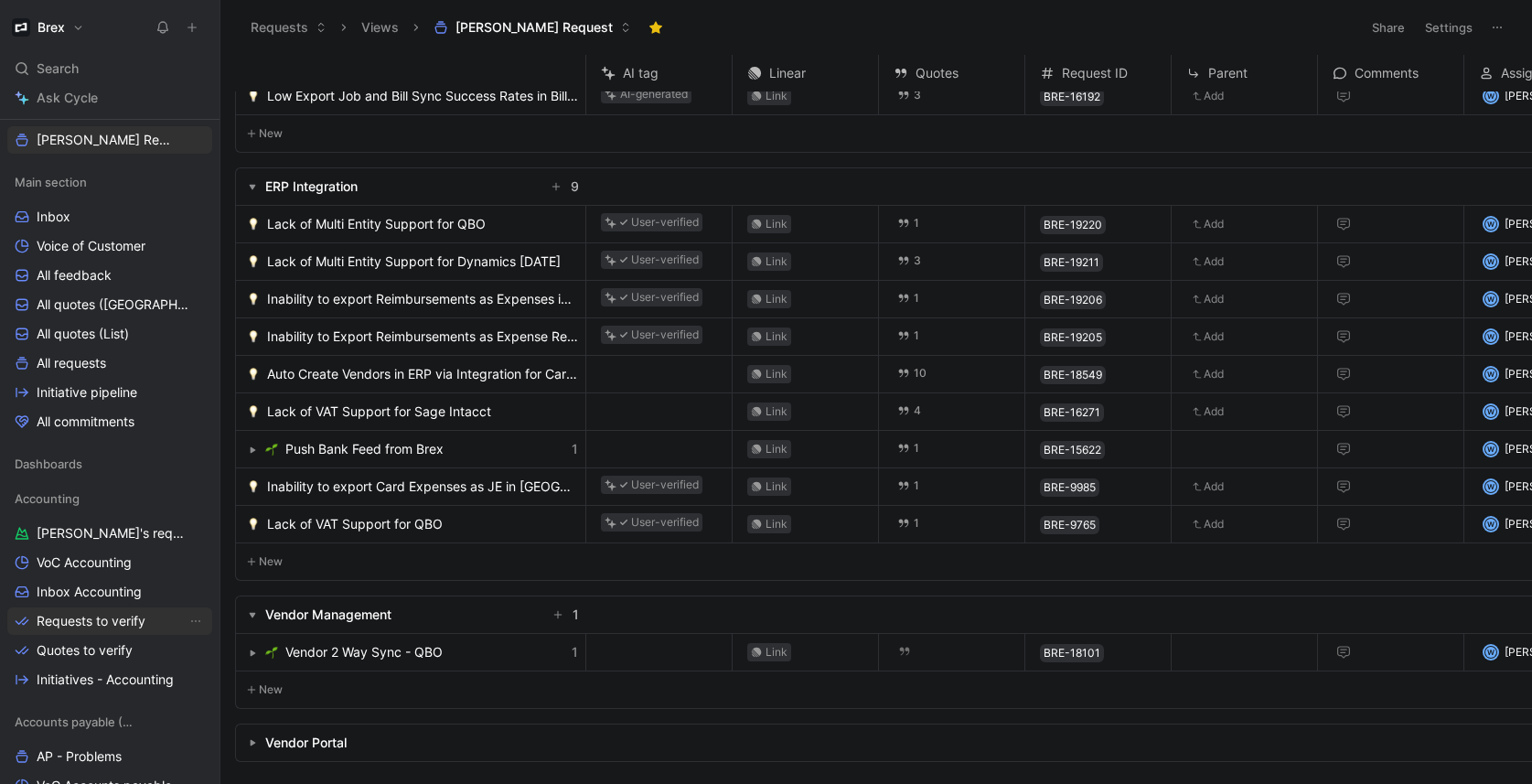
scroll to position [276, 0]
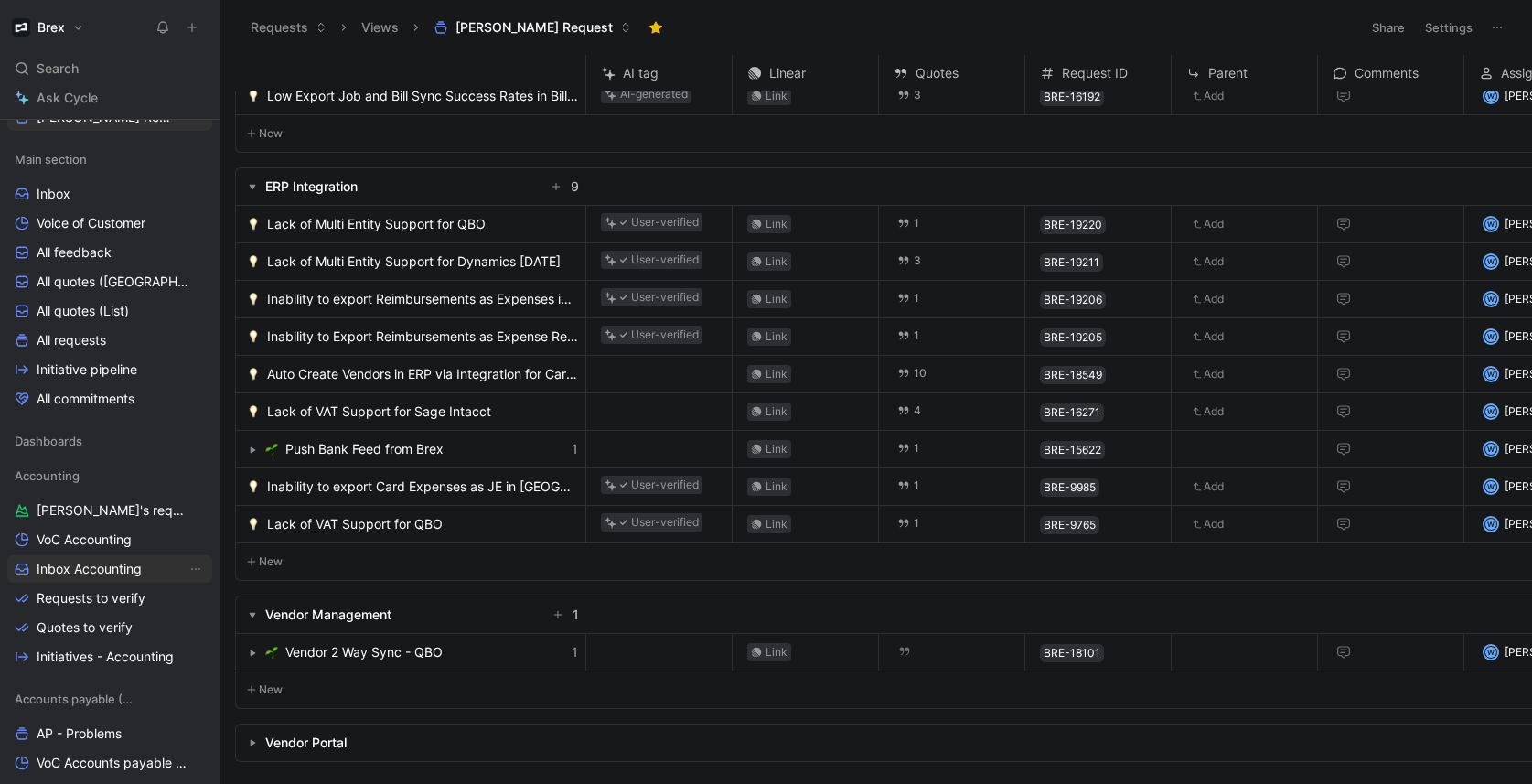
click at [110, 577] on span "Inbox Accounting" at bounding box center [89, 568] width 105 height 18
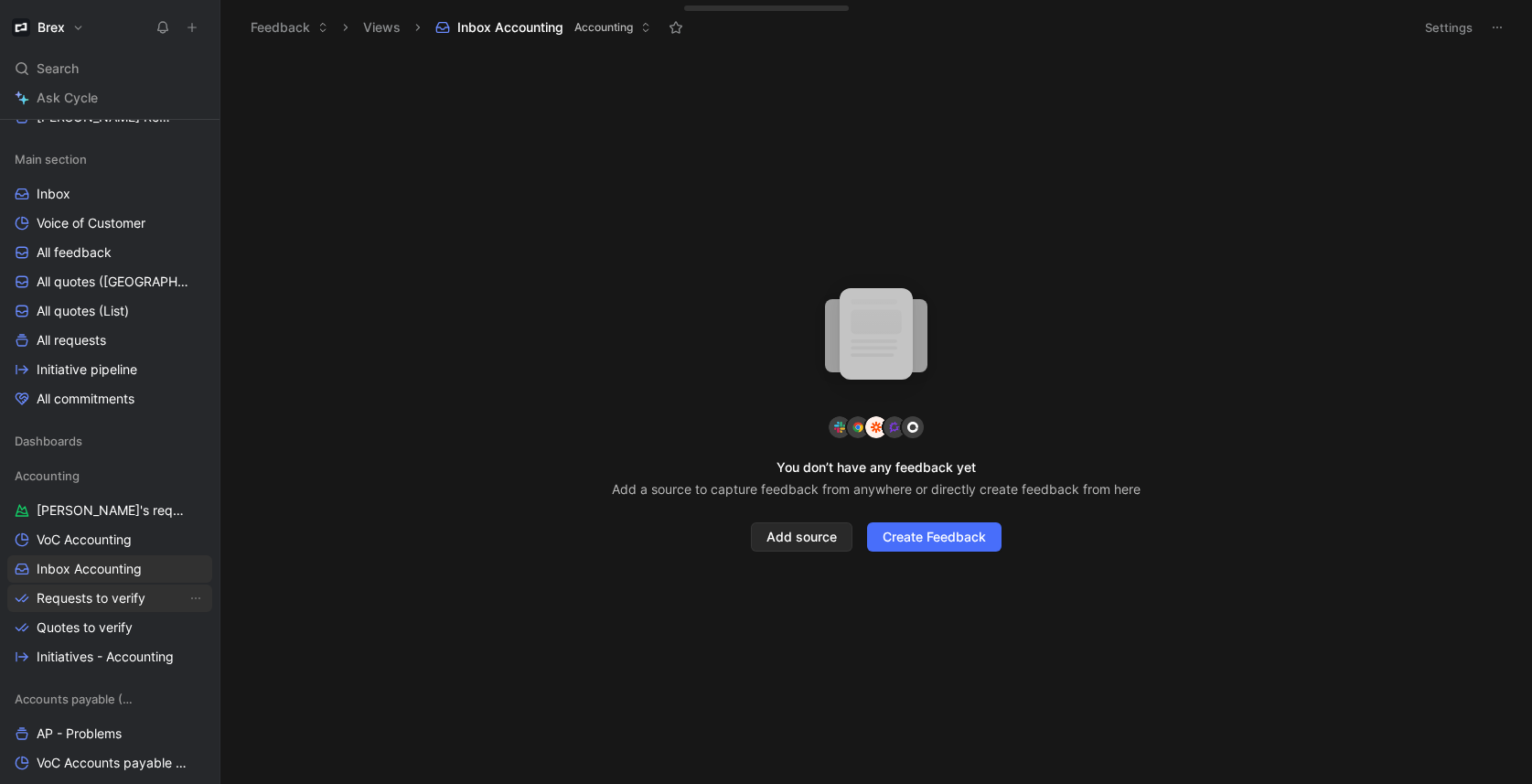
click at [91, 586] on link "Requests to verify" at bounding box center [110, 598] width 205 height 28
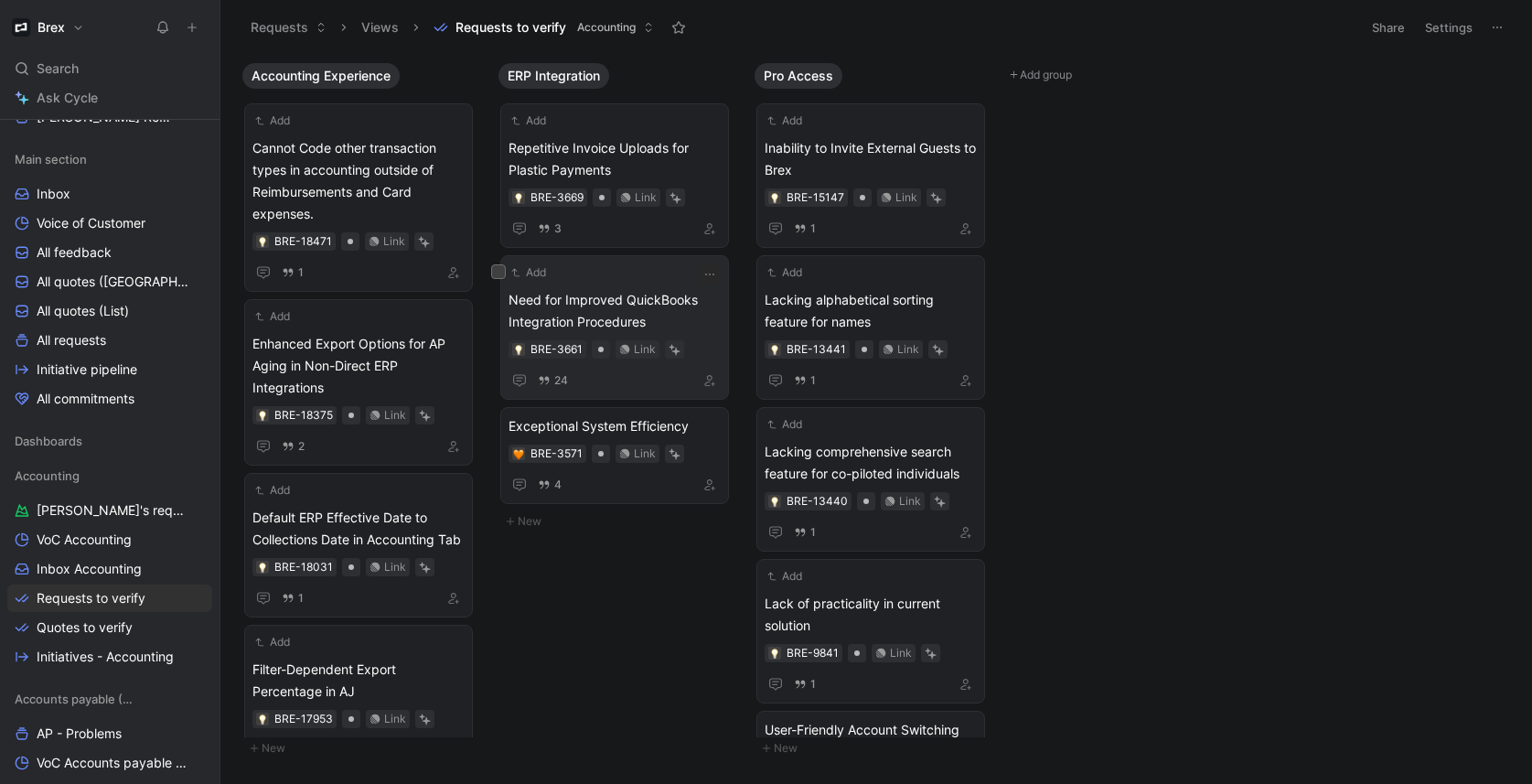
click at [637, 293] on span "Need for Improved QuickBooks Integration Procedures" at bounding box center [614, 311] width 212 height 44
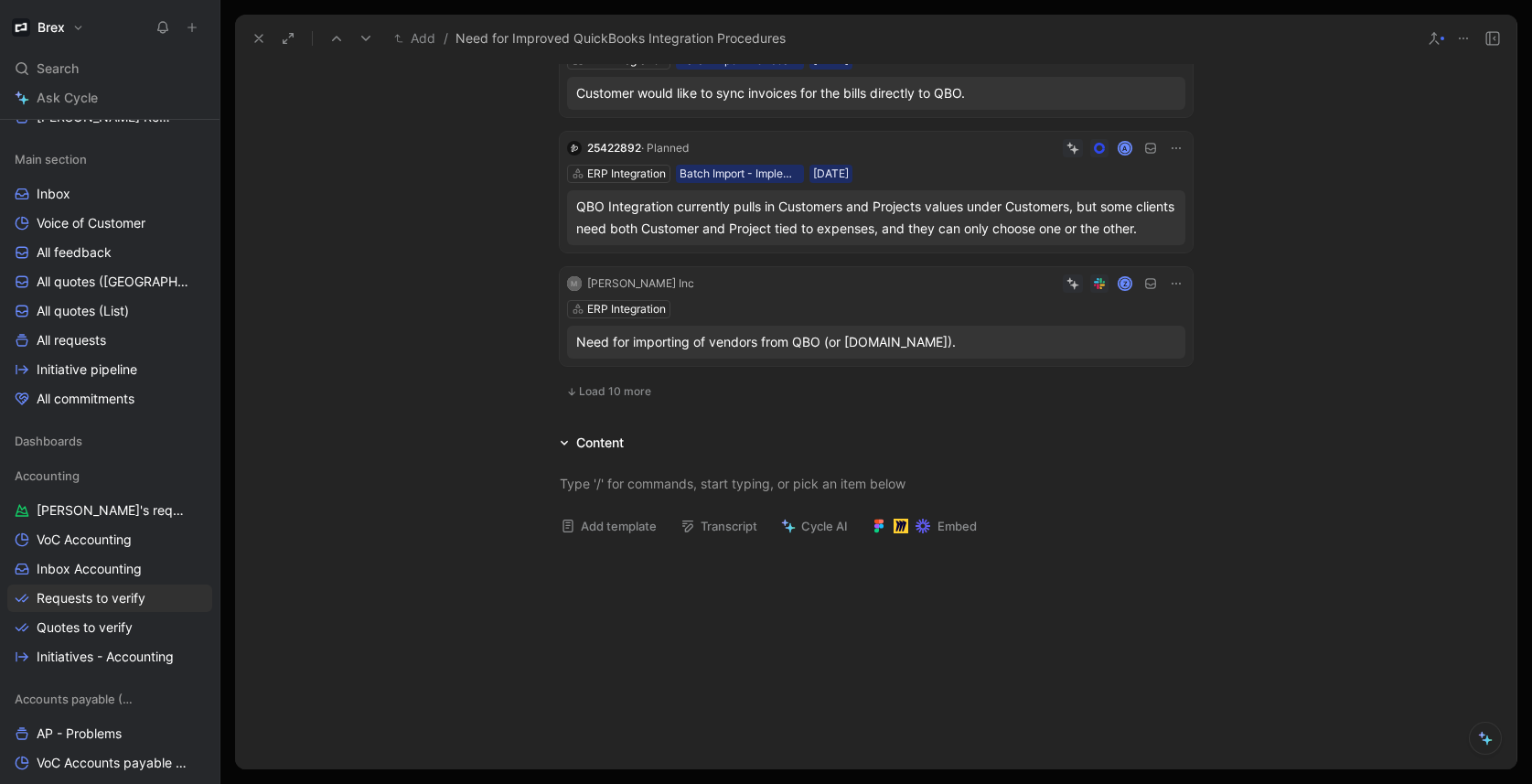
scroll to position [1012, 0]
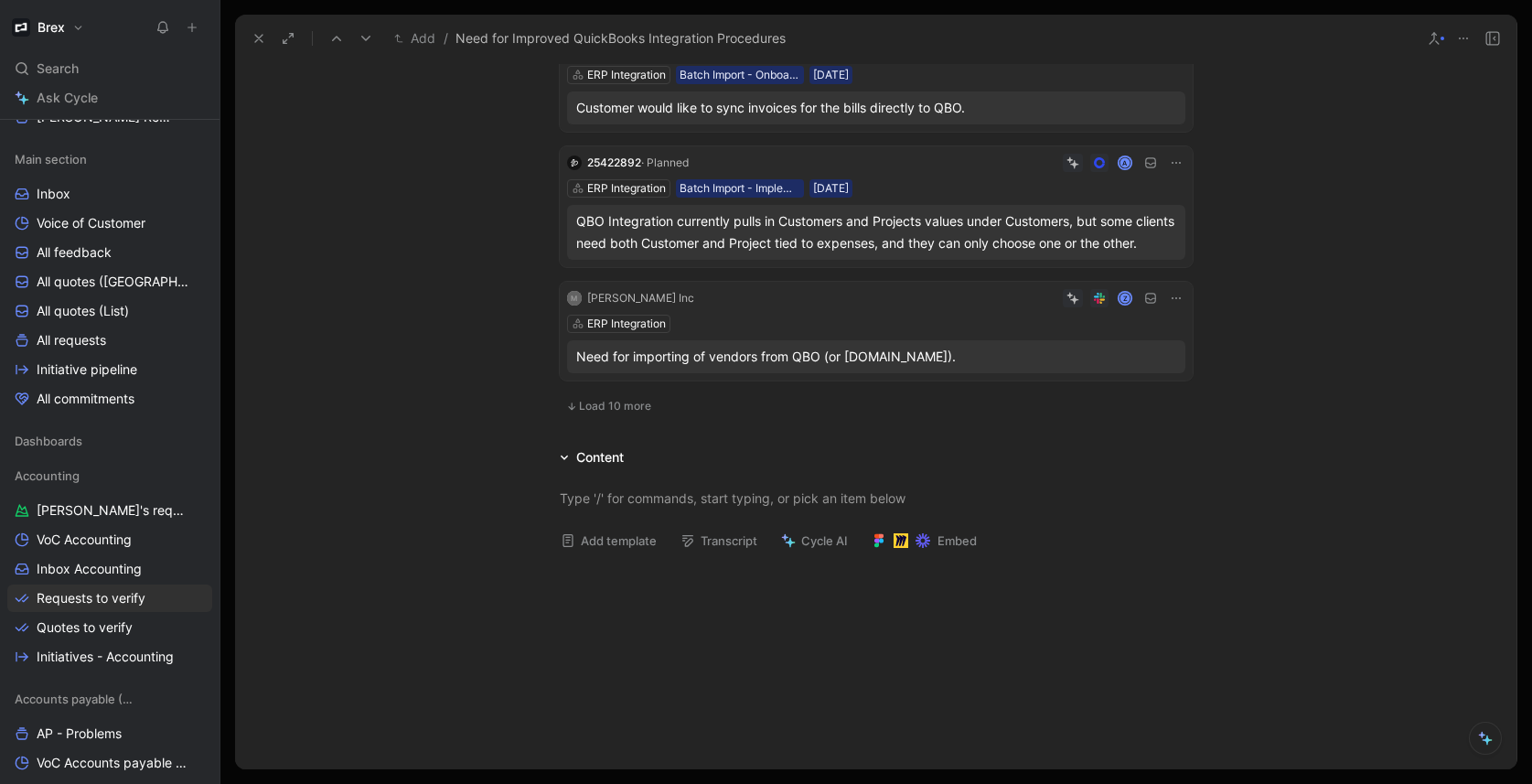
click at [803, 334] on div "M Katie Kime Inc Z ERP Integration Need for importing of vendors from QBO (or B…" at bounding box center [876, 331] width 633 height 99
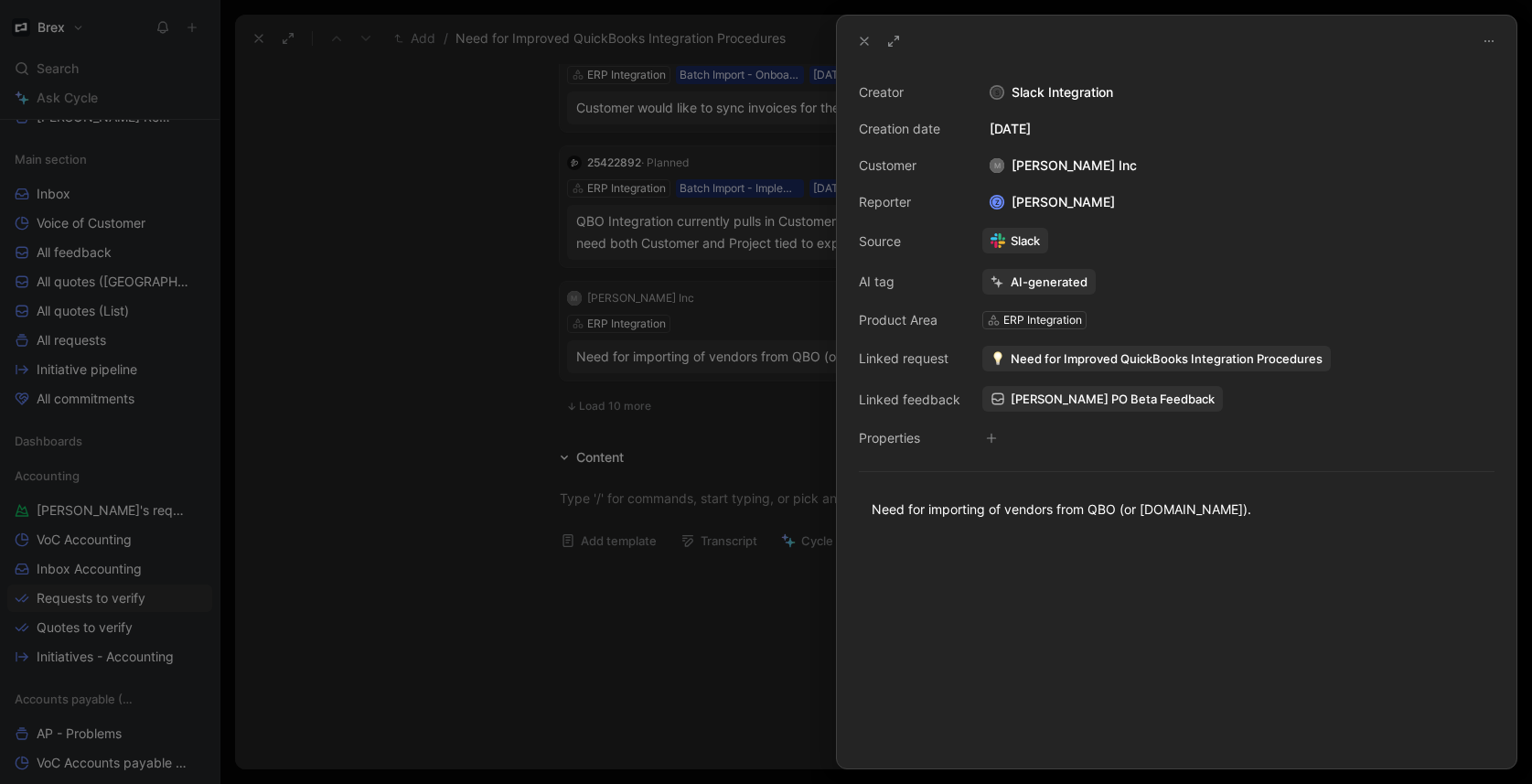
click at [1070, 353] on span "Need for Improved QuickBooks Integration Procedures" at bounding box center [1166, 357] width 312 height 16
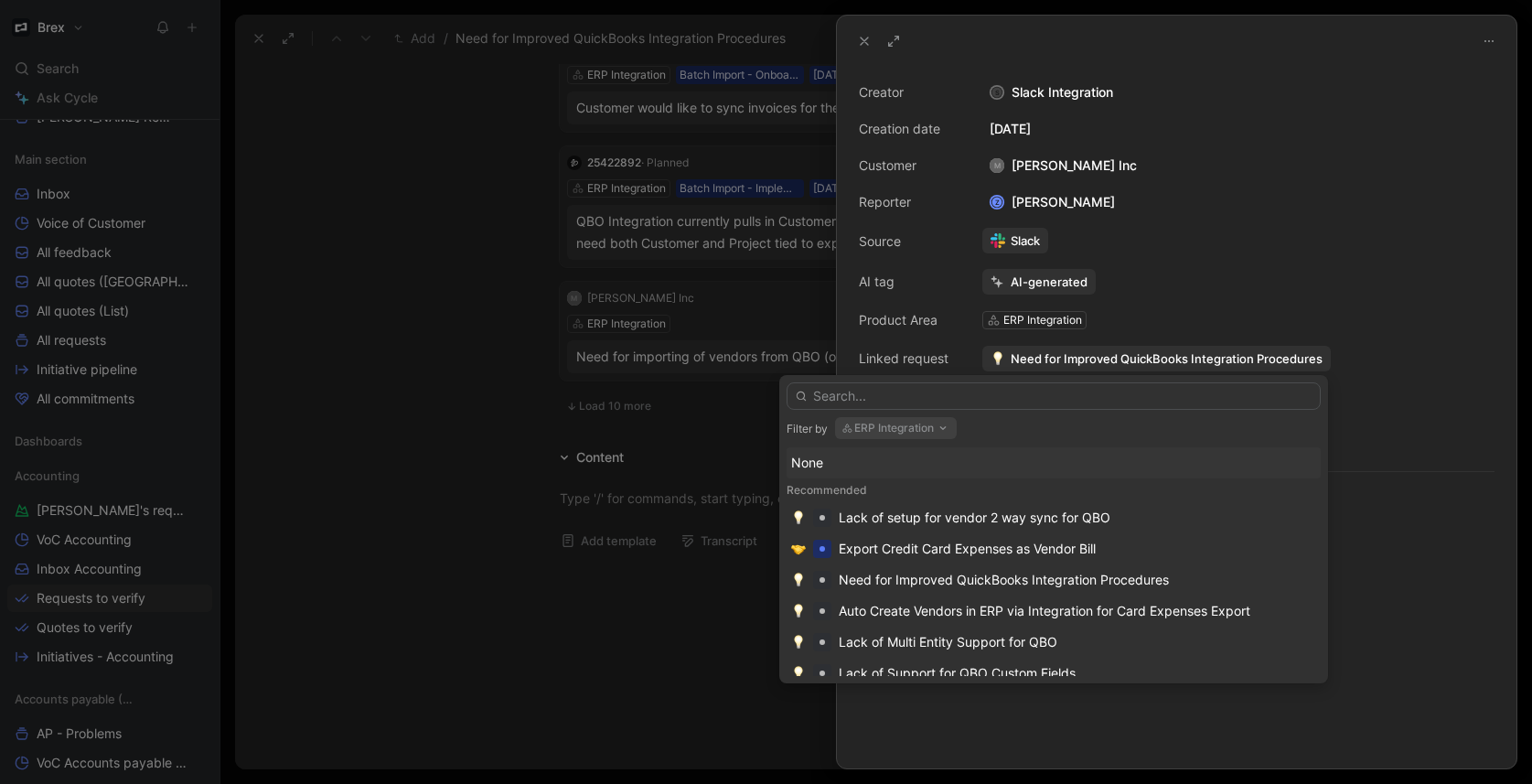
click at [1034, 404] on input "text" at bounding box center [1053, 396] width 534 height 28
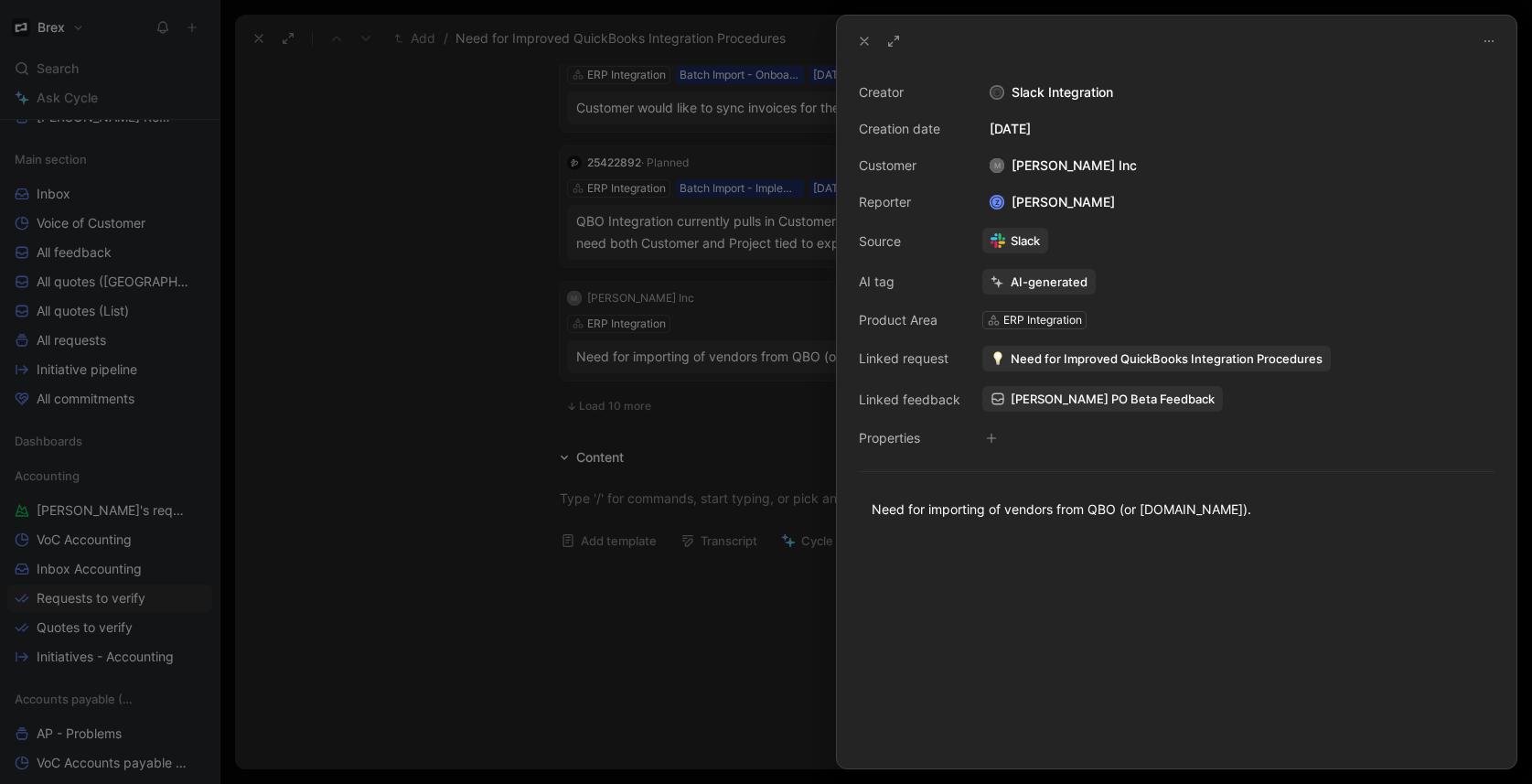
click at [1103, 357] on span "Need for Improved QuickBooks Integration Procedures" at bounding box center [1166, 357] width 312 height 16
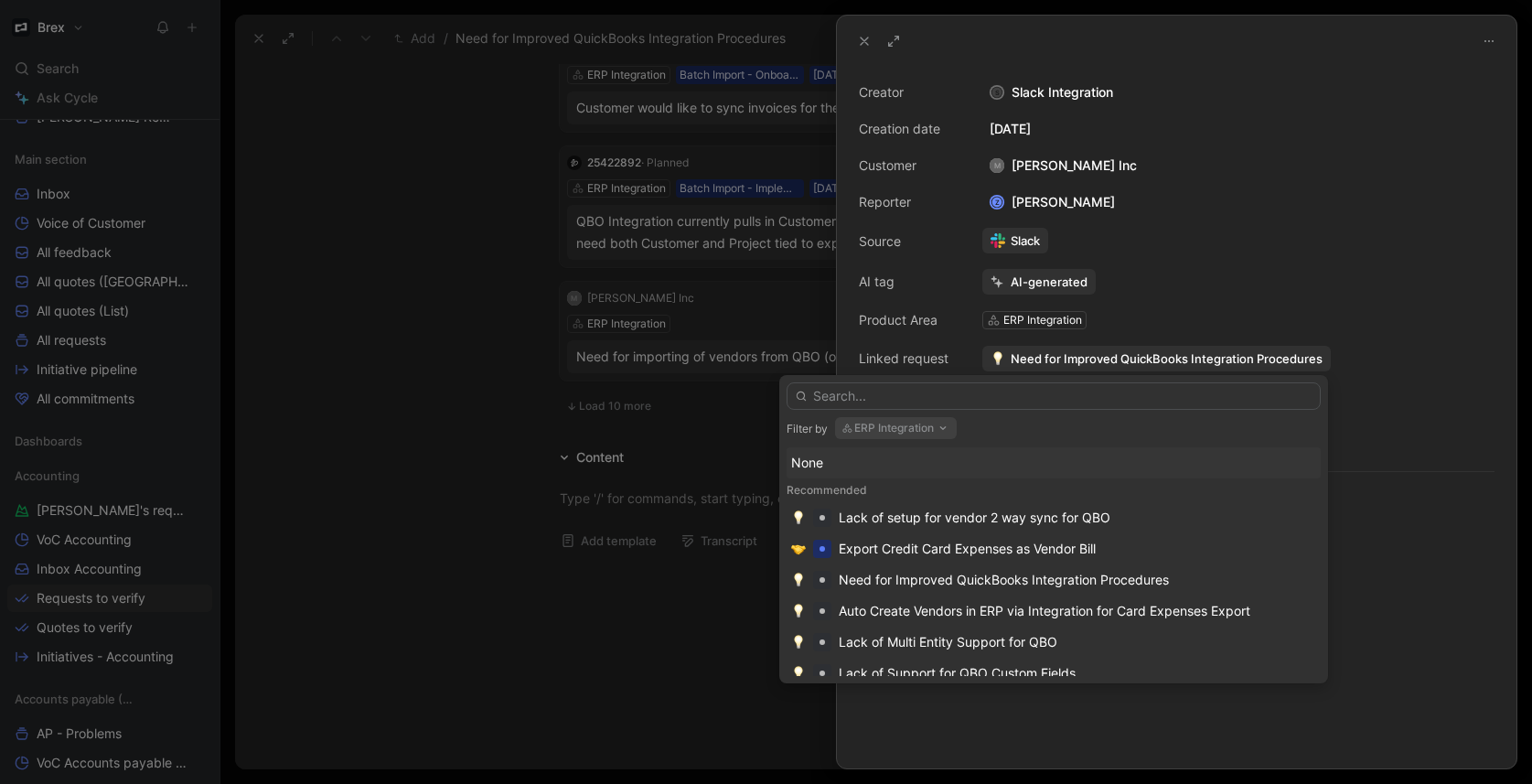
click at [978, 403] on input "text" at bounding box center [1053, 396] width 534 height 28
type input "L"
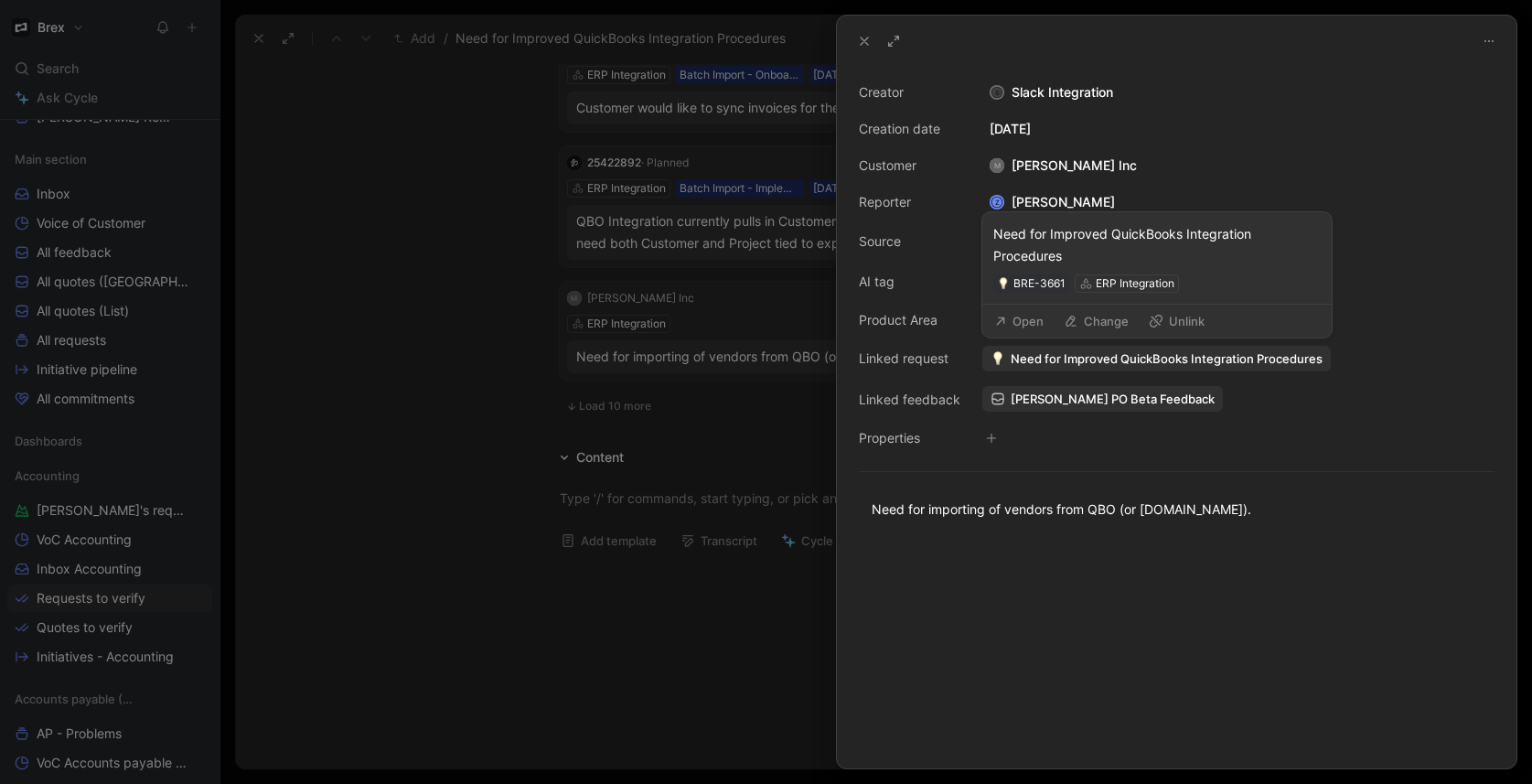
click at [1189, 364] on span "Need for Improved QuickBooks Integration Procedures" at bounding box center [1166, 357] width 312 height 16
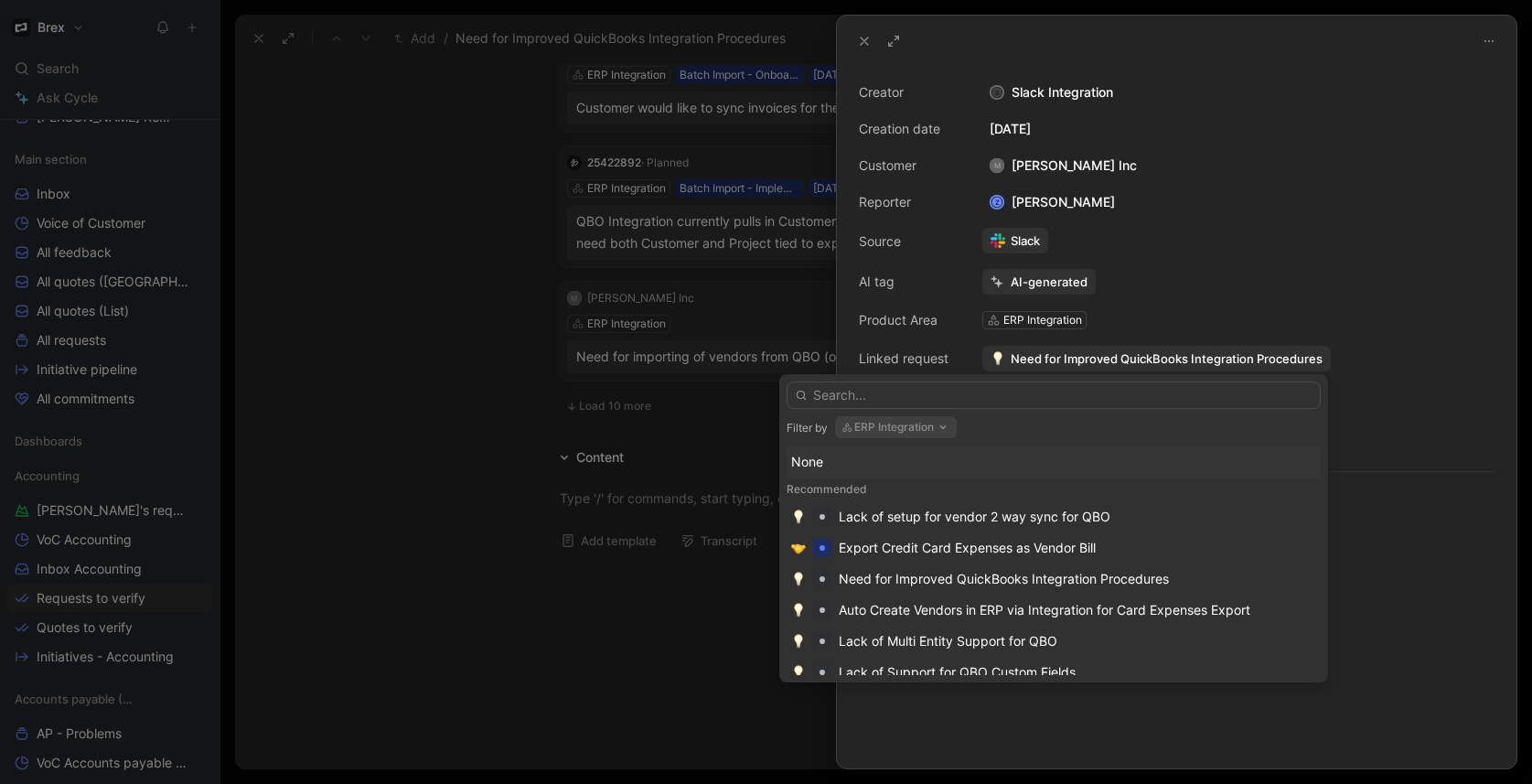
drag, startPoint x: 438, startPoint y: 380, endPoint x: 672, endPoint y: 348, distance: 236.2
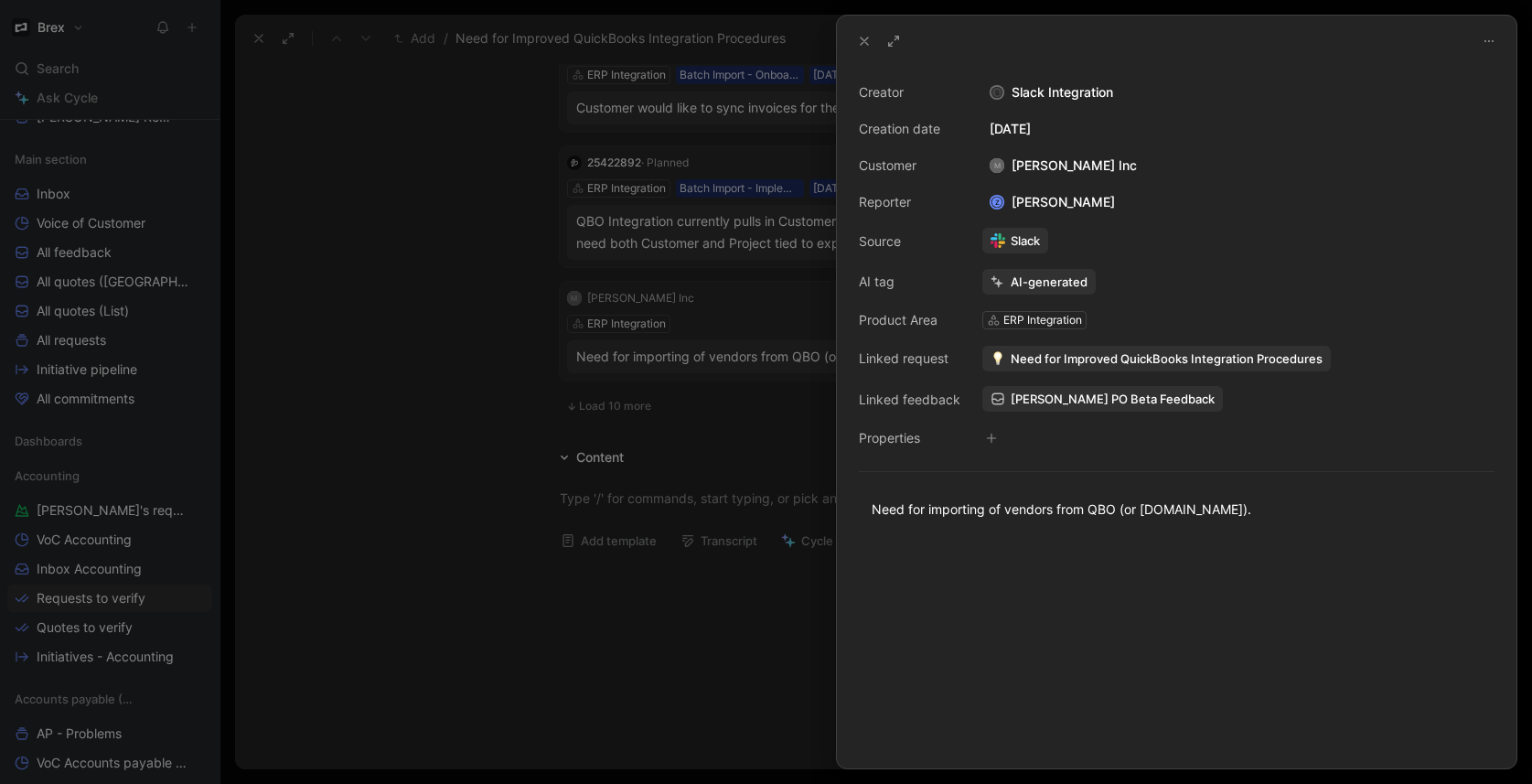
click at [735, 338] on div at bounding box center [766, 392] width 1532 height 784
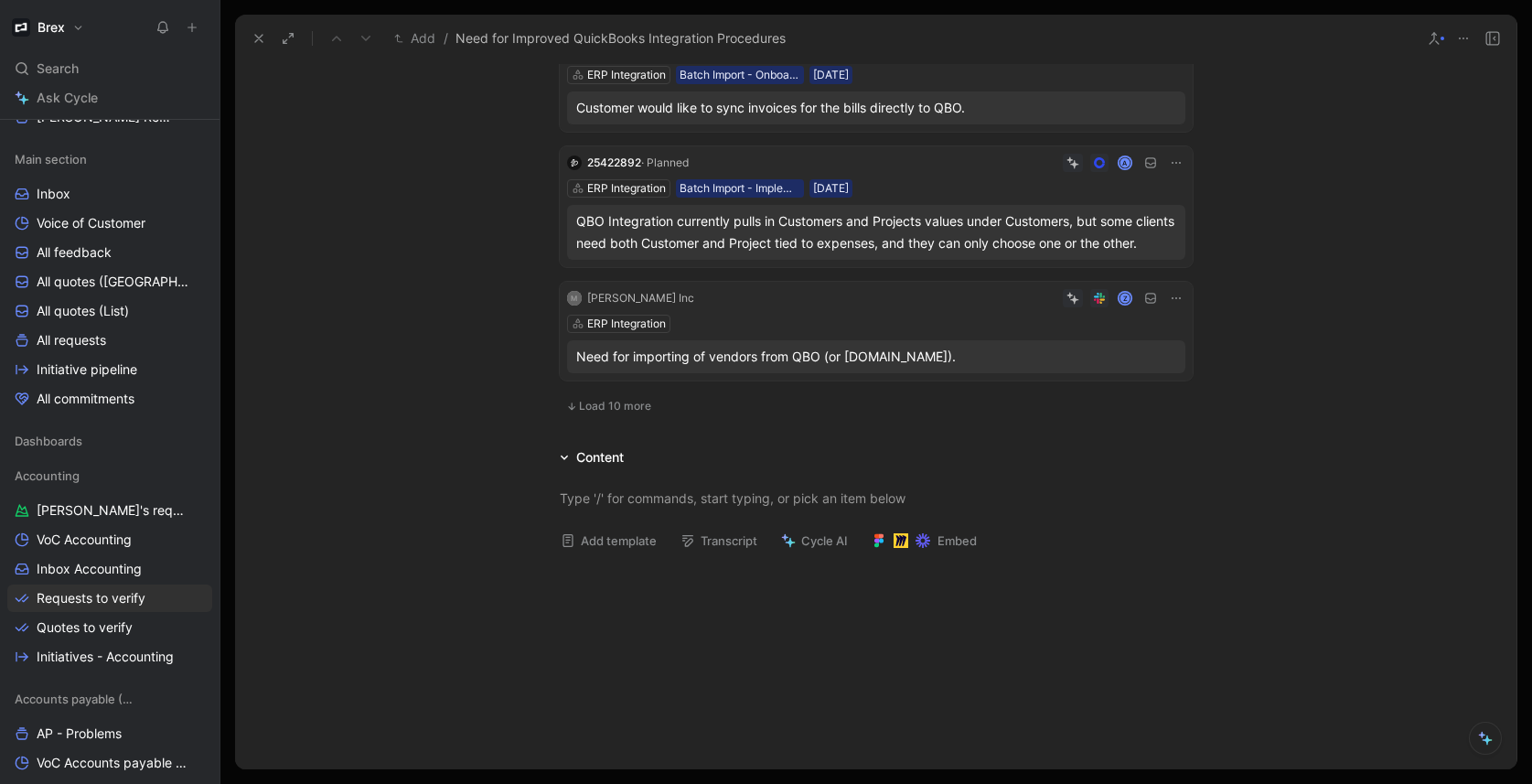
click at [800, 334] on div "M Katie Kime Inc Z ERP Integration Need for importing of vendors from QBO (or B…" at bounding box center [876, 331] width 633 height 99
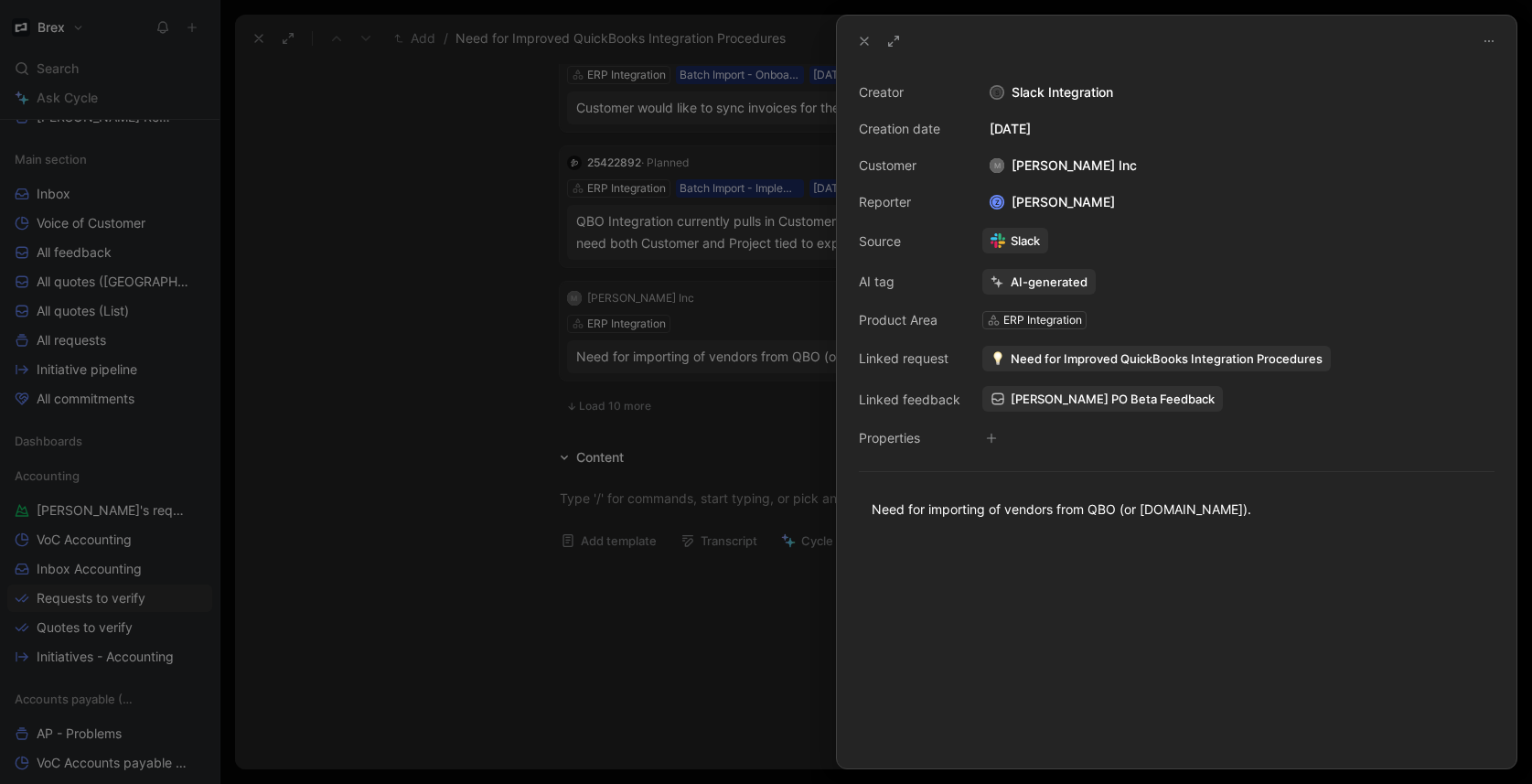
click at [431, 419] on div at bounding box center [766, 392] width 1532 height 784
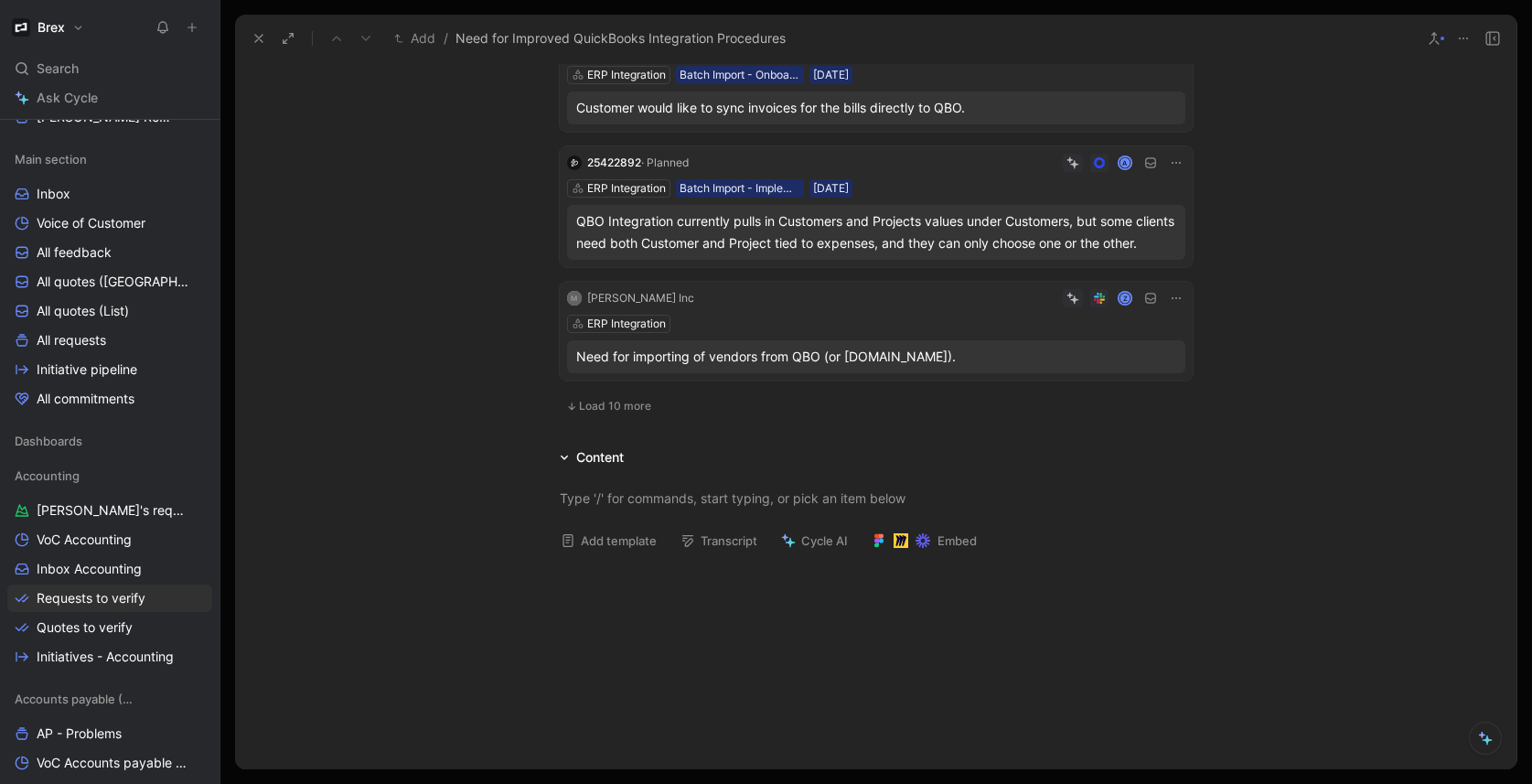
click at [810, 333] on div "M Katie Kime Inc Z ERP Integration Need for importing of vendors from QBO (or B…" at bounding box center [876, 331] width 633 height 99
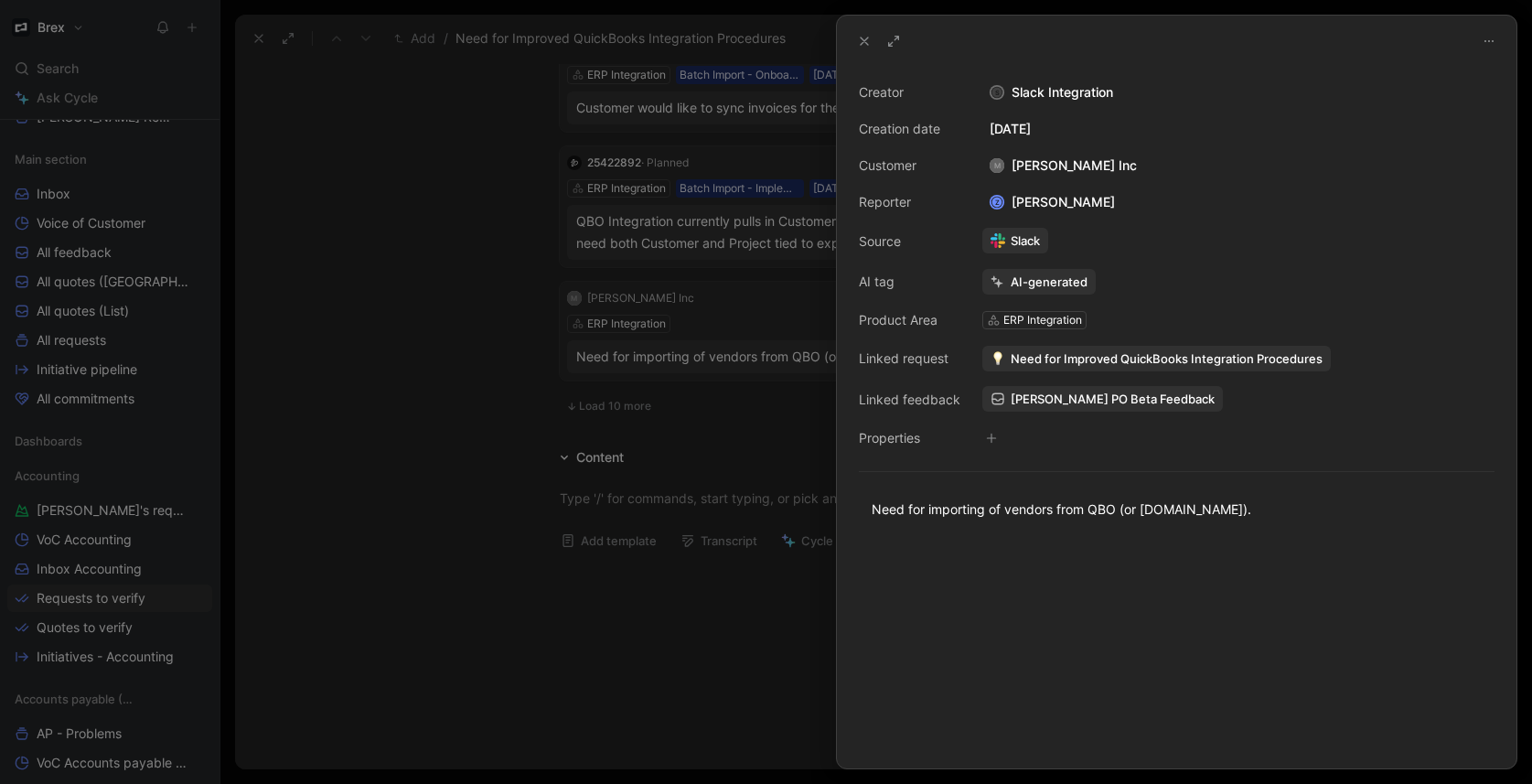
click at [1142, 363] on span "Need for Improved QuickBooks Integration Procedures" at bounding box center [1166, 357] width 312 height 16
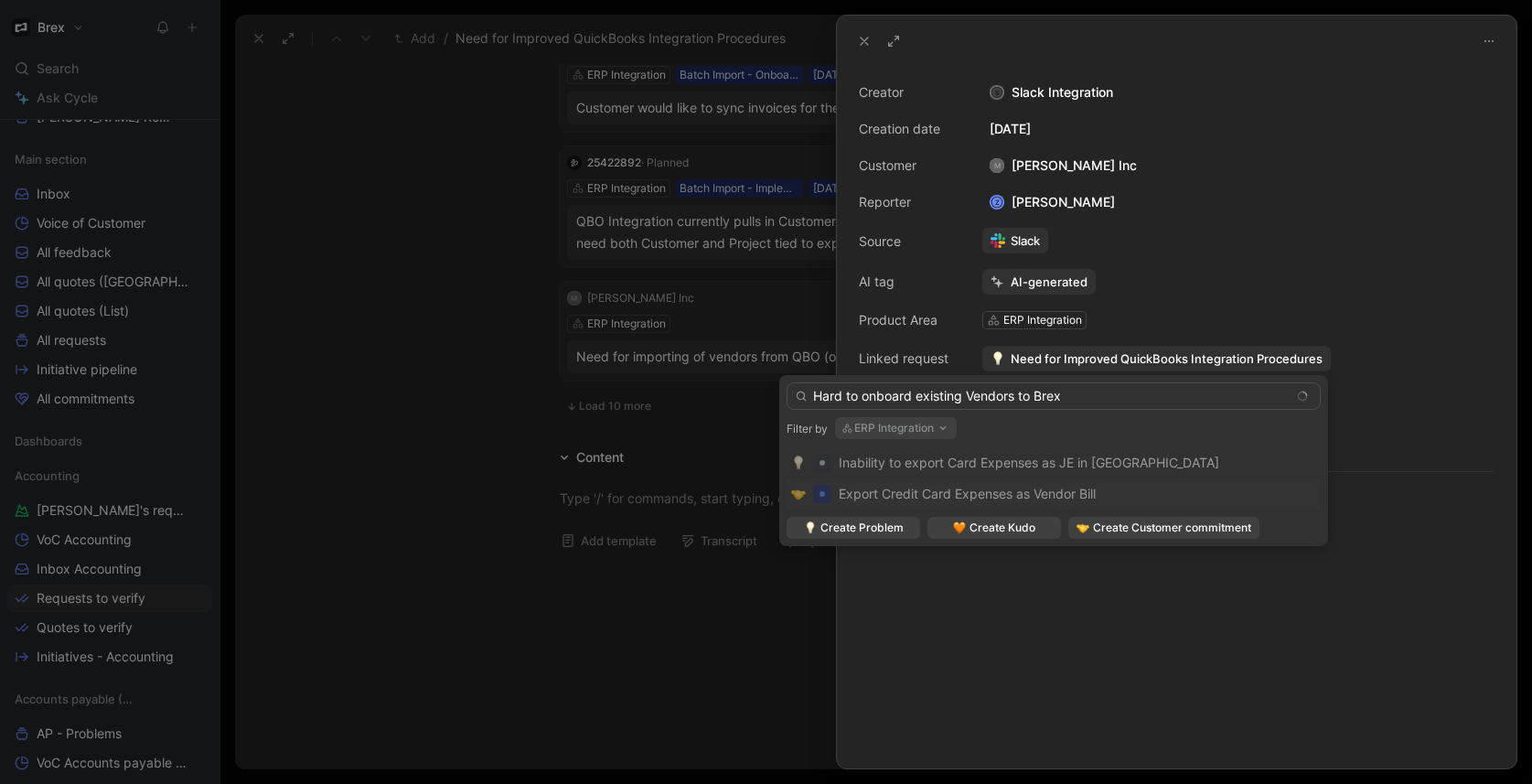
click at [887, 432] on button "ERP Integration" at bounding box center [895, 427] width 122 height 22
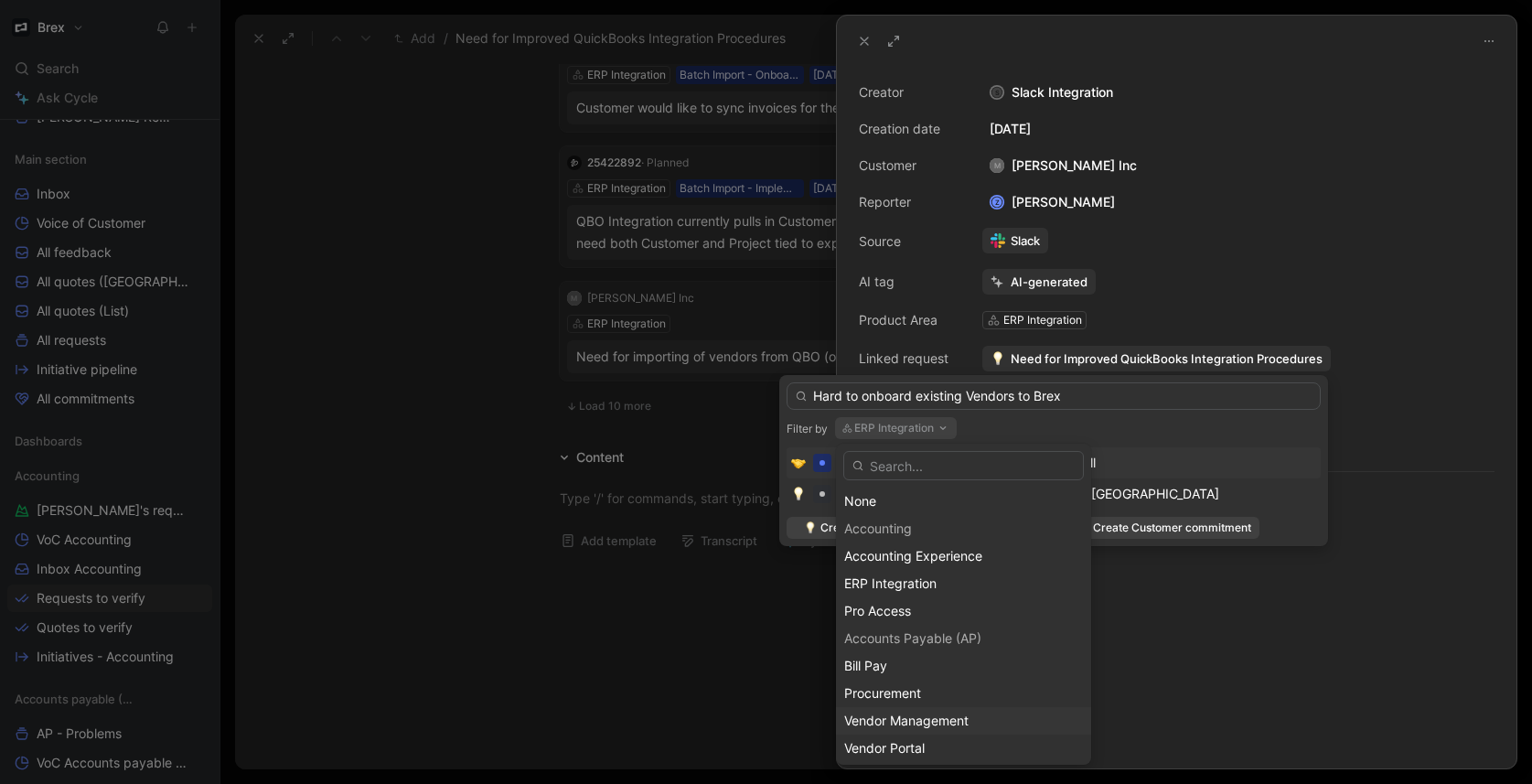
click at [933, 725] on span "Vendor Management" at bounding box center [907, 720] width 125 height 15
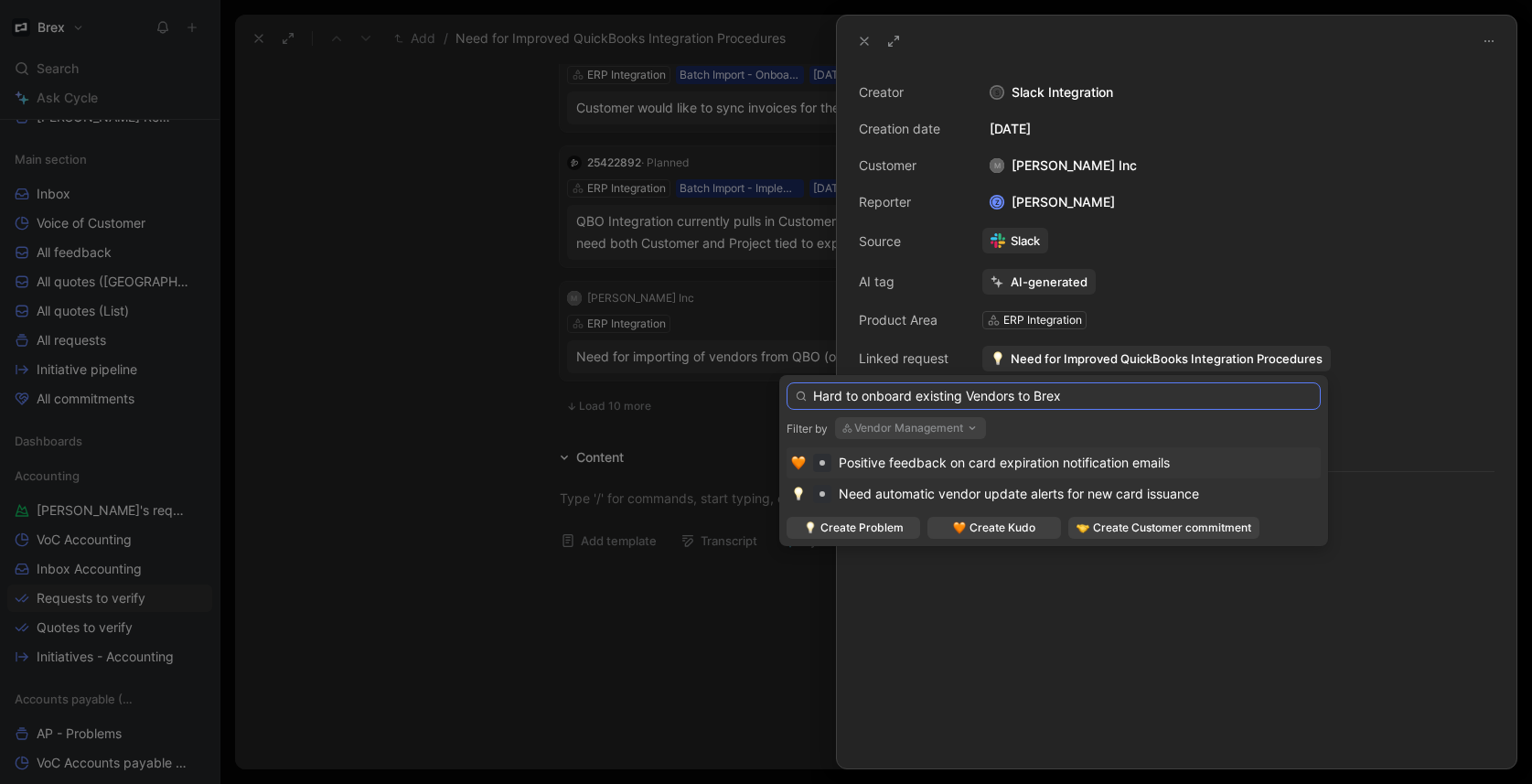
click at [1095, 395] on input "Hard to onboard existing Vendors to Brex" at bounding box center [1053, 396] width 534 height 28
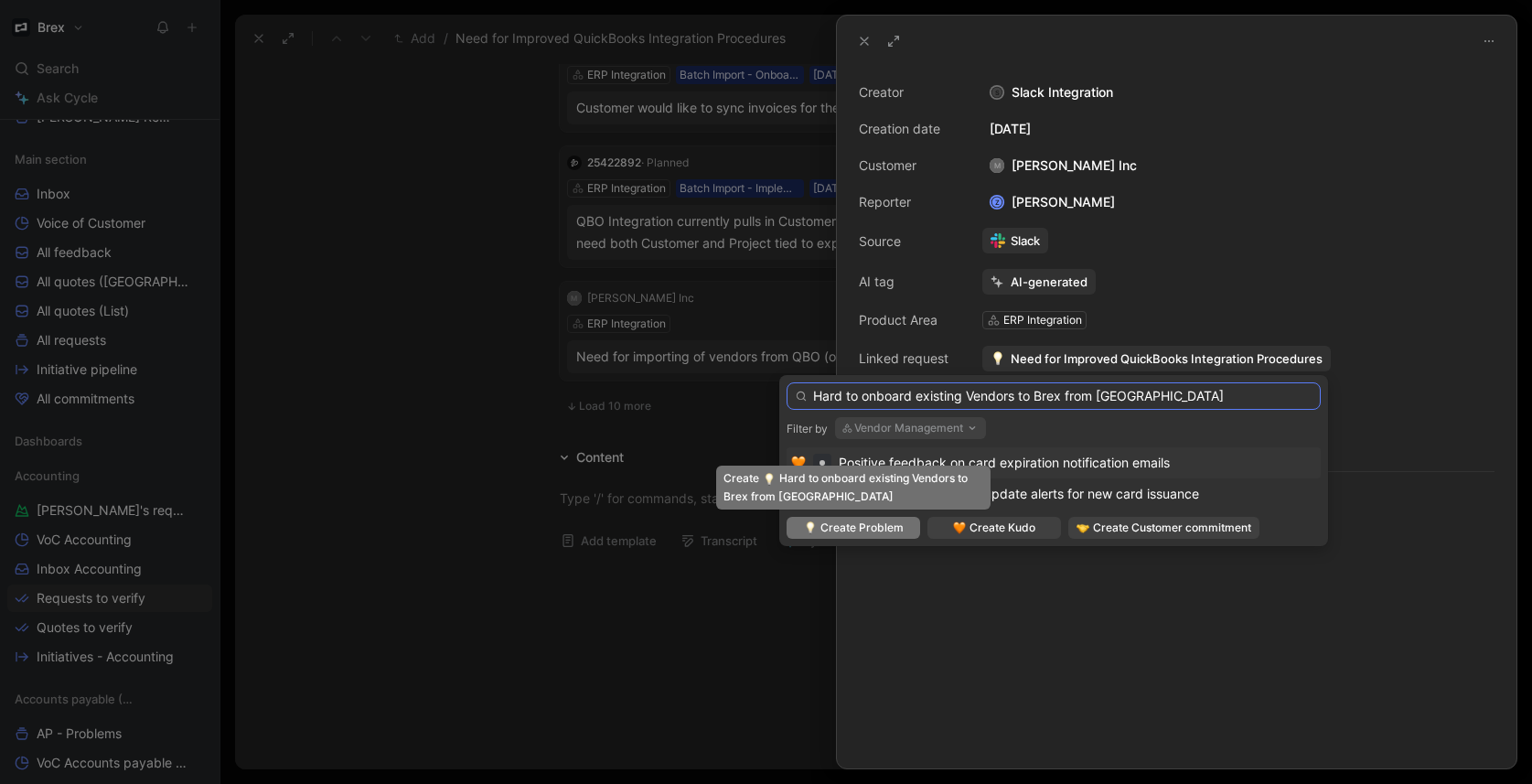
type input "Hard to onboard existing Vendors to Brex from QBO"
click at [857, 531] on span "Create Problem" at bounding box center [862, 527] width 83 height 18
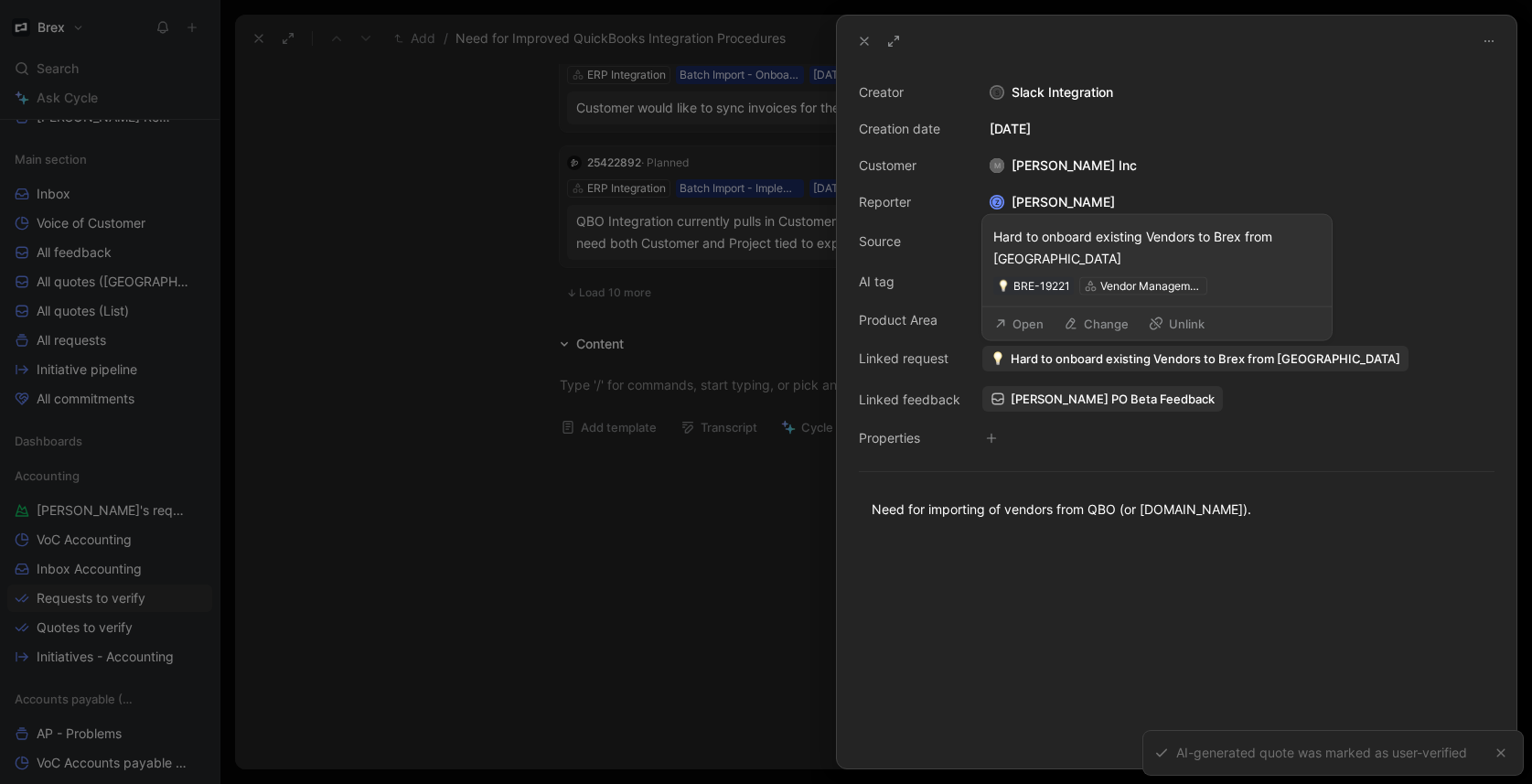
click at [1070, 358] on span "Hard to onboard existing Vendors to Brex from QBO" at bounding box center [1205, 357] width 389 height 16
click at [1035, 322] on button "Open" at bounding box center [1018, 320] width 66 height 26
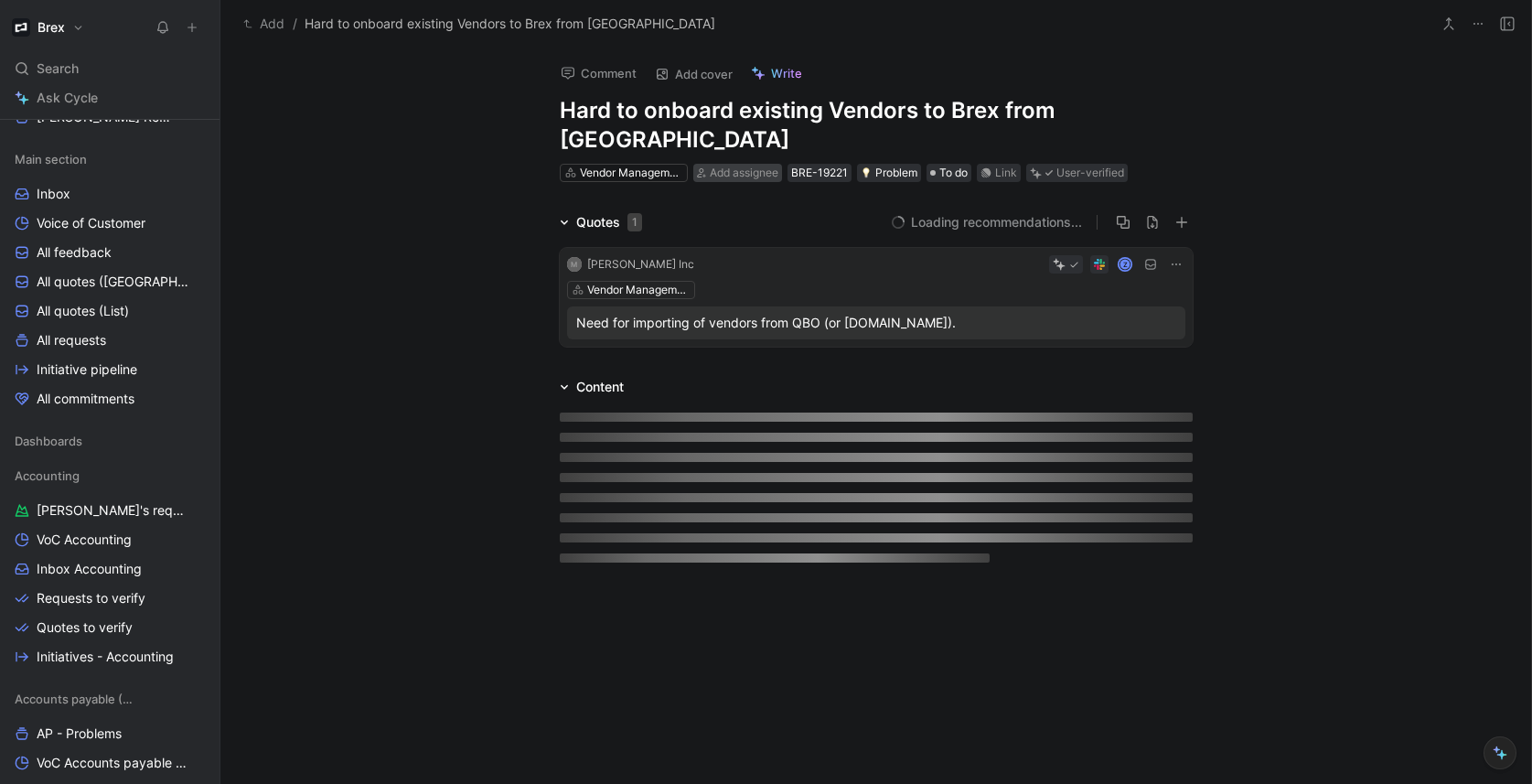
click at [710, 166] on span "Add assignee" at bounding box center [744, 173] width 69 height 13
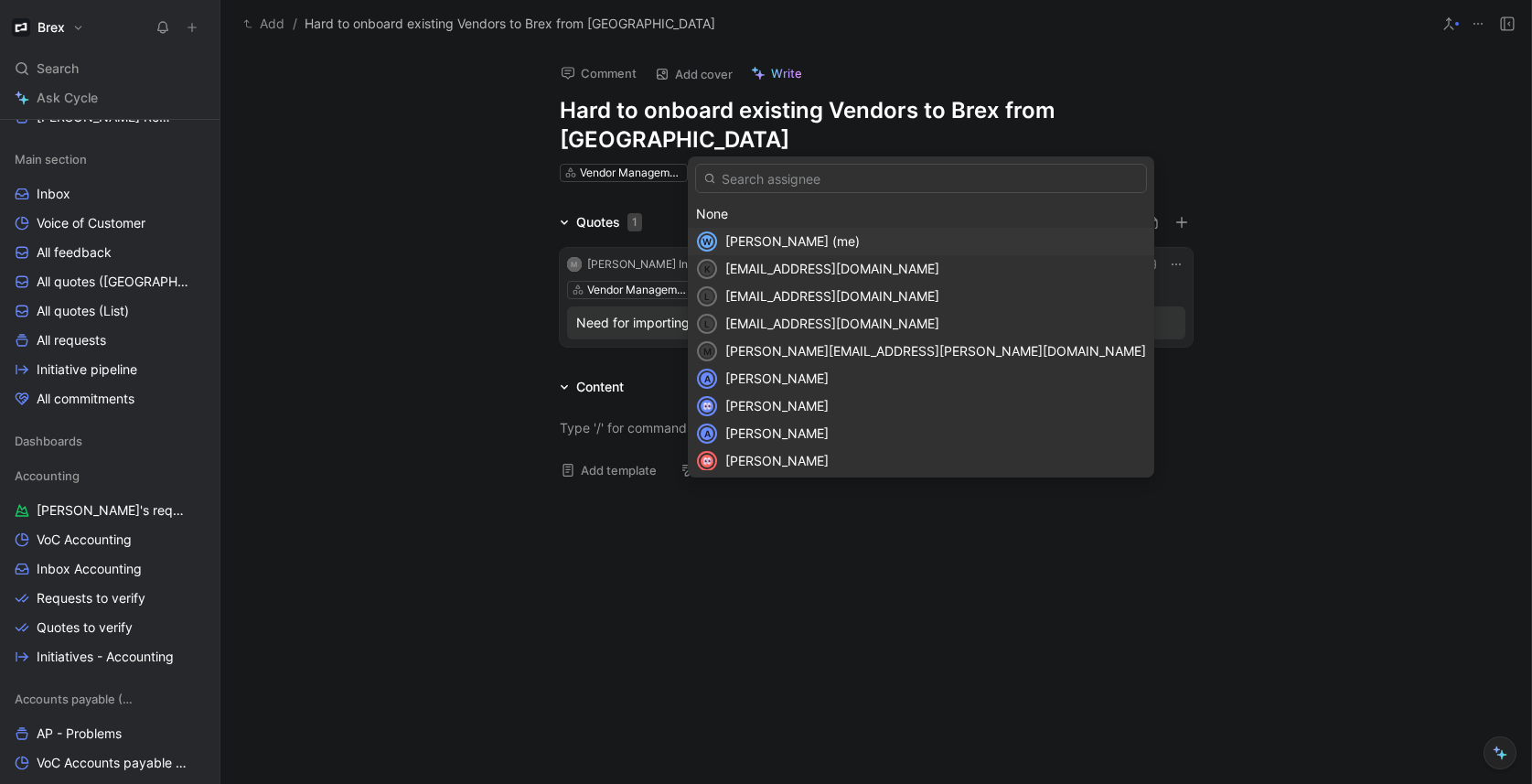
click at [755, 233] on span "Wilson Jian (me)" at bounding box center [792, 241] width 134 height 15
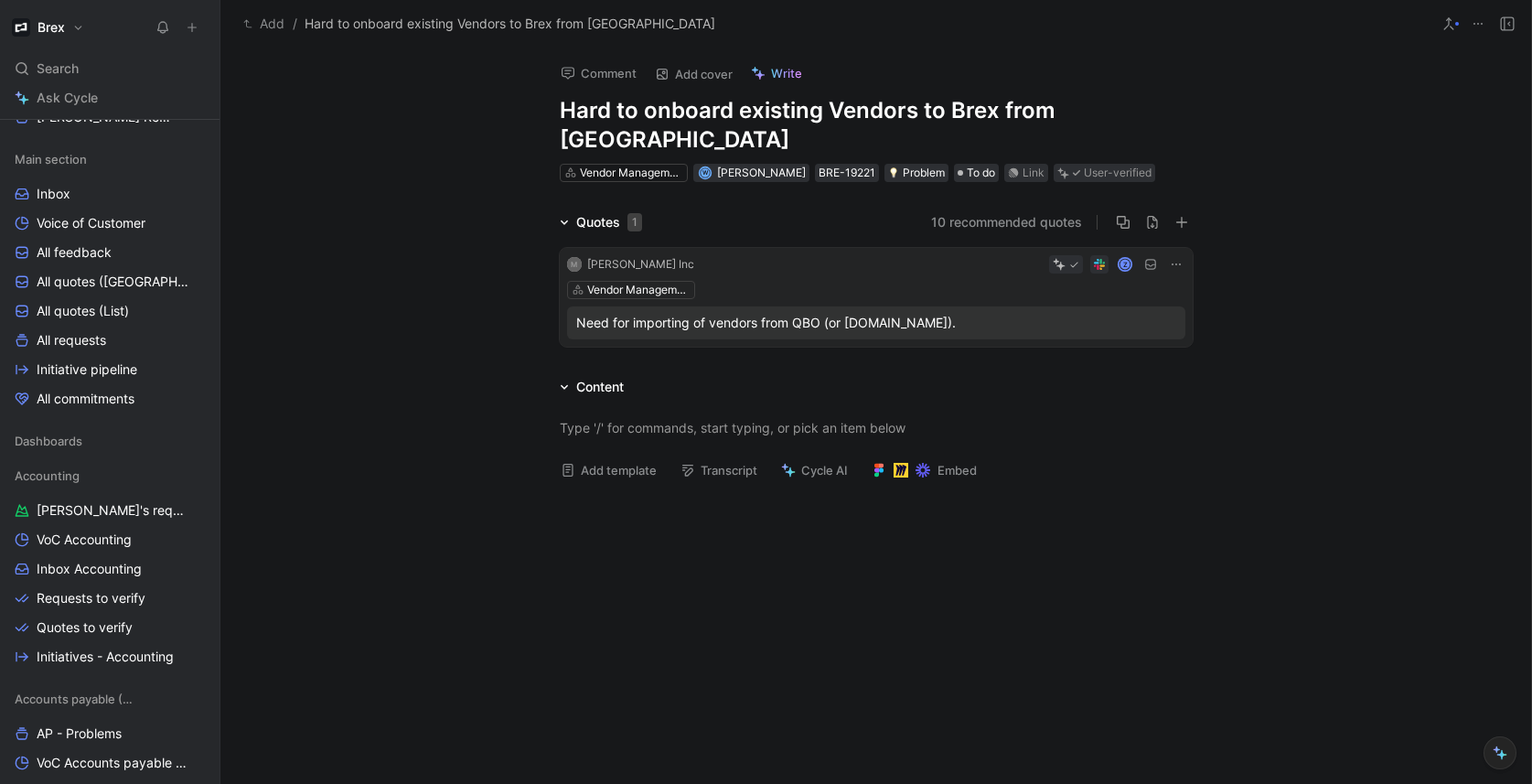
click at [462, 300] on div "Quotes 1 10 recommended quotes M Katie Kime Inc Z Vendor Management Need for im…" at bounding box center [875, 282] width 1311 height 143
click at [1004, 211] on button "10 recommended quotes" at bounding box center [1006, 221] width 151 height 22
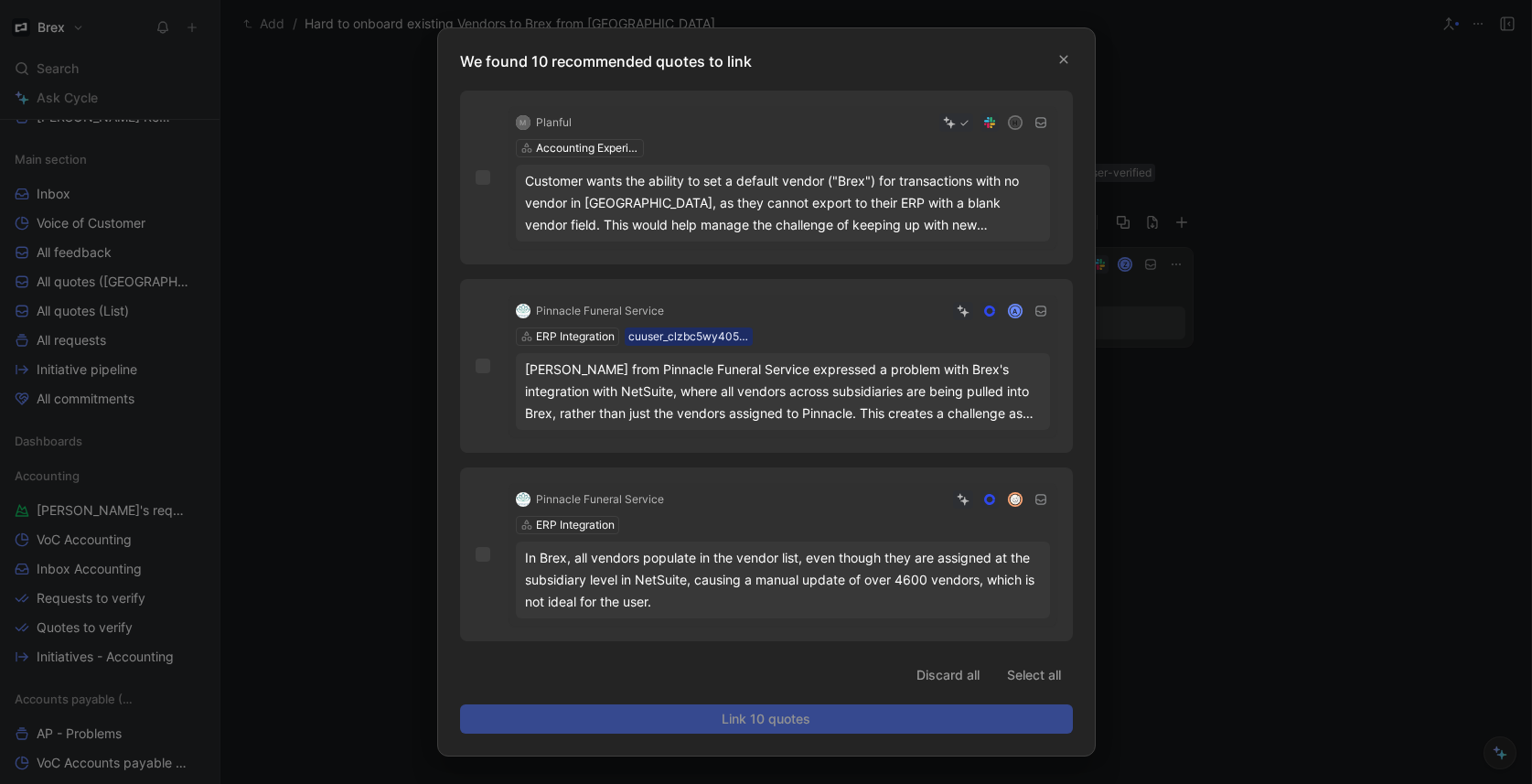
click at [1221, 331] on div at bounding box center [766, 392] width 1532 height 784
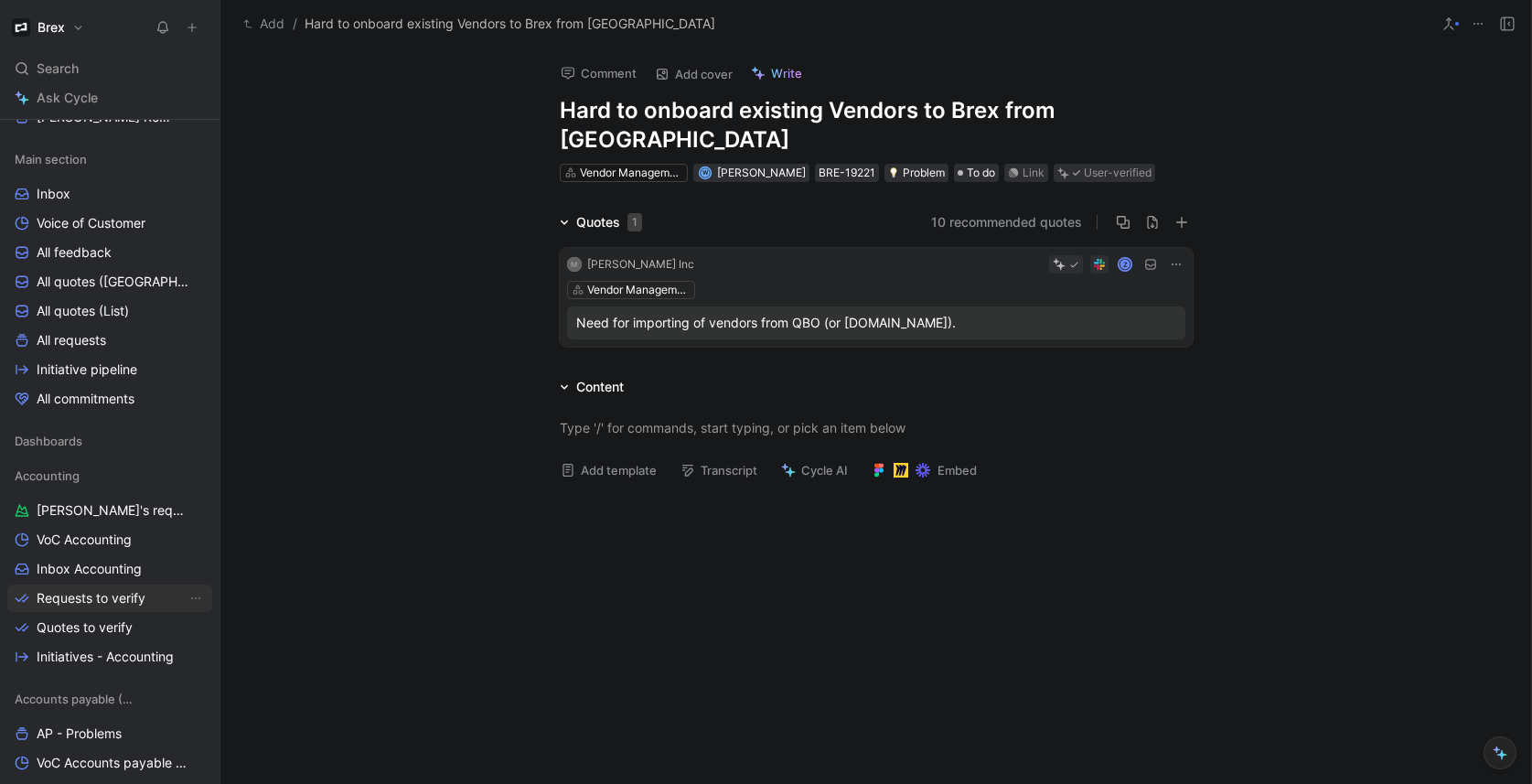
click at [87, 594] on span "Requests to verify" at bounding box center [91, 597] width 109 height 18
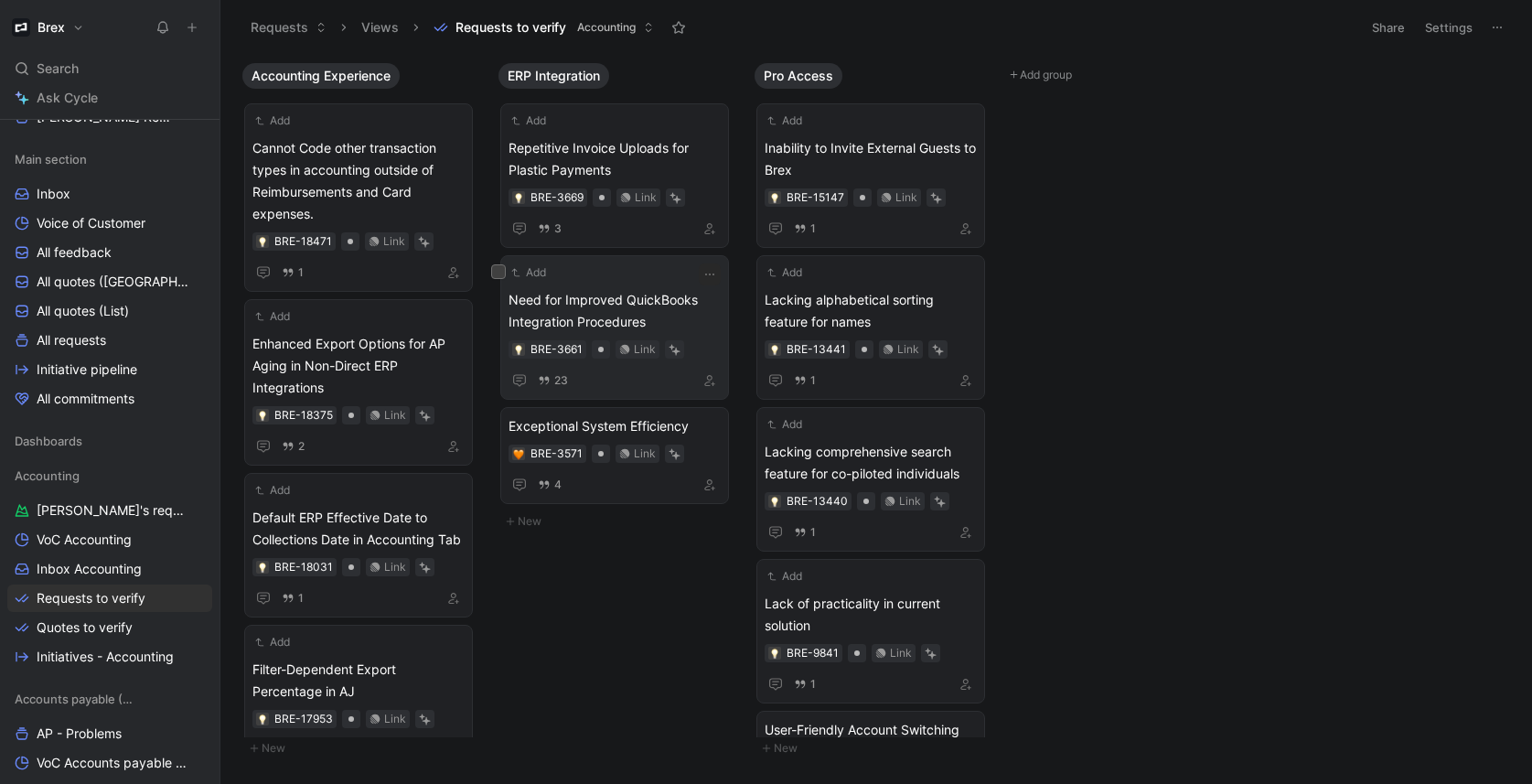
click at [608, 288] on span "Need for Improved QuickBooks Integration Procedures" at bounding box center [614, 311] width 212 height 44
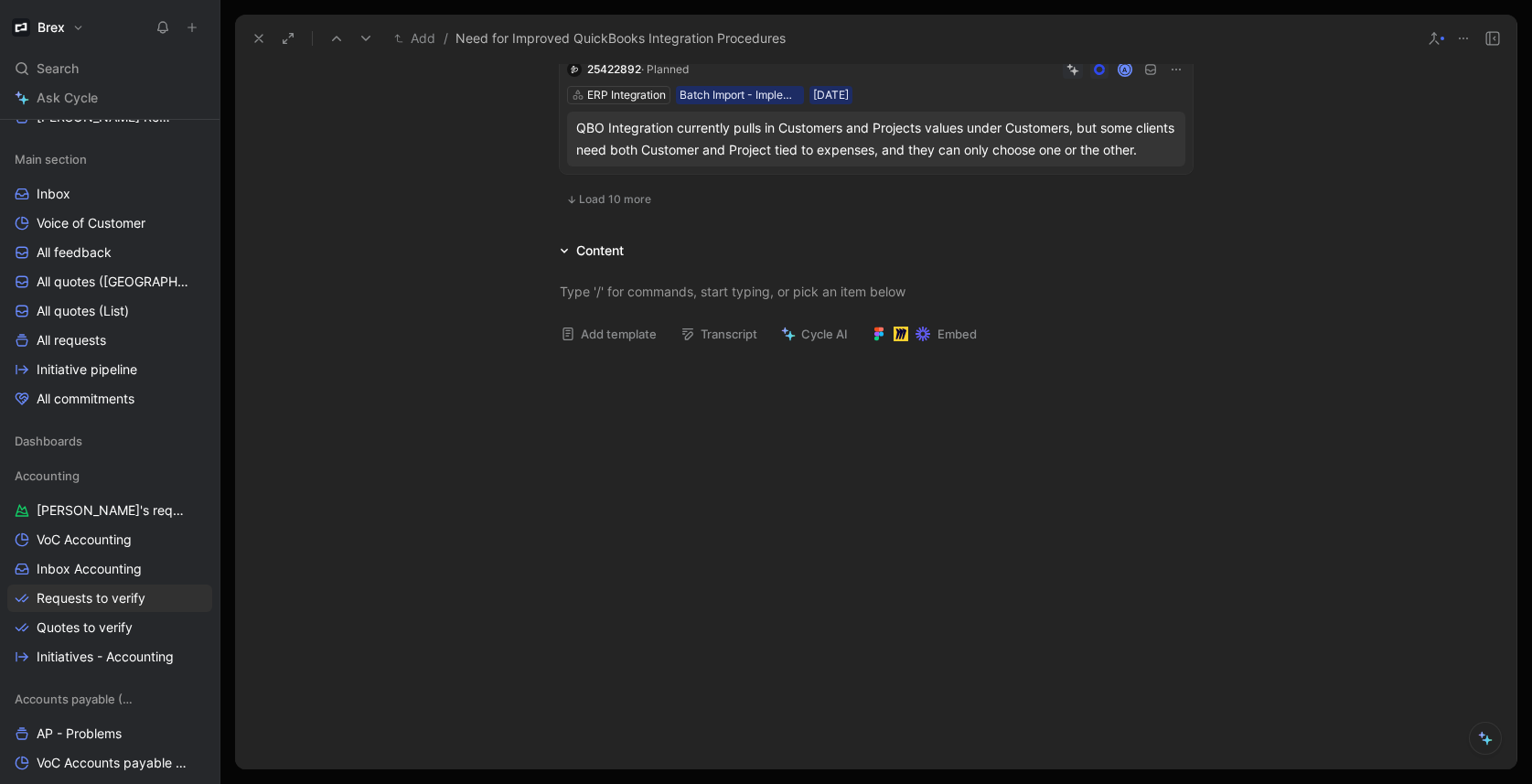
scroll to position [749, 0]
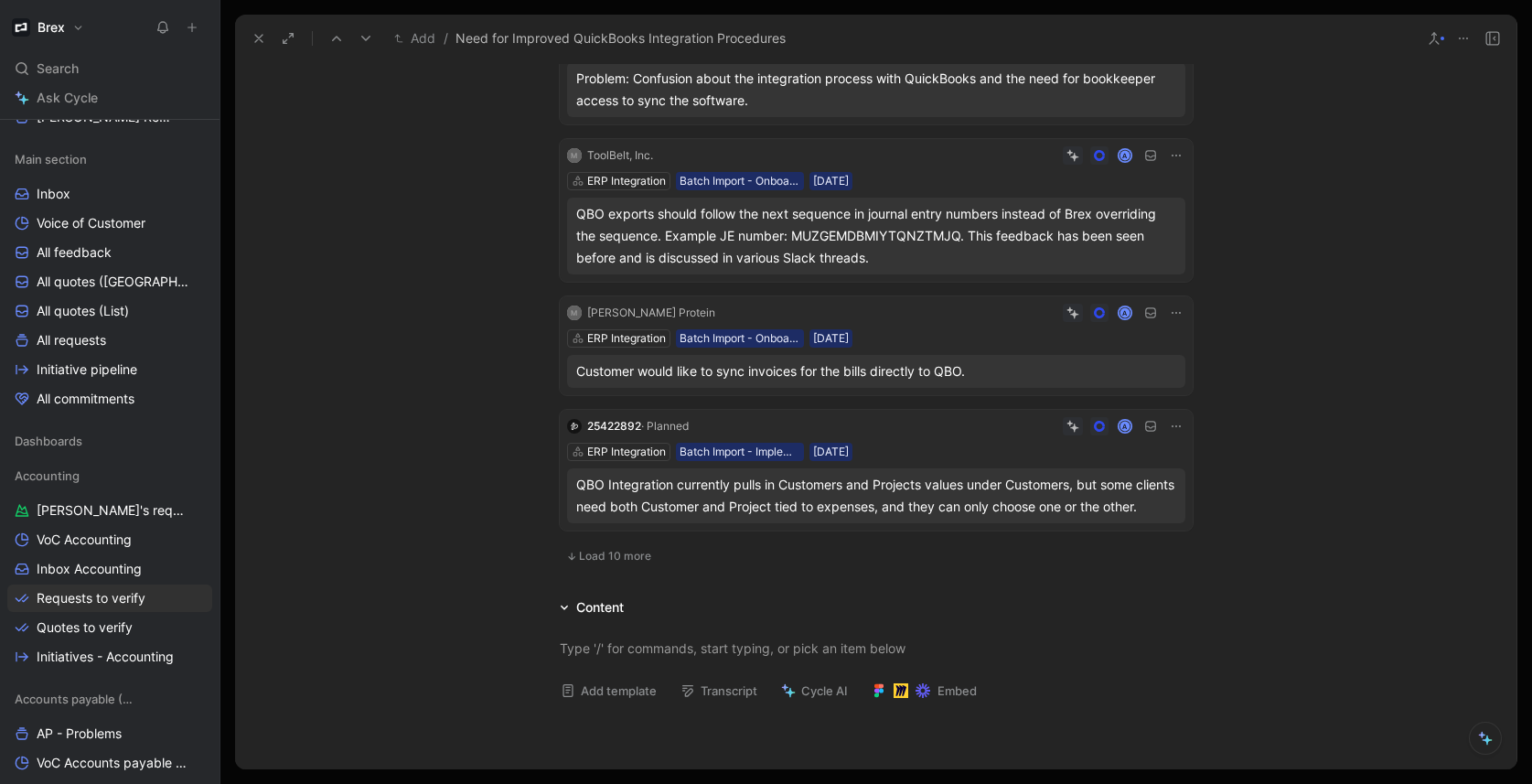
click at [922, 443] on div "ERP Integration Batch Import - Implementation 17/09/2024" at bounding box center [875, 451] width 618 height 18
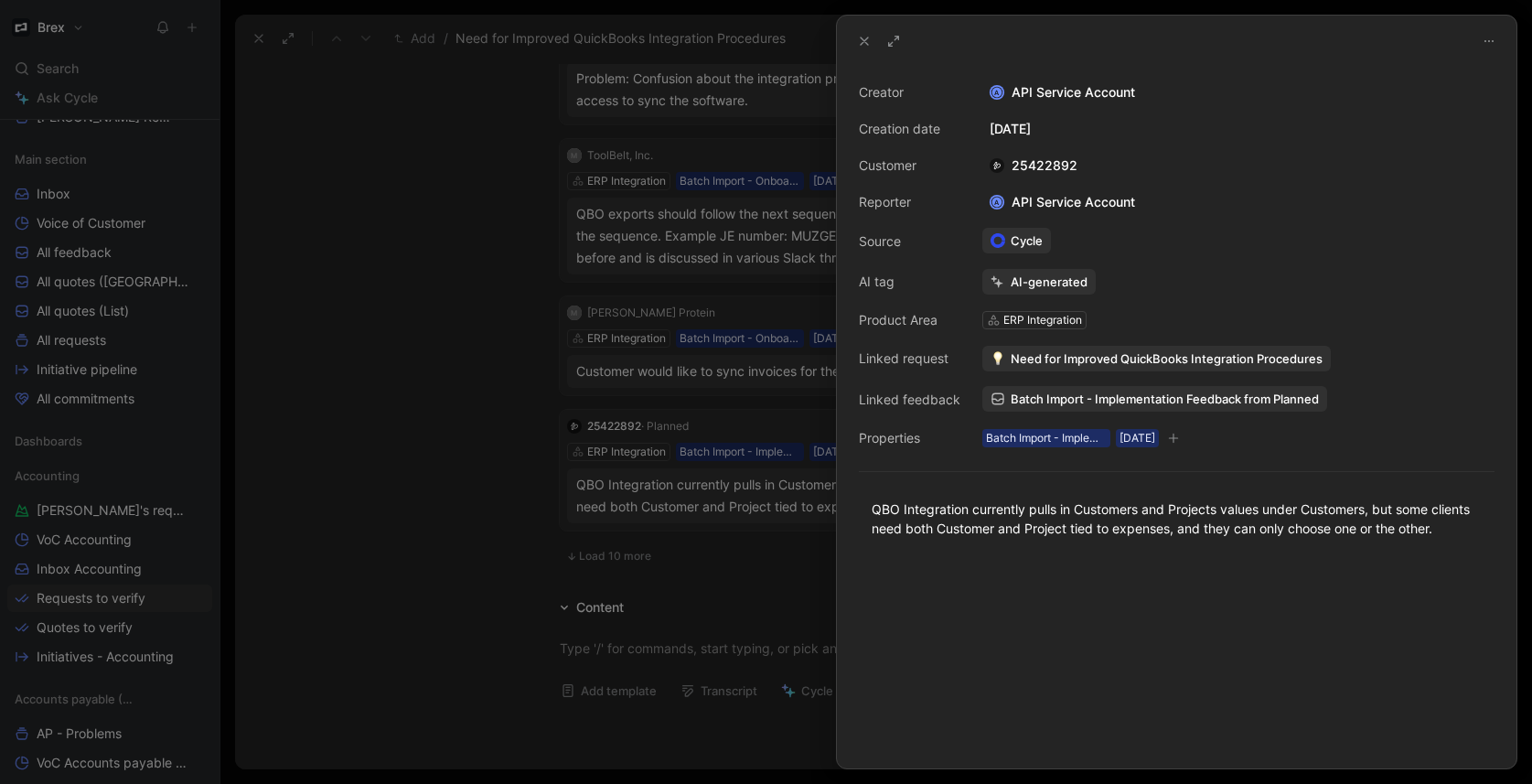
click at [1080, 354] on span "Need for Improved QuickBooks Integration Procedures" at bounding box center [1166, 357] width 312 height 16
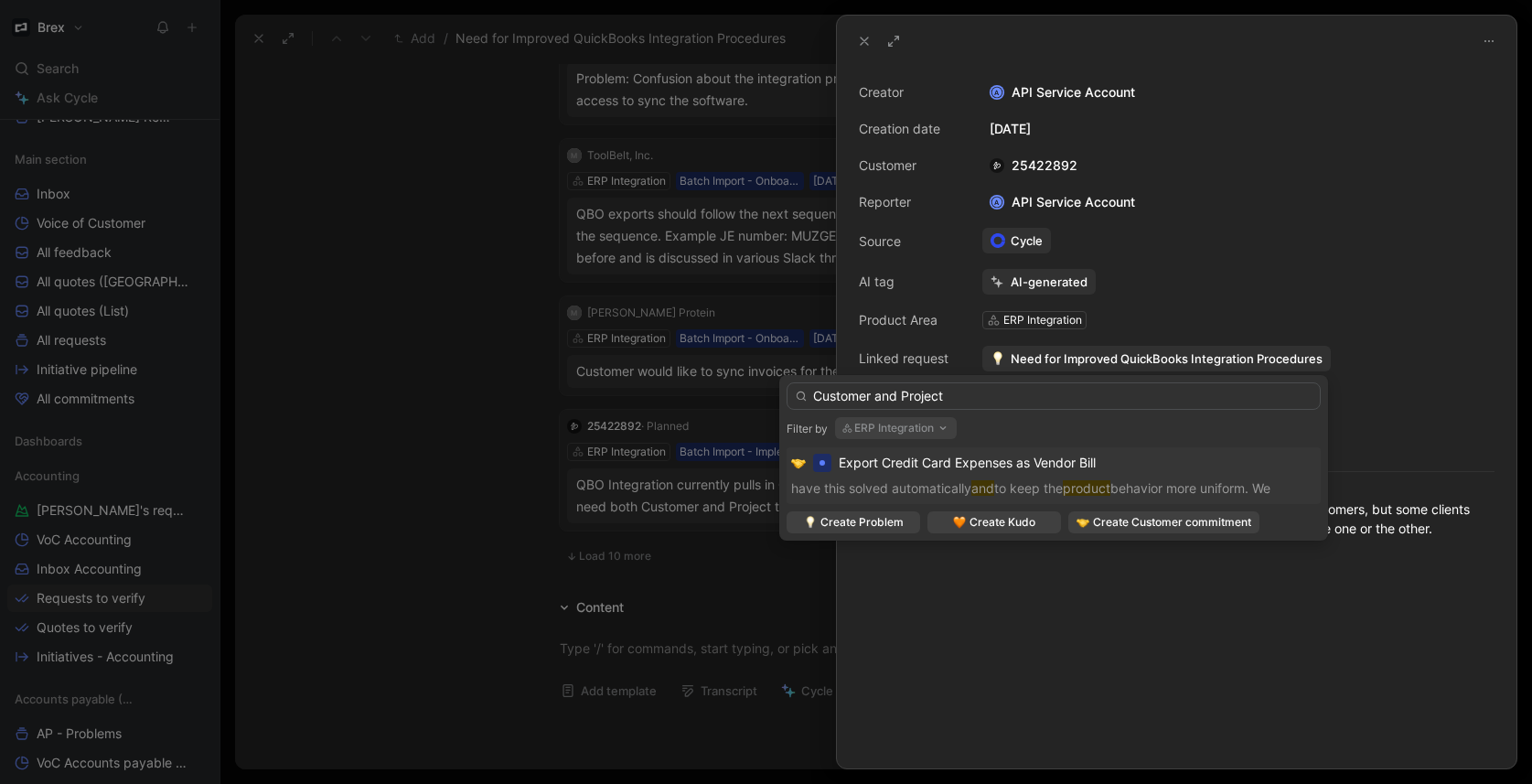
type input "Customer and Project"
click at [1062, 390] on input "Need to split Customer and Project field in QBO" at bounding box center [1053, 396] width 534 height 28
click at [1055, 395] on input "Need to split Customer and Project field in QBO" at bounding box center [1053, 396] width 534 height 28
click at [1082, 396] on input "Need to split Customer and Project field in QBO" at bounding box center [1053, 396] width 534 height 28
click at [1062, 398] on input "Need to split Customer and Project field in QBO" at bounding box center [1053, 396] width 534 height 28
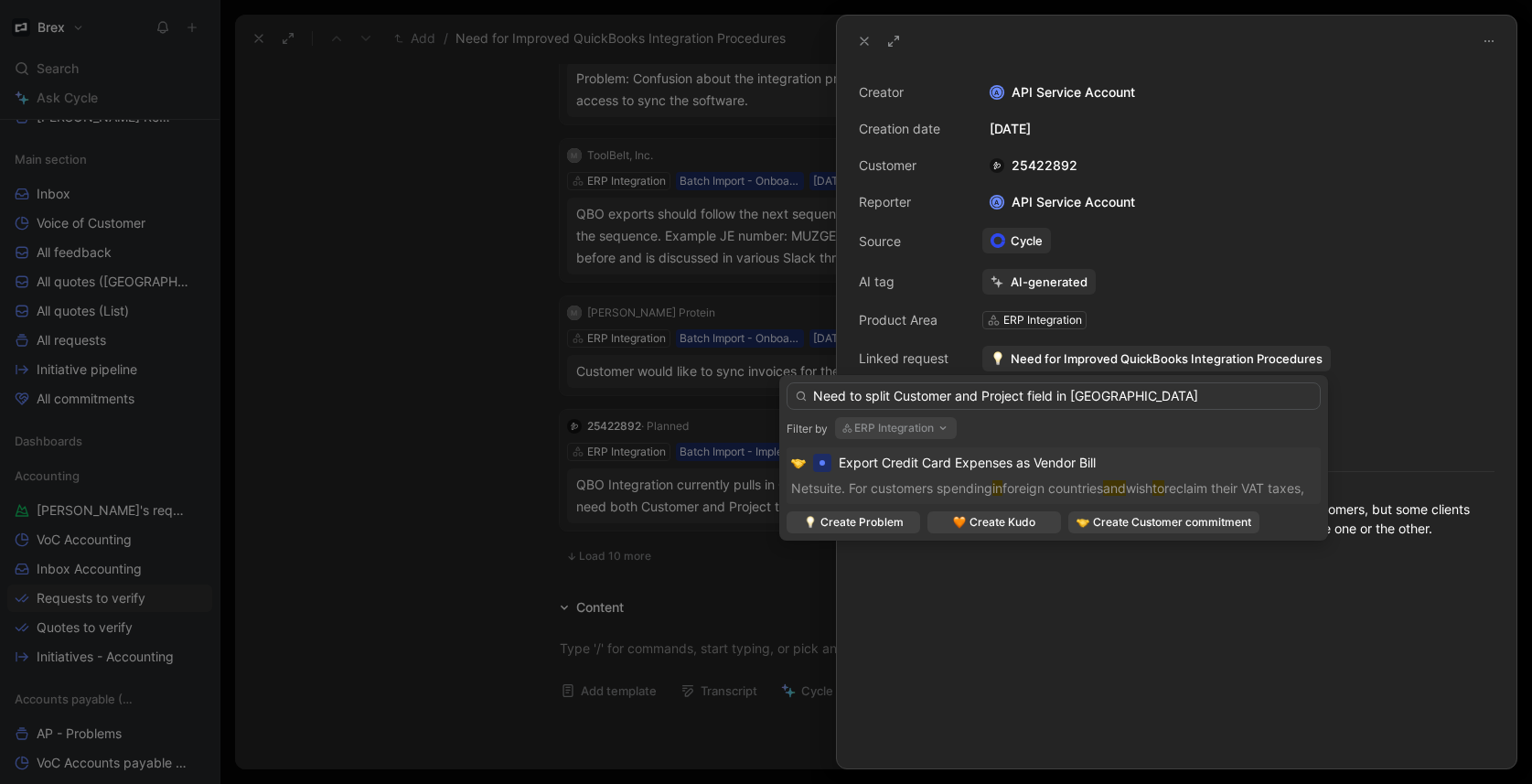
click at [1062, 398] on input "Need to split Customer and Project field in QBO" at bounding box center [1053, 396] width 534 height 28
click at [848, 396] on input "Need to split Customer and Project field from QBO" at bounding box center [1053, 396] width 534 height 28
drag, startPoint x: 1135, startPoint y: 399, endPoint x: 778, endPoint y: 376, distance: 357.7
click at [778, 376] on body "Brex Search ⌘ K Ask Cycle Workspace Home G then H Feedback G then F Requests G …" at bounding box center [766, 392] width 1532 height 784
click at [784, 378] on div "Need to split Customer and Project field from QBO Filter by ERP Integration Exp…" at bounding box center [1054, 457] width 548 height 166
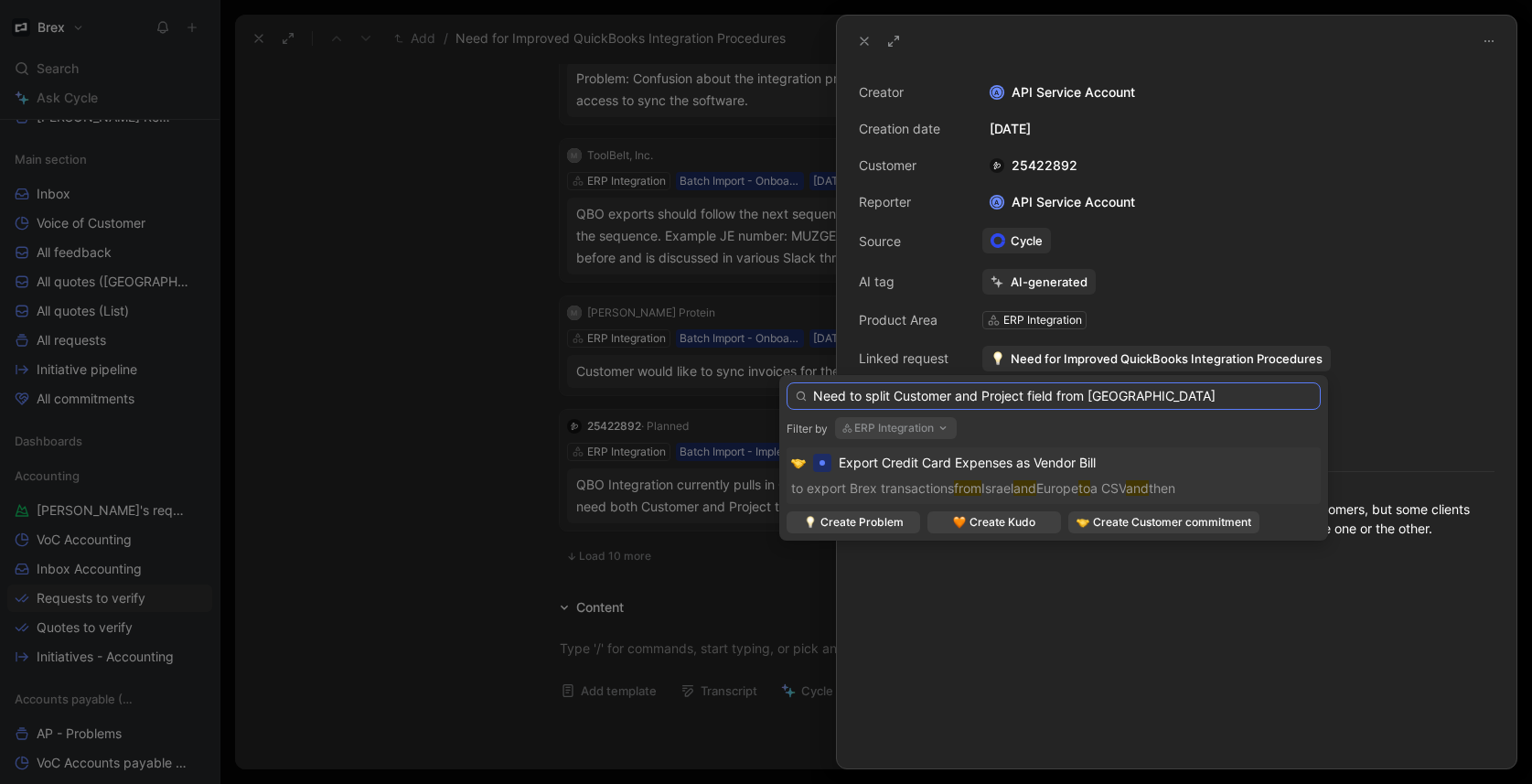
click at [927, 396] on input "Need to split Customer and Project field from QBO" at bounding box center [1053, 396] width 534 height 28
click at [983, 395] on input "Customer and Project Fields are combined into one Field" at bounding box center [1053, 396] width 534 height 28
drag, startPoint x: 1191, startPoint y: 393, endPoint x: 1216, endPoint y: 386, distance: 26.0
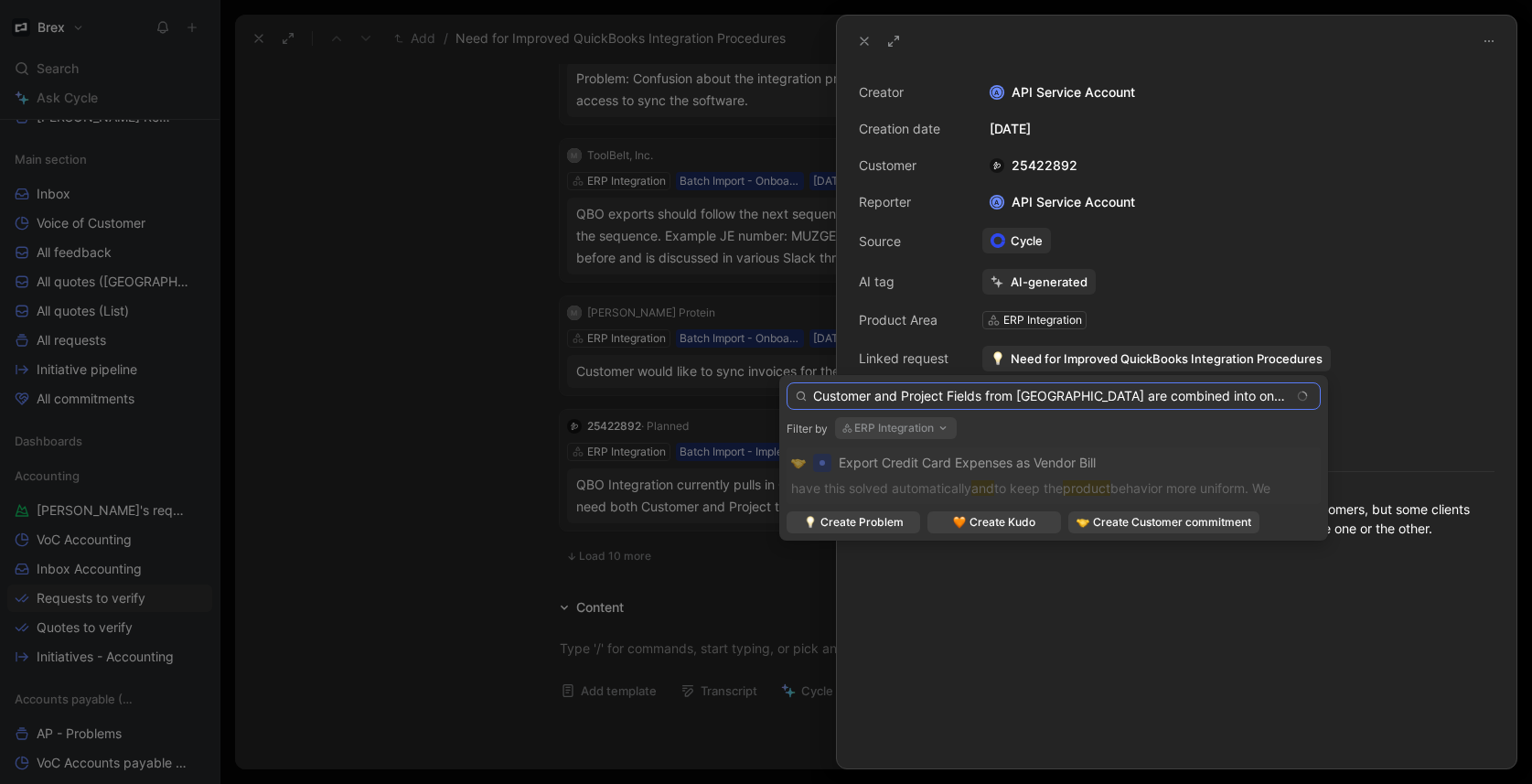
click at [1192, 393] on input "Customer and Project Fields from QBO are combined into one Field" at bounding box center [1053, 396] width 534 height 28
click at [1222, 396] on input "Customer and Project Fields from QBO are combined into one field" at bounding box center [1053, 396] width 534 height 28
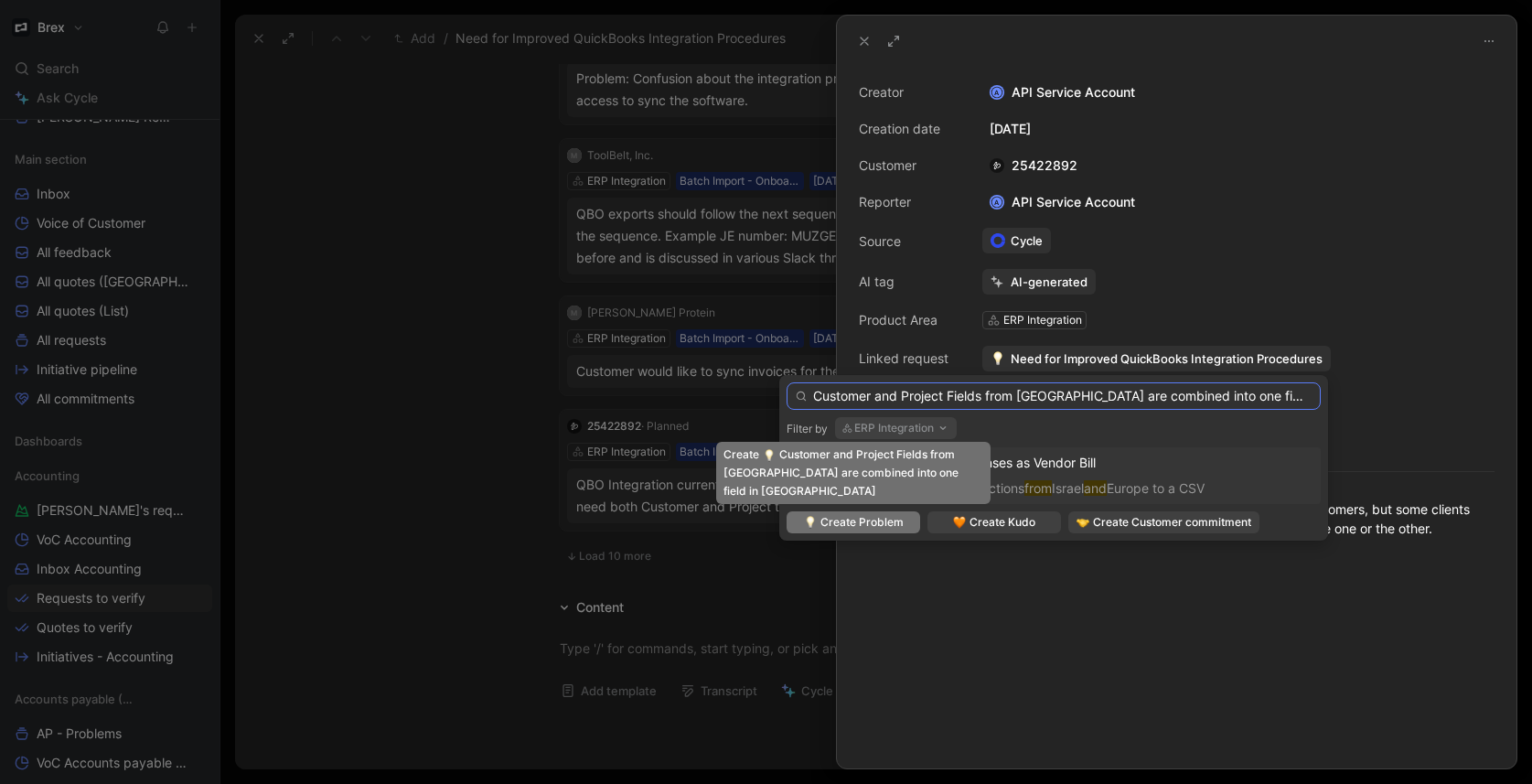
type input "Customer and Project Fields from [GEOGRAPHIC_DATA] are combined into one field …"
click at [855, 522] on span "Create Problem" at bounding box center [862, 521] width 83 height 18
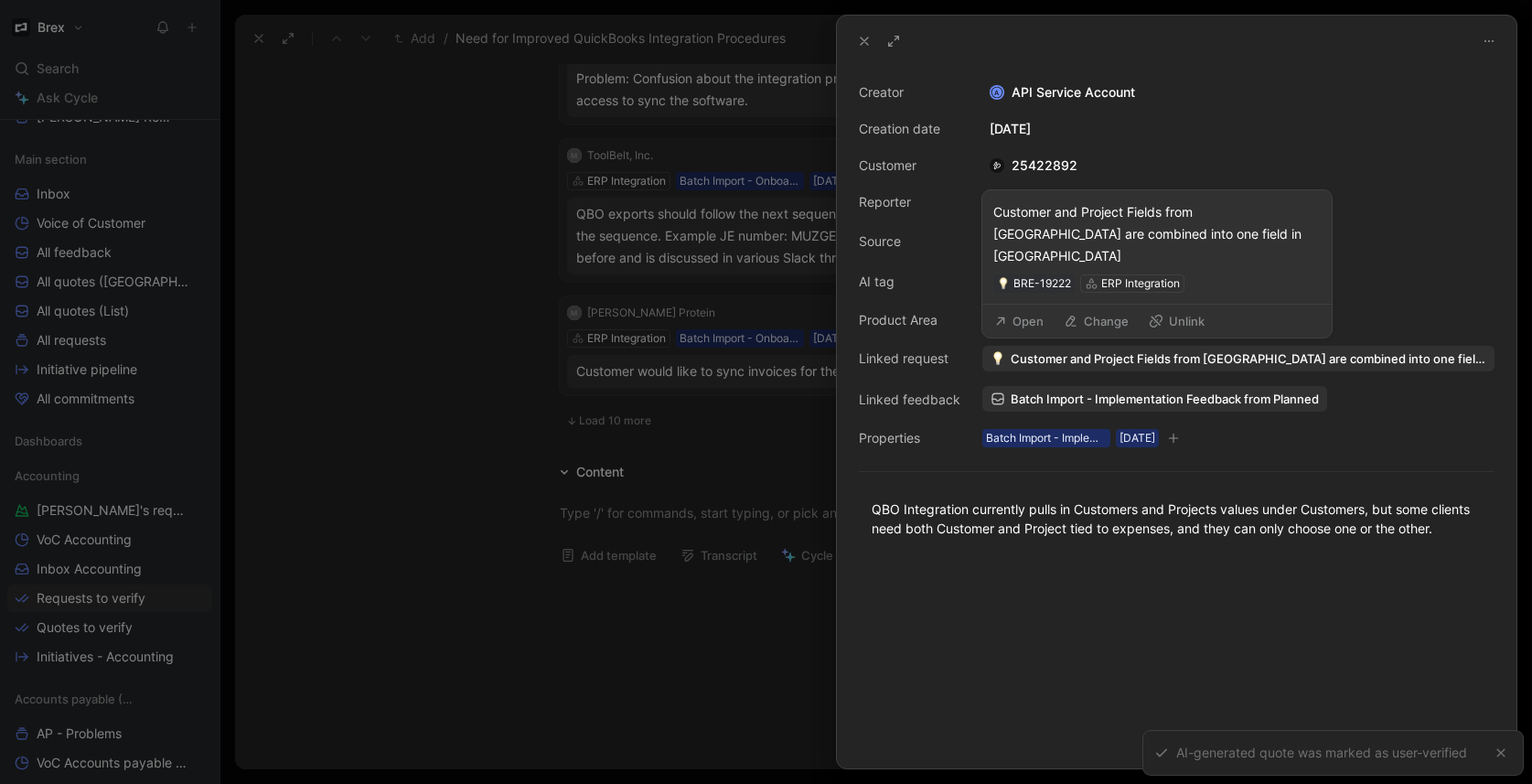
click at [1018, 318] on button "Open" at bounding box center [1018, 320] width 66 height 26
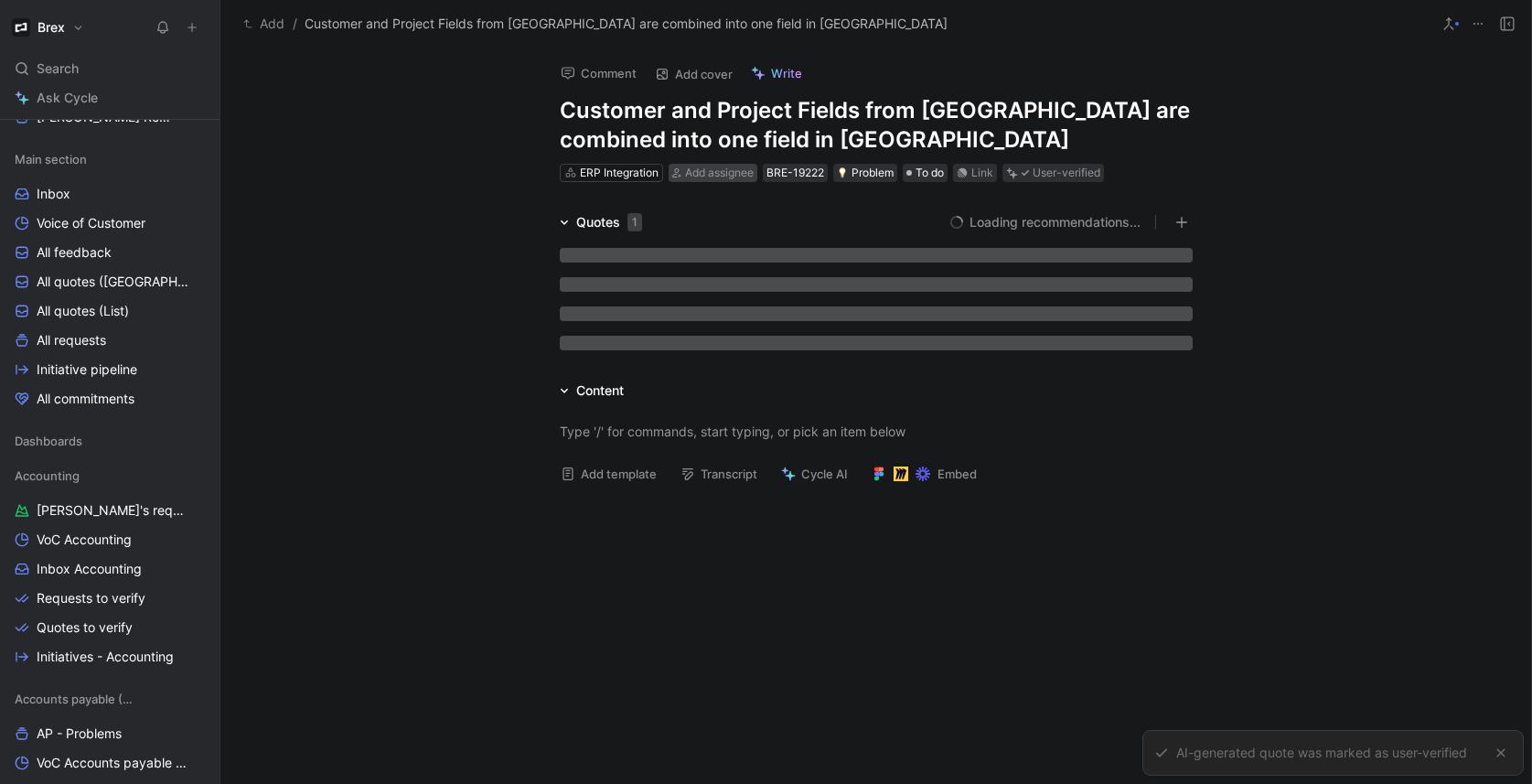
click at [711, 175] on span "Add assignee" at bounding box center [720, 173] width 69 height 13
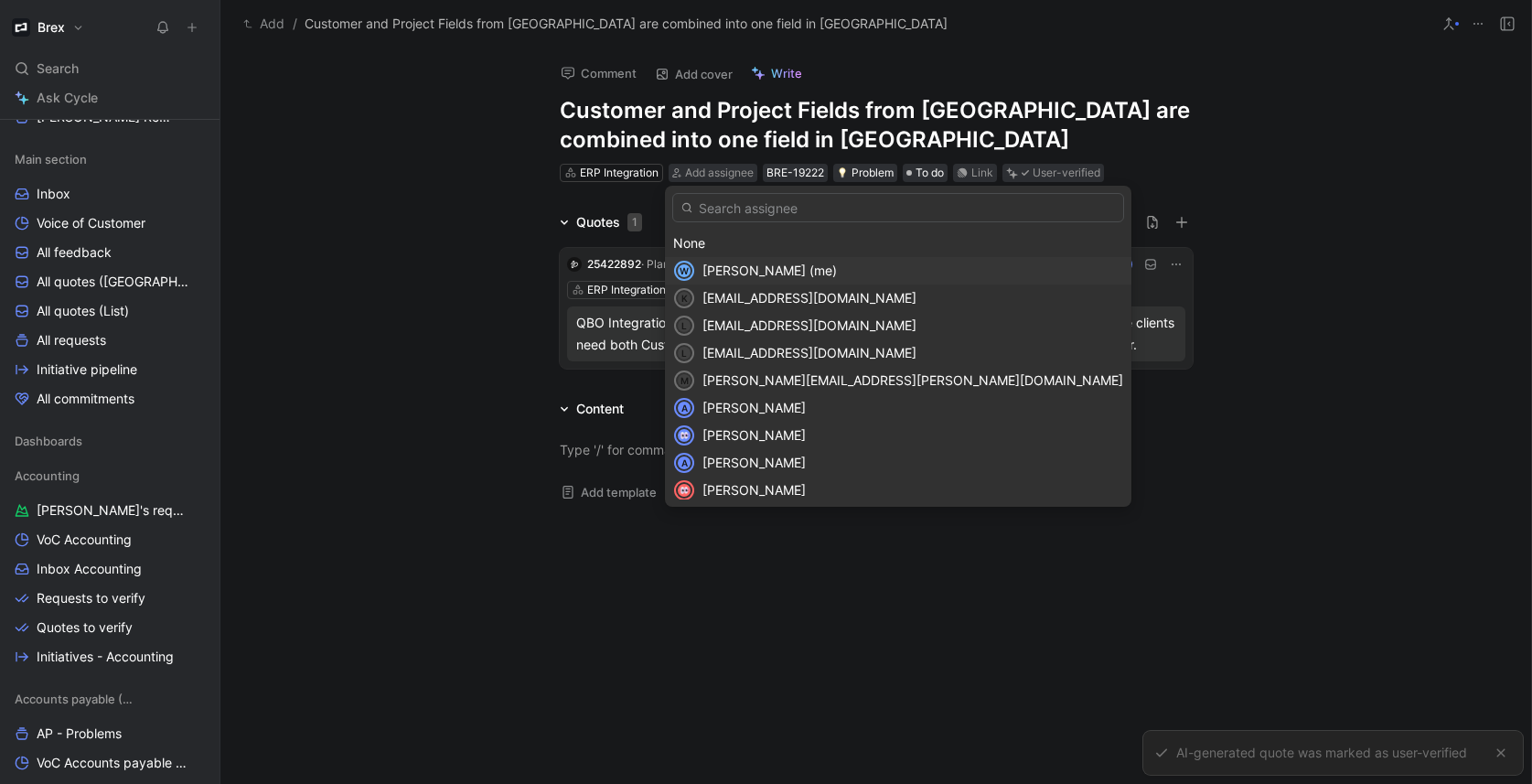
click at [723, 269] on span "[PERSON_NAME] (me)" at bounding box center [770, 270] width 134 height 15
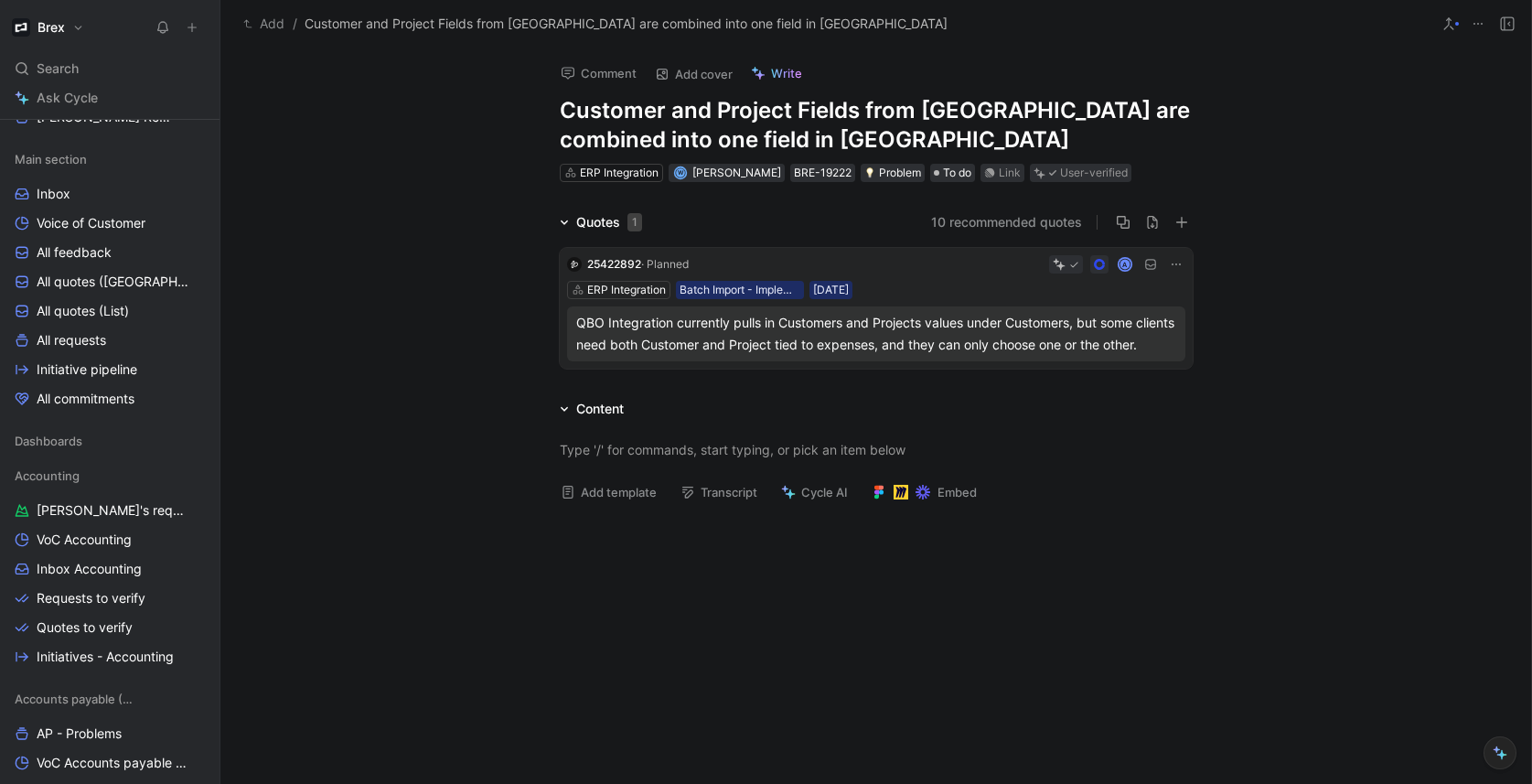
click at [977, 222] on button "10 recommended quotes" at bounding box center [1006, 221] width 151 height 22
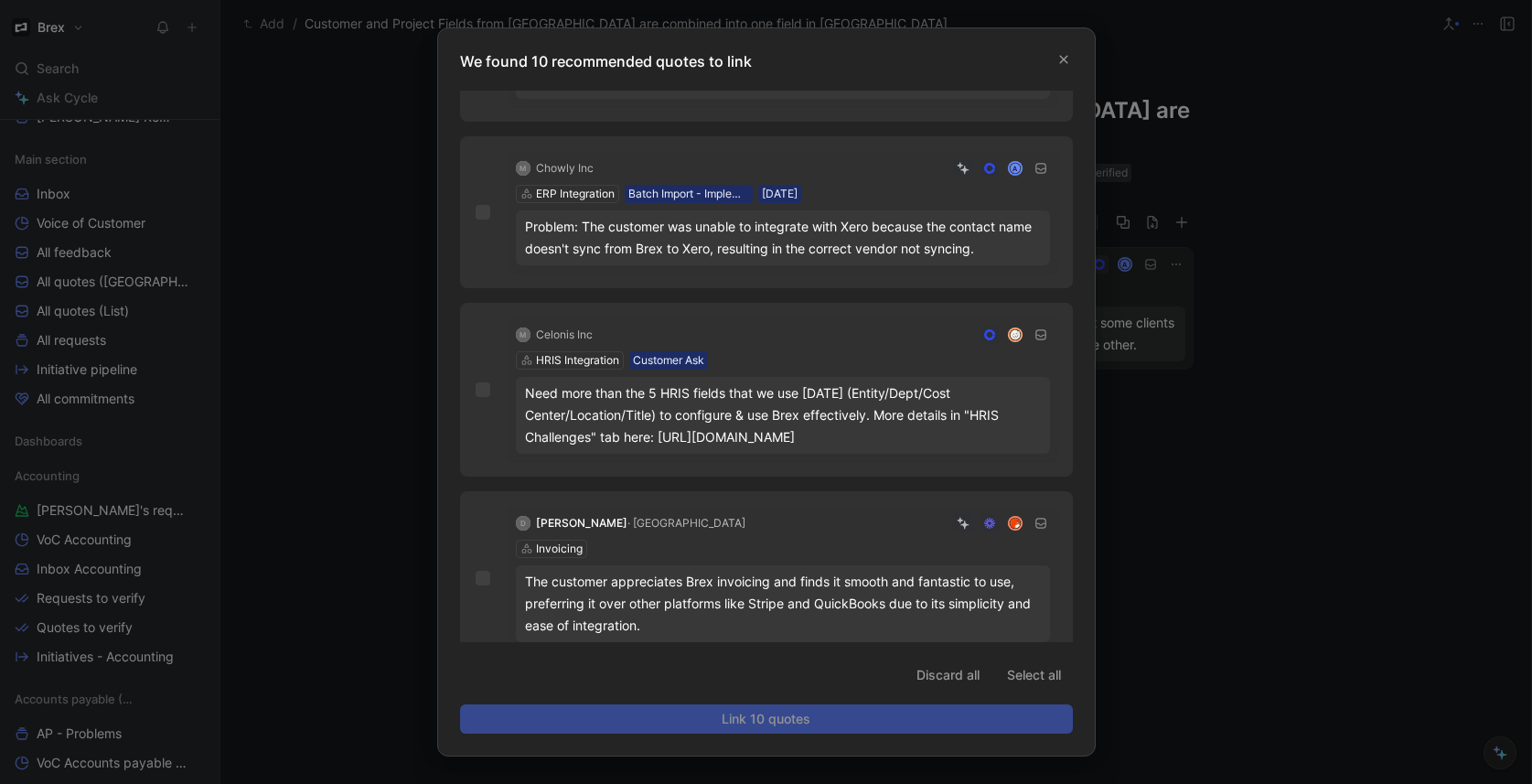
scroll to position [1120, 0]
click at [1215, 482] on div at bounding box center [766, 392] width 1532 height 784
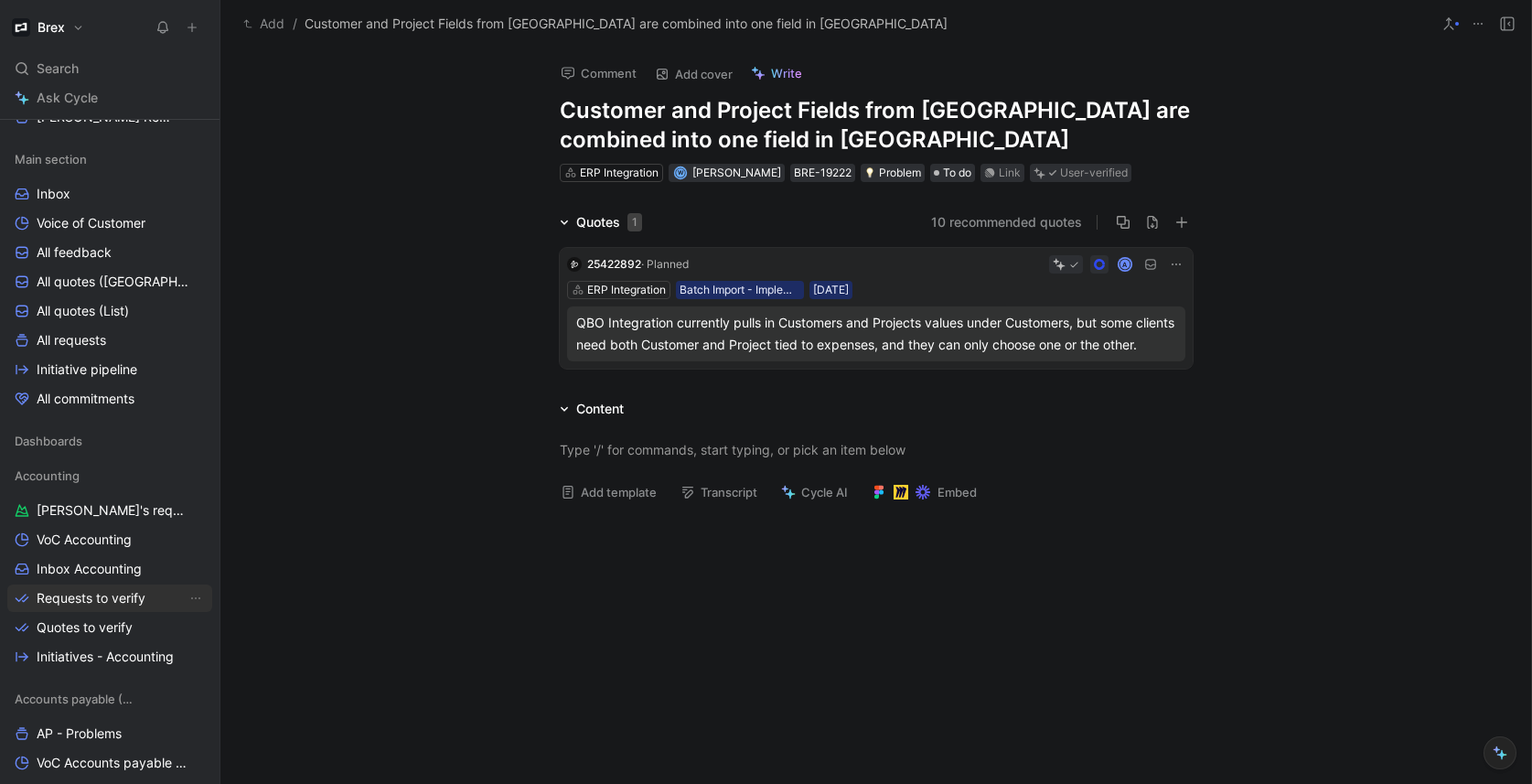
click at [86, 588] on span "Requests to verify" at bounding box center [91, 597] width 109 height 18
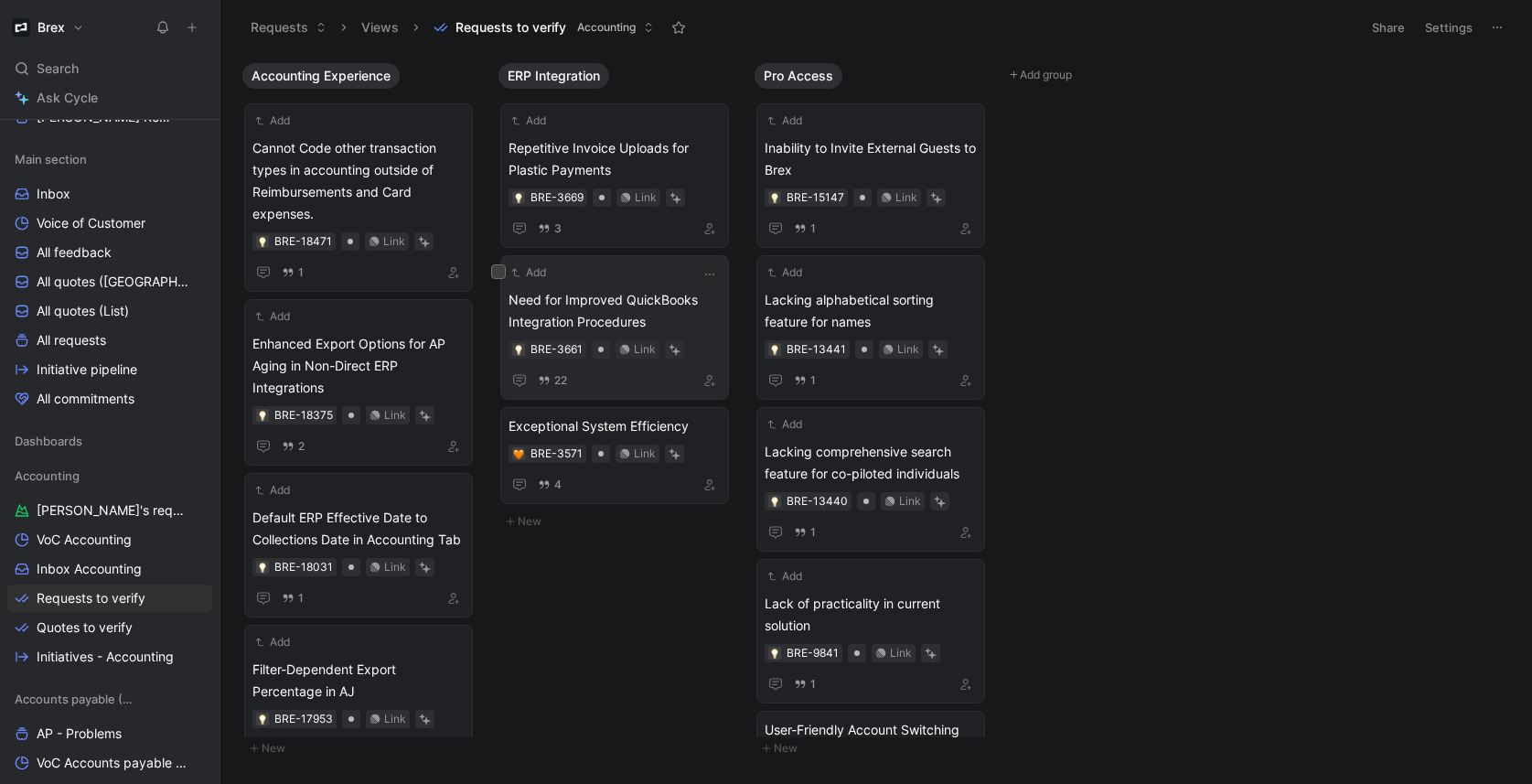
click at [637, 287] on div "Add Need for Improved QuickBooks Integration Procedures BRE-3661 Link 22" at bounding box center [614, 328] width 212 height 128
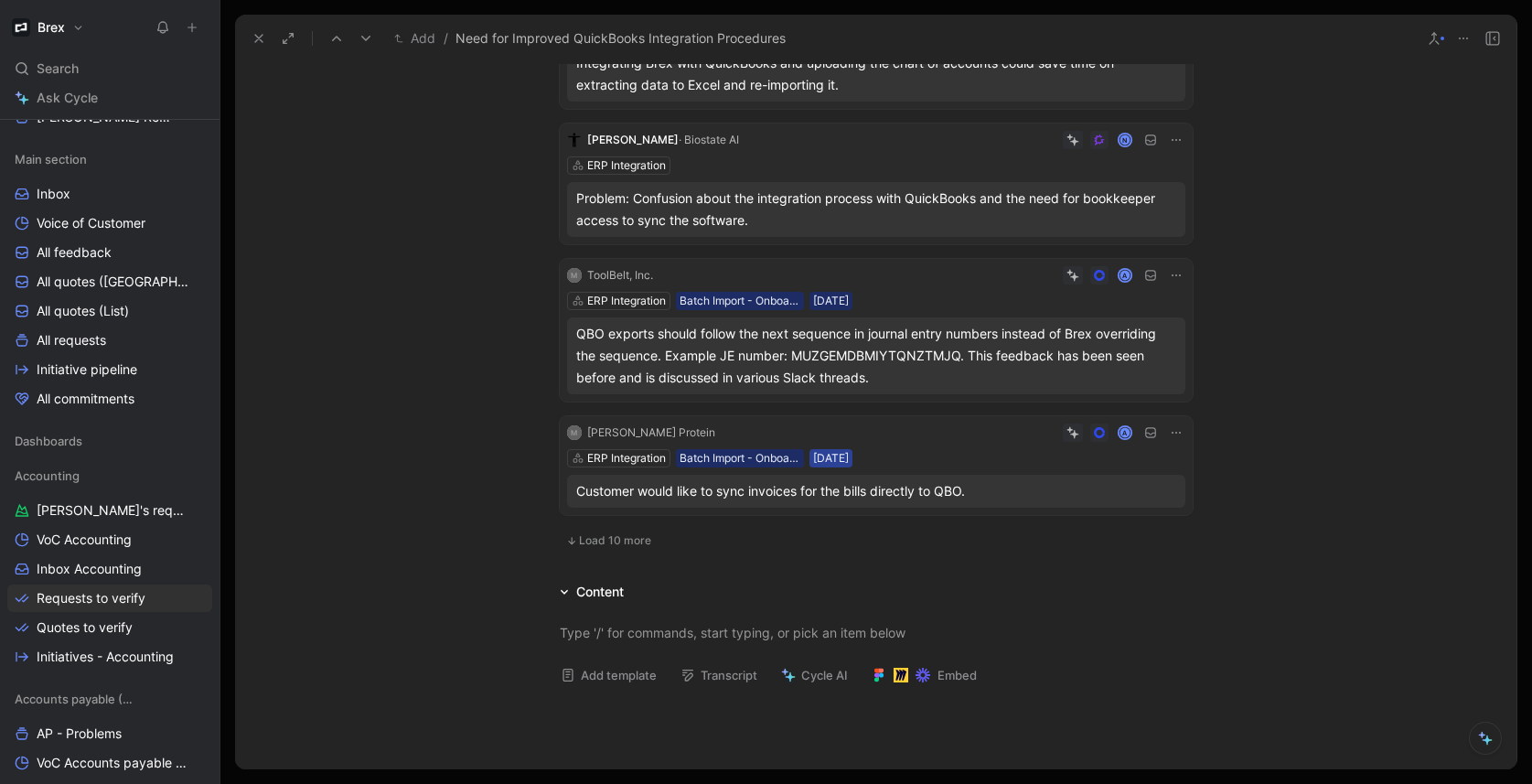
scroll to position [615, 0]
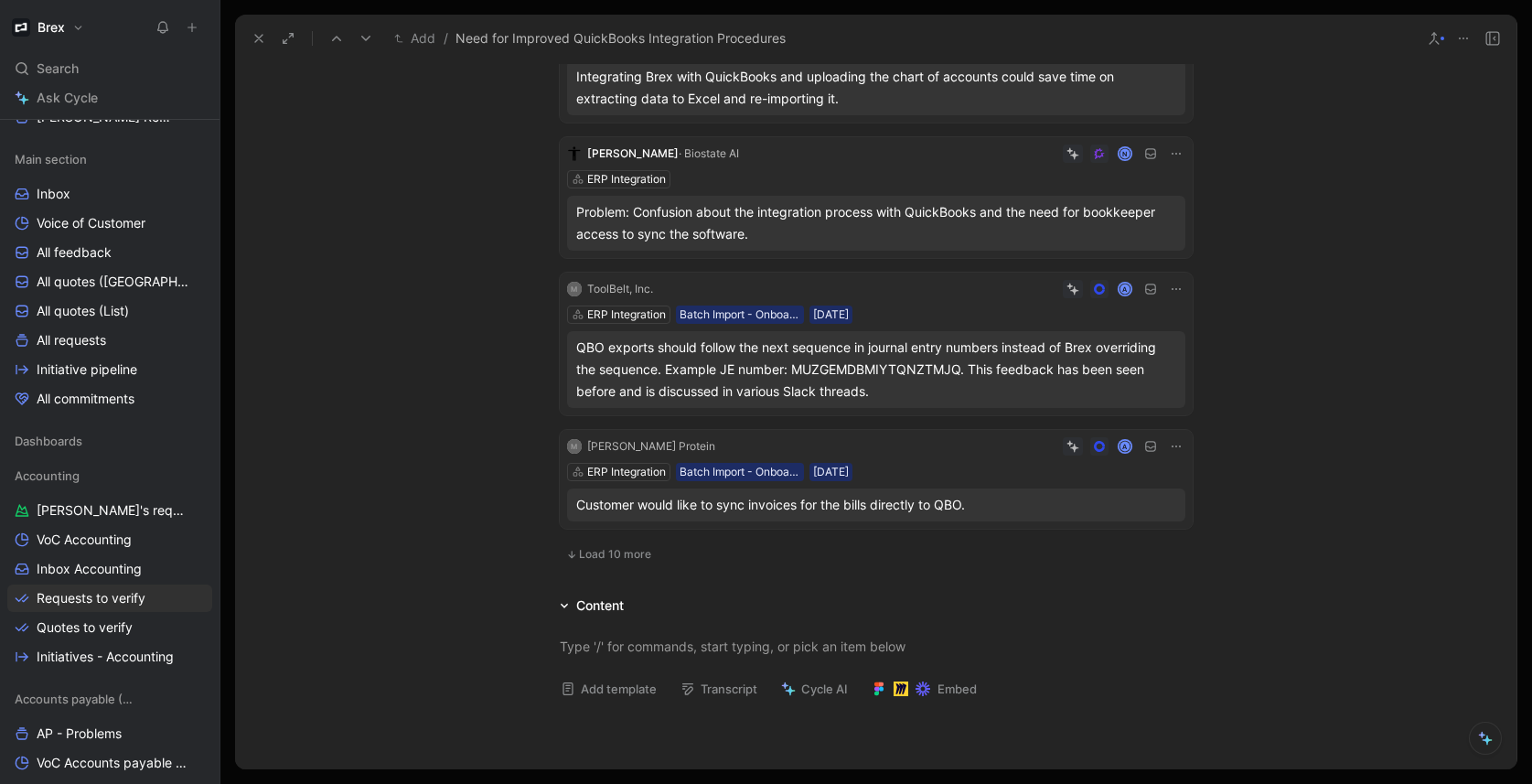
click at [898, 456] on div "M David Protein A ERP Integration Batch Import - Onboarded Customer 03/02/2025 …" at bounding box center [876, 478] width 633 height 99
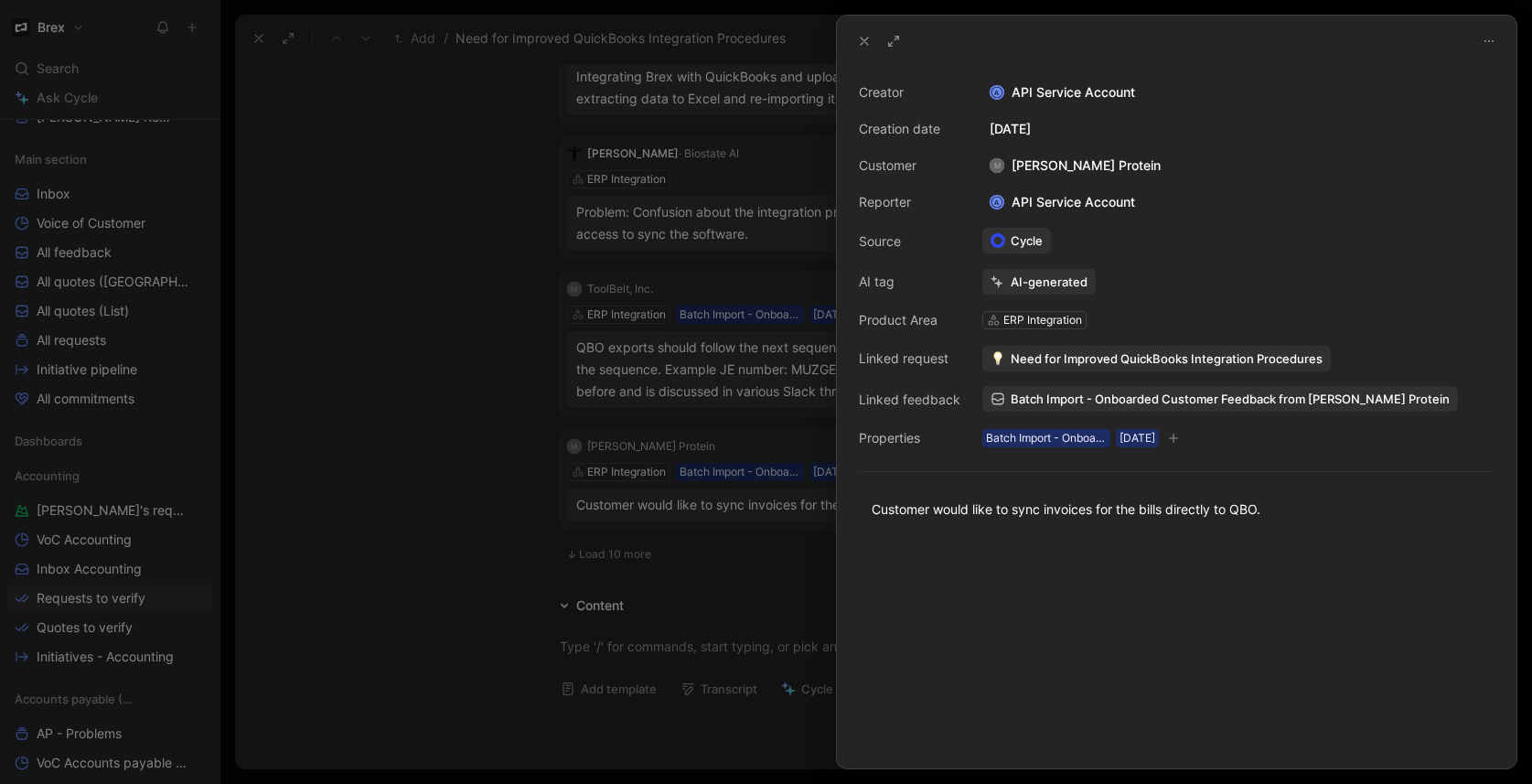
click at [1093, 360] on span "Need for Improved QuickBooks Integration Procedures" at bounding box center [1166, 357] width 312 height 16
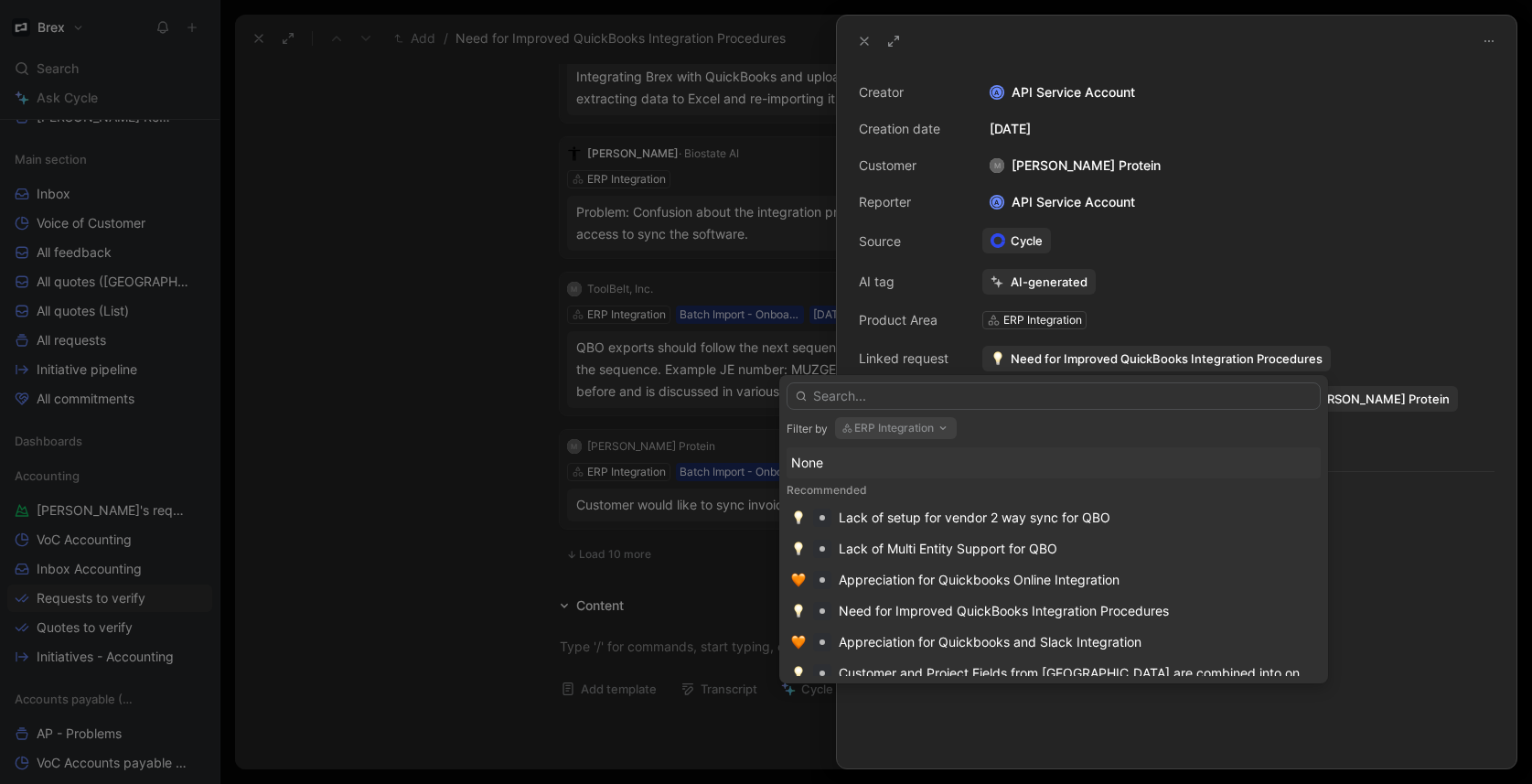
click at [881, 427] on button "ERP Integration" at bounding box center [895, 427] width 122 height 22
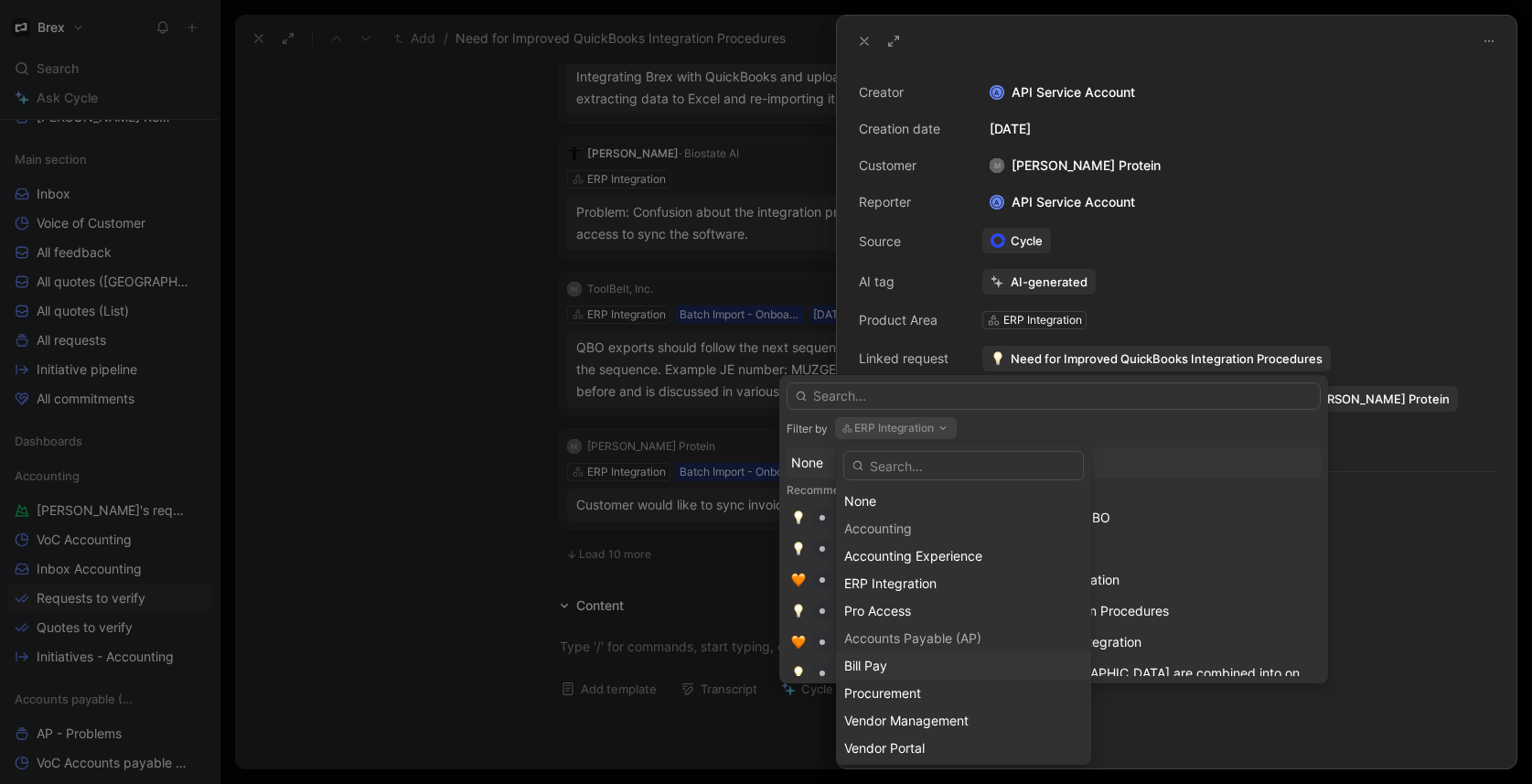
click at [889, 660] on div "Bill Pay" at bounding box center [963, 665] width 239 height 22
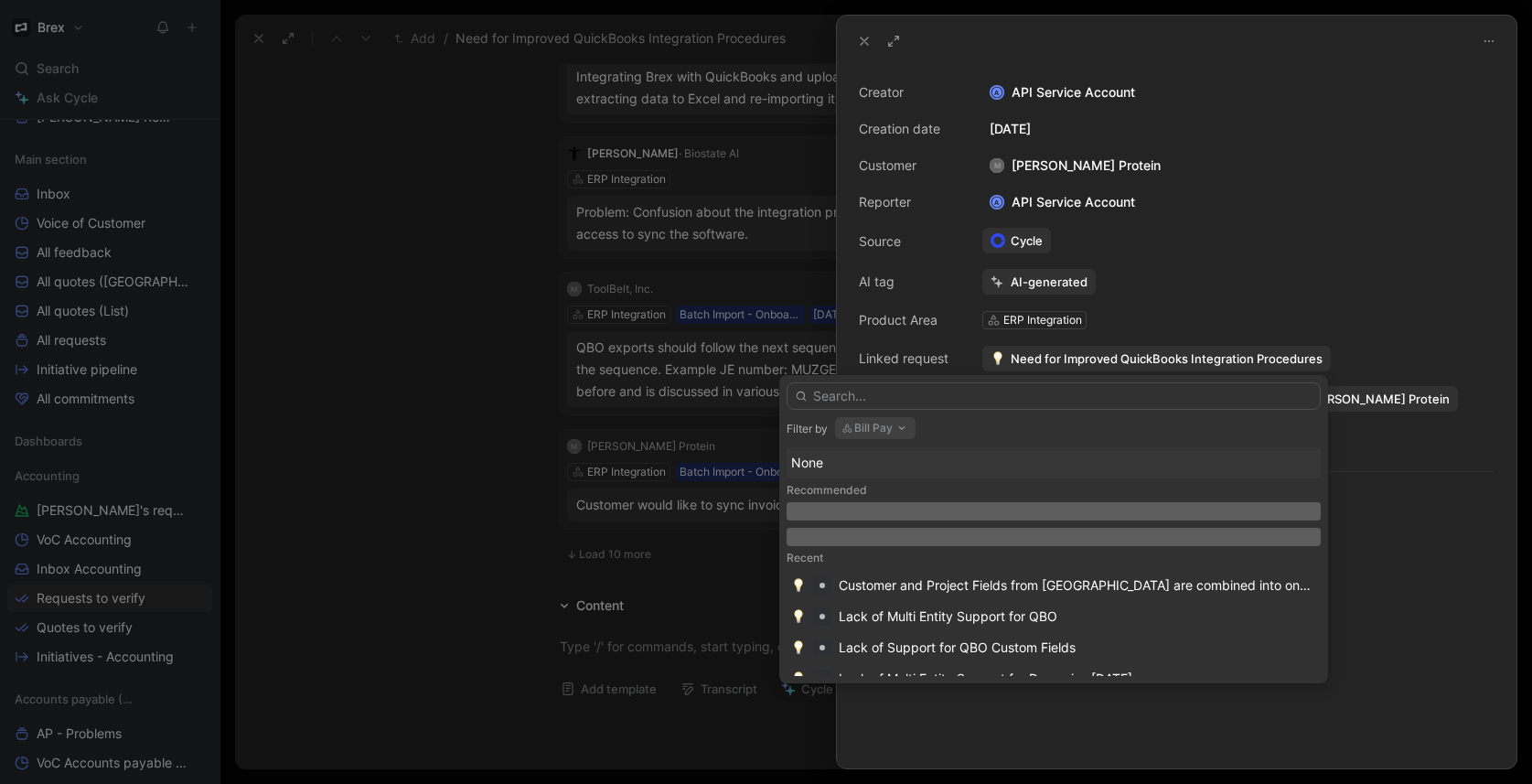
click at [892, 433] on button "Bill Pay" at bounding box center [875, 427] width 81 height 22
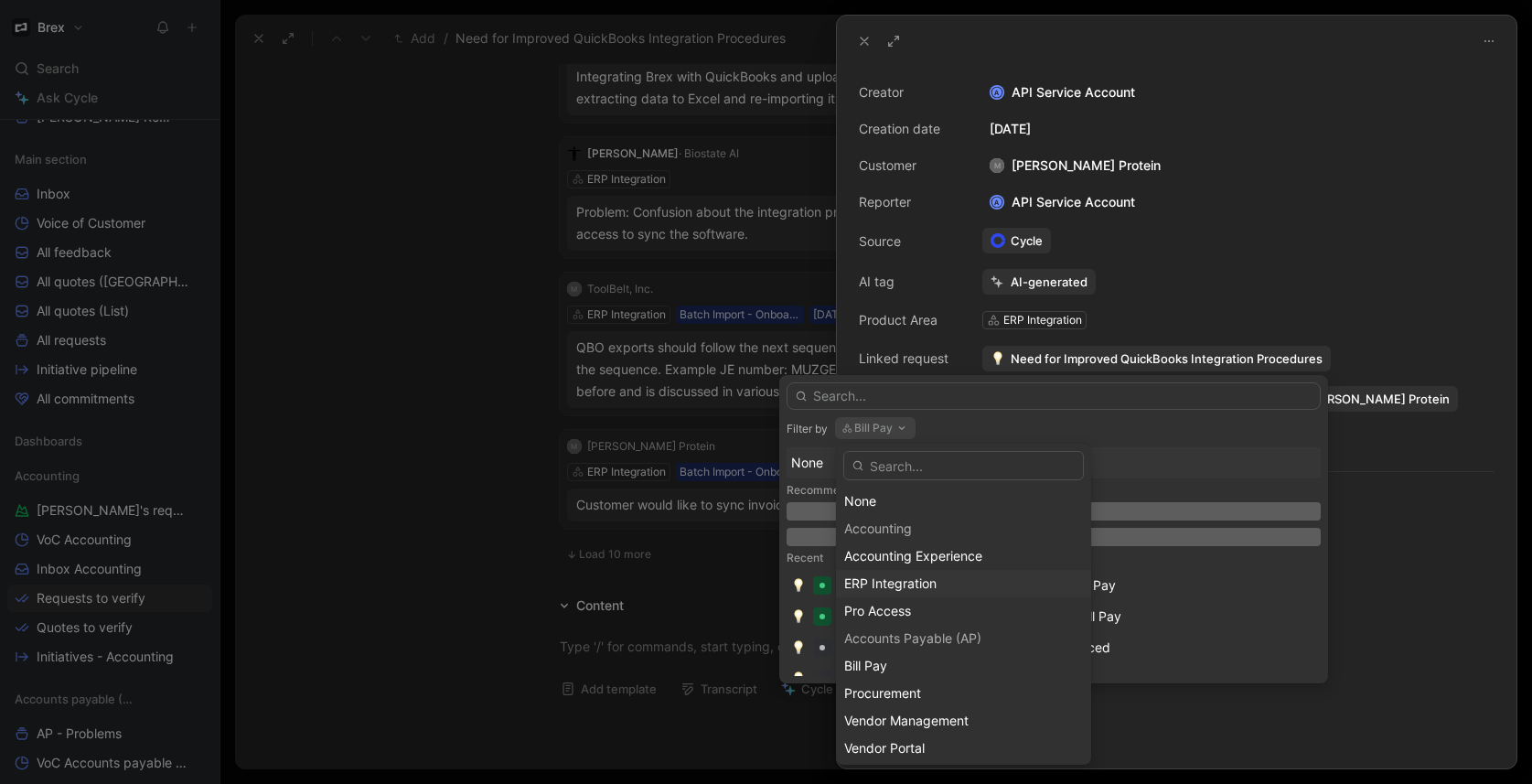
click at [916, 580] on span "ERP Integration" at bounding box center [891, 583] width 92 height 15
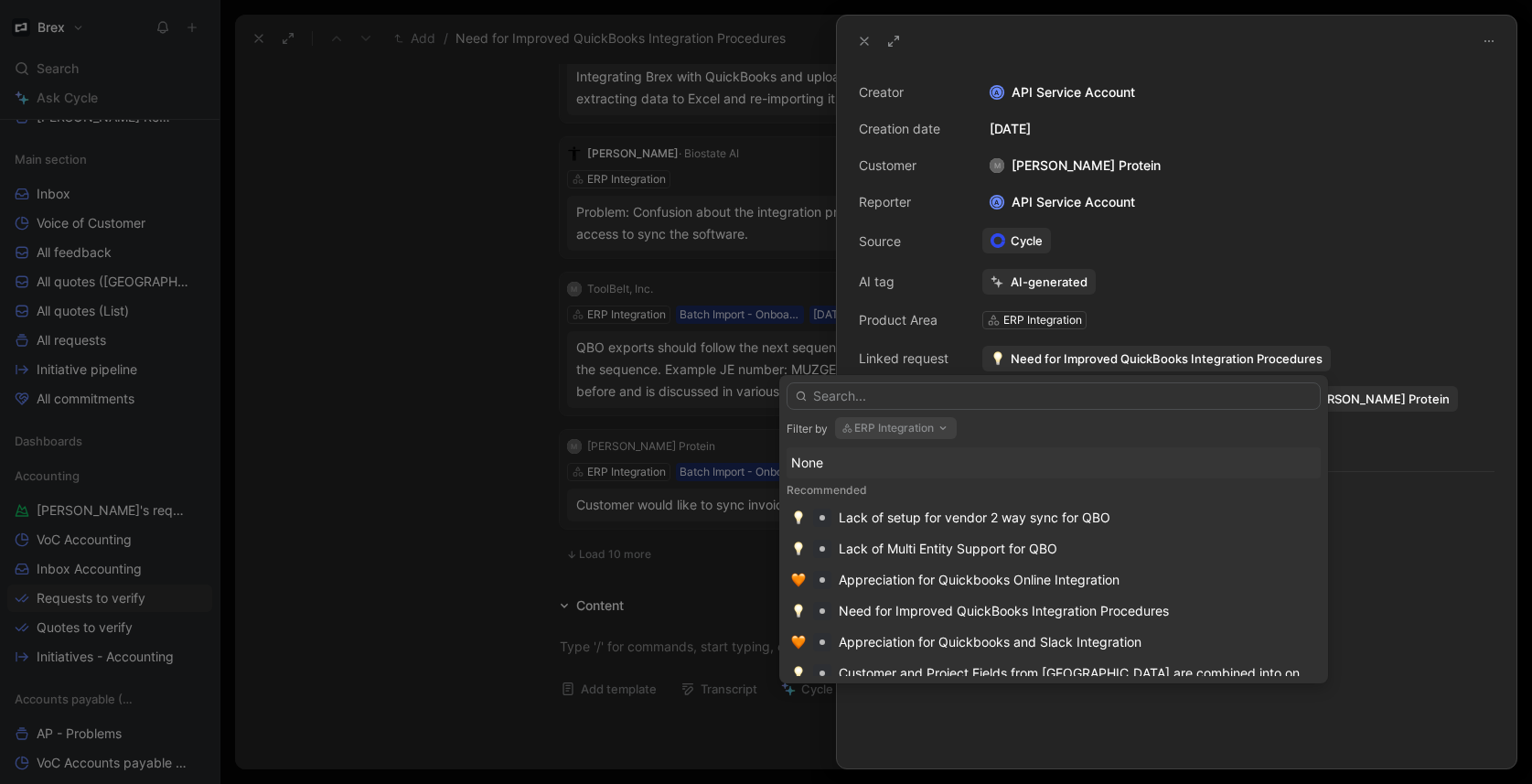
click at [903, 431] on button "ERP Integration" at bounding box center [895, 427] width 122 height 22
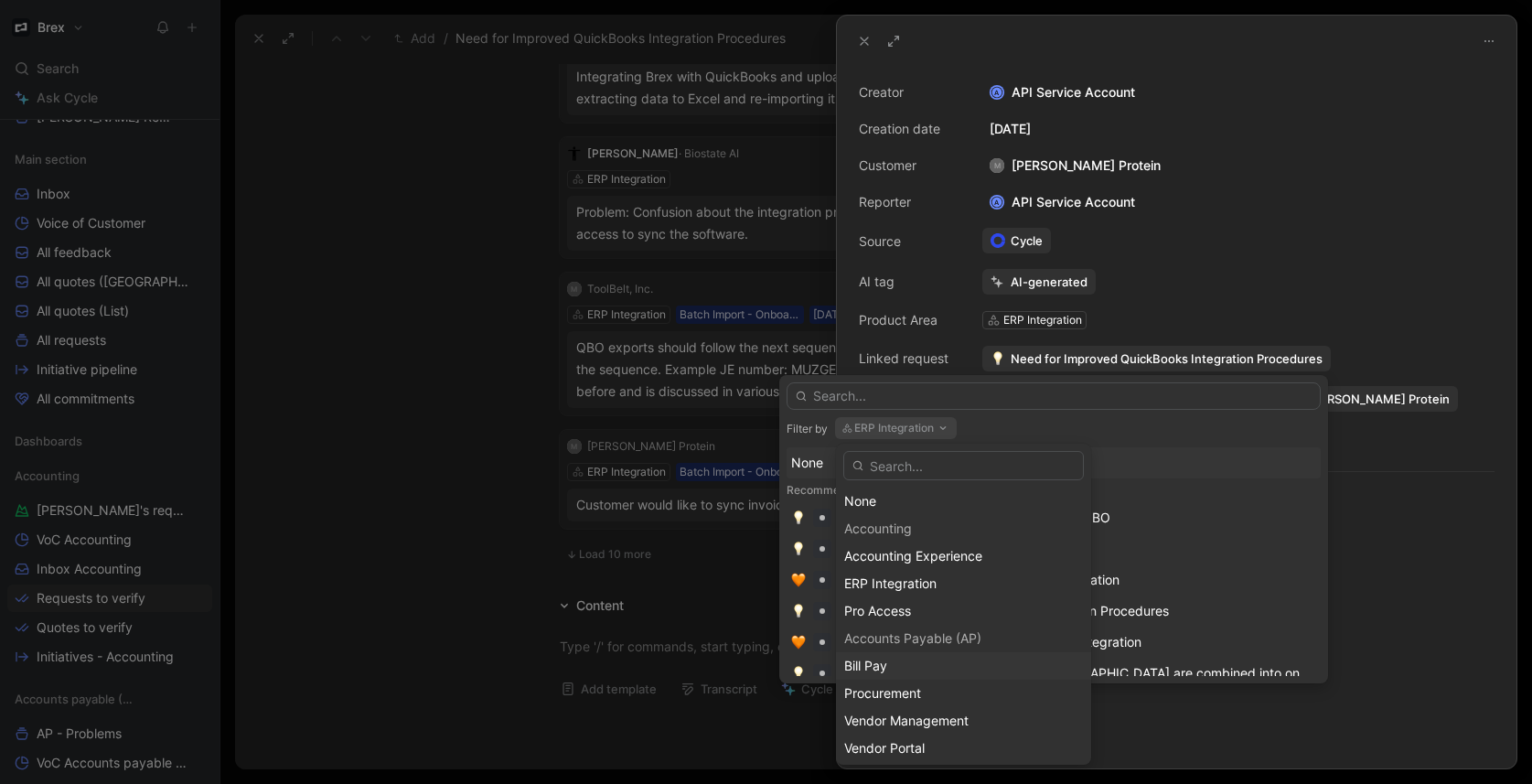
click at [897, 676] on div "Bill Pay" at bounding box center [963, 665] width 239 height 22
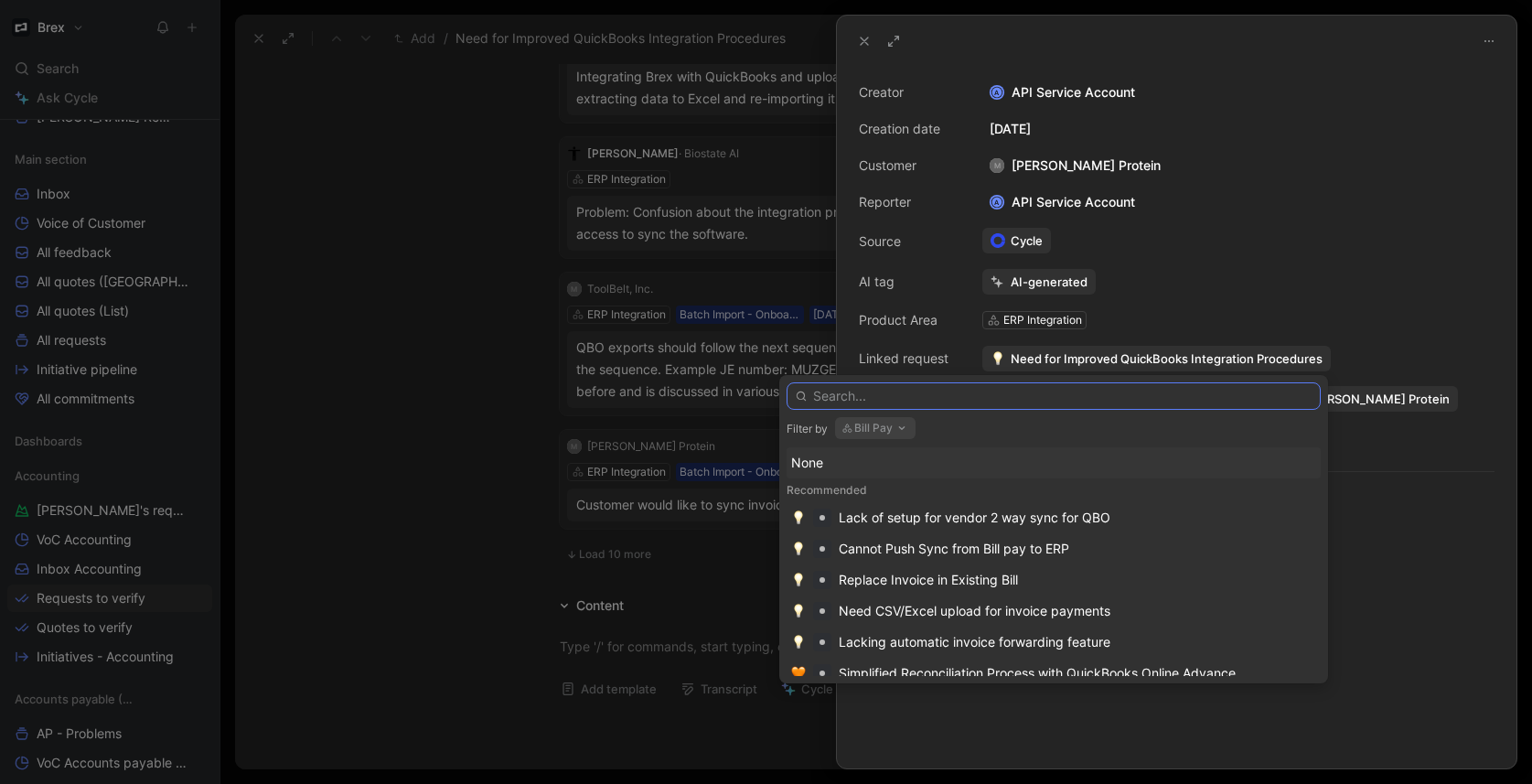
click at [896, 399] on input "text" at bounding box center [1053, 396] width 534 height 28
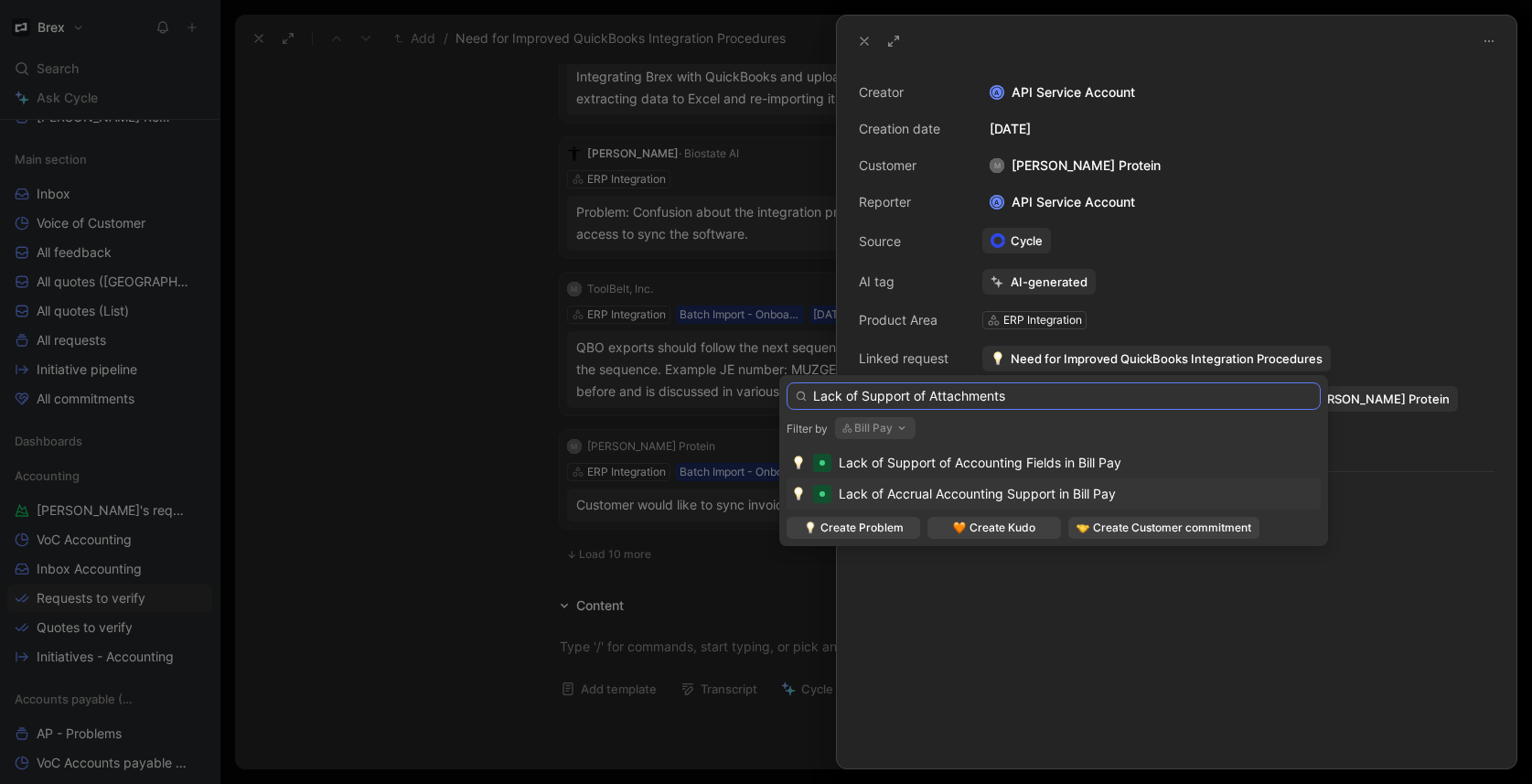
drag, startPoint x: 928, startPoint y: 396, endPoint x: 971, endPoint y: 371, distance: 49.7
click at [928, 396] on input "Lack of Support of Attachments" at bounding box center [1053, 396] width 534 height 28
click at [1065, 392] on input "Lack of Support of Bill Attachments" at bounding box center [1053, 396] width 534 height 28
type input "Lack of Support of Bill Attachments in QBO"
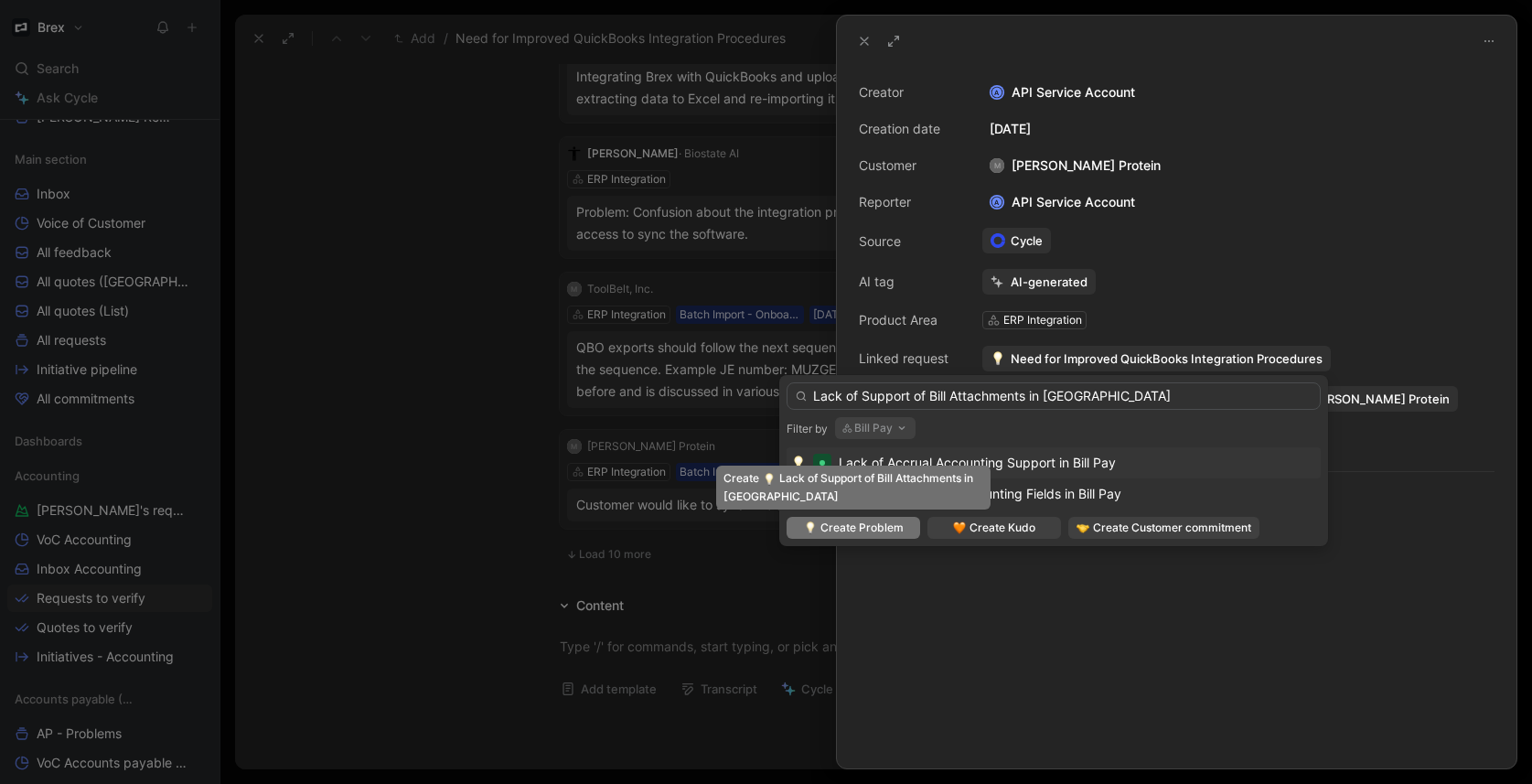
click at [869, 532] on span "Create Problem" at bounding box center [862, 527] width 83 height 18
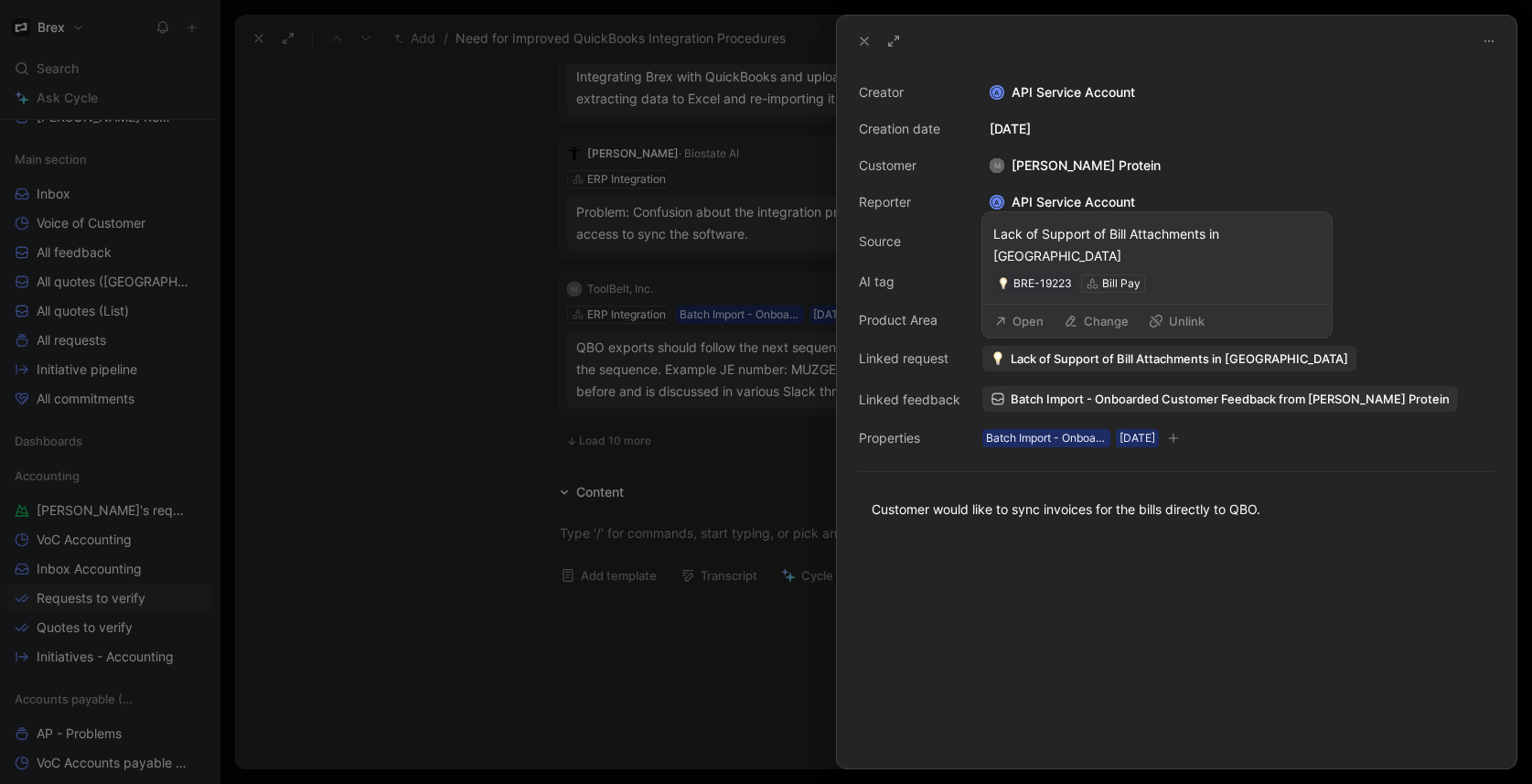
click at [1022, 318] on button "Open" at bounding box center [1018, 320] width 66 height 26
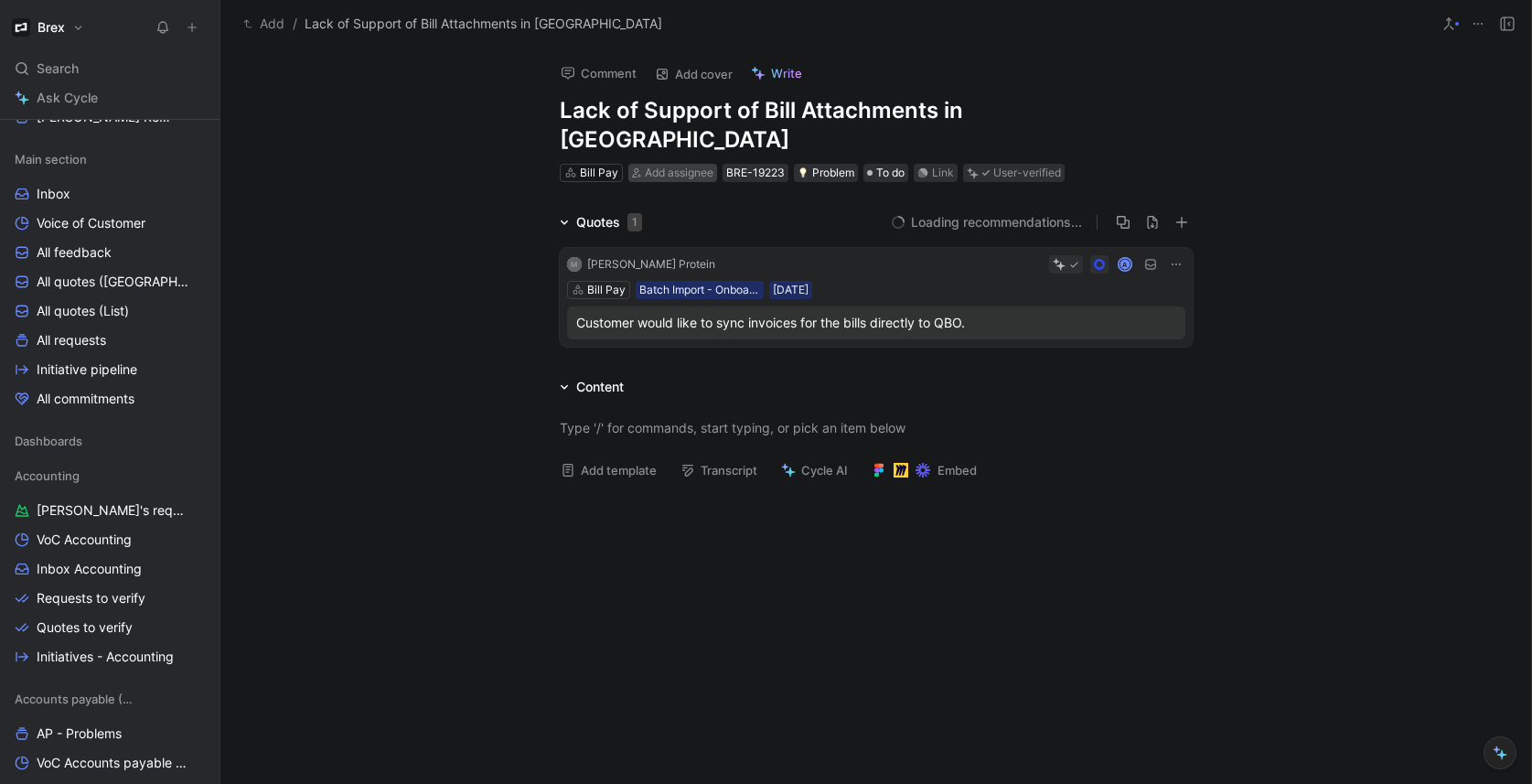
click at [651, 166] on span "Add assignee" at bounding box center [680, 173] width 69 height 13
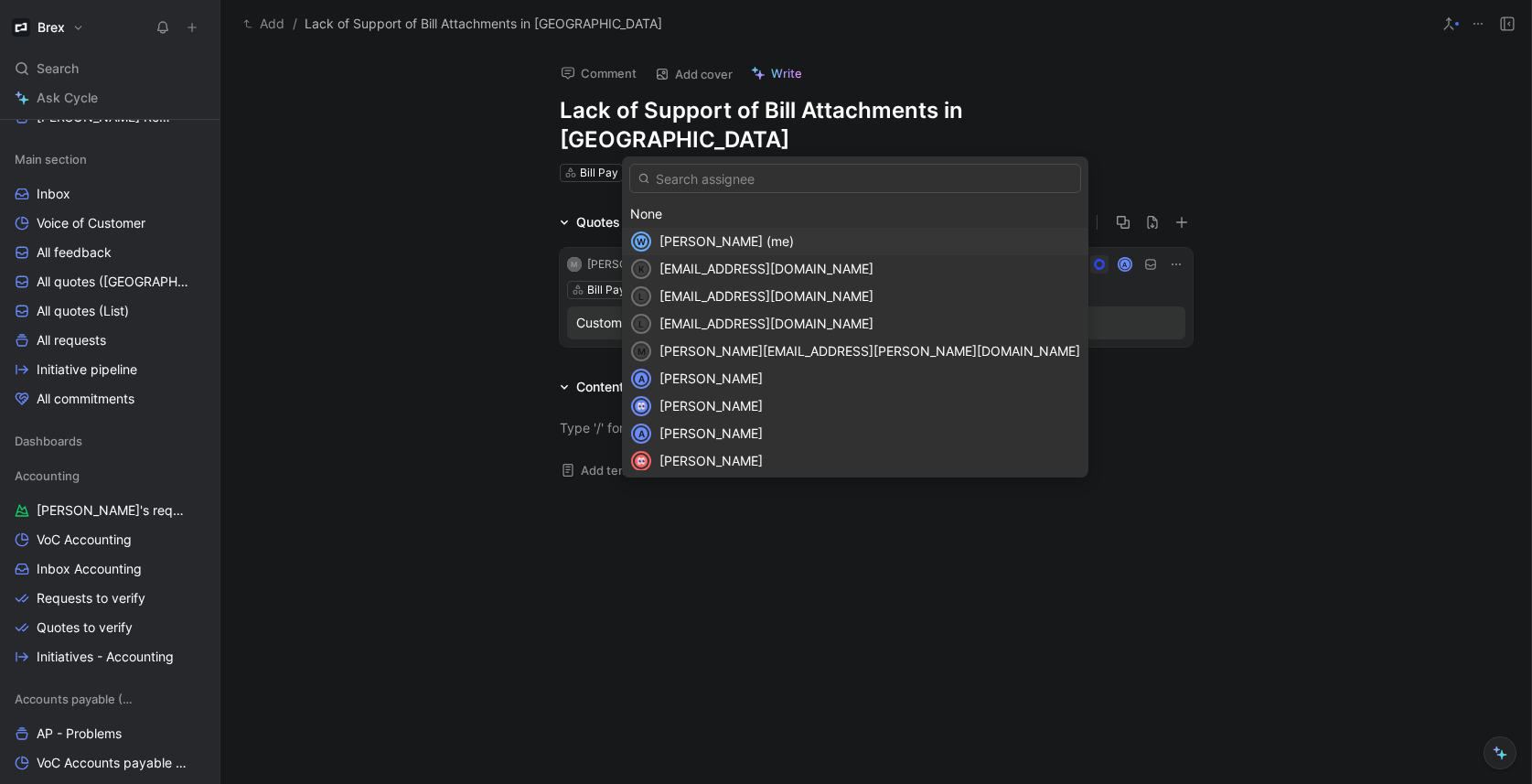
click at [682, 246] on span "[PERSON_NAME] (me)" at bounding box center [727, 241] width 134 height 15
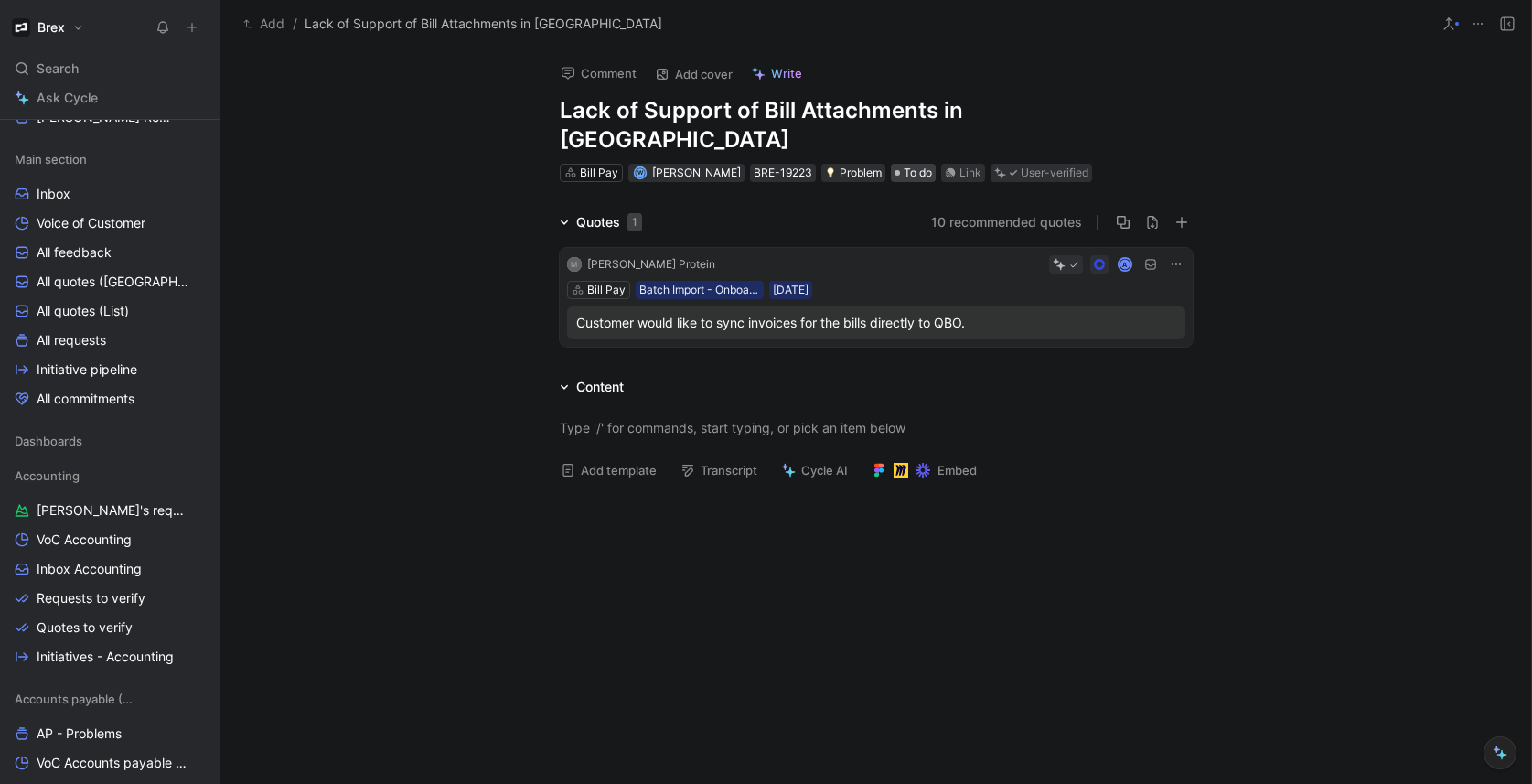
click at [904, 164] on span "To do" at bounding box center [918, 173] width 29 height 18
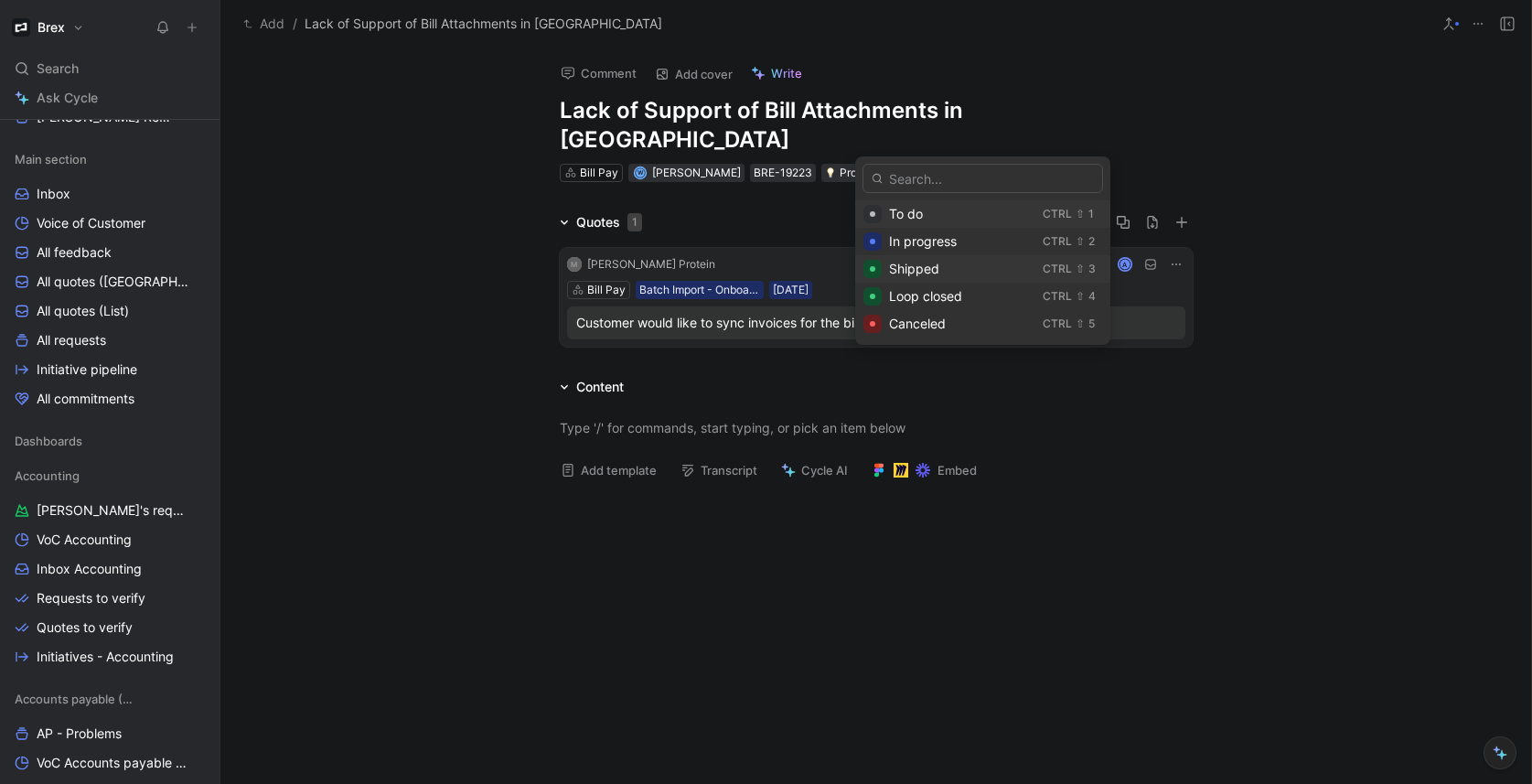
click at [943, 270] on div "Shipped" at bounding box center [962, 268] width 147 height 22
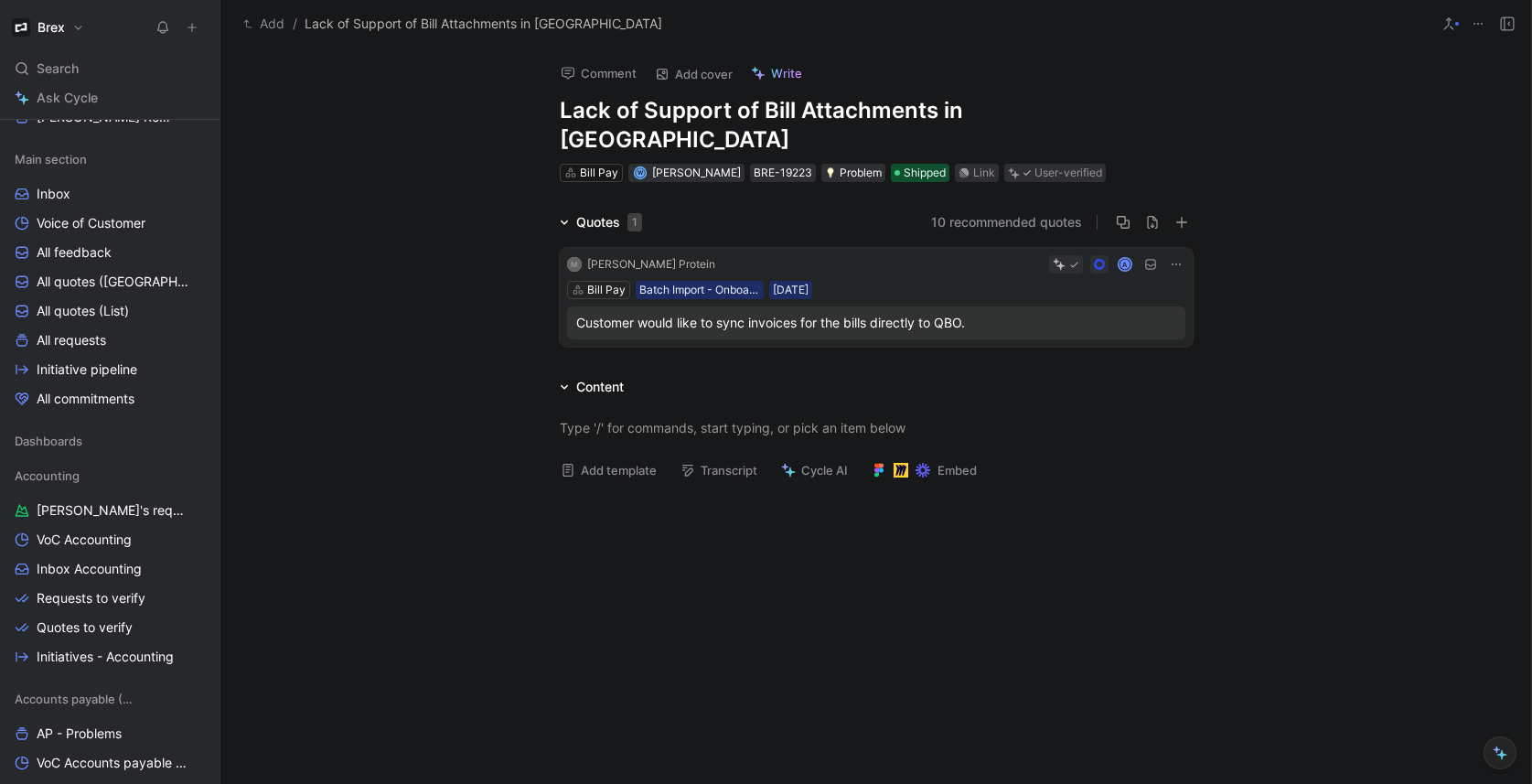
click at [481, 277] on div "Quotes 1 10 recommended quotes M David Protein A Bill Pay Batch Import - Onboar…" at bounding box center [875, 282] width 1311 height 143
click at [1000, 211] on button "10 recommended quotes" at bounding box center [1006, 221] width 151 height 22
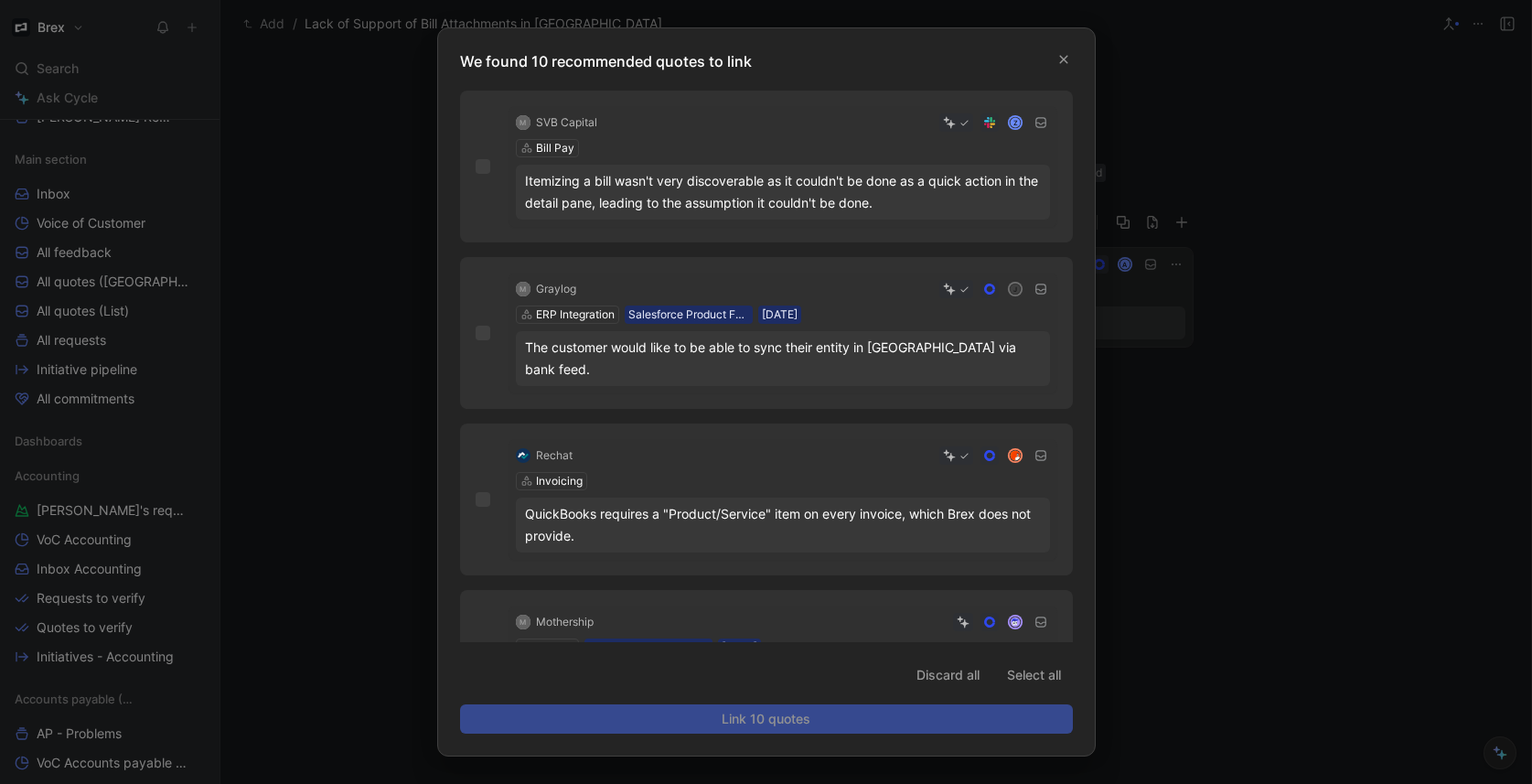
click at [1268, 476] on div at bounding box center [766, 392] width 1532 height 784
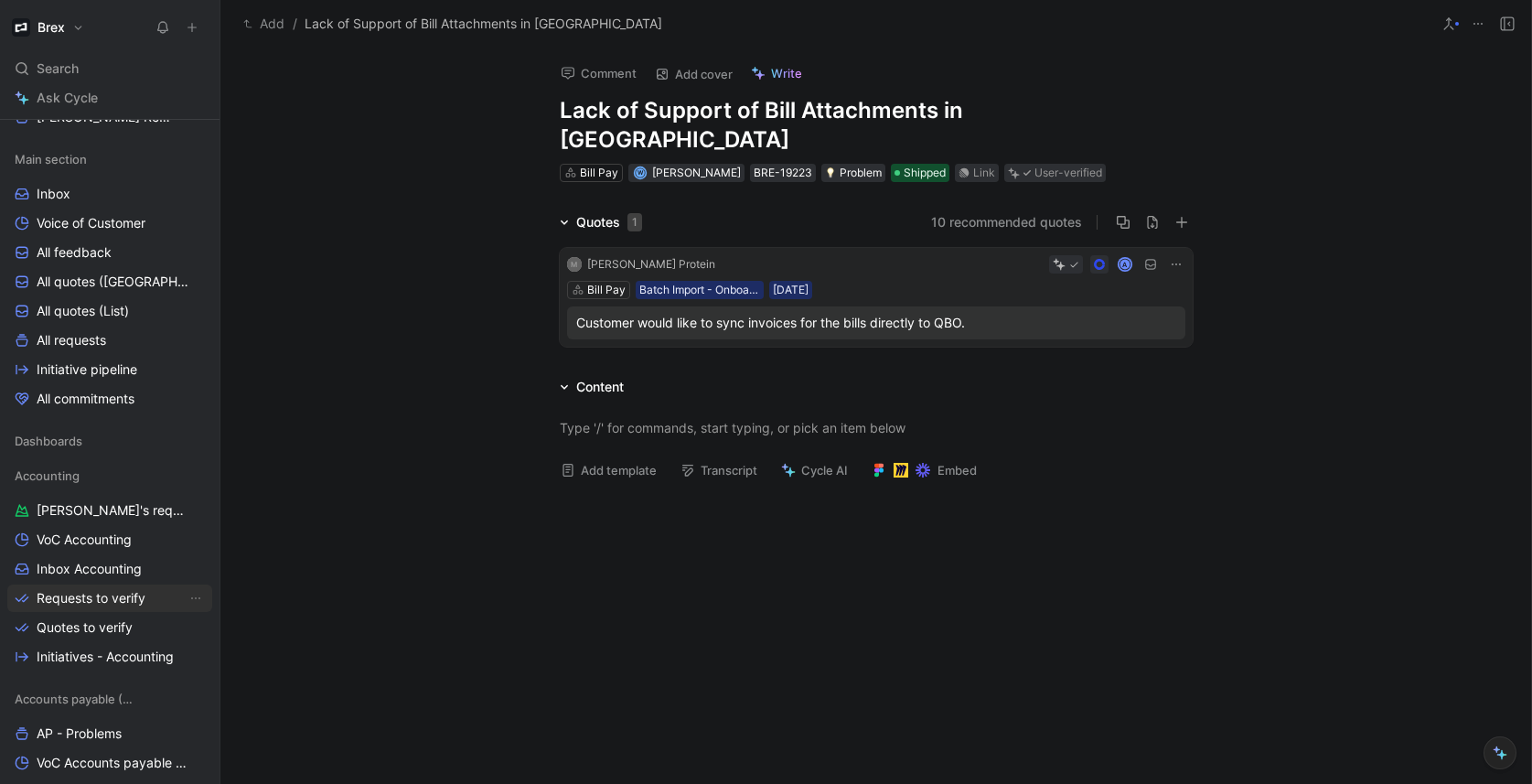
click at [101, 596] on span "Requests to verify" at bounding box center [91, 597] width 109 height 18
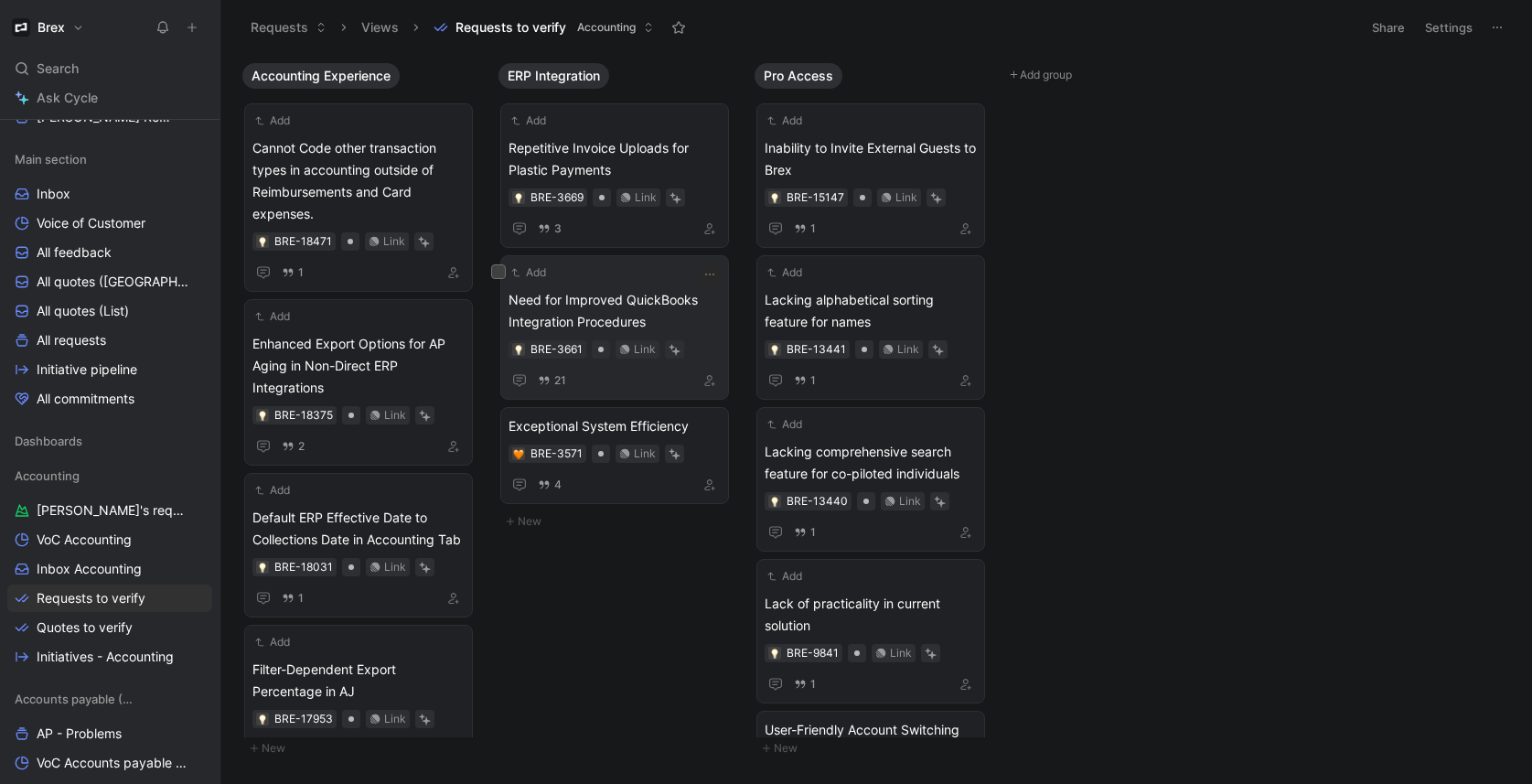
click at [656, 307] on span "Need for Improved QuickBooks Integration Procedures" at bounding box center [614, 311] width 212 height 44
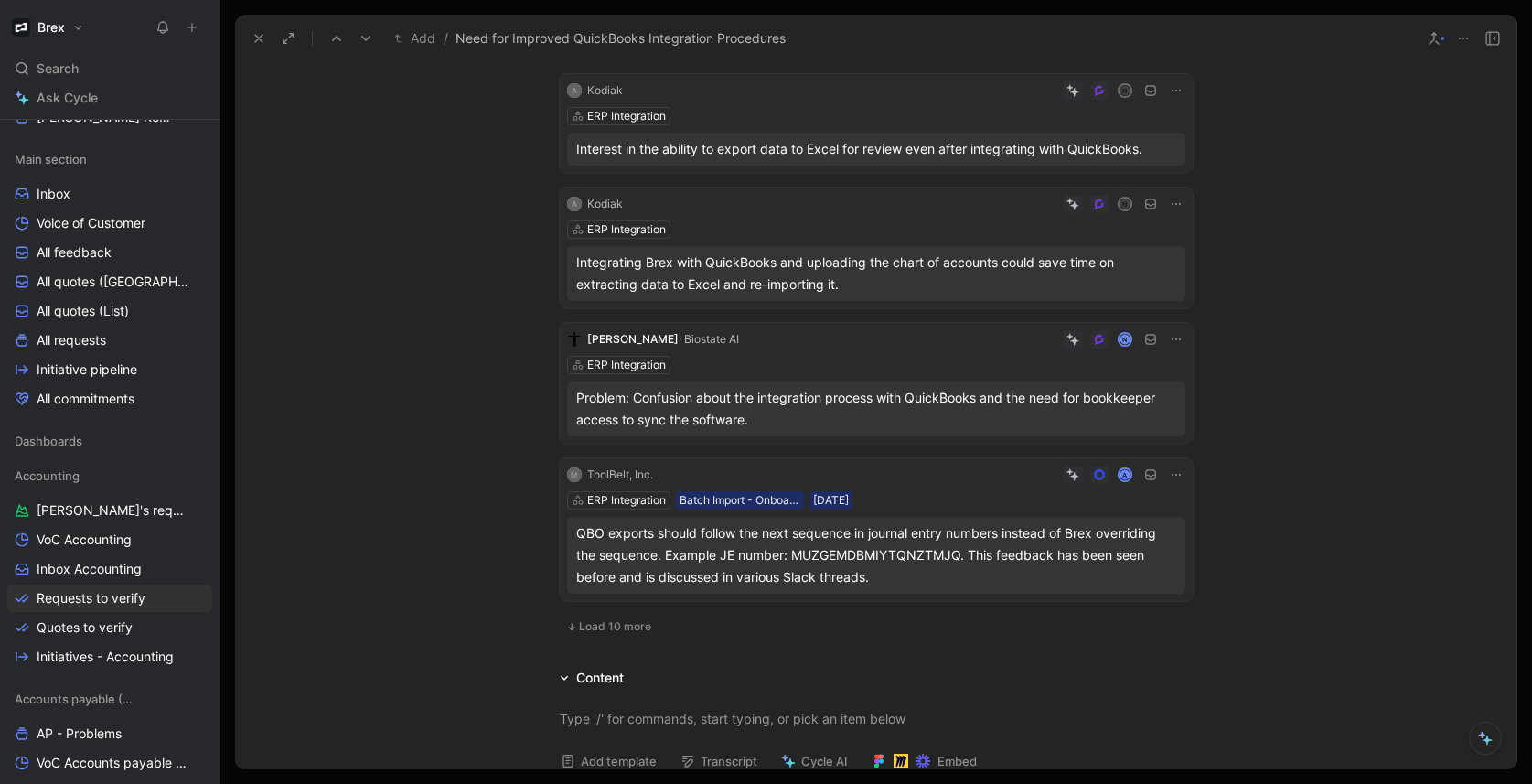
scroll to position [410, 0]
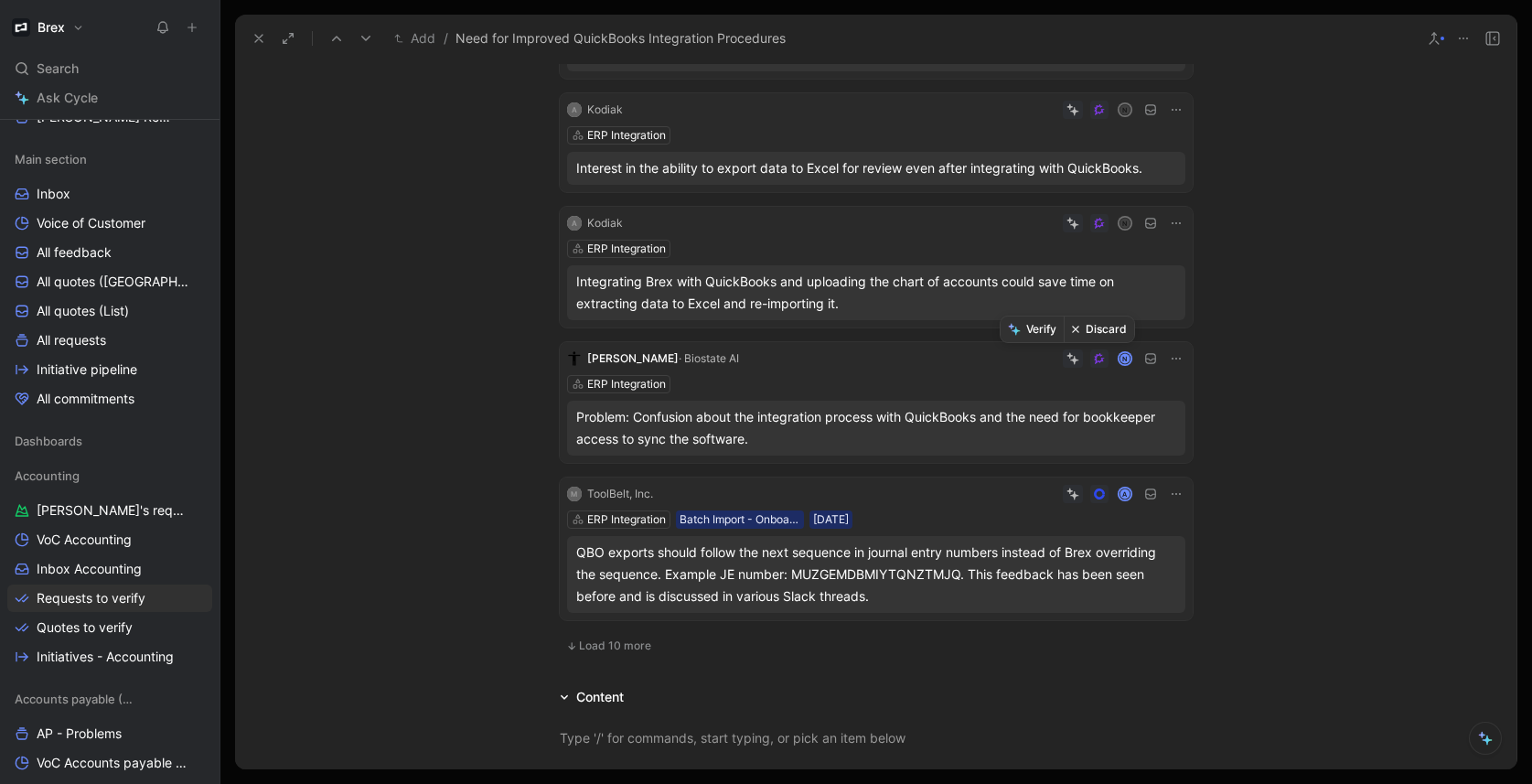
click at [1103, 330] on button "Discard" at bounding box center [1098, 329] width 70 height 26
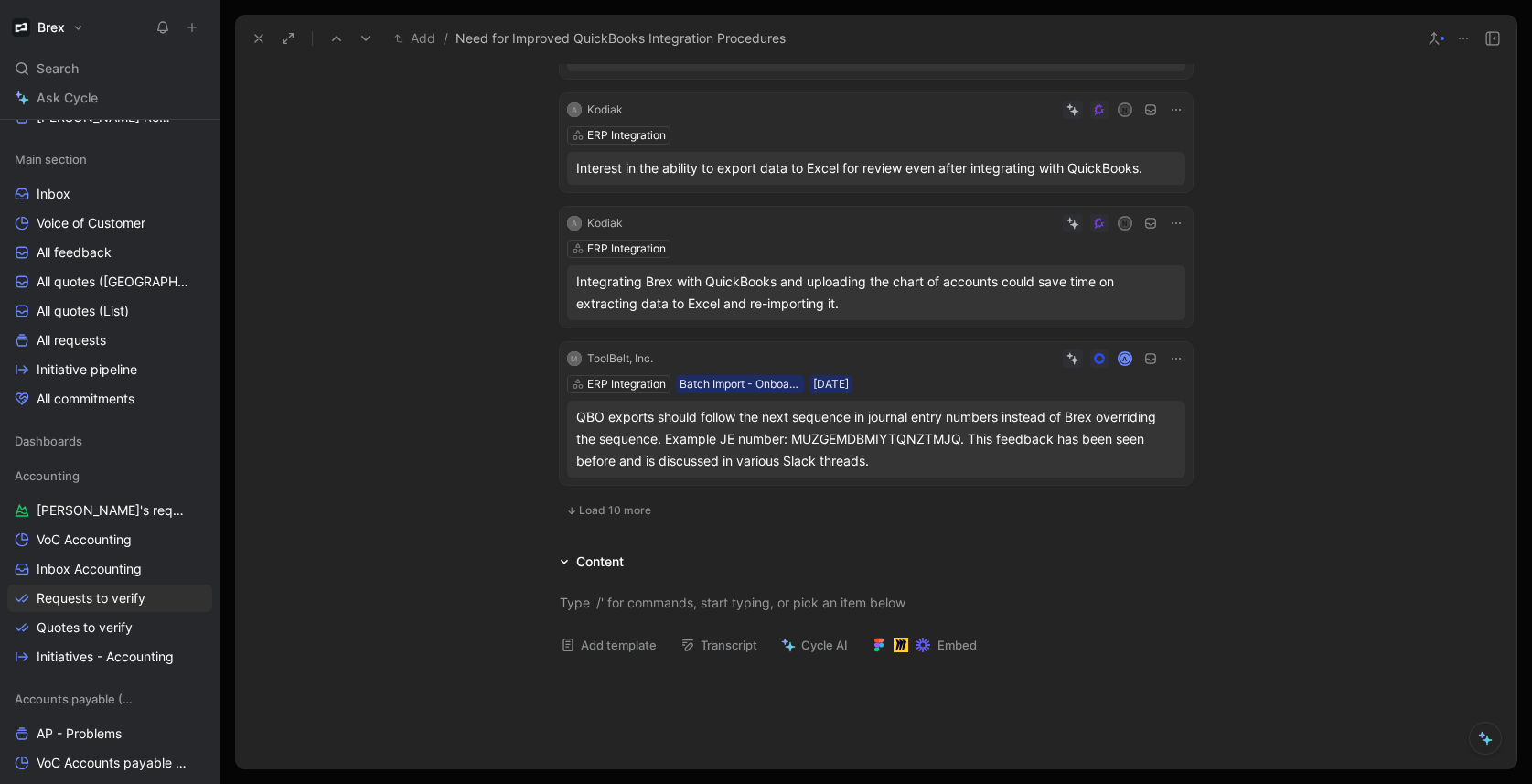
click at [836, 247] on div "ERP Integration" at bounding box center [875, 248] width 618 height 18
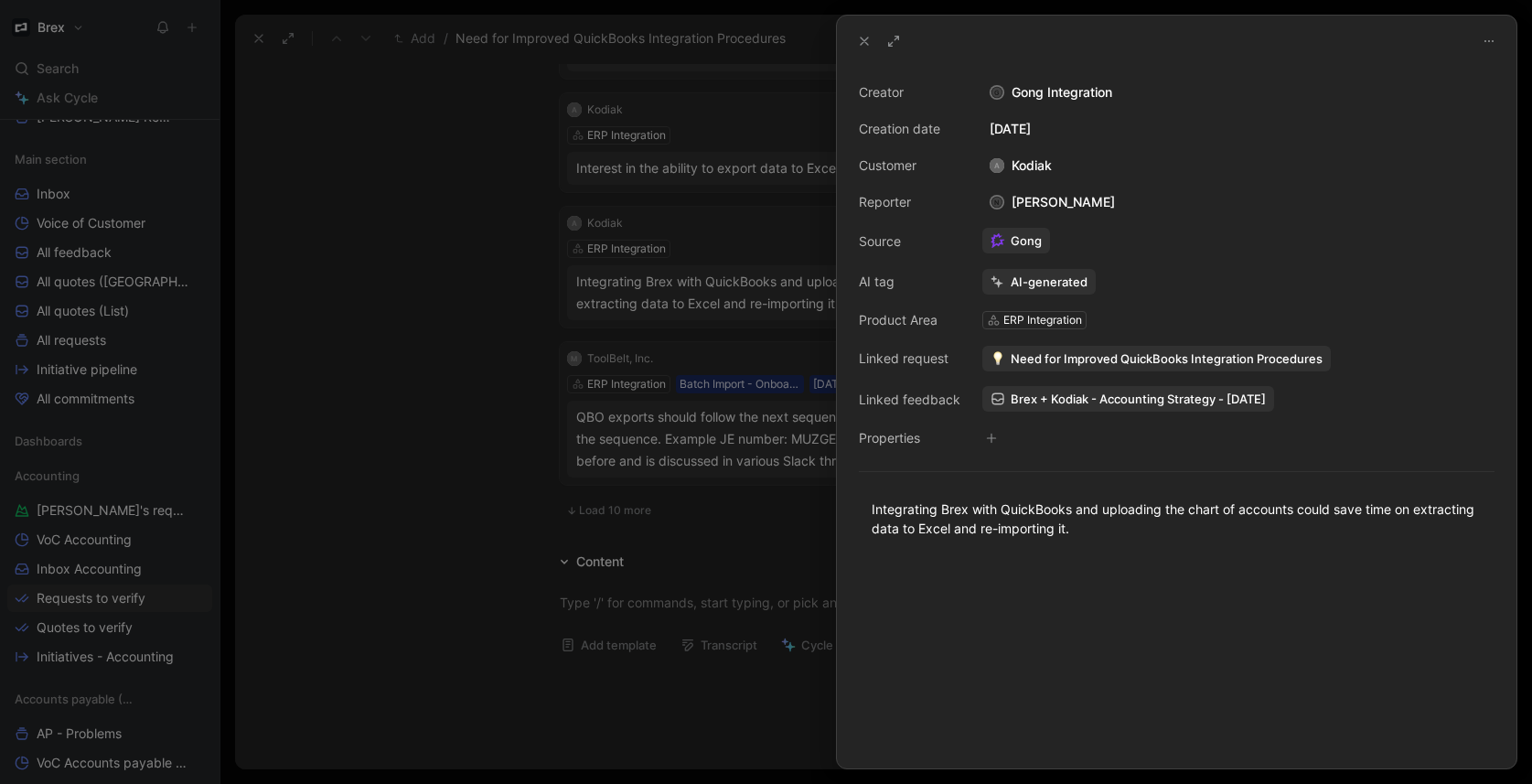
click at [465, 296] on div at bounding box center [766, 392] width 1532 height 784
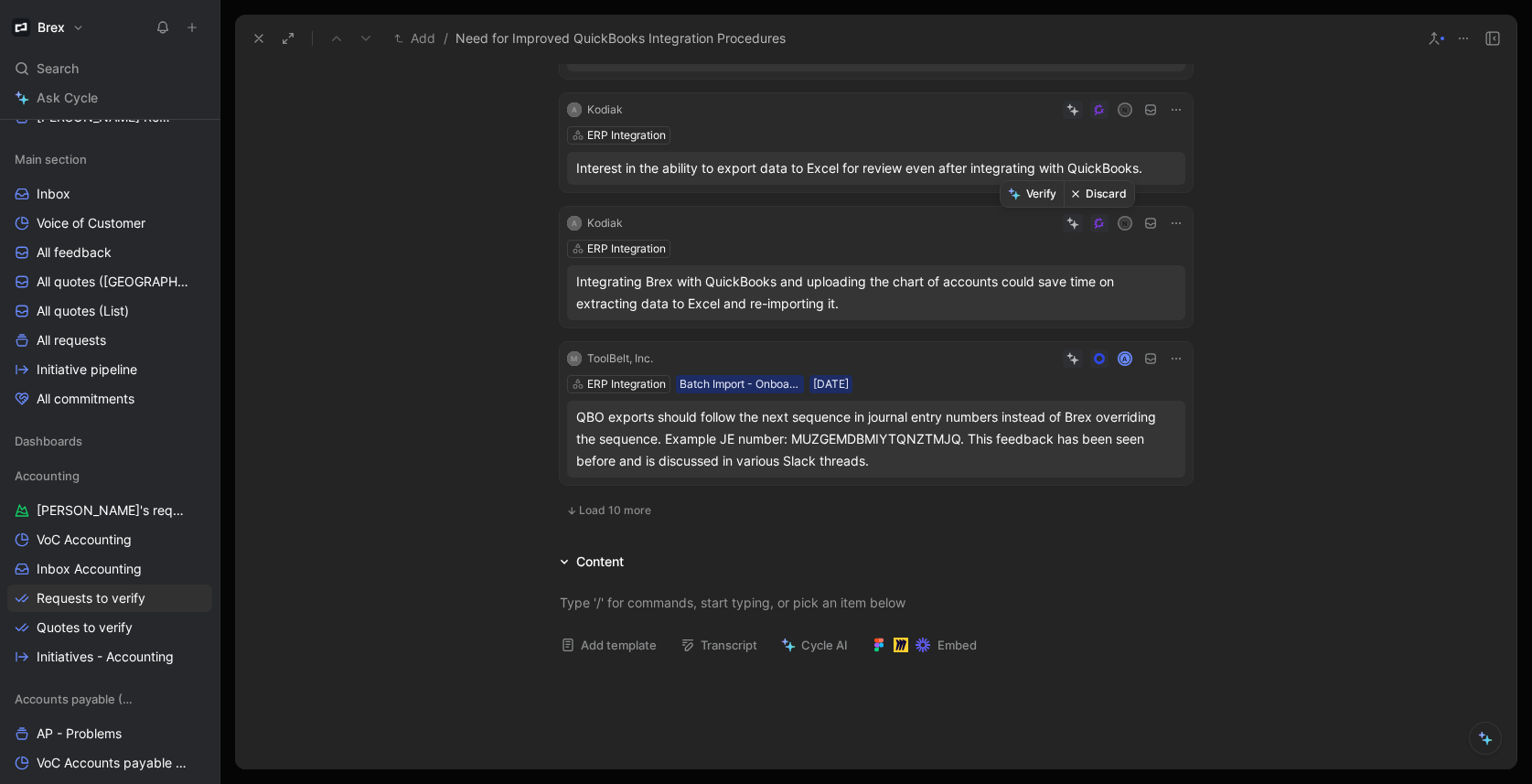
click at [1089, 196] on button "Discard" at bounding box center [1098, 194] width 70 height 26
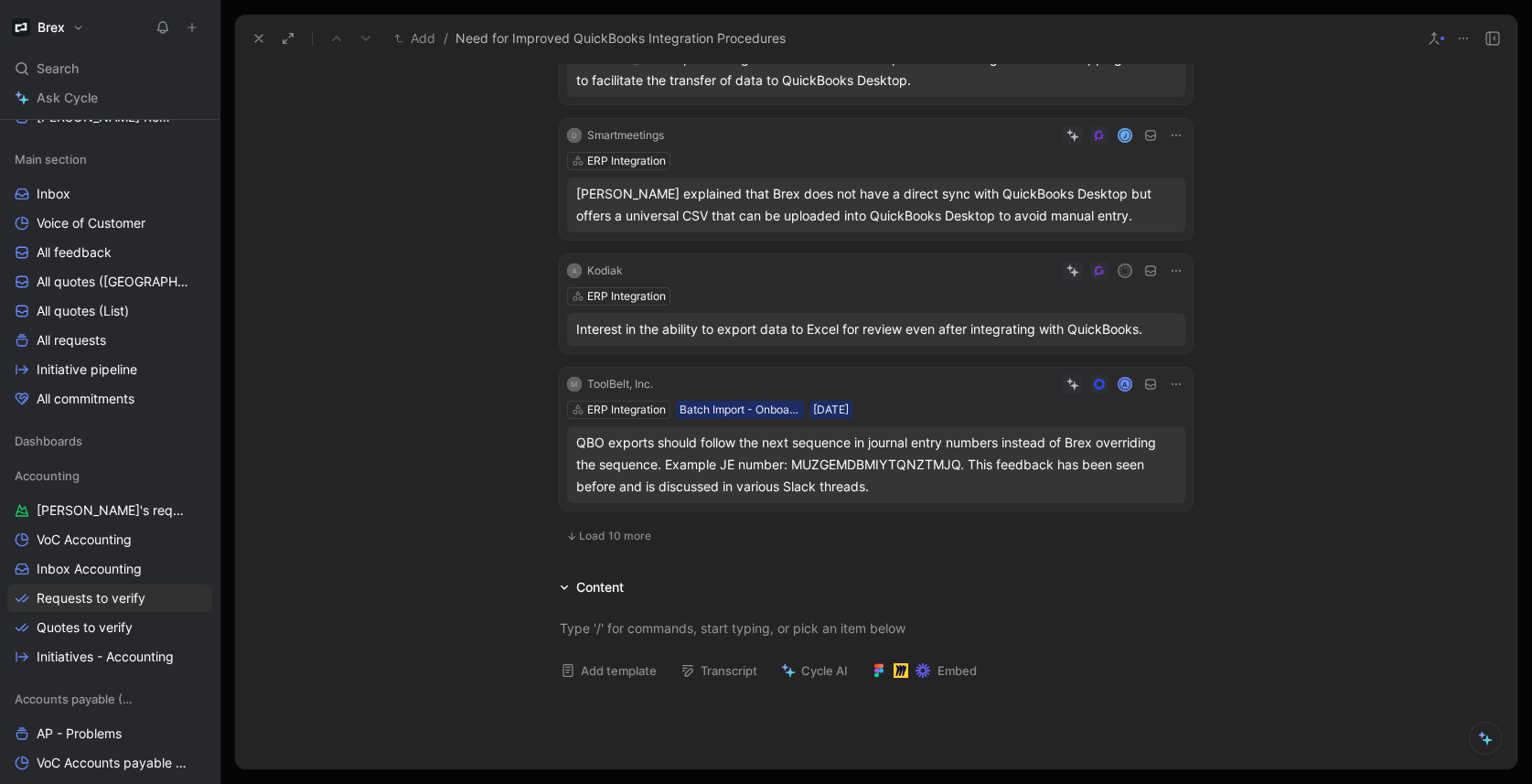
scroll to position [230, 0]
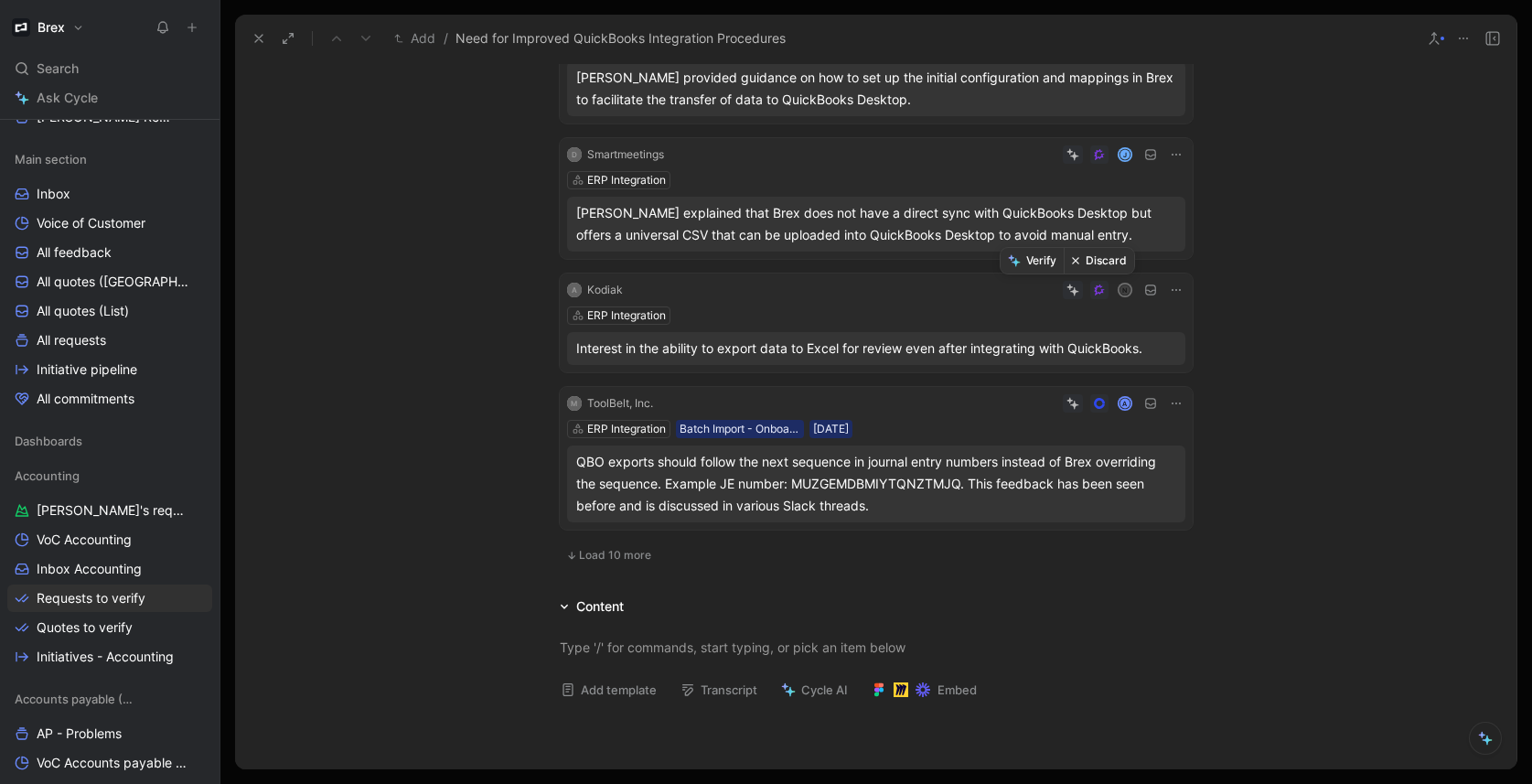
click at [1091, 265] on button "Discard" at bounding box center [1098, 261] width 70 height 26
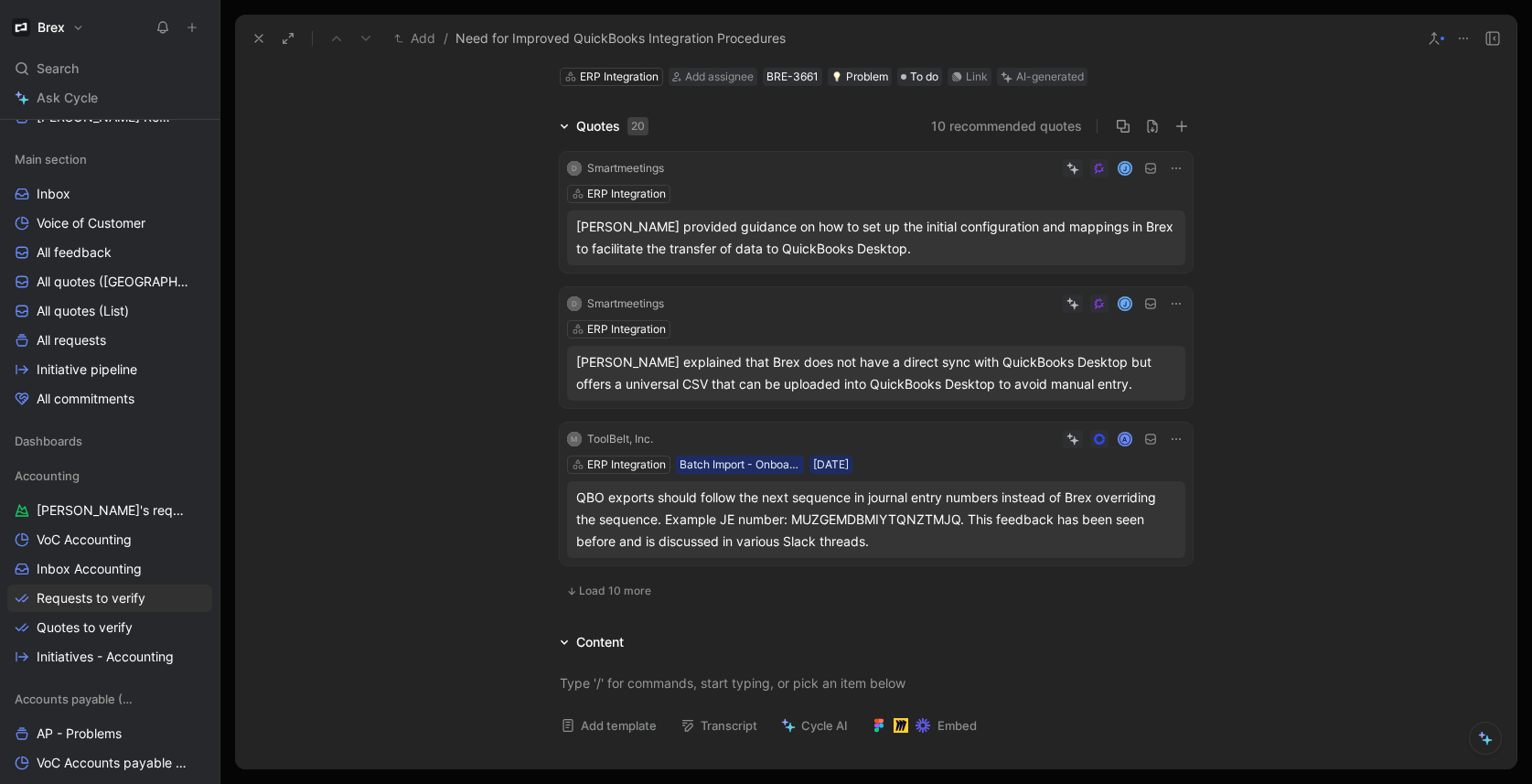
scroll to position [76, 0]
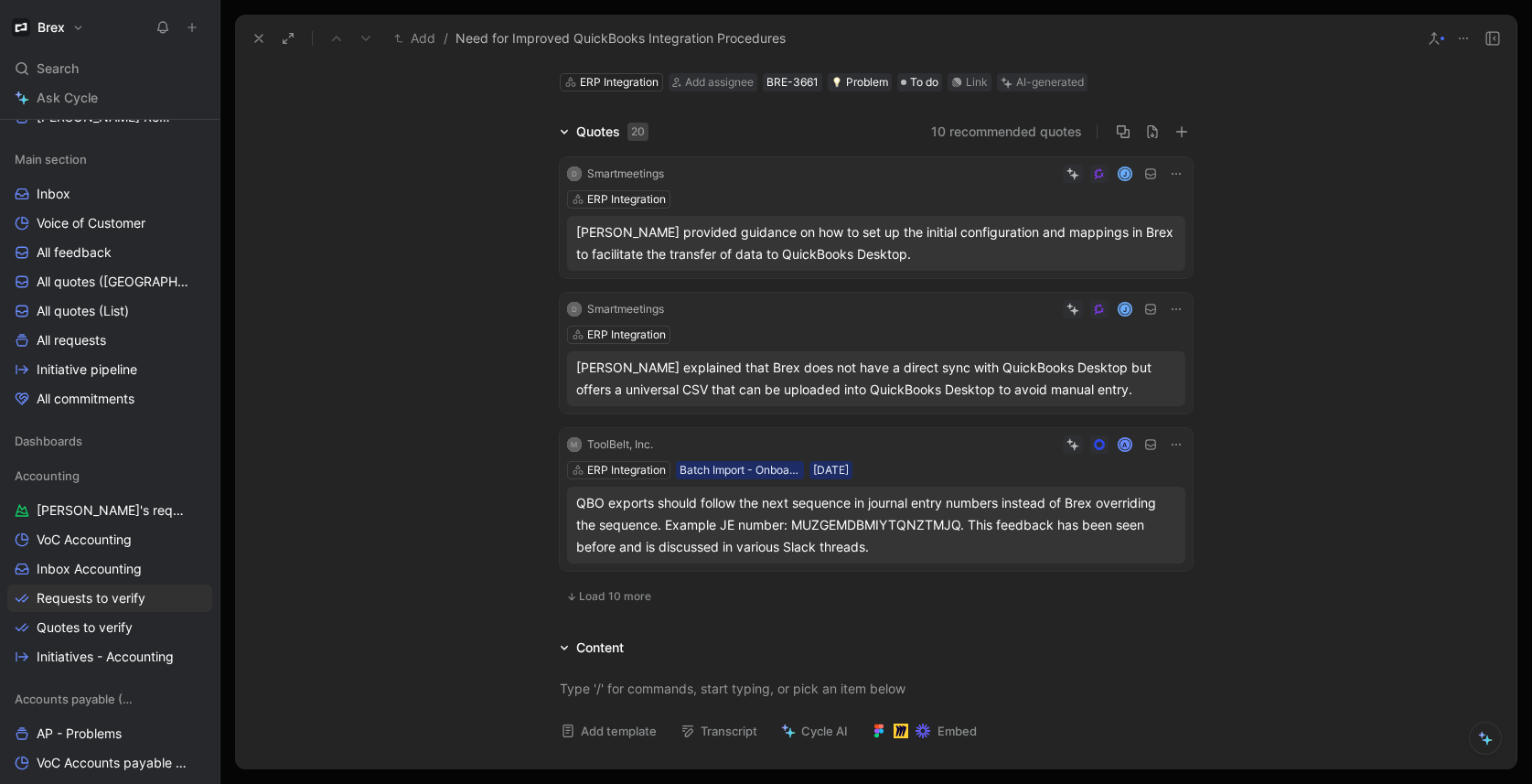
click at [870, 327] on div "ERP Integration" at bounding box center [875, 334] width 618 height 18
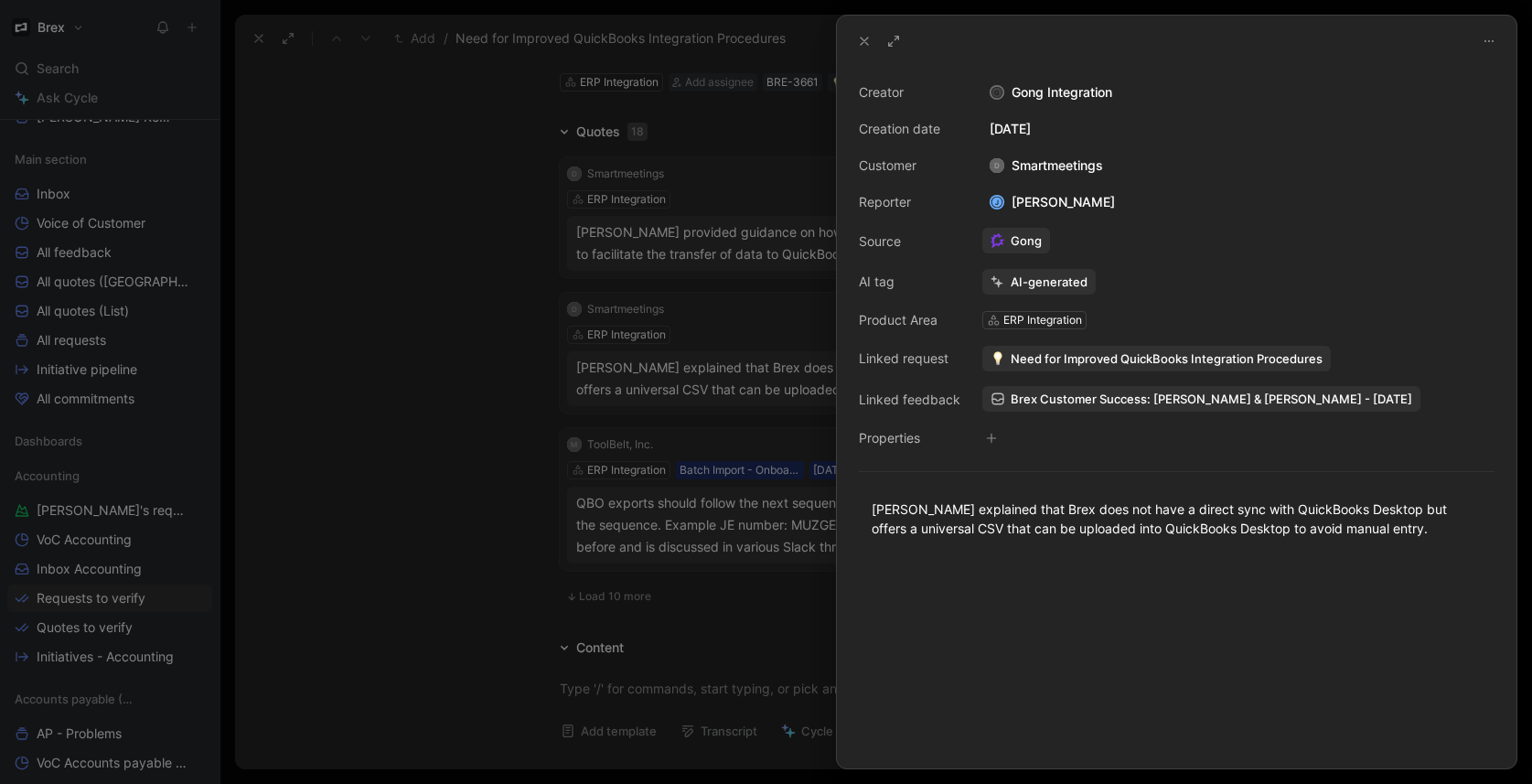
click at [463, 347] on div at bounding box center [766, 392] width 1532 height 784
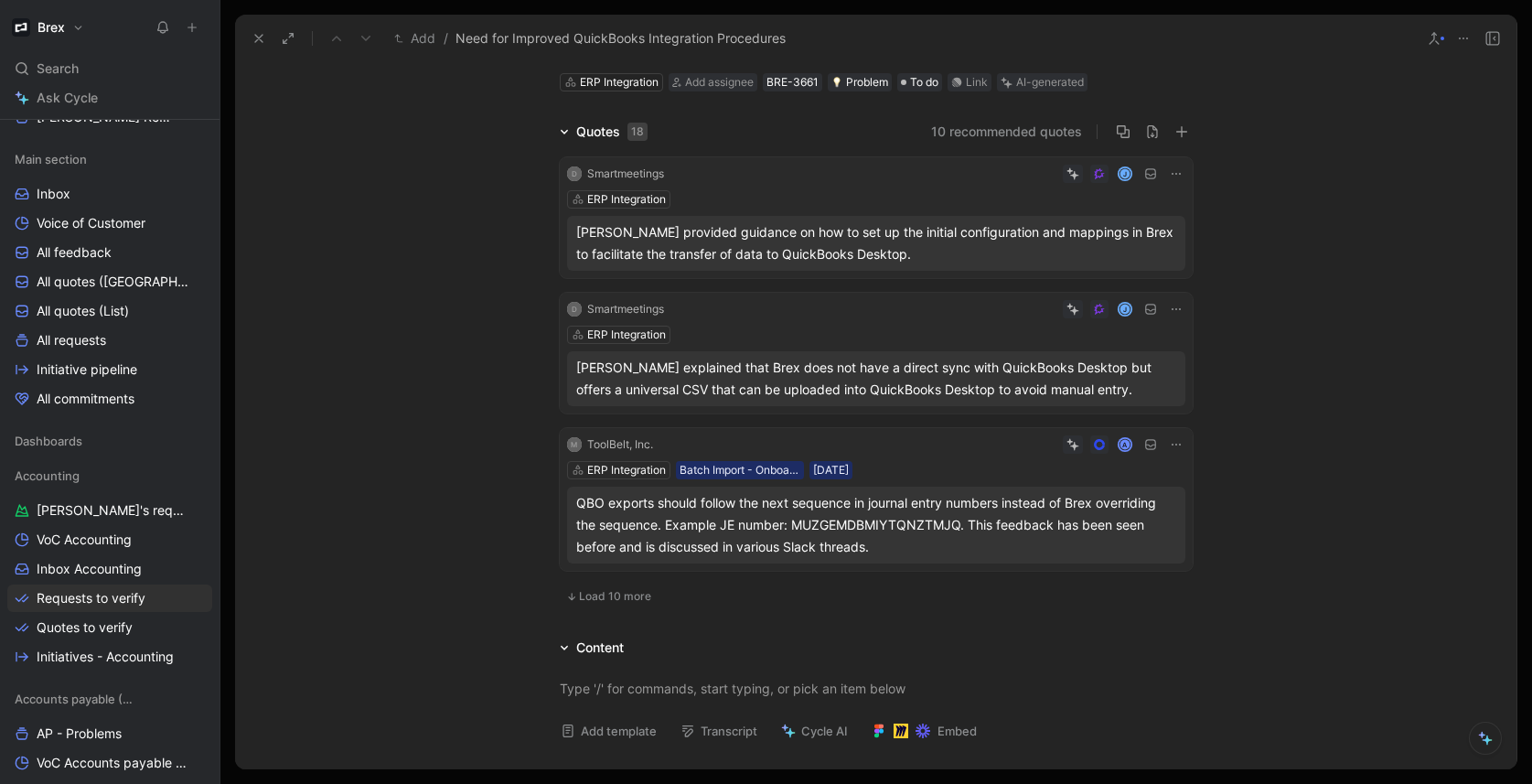
click at [835, 323] on div "D Smartmeetings J ERP Integration Janelle Tan explained that Brex does not have…" at bounding box center [876, 353] width 633 height 121
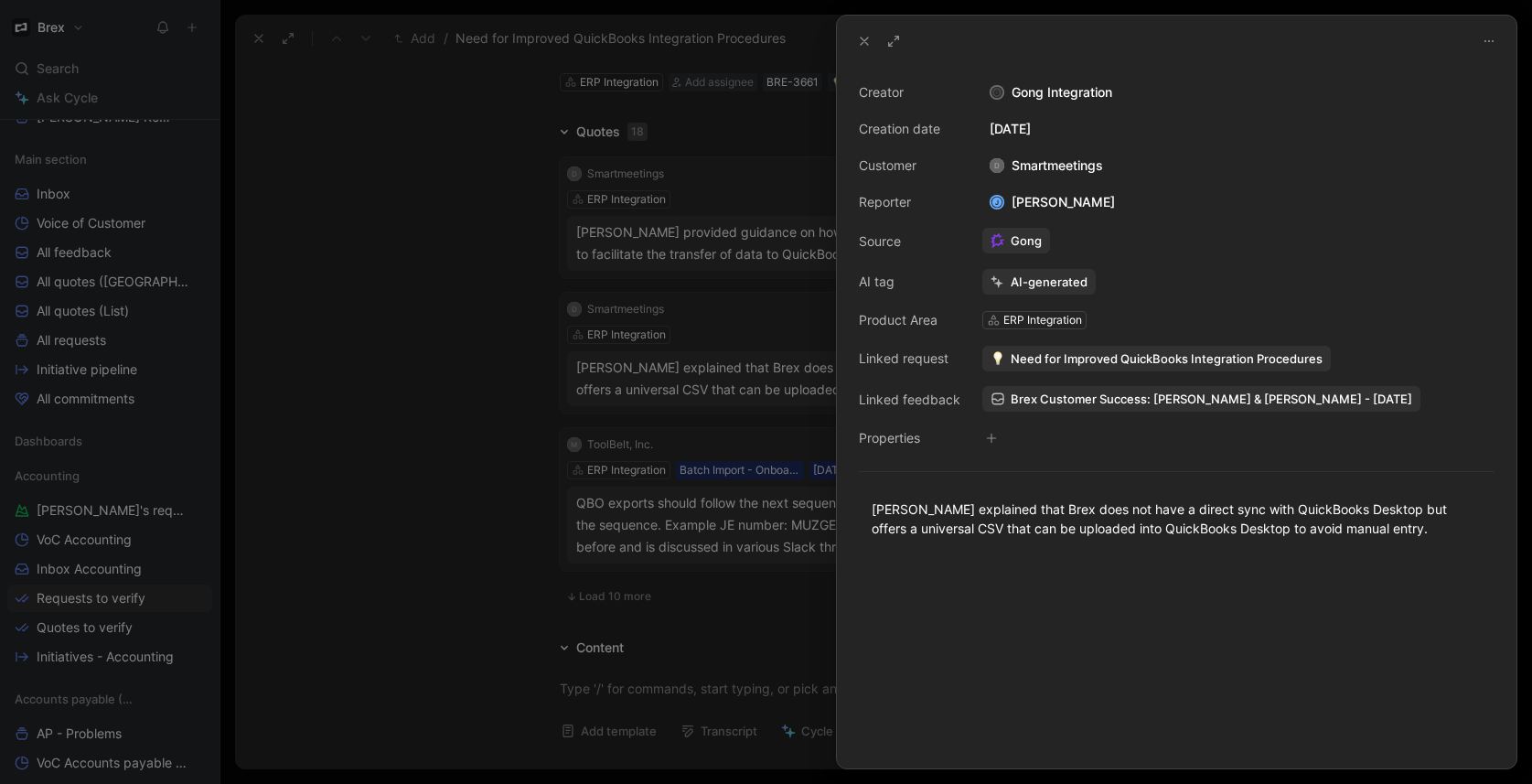
click at [1105, 354] on span "Need for Improved QuickBooks Integration Procedures" at bounding box center [1166, 357] width 312 height 16
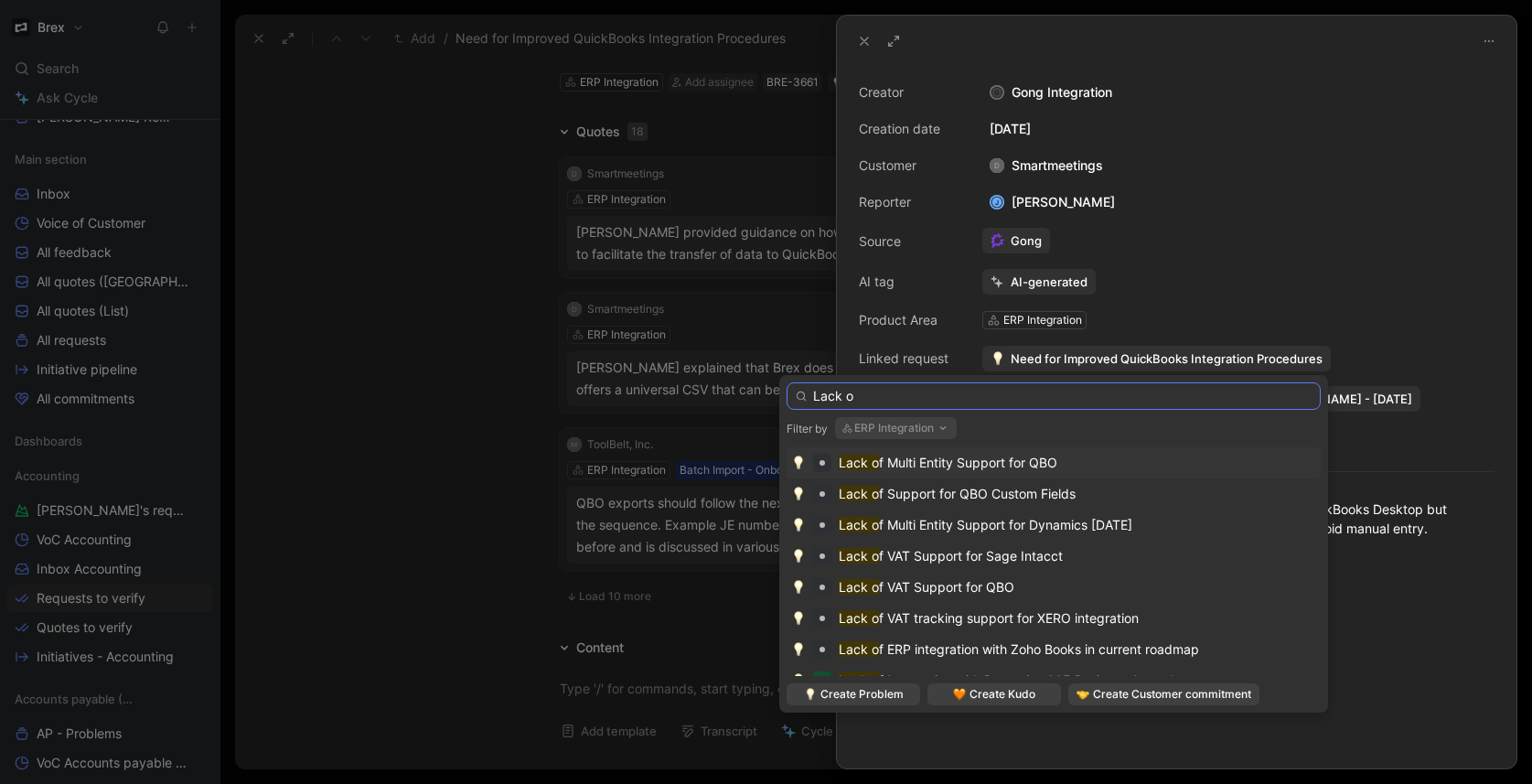
type input "Lack o"
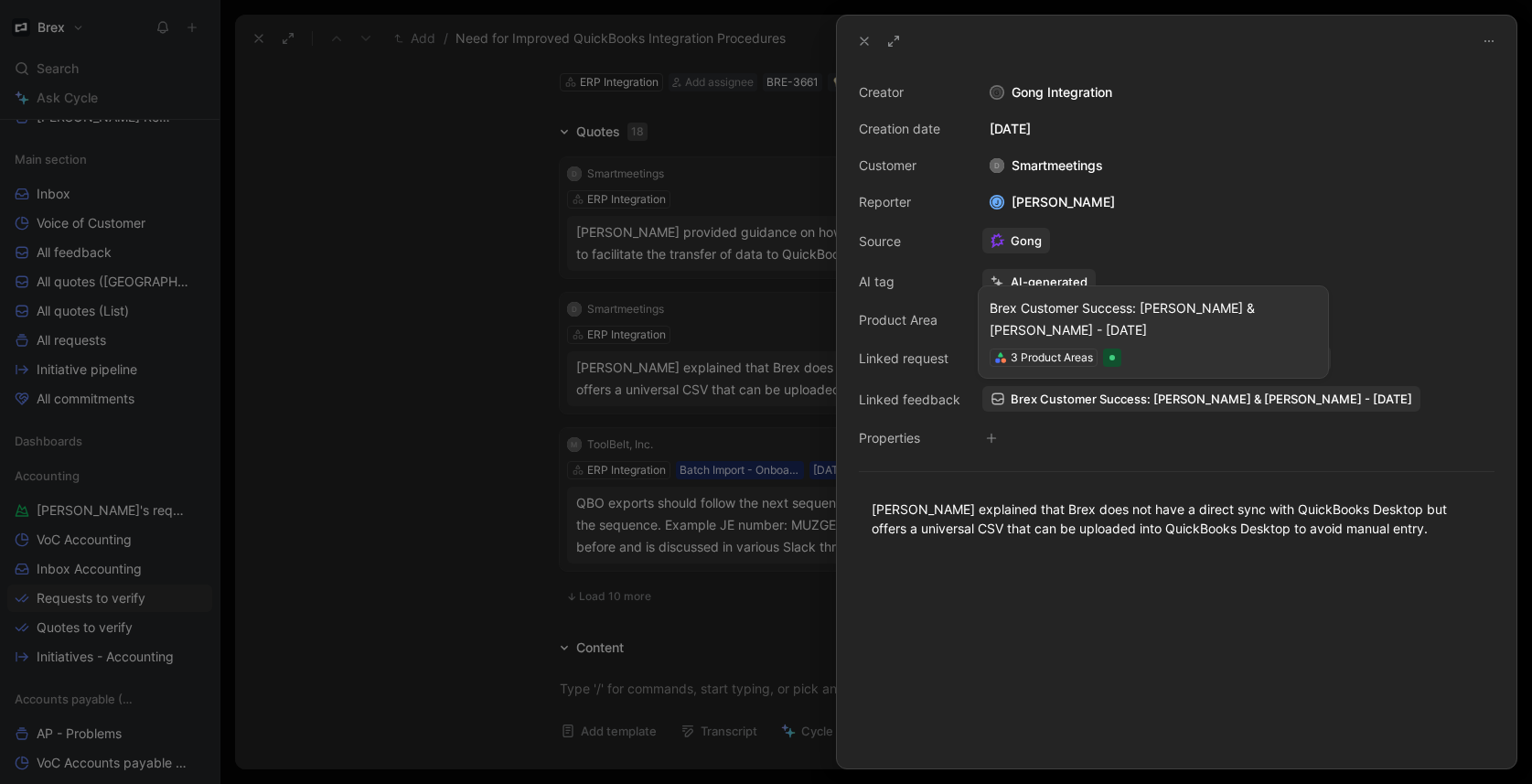
click at [1083, 395] on span "Brex Customer Success: Diana & Janelle - 8/22/2025" at bounding box center [1211, 398] width 402 height 16
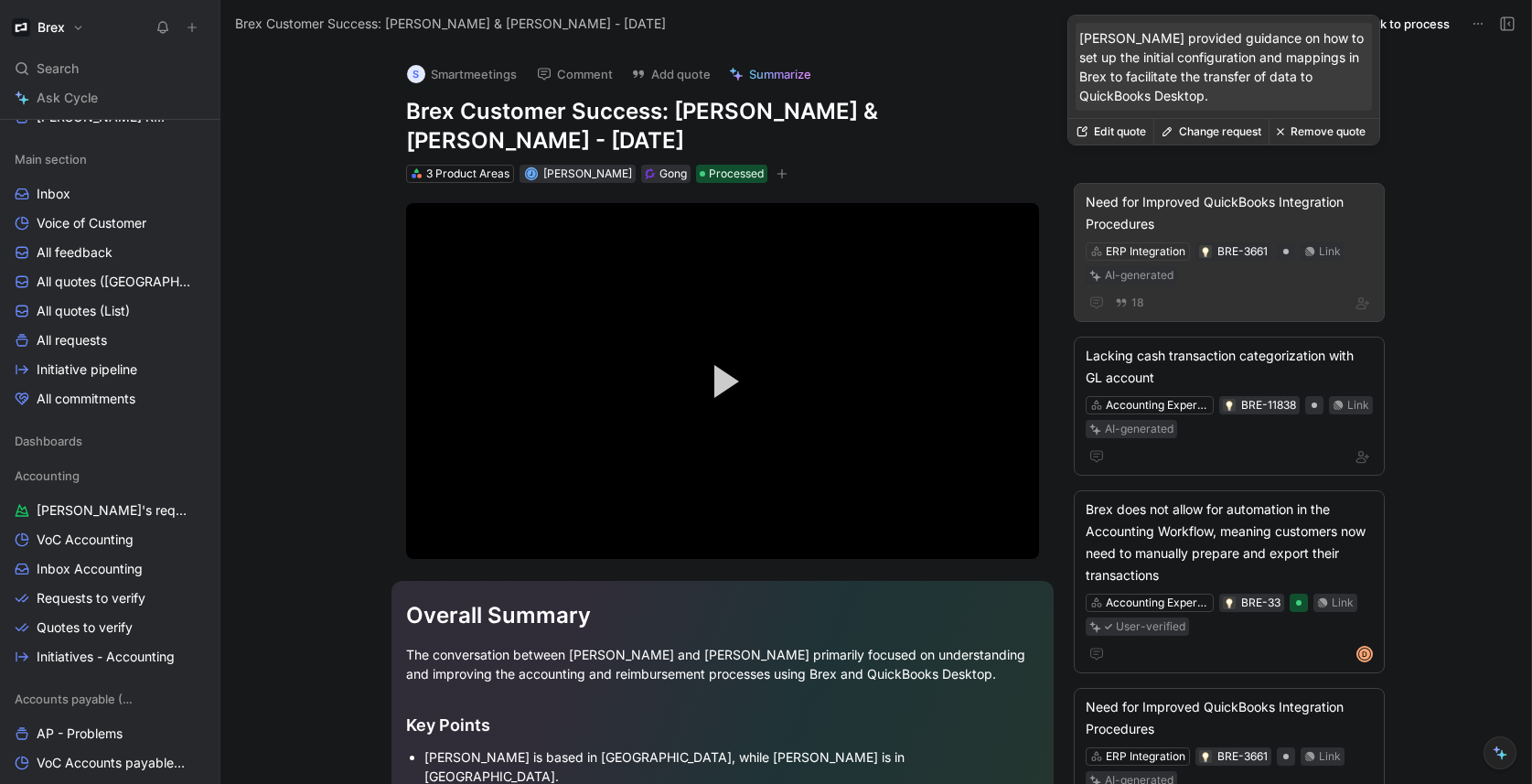
click at [1227, 191] on div "Need for Improved QuickBooks Integration Procedures" at bounding box center [1229, 213] width 288 height 44
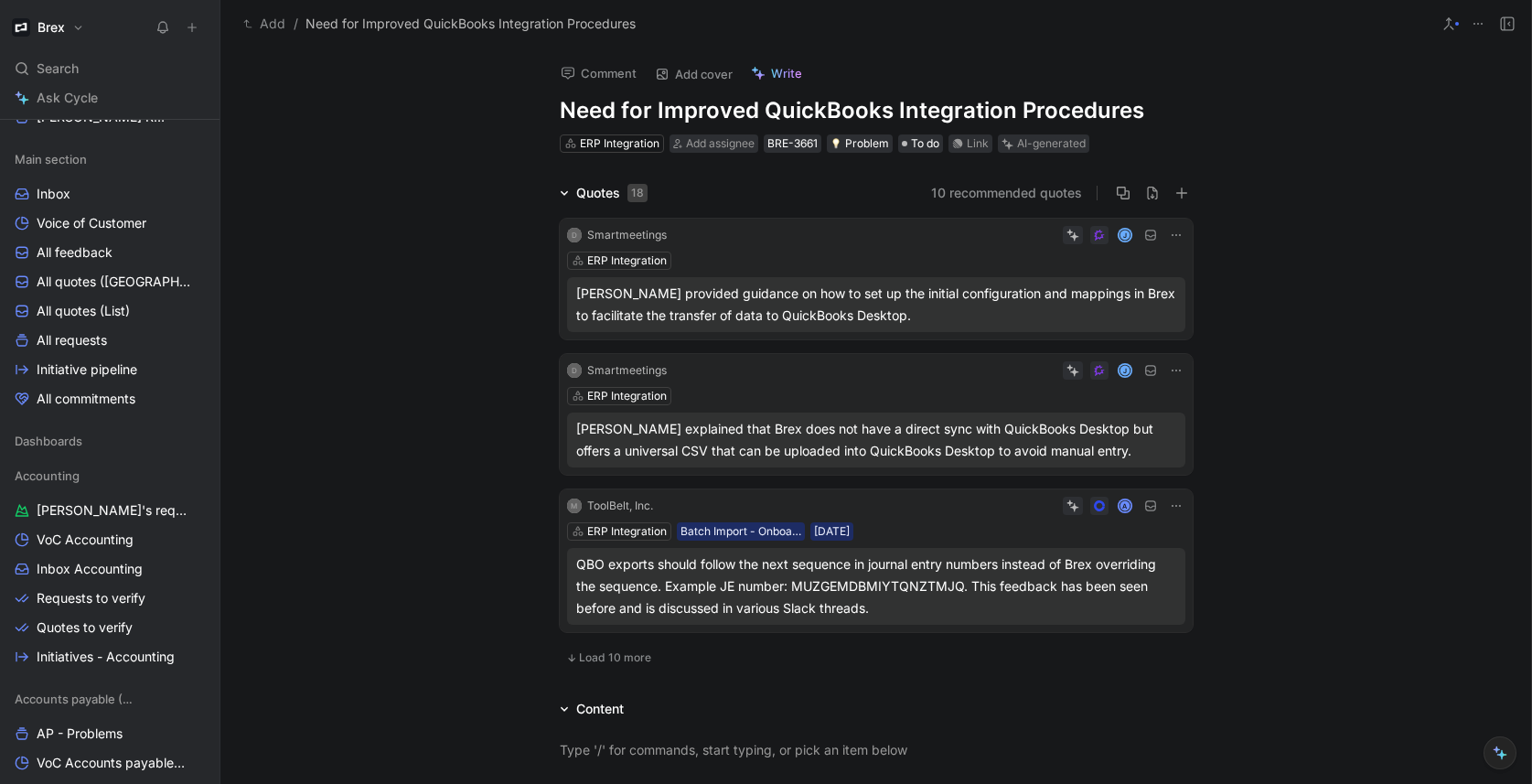
click at [835, 251] on div "ERP Integration" at bounding box center [875, 260] width 618 height 18
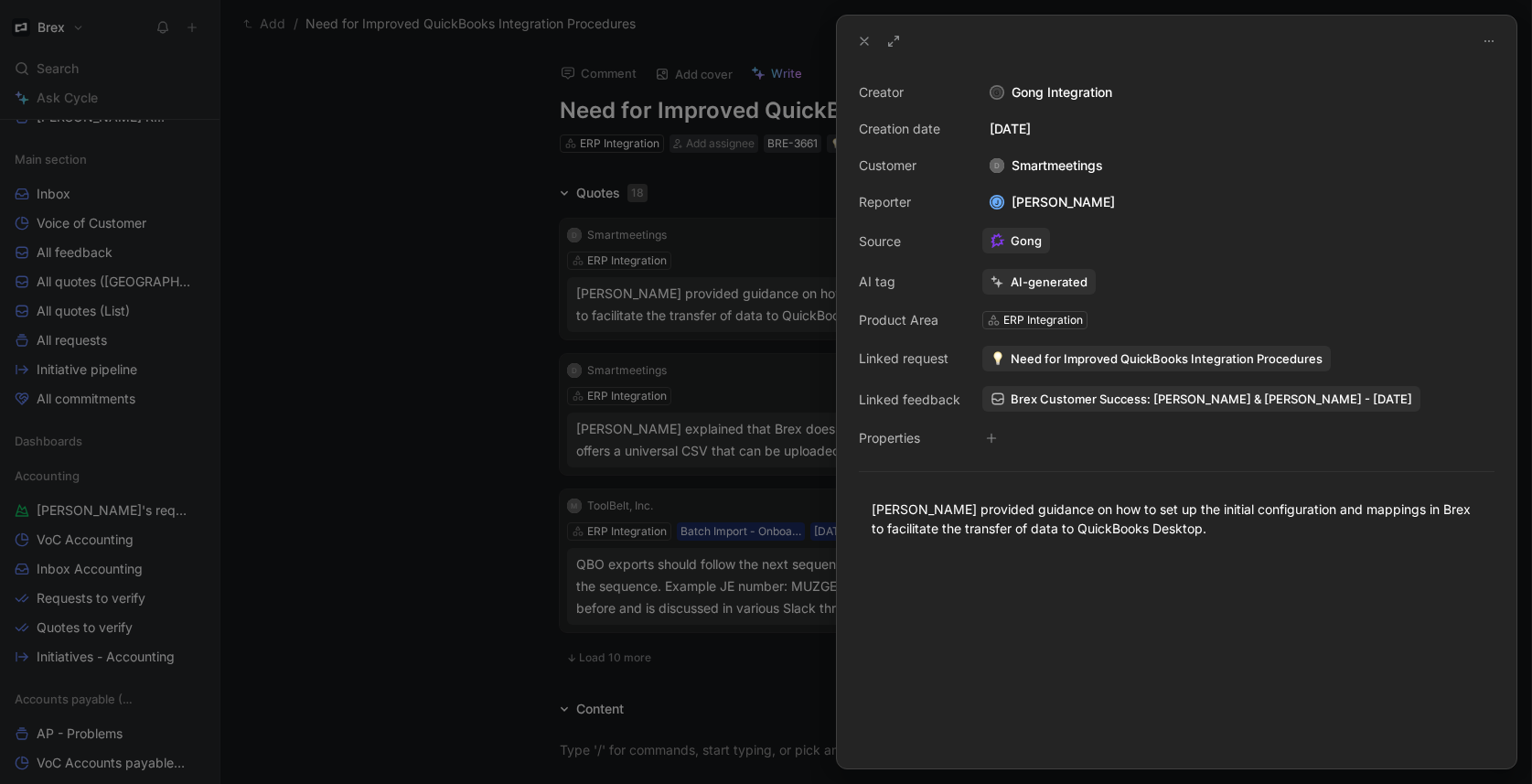
click at [414, 386] on div at bounding box center [766, 392] width 1532 height 784
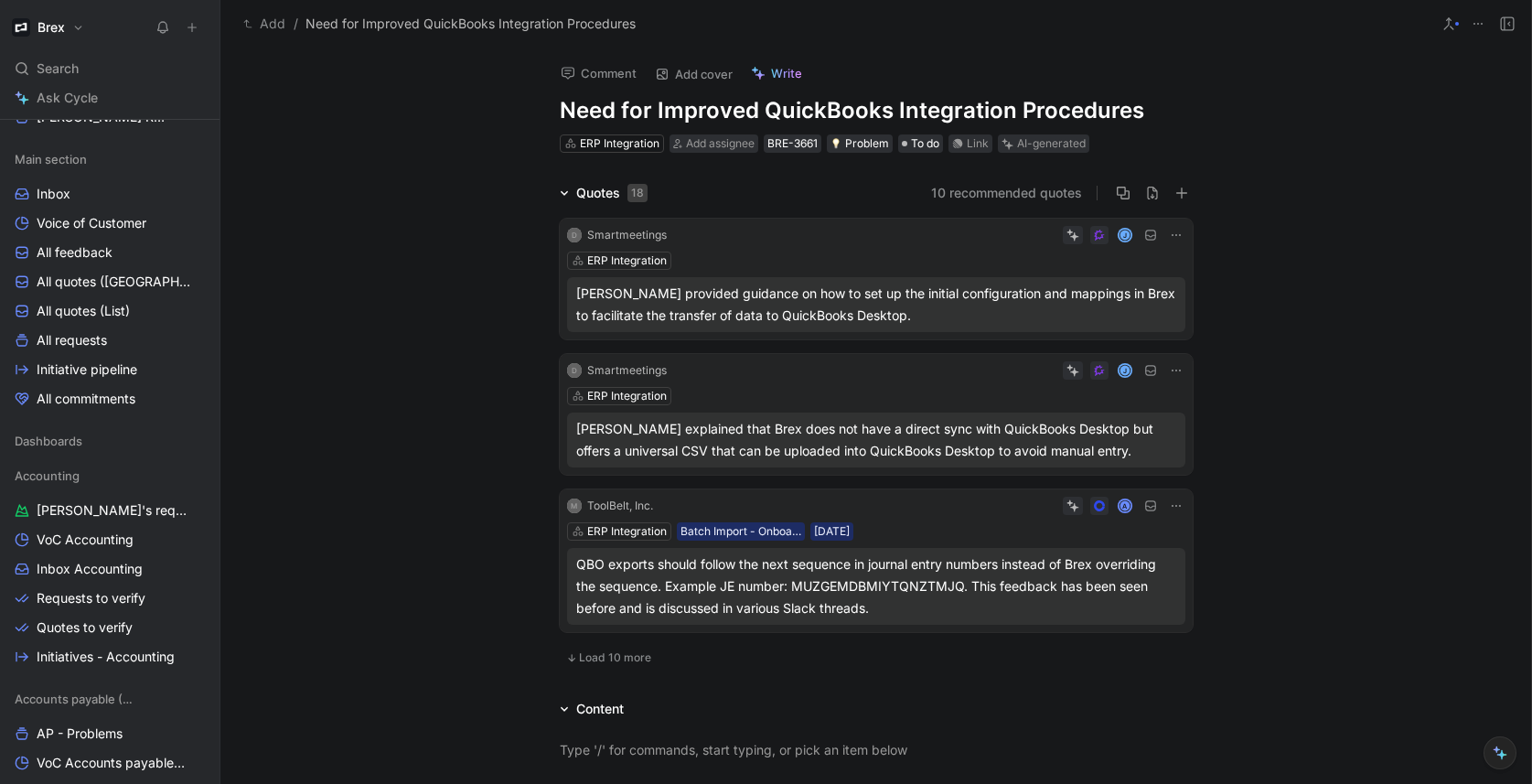
click at [821, 390] on div "ERP Integration" at bounding box center [875, 396] width 618 height 18
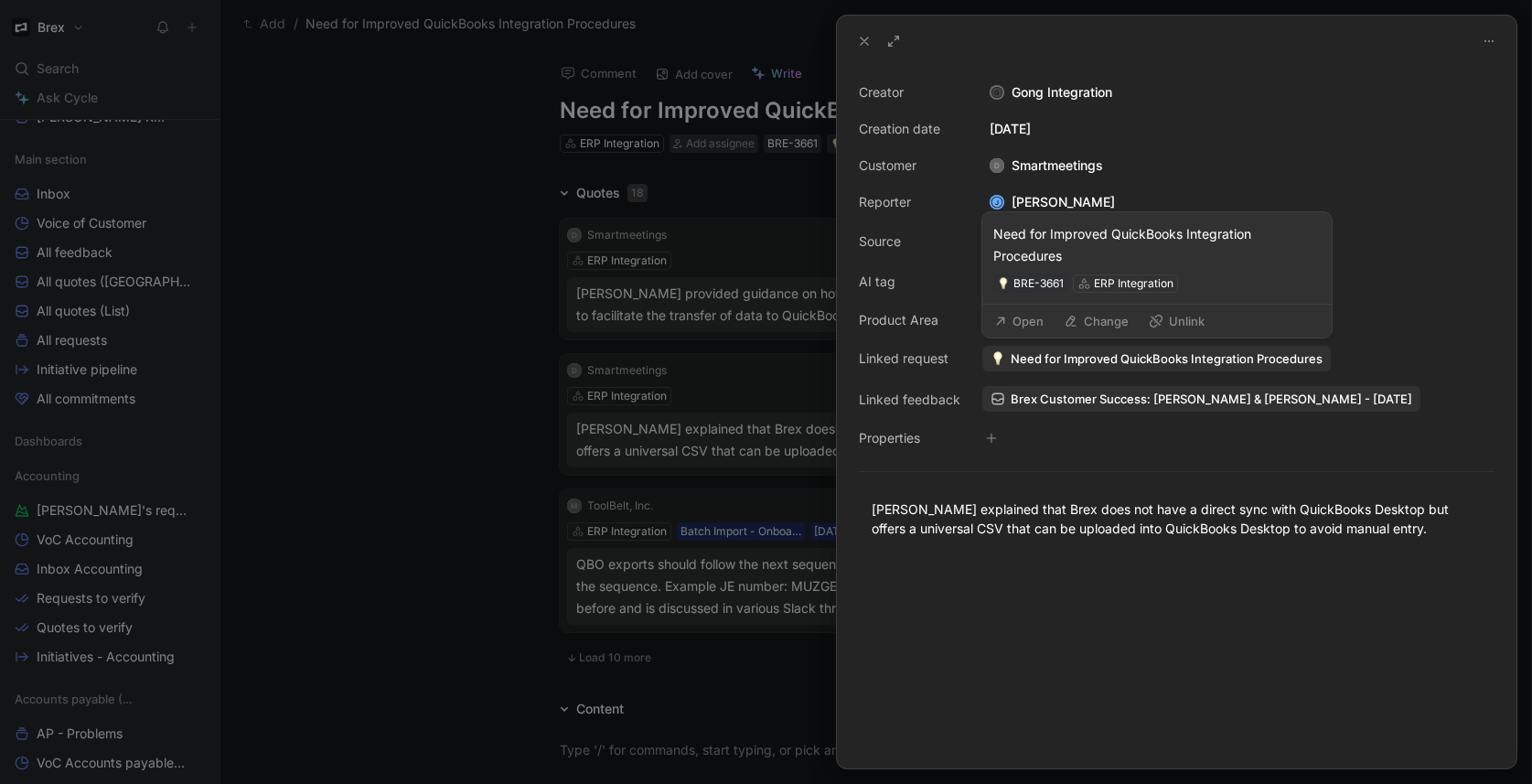
click at [1211, 357] on span "Need for Improved QuickBooks Integration Procedures" at bounding box center [1166, 357] width 312 height 16
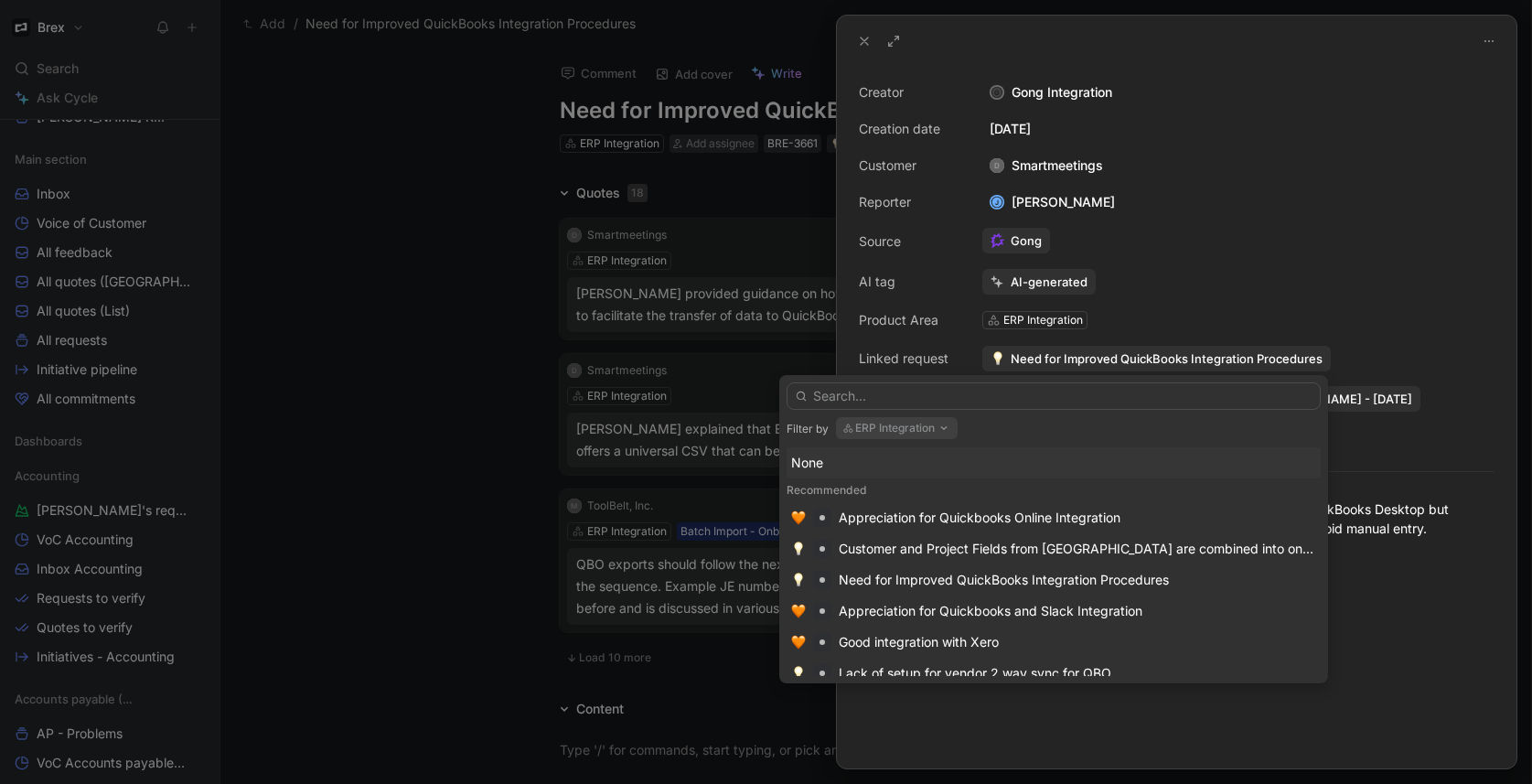
click at [1048, 398] on input "text" at bounding box center [1053, 396] width 534 height 28
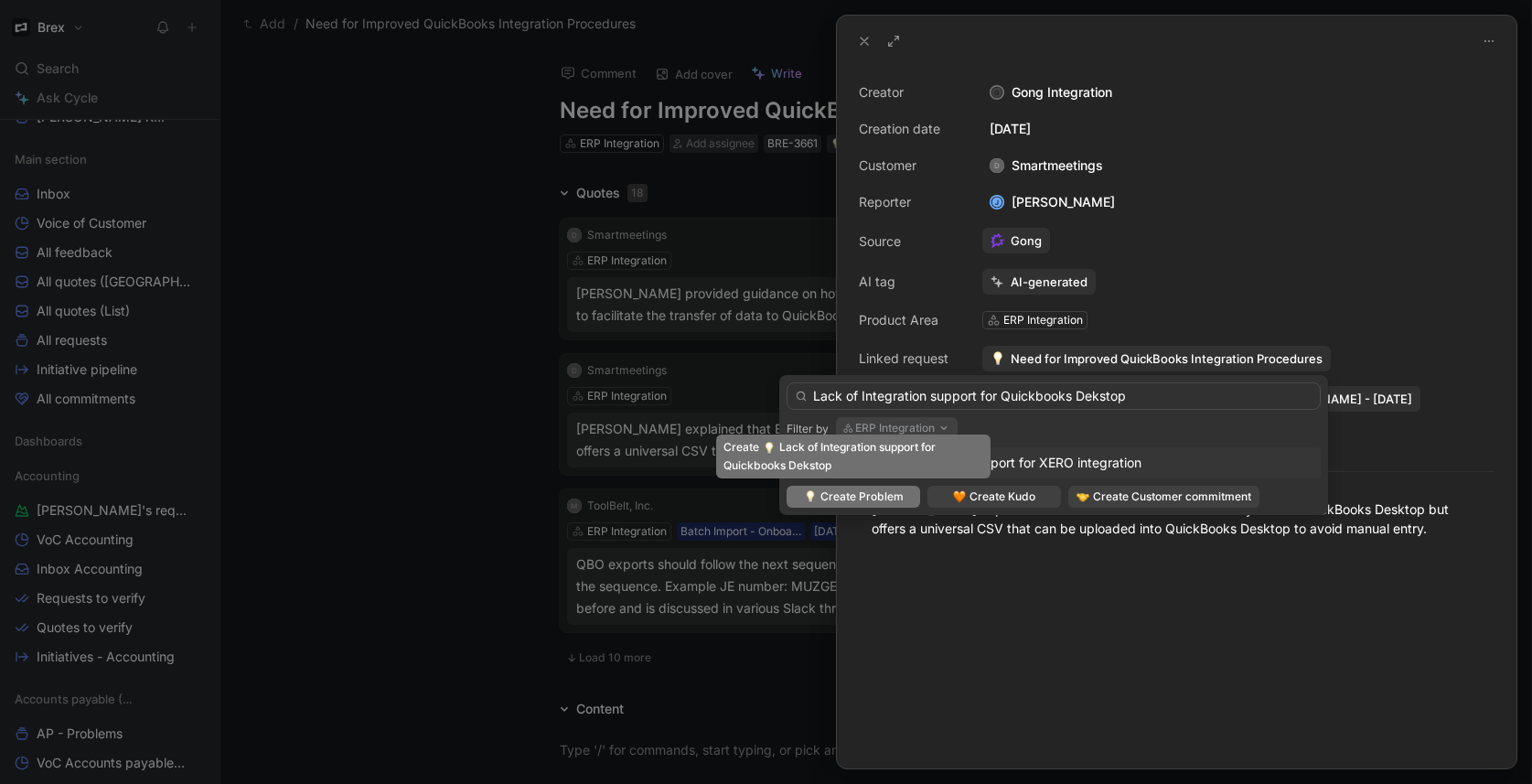
type input "Lack of Integration support for Quickbooks Dekstop"
click at [874, 498] on span "Create Problem" at bounding box center [862, 496] width 83 height 18
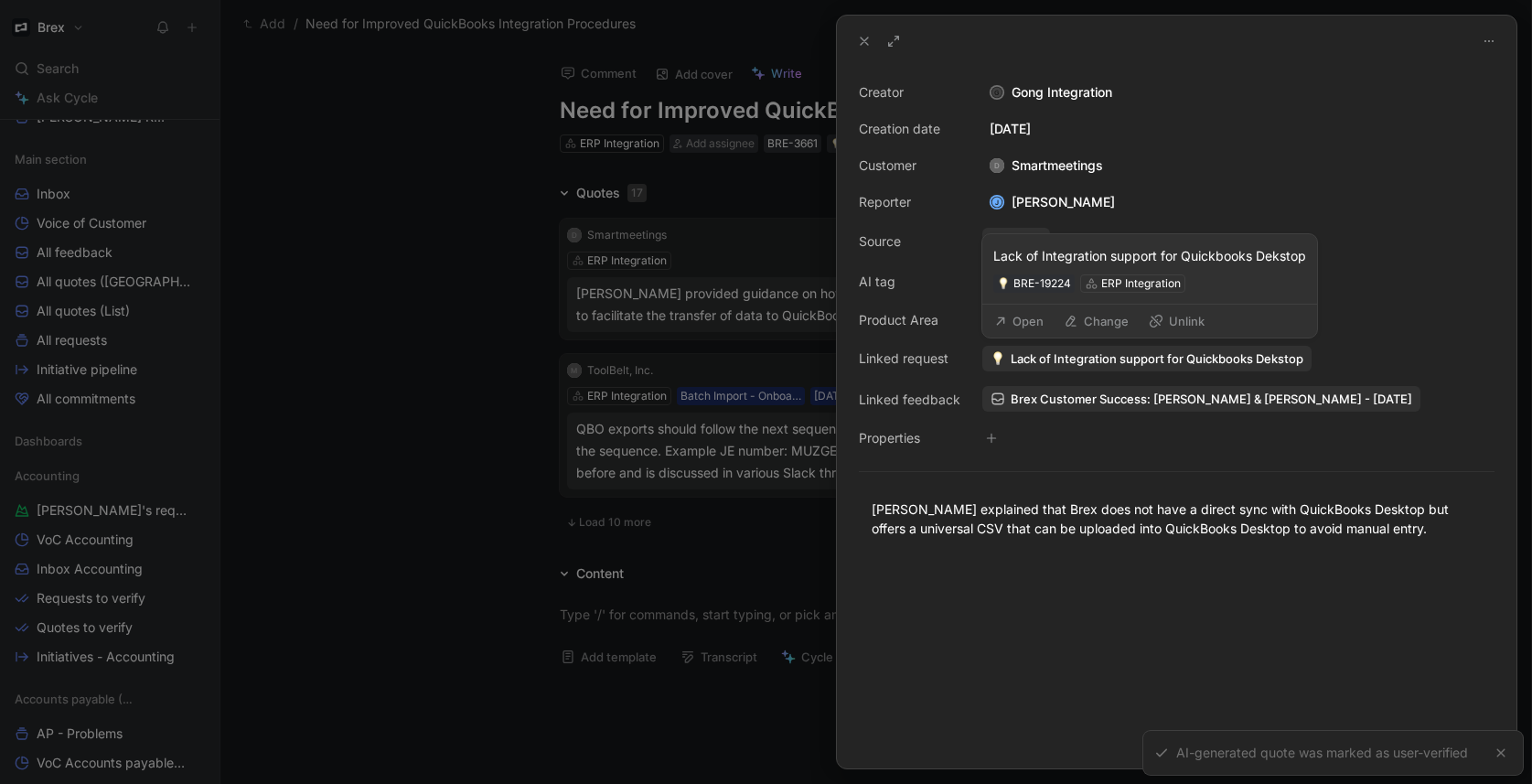
click at [1018, 317] on button "Open" at bounding box center [1018, 320] width 66 height 26
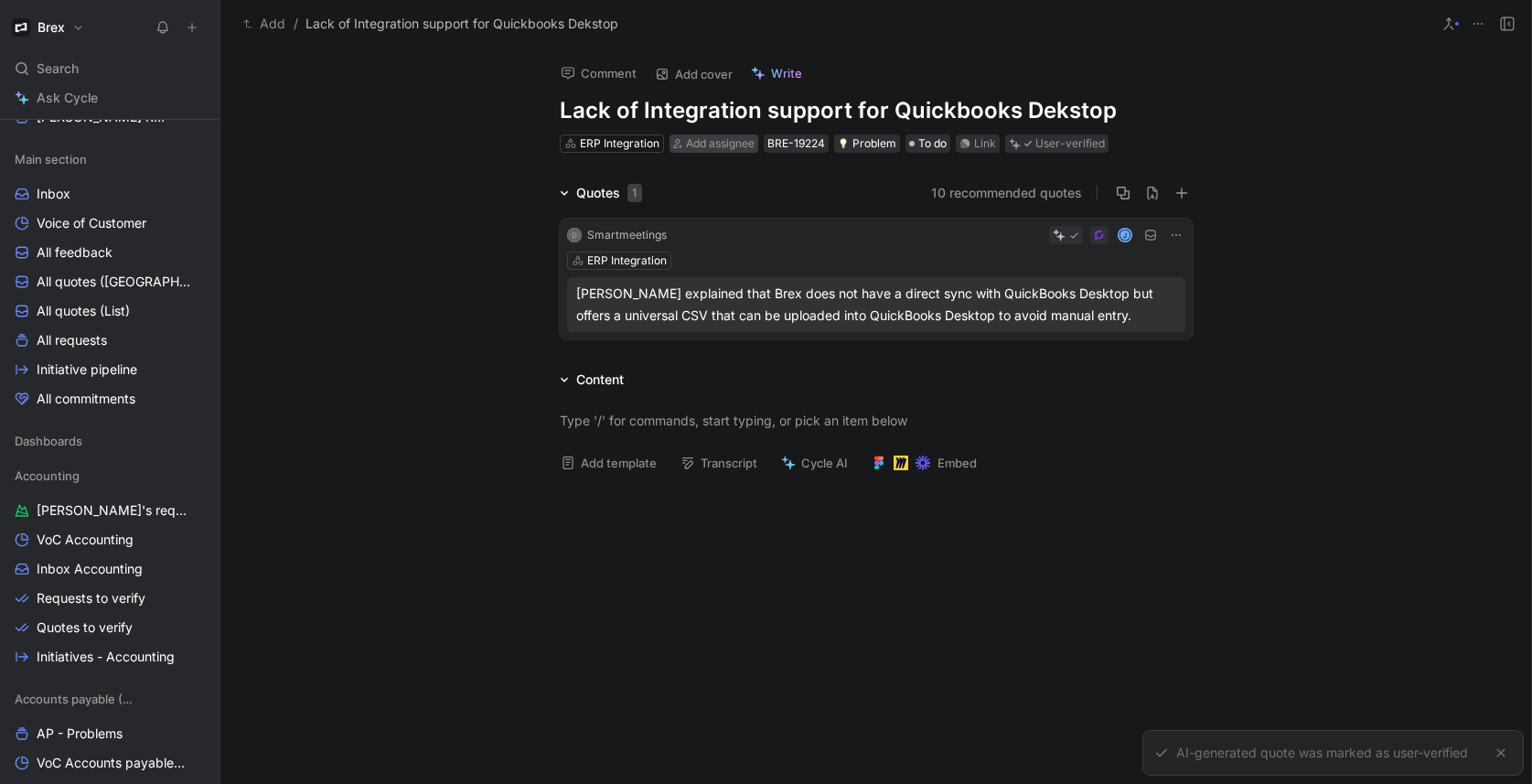
click at [725, 142] on span "Add assignee" at bounding box center [720, 143] width 69 height 13
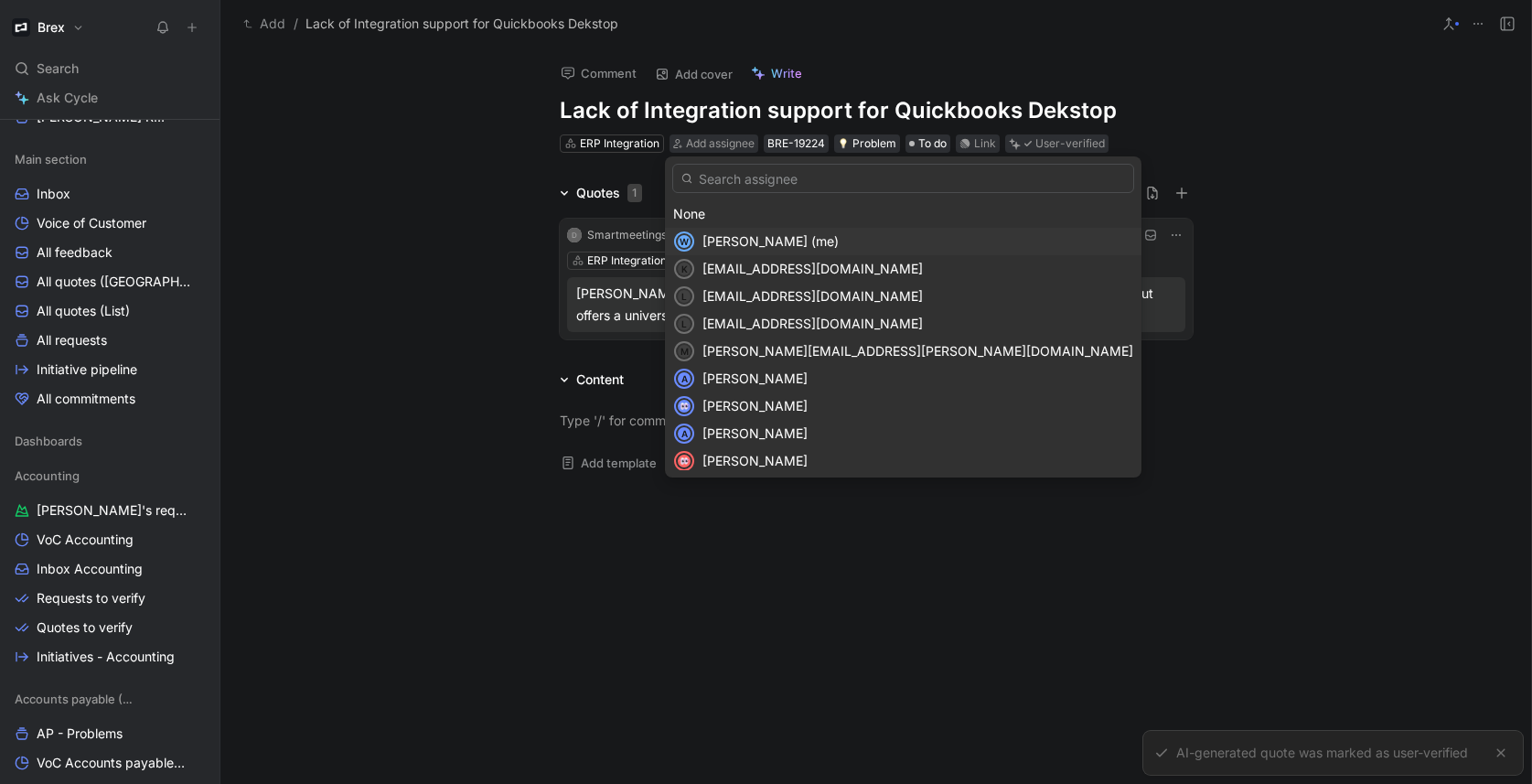
click at [731, 242] on span "[PERSON_NAME] (me)" at bounding box center [771, 241] width 136 height 15
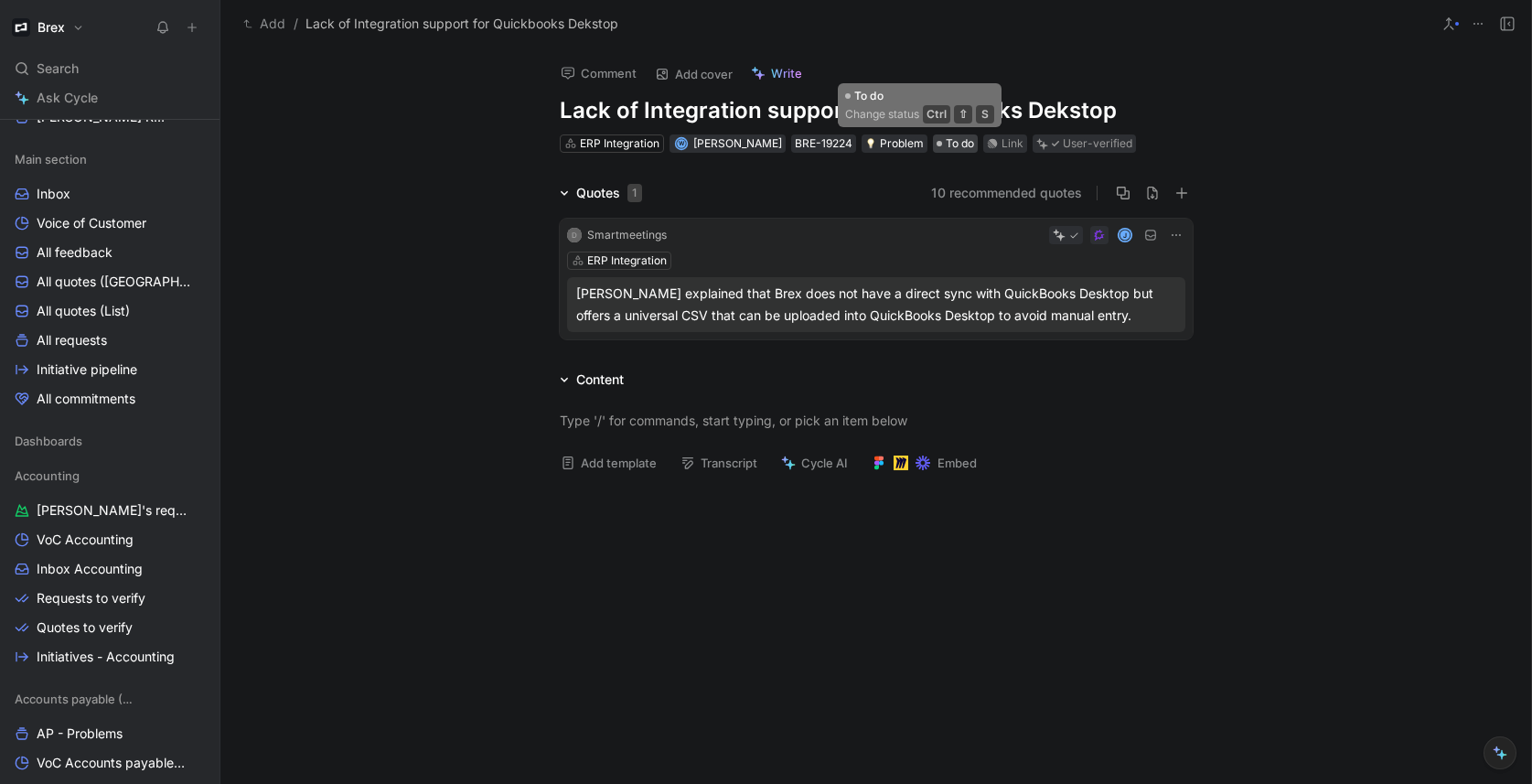
click at [945, 140] on span "To do" at bounding box center [960, 143] width 29 height 18
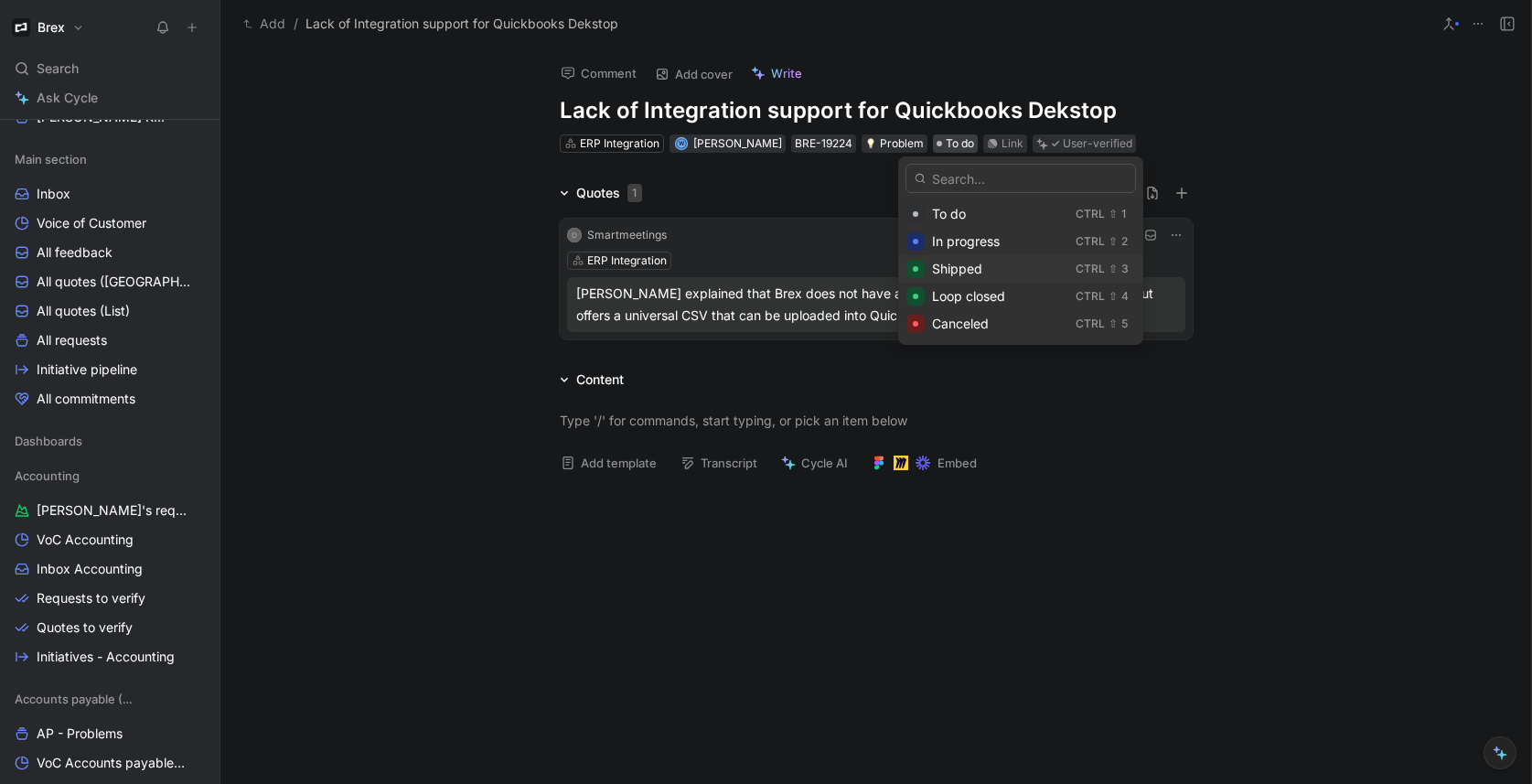
click at [971, 265] on span "Shipped" at bounding box center [957, 268] width 50 height 15
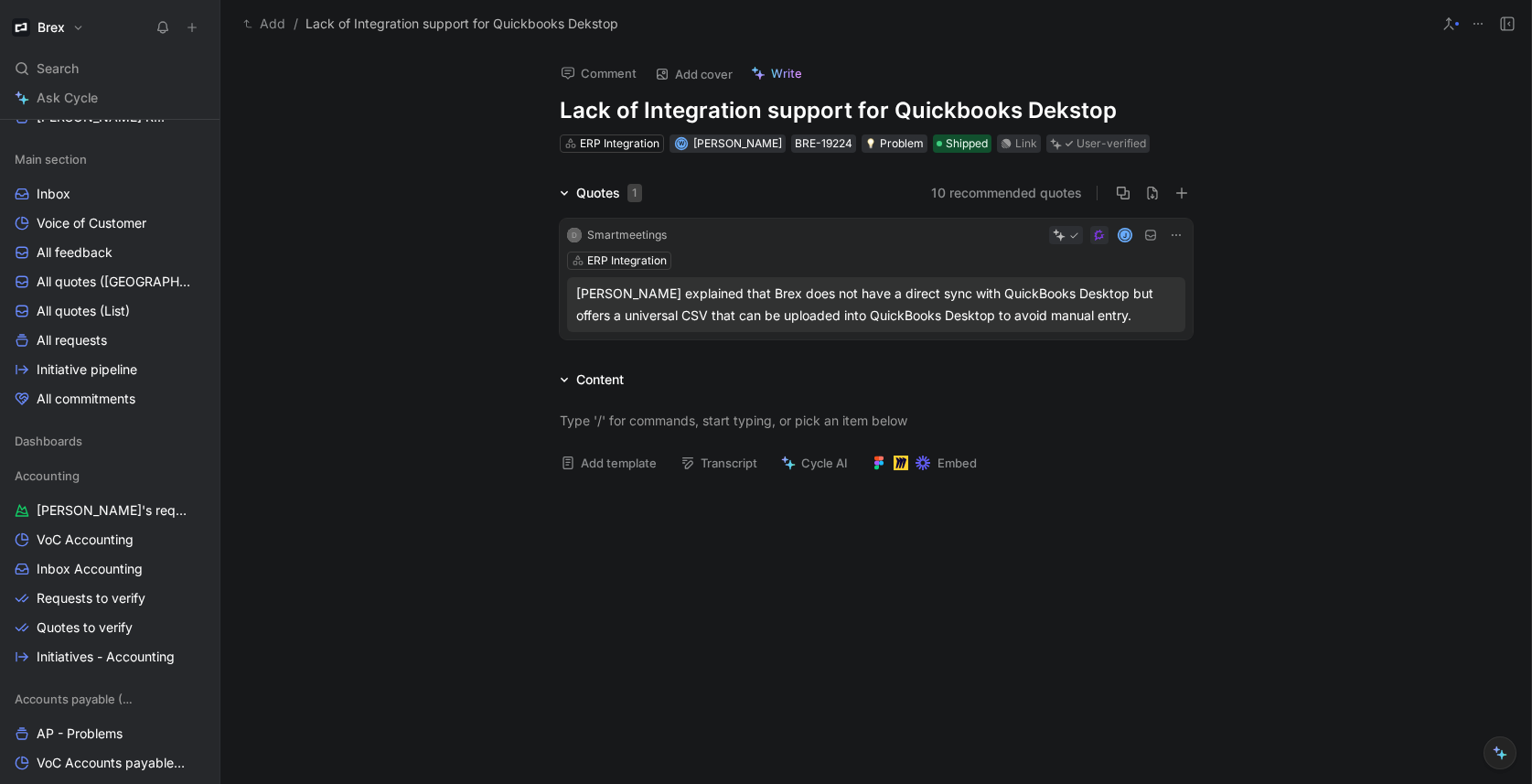
click at [469, 305] on div "Quotes 1 10 recommended quotes D Smartmeetings J ERP Integration Janelle Tan ex…" at bounding box center [875, 265] width 1311 height 165
click at [97, 565] on span "Inbox Accounting" at bounding box center [89, 568] width 106 height 18
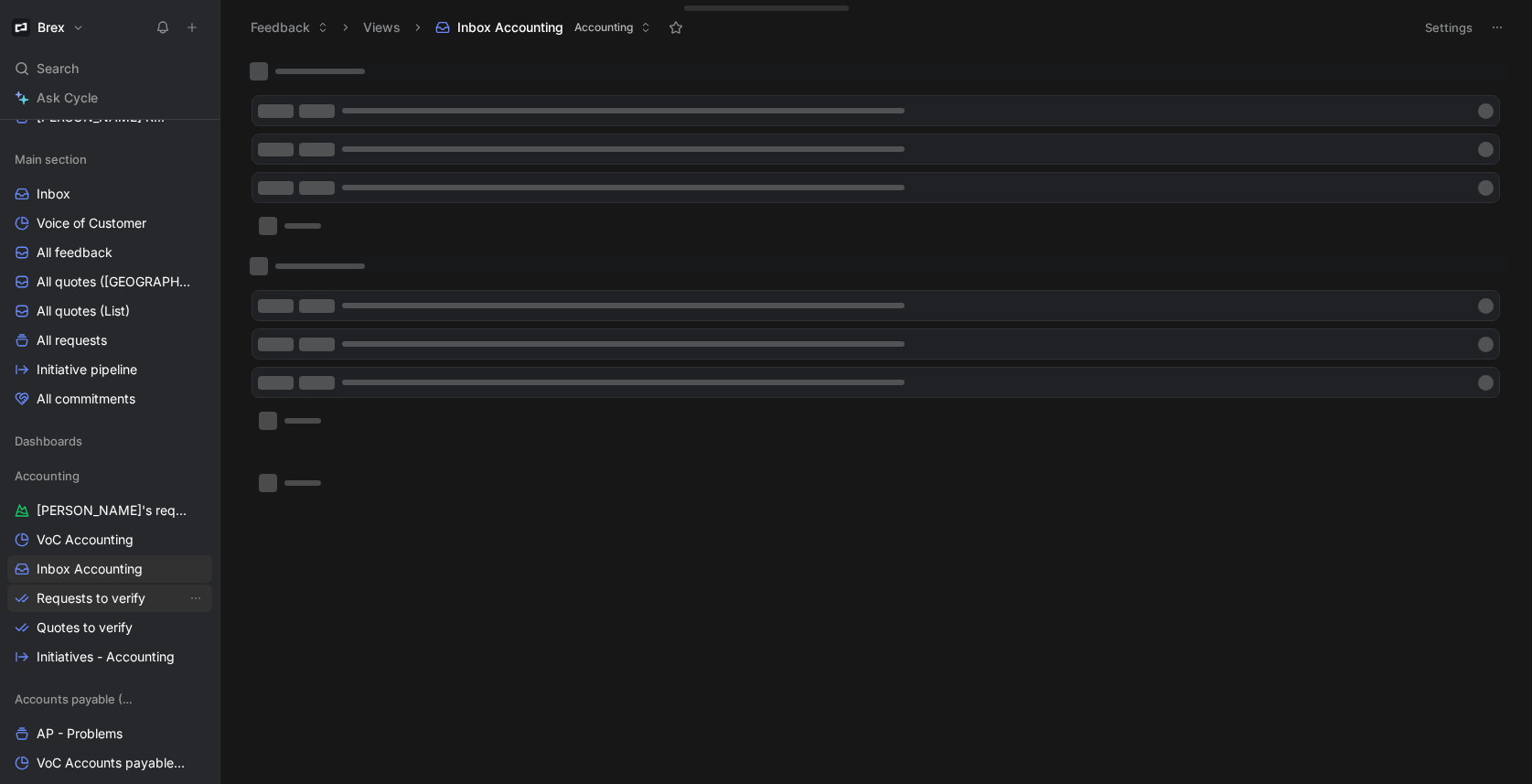
click at [92, 591] on span "Requests to verify" at bounding box center [91, 597] width 109 height 18
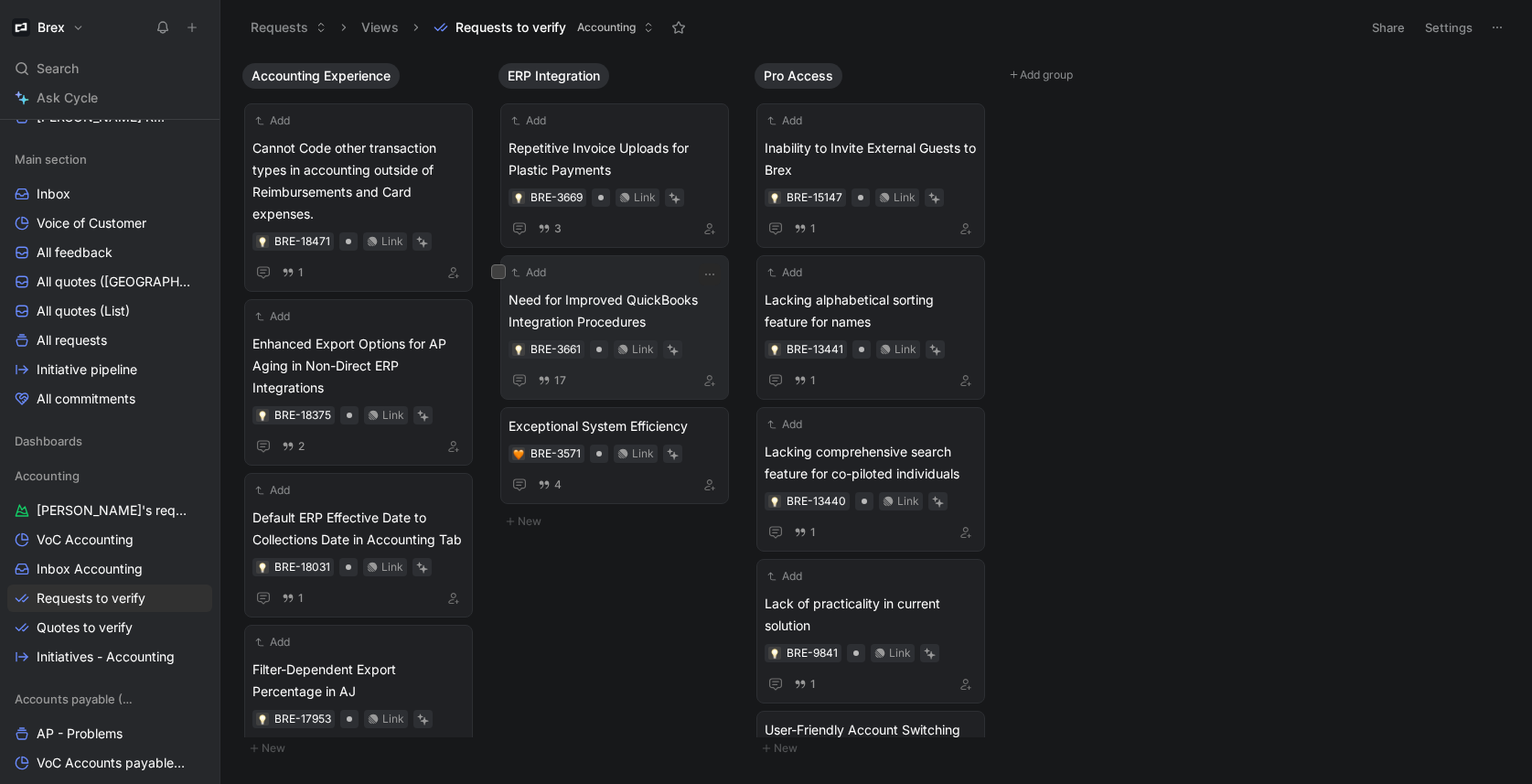
click at [624, 298] on span "Need for Improved QuickBooks Integration Procedures" at bounding box center [614, 311] width 212 height 44
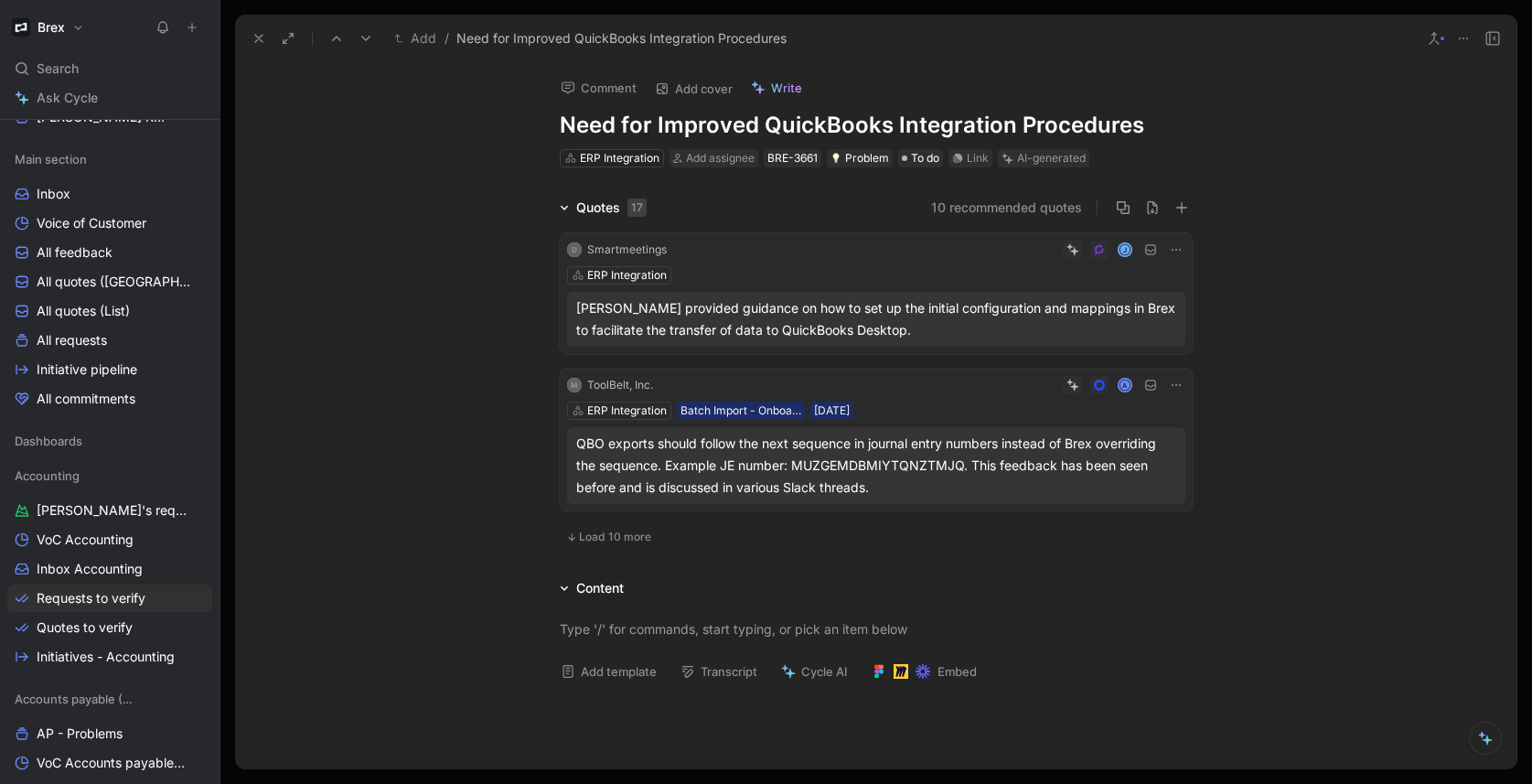
click at [594, 532] on span "Load 10 more" at bounding box center [615, 536] width 72 height 14
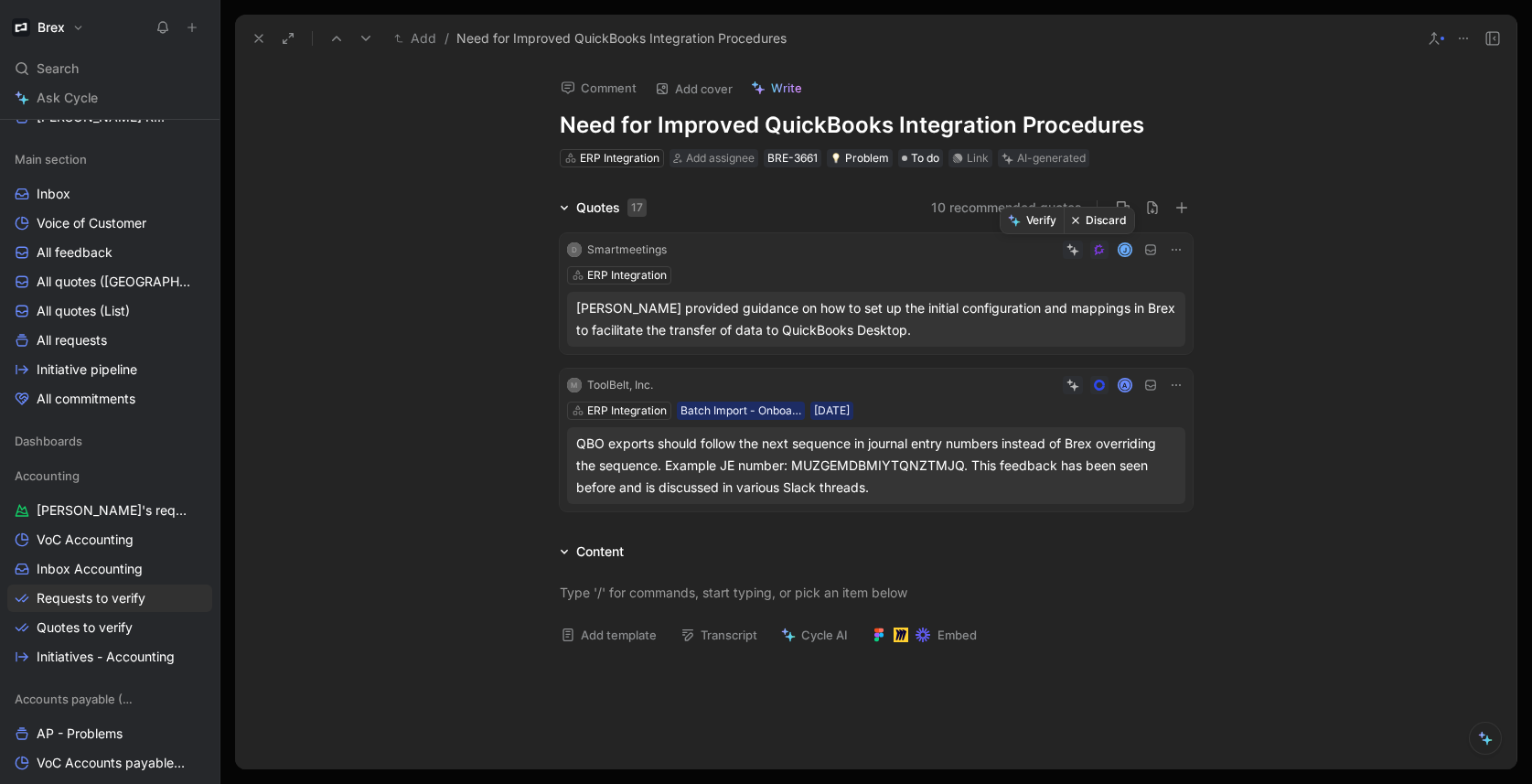
click at [1099, 218] on button "Discard" at bounding box center [1098, 220] width 70 height 26
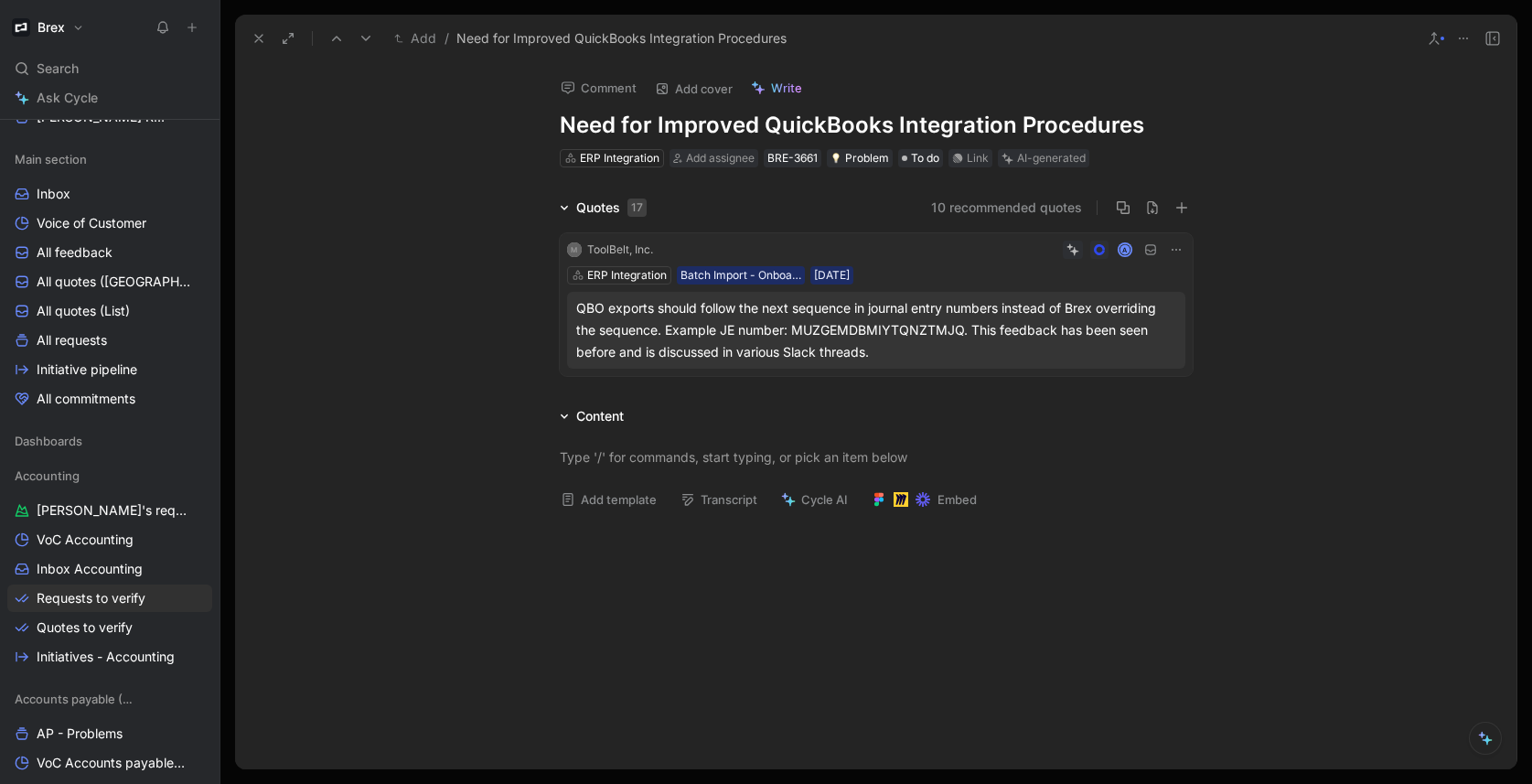
click at [602, 412] on div "Content" at bounding box center [600, 416] width 48 height 22
click at [601, 413] on div "Content" at bounding box center [600, 416] width 48 height 22
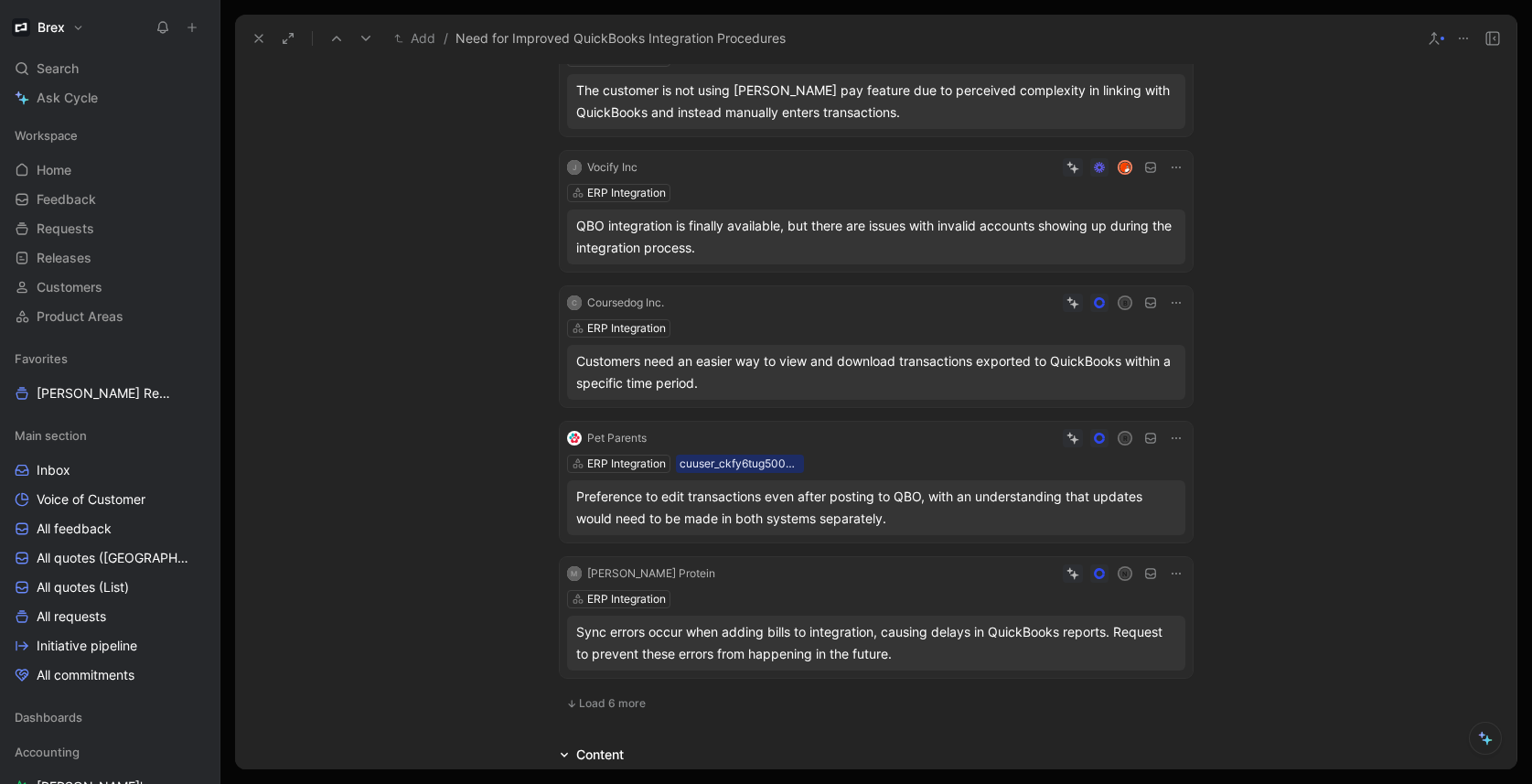
scroll to position [1058, 0]
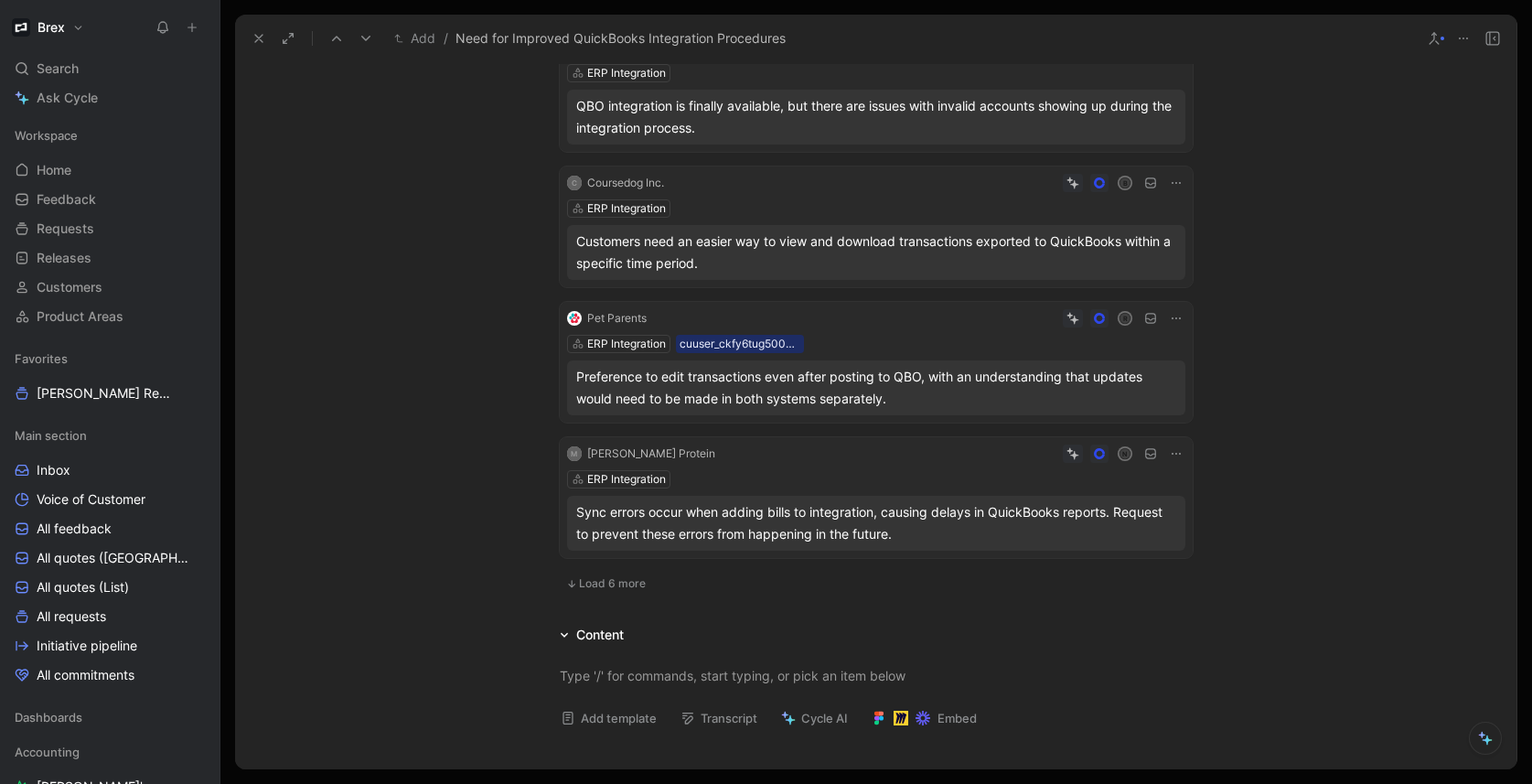
click at [832, 470] on div "ERP Integration" at bounding box center [875, 478] width 618 height 18
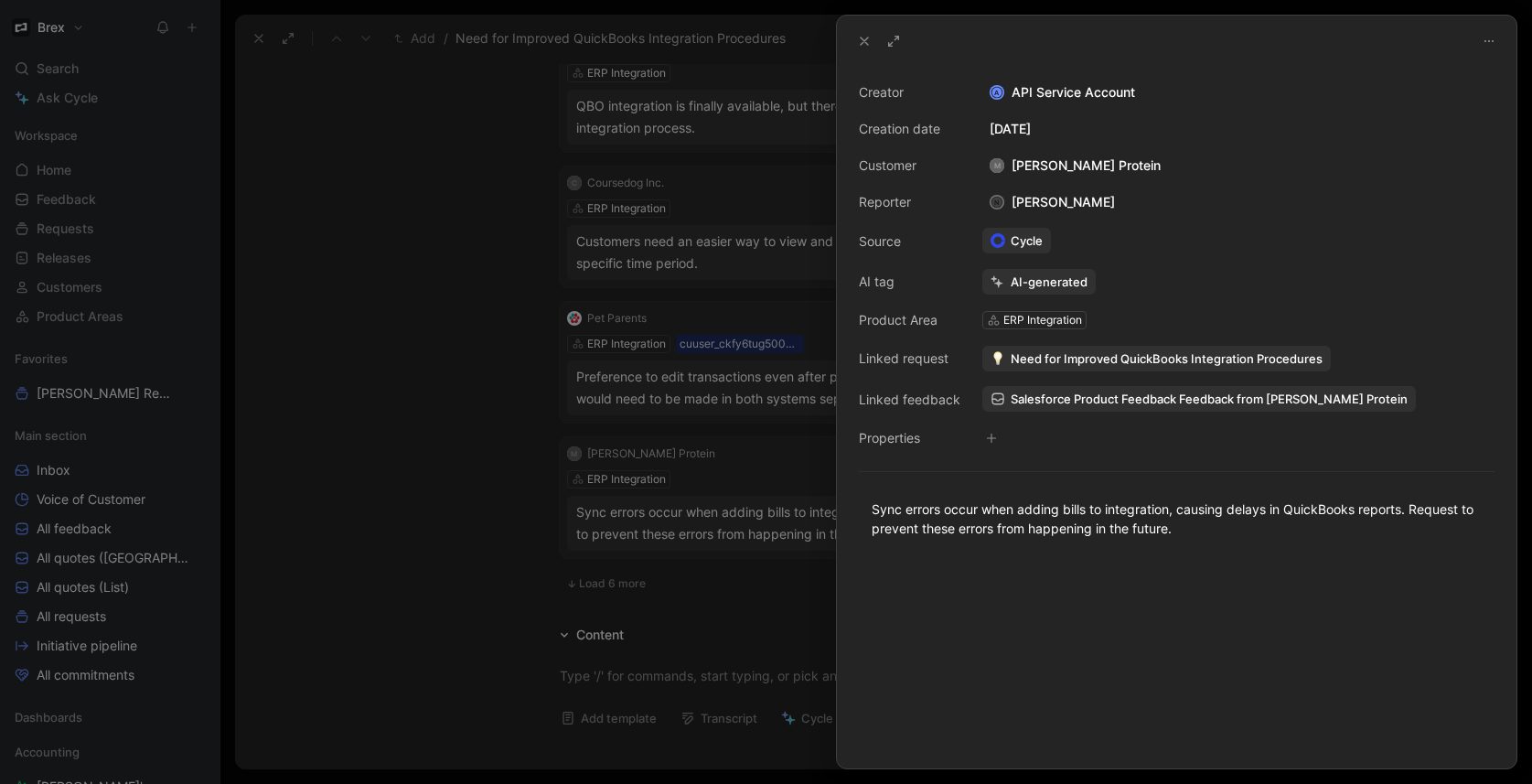
click at [1075, 364] on span "Need for Improved QuickBooks Integration Procedures" at bounding box center [1166, 357] width 312 height 16
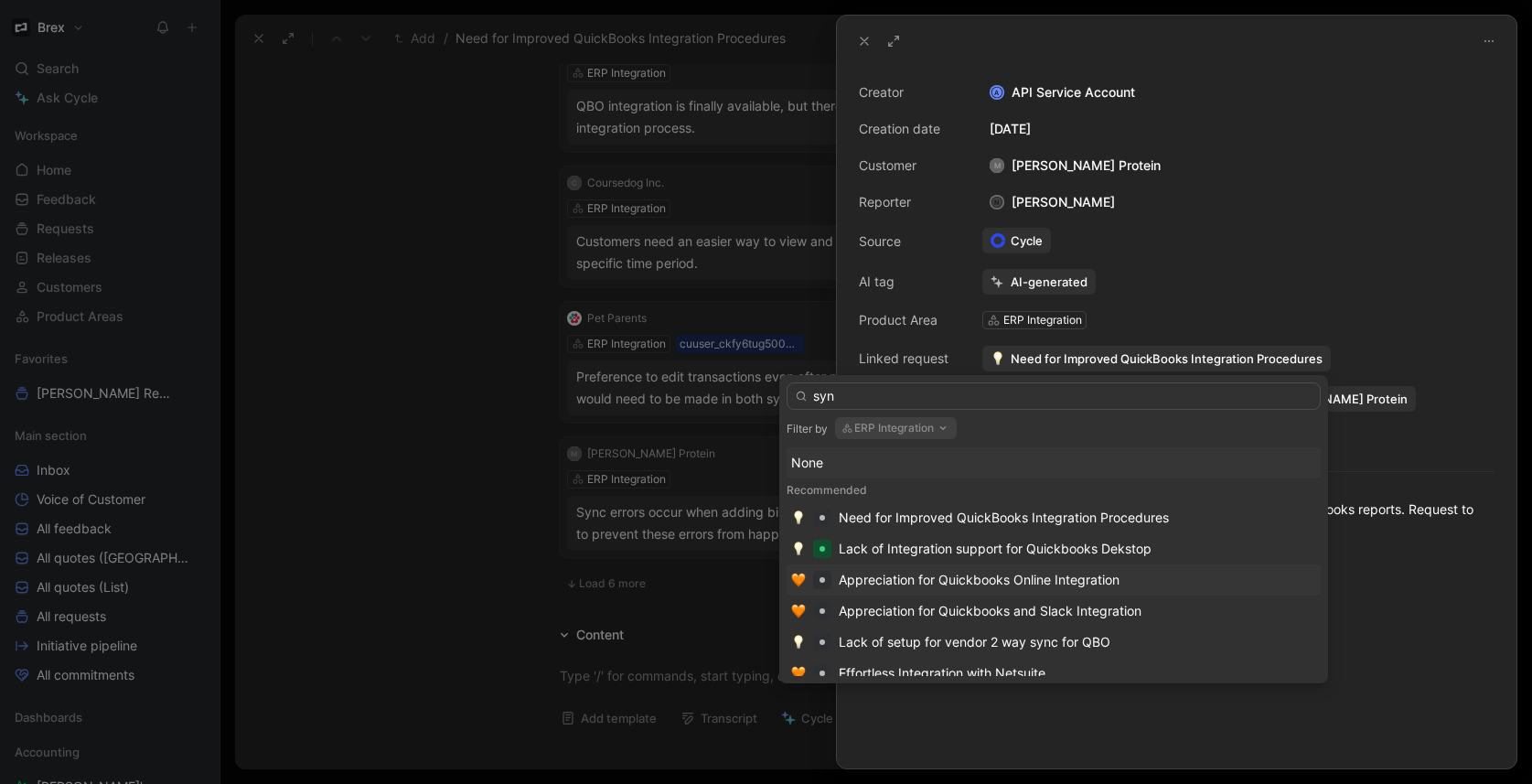
type input "sync"
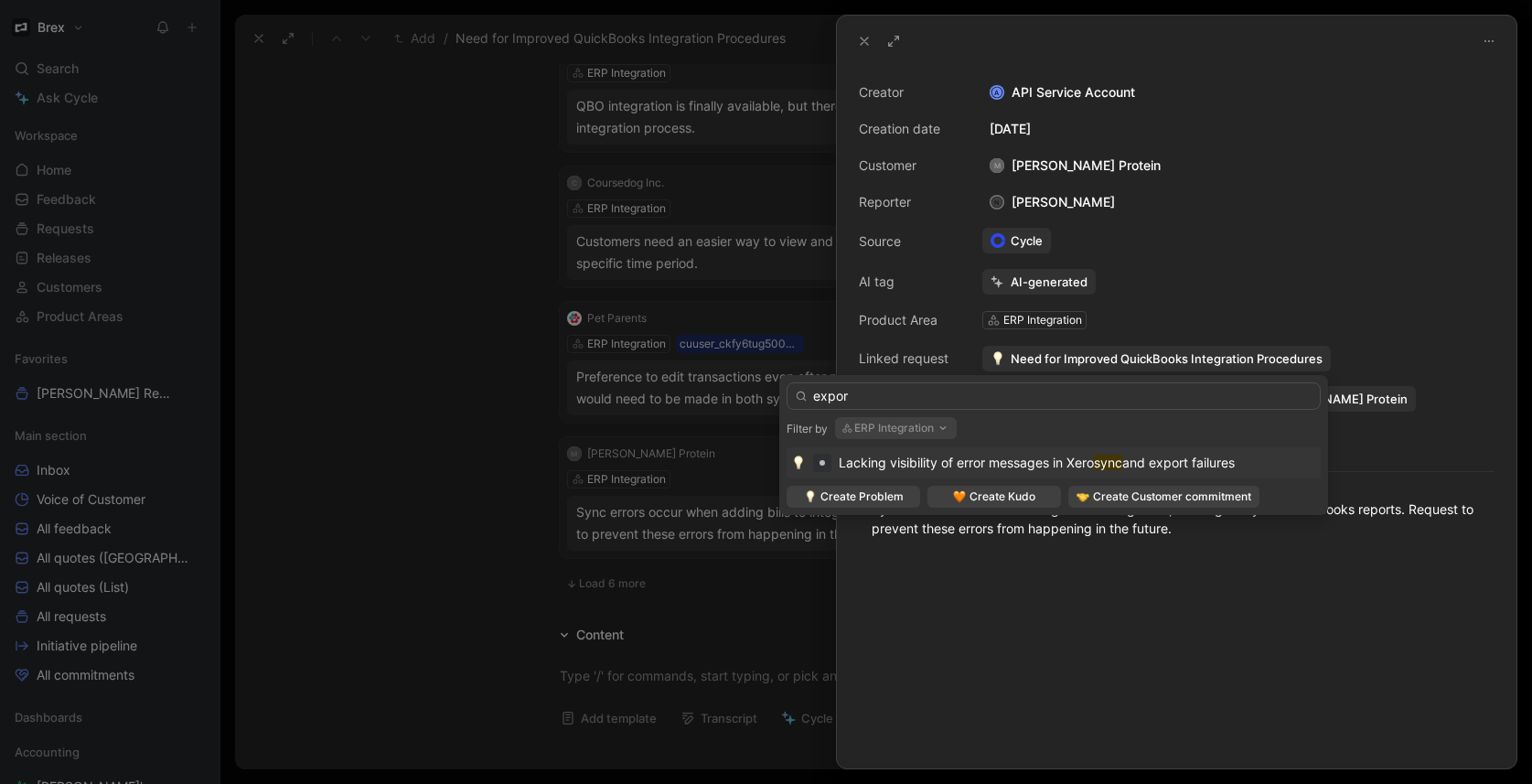
type input "export"
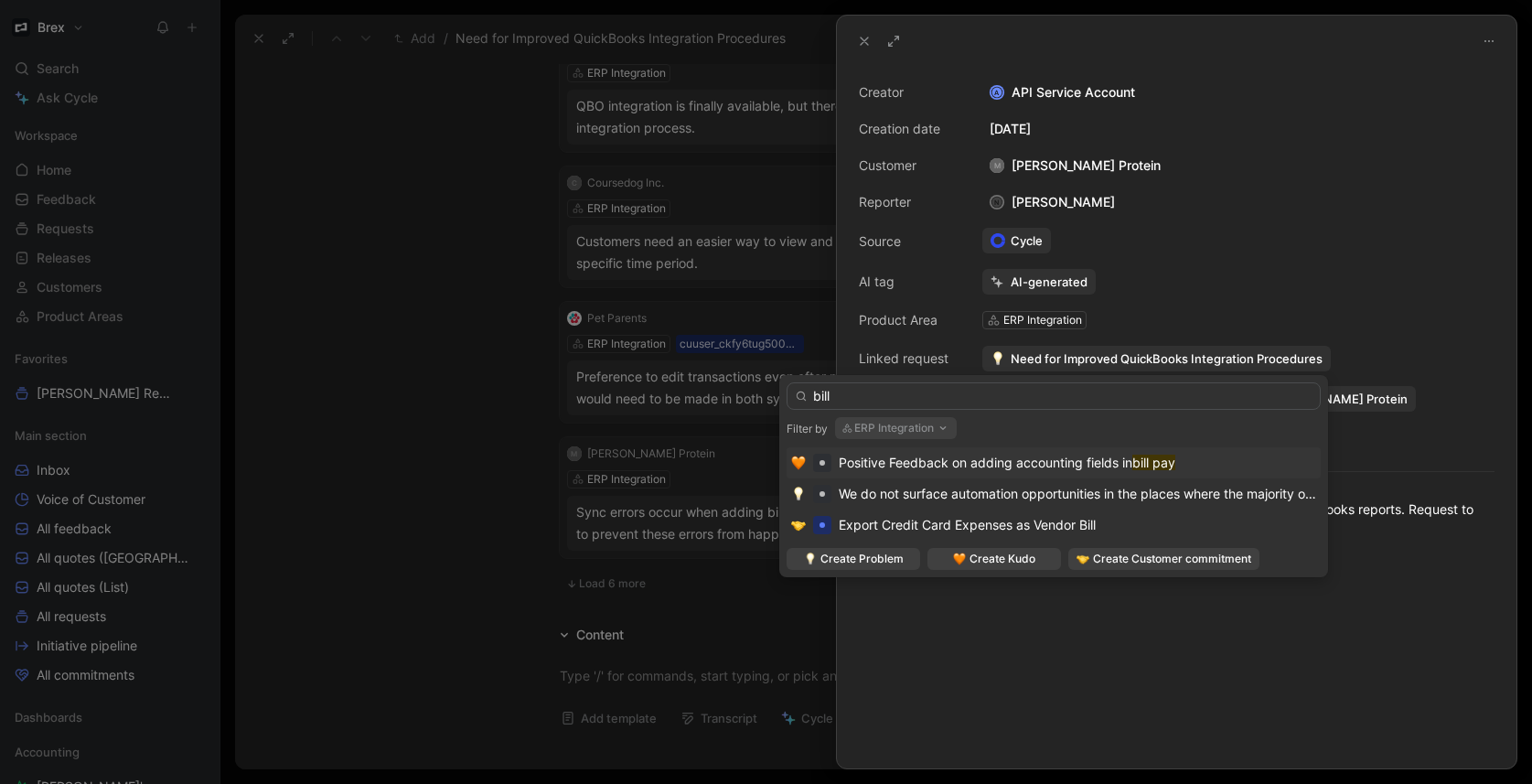
type input "bill"
click at [900, 429] on button "ERP Integration" at bounding box center [895, 427] width 122 height 22
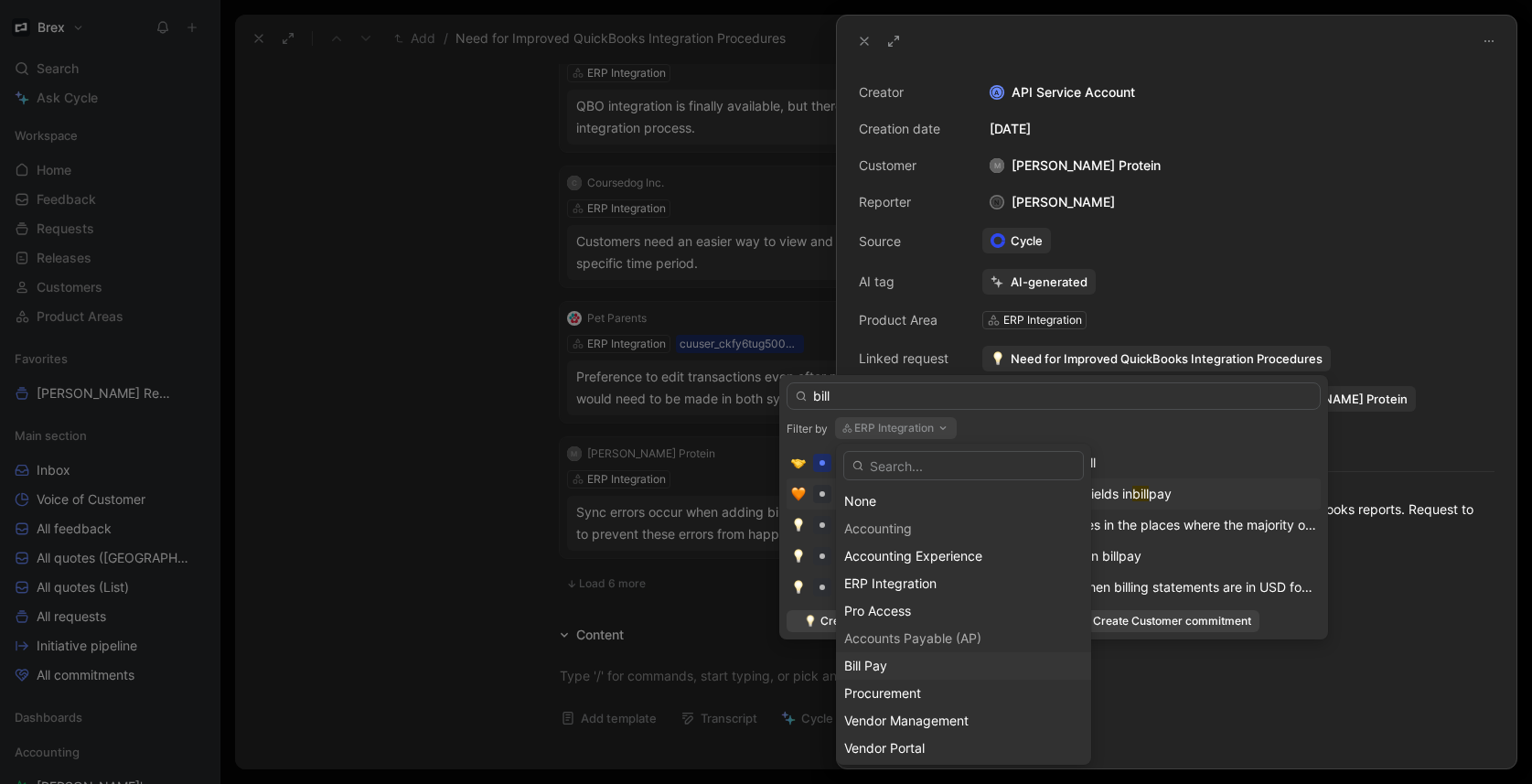
click at [904, 673] on div "Bill Pay" at bounding box center [963, 665] width 239 height 22
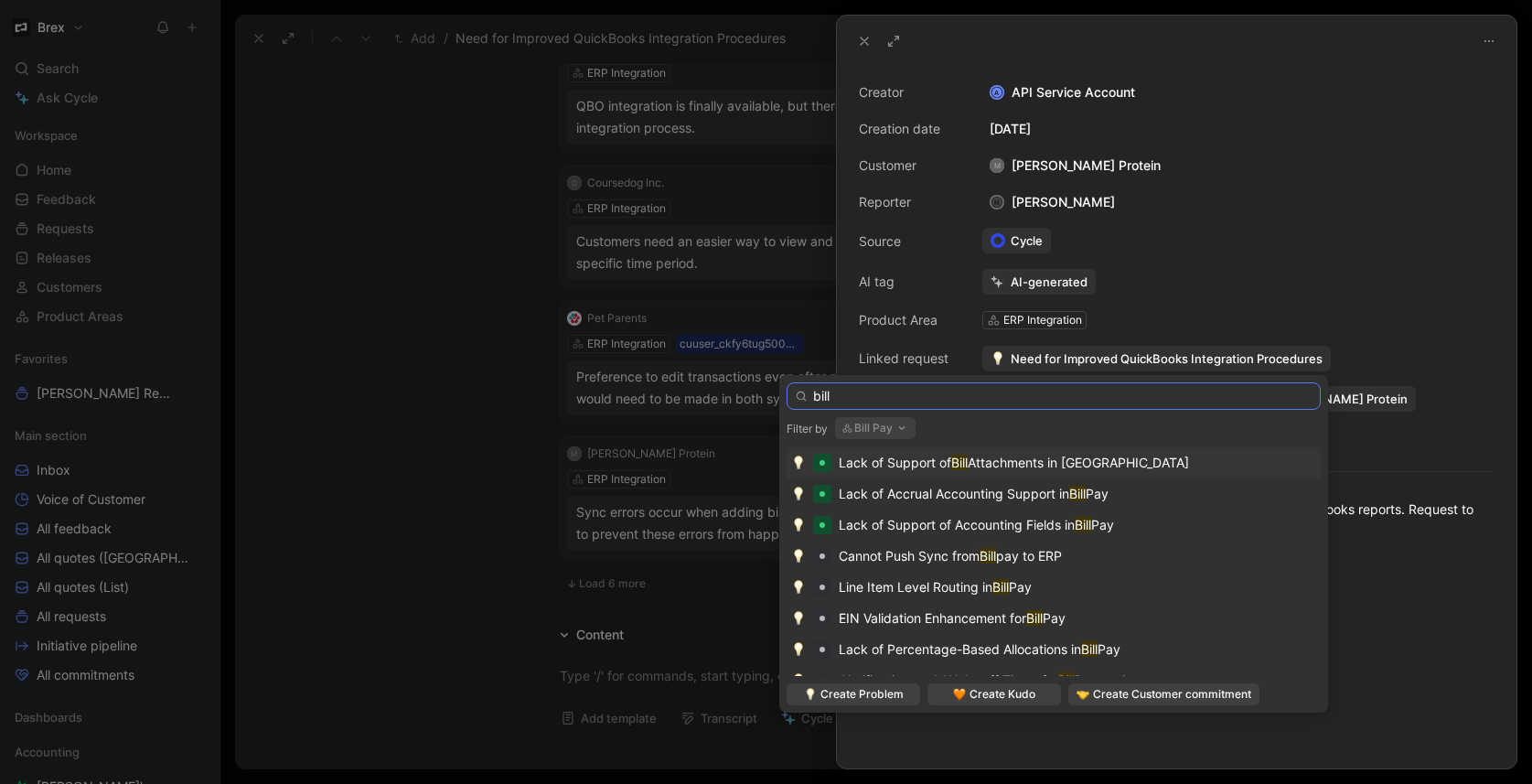
click at [865, 387] on input "bill" at bounding box center [1053, 396] width 534 height 28
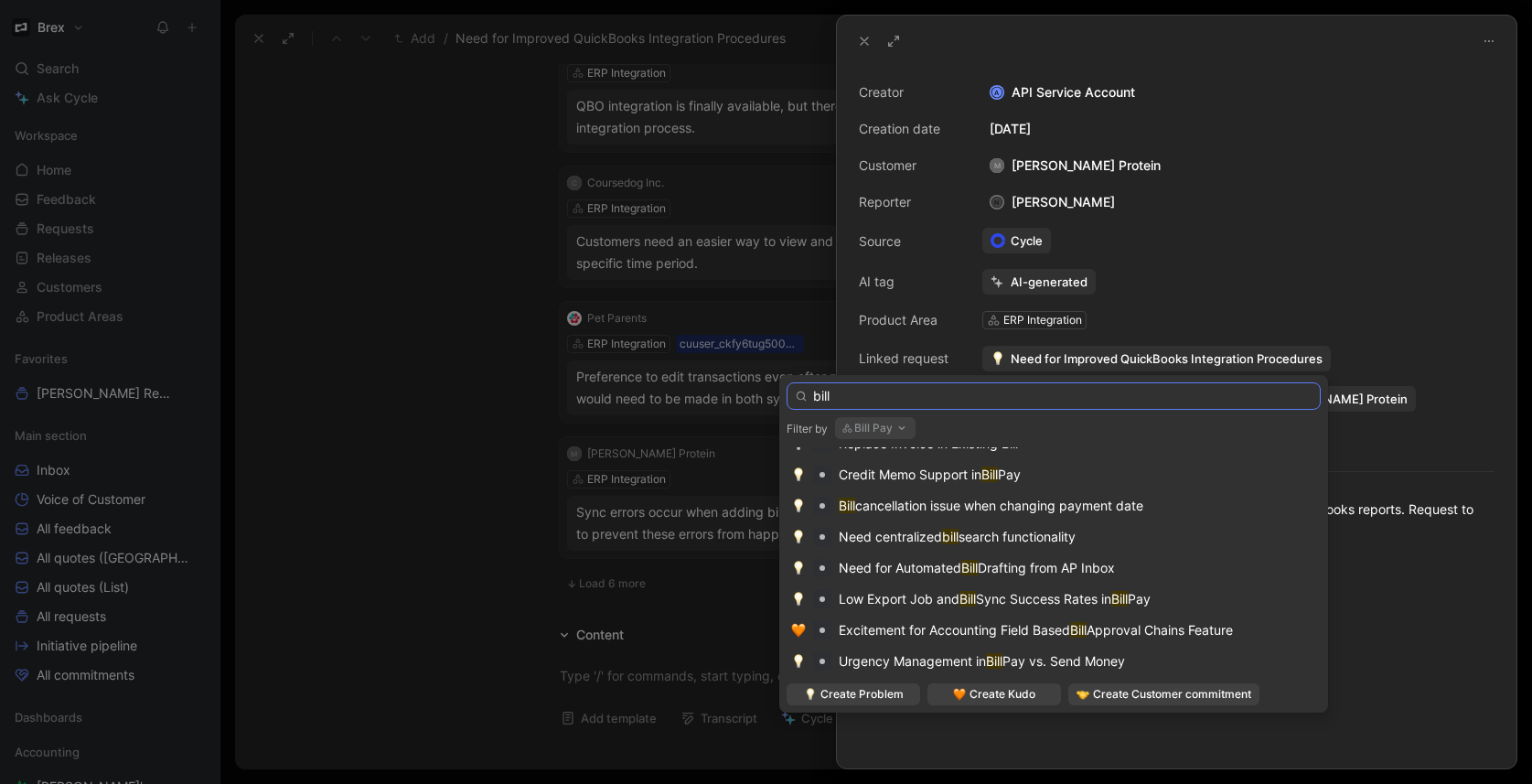
scroll to position [302, 0]
click at [1003, 591] on span "Sync Success Rates in" at bounding box center [1043, 595] width 135 height 15
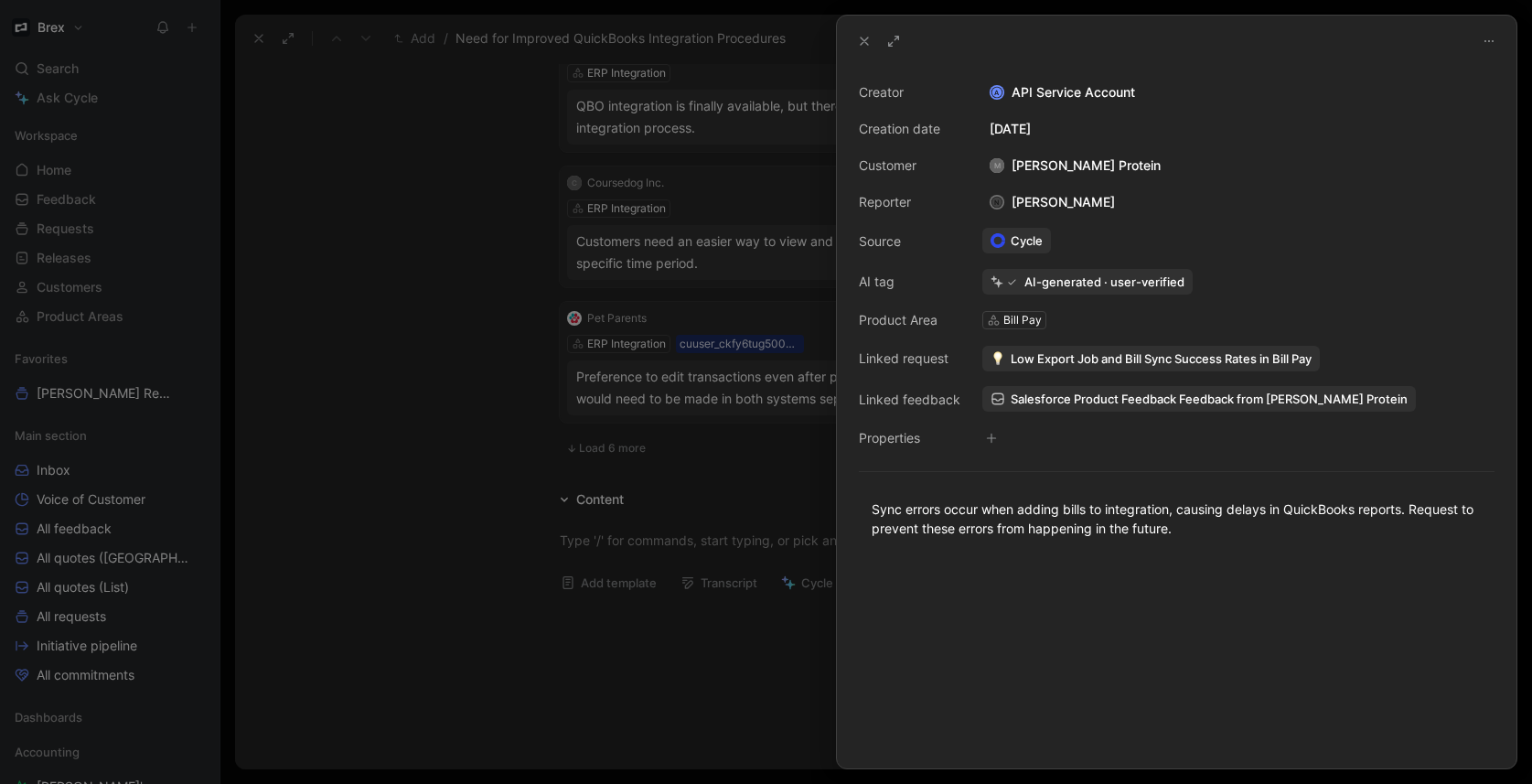
click at [516, 518] on div at bounding box center [766, 392] width 1532 height 784
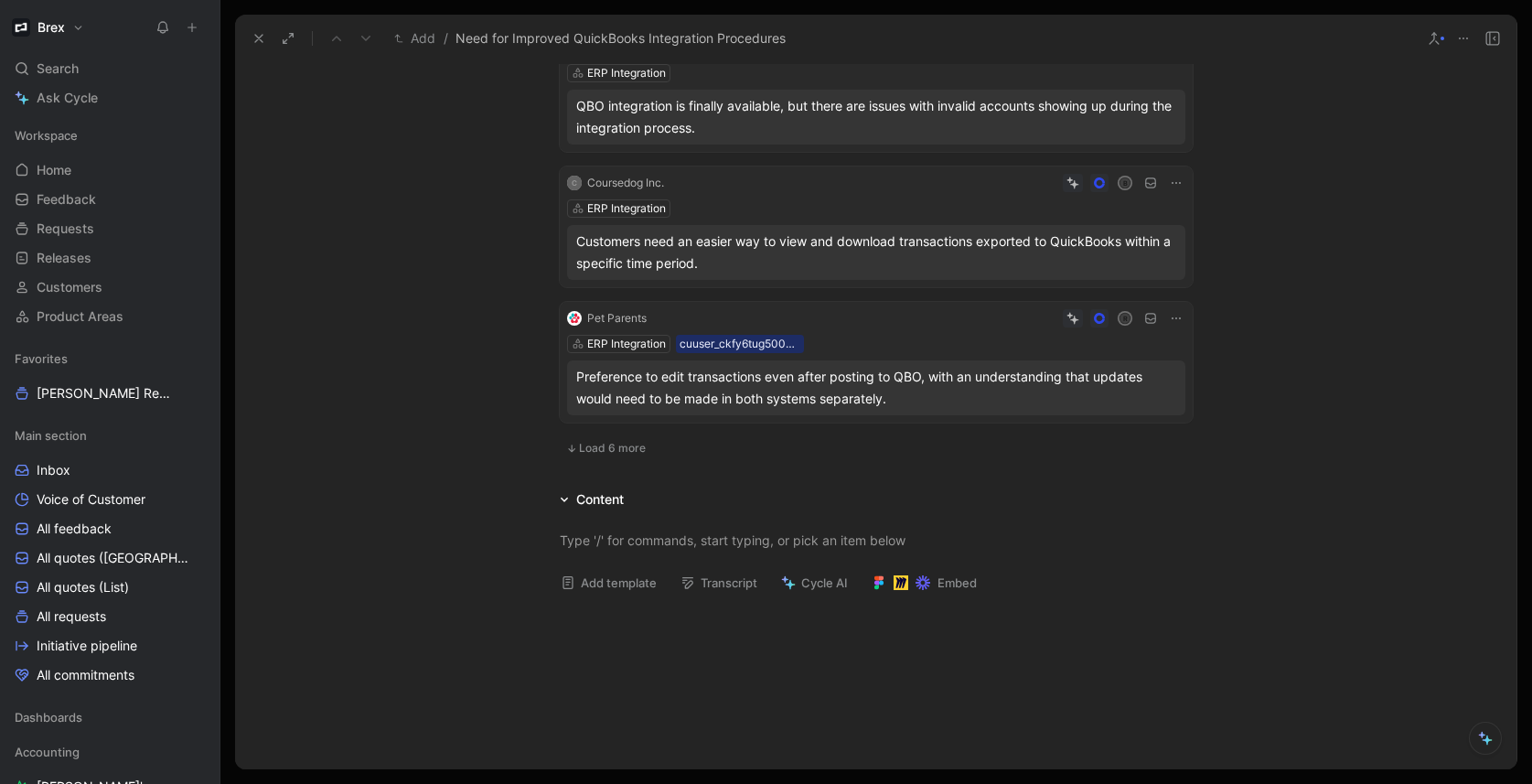
click at [261, 43] on icon at bounding box center [258, 37] width 14 height 14
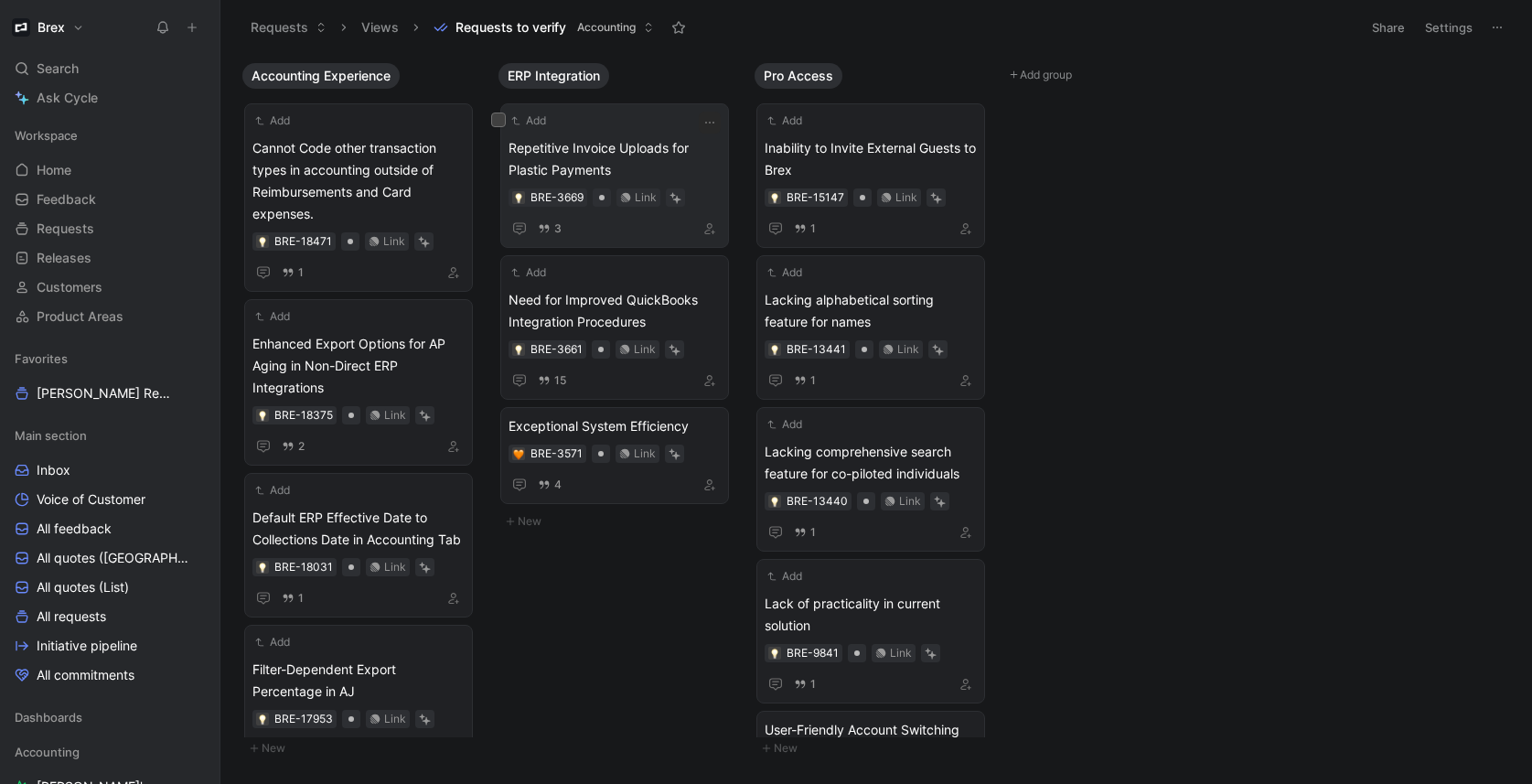
click at [628, 132] on div "Add Repetitive Invoice Uploads for Plastic Payments BRE-3669 Link 3" at bounding box center [614, 175] width 212 height 128
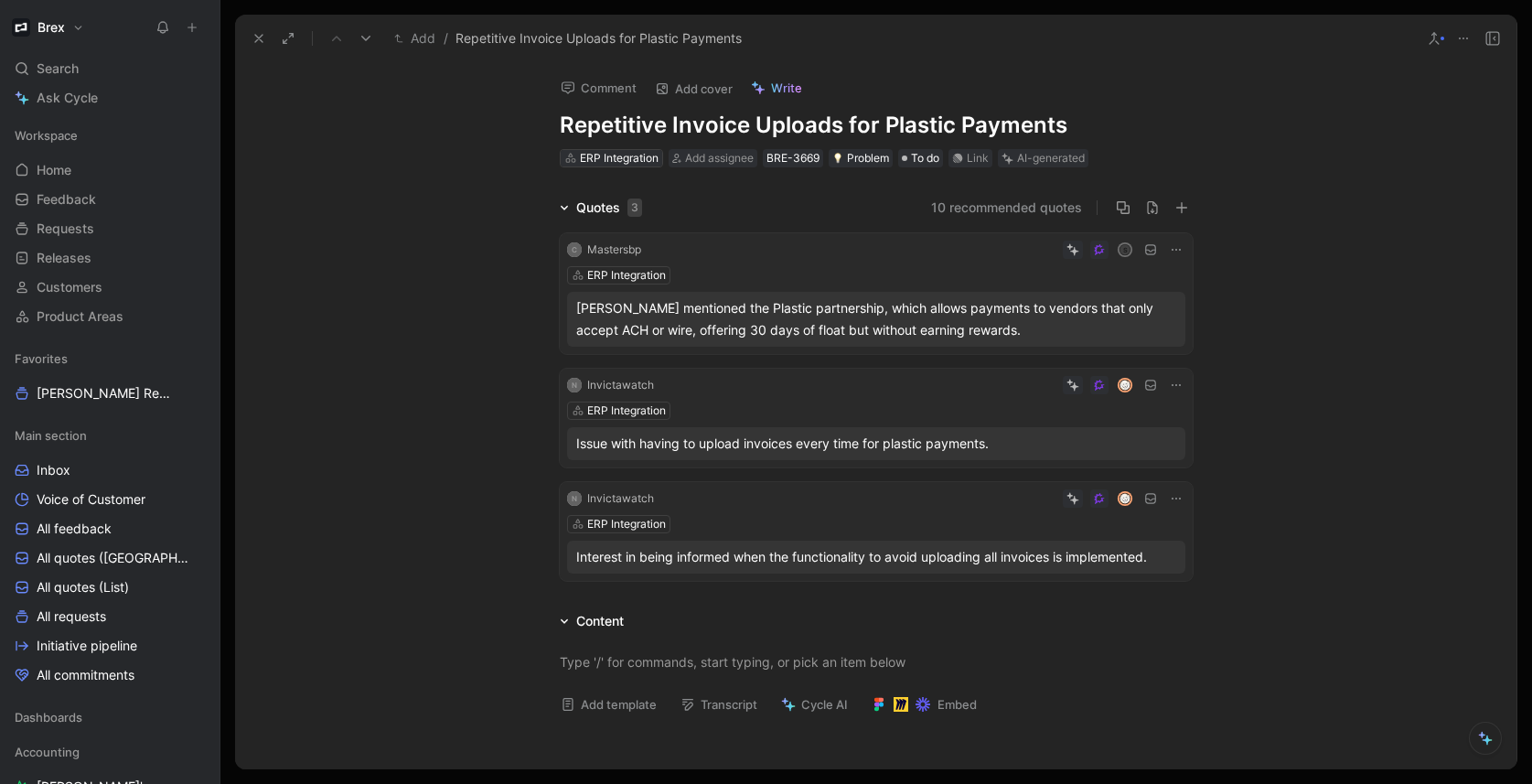
click at [626, 162] on div "ERP Integration" at bounding box center [619, 157] width 79 height 18
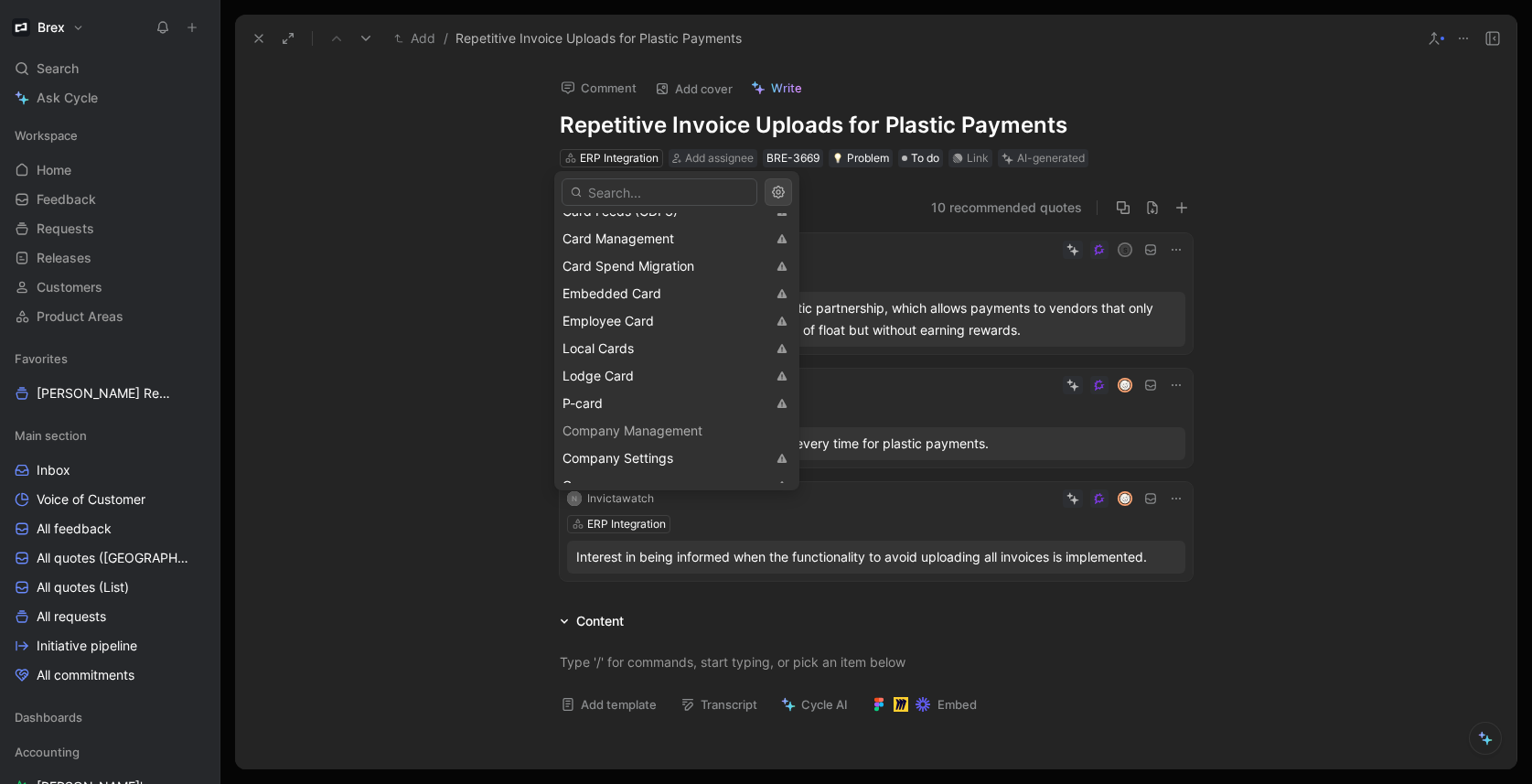
scroll to position [787, 0]
click at [646, 193] on input "text" at bounding box center [660, 192] width 196 height 28
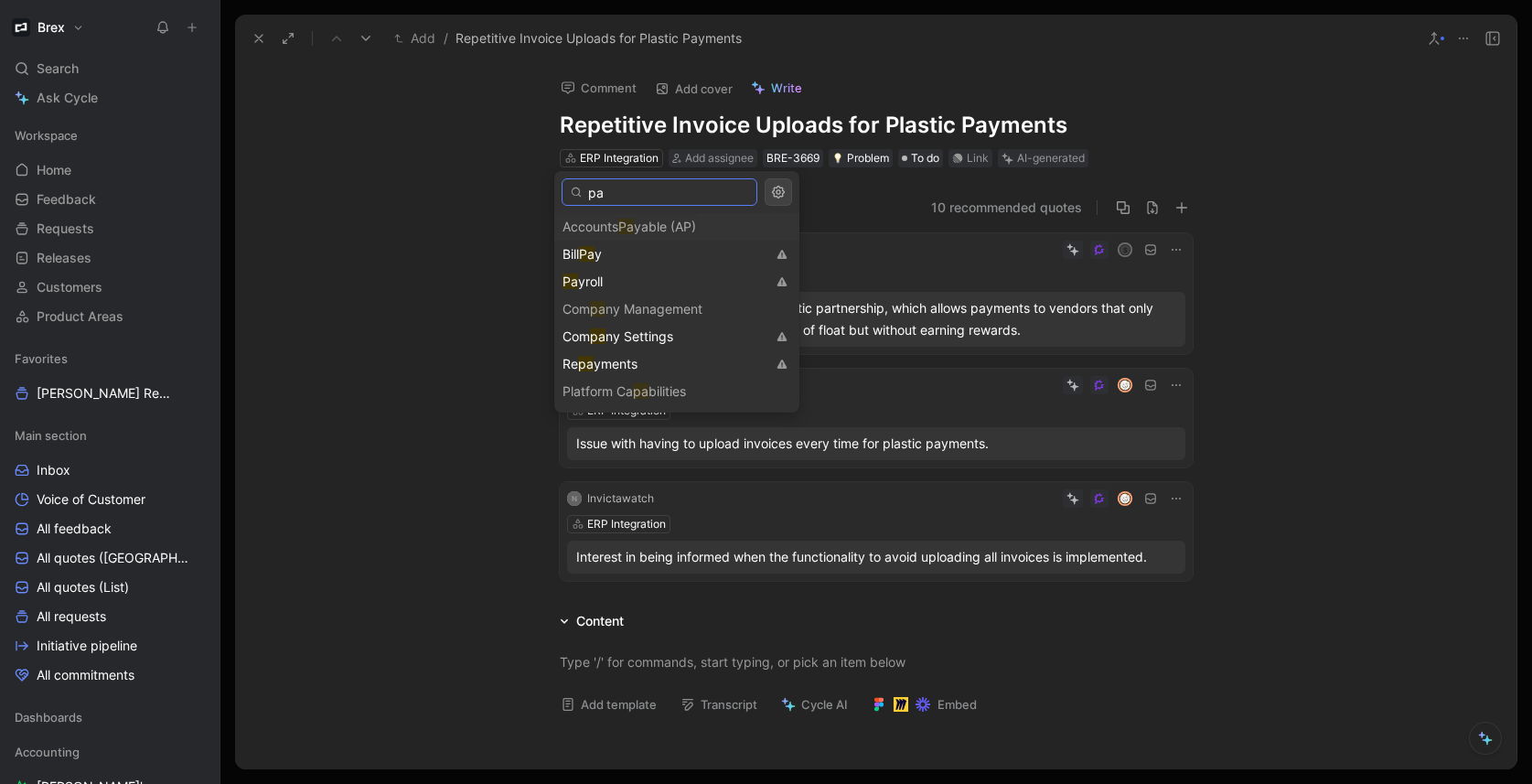
type input "p"
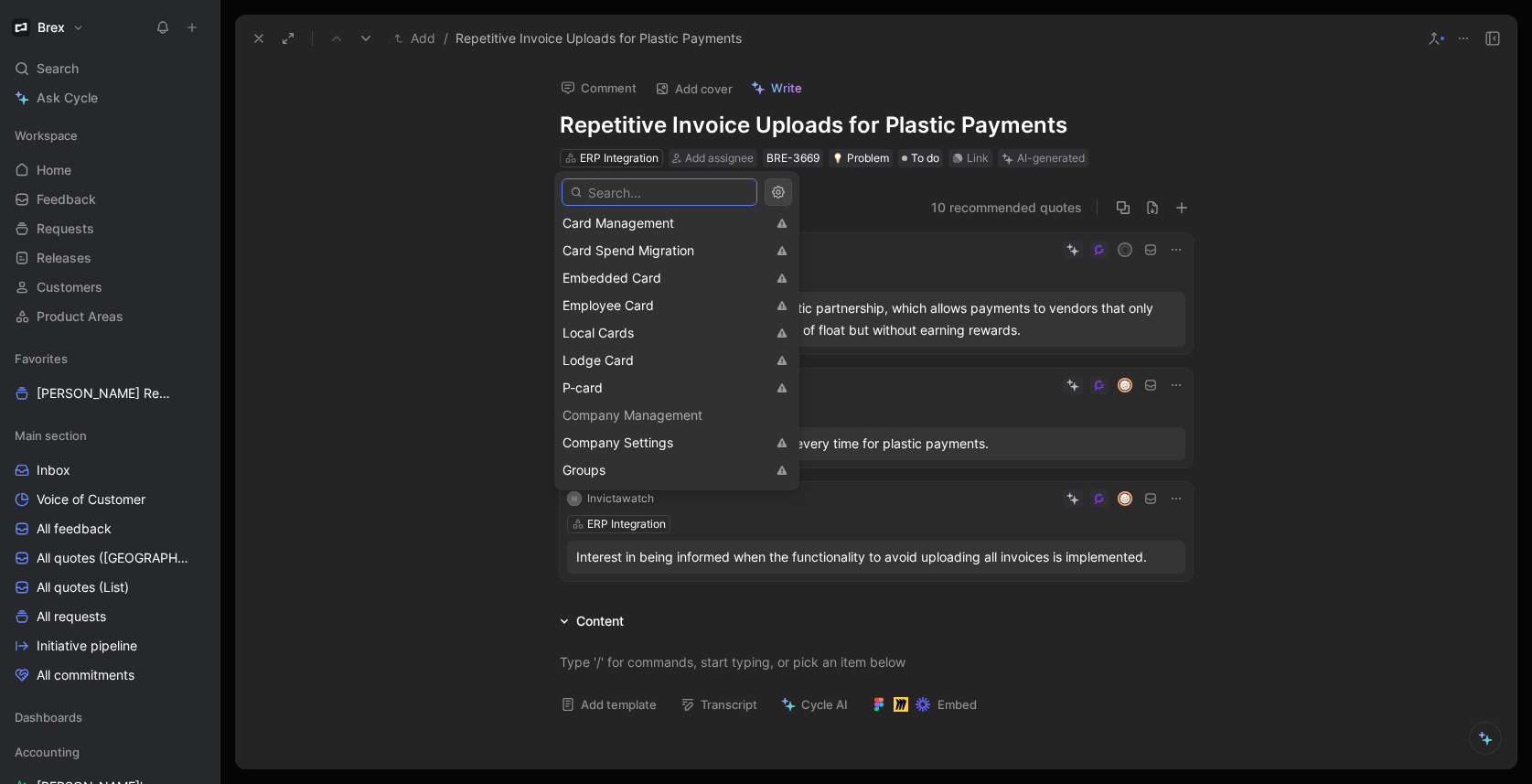
scroll to position [798, 0]
click at [684, 279] on div "Embedded Card" at bounding box center [664, 279] width 203 height 22
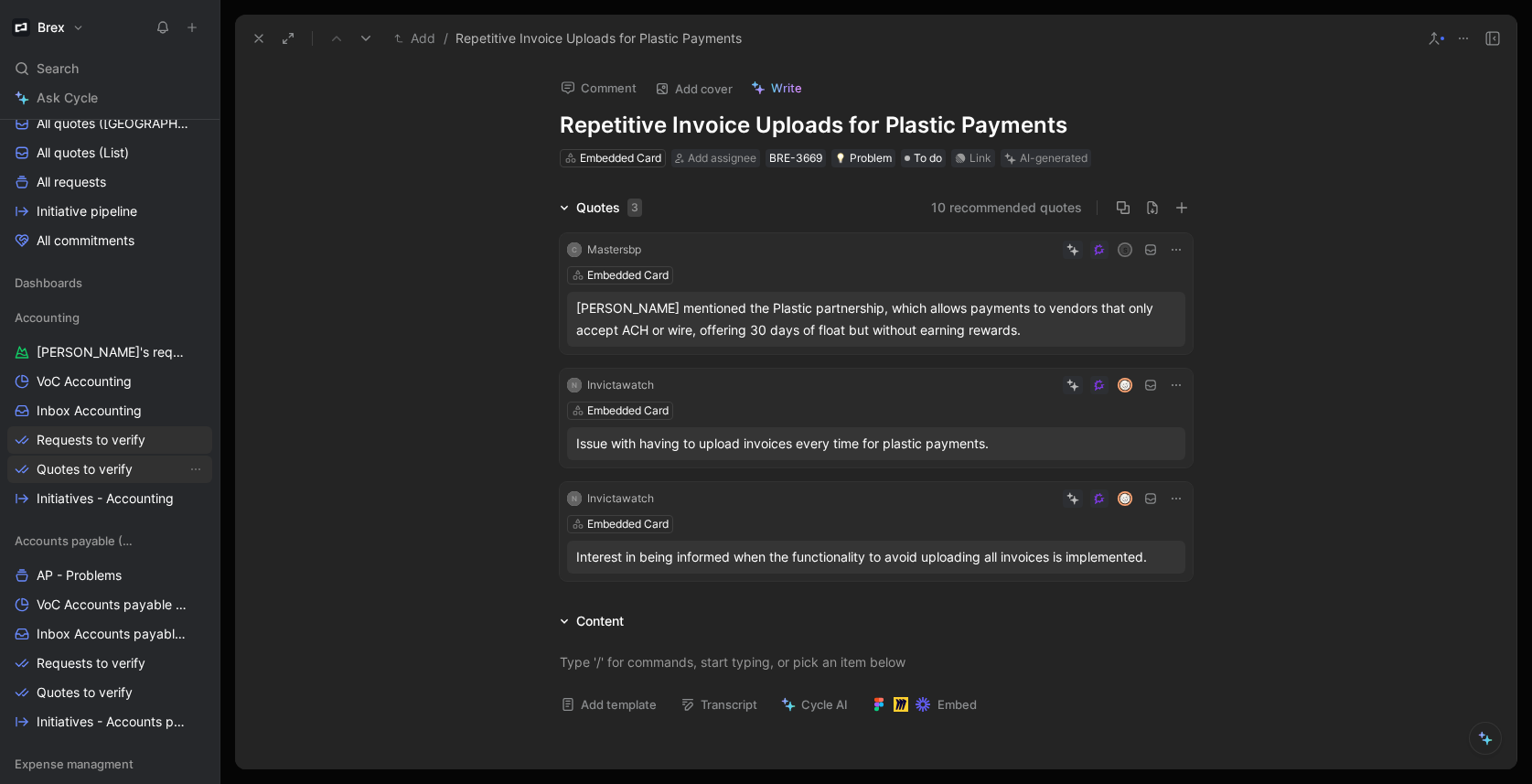
scroll to position [435, 0]
click at [98, 437] on span "Requests to verify" at bounding box center [91, 438] width 109 height 18
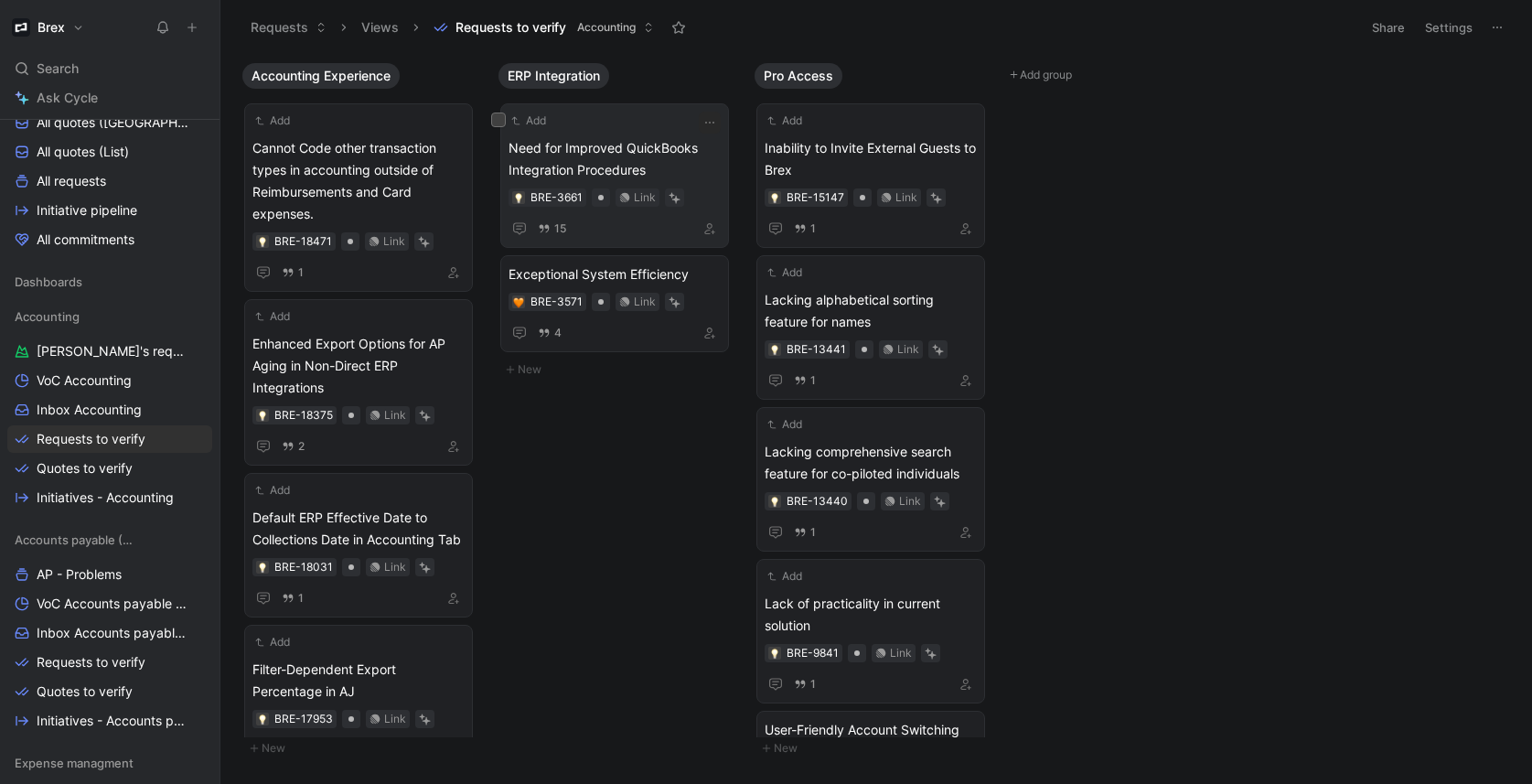
click at [628, 150] on span "Need for Improved QuickBooks Integration Procedures" at bounding box center [614, 159] width 212 height 44
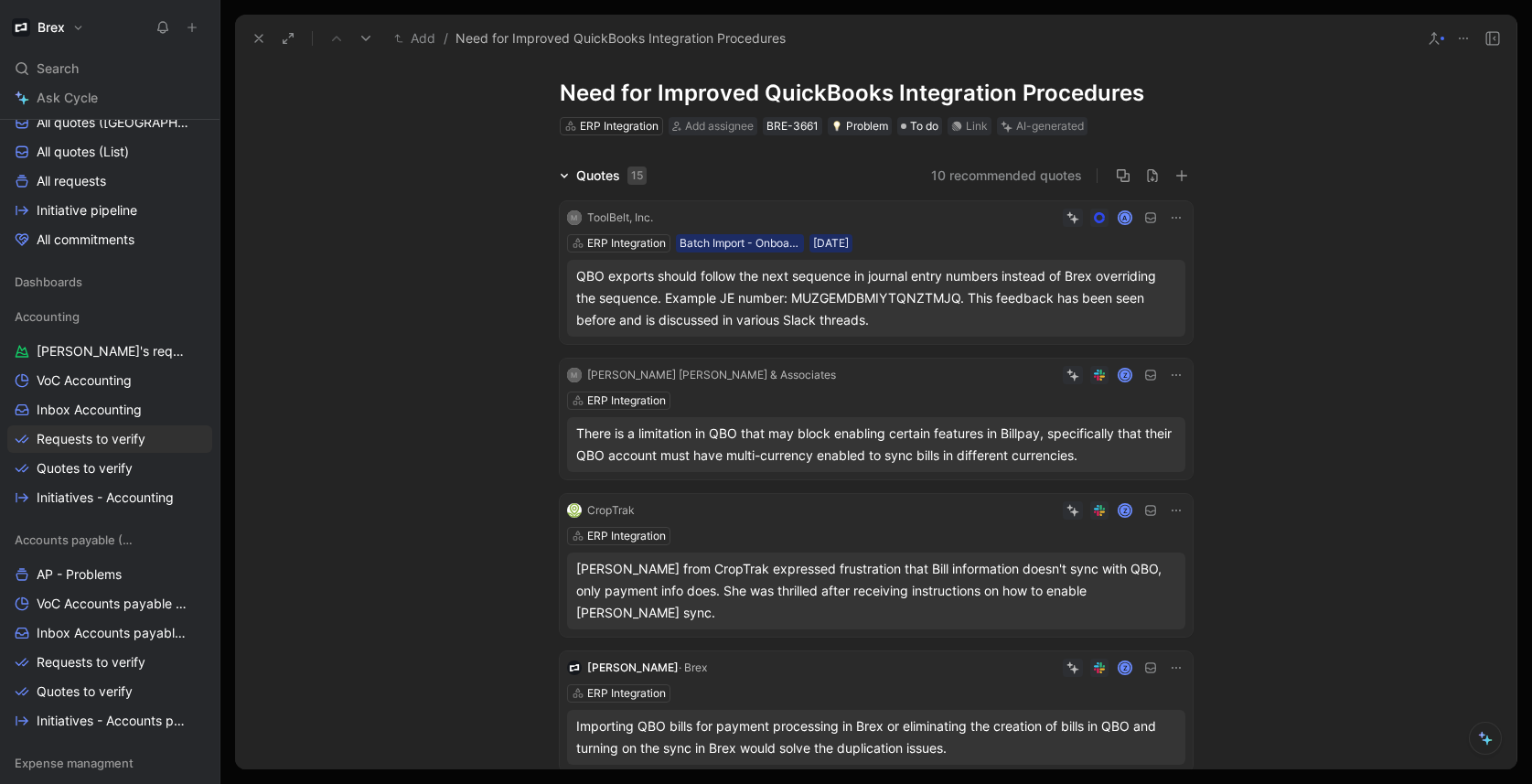
scroll to position [35, 0]
click at [838, 385] on div "M Donnelly Boland & Associates Z ERP Integration There is a limitation in QBO t…" at bounding box center [876, 416] width 633 height 121
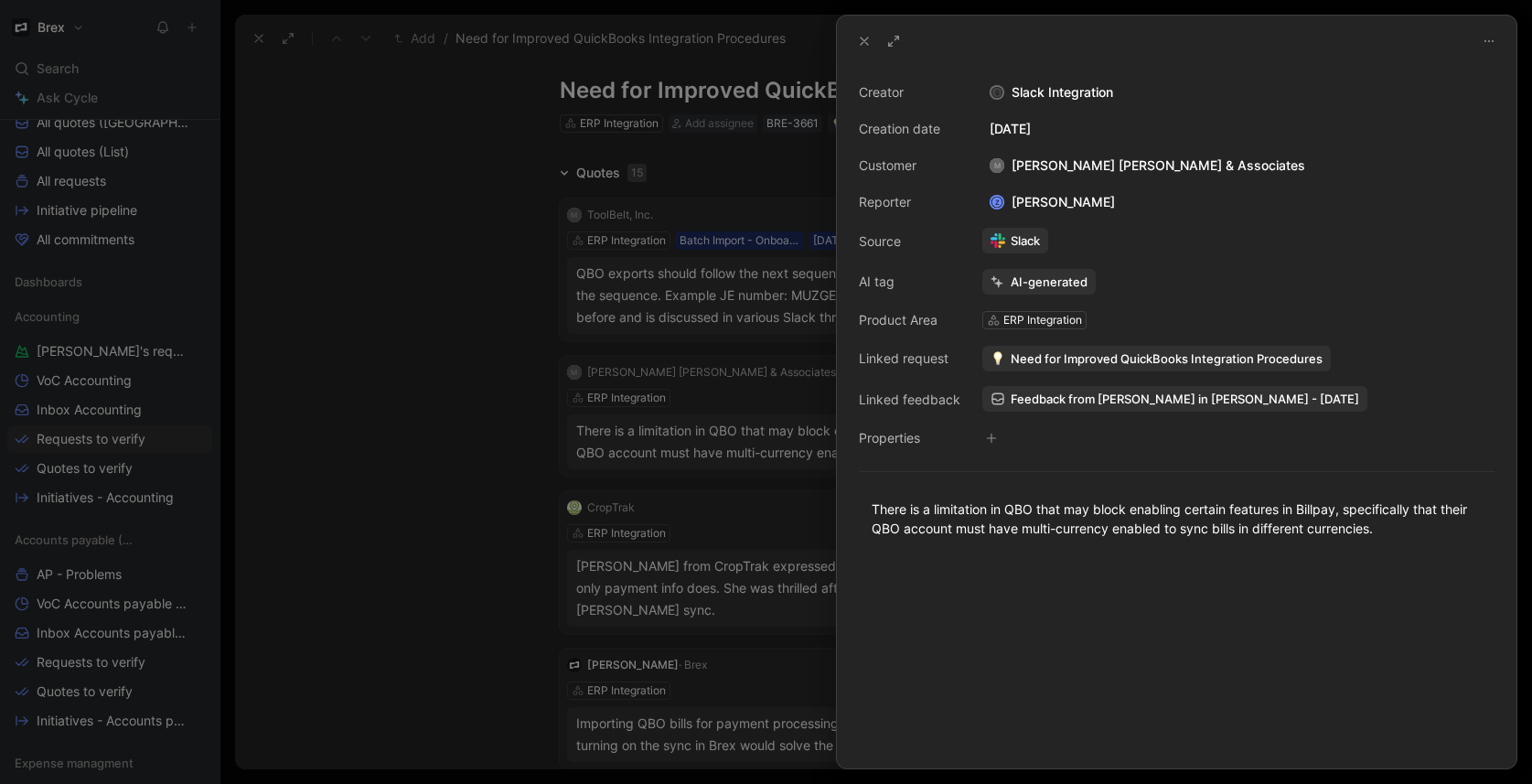
click at [1128, 353] on span "Need for Improved QuickBooks Integration Procedures" at bounding box center [1166, 357] width 312 height 16
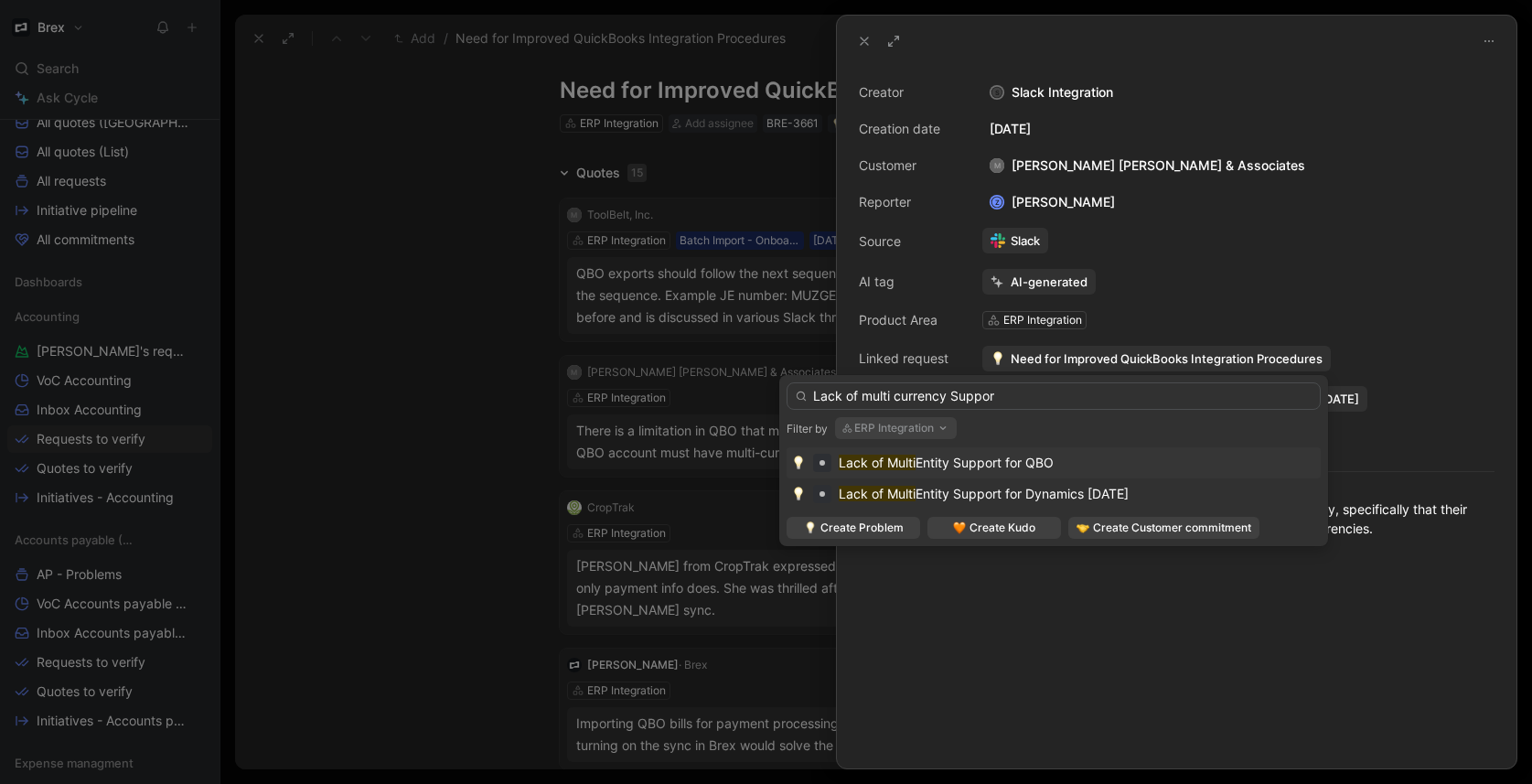
type input "Lack of multi currency Support"
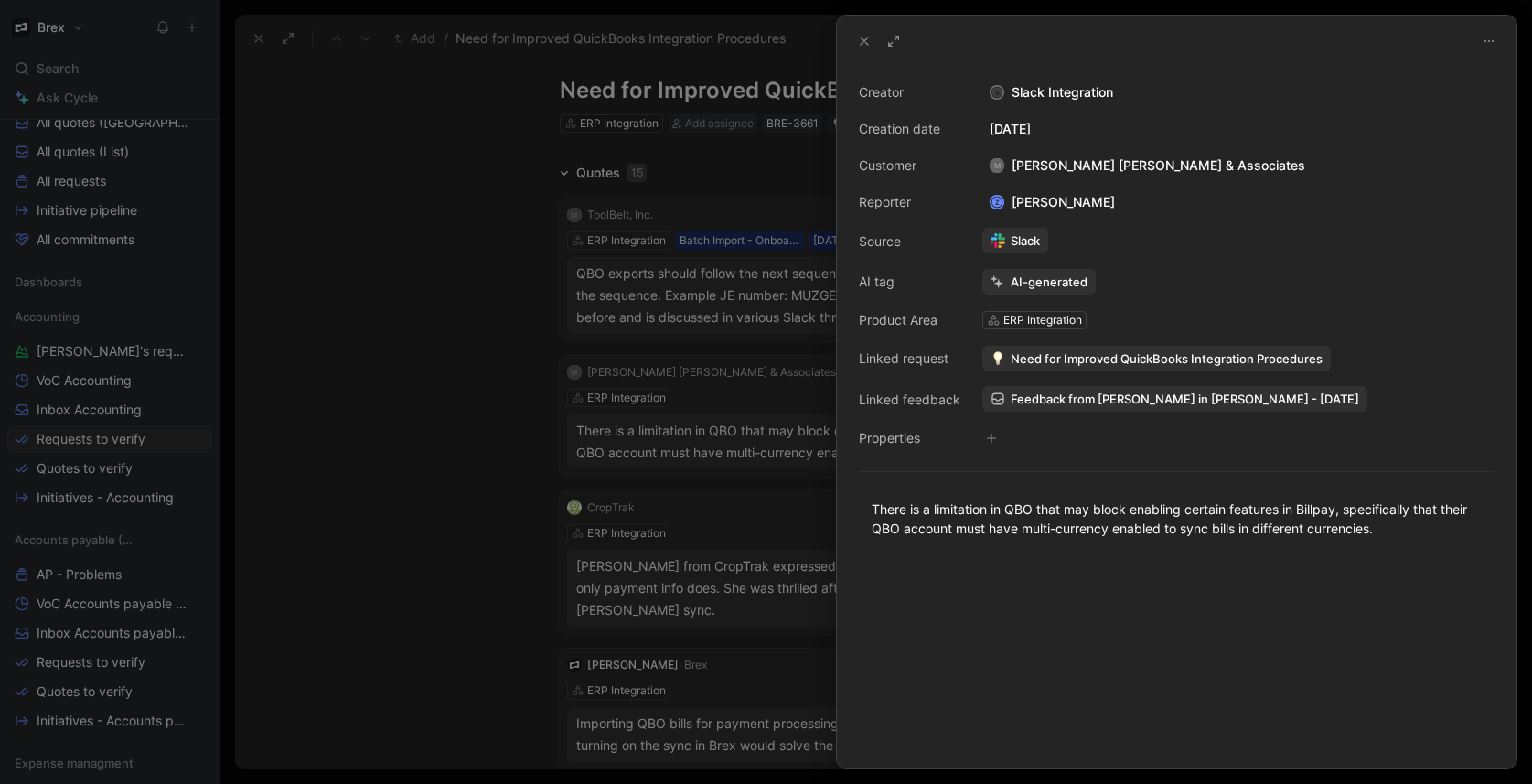
click at [416, 415] on div at bounding box center [766, 392] width 1532 height 784
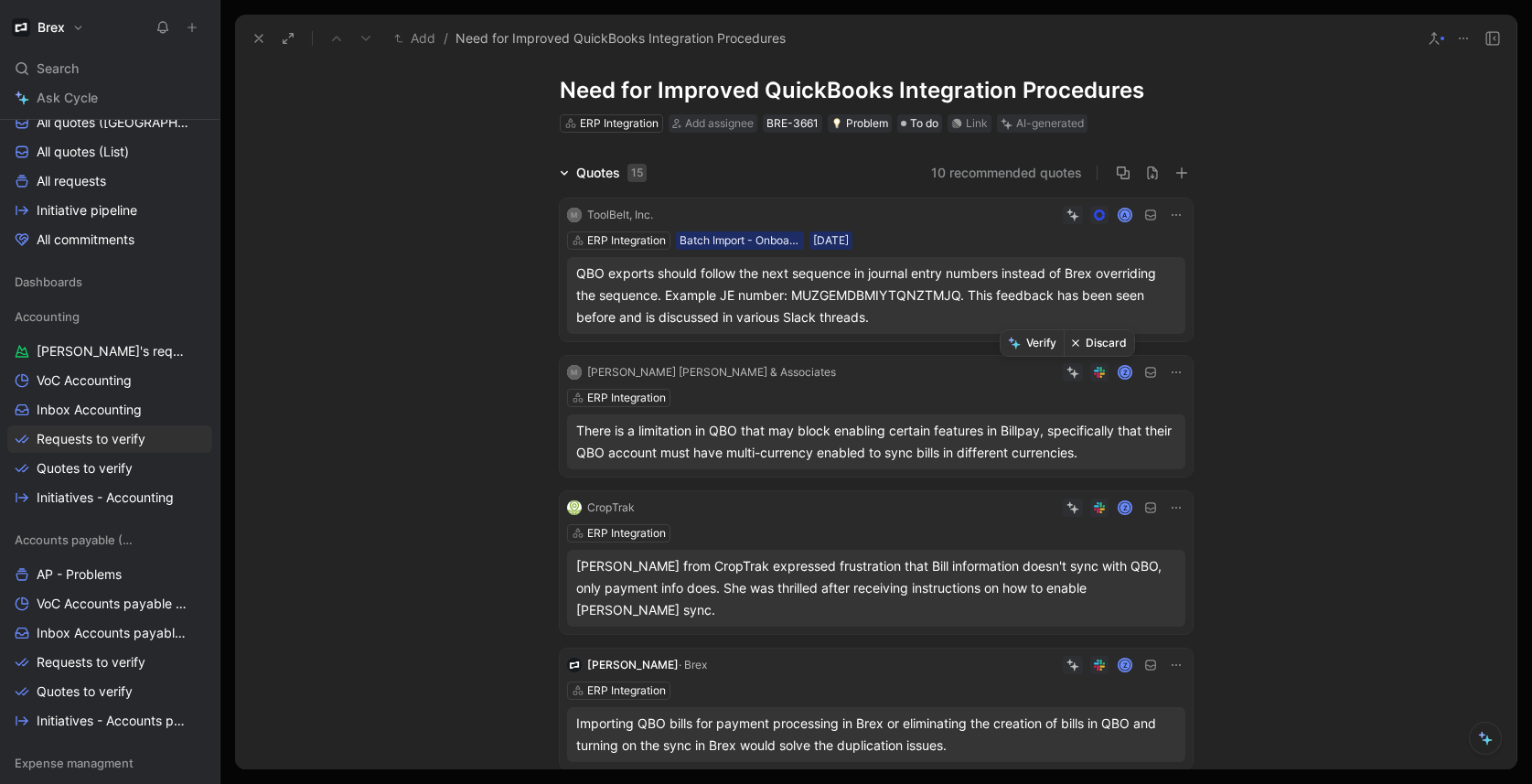
click at [1094, 347] on button "Discard" at bounding box center [1098, 342] width 70 height 26
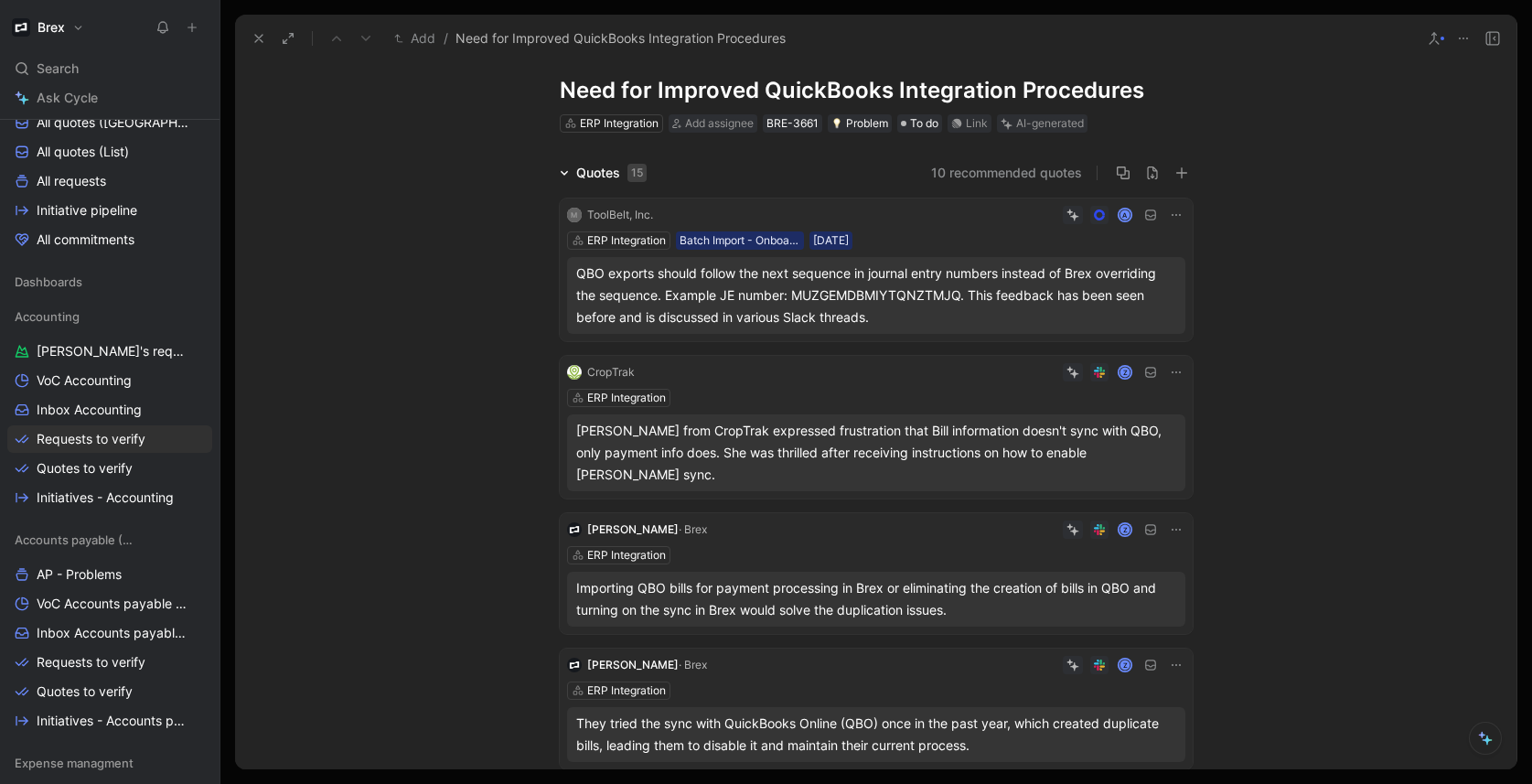
click at [879, 462] on div "Melanie Erwin from CropTrak expressed frustration that Bill information doesn't…" at bounding box center [876, 452] width 600 height 66
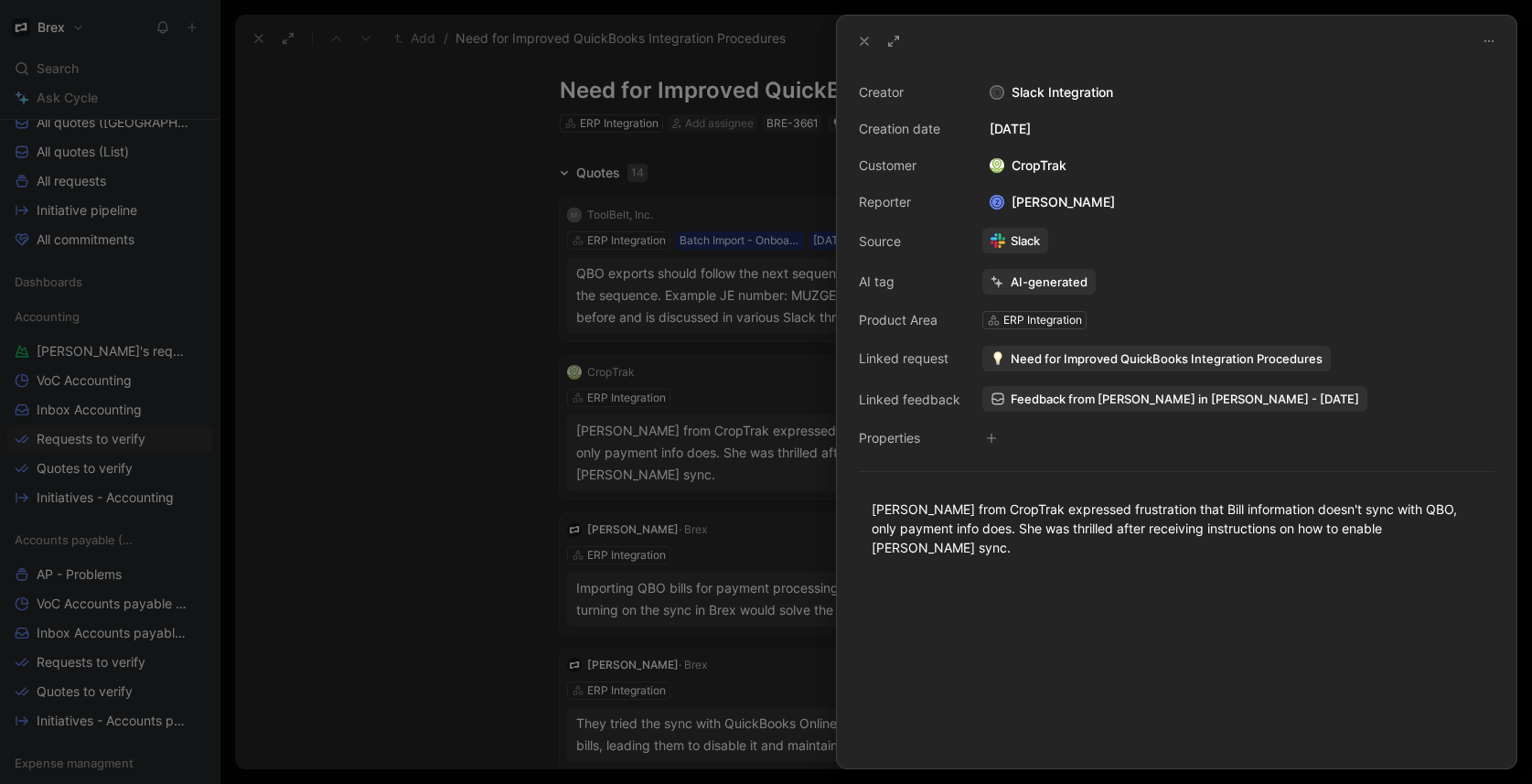
click at [478, 406] on div at bounding box center [766, 392] width 1532 height 784
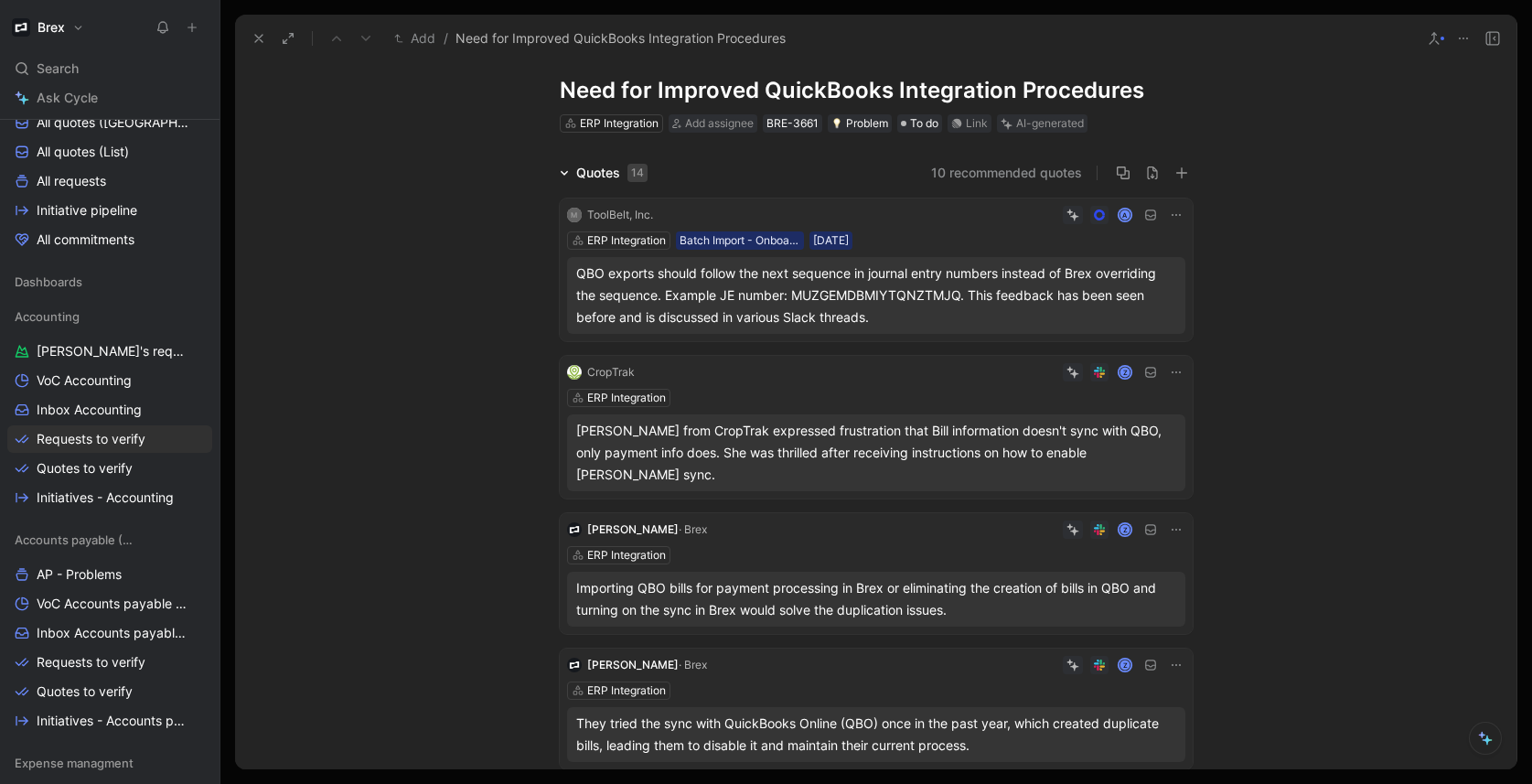
click at [866, 386] on div "CropTrak Z ERP Integration Melanie Erwin from CropTrak expressed frustration th…" at bounding box center [876, 427] width 633 height 143
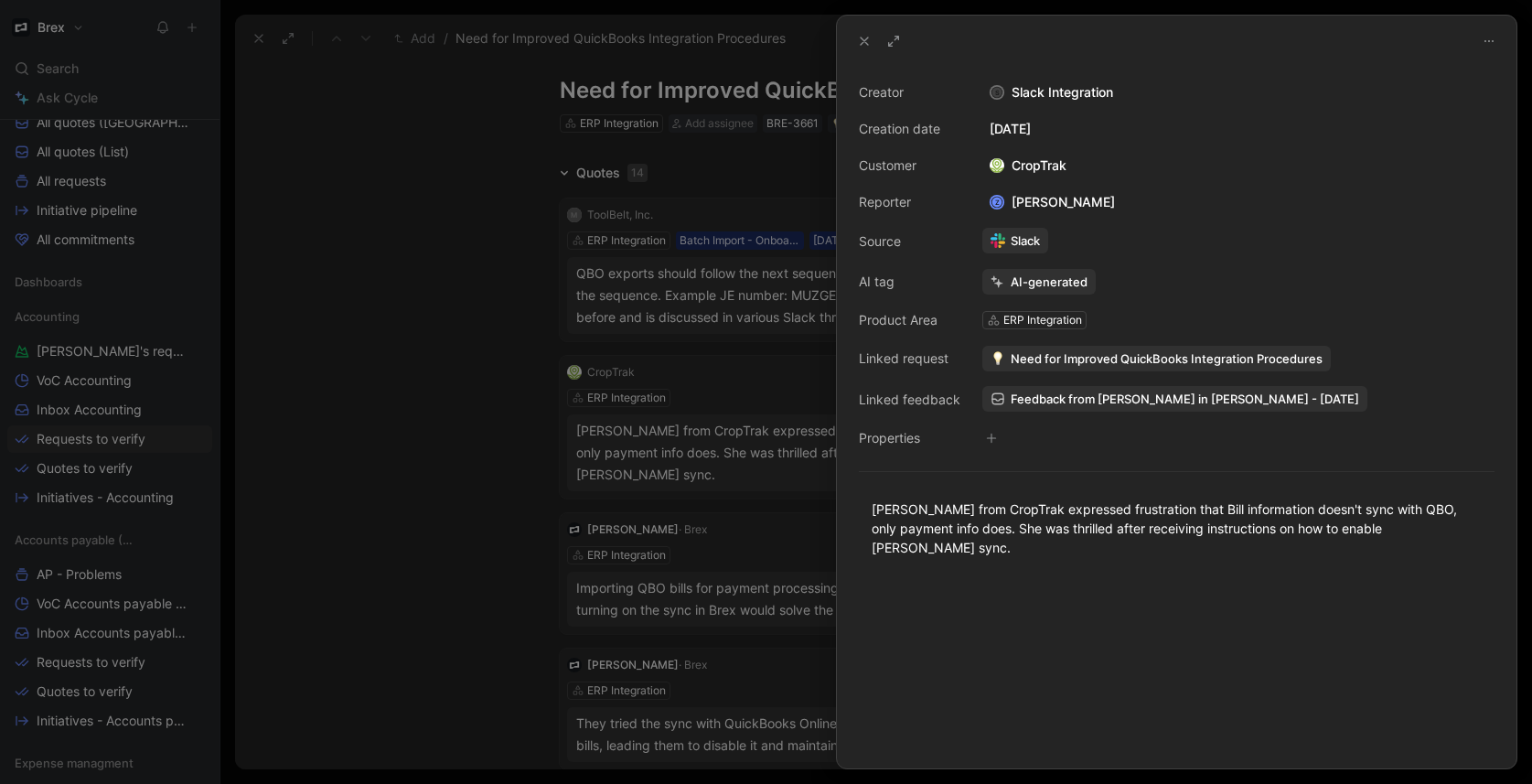
click at [1120, 355] on span "Need for Improved QuickBooks Integration Procedures" at bounding box center [1166, 357] width 312 height 16
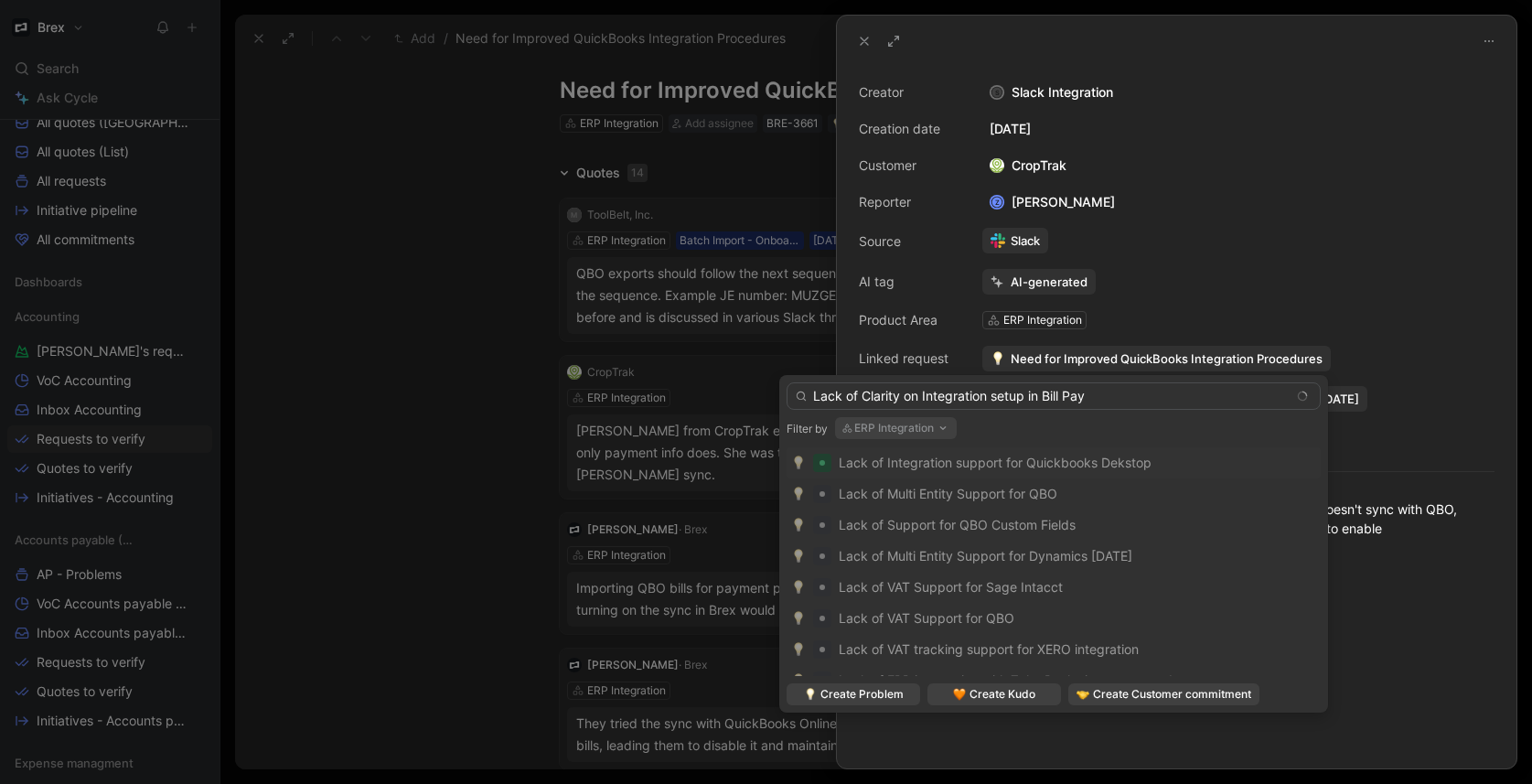
click at [867, 396] on input "Lack of Clarity on Integration setup in Bill Pay" at bounding box center [1053, 396] width 534 height 28
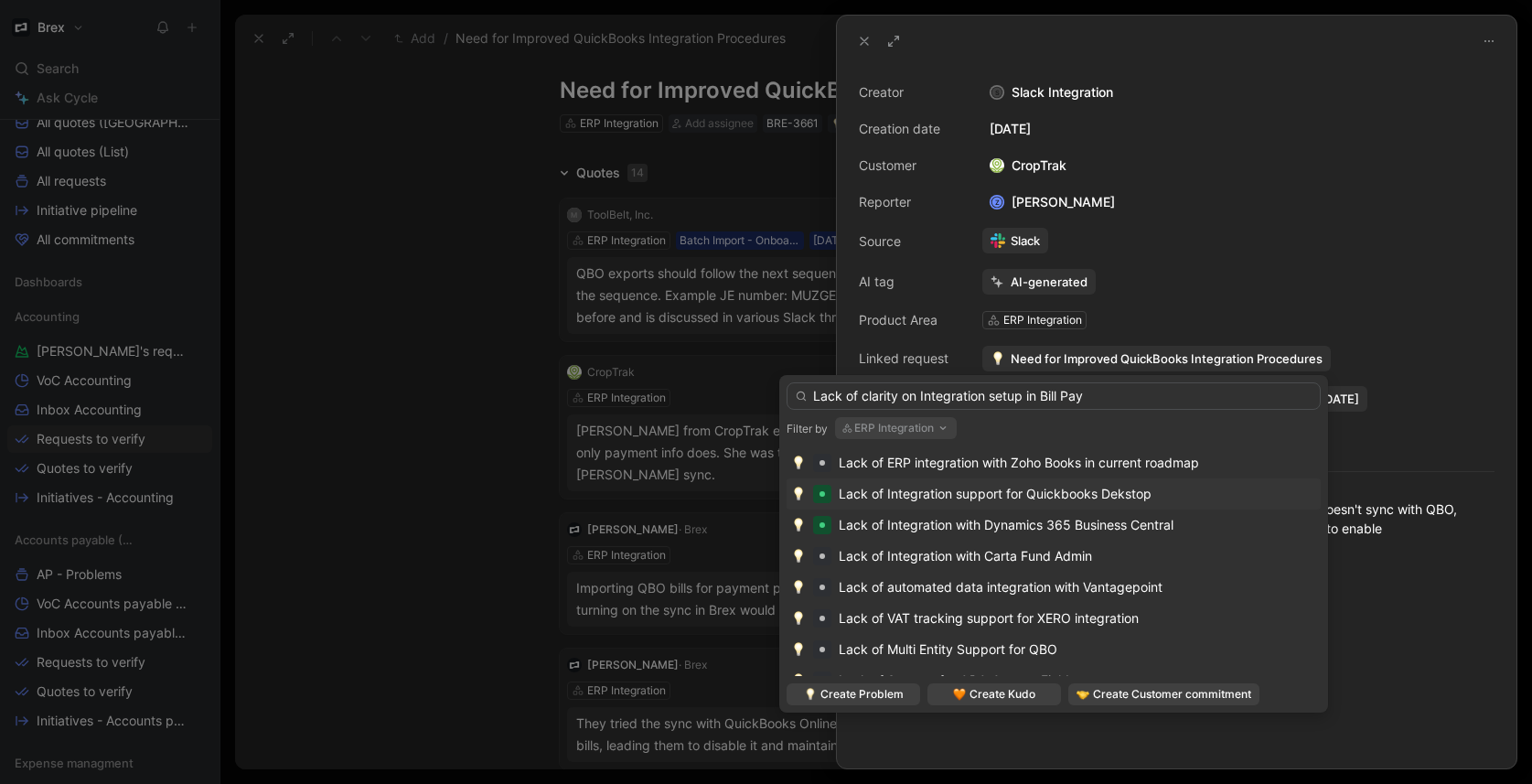
click at [920, 428] on button "ERP Integration" at bounding box center [895, 427] width 122 height 22
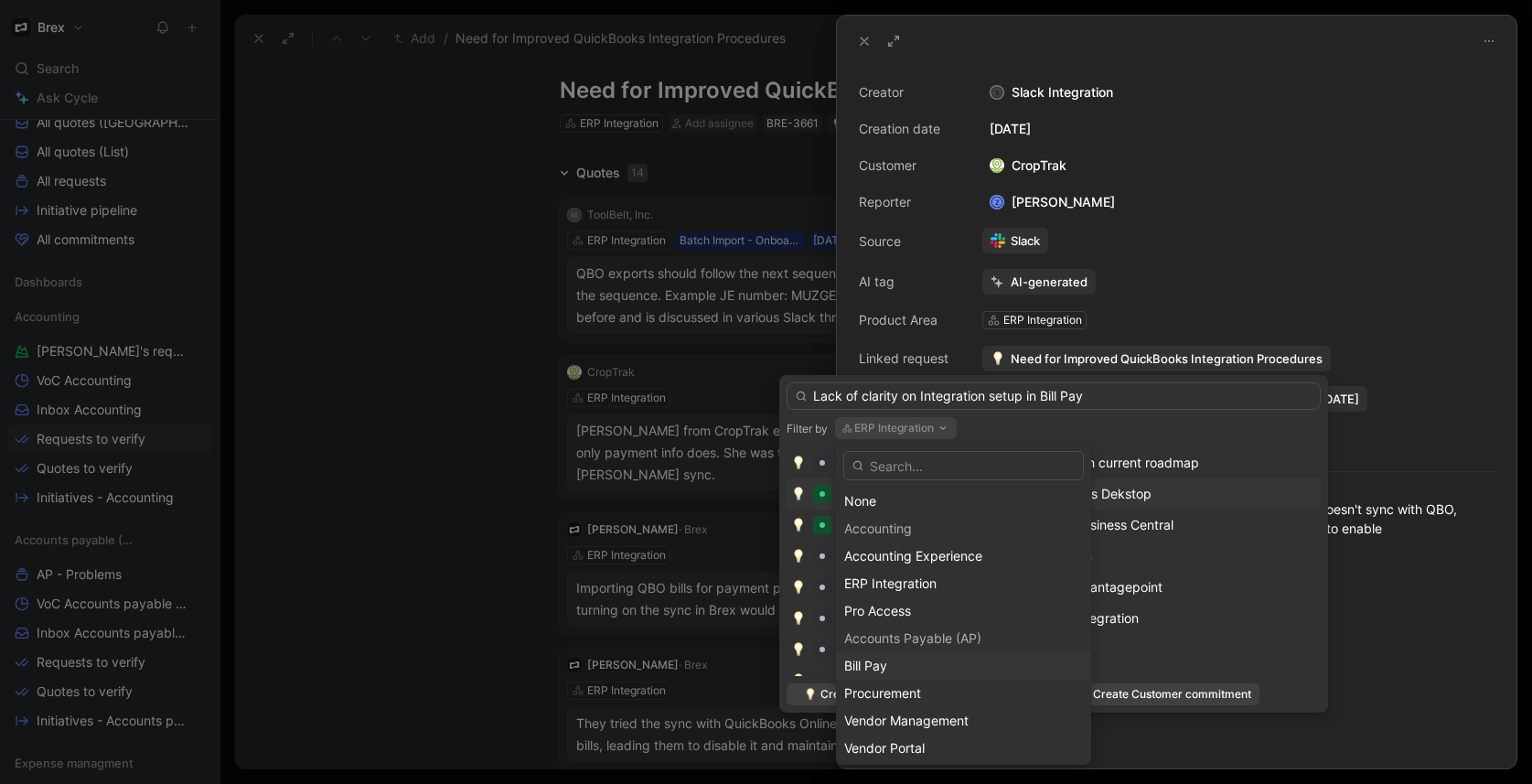
click at [880, 658] on span "Bill Pay" at bounding box center [866, 665] width 43 height 15
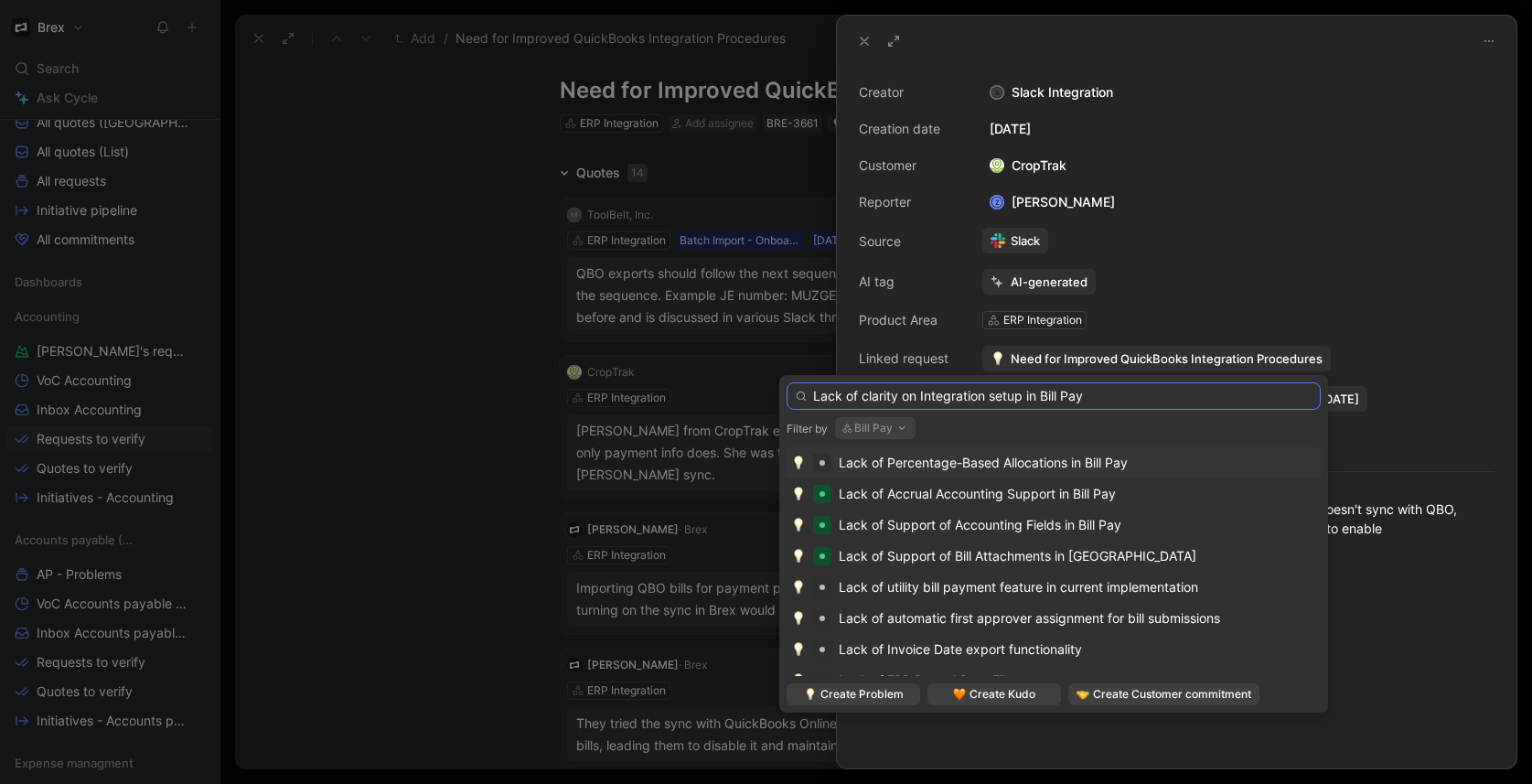
click at [870, 397] on input "Lack of clarity on Integration setup in Bill Pay" at bounding box center [1053, 396] width 534 height 28
click at [904, 394] on input "Lack of clarity on Integration setup in Bill Pay" at bounding box center [1053, 396] width 534 height 28
click at [987, 400] on input "Lack of clarity on Integration setup in Bill Pay" at bounding box center [1053, 396] width 534 height 28
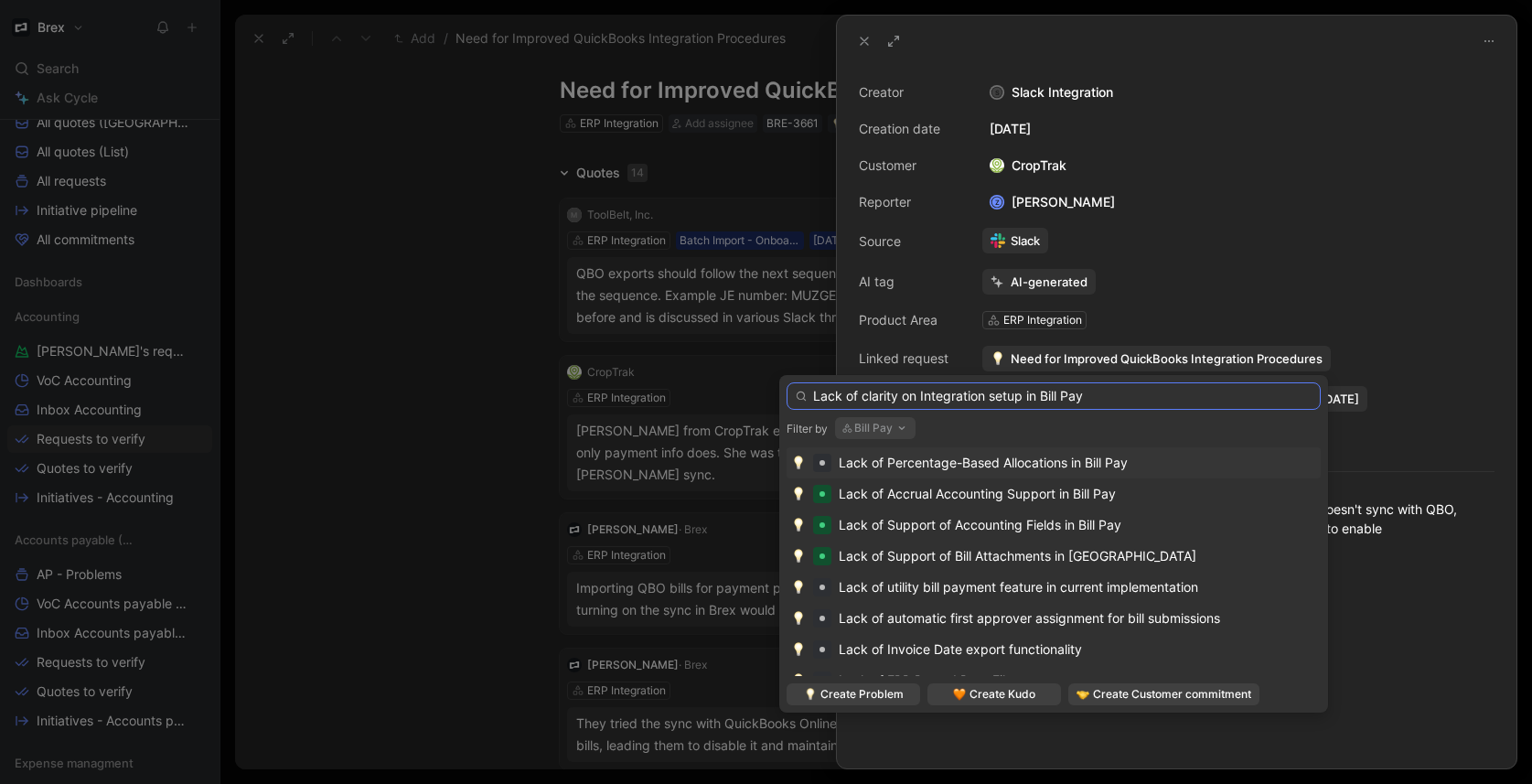
drag, startPoint x: 1118, startPoint y: 398, endPoint x: 800, endPoint y: 391, distance: 318.1
click at [800, 391] on div "Lack of clarity on Integration setup in Bill Pay" at bounding box center [1053, 396] width 534 height 28
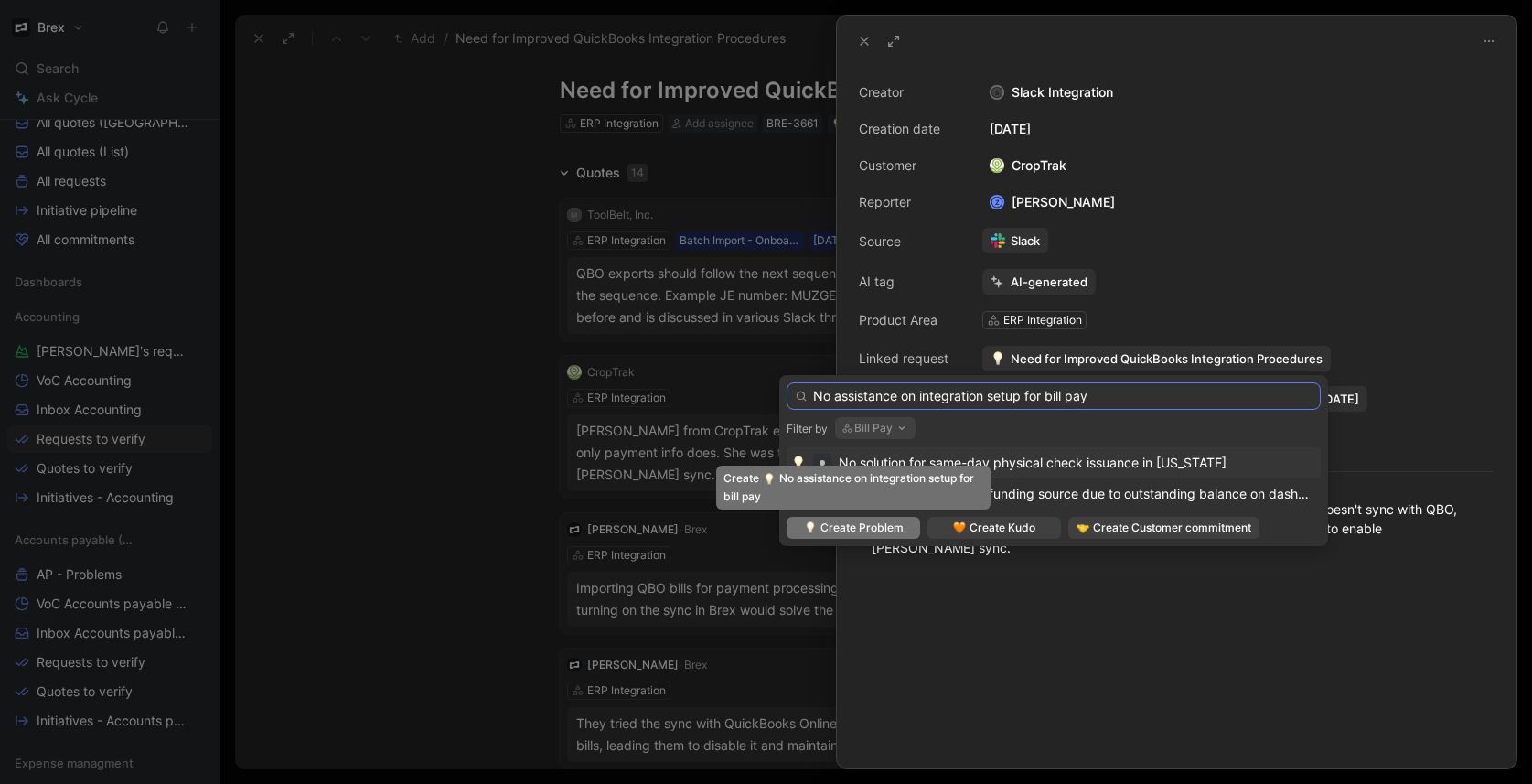
type input "No assistance on integration setup for bill pay"
click at [881, 529] on span "Create Problem" at bounding box center [862, 527] width 83 height 18
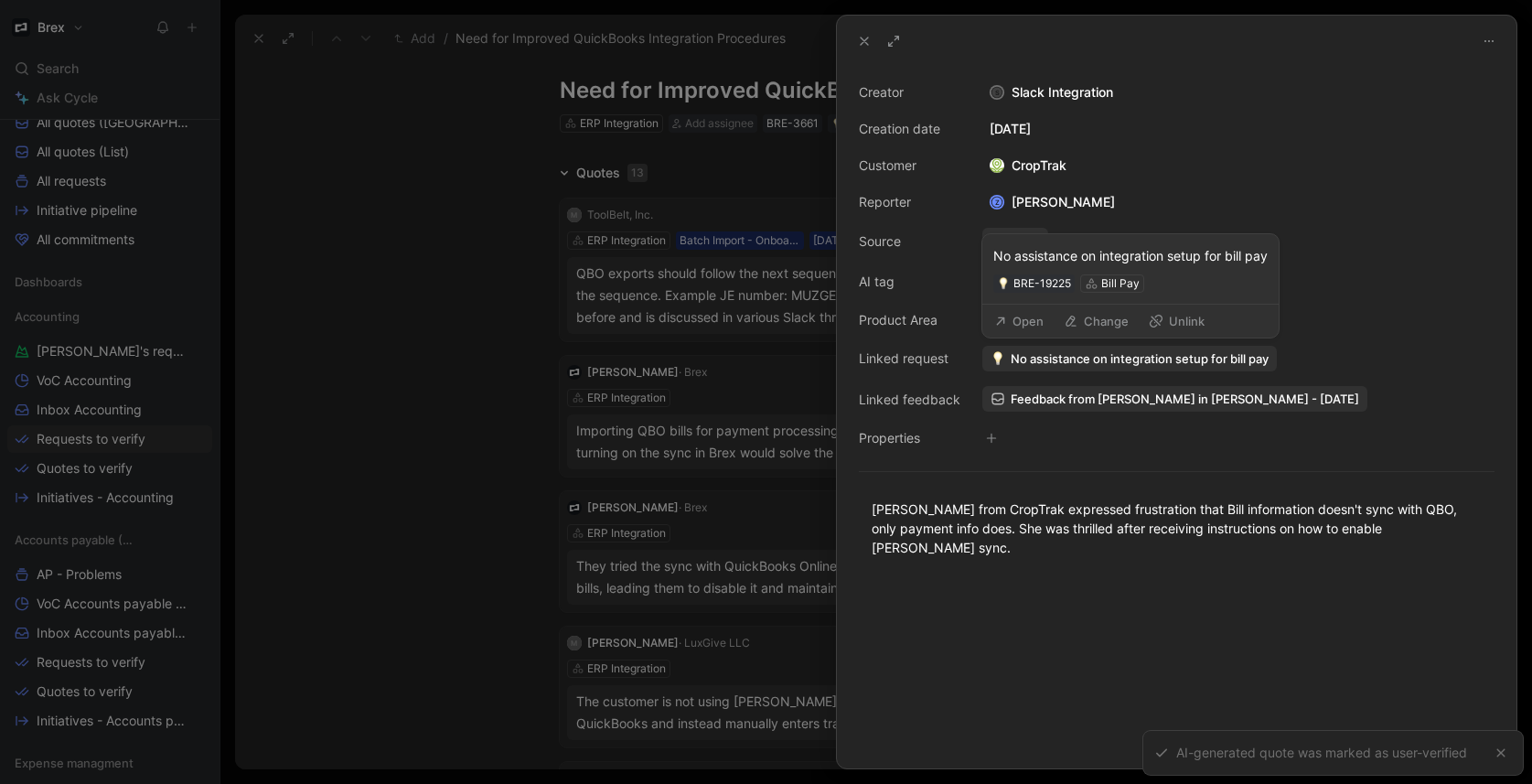
click at [1027, 325] on button "Open" at bounding box center [1018, 320] width 66 height 26
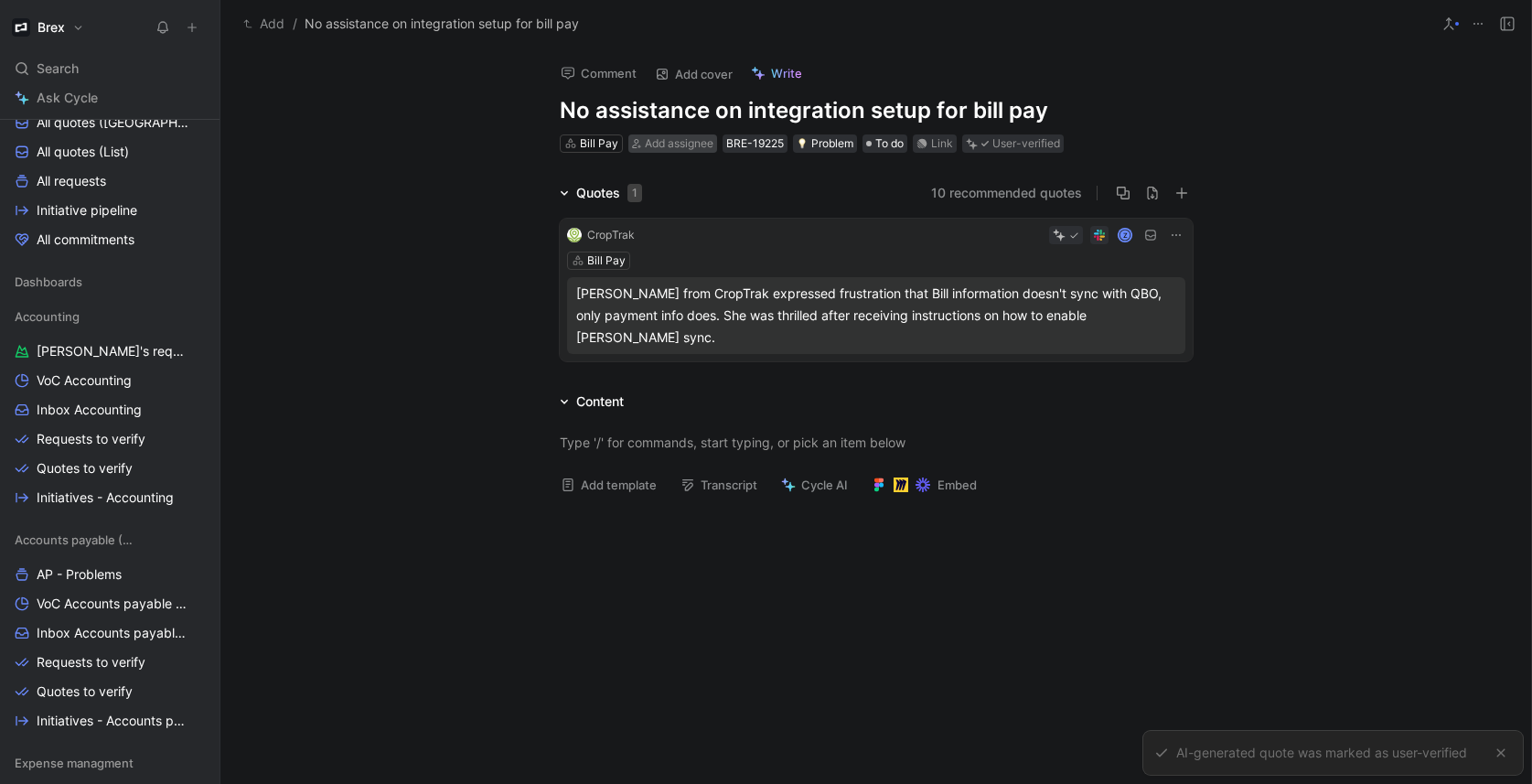
click at [688, 147] on span "Add assignee" at bounding box center [680, 143] width 69 height 13
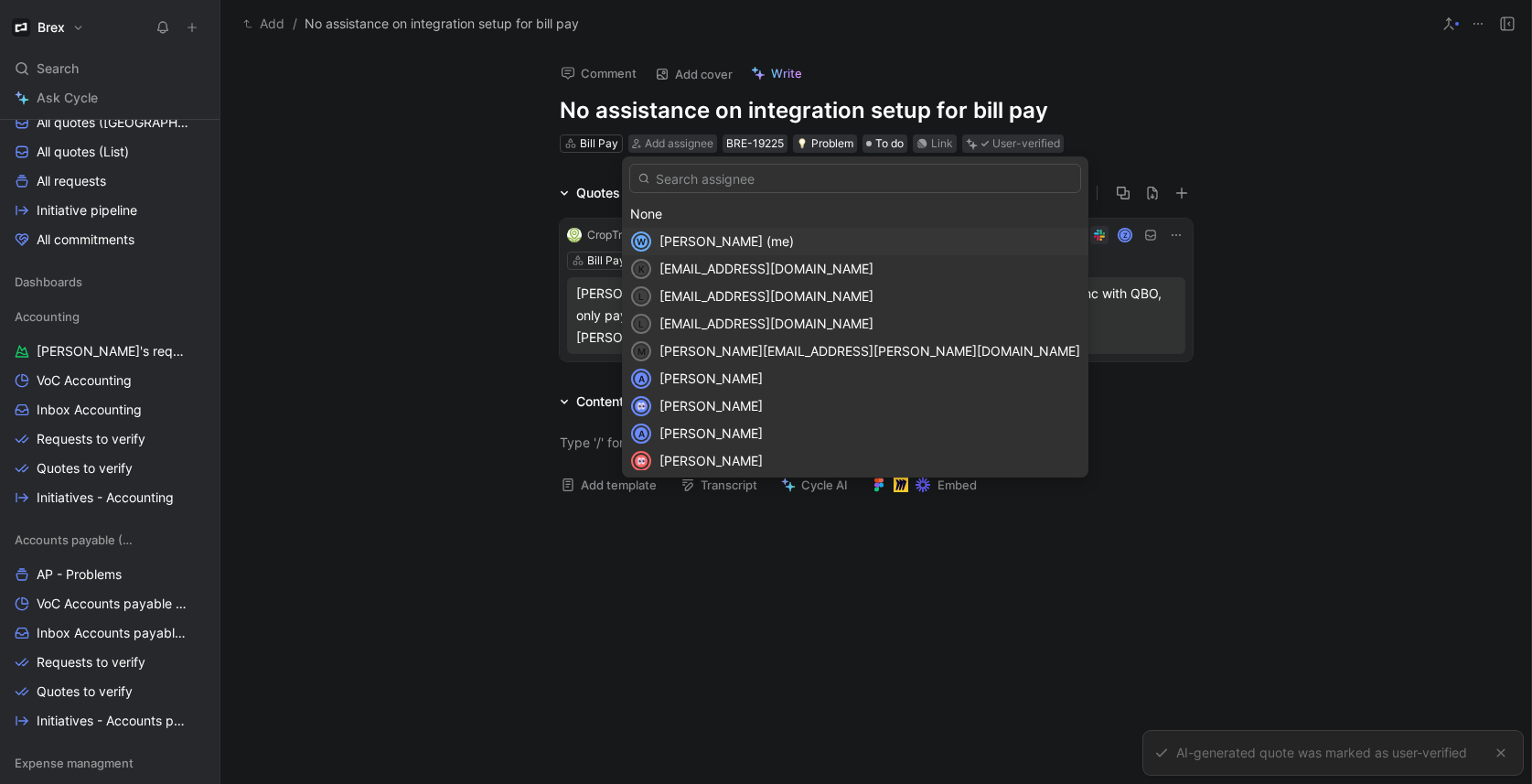
click at [706, 239] on span "[PERSON_NAME] (me)" at bounding box center [727, 241] width 134 height 15
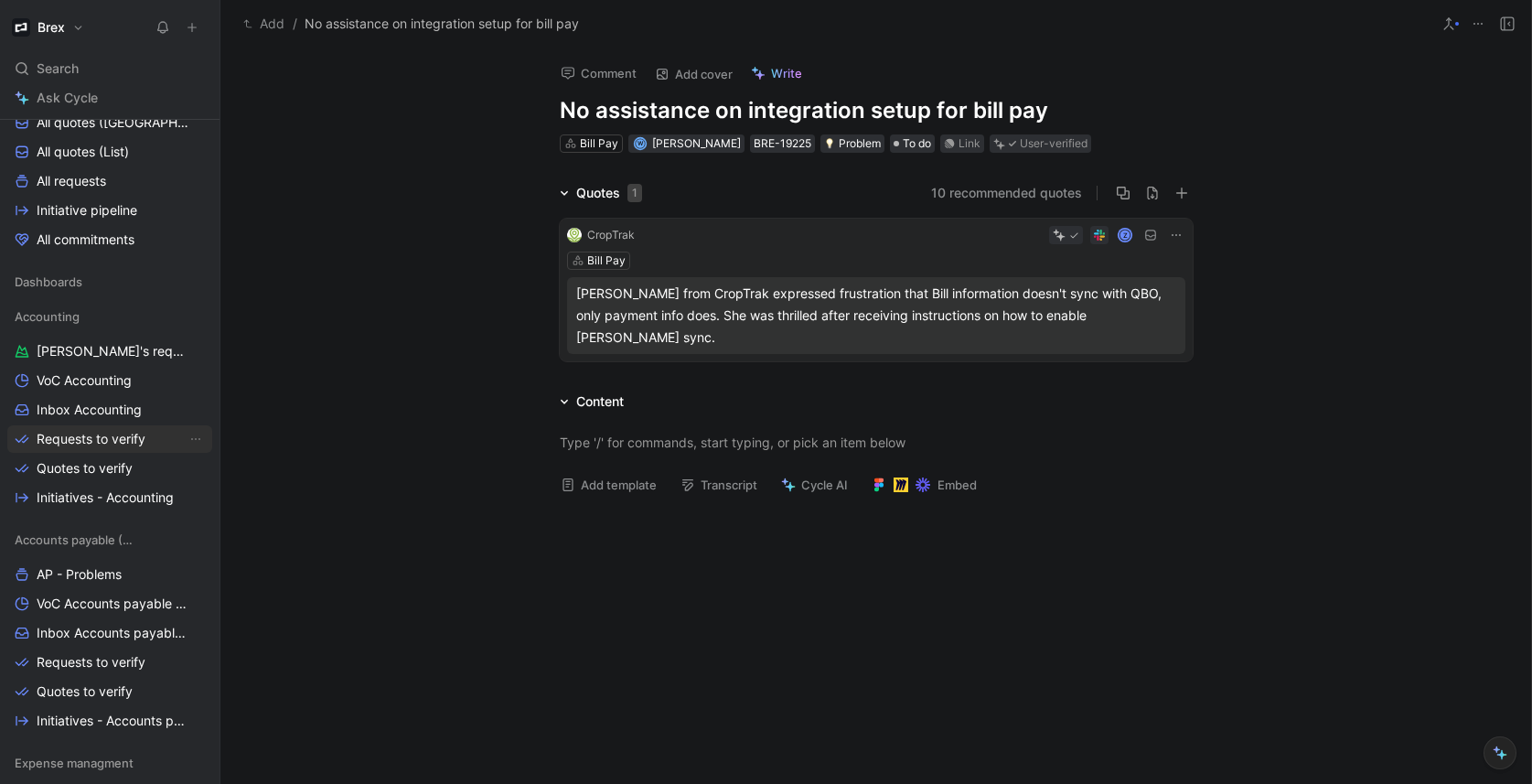
click at [105, 440] on span "Requests to verify" at bounding box center [91, 438] width 109 height 18
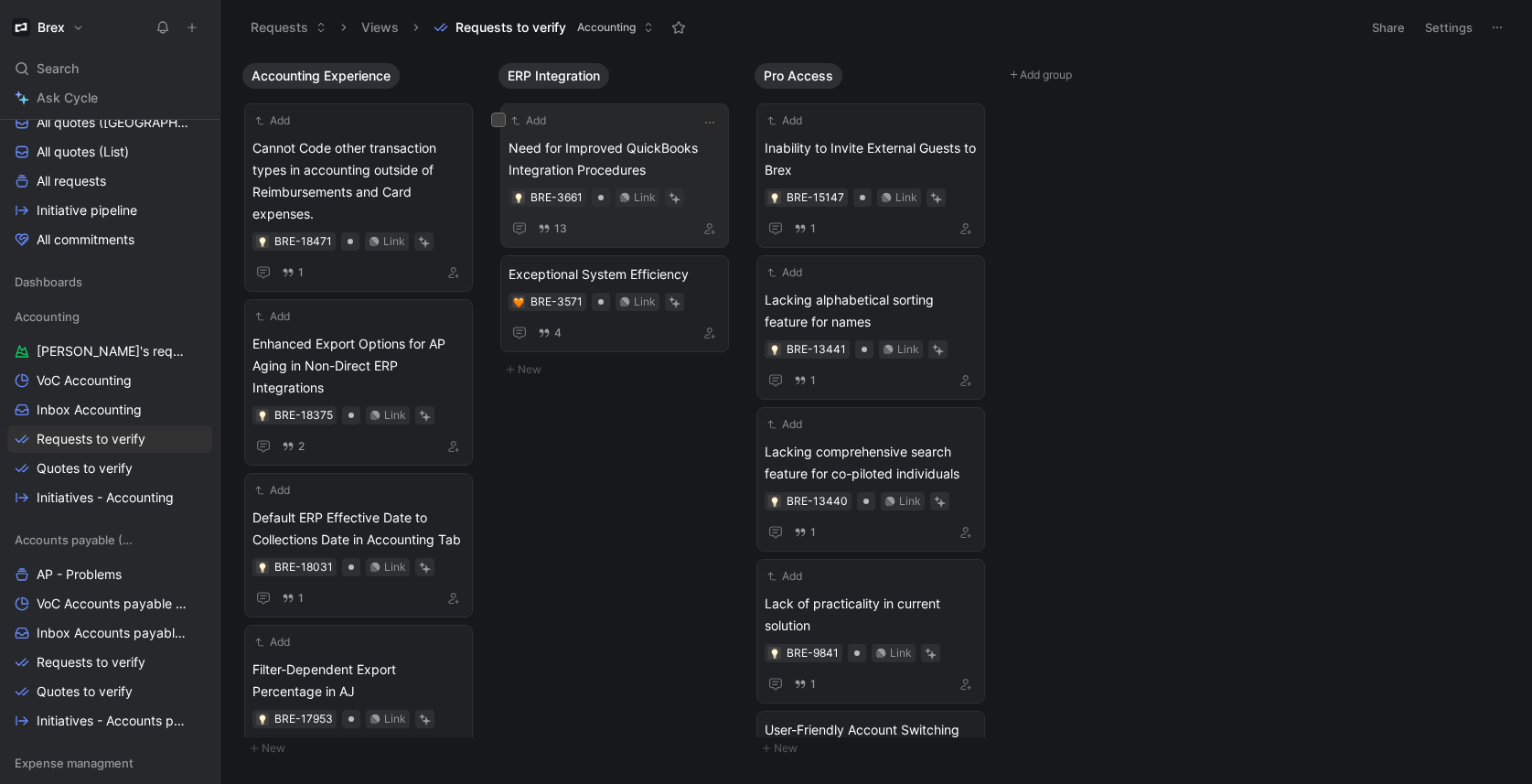
click at [644, 209] on div "Need for Improved QuickBooks Integration Procedures BRE-3661 Link 13" at bounding box center [614, 188] width 212 height 103
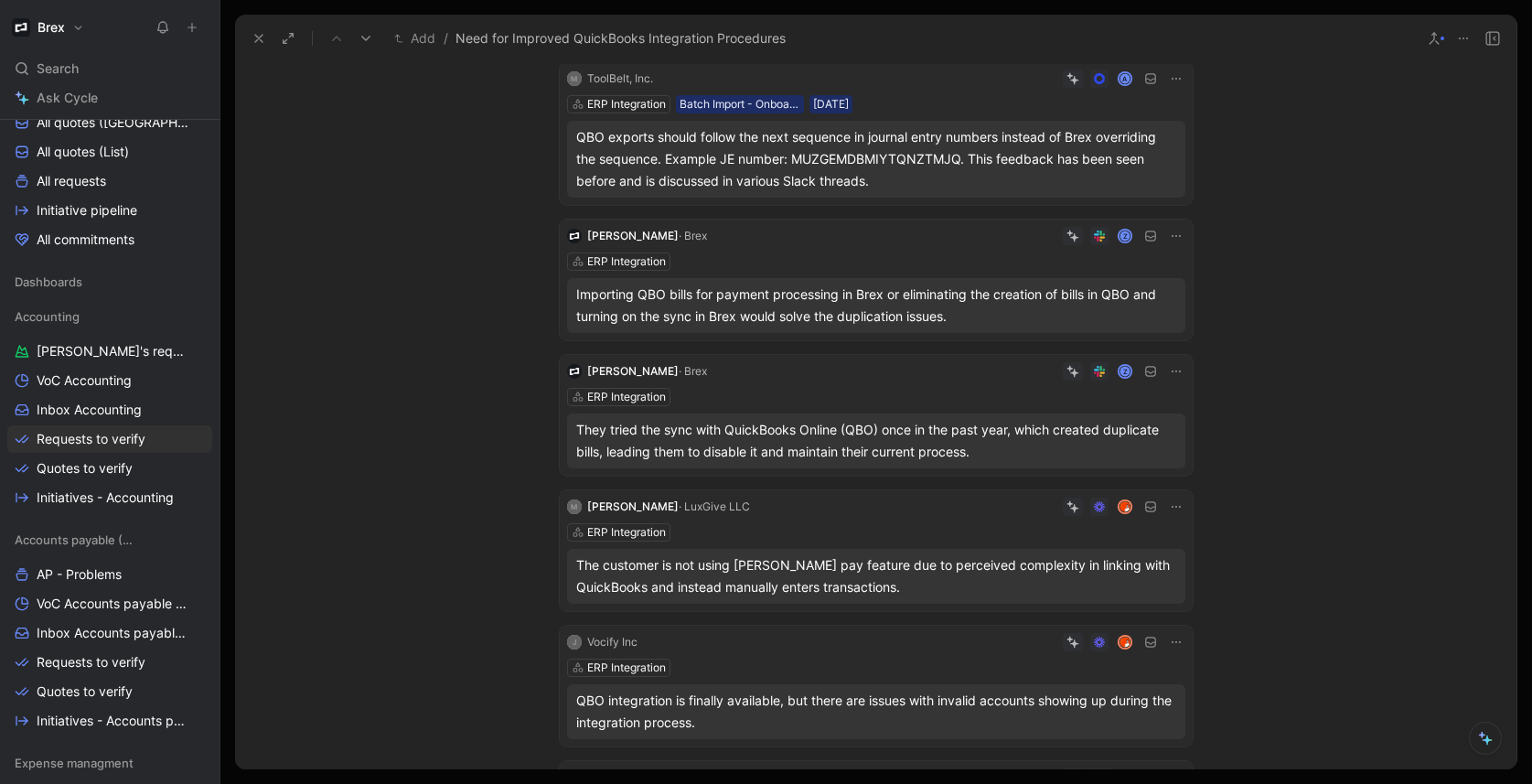
scroll to position [245, 0]
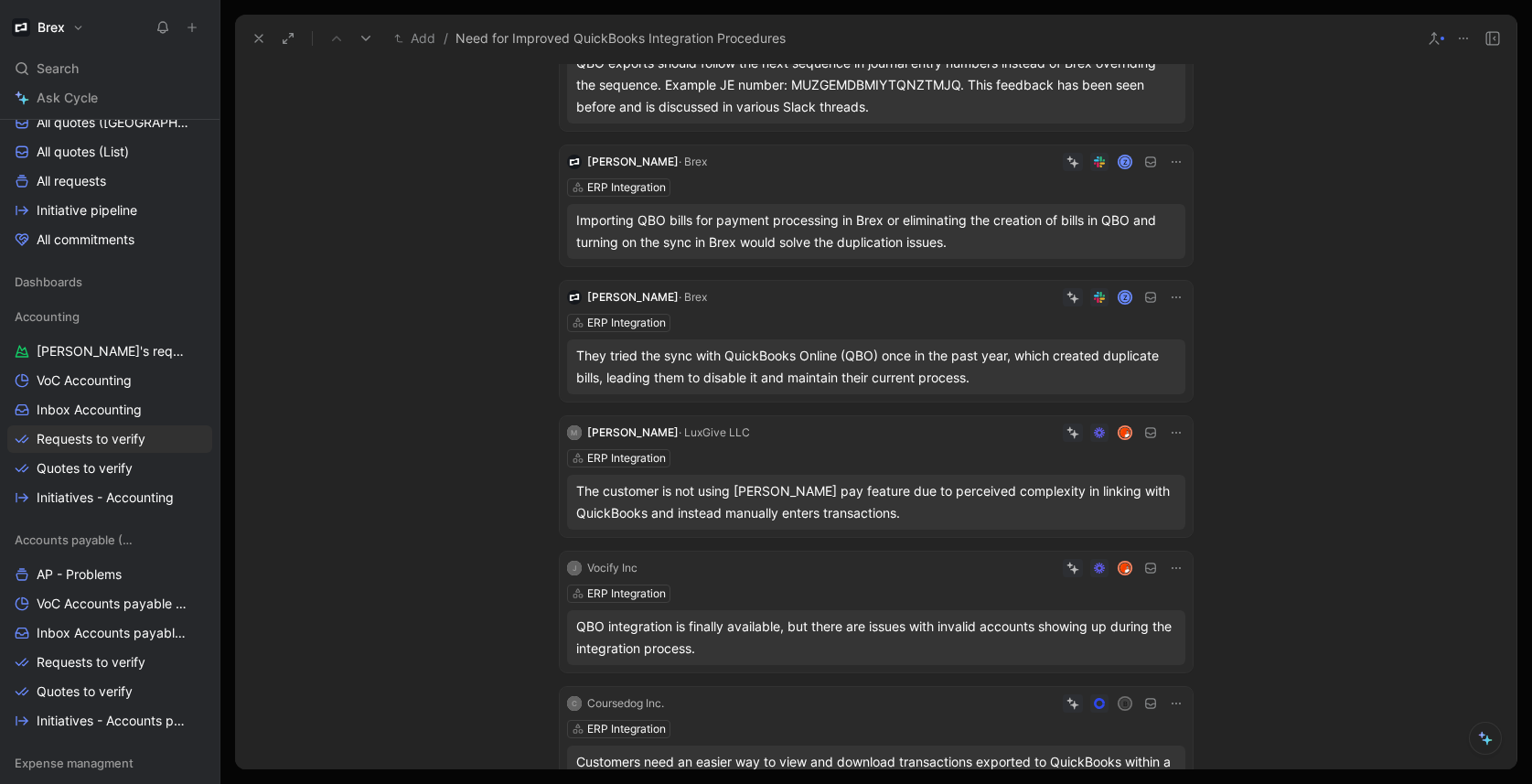
click at [867, 450] on div "ERP Integration" at bounding box center [875, 457] width 618 height 18
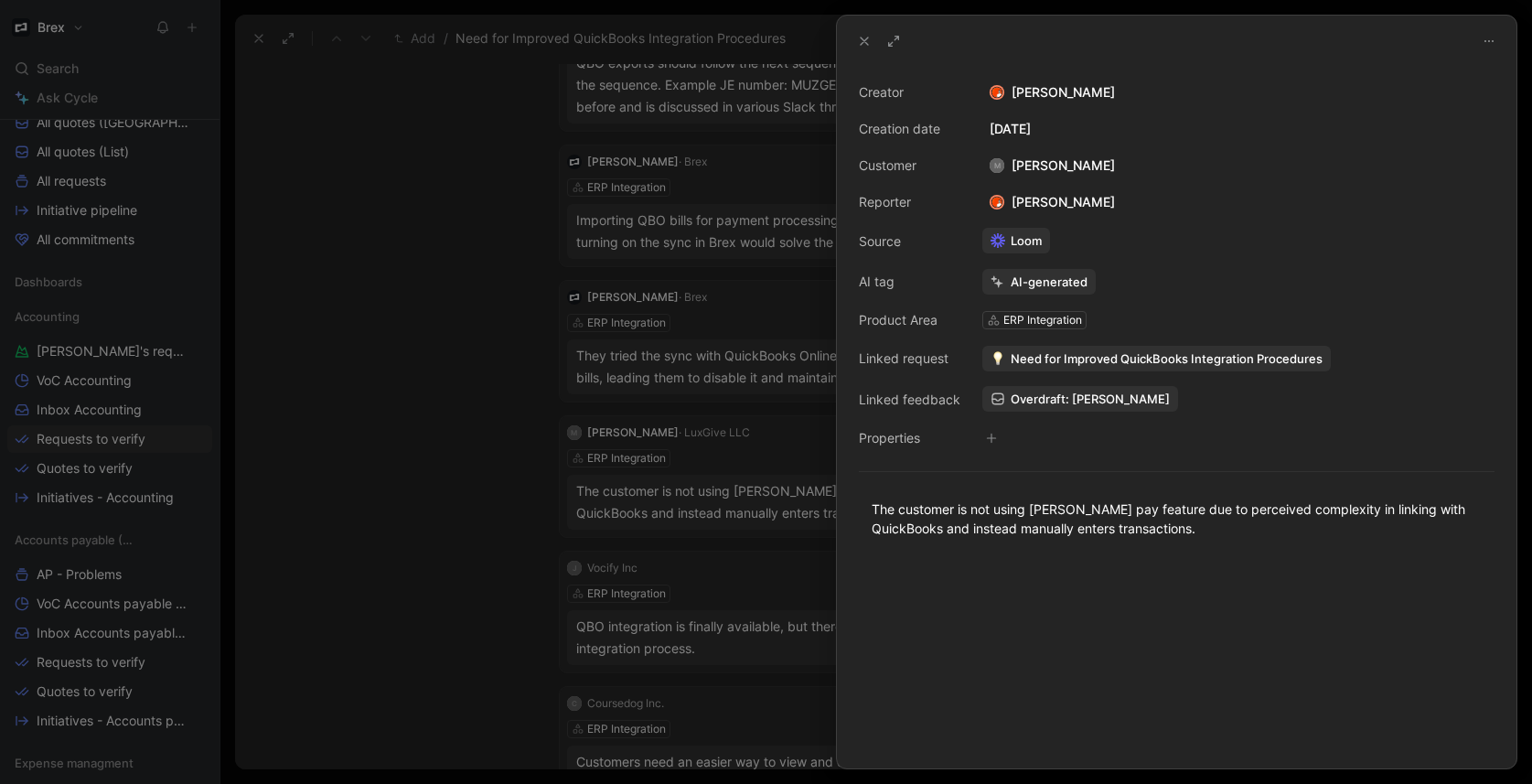
click at [1084, 355] on span "Need for Improved QuickBooks Integration Procedures" at bounding box center [1166, 357] width 312 height 16
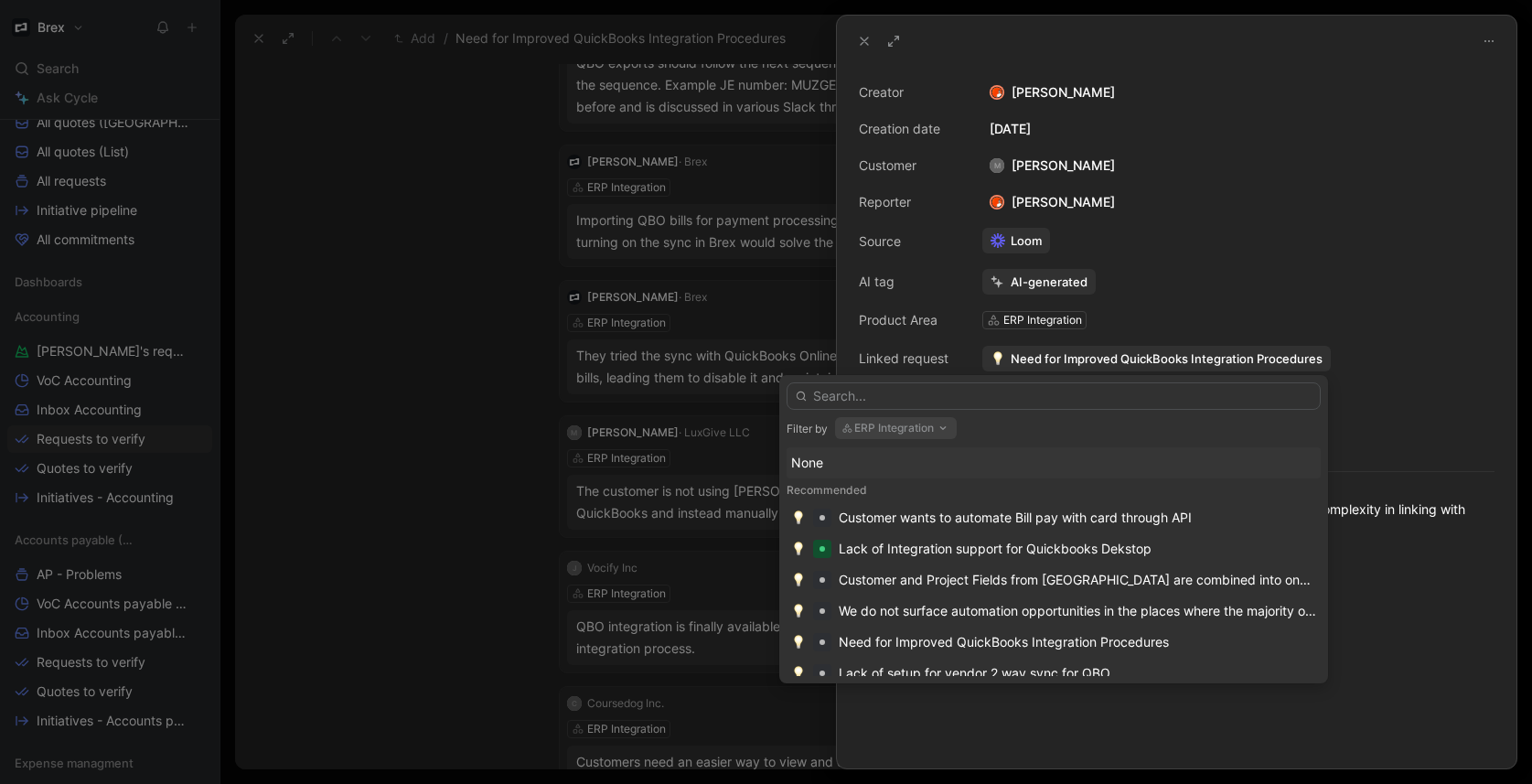
click at [918, 427] on button "ERP Integration" at bounding box center [895, 427] width 122 height 22
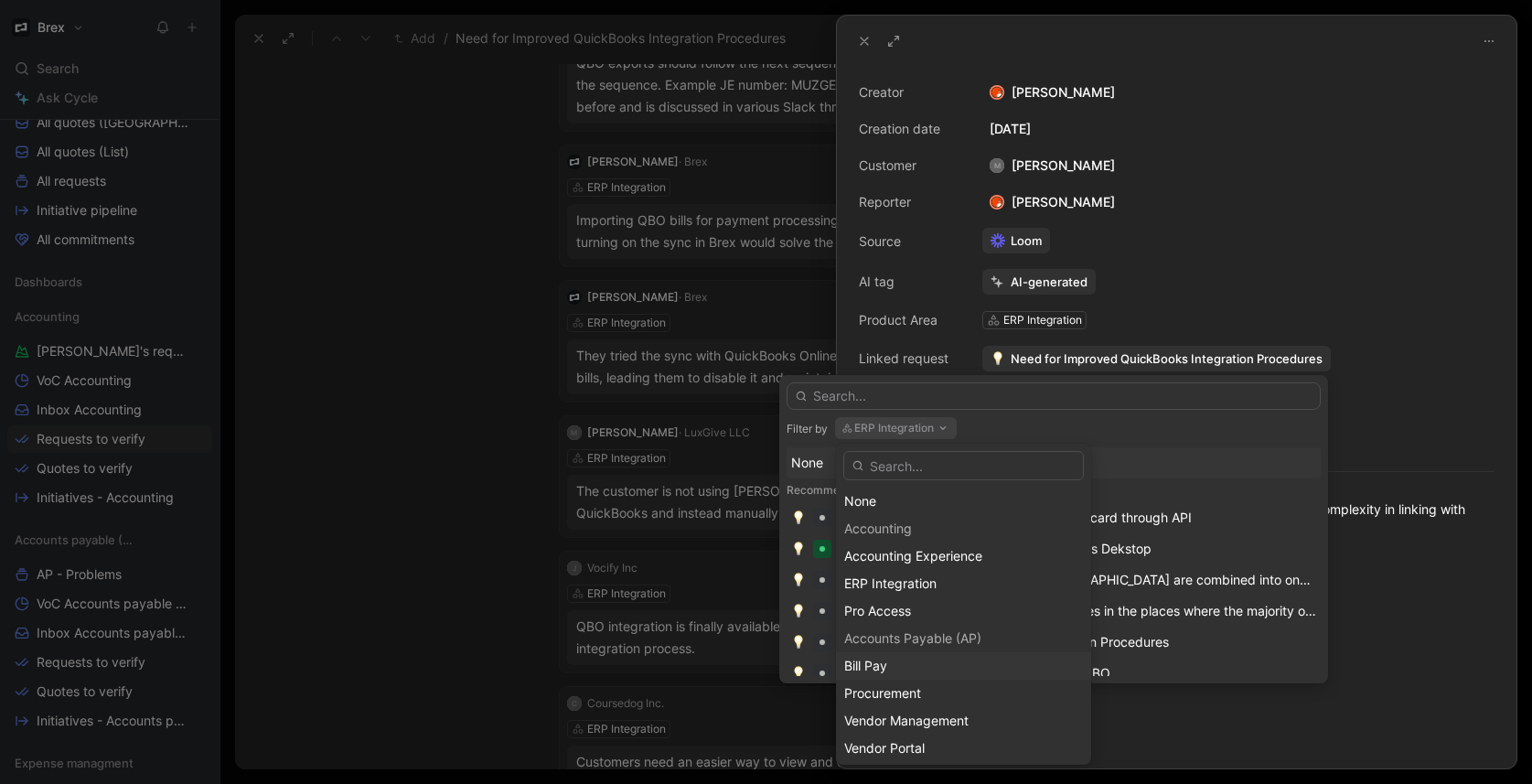
click at [909, 671] on div "Bill Pay" at bounding box center [963, 665] width 239 height 22
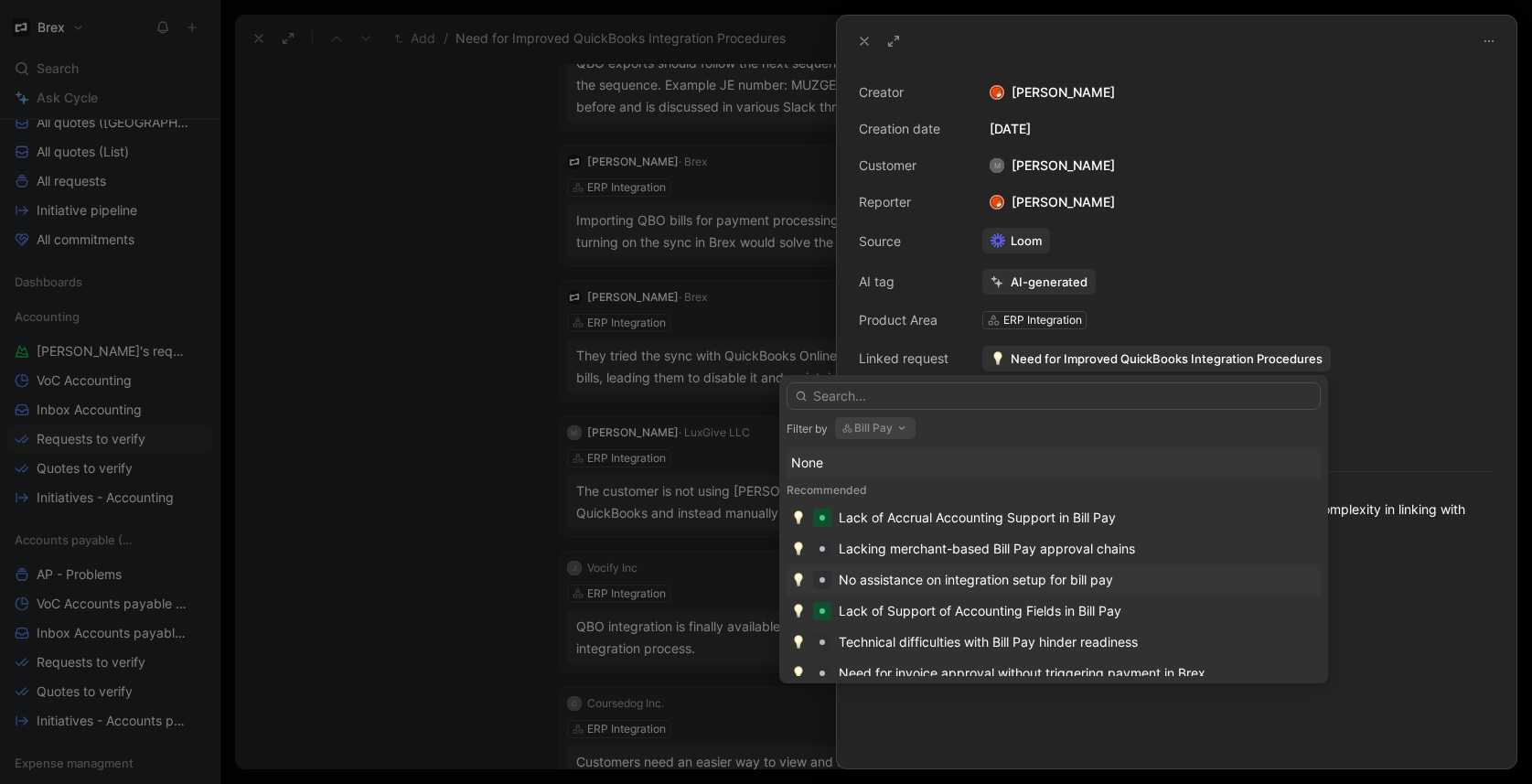
click at [1001, 583] on div "No assistance on integration setup for bill pay" at bounding box center [976, 579] width 274 height 22
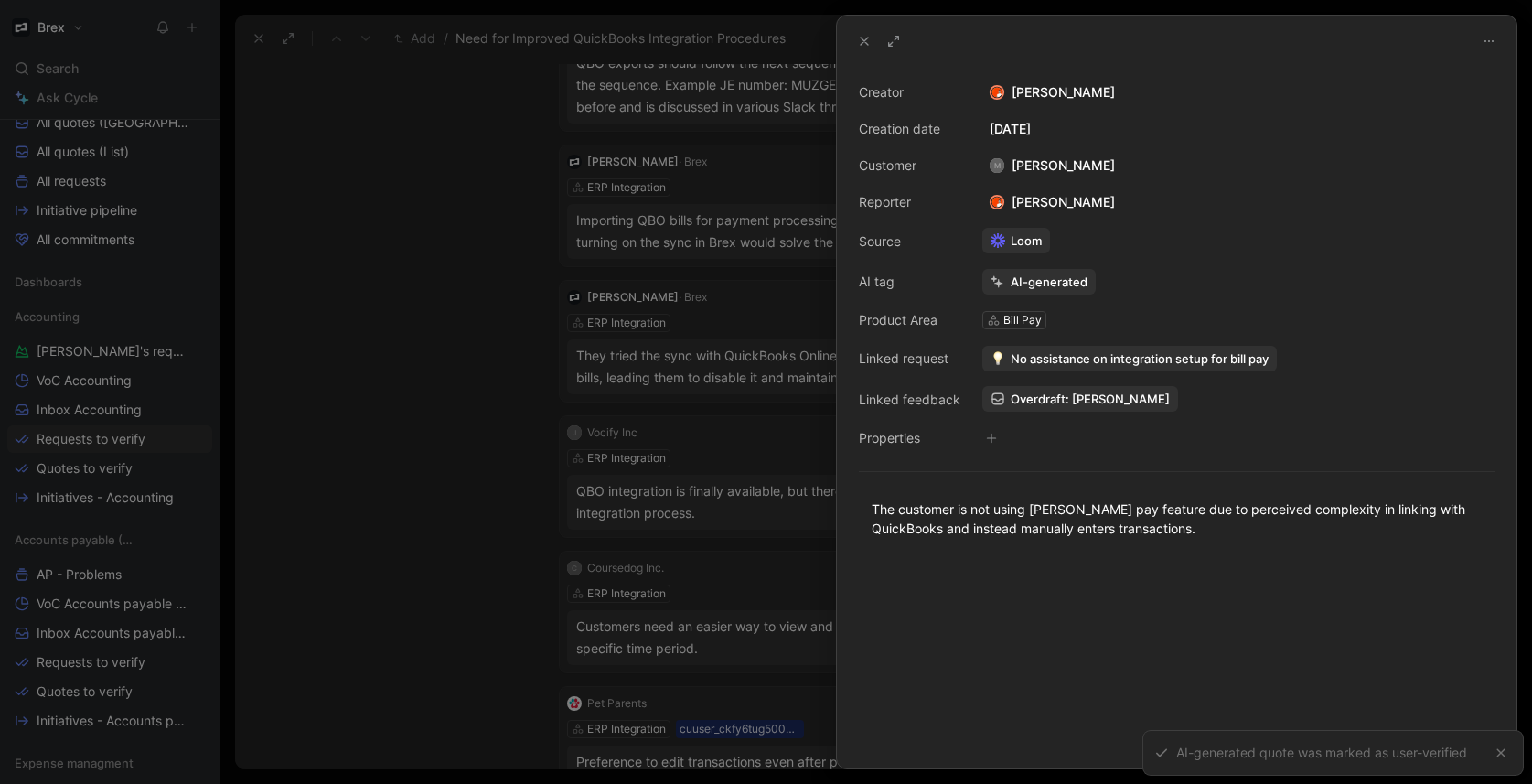
click at [438, 545] on div at bounding box center [766, 392] width 1532 height 784
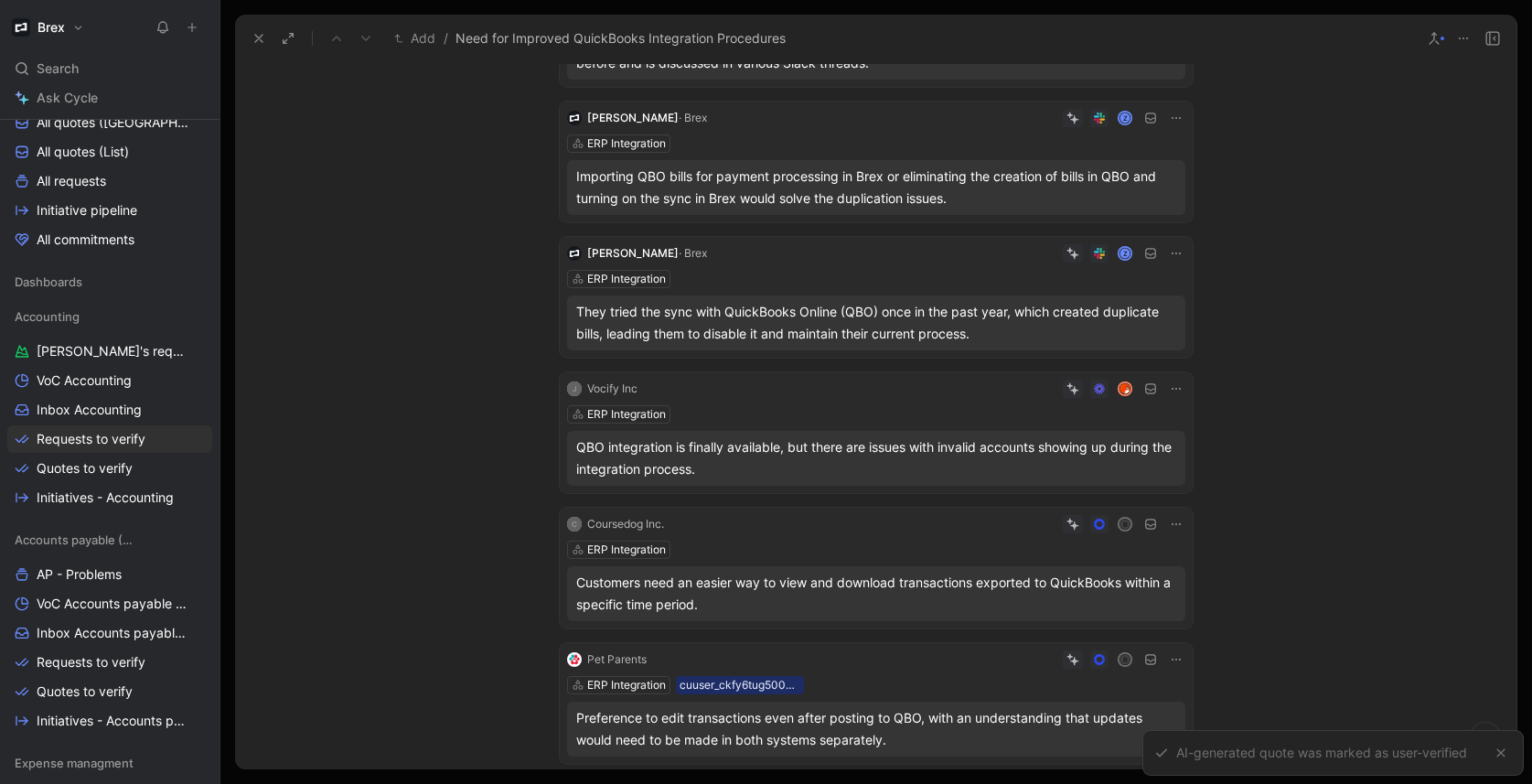
scroll to position [297, 0]
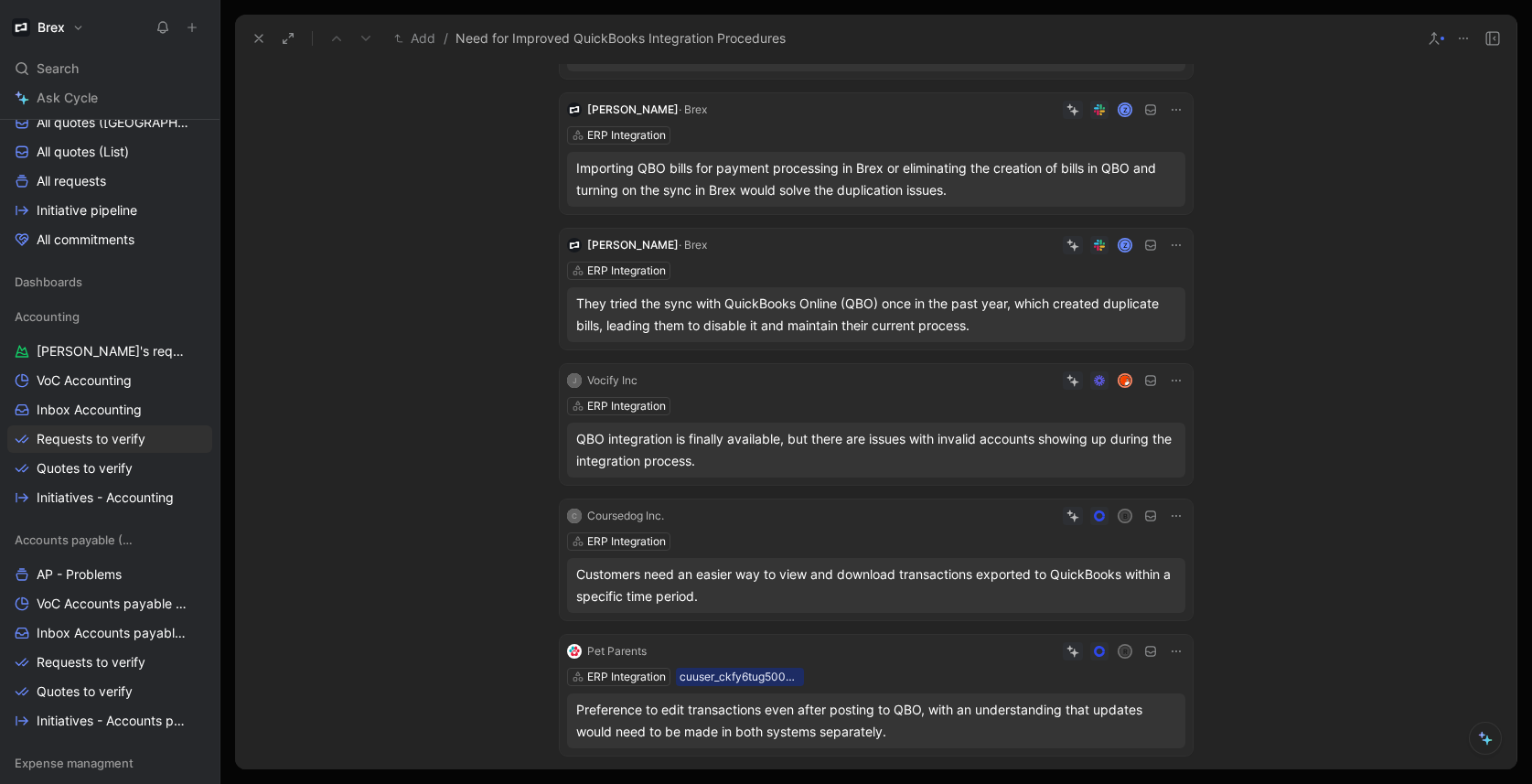
click at [908, 407] on div "ERP Integration" at bounding box center [875, 405] width 618 height 18
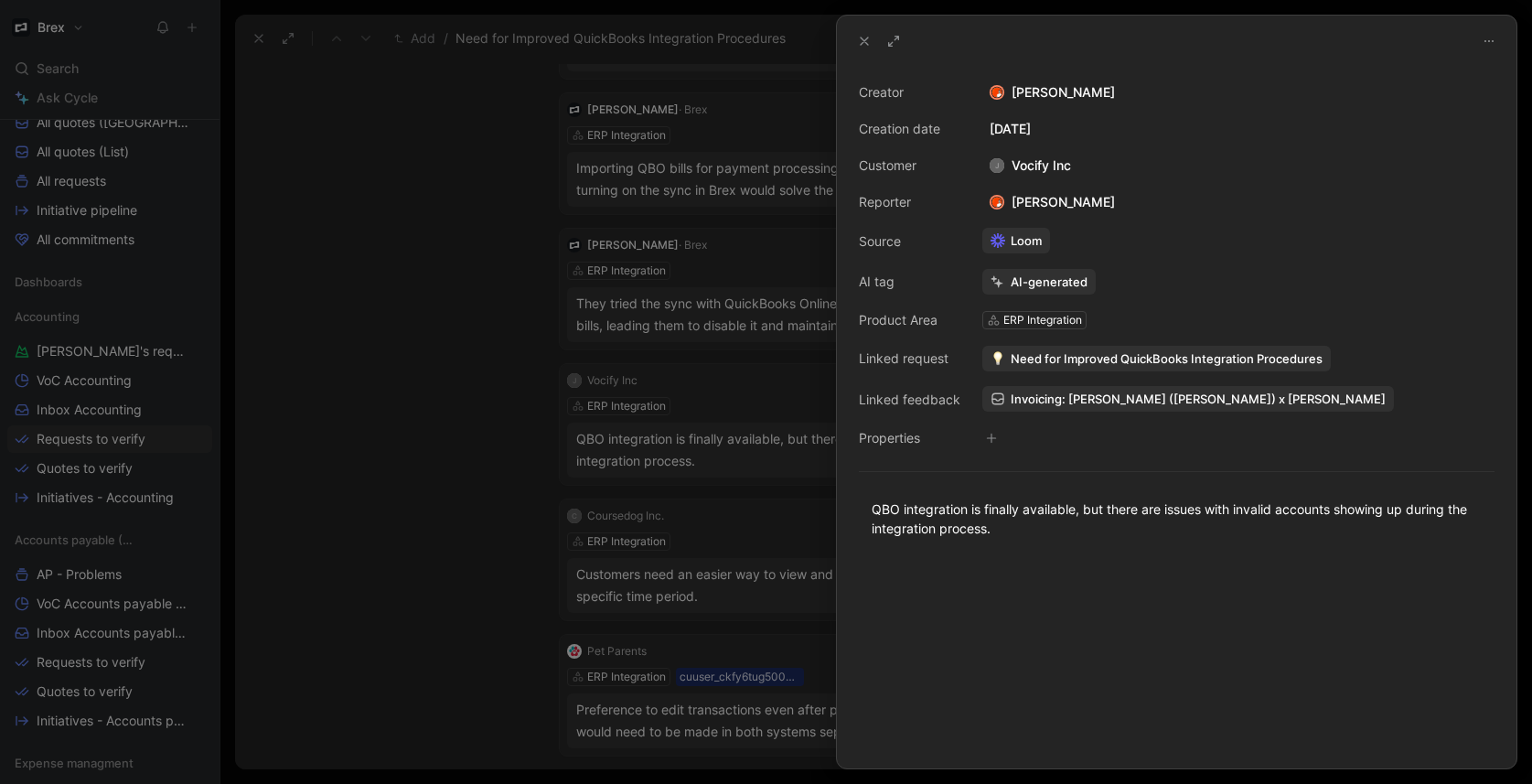
click at [1153, 358] on span "Need for Improved QuickBooks Integration Procedures" at bounding box center [1166, 357] width 312 height 16
click at [1098, 356] on span "Need for Improved QuickBooks Integration Procedures" at bounding box center [1166, 357] width 312 height 16
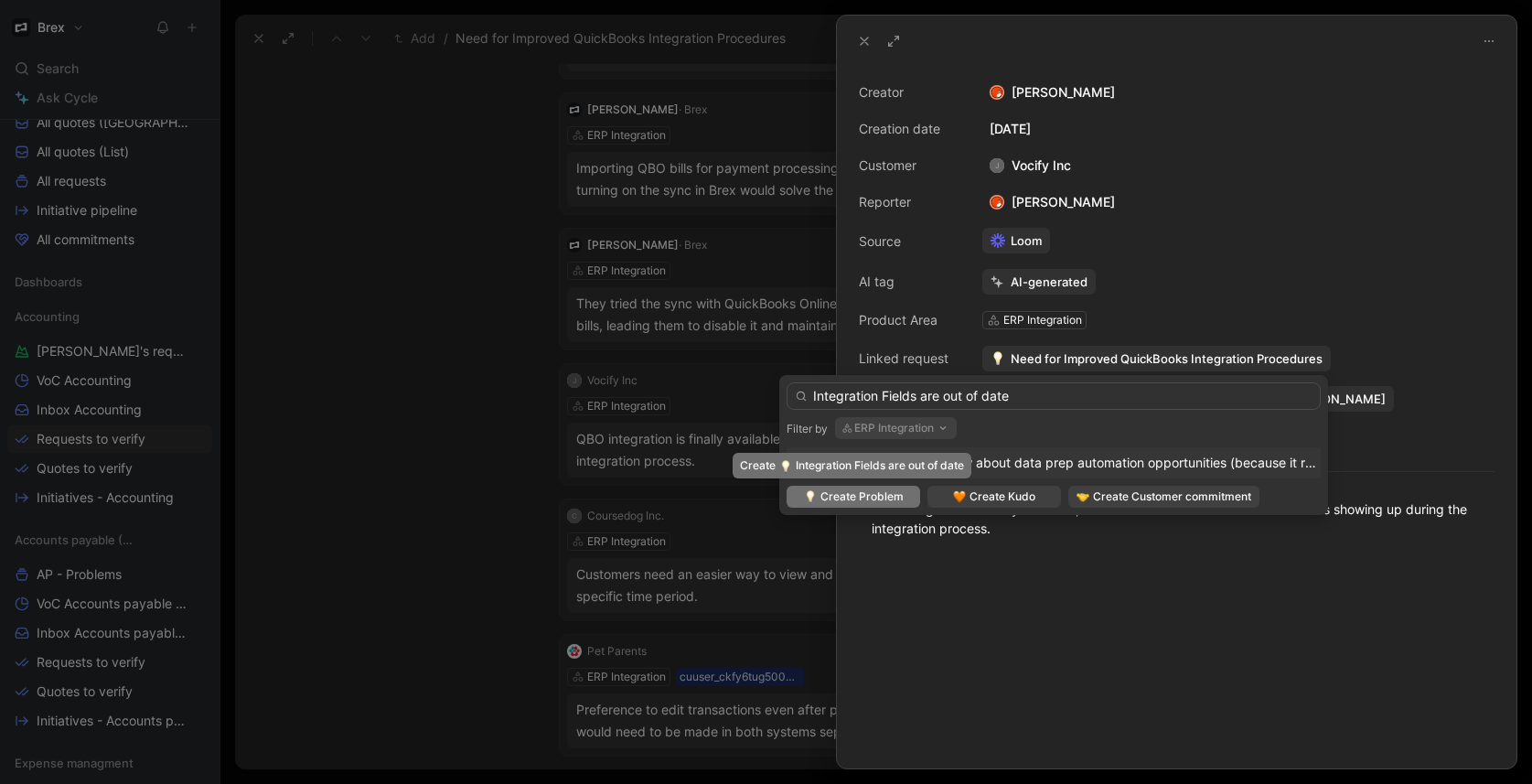
type input "Integration Fields are out of date"
click at [863, 501] on span "Create Problem" at bounding box center [862, 496] width 83 height 18
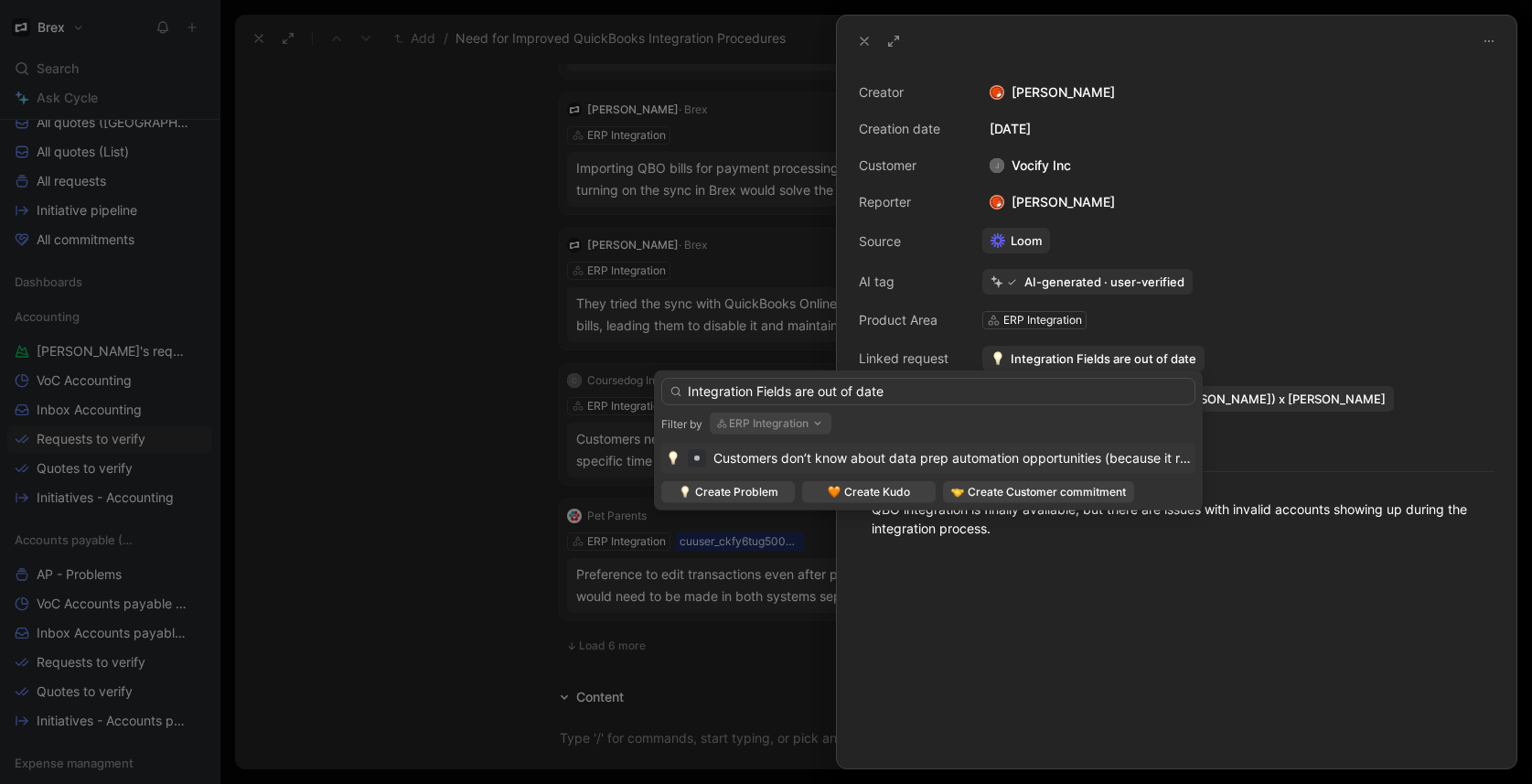
click at [1214, 611] on div at bounding box center [1176, 662] width 680 height 210
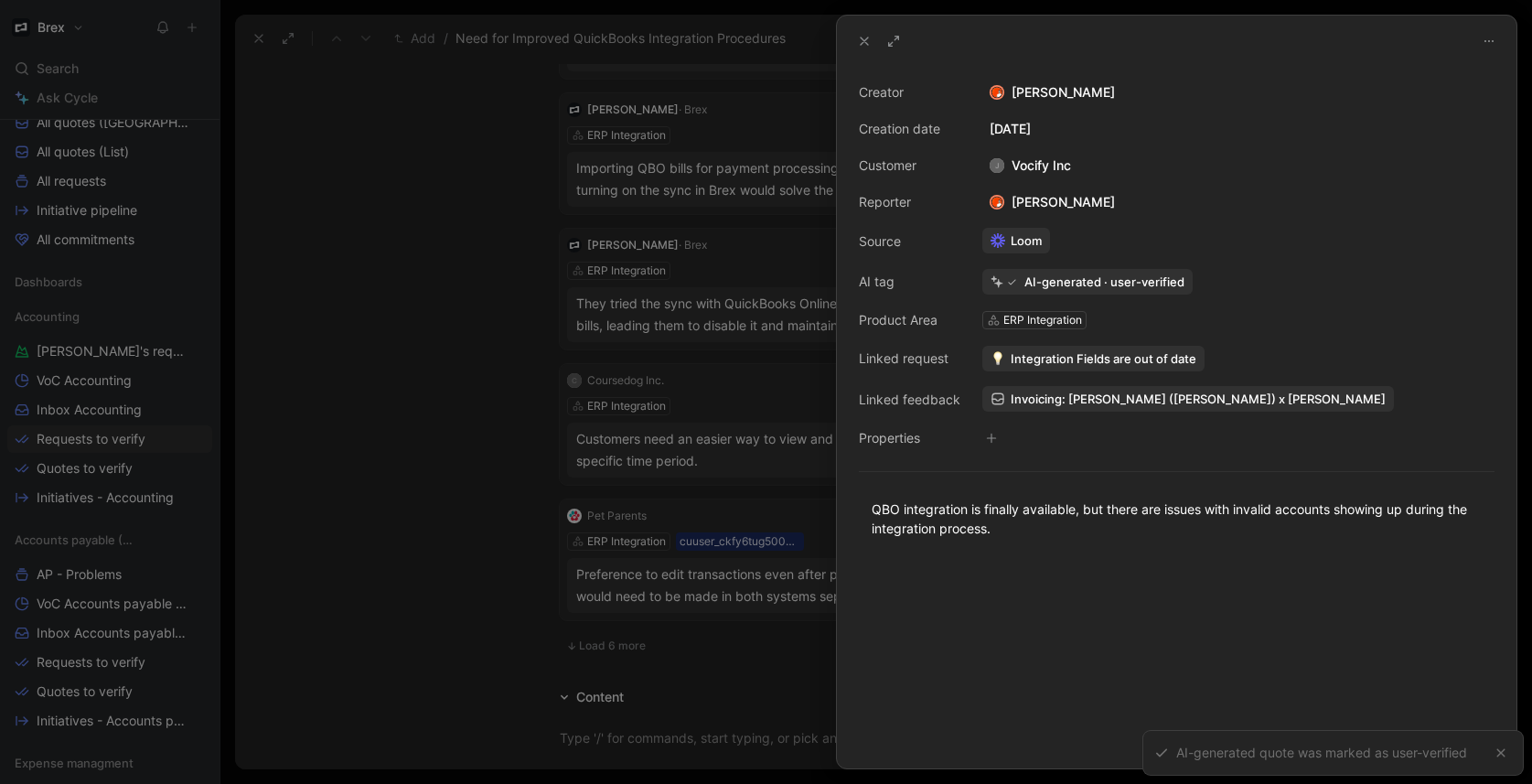
click at [1090, 359] on span "Integration Fields are out of date" at bounding box center [1103, 357] width 186 height 16
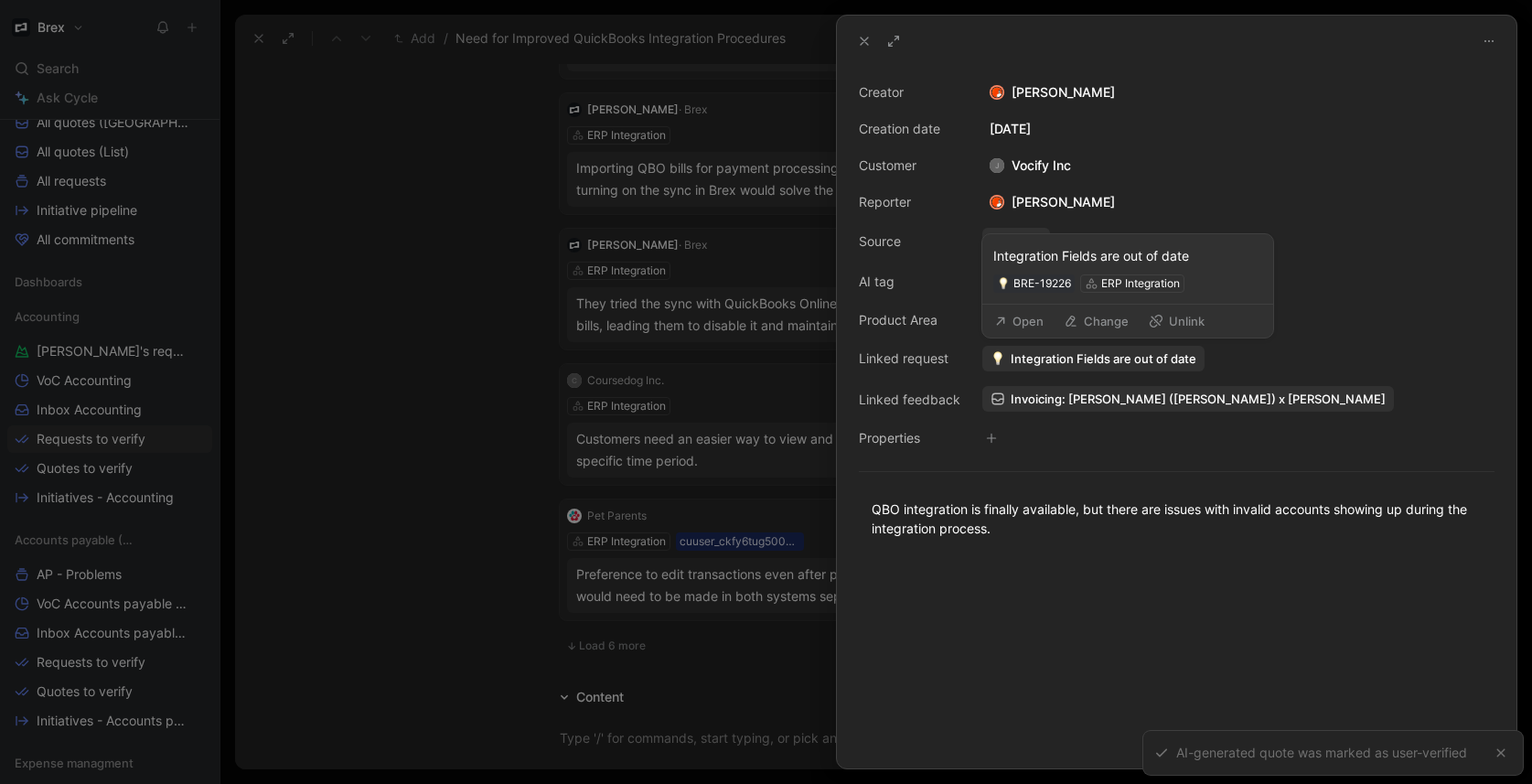
click at [1011, 315] on button "Open" at bounding box center [1018, 320] width 66 height 26
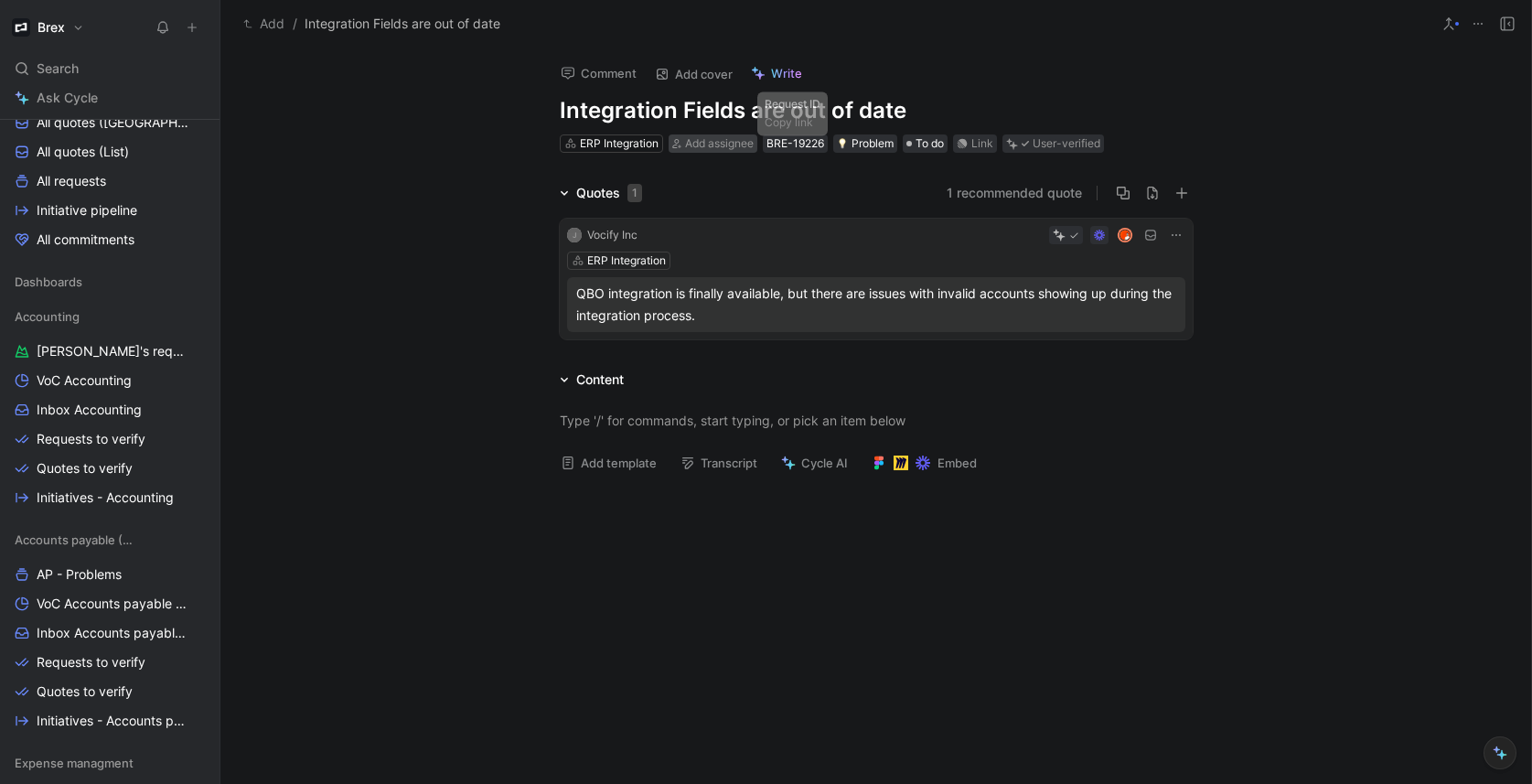
click at [718, 143] on span "Add assignee" at bounding box center [720, 143] width 69 height 13
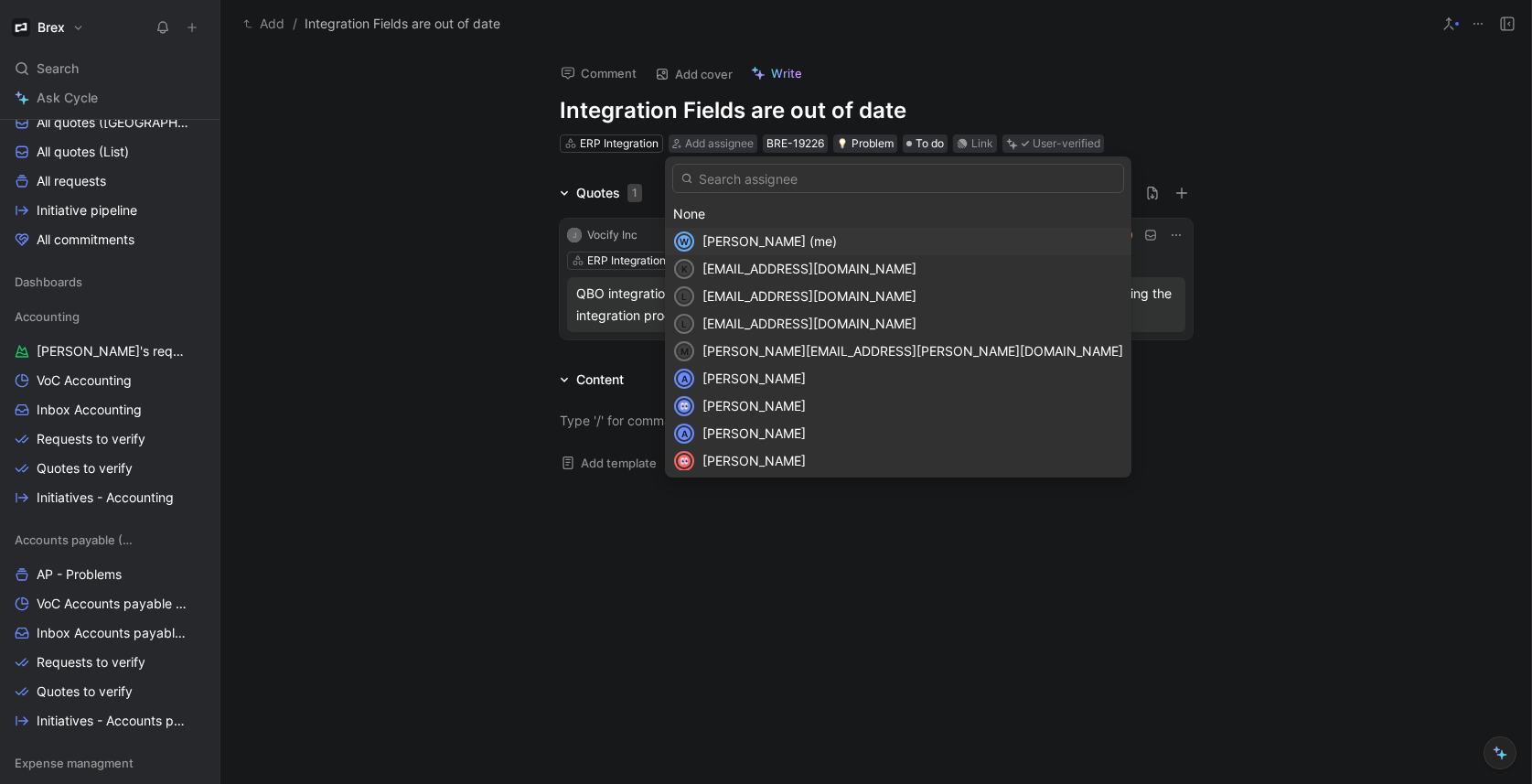
click at [752, 240] on span "[PERSON_NAME] (me)" at bounding box center [770, 241] width 134 height 15
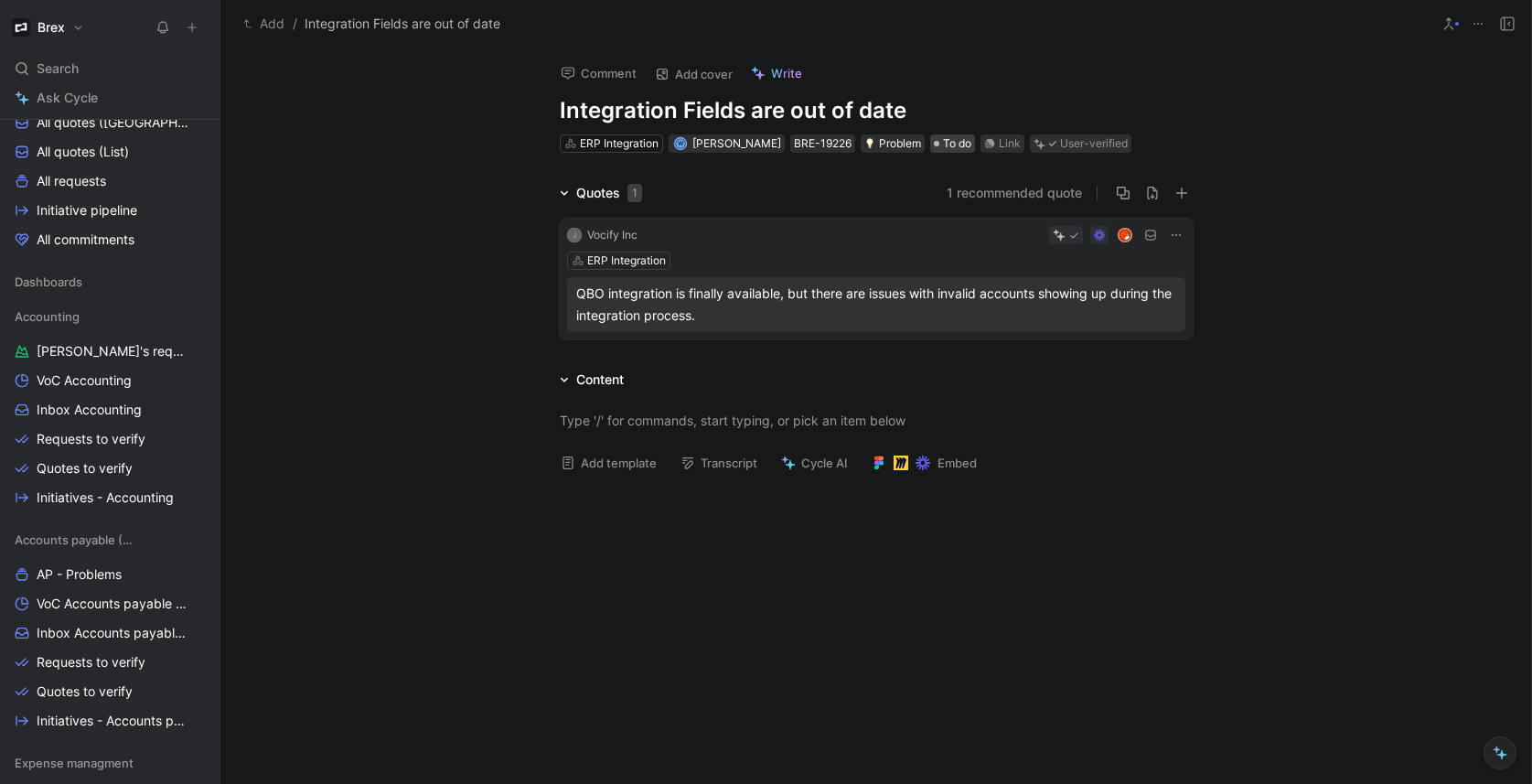
click at [943, 140] on span "To do" at bounding box center [958, 143] width 29 height 18
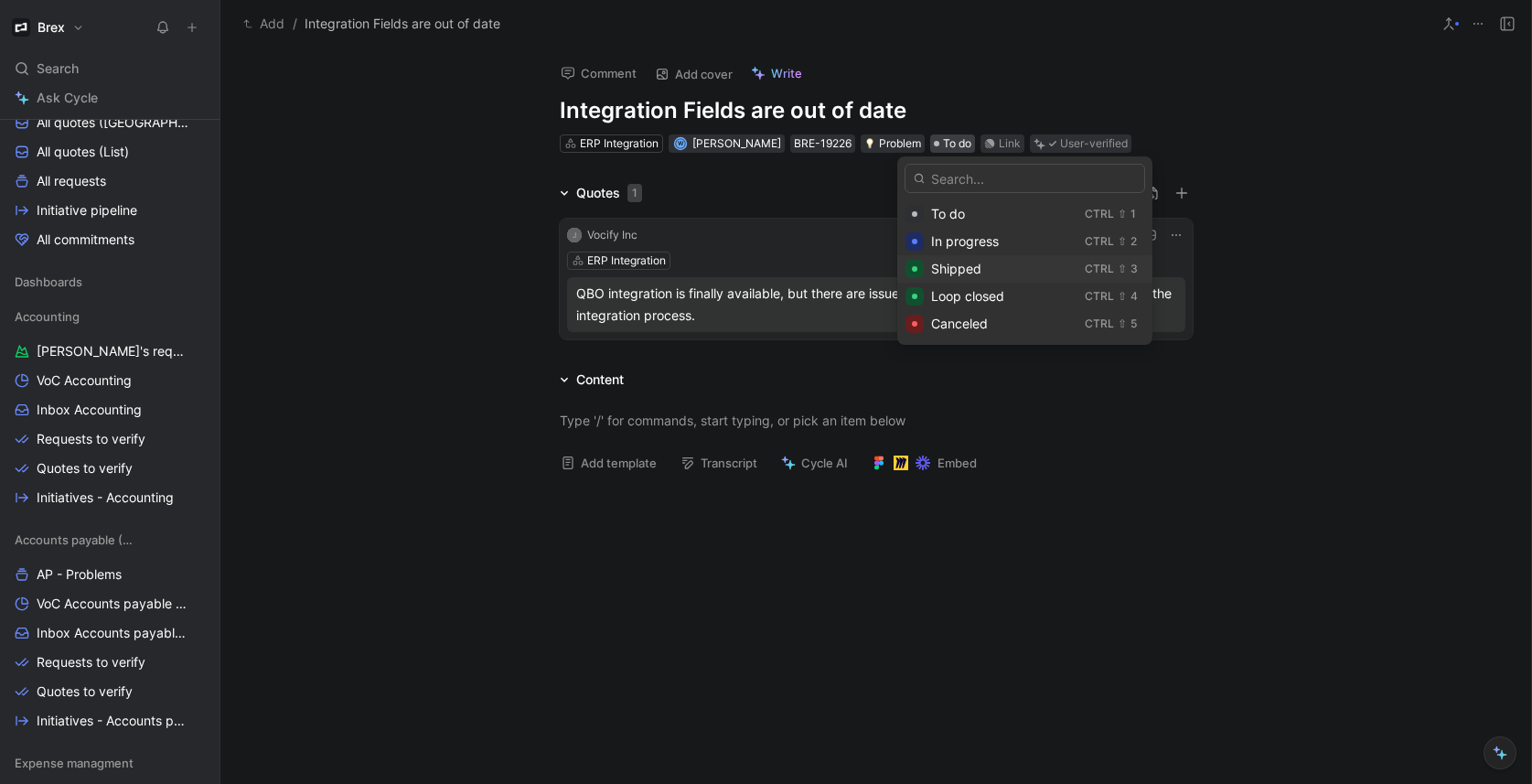
click at [982, 268] on div "Shipped" at bounding box center [1004, 268] width 147 height 22
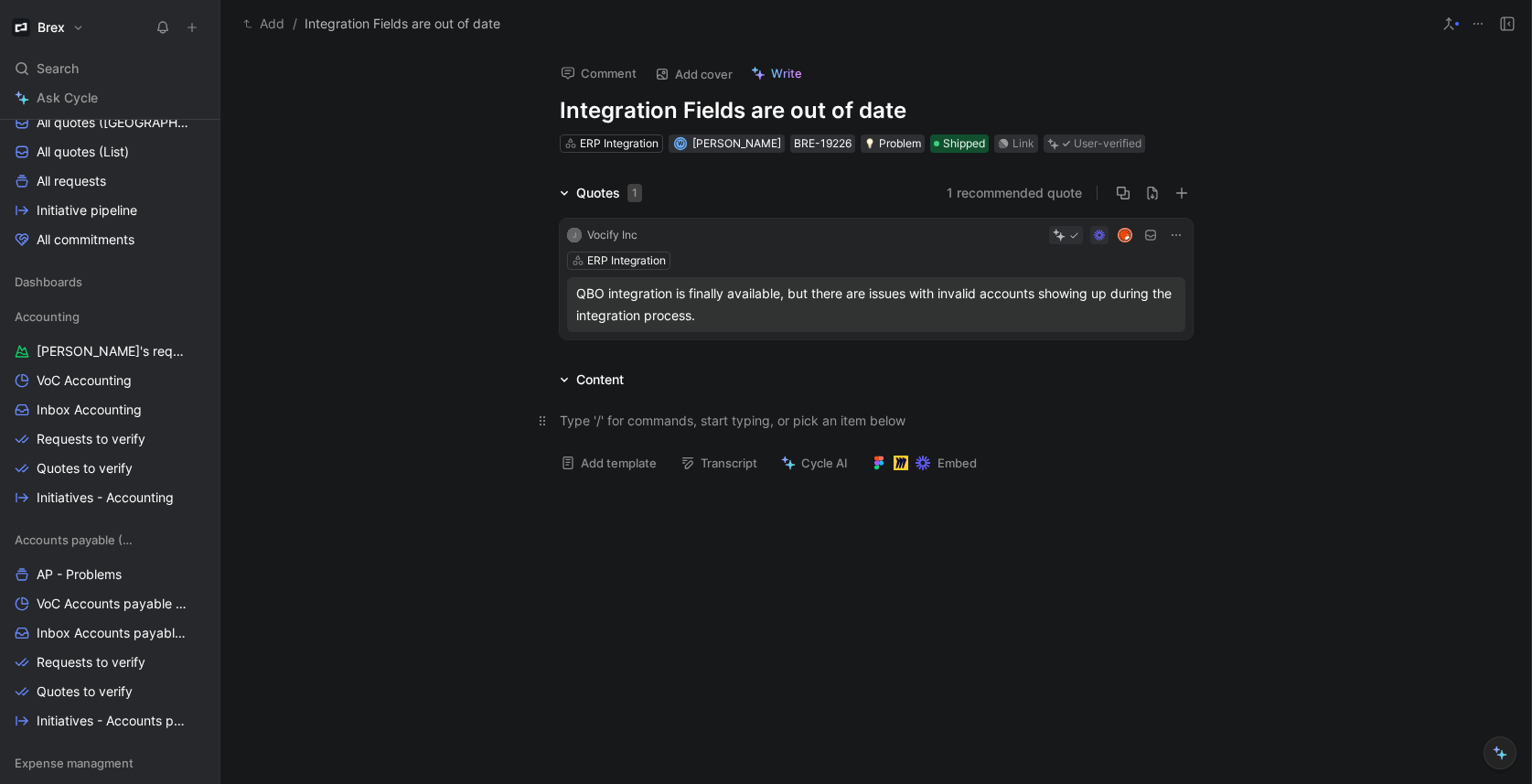
click at [592, 424] on div at bounding box center [876, 420] width 633 height 19
click at [337, 414] on div "This has been resolved with auto refresh" at bounding box center [875, 420] width 1311 height 59
click at [447, 390] on div "This has been resolved with auto refresh" at bounding box center [875, 420] width 1311 height 59
click at [468, 207] on div "Quotes 1 1 recommended quote j Vocify Inc ERP Integration QBO integration is fi…" at bounding box center [875, 265] width 1311 height 165
click at [102, 441] on span "Requests to verify" at bounding box center [91, 438] width 109 height 18
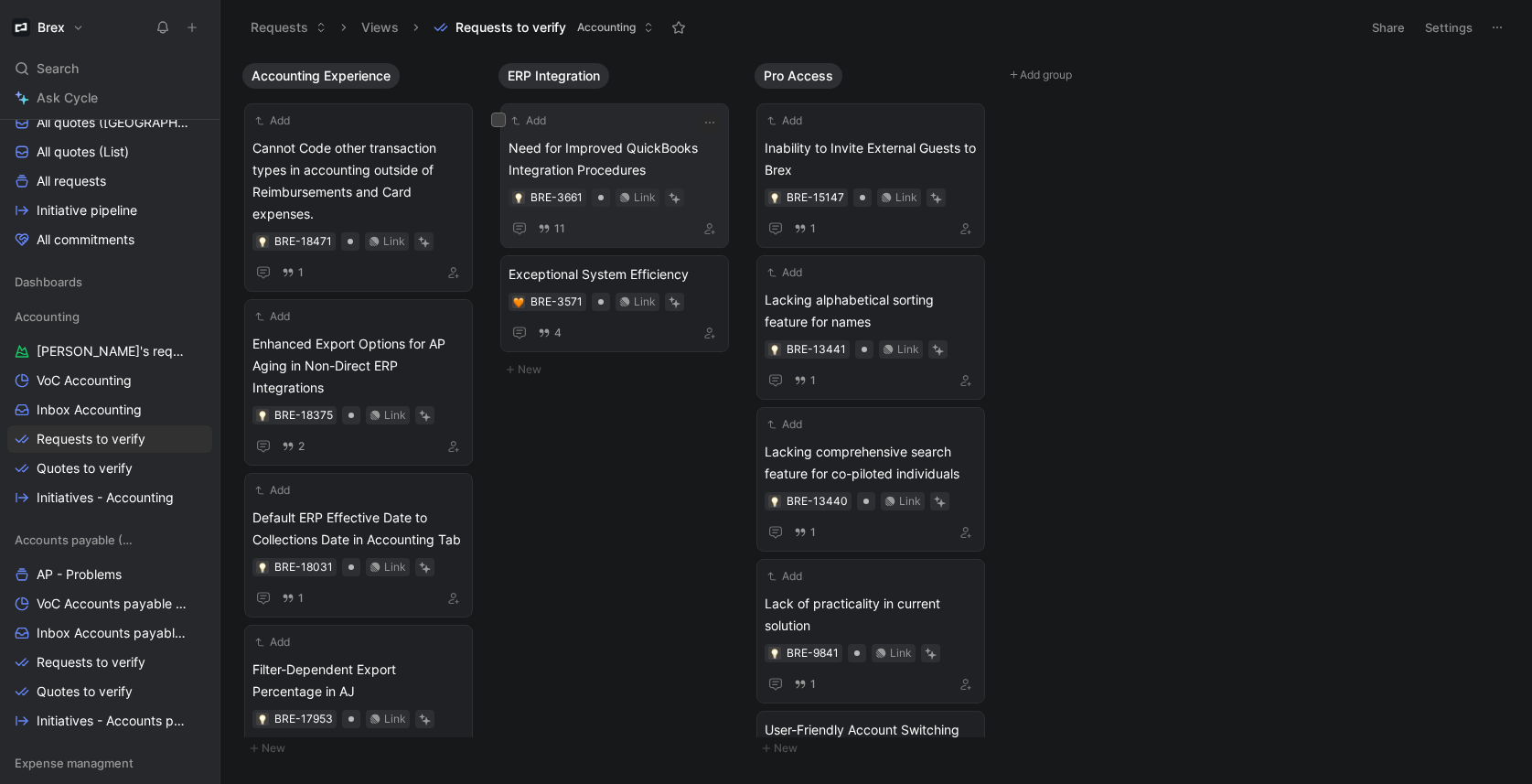
click at [655, 150] on span "Need for Improved QuickBooks Integration Procedures" at bounding box center [614, 159] width 212 height 44
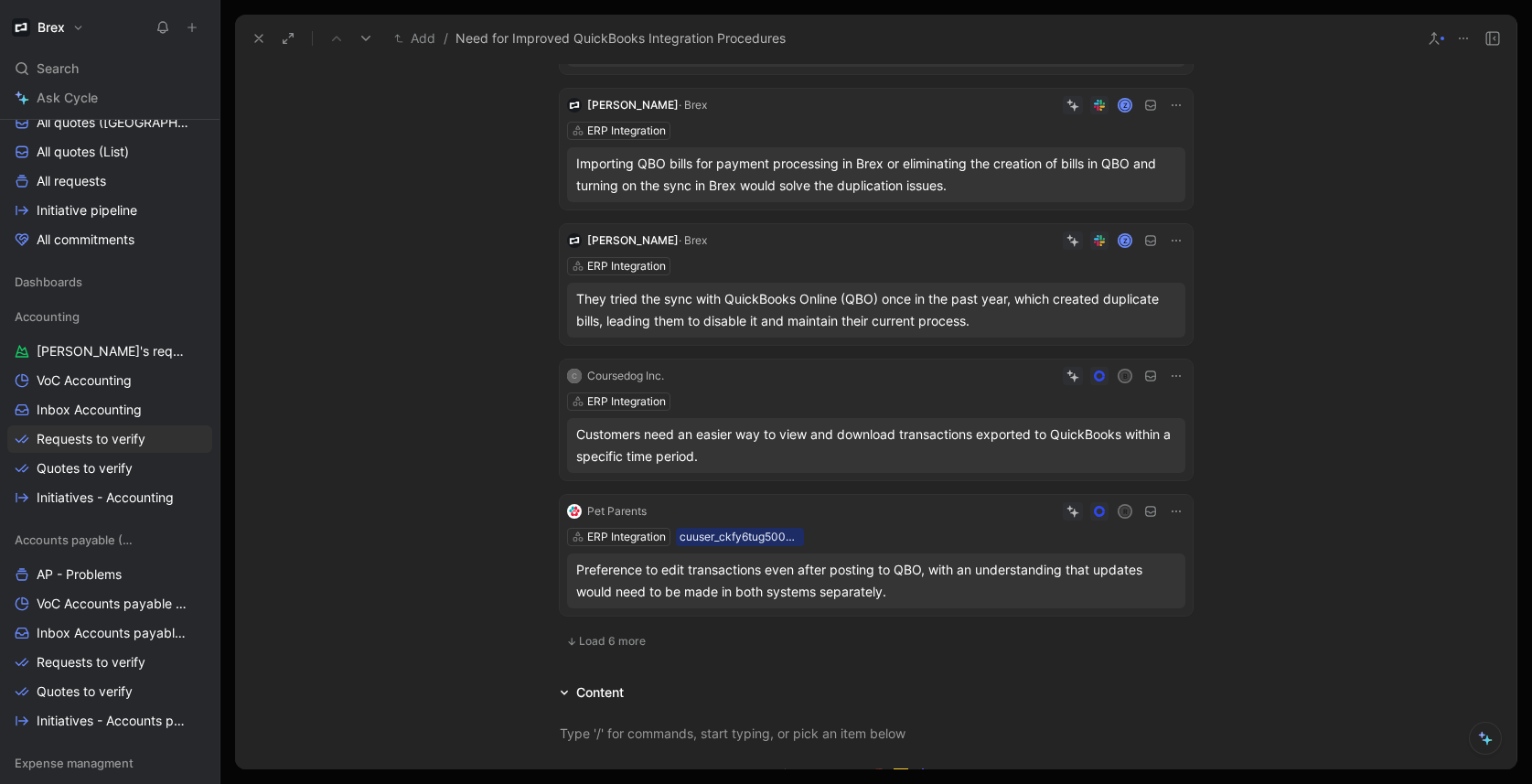
scroll to position [308, 0]
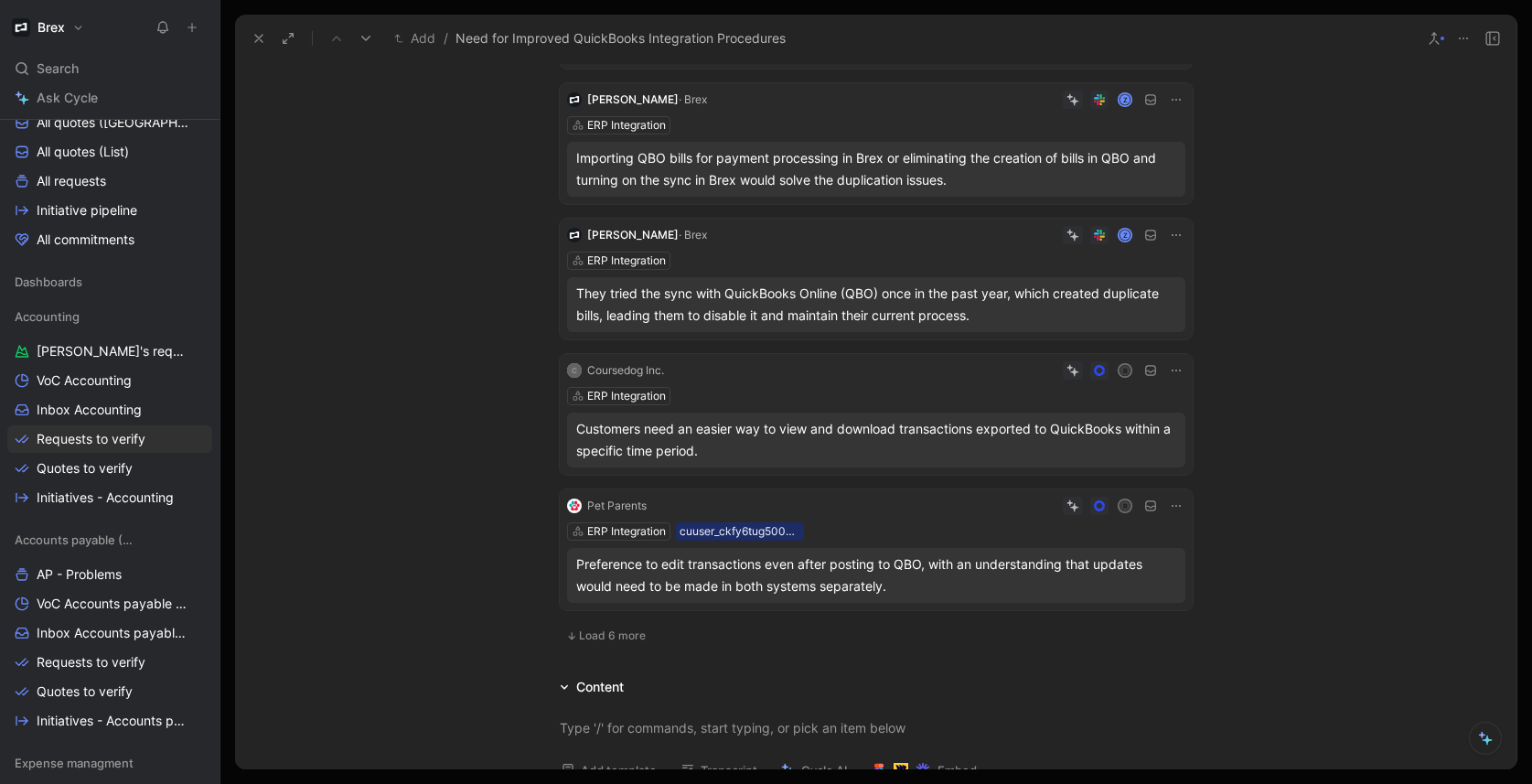
click at [932, 237] on div "Z" at bounding box center [949, 235] width 471 height 18
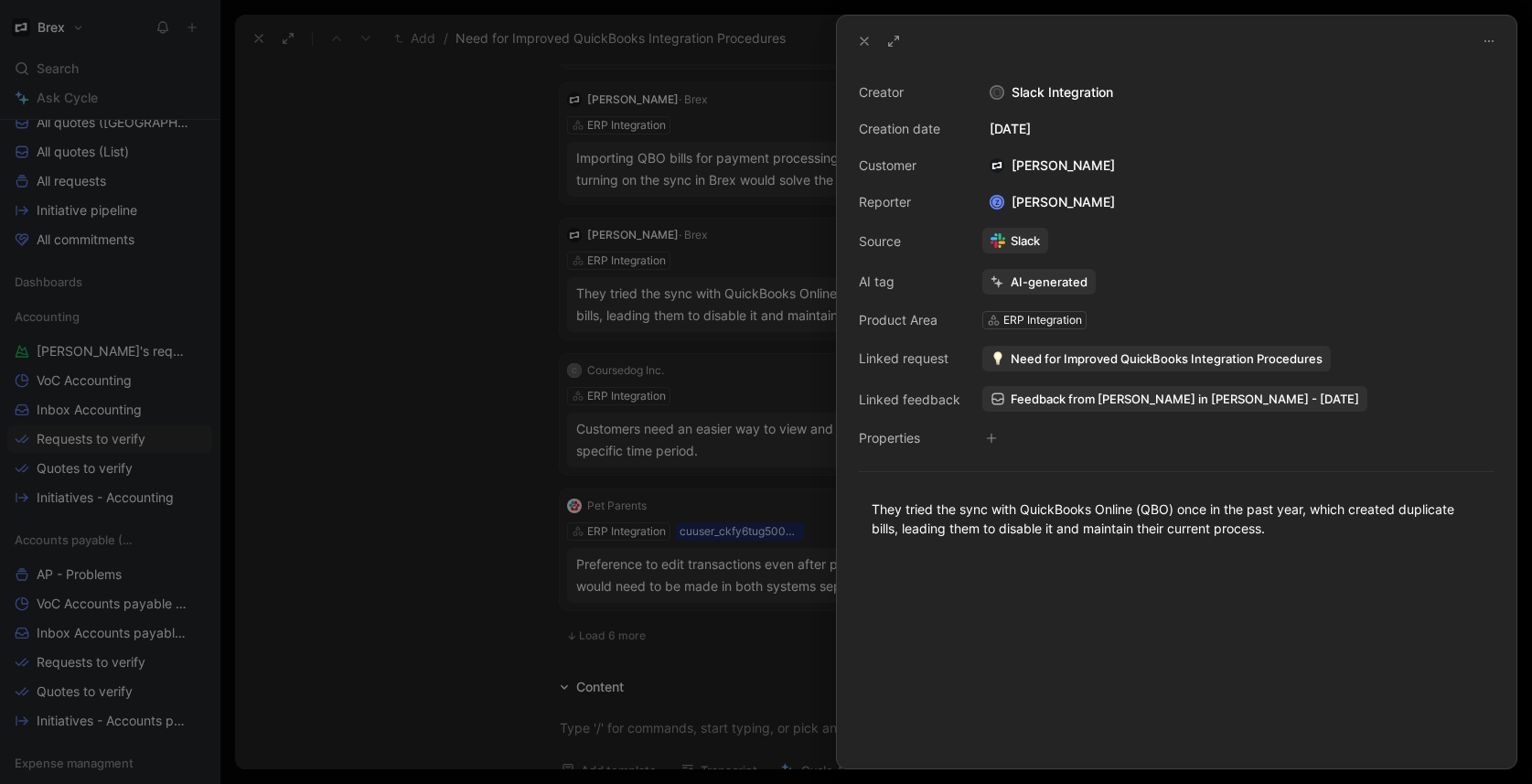
click at [1142, 362] on span "Need for Improved QuickBooks Integration Procedures" at bounding box center [1166, 357] width 312 height 16
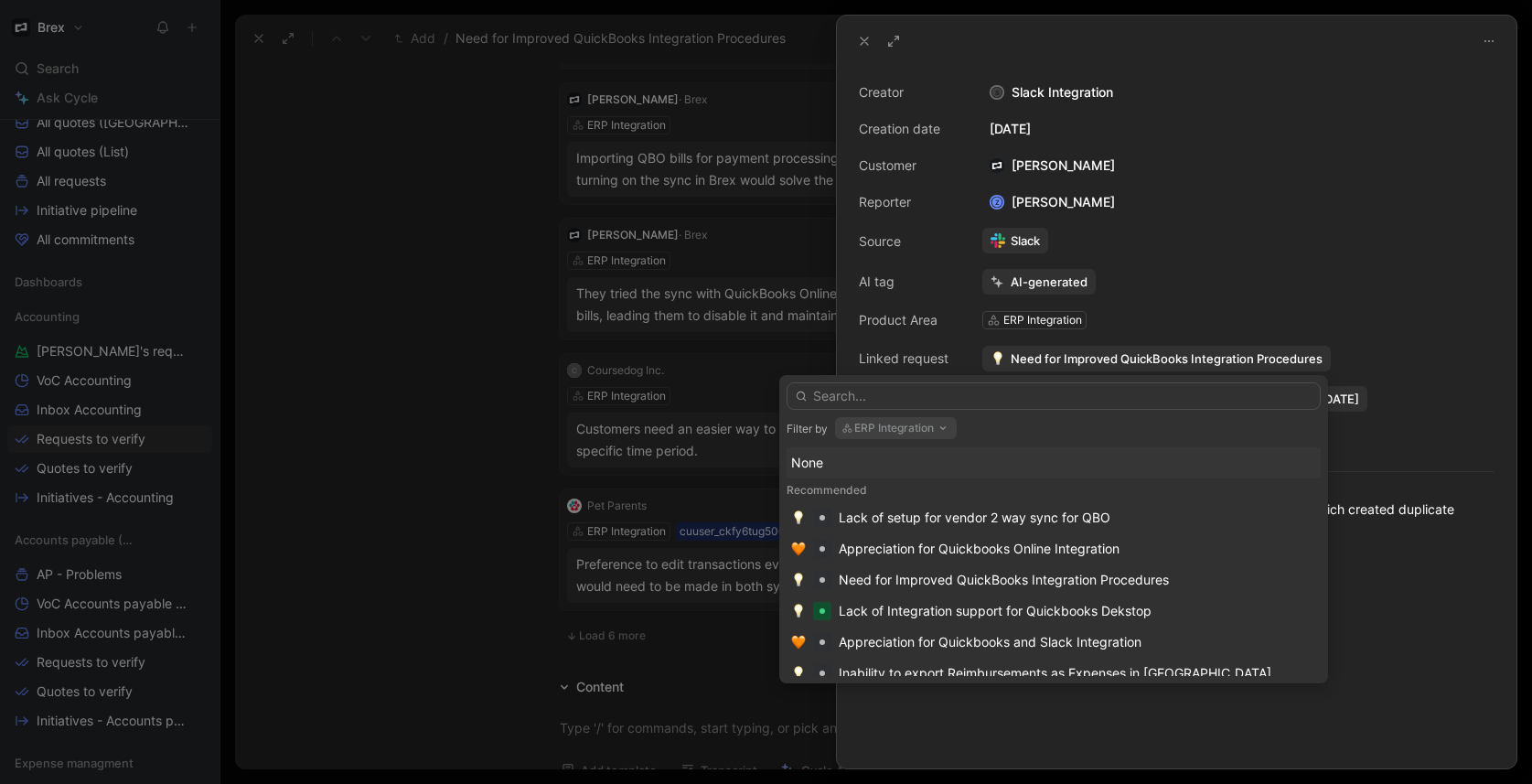
click at [912, 421] on button "ERP Integration" at bounding box center [895, 427] width 122 height 22
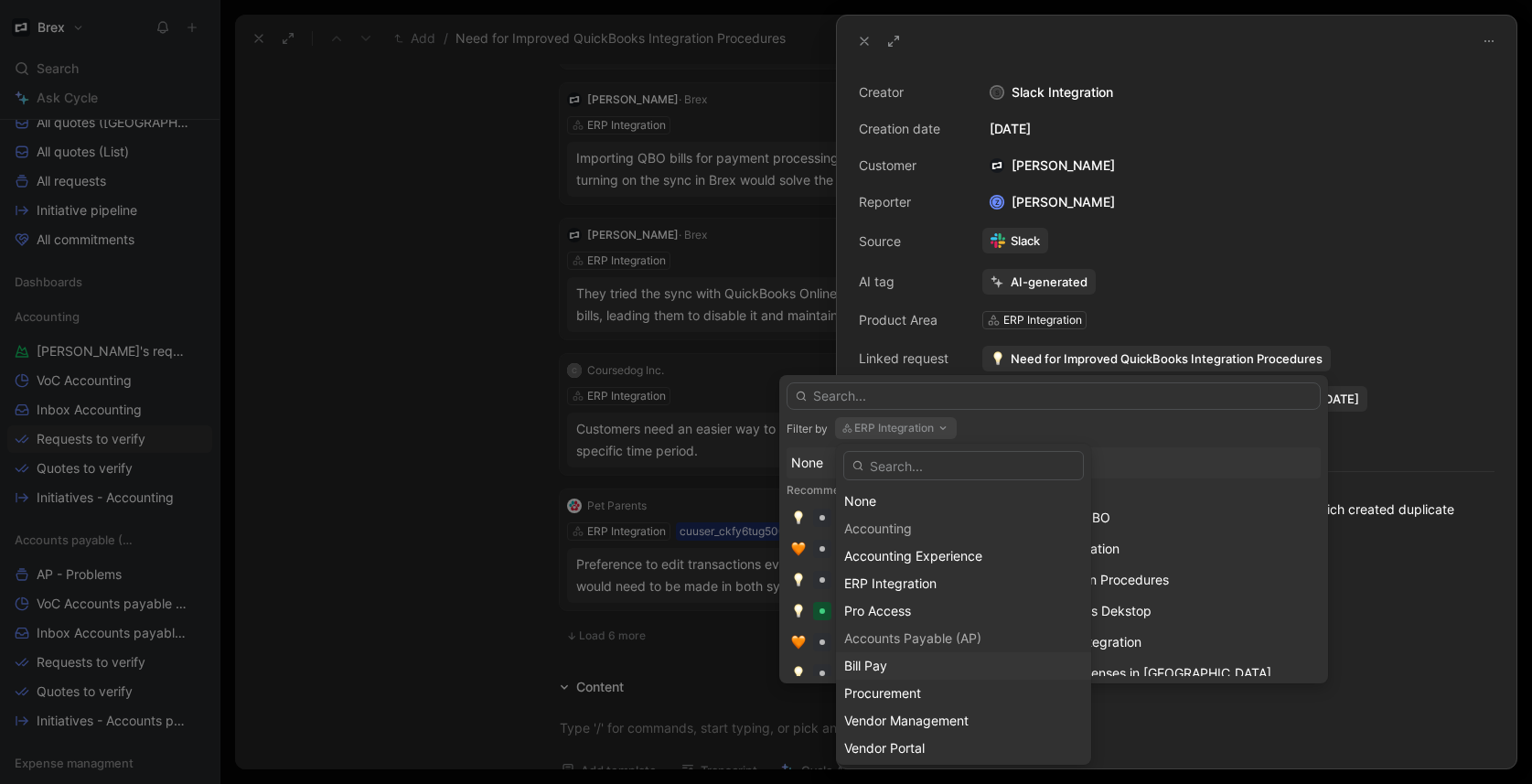
click at [880, 663] on span "Bill Pay" at bounding box center [866, 665] width 43 height 15
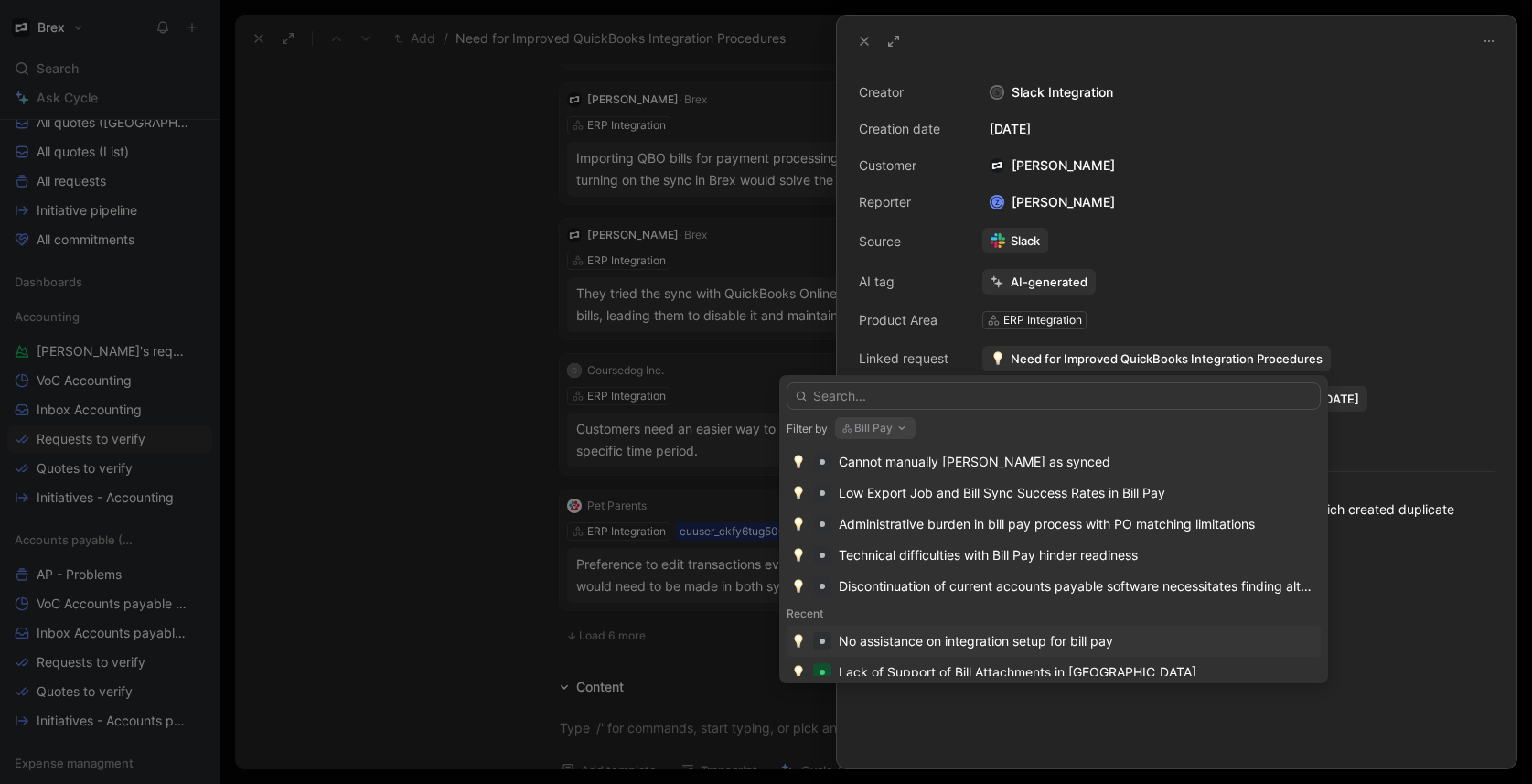
scroll to position [219, 0]
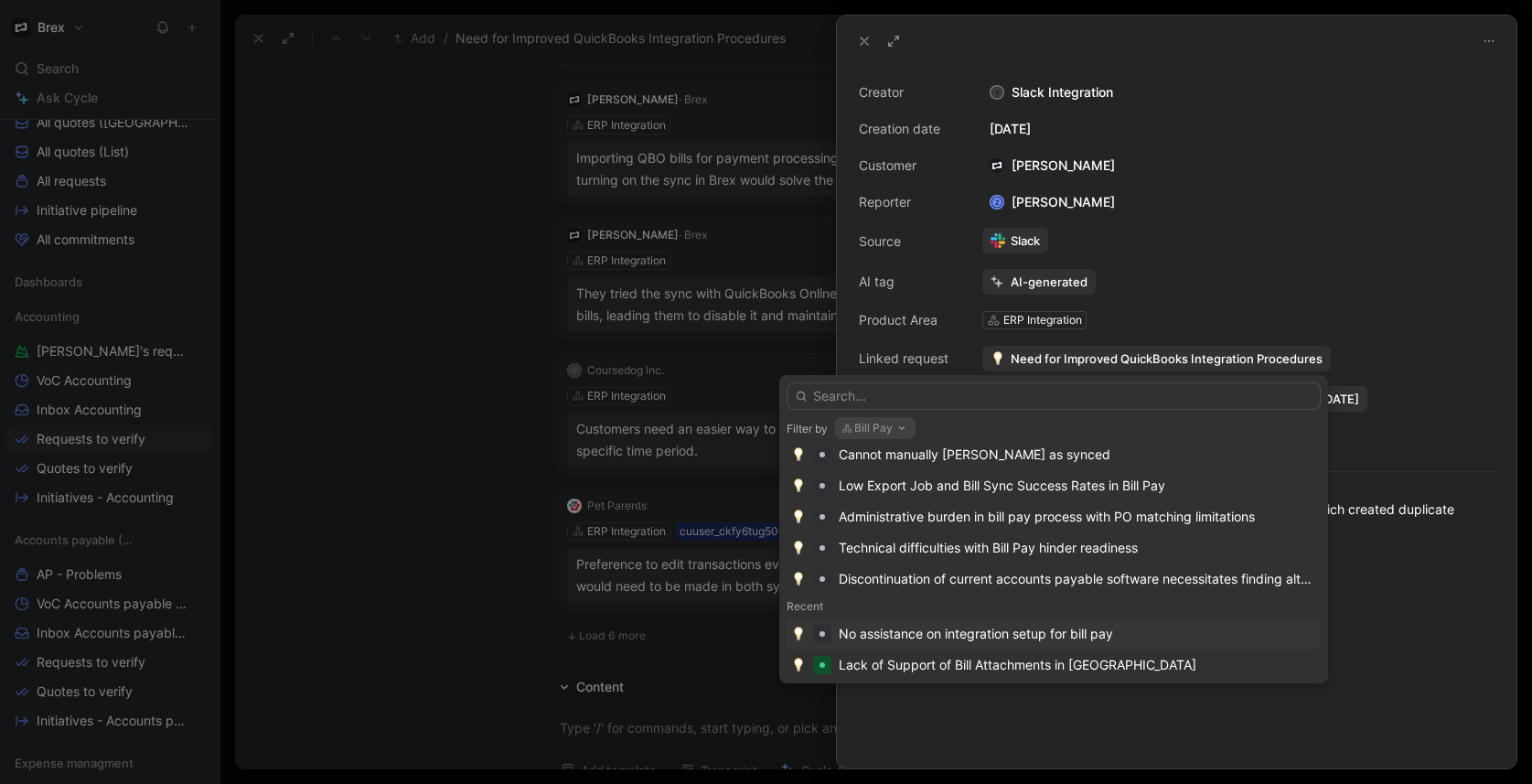
click at [971, 633] on div "No assistance on integration setup for bill pay" at bounding box center [976, 634] width 274 height 22
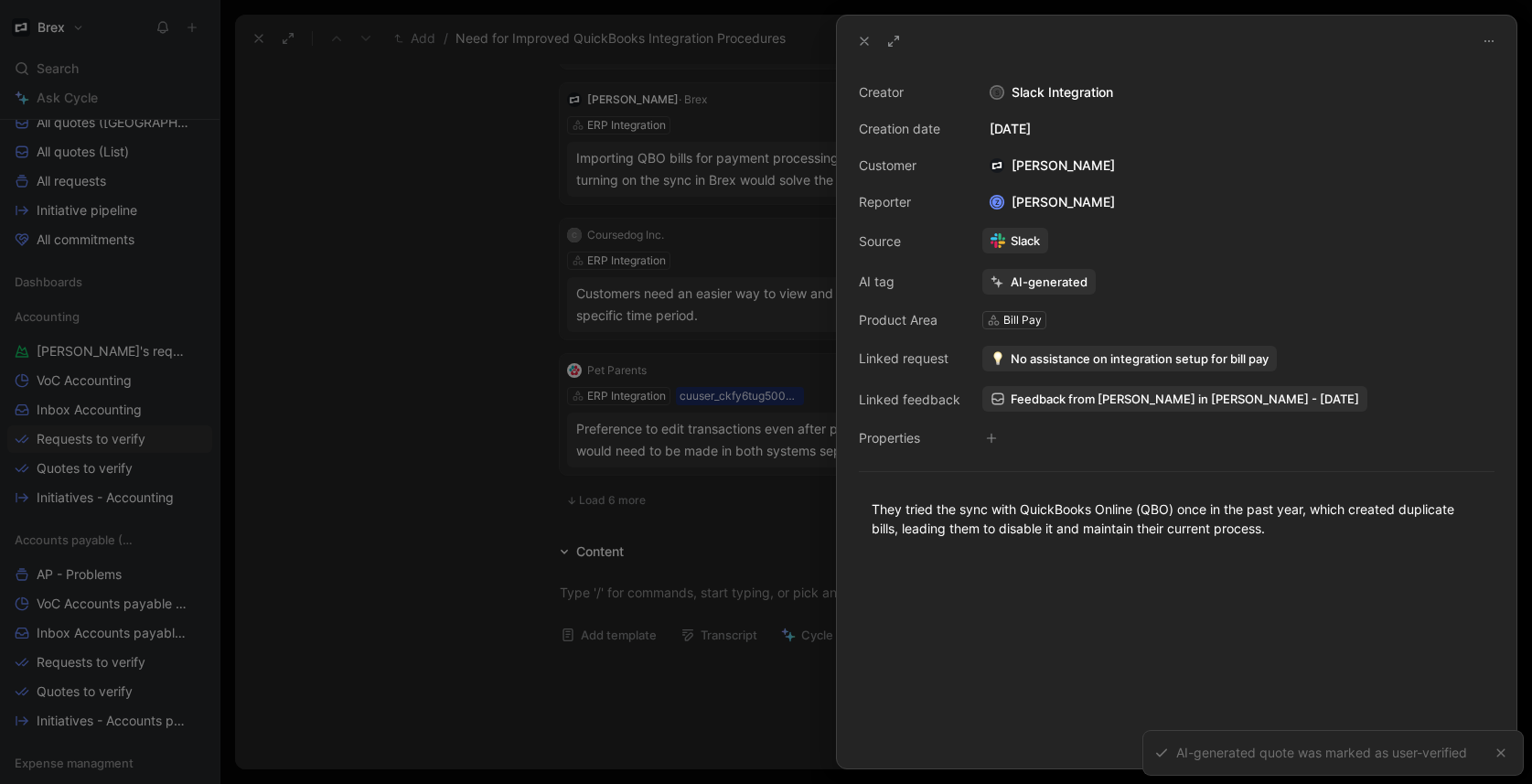
click at [488, 389] on div at bounding box center [766, 392] width 1532 height 784
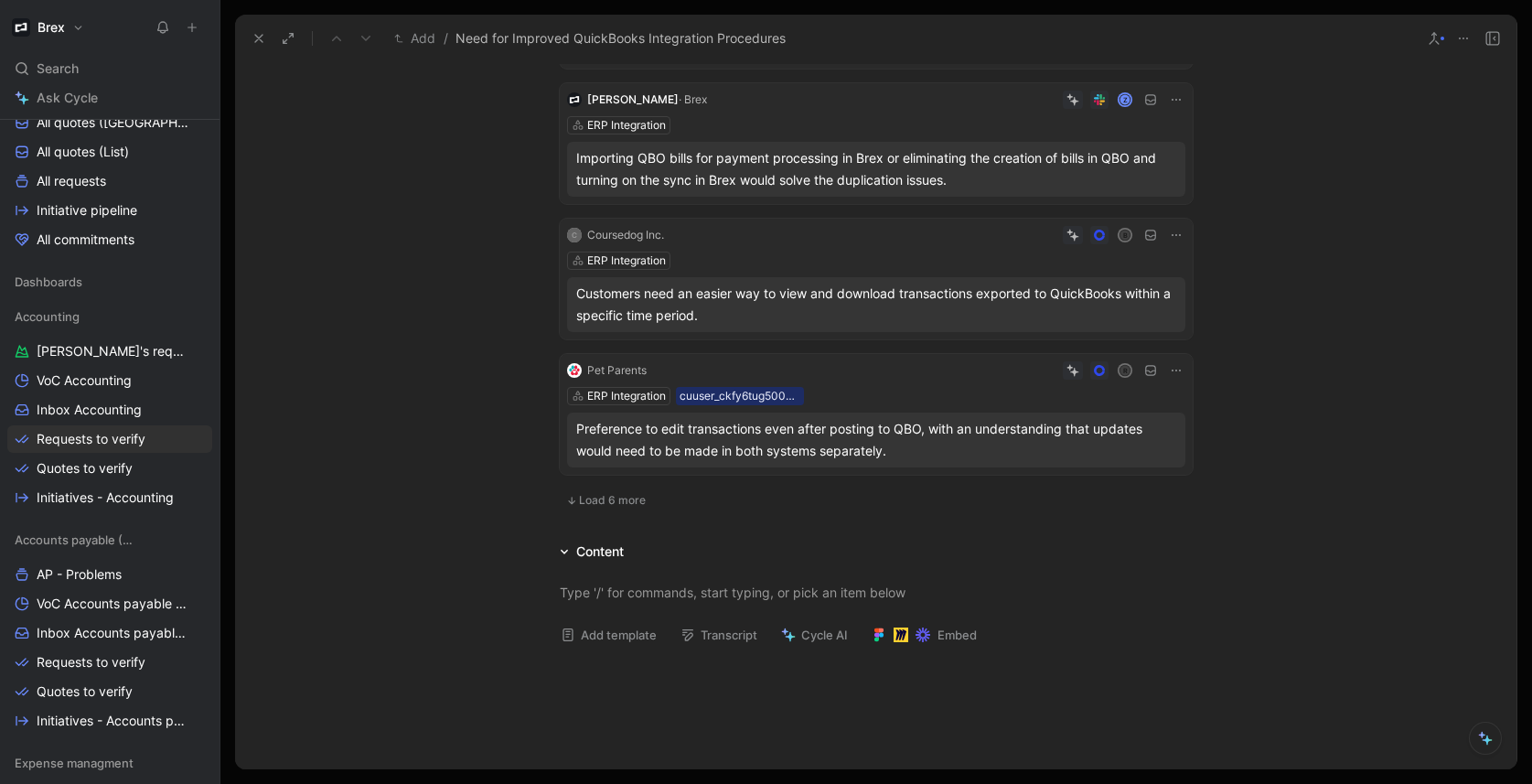
click at [894, 387] on div "ERP Integration cuuser_ckfy6tug5000701qhi0kl2wob" at bounding box center [875, 396] width 618 height 18
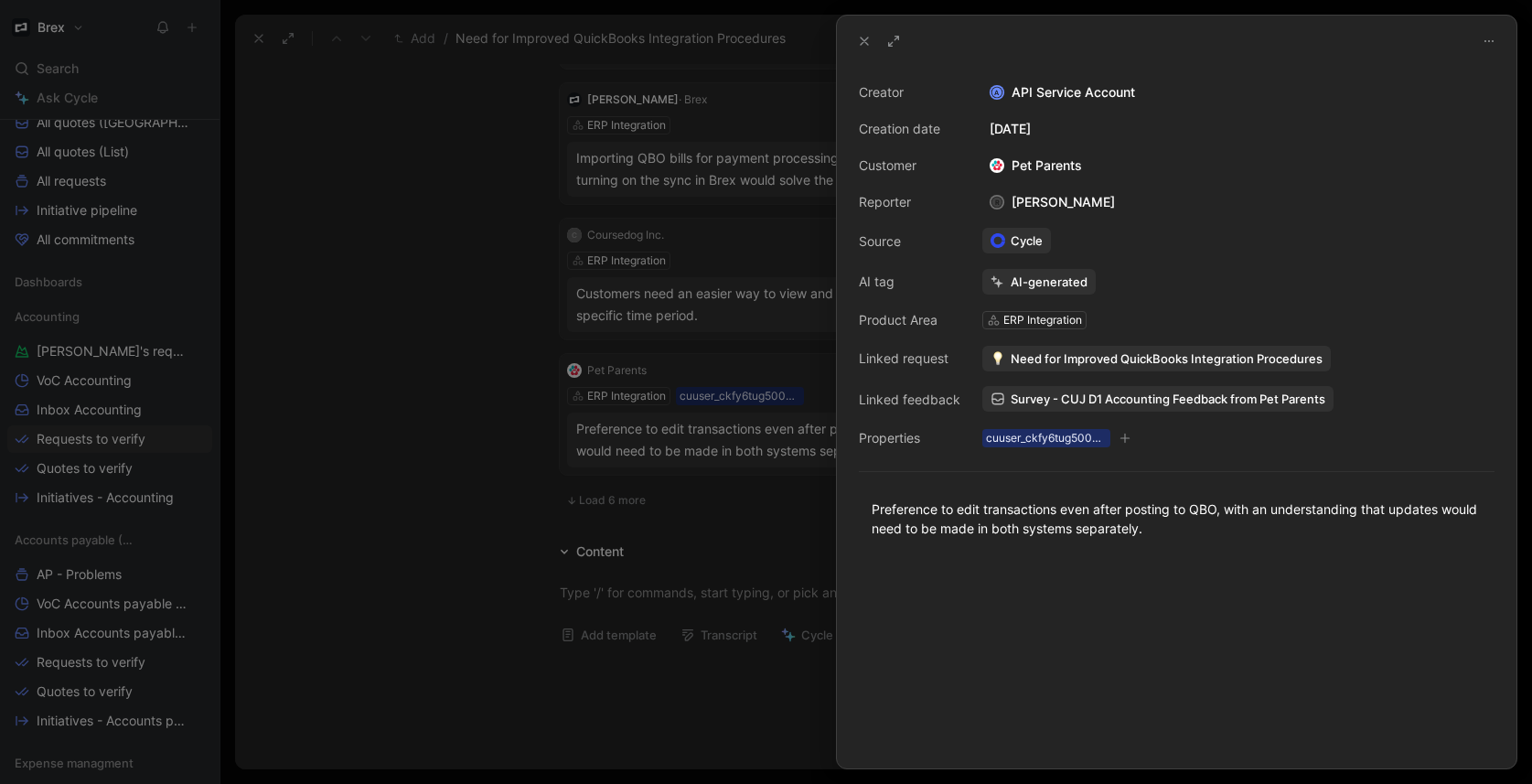
click at [1066, 350] on span "Need for Improved QuickBooks Integration Procedures" at bounding box center [1166, 357] width 312 height 16
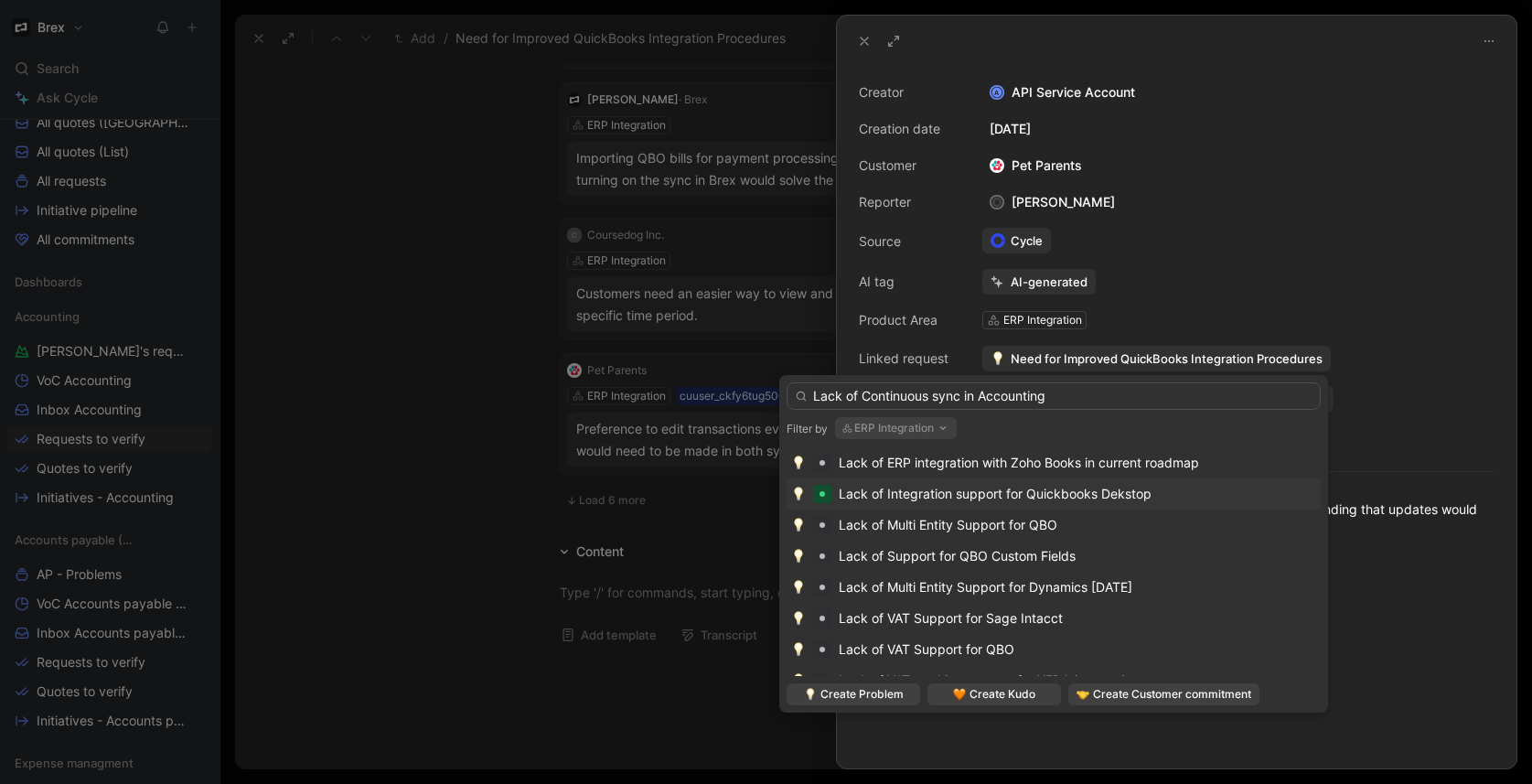
click at [912, 421] on button "ERP Integration" at bounding box center [895, 427] width 122 height 22
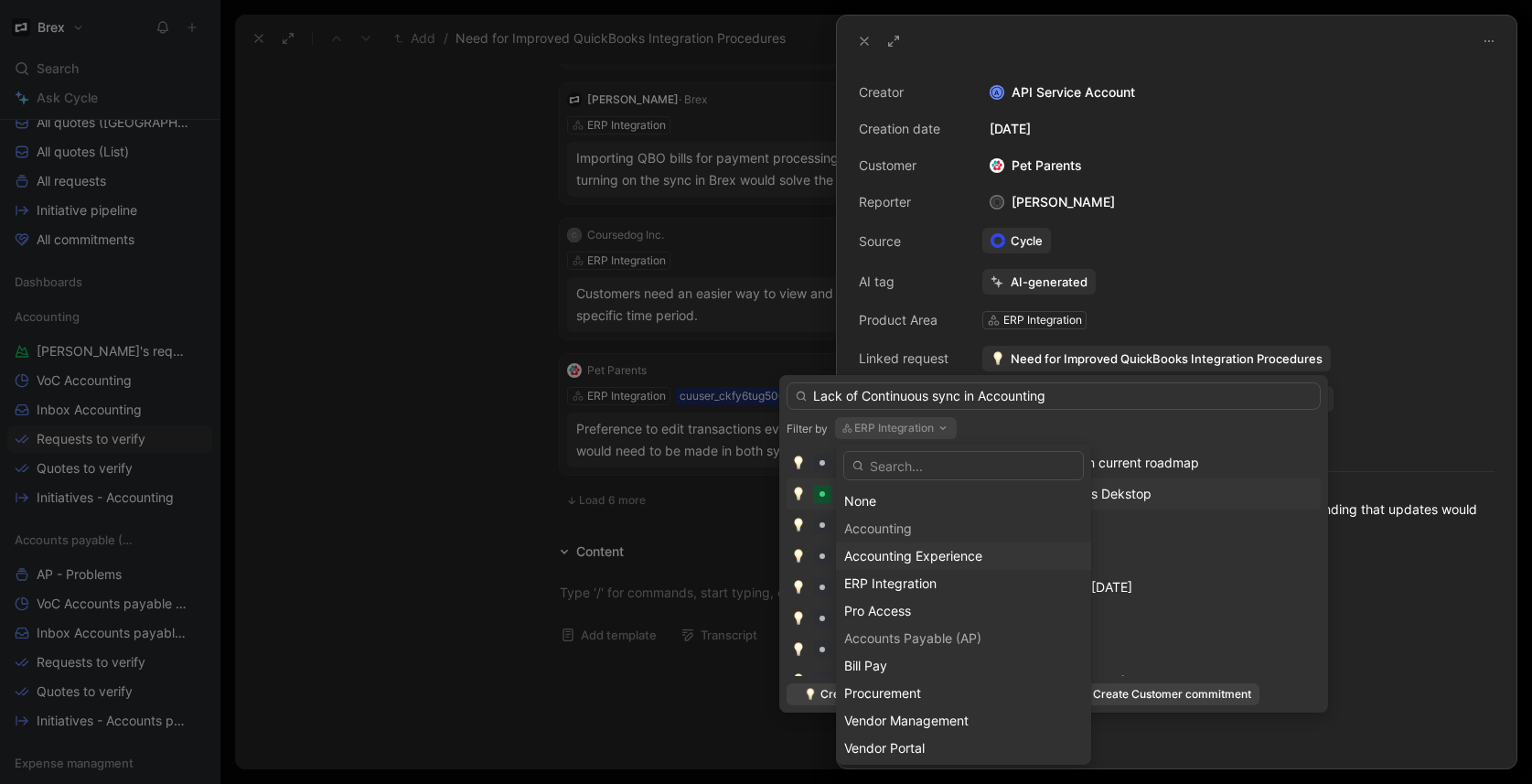
click at [917, 560] on span "Accounting Experience" at bounding box center [914, 555] width 138 height 15
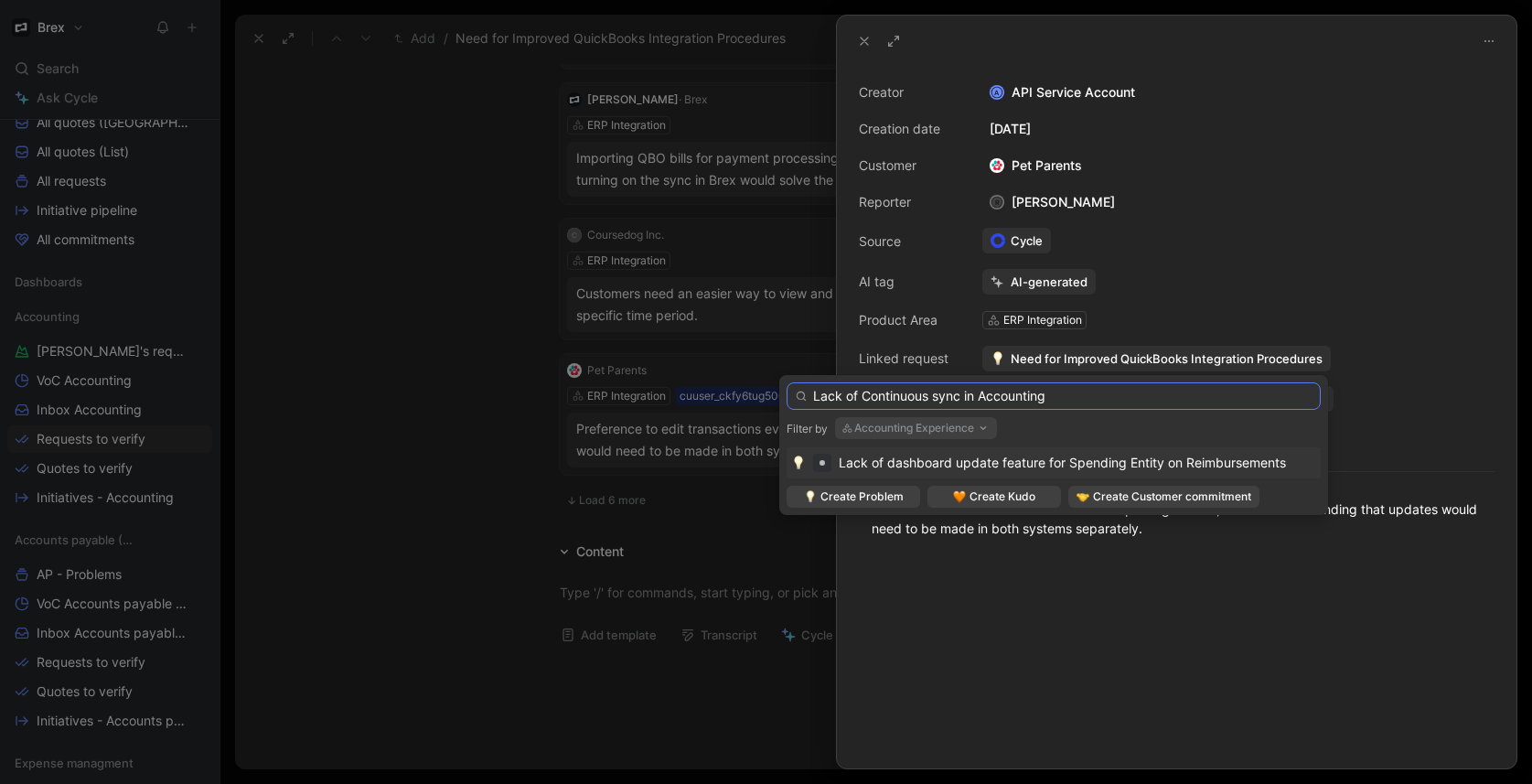
click at [871, 396] on input "Lack of Continuous sync in Accounting" at bounding box center [1053, 396] width 534 height 28
click at [1102, 393] on input "Lack of continuous sync in Accounting" at bounding box center [1053, 396] width 534 height 28
click at [964, 394] on input "Lack of continuous sync in Accounting" at bounding box center [1053, 396] width 534 height 28
drag, startPoint x: 1057, startPoint y: 395, endPoint x: 1073, endPoint y: 397, distance: 16.1
click at [1061, 395] on input "Lack of continuous sync in Accounting" at bounding box center [1053, 396] width 534 height 28
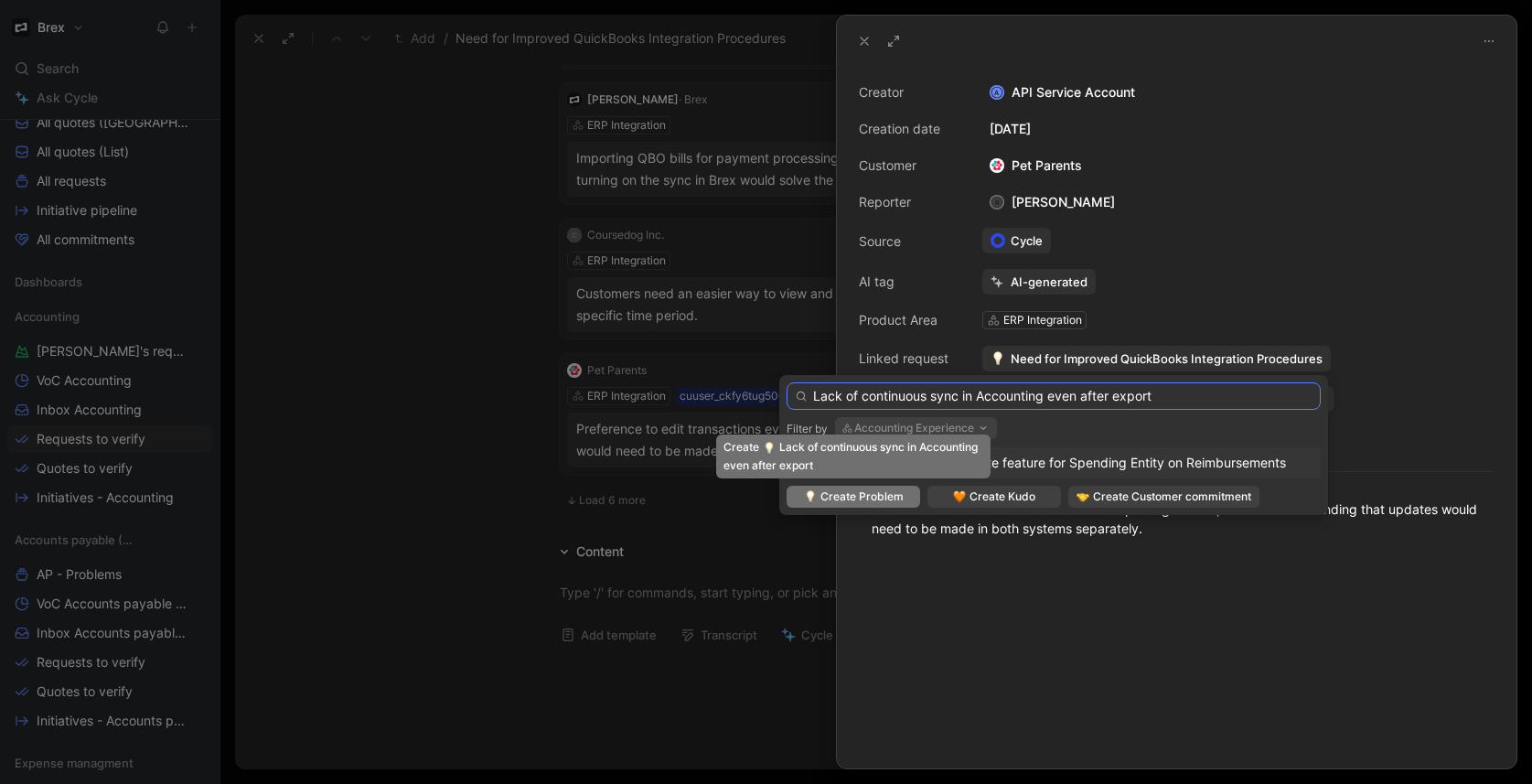
type input "Lack of continuous sync in Accounting even after export"
click at [847, 495] on span "Create Problem" at bounding box center [862, 496] width 83 height 18
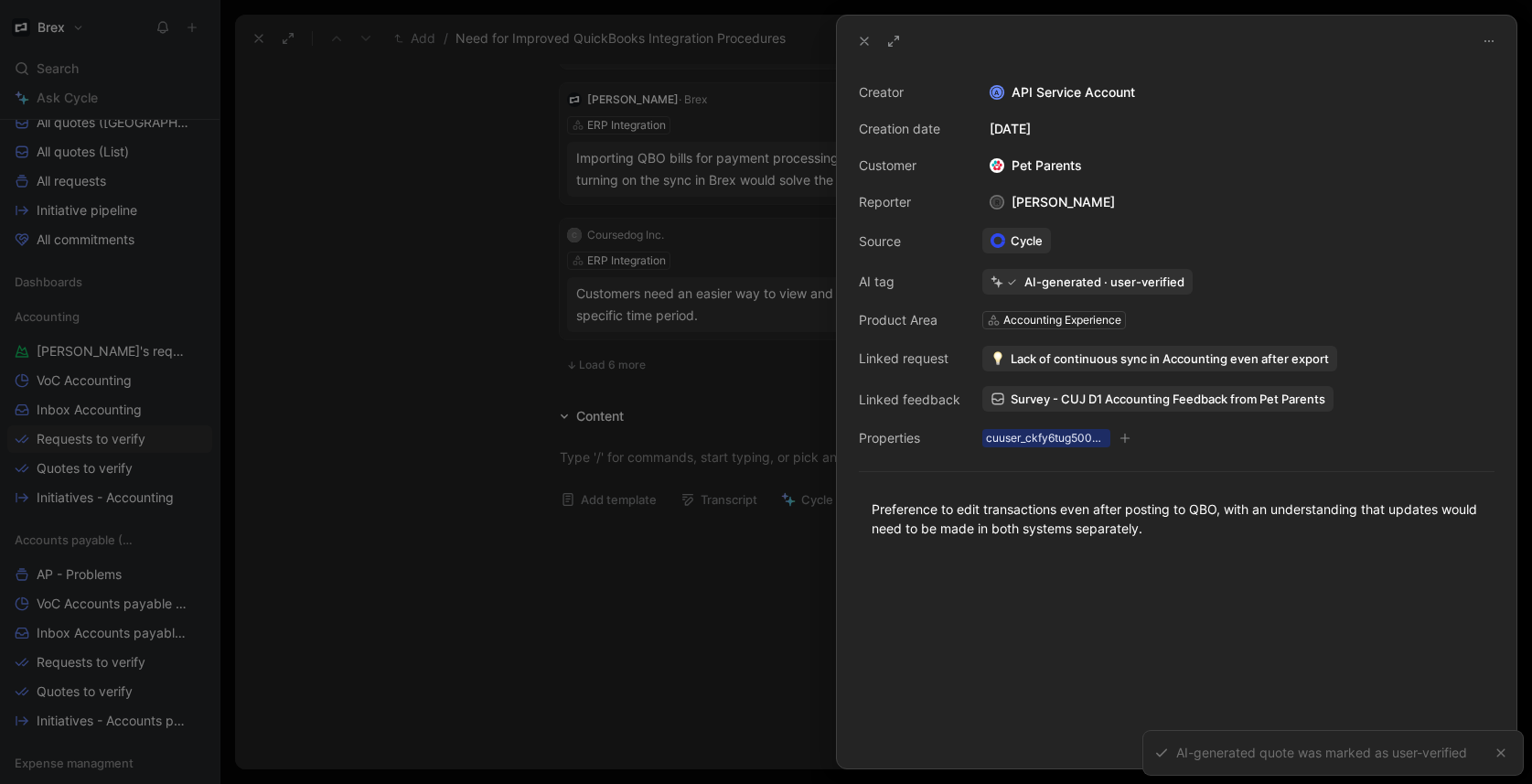
click at [476, 307] on div at bounding box center [766, 392] width 1532 height 784
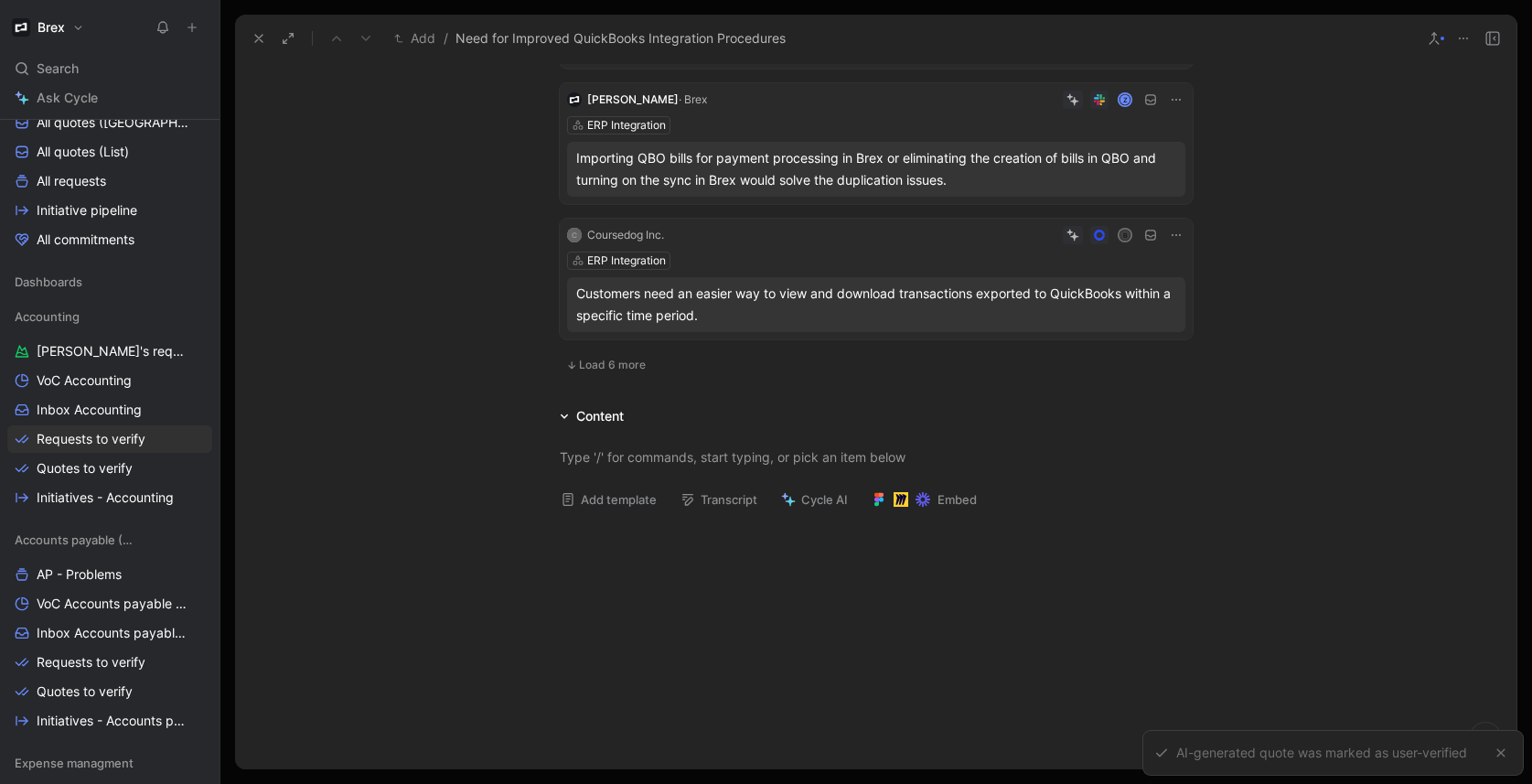
click at [607, 356] on button "Load 6 more" at bounding box center [606, 364] width 92 height 22
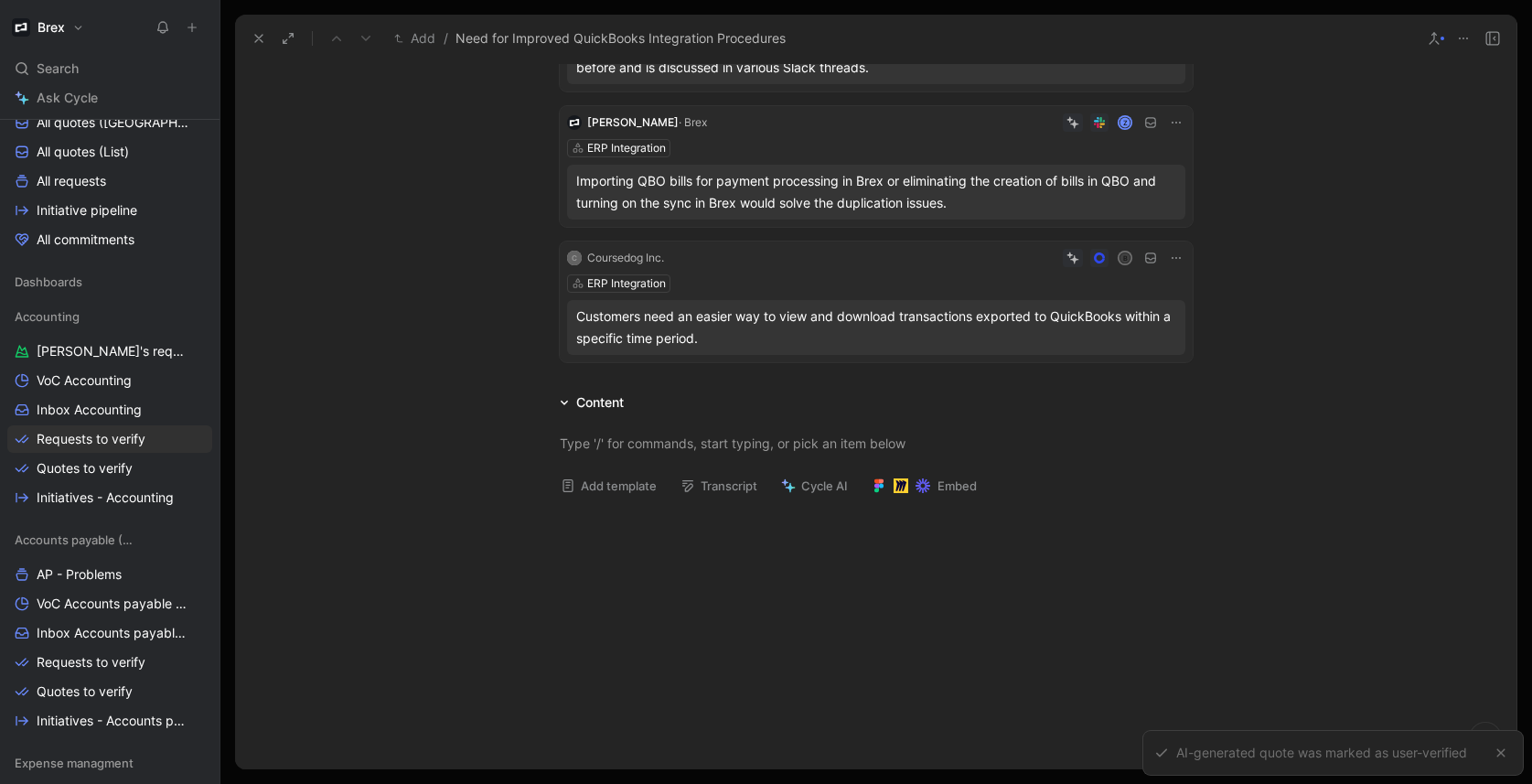
scroll to position [279, 0]
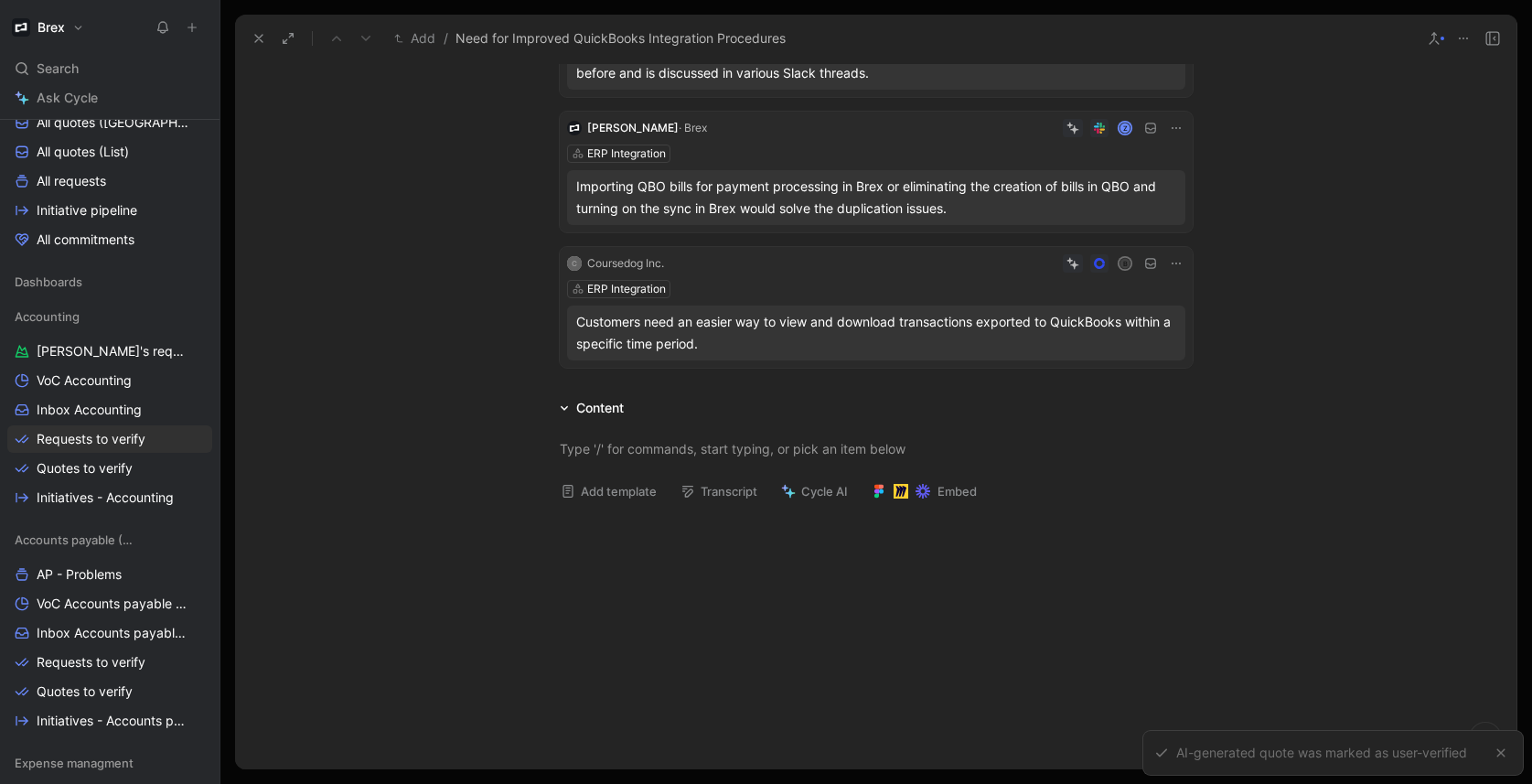
click at [827, 295] on div "ERP Integration" at bounding box center [875, 288] width 618 height 18
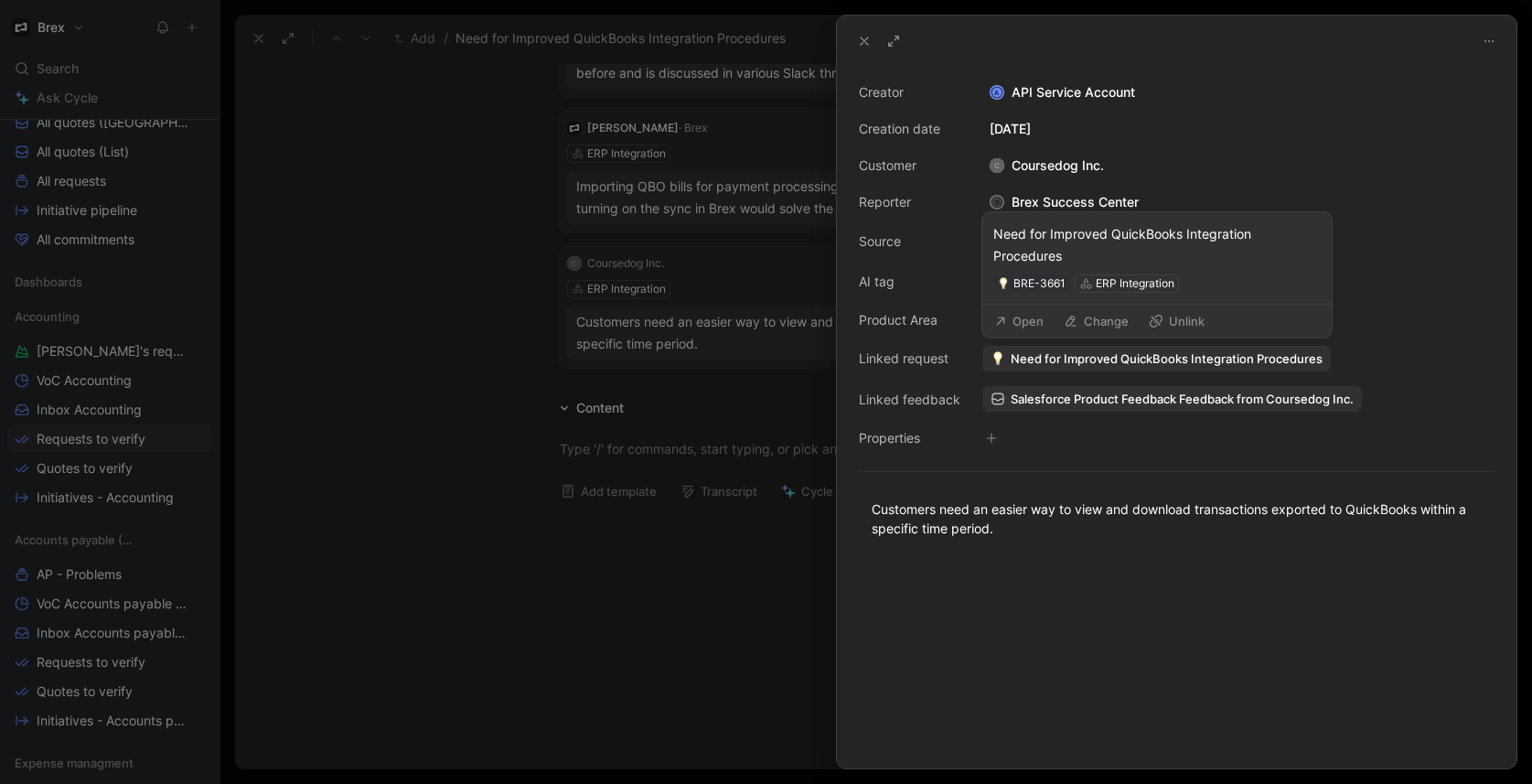
click at [1132, 365] on span "Need for Improved QuickBooks Integration Procedures" at bounding box center [1166, 357] width 312 height 16
click at [1145, 363] on span "Need for Improved QuickBooks Integration Procedures" at bounding box center [1166, 357] width 312 height 16
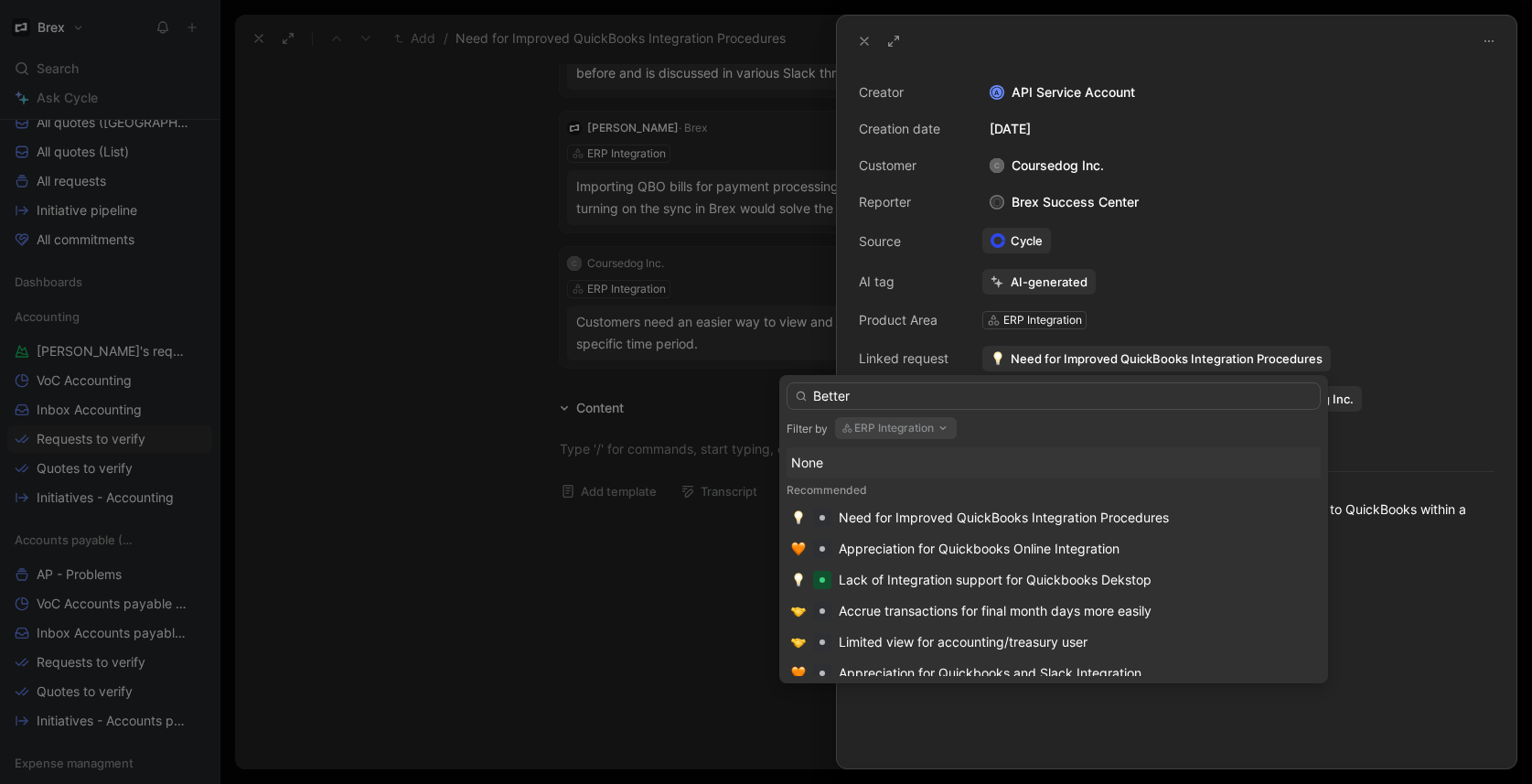
type input "Better"
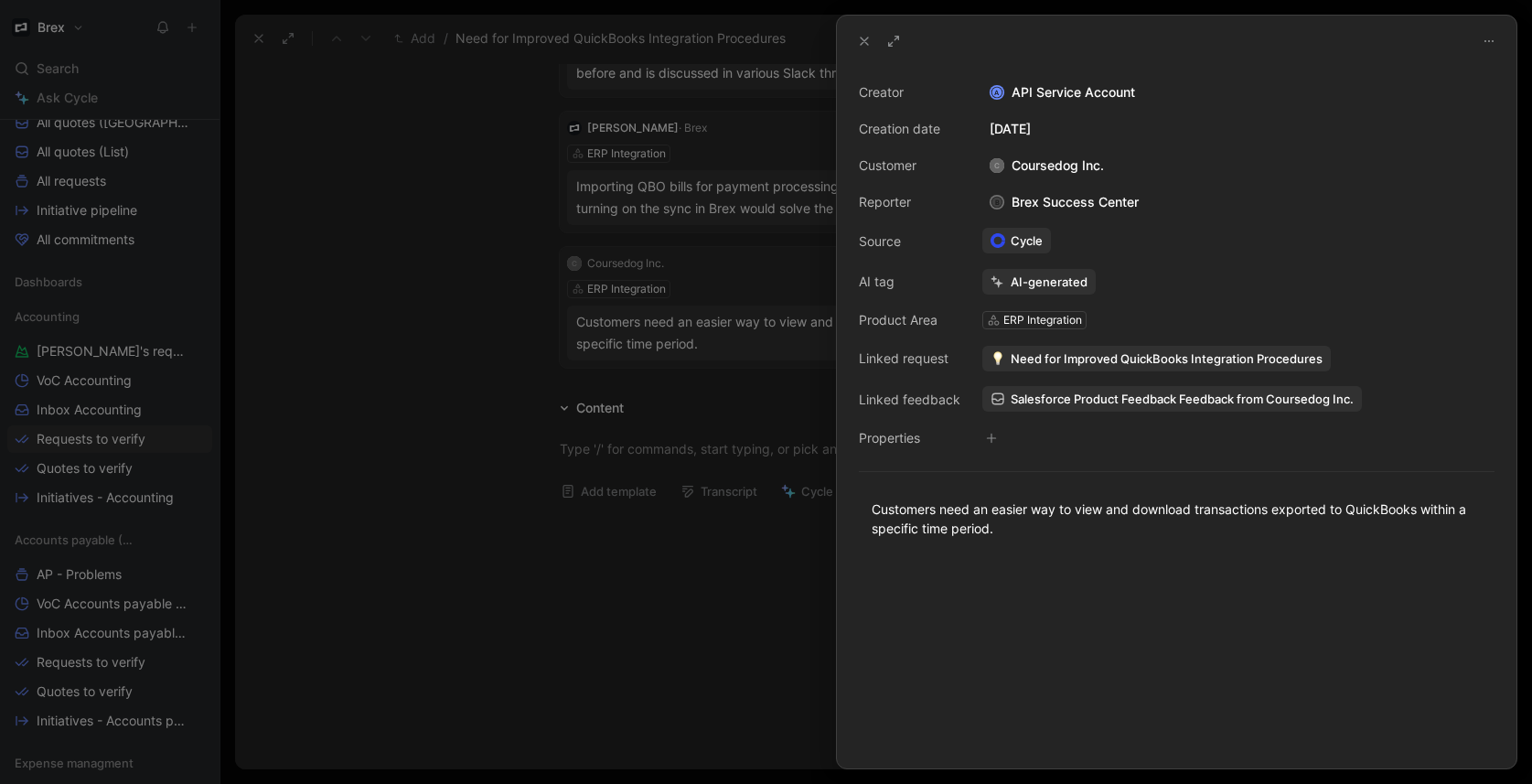
click at [1127, 351] on span "Need for Improved QuickBooks Integration Procedures" at bounding box center [1166, 357] width 312 height 16
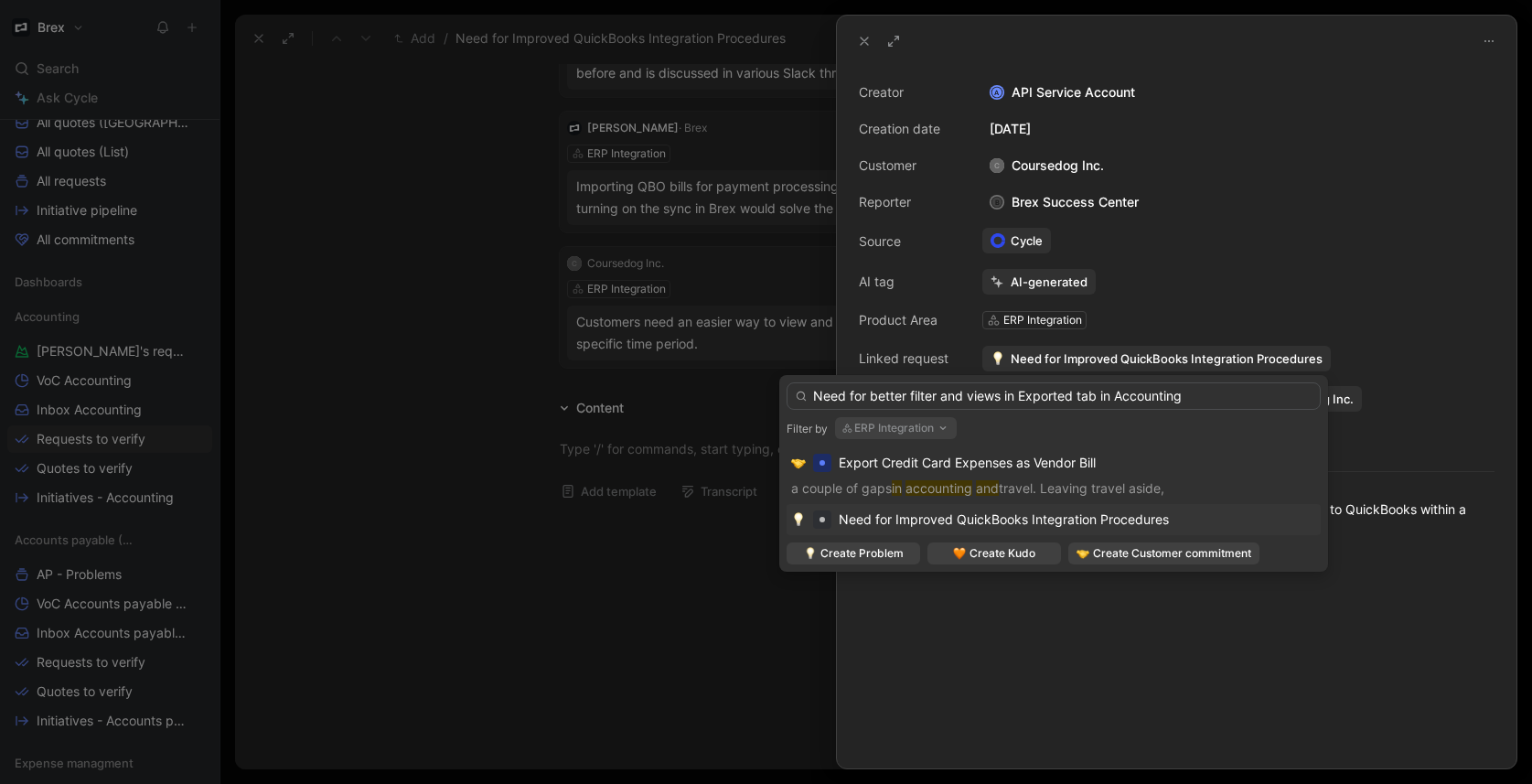
type input "Need for better filter and views in Exported tab in Accounting"
click at [928, 433] on button "ERP Integration" at bounding box center [895, 427] width 122 height 22
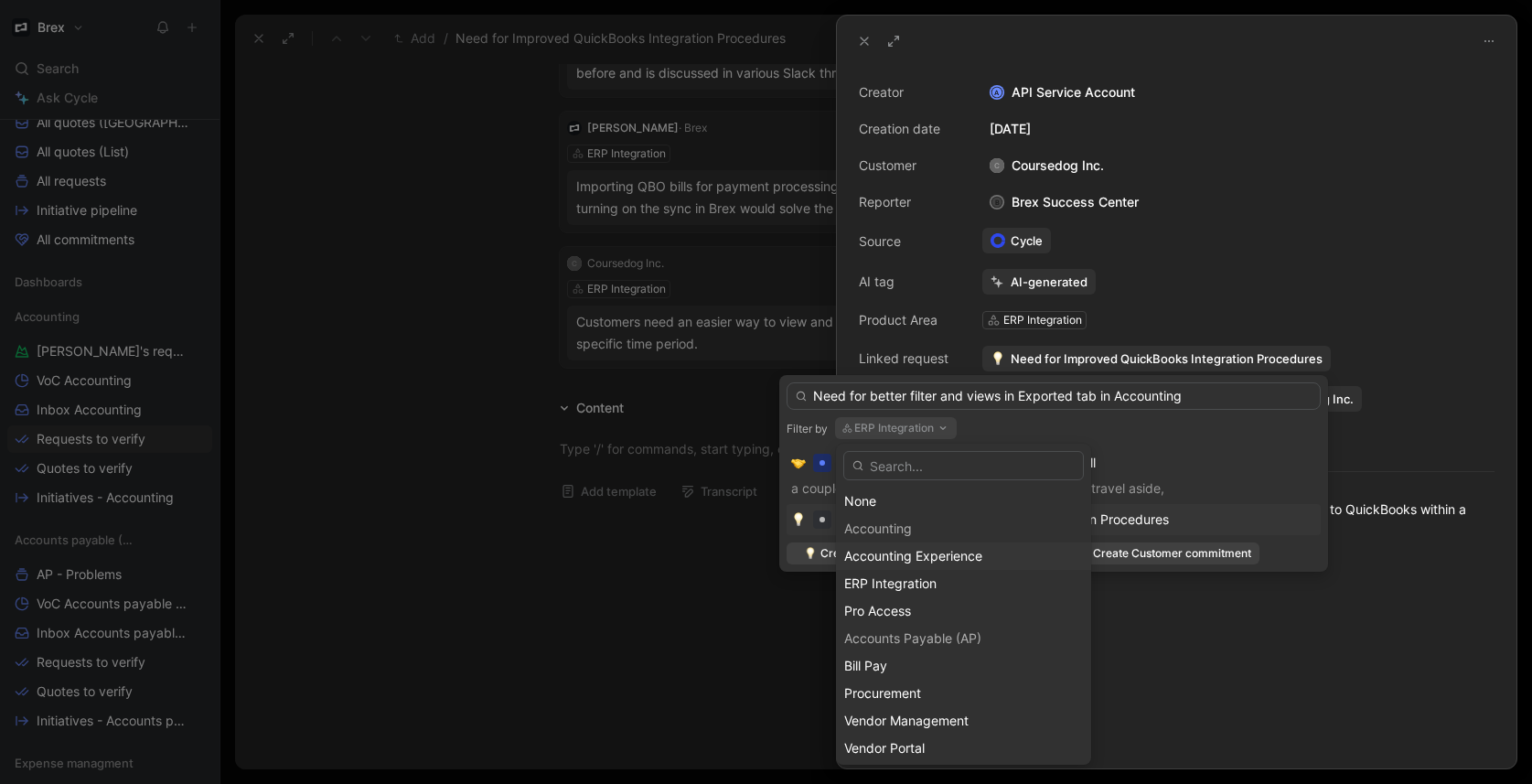
click at [921, 543] on div "Accounting Experience" at bounding box center [963, 556] width 255 height 28
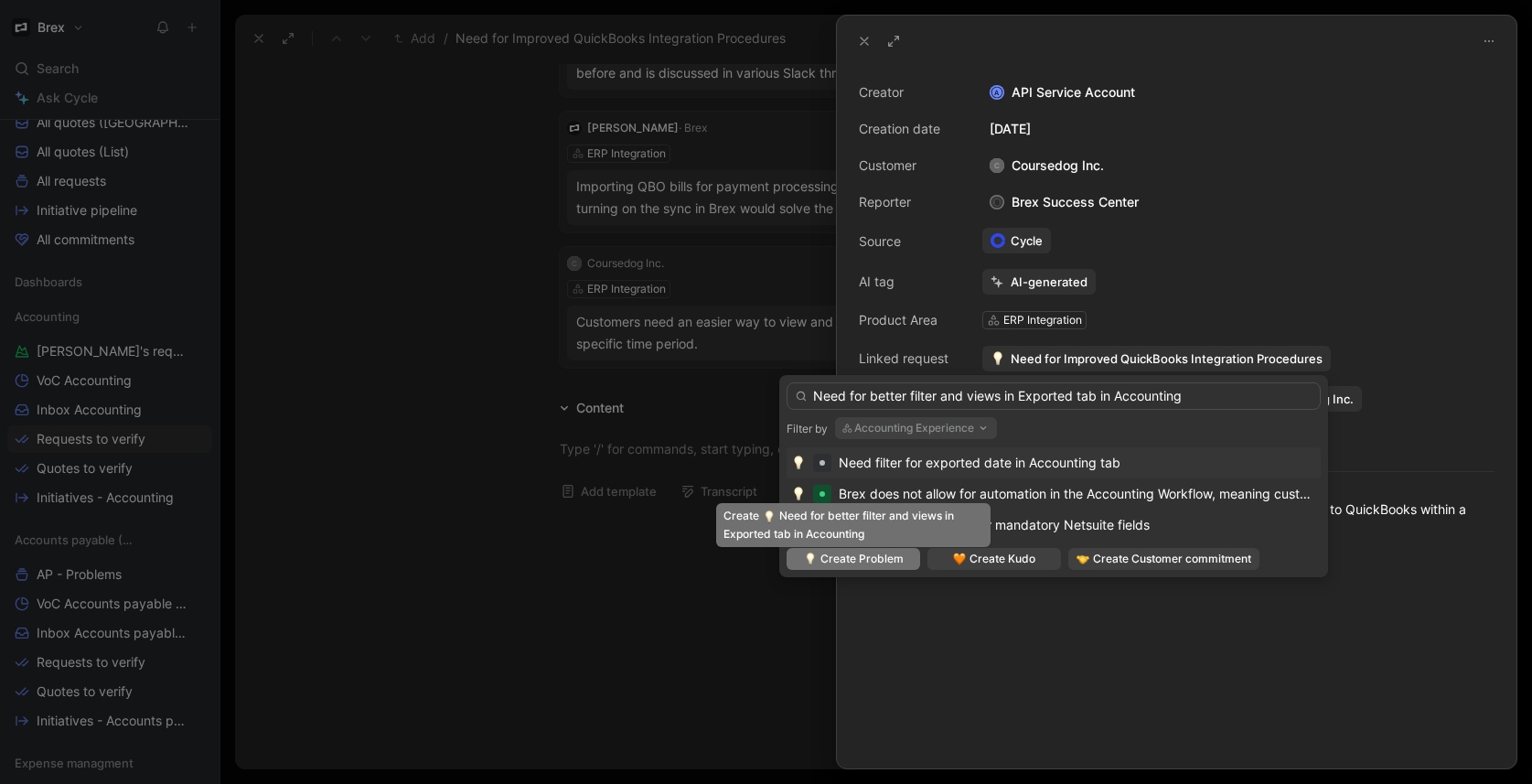
click at [884, 558] on span "Create Problem" at bounding box center [862, 558] width 83 height 18
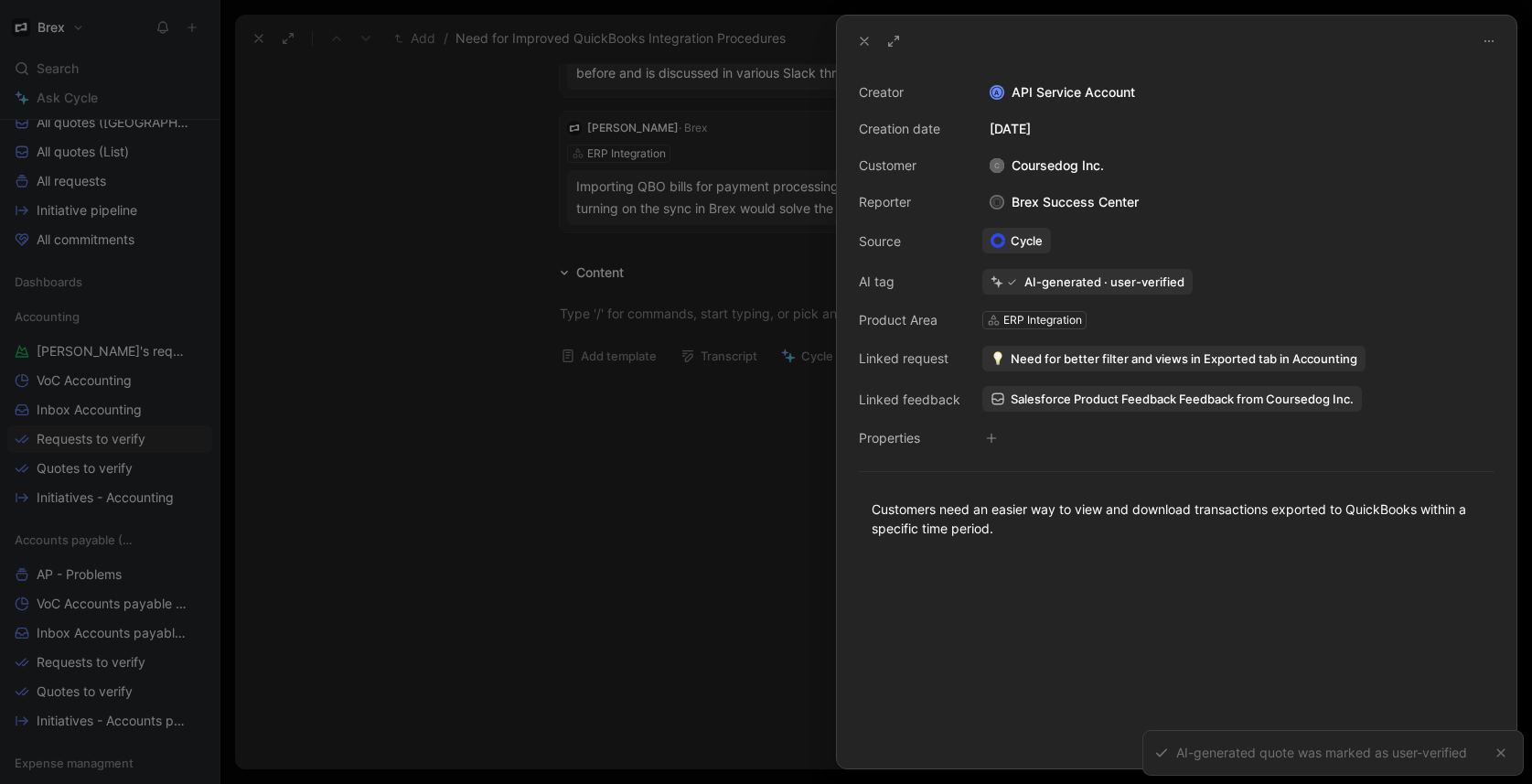
click at [523, 506] on div at bounding box center [766, 392] width 1532 height 784
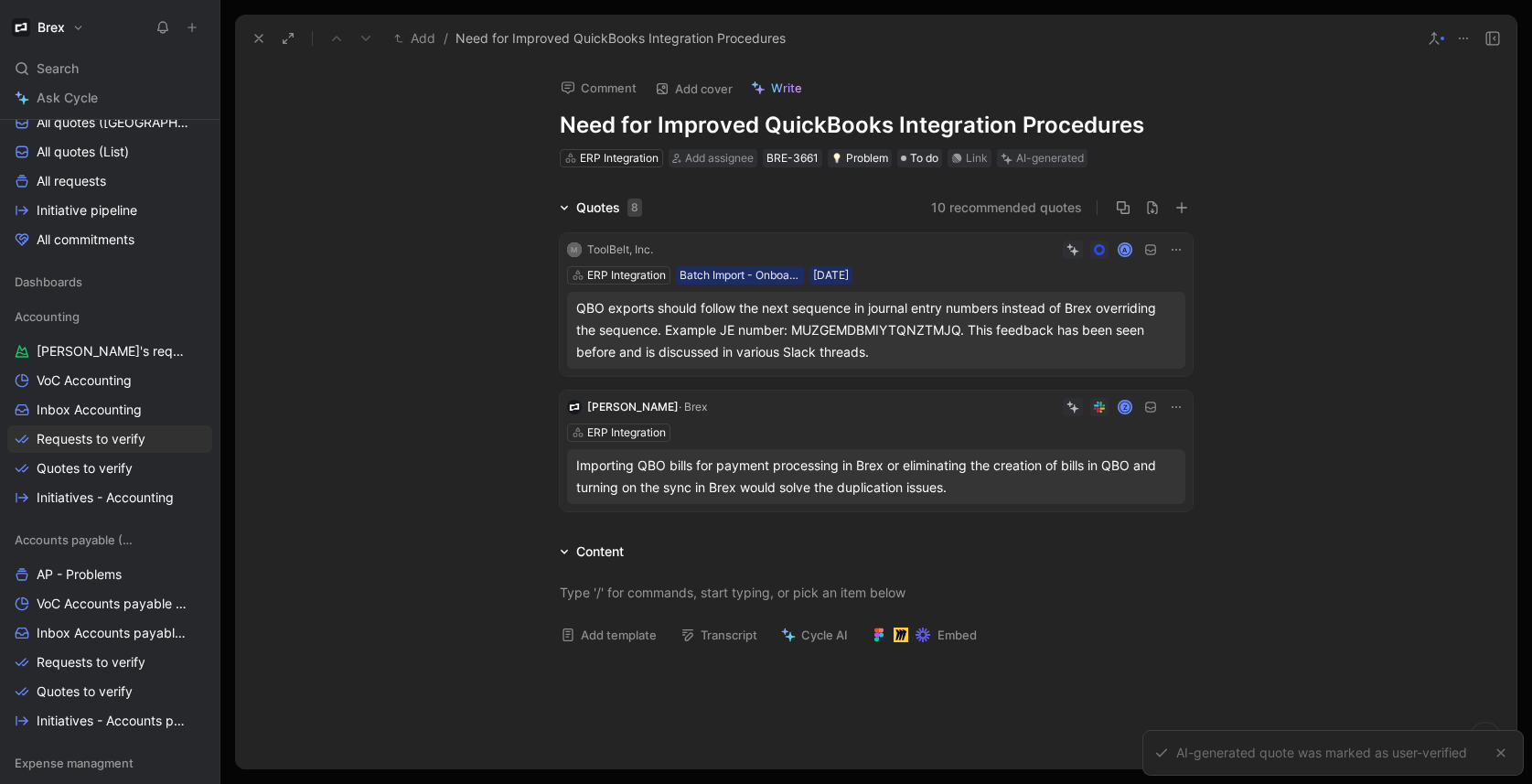
click at [928, 435] on div "ERP Integration" at bounding box center [875, 432] width 618 height 18
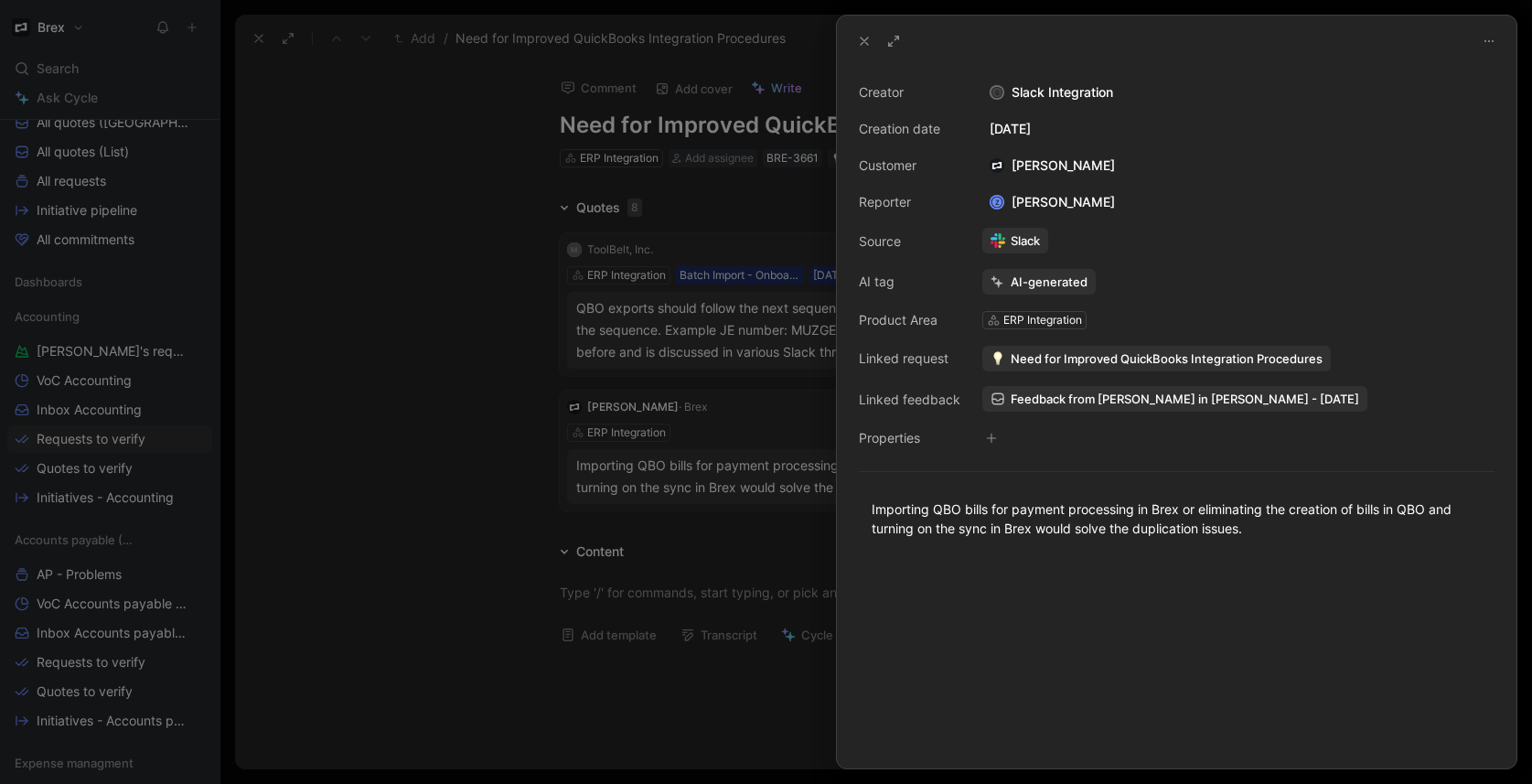
drag, startPoint x: 443, startPoint y: 459, endPoint x: 453, endPoint y: 455, distance: 10.8
click at [444, 459] on div at bounding box center [766, 392] width 1532 height 784
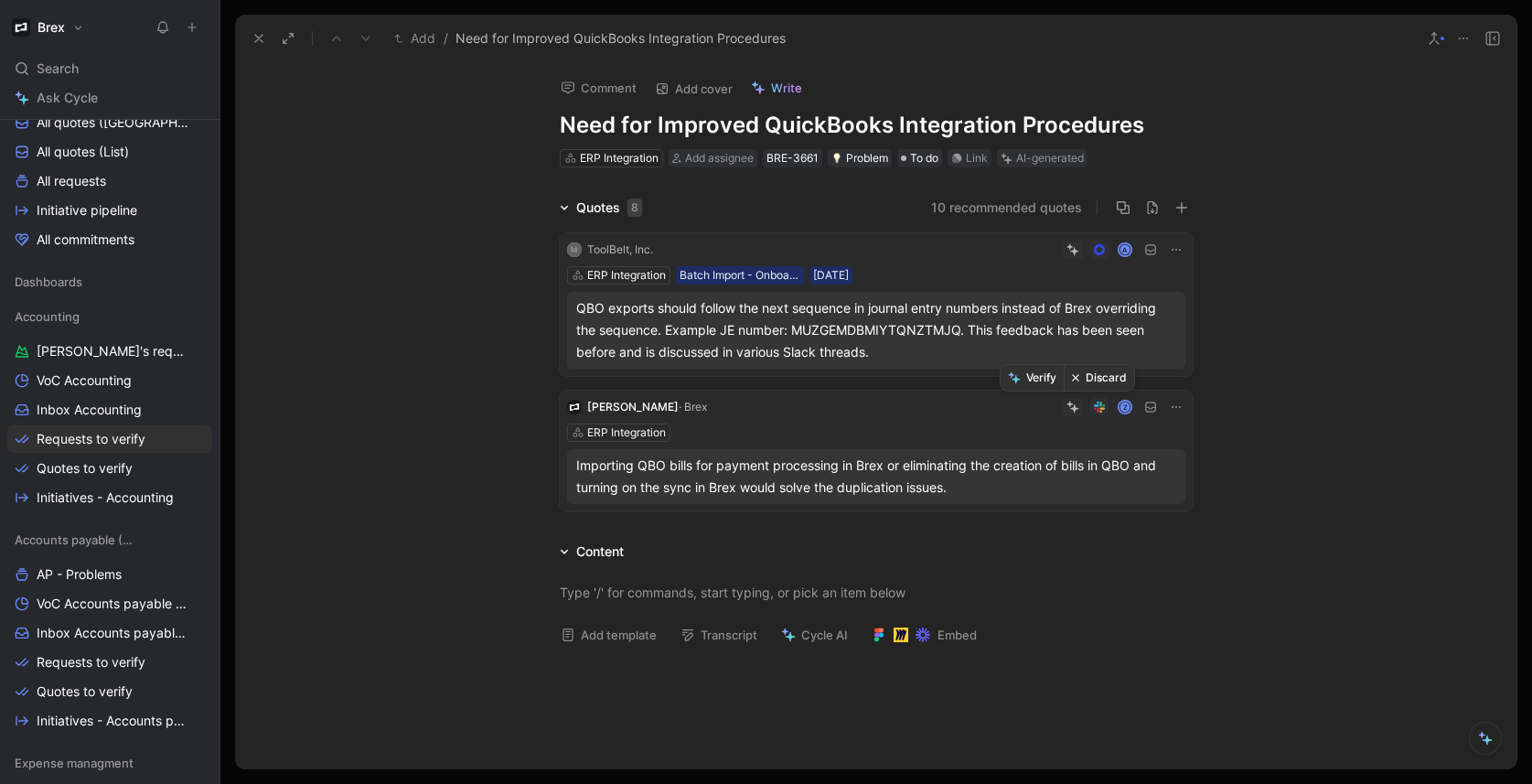
click at [1085, 384] on button "Discard" at bounding box center [1098, 378] width 70 height 26
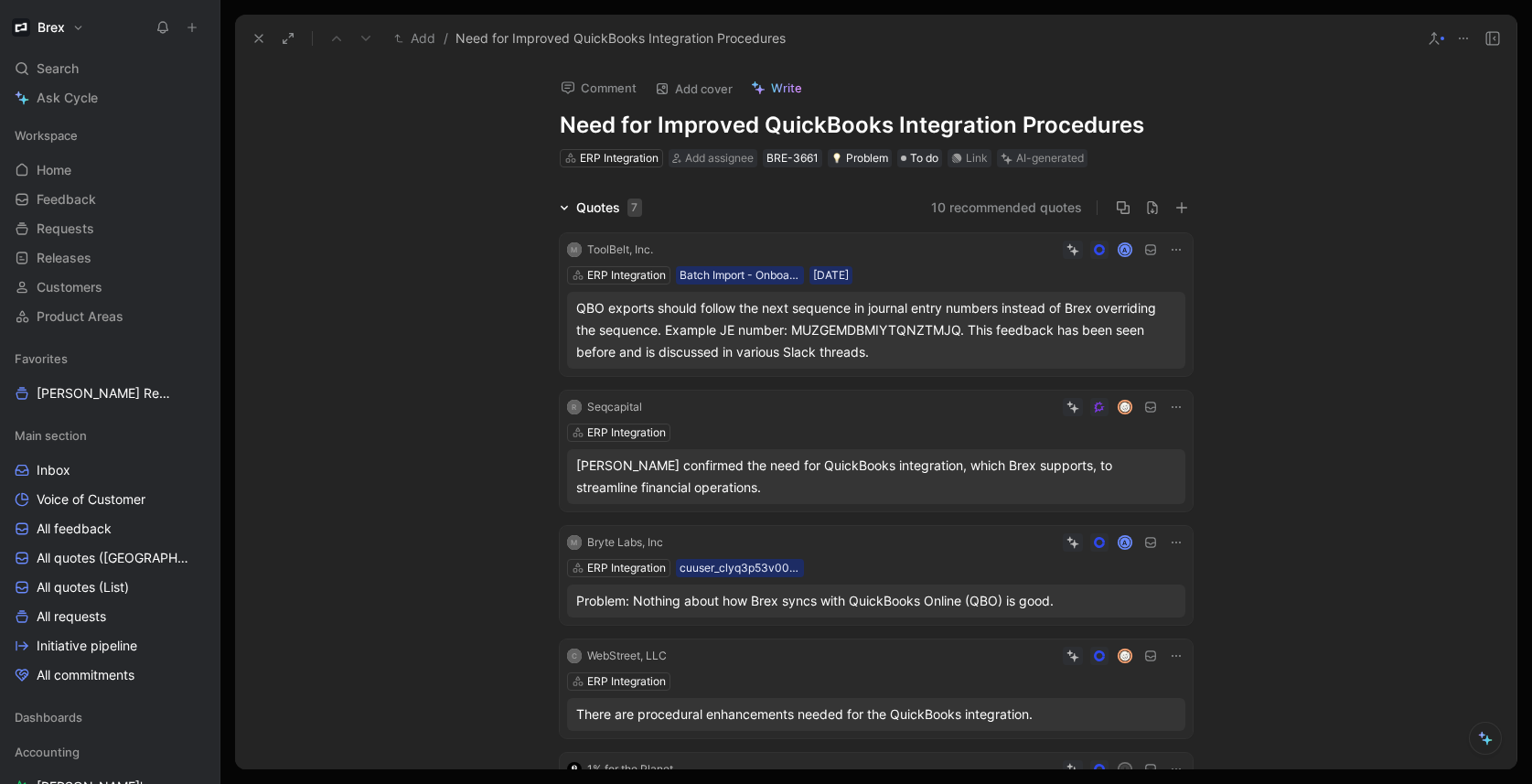
click at [961, 550] on div "A" at bounding box center [927, 542] width 515 height 18
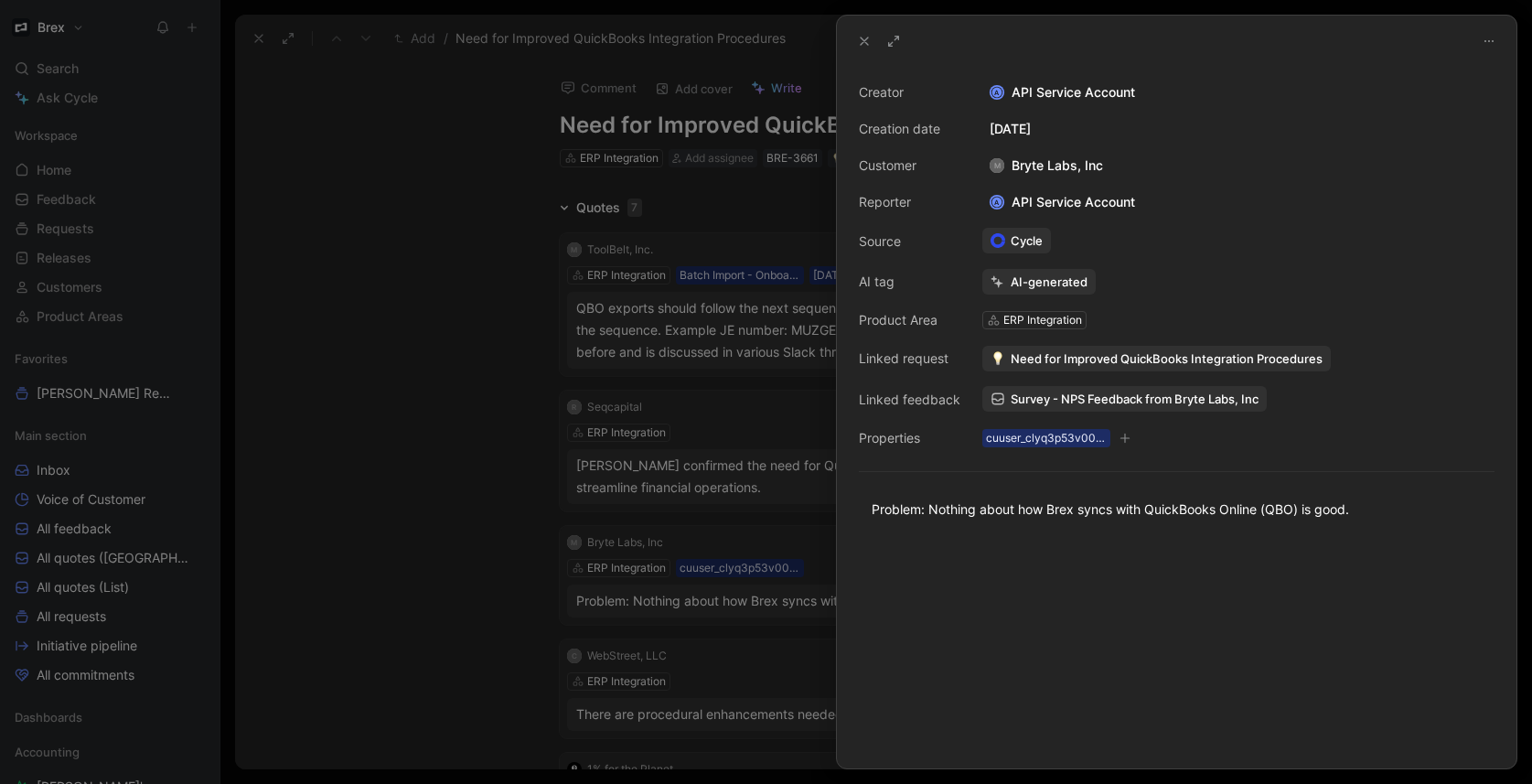
click at [511, 442] on div at bounding box center [766, 392] width 1532 height 784
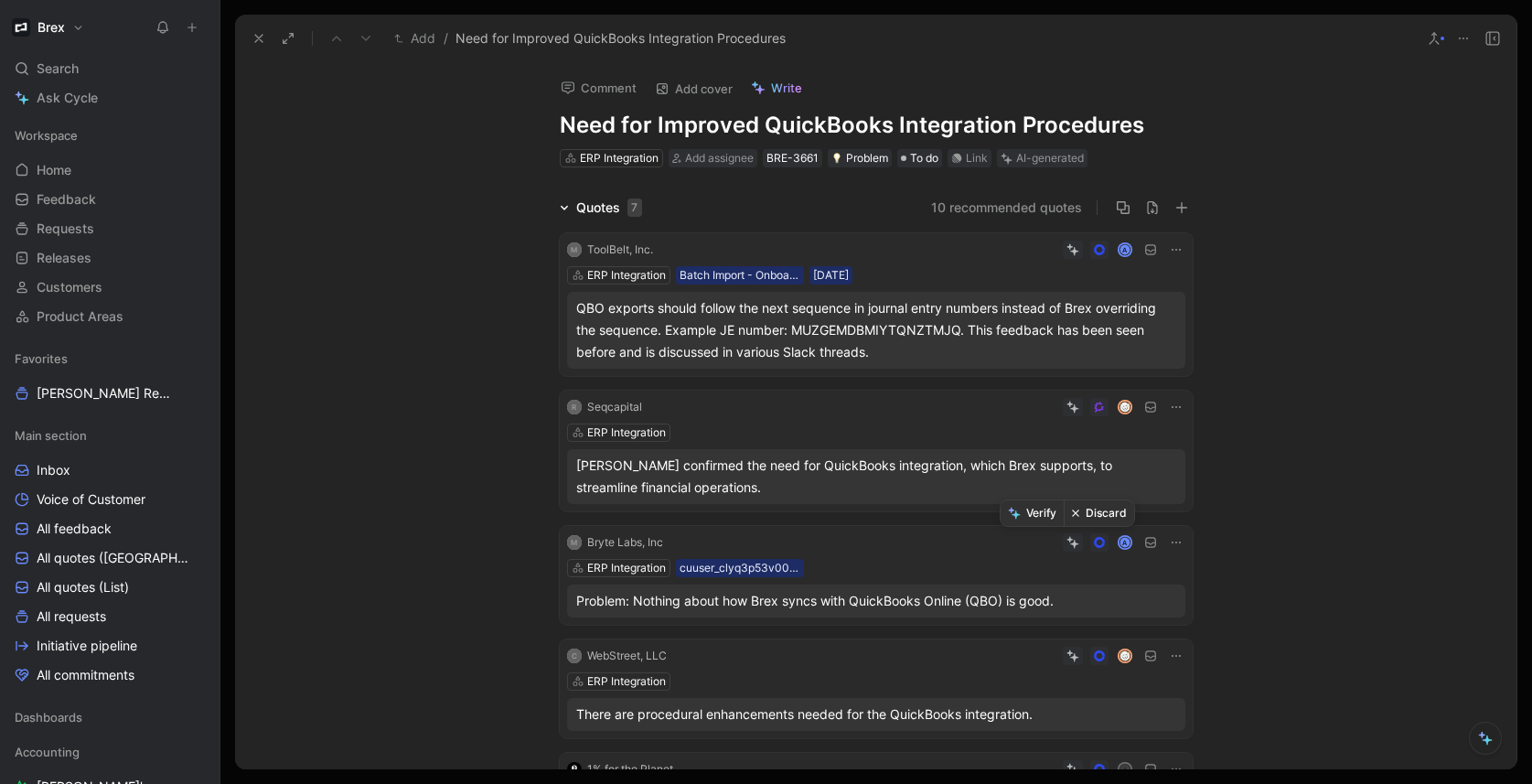
click at [1091, 507] on button "Discard" at bounding box center [1098, 513] width 70 height 26
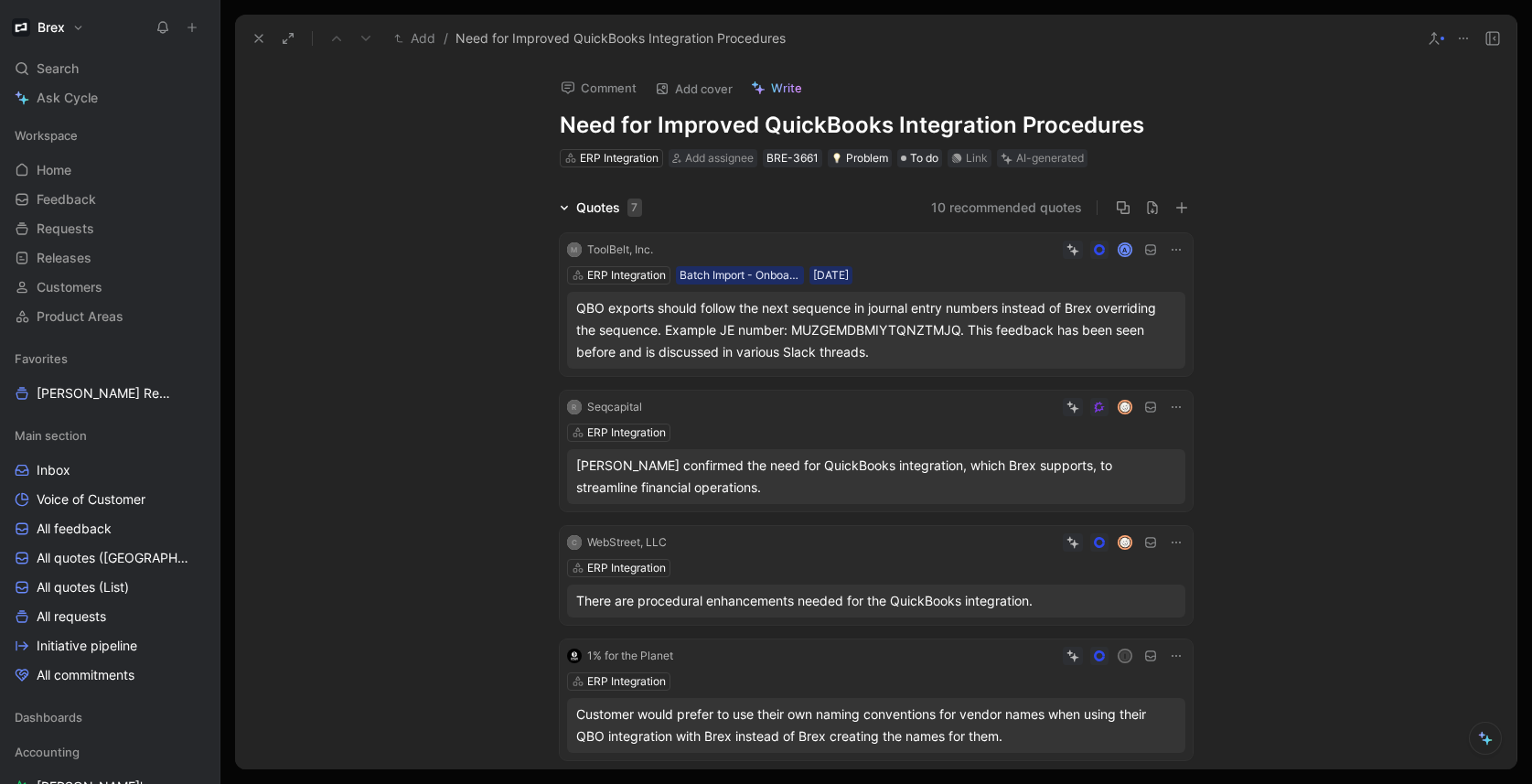
click at [837, 559] on div "ERP Integration" at bounding box center [875, 567] width 618 height 18
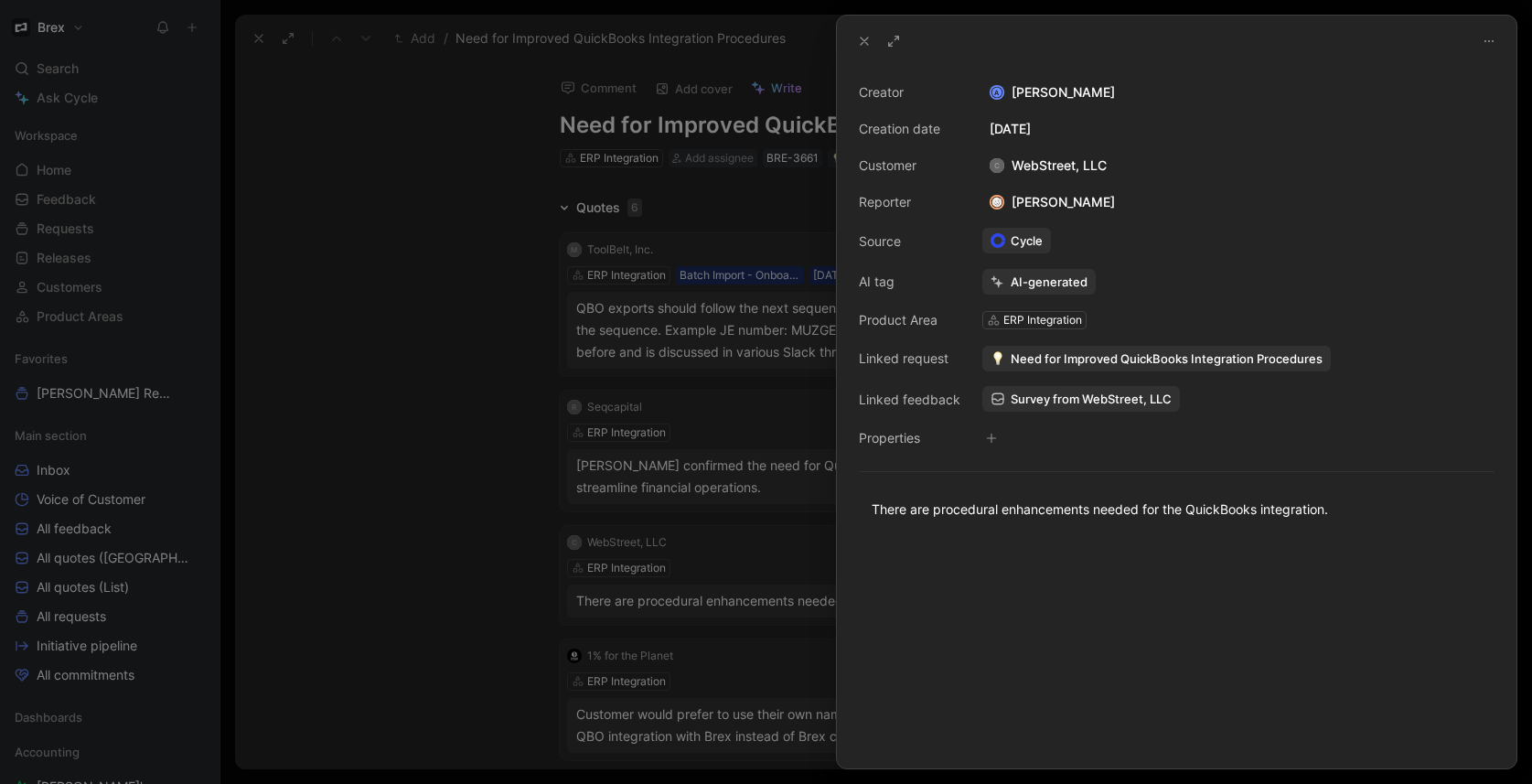
click at [566, 507] on div at bounding box center [766, 392] width 1532 height 784
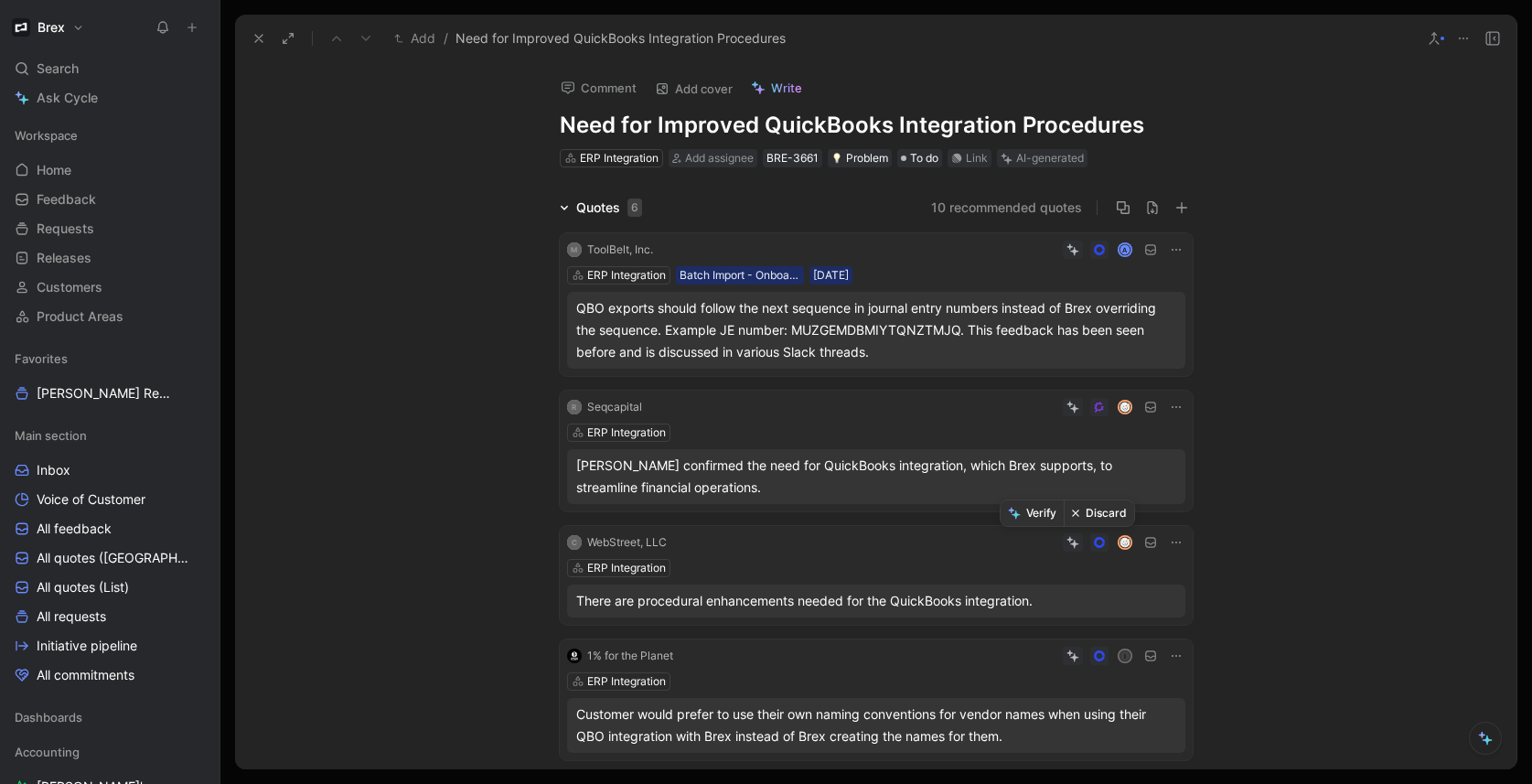
click at [1101, 506] on button "Discard" at bounding box center [1098, 513] width 70 height 26
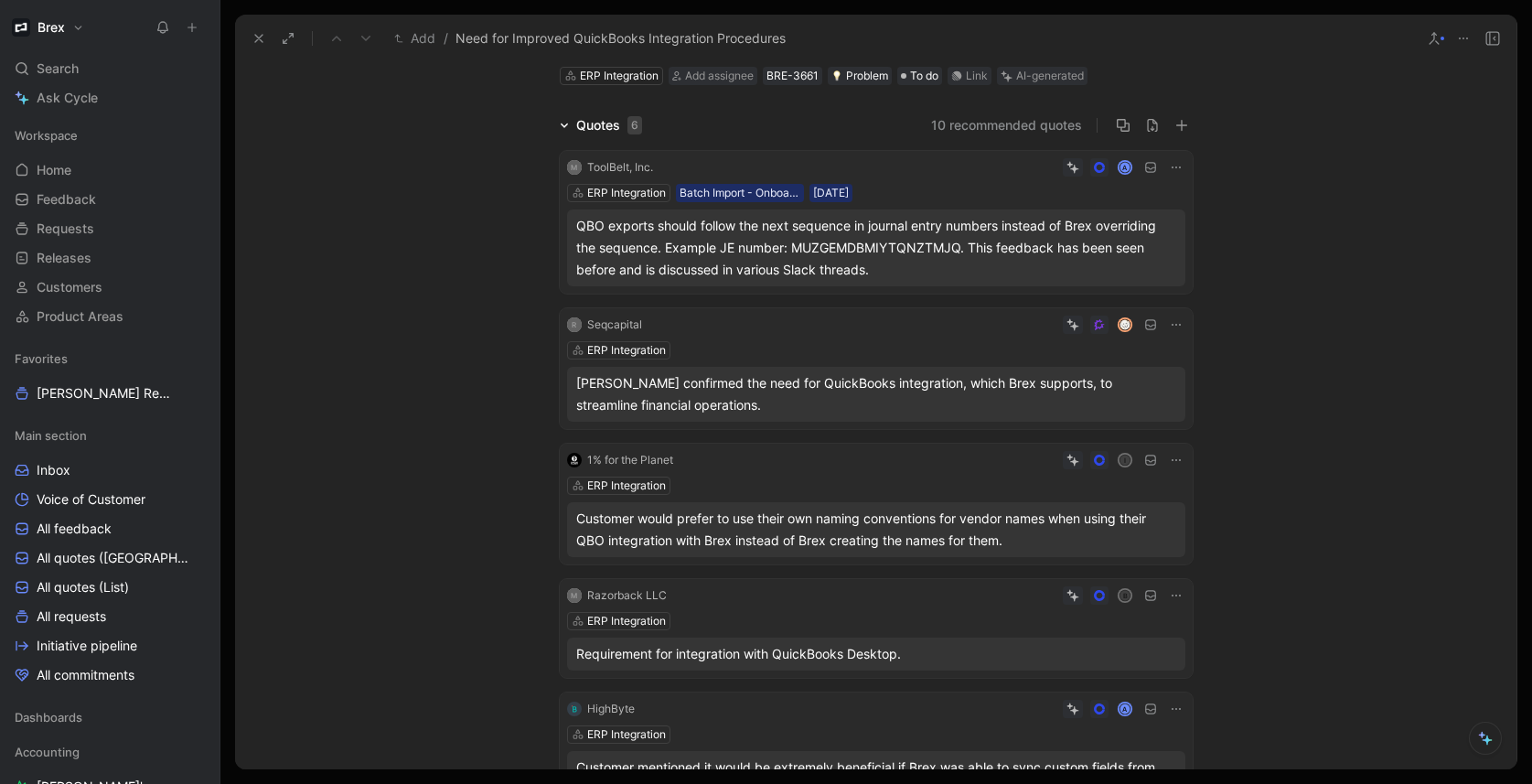
scroll to position [130, 0]
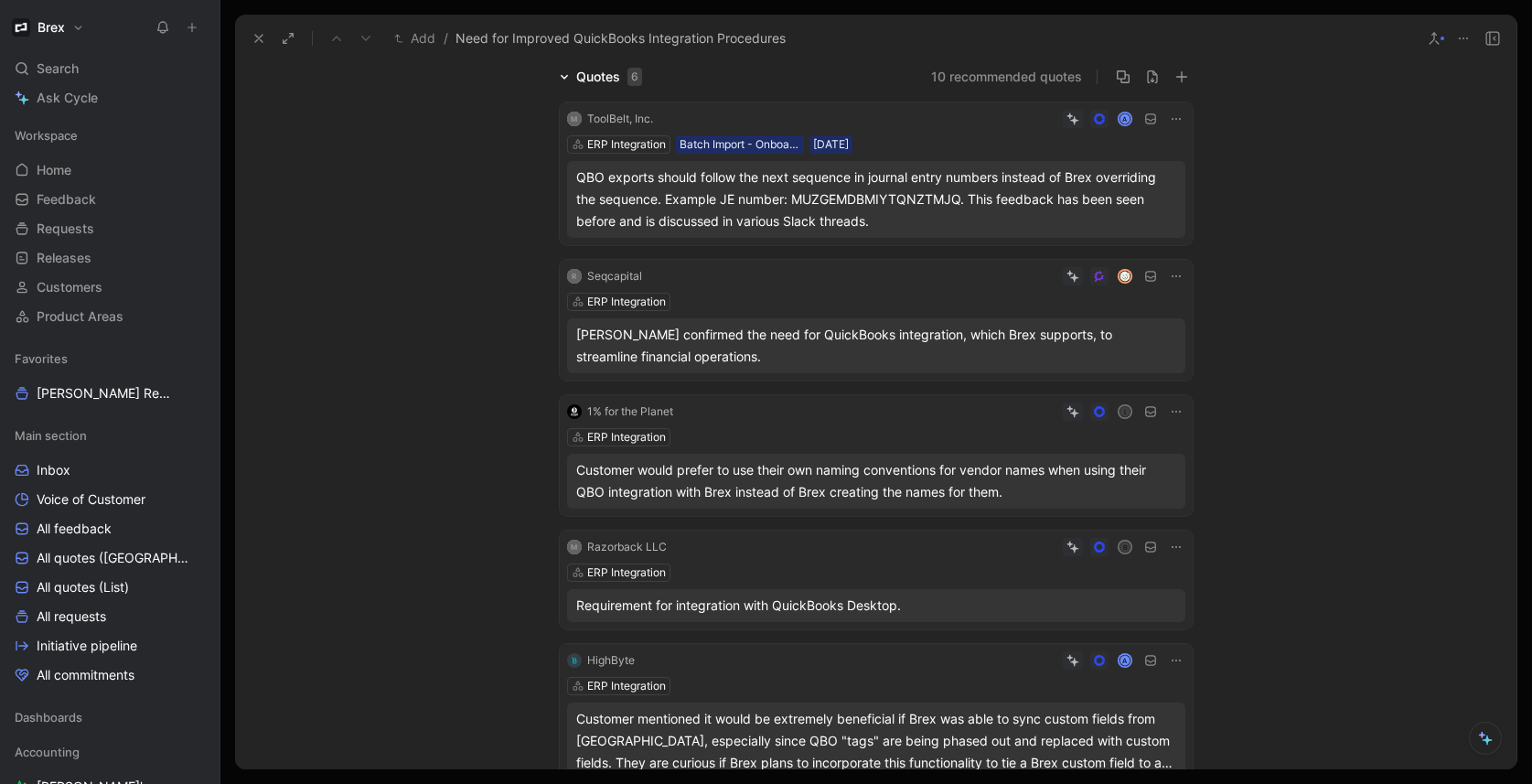
click at [969, 569] on div "ERP Integration" at bounding box center [875, 572] width 618 height 18
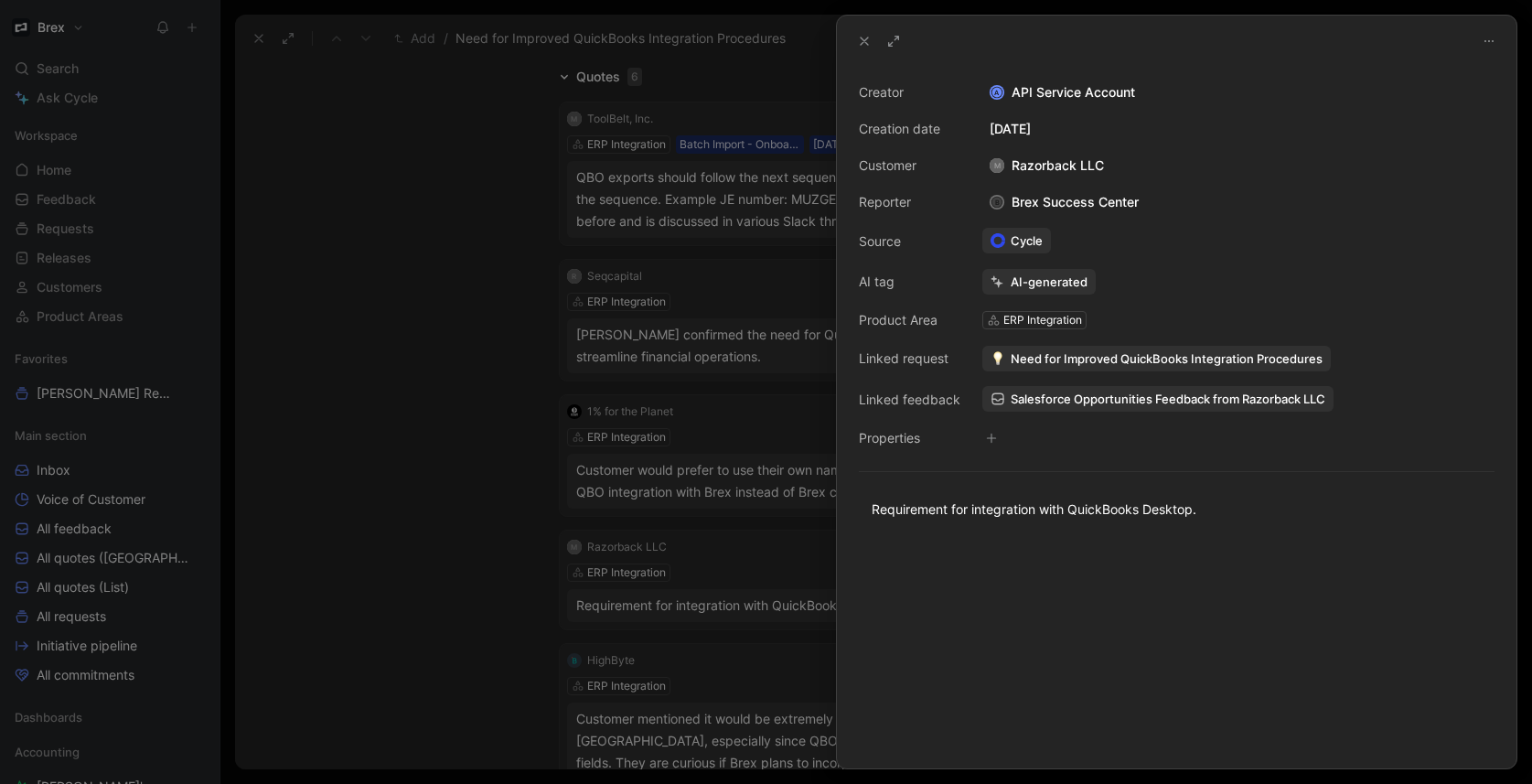
click at [1083, 362] on span "Need for Improved QuickBooks Integration Procedures" at bounding box center [1166, 357] width 312 height 16
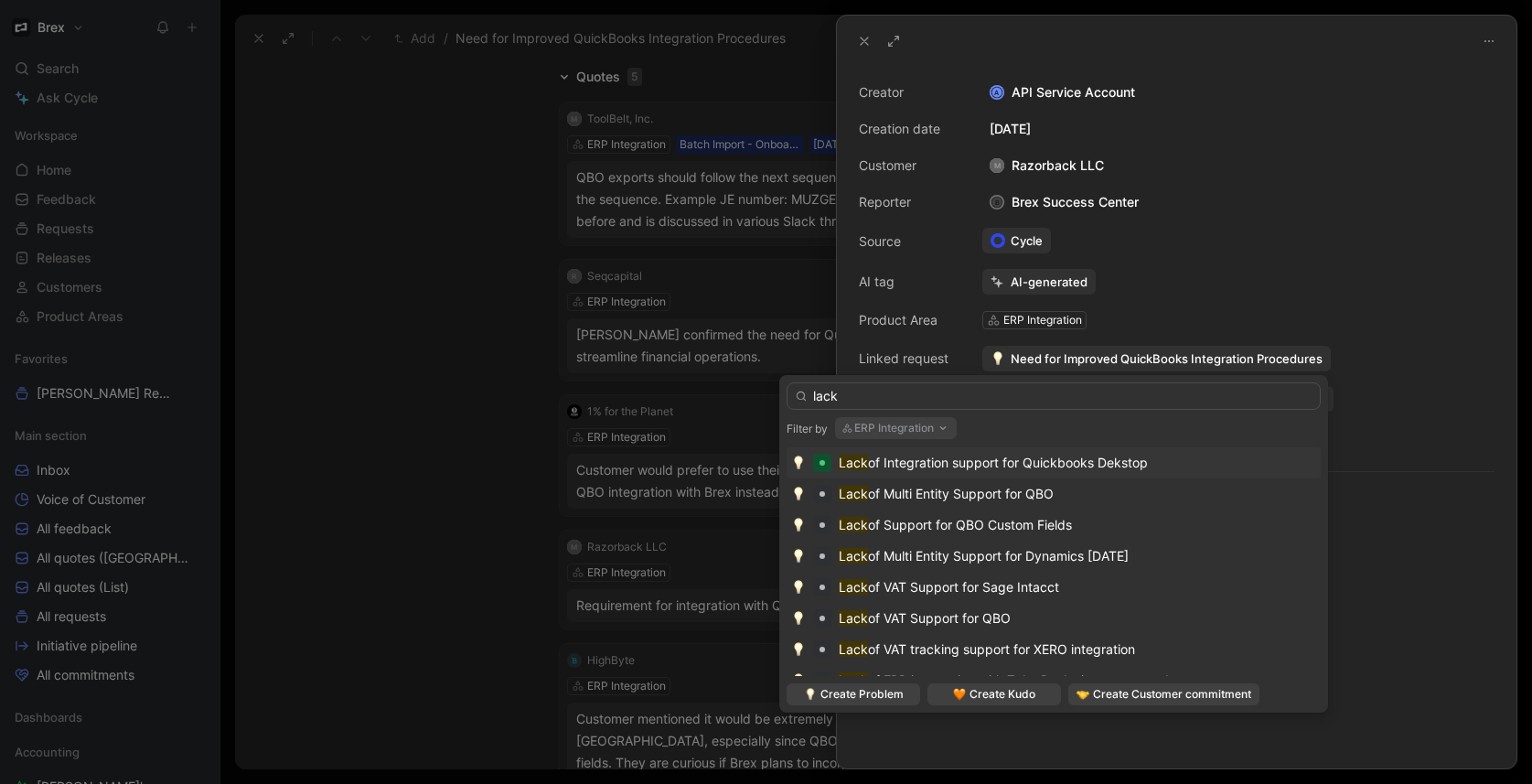
type input "lack"
click at [1047, 465] on span "of Integration support for Quickbooks Dekstop" at bounding box center [1008, 462] width 280 height 15
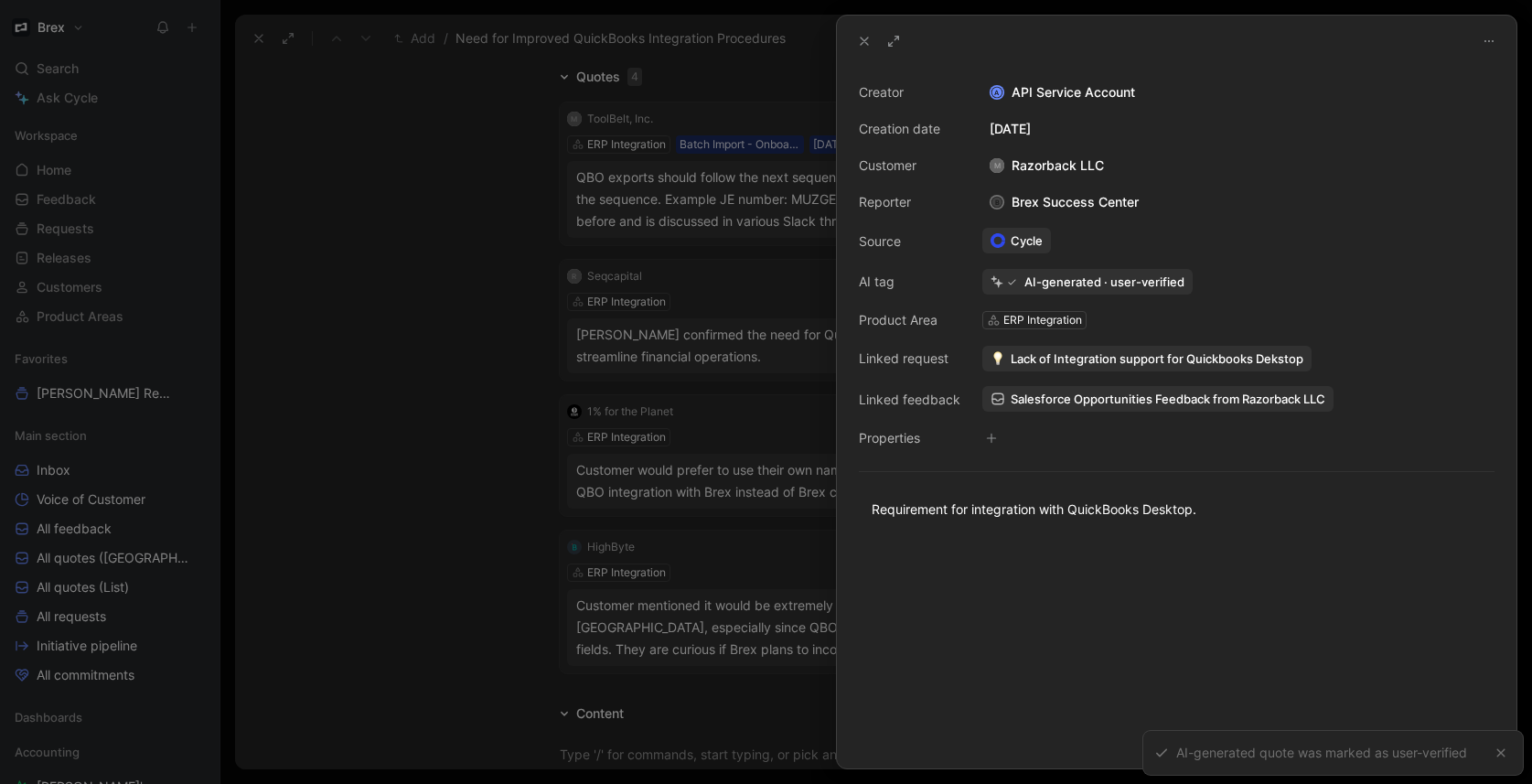
click at [430, 544] on div at bounding box center [766, 392] width 1532 height 784
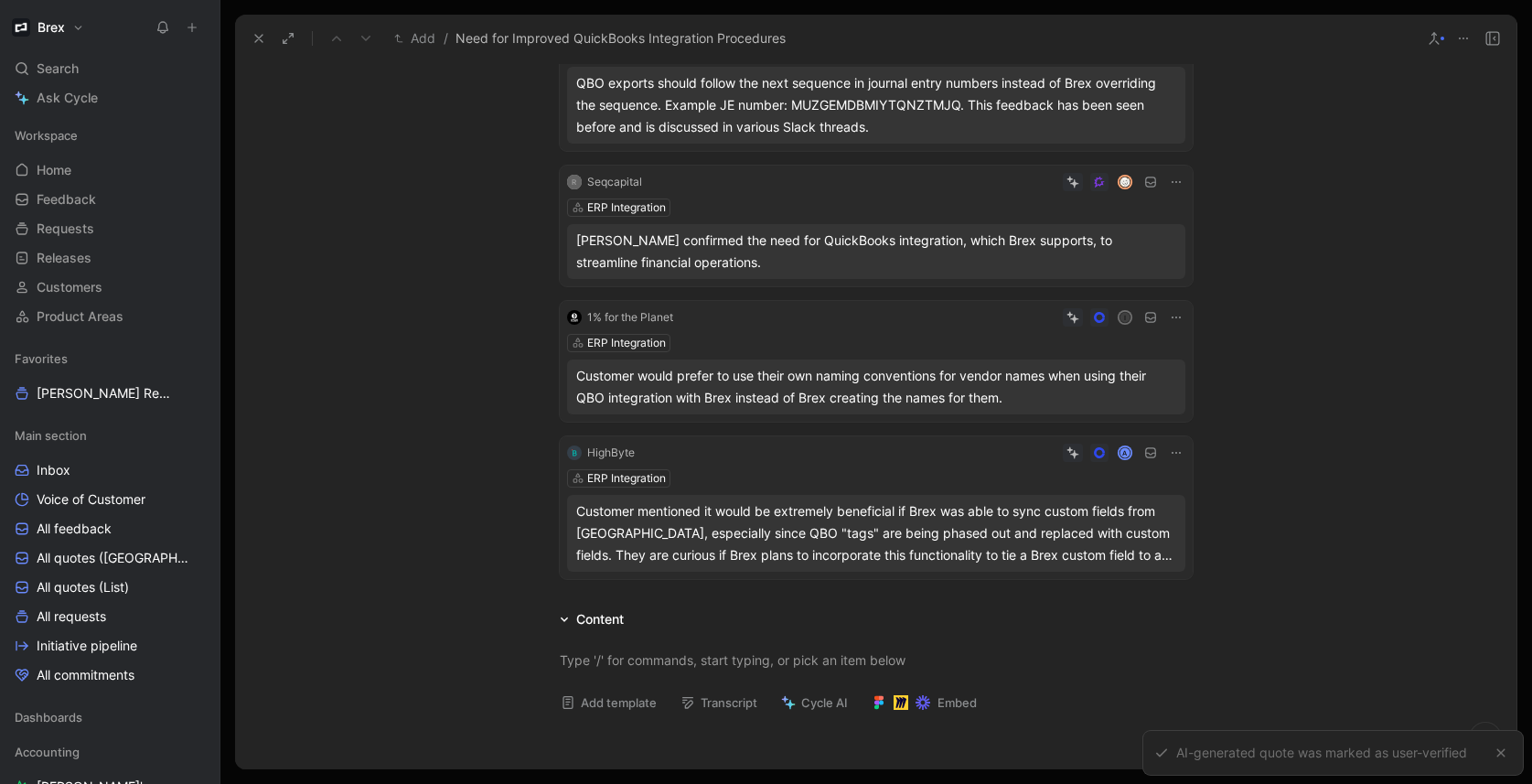
scroll to position [261, 0]
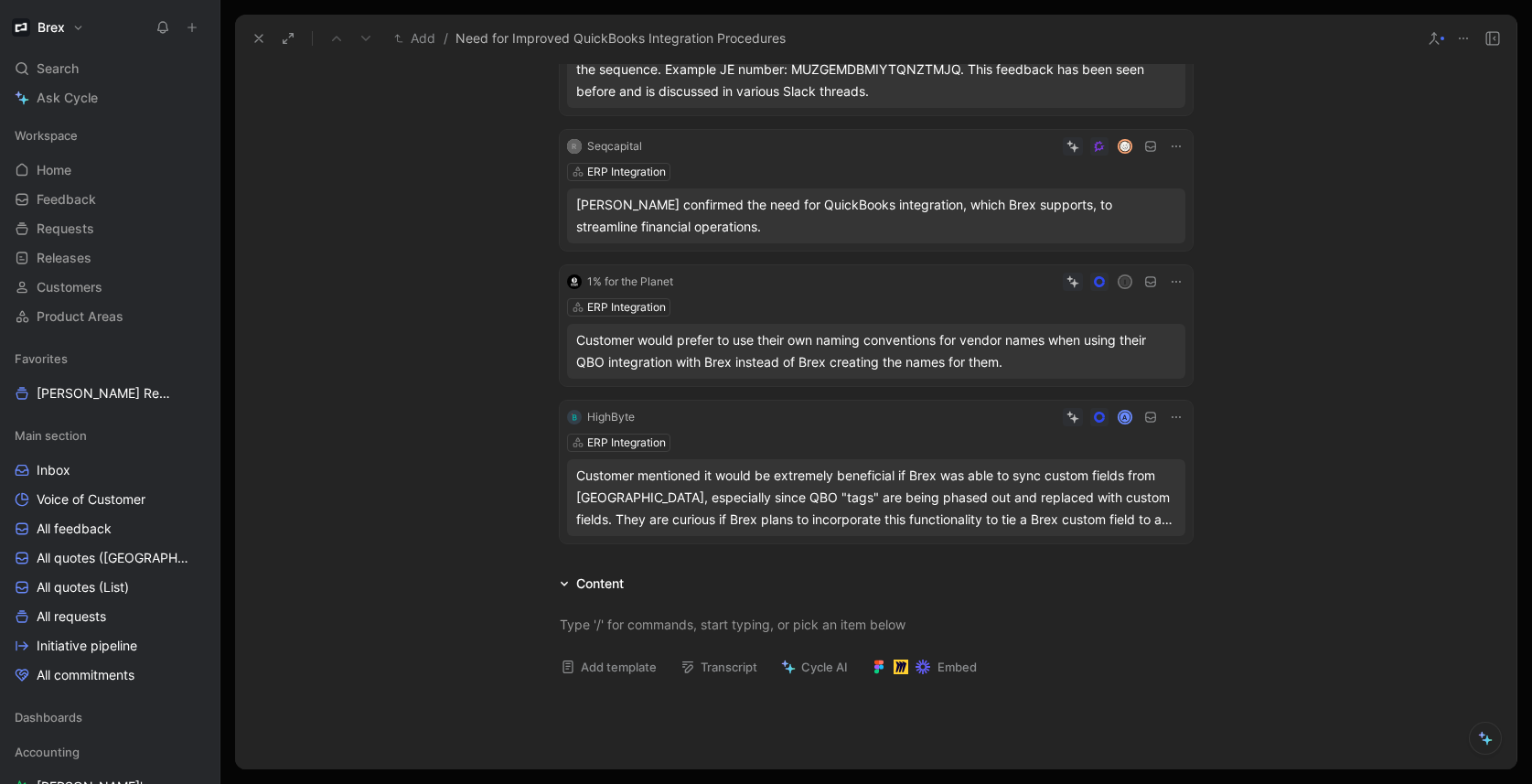
click at [864, 449] on div "ERP Integration" at bounding box center [875, 442] width 618 height 18
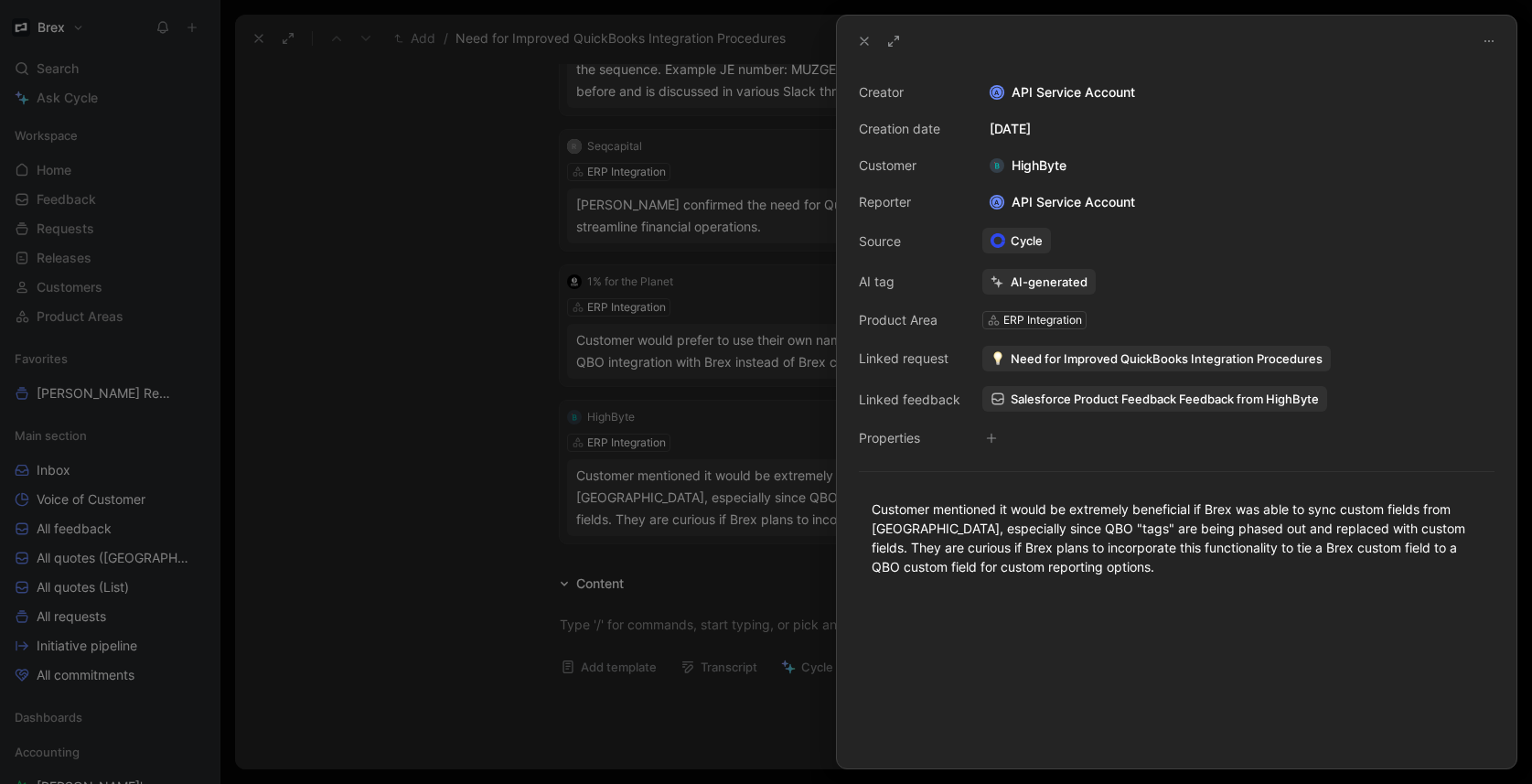
click at [1071, 365] on span "Need for Improved QuickBooks Integration Procedures" at bounding box center [1166, 357] width 312 height 16
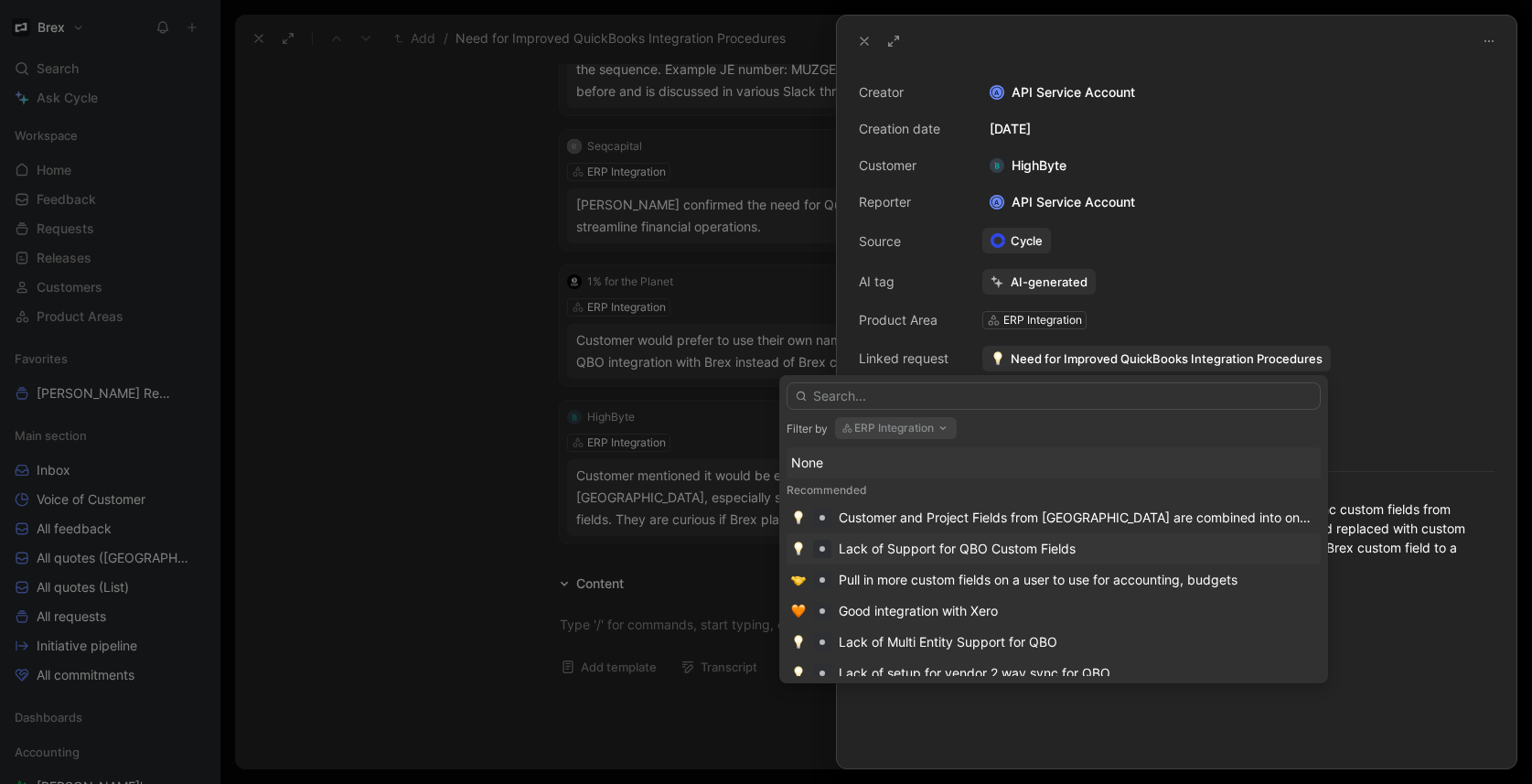
click at [963, 550] on div "Lack of Support for QBO Custom Fields" at bounding box center [957, 548] width 237 height 22
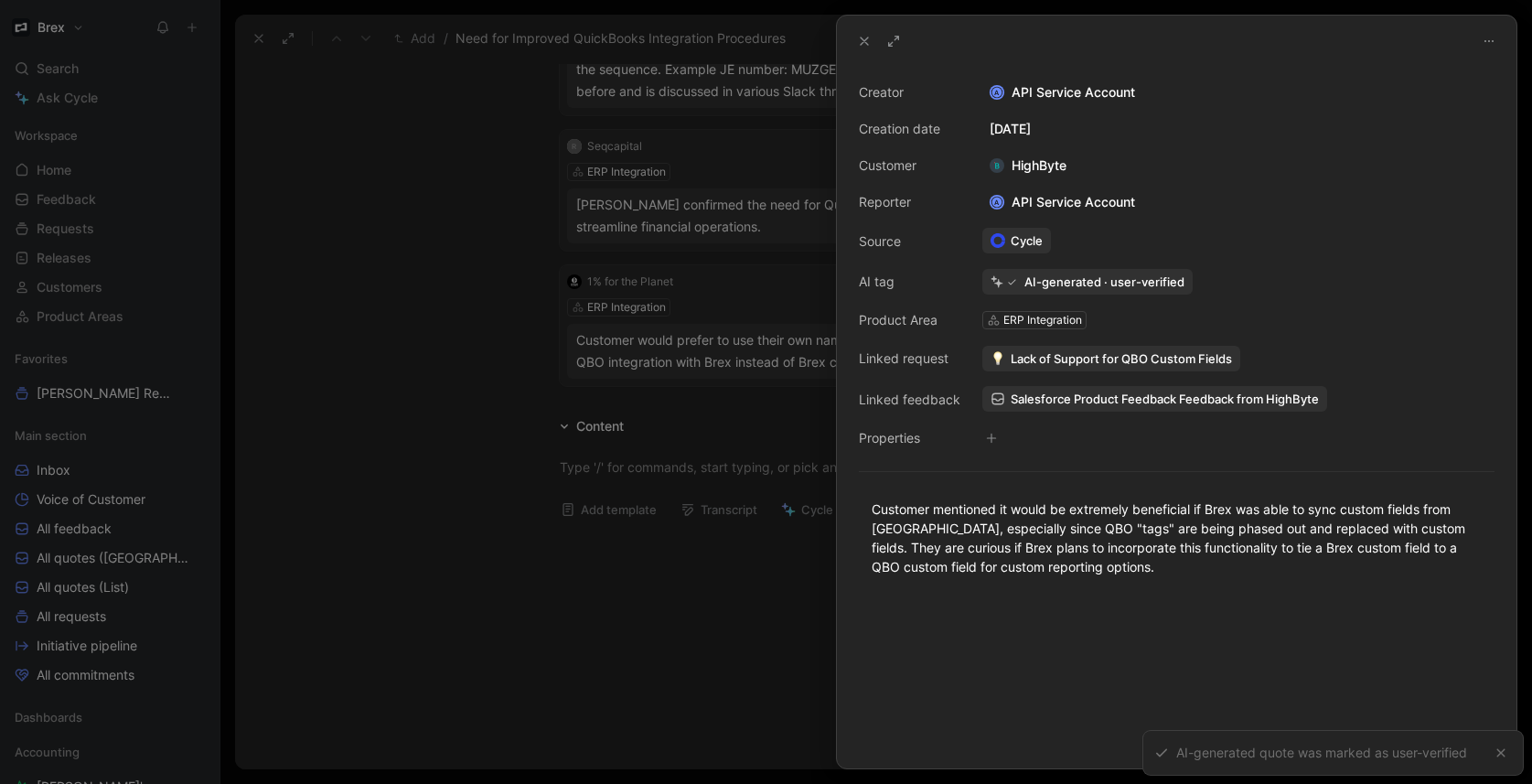
click at [464, 419] on div at bounding box center [766, 392] width 1532 height 784
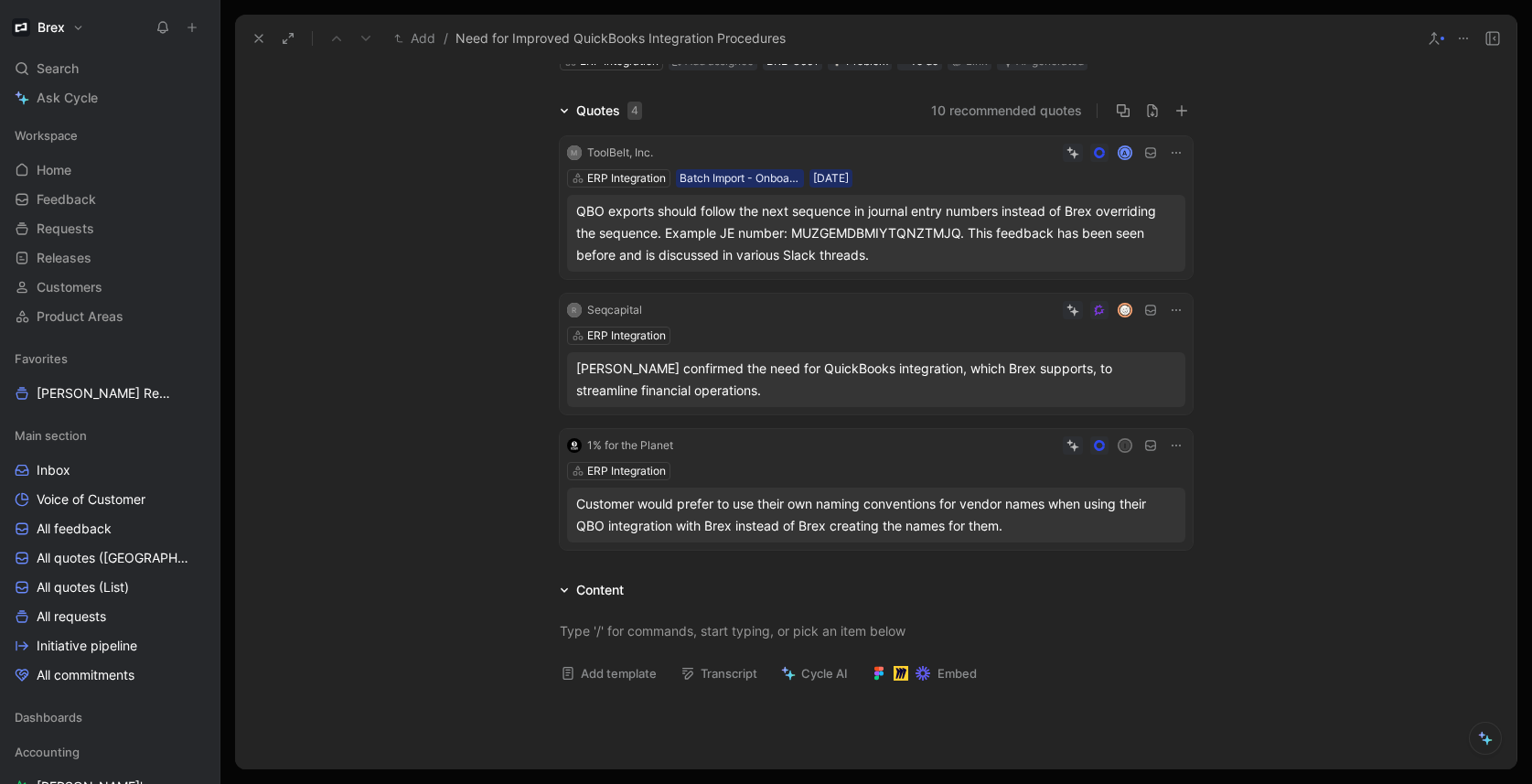
scroll to position [96, 0]
click at [893, 332] on div "ERP Integration" at bounding box center [875, 336] width 618 height 18
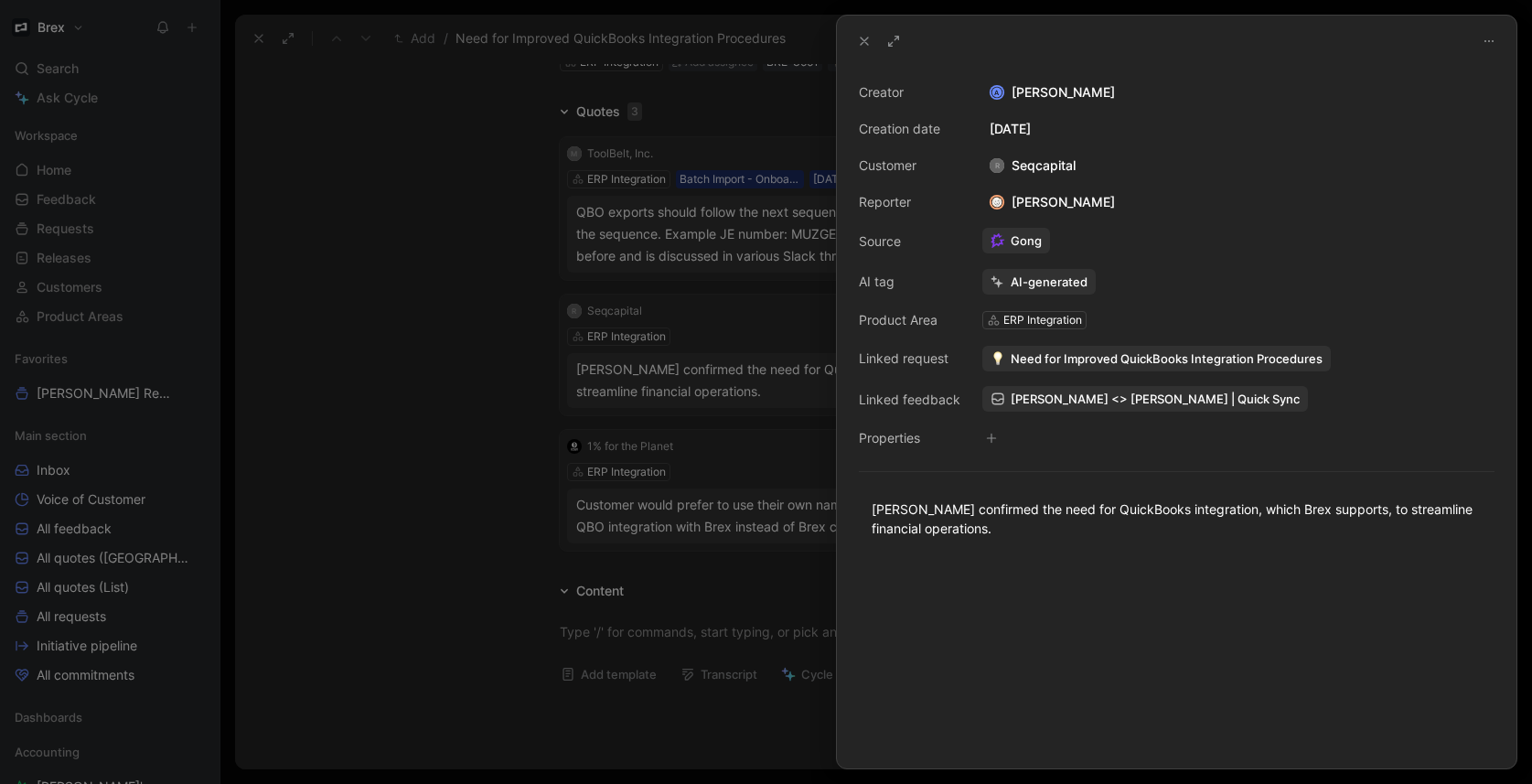
click at [545, 403] on div at bounding box center [766, 392] width 1532 height 784
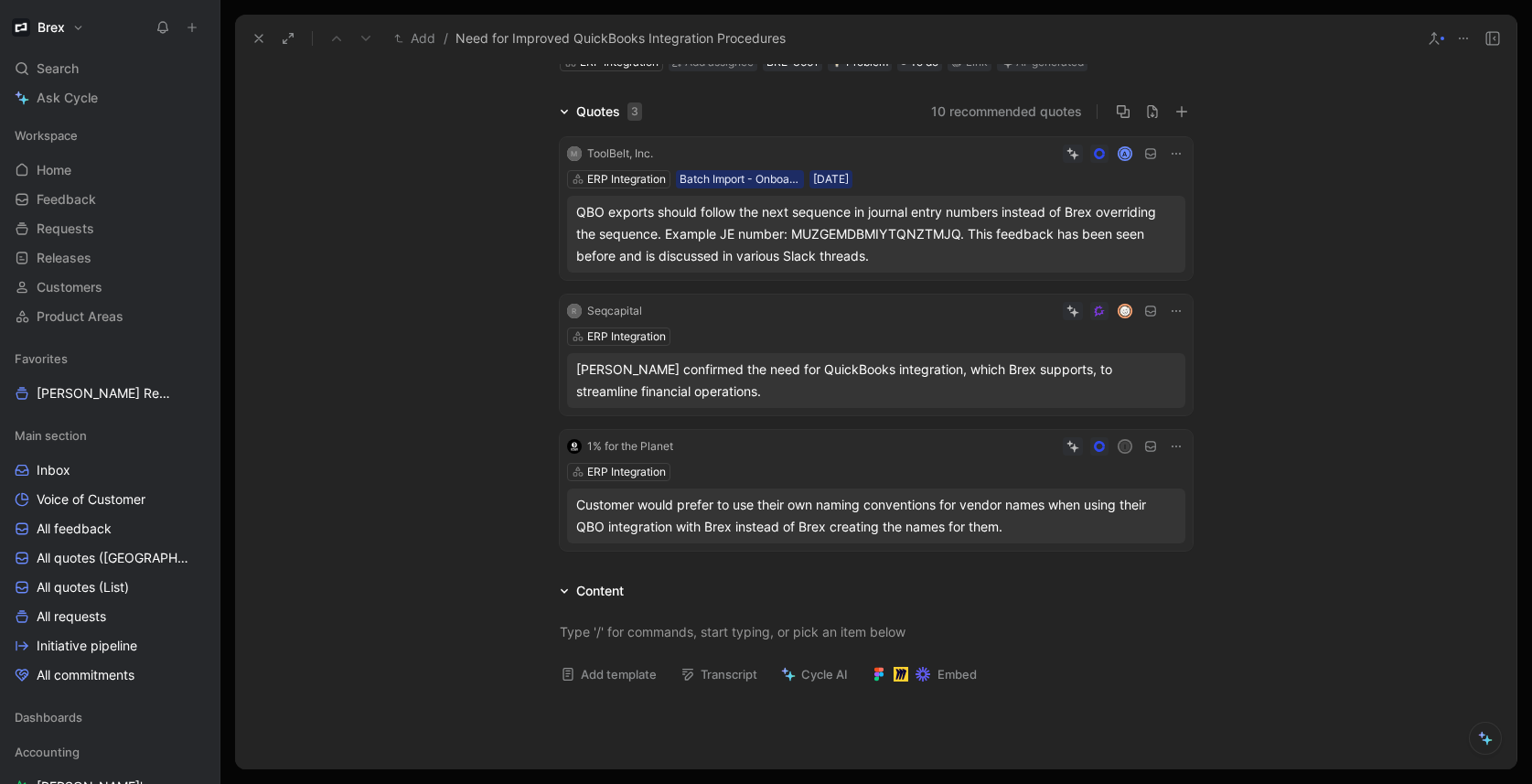
click at [1103, 284] on div "M ToolBelt, Inc. A ERP Integration Batch Import - Onboarded Customer 18/03/2025…" at bounding box center [876, 343] width 640 height 421
click at [1092, 281] on button "Discard" at bounding box center [1098, 281] width 70 height 26
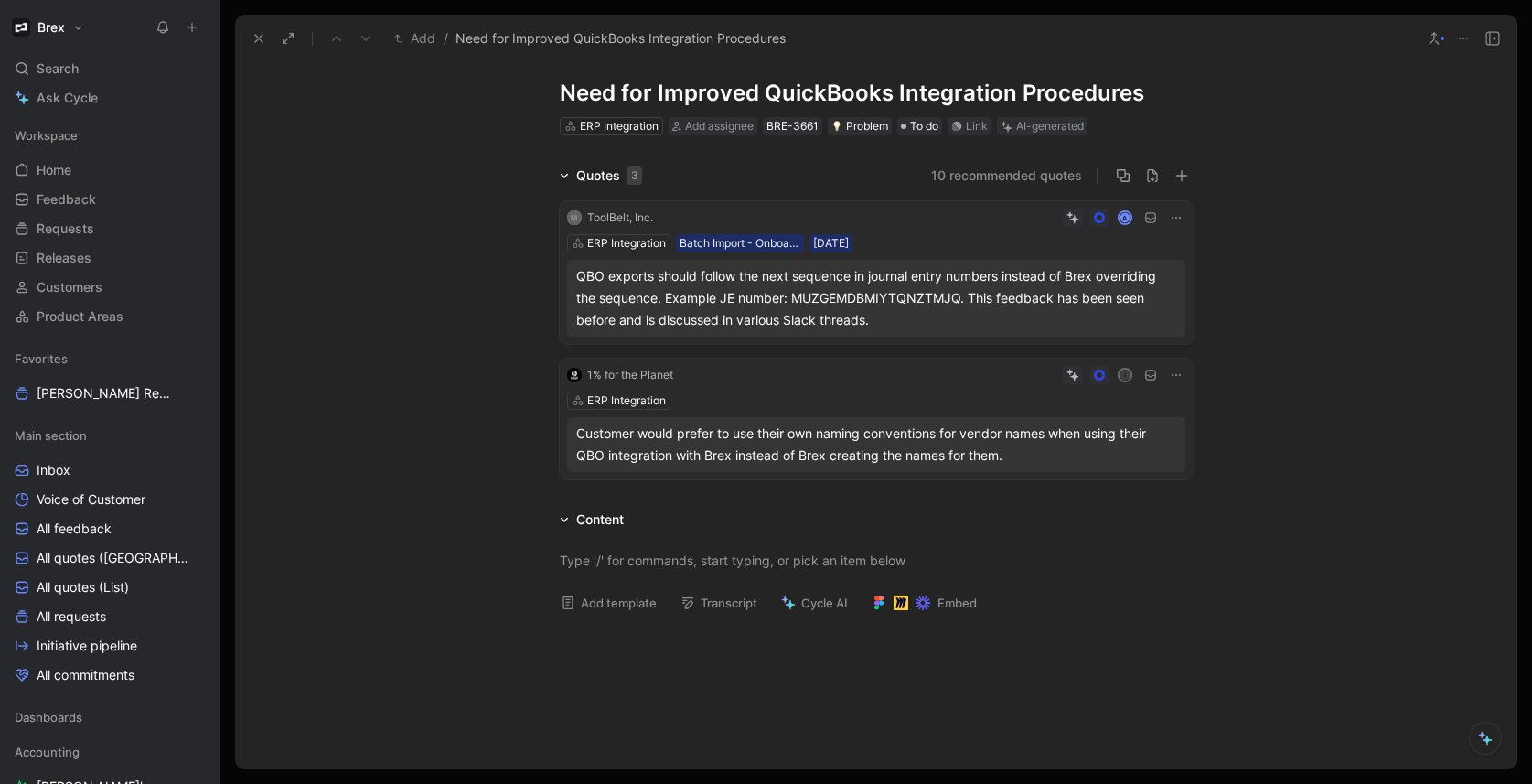
scroll to position [22, 0]
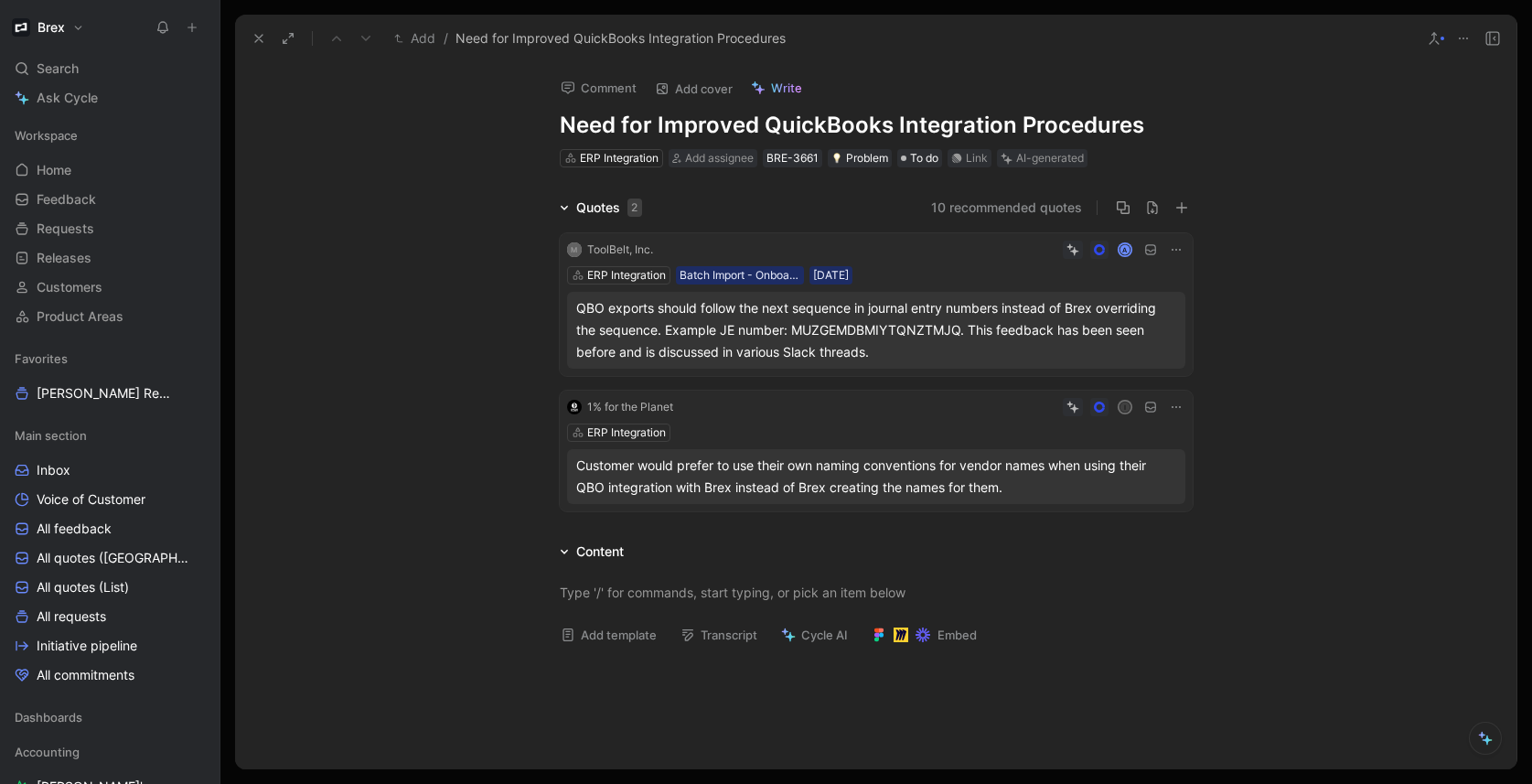
click at [901, 410] on div "I" at bounding box center [933, 406] width 505 height 18
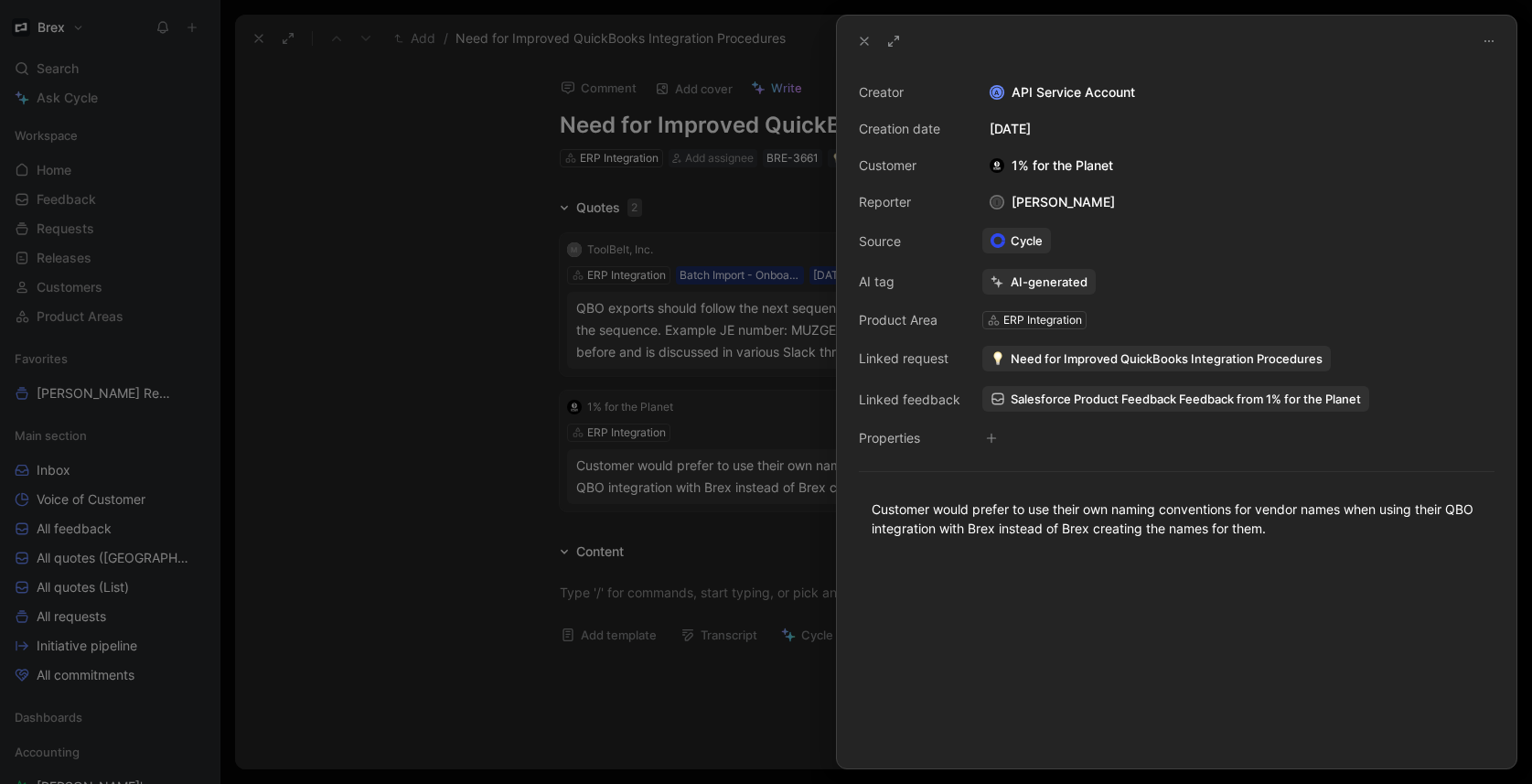
click at [1097, 358] on span "Need for Improved QuickBooks Integration Procedures" at bounding box center [1166, 357] width 312 height 16
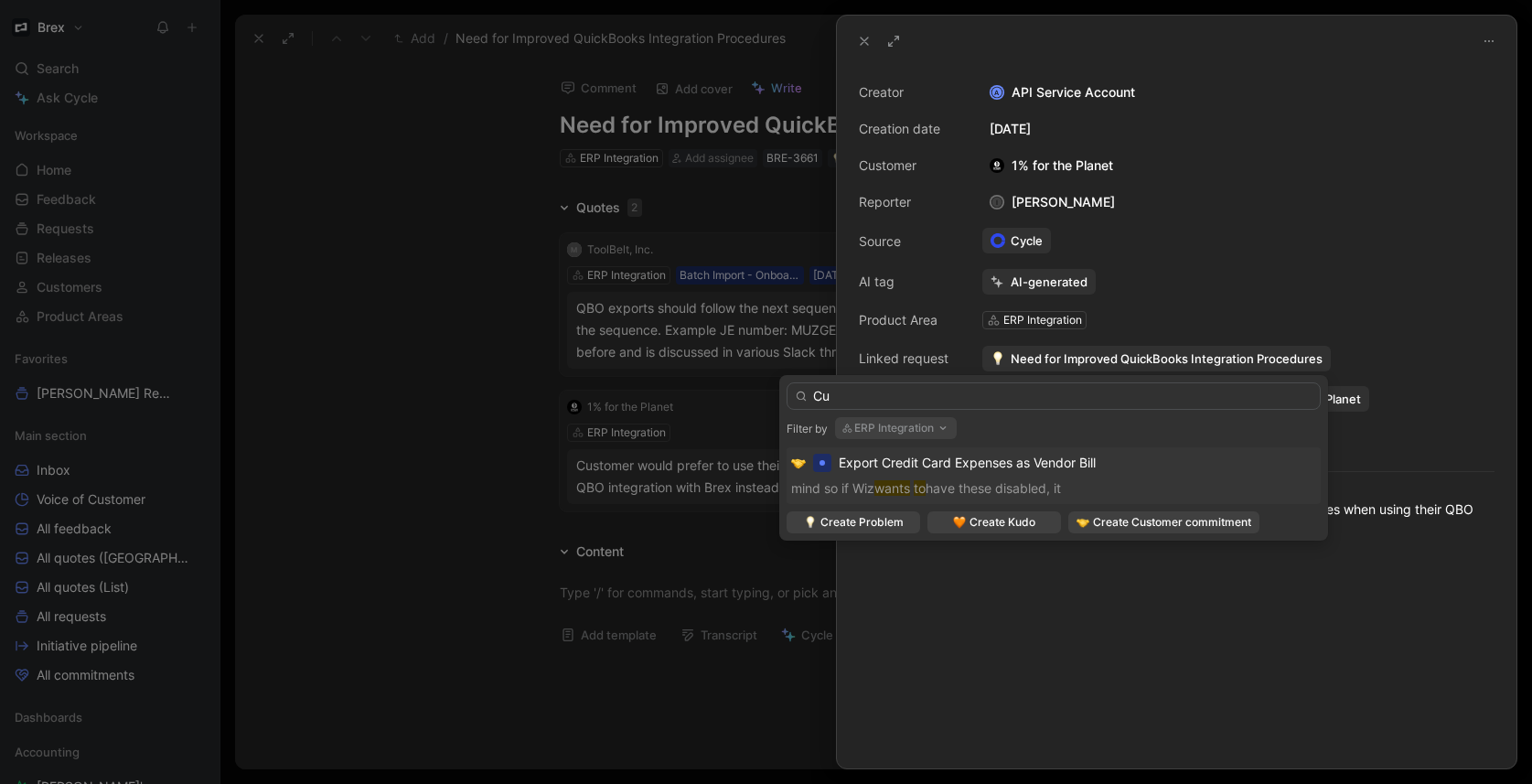
type input "C"
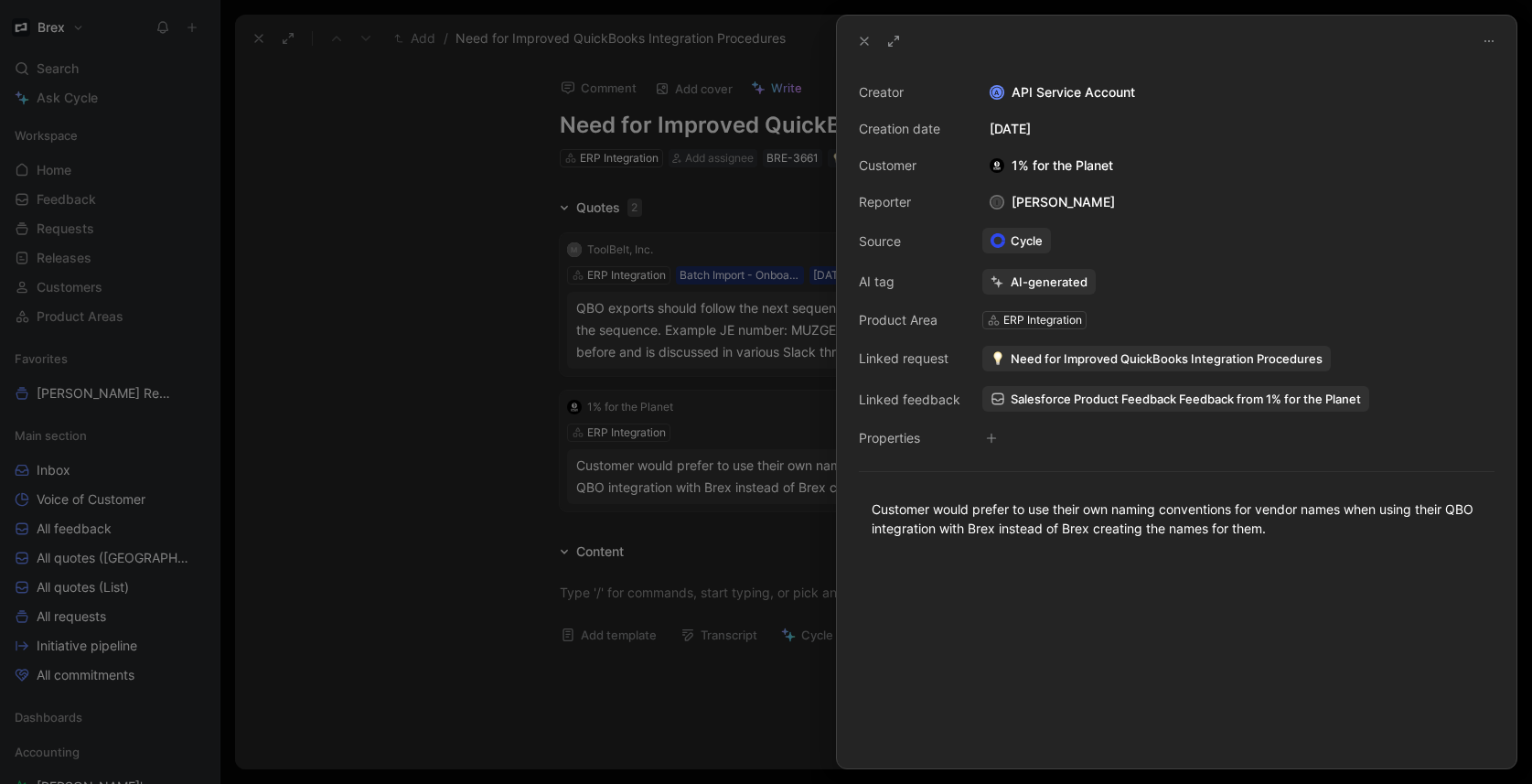
click at [1113, 355] on span "Need for Improved QuickBooks Integration Procedures" at bounding box center [1166, 357] width 312 height 16
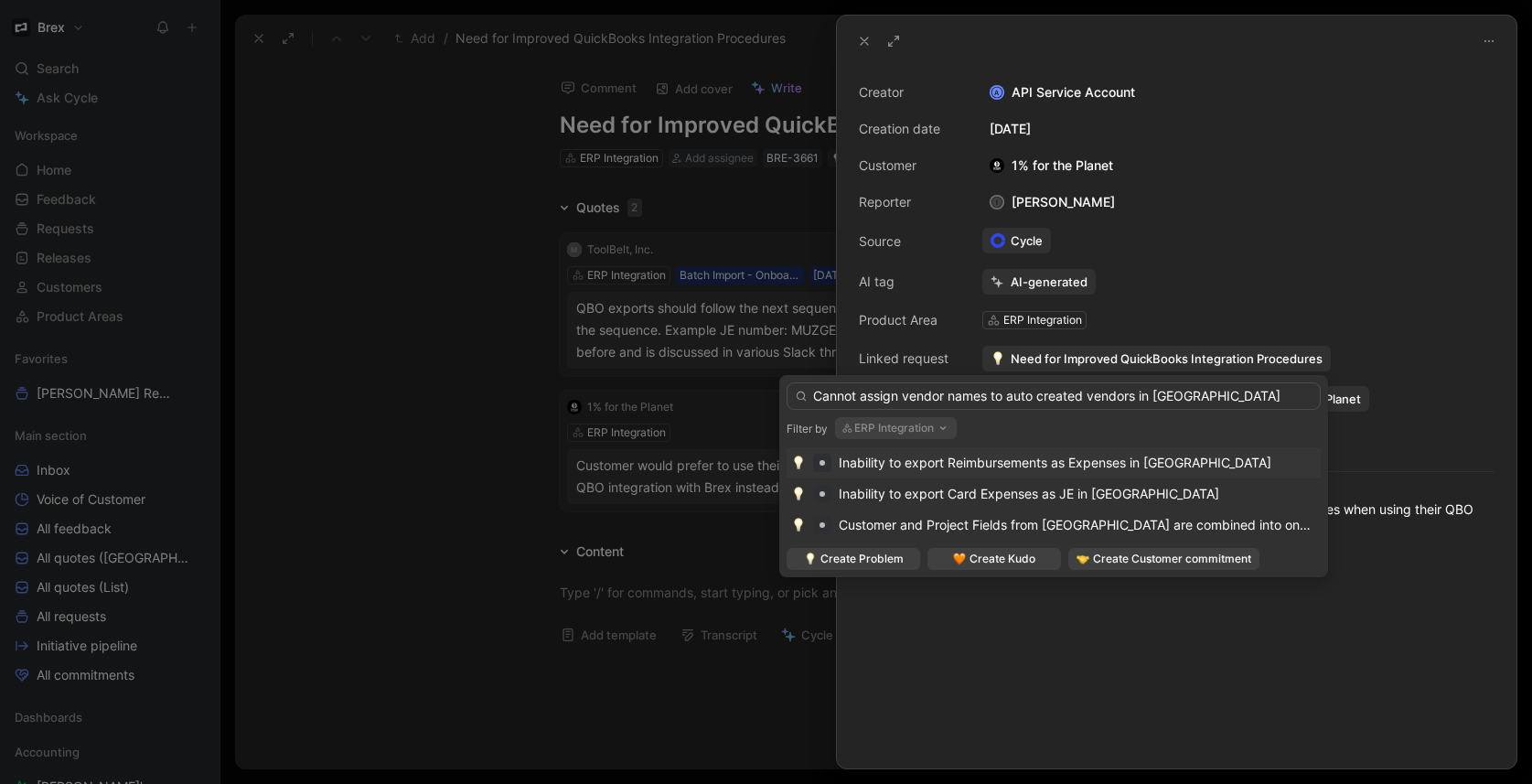
click at [881, 398] on input "Cannot assign vendor names to auto created vendors in [GEOGRAPHIC_DATA]" at bounding box center [1053, 396] width 534 height 28
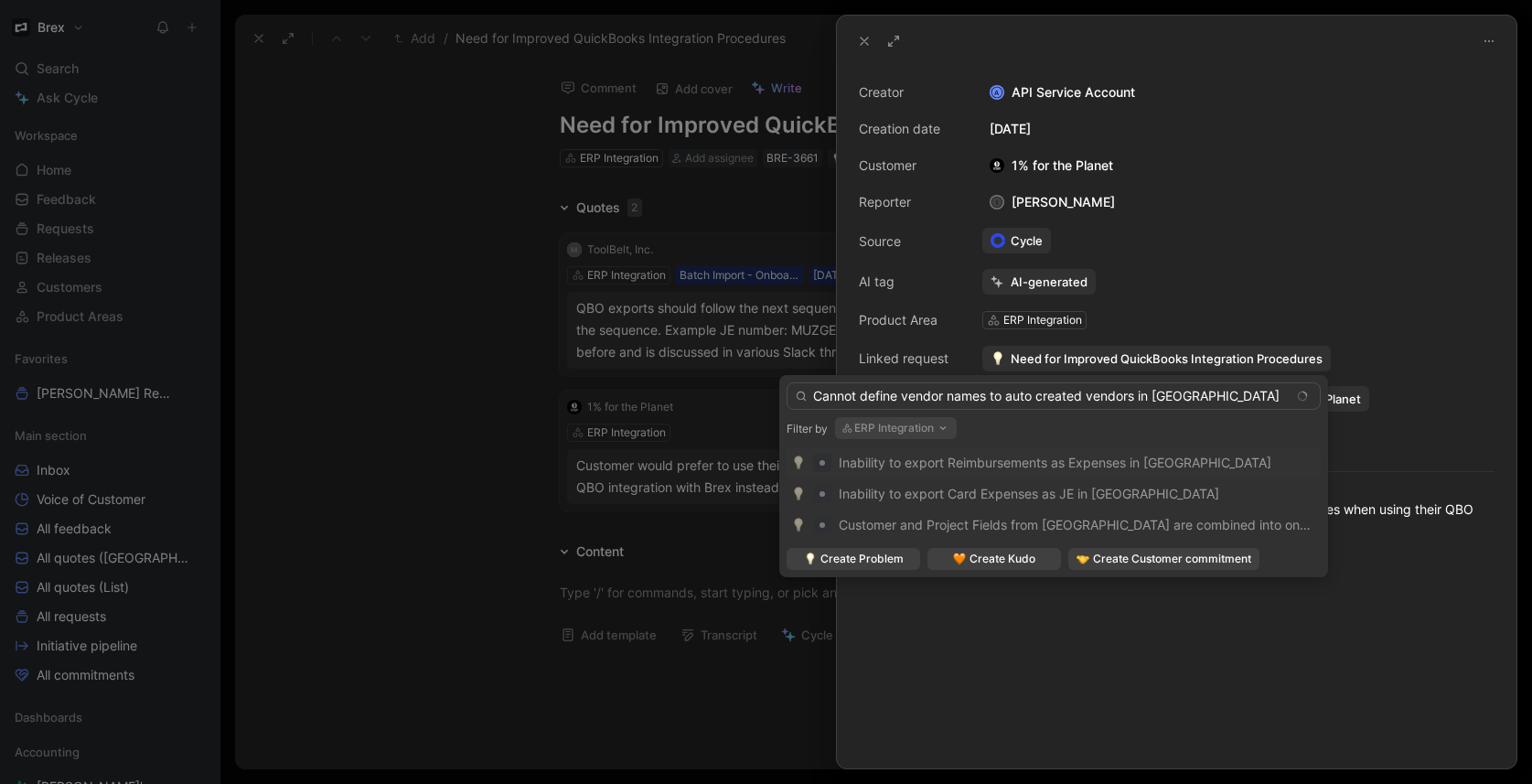
click at [958, 397] on input "Cannot define vendor names to auto created vendors in [GEOGRAPHIC_DATA]" at bounding box center [1053, 396] width 534 height 28
click at [976, 396] on input "Cannot define vendor names to auto created vendors in [GEOGRAPHIC_DATA]" at bounding box center [1053, 396] width 534 height 28
click at [995, 396] on input "Cannot define vendor names to auto created vendors in [GEOGRAPHIC_DATA]" at bounding box center [1053, 396] width 534 height 28
drag, startPoint x: 1032, startPoint y: 399, endPoint x: 1062, endPoint y: 400, distance: 30.0
click at [1032, 399] on input "Cannot define vendor names to auto created vendors in [GEOGRAPHIC_DATA]" at bounding box center [1053, 396] width 534 height 28
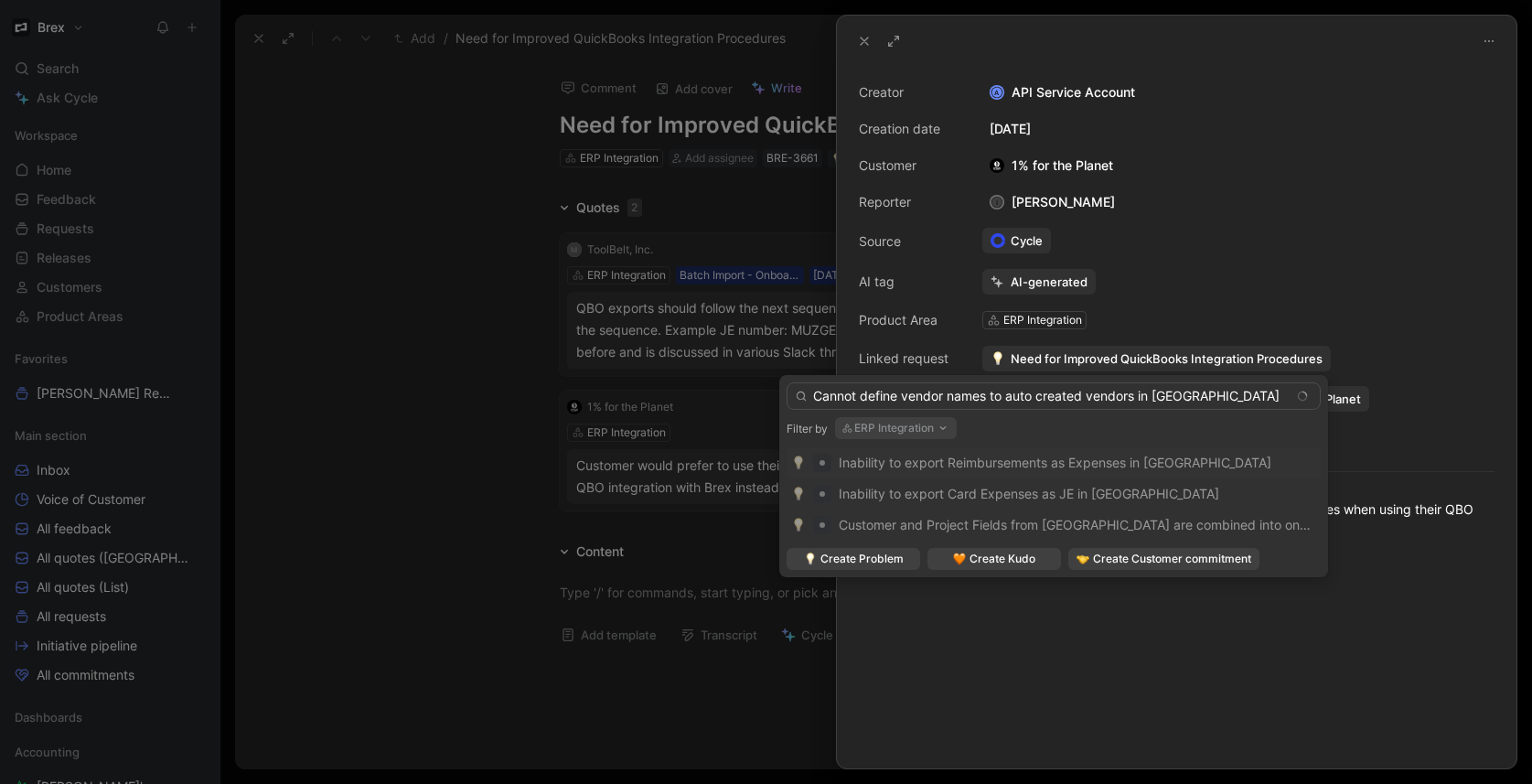
click at [1062, 400] on input "Cannot define vendor names to auto created vendors in [GEOGRAPHIC_DATA]" at bounding box center [1053, 396] width 534 height 28
click at [1128, 398] on input "Cannot define vendor names to auto created vendors in [GEOGRAPHIC_DATA]" at bounding box center [1053, 396] width 534 height 28
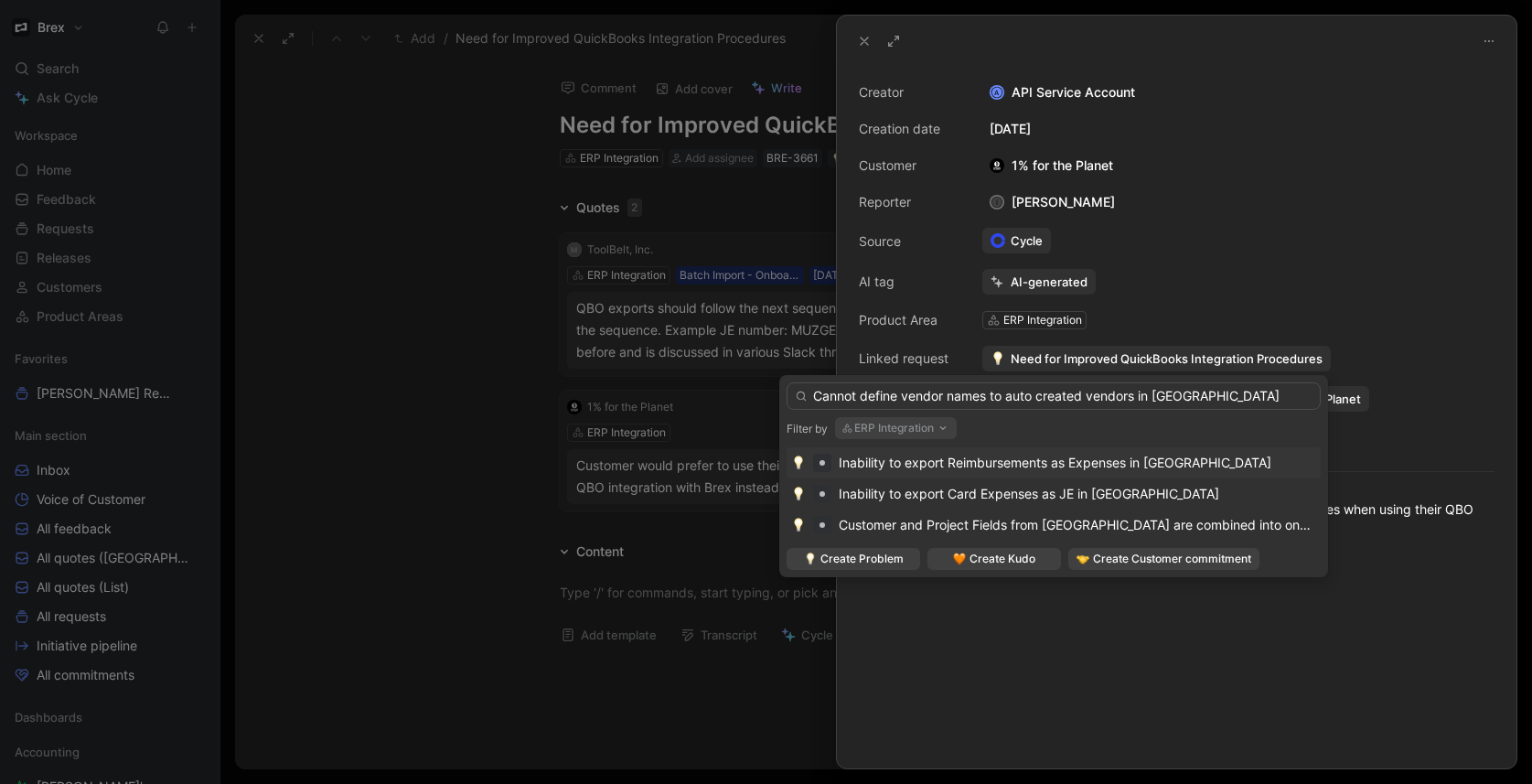
click at [1175, 400] on input "Cannot define vendor names to auto created vendors in [GEOGRAPHIC_DATA]" at bounding box center [1053, 396] width 534 height 28
click at [977, 391] on input "Cannot define vendor names to auto created vendors in [GEOGRAPHIC_DATA]" at bounding box center [1053, 396] width 534 height 28
click at [1062, 395] on input "Cannot define vendor names to auto created vendors in [GEOGRAPHIC_DATA]" at bounding box center [1053, 396] width 534 height 28
drag, startPoint x: 1103, startPoint y: 395, endPoint x: 1150, endPoint y: 397, distance: 47.0
click at [1103, 395] on input "Cannot define vendor names to auto created vendors in [GEOGRAPHIC_DATA]" at bounding box center [1053, 396] width 534 height 28
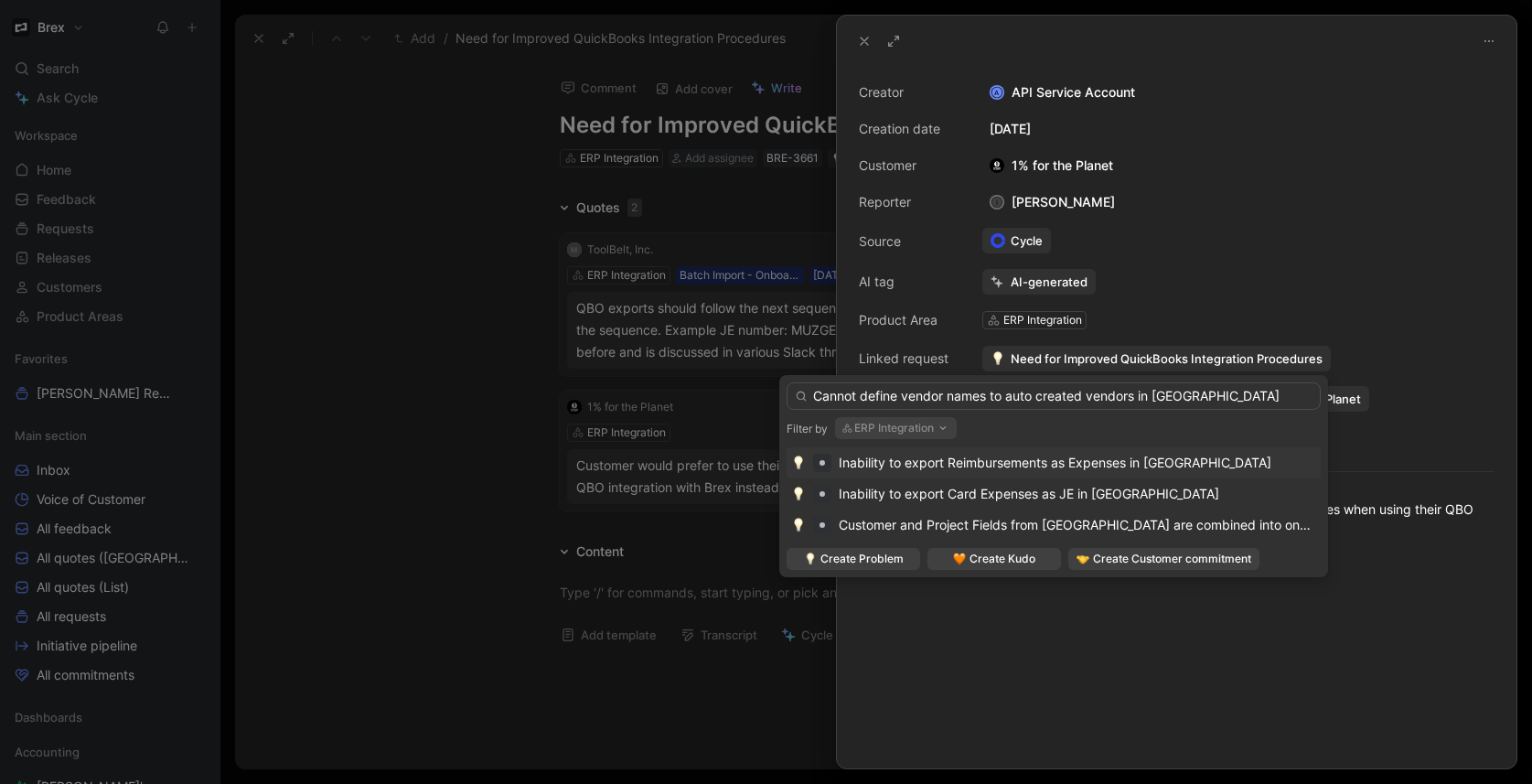
click at [1159, 396] on input "Cannot define vendor names to auto created vendors in [GEOGRAPHIC_DATA]" at bounding box center [1053, 396] width 534 height 28
drag, startPoint x: 1190, startPoint y: 396, endPoint x: 1199, endPoint y: 397, distance: 9.1
click at [1191, 396] on input "Cannot define vendor names to auto created vendors in [GEOGRAPHIC_DATA]" at bounding box center [1053, 396] width 534 height 28
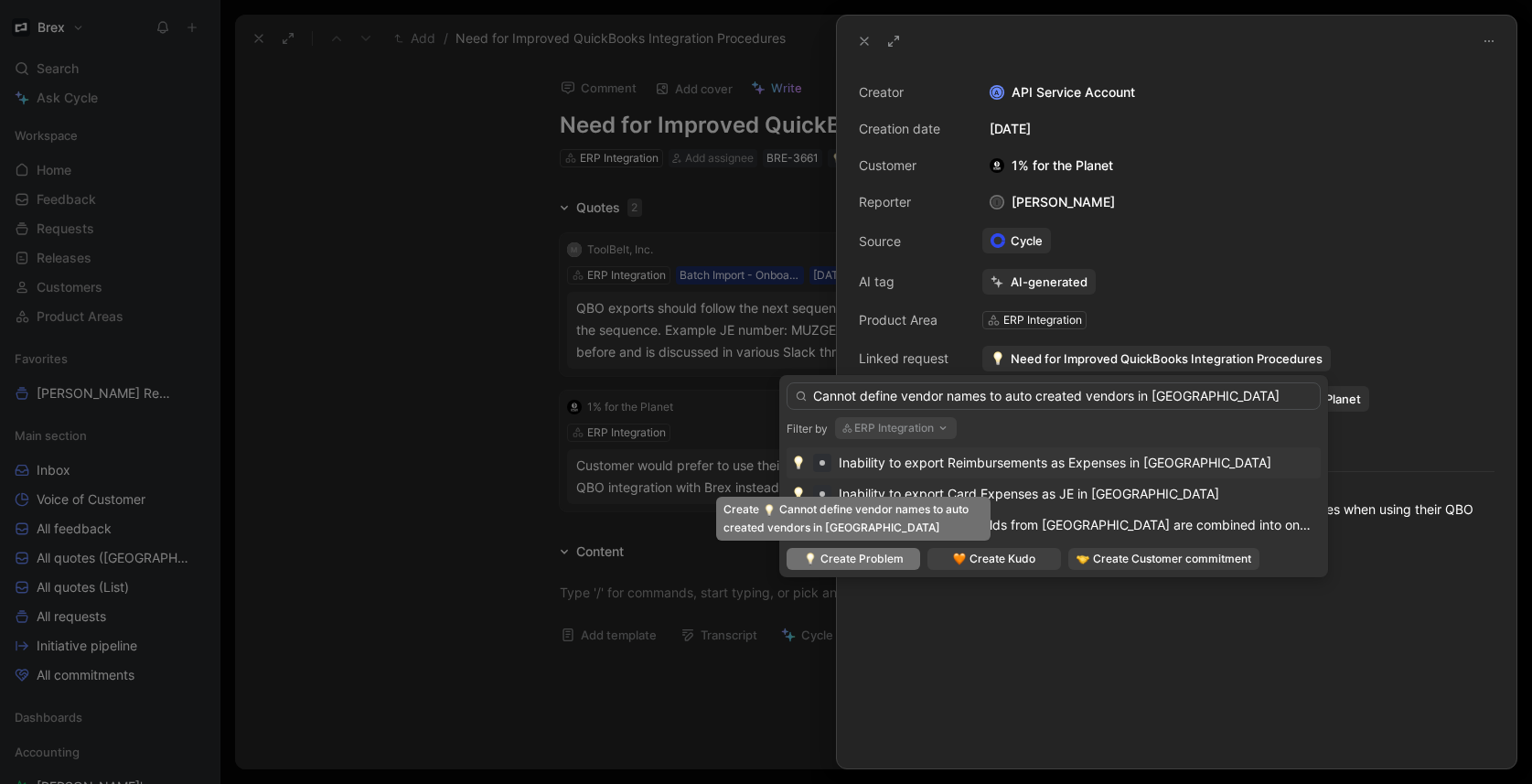
type input "Cannot define vendor names to auto created vendors in [GEOGRAPHIC_DATA]"
click at [865, 561] on span "Create Problem" at bounding box center [862, 558] width 83 height 18
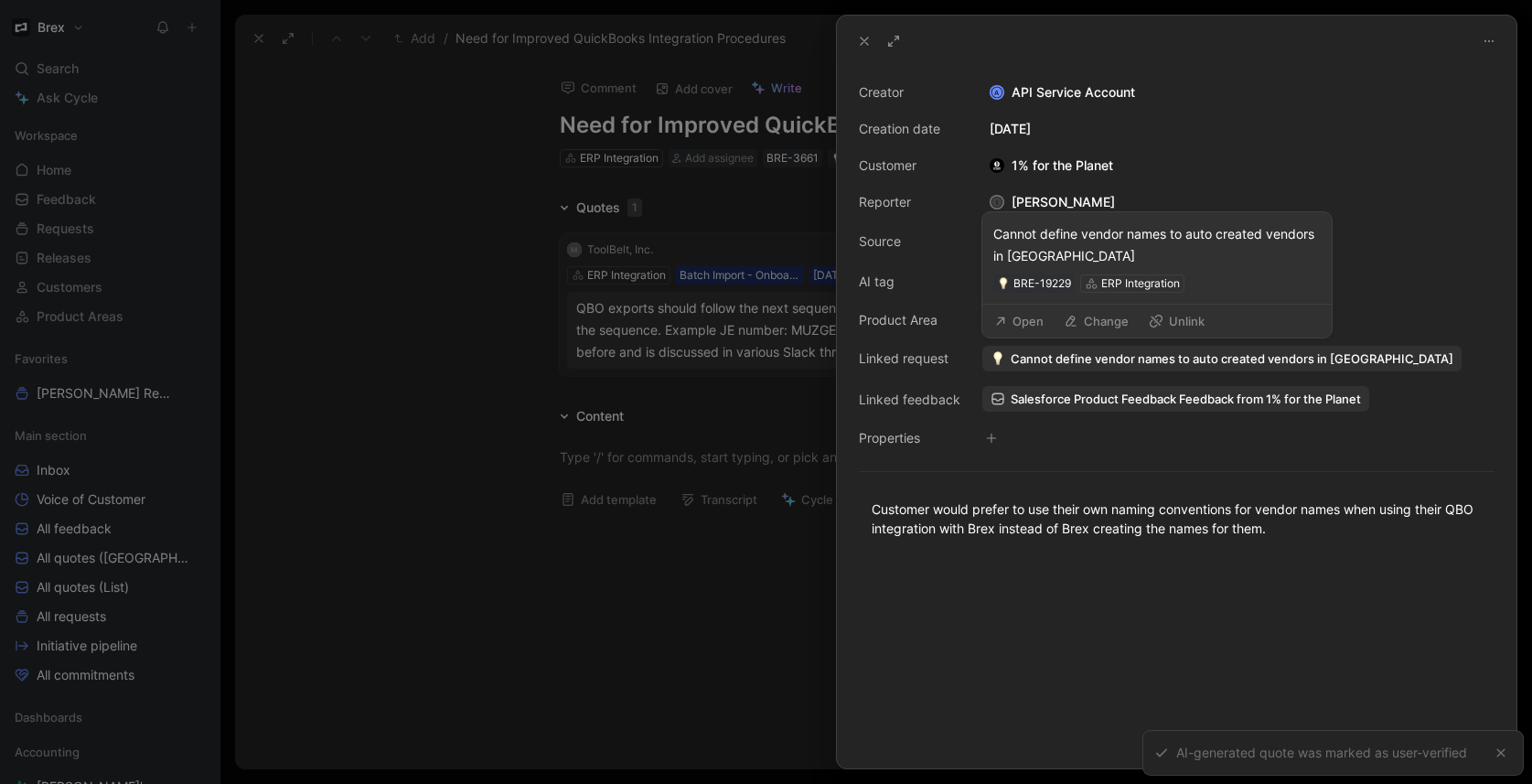
click at [1016, 316] on button "Open" at bounding box center [1018, 320] width 66 height 26
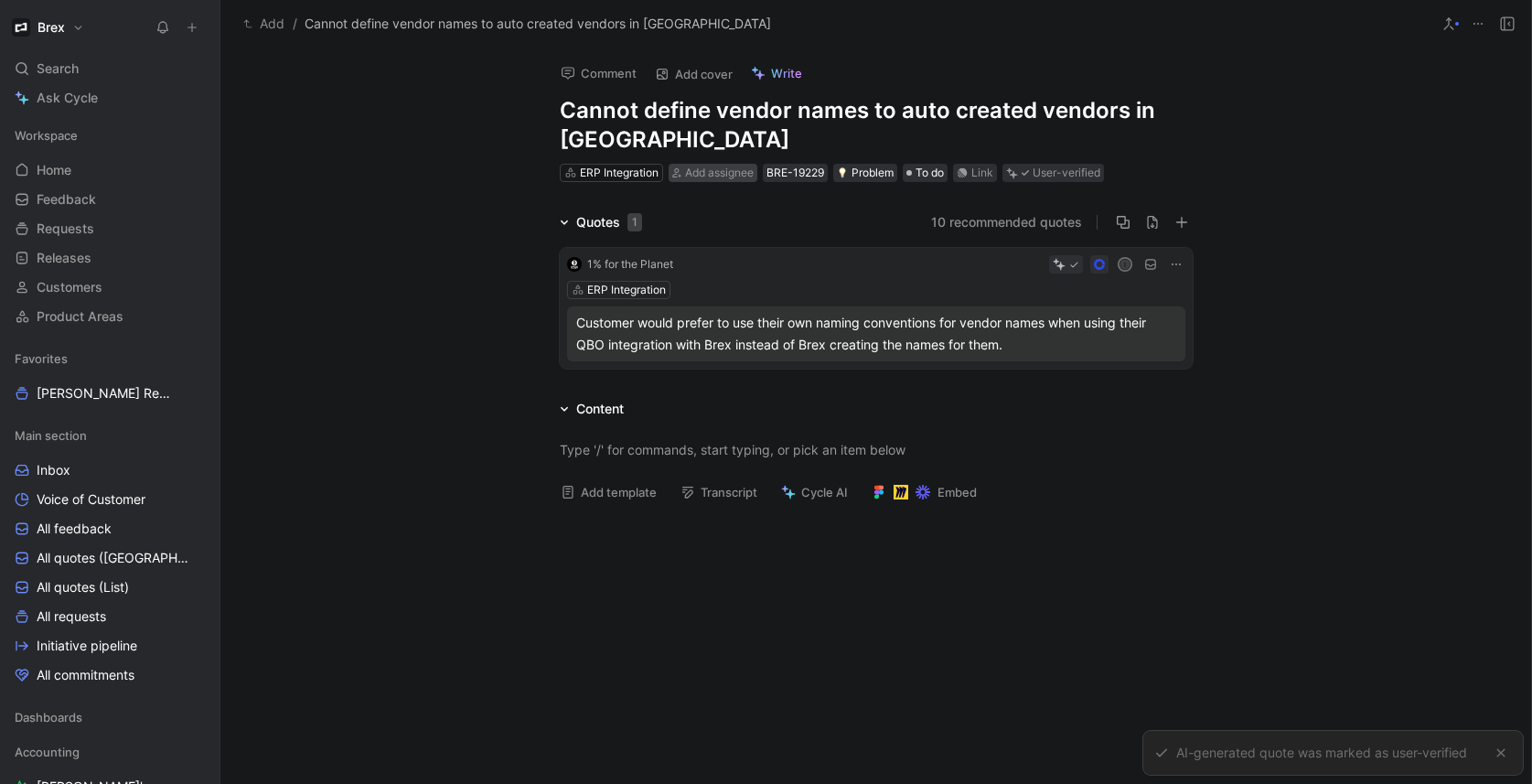
click at [702, 173] on span "Add assignee" at bounding box center [720, 173] width 69 height 13
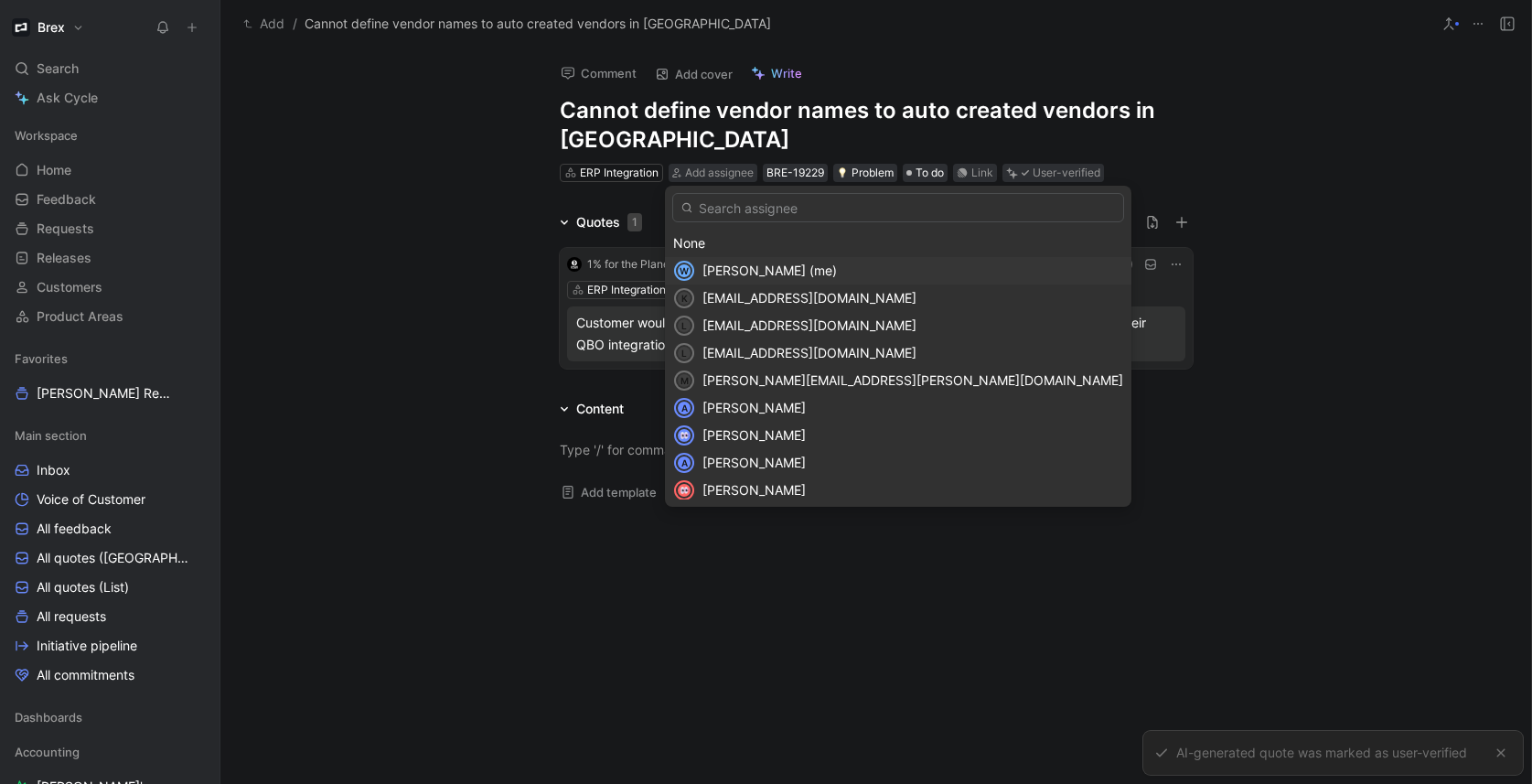
click at [728, 265] on span "[PERSON_NAME] (me)" at bounding box center [770, 270] width 134 height 15
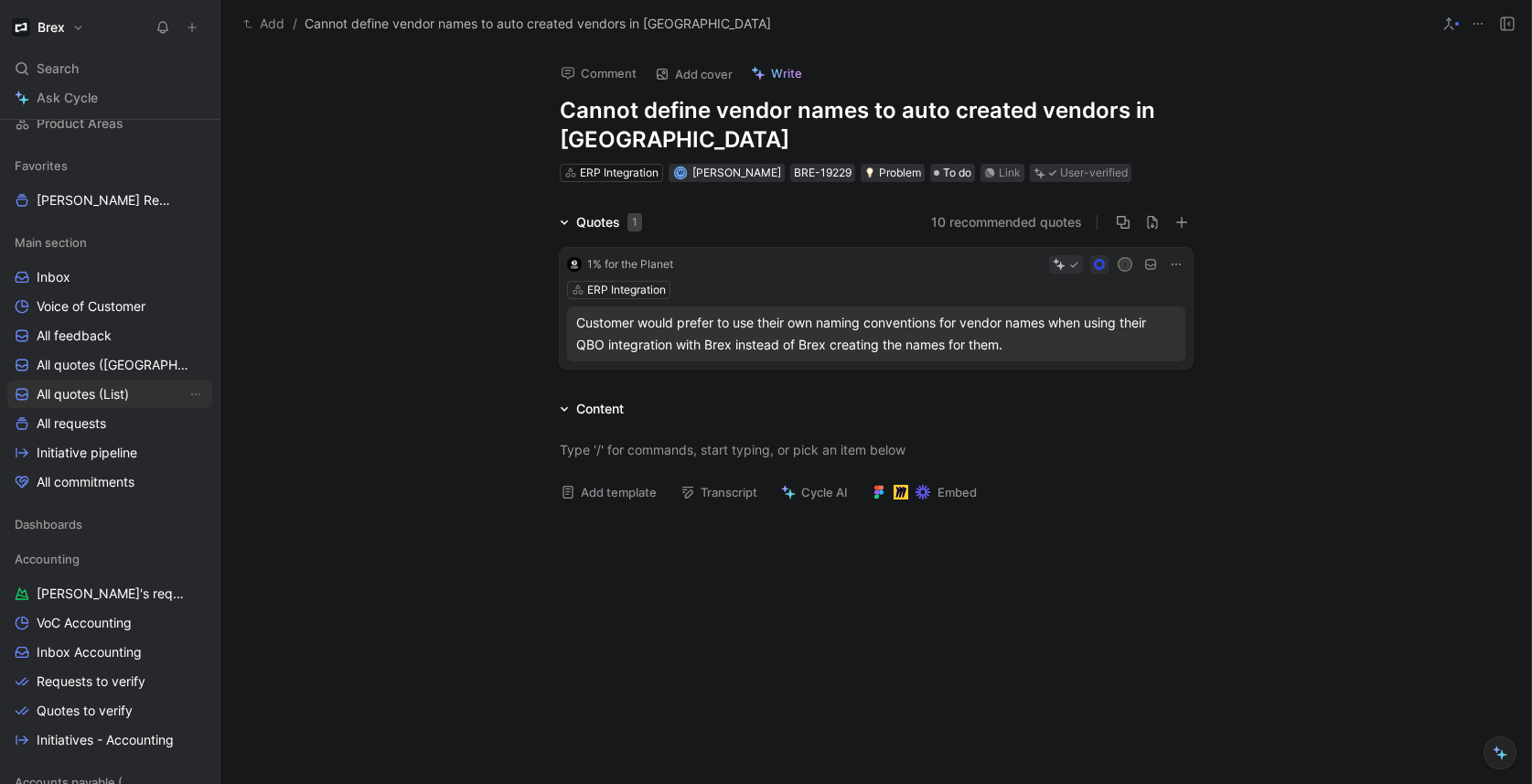
scroll to position [201, 0]
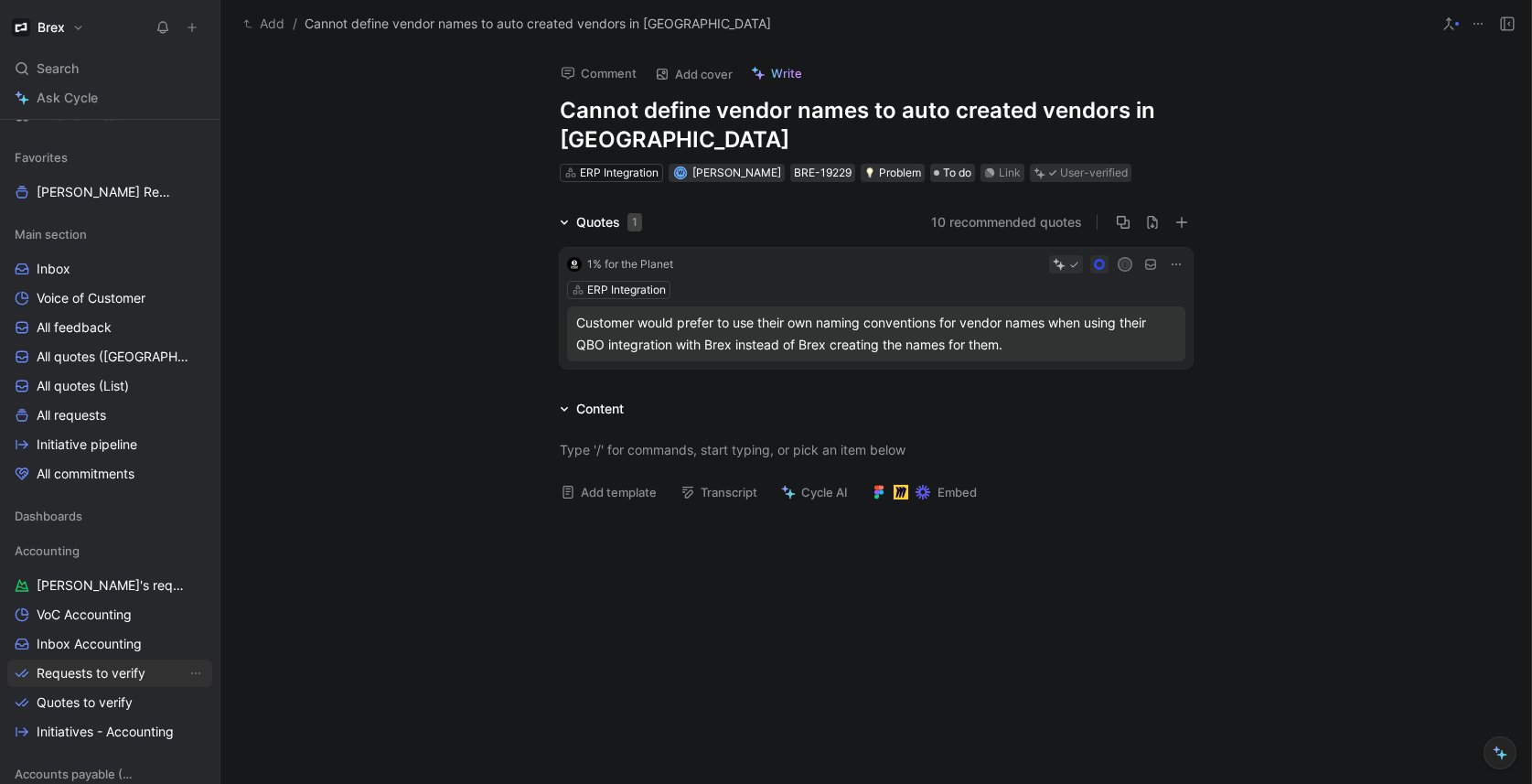
click at [78, 674] on span "Requests to verify" at bounding box center [91, 673] width 109 height 18
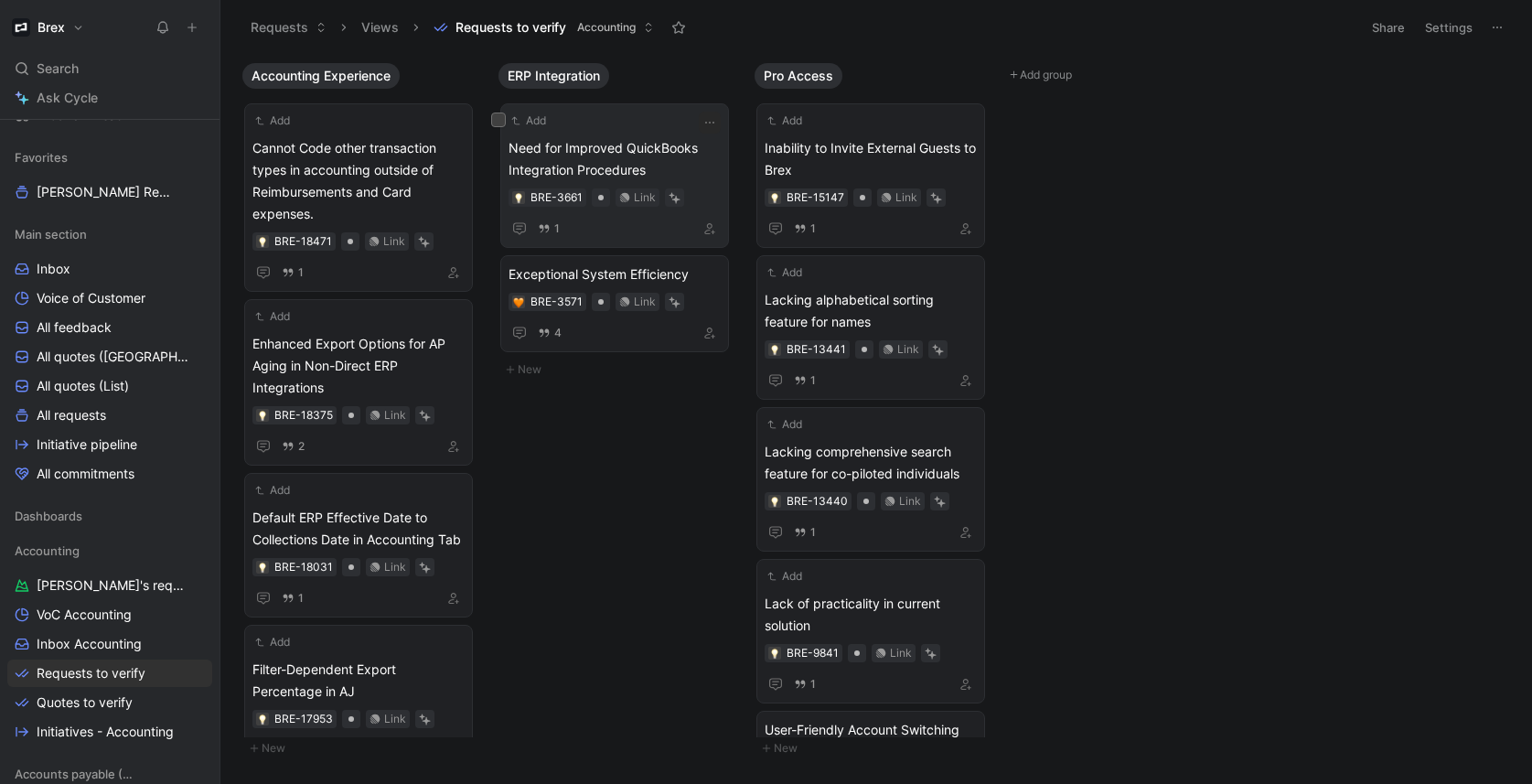
click at [671, 165] on span "Need for Improved QuickBooks Integration Procedures" at bounding box center [614, 159] width 212 height 44
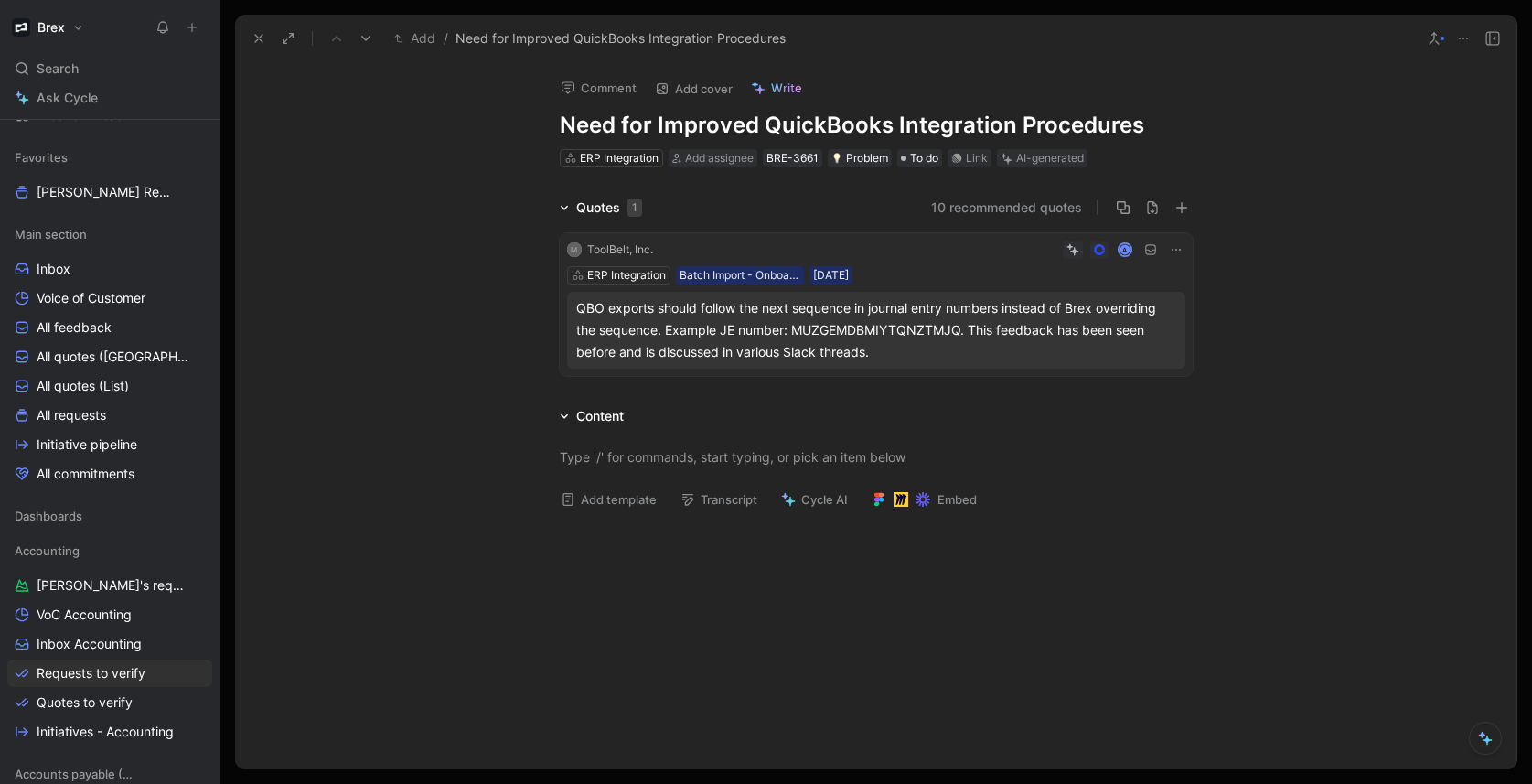
click at [792, 123] on h1 "Need for Improved QuickBooks Integration Procedures" at bounding box center [876, 125] width 633 height 30
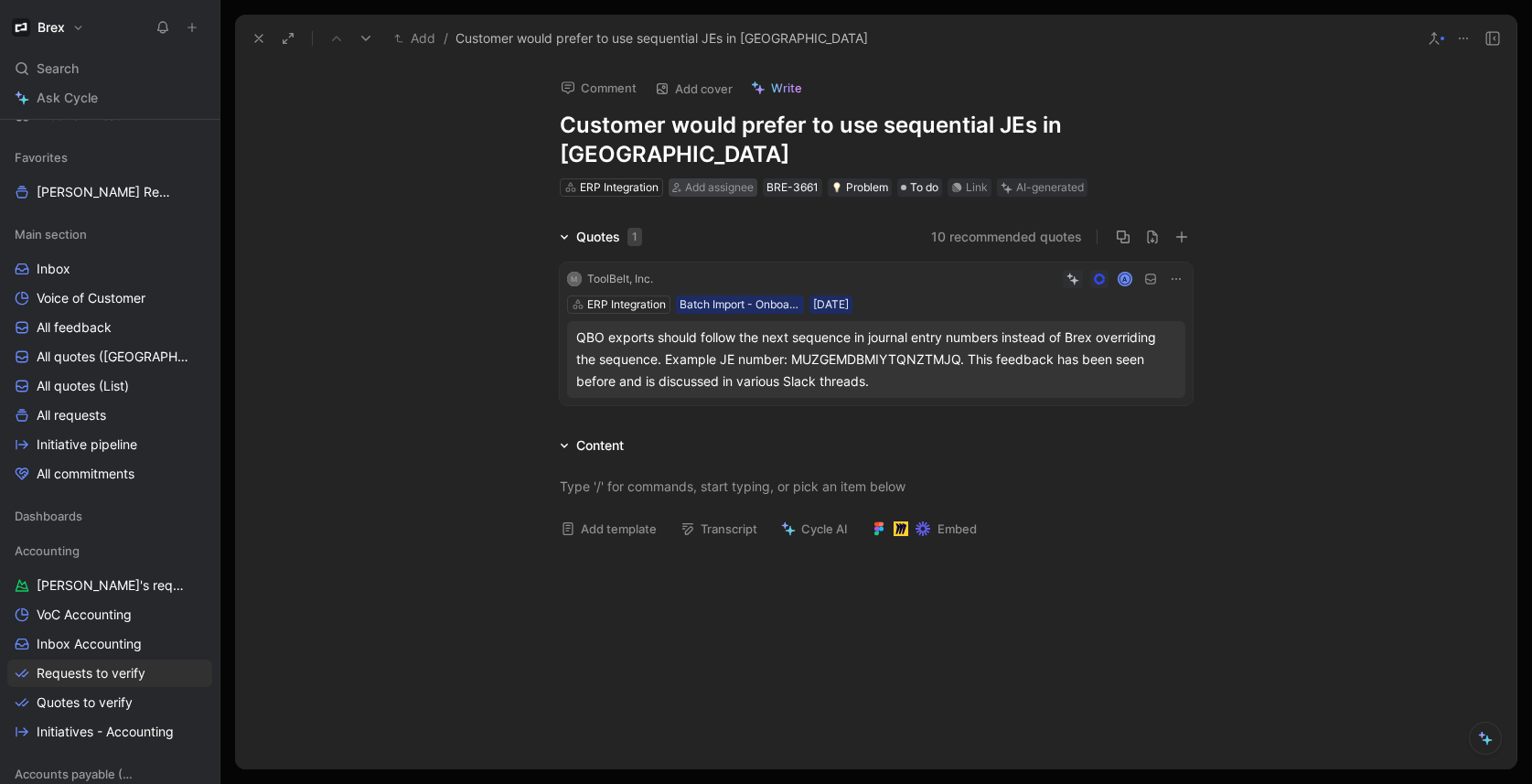
click at [709, 180] on span "Add assignee" at bounding box center [720, 187] width 69 height 13
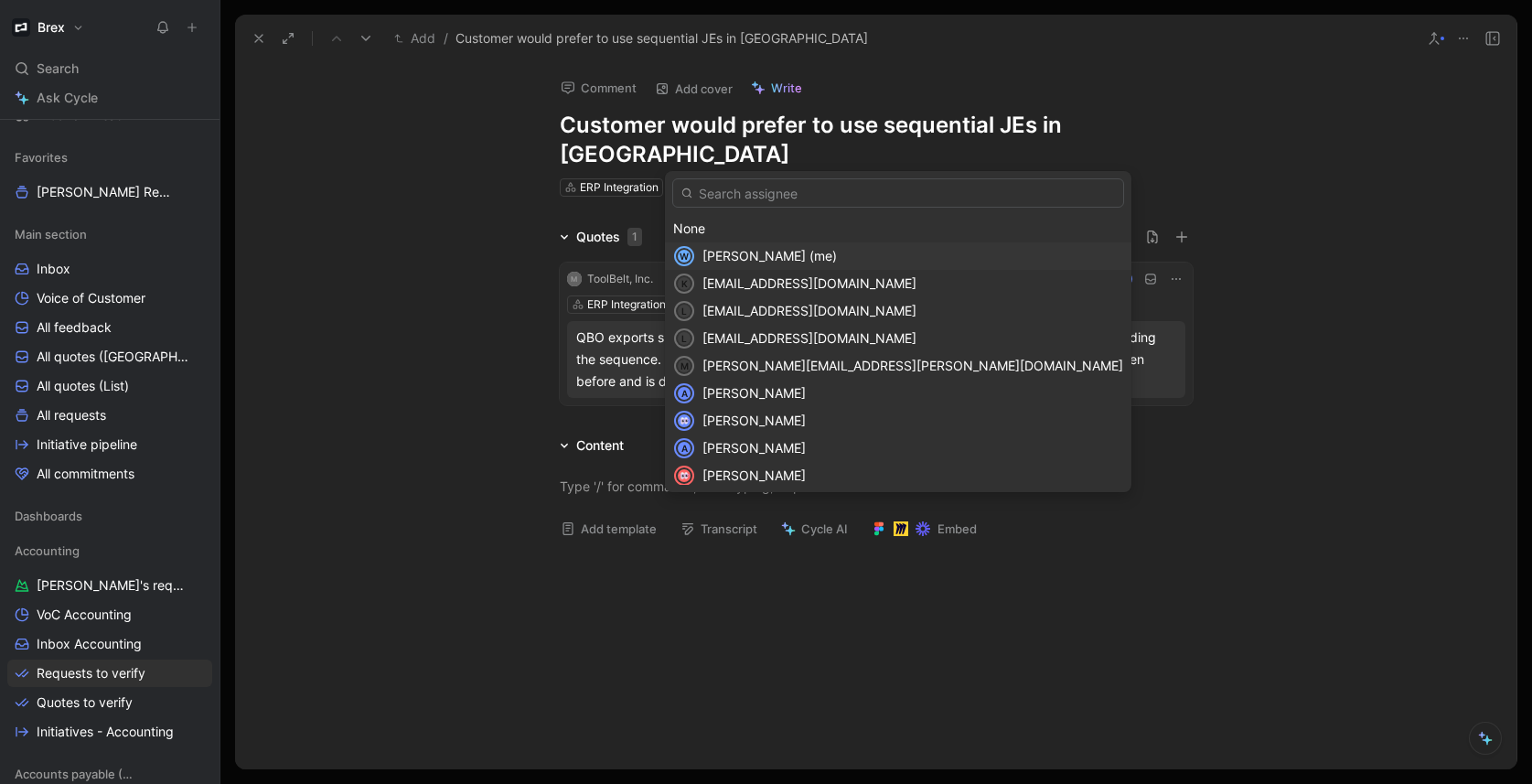
click at [759, 260] on span "[PERSON_NAME] (me)" at bounding box center [770, 256] width 134 height 15
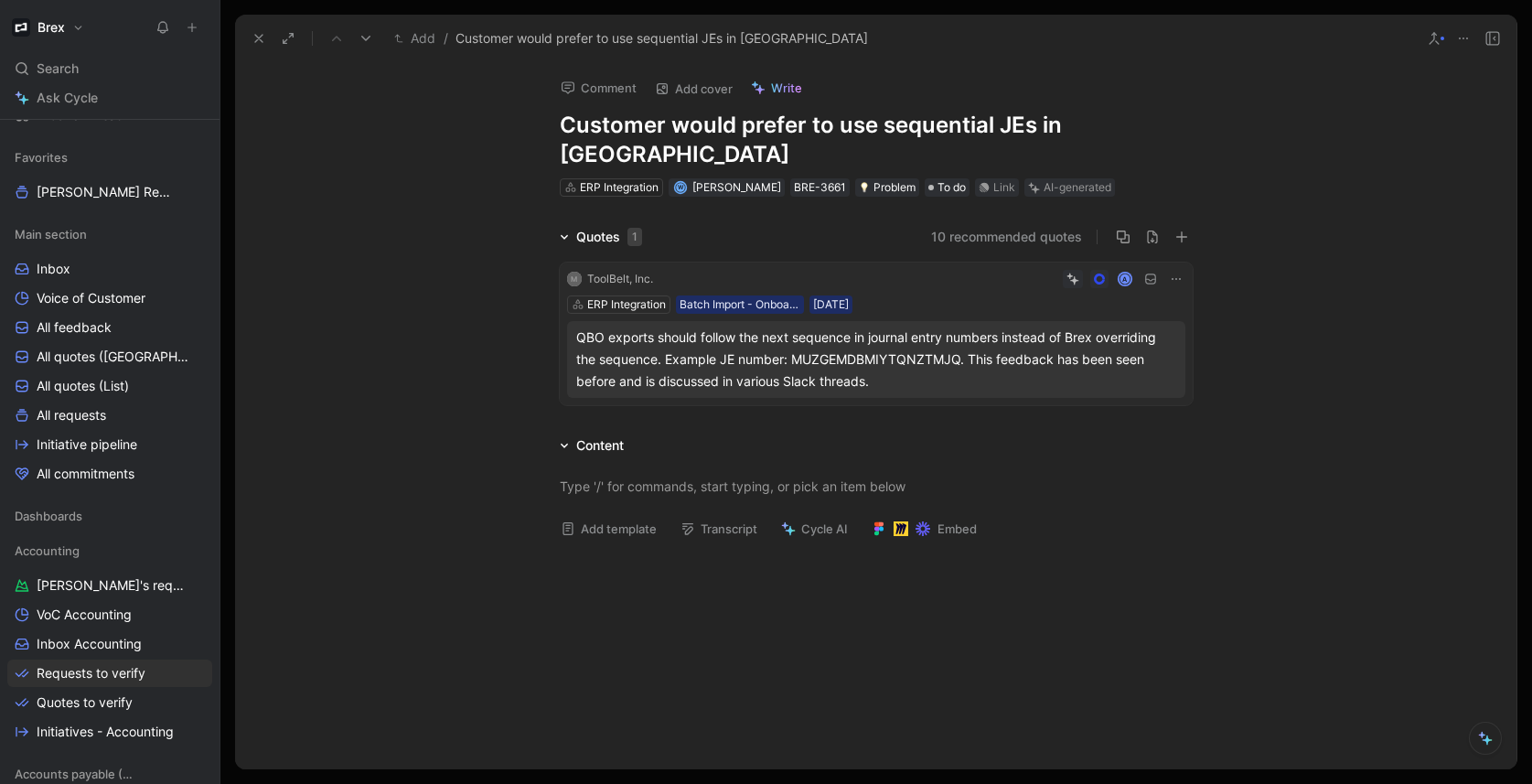
click at [1341, 473] on div at bounding box center [875, 486] width 1281 height 59
click at [1011, 132] on button "Verify" at bounding box center [1002, 128] width 63 height 26
click at [478, 306] on div "Quotes 1 10 recommended quotes M ToolBelt, Inc. A ERP Integration Batch Import …" at bounding box center [875, 319] width 1281 height 187
click at [708, 127] on h1 "Customer would prefer to use sequential JEs in [GEOGRAPHIC_DATA]" at bounding box center [876, 139] width 633 height 58
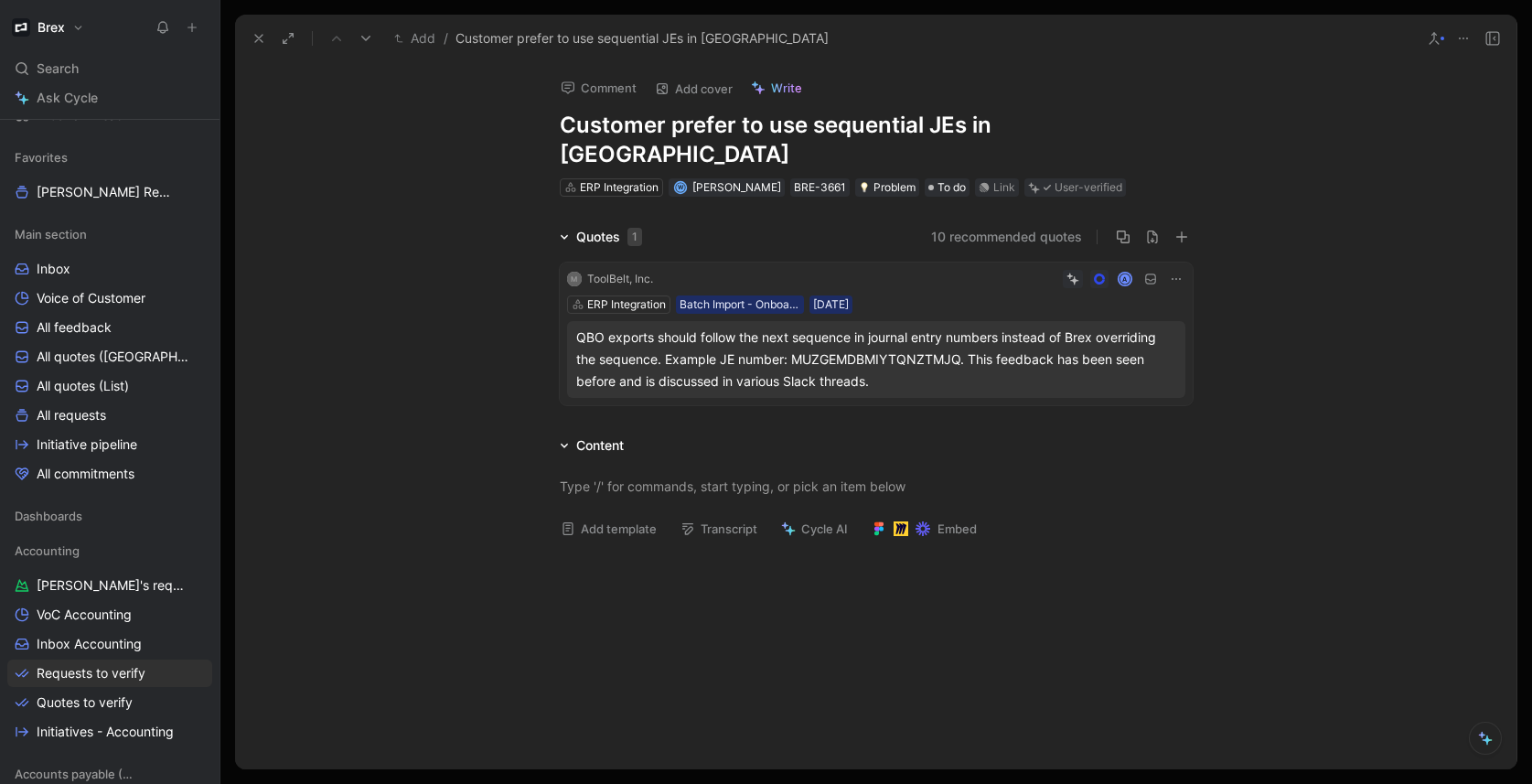
click at [731, 127] on h1 "Customer prefer to use sequential JEs in [GEOGRAPHIC_DATA]" at bounding box center [876, 139] width 633 height 58
click at [725, 127] on h1 "Customer prefer to use sequential JEs in [GEOGRAPHIC_DATA]" at bounding box center [876, 139] width 633 height 58
drag, startPoint x: 1063, startPoint y: 127, endPoint x: 548, endPoint y: 125, distance: 515.0
click at [548, 125] on div "Comment Add cover Write Customer prefers to use sequential JEs in QBO ERP Integ…" at bounding box center [876, 130] width 703 height 136
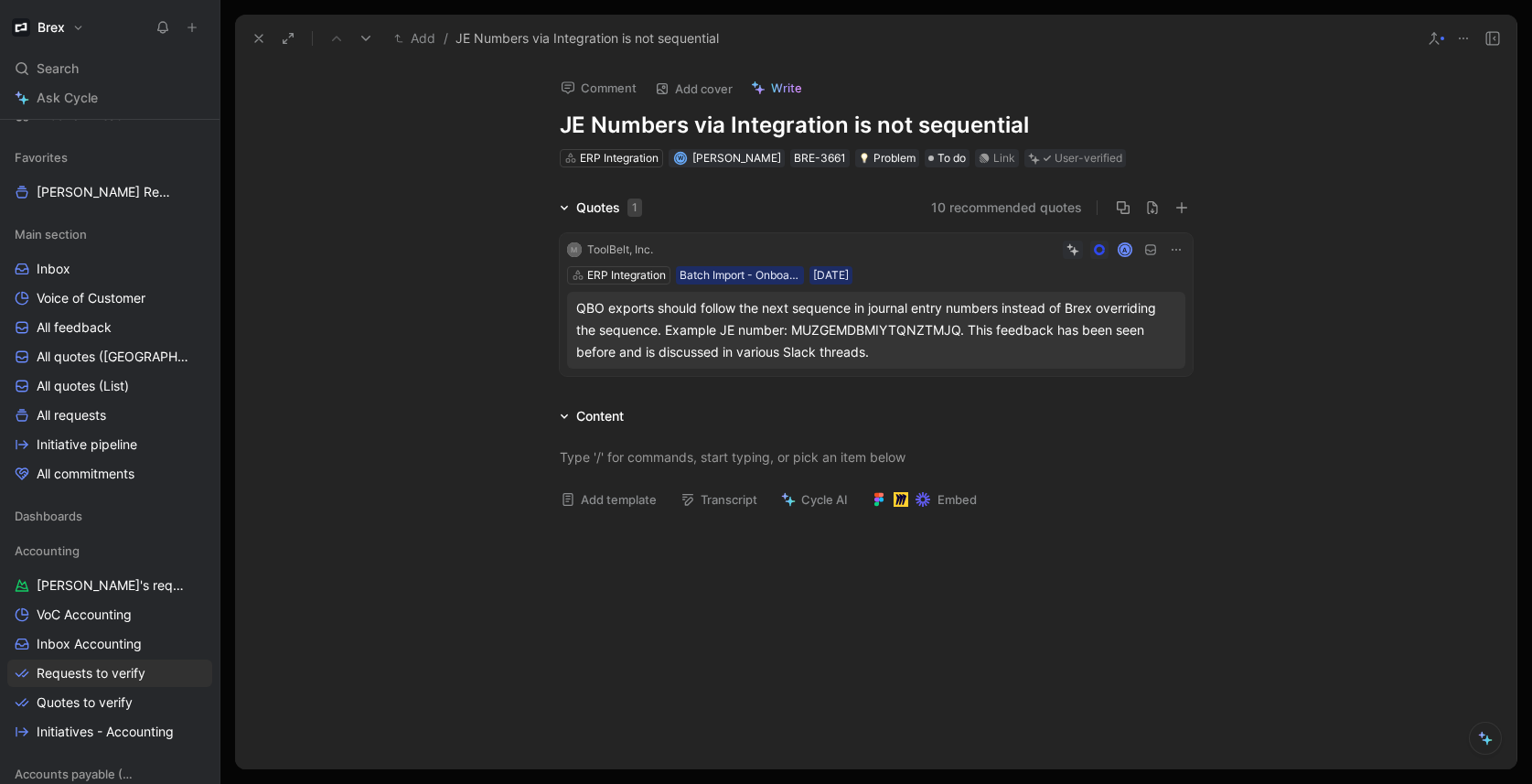
click at [398, 196] on div "Quotes 1 10 recommended quotes M ToolBelt, Inc. A ERP Integration Batch Import …" at bounding box center [875, 289] width 1281 height 187
click at [445, 253] on div "Quotes 1 10 recommended quotes M ToolBelt, Inc. A ERP Integration Batch Import …" at bounding box center [875, 289] width 1281 height 187
click at [262, 43] on icon at bounding box center [258, 37] width 14 height 14
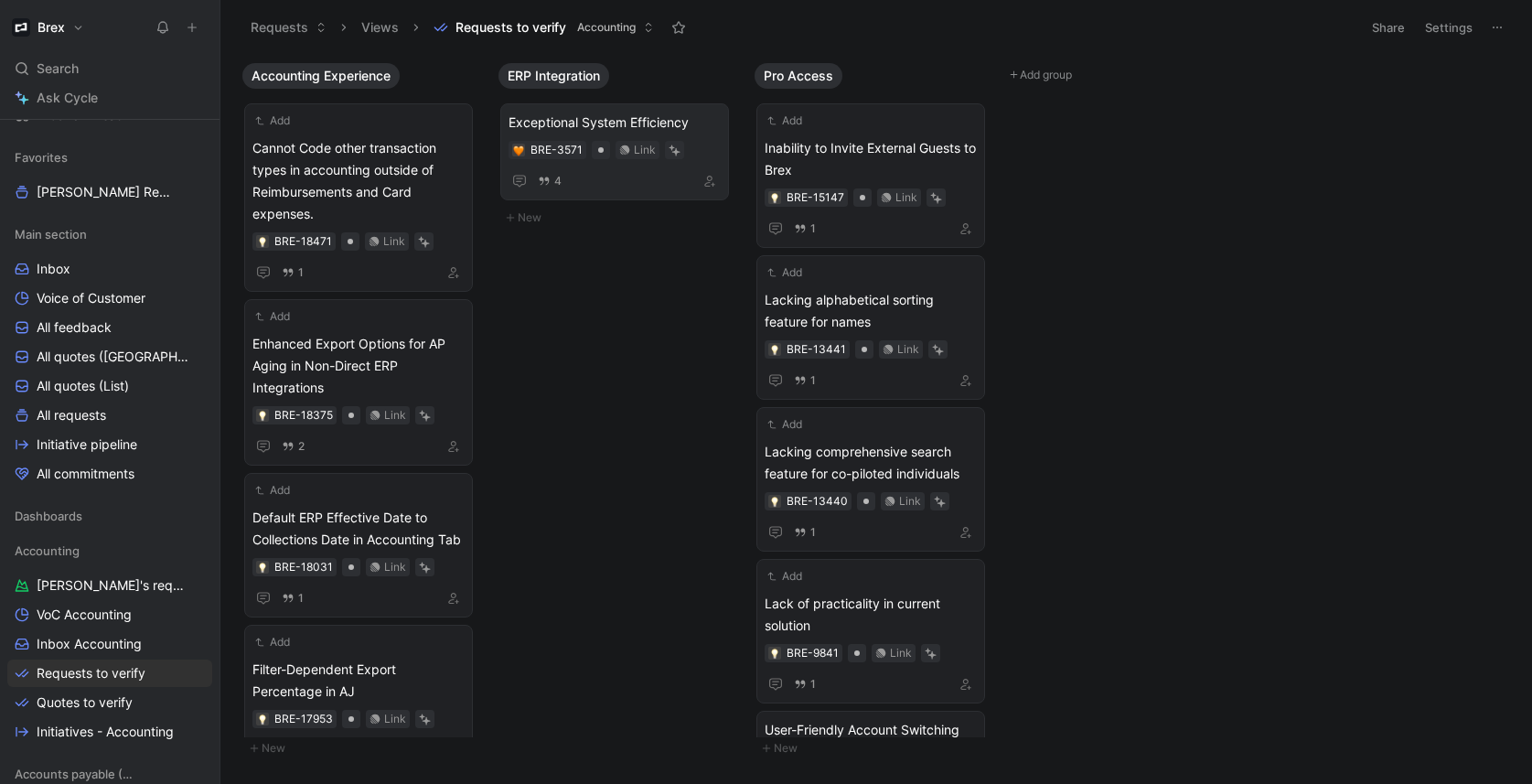
drag, startPoint x: 640, startPoint y: 266, endPoint x: 630, endPoint y: 174, distance: 92.5
click at [640, 266] on body "Brex Search ⌘ K Ask Cycle Workspace Home G then H Feedback G then F Requests G …" at bounding box center [766, 392] width 1532 height 784
click at [629, 170] on div "4" at bounding box center [614, 180] width 212 height 22
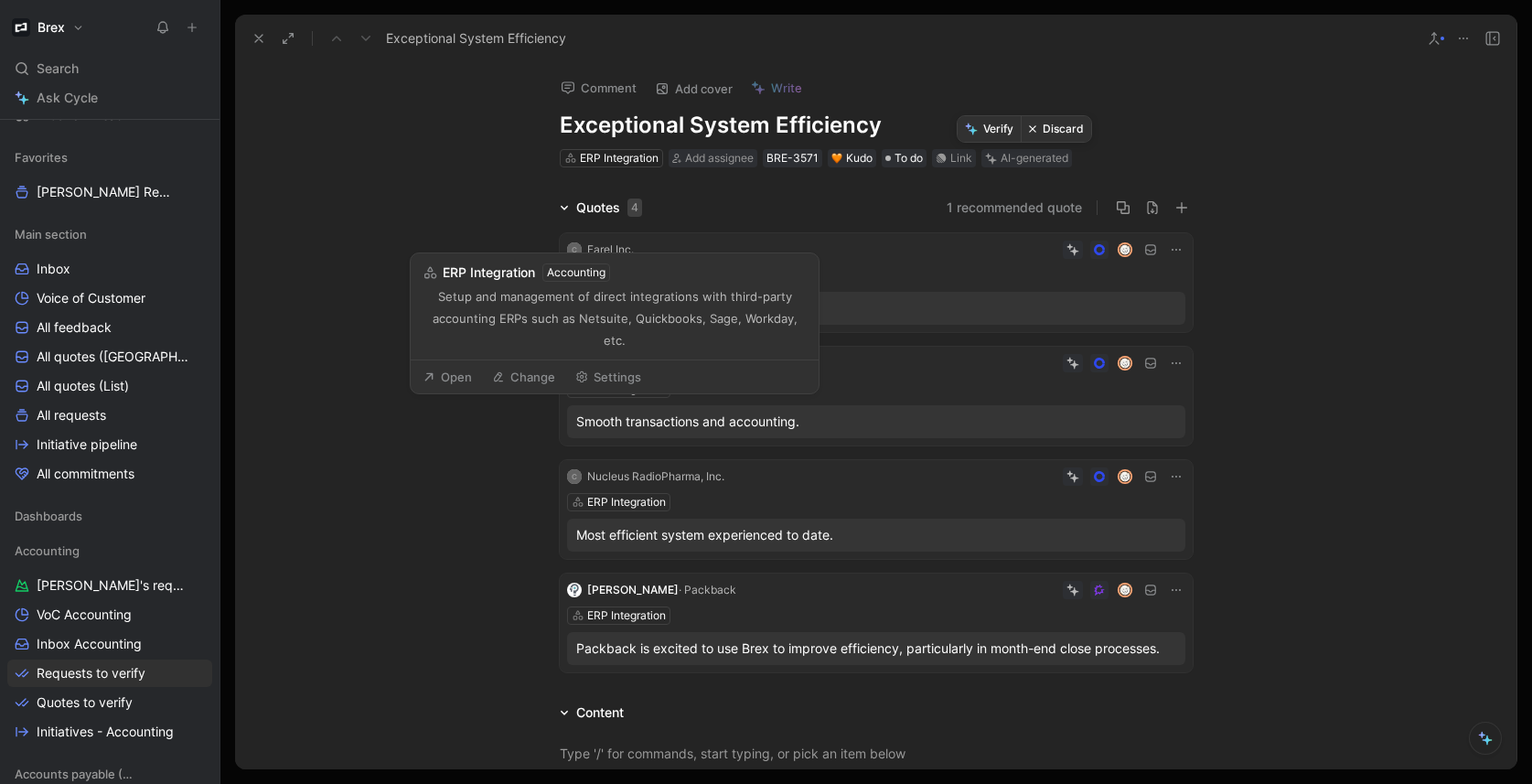
click at [991, 129] on button "Verify" at bounding box center [989, 128] width 63 height 26
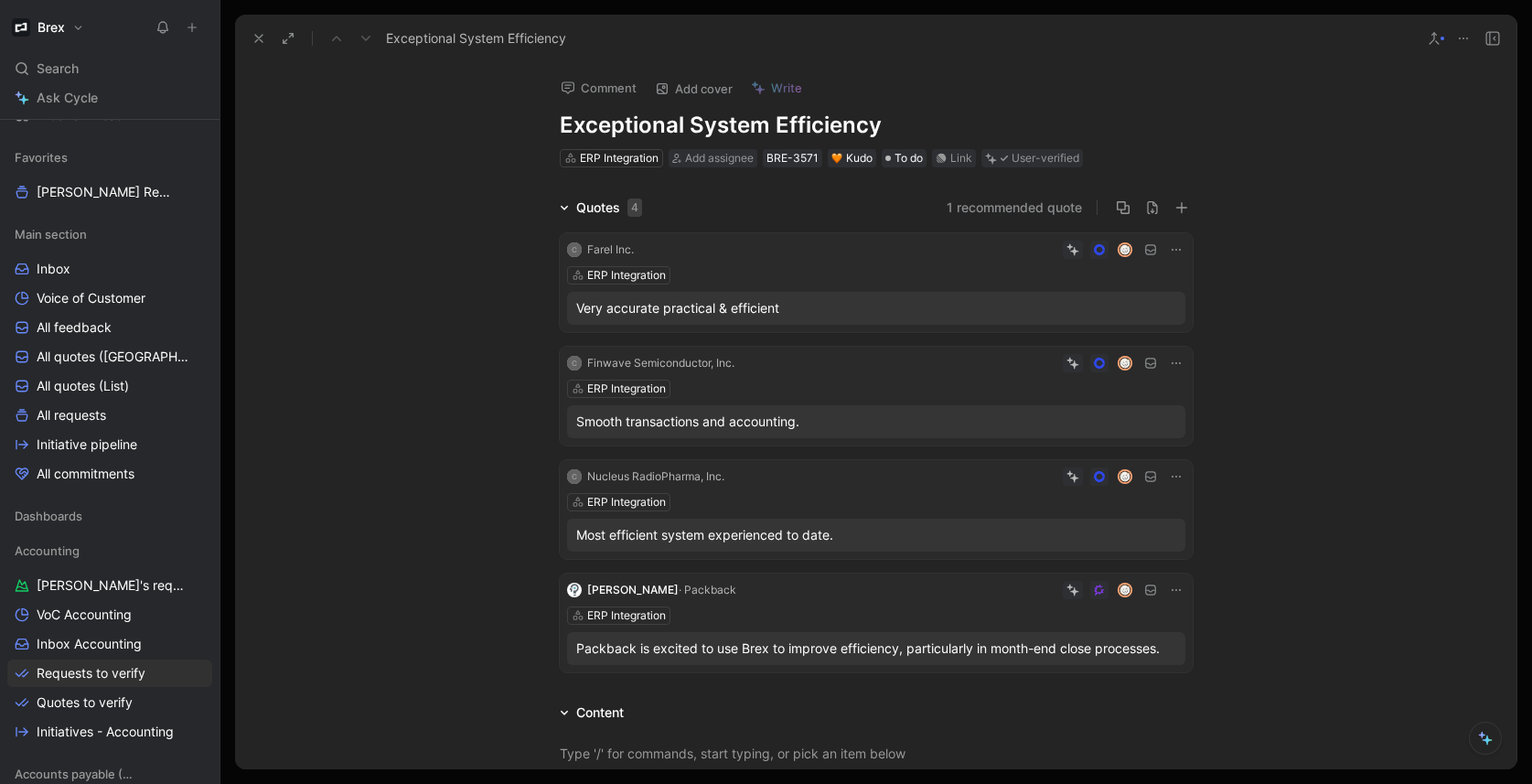
click at [232, 327] on div at bounding box center [876, 392] width 1311 height 784
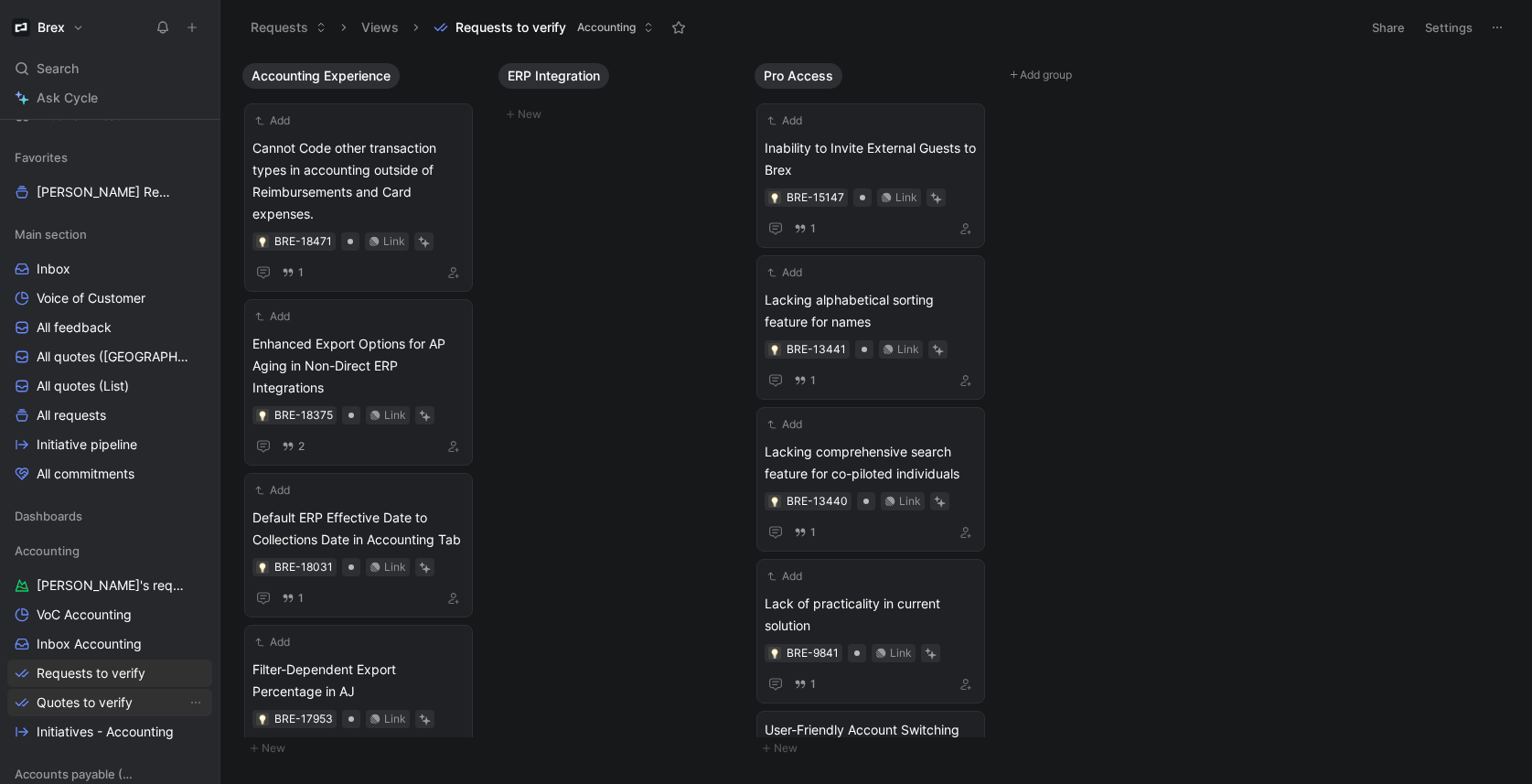
click at [79, 690] on link "Quotes to verify" at bounding box center [110, 702] width 205 height 28
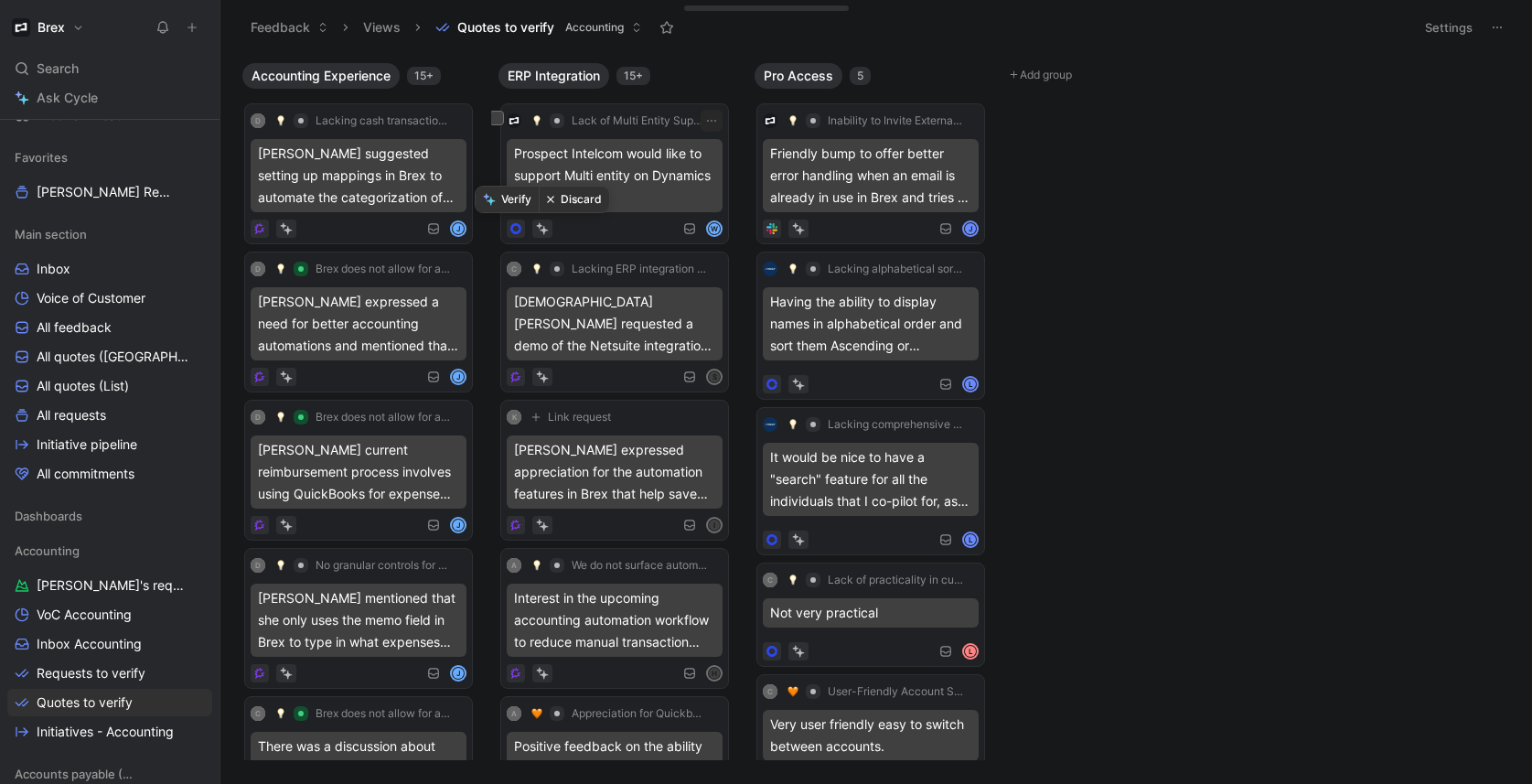
click at [521, 200] on button "Verify" at bounding box center [507, 199] width 63 height 26
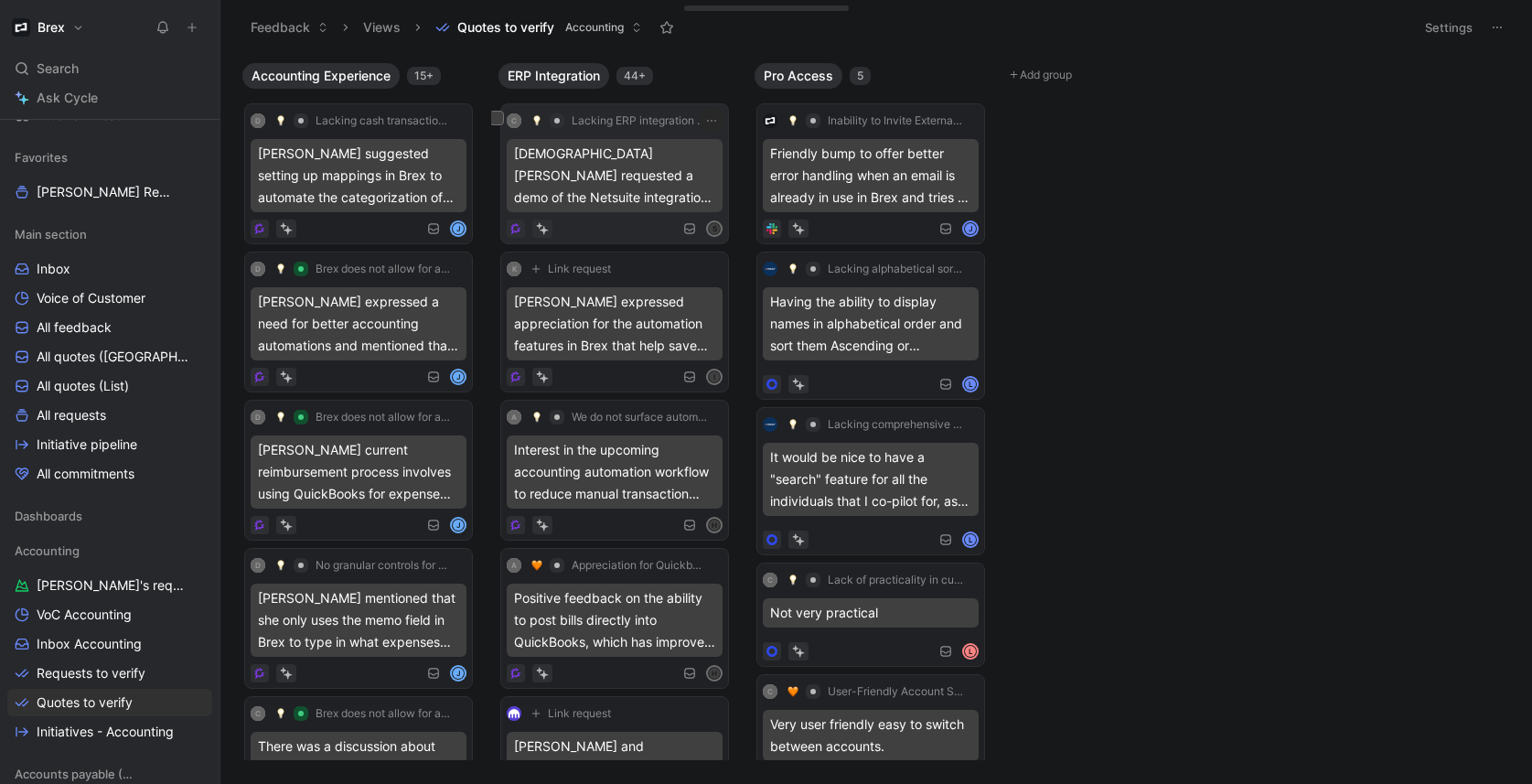
click at [625, 125] on span "Lacking ERP integration training for customers" at bounding box center [638, 120] width 135 height 14
click at [621, 219] on div "s" at bounding box center [614, 228] width 216 height 18
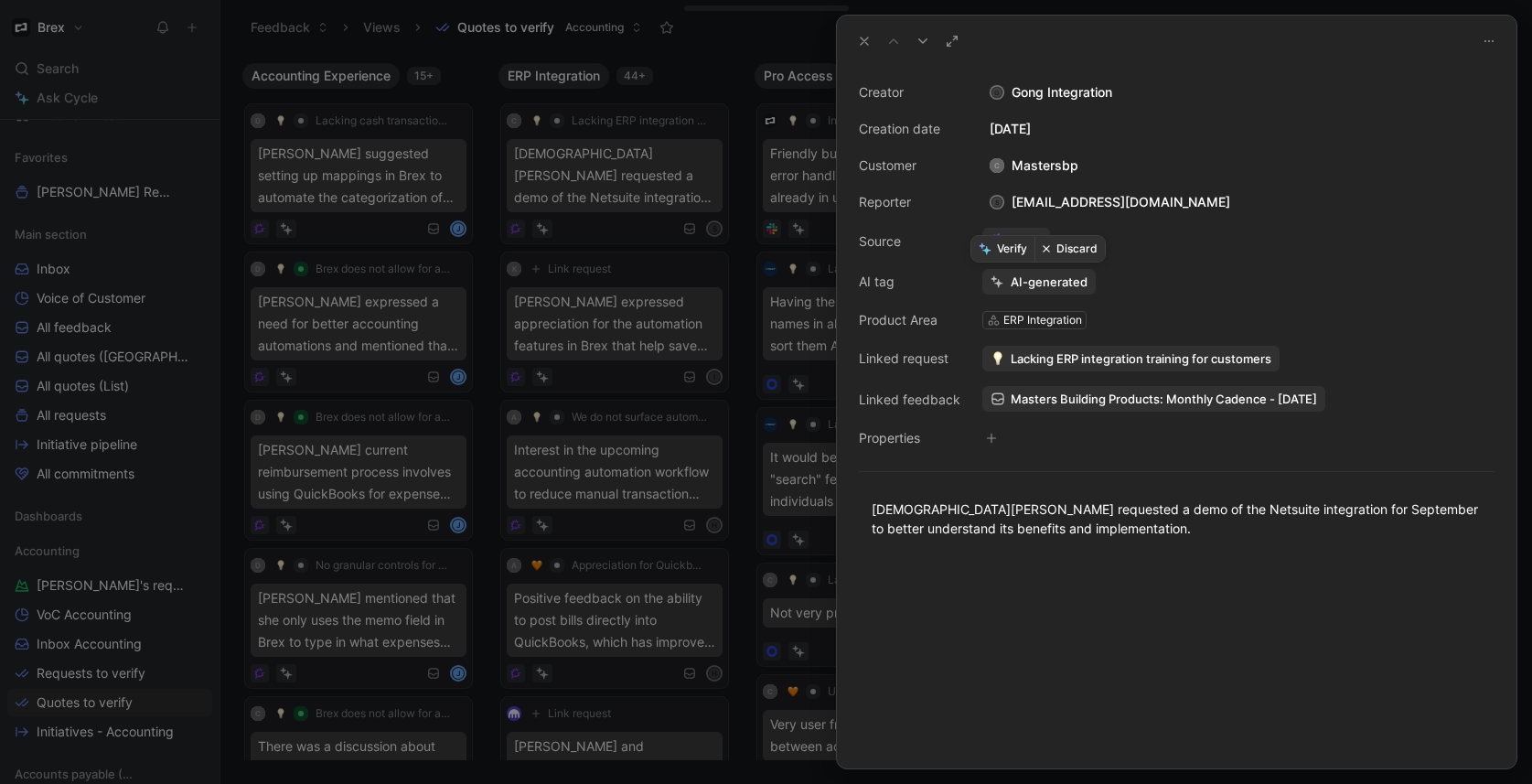
click at [1072, 245] on button "Discard" at bounding box center [1069, 248] width 70 height 26
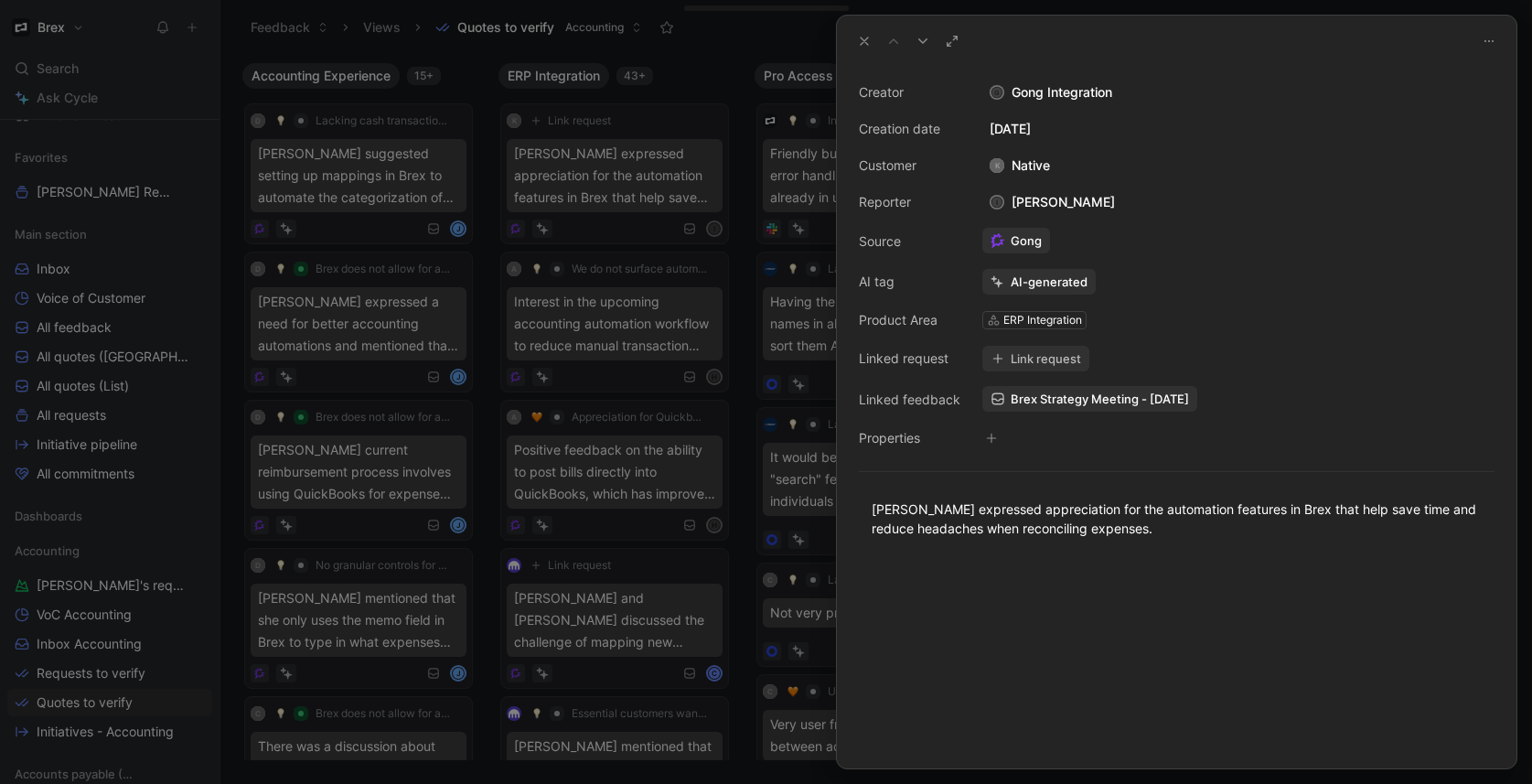
click at [1079, 357] on button "Link request" at bounding box center [1036, 358] width 107 height 26
click at [991, 253] on button "Verify" at bounding box center [1003, 248] width 63 height 26
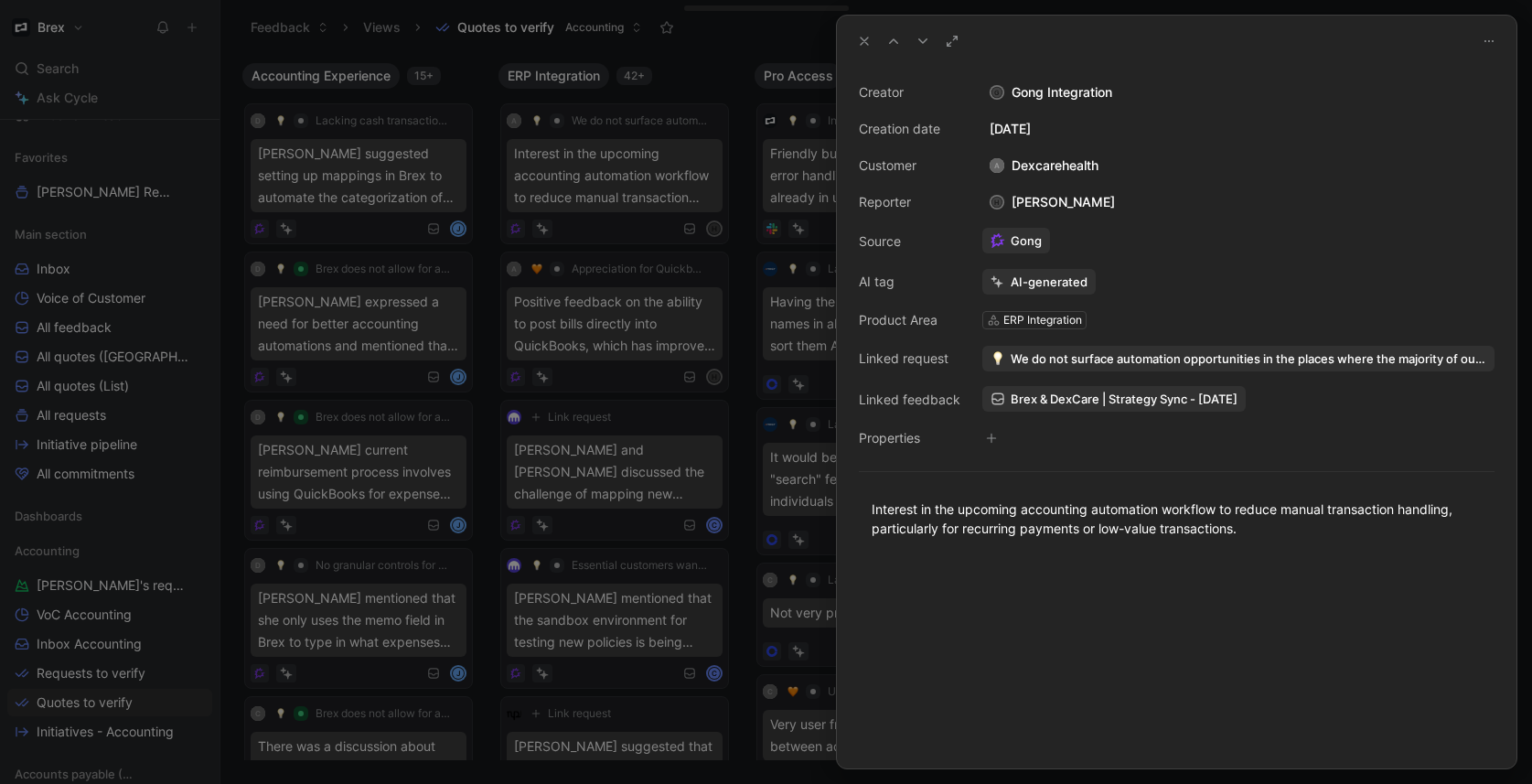
click at [694, 76] on div at bounding box center [766, 392] width 1532 height 784
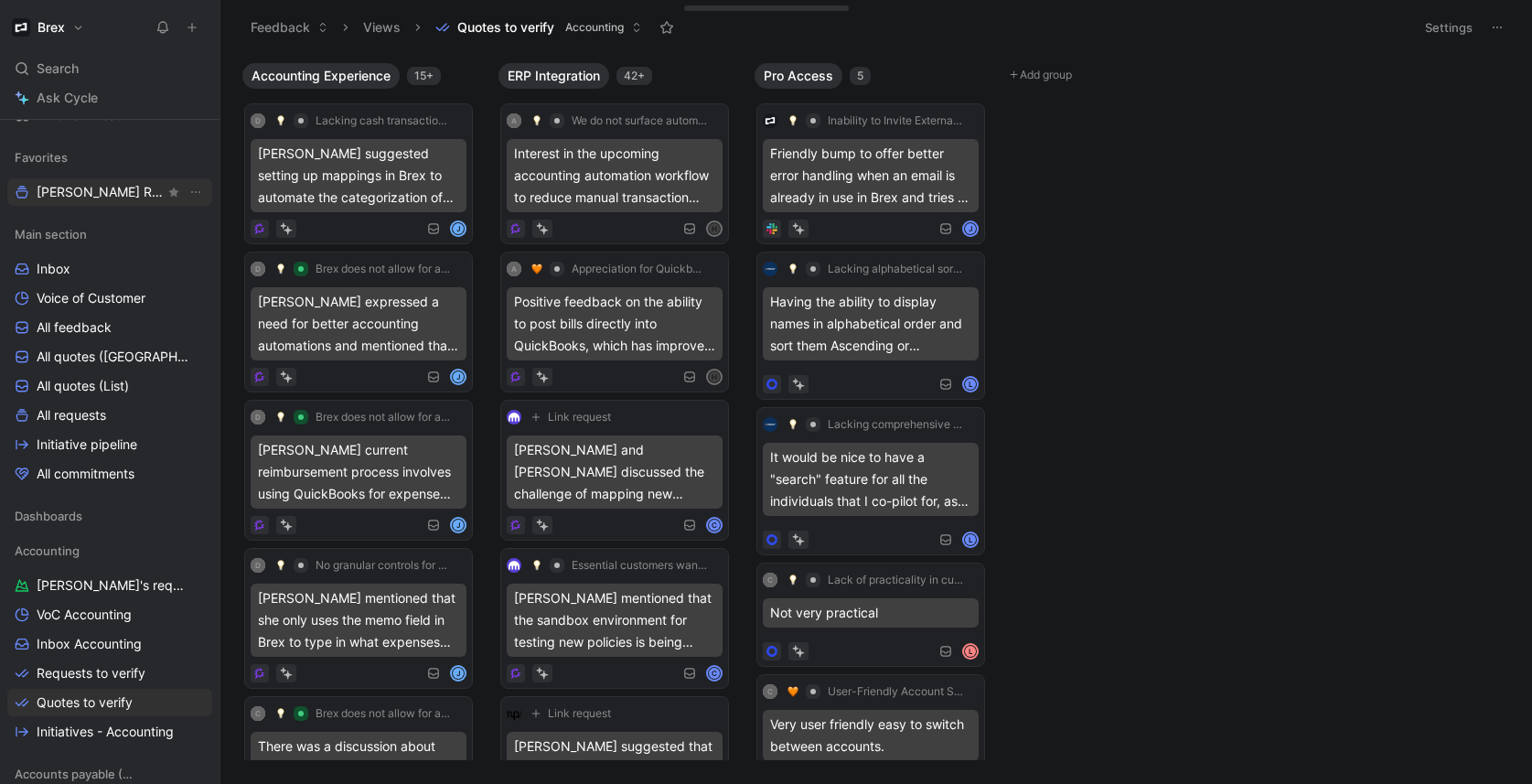
click at [69, 190] on span "[PERSON_NAME] Request" at bounding box center [101, 192] width 128 height 18
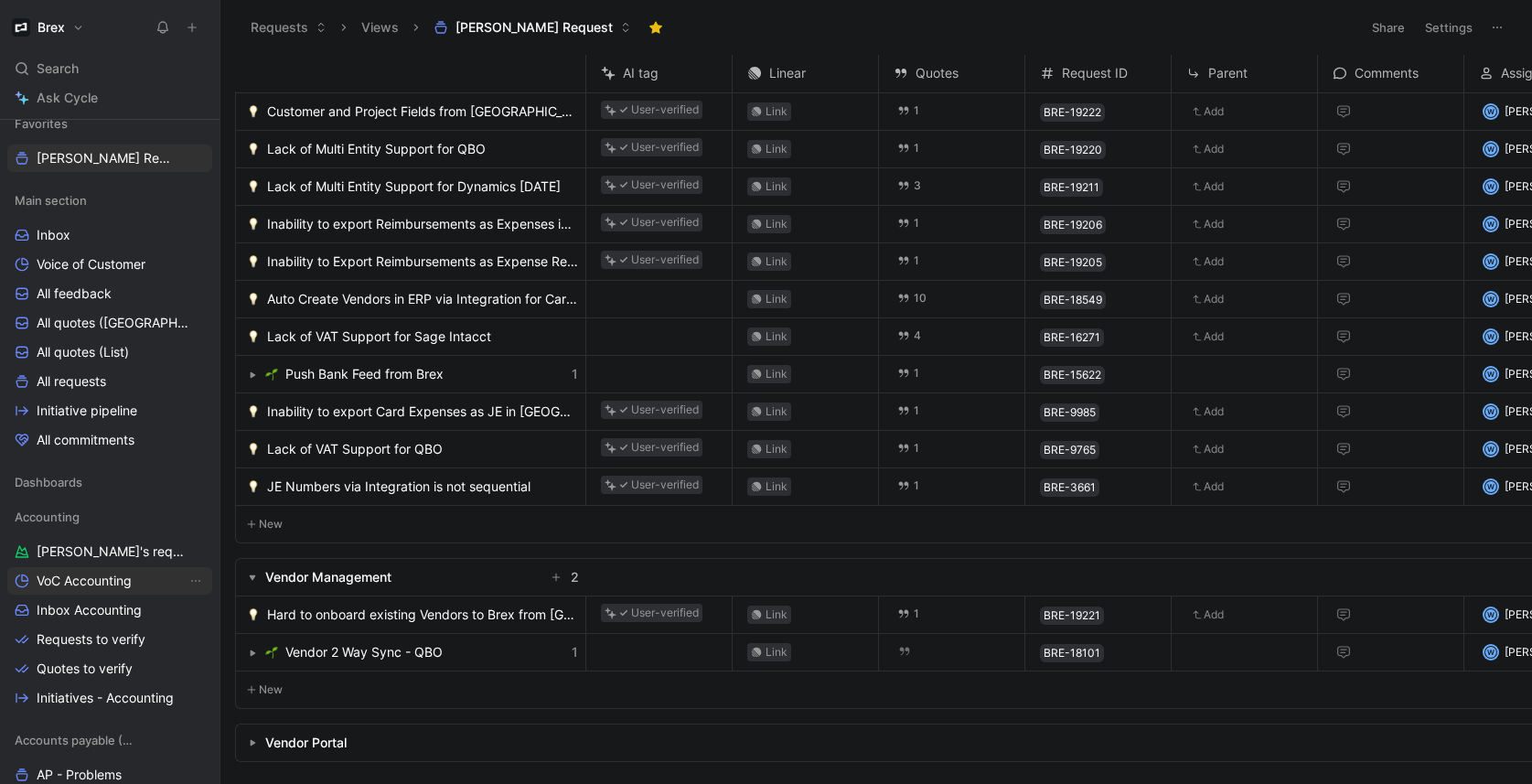
scroll to position [237, 0]
click at [93, 548] on span "[PERSON_NAME]'s requests" at bounding box center [111, 549] width 150 height 18
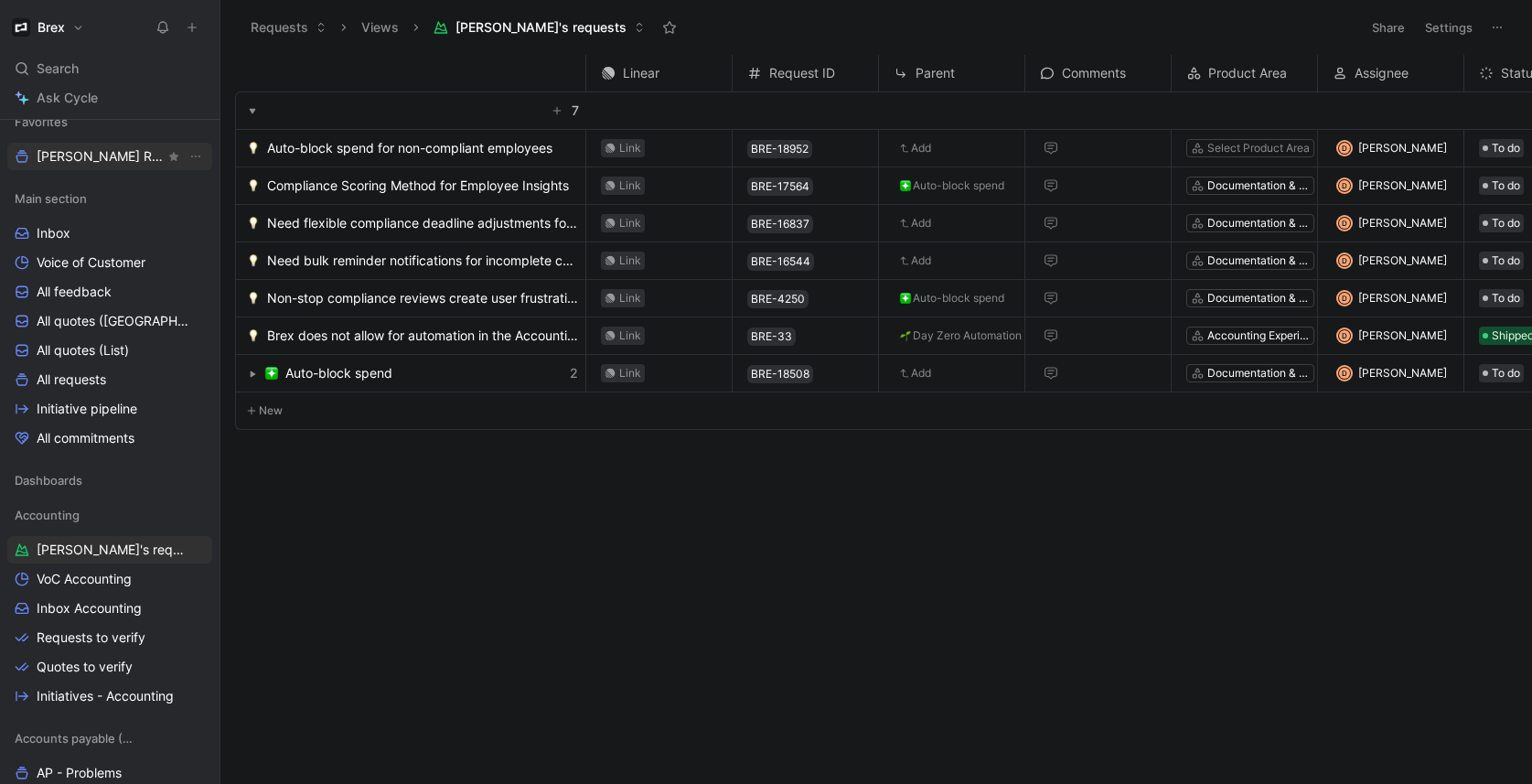
click at [96, 158] on span "[PERSON_NAME] Request" at bounding box center [101, 156] width 128 height 18
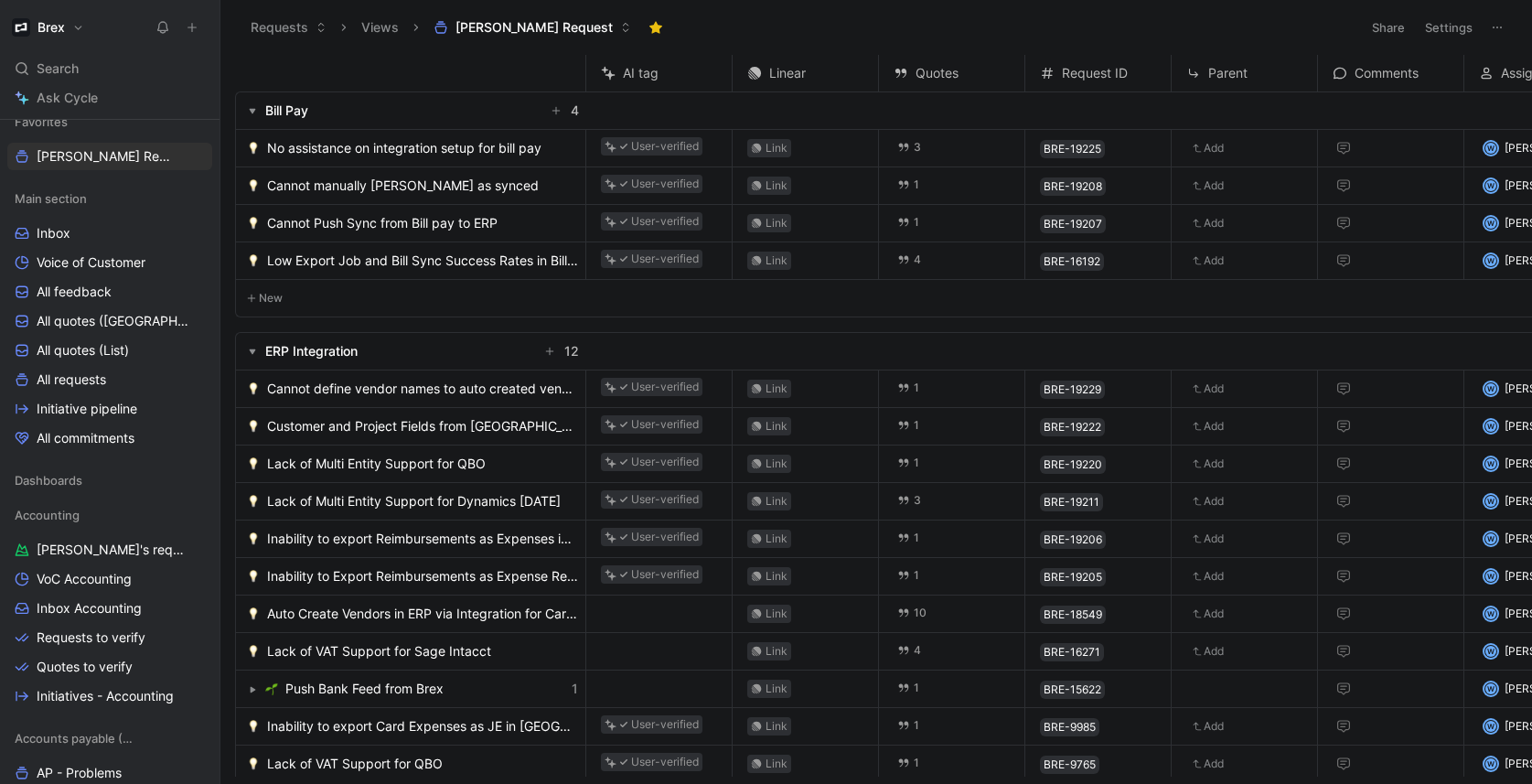
click at [444, 29] on icon at bounding box center [440, 27] width 14 height 14
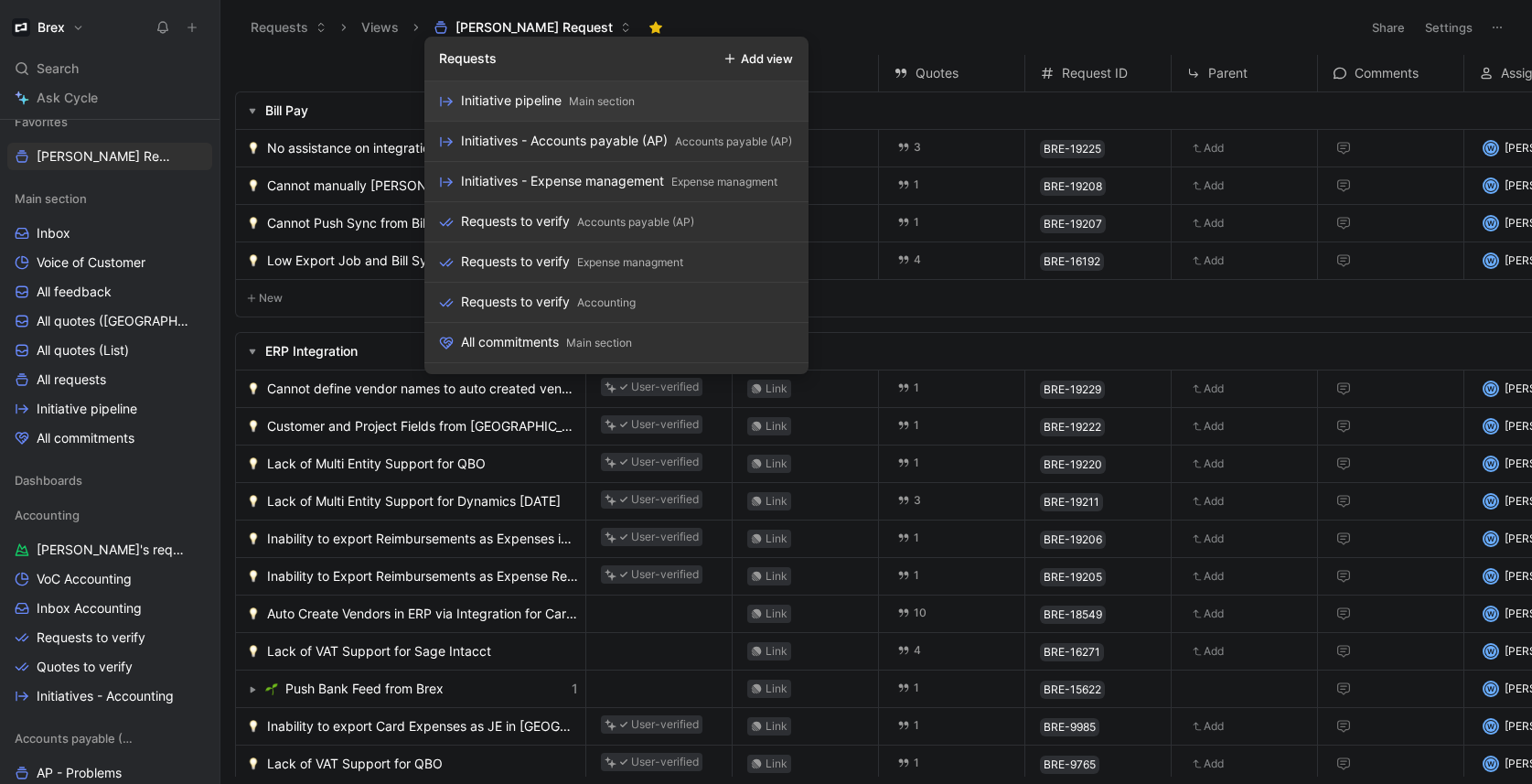
click at [1436, 29] on button "Settings" at bounding box center [1449, 27] width 64 height 26
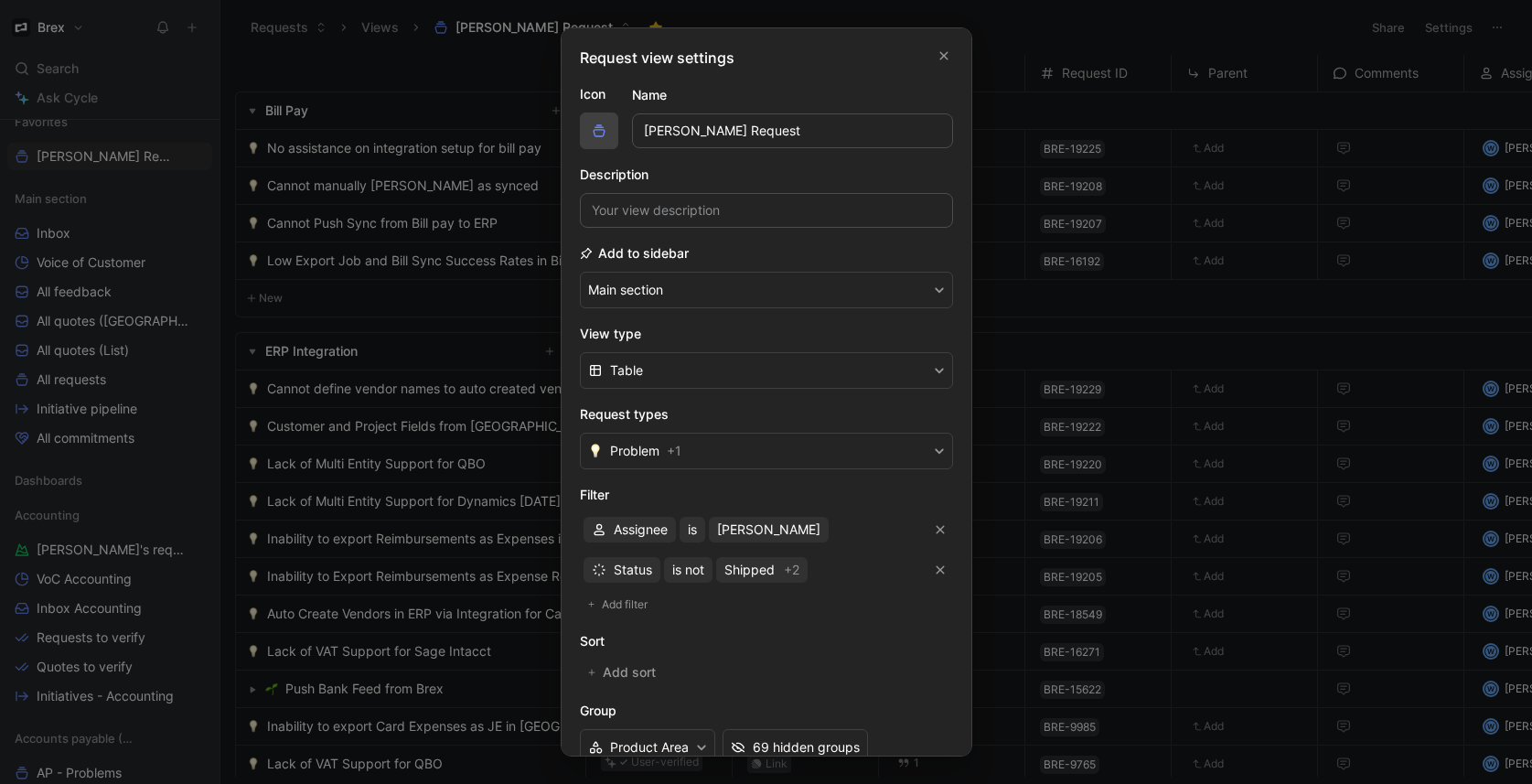
click at [609, 130] on span "button" at bounding box center [599, 130] width 30 height 14
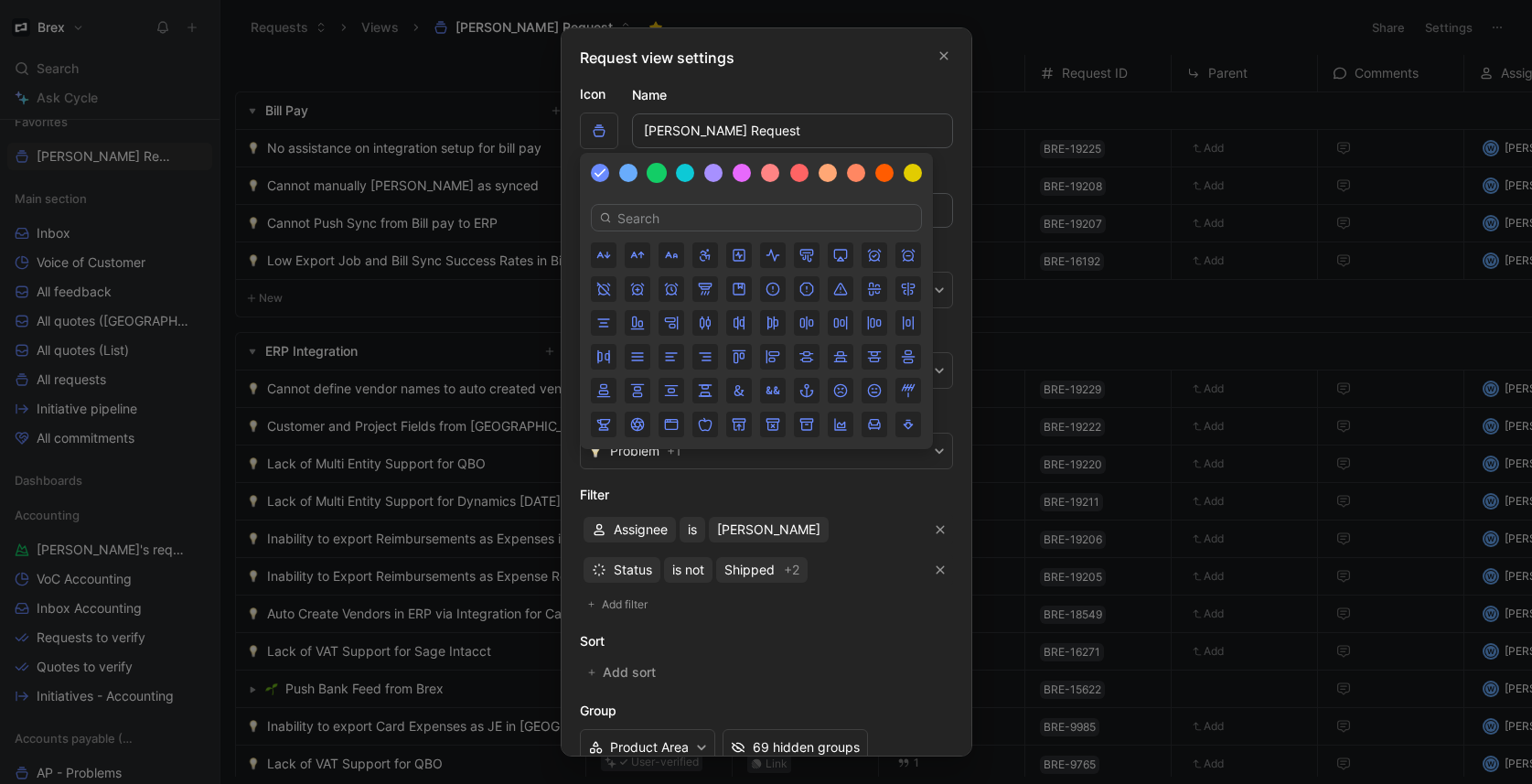
click at [655, 173] on div at bounding box center [656, 173] width 20 height 20
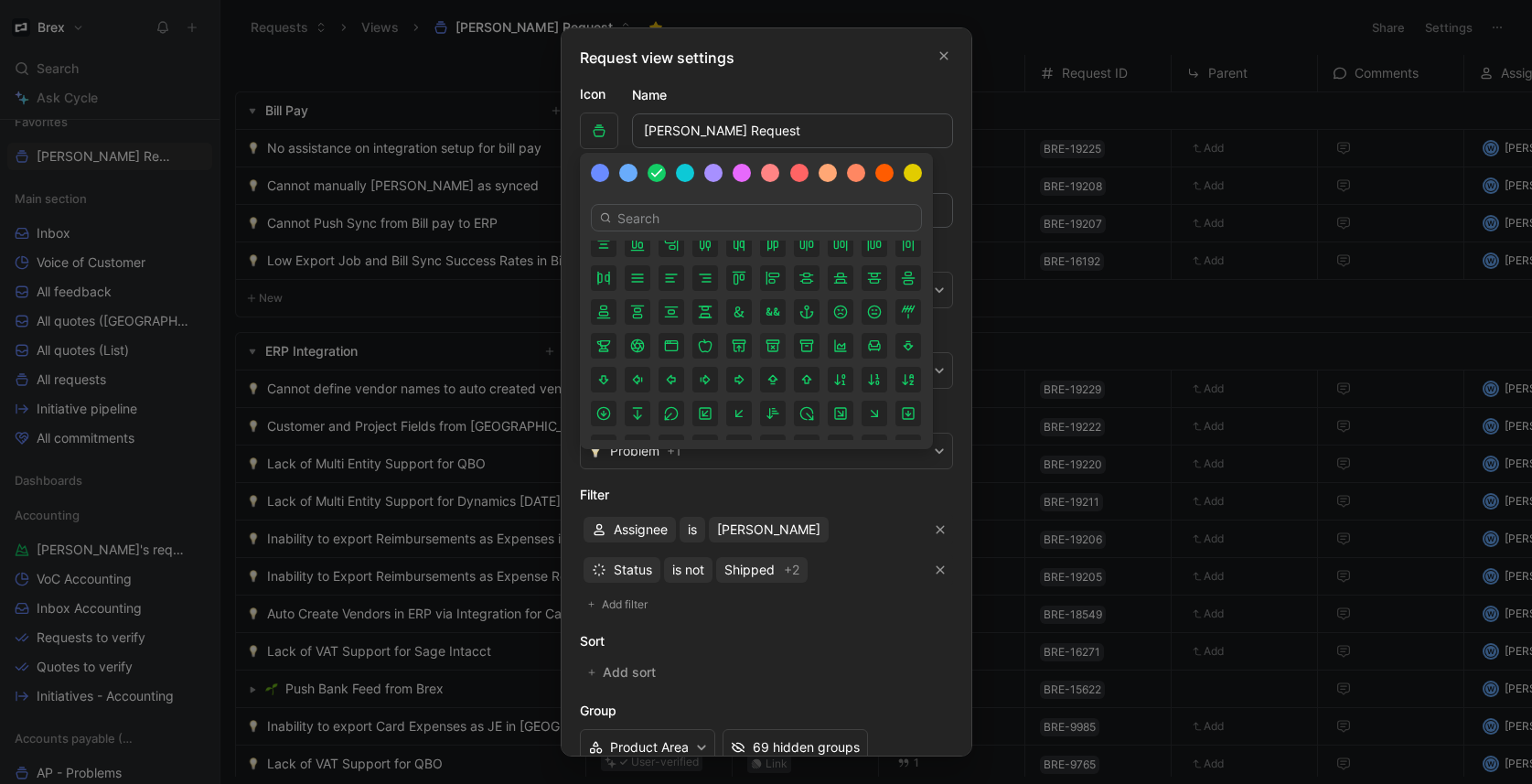
scroll to position [82, 0]
click at [680, 173] on div at bounding box center [685, 173] width 20 height 20
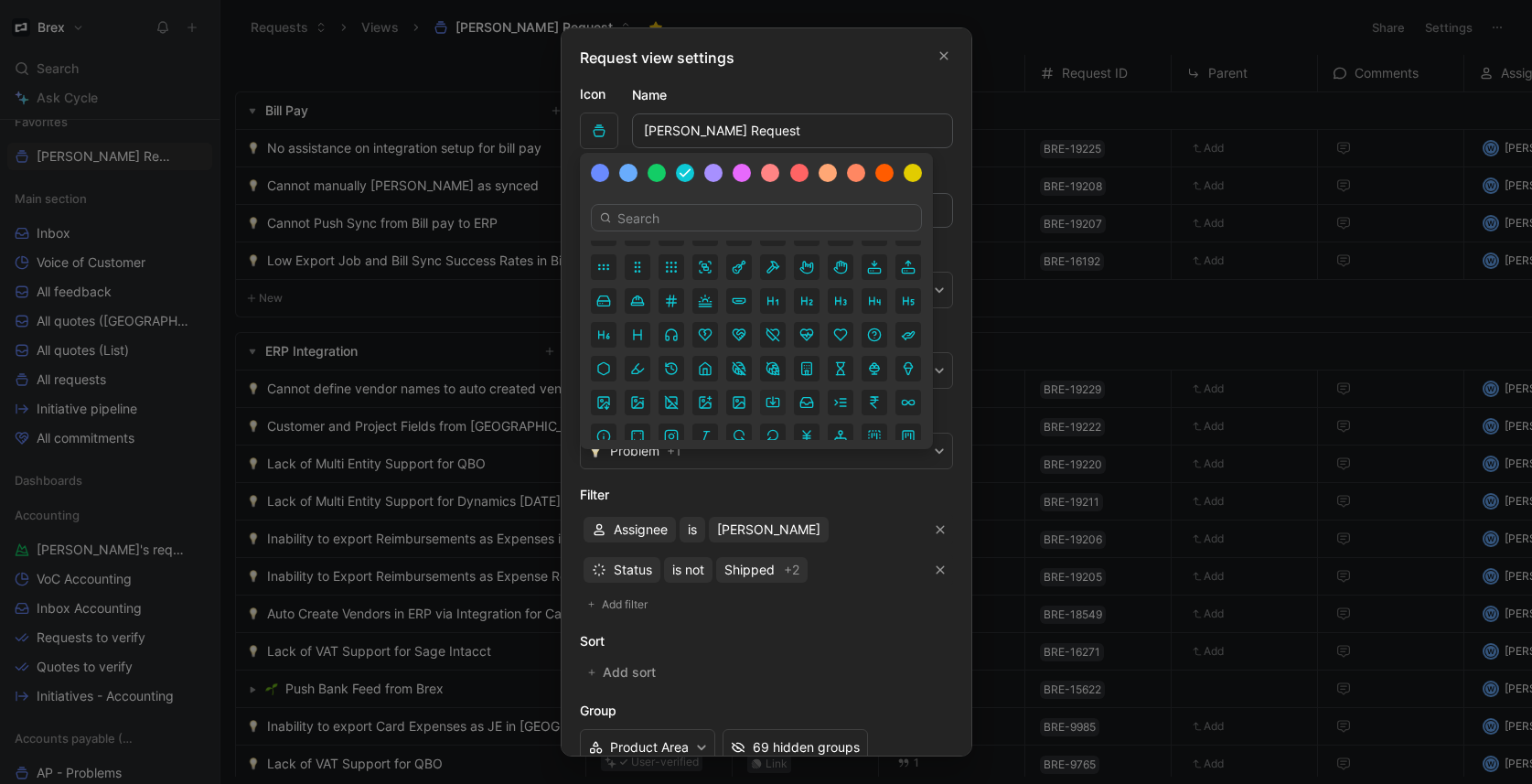
click at [771, 400] on icon "button" at bounding box center [772, 402] width 14 height 14
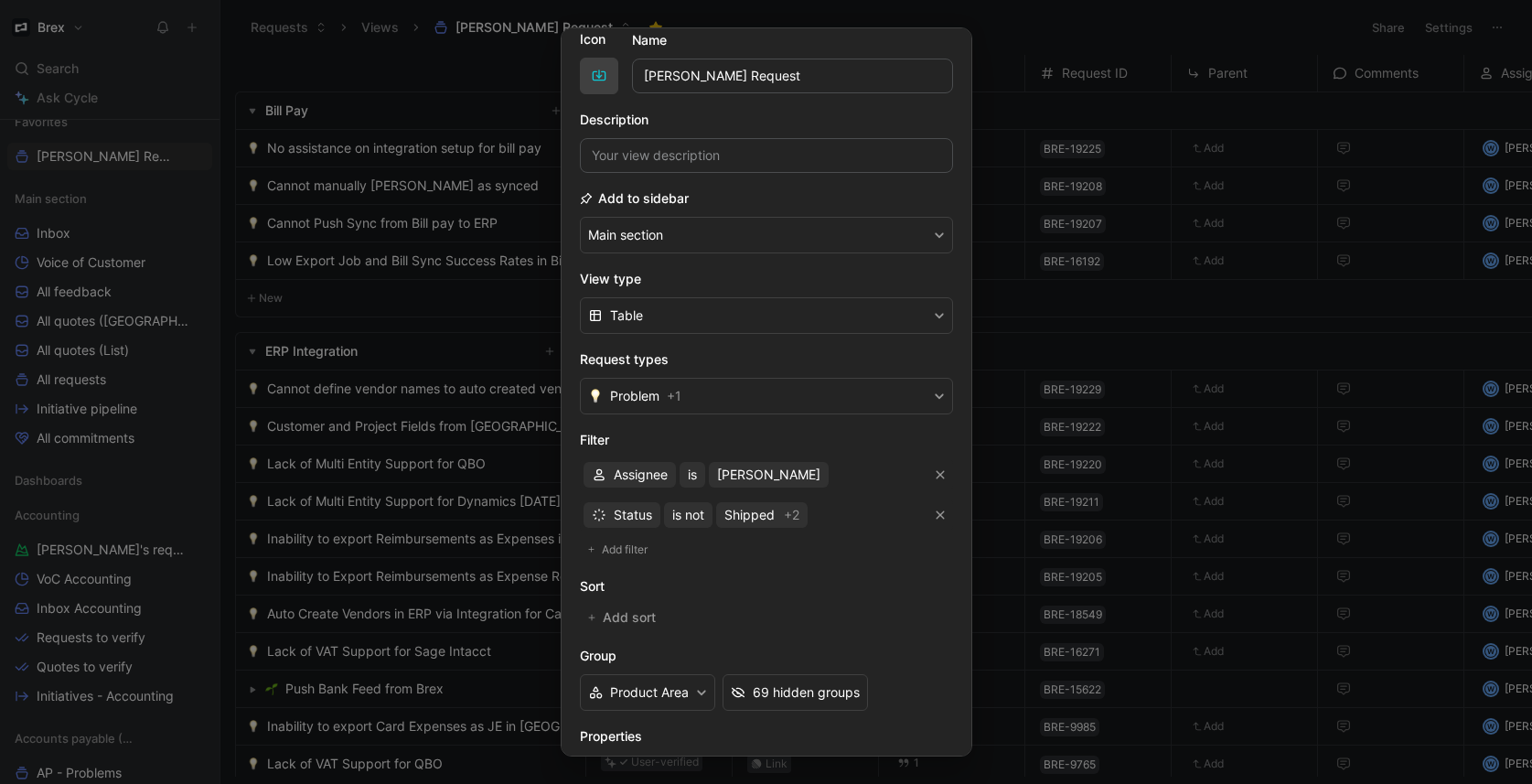
scroll to position [174, 0]
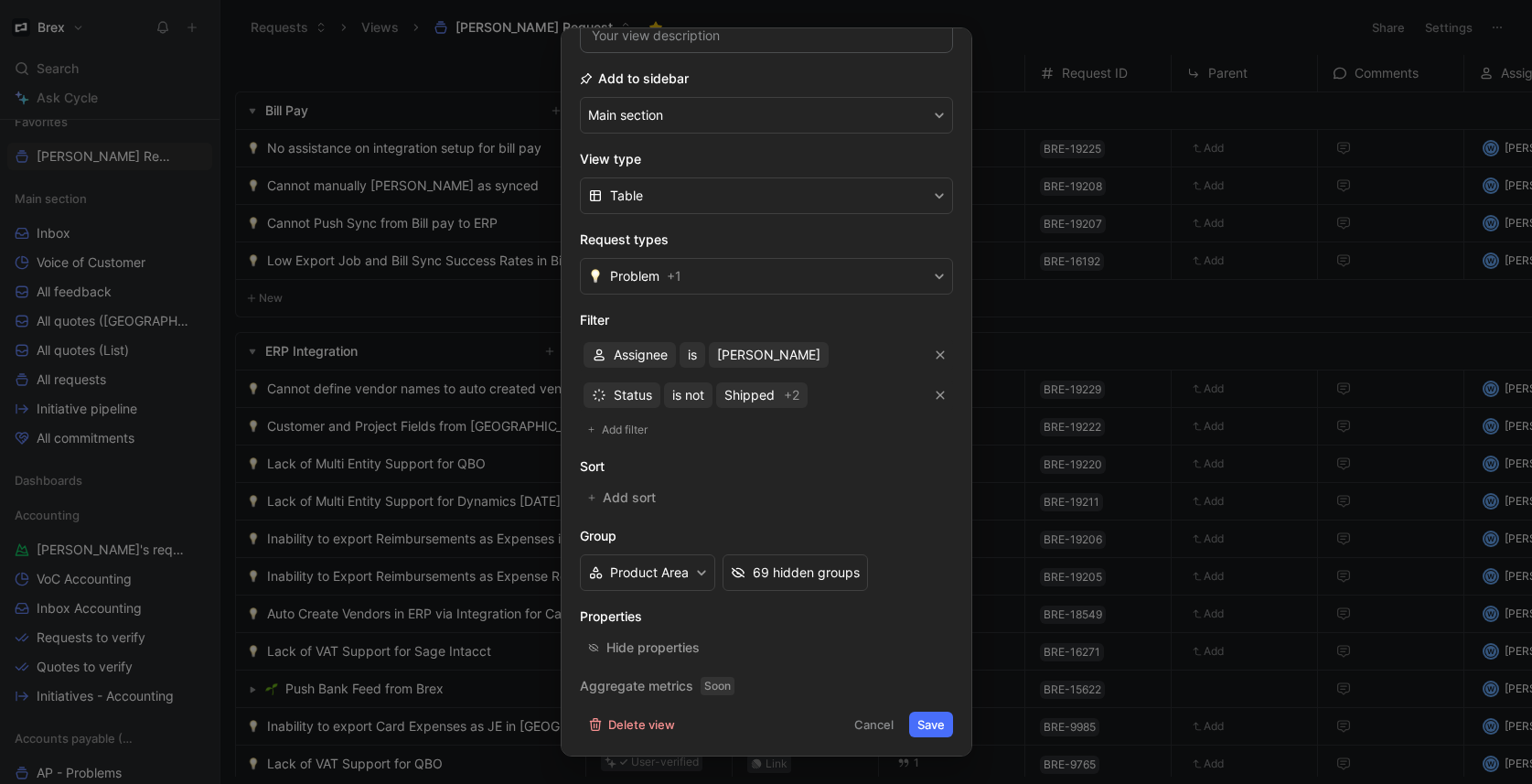
click at [944, 726] on div "Request view settings Icon Name [PERSON_NAME] Request Description Add to sideba…" at bounding box center [766, 392] width 411 height 728
click at [930, 724] on button "Save" at bounding box center [931, 724] width 44 height 26
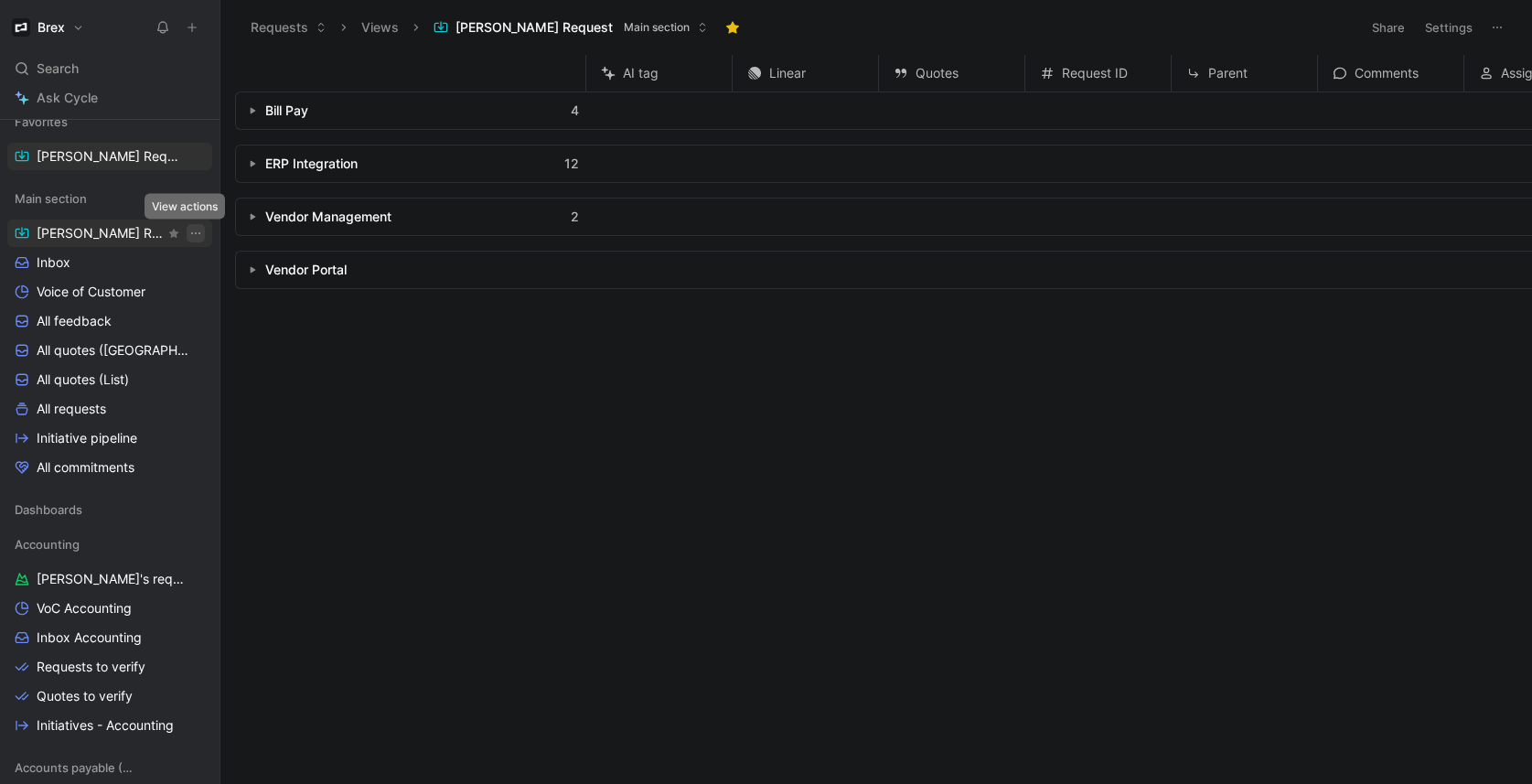
click at [189, 236] on icon "View actions" at bounding box center [196, 233] width 14 height 14
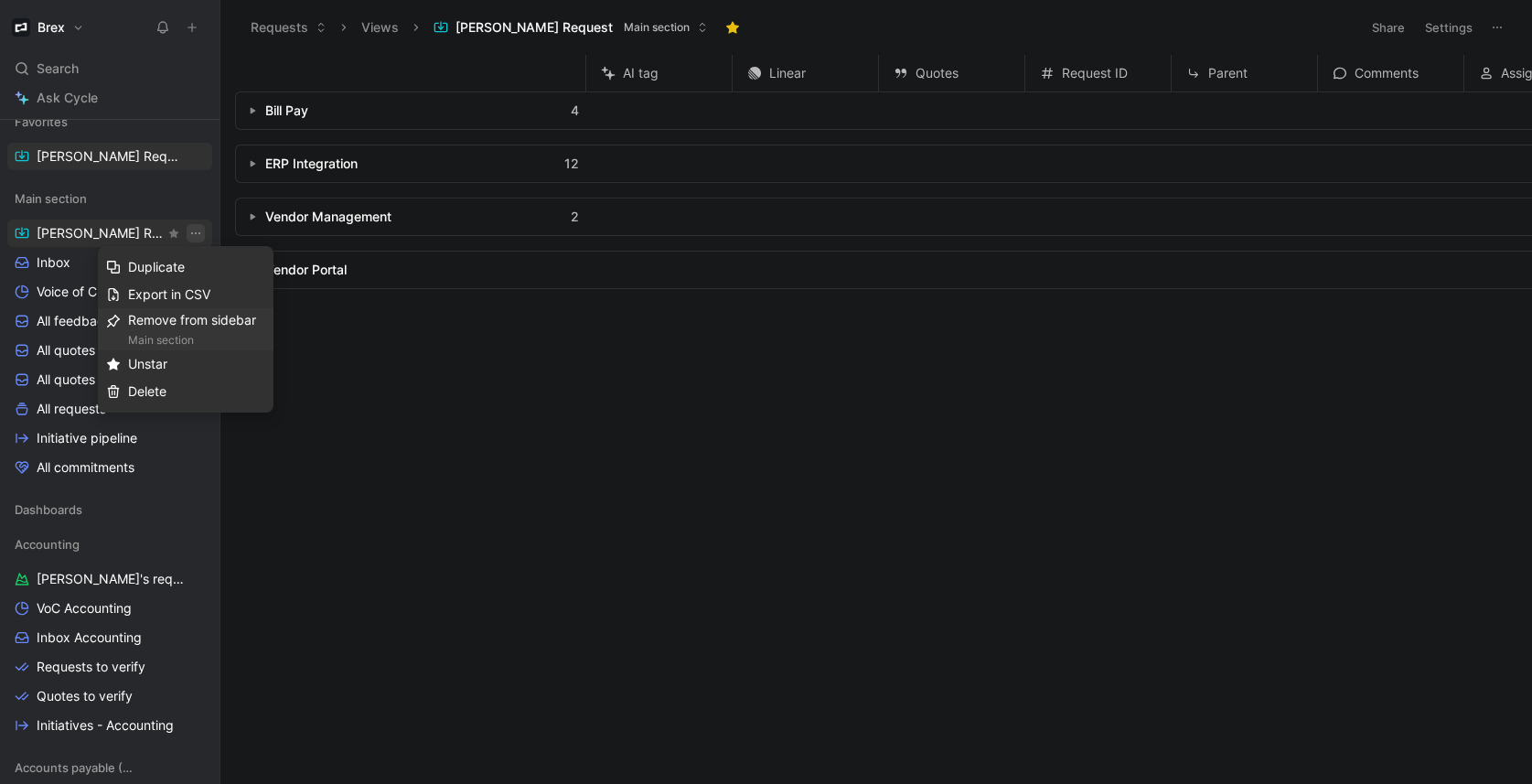
click at [224, 319] on div "Remove from sidebar Main section" at bounding box center [197, 329] width 137 height 40
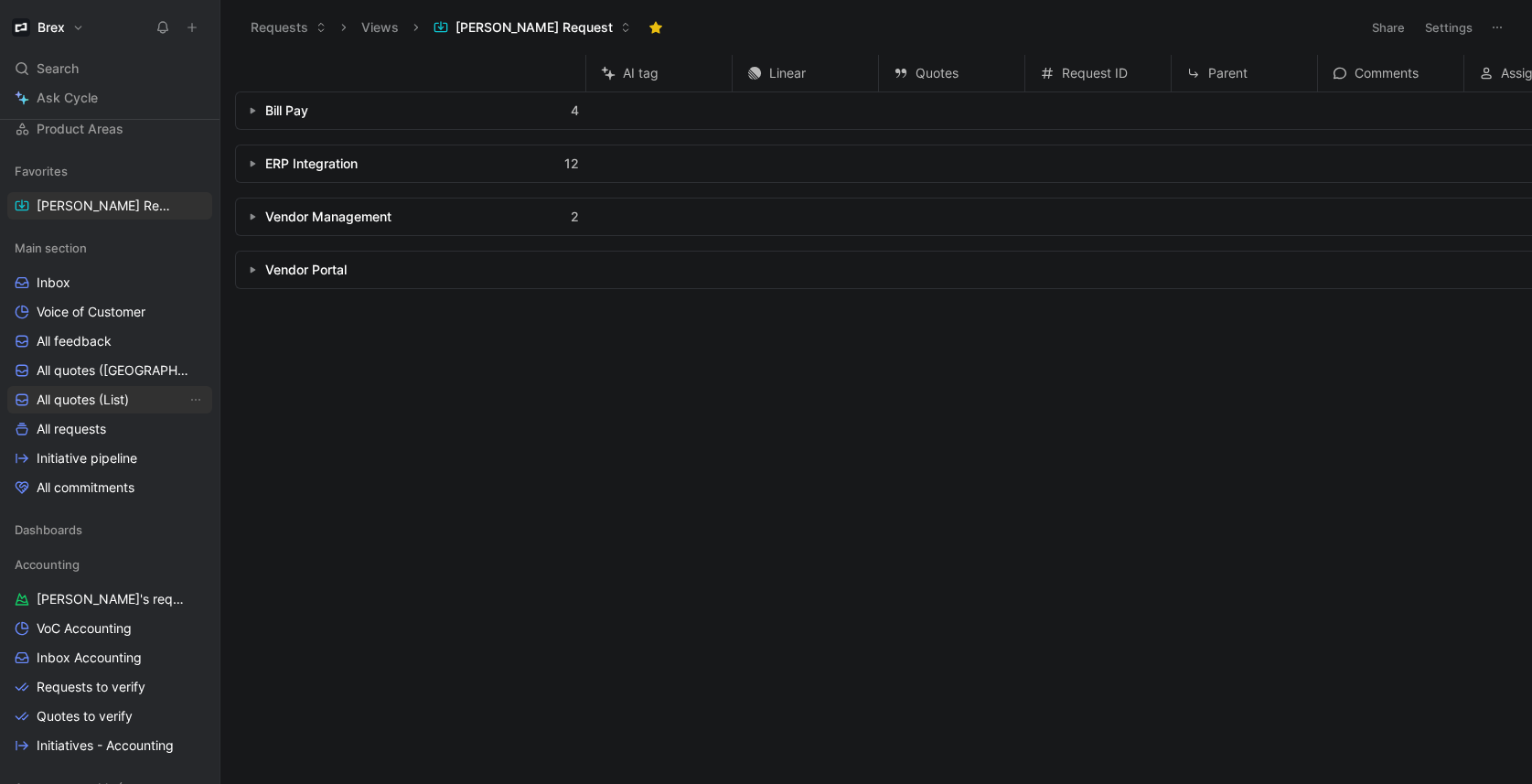
scroll to position [217, 0]
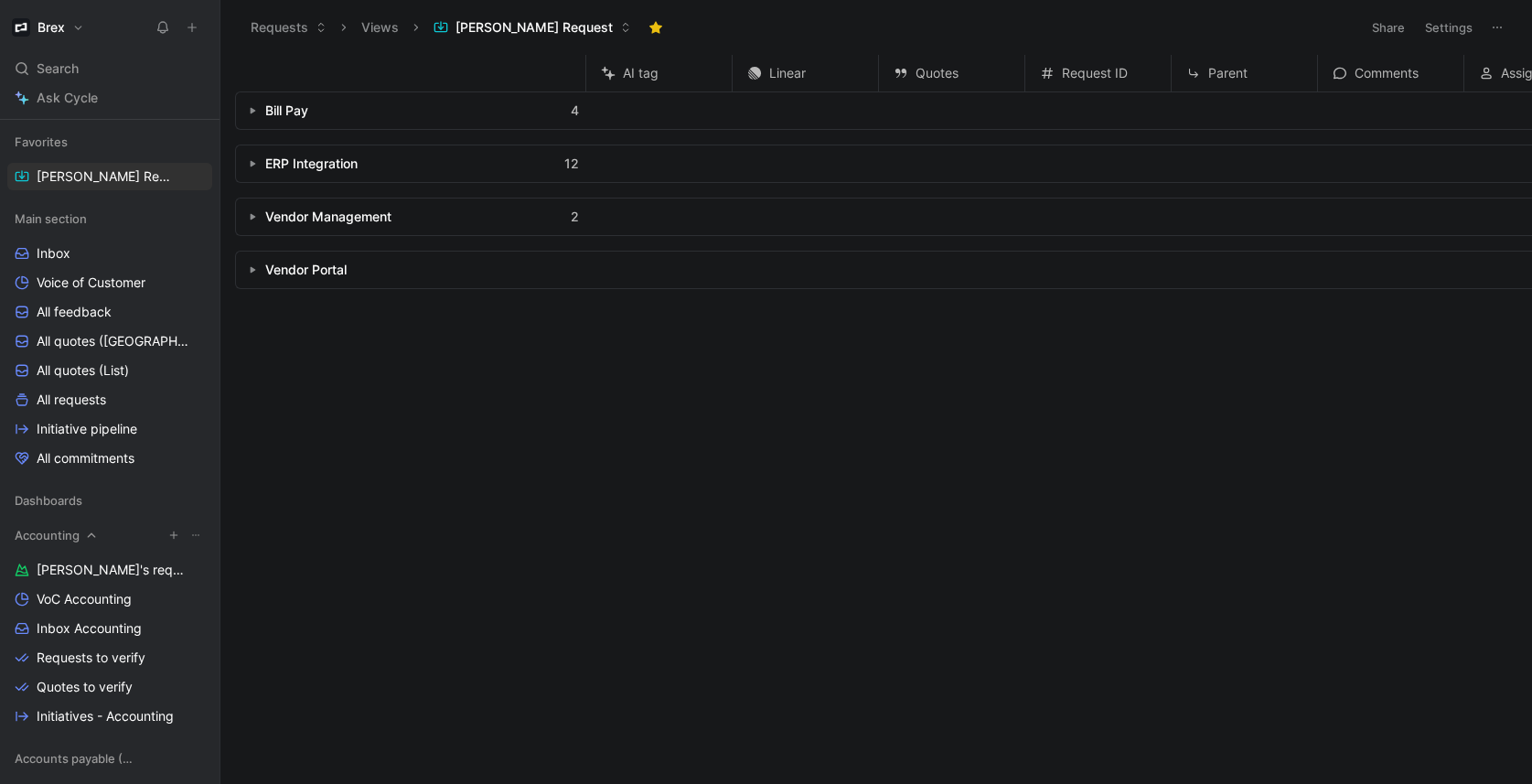
click at [169, 536] on icon "button" at bounding box center [174, 534] width 11 height 11
click at [782, 608] on div at bounding box center [766, 392] width 1532 height 784
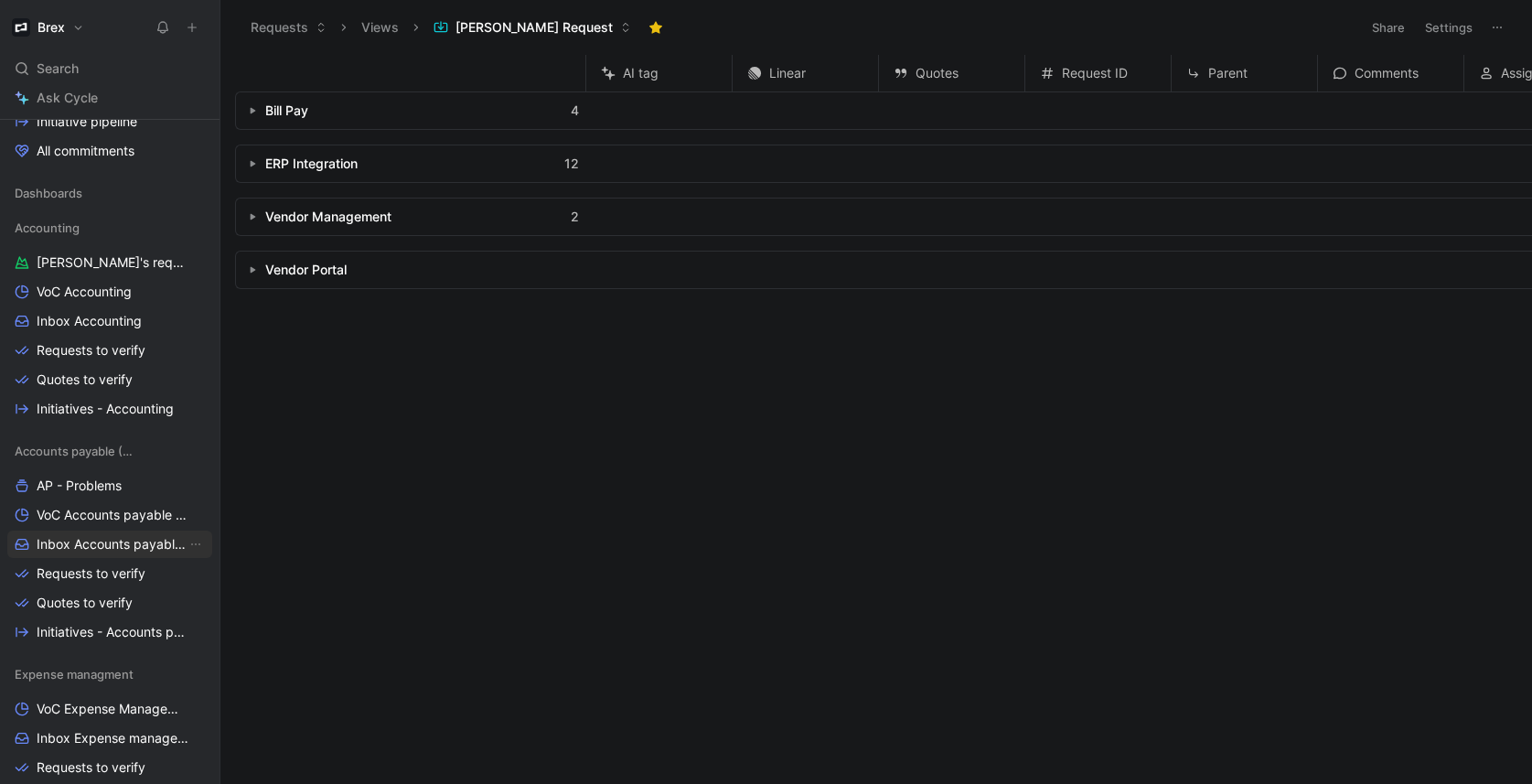
scroll to position [492, 0]
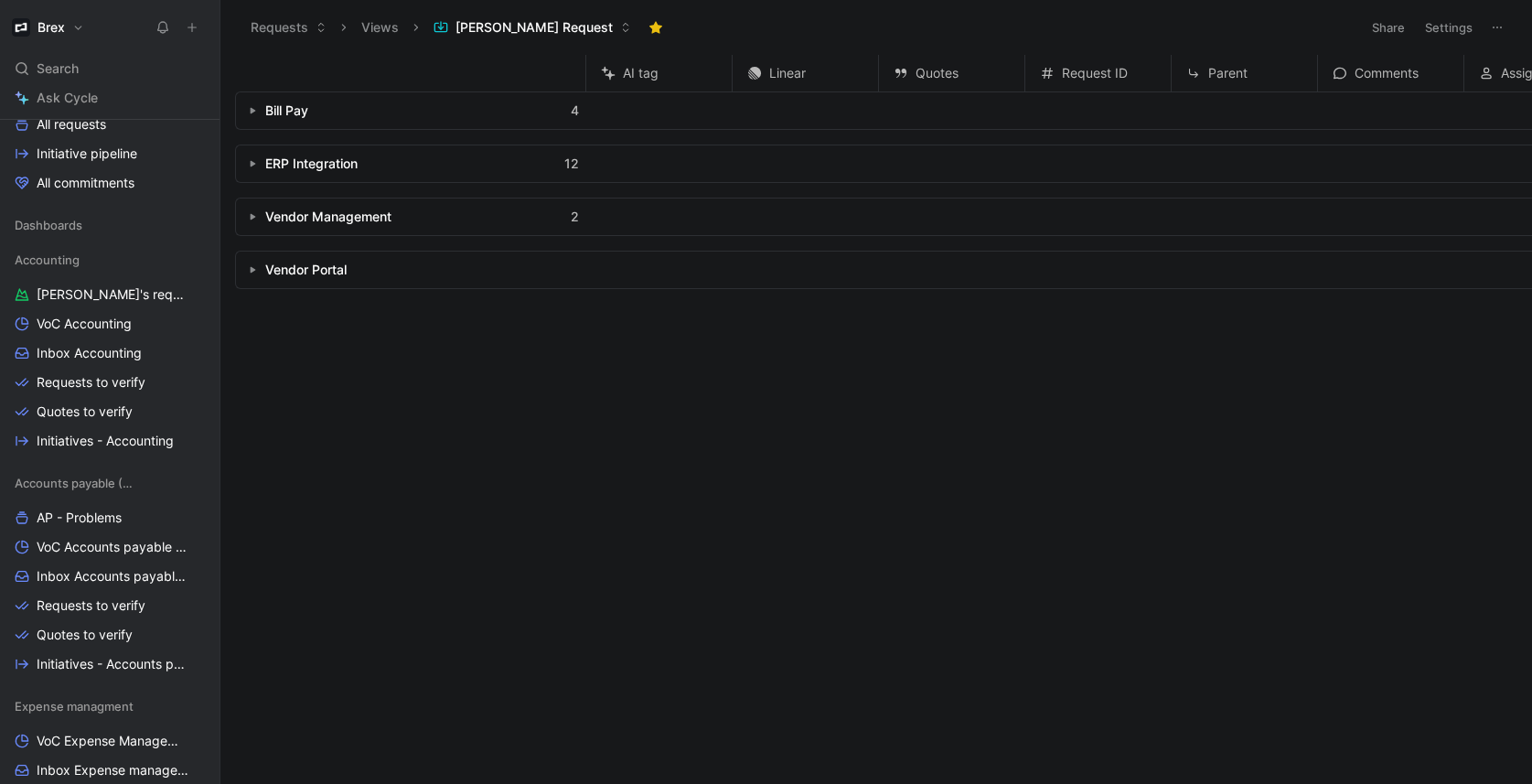
click at [253, 214] on icon "button" at bounding box center [252, 217] width 8 height 8
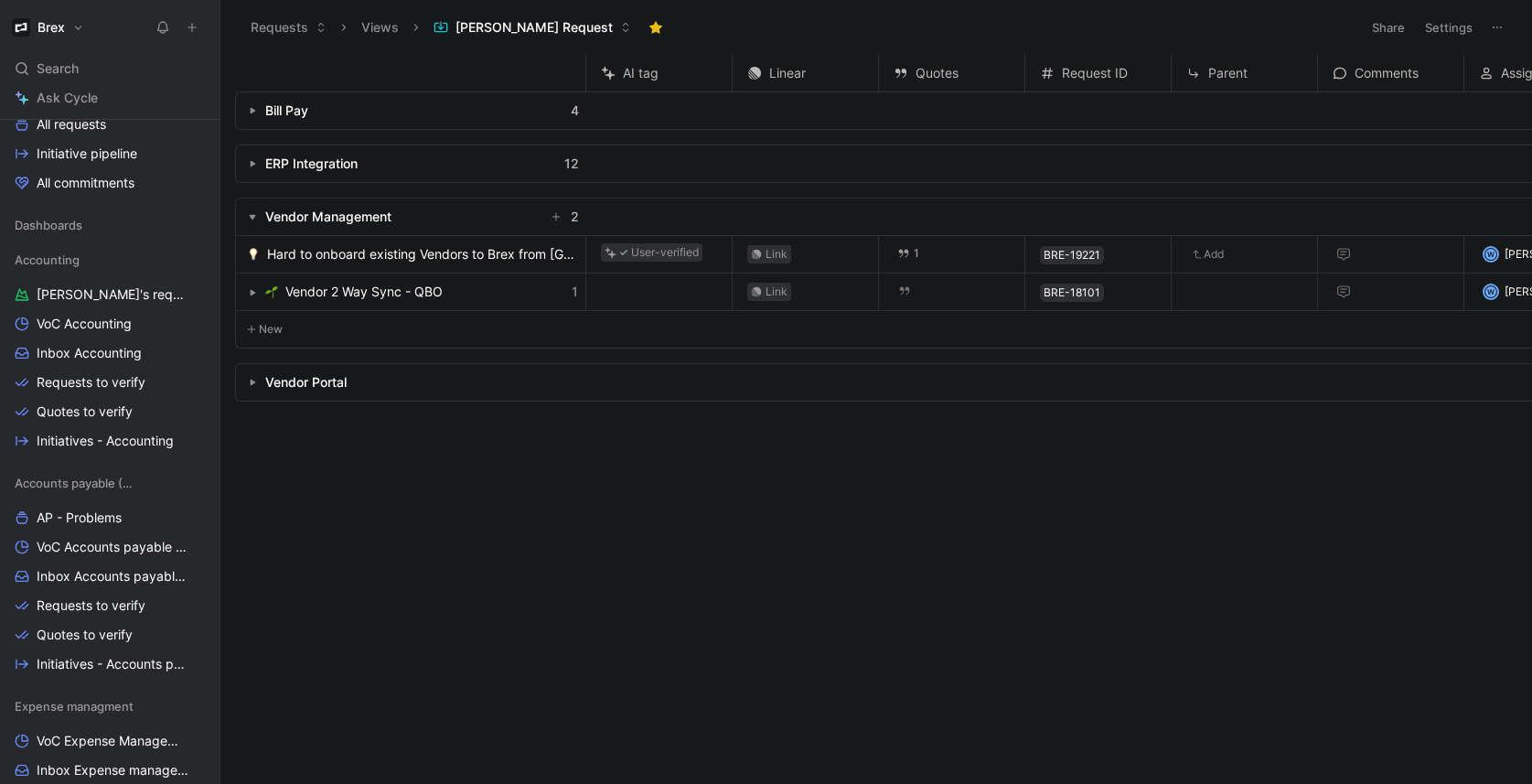
click at [254, 292] on use "button" at bounding box center [253, 292] width 6 height 7
click at [254, 291] on icon "button" at bounding box center [252, 292] width 8 height 8
click at [258, 217] on button "button" at bounding box center [252, 217] width 18 height 18
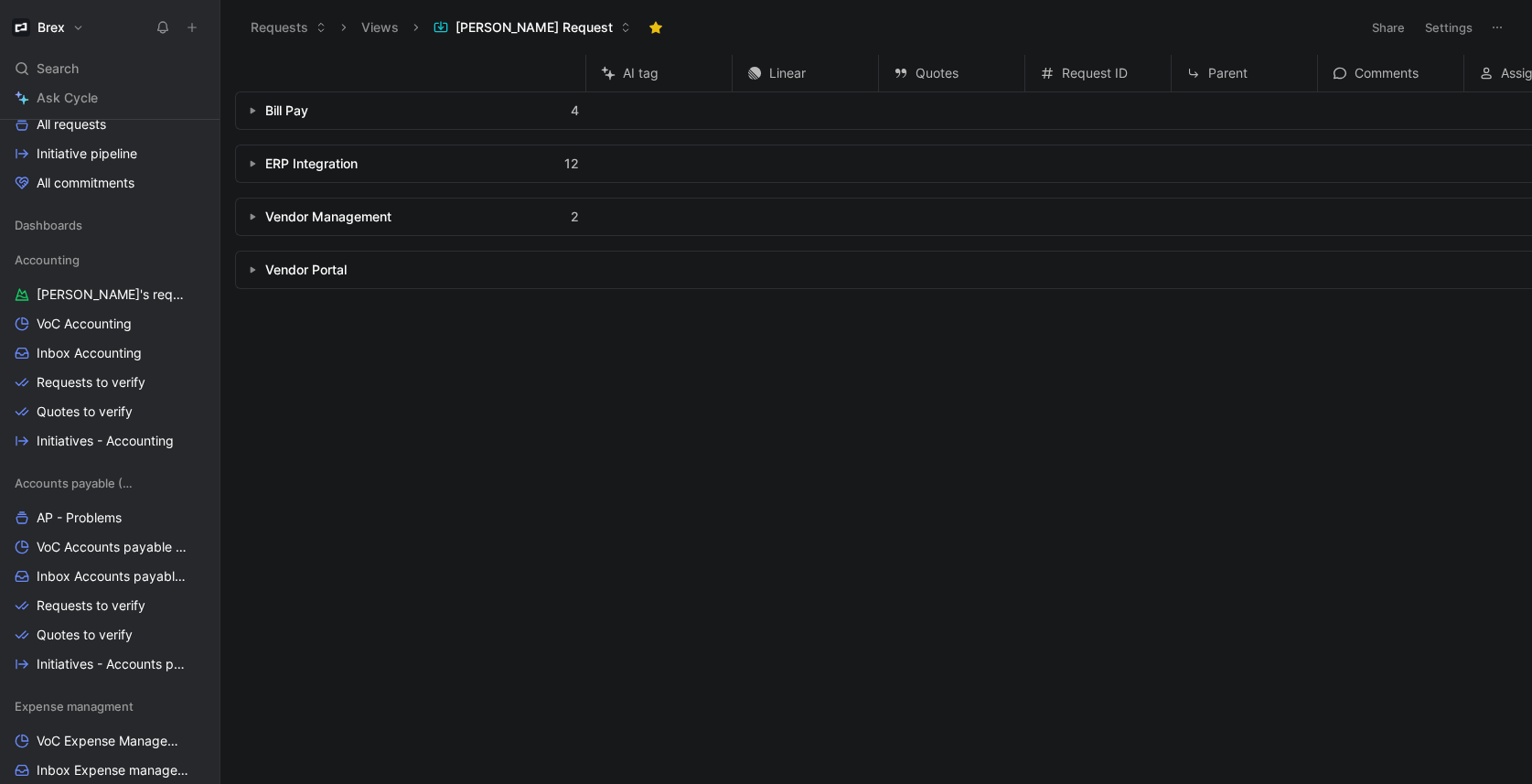
click at [260, 276] on button "button" at bounding box center [252, 269] width 18 height 18
click at [254, 270] on icon "button" at bounding box center [252, 270] width 8 height 8
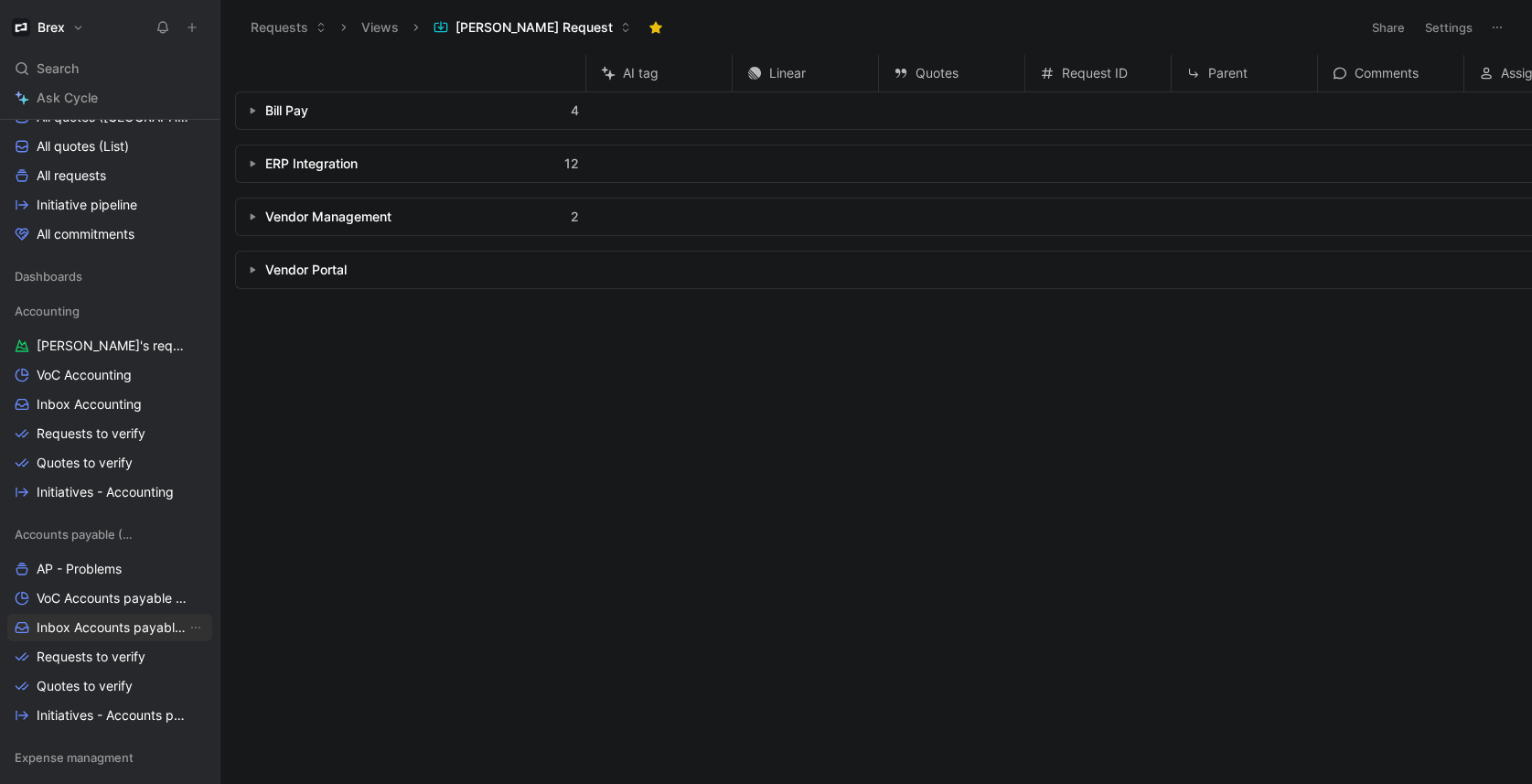
scroll to position [461, 0]
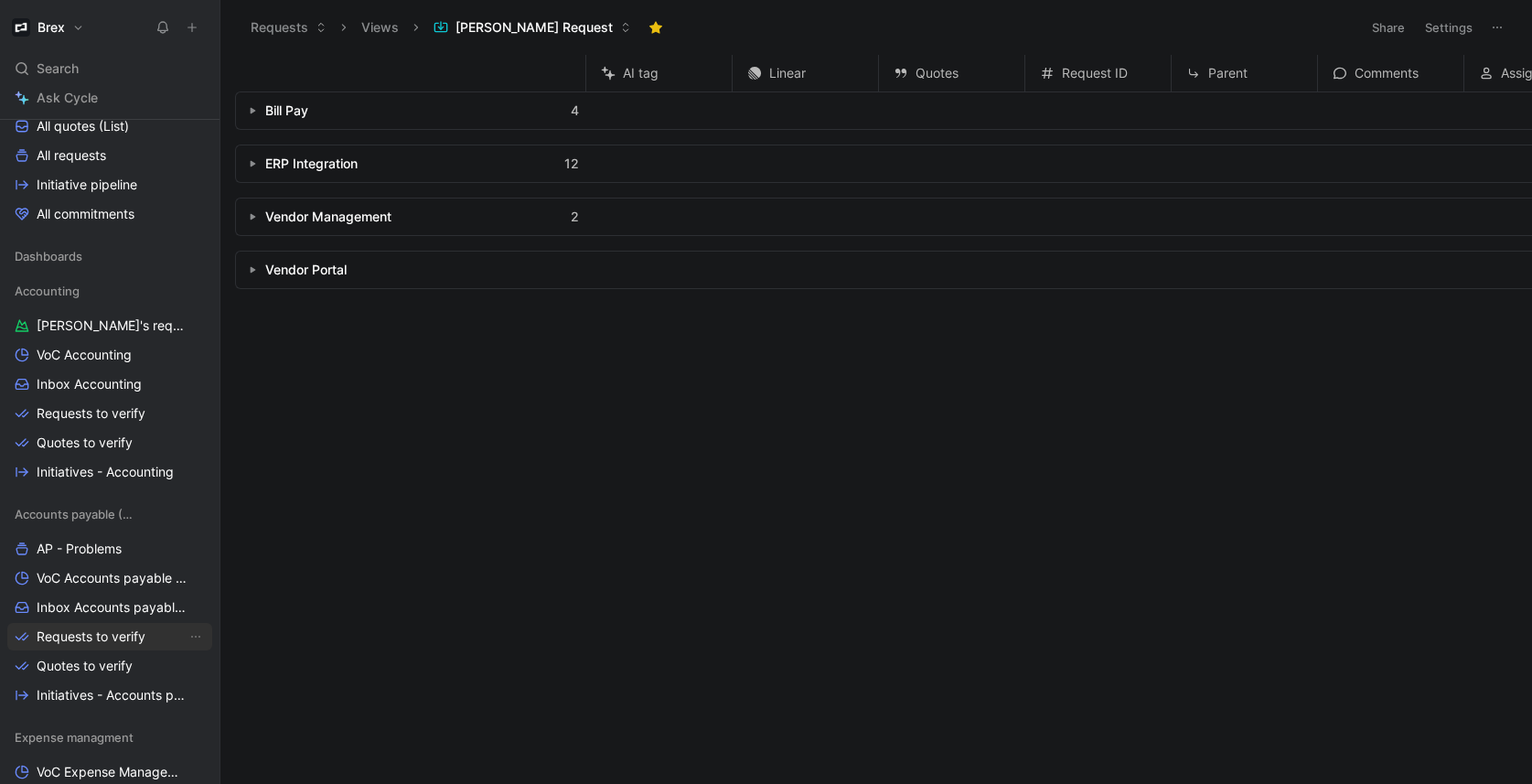
click at [94, 632] on span "Requests to verify" at bounding box center [91, 635] width 109 height 18
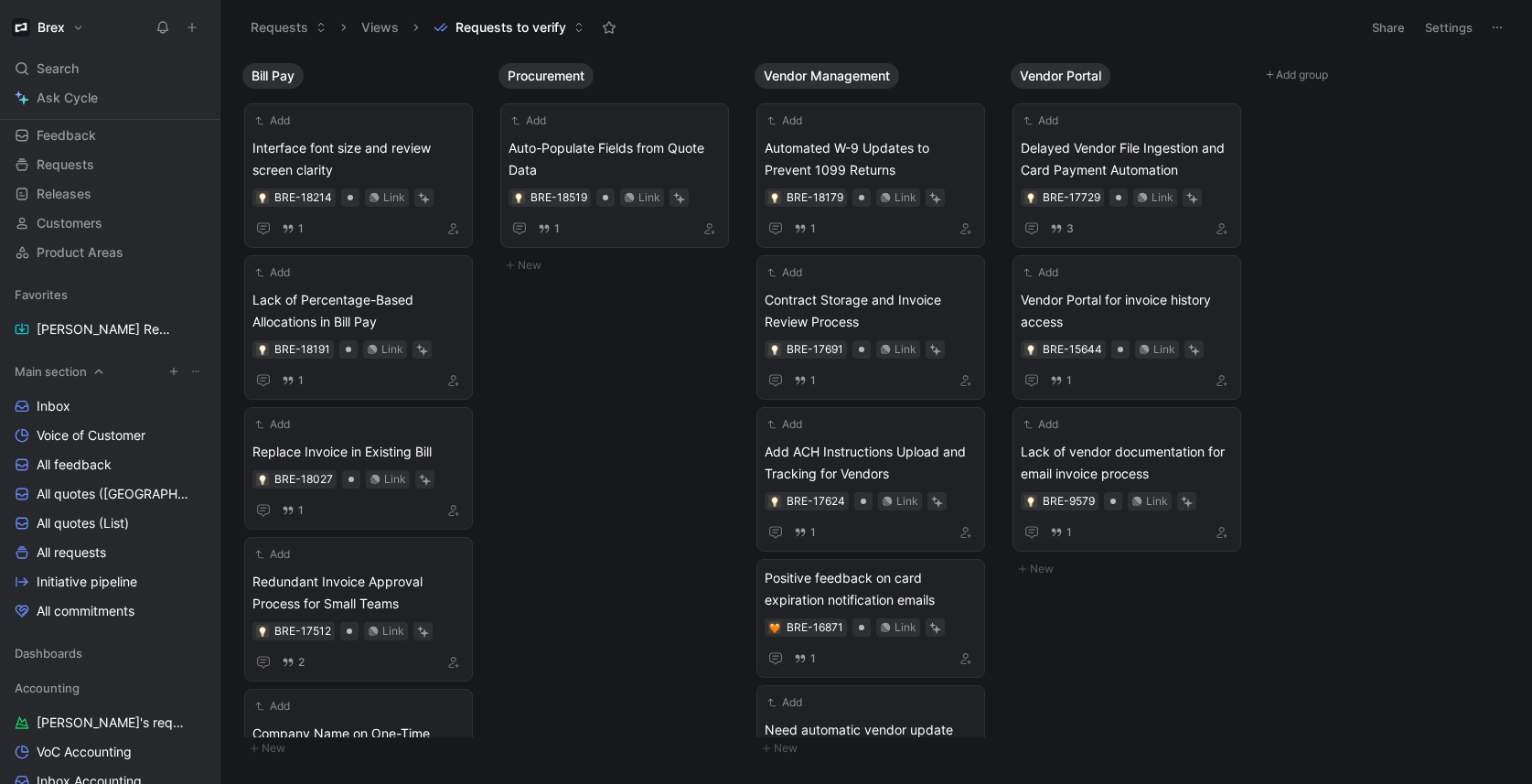
scroll to position [47, 0]
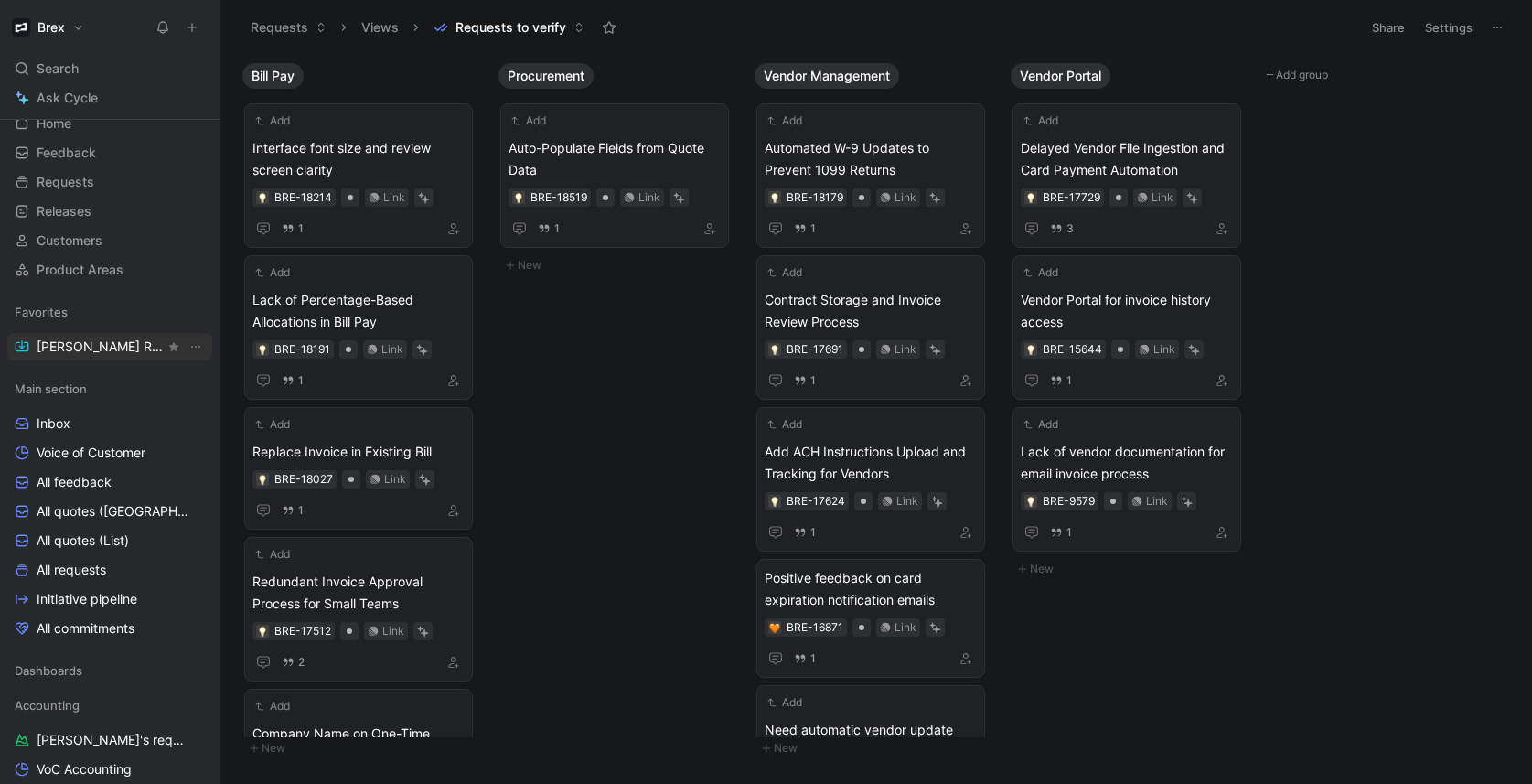
click at [82, 346] on span "[PERSON_NAME] Request" at bounding box center [101, 346] width 128 height 18
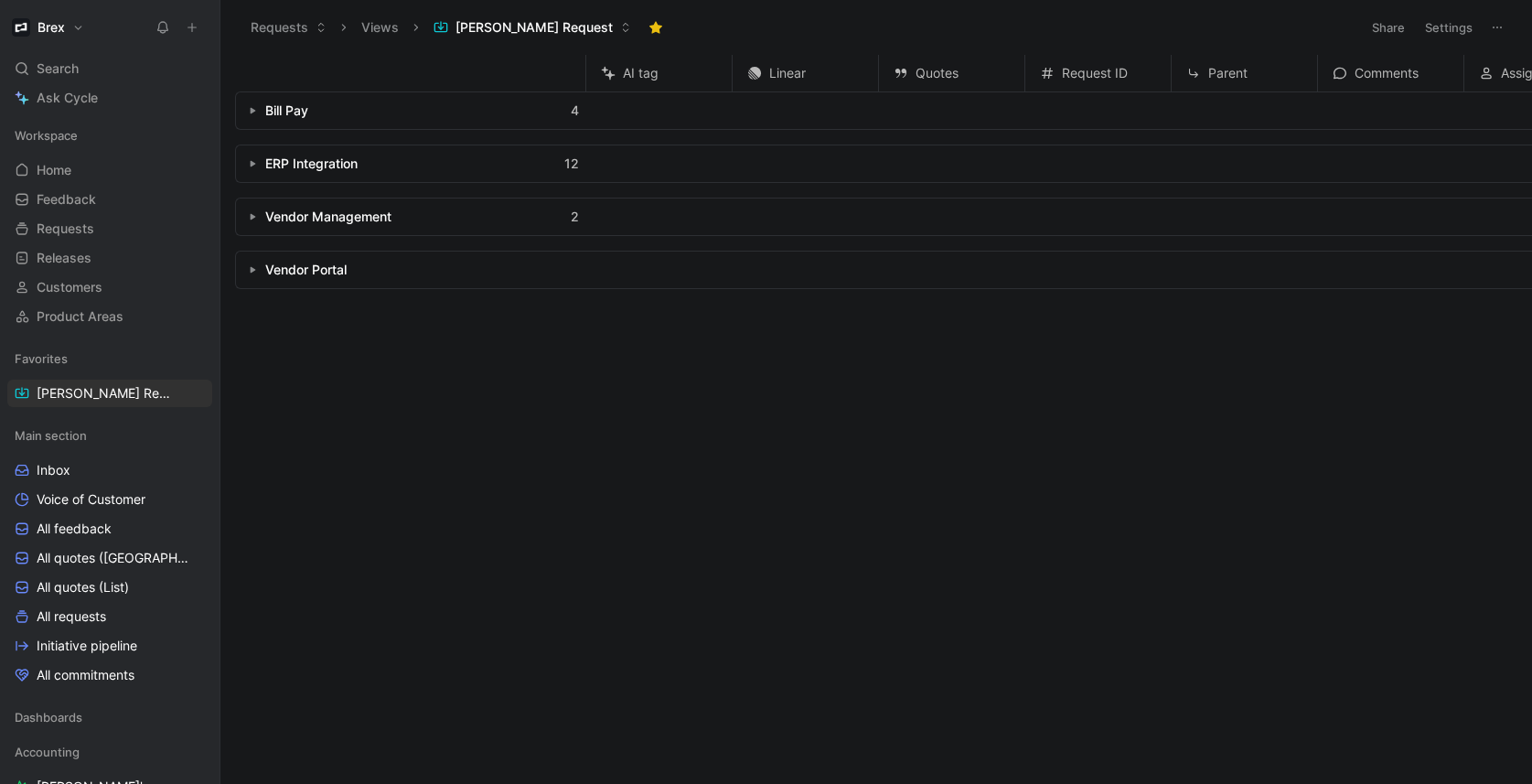
click at [81, 26] on button "Brex" at bounding box center [48, 27] width 81 height 26
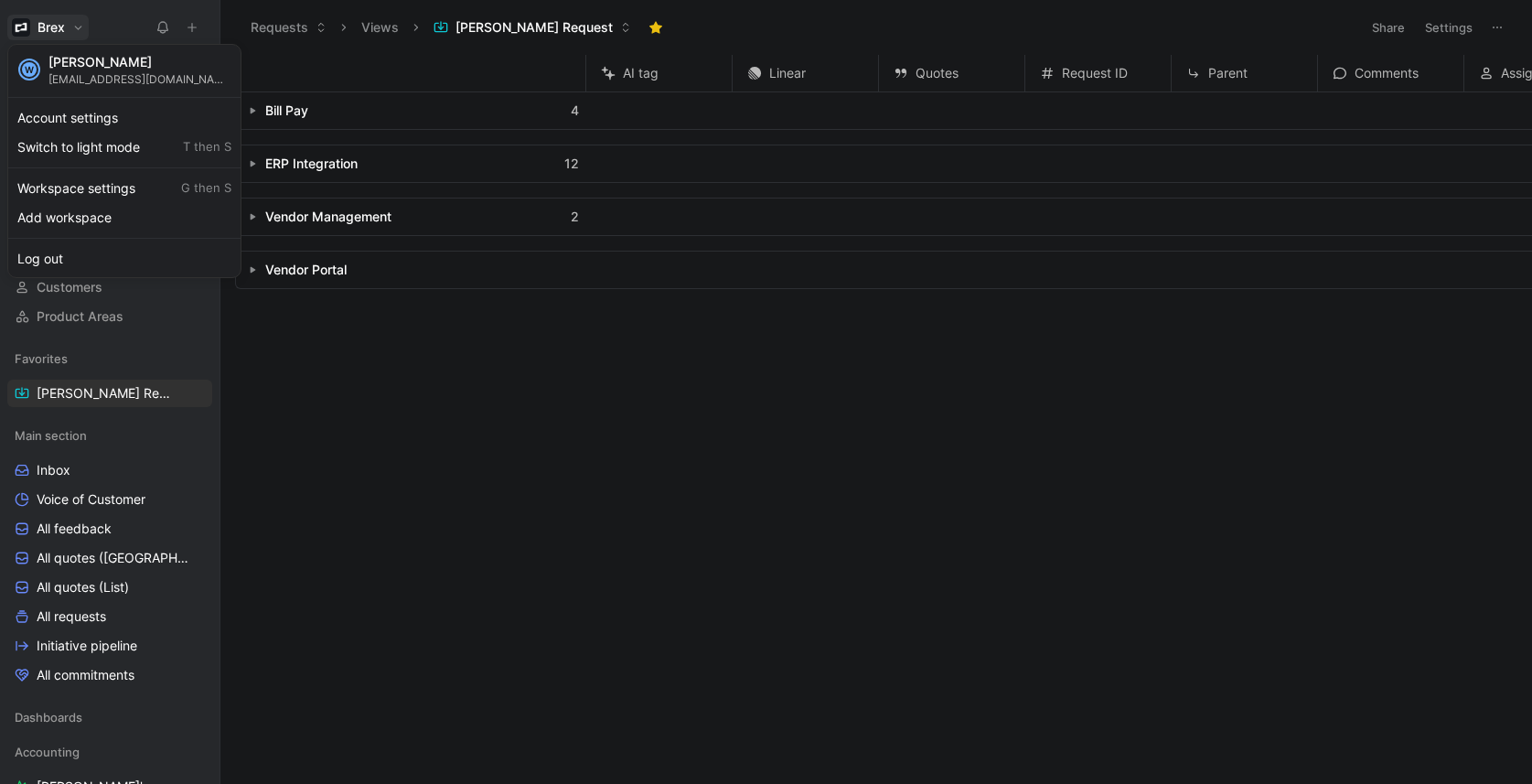
click at [79, 25] on div at bounding box center [766, 392] width 1532 height 784
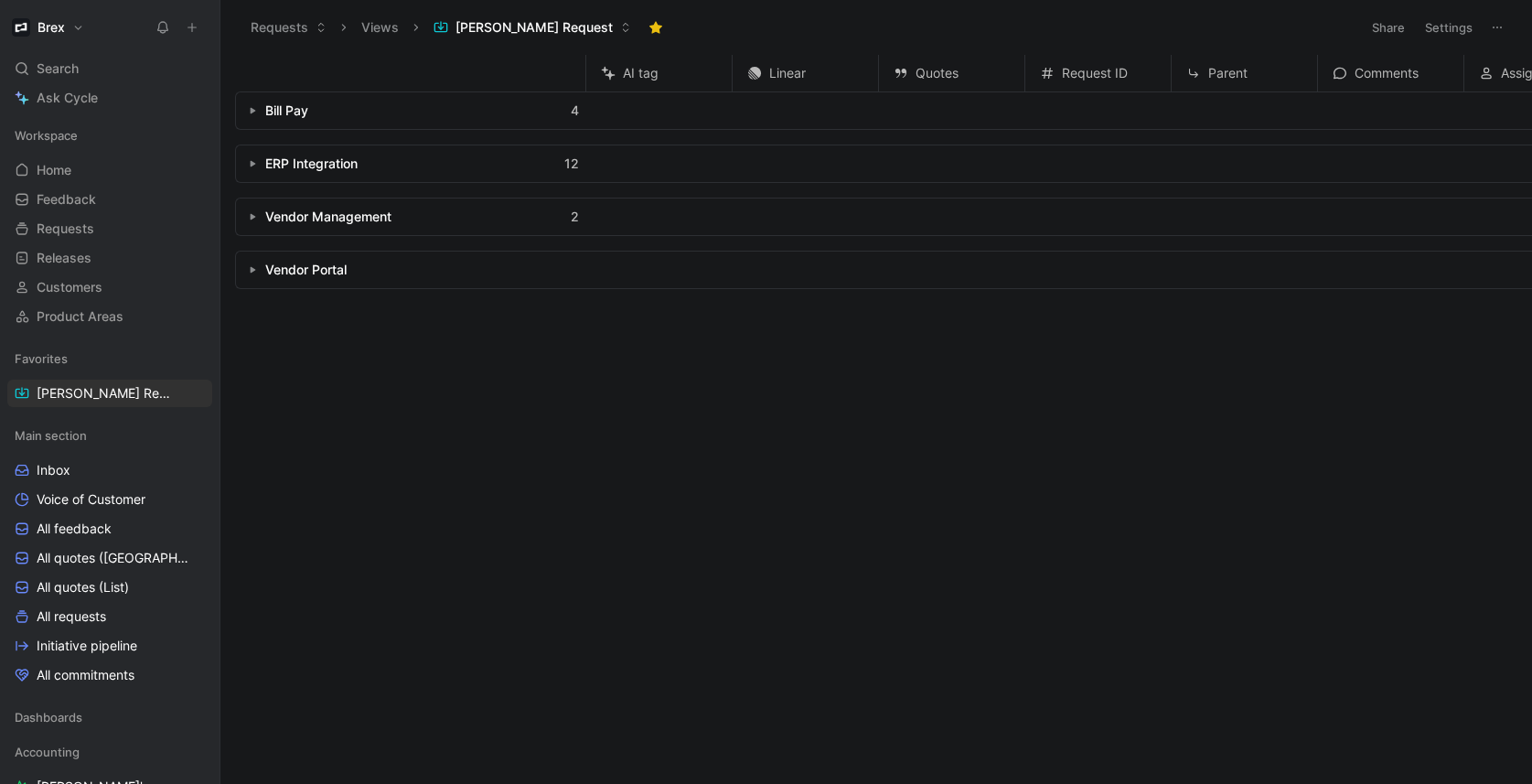
click at [89, 67] on div "Search ⌘ K" at bounding box center [110, 68] width 205 height 28
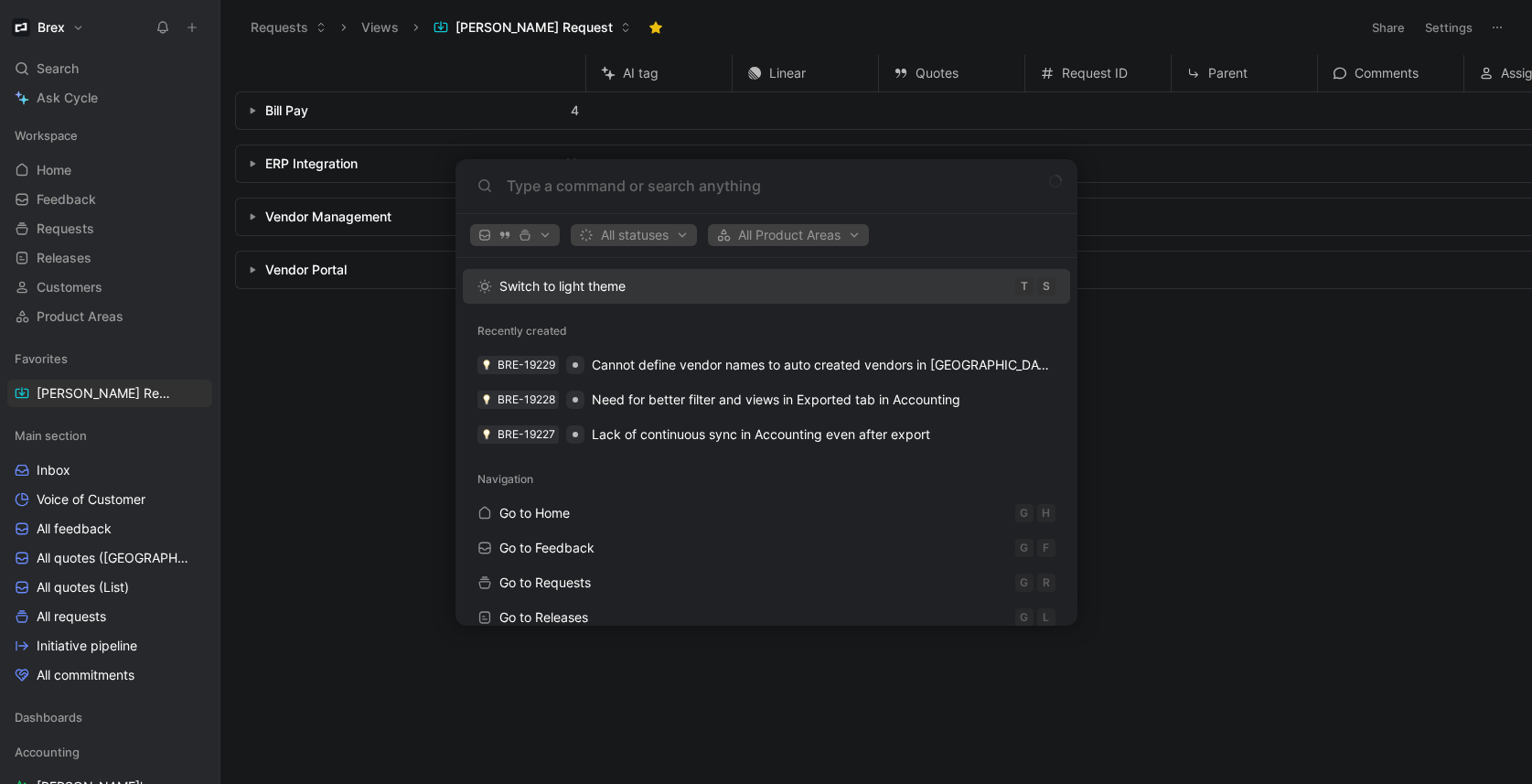
click at [375, 460] on body "Brex Search ⌘ K Ask Cycle Workspace Home G then H Feedback G then F Requests G …" at bounding box center [766, 392] width 1532 height 784
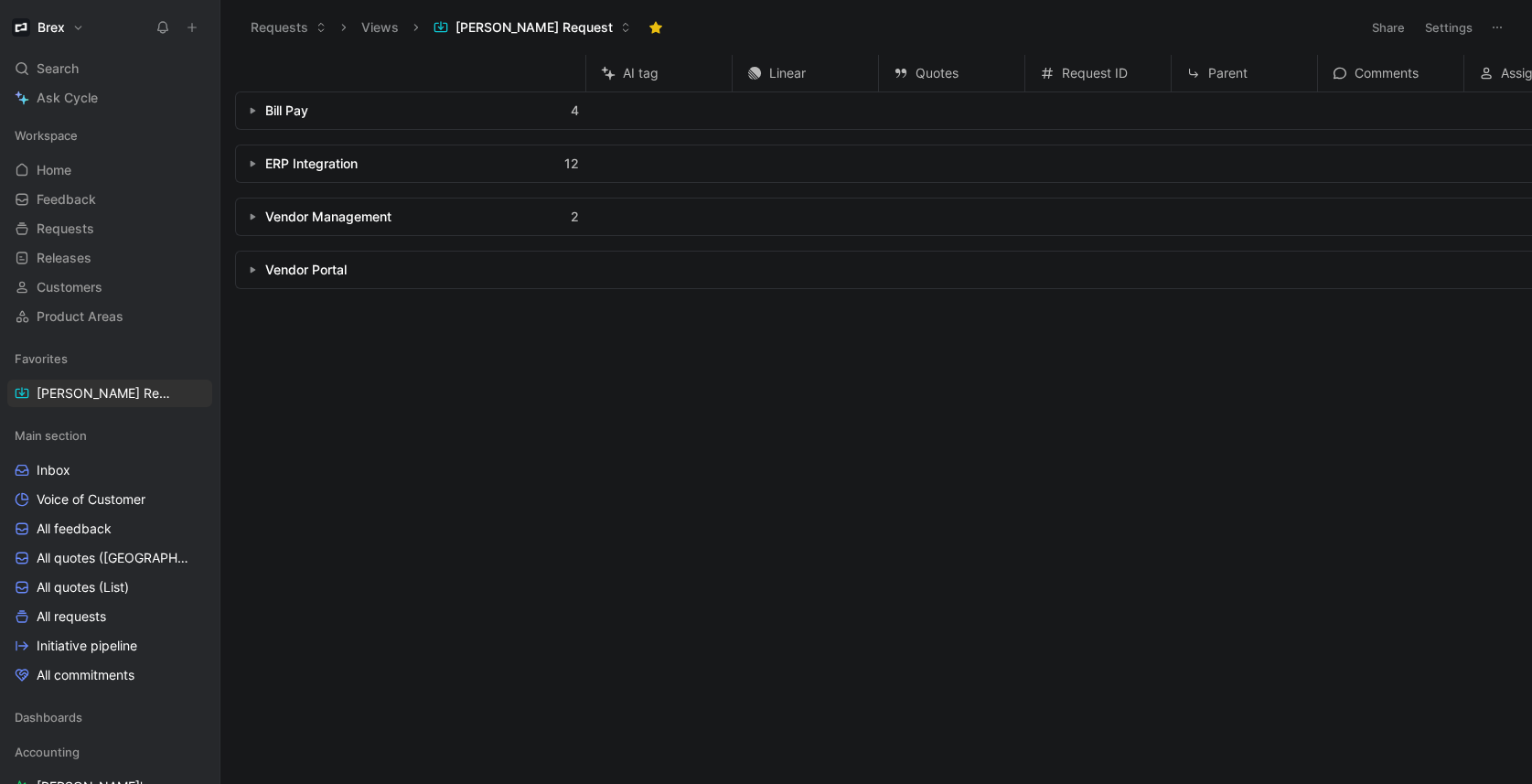
click at [255, 111] on icon "button" at bounding box center [252, 111] width 8 height 8
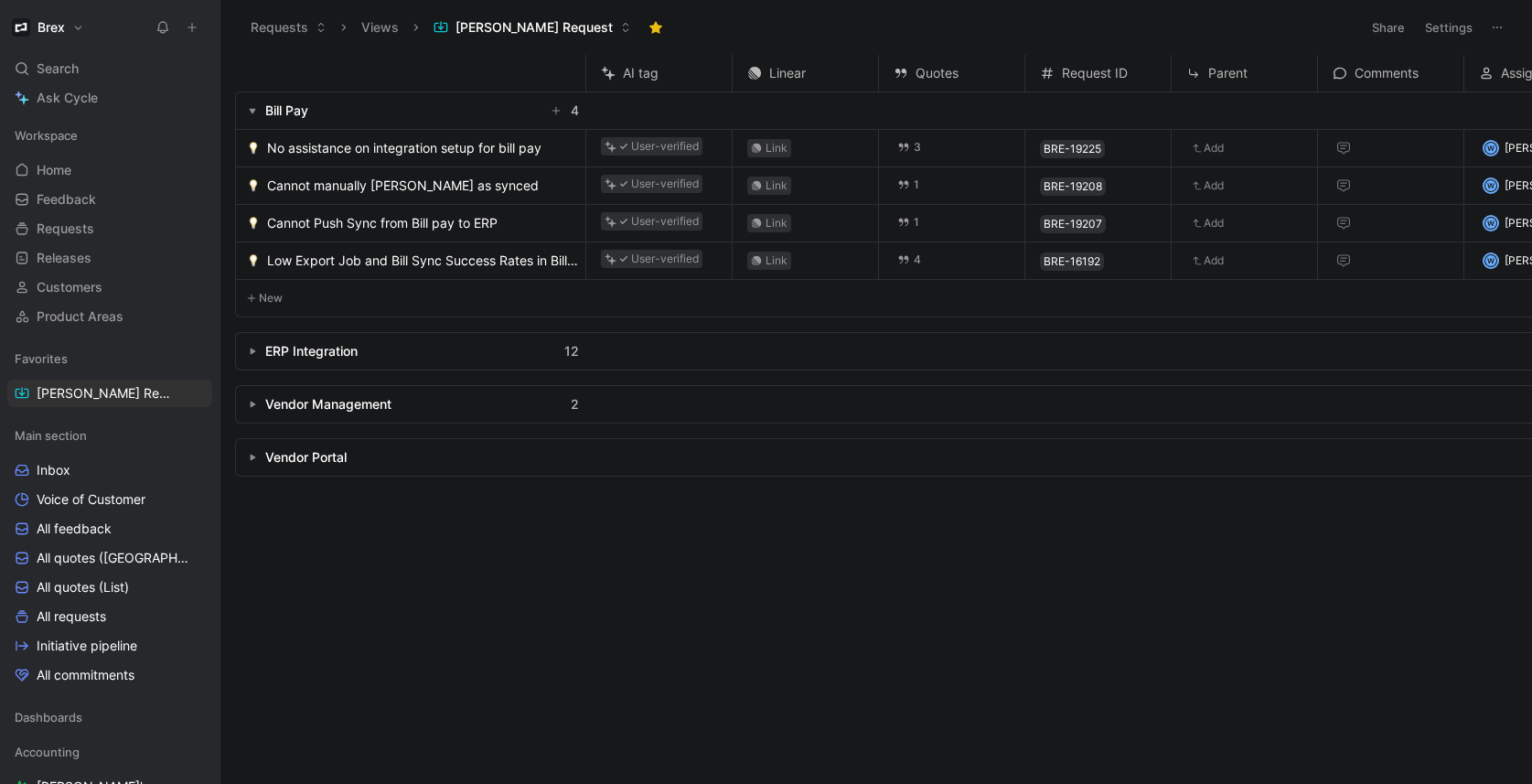
click at [248, 351] on icon "button" at bounding box center [252, 352] width 8 height 8
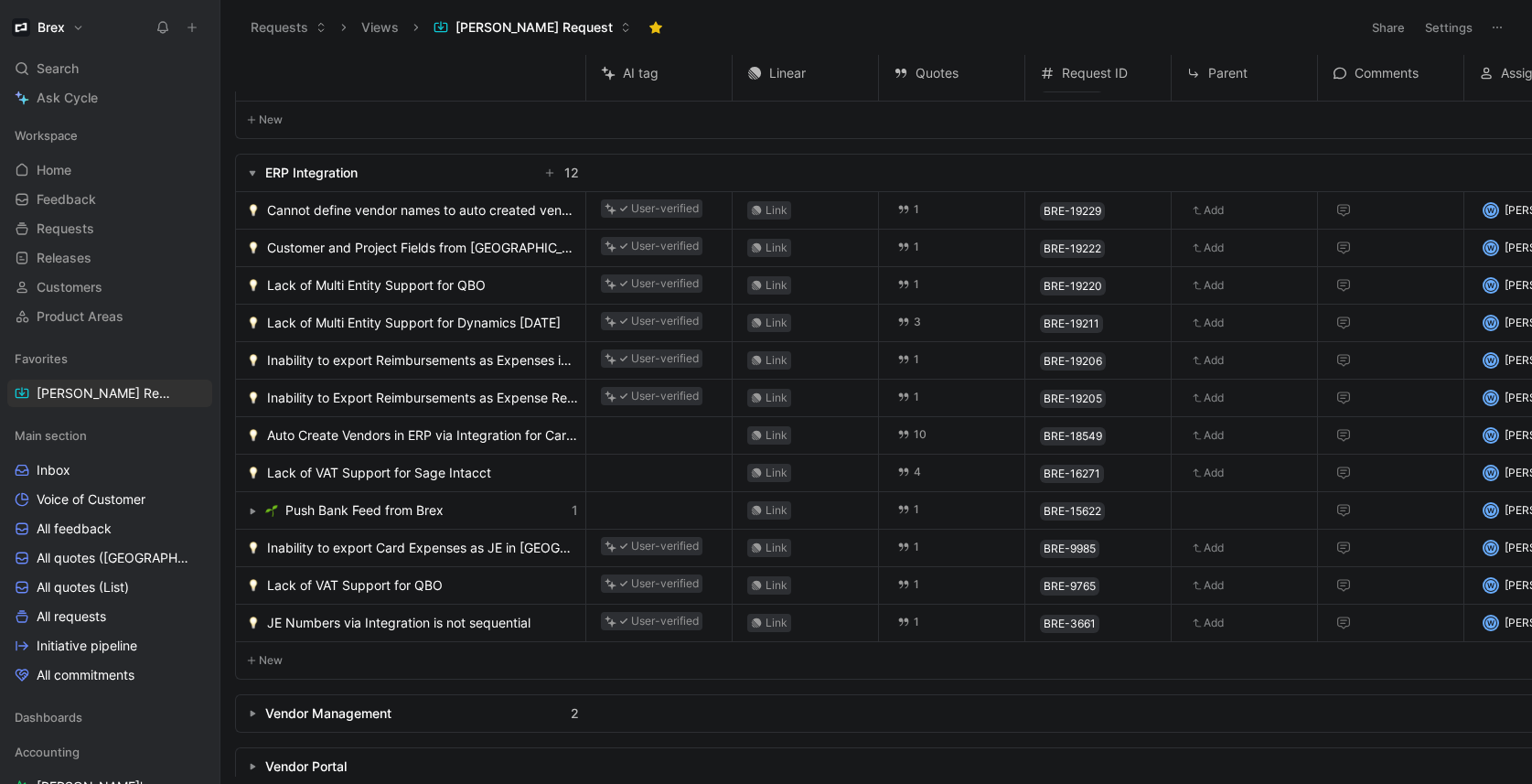
scroll to position [212, 0]
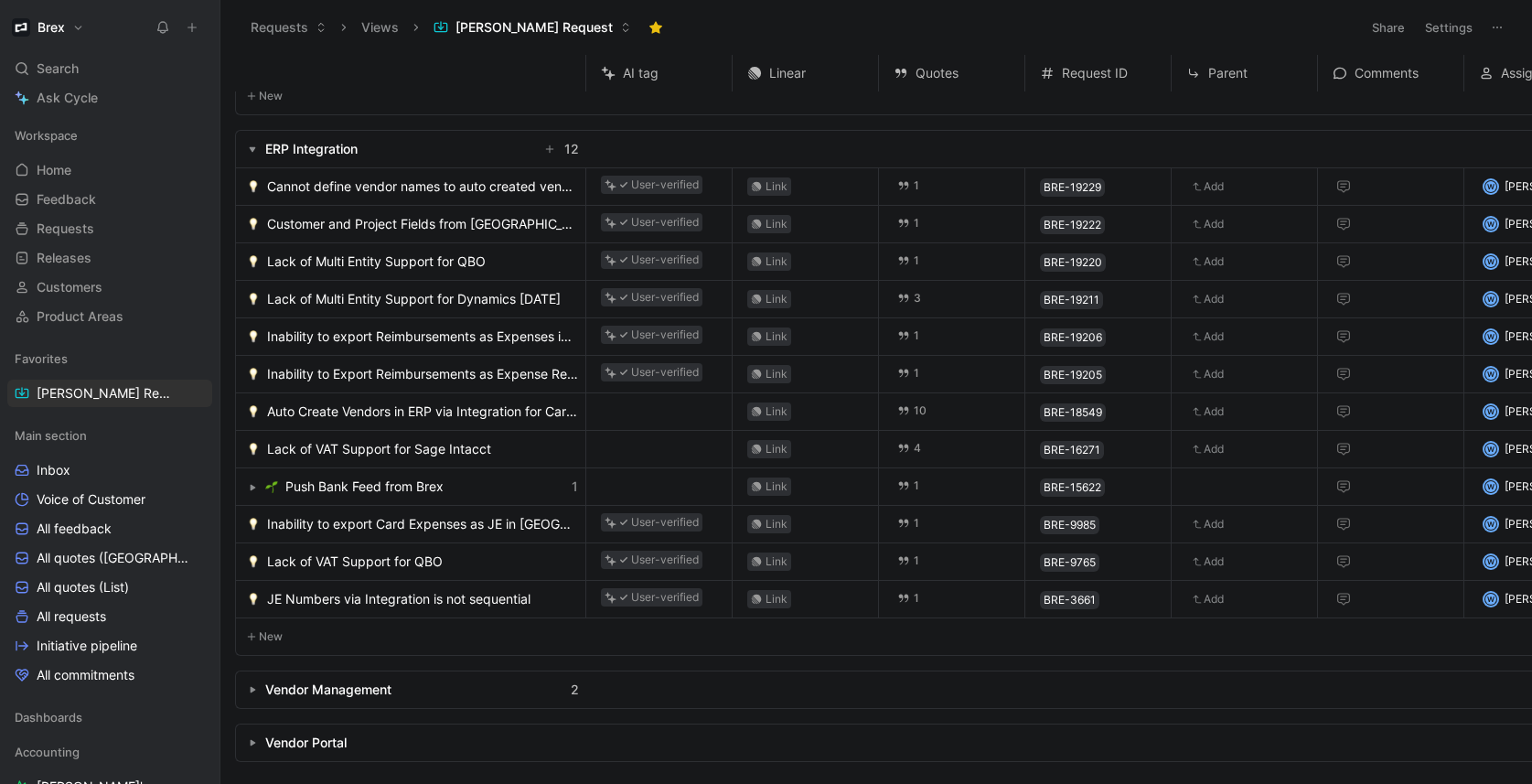
click at [260, 680] on button "button" at bounding box center [252, 689] width 18 height 18
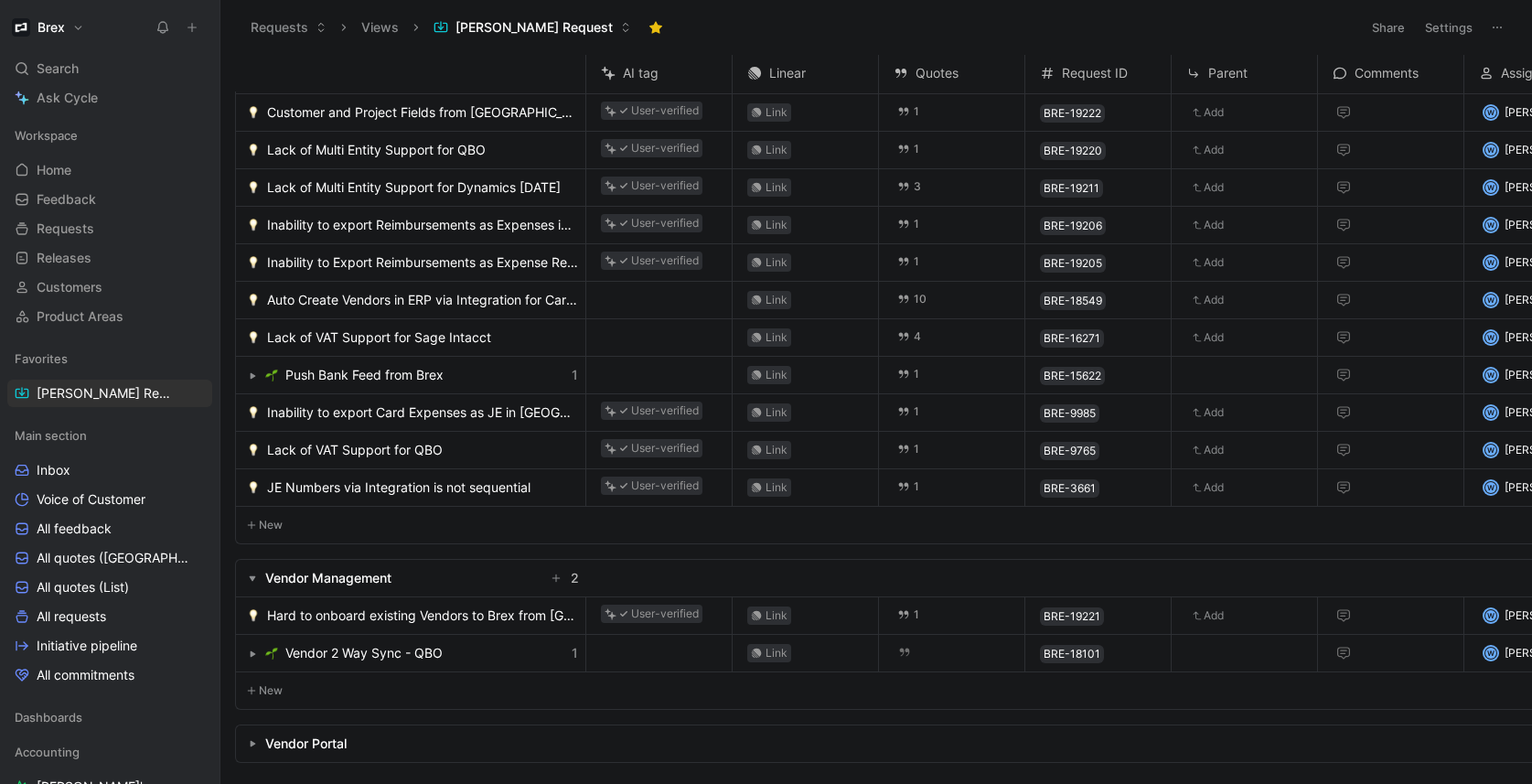
scroll to position [325, 0]
click at [93, 235] on link "Requests G then R" at bounding box center [110, 228] width 205 height 28
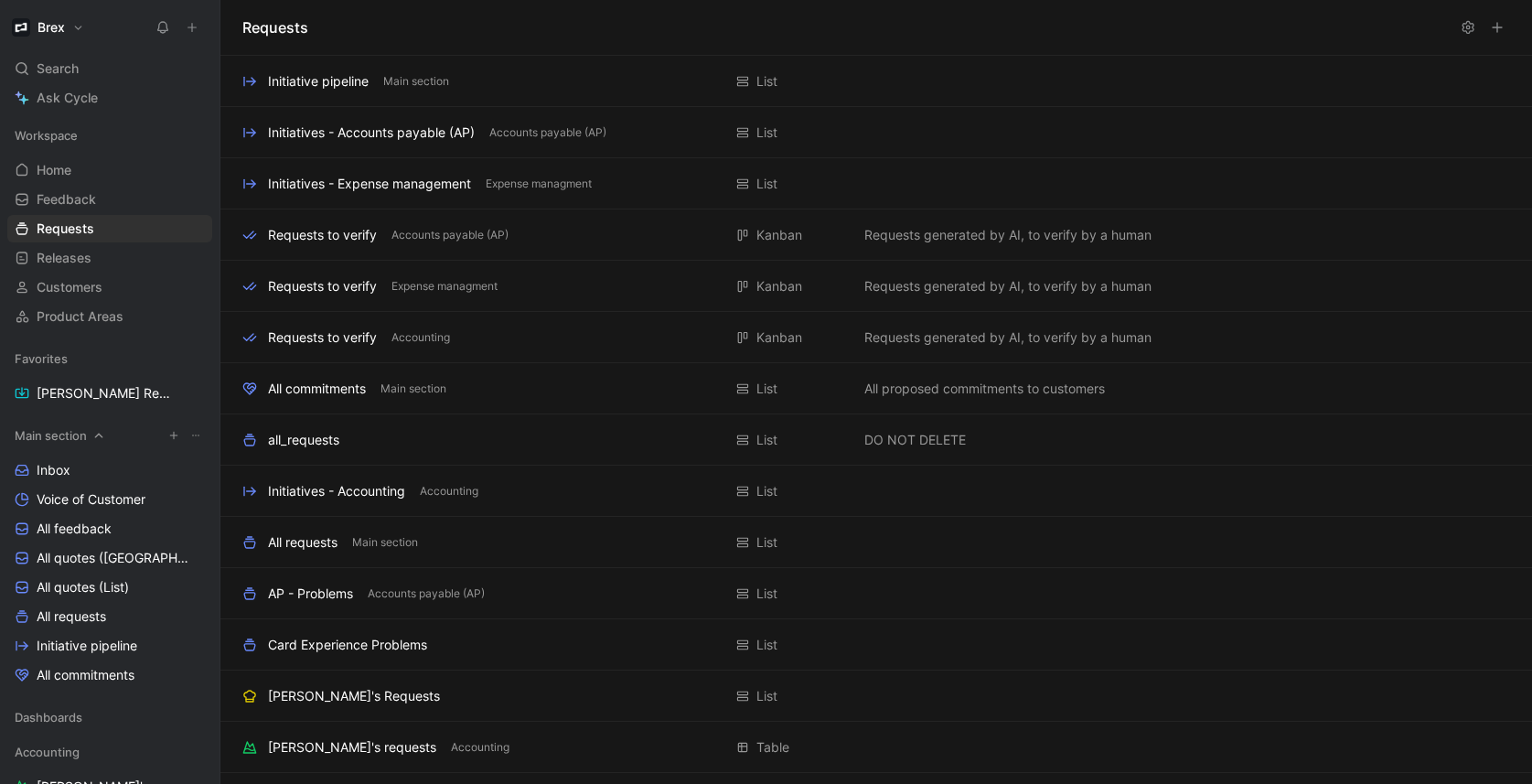
click at [69, 439] on span "Main section" at bounding box center [50, 435] width 72 height 18
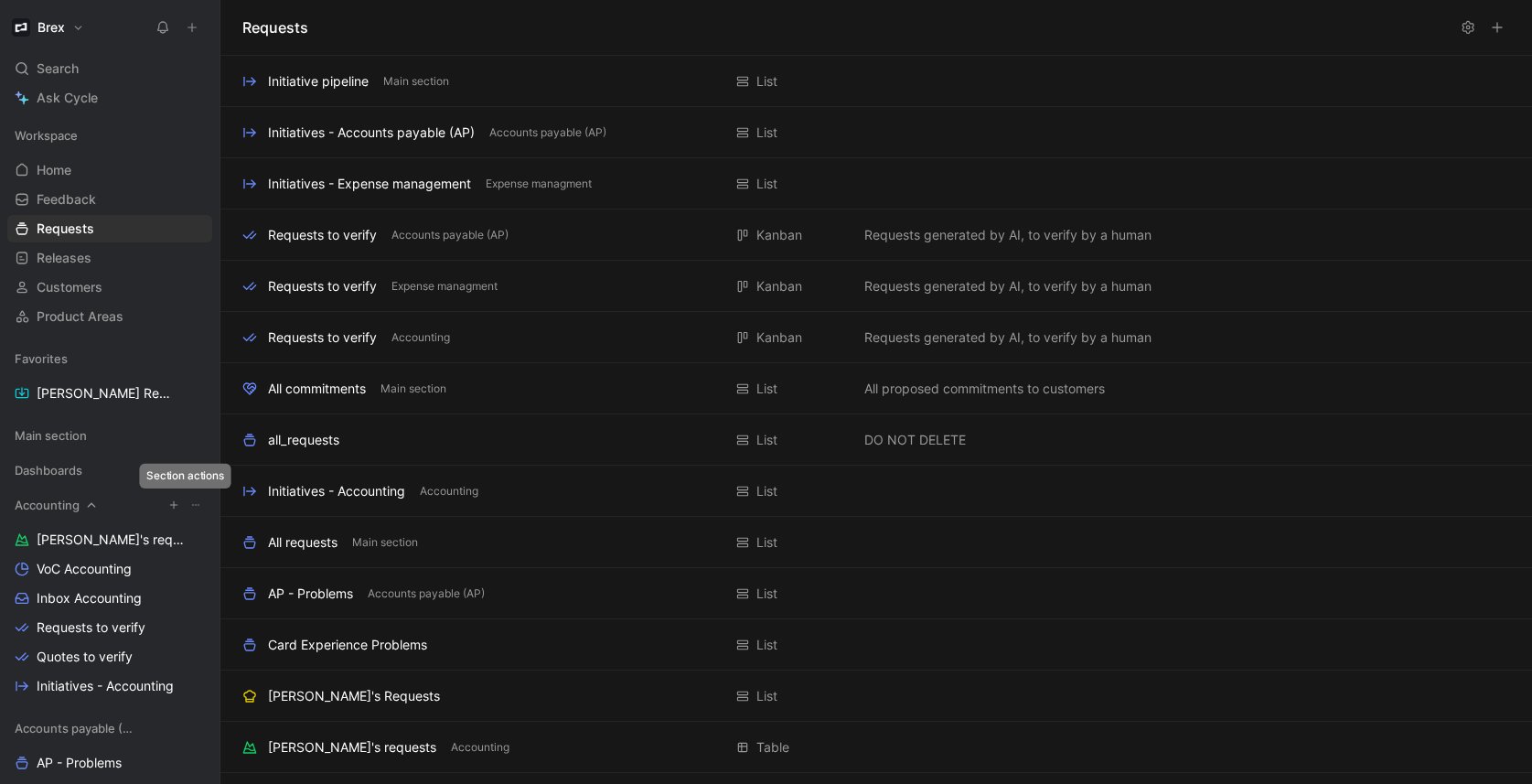
click at [169, 504] on icon "button" at bounding box center [174, 504] width 11 height 11
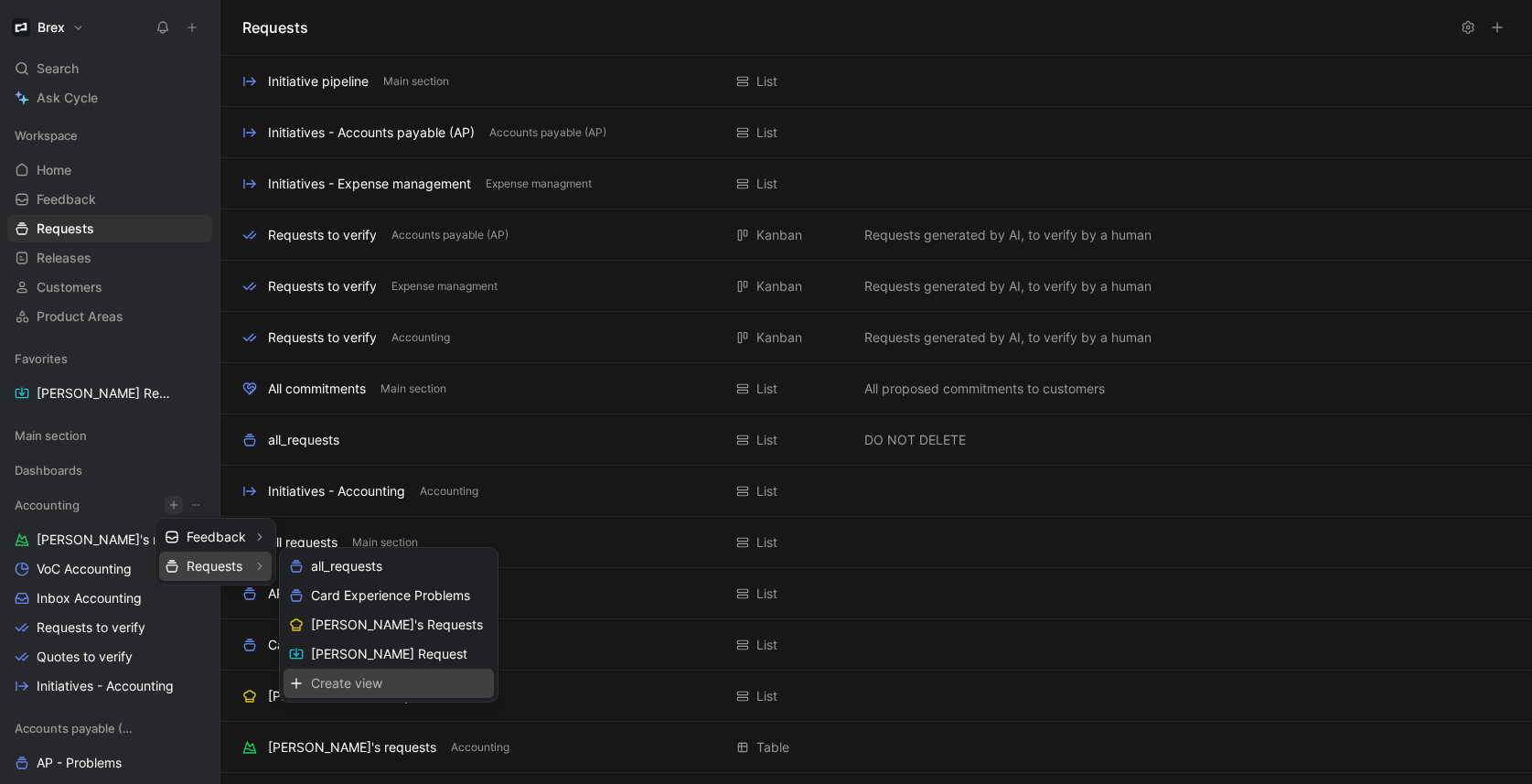
click at [367, 678] on span "Create view" at bounding box center [346, 682] width 71 height 17
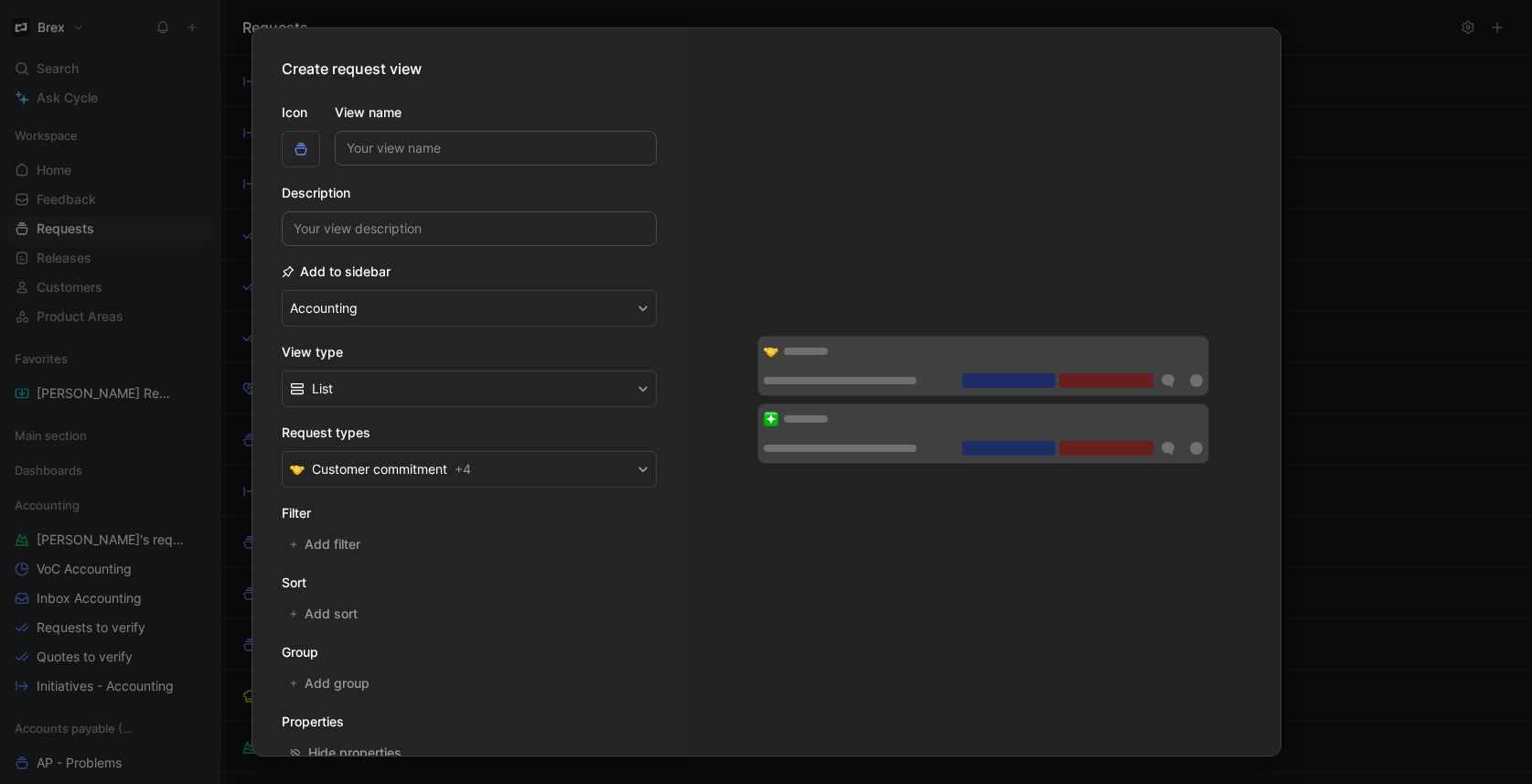
click at [363, 146] on input "View name" at bounding box center [496, 148] width 322 height 35
click at [407, 134] on input "View name" at bounding box center [496, 148] width 322 height 35
click at [422, 122] on label "View name" at bounding box center [496, 112] width 322 height 22
click at [422, 130] on input "View name" at bounding box center [496, 148] width 322 height 35
click at [422, 145] on input "View name" at bounding box center [496, 148] width 322 height 35
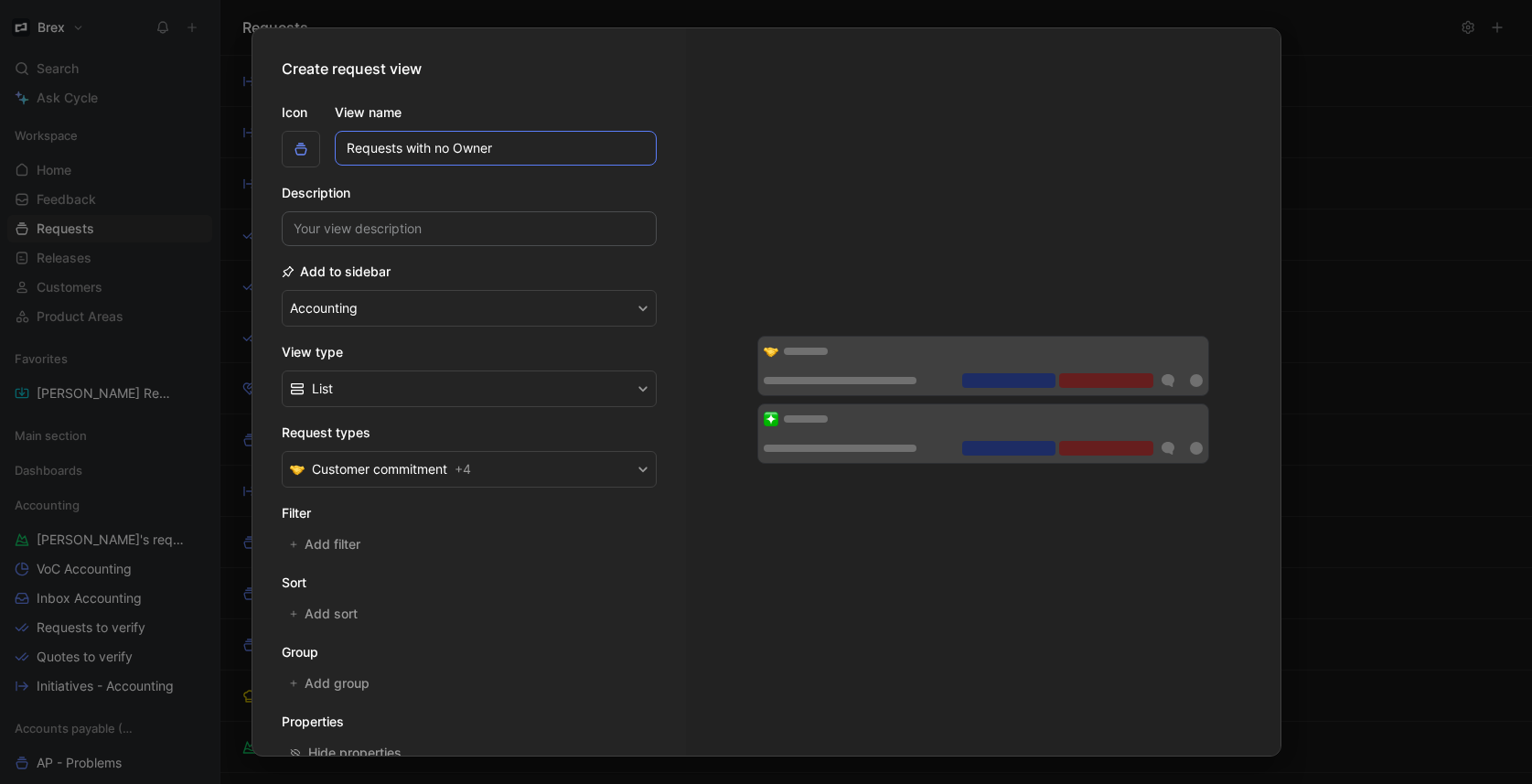
click at [432, 145] on input "Requests with no Owner" at bounding box center [496, 148] width 322 height 35
drag, startPoint x: 430, startPoint y: 149, endPoint x: 406, endPoint y: 149, distance: 24.0
click at [406, 149] on input "Requests with no Owner" at bounding box center [496, 148] width 322 height 35
click at [420, 147] on input "Requests without Owner" at bounding box center [496, 148] width 322 height 35
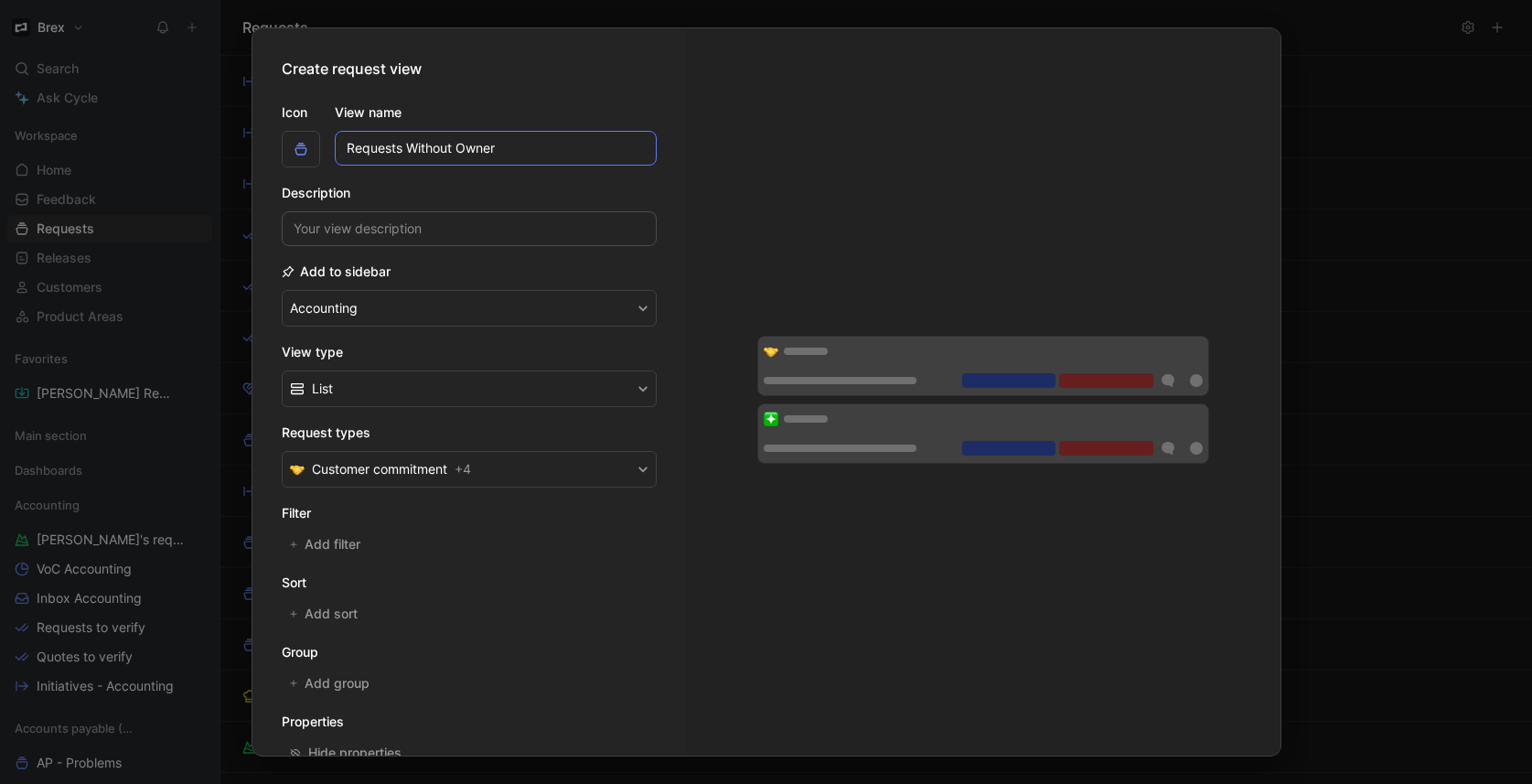
type input "Requests Without Owner"
click at [967, 210] on div at bounding box center [983, 392] width 594 height 726
click at [422, 222] on input at bounding box center [469, 228] width 375 height 35
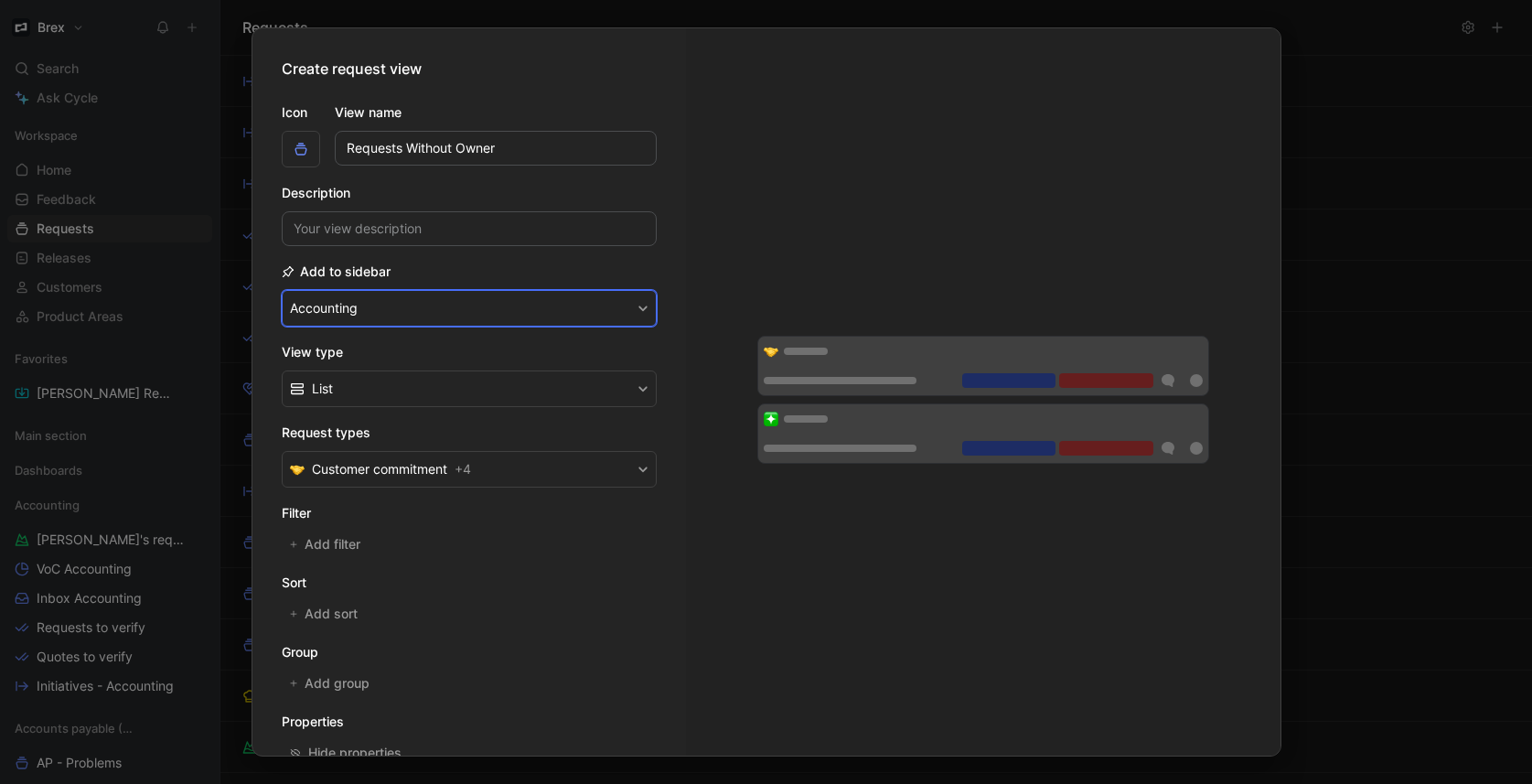
click at [434, 312] on button "Accounting" at bounding box center [469, 308] width 375 height 36
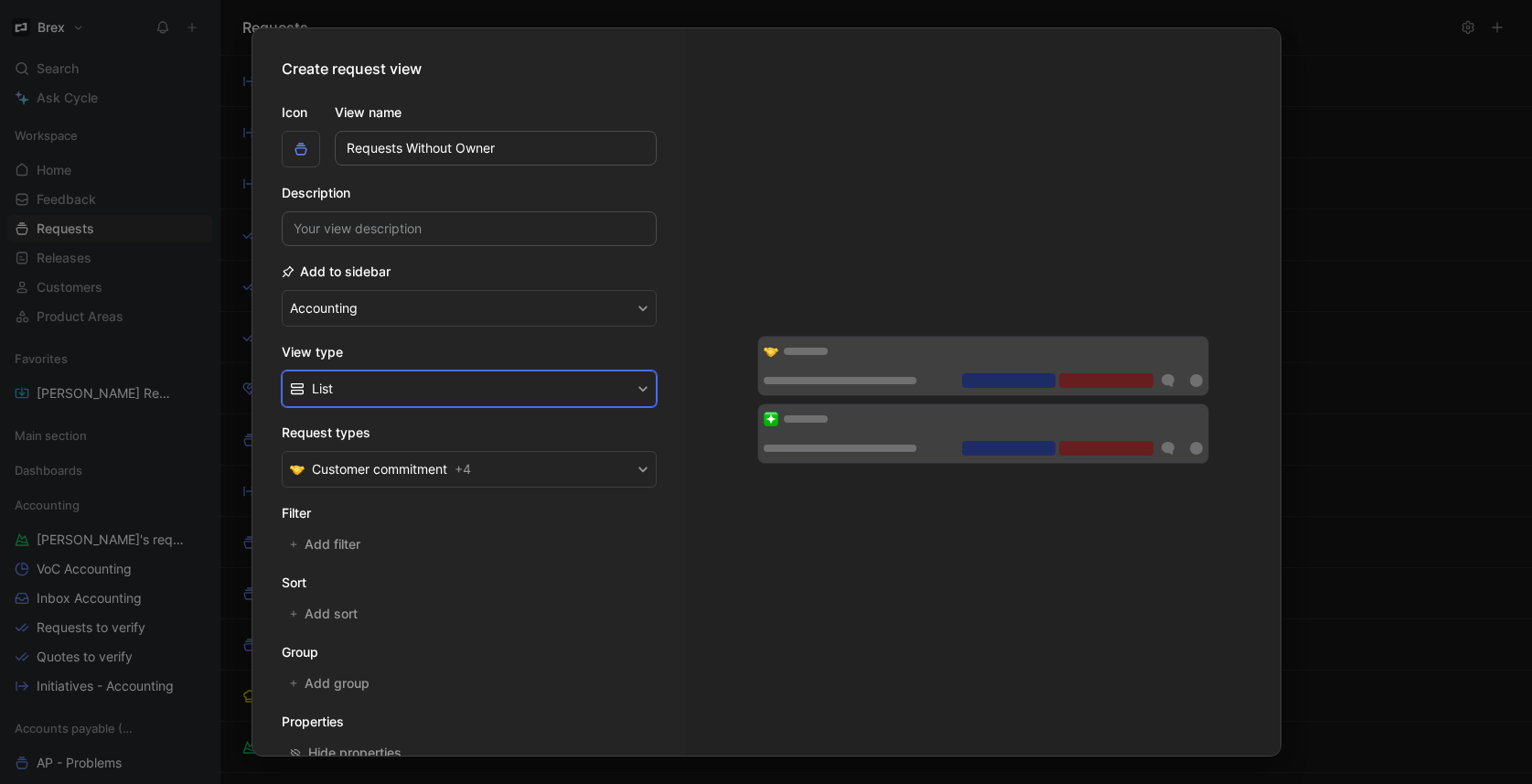
click at [422, 391] on button "List" at bounding box center [469, 388] width 375 height 36
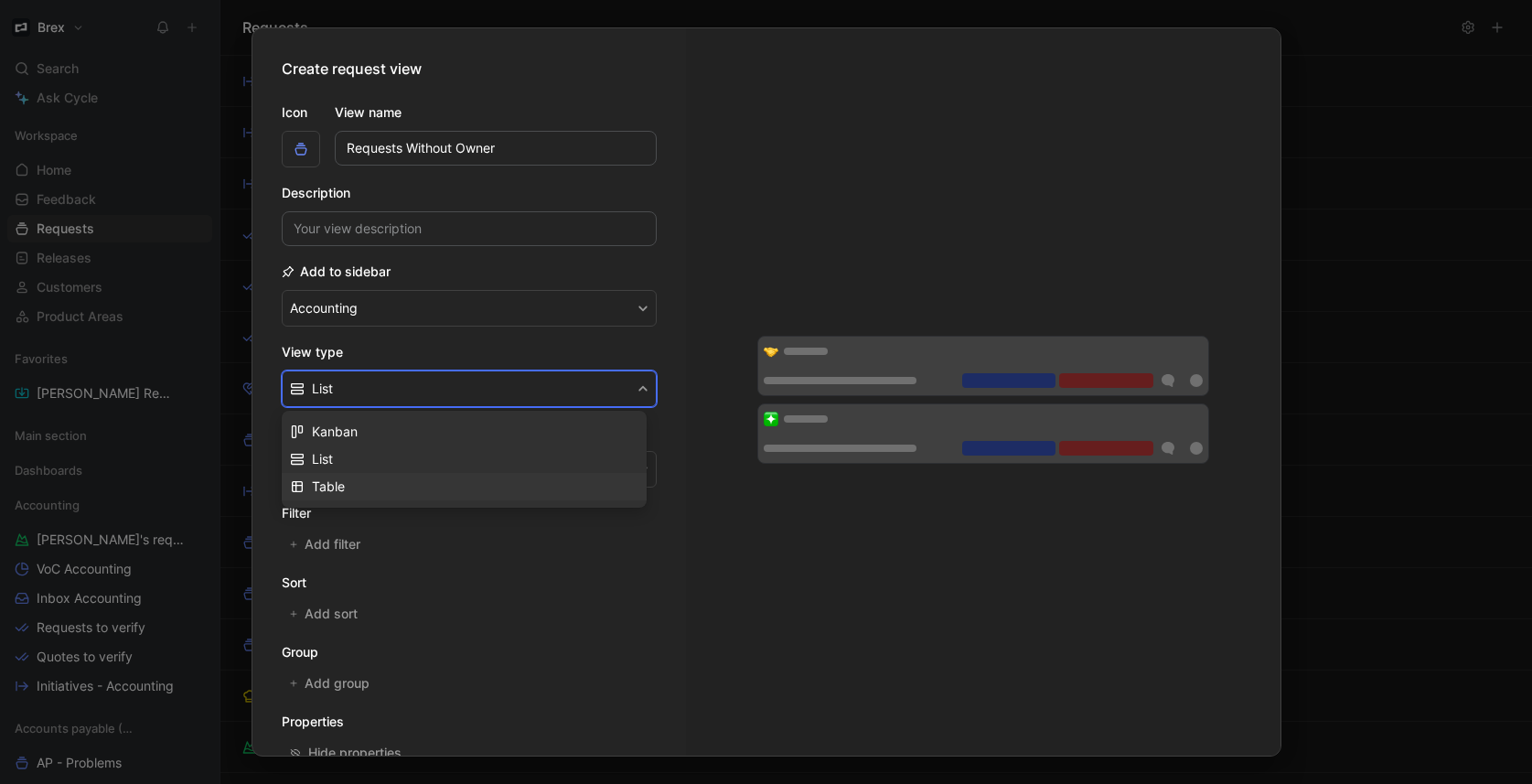
click at [343, 488] on span "Table" at bounding box center [328, 486] width 33 height 15
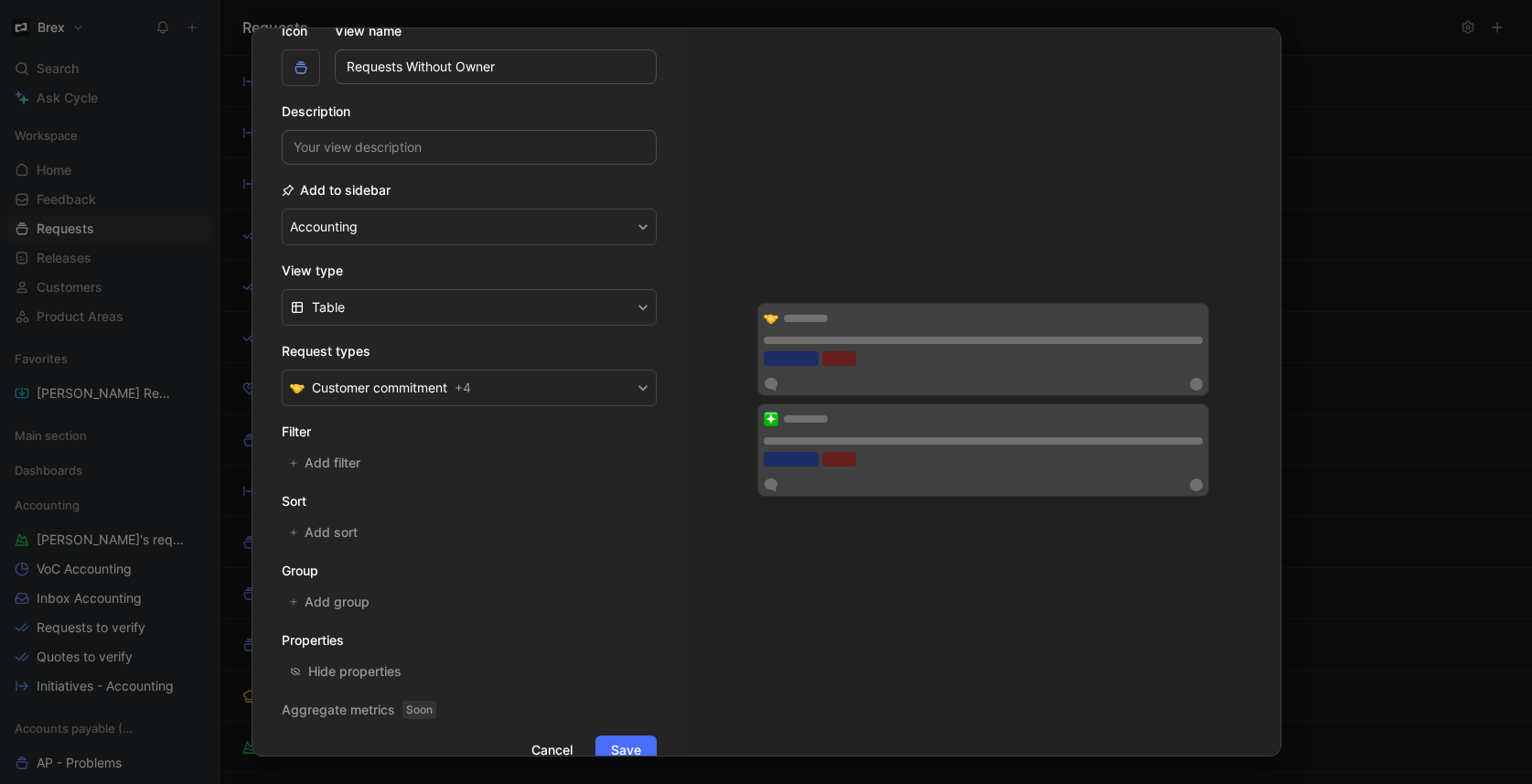
scroll to position [120, 0]
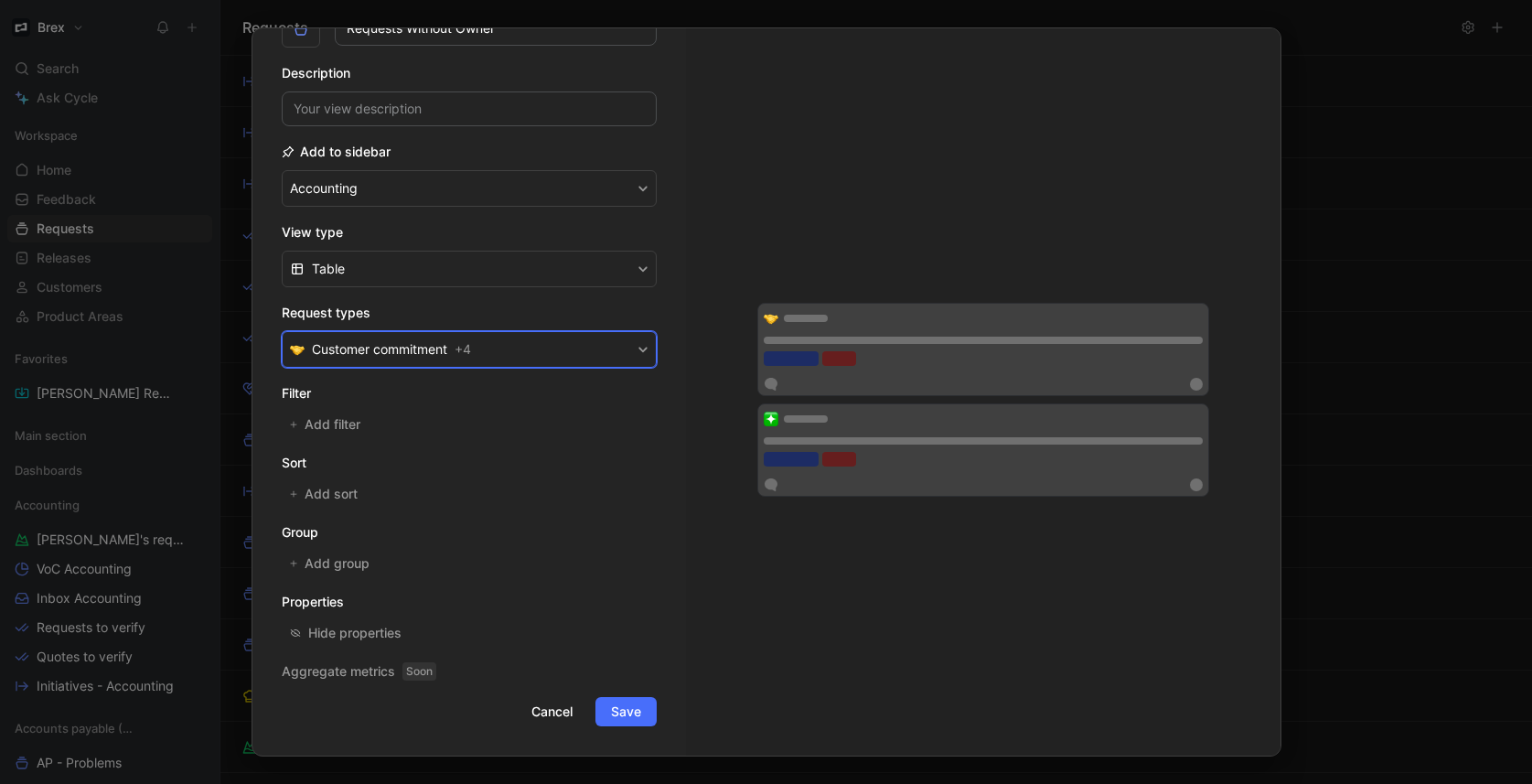
click at [457, 350] on span "+ 4" at bounding box center [462, 349] width 16 height 22
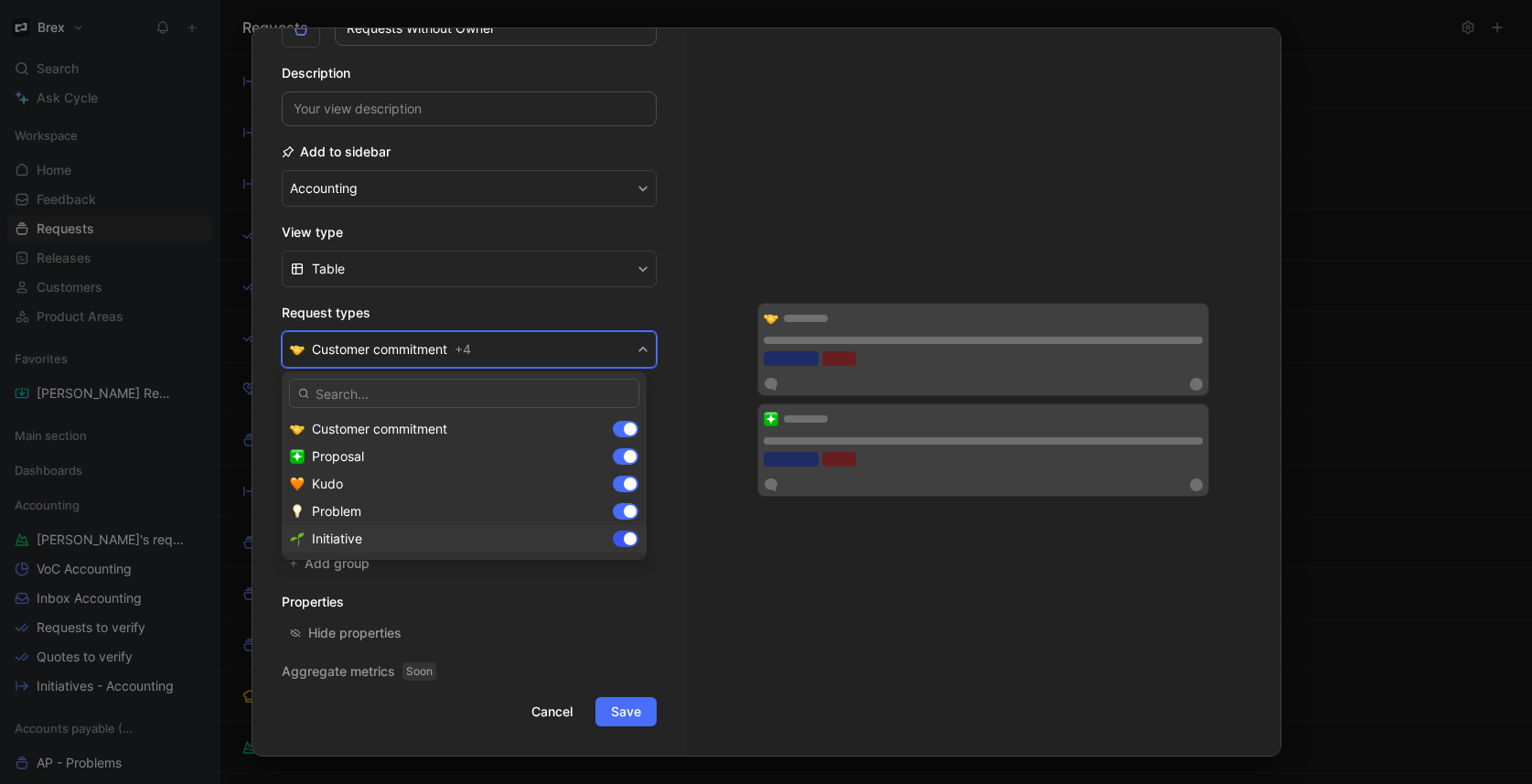
click at [628, 540] on div at bounding box center [630, 538] width 12 height 12
click at [622, 478] on div at bounding box center [625, 483] width 26 height 16
click at [620, 450] on div at bounding box center [625, 455] width 26 height 16
click at [625, 427] on div at bounding box center [630, 428] width 12 height 12
click at [626, 427] on div at bounding box center [620, 428] width 12 height 12
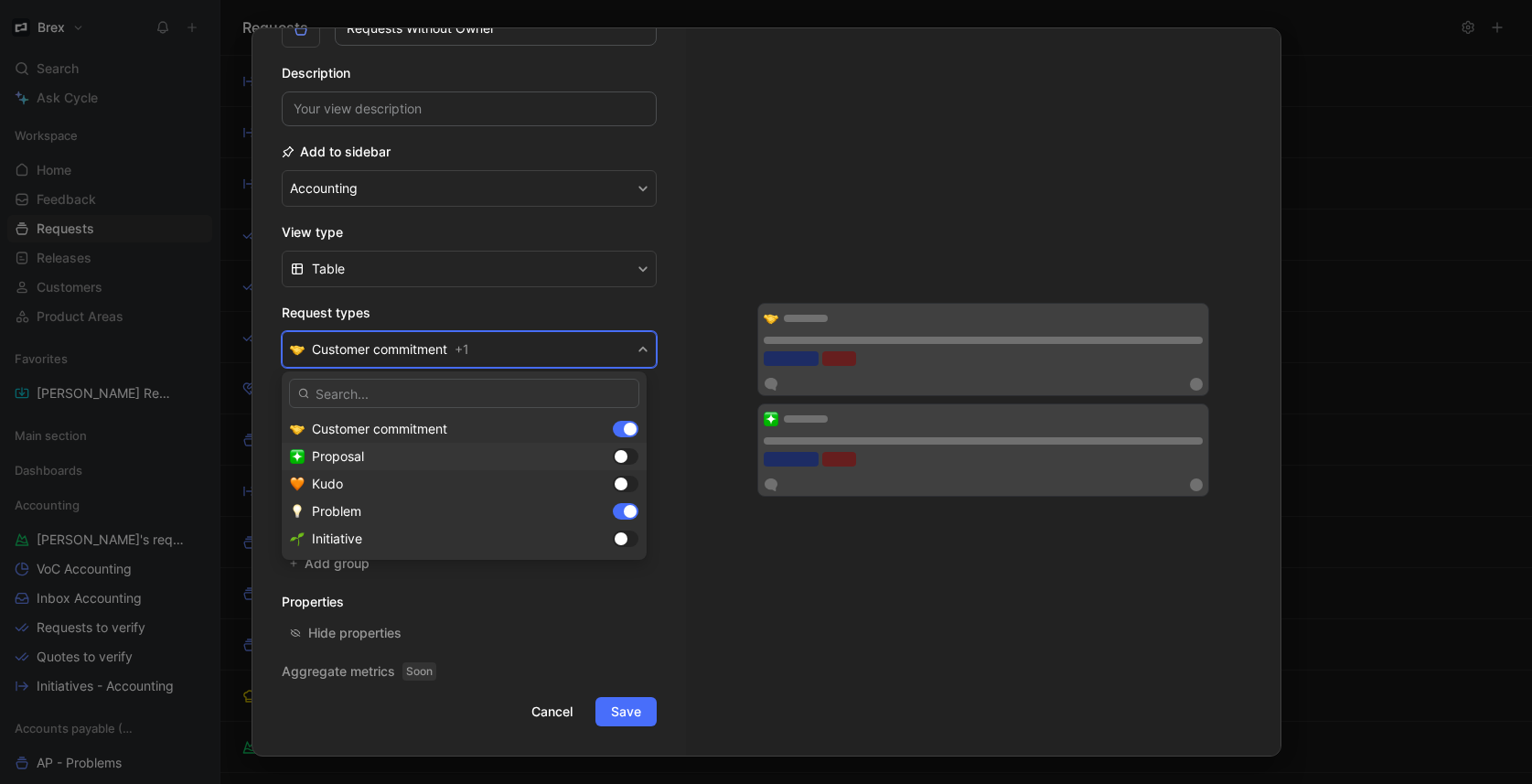
click at [625, 456] on div at bounding box center [620, 455] width 12 height 12
click at [630, 538] on div at bounding box center [625, 538] width 26 height 16
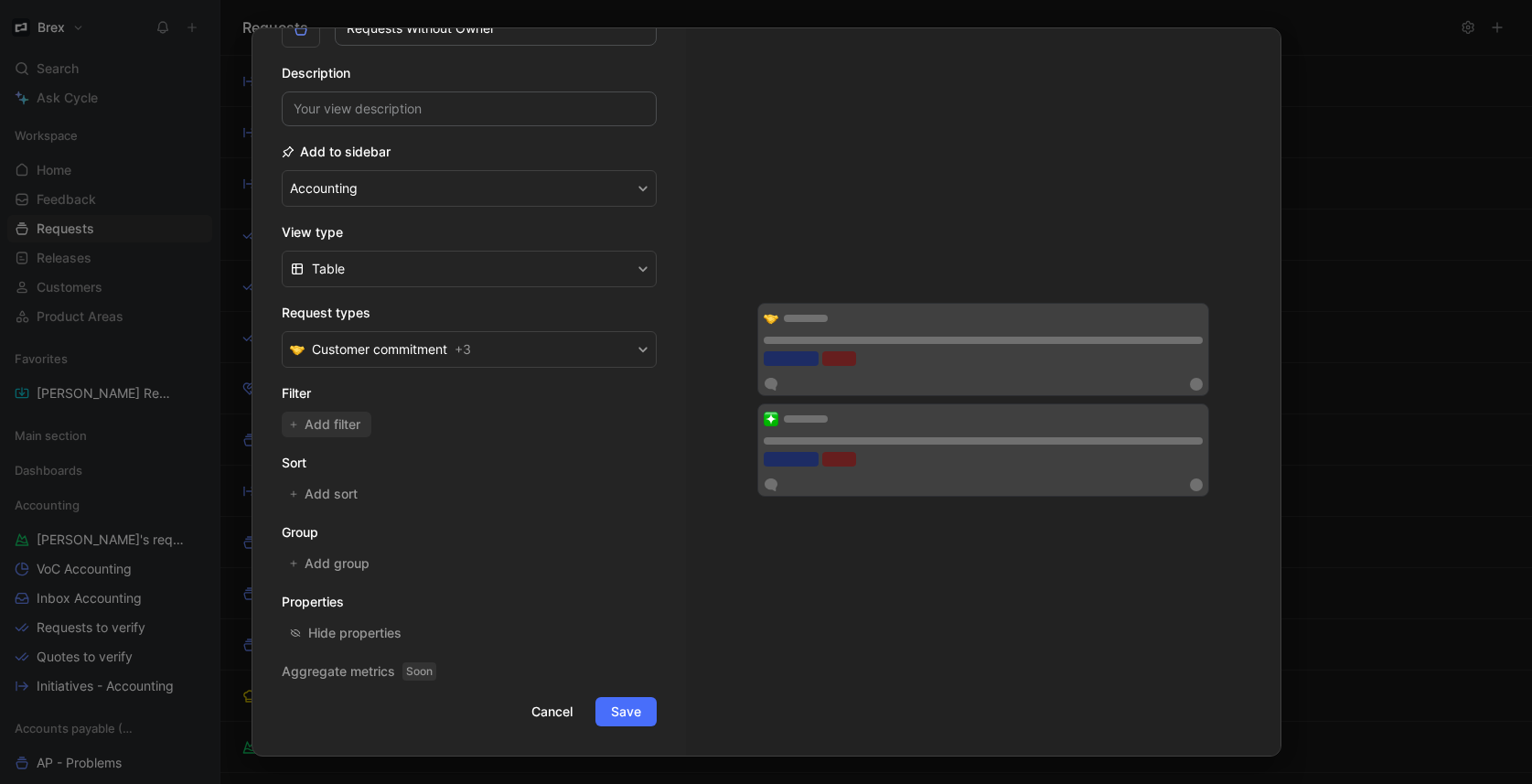
click at [328, 427] on span "Add filter" at bounding box center [334, 424] width 58 height 22
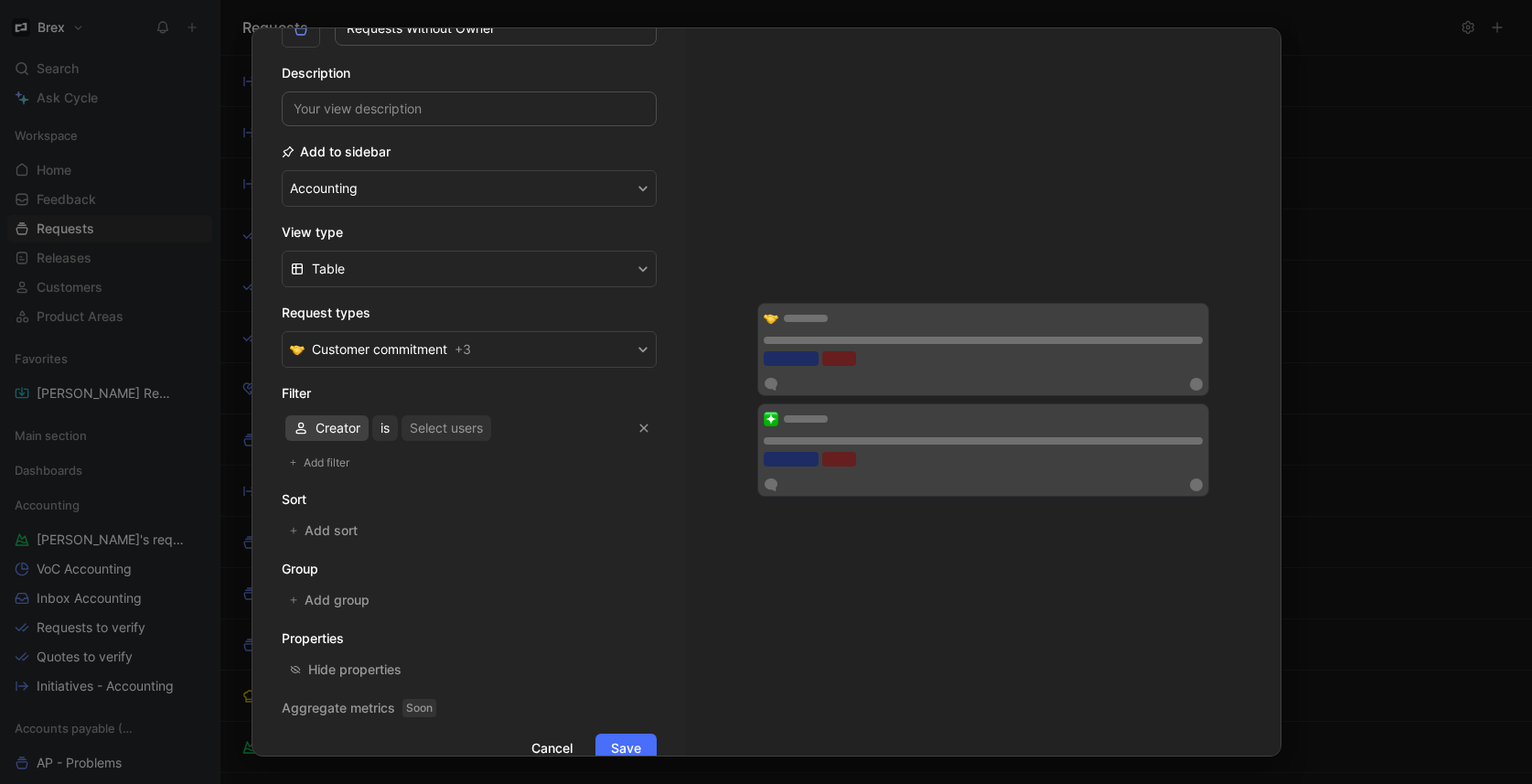
click at [321, 427] on span "Creator" at bounding box center [337, 427] width 45 height 22
click at [358, 550] on span "Assignee" at bounding box center [342, 547] width 54 height 15
click at [438, 427] on div "Select users" at bounding box center [446, 427] width 73 height 22
click at [448, 433] on div "Select users" at bounding box center [455, 427] width 73 height 22
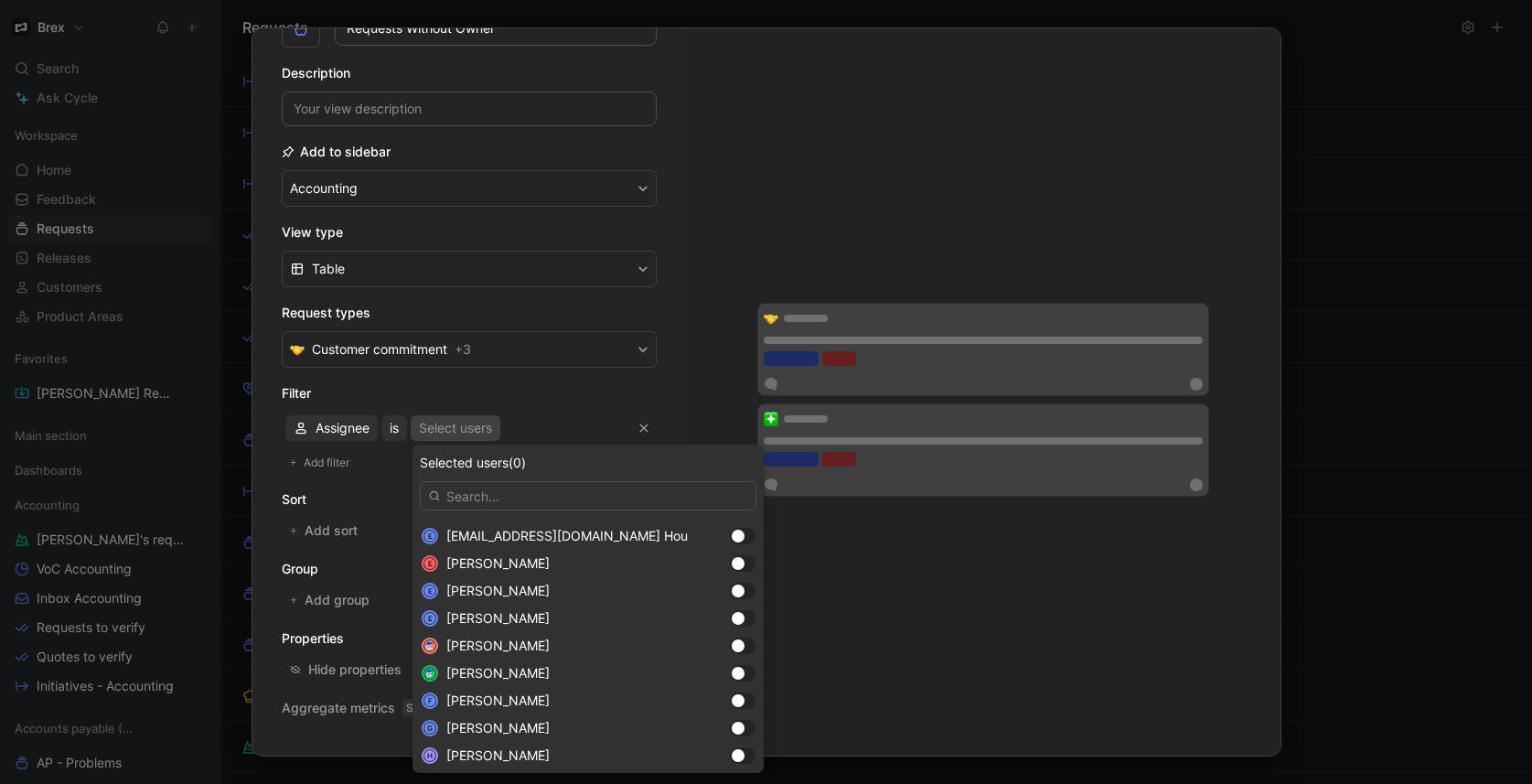
scroll to position [1123, 0]
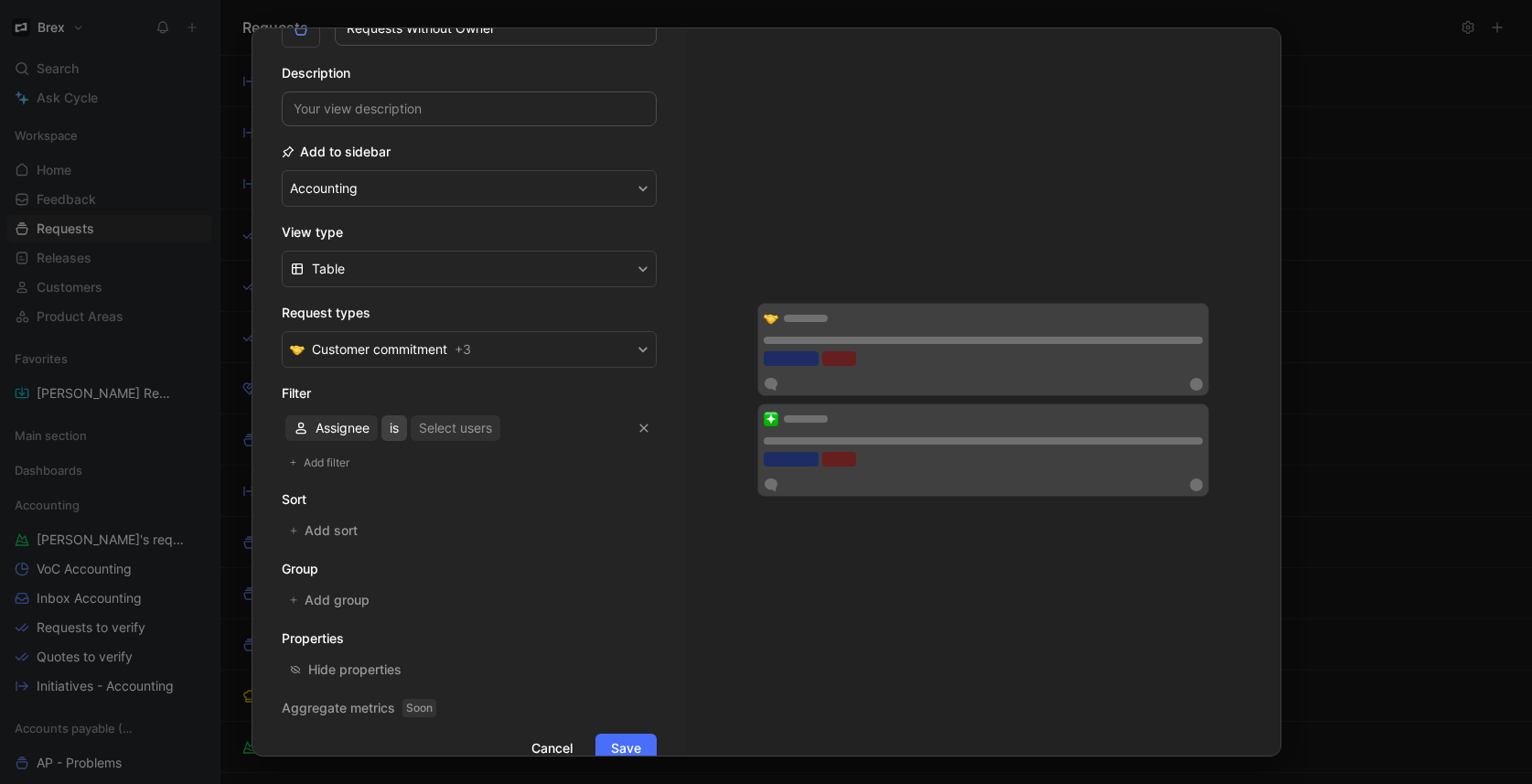
click at [390, 428] on span "is" at bounding box center [394, 427] width 10 height 22
click at [431, 469] on span "is empty" at bounding box center [415, 465] width 51 height 15
click at [327, 464] on span "Add filter" at bounding box center [328, 462] width 48 height 18
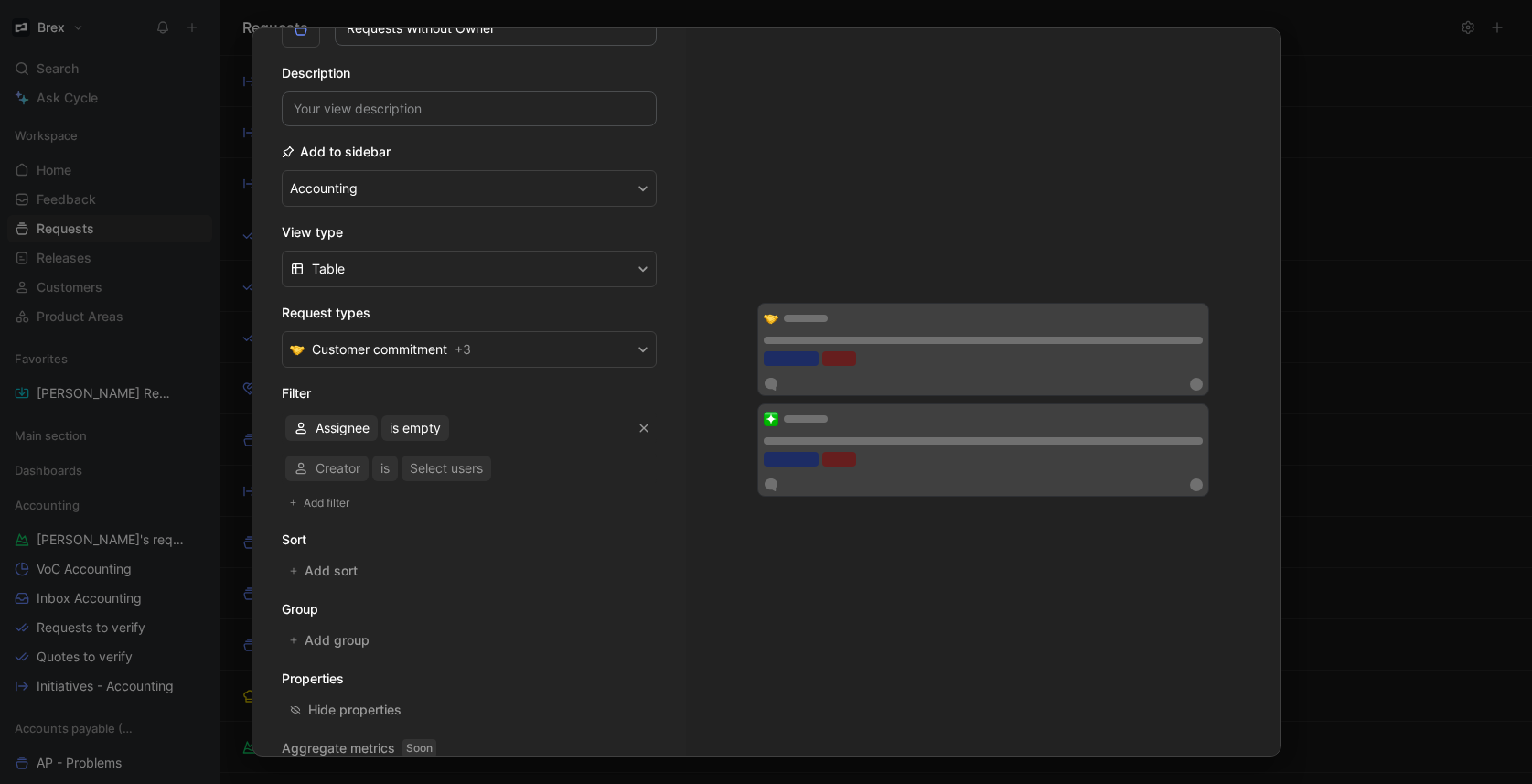
click at [330, 473] on div "Creator is Select users" at bounding box center [469, 468] width 375 height 33
click at [343, 471] on span "Creator" at bounding box center [337, 468] width 45 height 22
click at [373, 538] on span "Product Area" at bounding box center [355, 533] width 79 height 15
click at [491, 472] on div "Selected Product Area" at bounding box center [511, 468] width 135 height 22
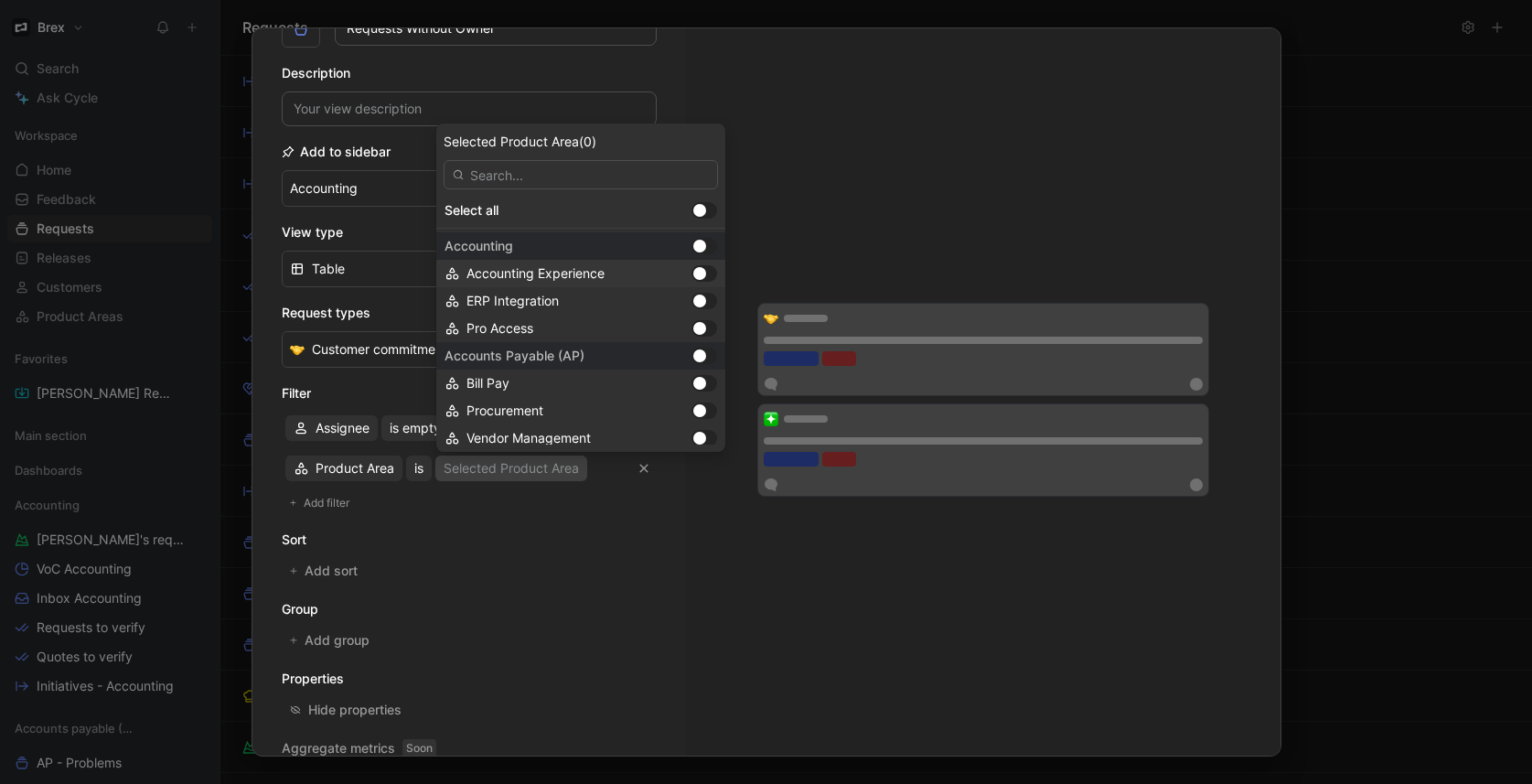
click at [706, 272] on div at bounding box center [699, 273] width 12 height 12
click at [706, 303] on div at bounding box center [699, 300] width 12 height 12
click at [706, 329] on div at bounding box center [699, 328] width 12 height 12
click at [706, 273] on div at bounding box center [699, 273] width 12 height 12
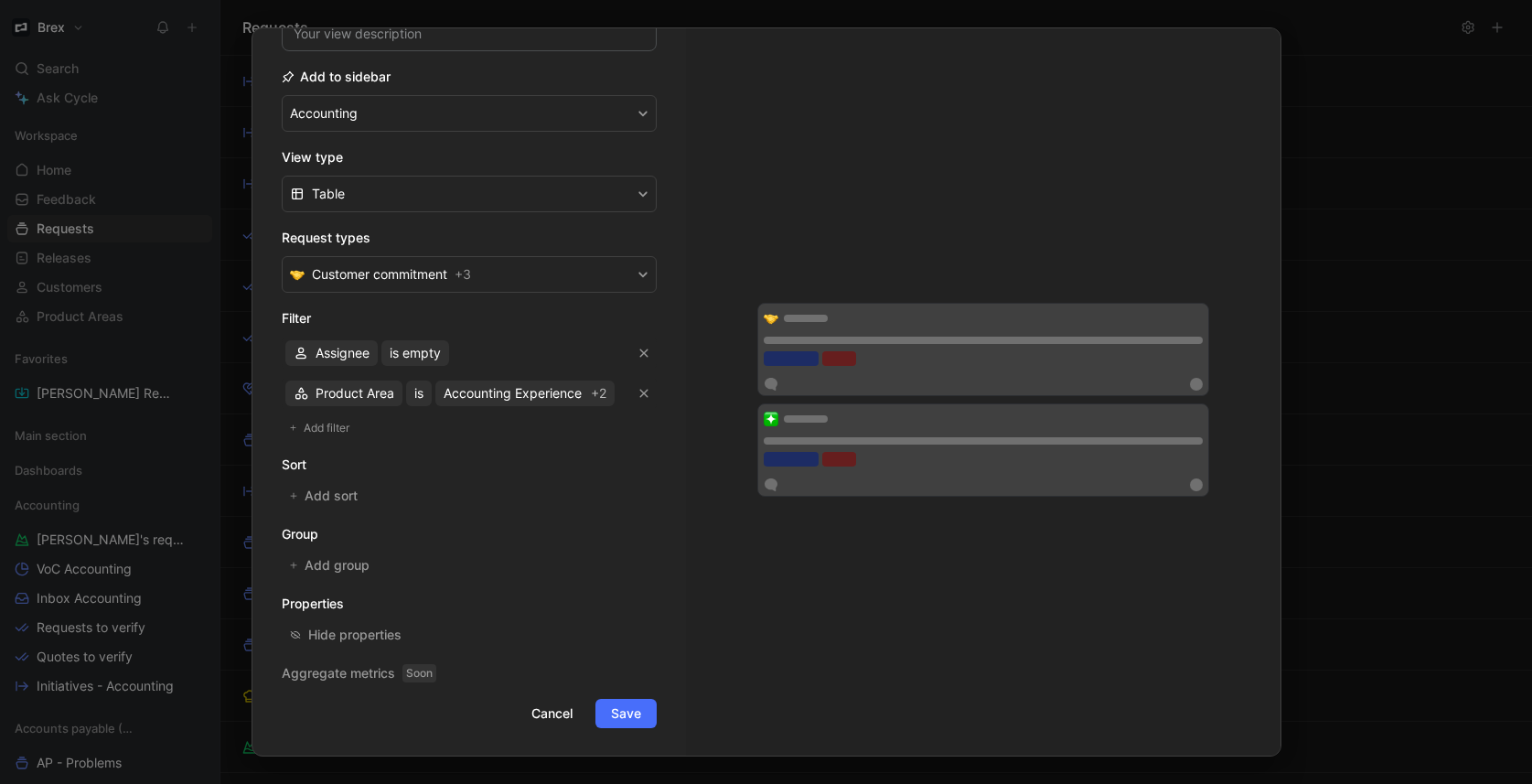
scroll to position [196, 0]
click at [346, 560] on span "Add group" at bounding box center [338, 563] width 67 height 22
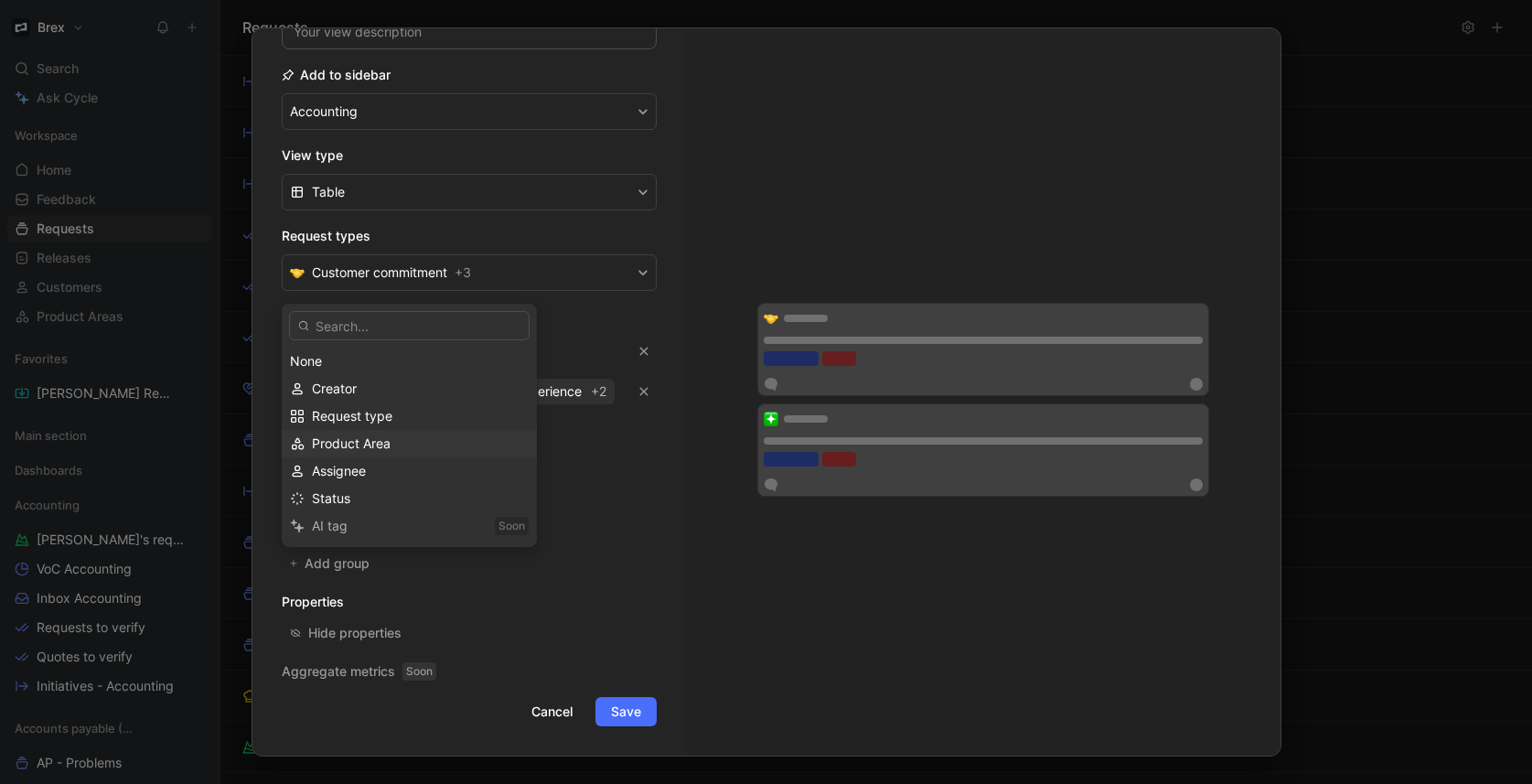
click at [382, 448] on span "Product Area" at bounding box center [351, 443] width 79 height 15
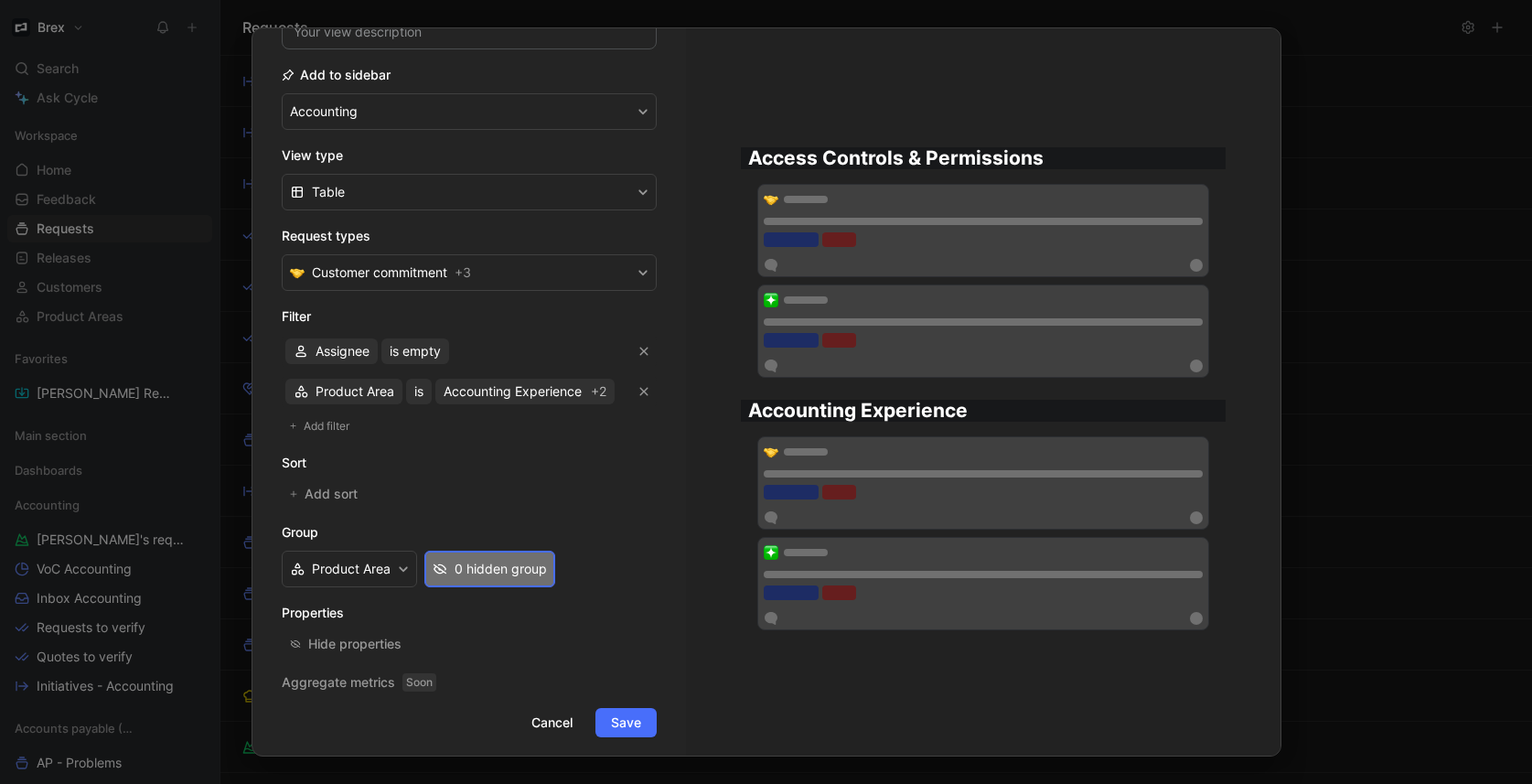
click at [467, 569] on div "0 hidden group" at bounding box center [500, 568] width 92 height 22
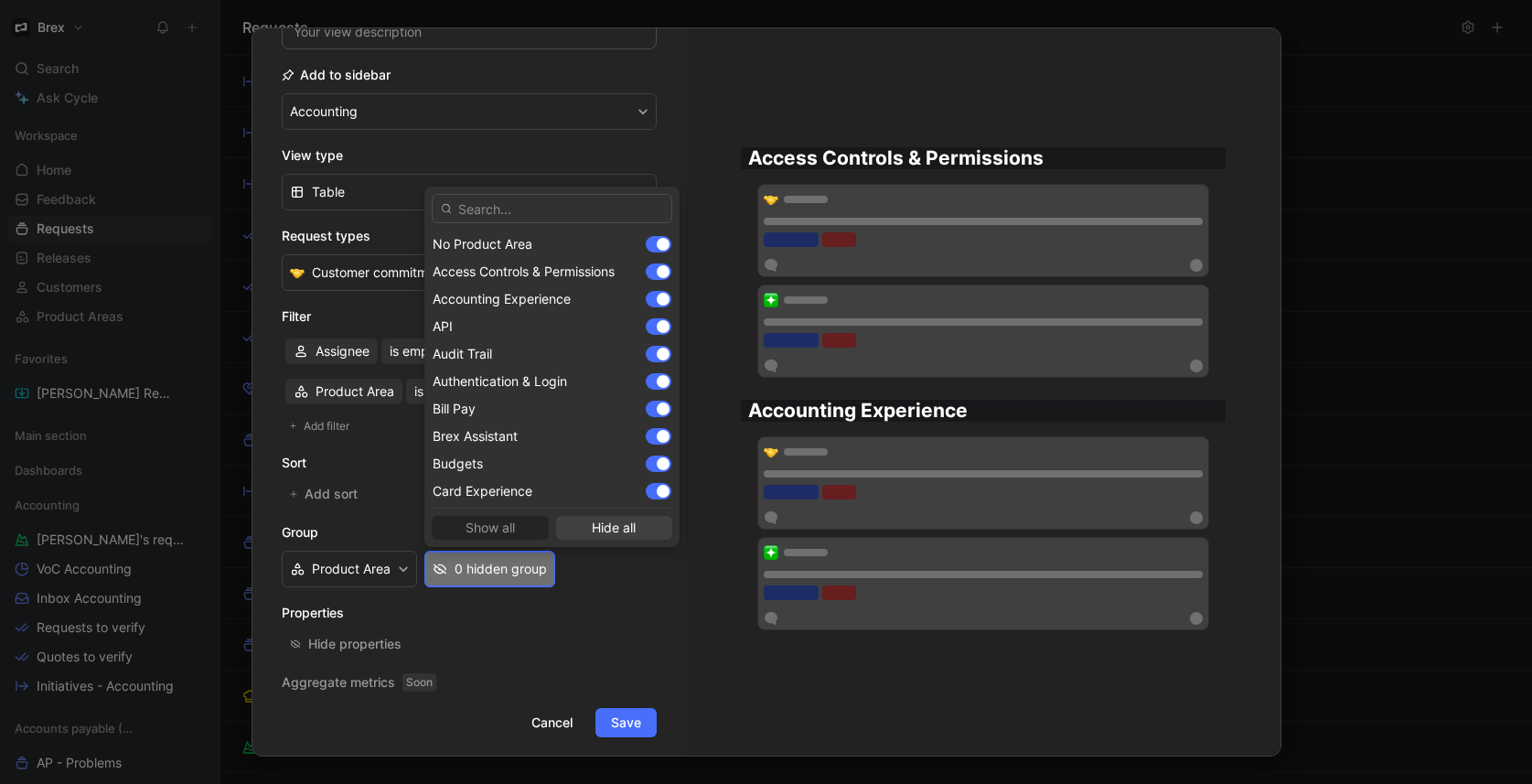
click at [604, 523] on span "Hide all" at bounding box center [615, 527] width 101 height 22
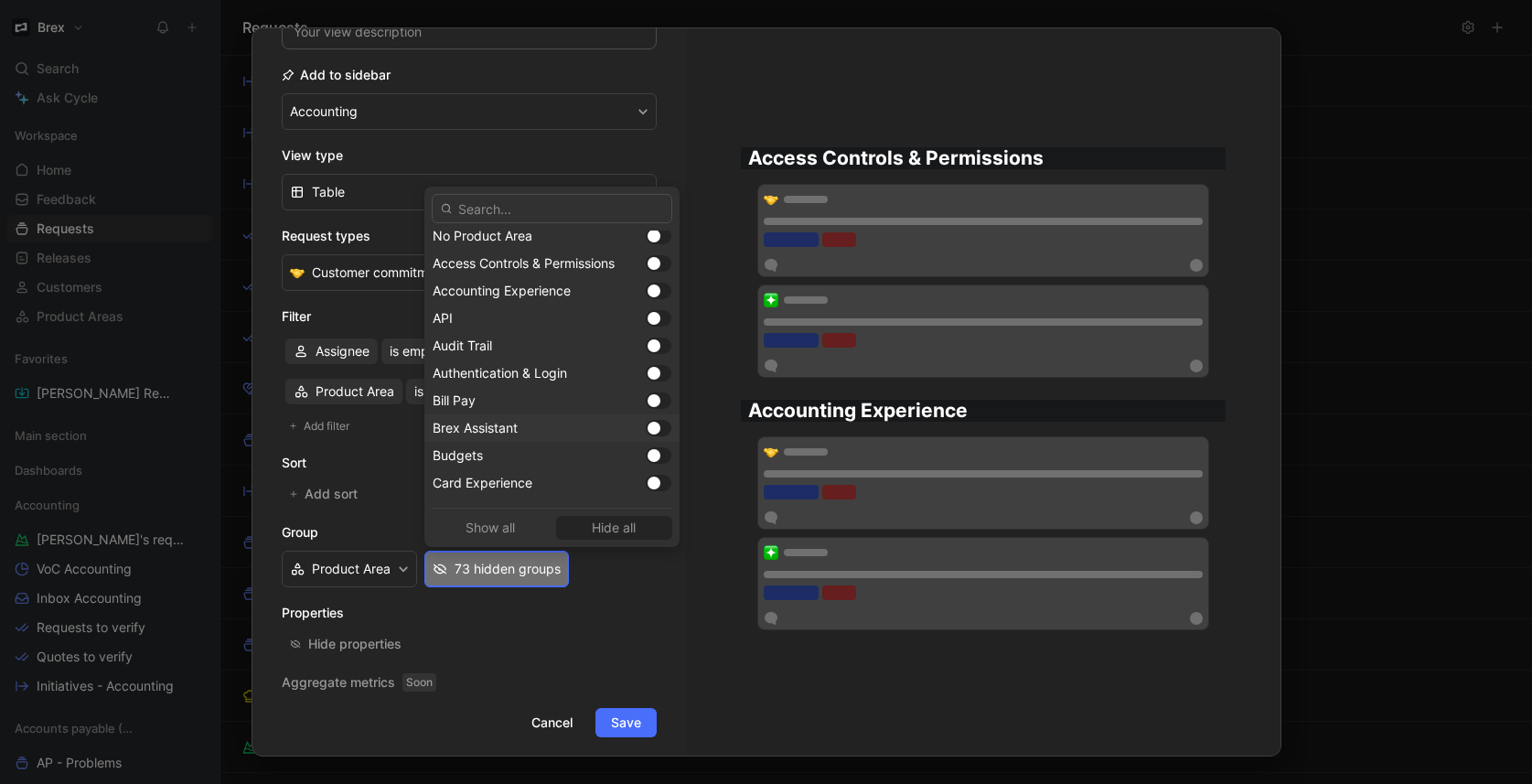
scroll to position [0, 0]
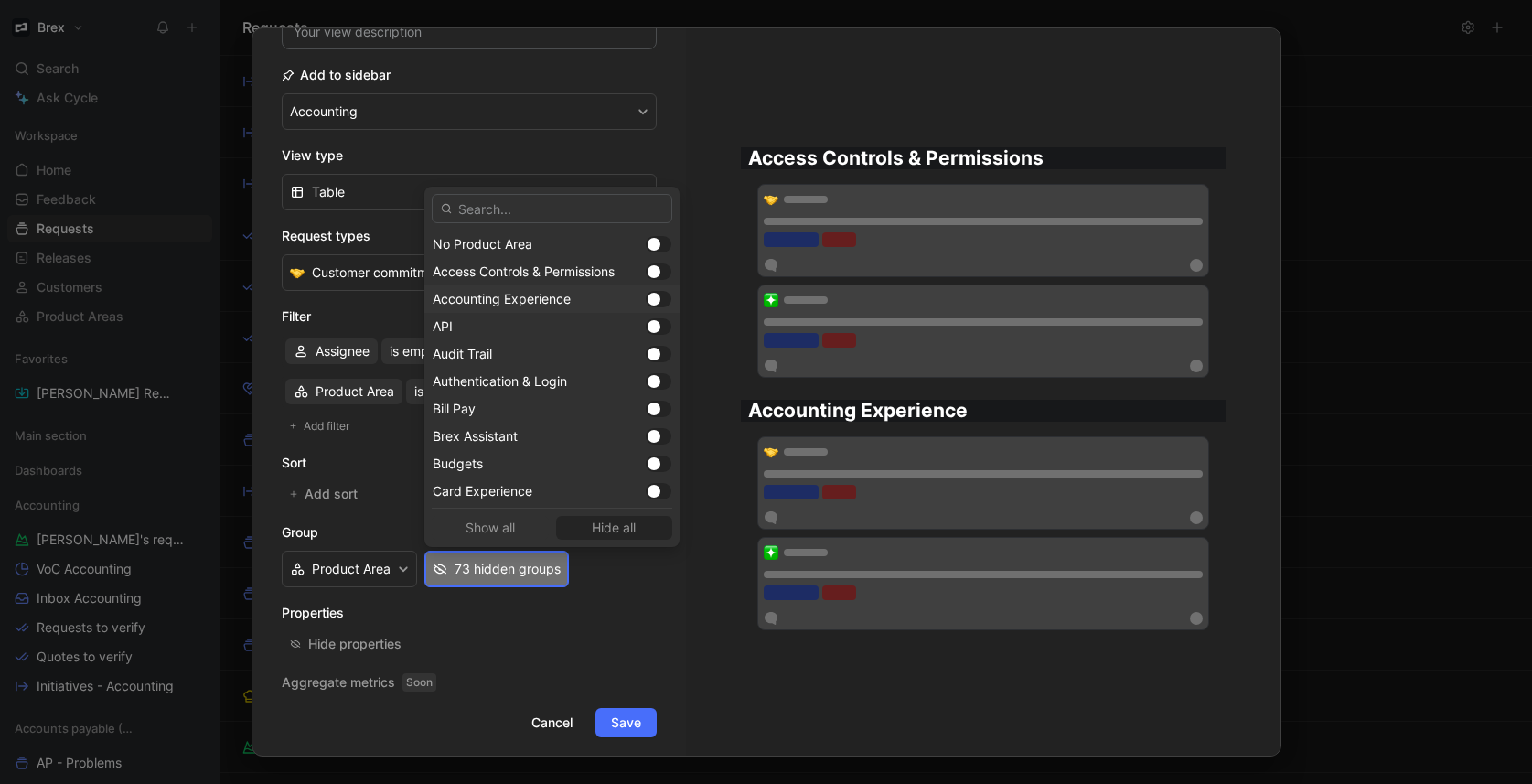
click at [647, 293] on div at bounding box center [653, 298] width 12 height 12
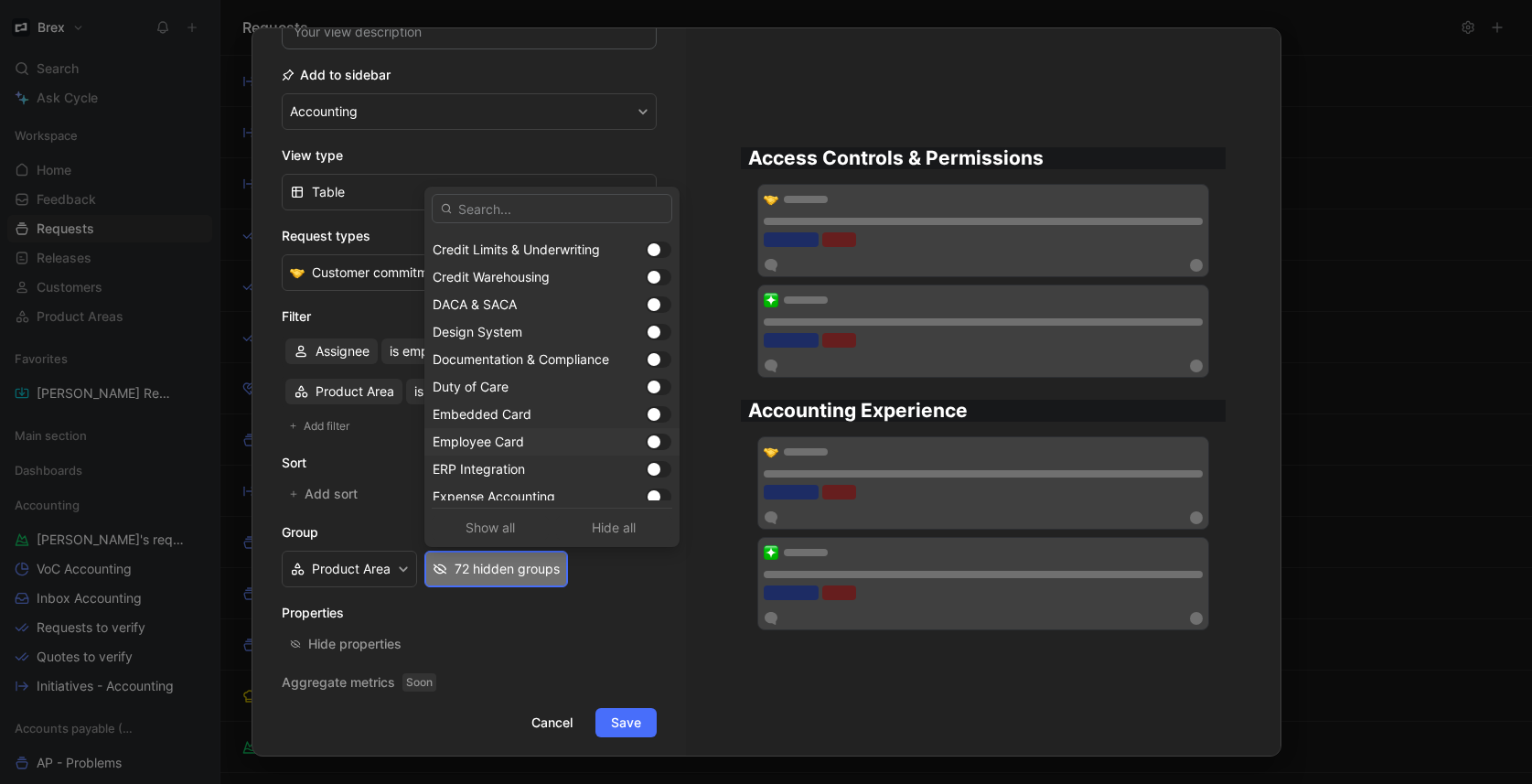
scroll to position [522, 0]
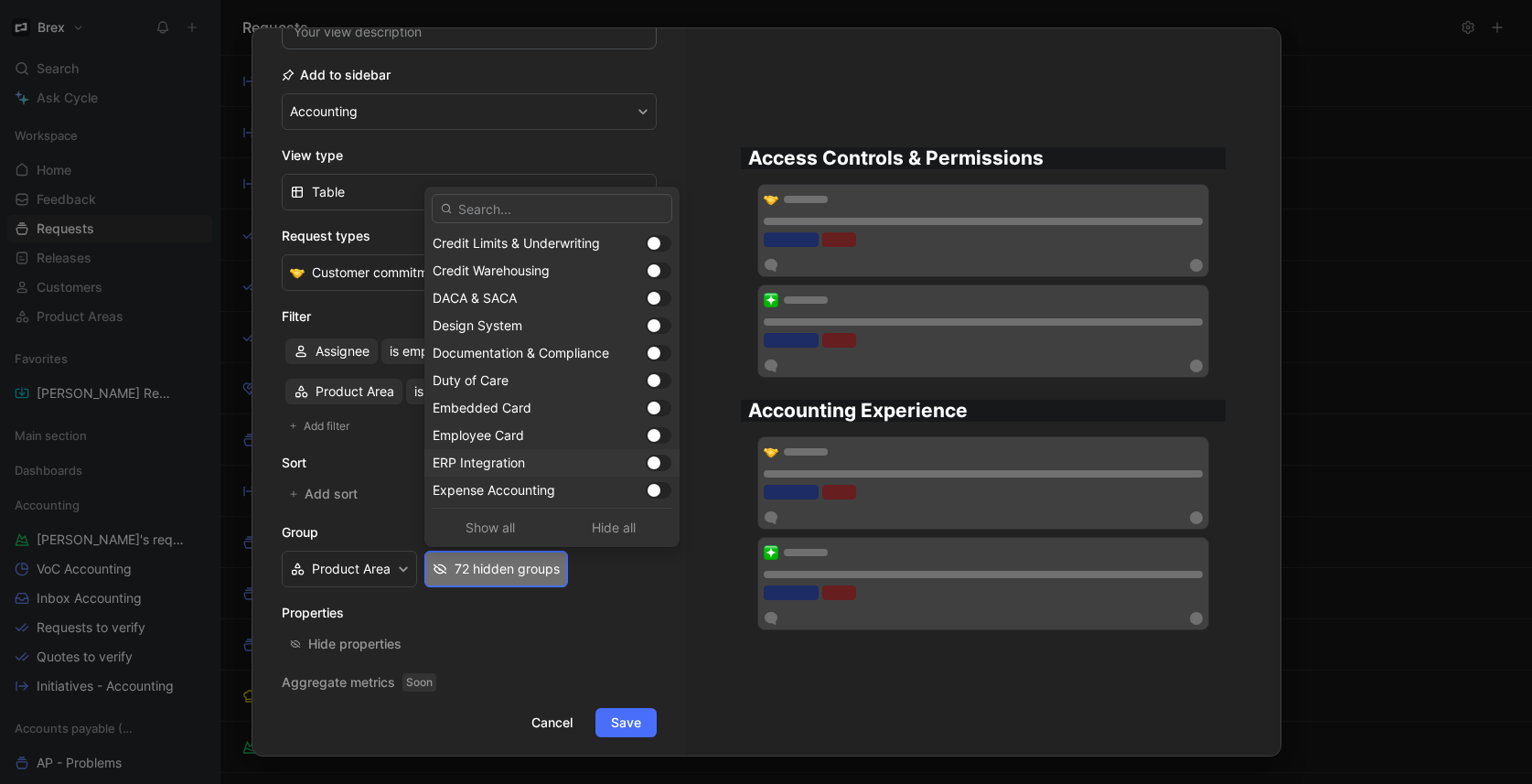
click at [647, 465] on div at bounding box center [653, 462] width 12 height 12
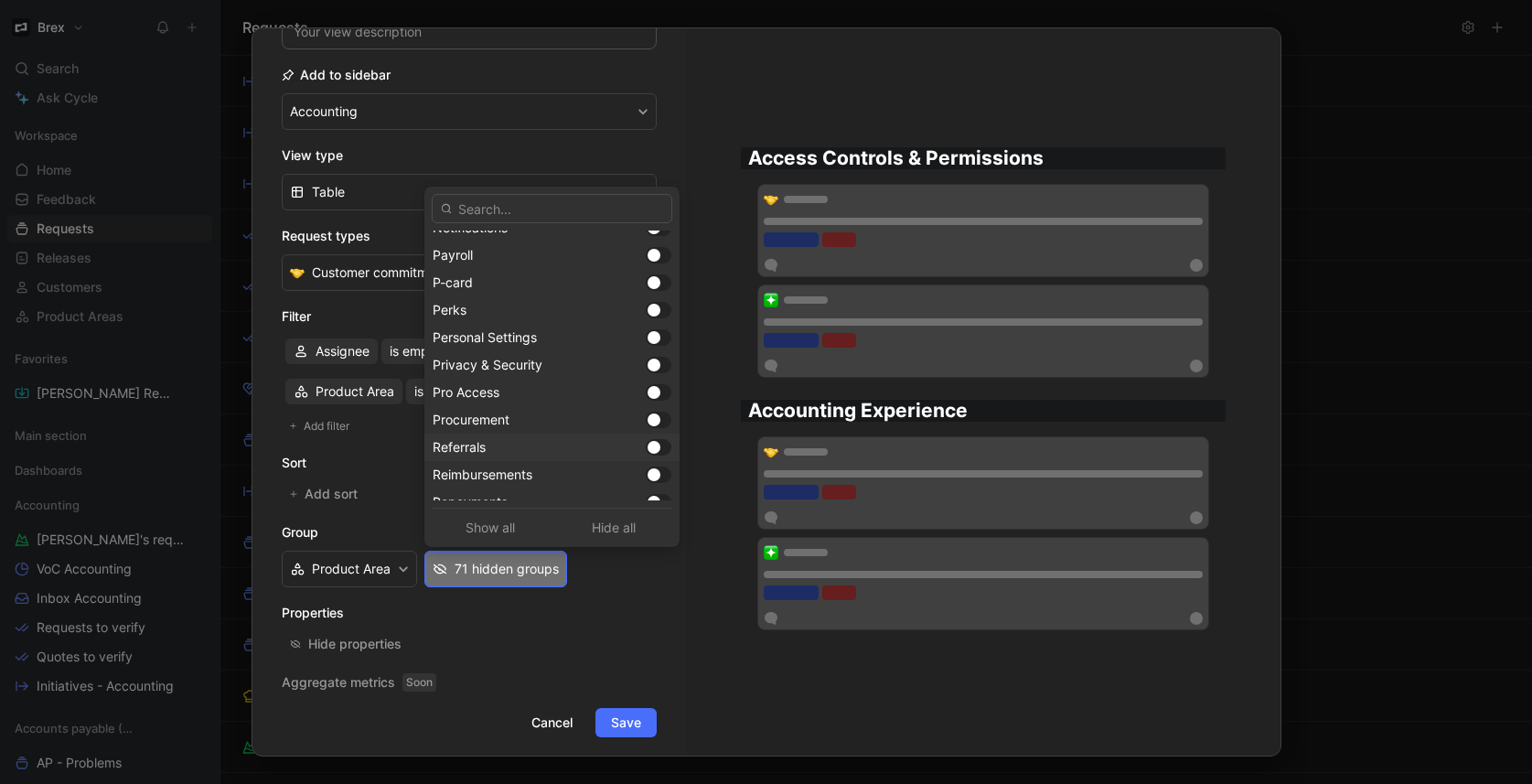
scroll to position [1334, 0]
click at [647, 280] on div at bounding box center [653, 281] width 12 height 12
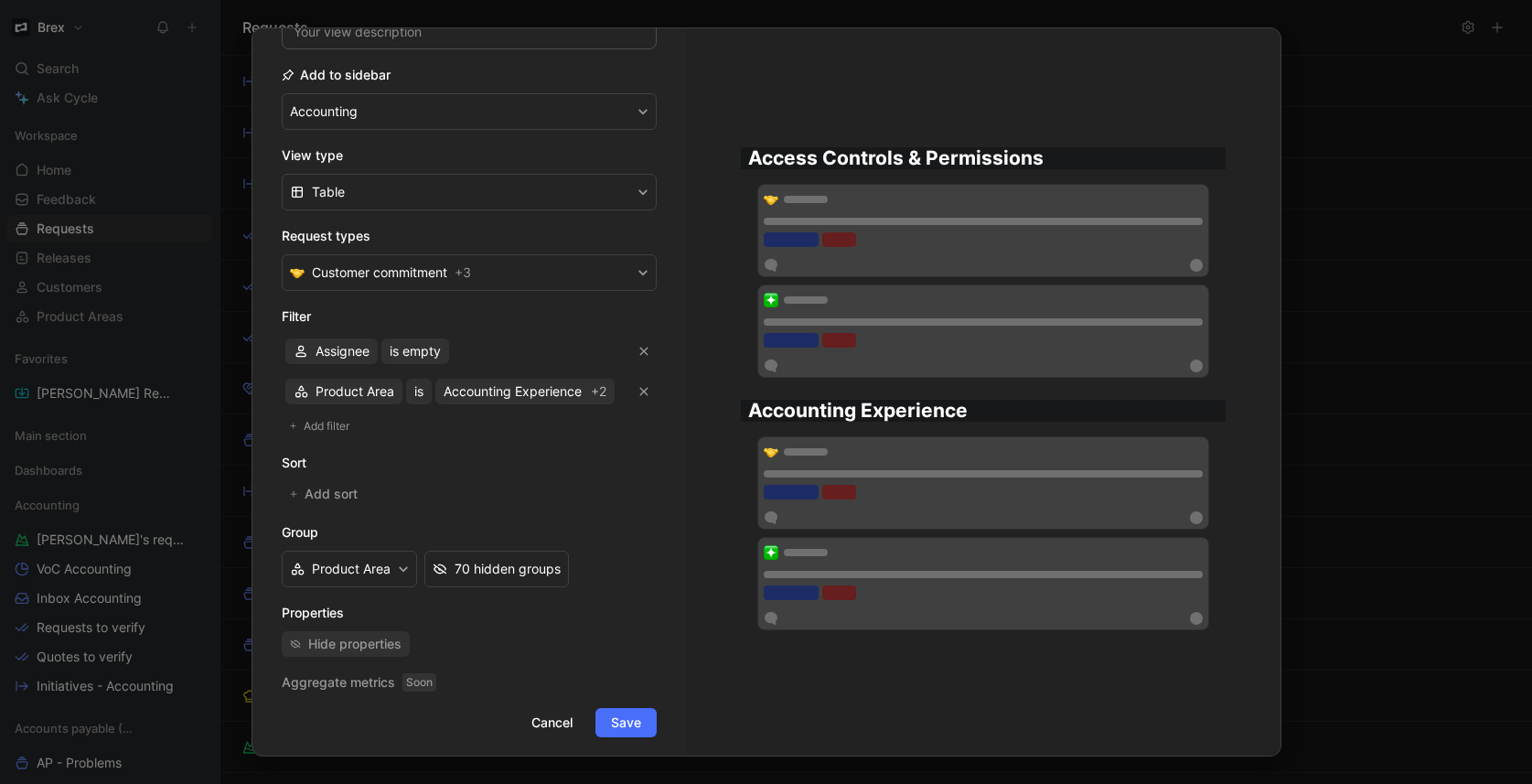
click at [350, 645] on div "Hide properties" at bounding box center [354, 643] width 93 height 22
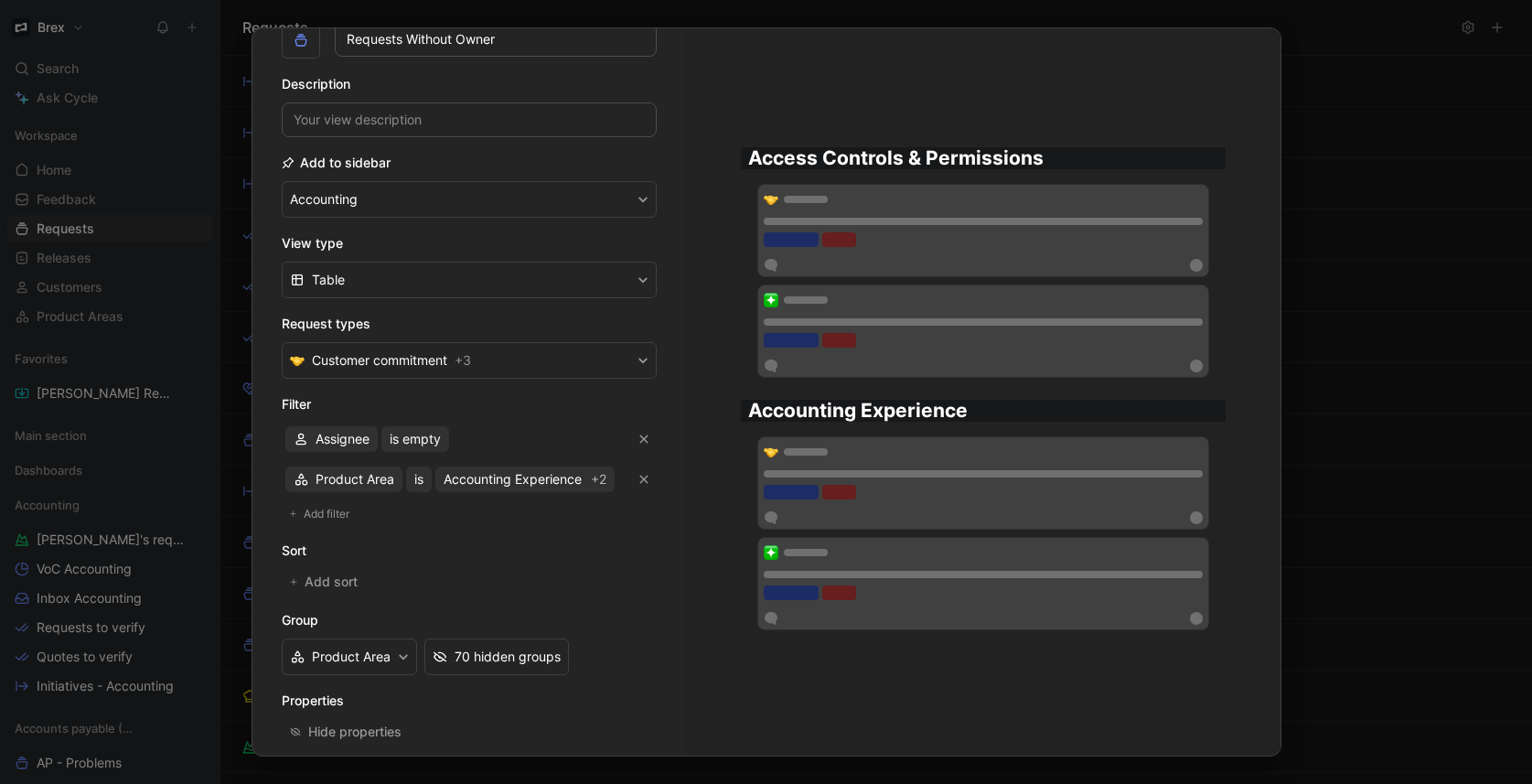
scroll to position [208, 0]
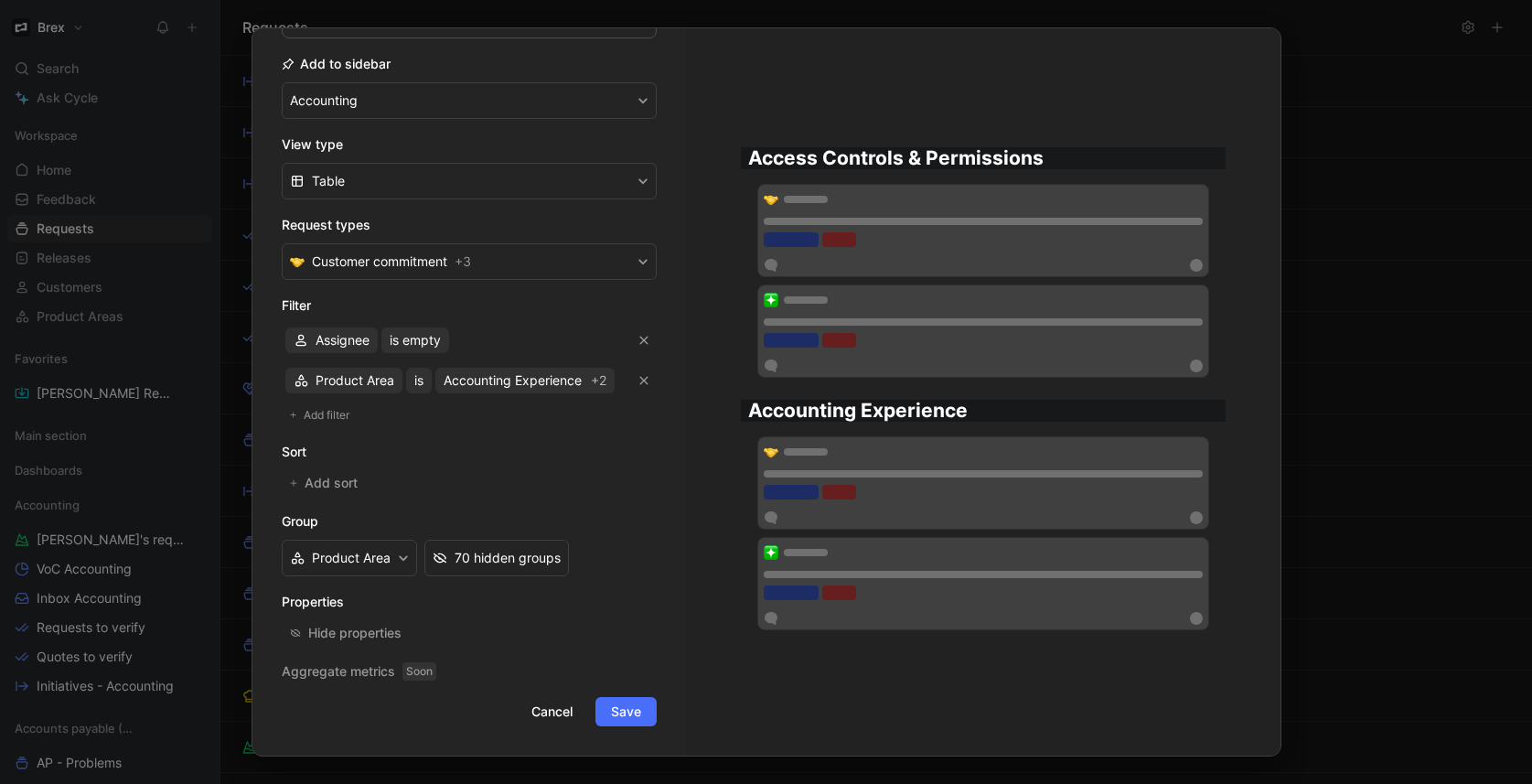
click at [624, 714] on span "Save" at bounding box center [625, 711] width 30 height 22
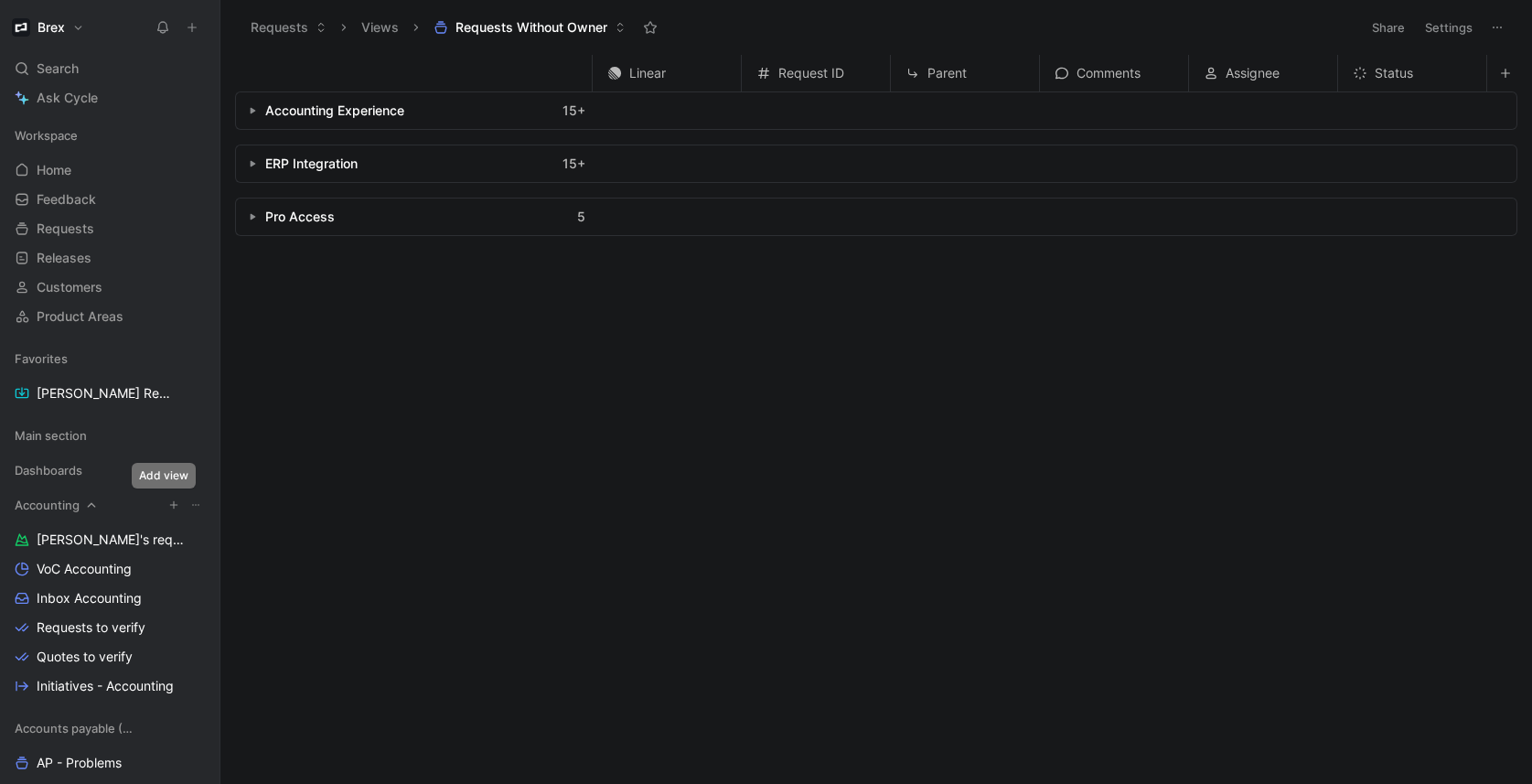
click at [169, 505] on icon "button" at bounding box center [174, 504] width 11 height 11
click at [190, 503] on div at bounding box center [766, 392] width 1532 height 784
click at [603, 29] on span "Requests Without Owner" at bounding box center [531, 27] width 151 height 18
click at [169, 503] on icon "button" at bounding box center [174, 504] width 11 height 11
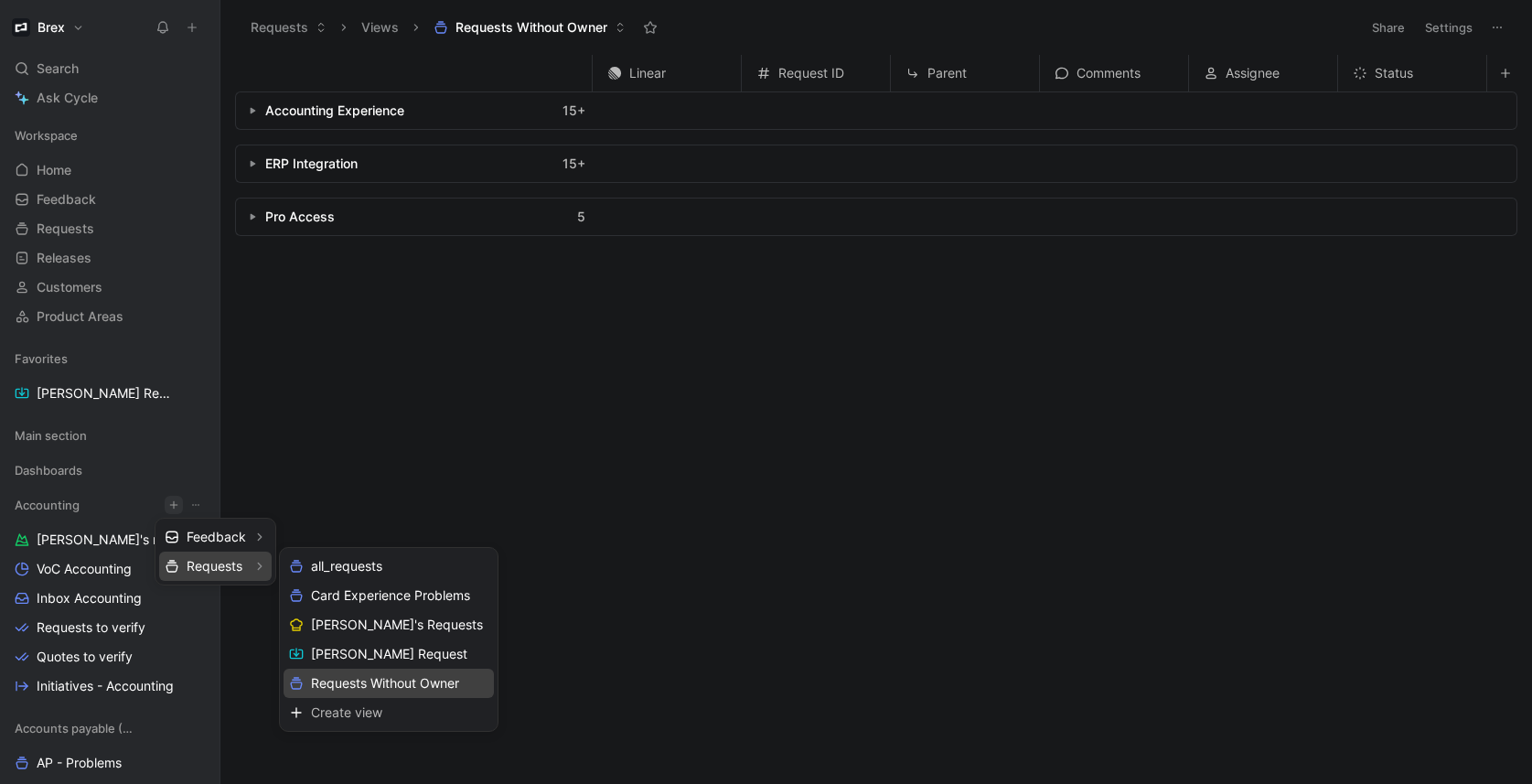
click at [423, 677] on span "Requests Without Owner" at bounding box center [384, 682] width 149 height 17
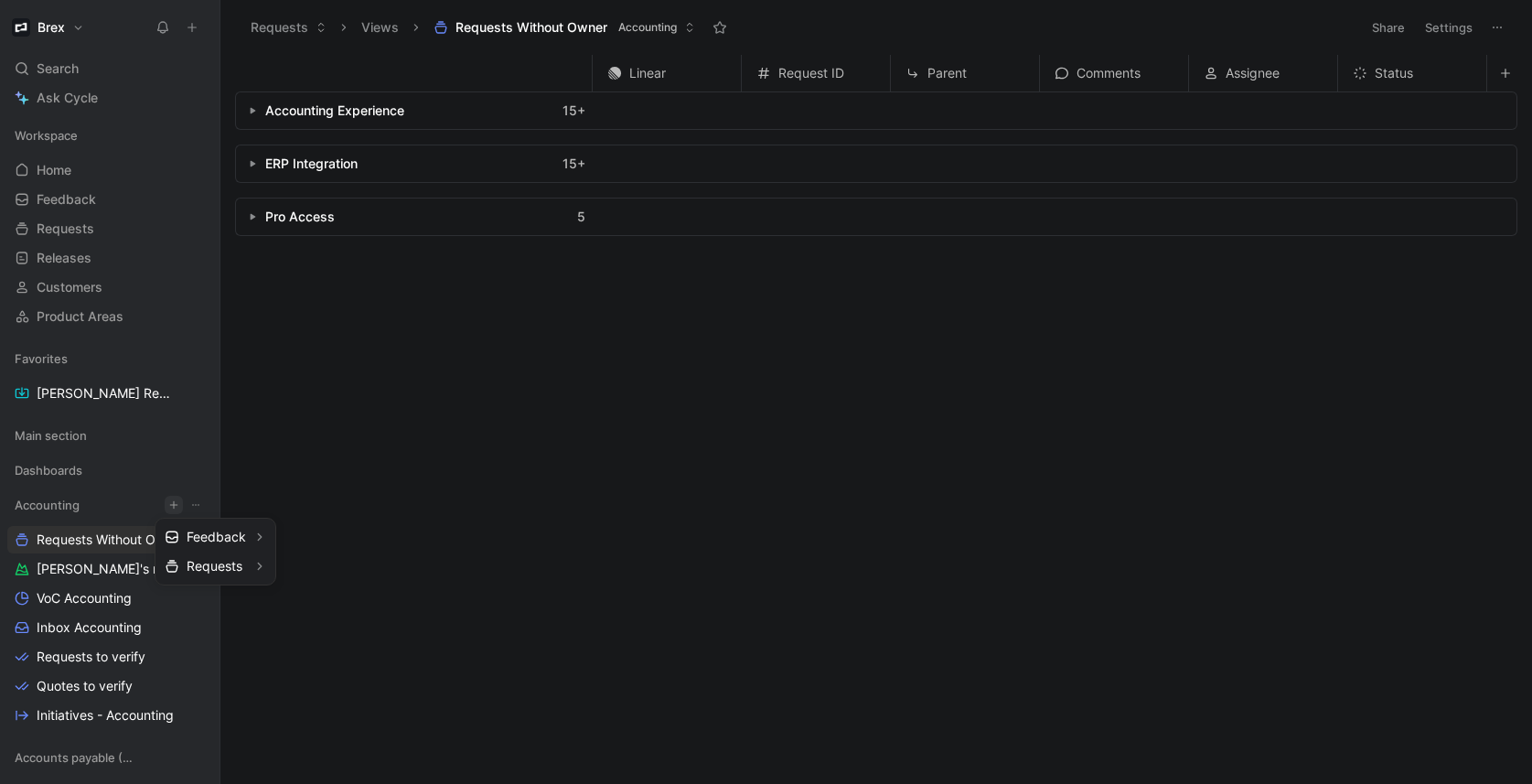
click at [676, 561] on div at bounding box center [766, 392] width 1532 height 784
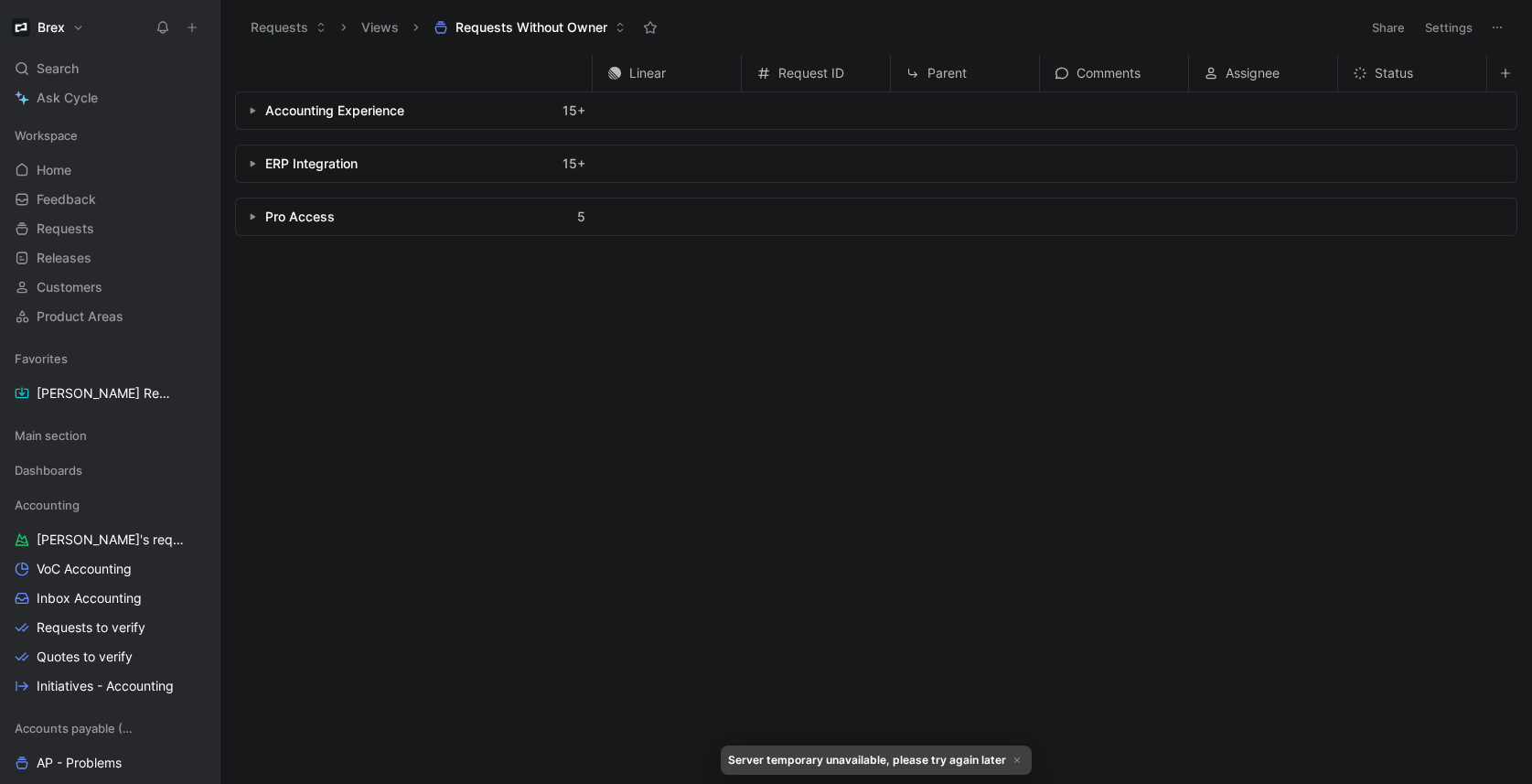
click at [482, 520] on div "Linear Request ID Parent Comments Assignee Status Accounting Experience 15 + ER…" at bounding box center [883, 415] width 1297 height 722
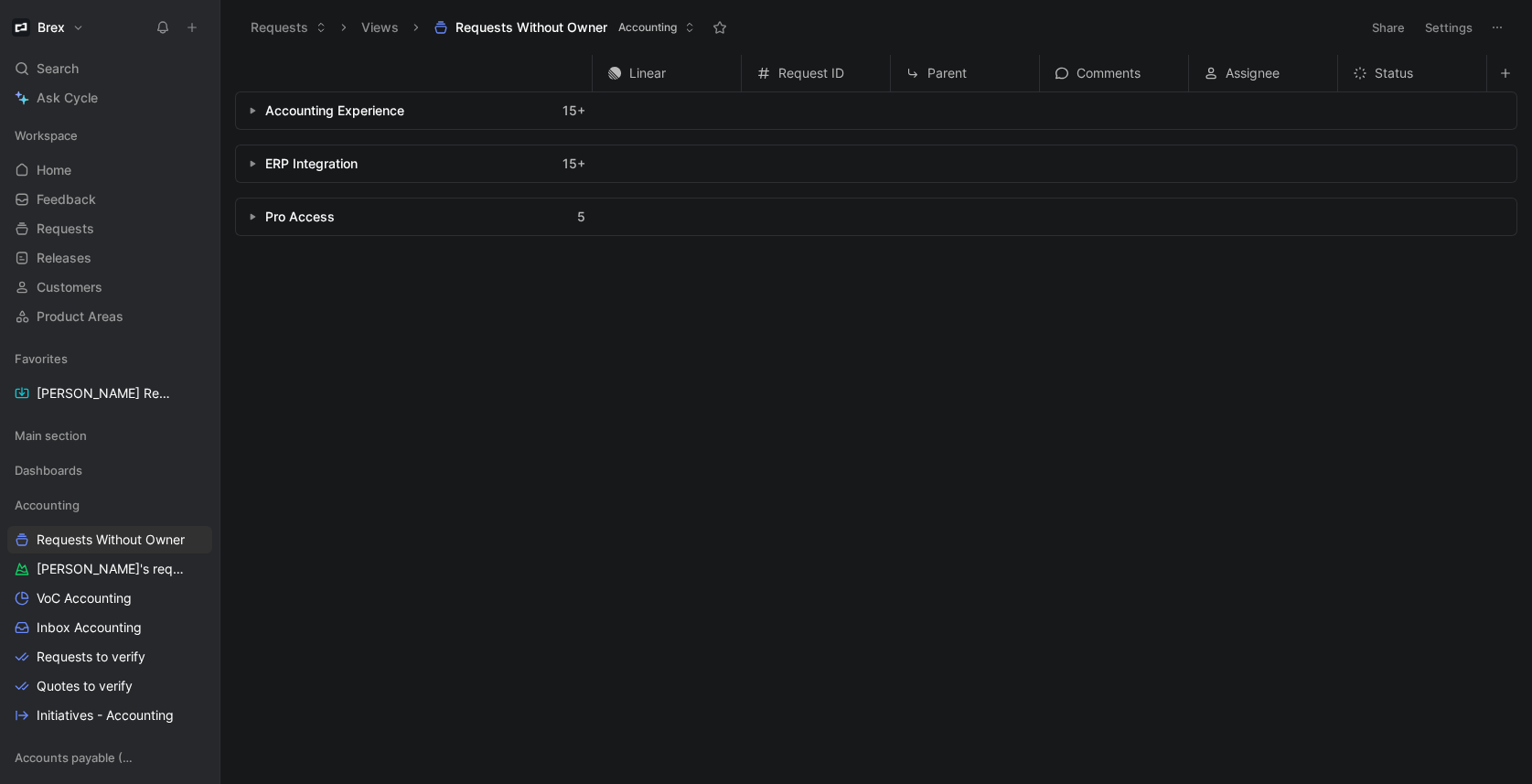
click at [253, 160] on icon "button" at bounding box center [252, 164] width 8 height 8
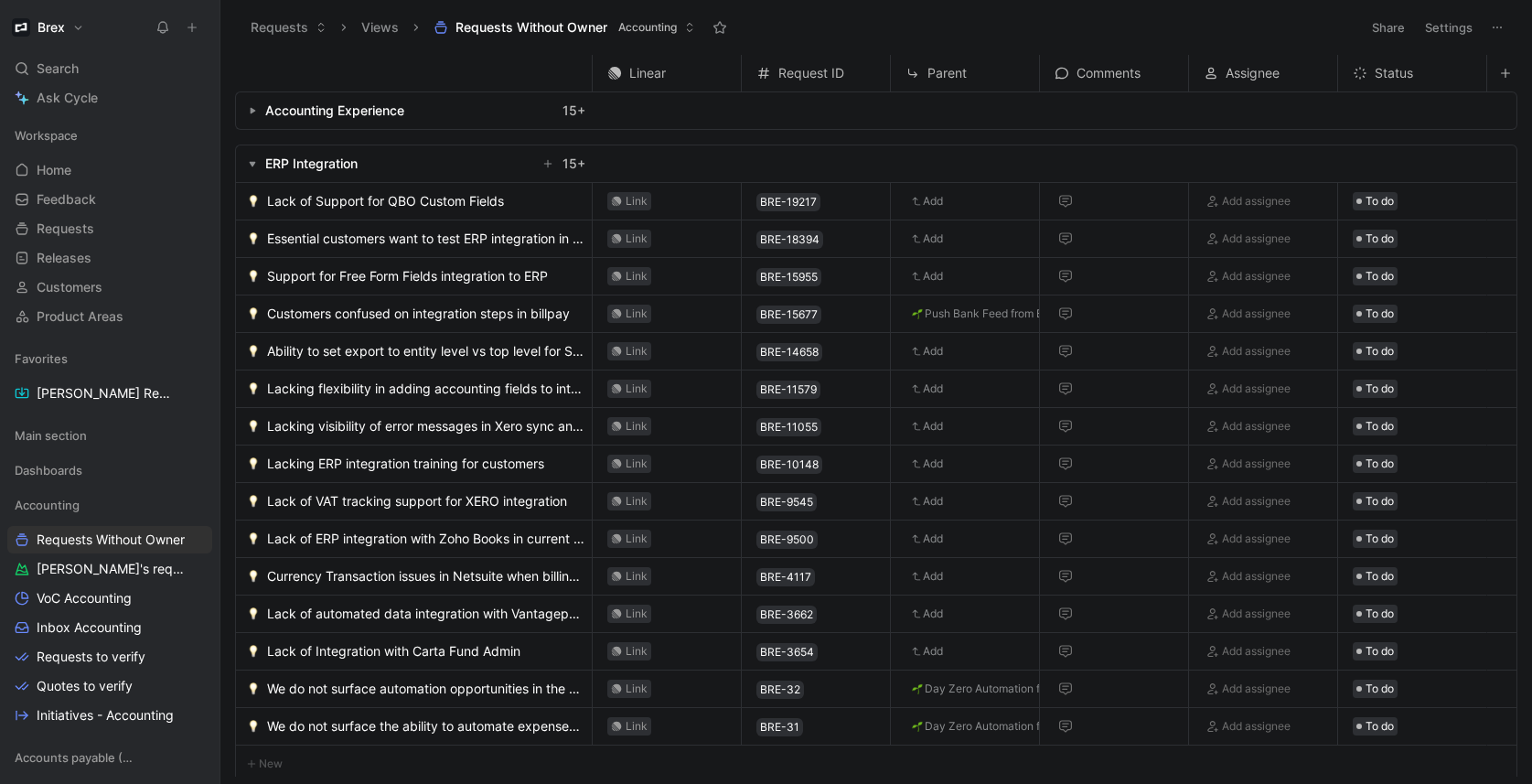
click at [253, 160] on icon "button" at bounding box center [252, 164] width 8 height 8
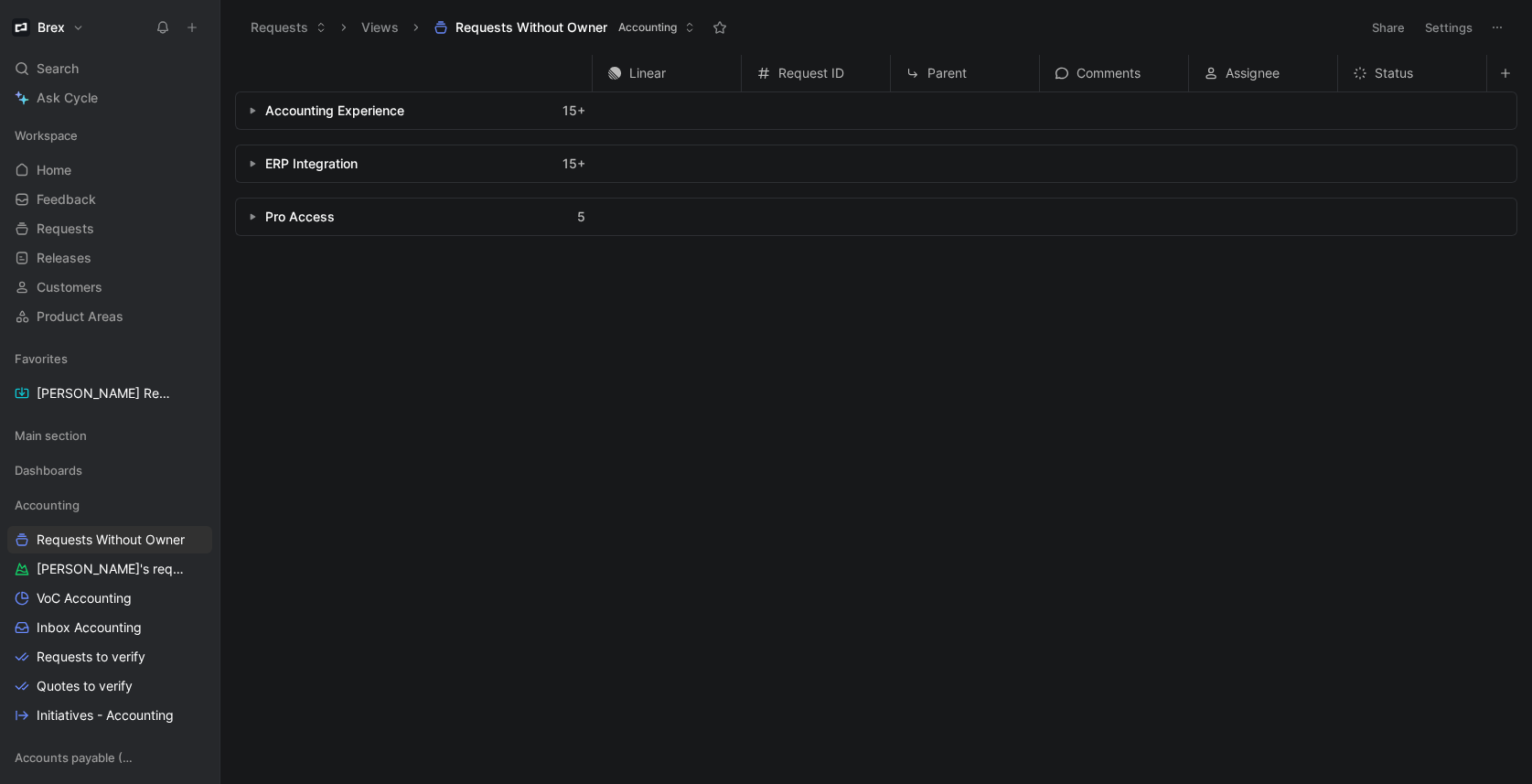
click at [250, 217] on use "button" at bounding box center [253, 217] width 6 height 7
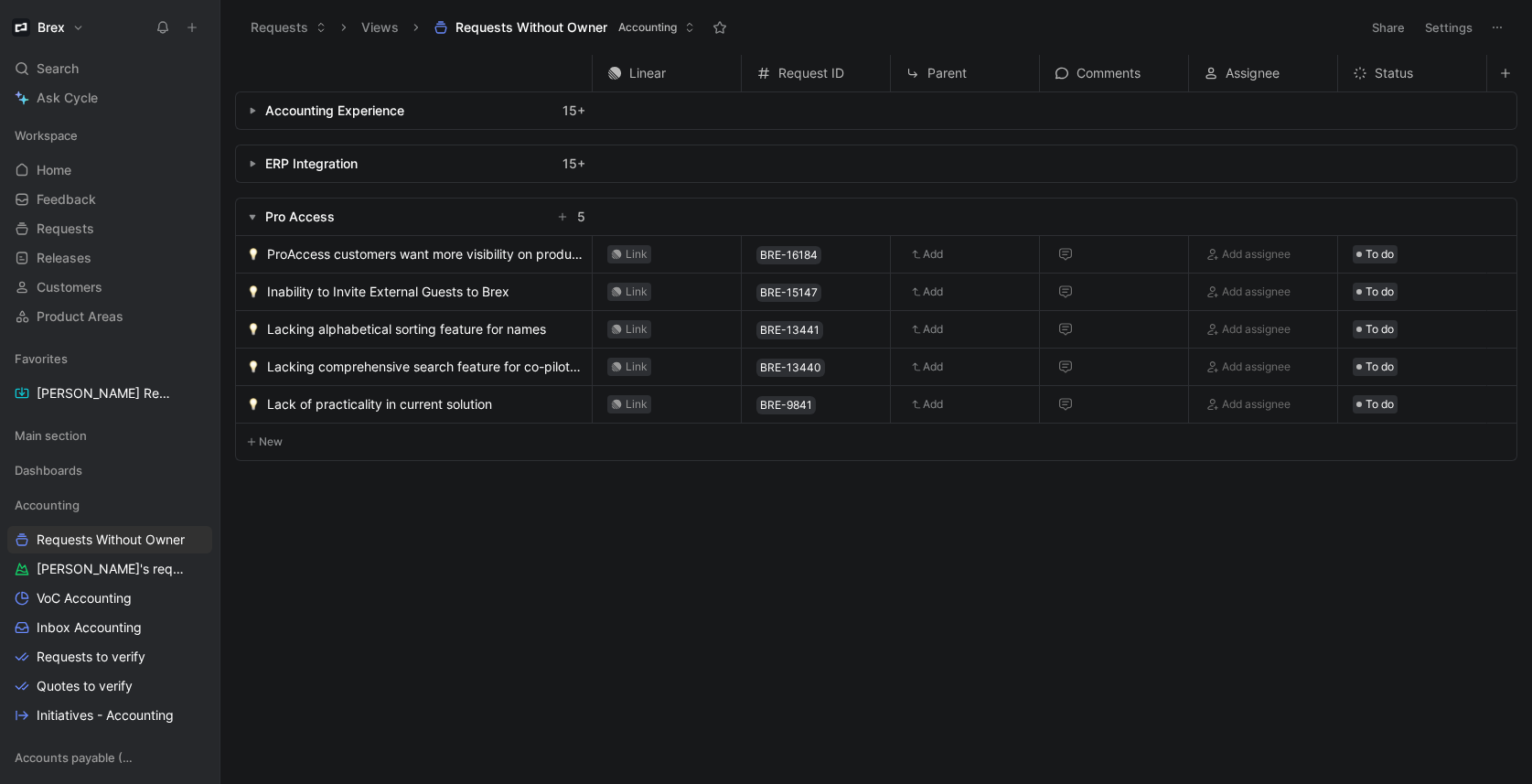
click at [250, 217] on use "button" at bounding box center [252, 218] width 7 height 6
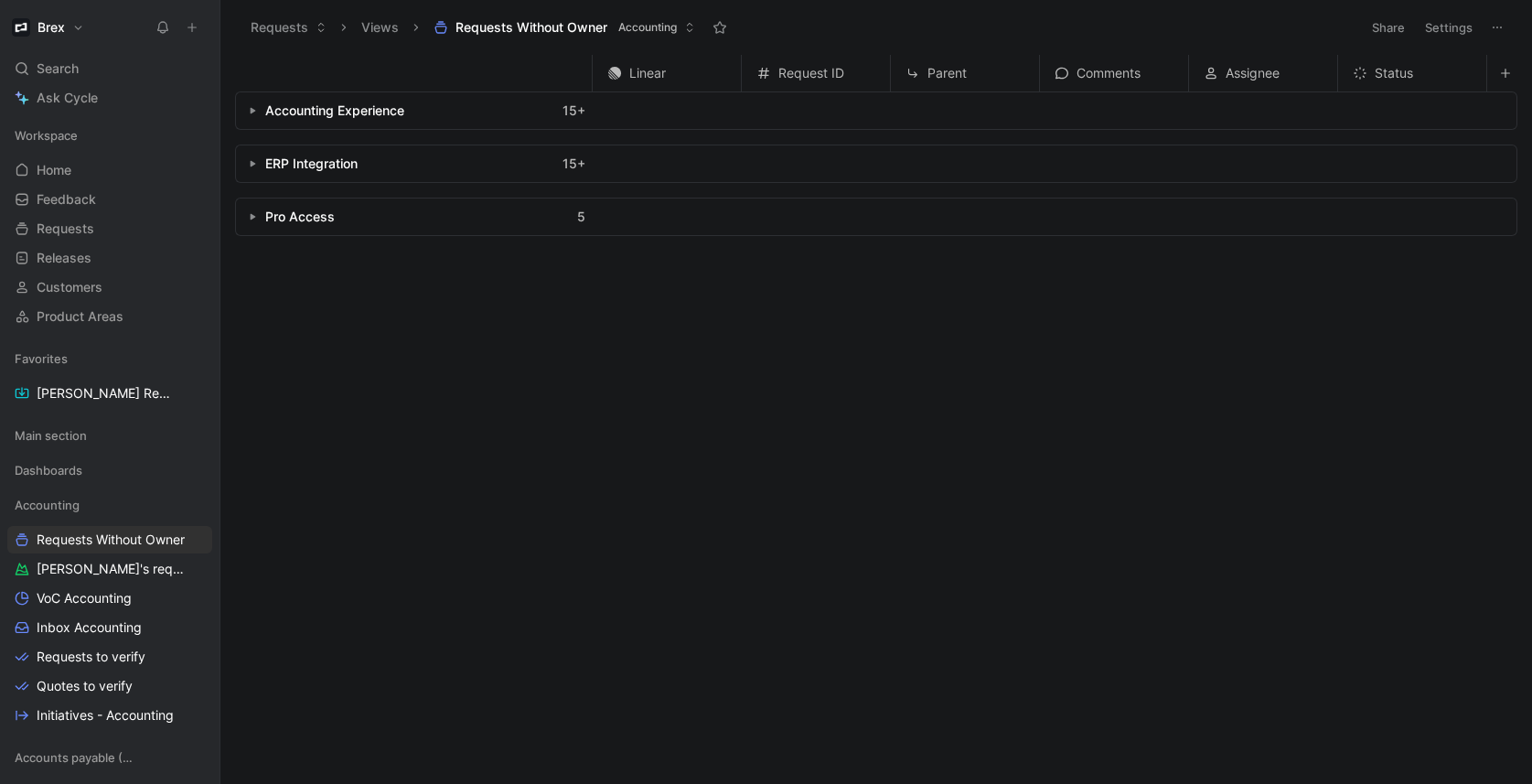
click at [248, 165] on icon "button" at bounding box center [252, 164] width 8 height 8
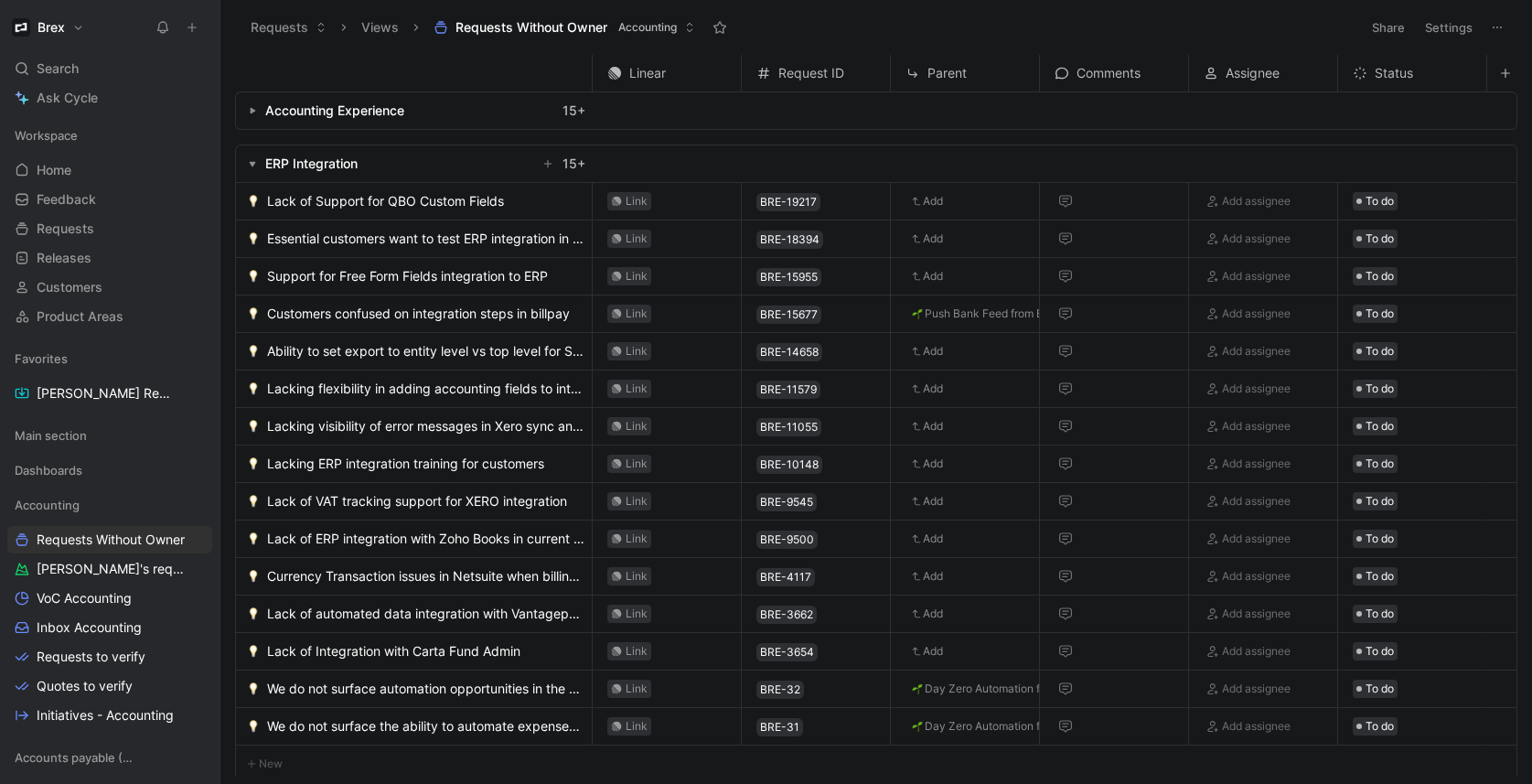
click at [413, 204] on span "Lack of Support for QBO Custom Fields" at bounding box center [385, 200] width 237 height 22
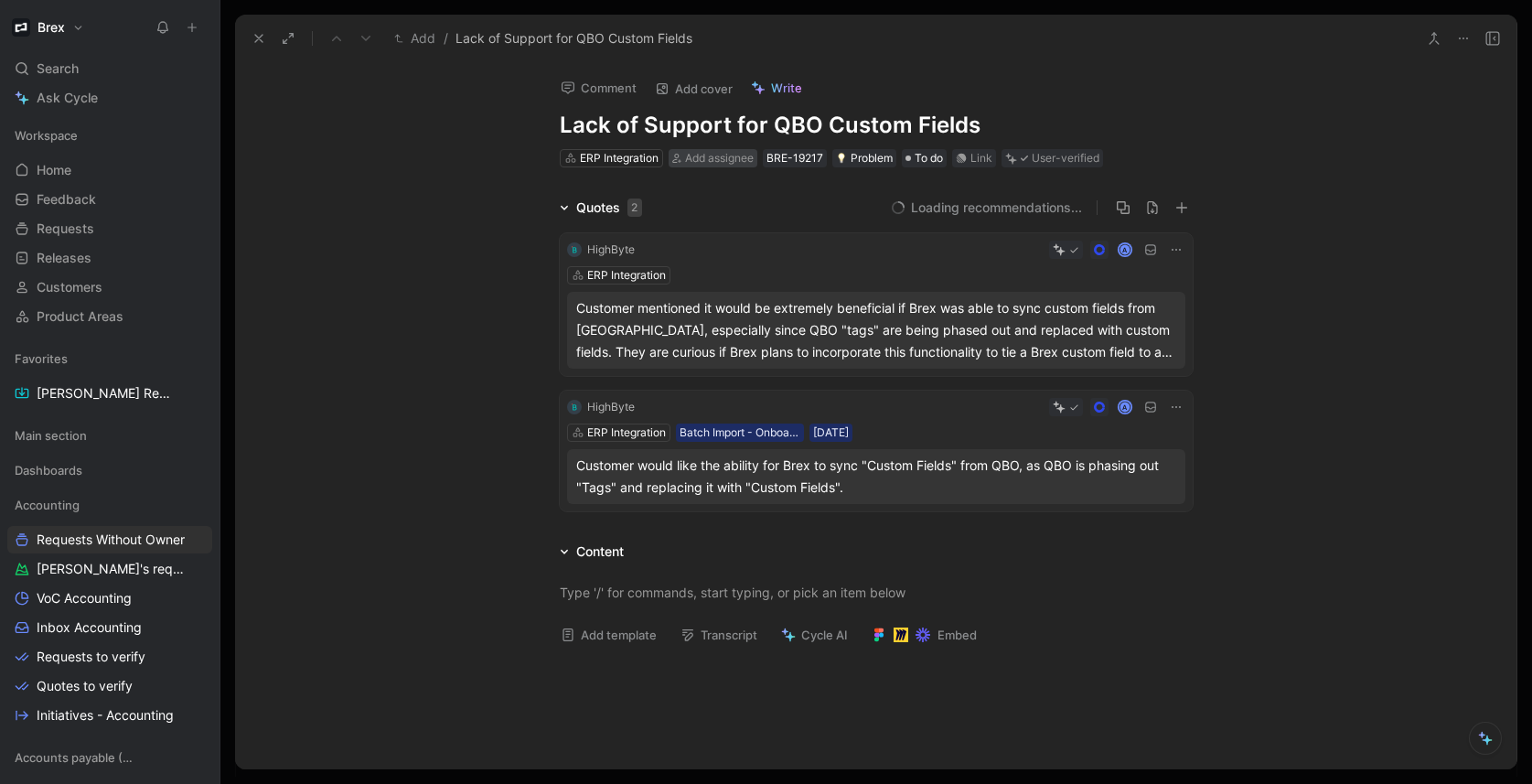
click at [705, 151] on span "Add assignee" at bounding box center [720, 157] width 69 height 13
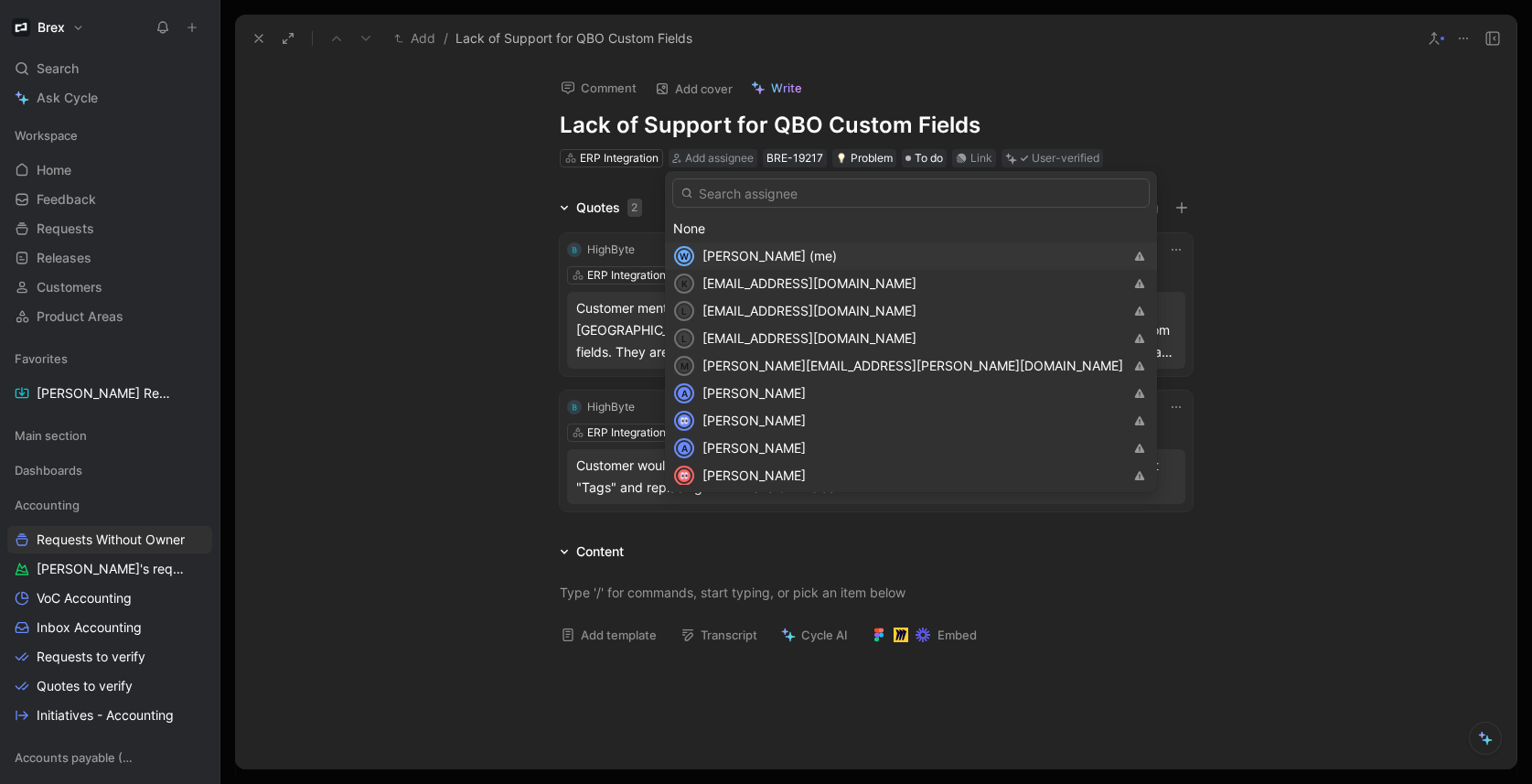
click at [754, 258] on span "[PERSON_NAME] (me)" at bounding box center [770, 256] width 134 height 15
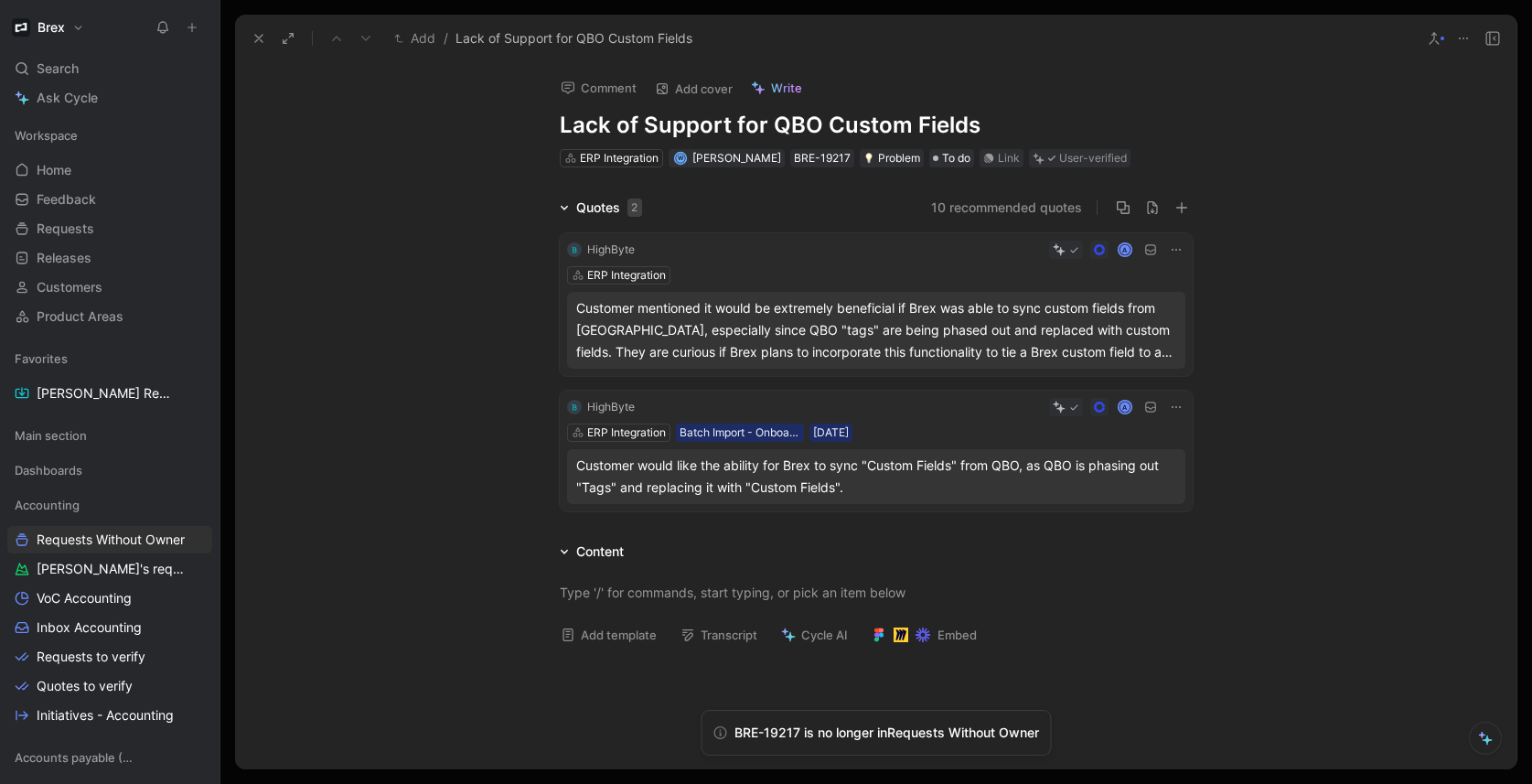
click at [252, 36] on icon at bounding box center [258, 37] width 14 height 14
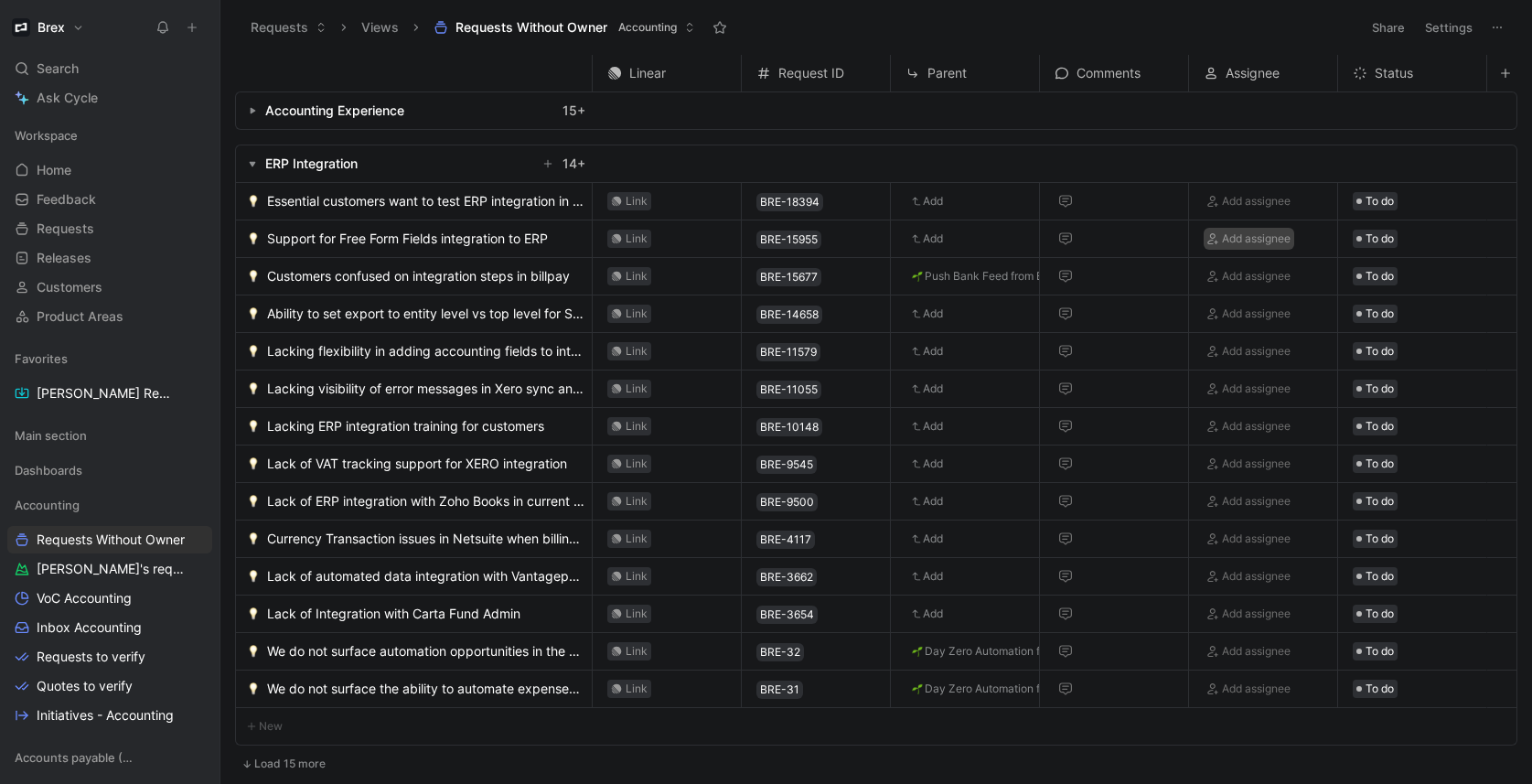
click at [1243, 242] on span "Add assignee" at bounding box center [1256, 238] width 69 height 18
click at [440, 241] on span "Support for Free Form Fields integration to ERP" at bounding box center [407, 239] width 281 height 22
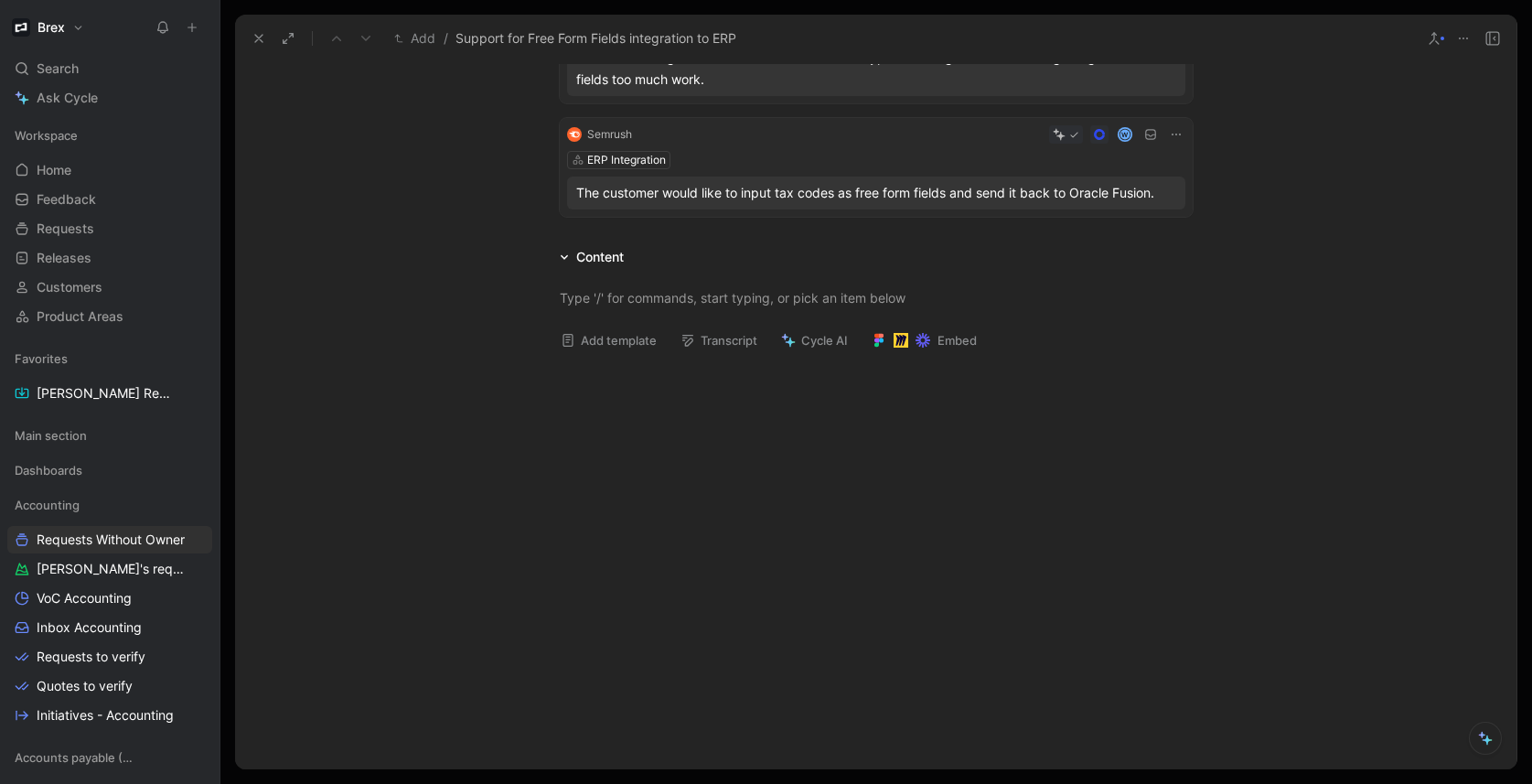
scroll to position [519, 0]
click at [259, 38] on use at bounding box center [259, 38] width 8 height 8
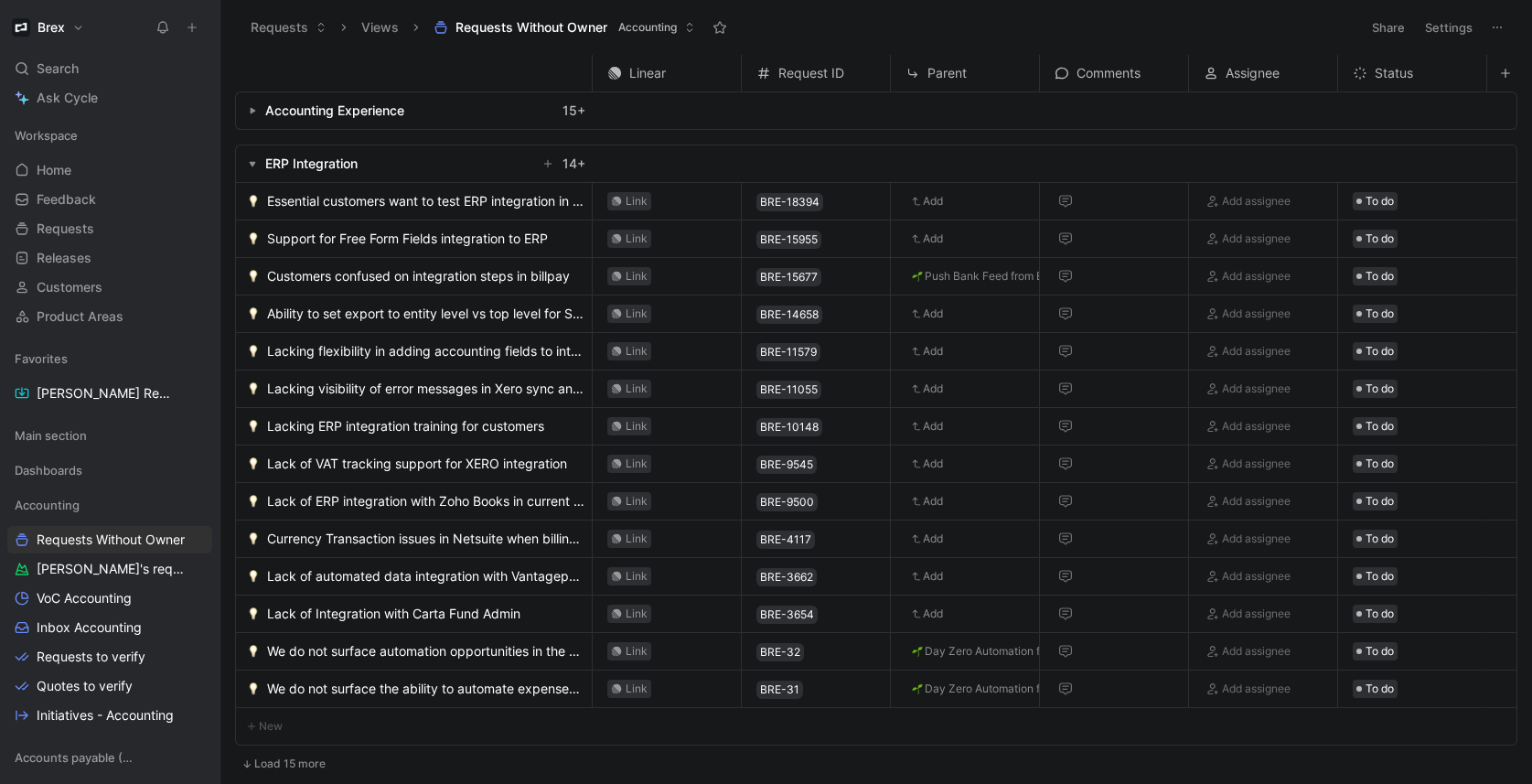
click at [247, 168] on button "button" at bounding box center [252, 163] width 18 height 18
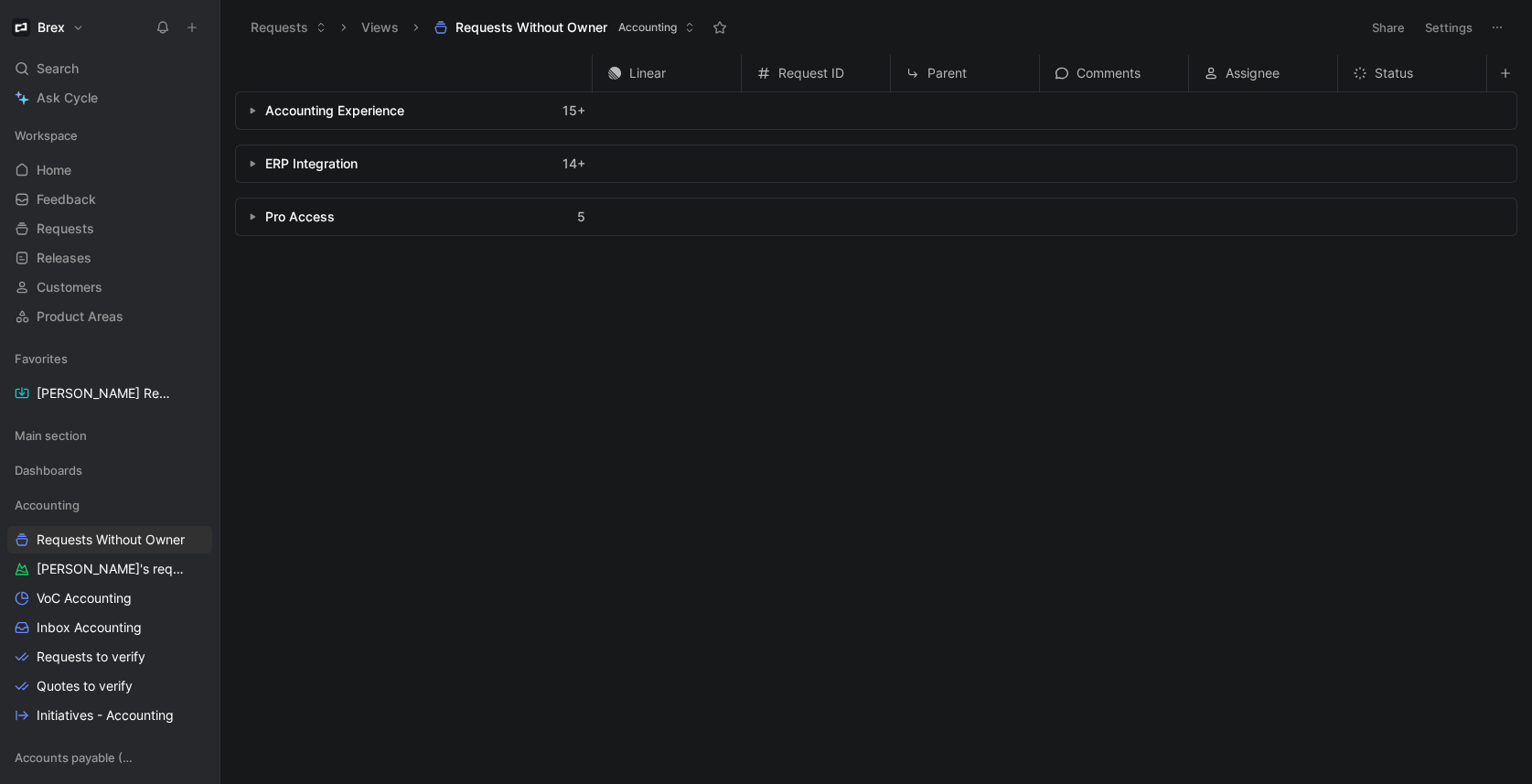
click at [259, 222] on button "button" at bounding box center [252, 217] width 18 height 18
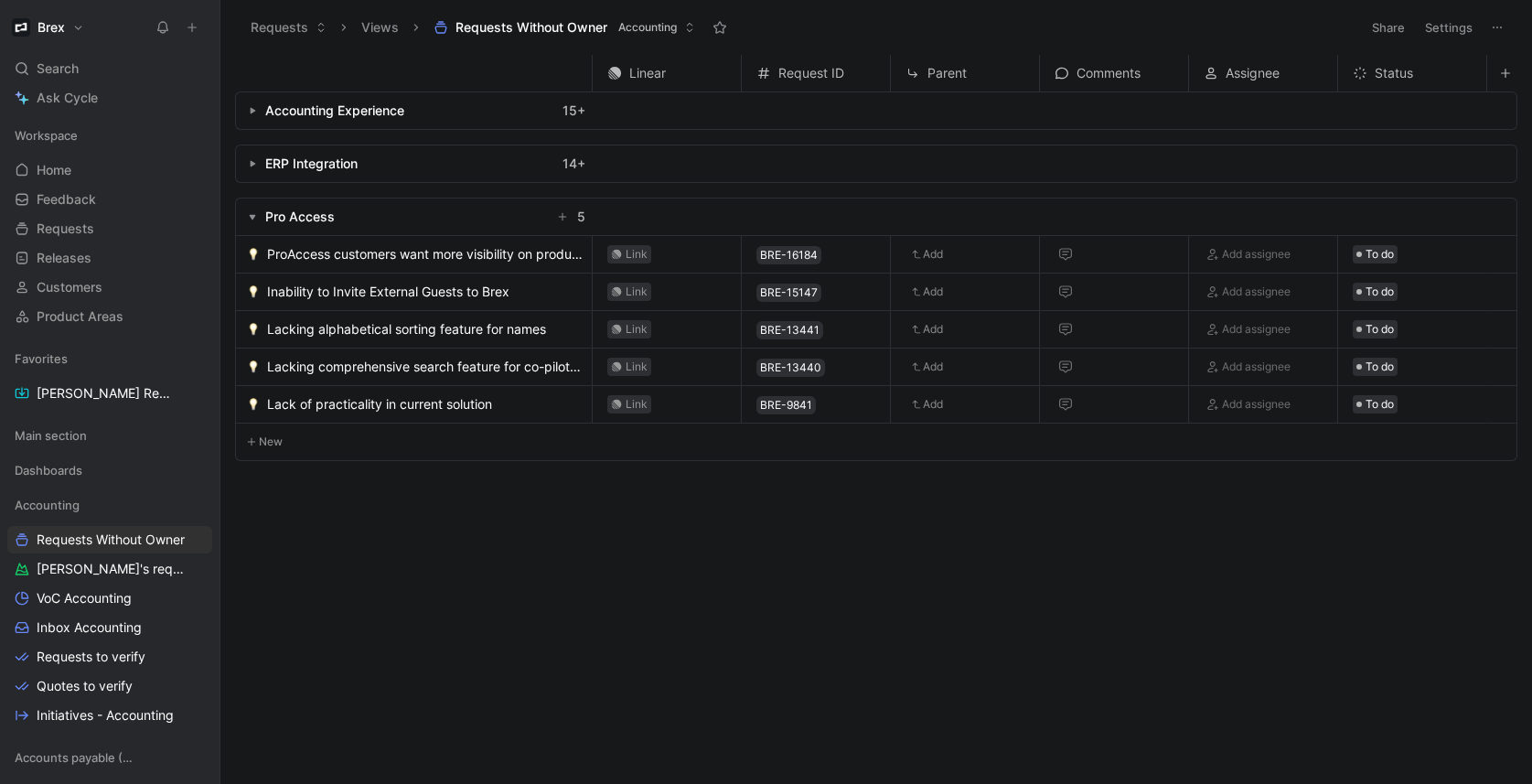
click at [256, 220] on button "button" at bounding box center [252, 217] width 18 height 18
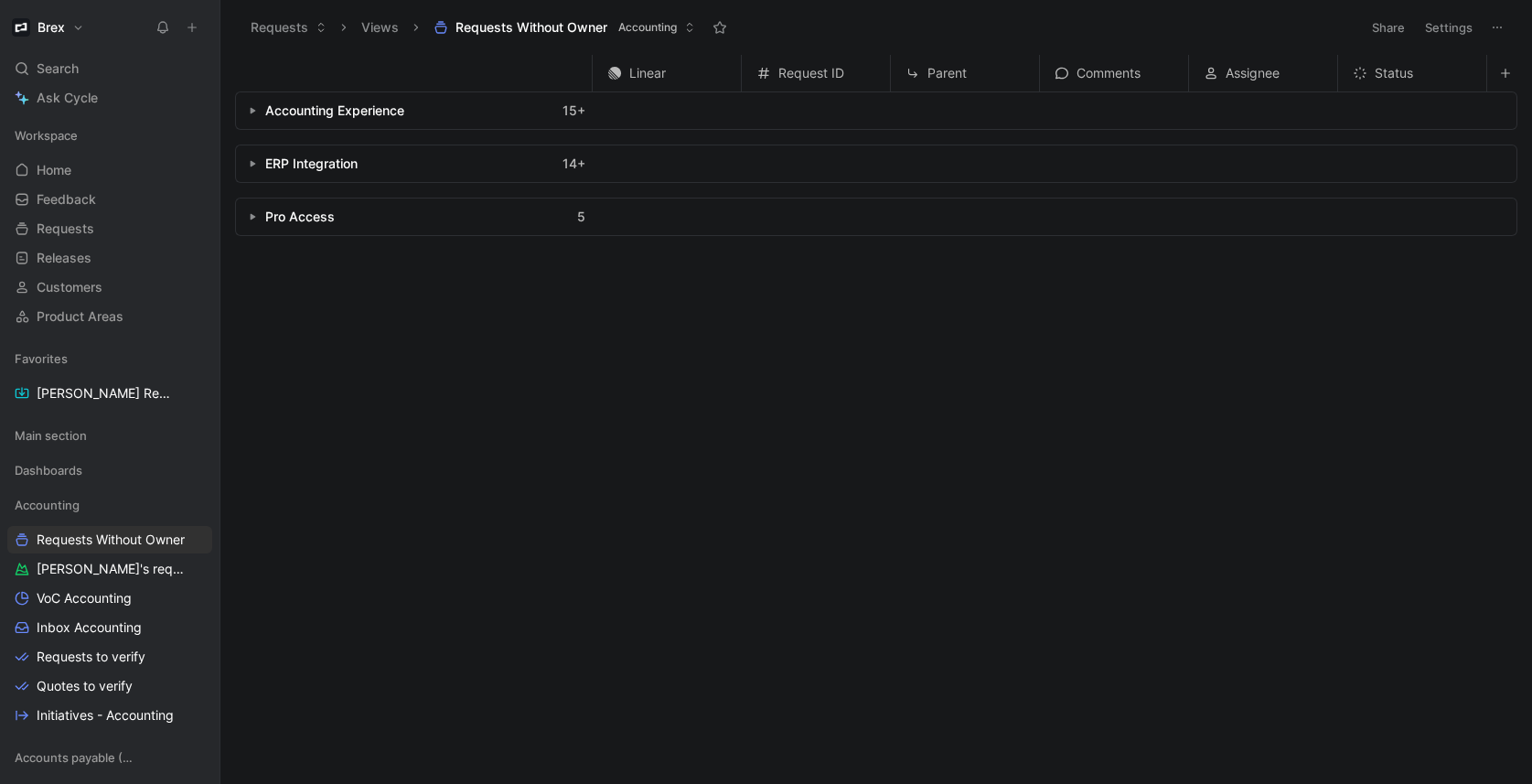
click at [251, 115] on button "button" at bounding box center [252, 110] width 18 height 18
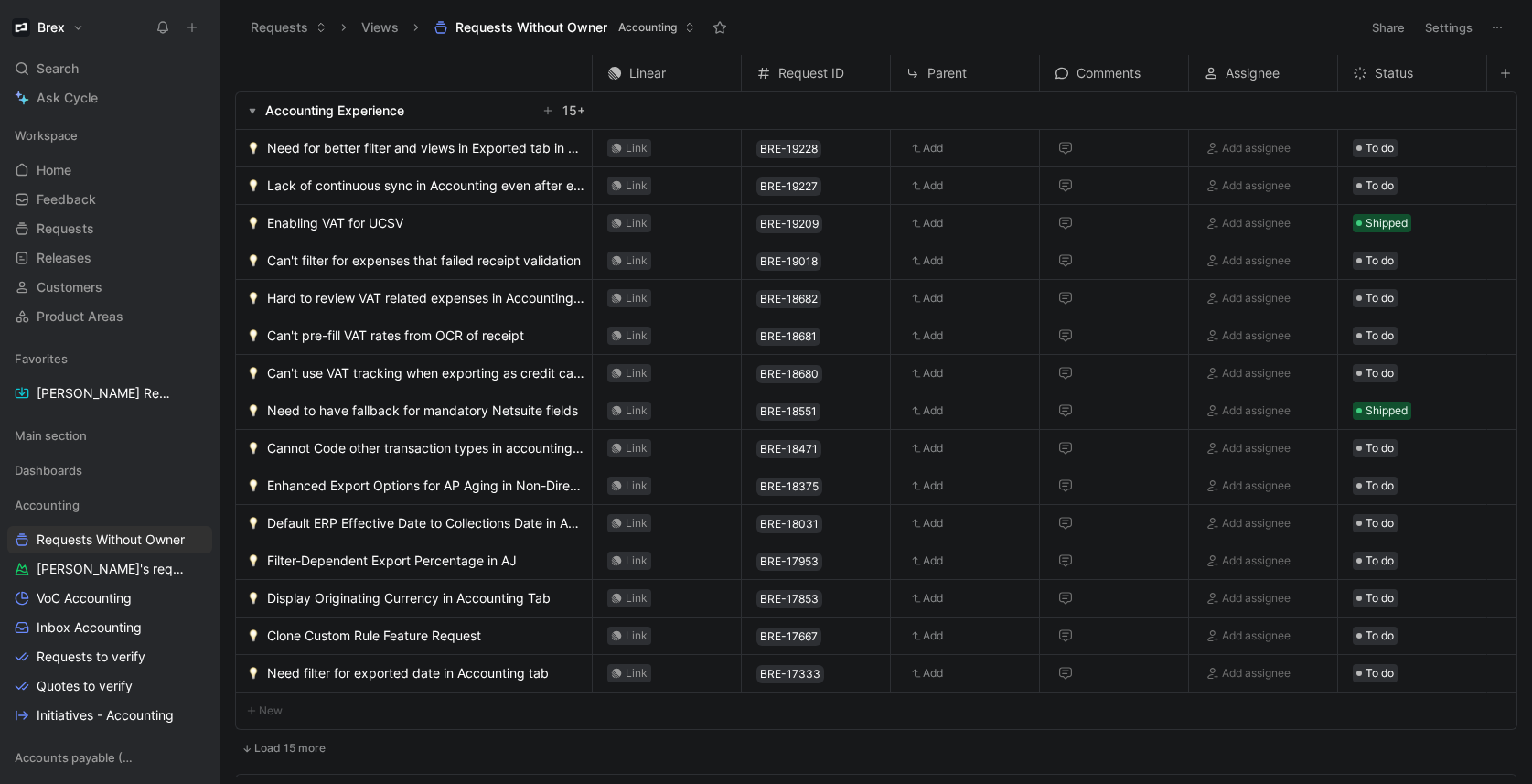
click at [252, 114] on button "button" at bounding box center [252, 110] width 18 height 18
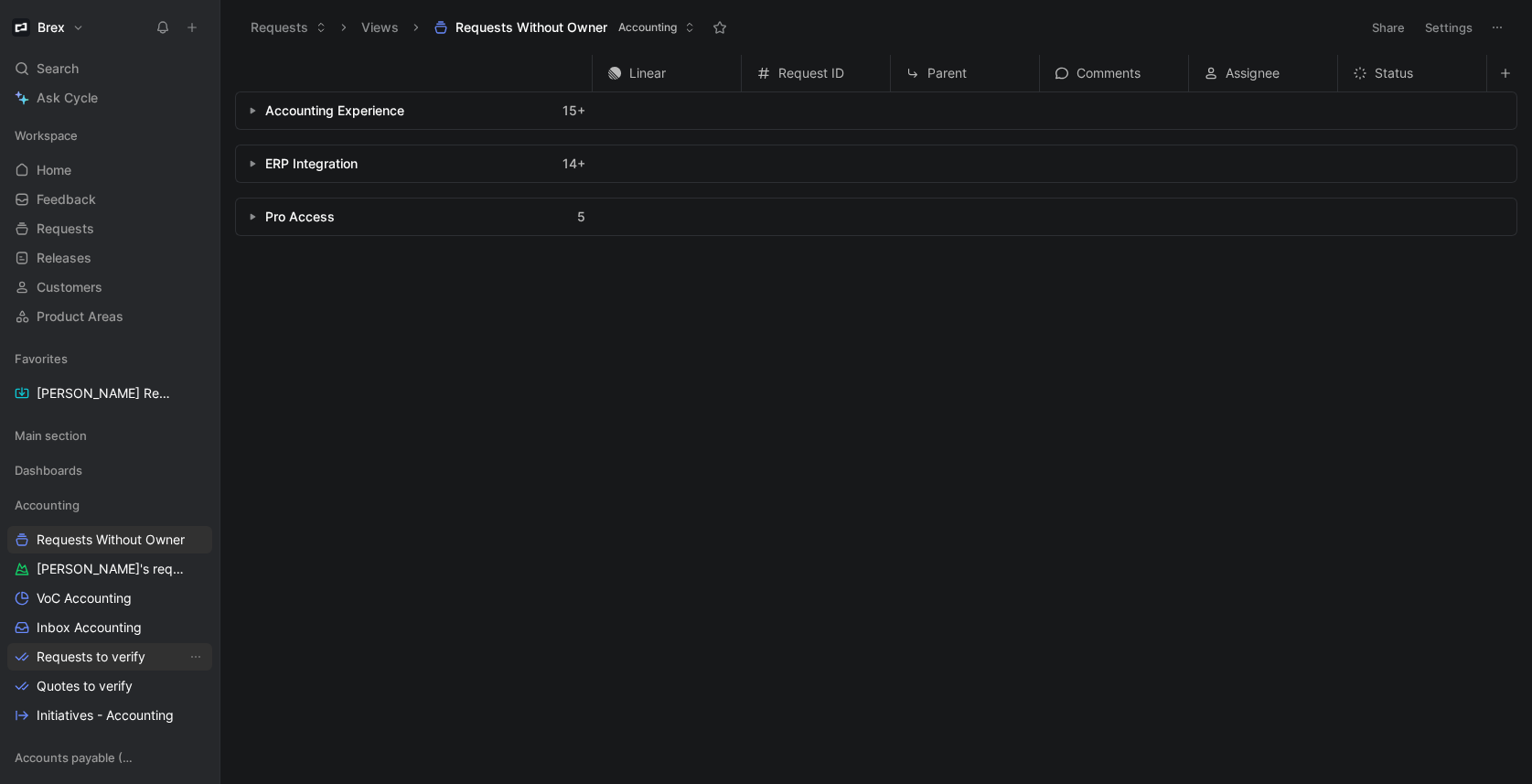
click at [94, 647] on span "Requests to verify" at bounding box center [91, 656] width 109 height 18
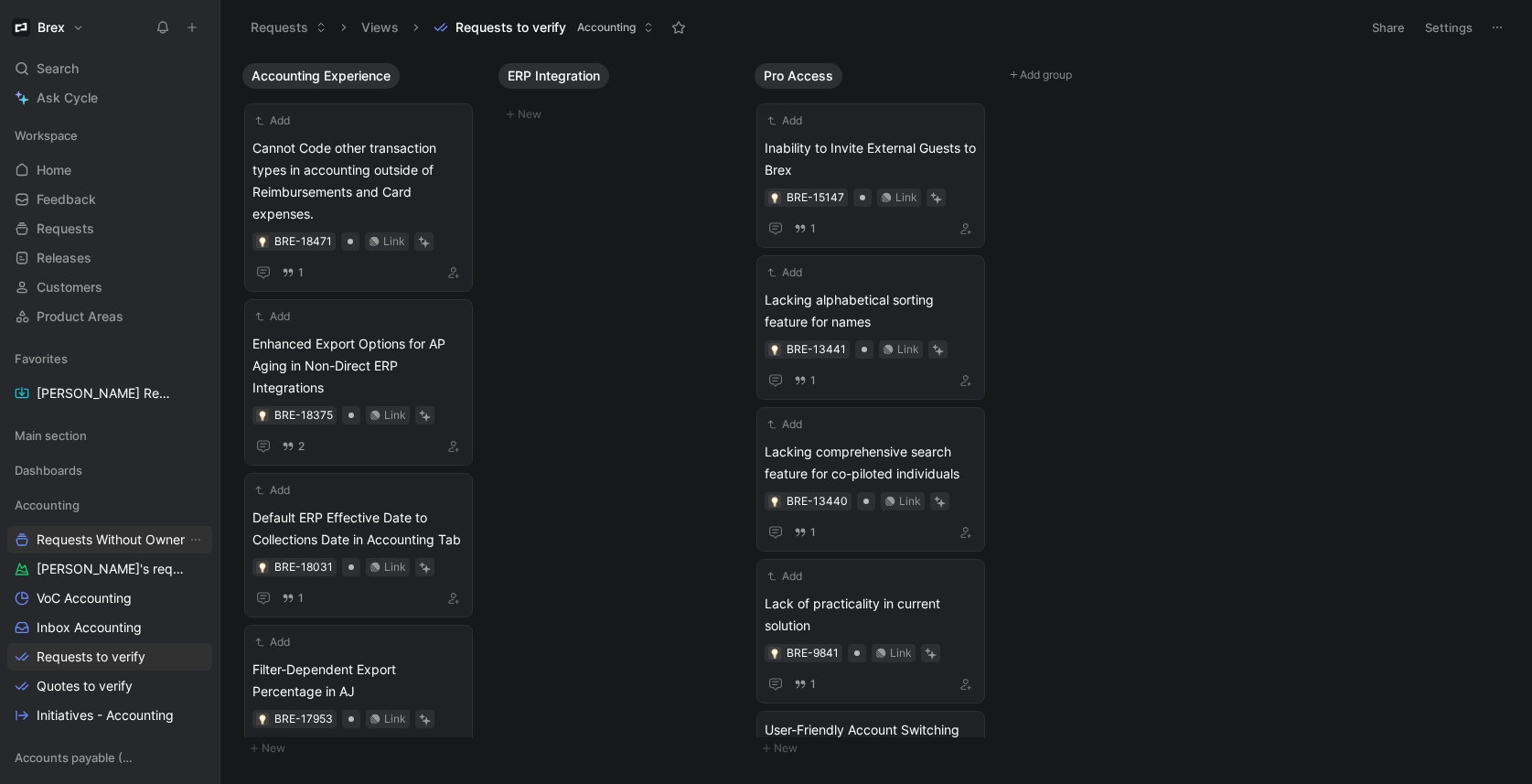
click at [83, 542] on span "Requests Without Owner" at bounding box center [110, 539] width 149 height 18
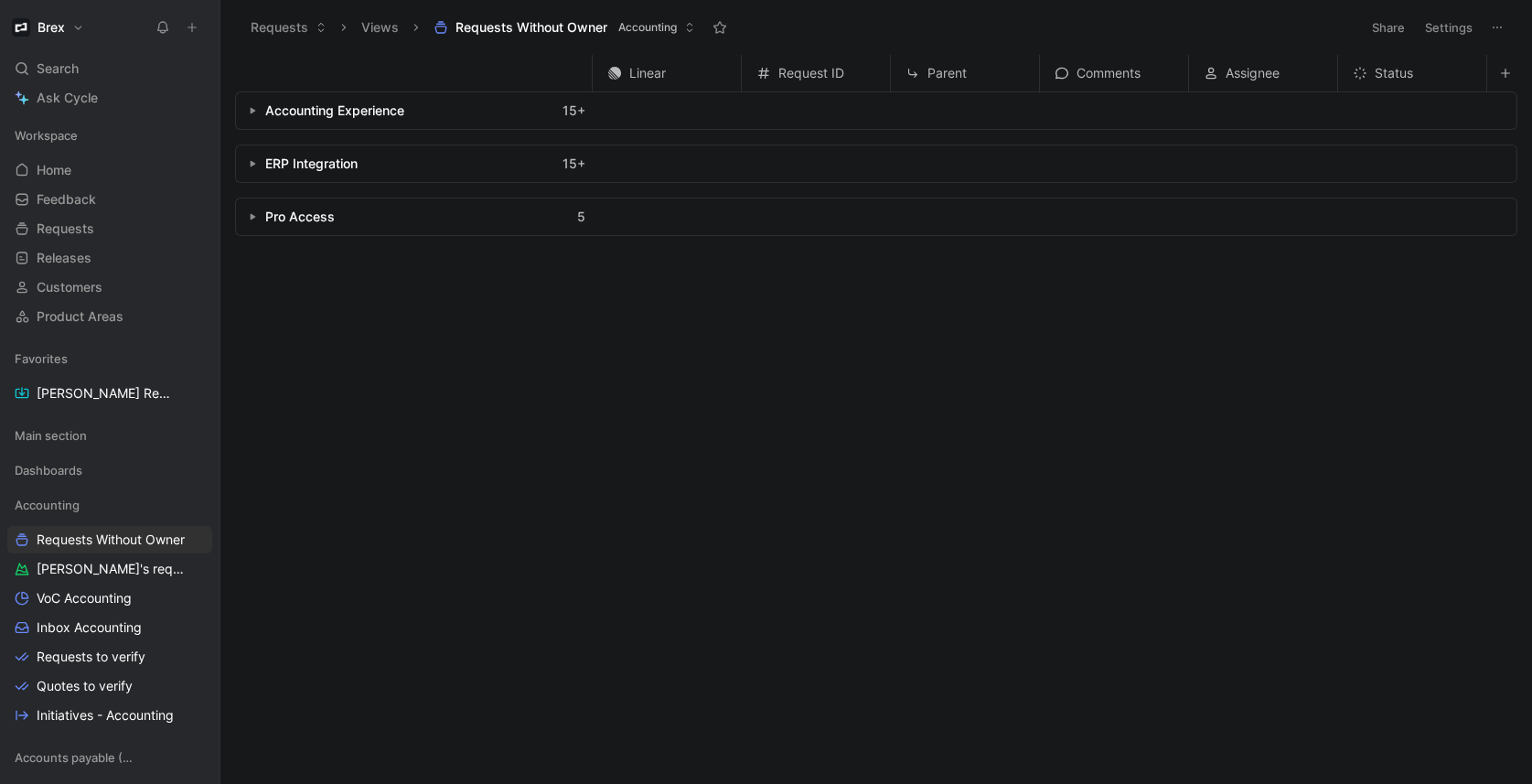
click at [245, 110] on button "button" at bounding box center [252, 110] width 18 height 18
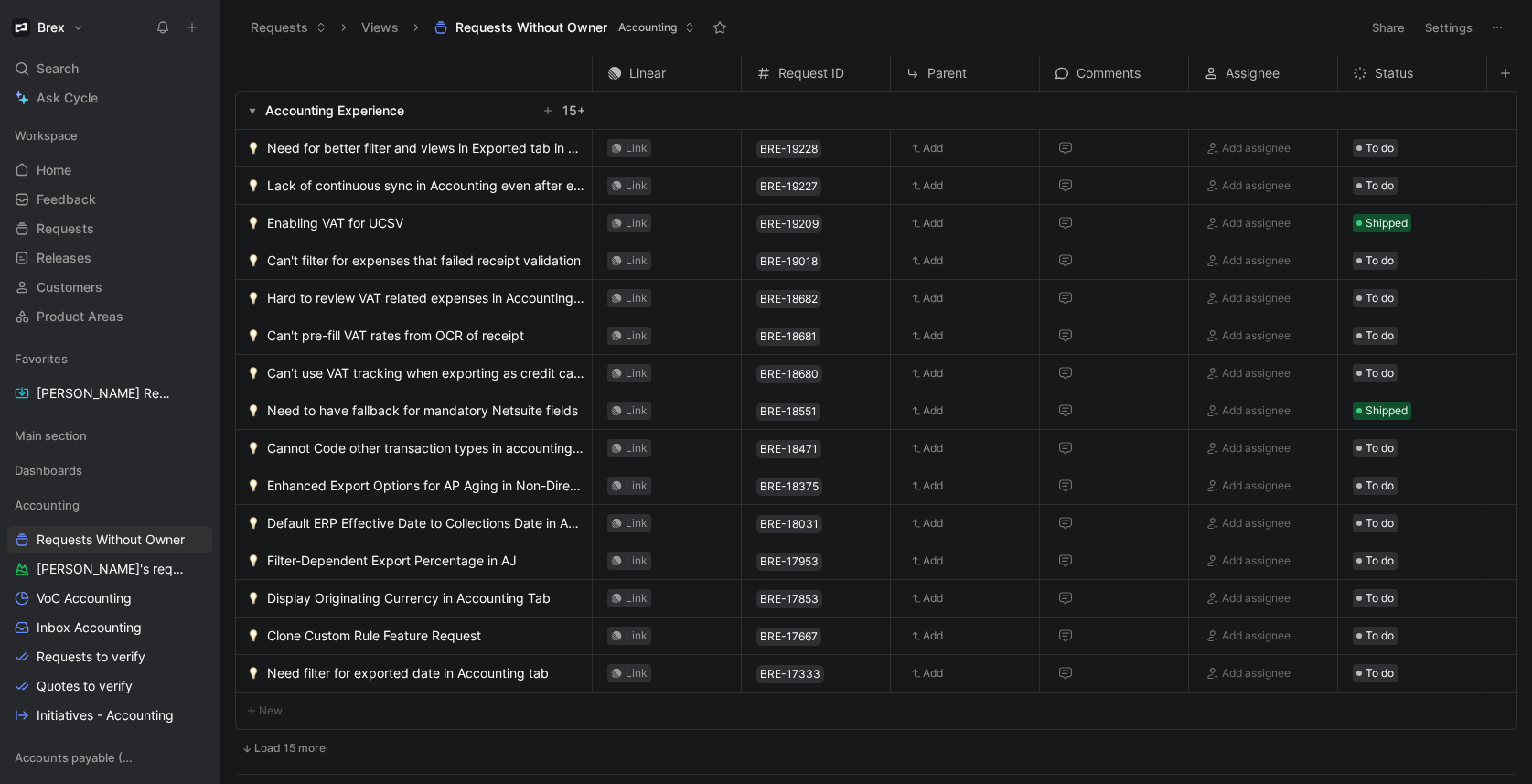
click at [246, 110] on button "button" at bounding box center [252, 110] width 18 height 18
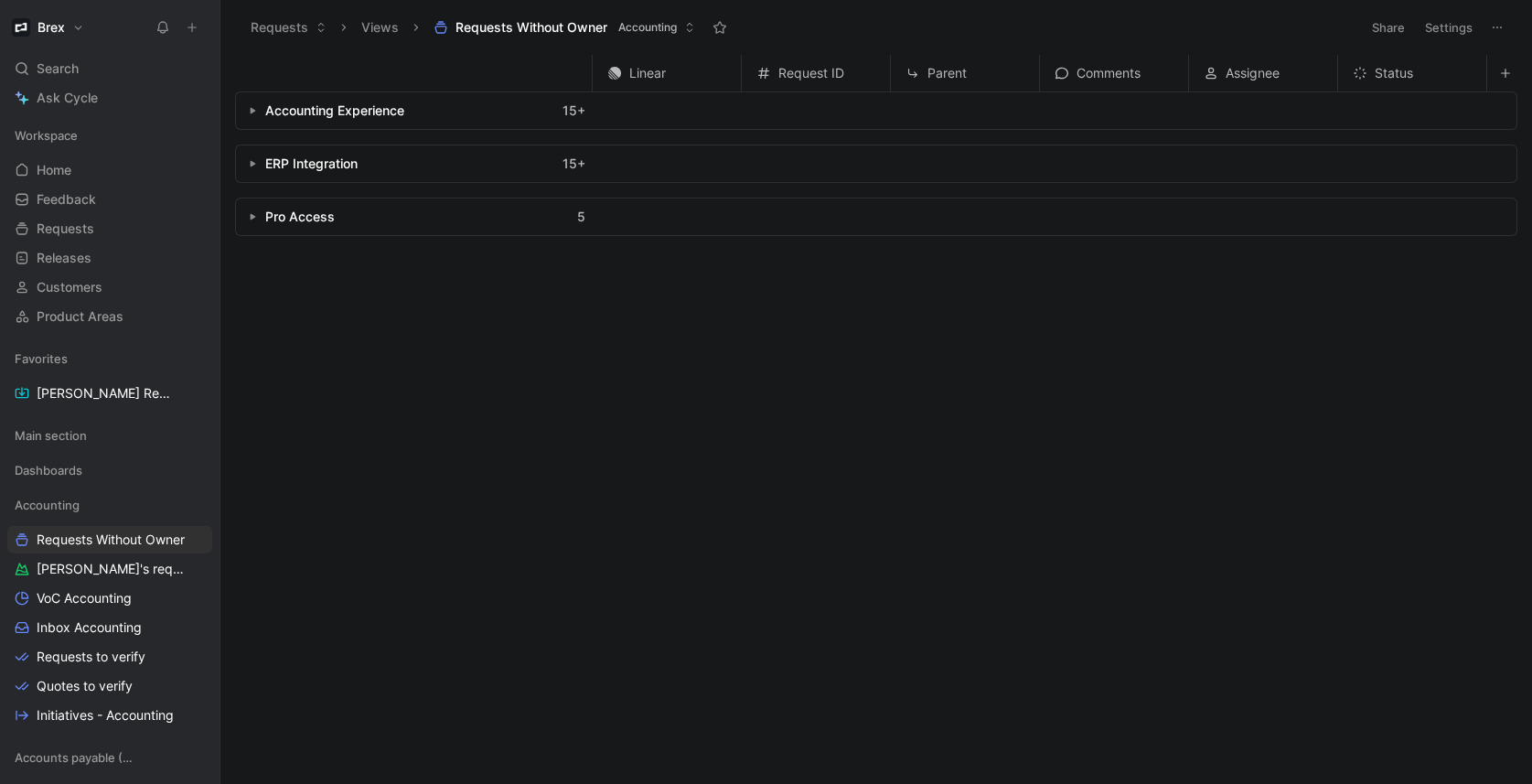
click at [253, 113] on icon "button" at bounding box center [252, 111] width 8 height 8
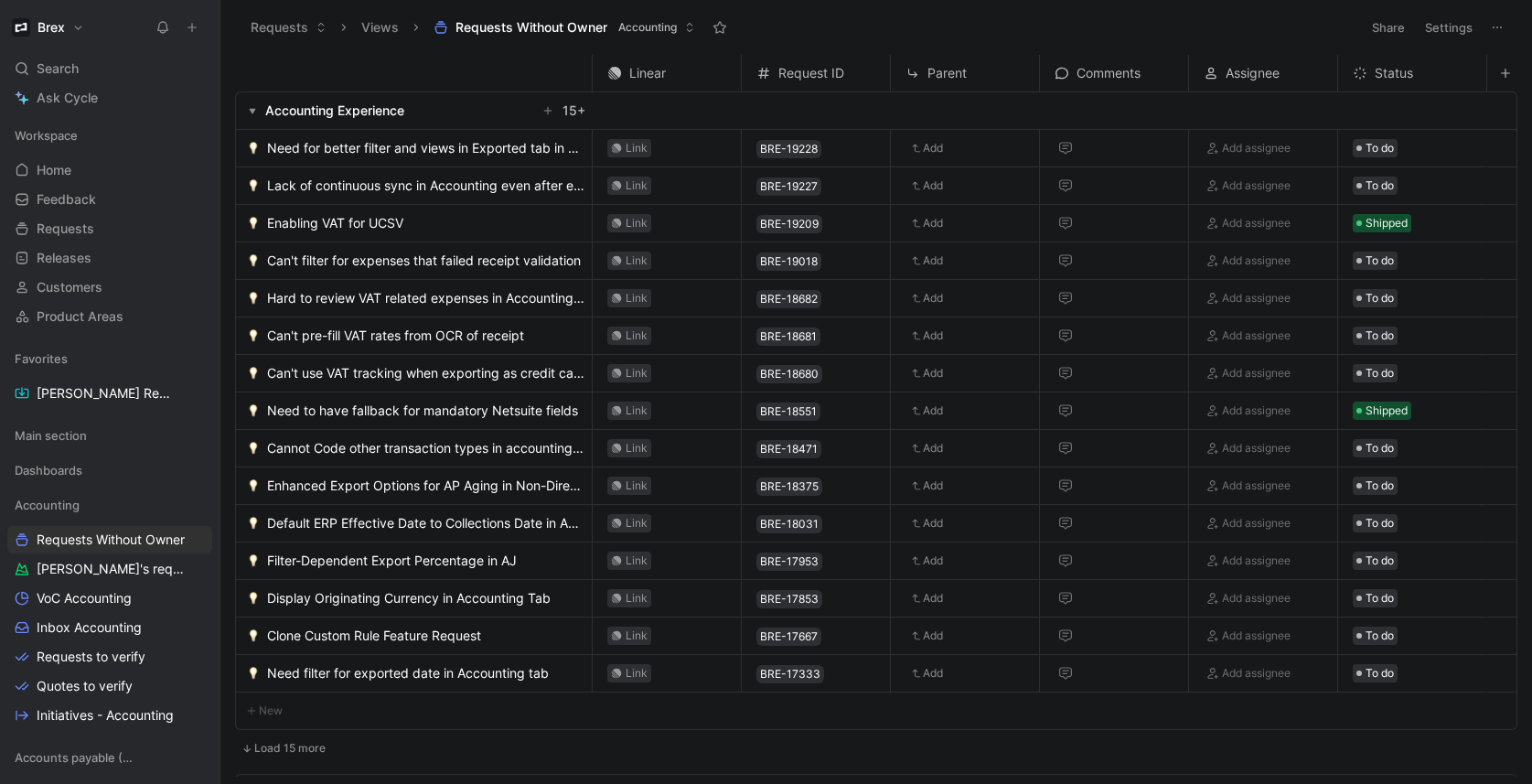
click at [1242, 70] on span "Assignee" at bounding box center [1252, 73] width 54 height 22
click at [1446, 27] on button "Settings" at bounding box center [1449, 27] width 64 height 26
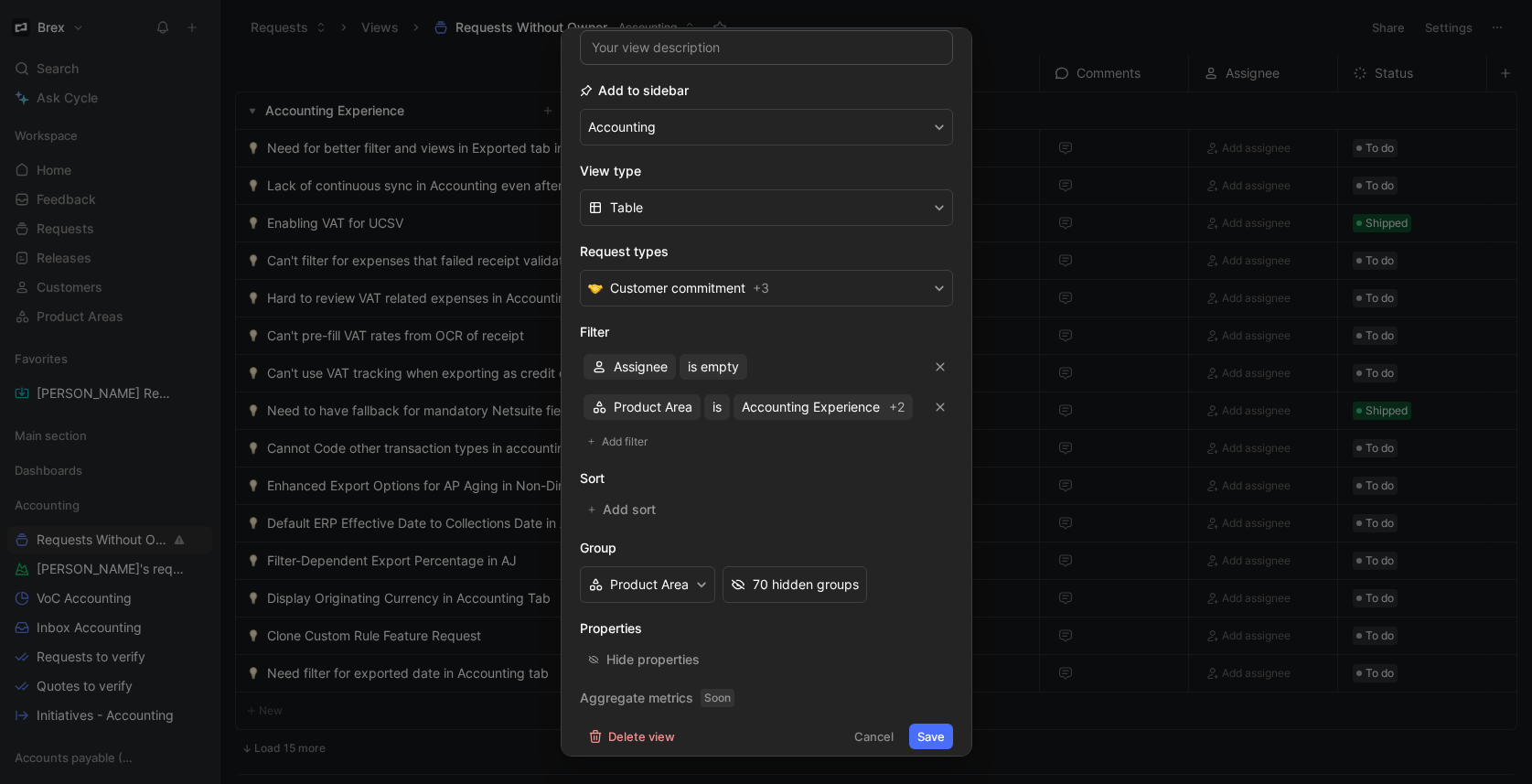
scroll to position [174, 0]
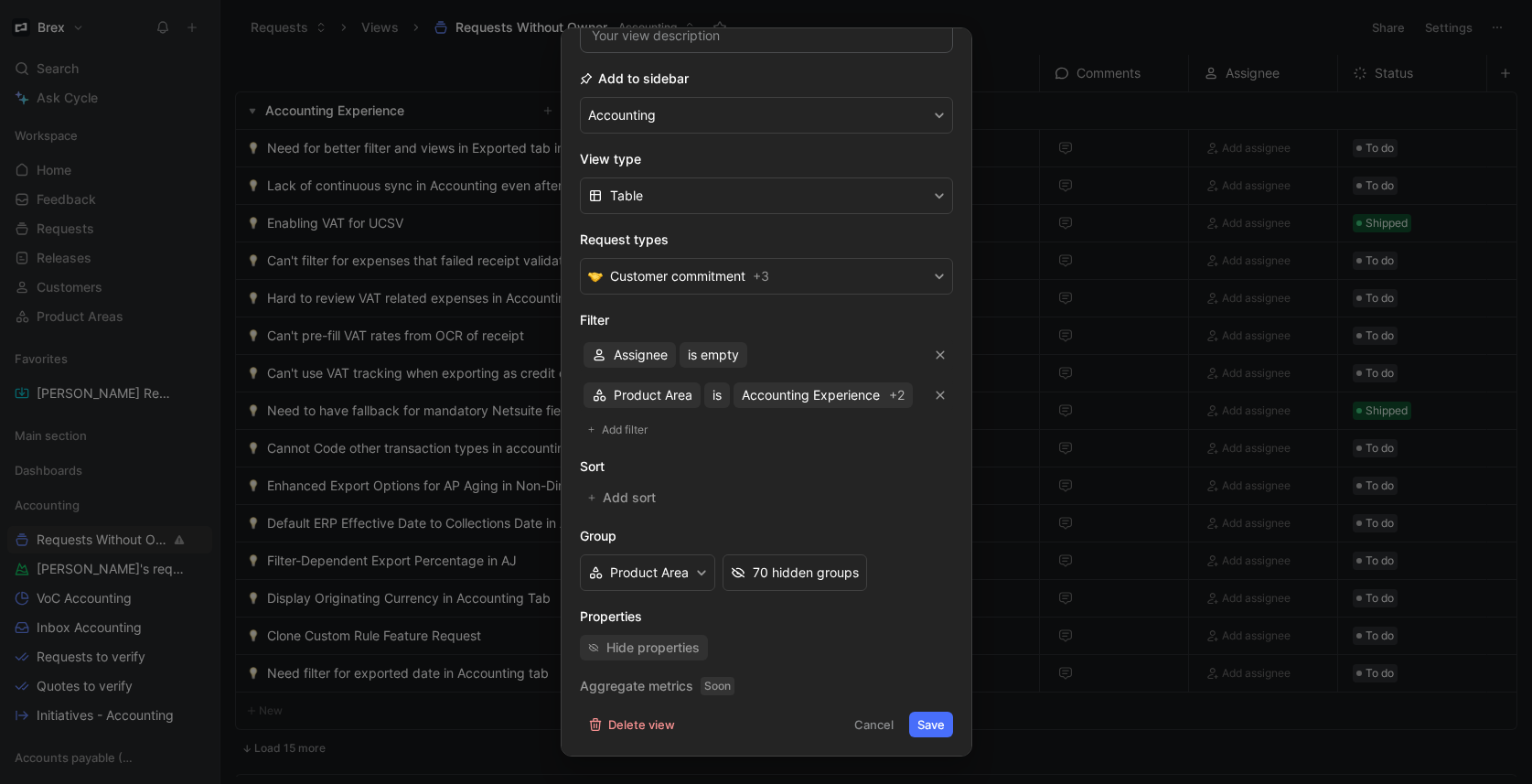
click at [670, 651] on div "Hide properties" at bounding box center [652, 647] width 93 height 22
click at [864, 725] on button "Cancel" at bounding box center [873, 724] width 56 height 26
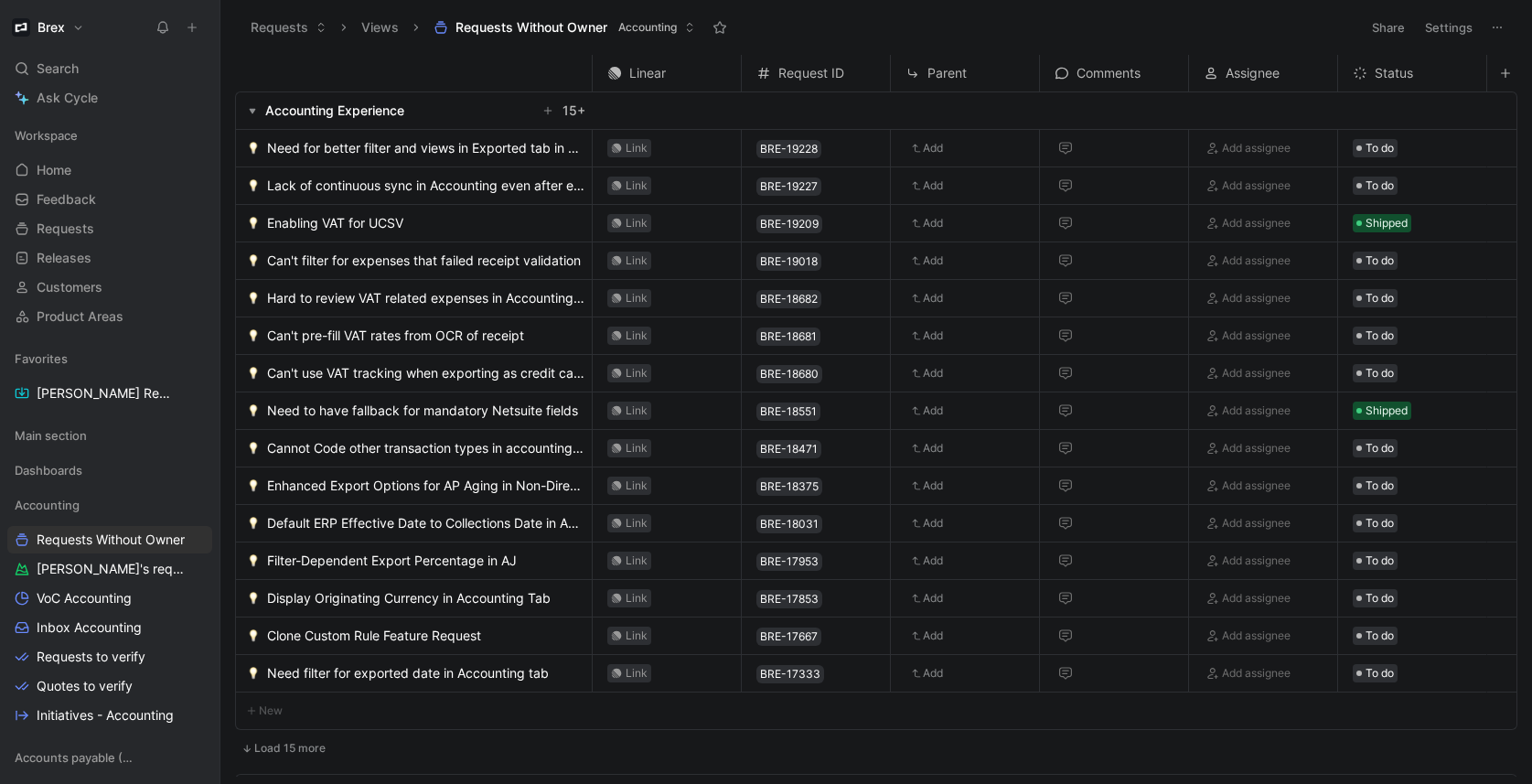
click at [244, 114] on button "button" at bounding box center [252, 110] width 18 height 18
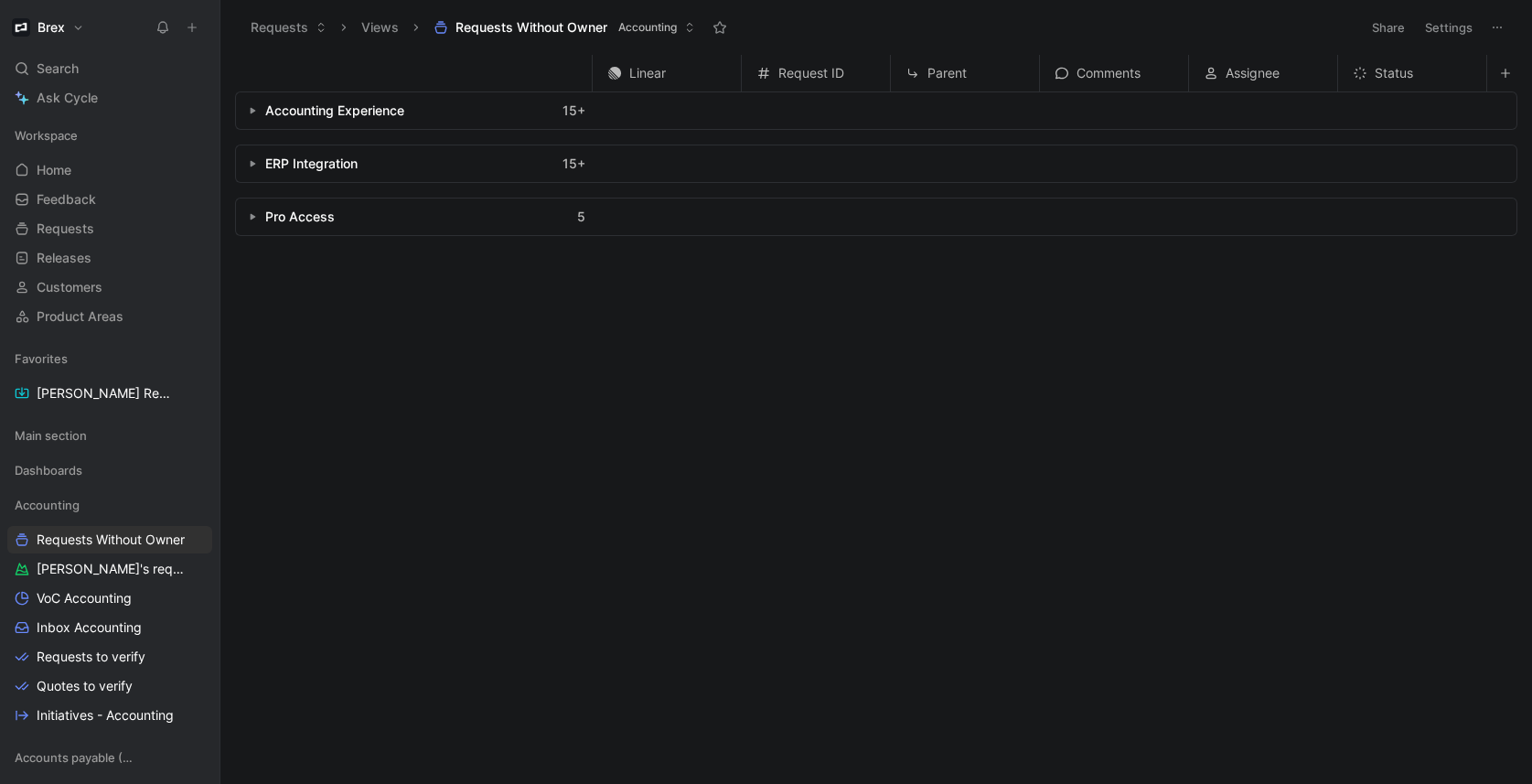
click at [251, 221] on button "button" at bounding box center [252, 217] width 18 height 18
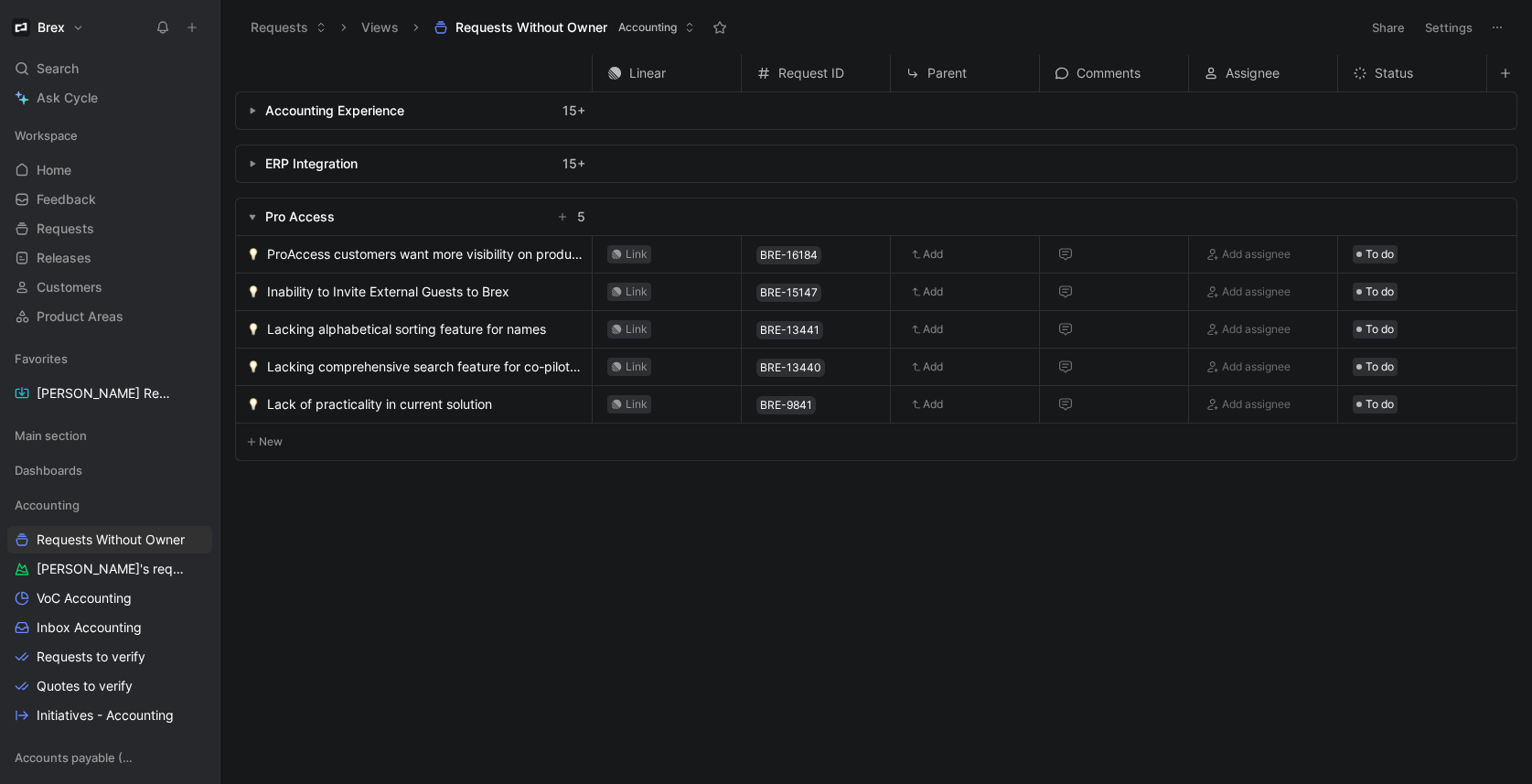
click at [251, 221] on button "button" at bounding box center [252, 217] width 18 height 18
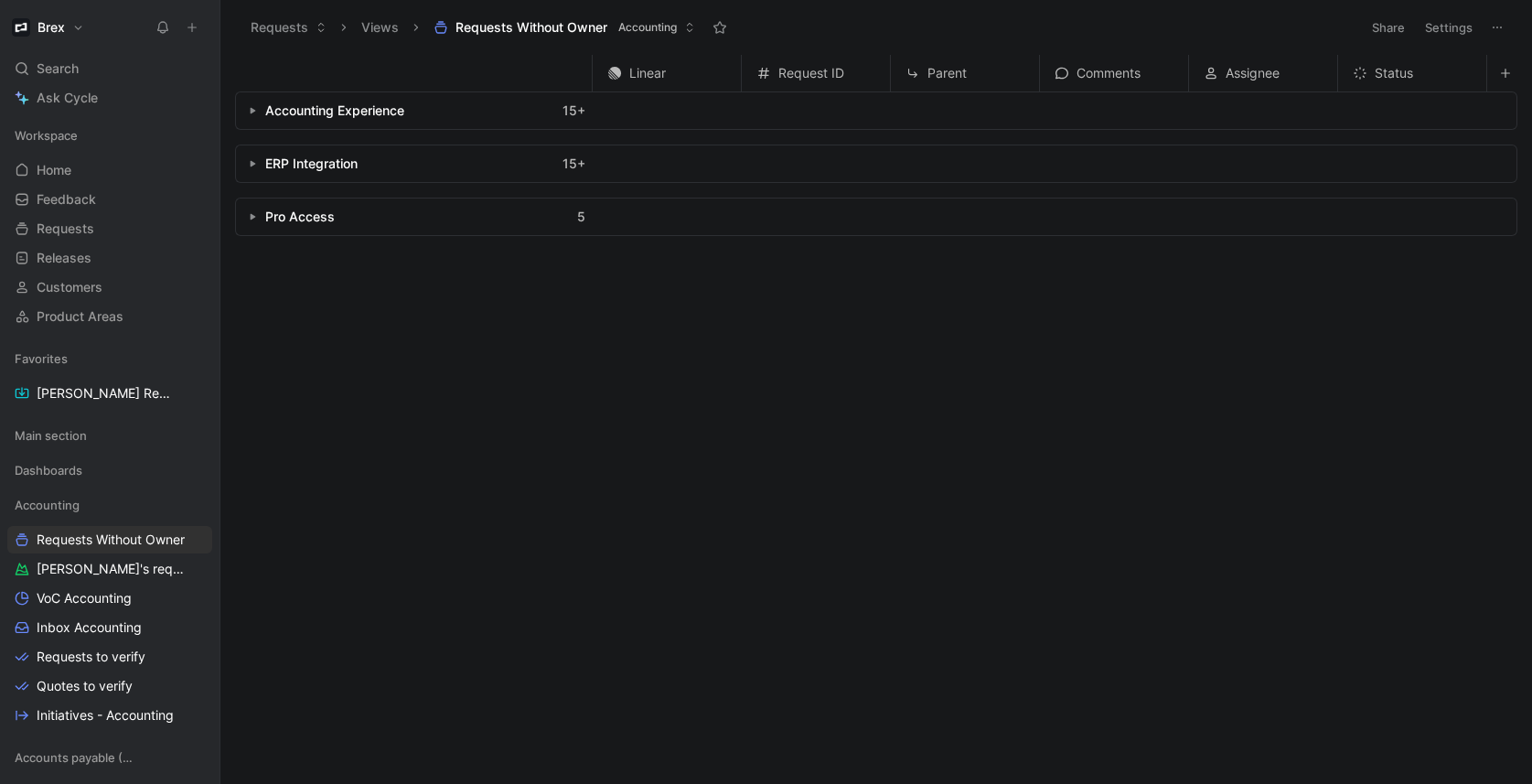
click at [249, 161] on icon "button" at bounding box center [252, 164] width 8 height 8
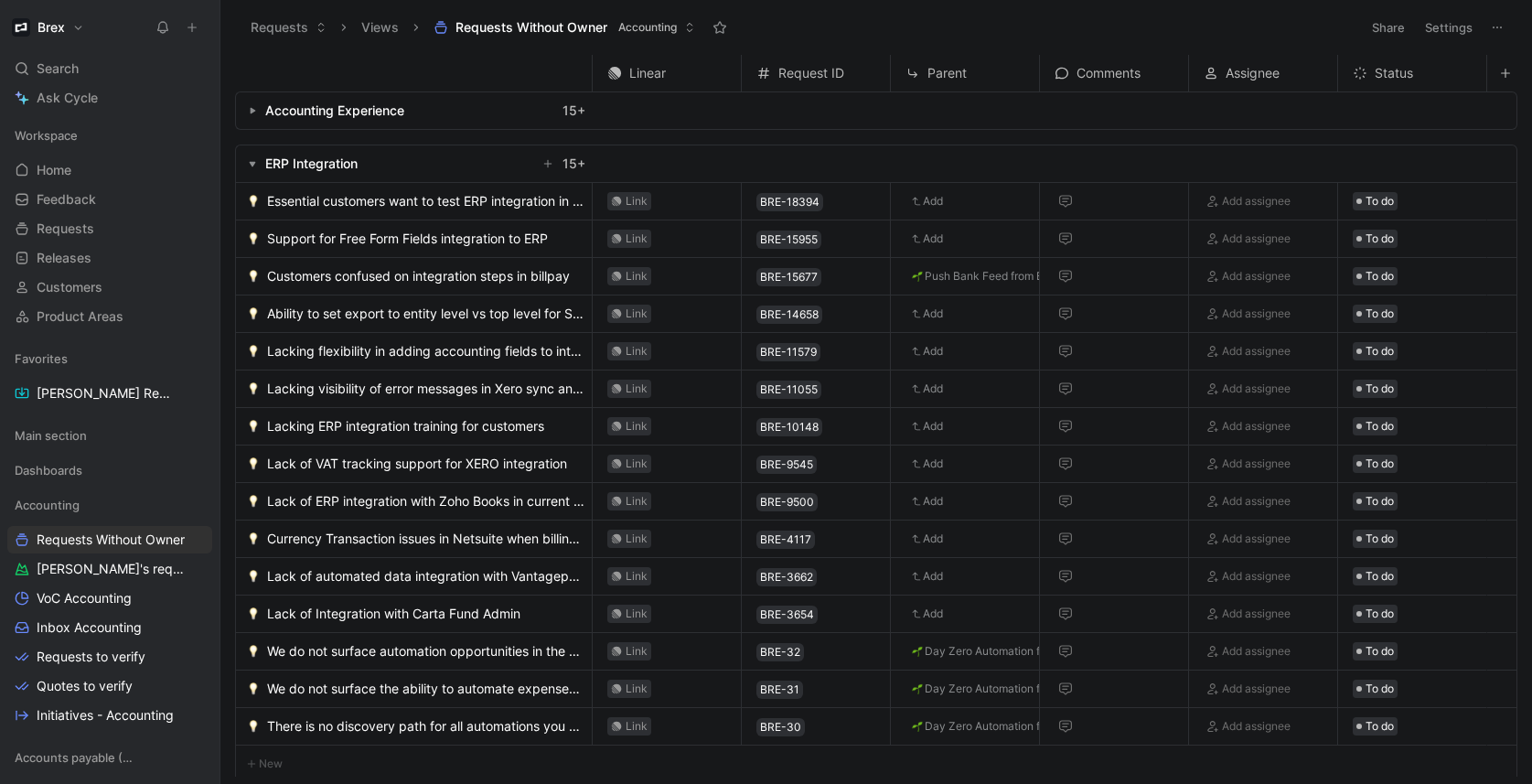
click at [249, 161] on icon "button" at bounding box center [252, 164] width 8 height 8
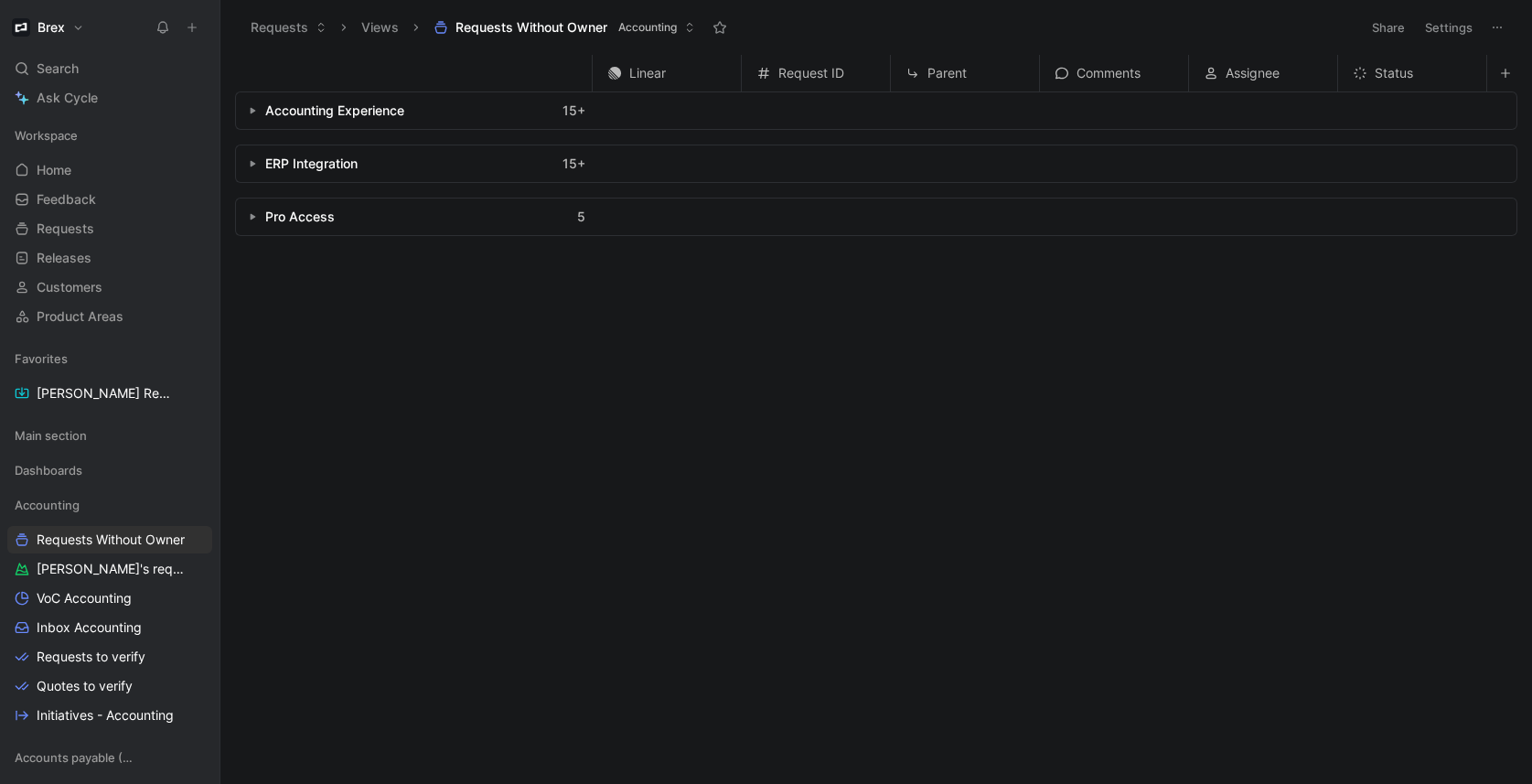
click at [251, 109] on use "button" at bounding box center [253, 111] width 6 height 7
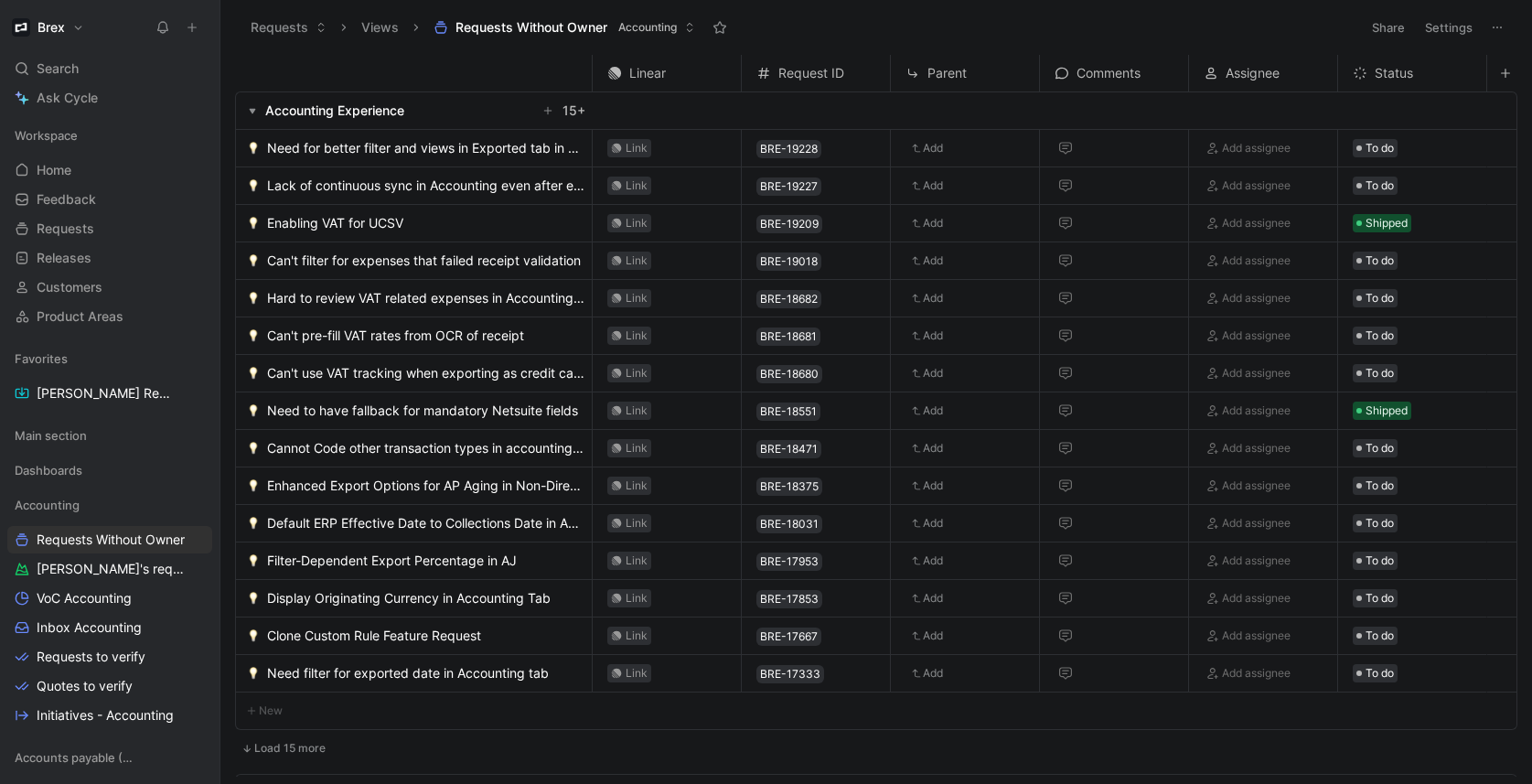
click at [251, 109] on use "button" at bounding box center [252, 112] width 7 height 6
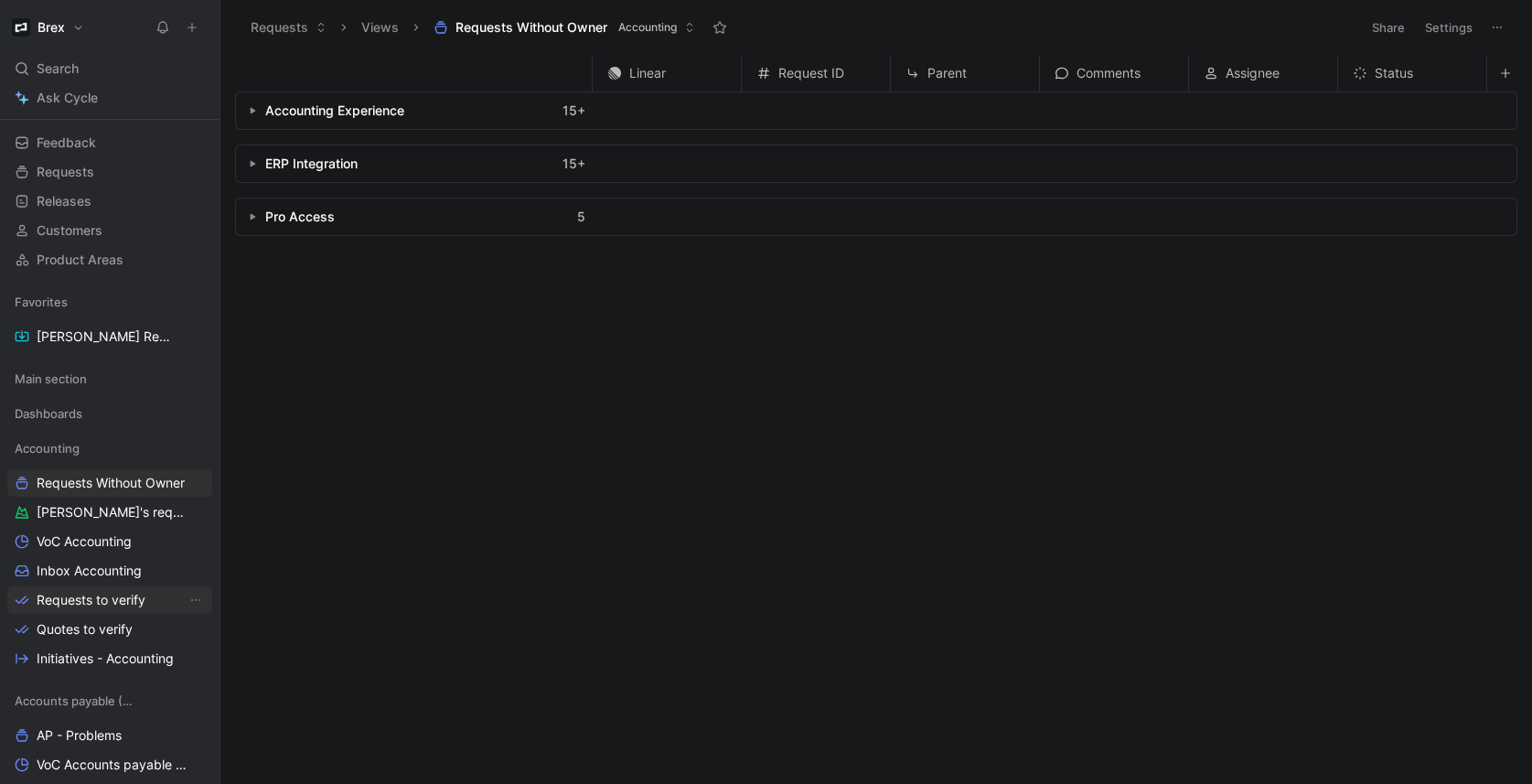
scroll to position [0, 0]
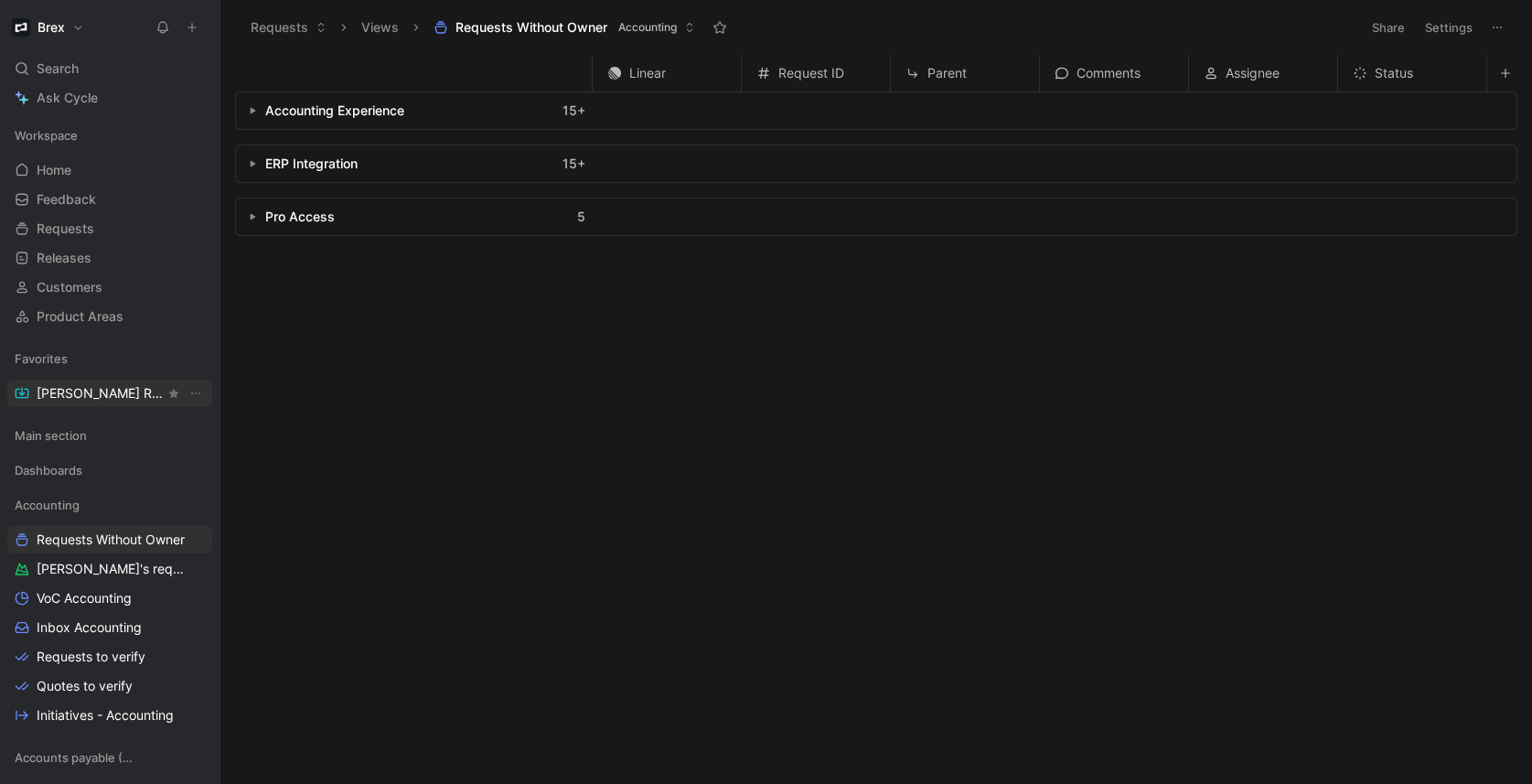
click at [80, 392] on span "[PERSON_NAME] Request" at bounding box center [101, 393] width 128 height 18
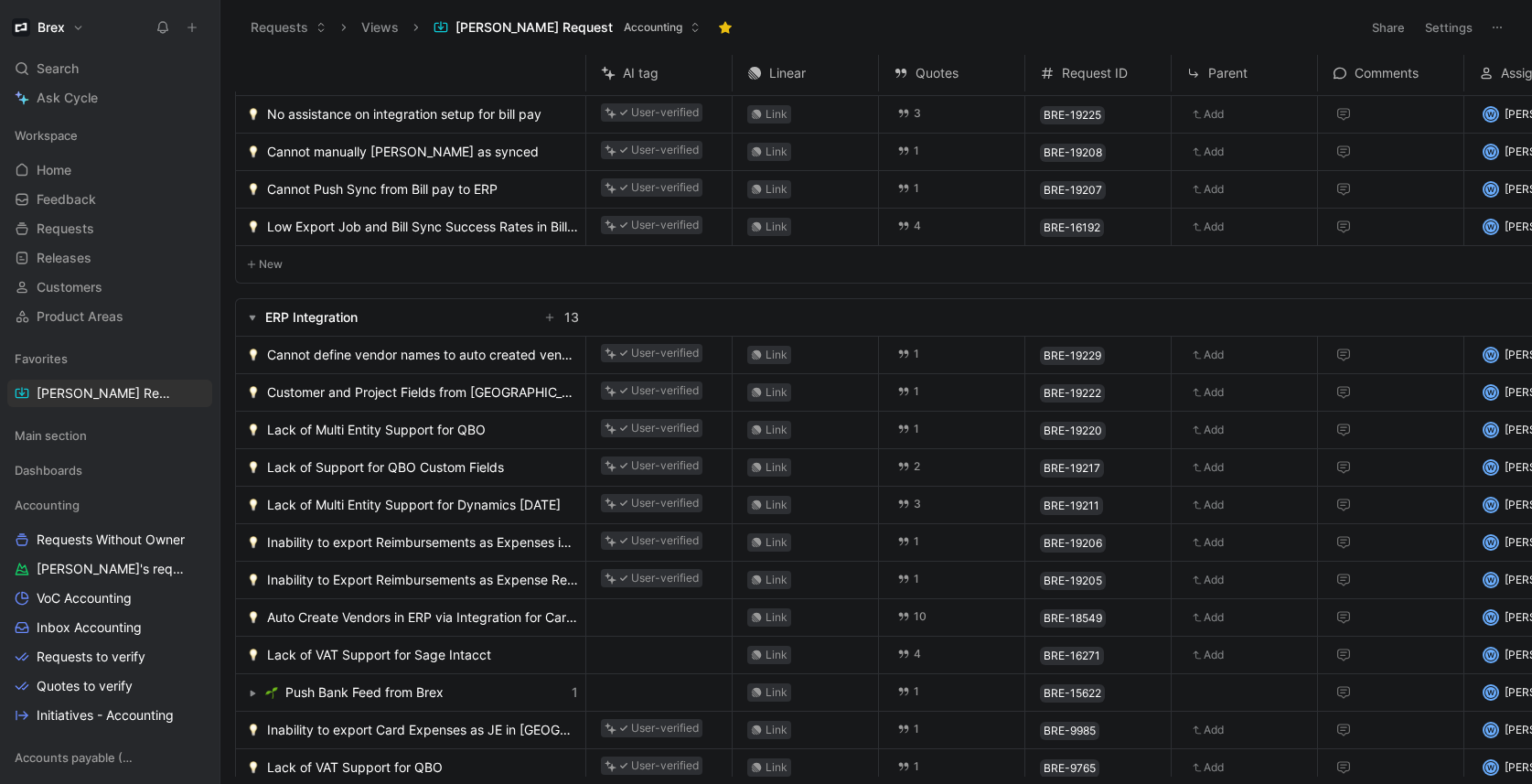
scroll to position [35, 0]
click at [445, 612] on span "Auto Create Vendors in ERP via Integration for Card Expenses Export" at bounding box center [423, 615] width 311 height 22
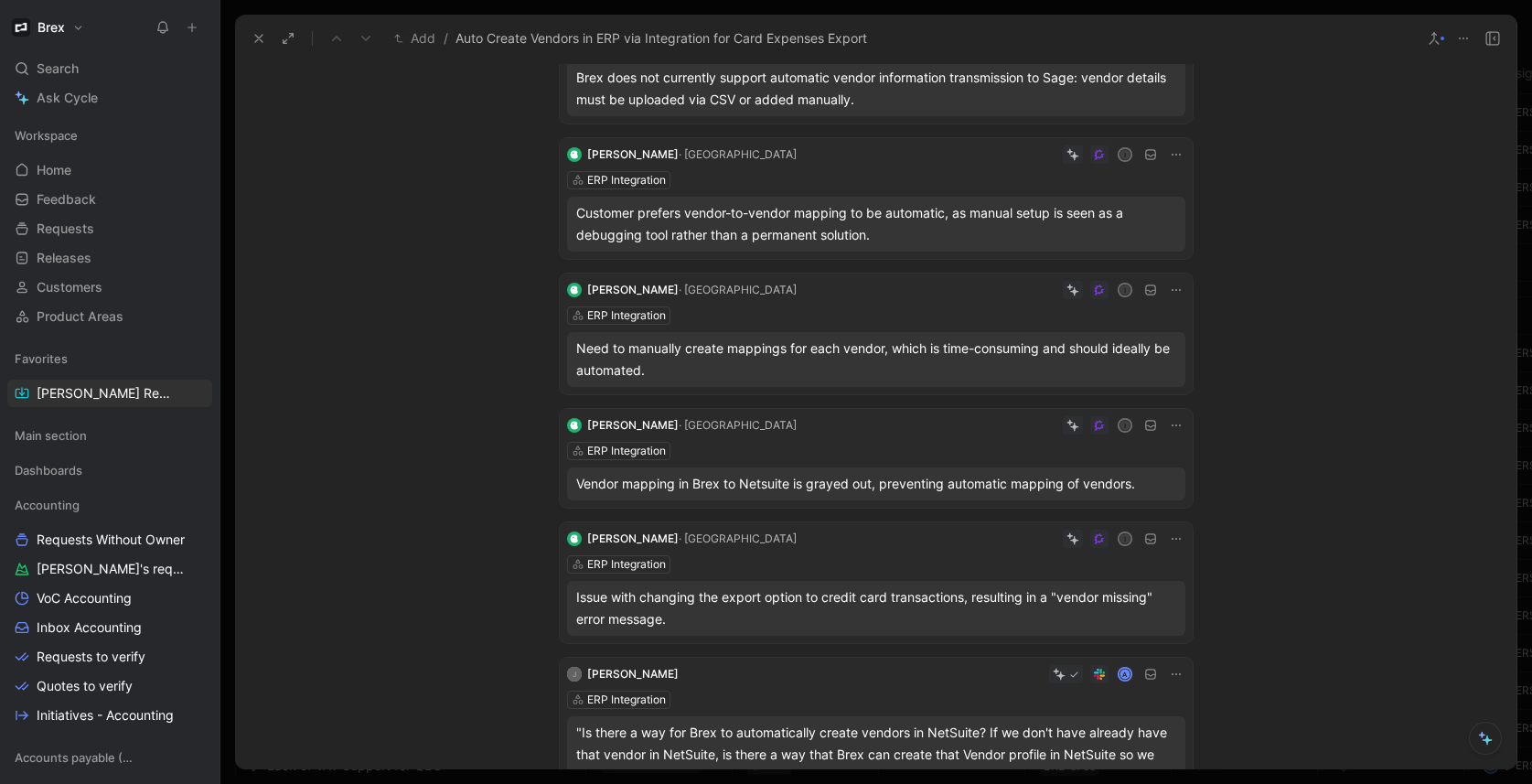
scroll to position [842, 0]
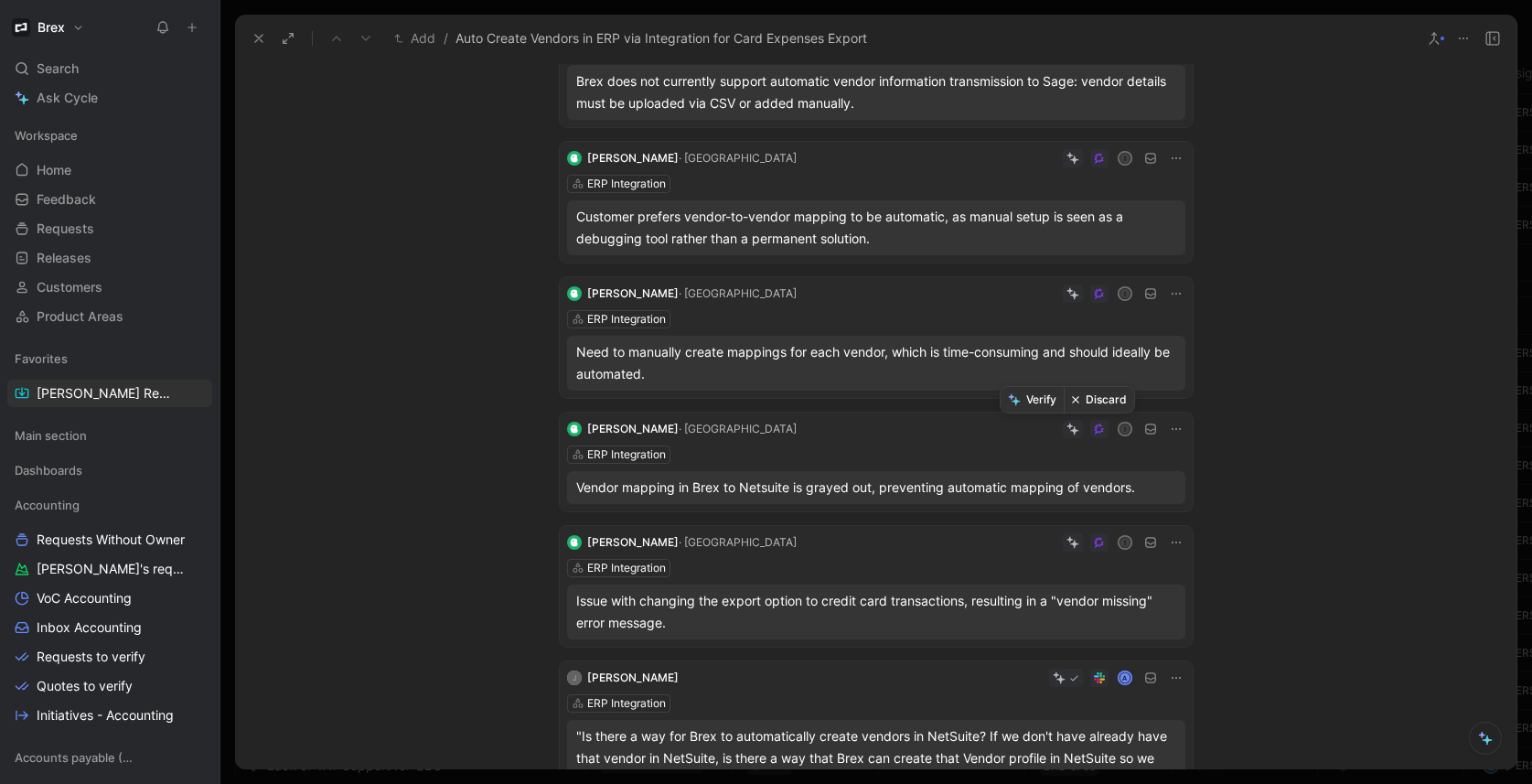
click at [1100, 399] on button "Discard" at bounding box center [1098, 400] width 70 height 26
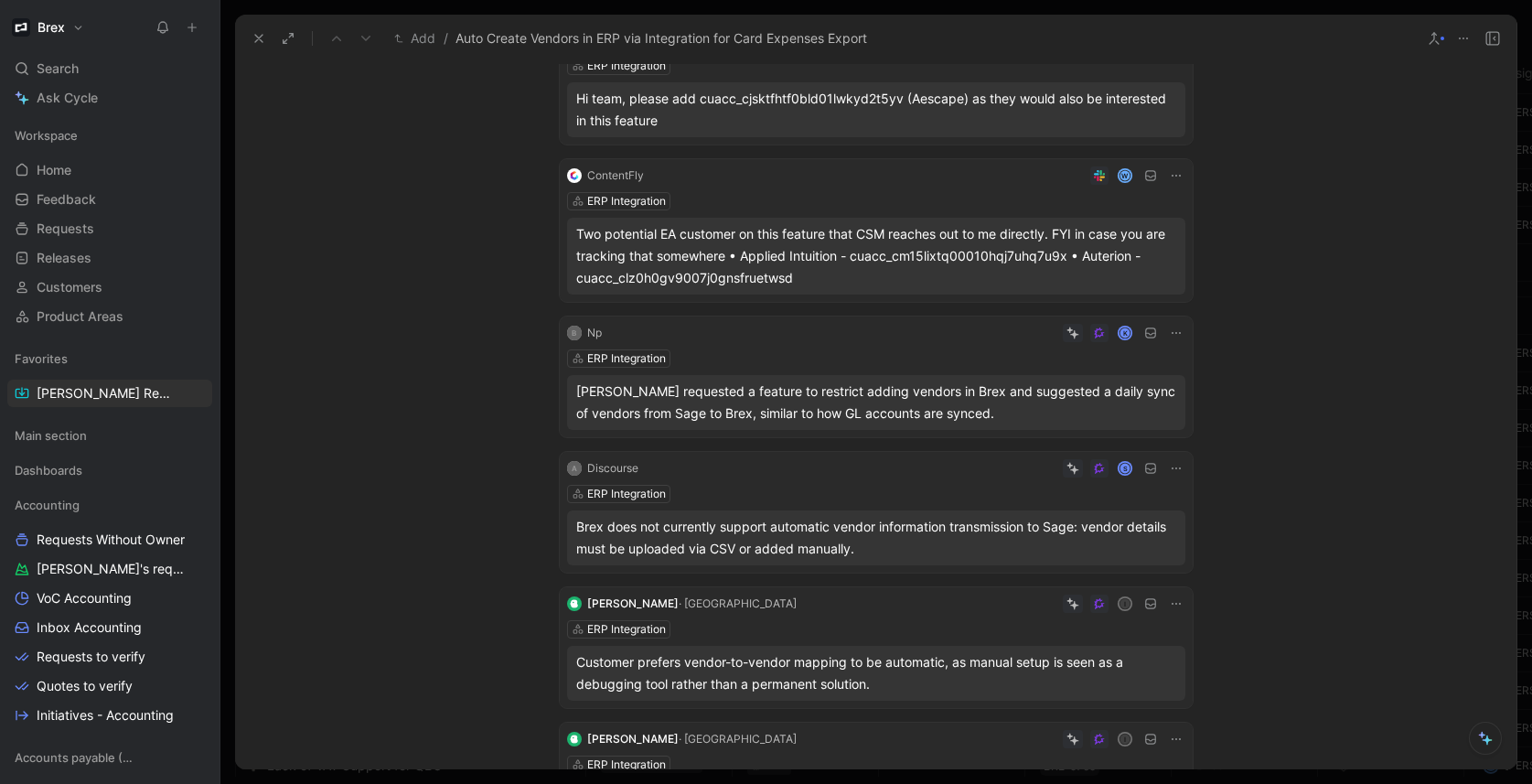
scroll to position [380, 0]
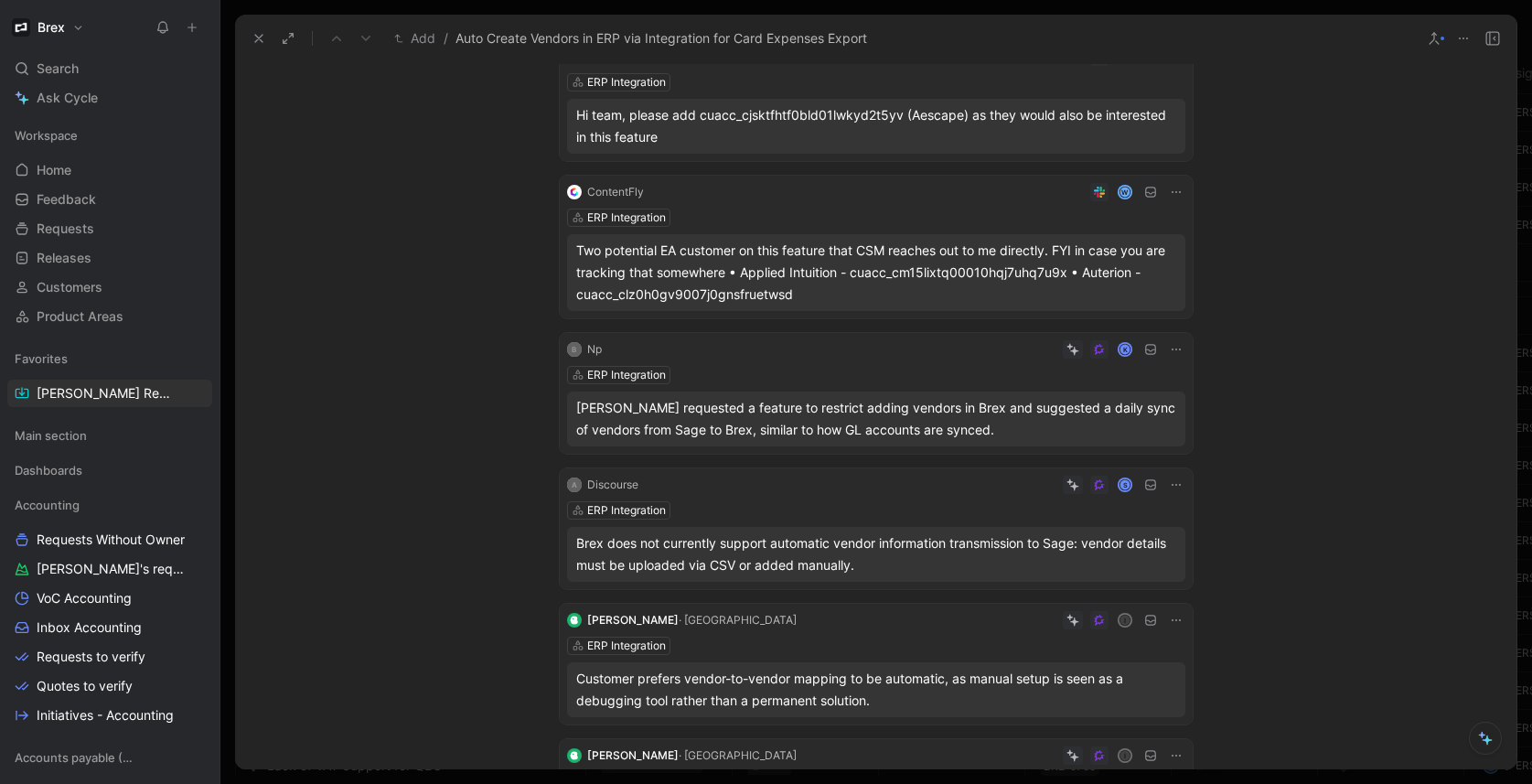
click at [878, 487] on div "S" at bounding box center [915, 484] width 540 height 18
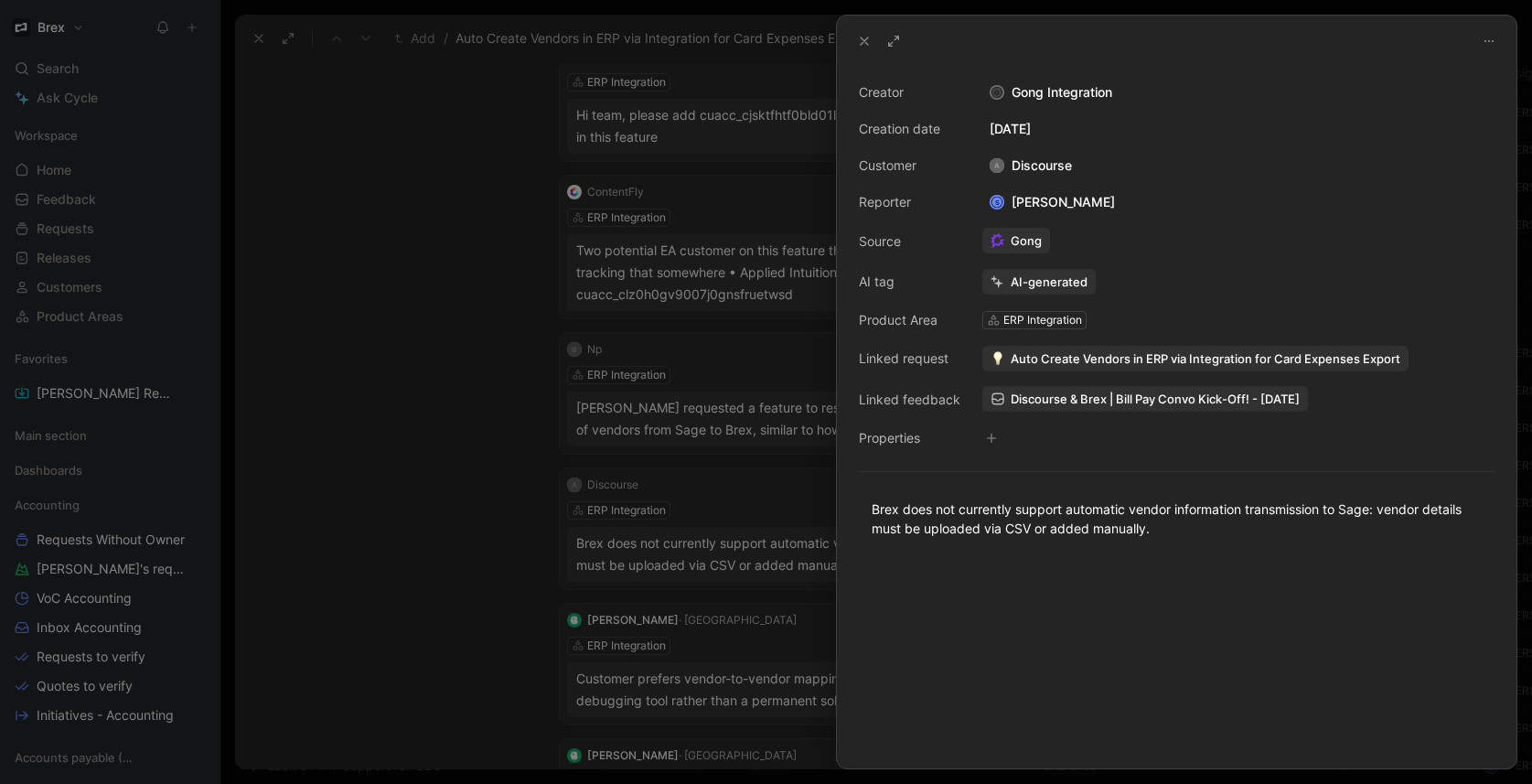
drag, startPoint x: 510, startPoint y: 493, endPoint x: 528, endPoint y: 487, distance: 19.0
click at [510, 492] on div at bounding box center [766, 392] width 1532 height 784
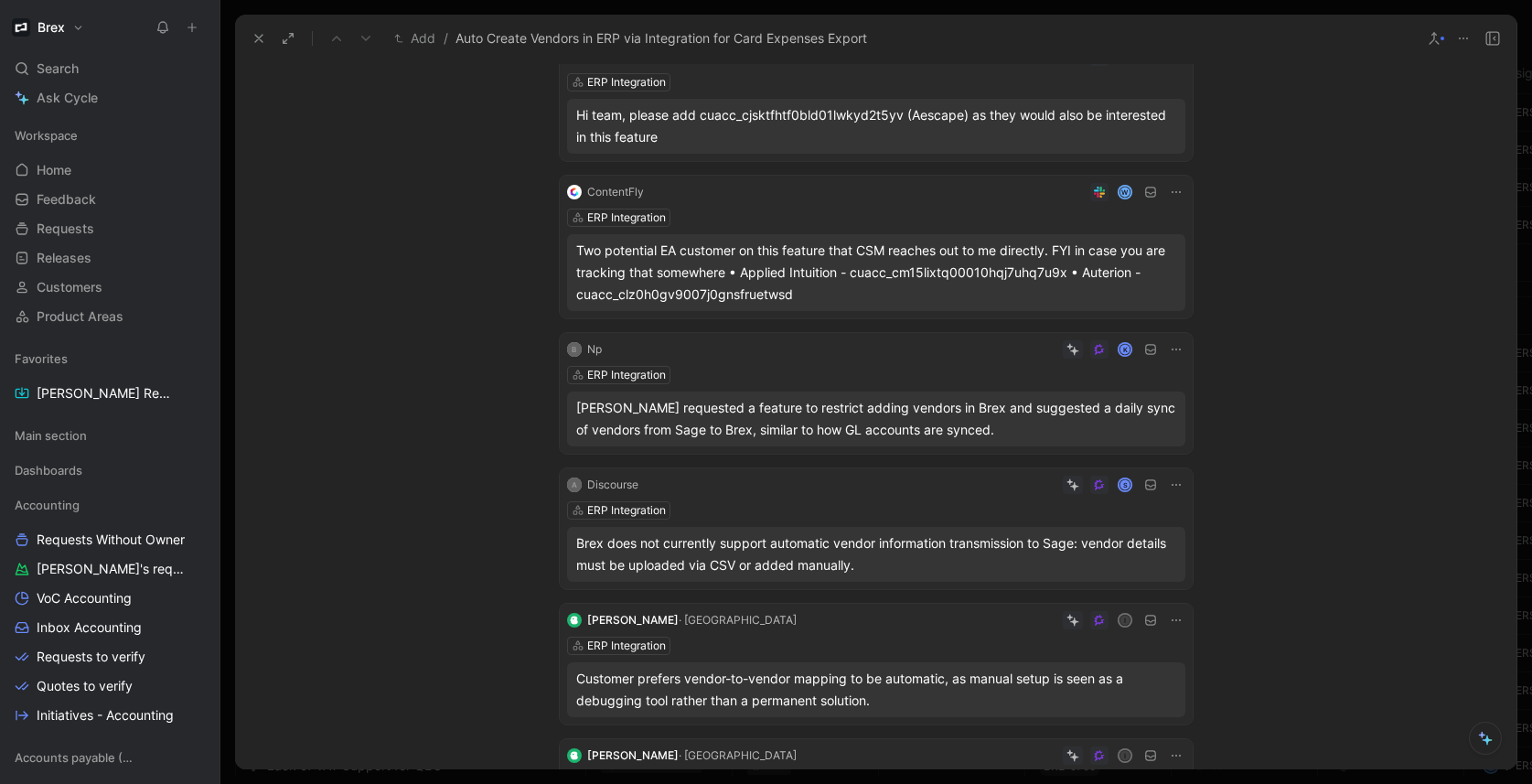
click at [977, 512] on div "ERP Integration" at bounding box center [875, 510] width 618 height 18
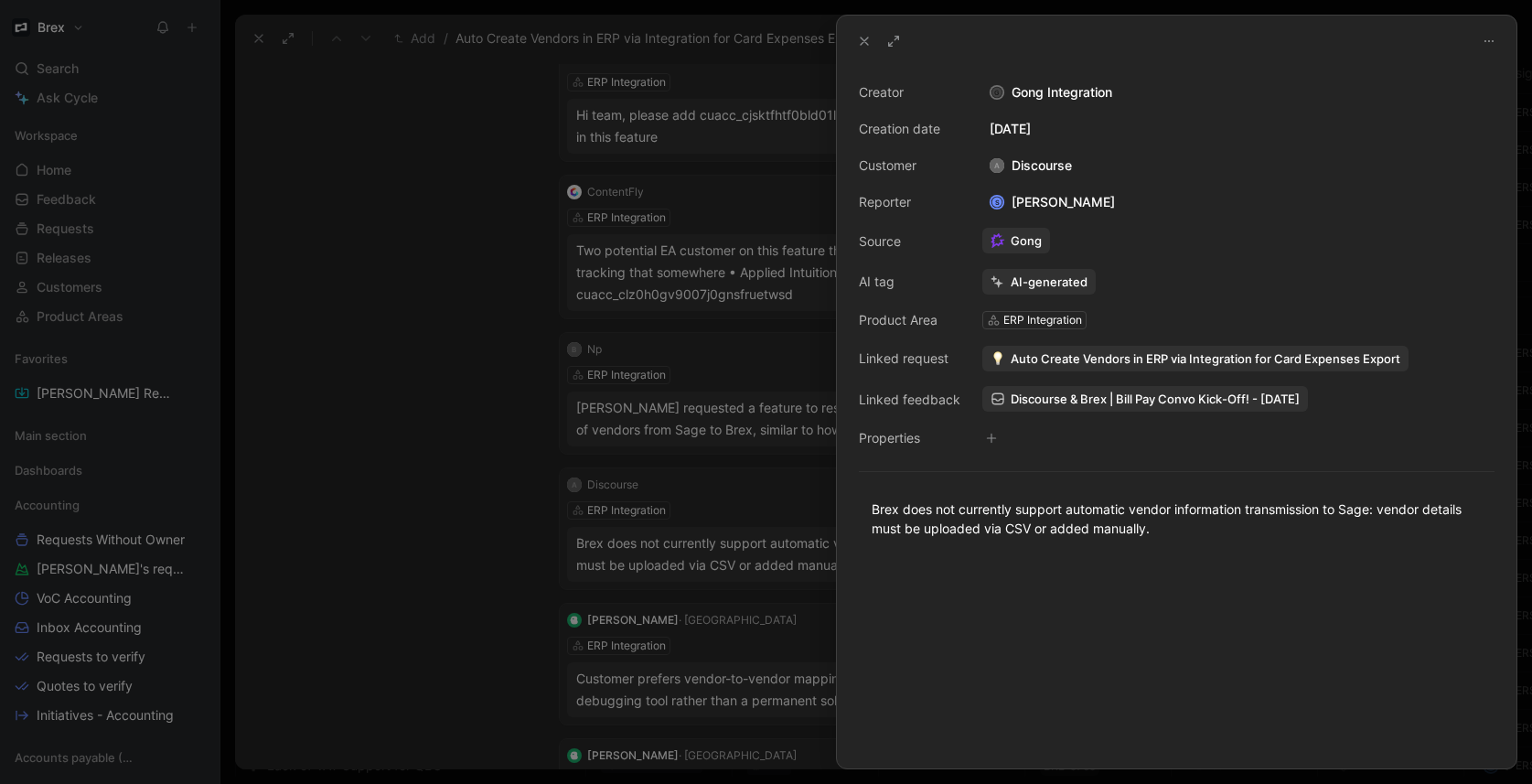
click at [504, 507] on div at bounding box center [766, 392] width 1532 height 784
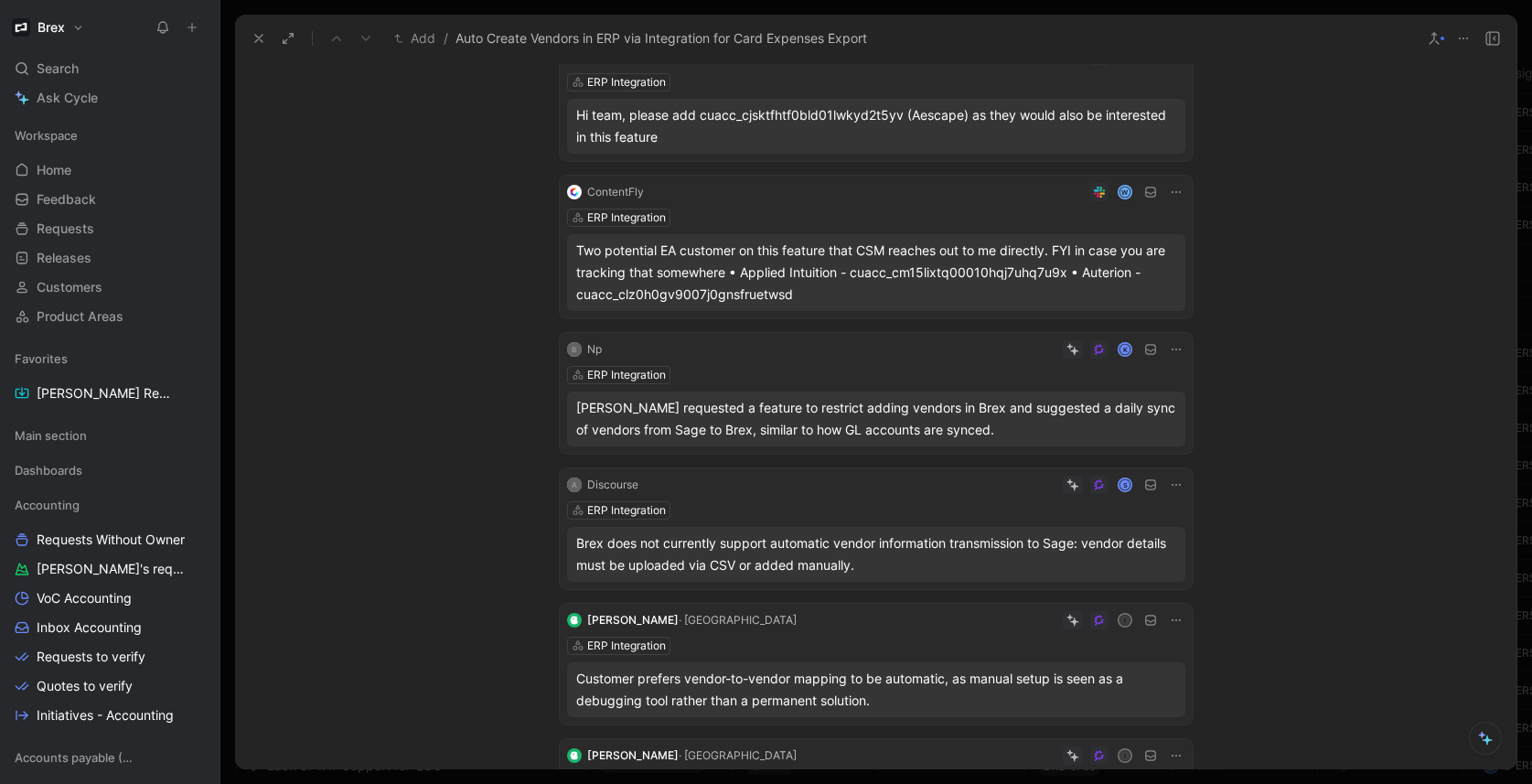
click at [882, 509] on div "ERP Integration" at bounding box center [875, 510] width 618 height 18
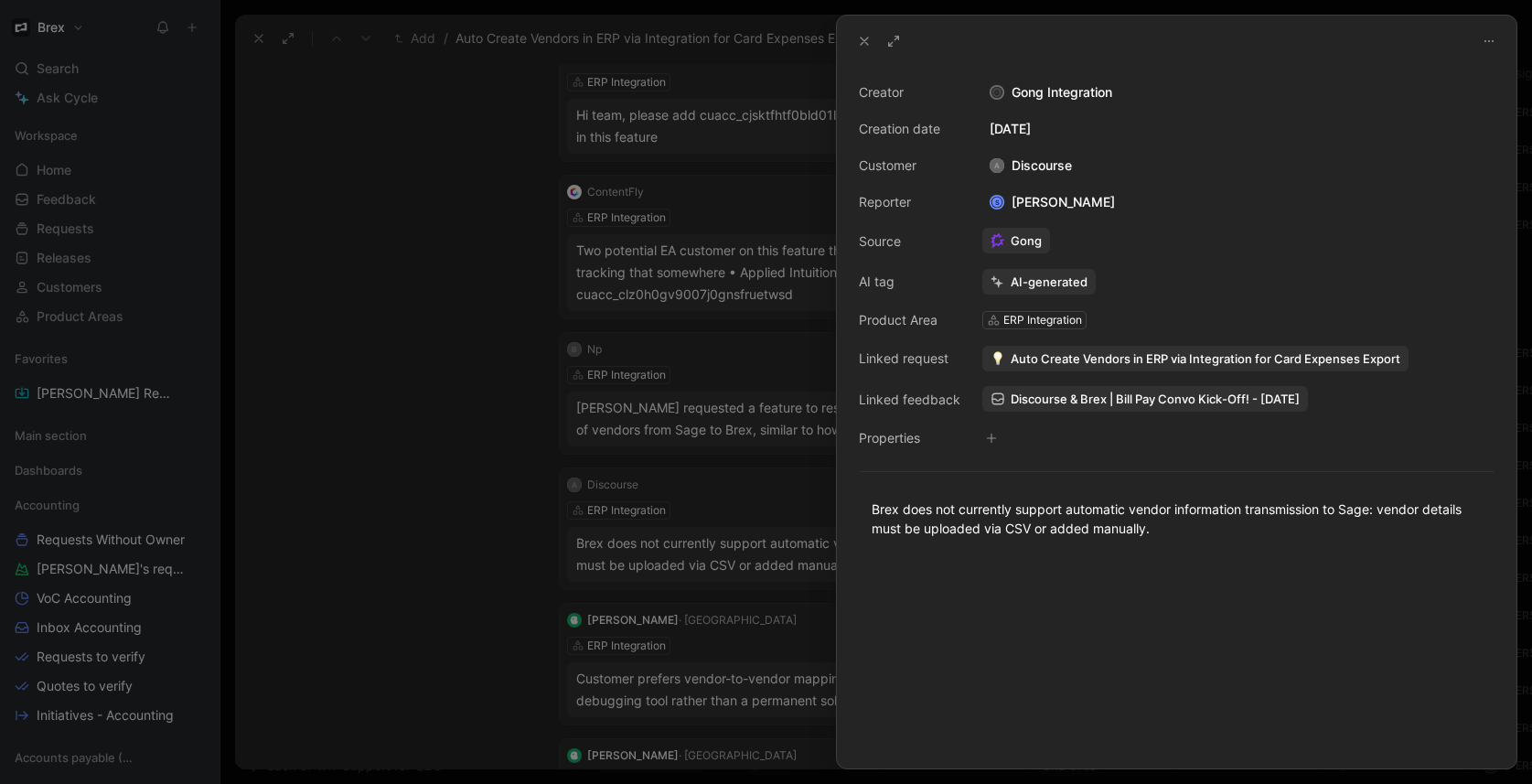
click at [1091, 354] on span "Auto Create Vendors in ERP via Integration for Card Expenses Export" at bounding box center [1205, 357] width 389 height 16
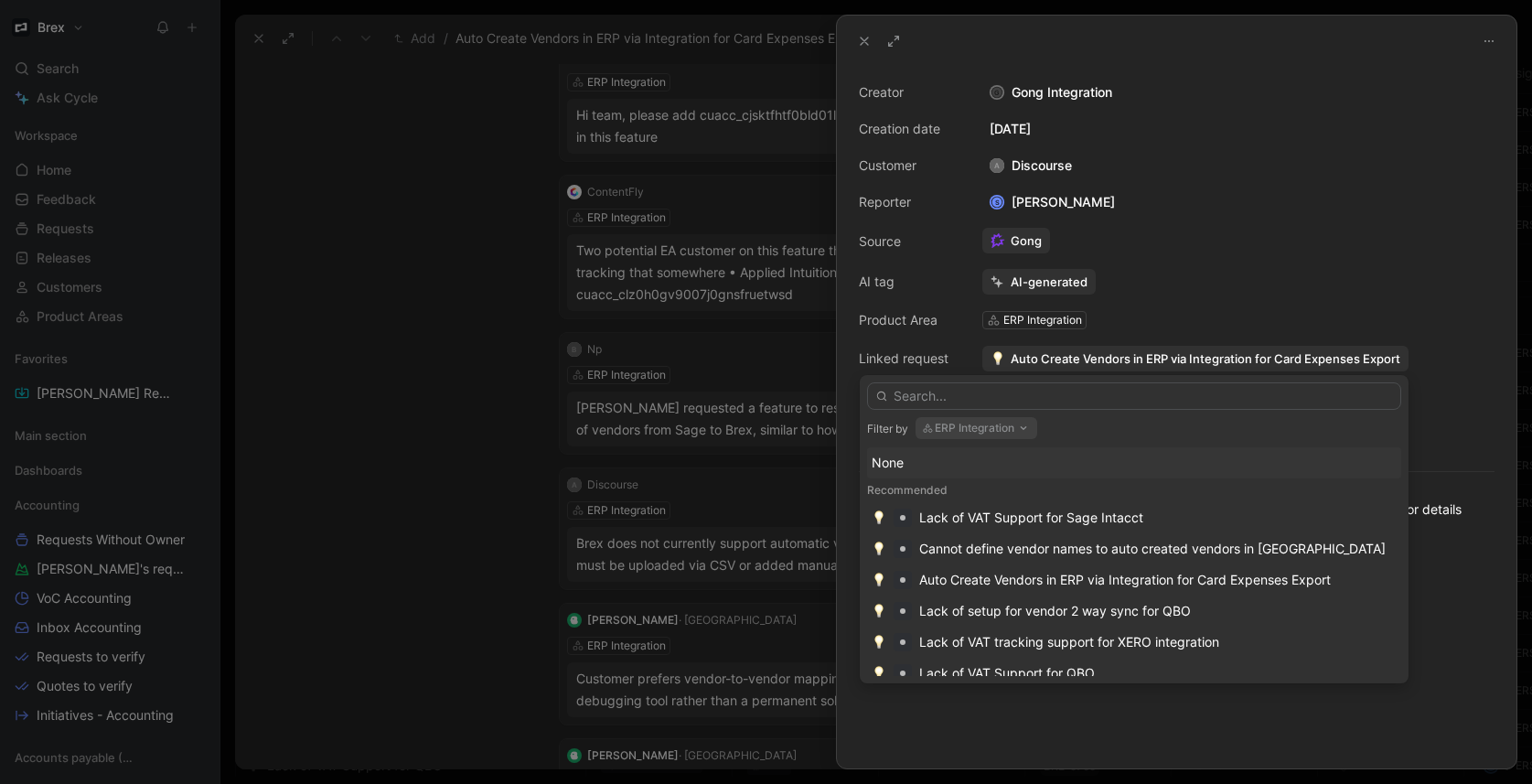
click at [999, 427] on button "ERP Integration" at bounding box center [976, 427] width 122 height 22
type input "vend"
click at [1077, 502] on div "Vend or Management" at bounding box center [1043, 500] width 239 height 22
click at [941, 393] on input "text" at bounding box center [1133, 396] width 534 height 28
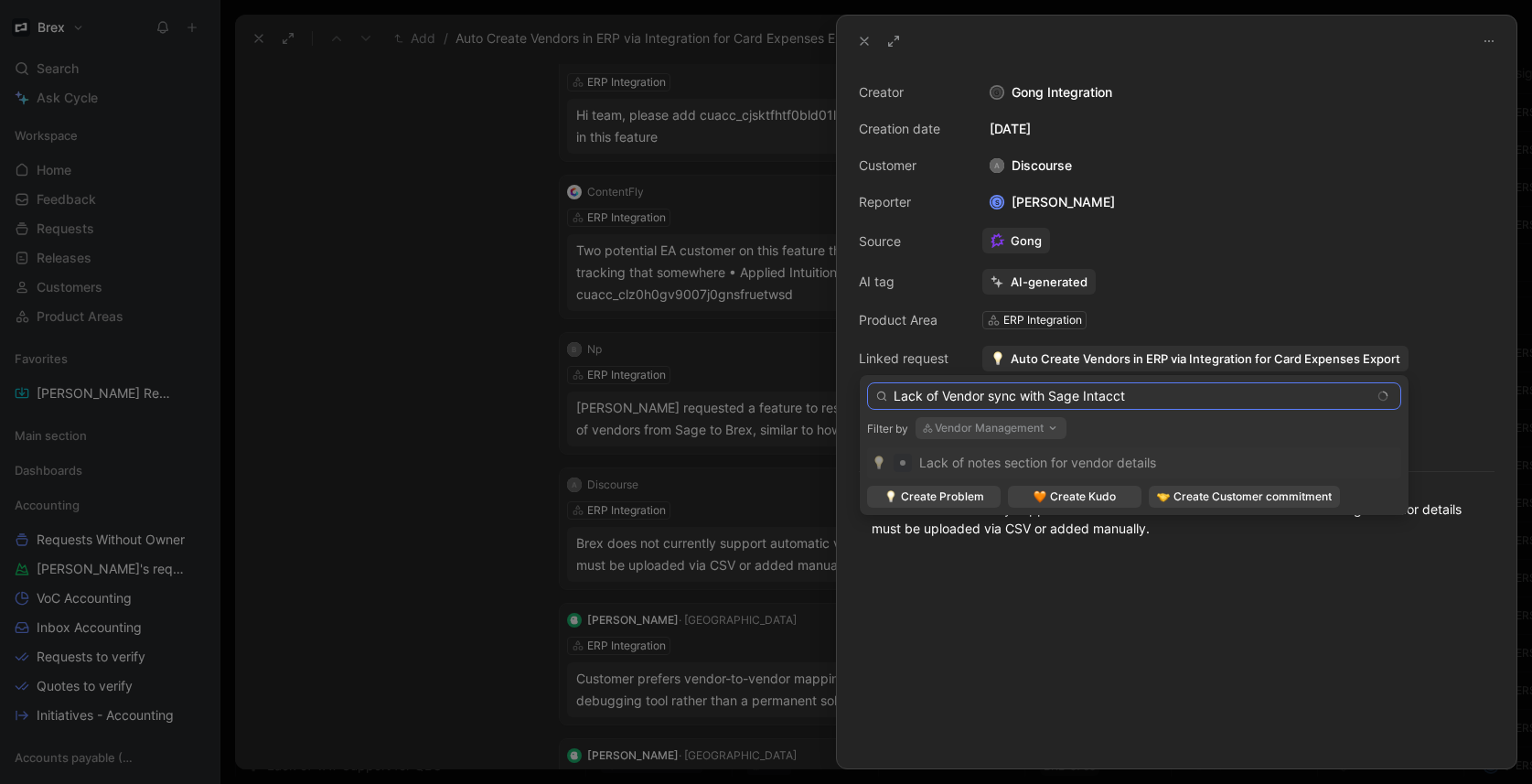
click at [982, 394] on input "Lack of Vendor sync with Sage Intacct" at bounding box center [1133, 396] width 534 height 28
click at [985, 394] on input "Lack of Vendor sync with Sage Intacct" at bounding box center [1133, 396] width 534 height 28
click at [1169, 397] on input "Lack of Vendor field sync with Sage Intacct" at bounding box center [1133, 396] width 534 height 28
click at [1040, 389] on input "Lack of Vendor field sync with Sage Intacct" at bounding box center [1133, 396] width 534 height 28
drag, startPoint x: 1110, startPoint y: 393, endPoint x: 1123, endPoint y: 394, distance: 13.0
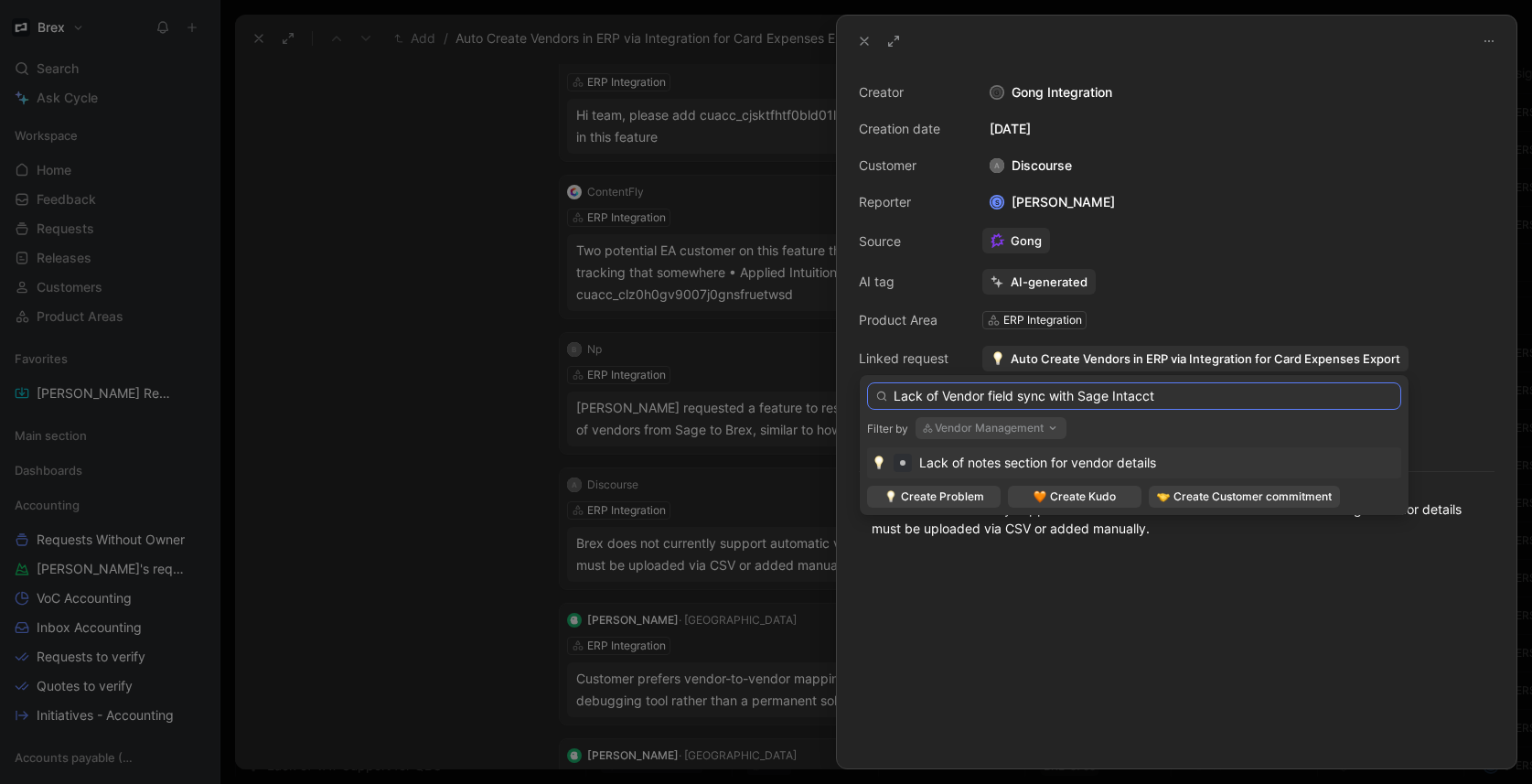
click at [1112, 394] on input "Lack of Vendor field sync with Sage Intacct" at bounding box center [1133, 396] width 534 height 28
click at [1025, 393] on input "Lack of Vendor field sync with Sage Intacct" at bounding box center [1133, 396] width 534 height 28
click at [1065, 391] on input "Lack of Vendor field sync with Sage Intacct" at bounding box center [1133, 396] width 534 height 28
click at [1148, 400] on input "Lack of Vendor field sync with Sage Intacct" at bounding box center [1133, 396] width 534 height 28
click at [1185, 400] on input "Lack of Vendor field sync with Sage Intacct" at bounding box center [1133, 396] width 534 height 28
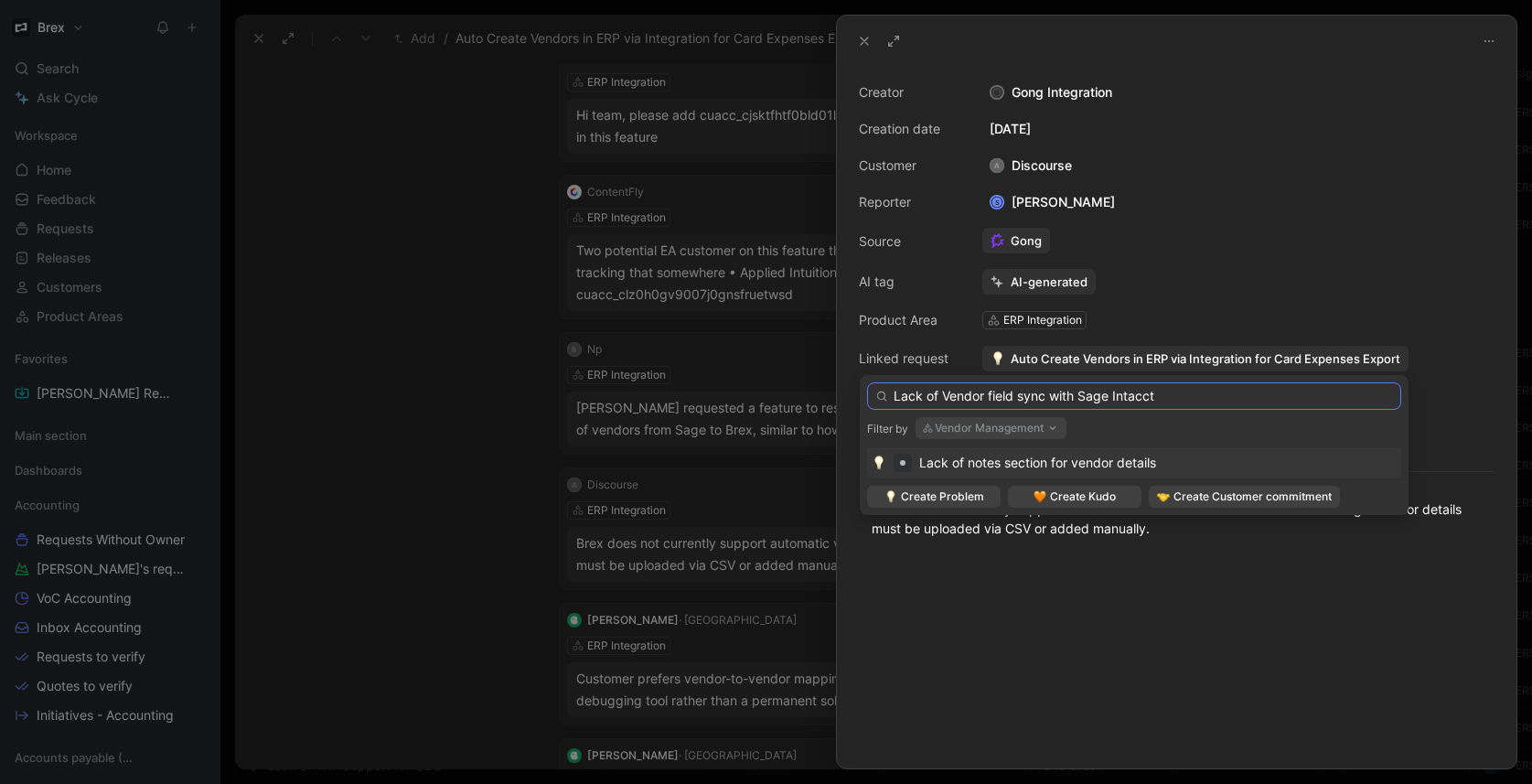
click at [1016, 395] on input "Lack of Vendor field sync with Sage Intacct" at bounding box center [1133, 396] width 534 height 28
click at [1191, 391] on input "Lack of Vendor fields sync with Sage Intacct" at bounding box center [1133, 396] width 534 height 28
drag, startPoint x: 988, startPoint y: 393, endPoint x: 1022, endPoint y: 384, distance: 35.2
click at [989, 393] on input "Lack of Vendor fields sync with Sage Intacct" at bounding box center [1133, 396] width 534 height 28
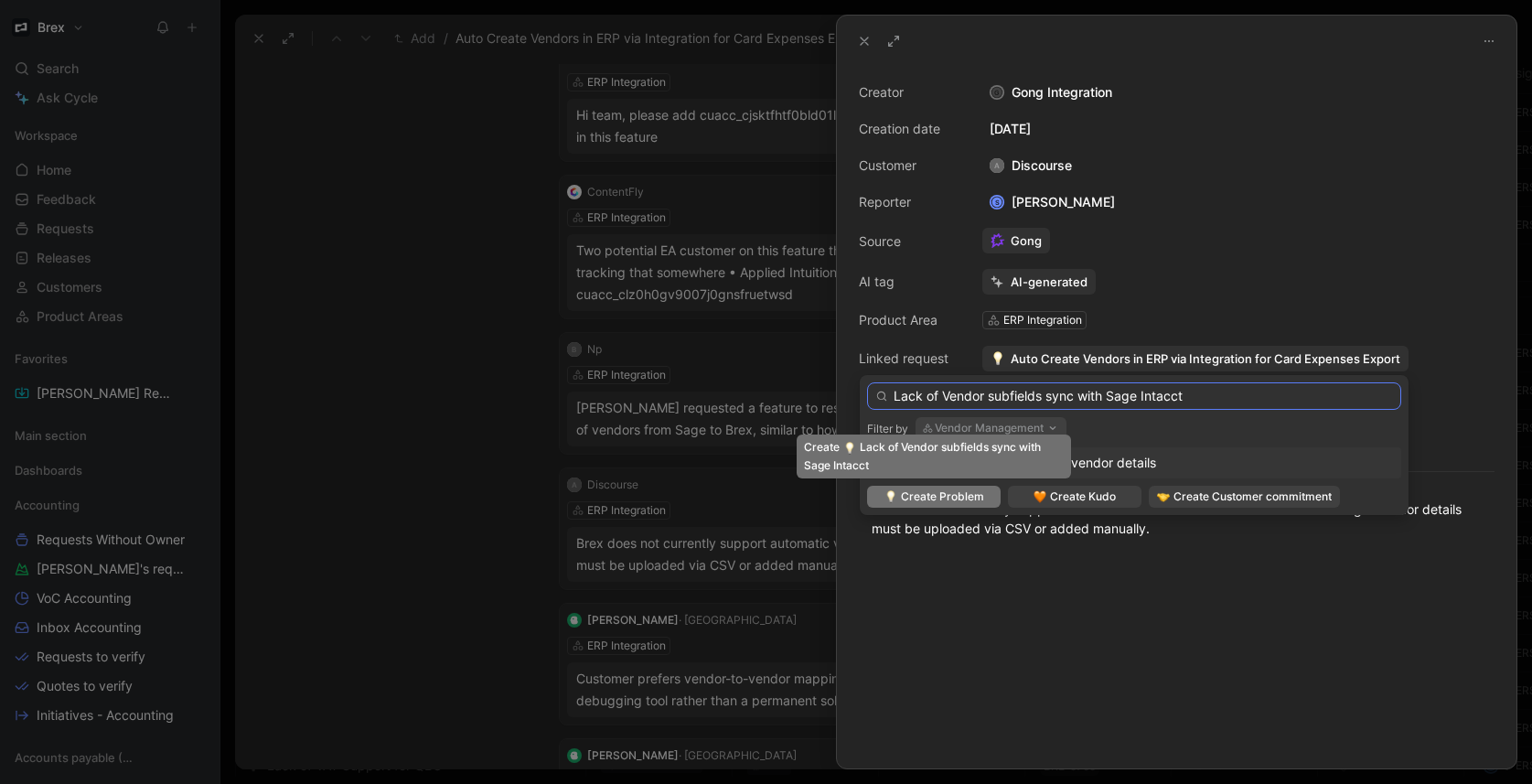
type input "Lack of Vendor subfields sync with Sage Intacct"
click at [958, 499] on span "Create Problem" at bounding box center [942, 496] width 83 height 18
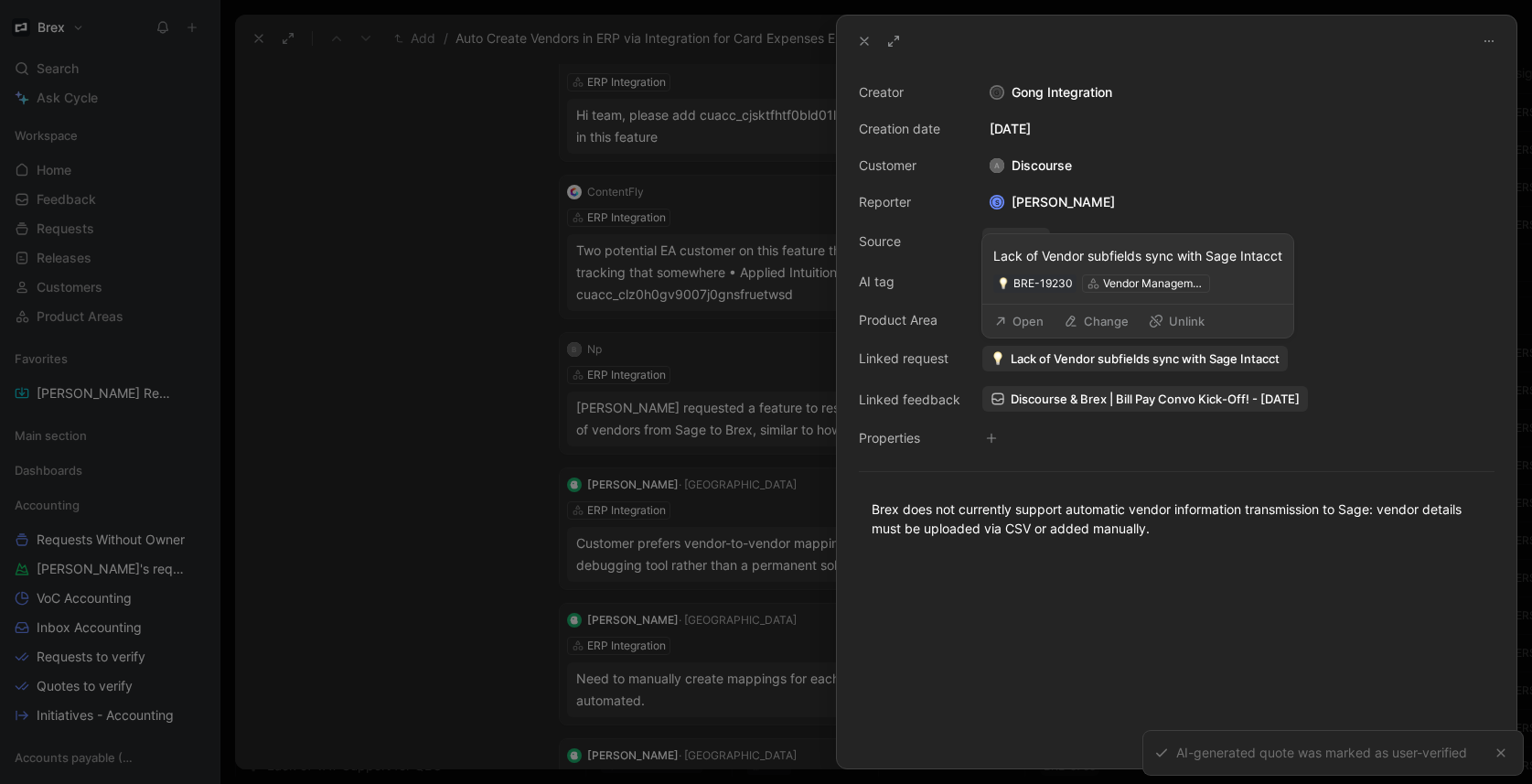
click at [1033, 319] on button "Open" at bounding box center [1018, 320] width 66 height 26
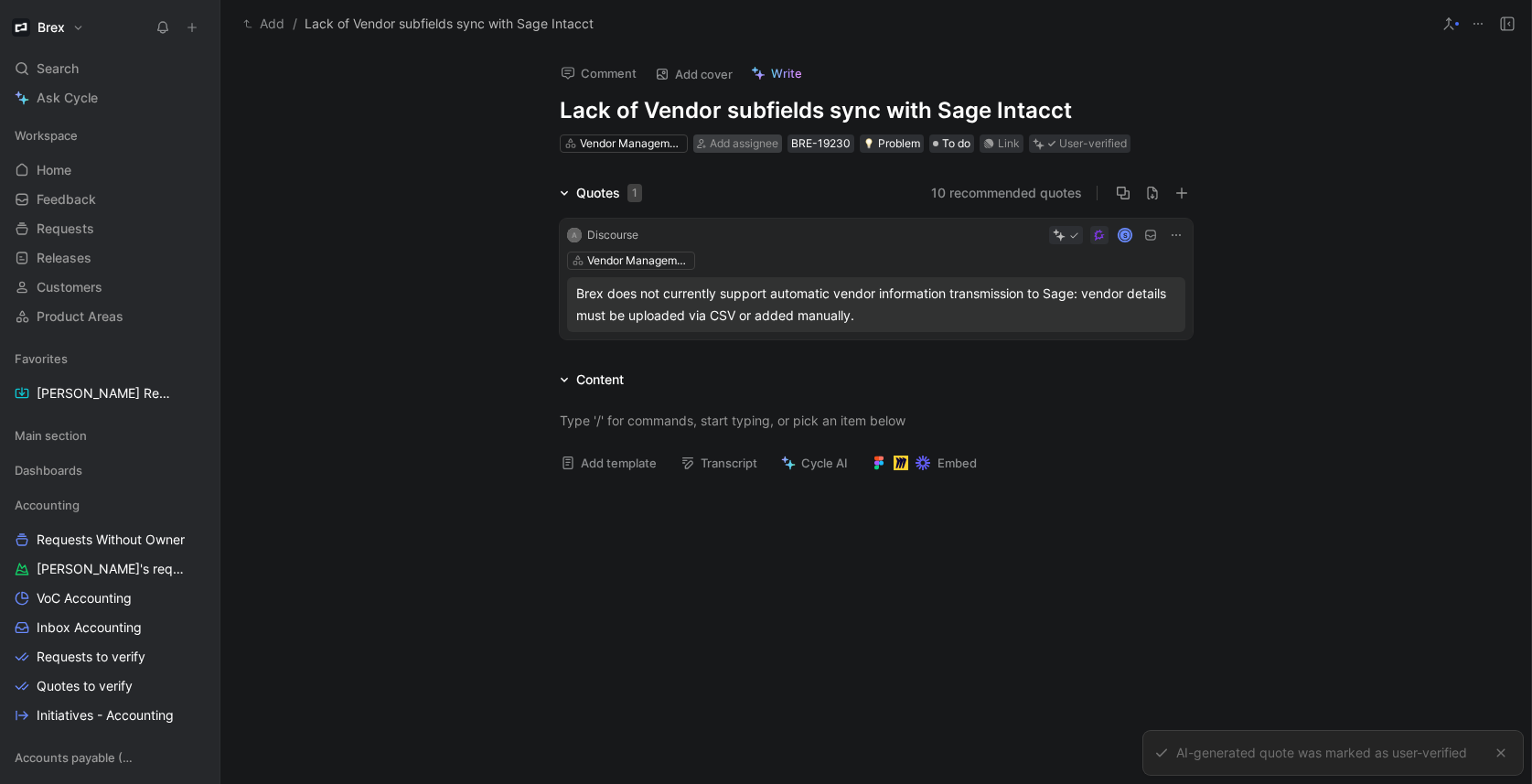
click at [748, 146] on span "Add assignee" at bounding box center [744, 143] width 69 height 13
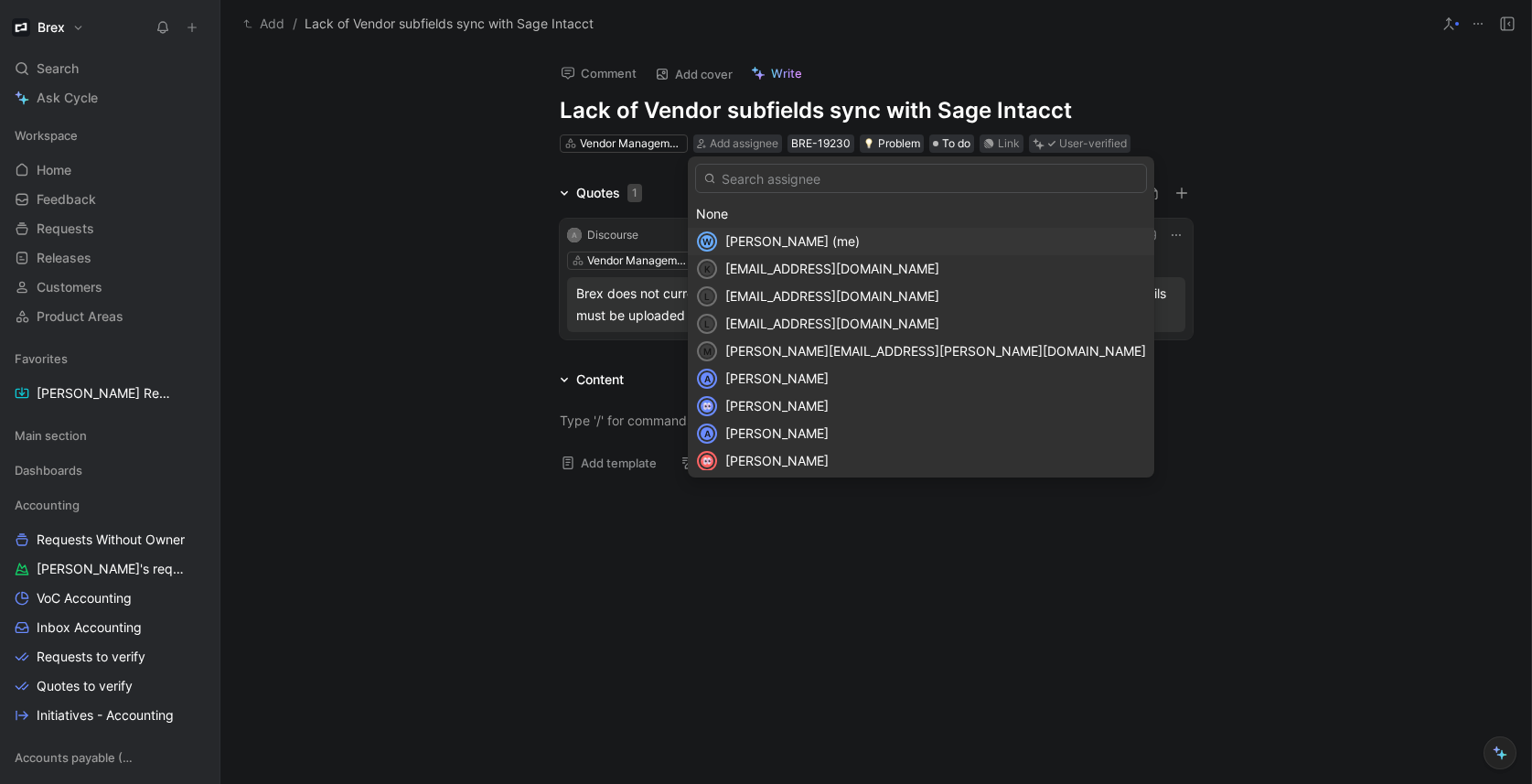
click at [752, 243] on span "[PERSON_NAME] (me)" at bounding box center [792, 241] width 134 height 15
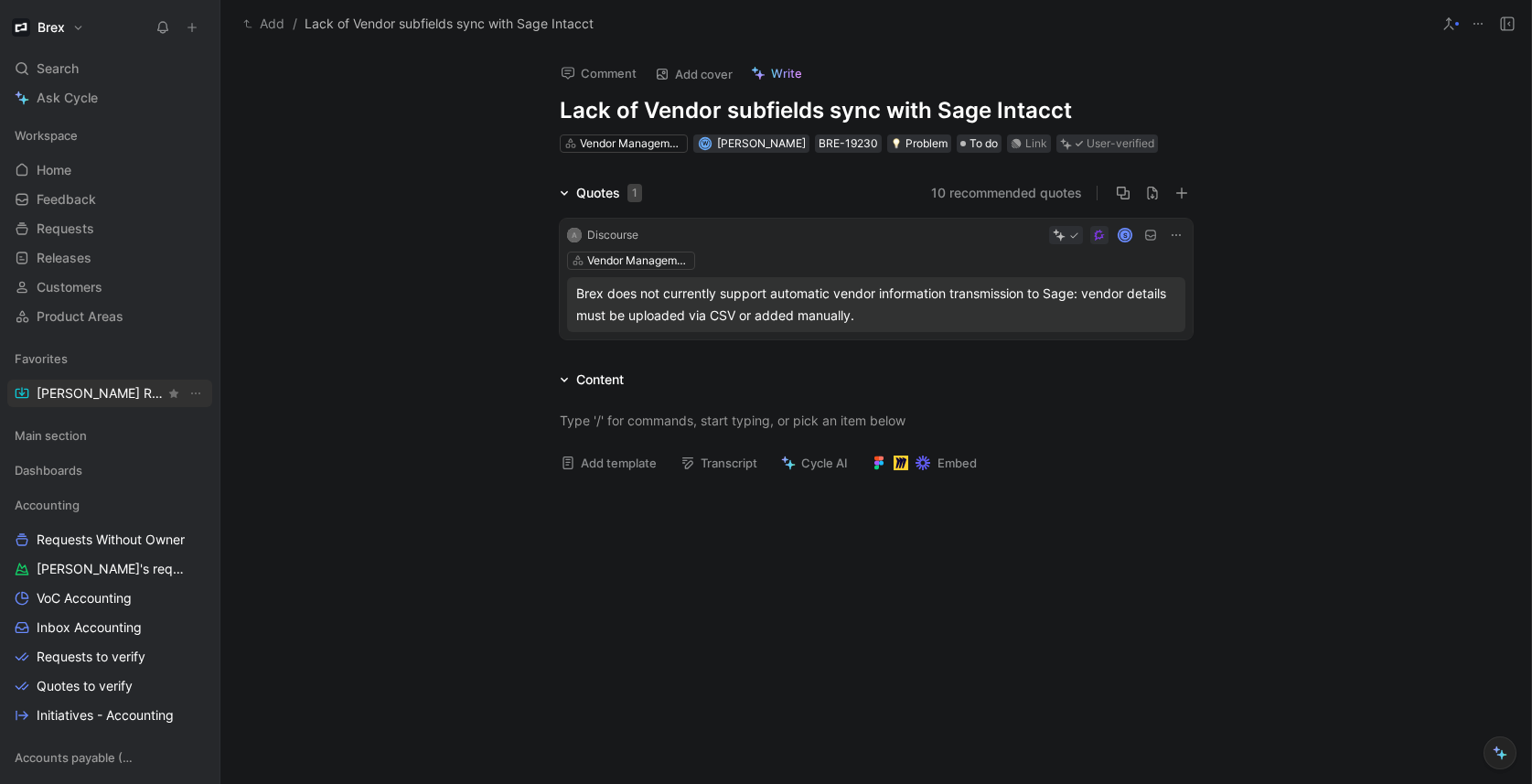
click at [102, 390] on span "[PERSON_NAME] Request" at bounding box center [101, 393] width 128 height 18
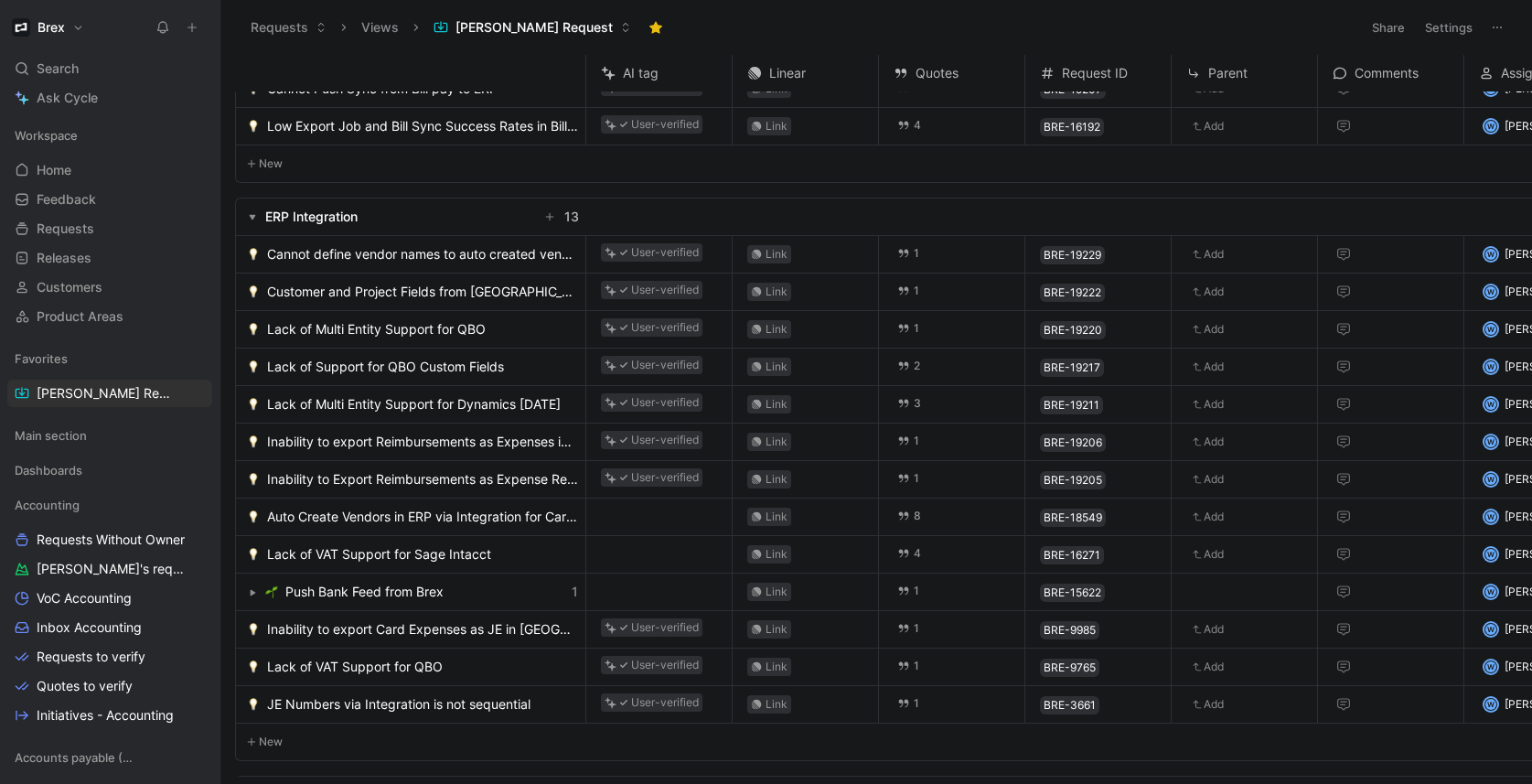
scroll to position [157, 0]
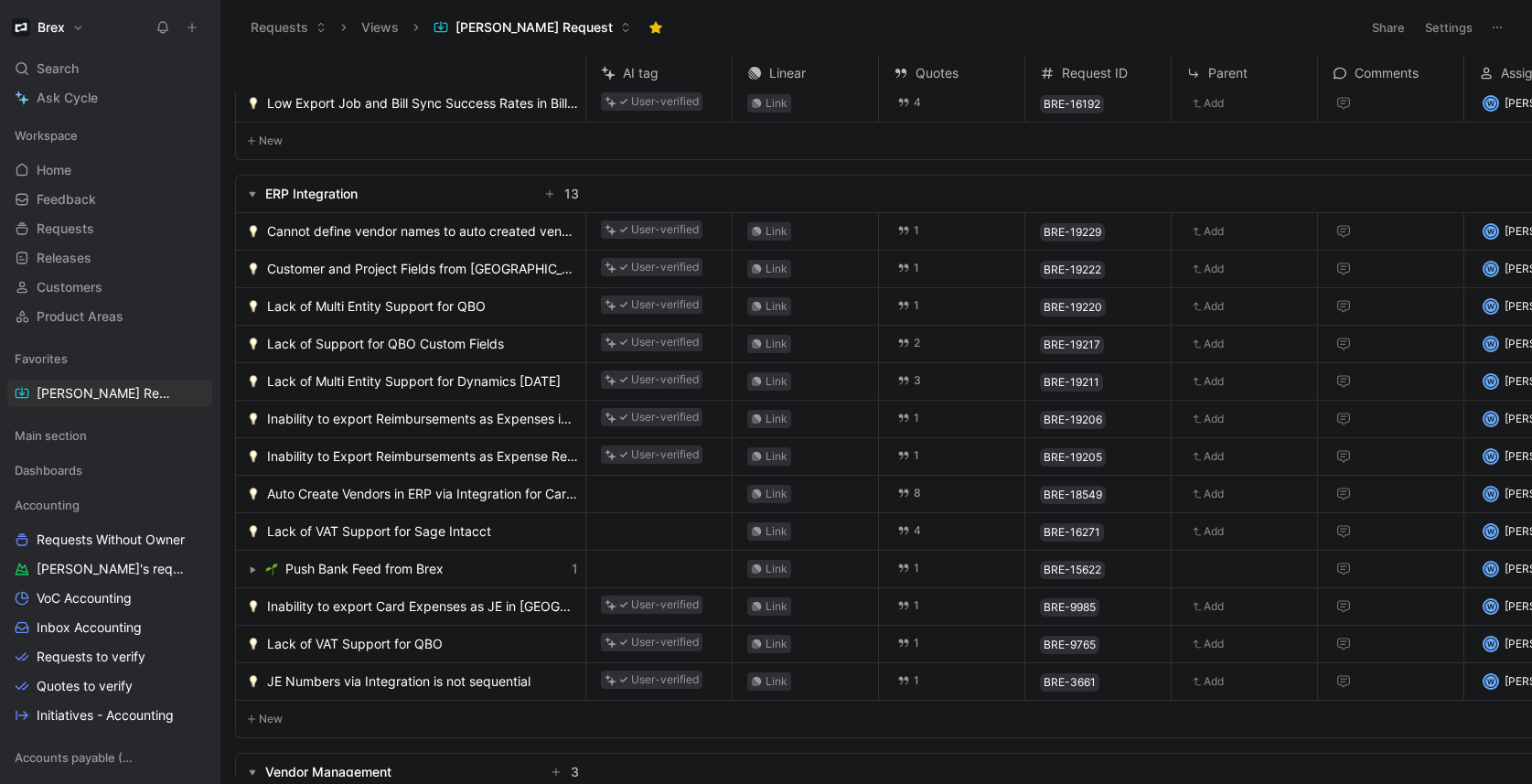
click at [437, 494] on span "Auto Create Vendors in ERP via Integration for Card Expenses Export" at bounding box center [423, 494] width 311 height 22
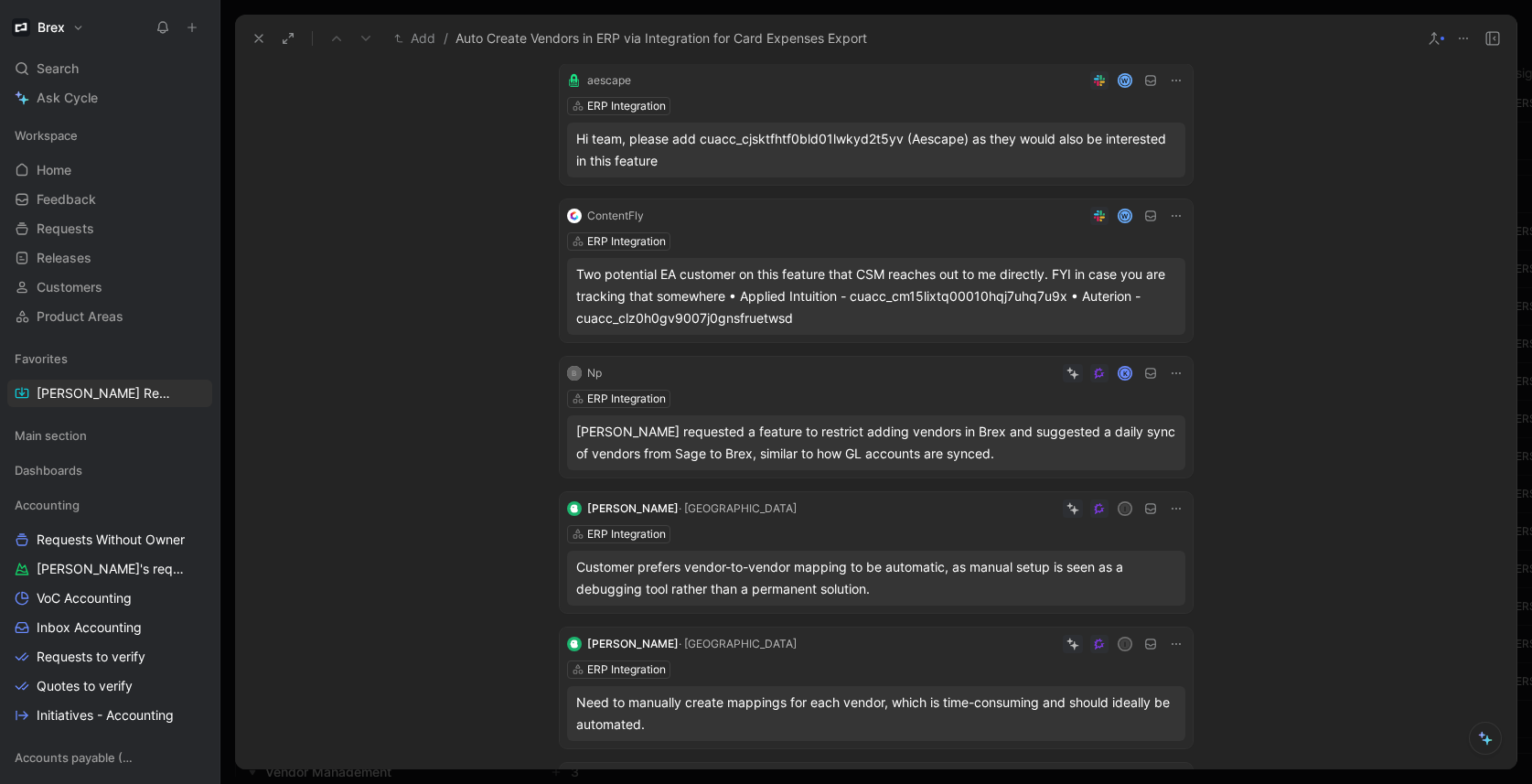
scroll to position [359, 0]
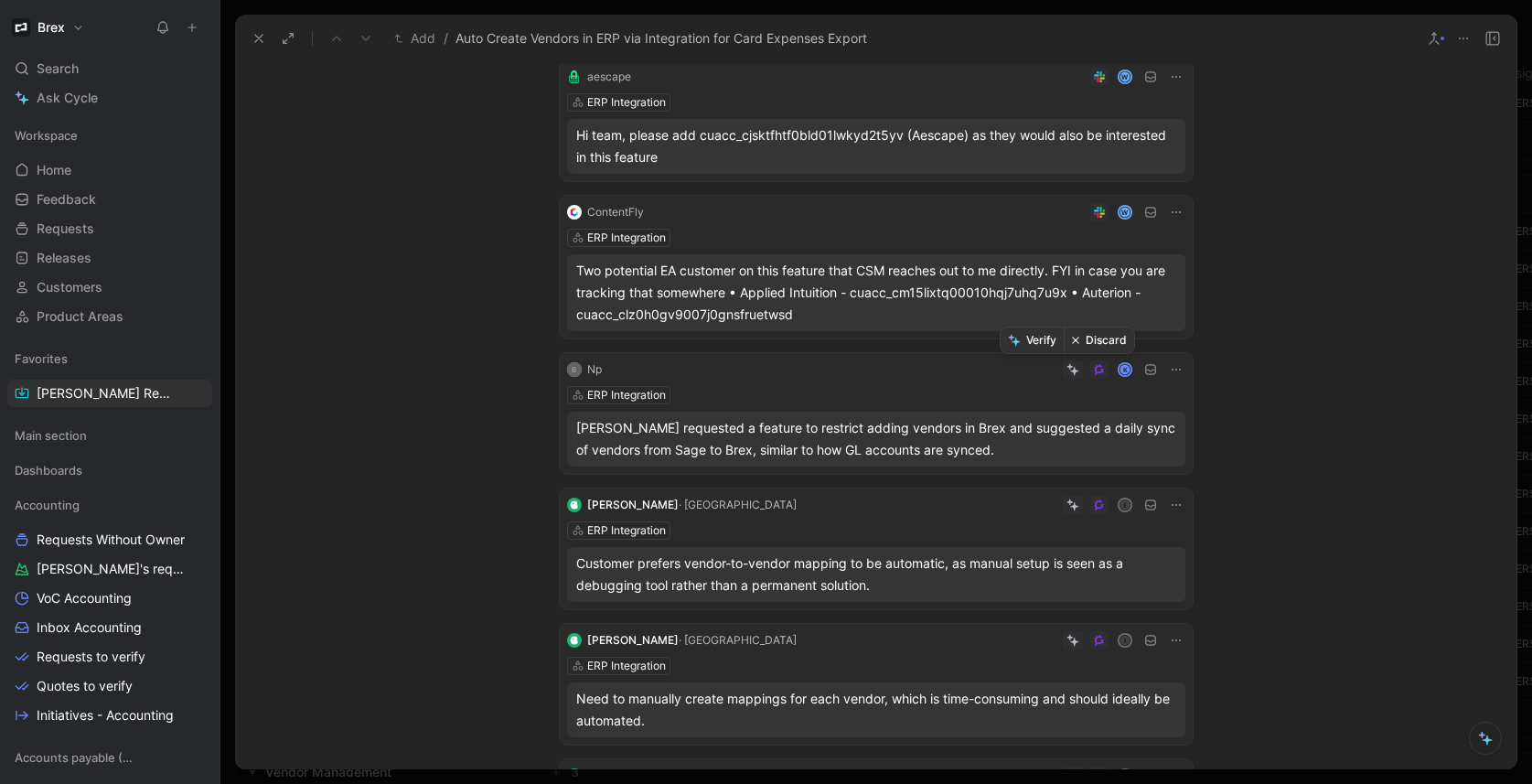
click at [1097, 339] on button "Discard" at bounding box center [1098, 340] width 70 height 26
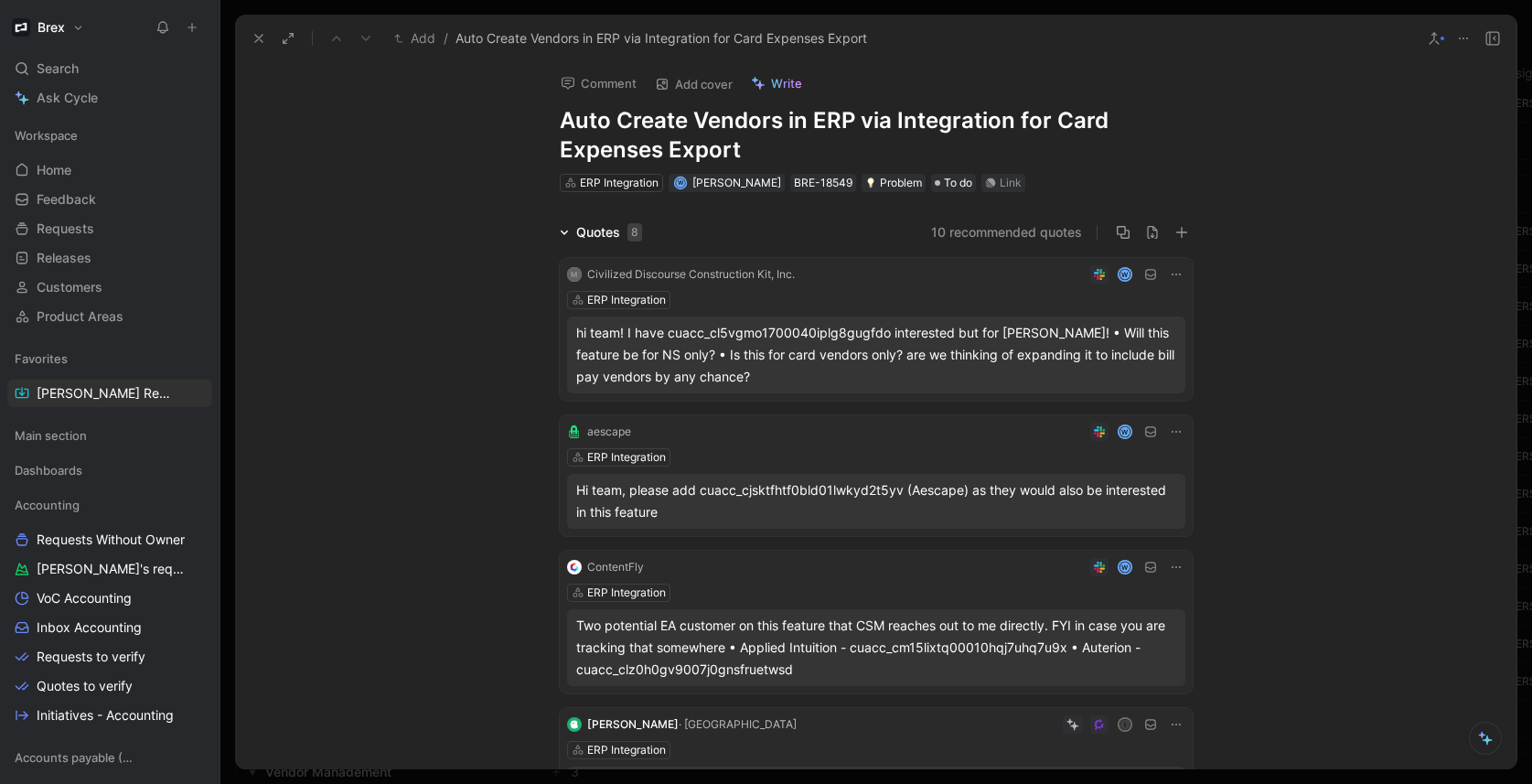
scroll to position [0, 0]
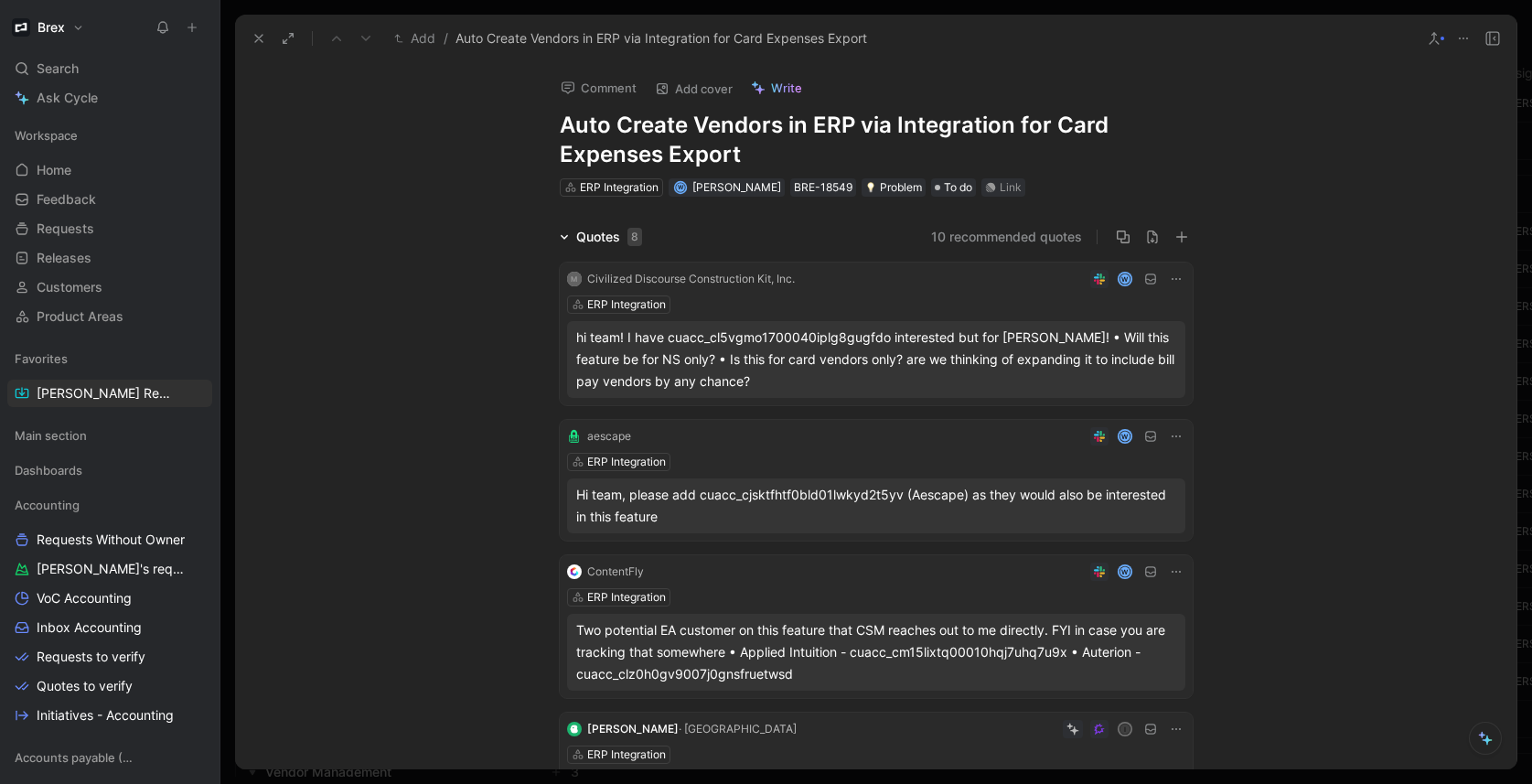
click at [263, 40] on icon at bounding box center [258, 37] width 14 height 14
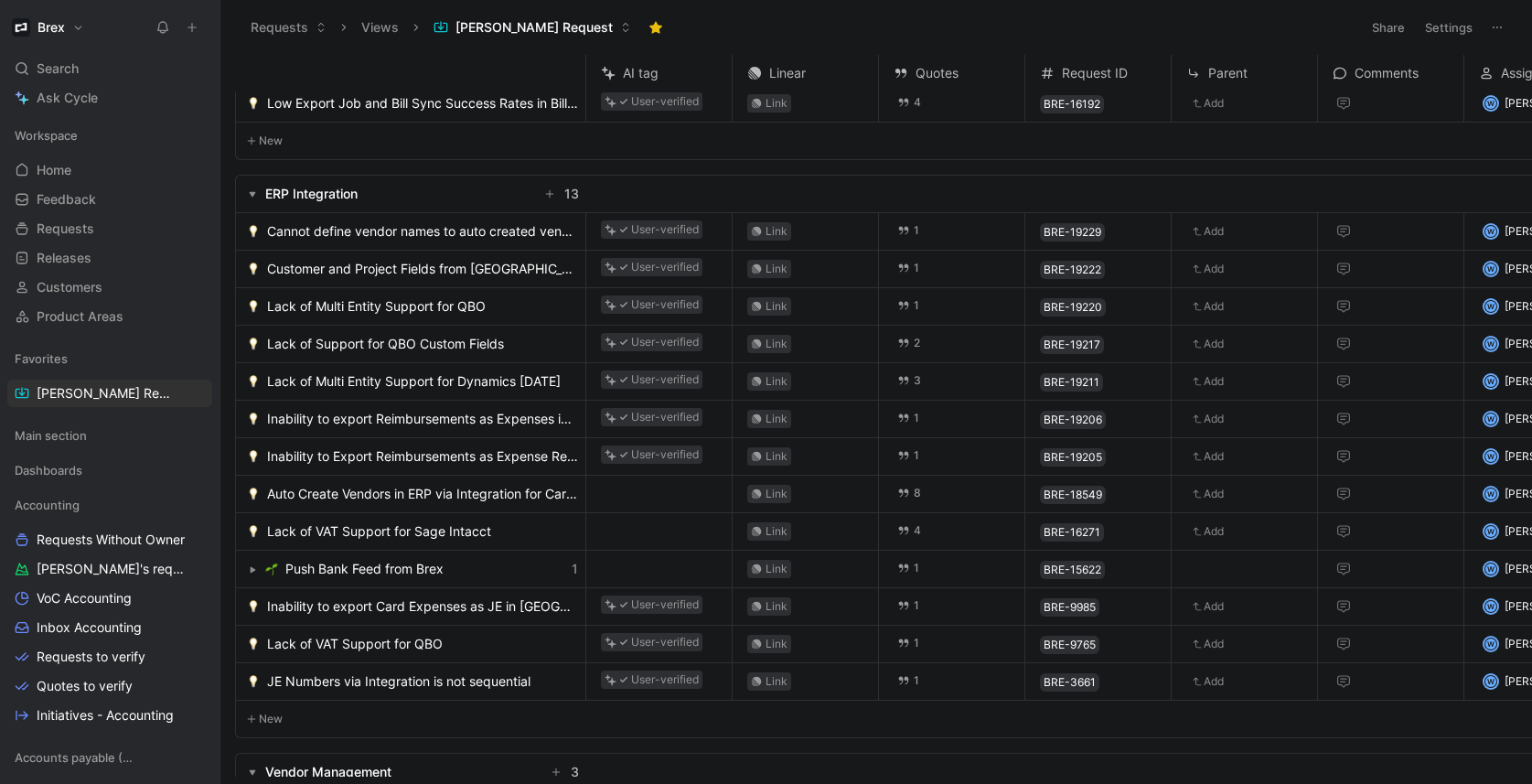
click at [420, 487] on span "Auto Create Vendors in ERP via Integration for Card Expenses Export" at bounding box center [423, 494] width 311 height 22
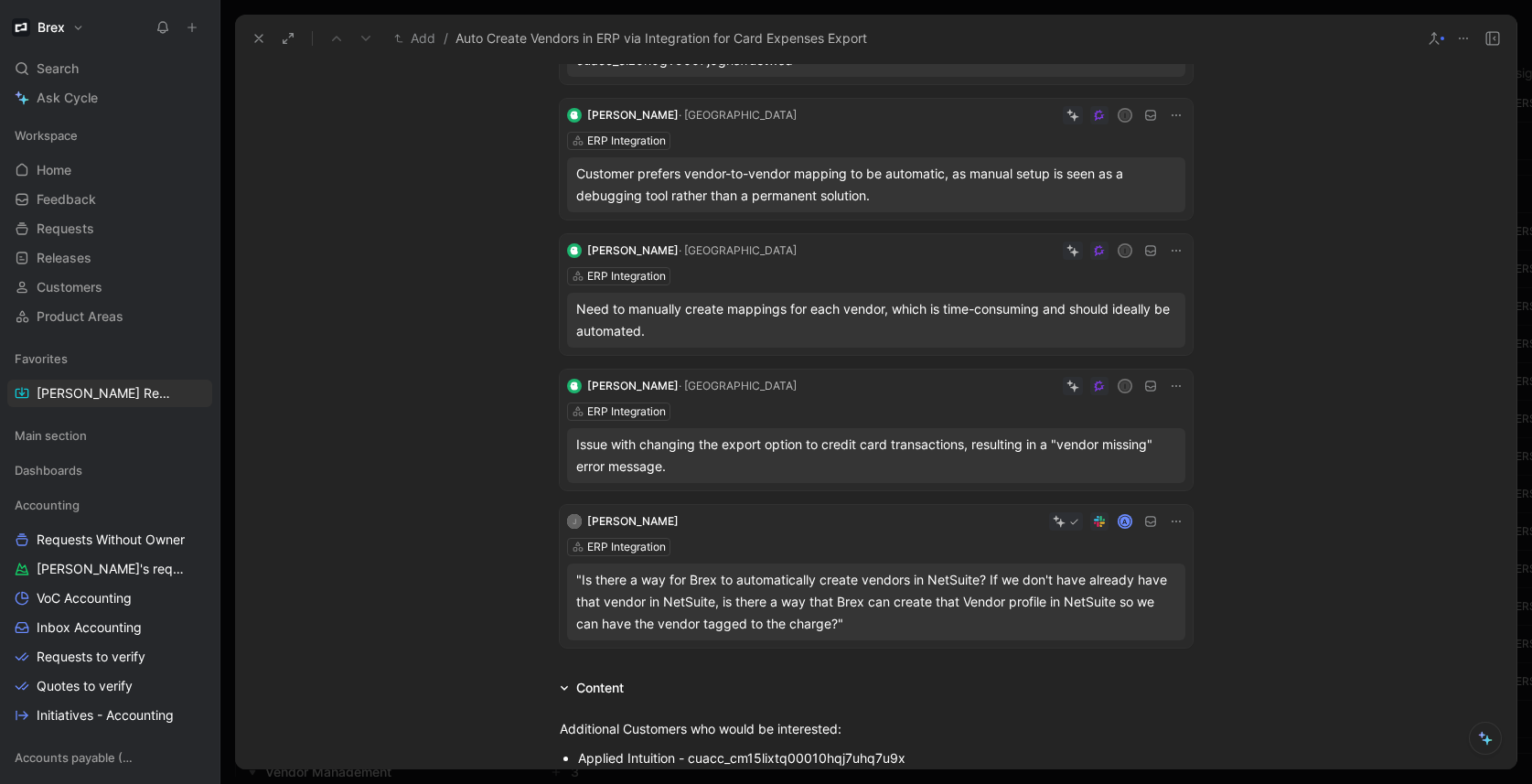
scroll to position [612, 0]
click at [224, 543] on div at bounding box center [876, 392] width 1311 height 784
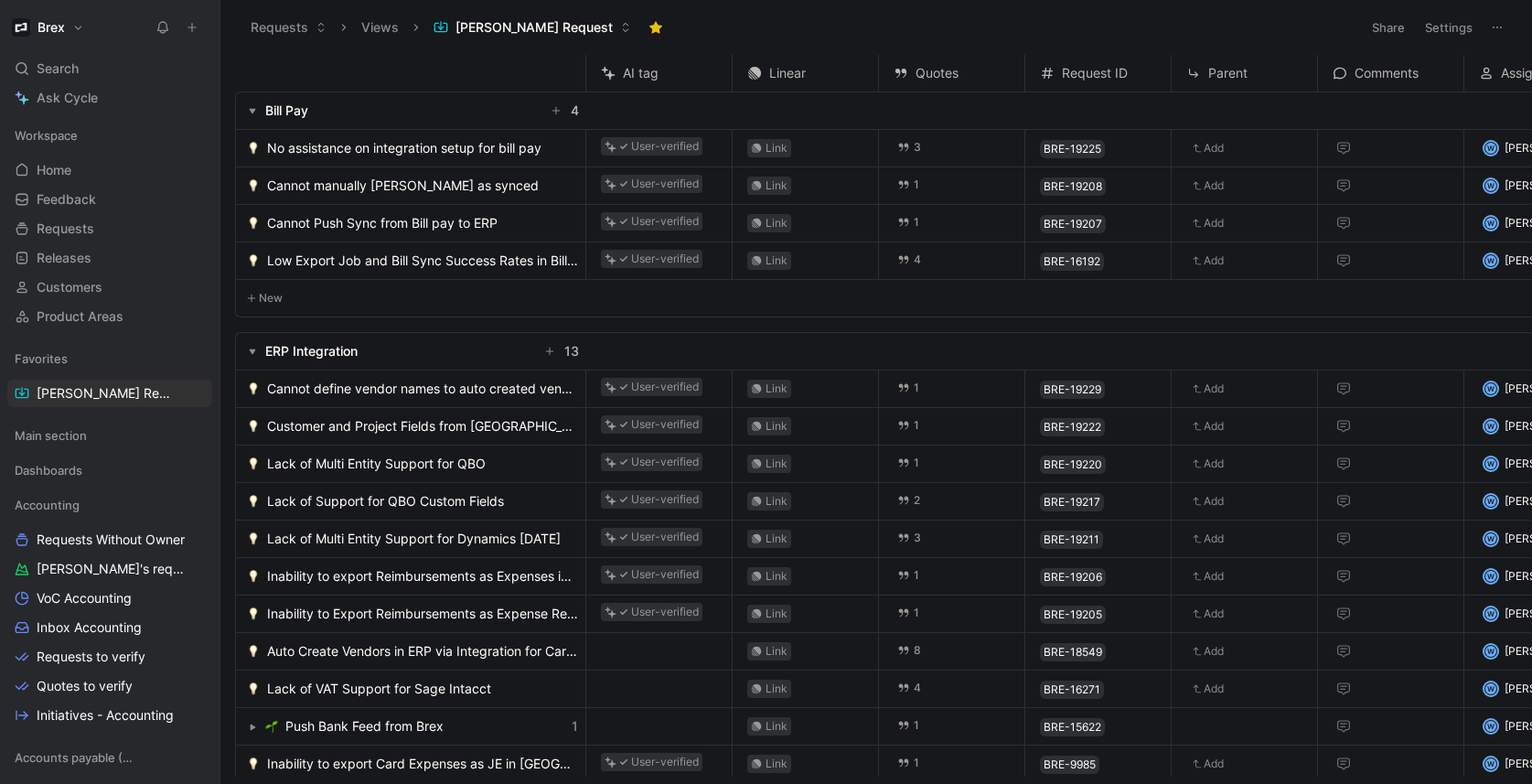
click at [248, 115] on button "button" at bounding box center [252, 110] width 18 height 18
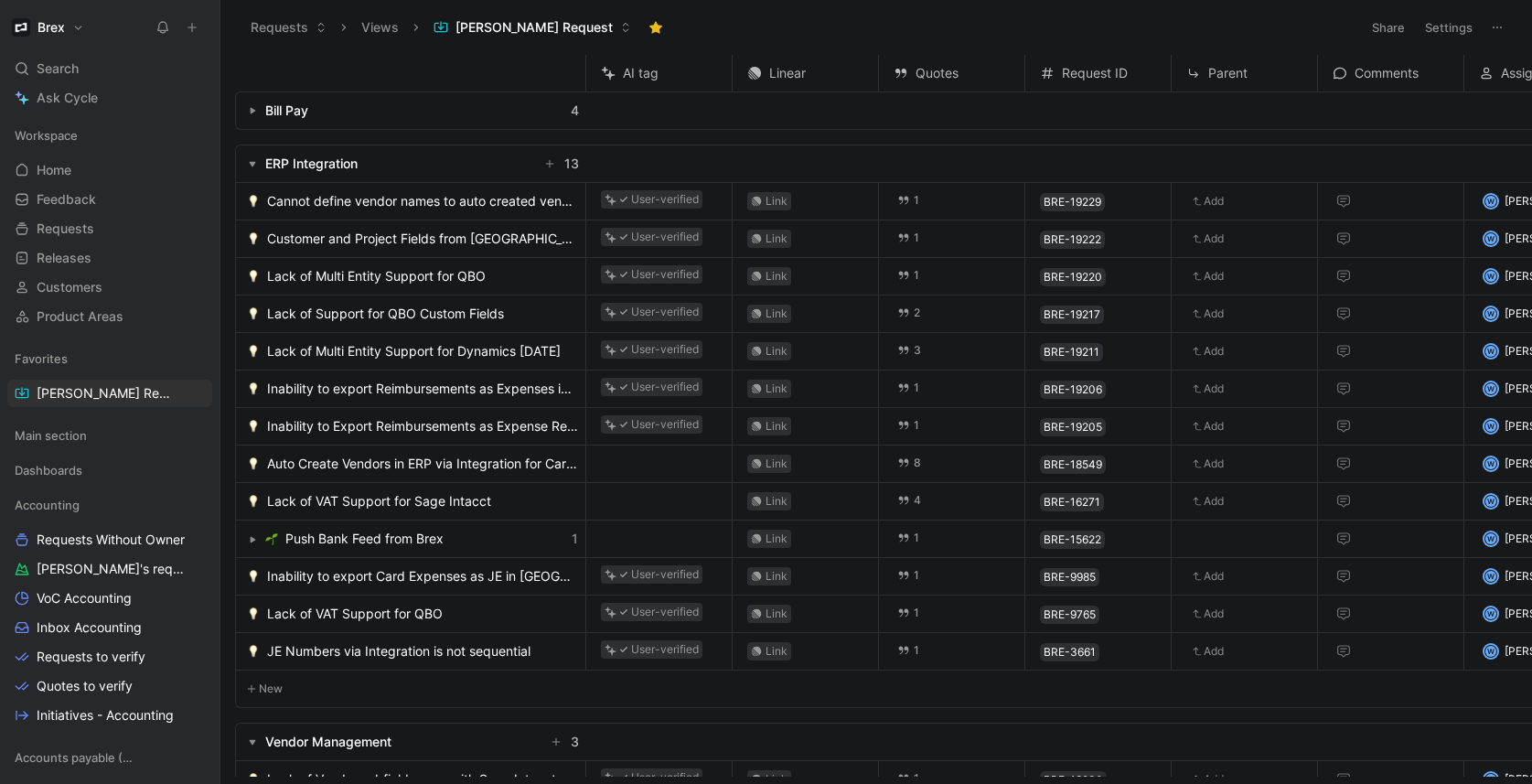
click at [249, 161] on icon "button" at bounding box center [252, 164] width 8 height 8
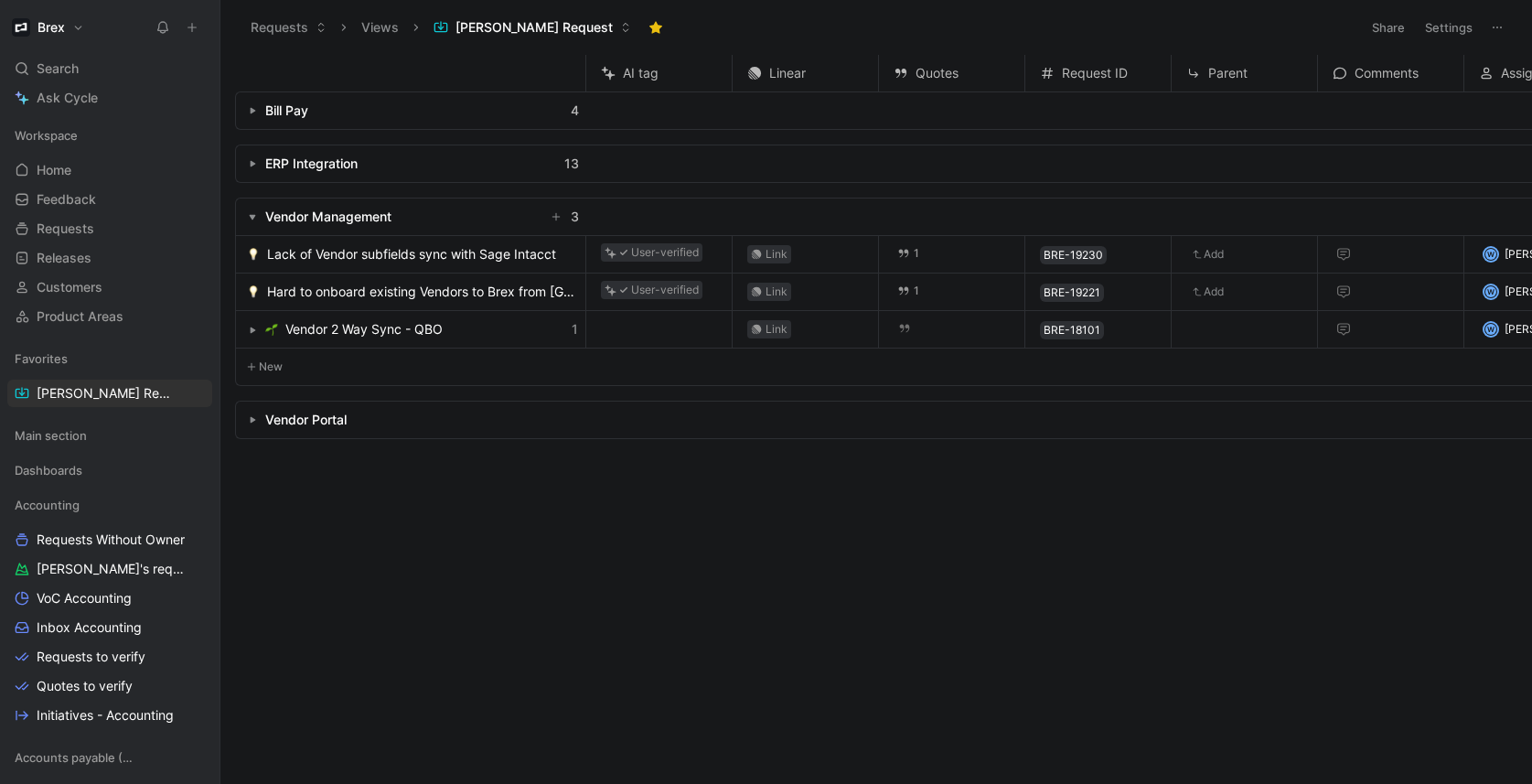
click at [249, 215] on use "button" at bounding box center [252, 218] width 7 height 6
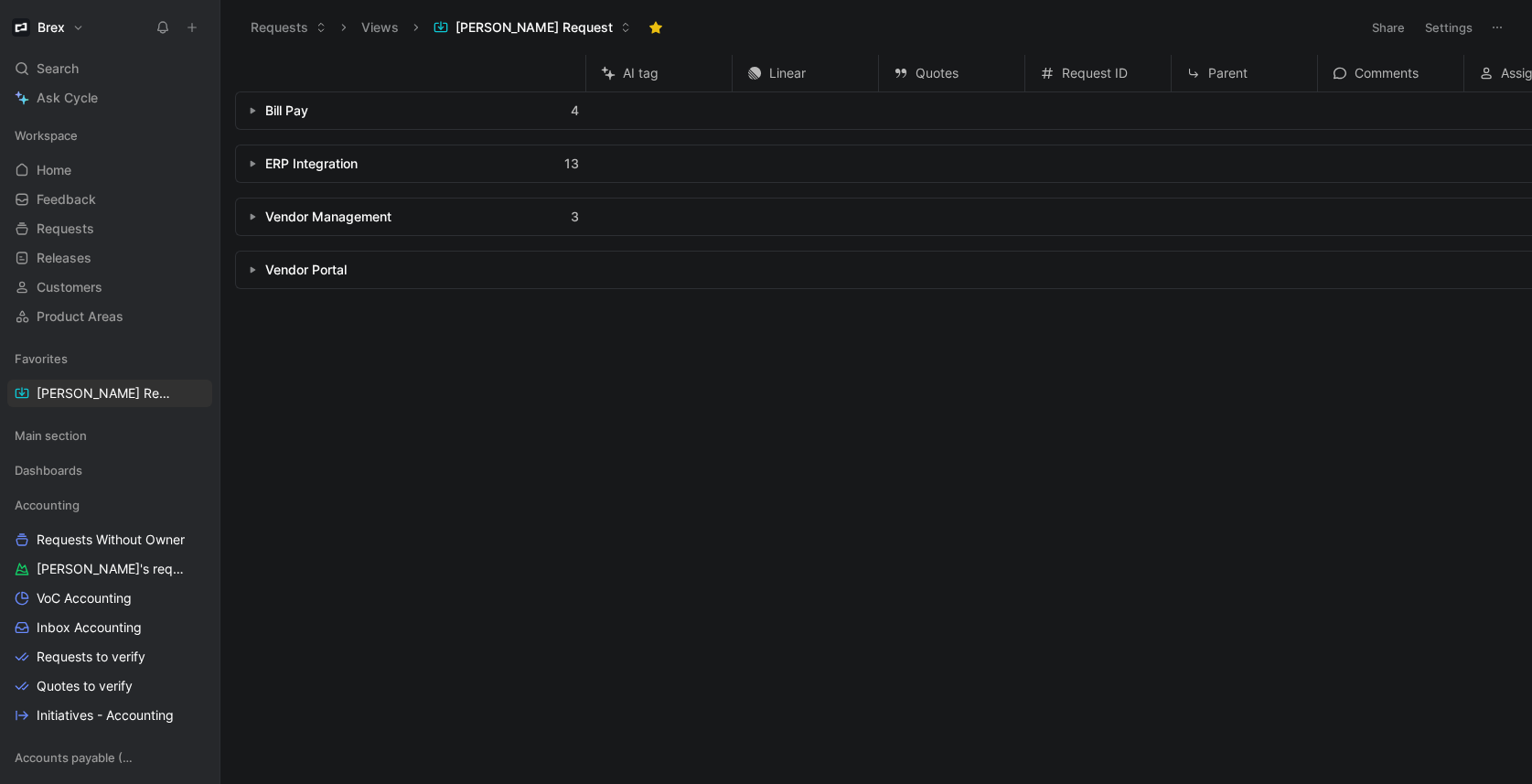
click at [251, 163] on use "button" at bounding box center [253, 164] width 6 height 7
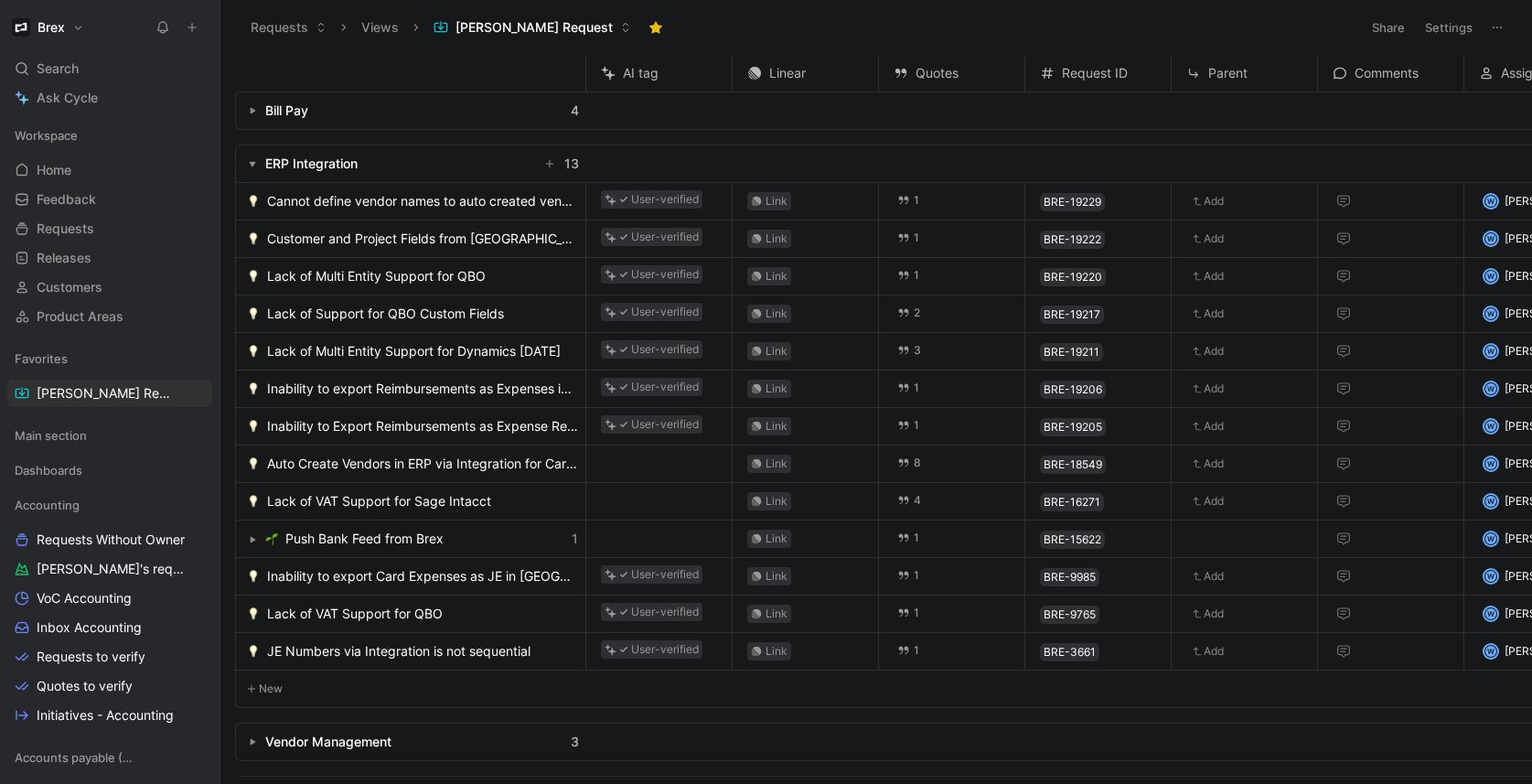
click at [253, 171] on button "button" at bounding box center [252, 163] width 18 height 18
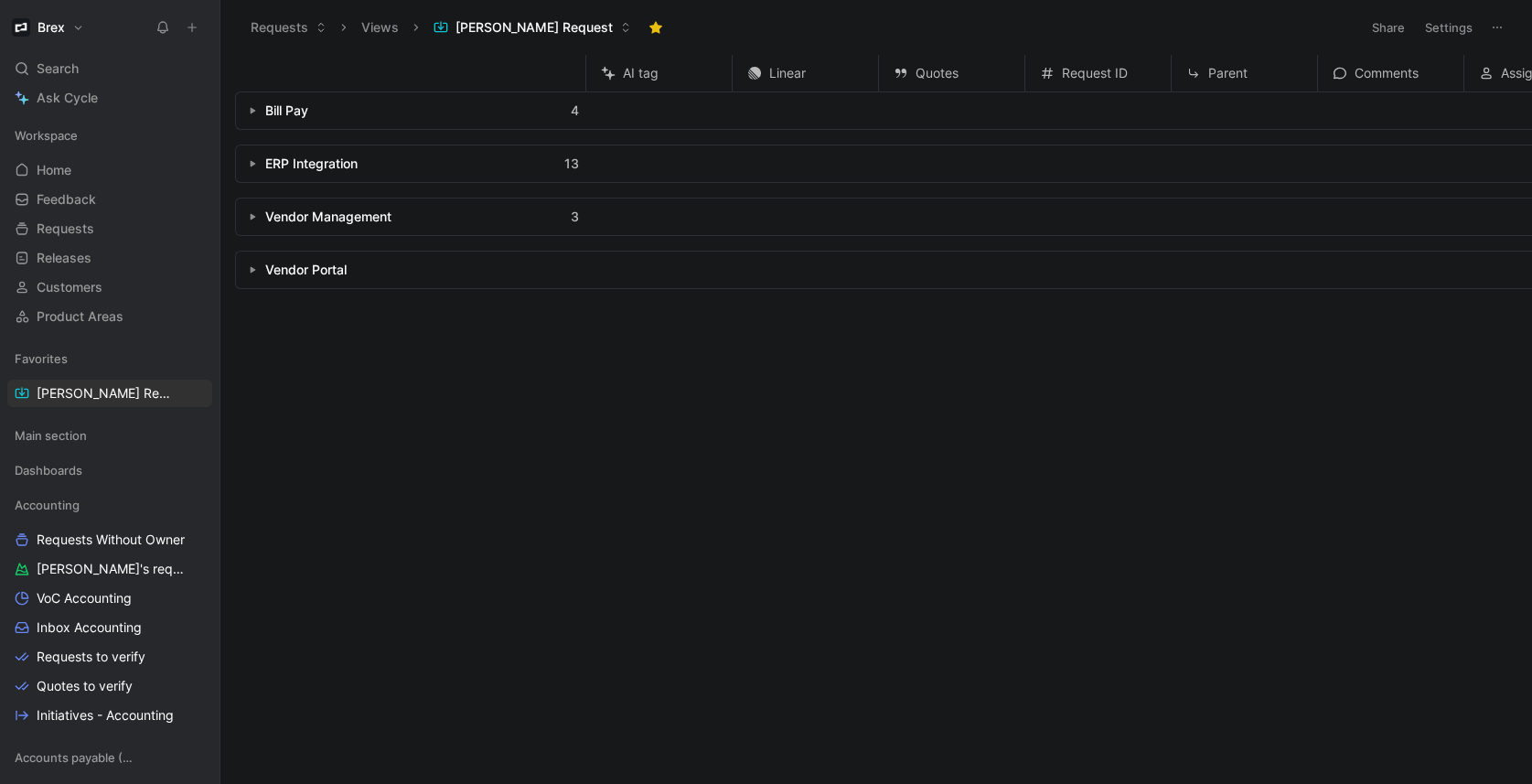
click at [253, 171] on button "button" at bounding box center [252, 163] width 18 height 18
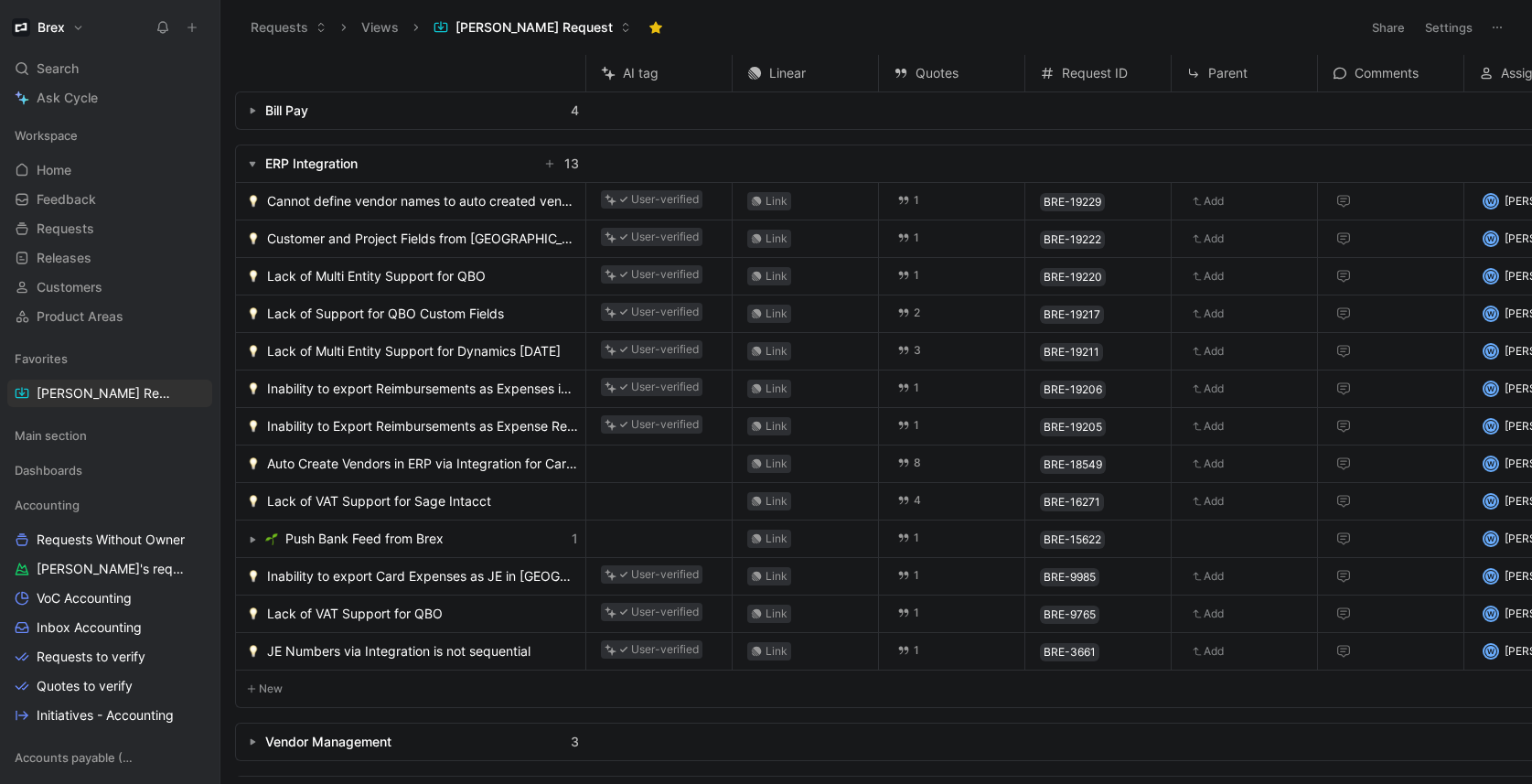
click at [252, 166] on use "button" at bounding box center [252, 165] width 7 height 6
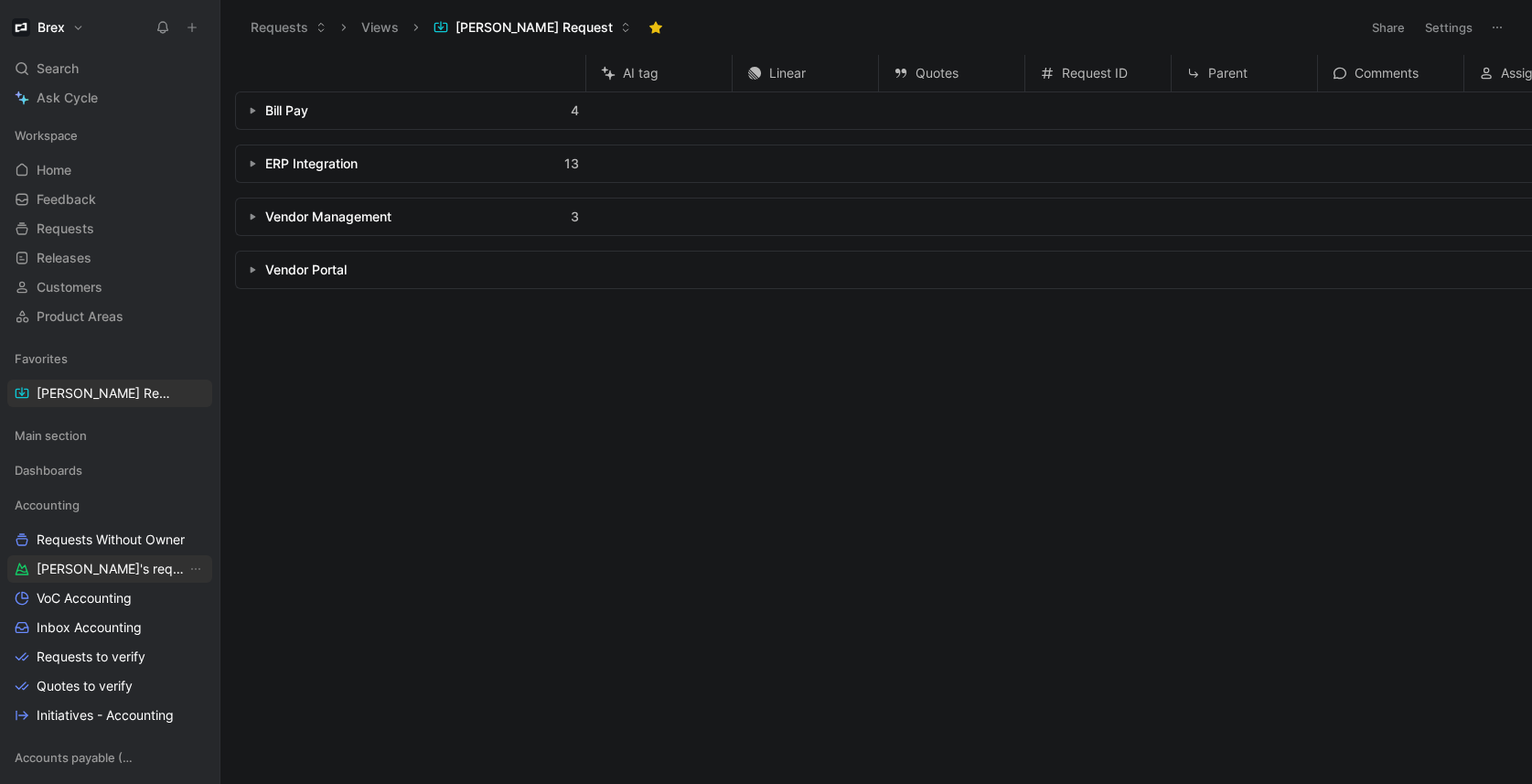
click at [78, 562] on span "[PERSON_NAME]'s requests" at bounding box center [111, 568] width 150 height 18
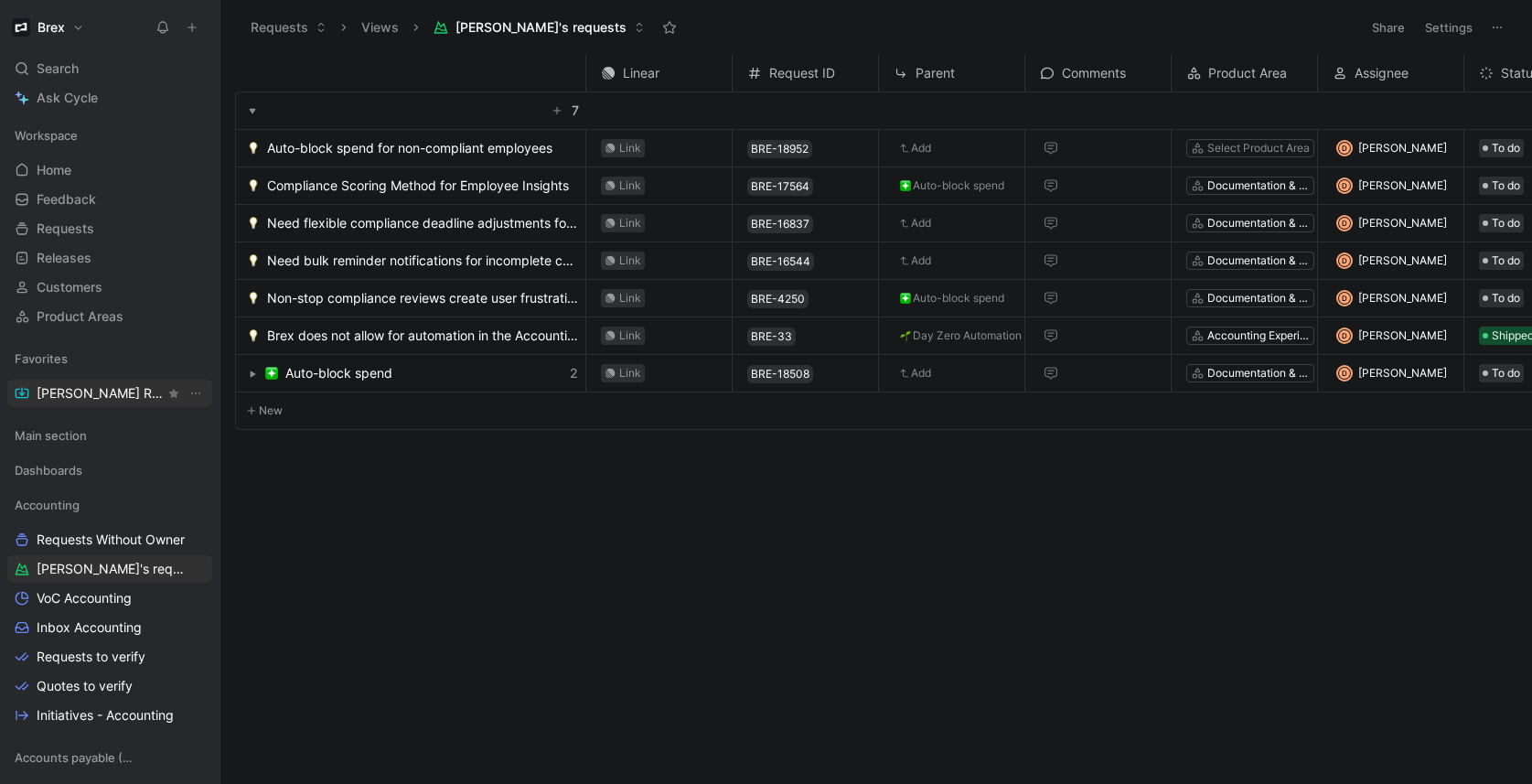
click at [48, 384] on span "[PERSON_NAME] Request" at bounding box center [101, 393] width 128 height 18
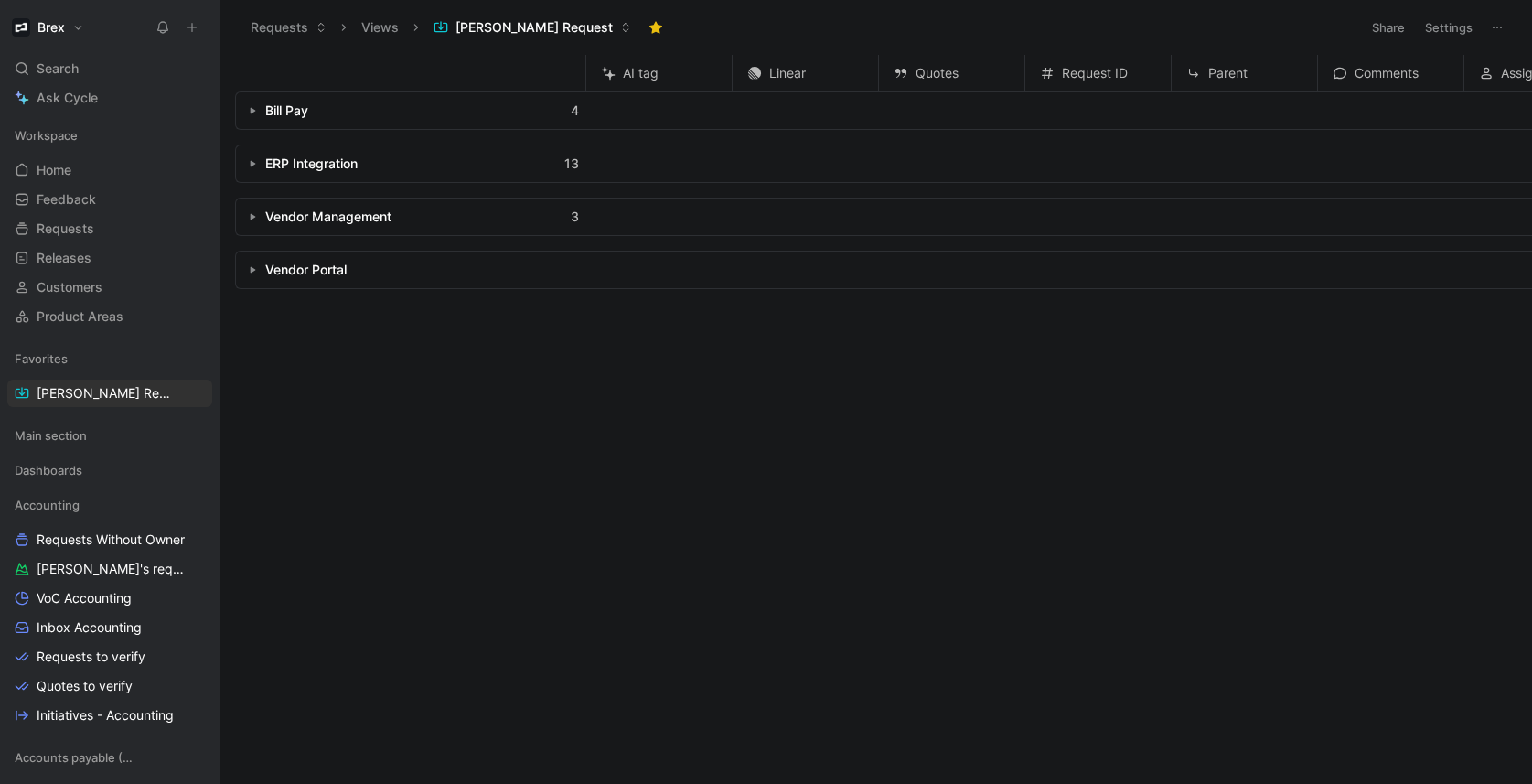
click at [257, 168] on button "button" at bounding box center [252, 163] width 18 height 18
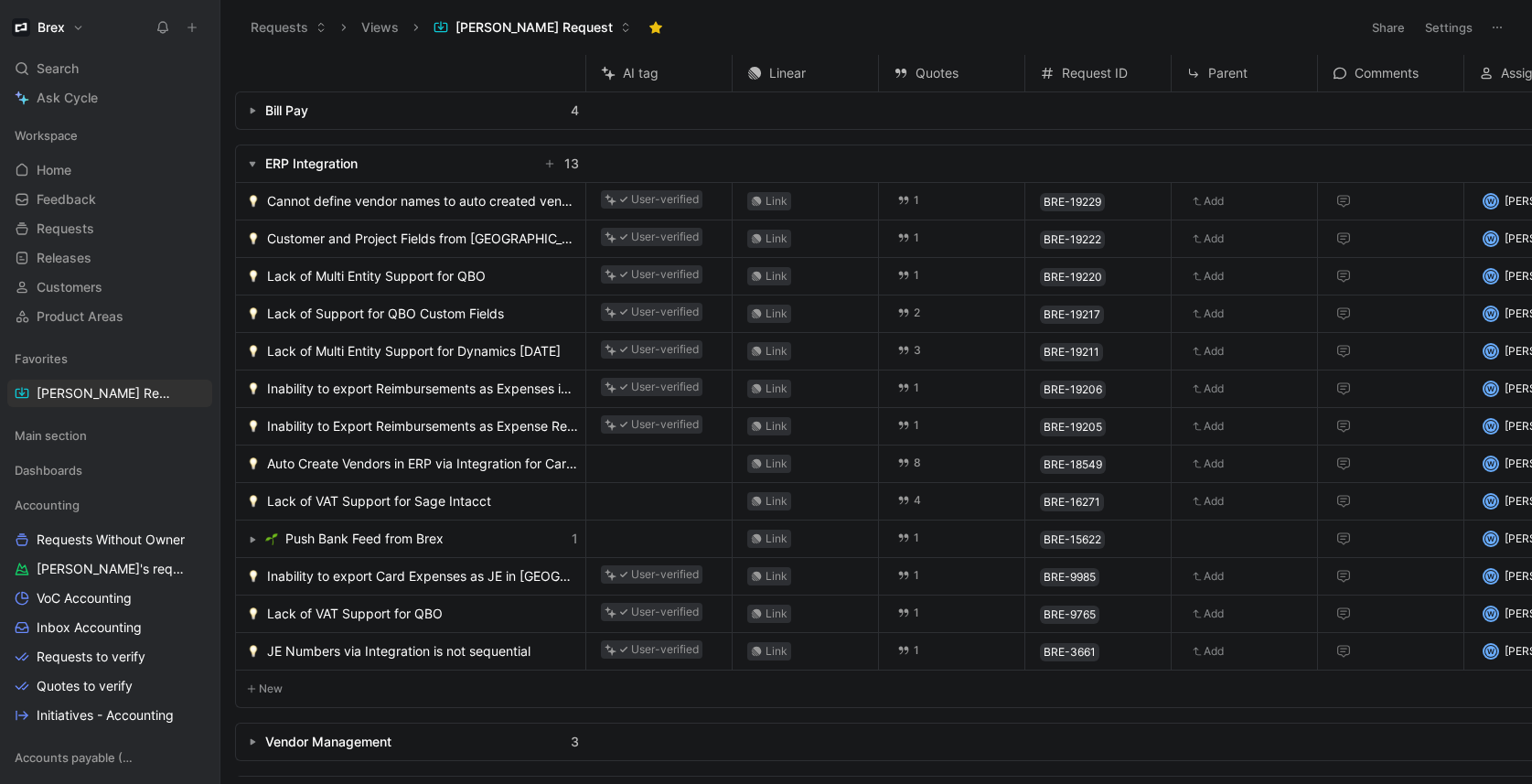
click at [257, 168] on button "button" at bounding box center [252, 163] width 18 height 18
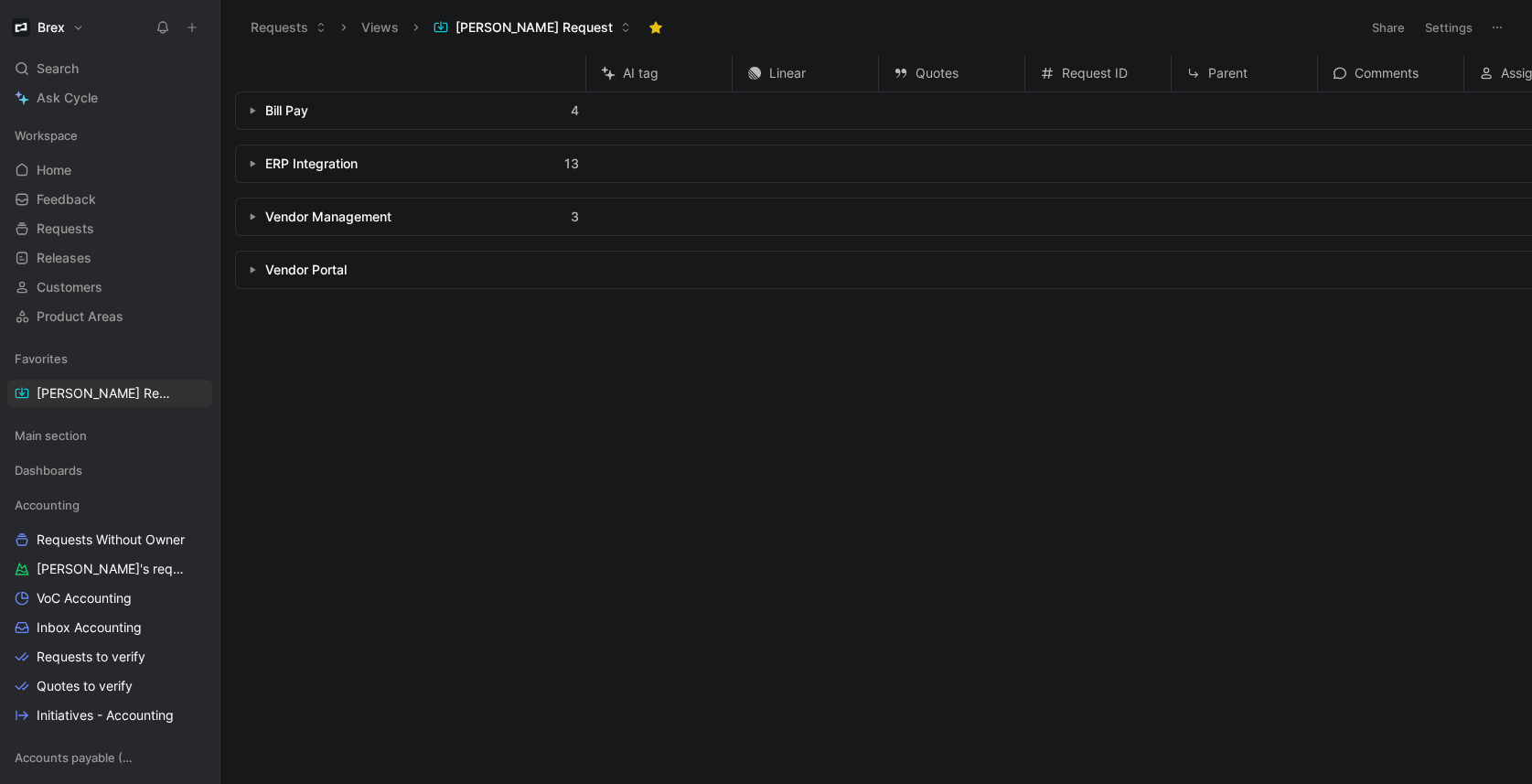
click at [247, 223] on button "button" at bounding box center [252, 217] width 18 height 18
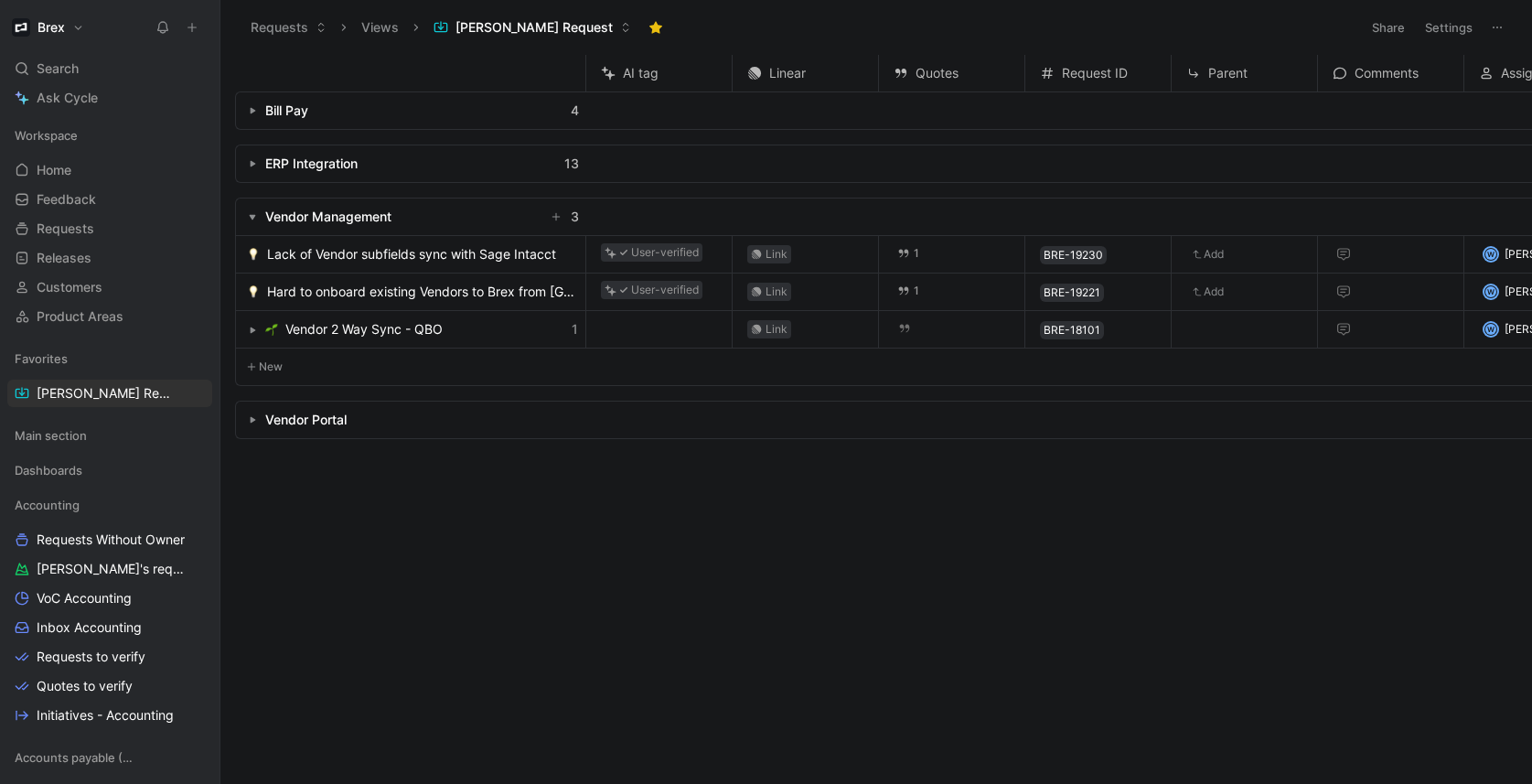
click at [247, 223] on button "button" at bounding box center [252, 217] width 18 height 18
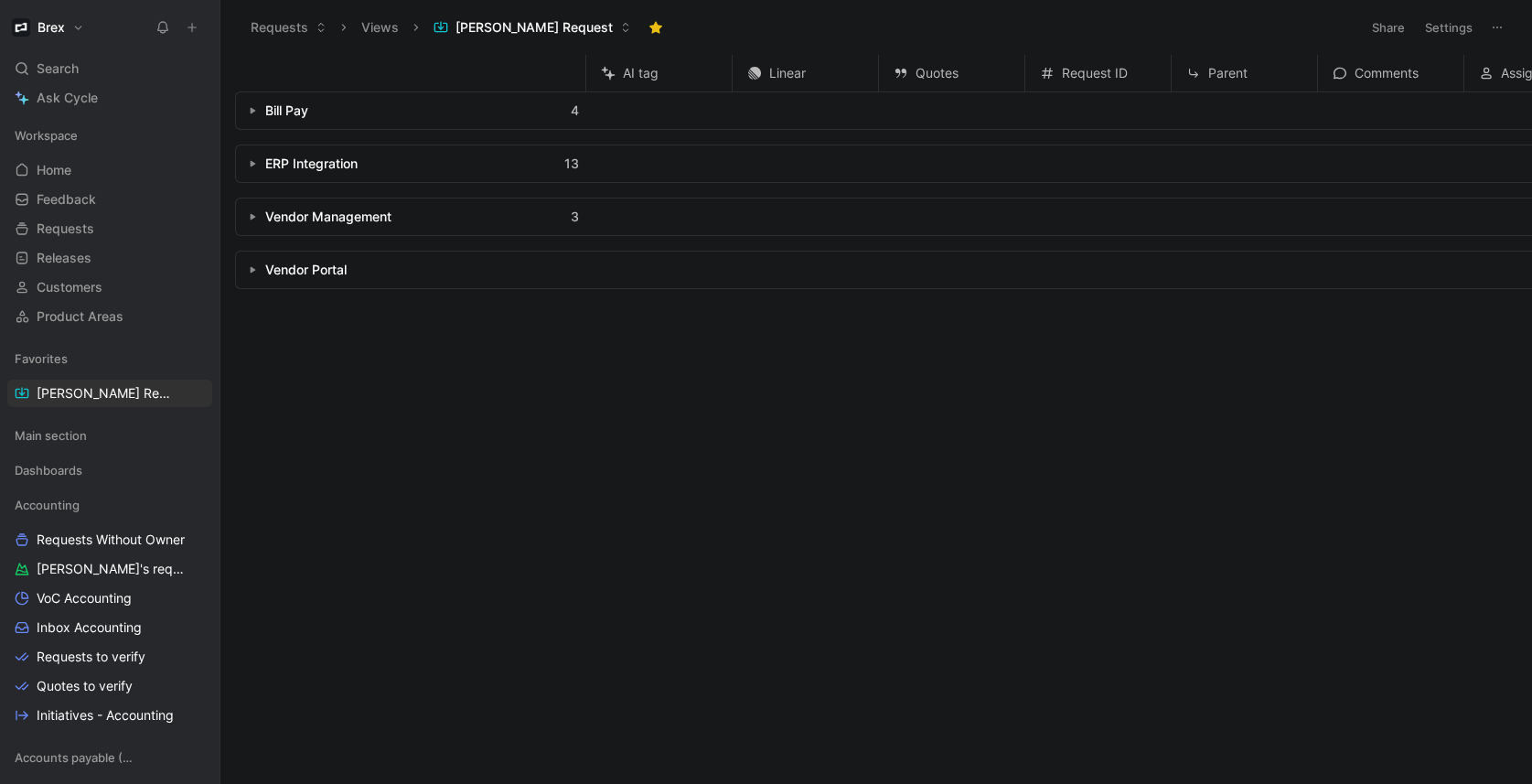
click at [247, 223] on button "button" at bounding box center [252, 217] width 18 height 18
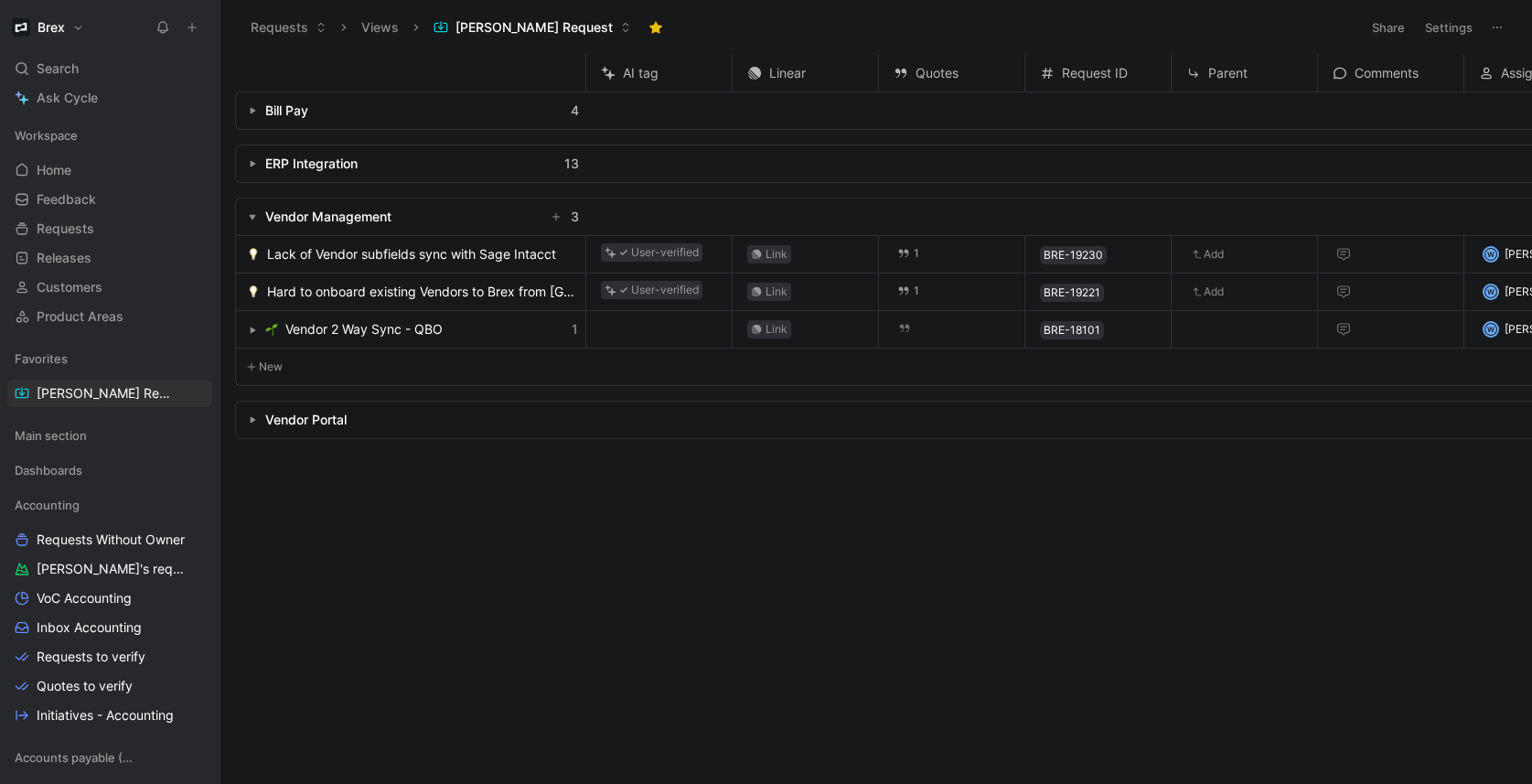
click at [247, 223] on button "button" at bounding box center [252, 217] width 18 height 18
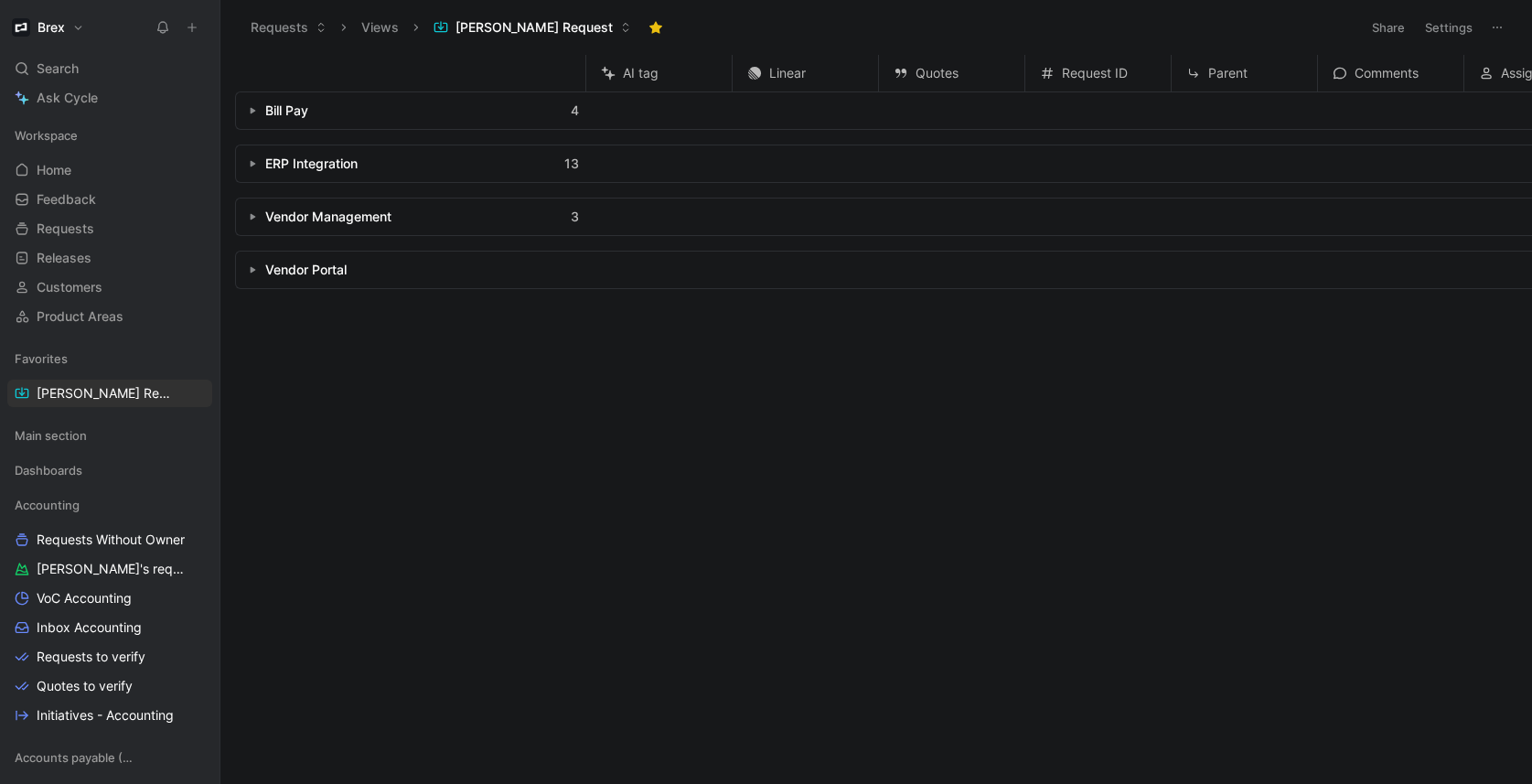
click at [256, 106] on button "button" at bounding box center [252, 110] width 18 height 18
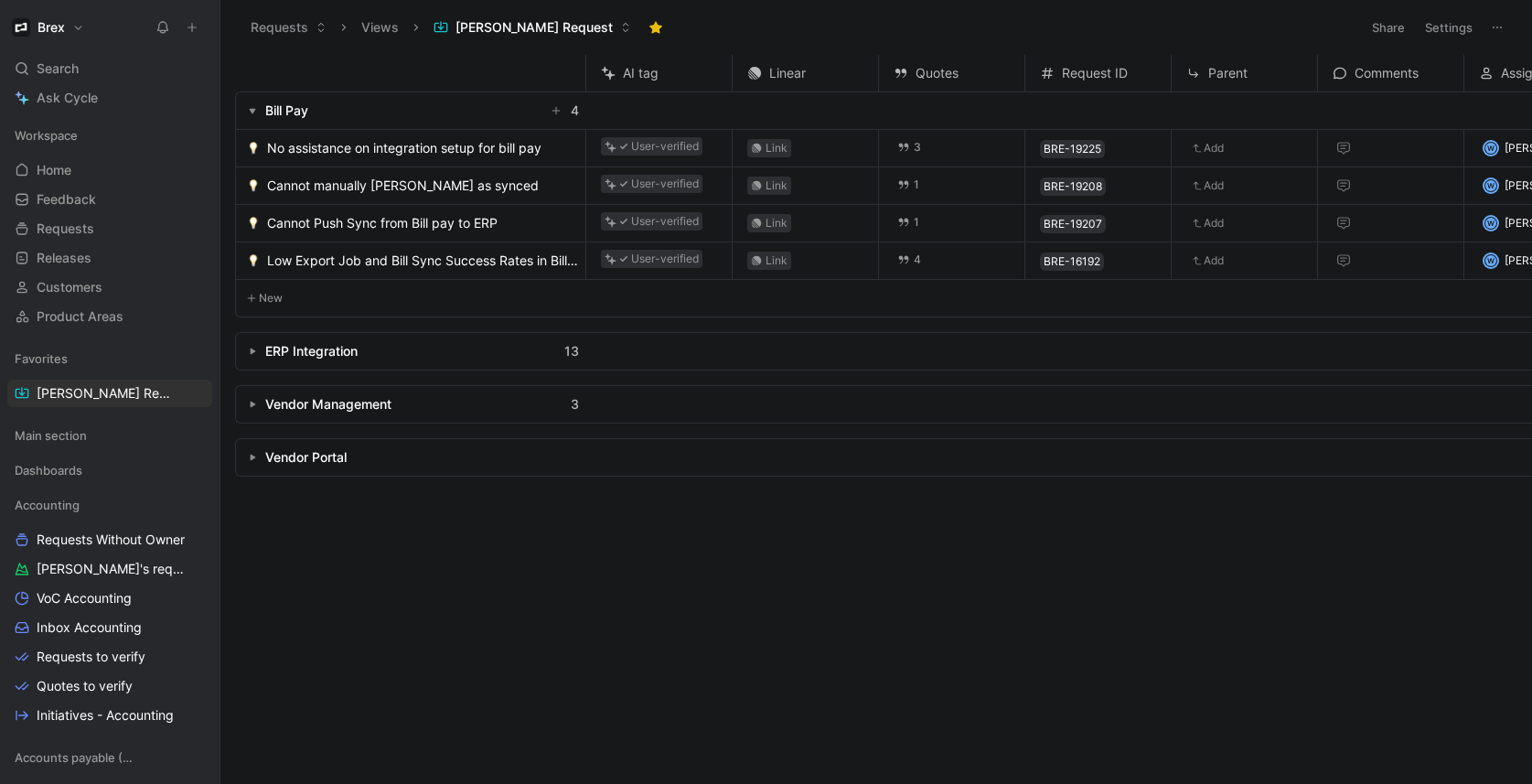
click at [256, 107] on button "button" at bounding box center [252, 110] width 18 height 18
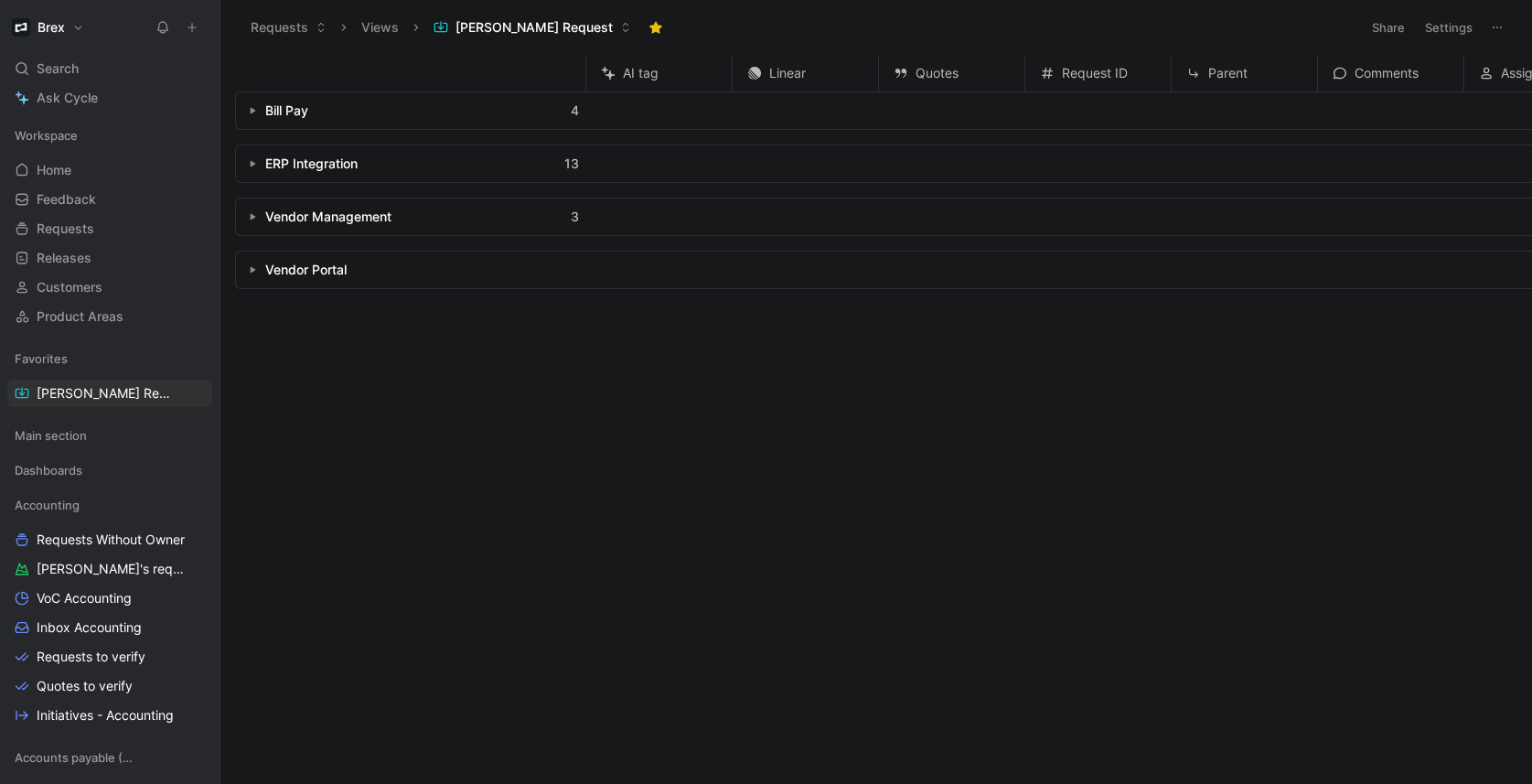
click at [253, 265] on button "button" at bounding box center [252, 269] width 18 height 18
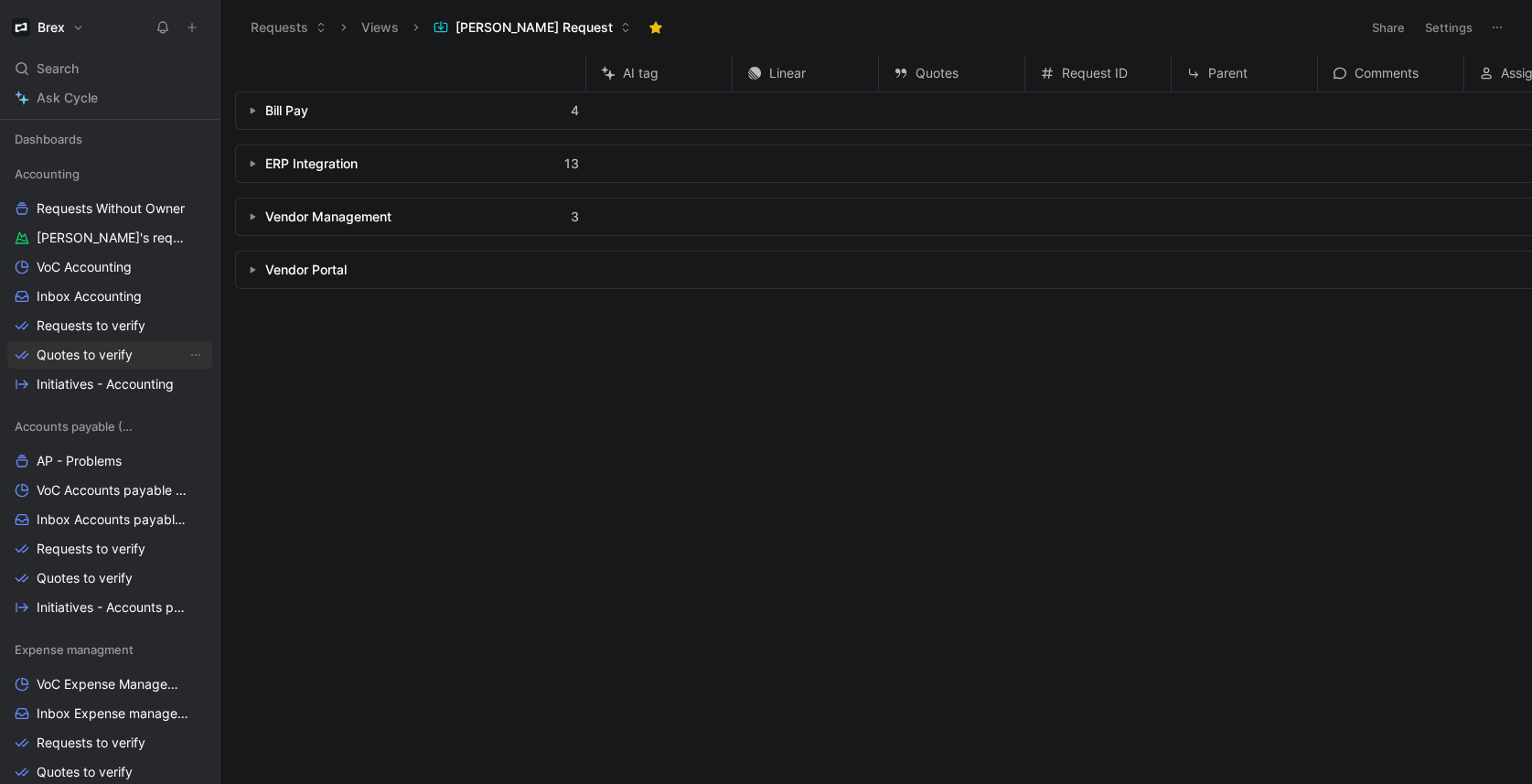
scroll to position [330, 0]
click at [71, 207] on span "Requests Without Owner" at bounding box center [110, 209] width 149 height 18
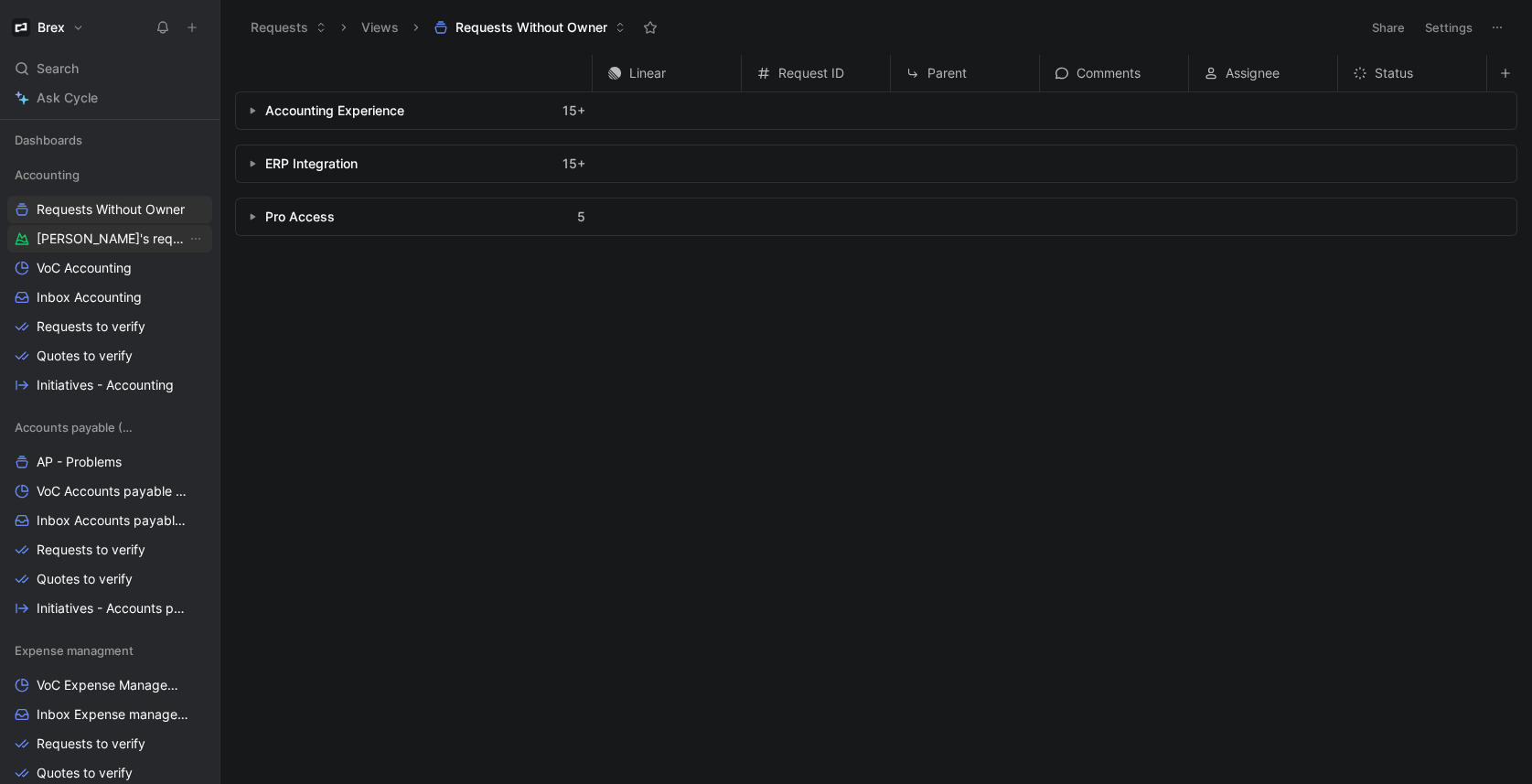
click at [89, 247] on span "[PERSON_NAME]'s requests" at bounding box center [111, 238] width 150 height 18
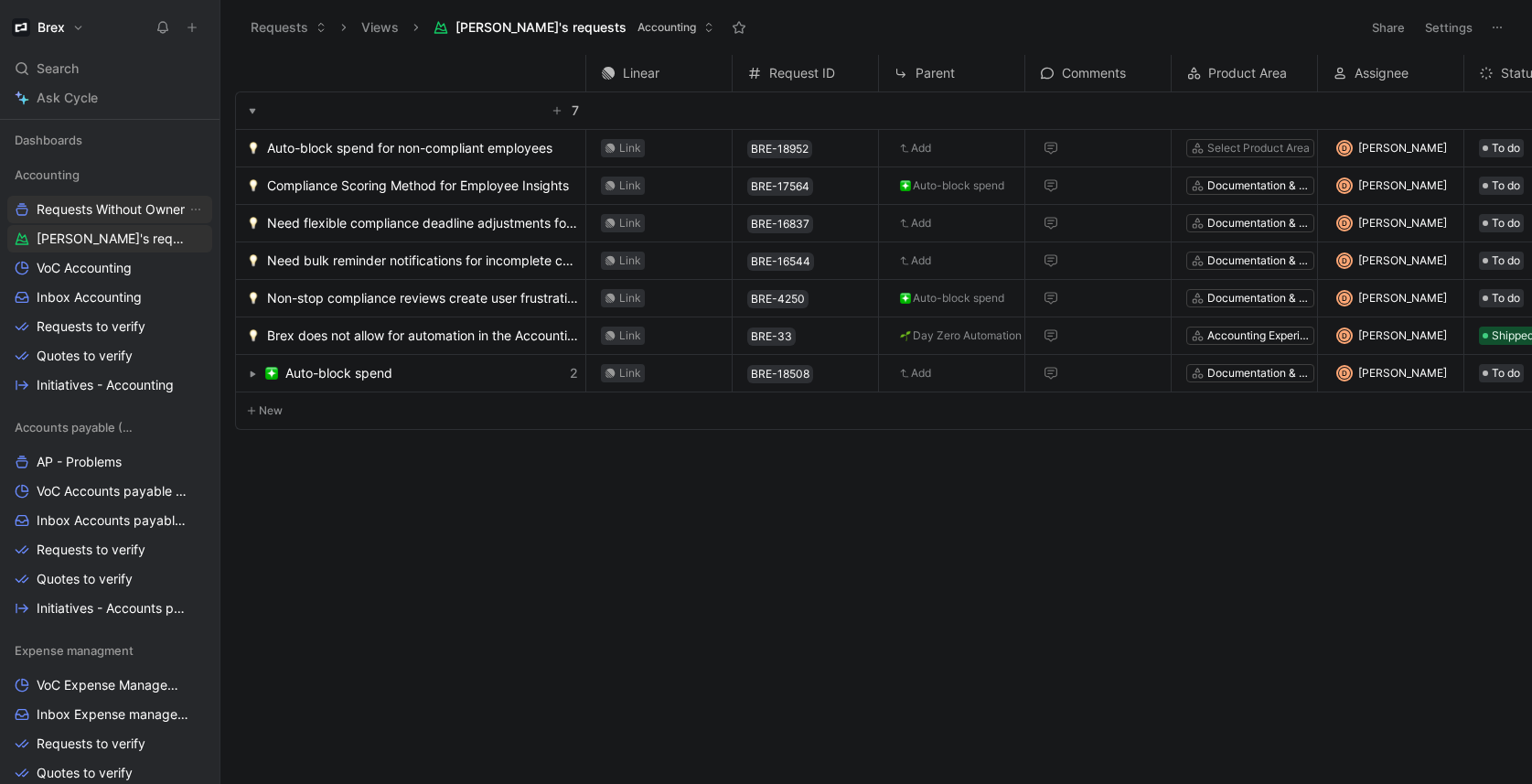
click at [87, 212] on span "Requests Without Owner" at bounding box center [110, 209] width 149 height 18
